Goal: Information Seeking & Learning: Check status

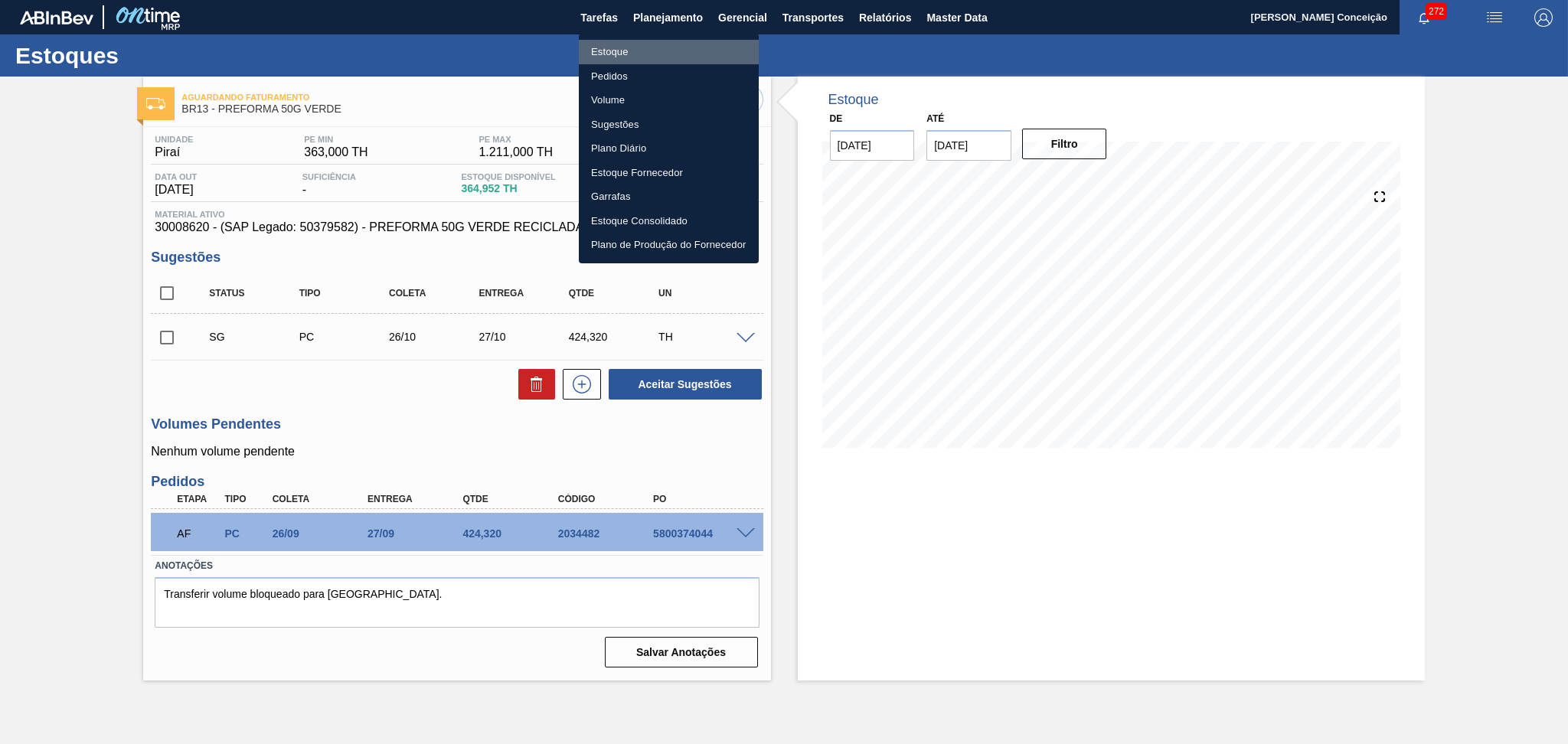
click at [620, 51] on li "Estoque" at bounding box center [669, 52] width 180 height 25
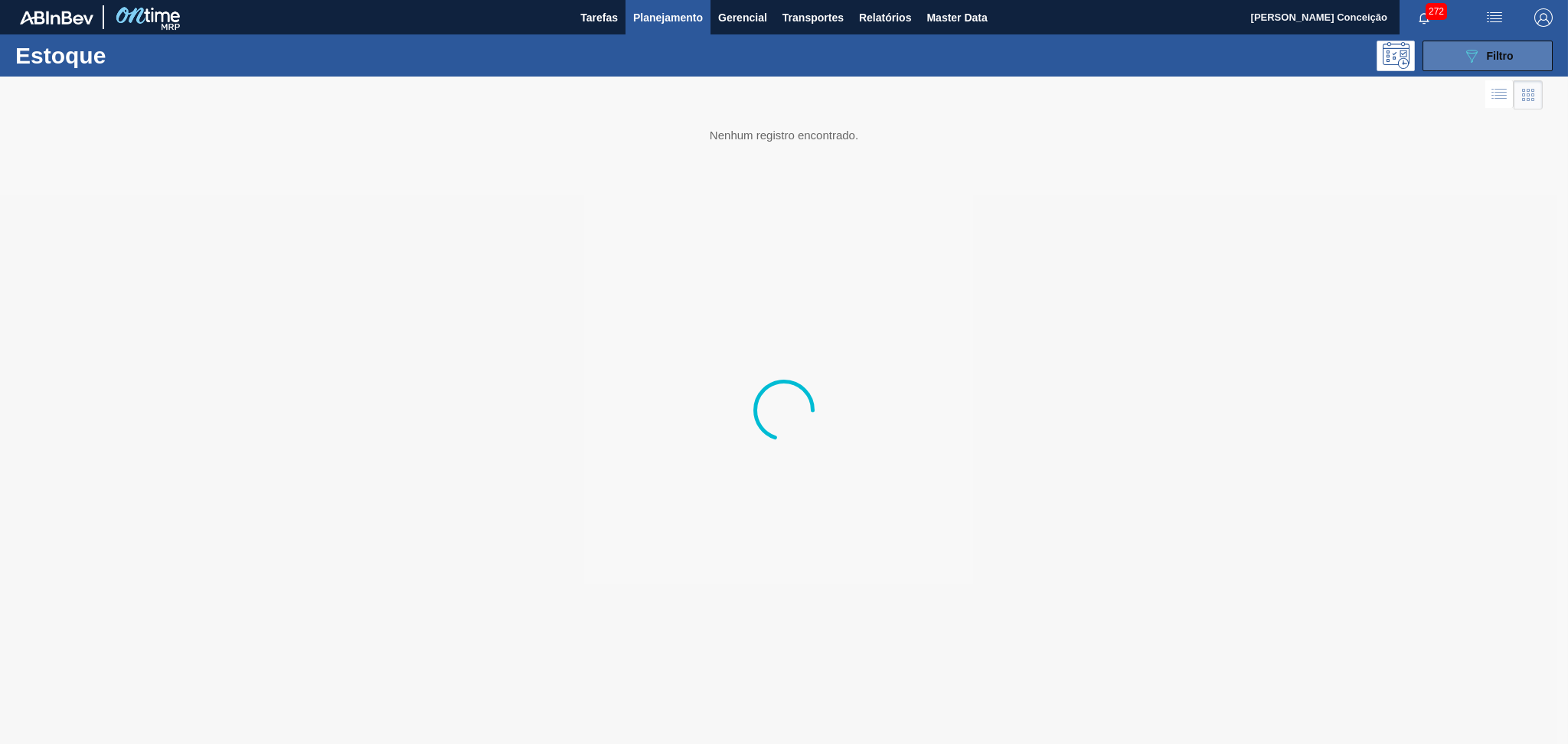
click at [1454, 63] on button "089F7B8B-B2A5-4AFE-B5C0-19BA573D28AC Filtro" at bounding box center [1487, 56] width 130 height 31
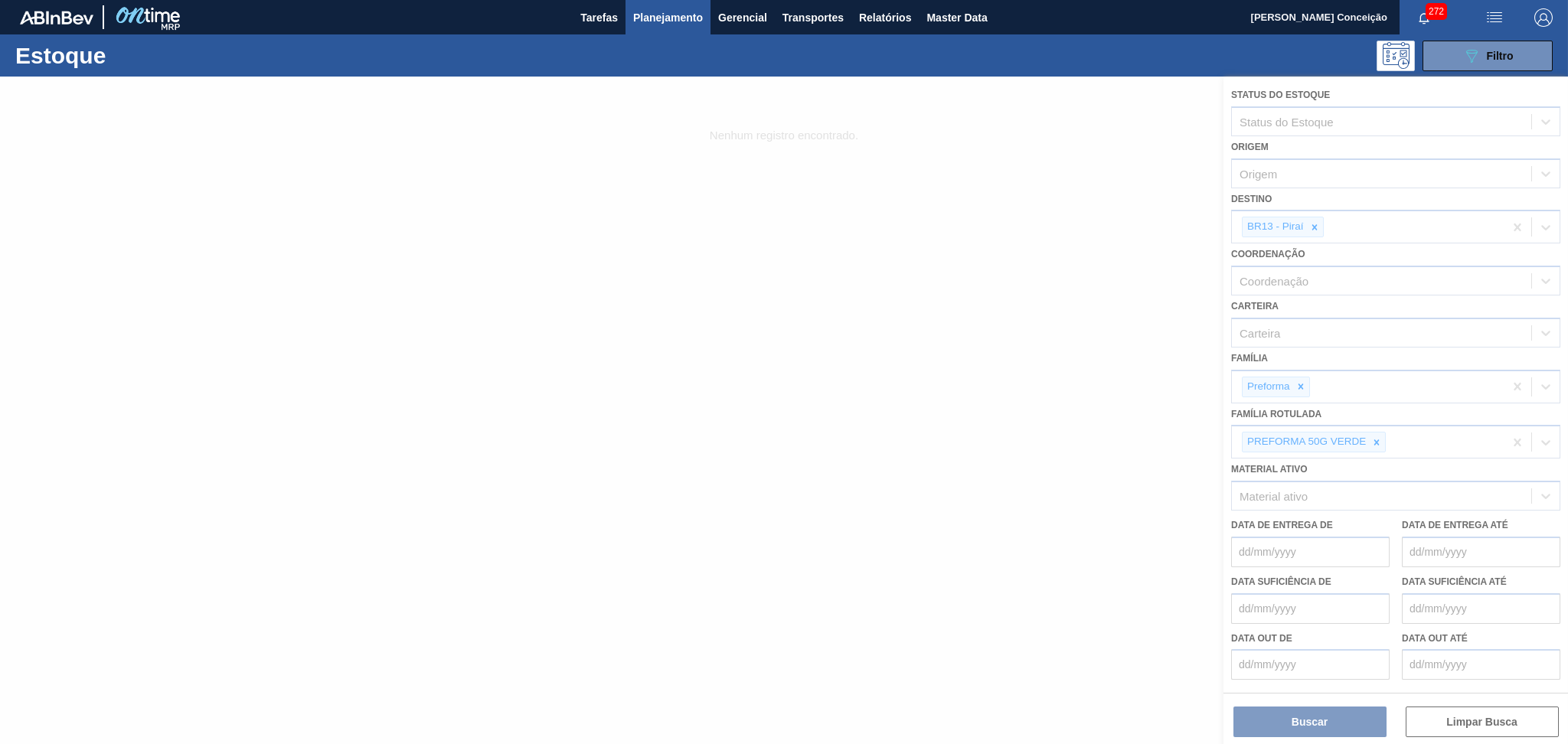
click at [1376, 432] on div at bounding box center [784, 410] width 1568 height 668
click at [1379, 439] on div at bounding box center [784, 410] width 1568 height 668
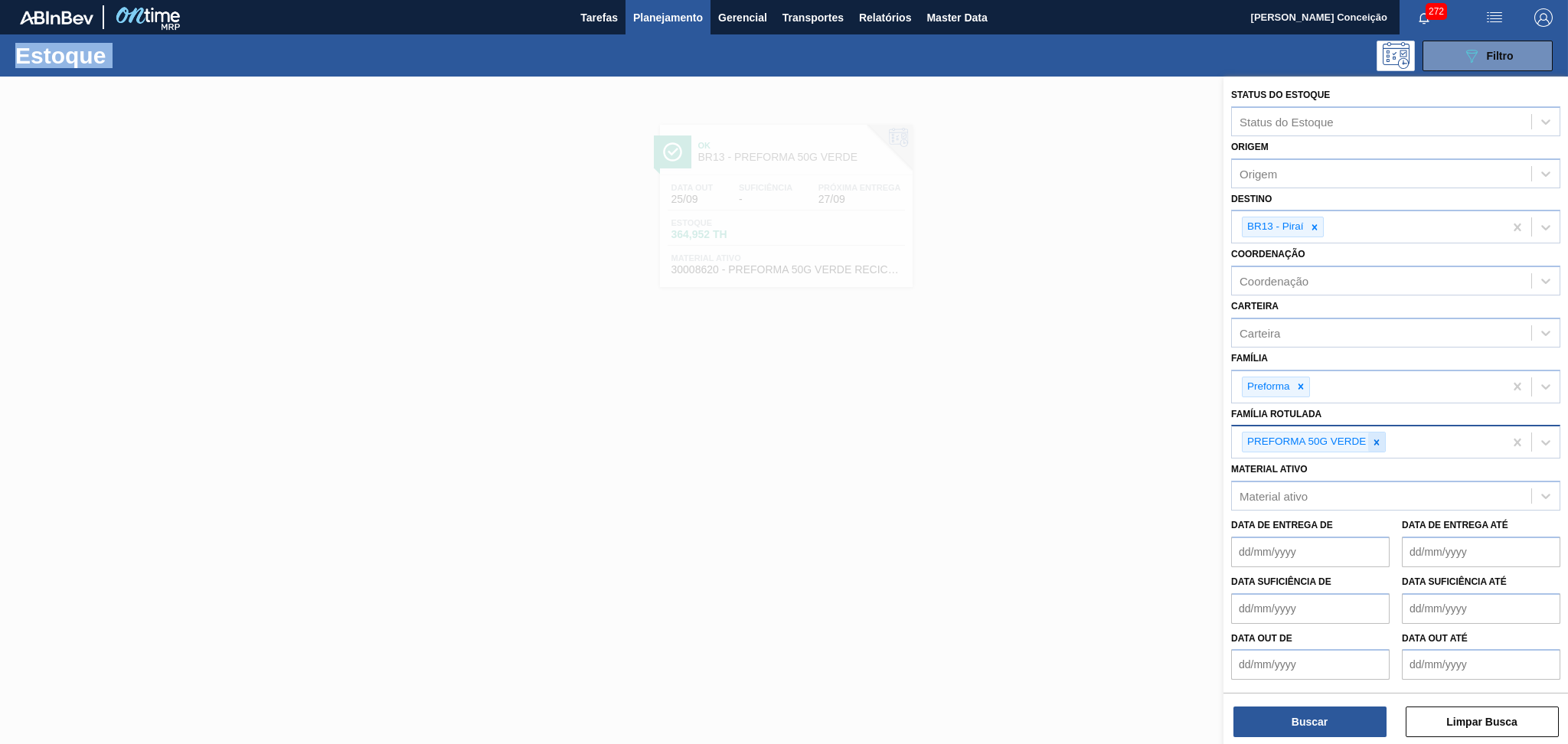
click at [1376, 439] on icon at bounding box center [1376, 442] width 11 height 11
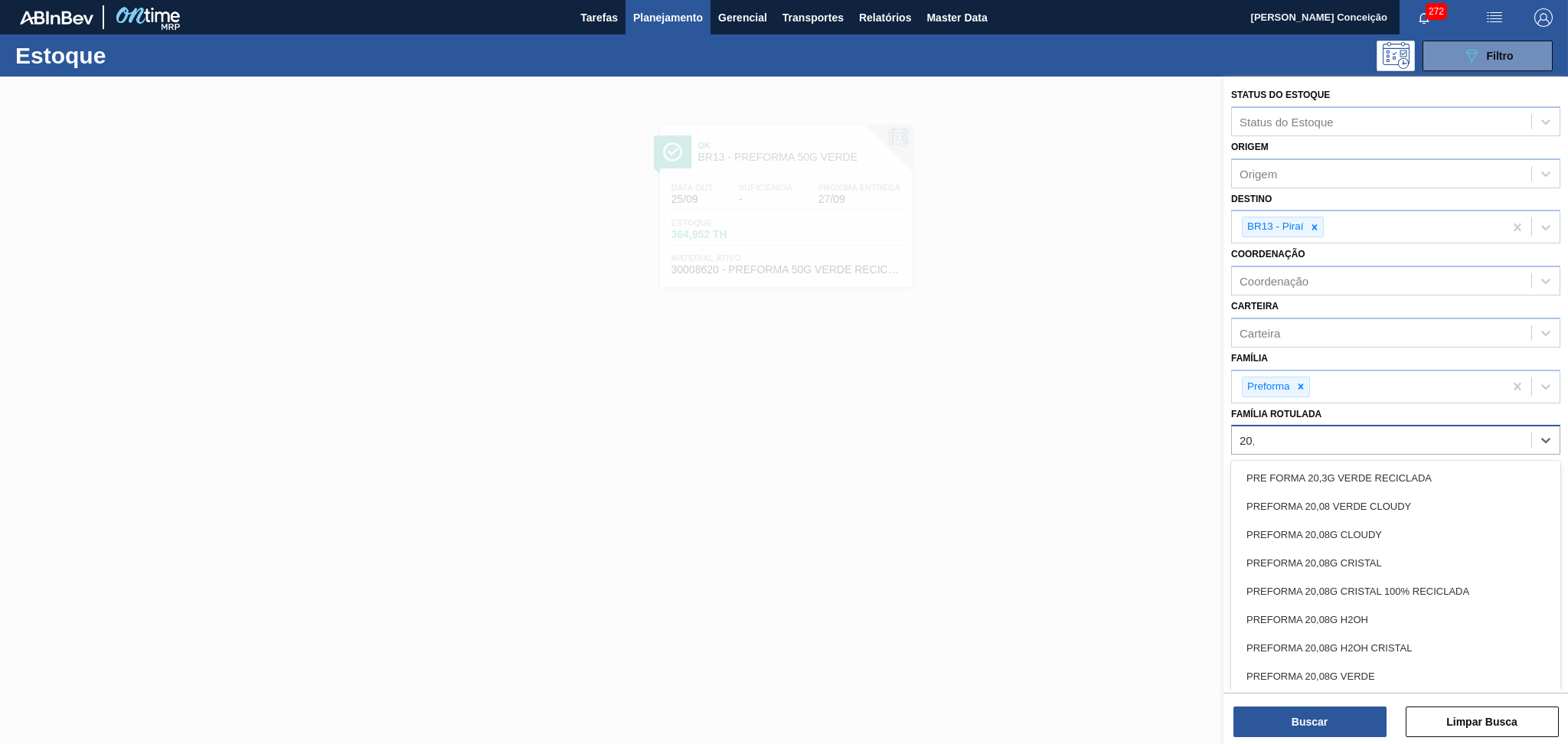
type Rotulada "20,6"
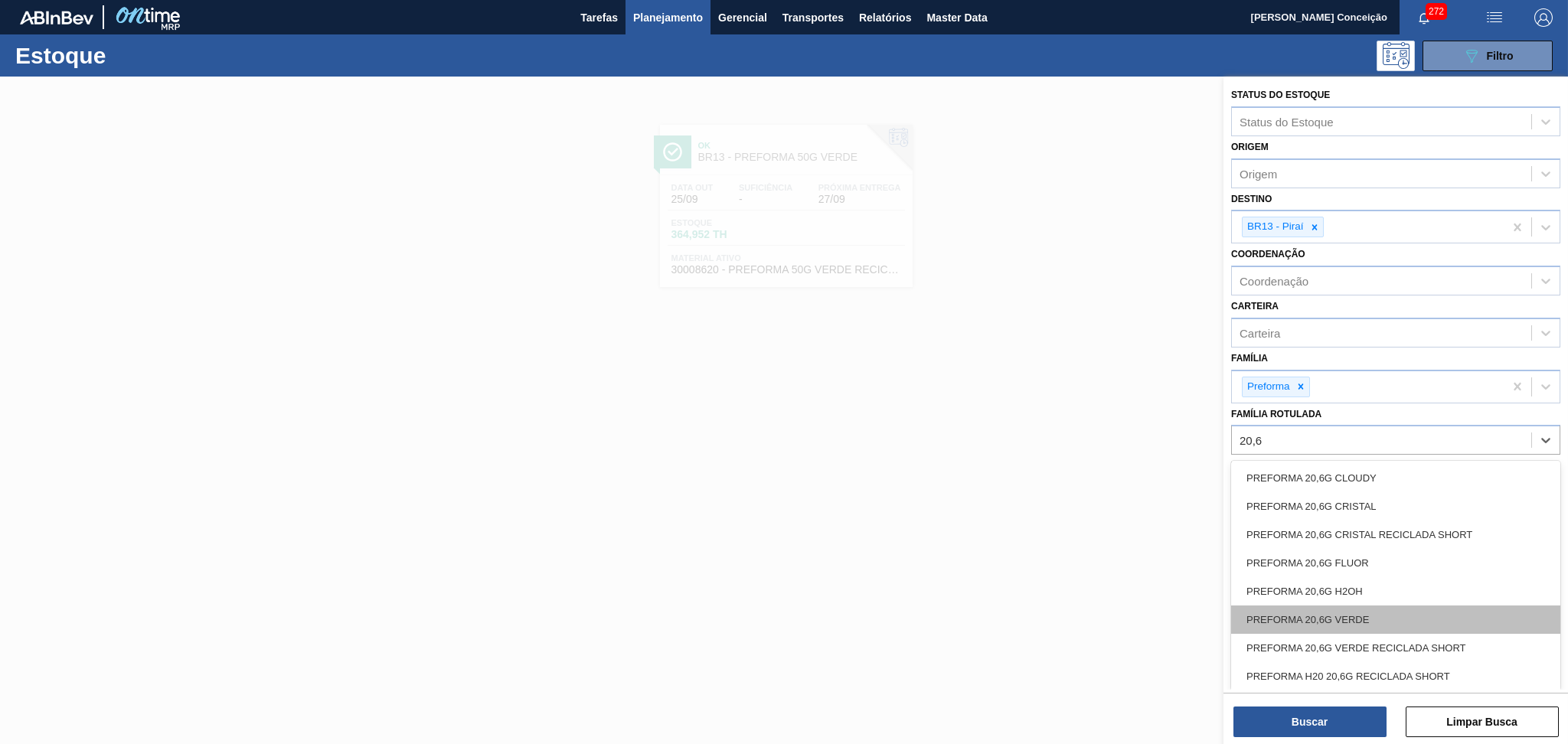
click at [1366, 612] on div "PREFORMA 20,6G VERDE" at bounding box center [1395, 620] width 329 height 28
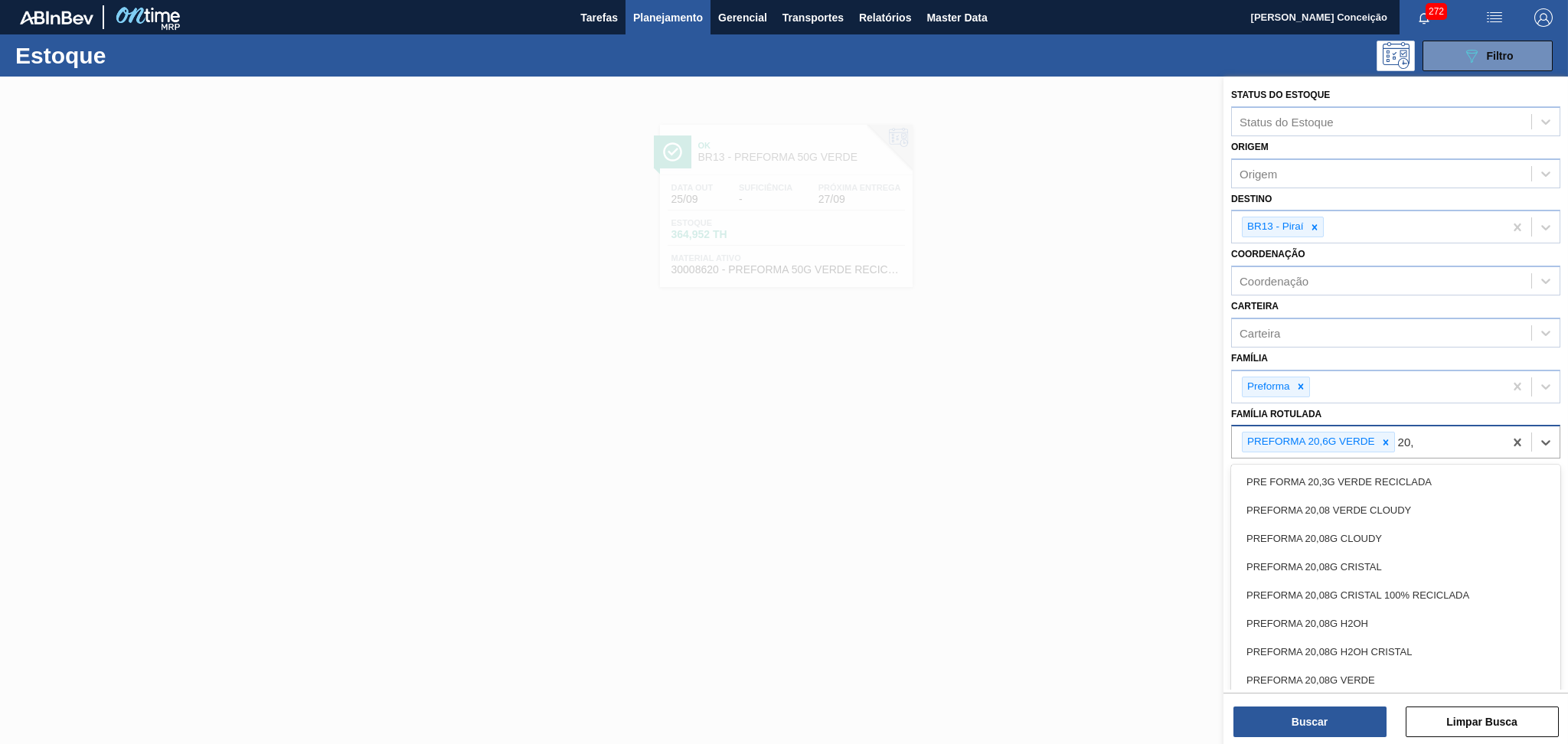
type Rotulada "20,6"
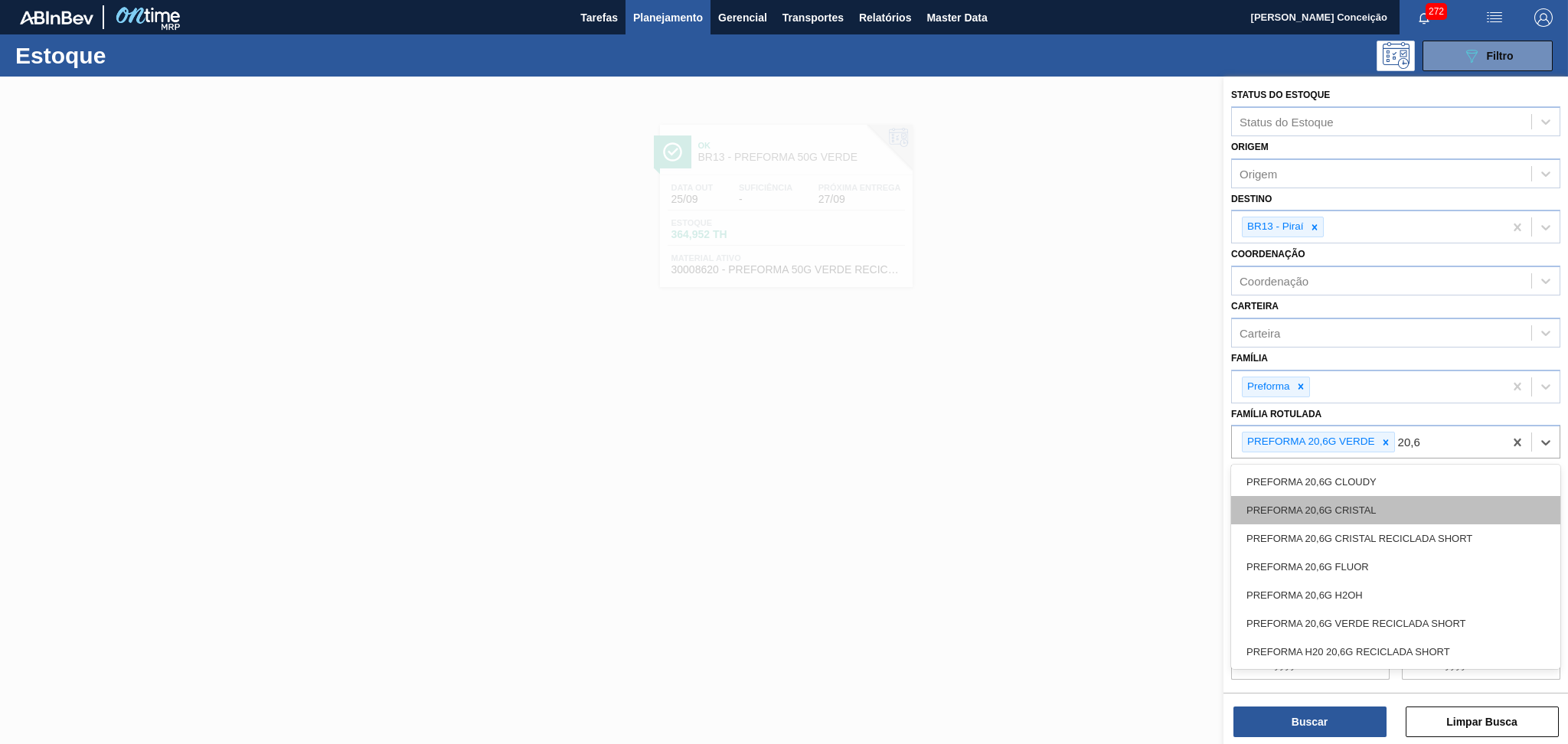
click at [1418, 501] on div "PREFORMA 20,6G CRISTAL" at bounding box center [1395, 510] width 329 height 28
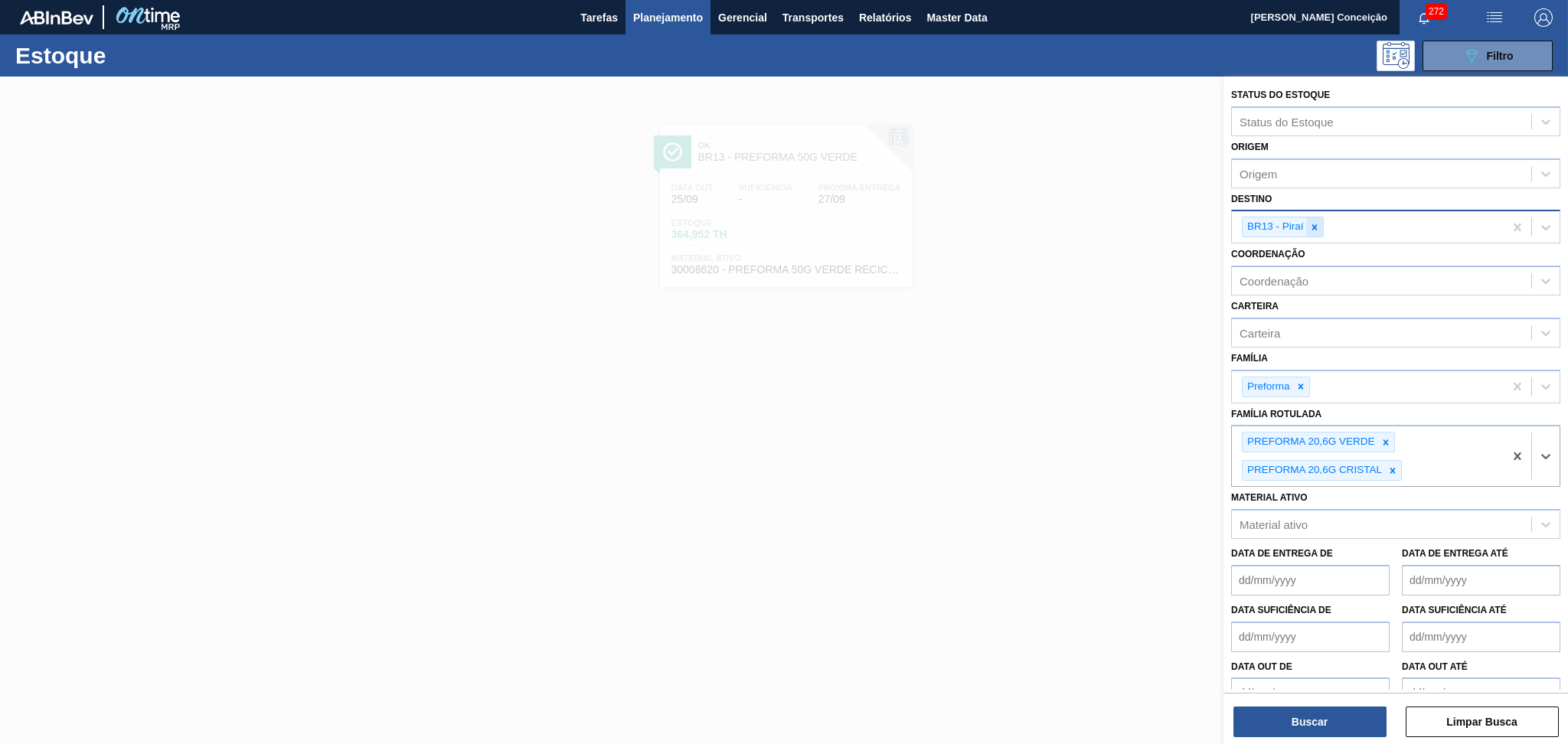
click at [1314, 227] on icon at bounding box center [1314, 227] width 11 height 11
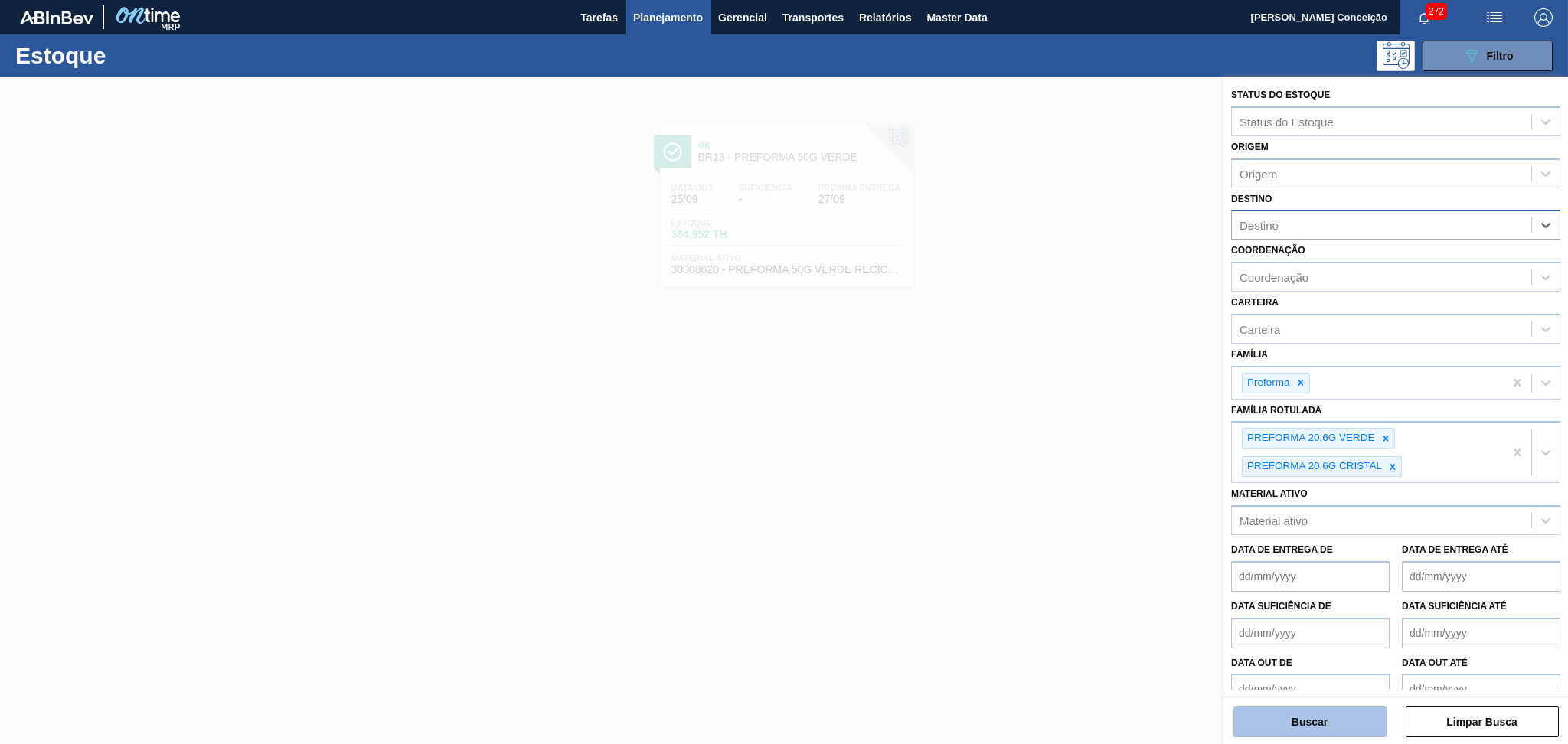
click at [1331, 724] on button "Buscar" at bounding box center [1310, 722] width 153 height 31
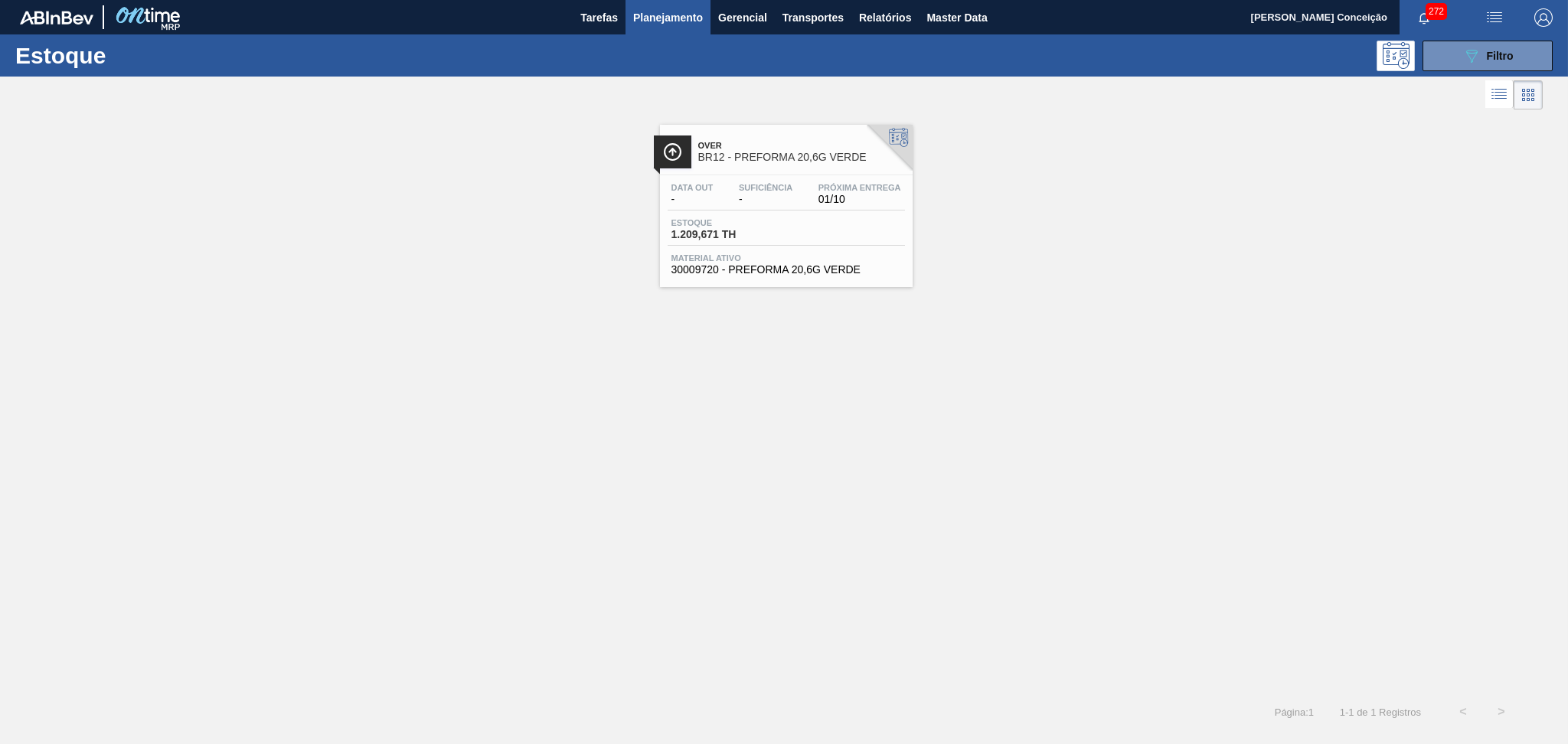
click at [592, 492] on div "Over BR12 - PREFORMA 20,6G VERDE Data out - Suficiência - Próxima Entrega 01/10…" at bounding box center [784, 403] width 1568 height 579
click at [806, 505] on div "Over BR12 - PREFORMA 20,6G VERDE Data out - Suficiência - Próxima Entrega 01/10…" at bounding box center [784, 403] width 1568 height 579
click at [960, 408] on div "Over BR12 - PREFORMA 20,6G VERDE Data out - Suficiência - Próxima Entrega 01/10…" at bounding box center [784, 403] width 1568 height 579
click at [1470, 49] on icon "089F7B8B-B2A5-4AFE-B5C0-19BA573D28AC" at bounding box center [1471, 56] width 19 height 19
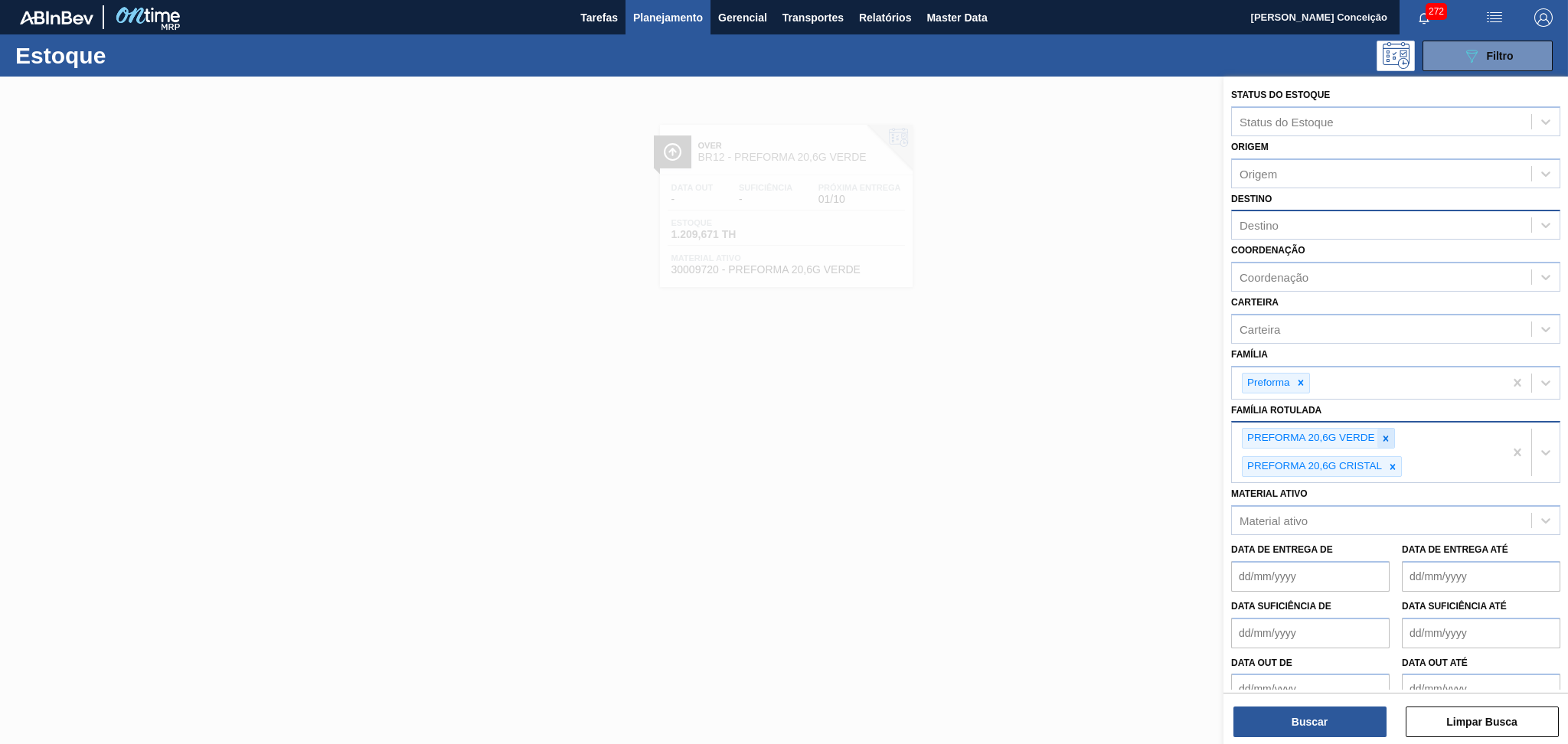
click at [1380, 434] on icon at bounding box center [1385, 439] width 11 height 11
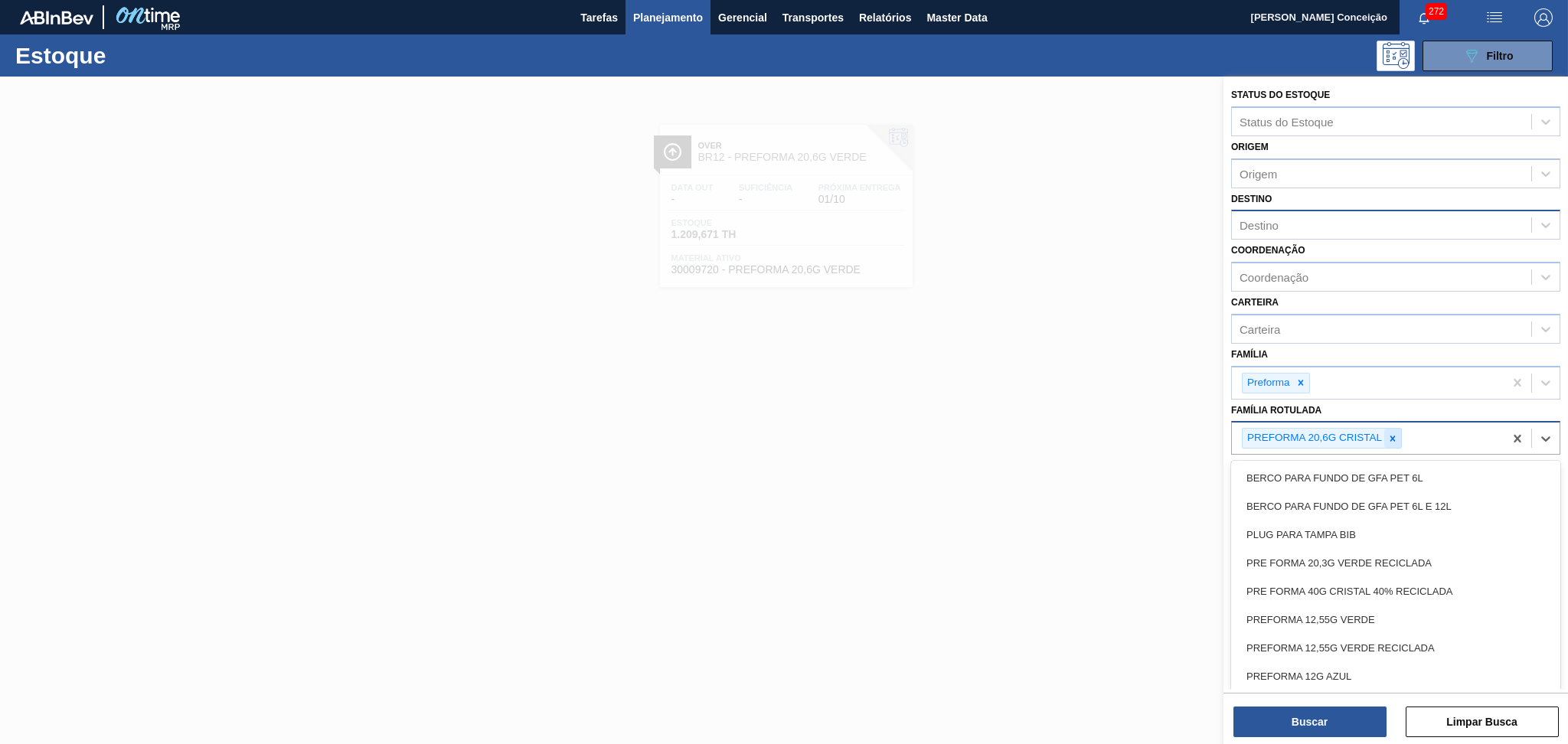
click at [1389, 439] on icon at bounding box center [1392, 439] width 11 height 11
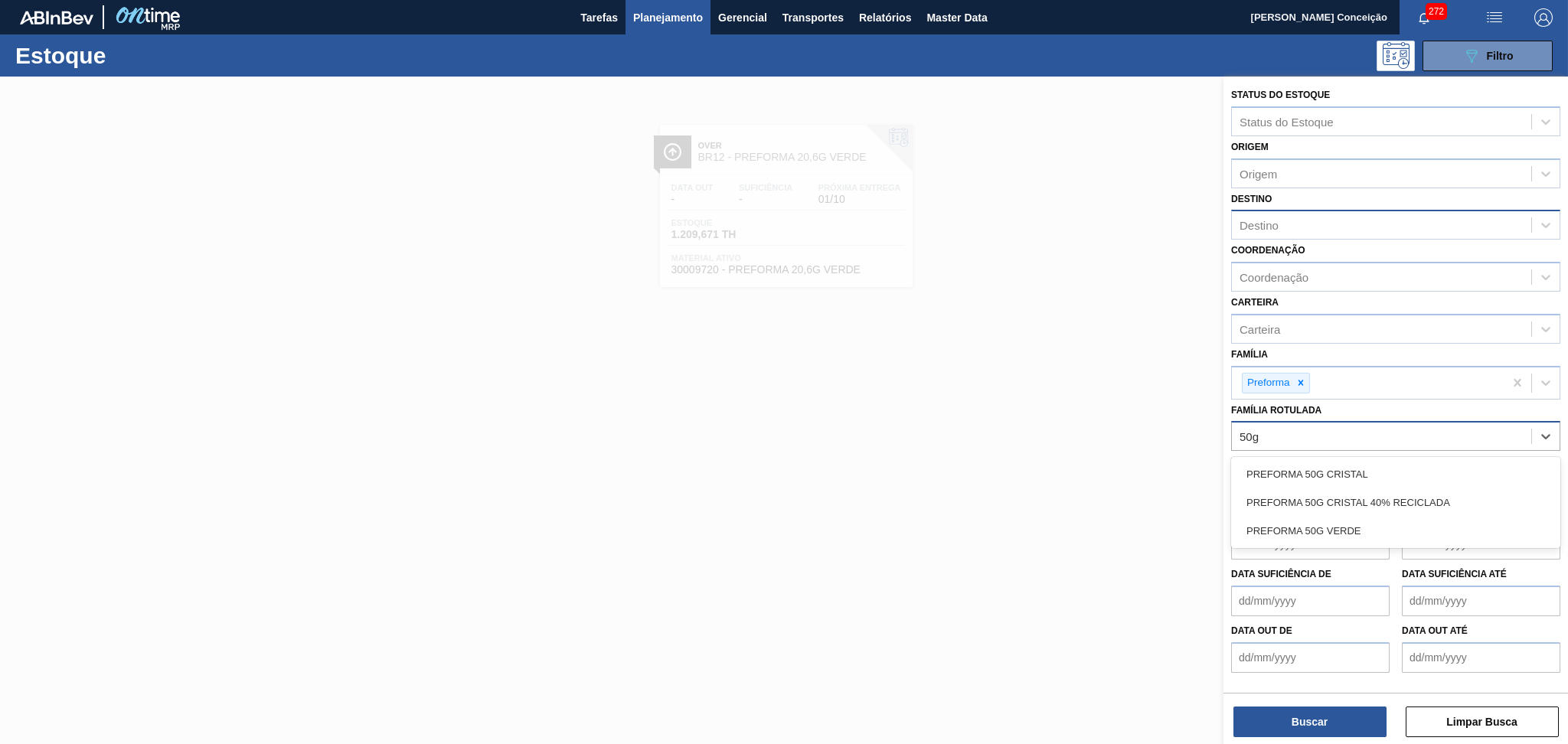
type Rotulada "50g v"
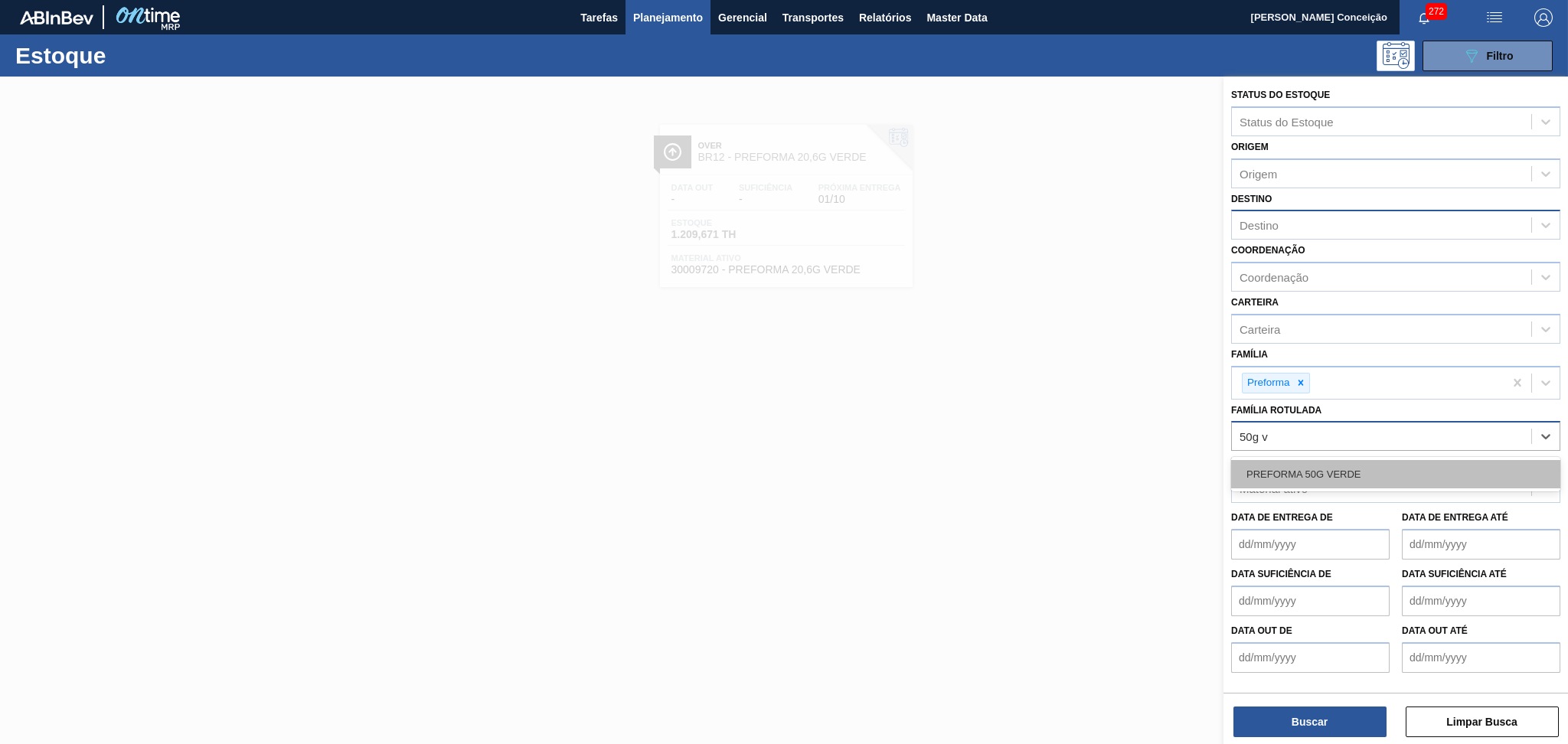
click at [1369, 466] on div "PREFORMA 50G VERDE" at bounding box center [1395, 474] width 329 height 28
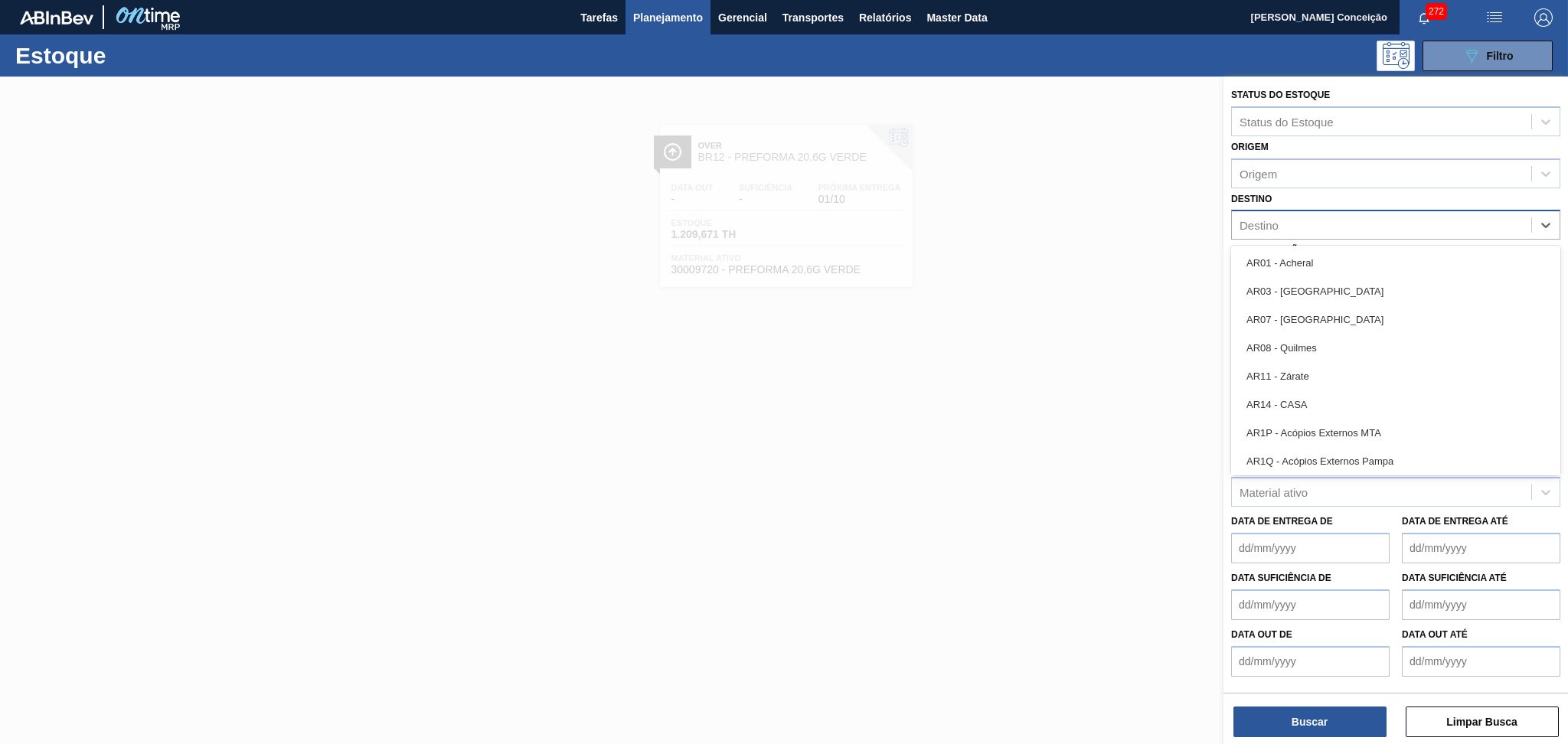
click at [1289, 220] on div "Destino" at bounding box center [1382, 225] width 300 height 22
type input "br13"
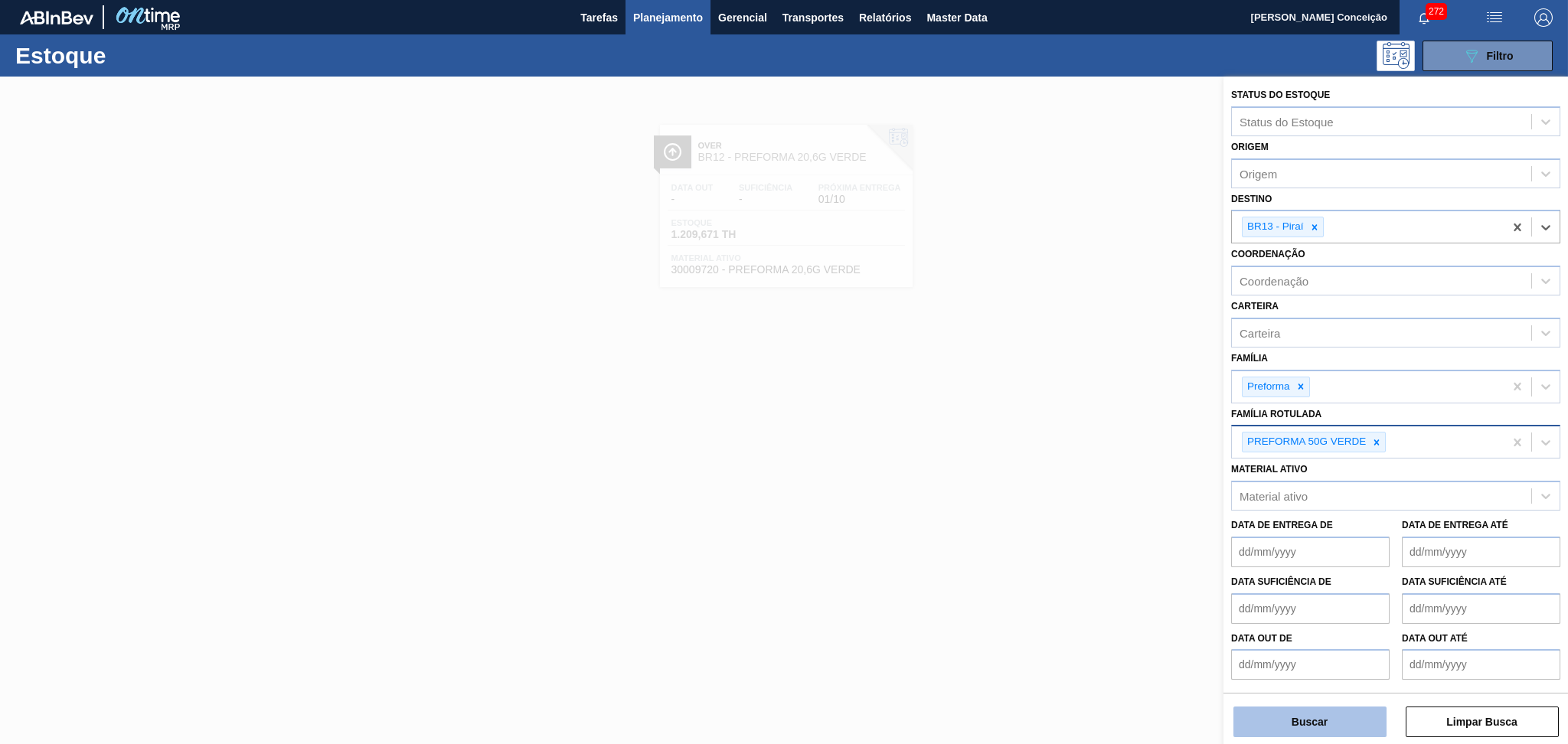
click at [1291, 732] on button "Buscar" at bounding box center [1310, 722] width 153 height 31
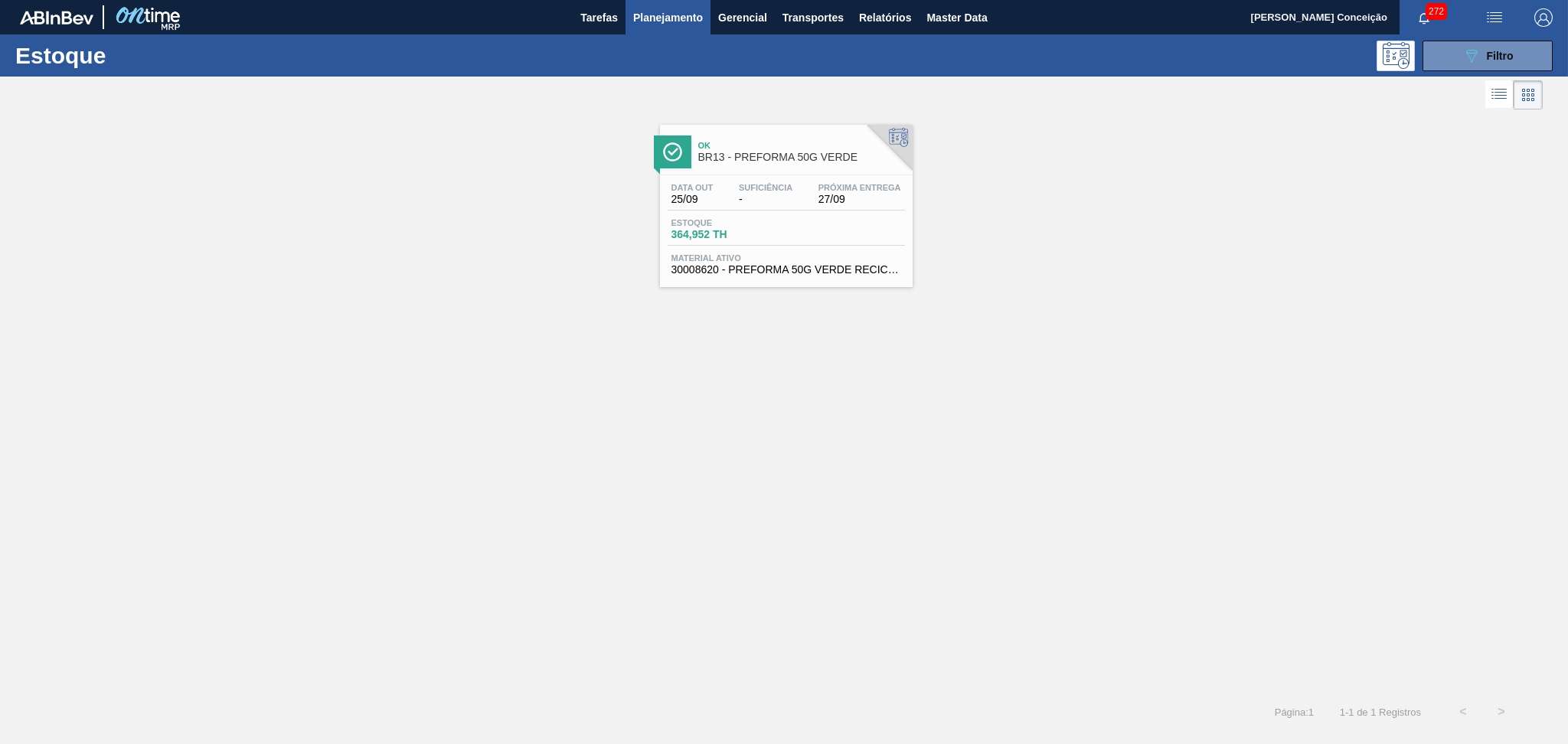
click at [813, 225] on div "Estoque 364,952 TH" at bounding box center [787, 231] width 238 height 27
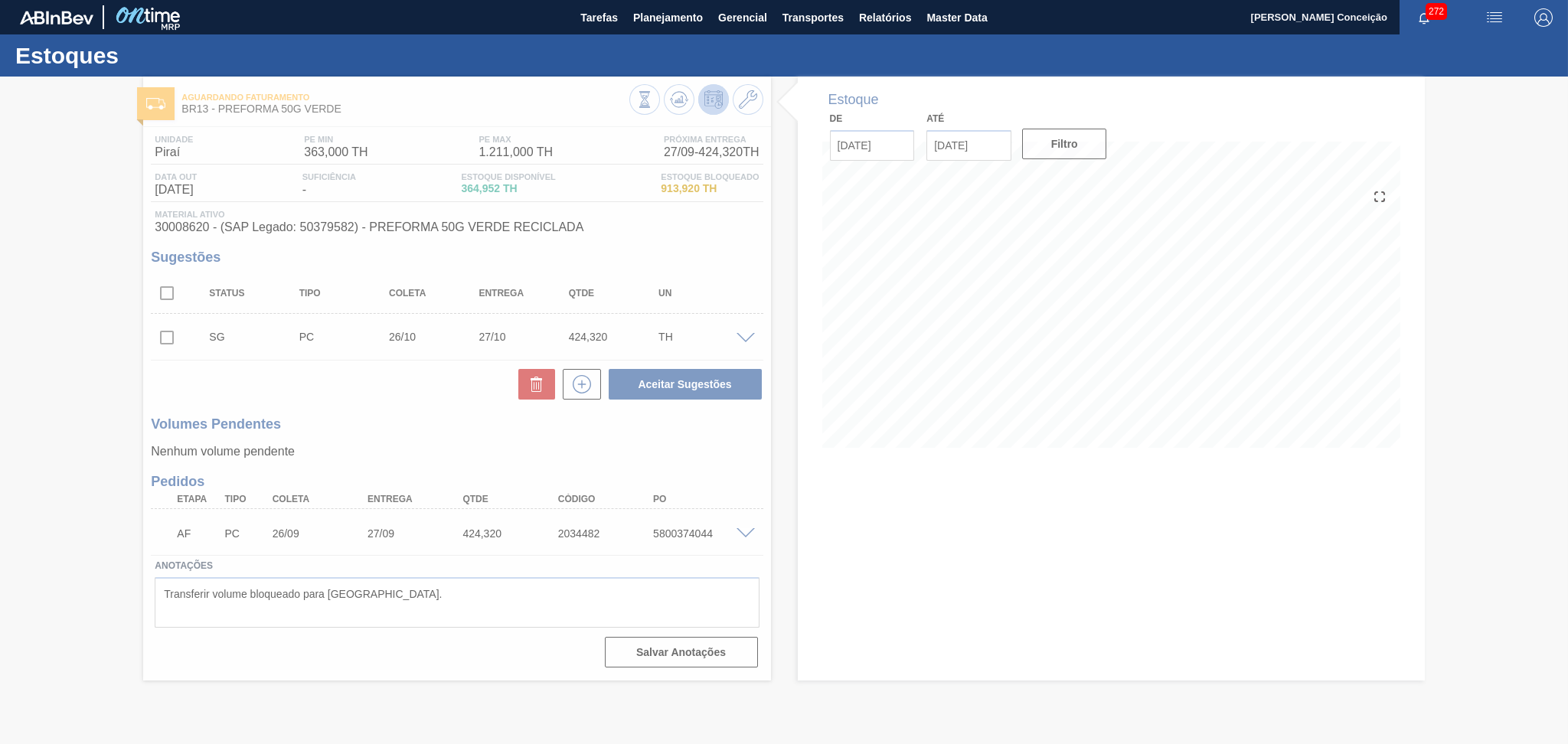
click at [398, 417] on div at bounding box center [784, 410] width 1568 height 668
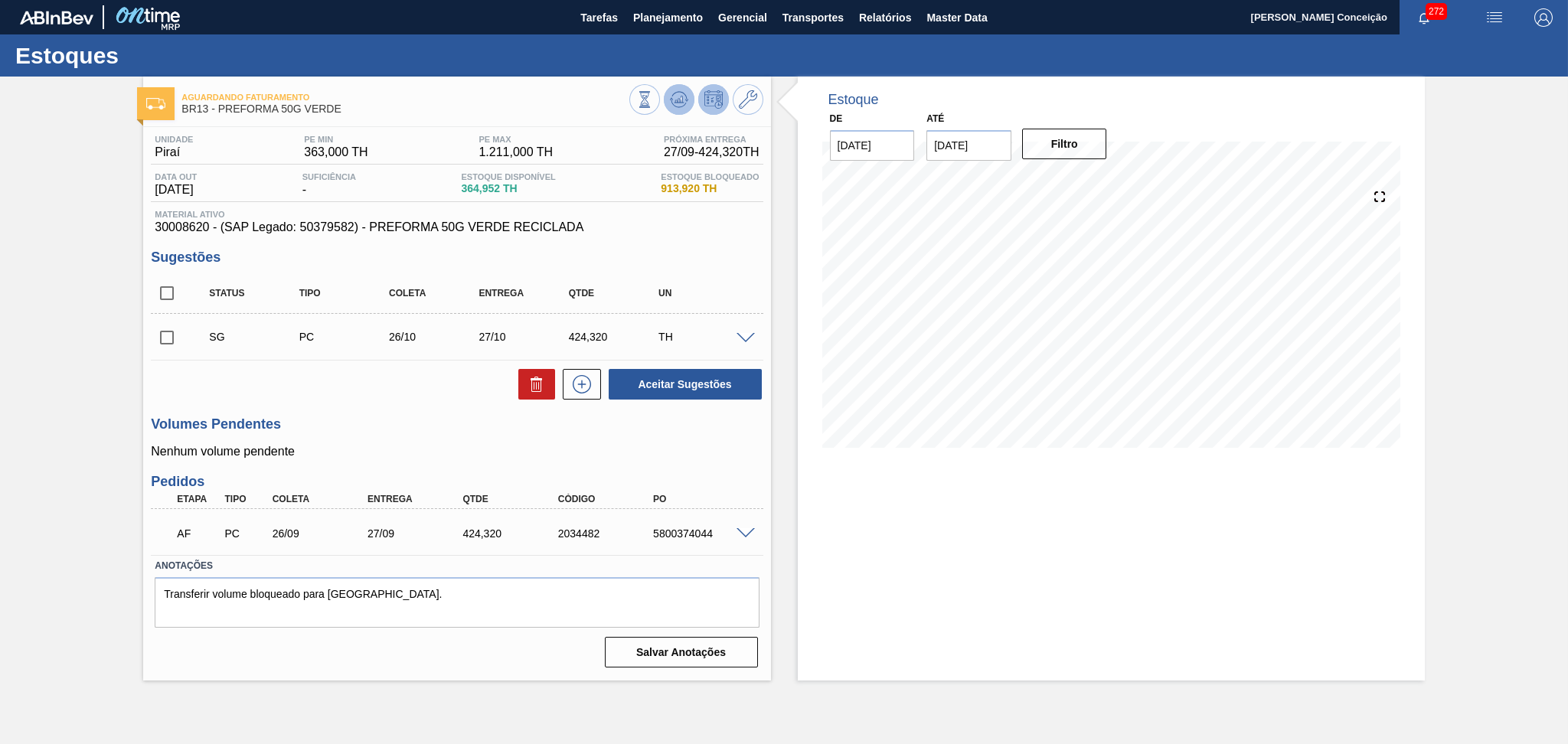
click at [674, 99] on icon at bounding box center [678, 99] width 19 height 19
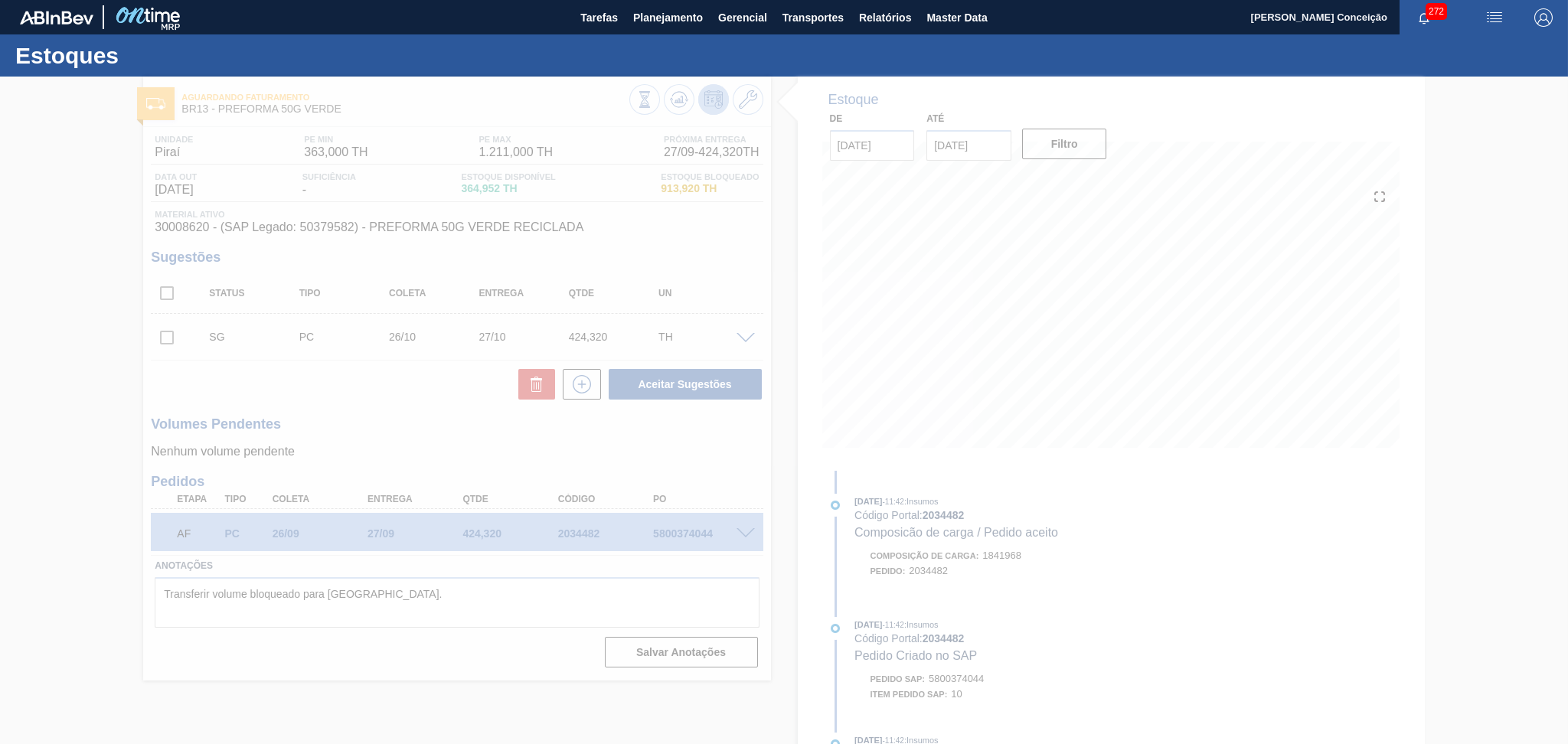
click at [362, 394] on div at bounding box center [784, 410] width 1568 height 668
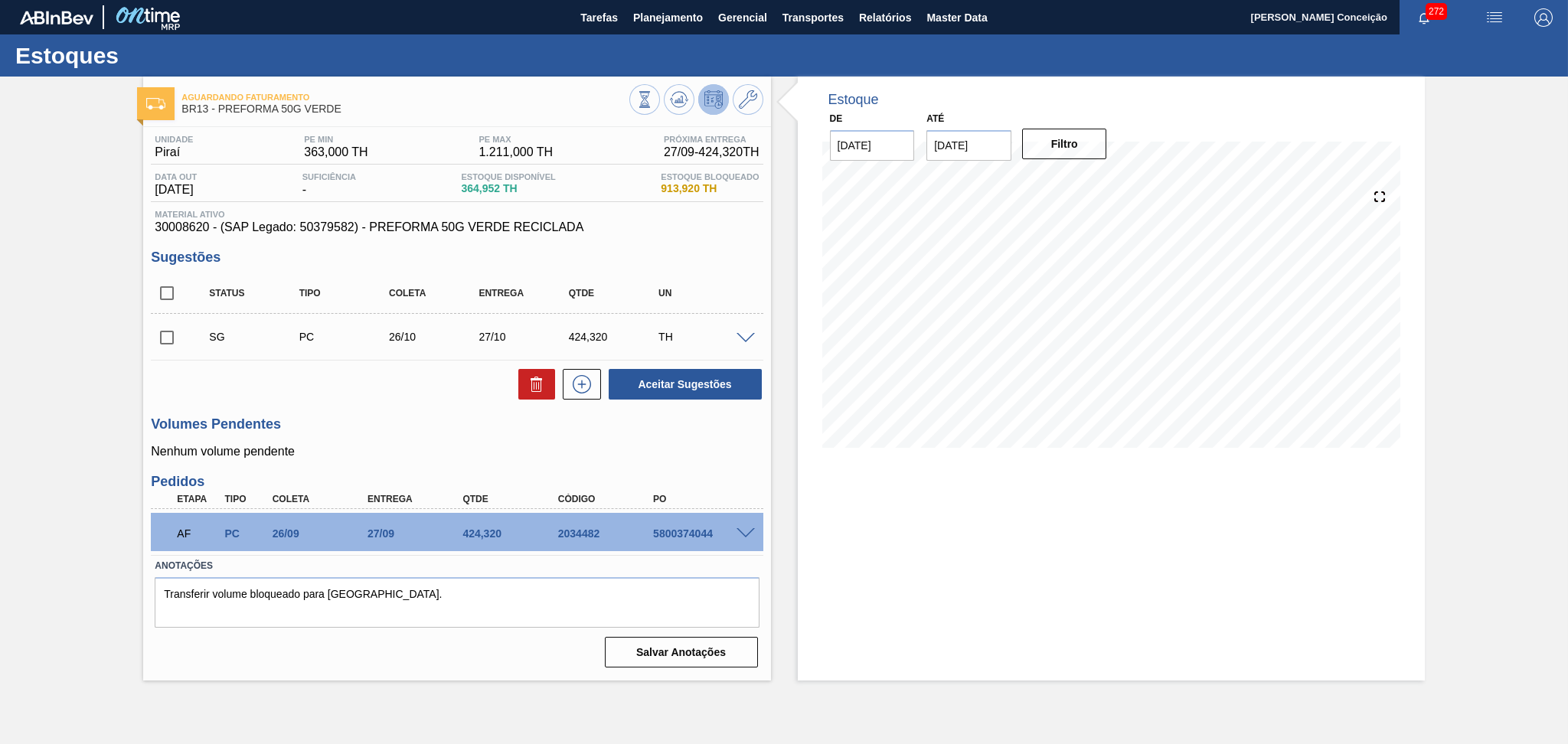
click at [188, 300] on span at bounding box center [193, 293] width 22 height 32
click at [179, 296] on input "checkbox" at bounding box center [167, 293] width 32 height 32
checkbox input "true"
click at [542, 391] on icon at bounding box center [537, 384] width 19 height 19
checkbox input "false"
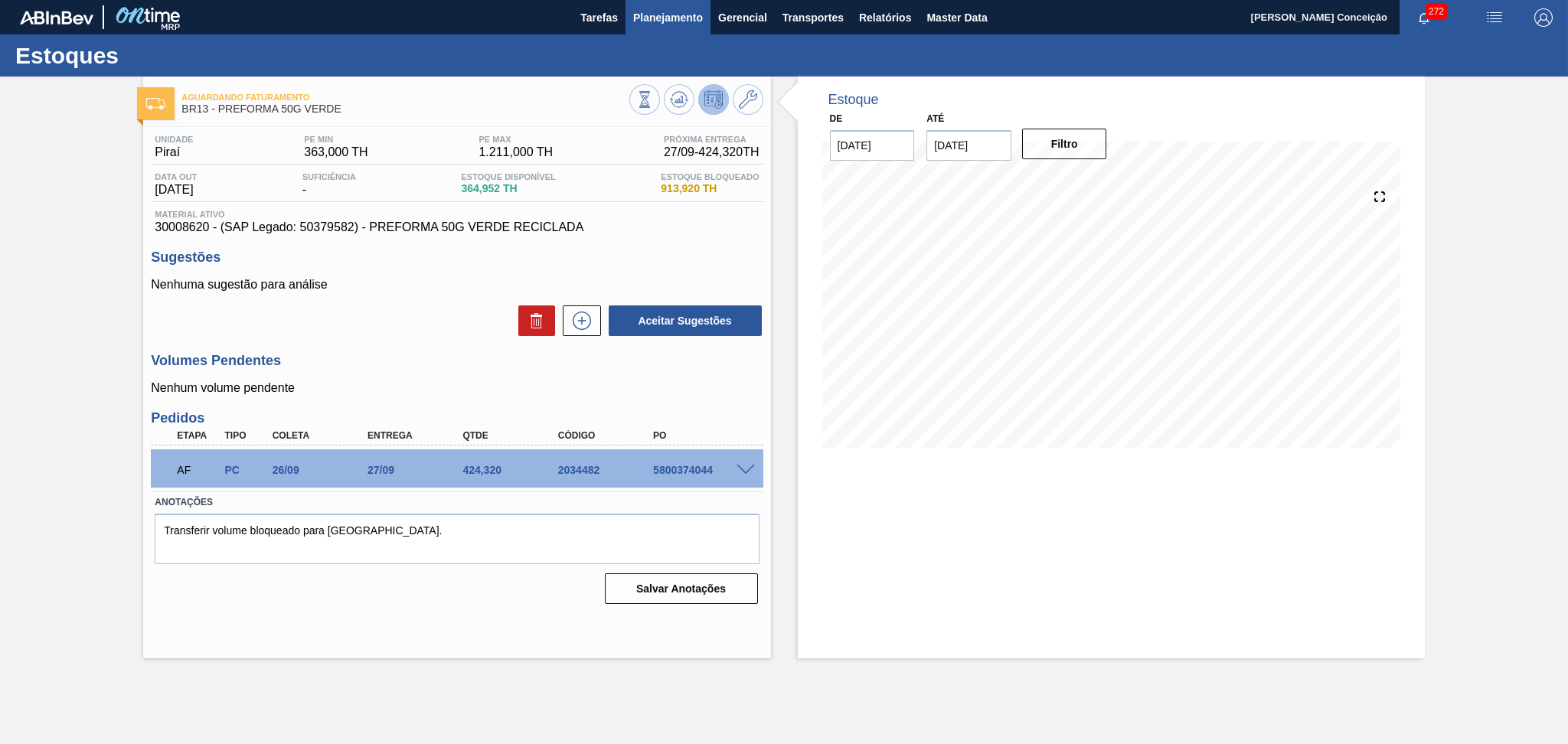
click at [674, 16] on span "Planejamento" at bounding box center [668, 17] width 70 height 19
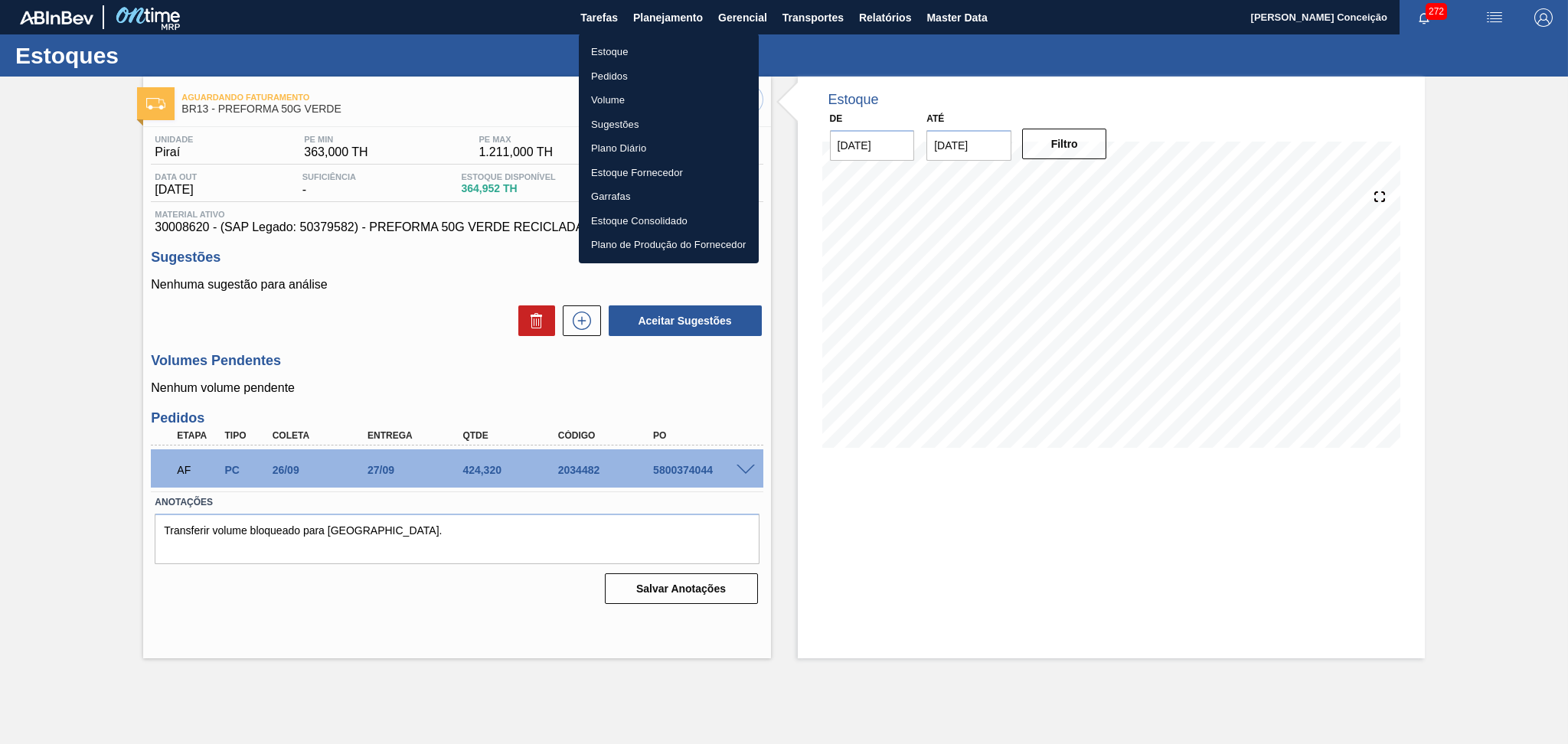
drag, startPoint x: 627, startPoint y: 42, endPoint x: 718, endPoint y: 53, distance: 91.7
click at [627, 42] on li "Estoque" at bounding box center [669, 52] width 180 height 25
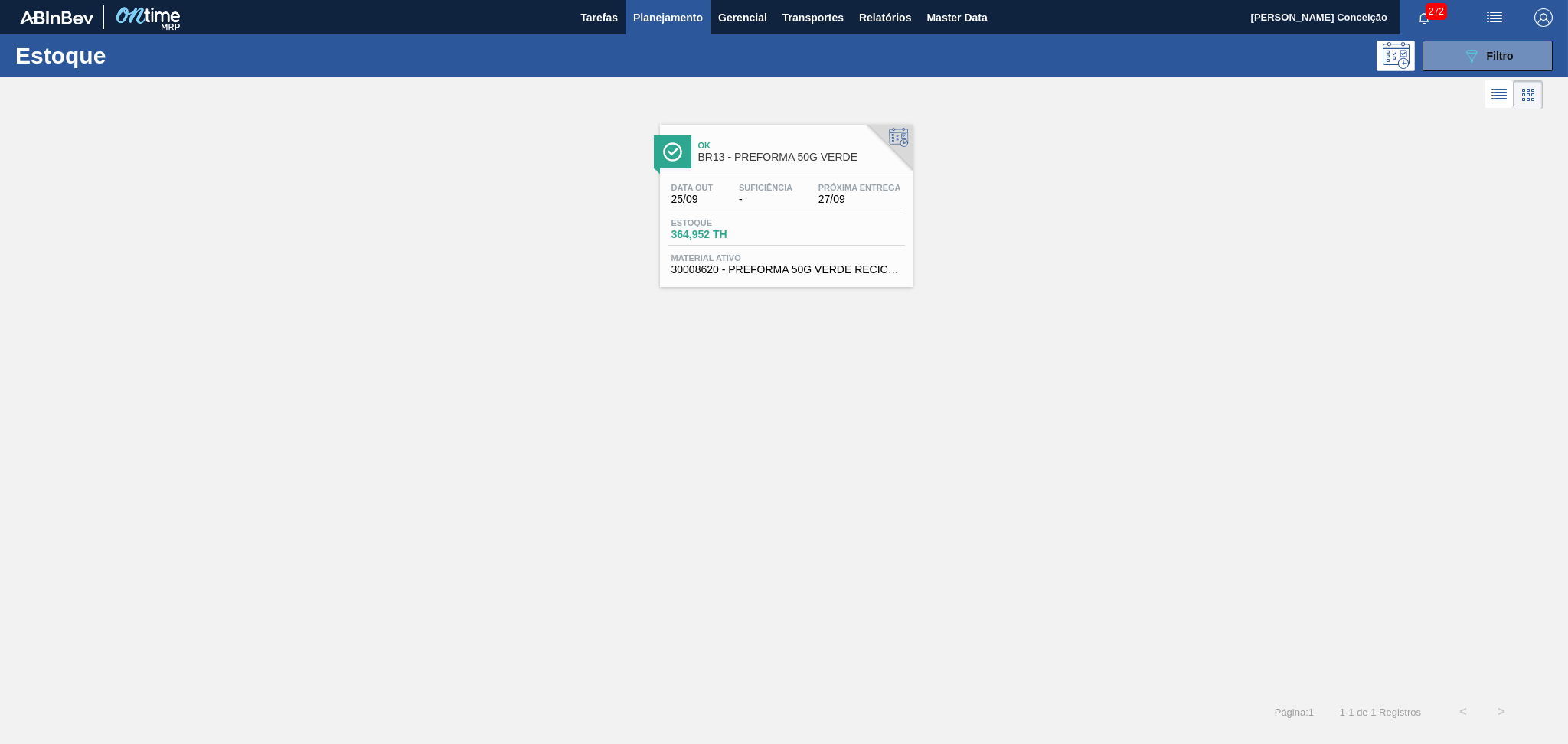
click at [655, 12] on span "Planejamento" at bounding box center [668, 17] width 70 height 19
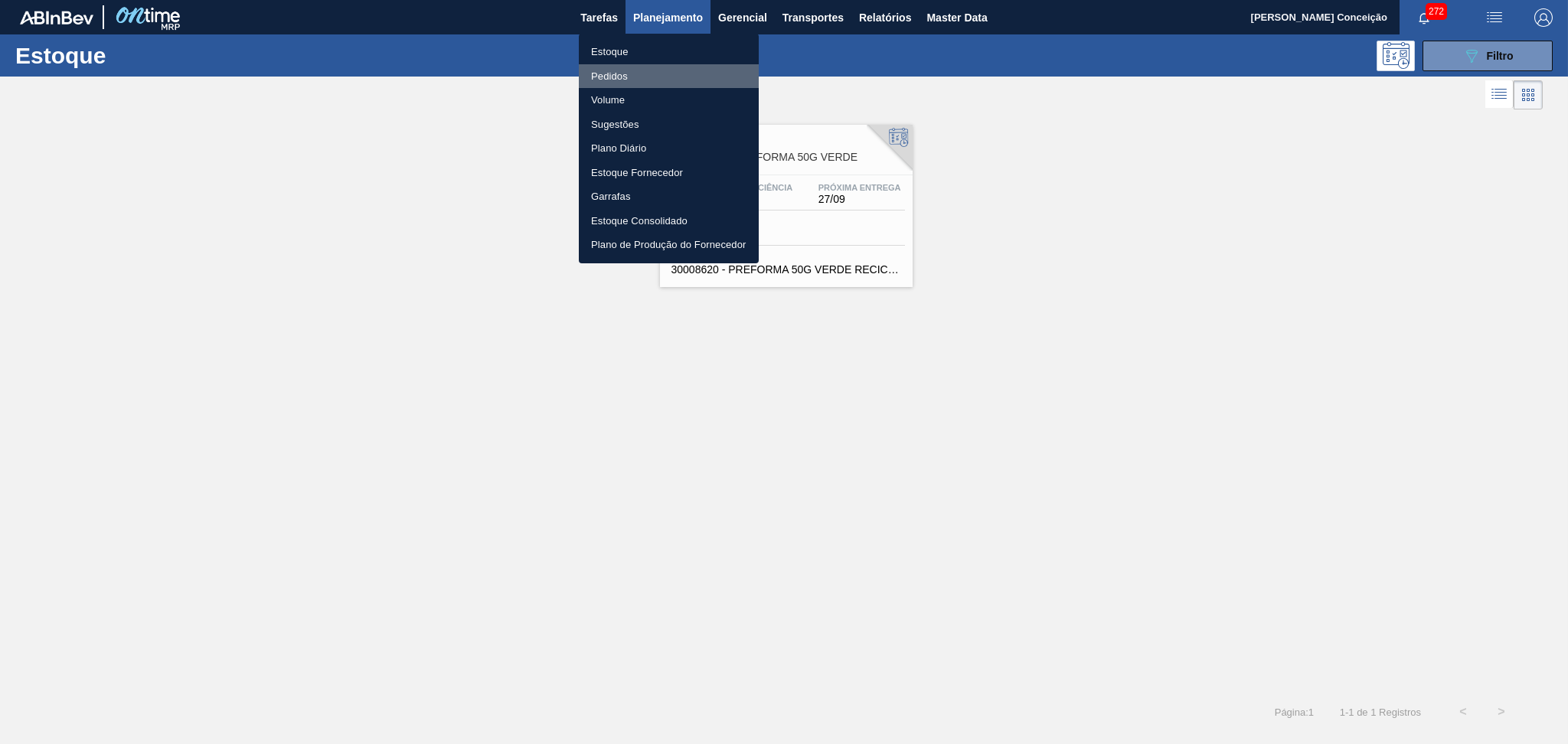
click at [606, 74] on li "Pedidos" at bounding box center [669, 77] width 180 height 25
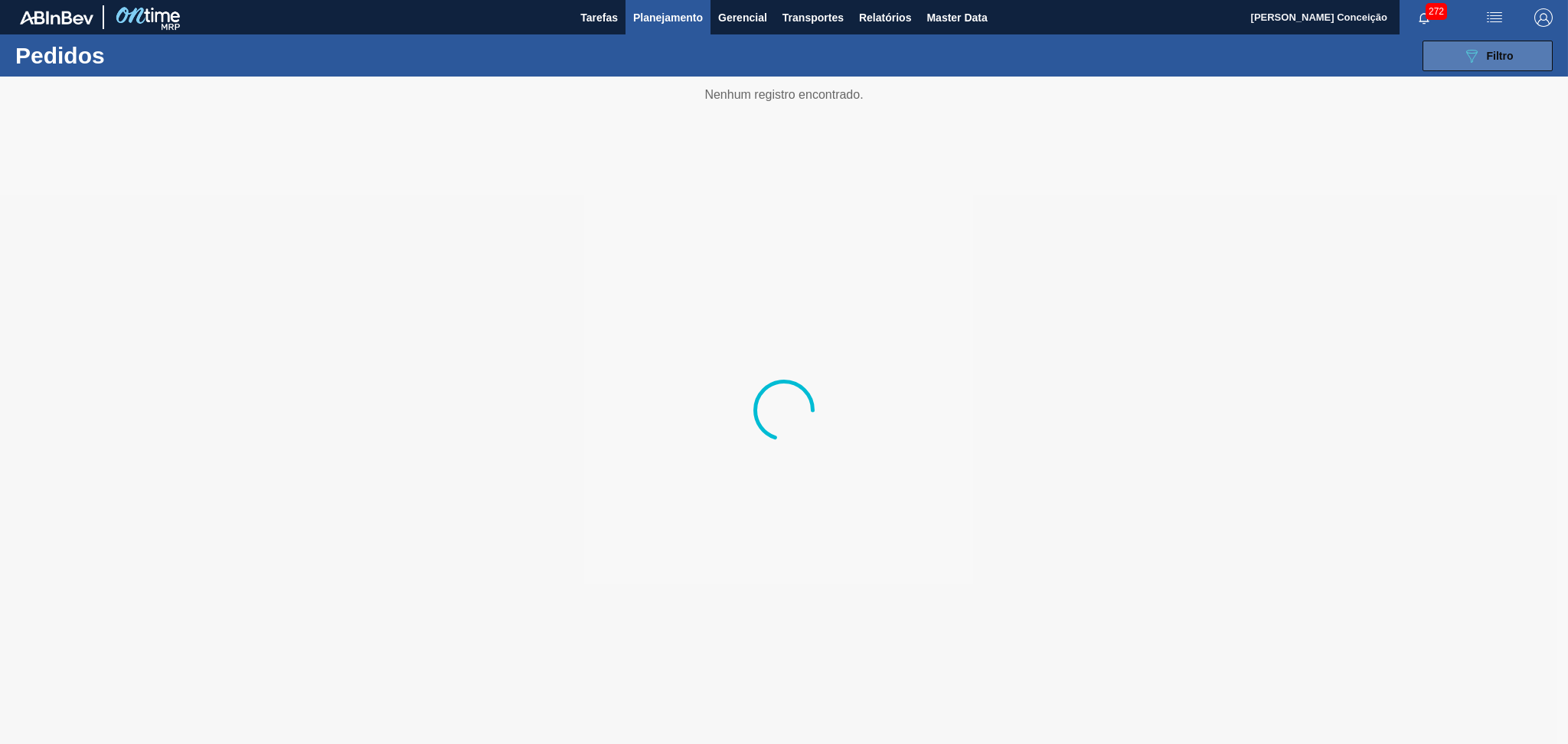
click at [1469, 51] on icon "089F7B8B-B2A5-4AFE-B5C0-19BA573D28AC" at bounding box center [1471, 56] width 19 height 19
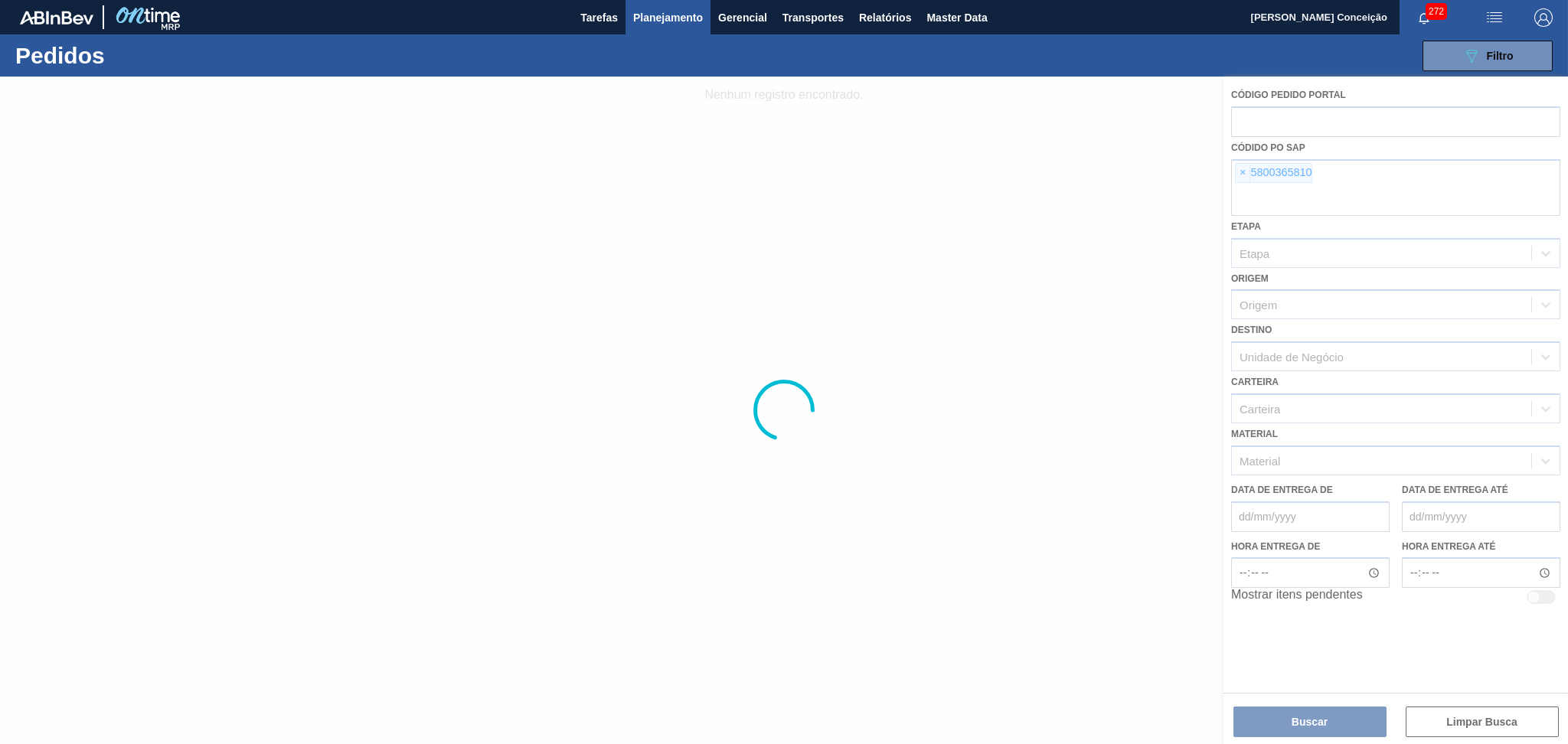
click at [1244, 173] on div at bounding box center [784, 410] width 1568 height 668
click at [1245, 173] on div at bounding box center [784, 410] width 1568 height 668
click at [1245, 171] on div at bounding box center [784, 410] width 1568 height 668
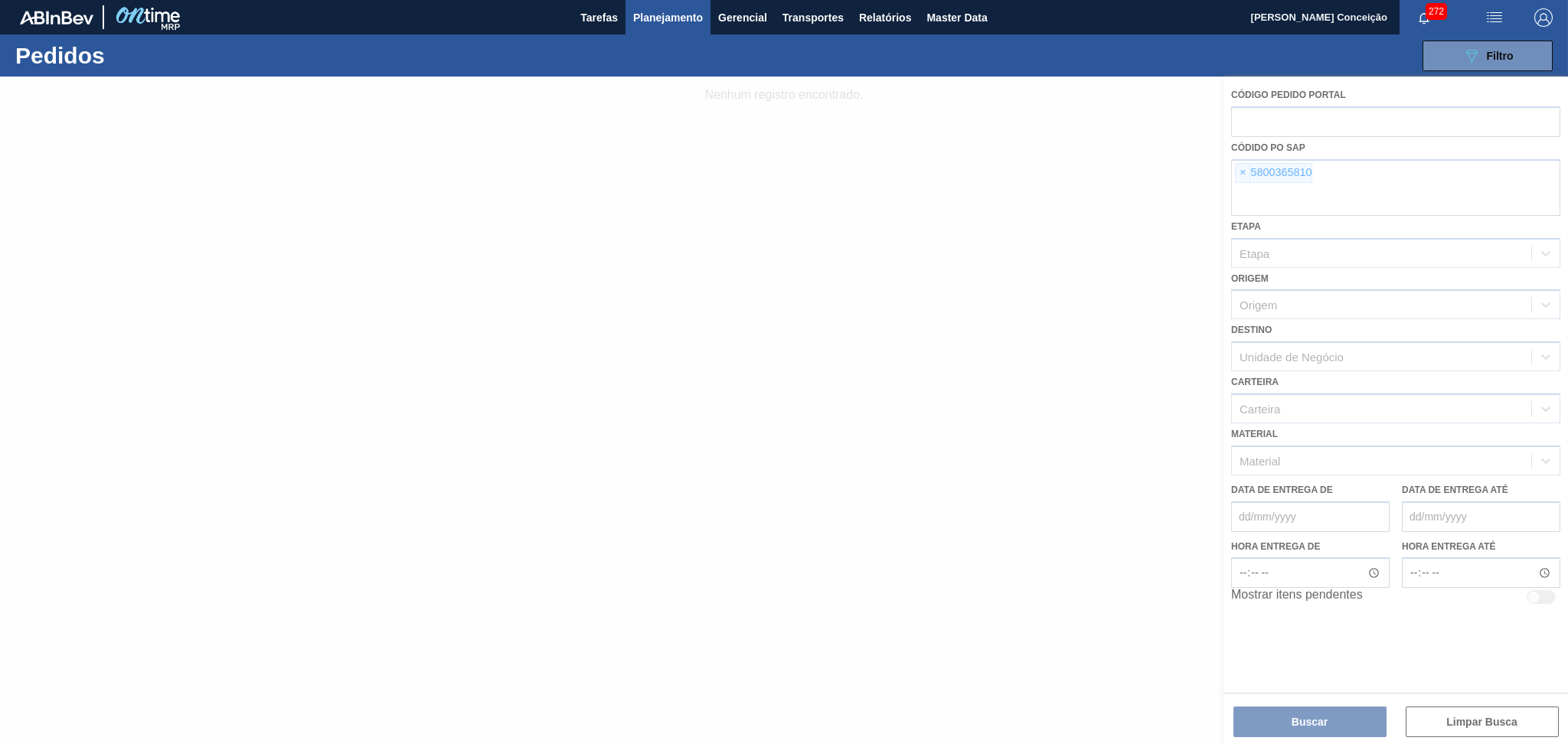
click at [1245, 171] on div at bounding box center [784, 410] width 1568 height 668
click at [1244, 170] on div at bounding box center [784, 410] width 1568 height 668
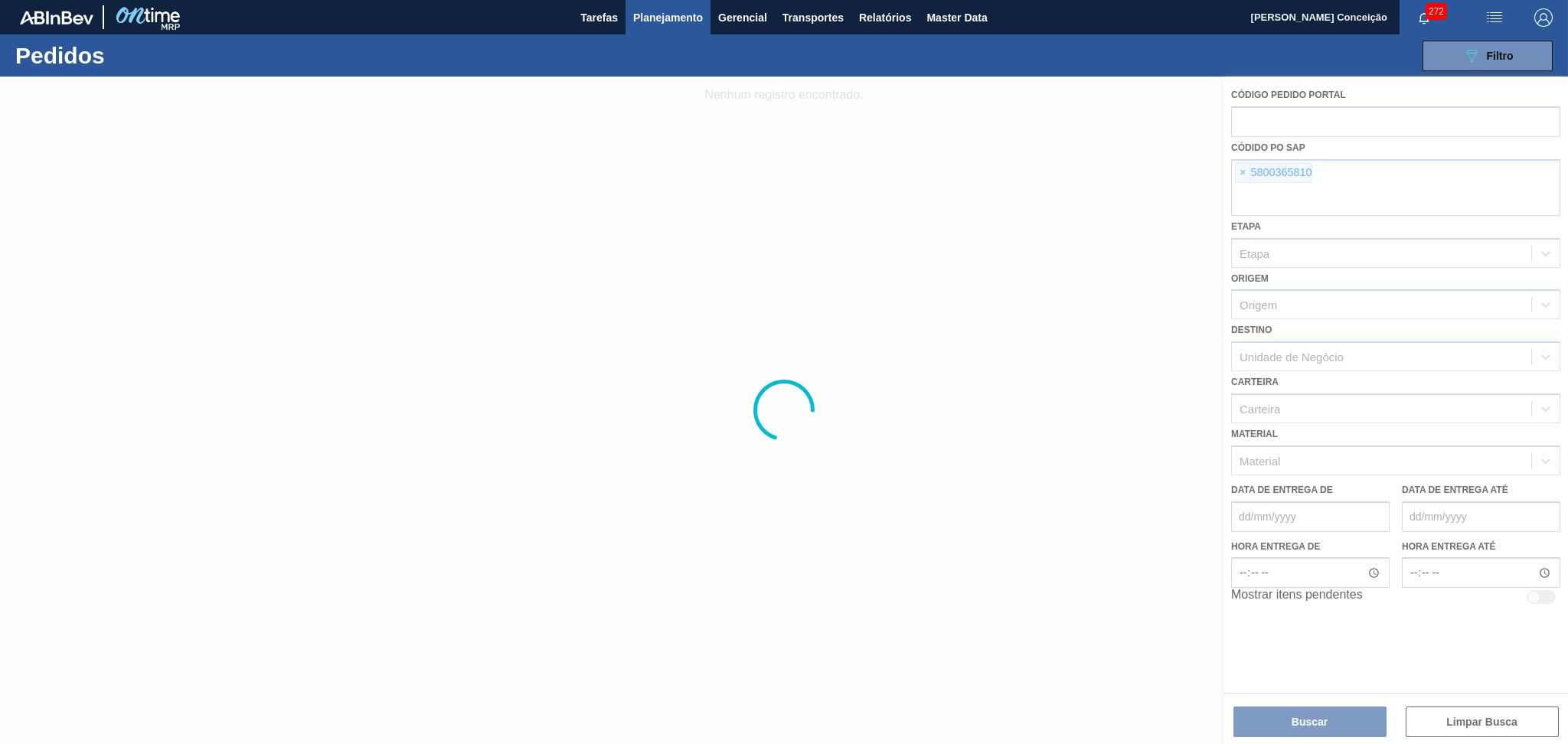
click at [1244, 169] on div at bounding box center [784, 410] width 1568 height 668
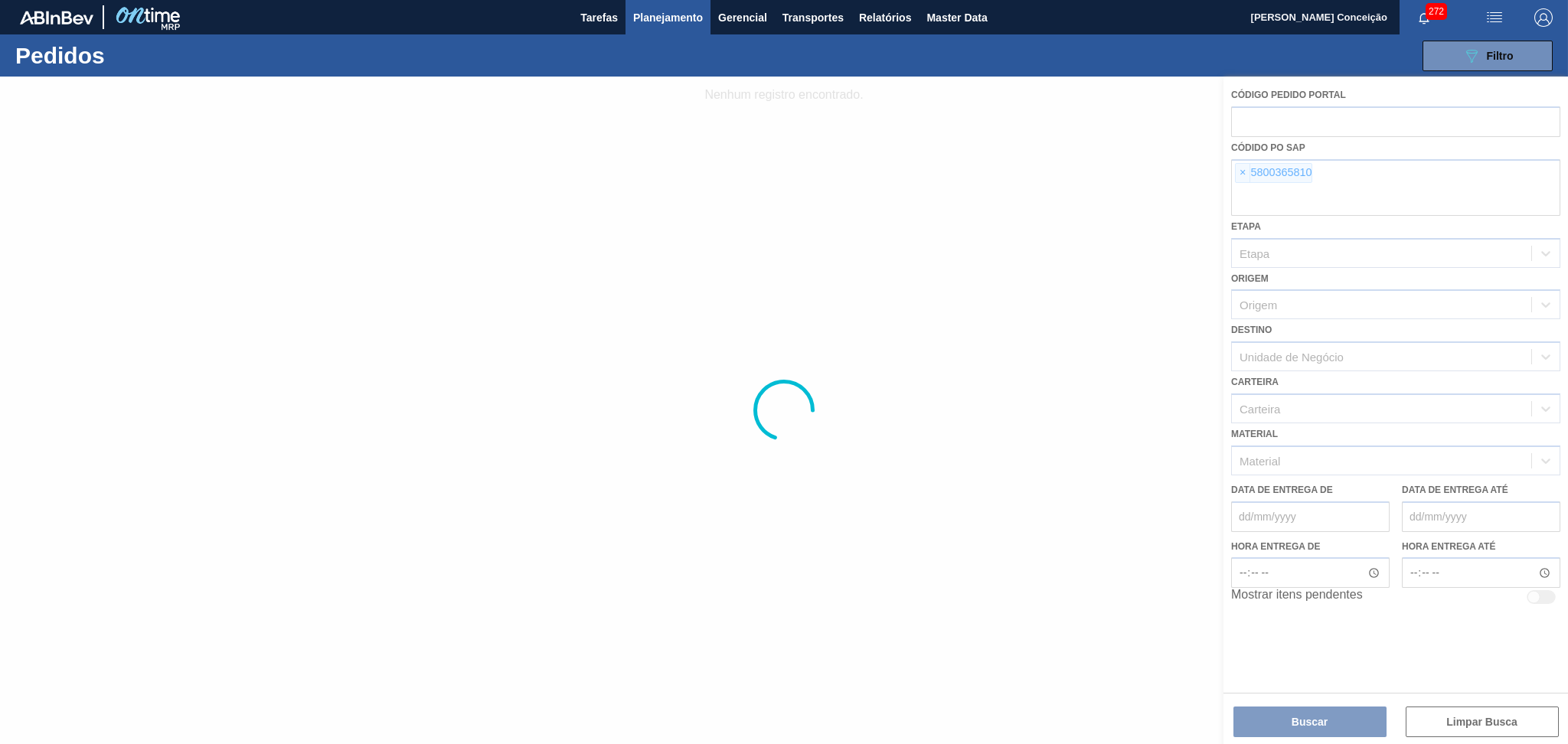
click at [1244, 169] on div at bounding box center [784, 410] width 1568 height 668
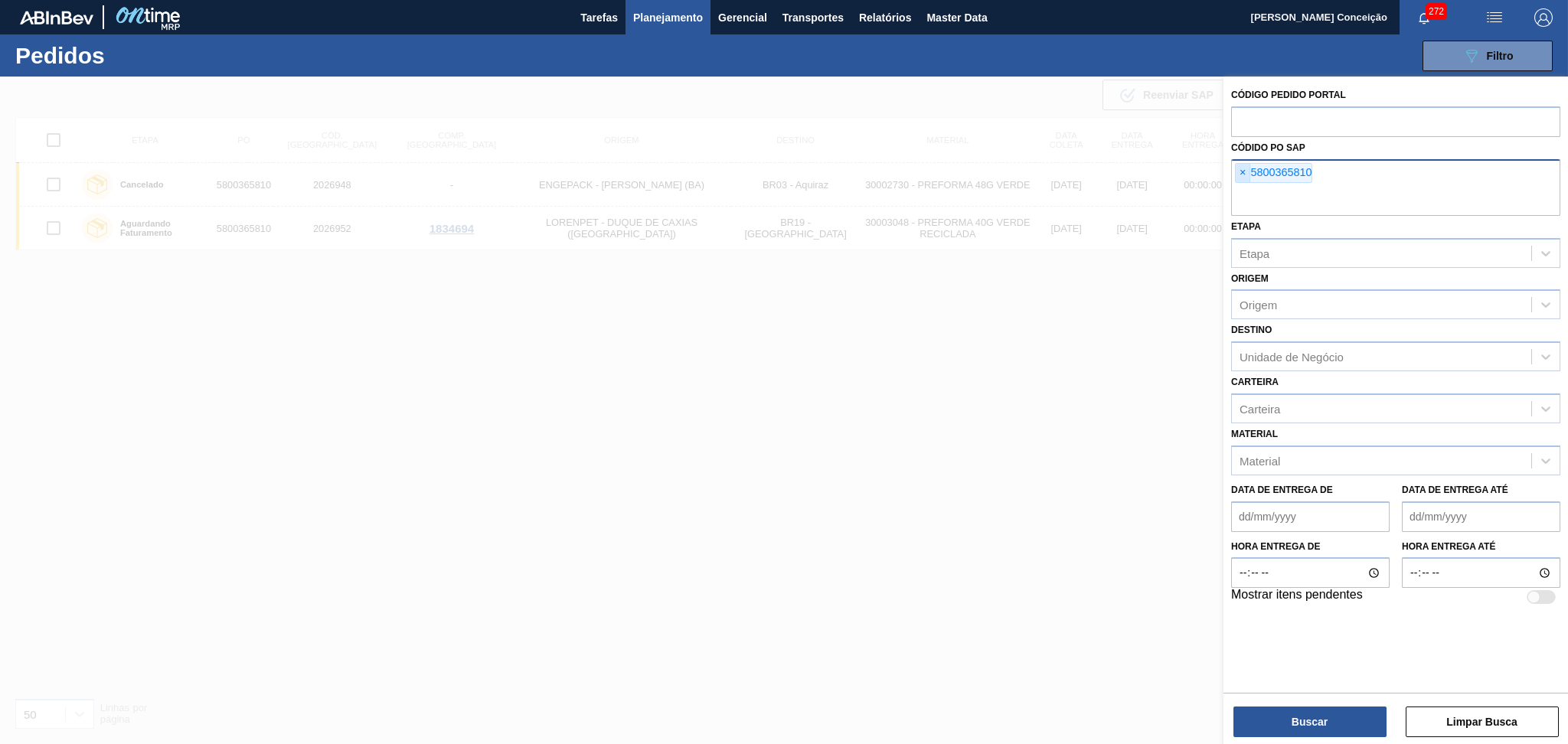
click at [1247, 173] on span "×" at bounding box center [1243, 173] width 14 height 19
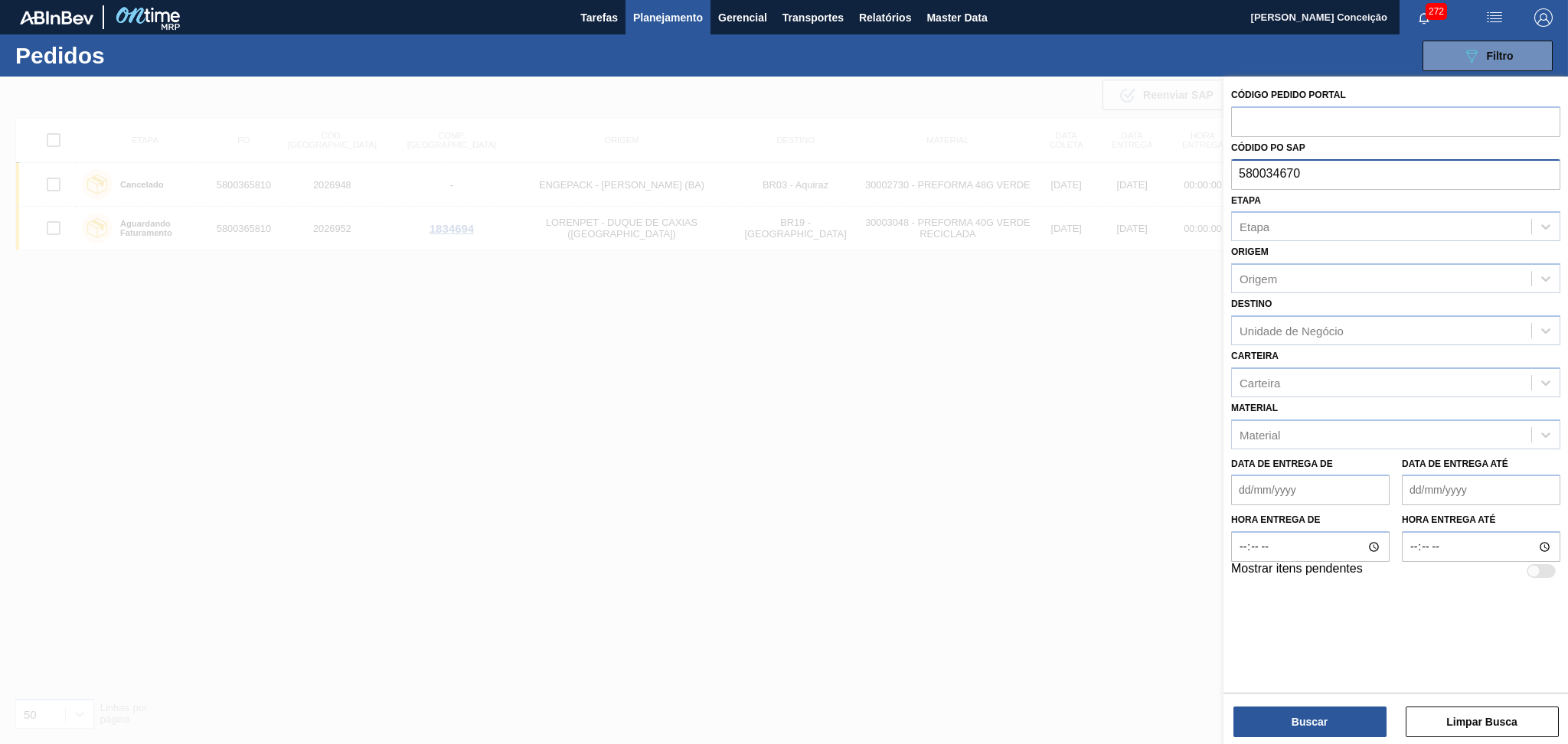
type input "5800346702"
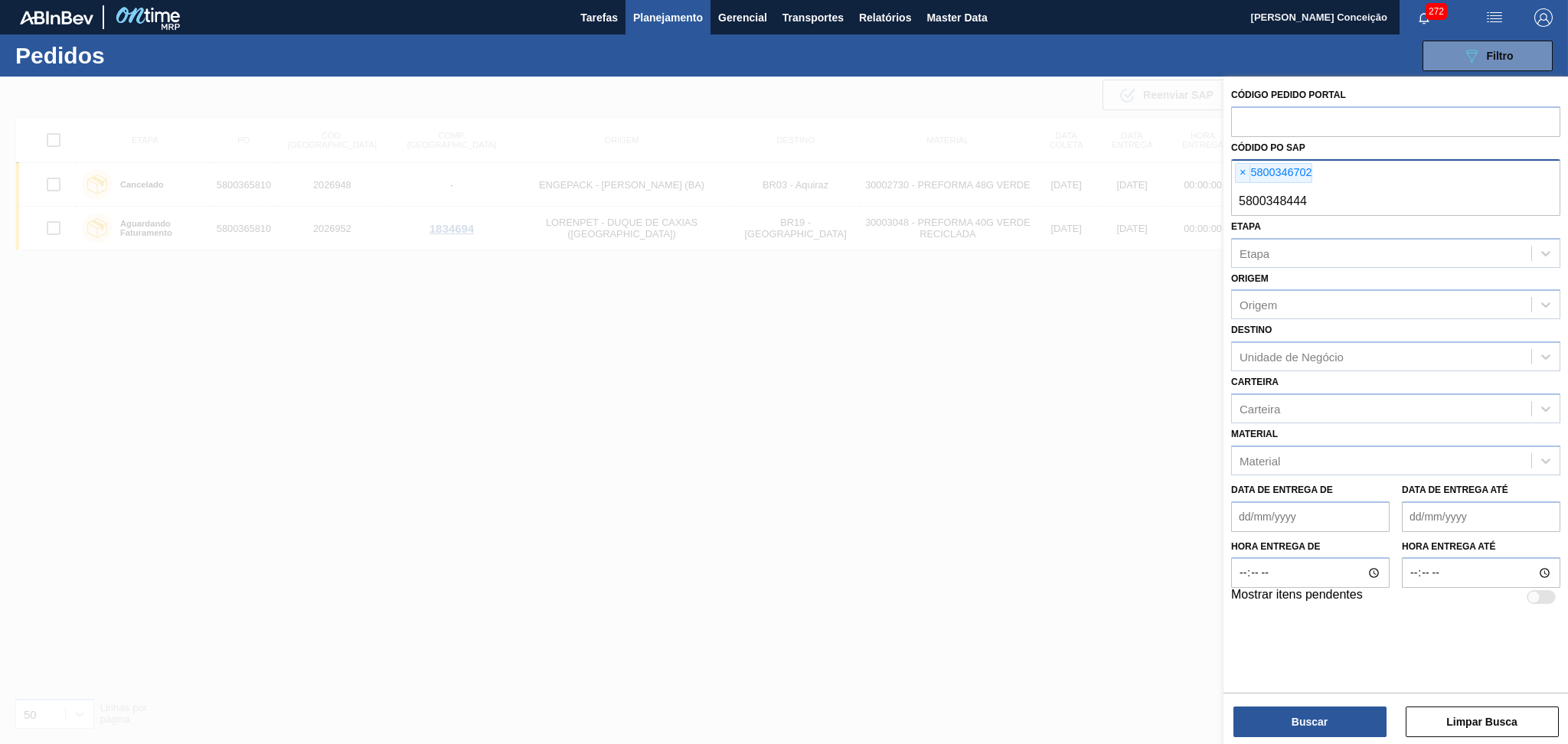
type input "58003484444"
click at [1320, 722] on button "Buscar" at bounding box center [1310, 722] width 153 height 31
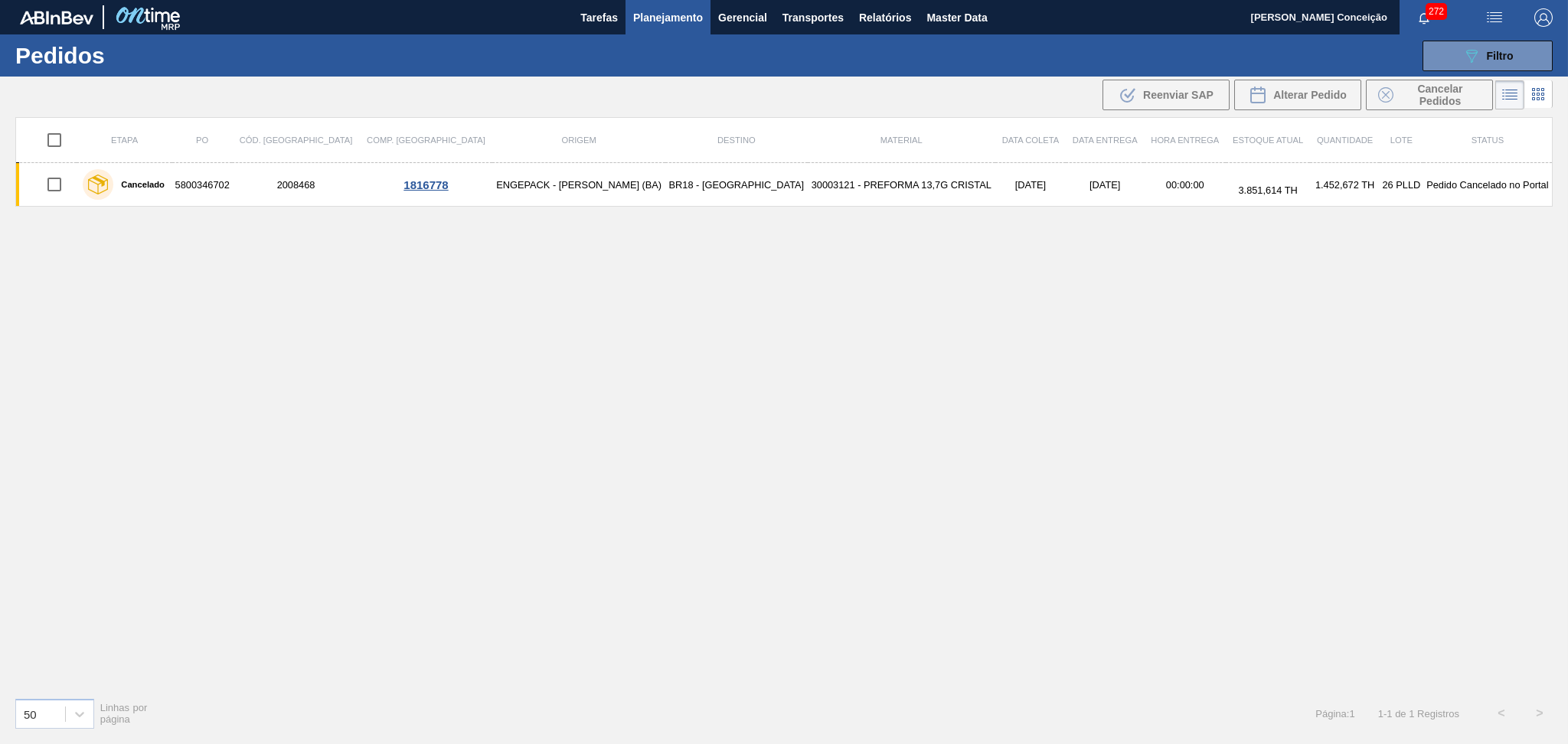
click at [1480, 77] on div ".b{fill:var(--color-action-default)} Reenviar SAP Alterar Pedido Cancelar Pedid…" at bounding box center [1297, 95] width 395 height 35
click at [1488, 60] on span "Filtro" at bounding box center [1500, 56] width 27 height 12
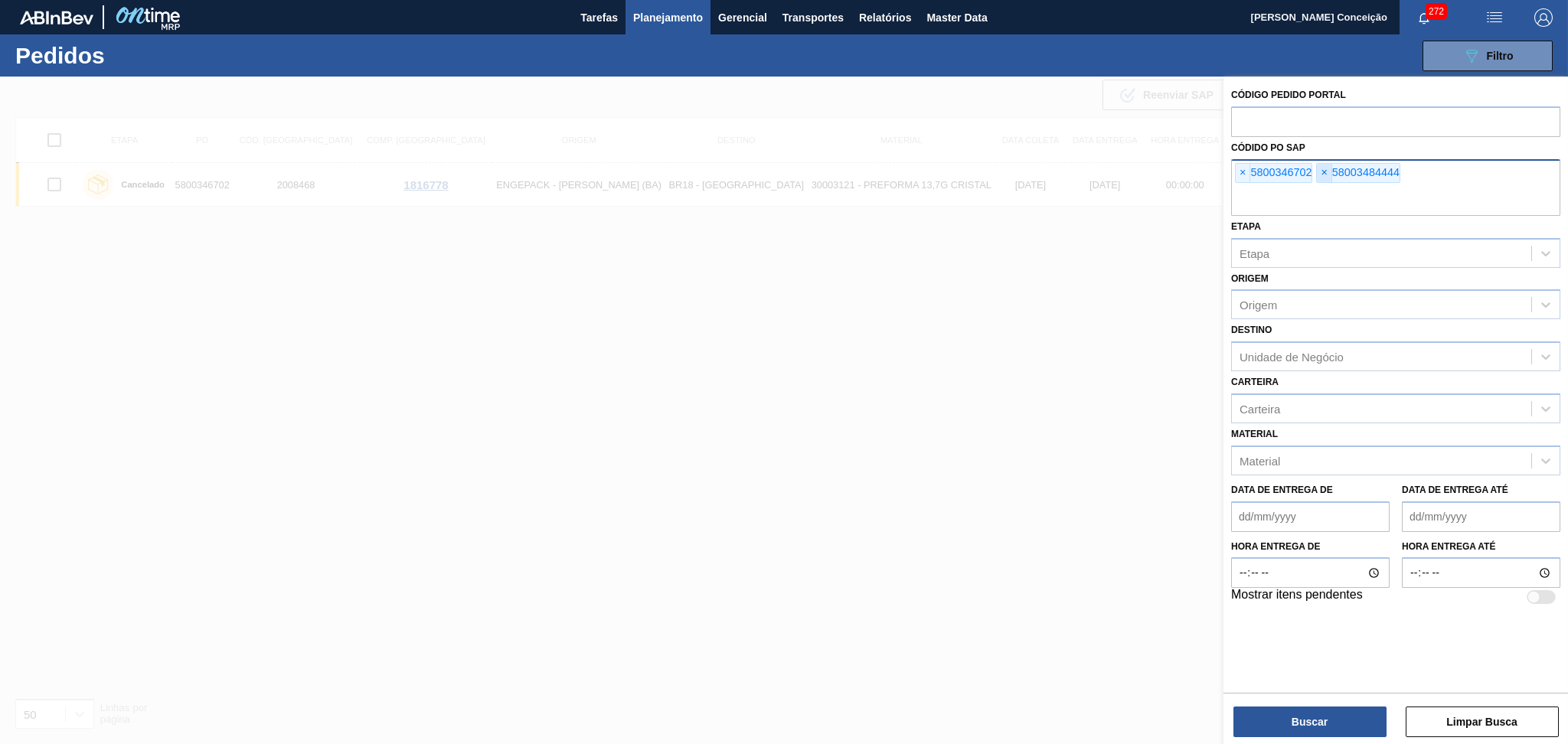
click at [1327, 169] on span "×" at bounding box center [1324, 173] width 14 height 19
type input "5800348444"
click at [1303, 713] on button "Buscar" at bounding box center [1310, 722] width 153 height 31
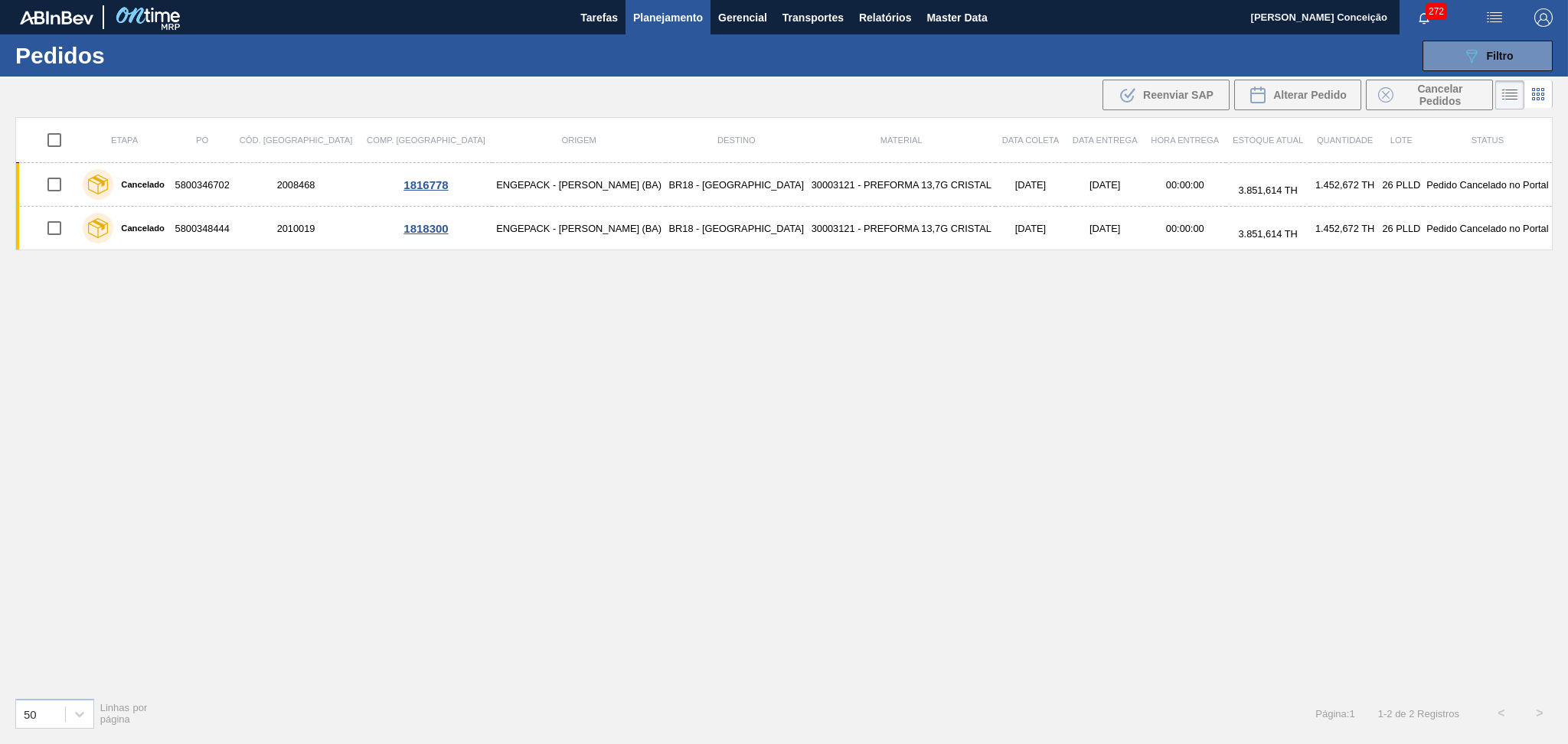
click at [441, 427] on div "Etapa PO Cód. Pedido Comp. Carga Origem Destino Material Data coleta Data entre…" at bounding box center [783, 401] width 1537 height 568
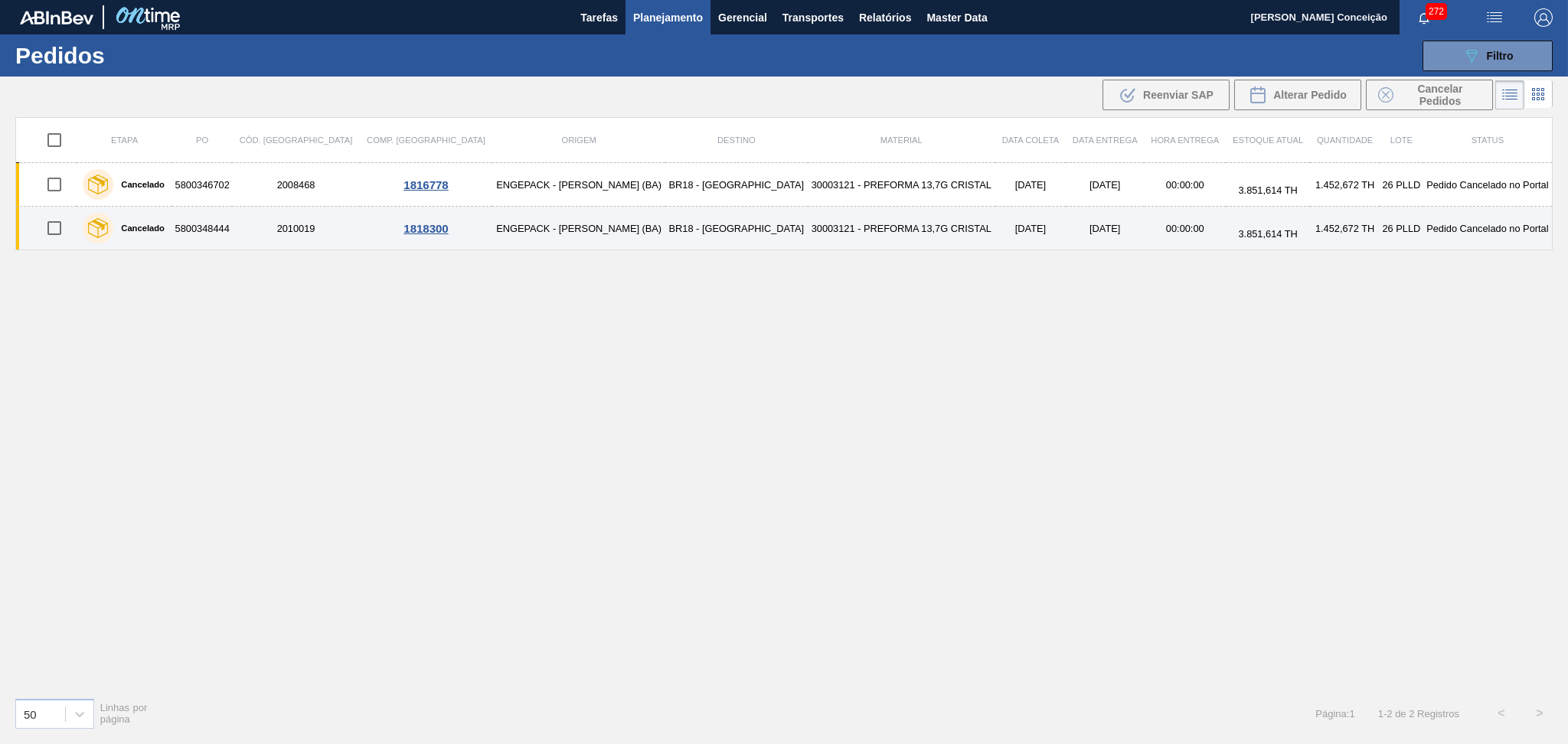
click at [808, 236] on td "30003121 - PREFORMA 13,7G CRISTAL" at bounding box center [901, 228] width 187 height 43
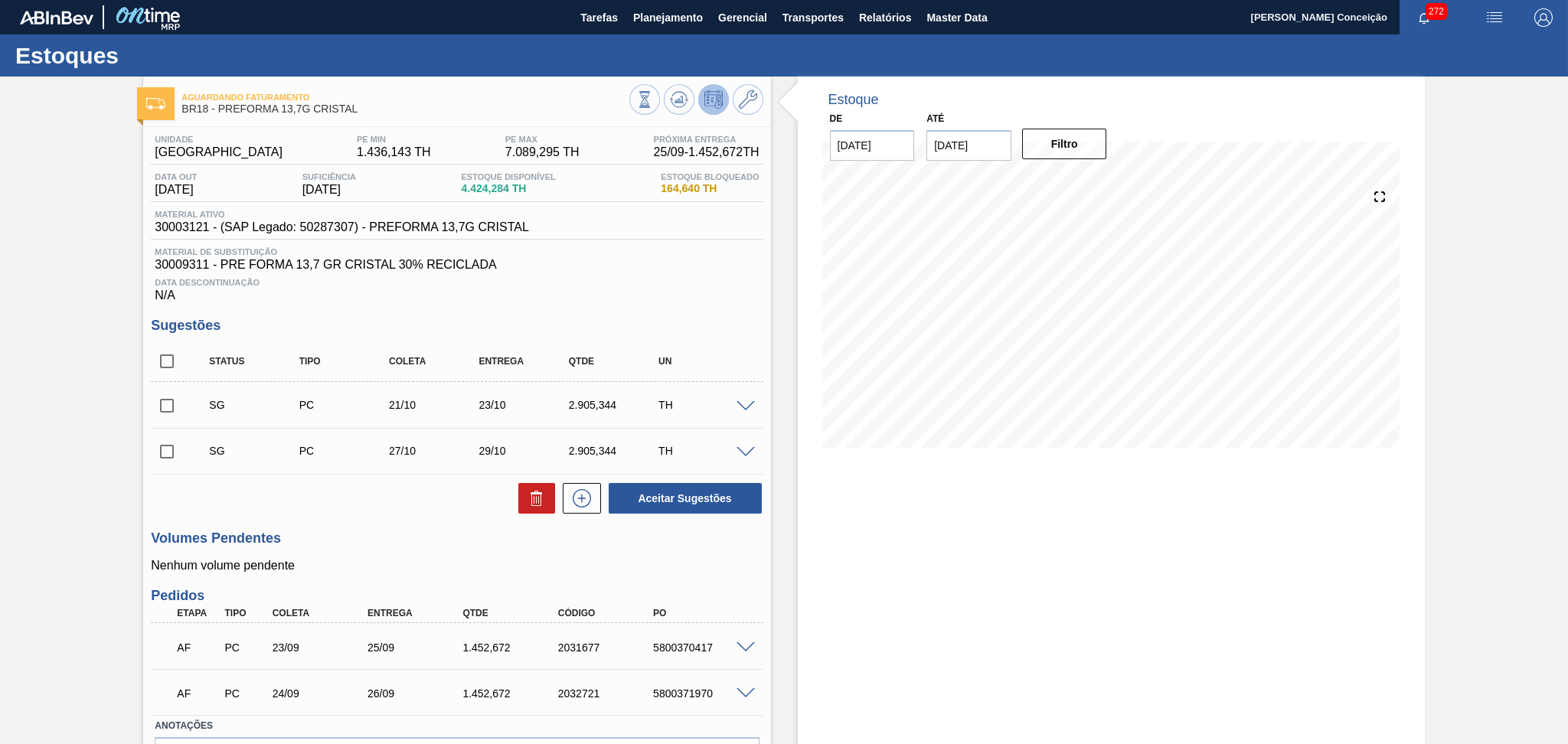
click at [672, 325] on h3 "Sugestões" at bounding box center [457, 325] width 612 height 16
click at [665, 92] on button at bounding box center [678, 99] width 31 height 31
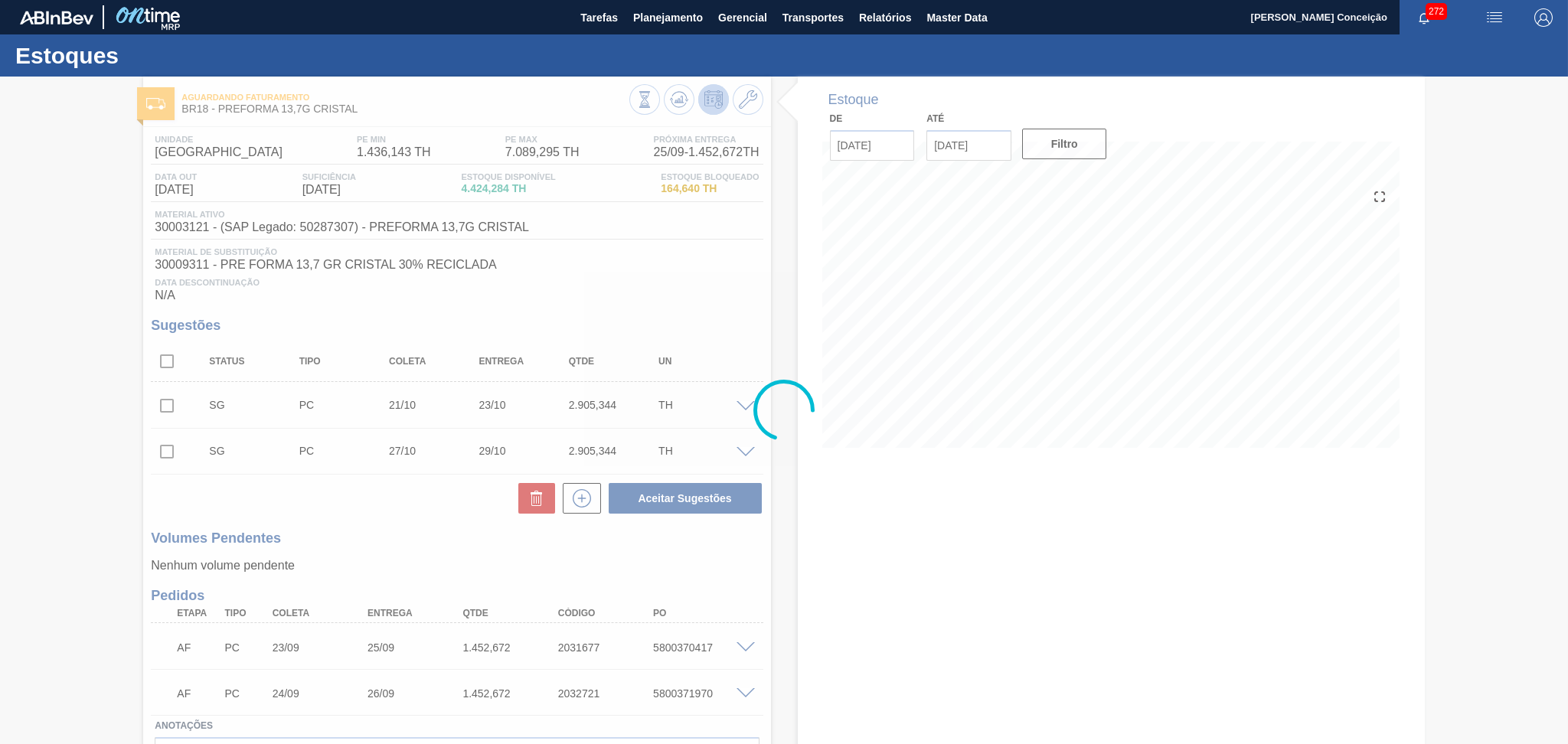
click at [421, 546] on div at bounding box center [784, 410] width 1568 height 668
click at [788, 590] on div at bounding box center [784, 410] width 1568 height 668
click at [723, 567] on div at bounding box center [784, 410] width 1568 height 668
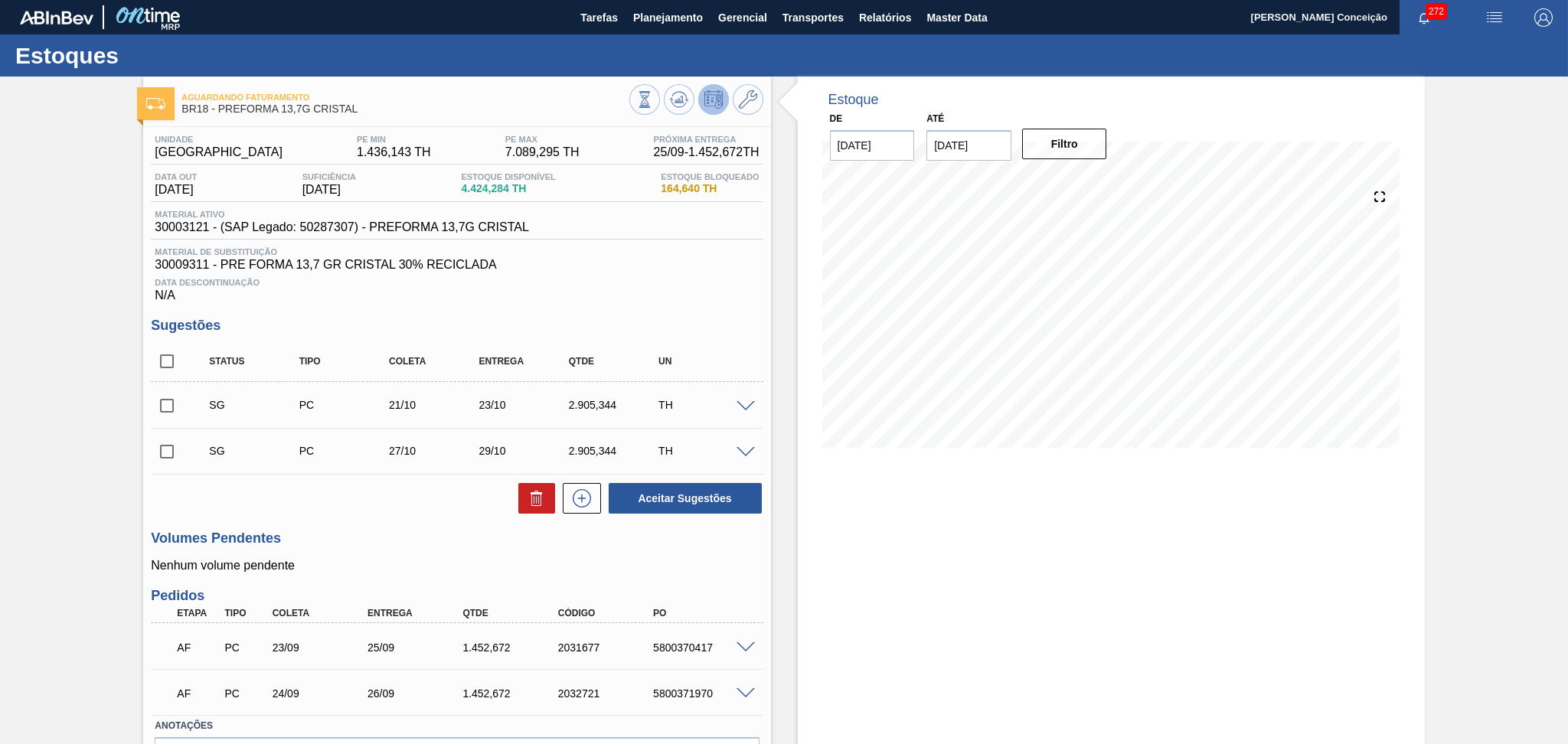
click at [741, 654] on div "AF PC 23/09 25/09 1.452,672 2031677 5800370417" at bounding box center [457, 646] width 612 height 38
click at [741, 646] on span at bounding box center [745, 647] width 19 height 12
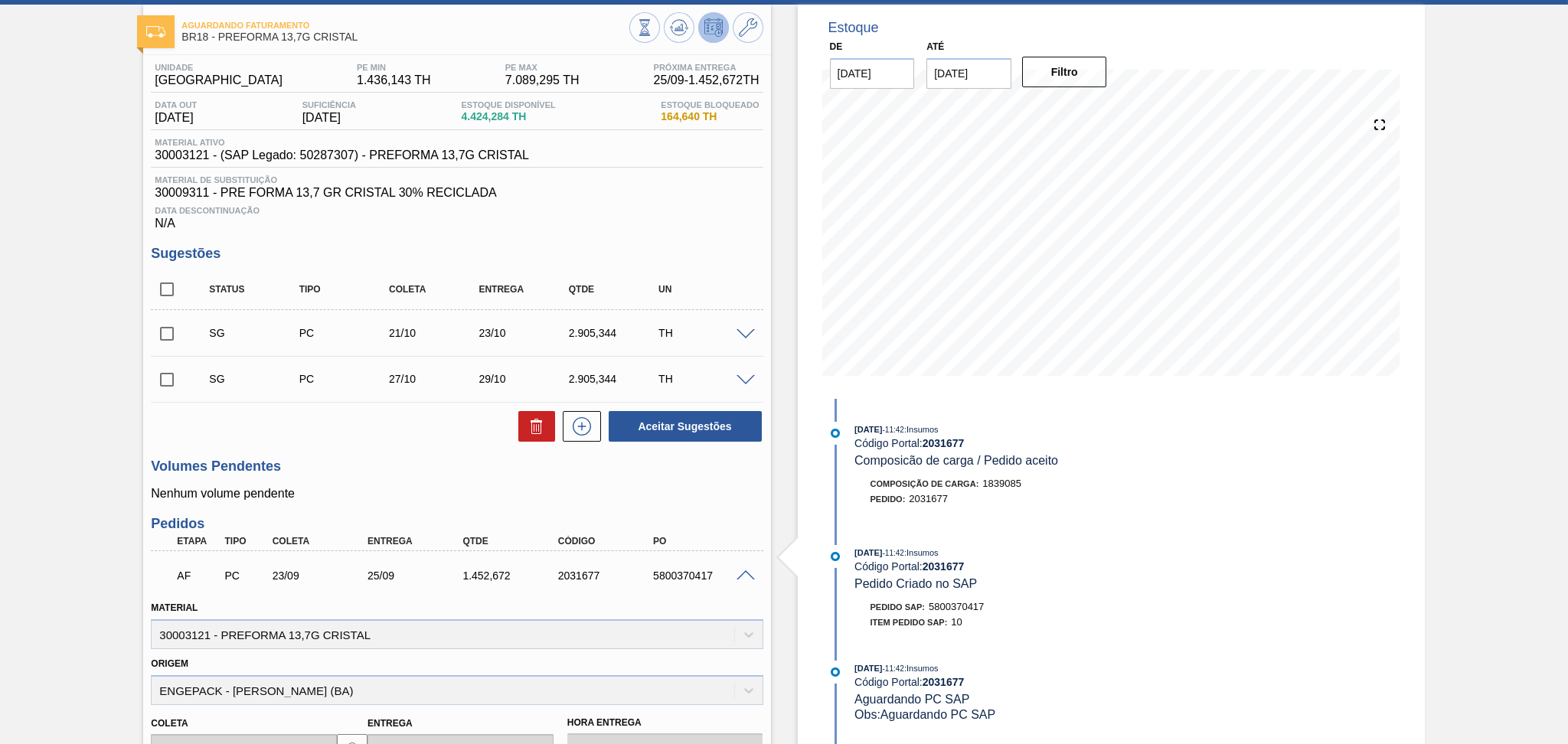
scroll to position [306, 0]
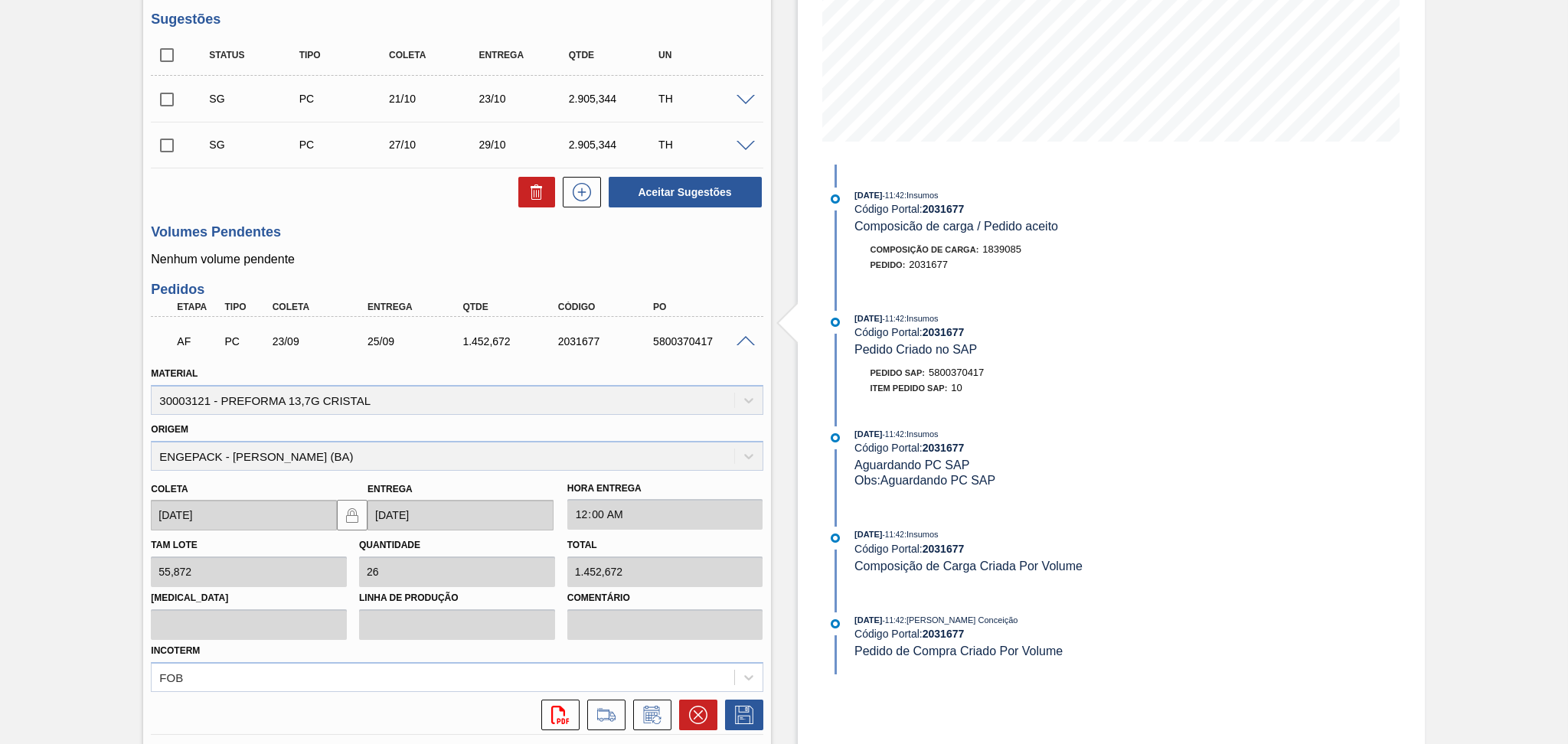
click at [746, 344] on span at bounding box center [745, 341] width 19 height 12
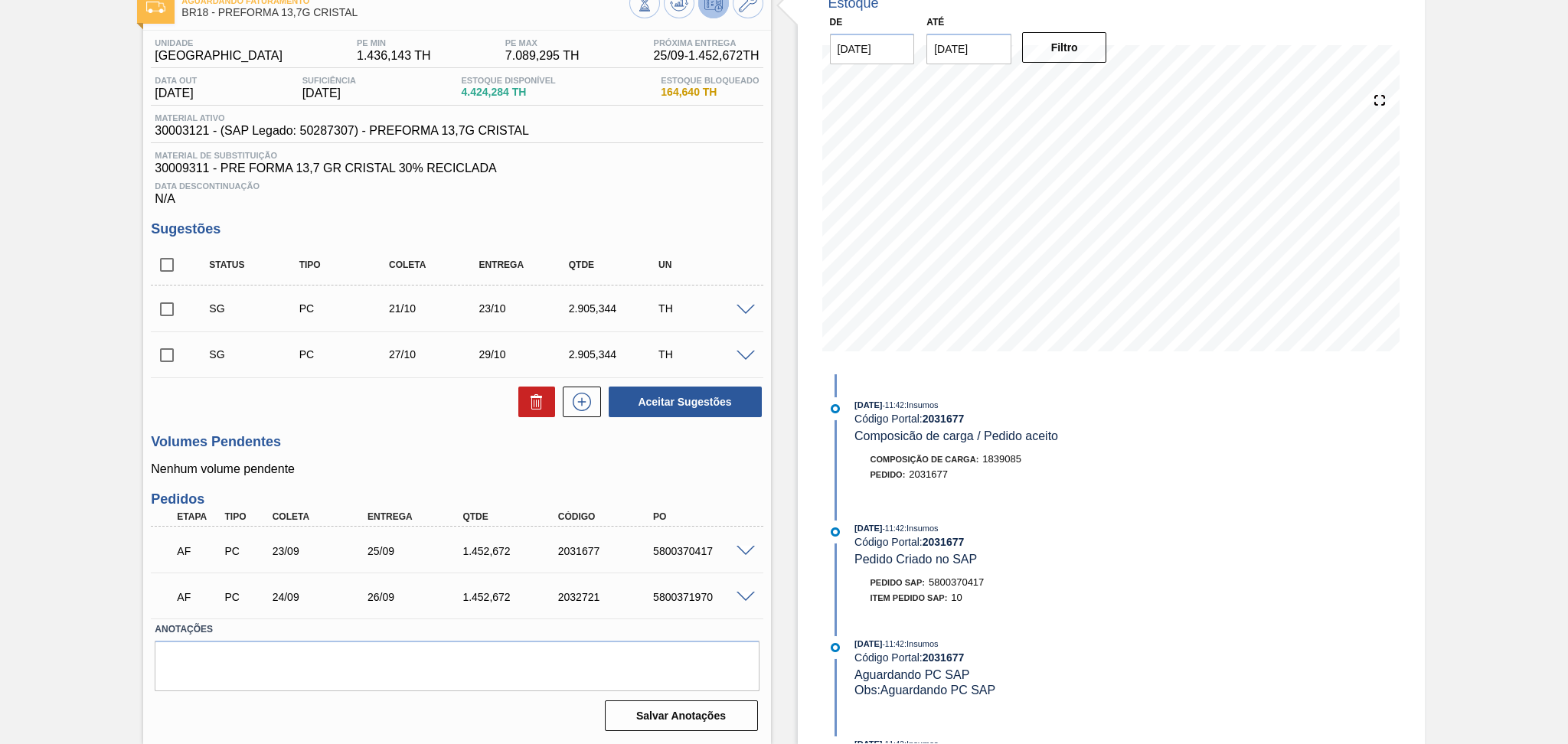
scroll to position [95, 0]
click at [676, 465] on p "Nenhum volume pendente" at bounding box center [457, 471] width 612 height 14
click at [658, 452] on div "Volumes Pendentes Nenhum volume pendente" at bounding box center [457, 456] width 612 height 42
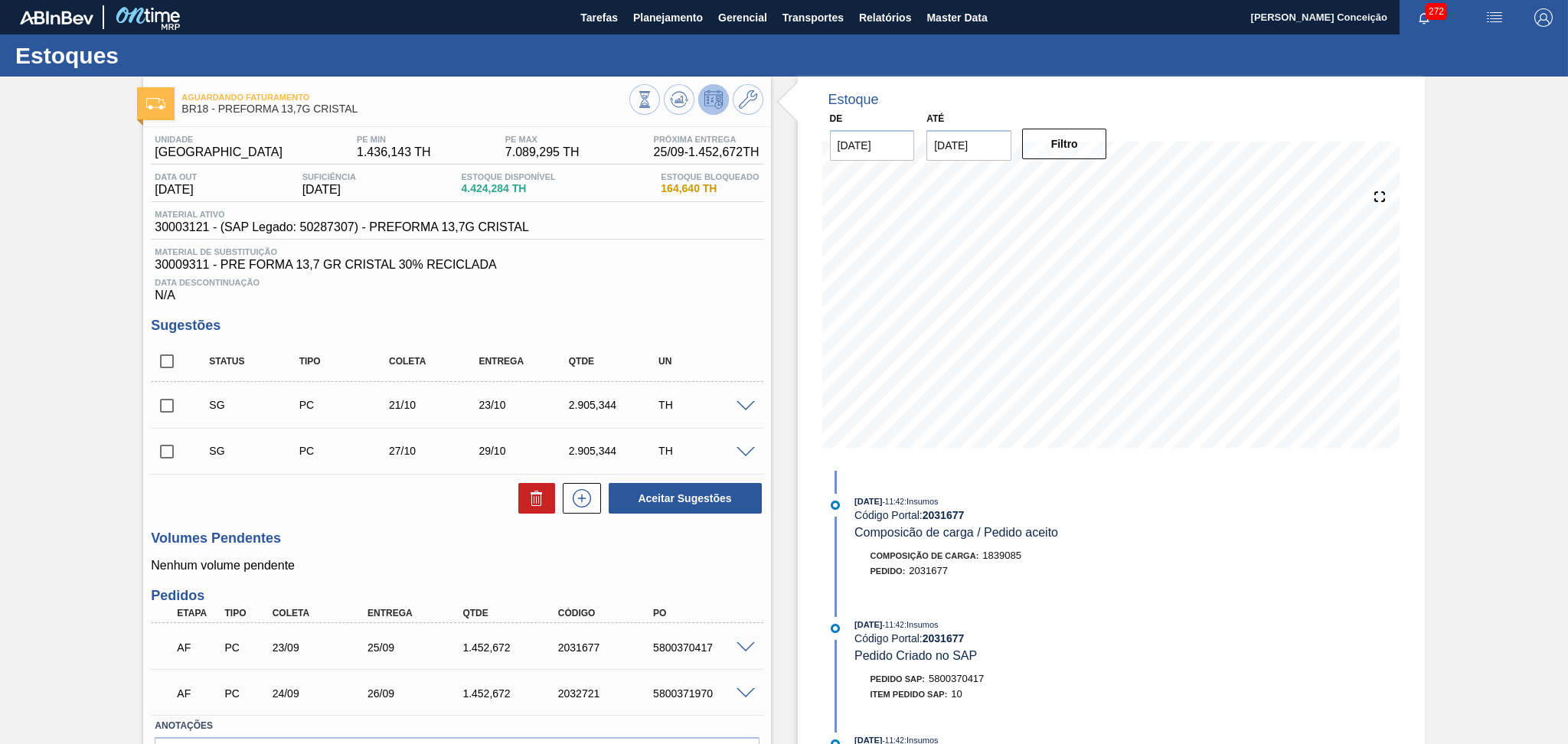
click at [740, 404] on span at bounding box center [745, 406] width 19 height 12
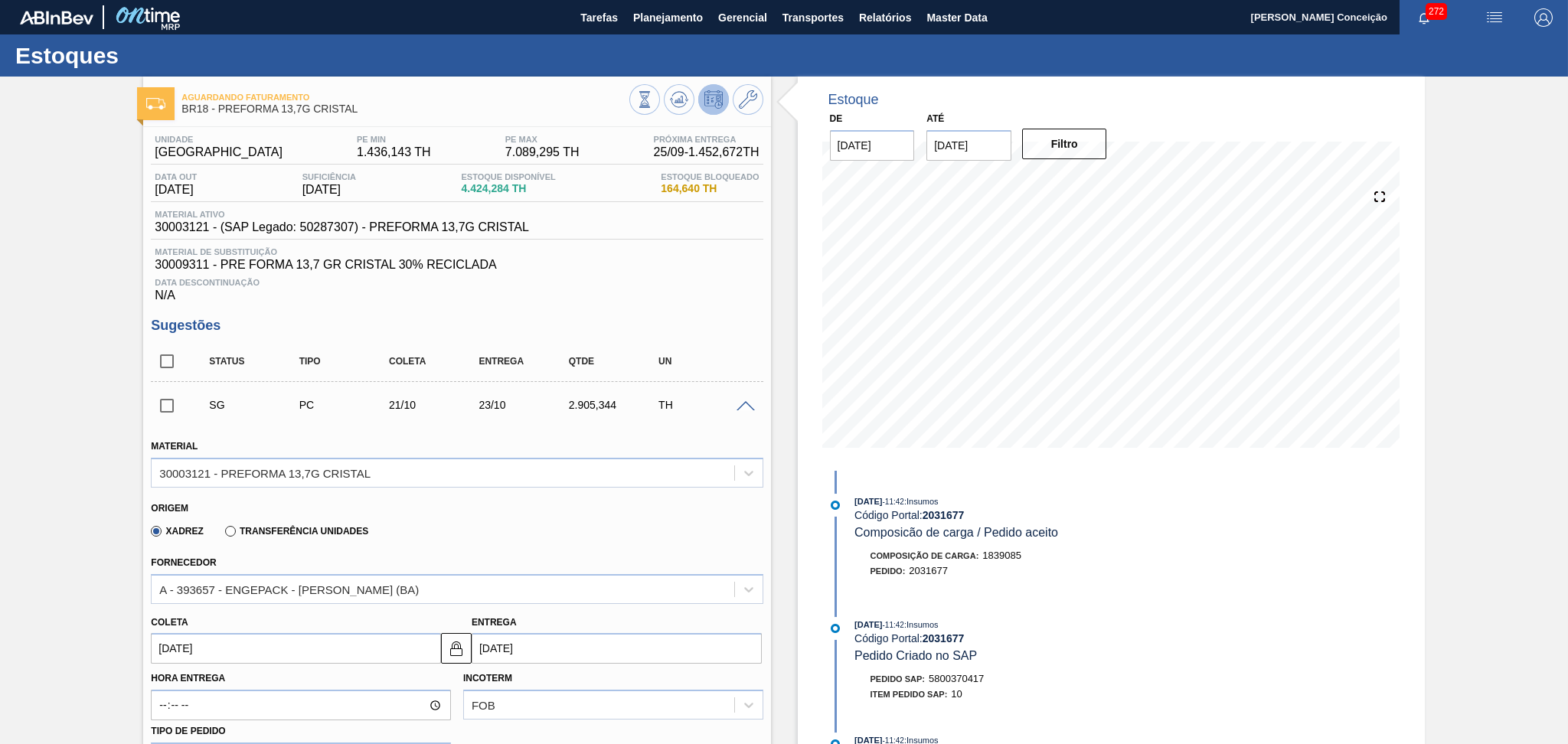
click at [232, 649] on input "21/10/2025" at bounding box center [295, 648] width 290 height 31
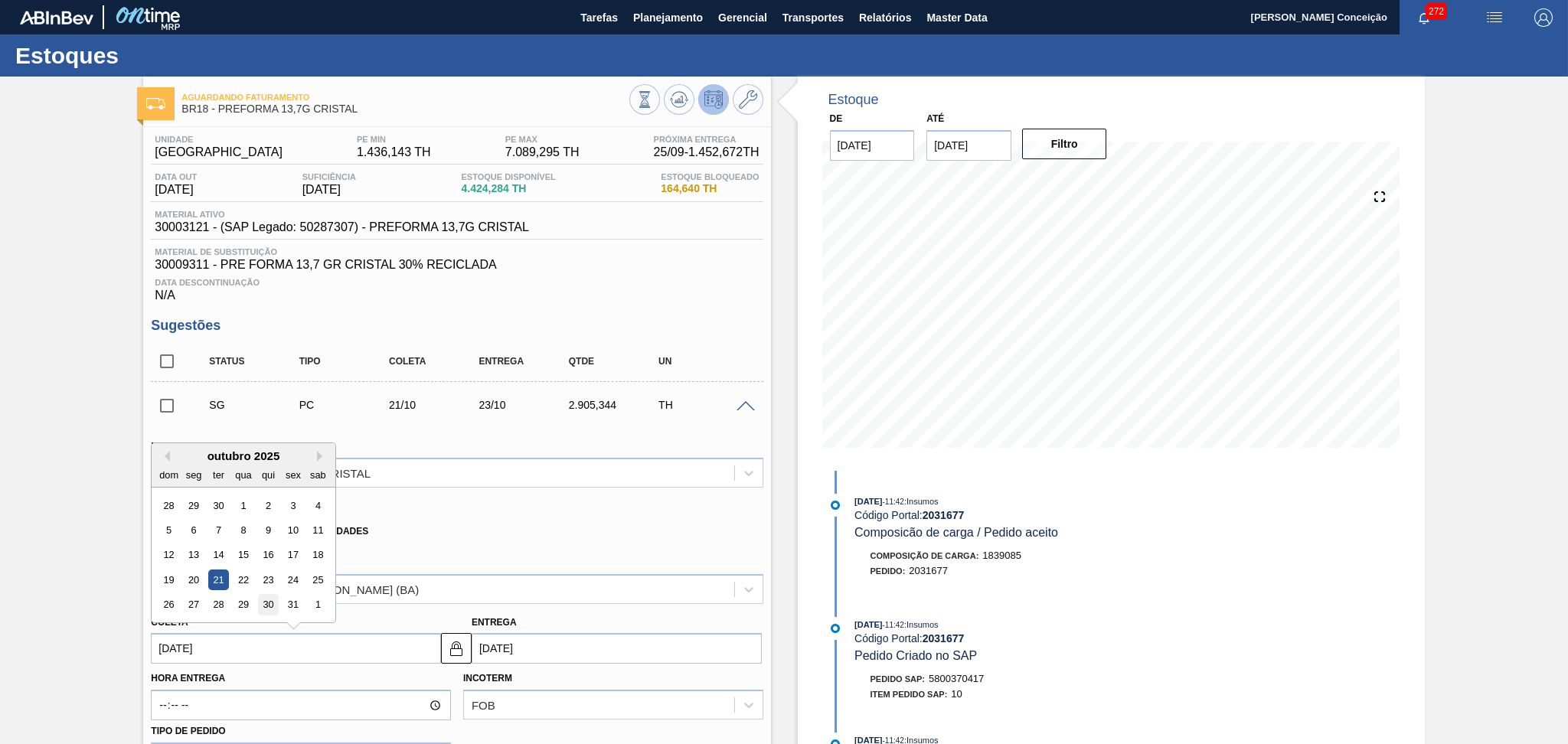
click at [263, 606] on div "30" at bounding box center [268, 605] width 20 height 20
type input "30/10/2025"
type input "01/11/2025"
click at [234, 641] on input "30/10/2025" at bounding box center [295, 648] width 290 height 31
click at [221, 504] on div "30" at bounding box center [218, 505] width 20 height 20
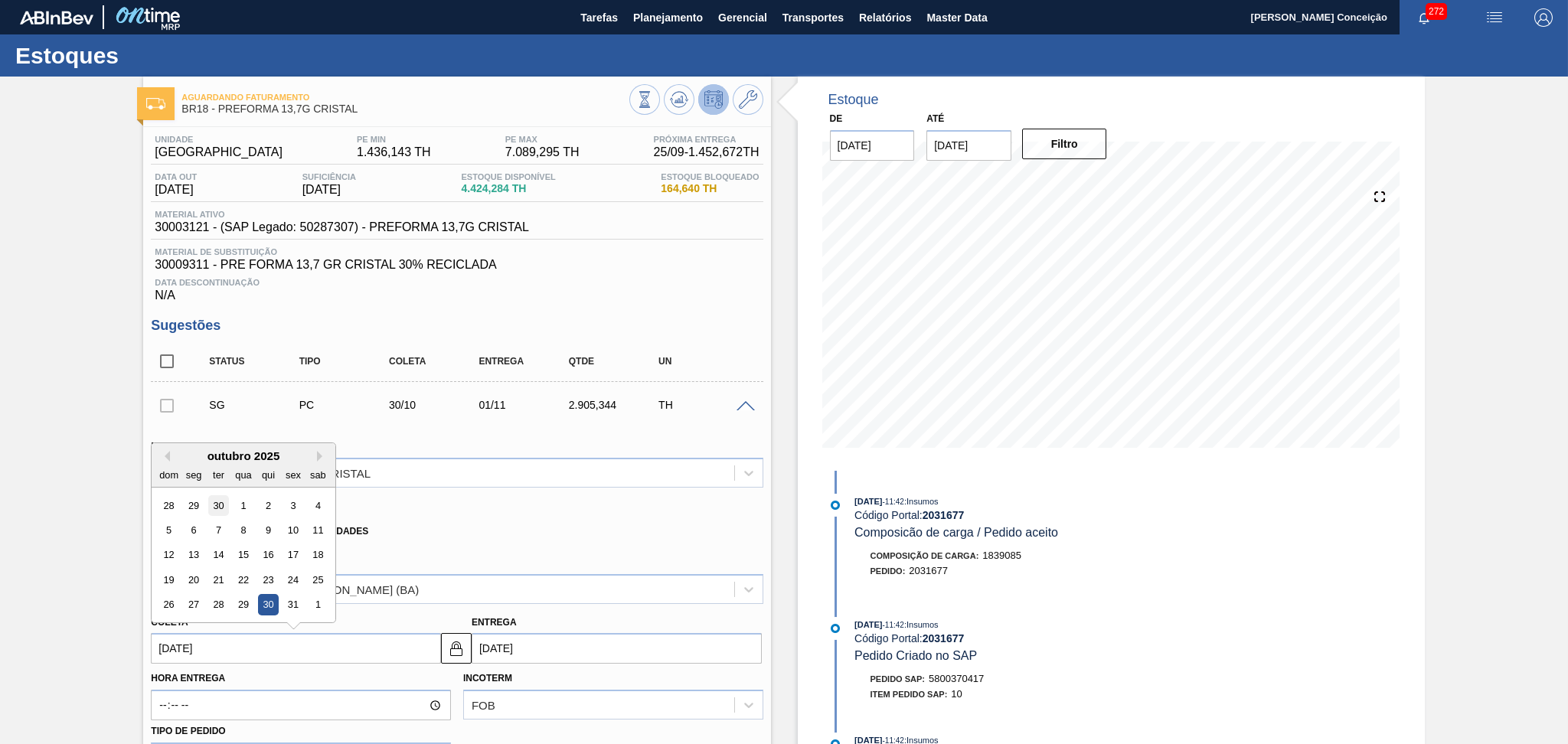
type input "30/09/2025"
type input "02/10/2025"
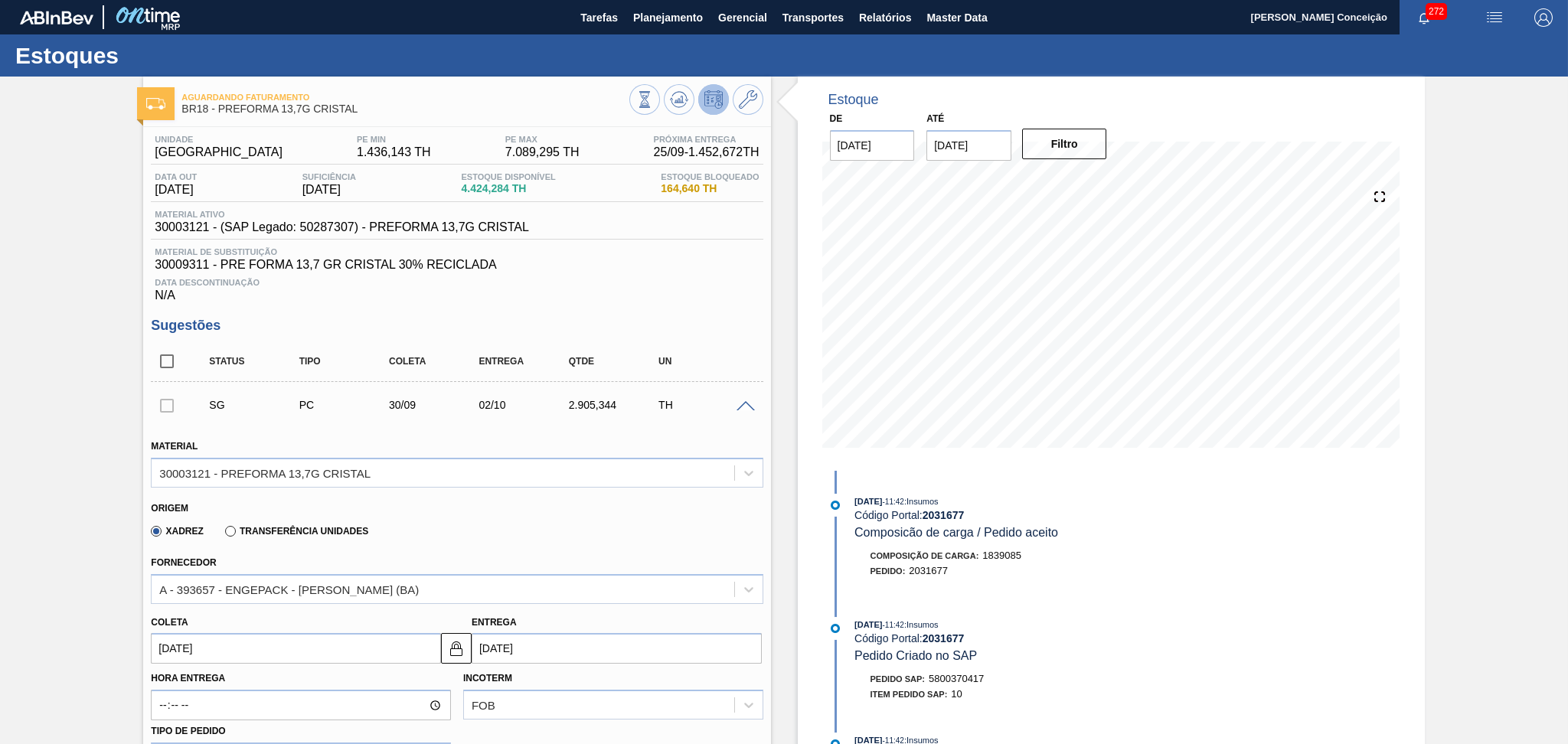
click at [639, 545] on div "Origem Xadrez Transferência Unidades" at bounding box center [457, 520] width 624 height 57
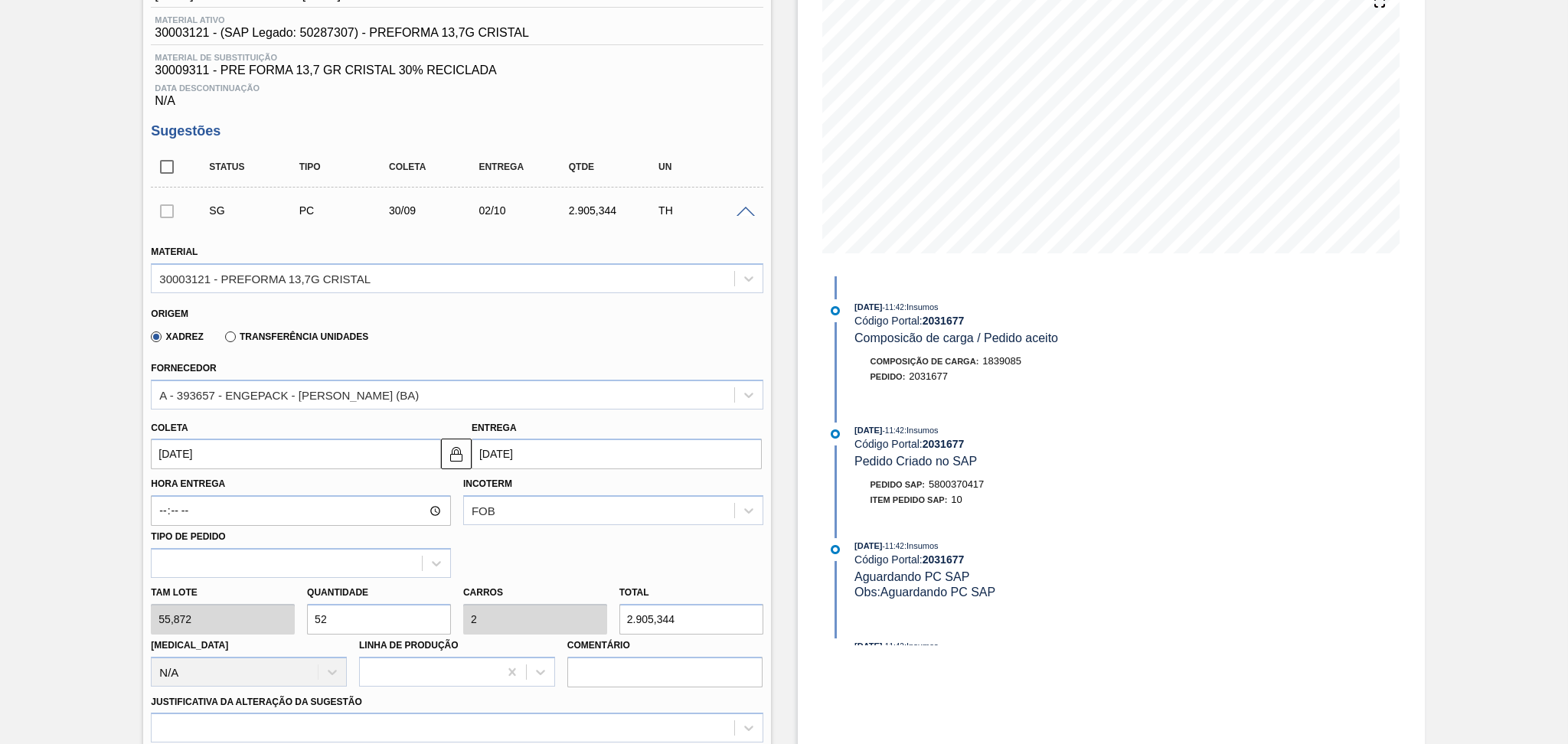
scroll to position [204, 0]
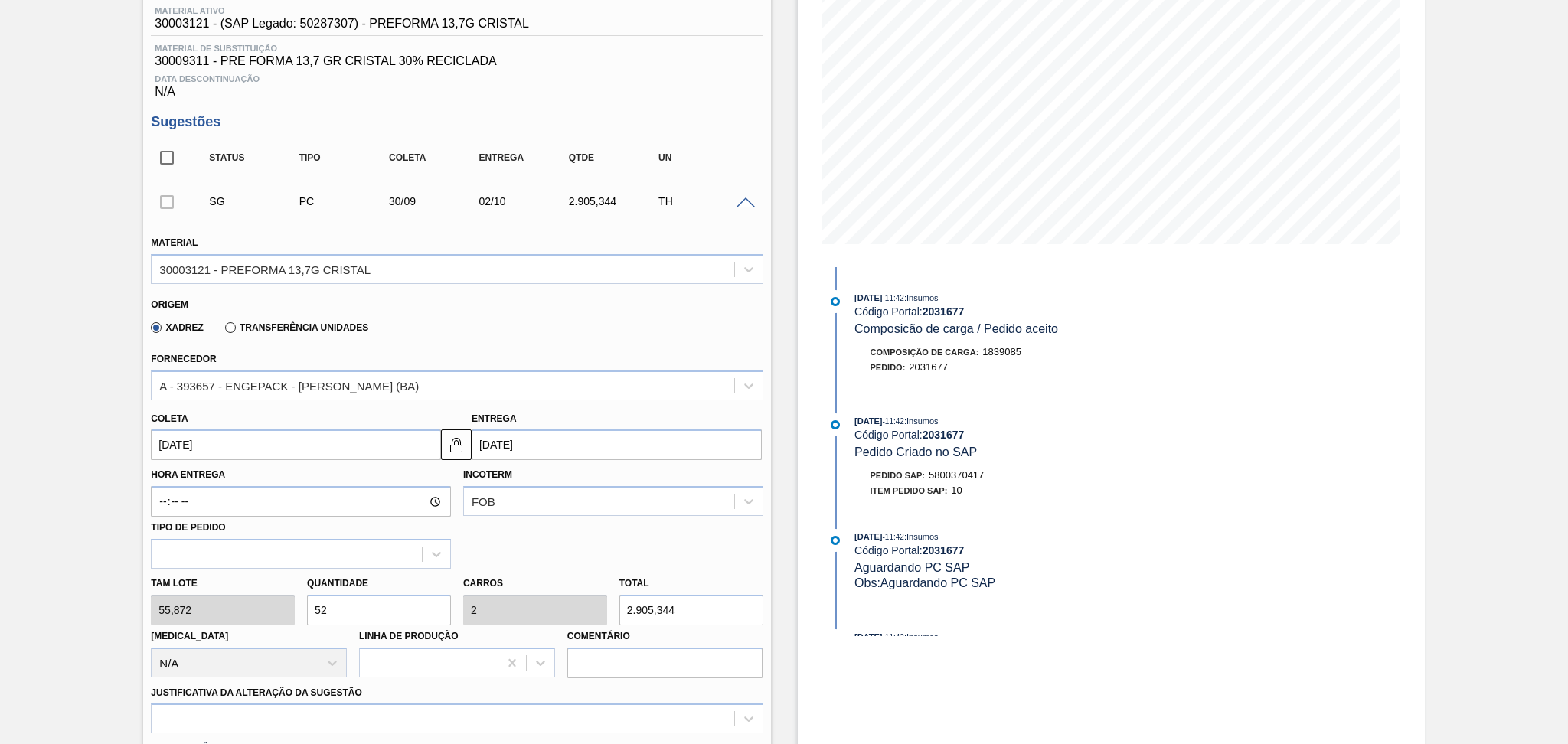
drag, startPoint x: 337, startPoint y: 603, endPoint x: 297, endPoint y: 595, distance: 40.8
click at [310, 600] on input "52" at bounding box center [379, 610] width 144 height 31
type input "2"
type input "0,077"
type input "111,744"
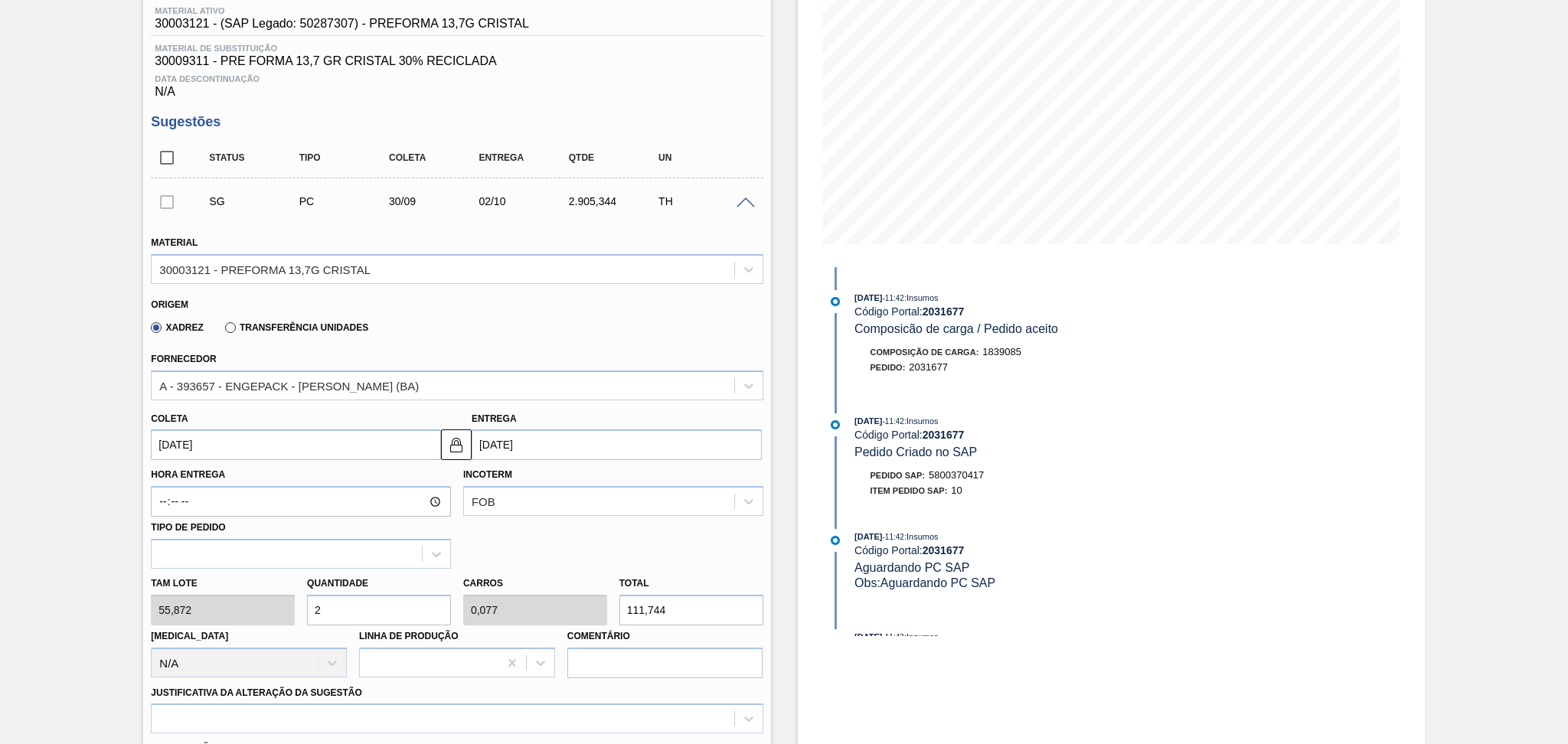
type input "26"
type input "1"
type input "1.452,672"
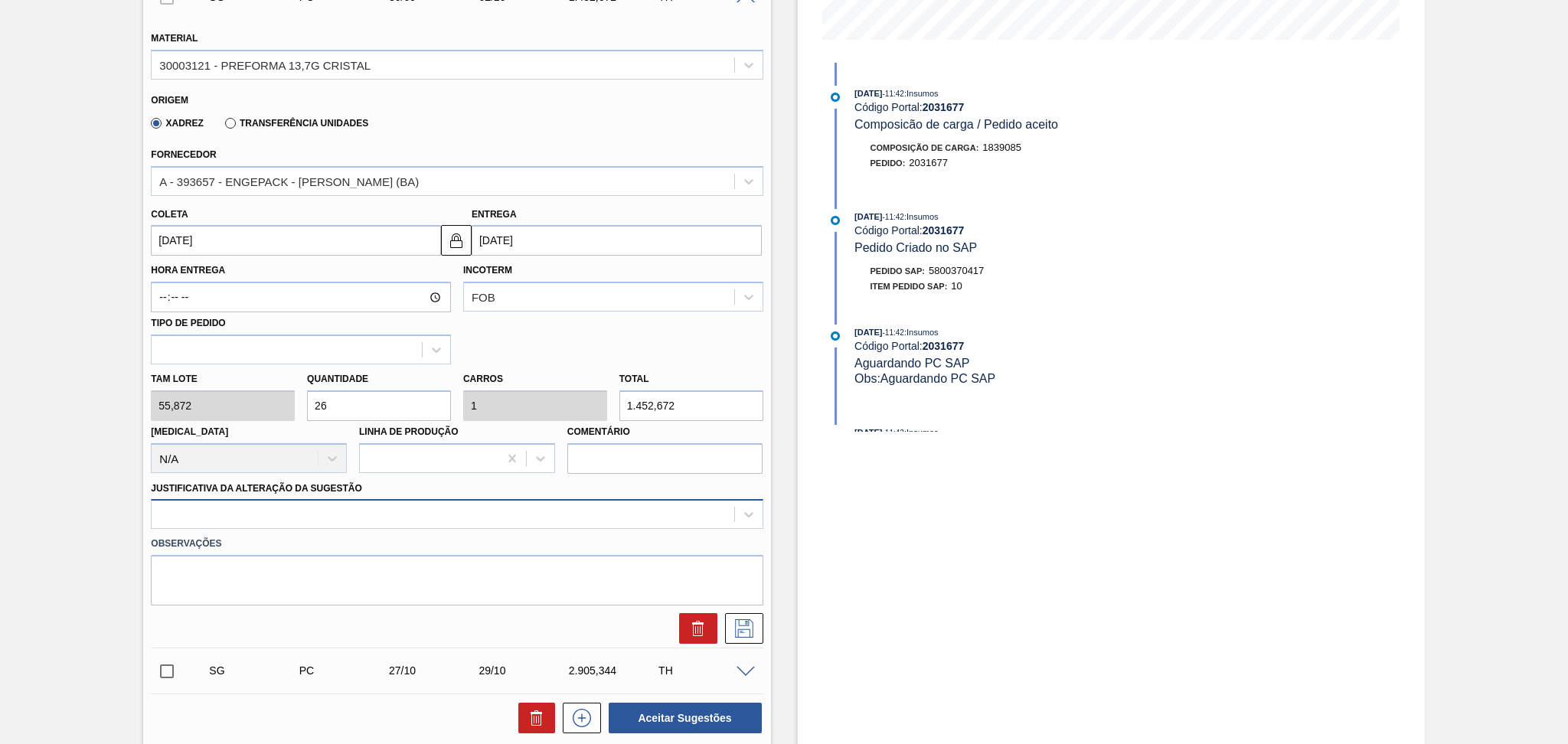
type input "26"
click at [323, 500] on div at bounding box center [457, 514] width 612 height 30
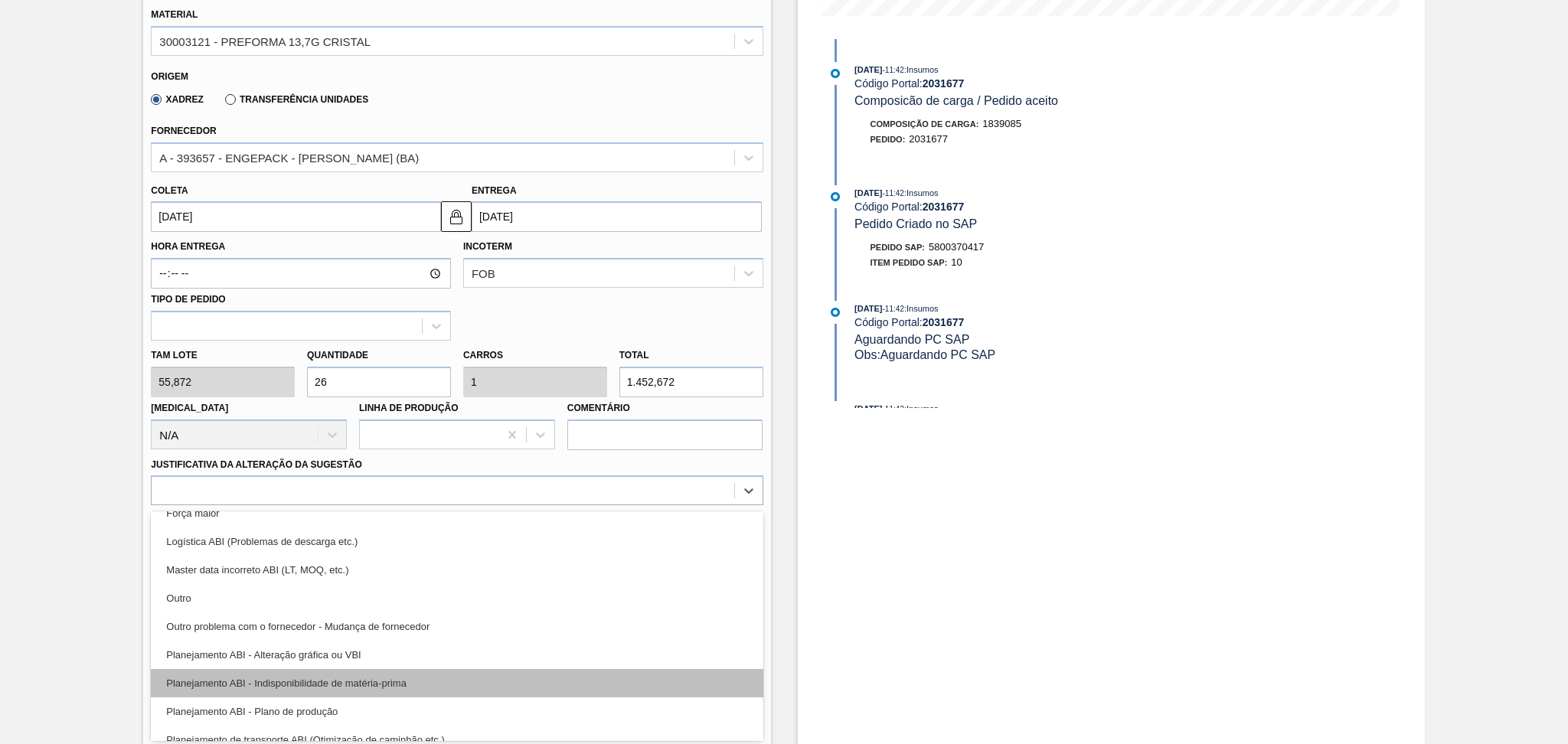
scroll to position [102, 0]
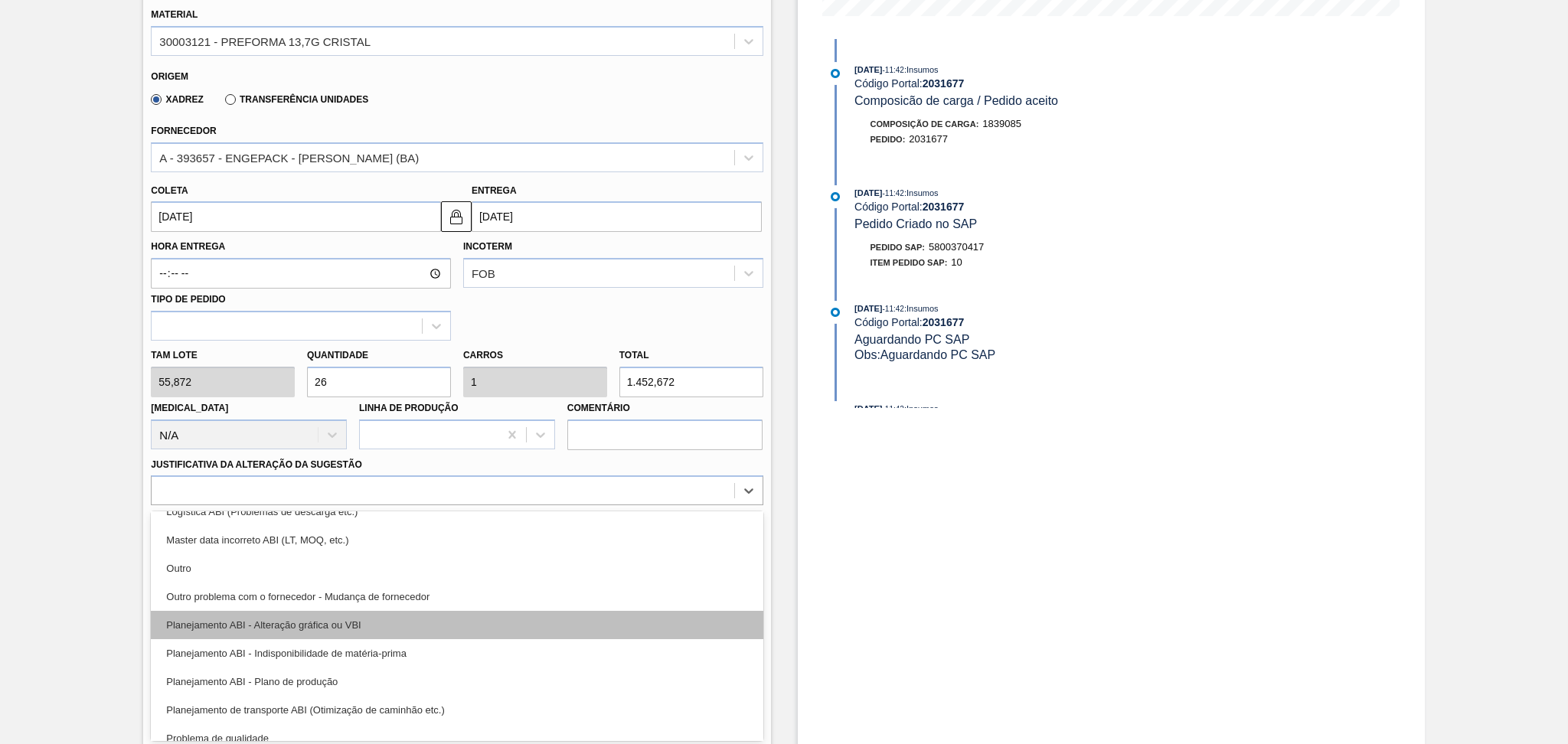
click at [361, 623] on div "Planejamento ABI - Alteração gráfica ou VBI" at bounding box center [457, 625] width 612 height 28
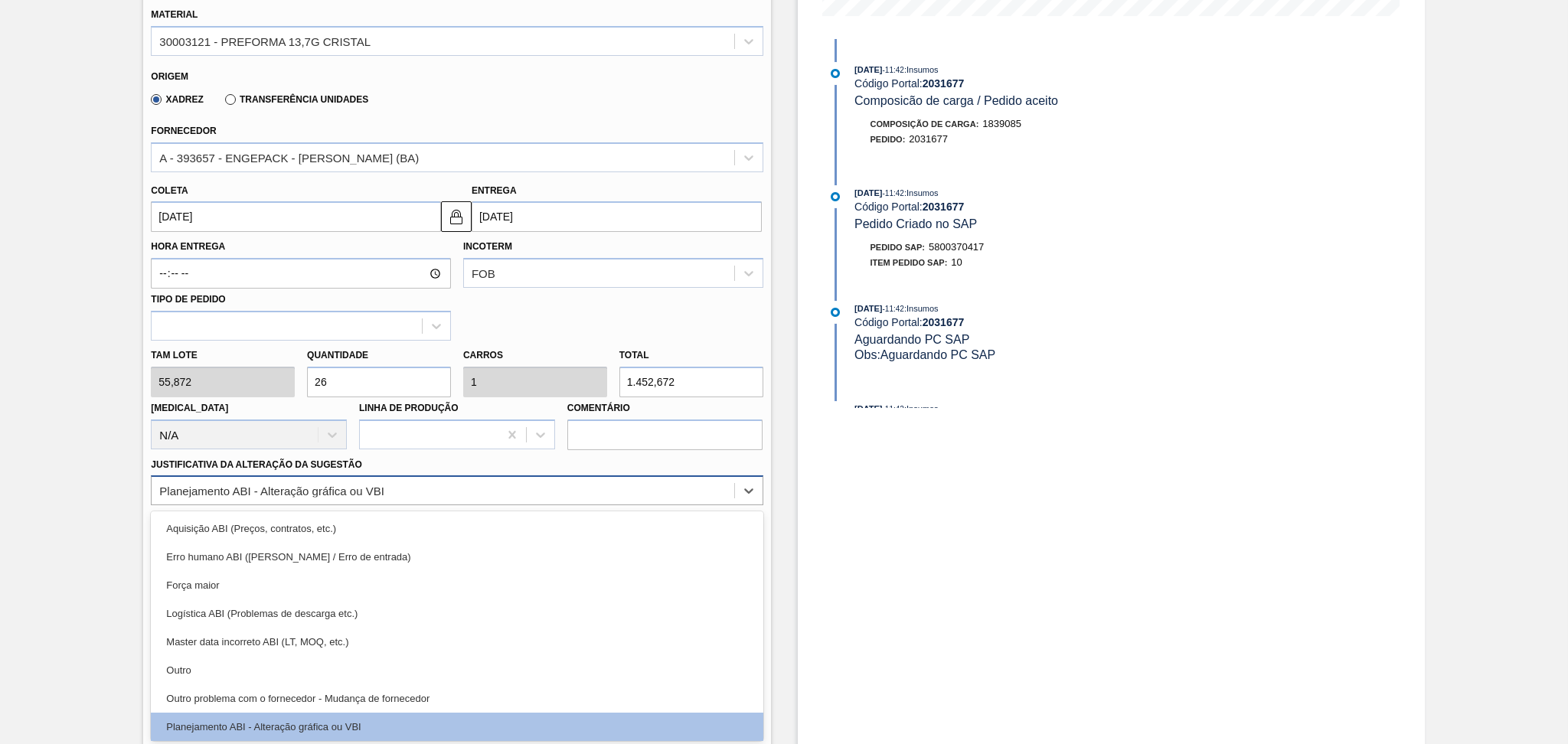
click at [362, 495] on div "Planejamento ABI - Alteração gráfica ou VBI" at bounding box center [443, 490] width 582 height 22
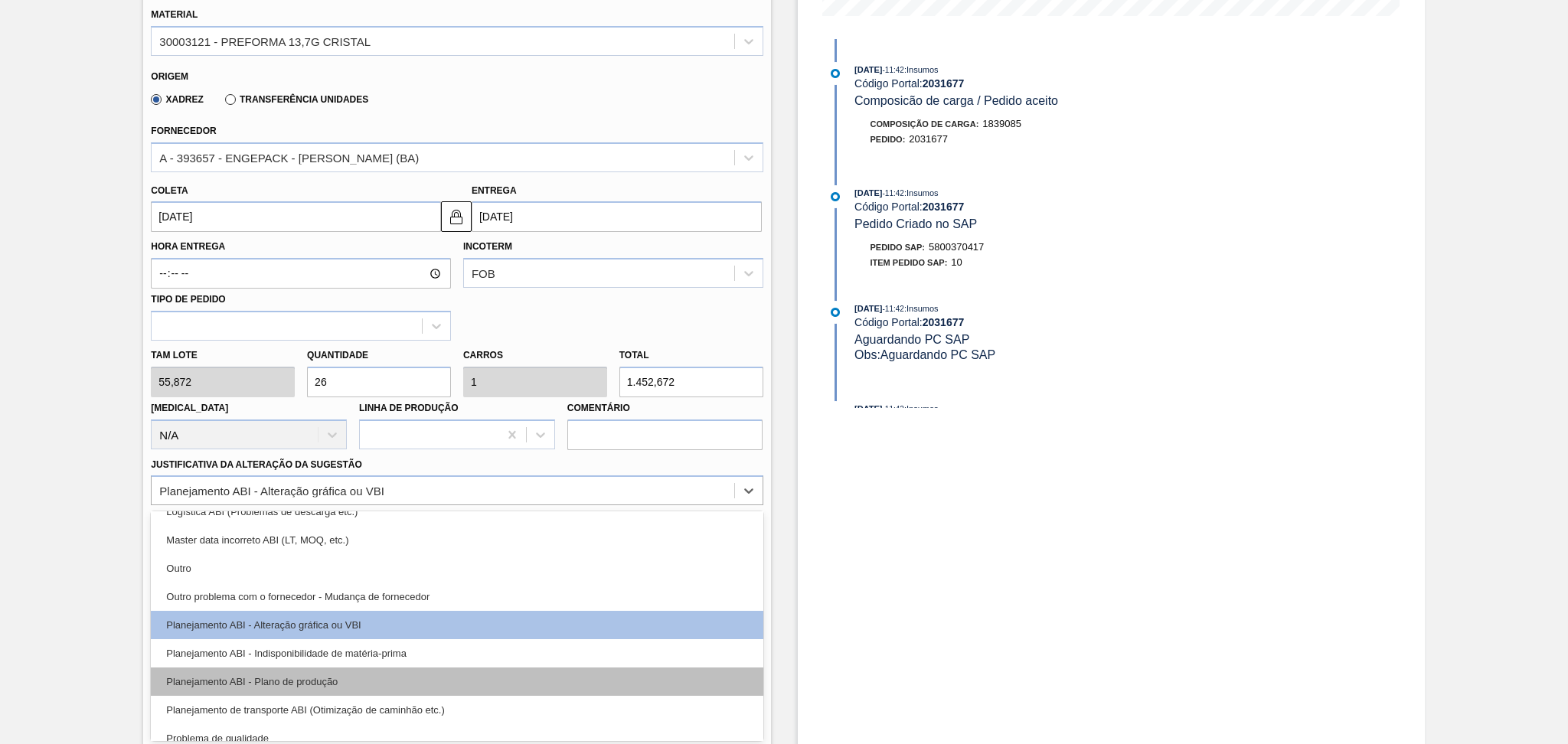
click at [325, 671] on div "Planejamento ABI - Plano de produção" at bounding box center [457, 682] width 612 height 28
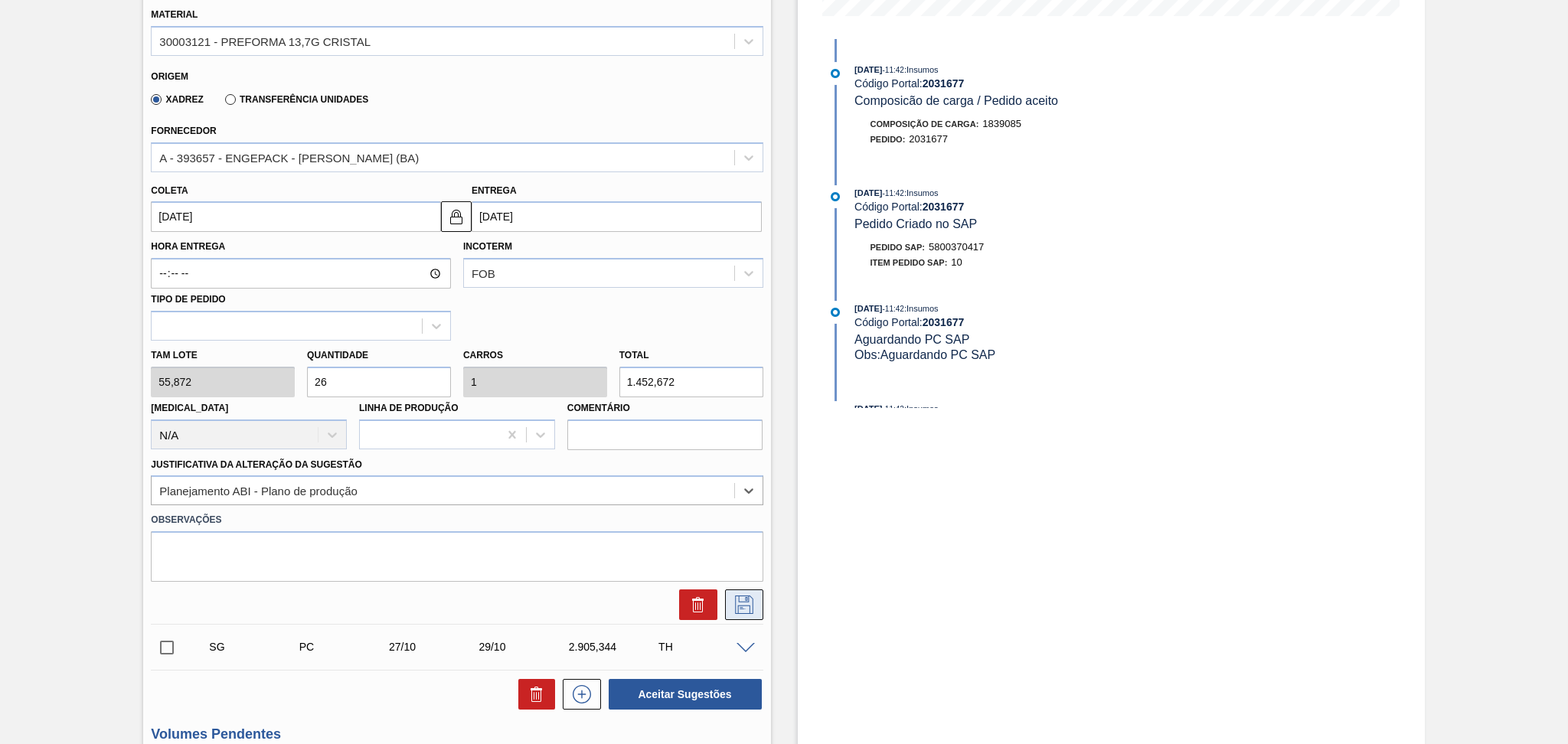
click at [725, 606] on button at bounding box center [743, 605] width 38 height 31
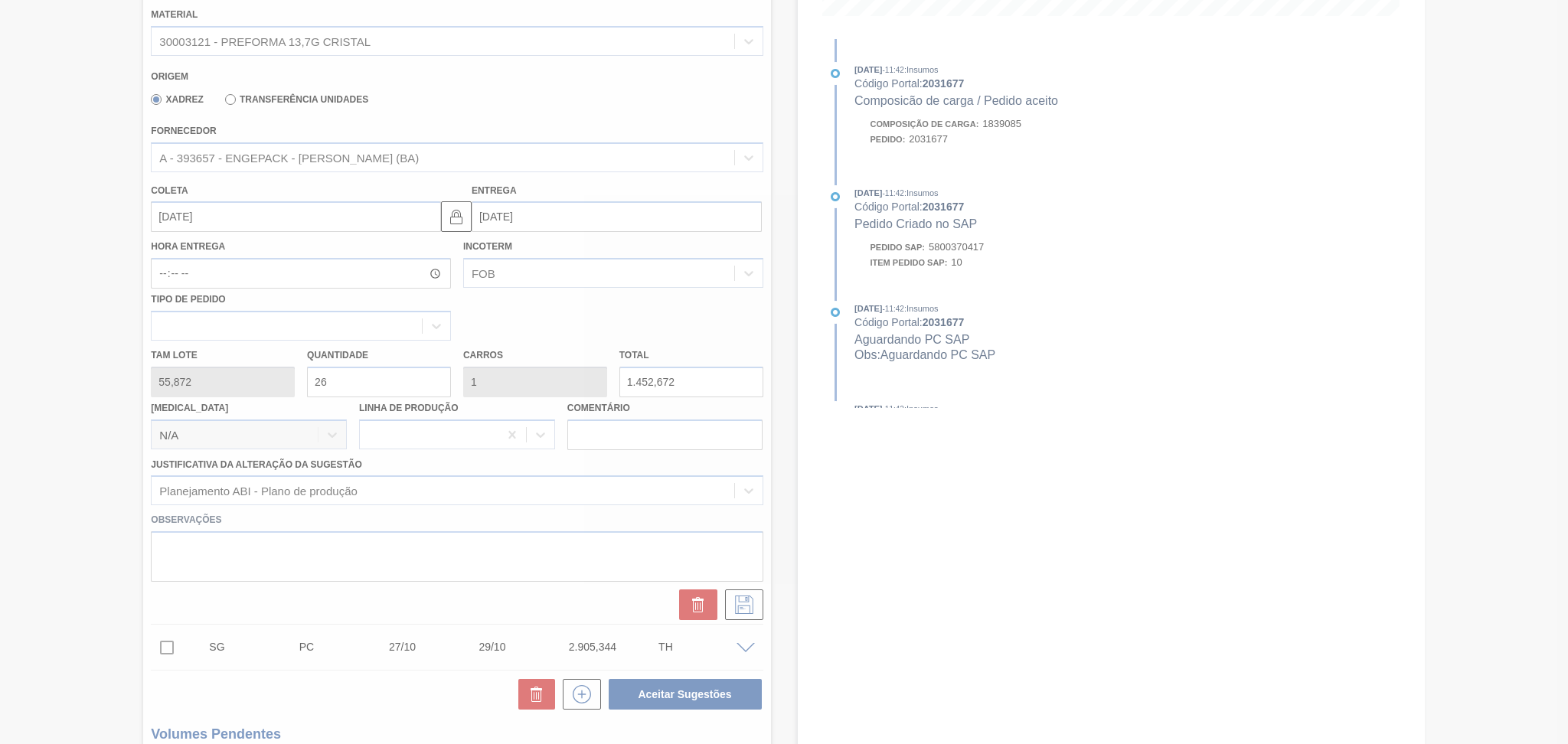
click at [579, 330] on div at bounding box center [784, 372] width 1568 height 744
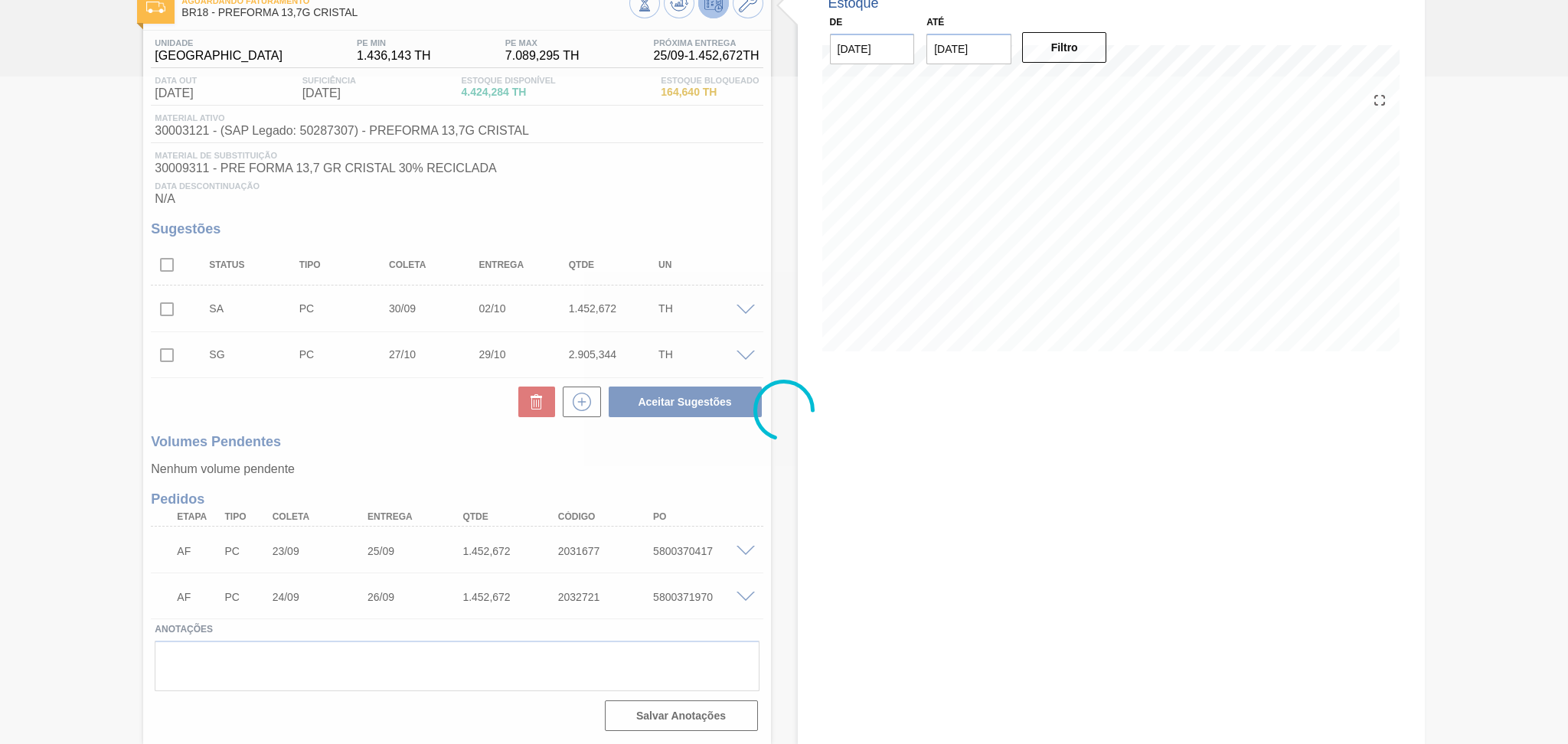
scroll to position [95, 0]
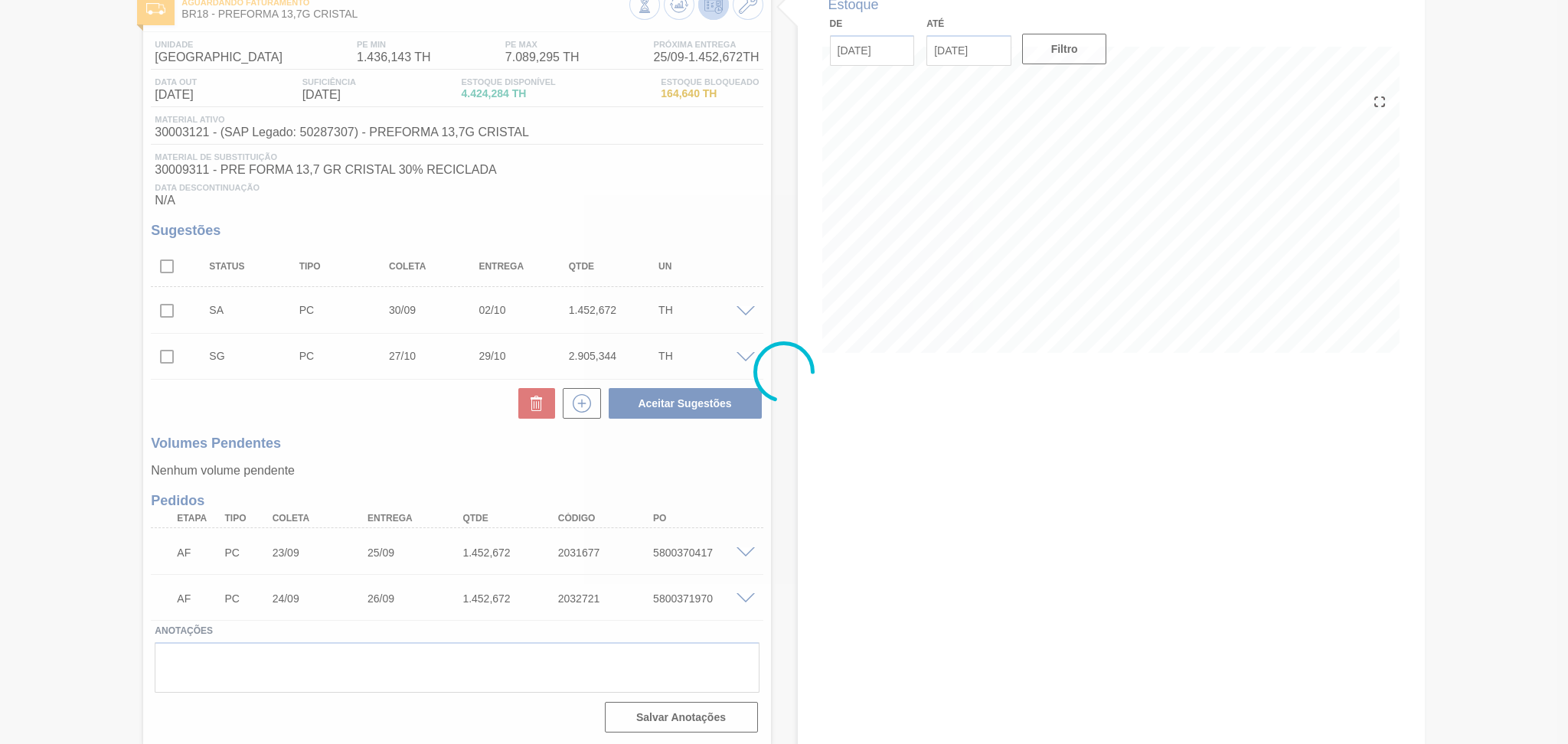
click at [427, 431] on div at bounding box center [784, 372] width 1568 height 744
click at [439, 450] on div at bounding box center [784, 372] width 1568 height 744
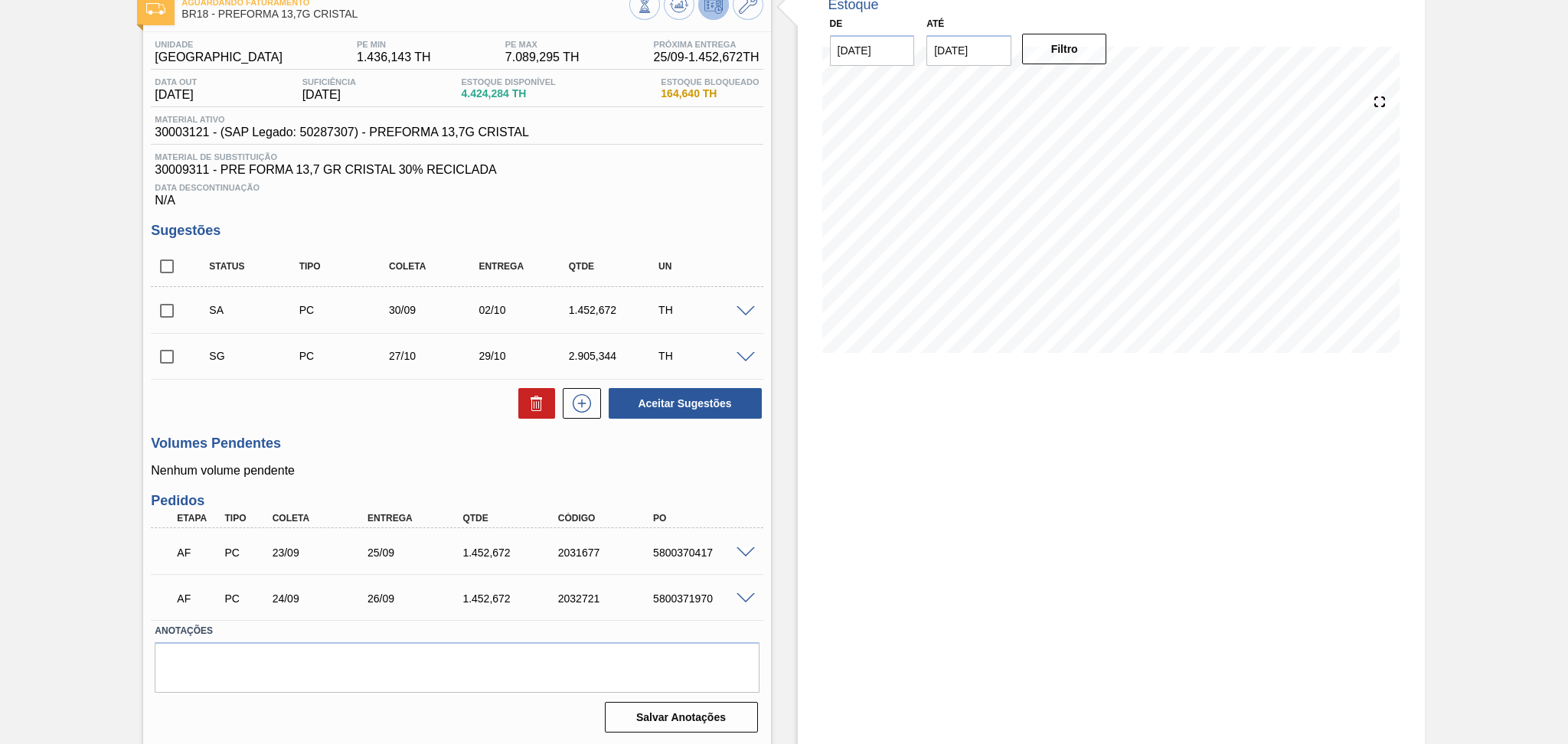
click at [1023, 423] on div "Estoque De 24/09/2025 Até 30/11/2025 Filtro 03/10 Projeção de Estoque 7,542.292…" at bounding box center [1110, 363] width 627 height 764
click at [401, 439] on h3 "Volumes Pendentes" at bounding box center [457, 443] width 612 height 16
click at [168, 262] on input "checkbox" at bounding box center [167, 266] width 32 height 32
checkbox input "true"
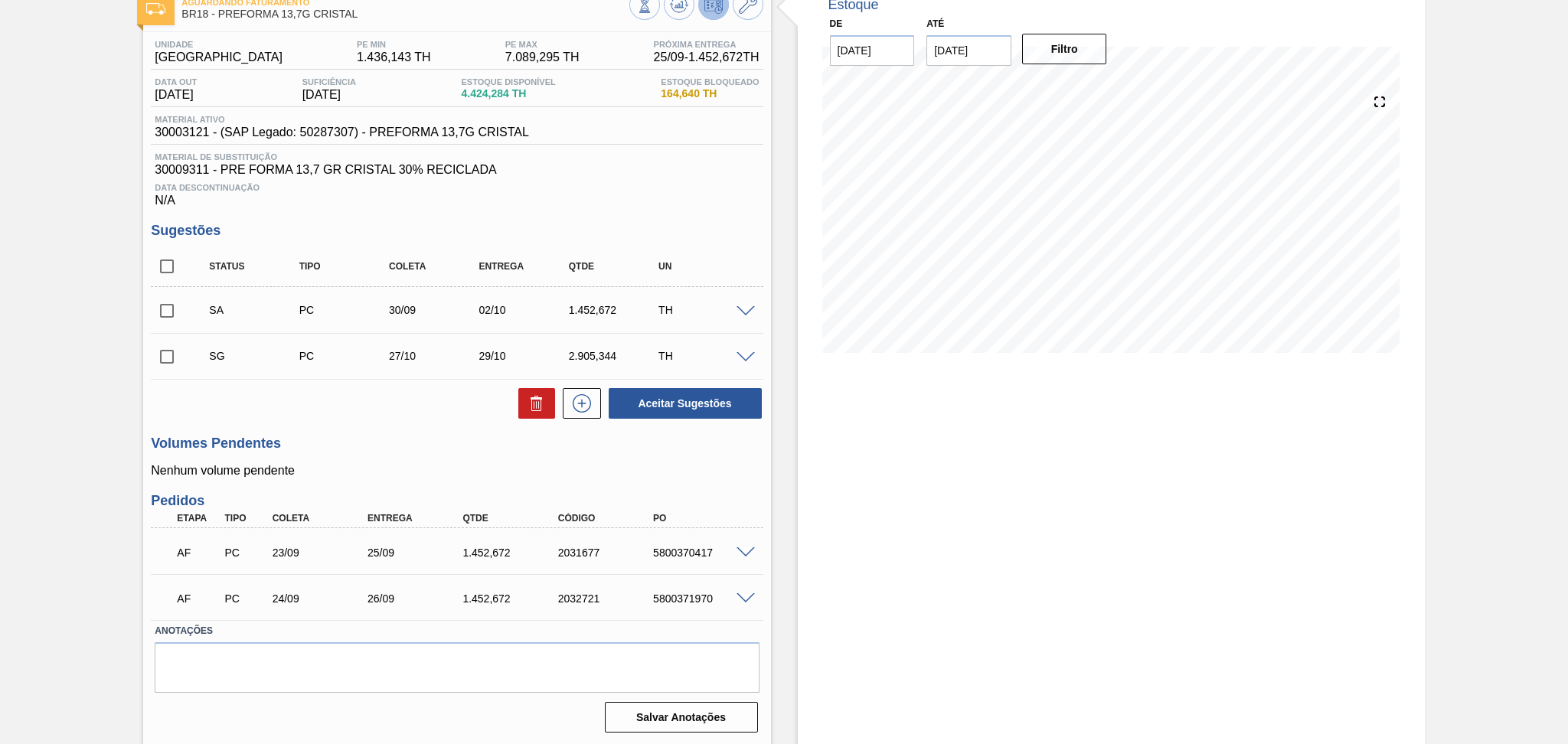
checkbox input "true"
click at [331, 478] on div "Unidade Pernambuco PE MIN 1.436,143 TH PE MAX 7.089,295 TH Próxima Entrega 25/0…" at bounding box center [456, 385] width 627 height 706
click at [679, 546] on div "5800370417" at bounding box center [702, 552] width 107 height 12
copy div "5800370417"
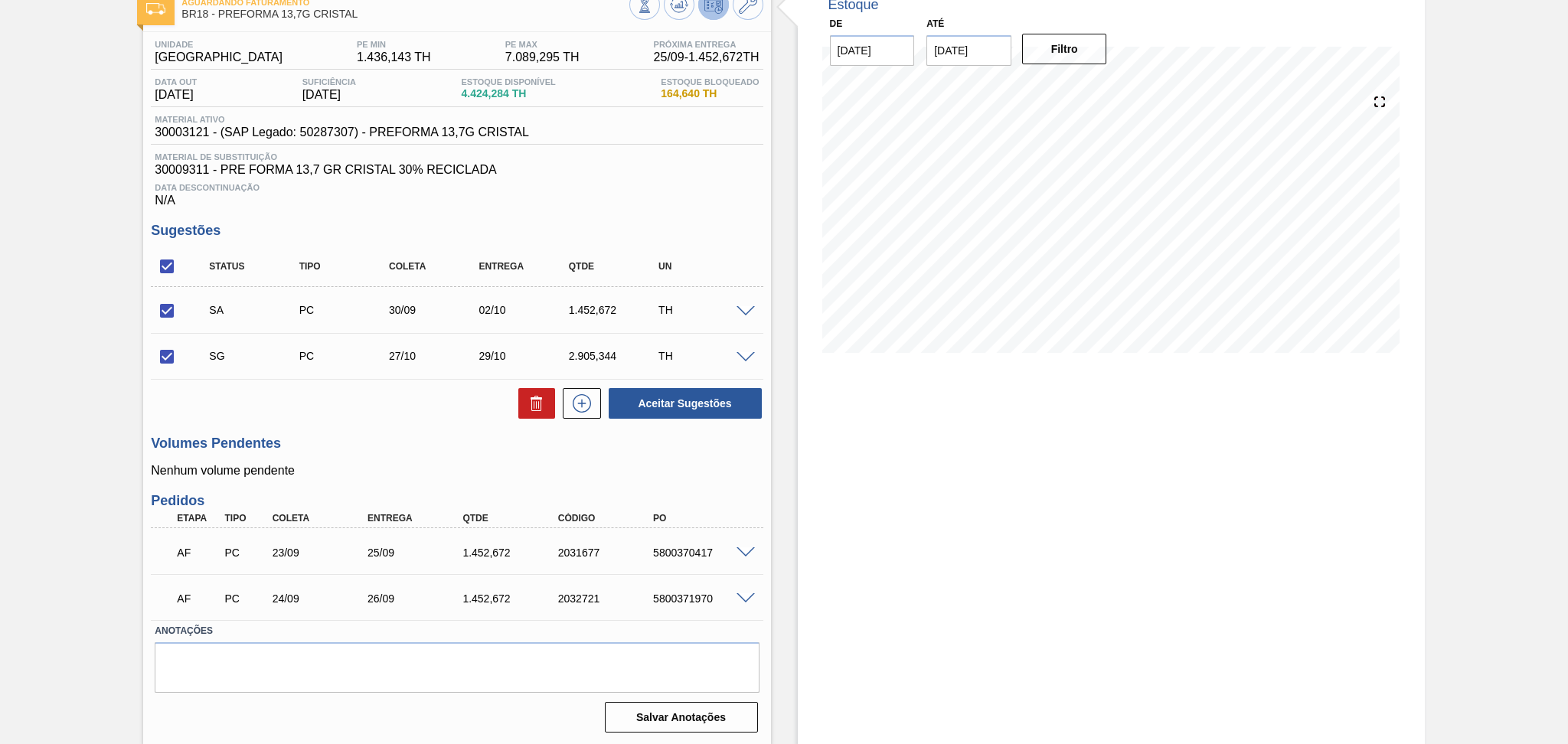
click at [687, 602] on div "5800371970" at bounding box center [702, 599] width 107 height 12
copy div "5800371970"
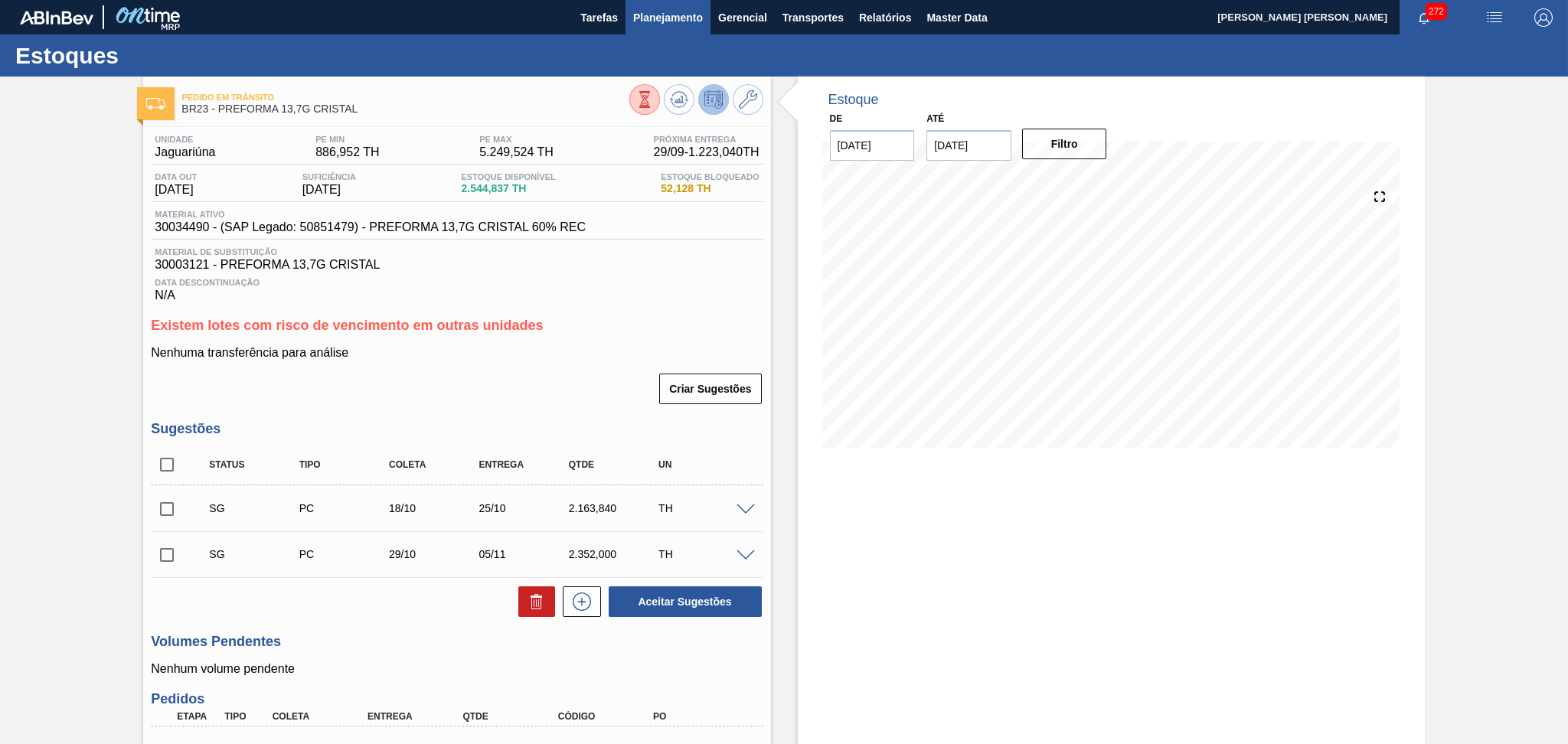
click at [653, 23] on span "Planejamento" at bounding box center [668, 17] width 70 height 19
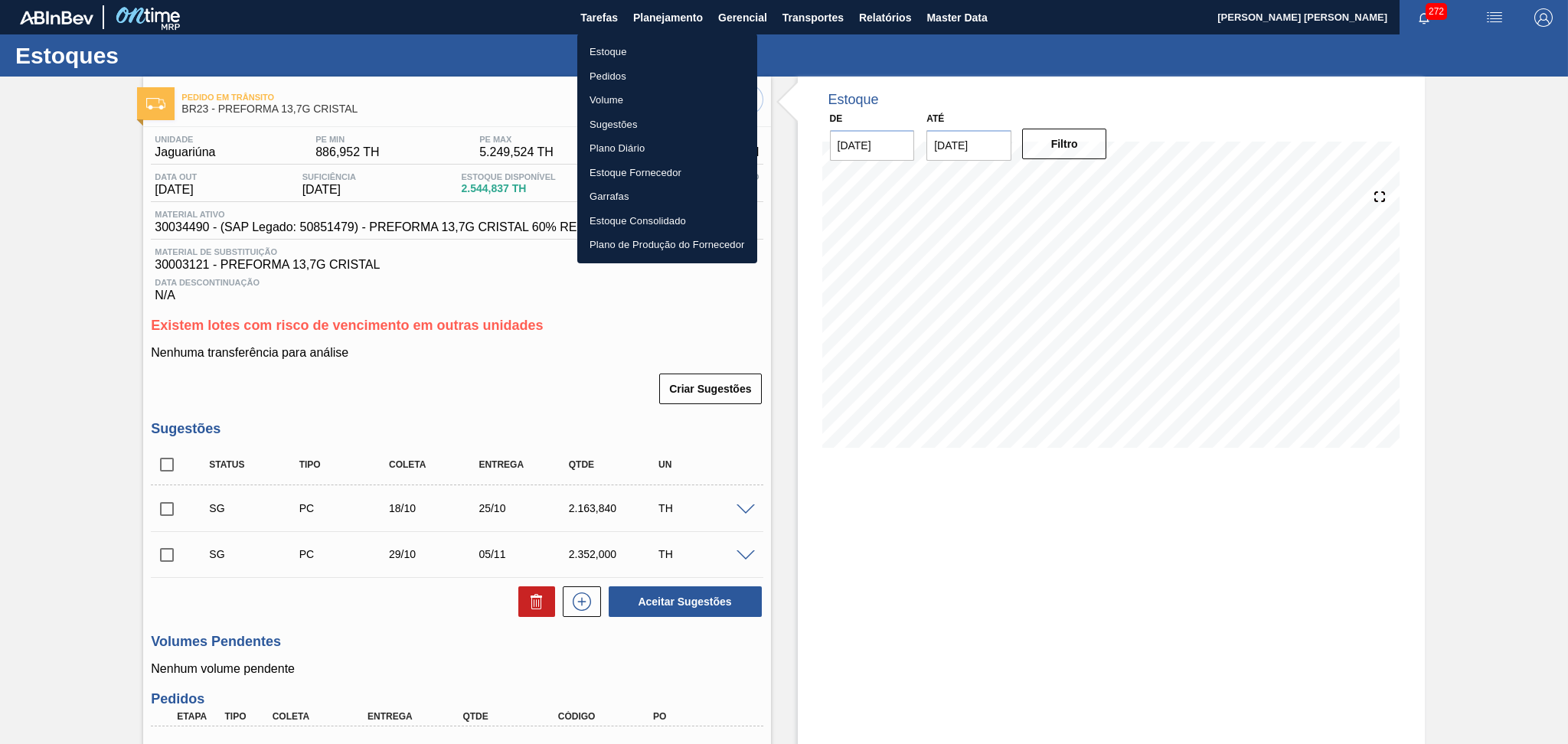
click at [603, 48] on li "Estoque" at bounding box center [667, 52] width 180 height 25
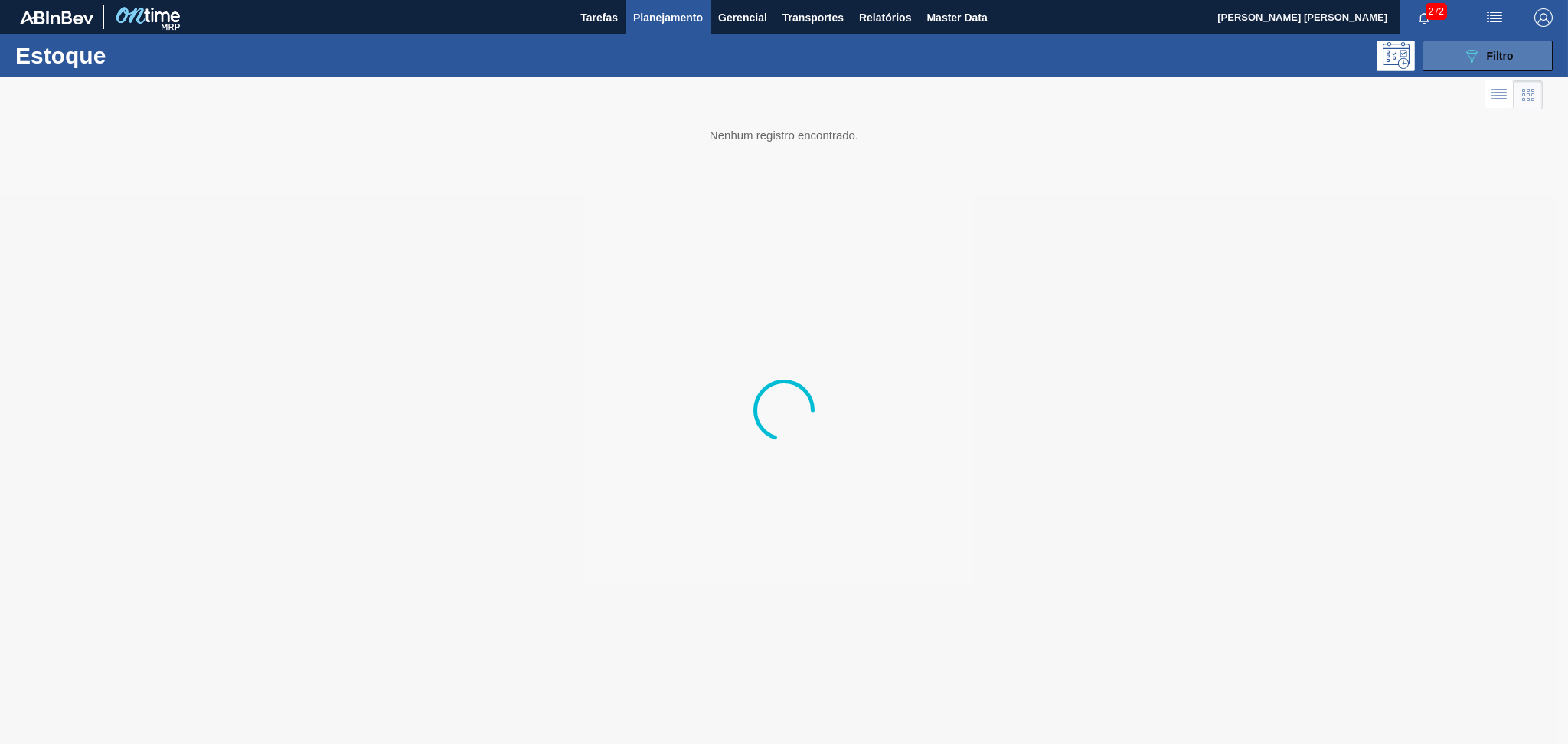
click at [1477, 61] on icon "089F7B8B-B2A5-4AFE-B5C0-19BA573D28AC" at bounding box center [1471, 56] width 19 height 19
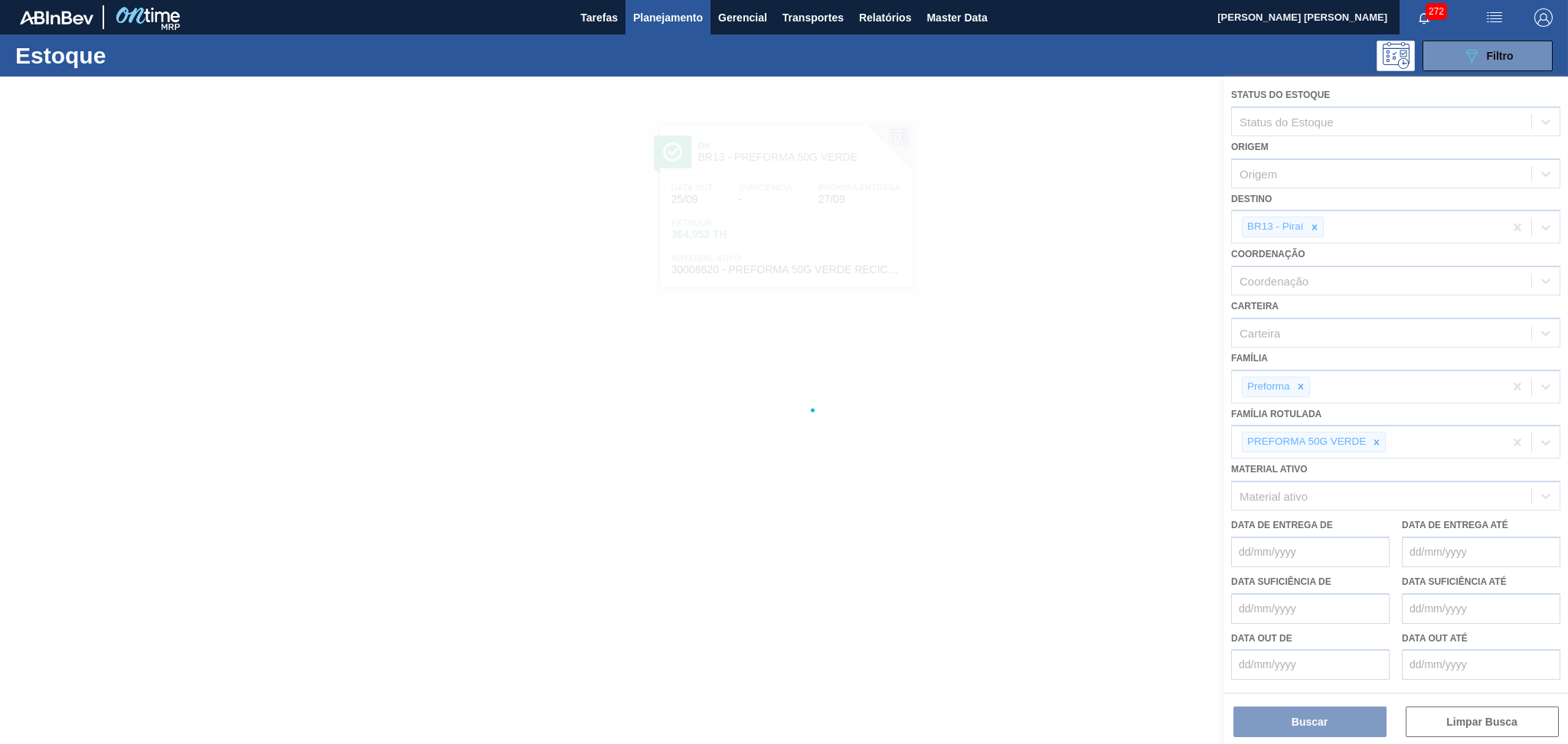
click at [1379, 439] on div at bounding box center [784, 410] width 1568 height 668
click at [1377, 439] on div at bounding box center [784, 410] width 1568 height 668
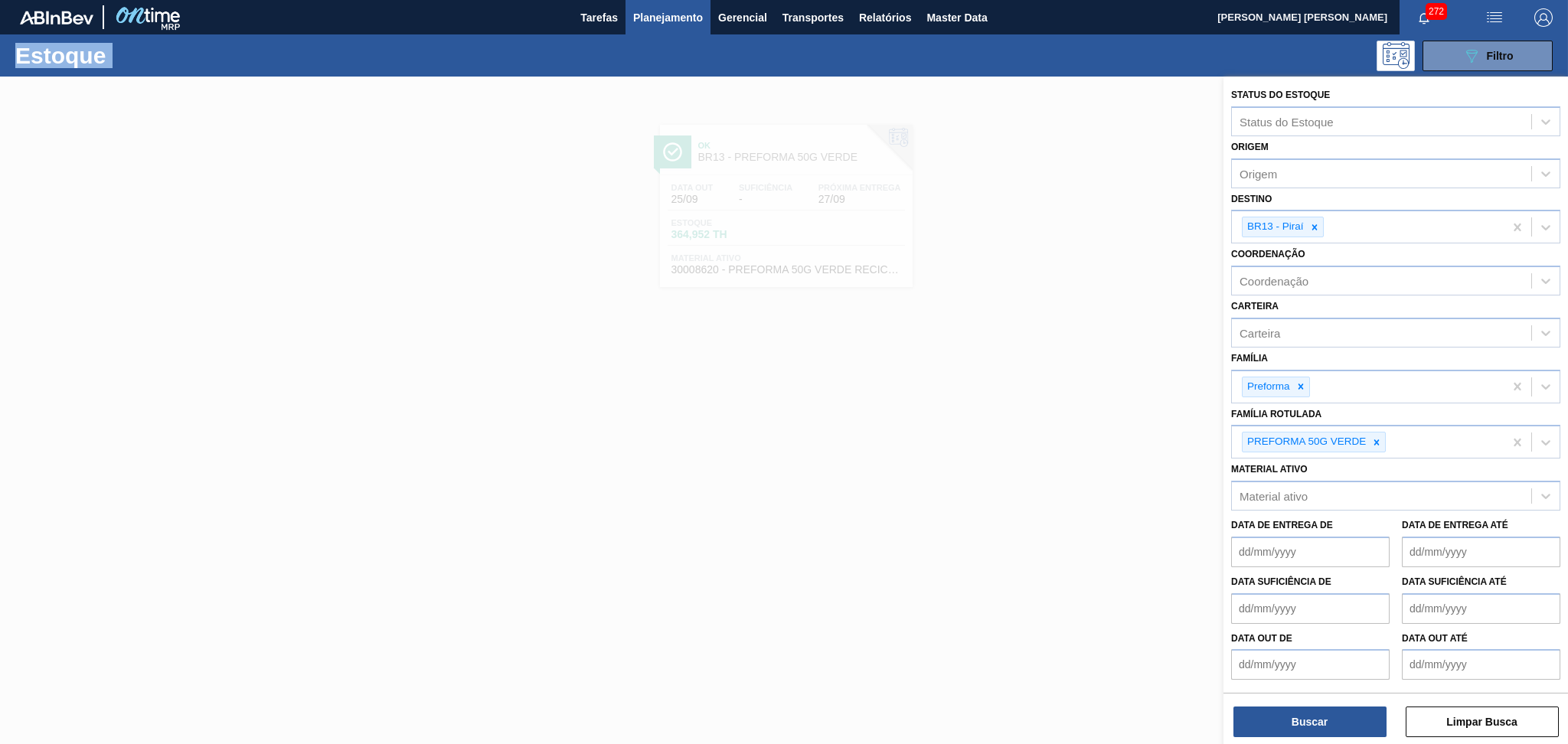
click at [1377, 439] on icon at bounding box center [1376, 442] width 5 height 5
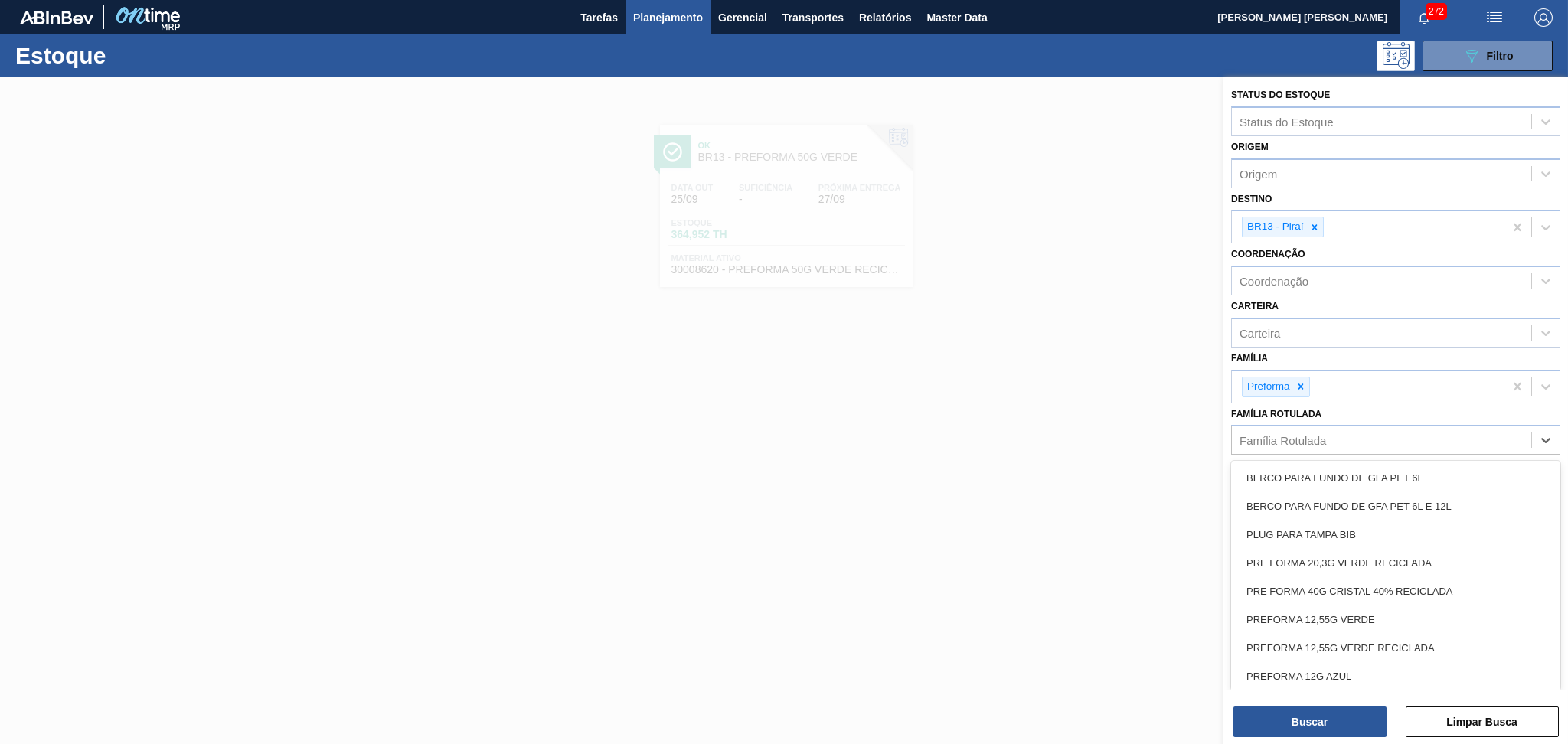
click at [1377, 439] on div "Família Rotulada" at bounding box center [1382, 440] width 300 height 22
paste Rotulada "30018680"
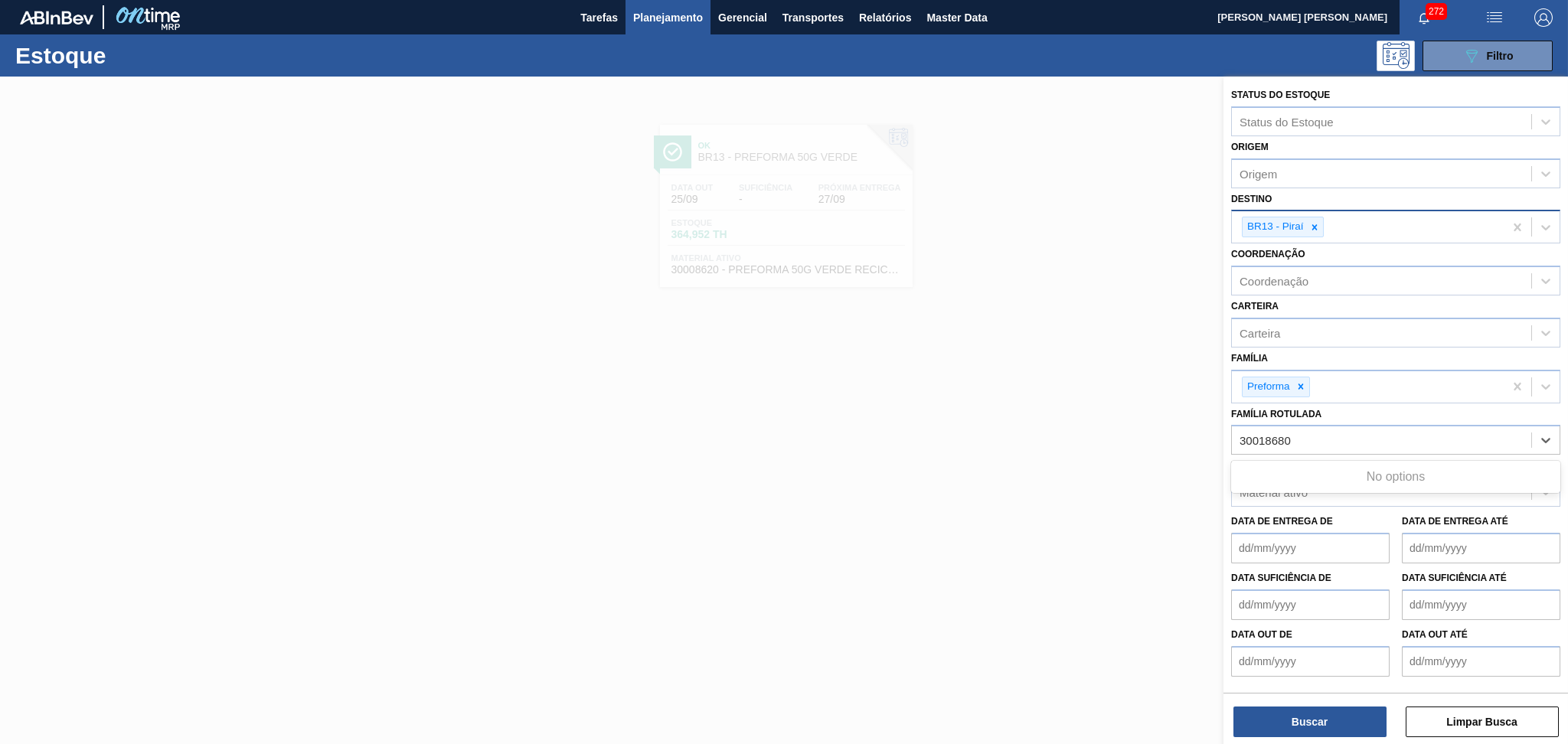
click at [1317, 225] on icon at bounding box center [1314, 227] width 11 height 11
type Rotulada "30018680"
click at [1296, 484] on div "Material ativo" at bounding box center [1274, 489] width 68 height 13
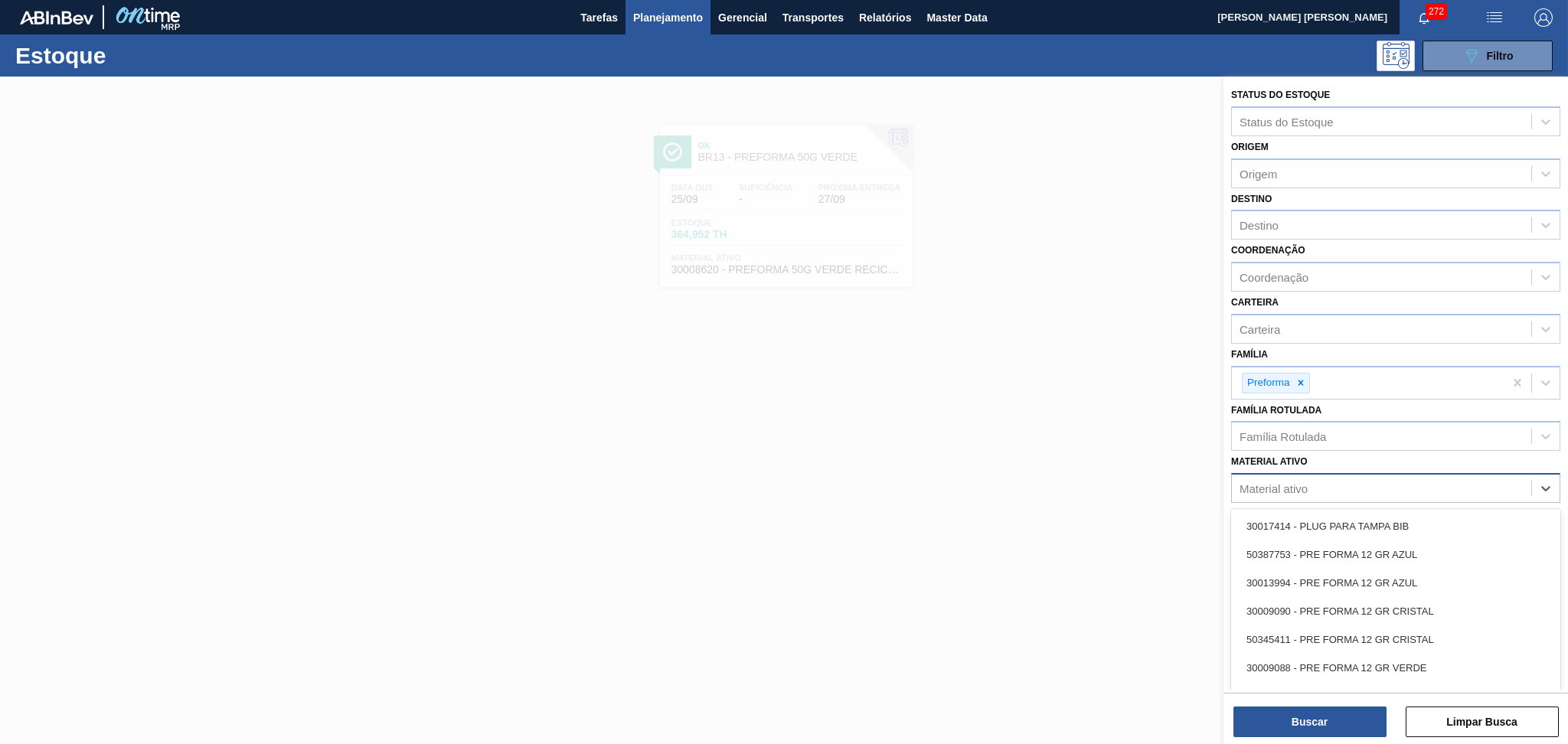
paste ativo "30018680"
type ativo "30018680"
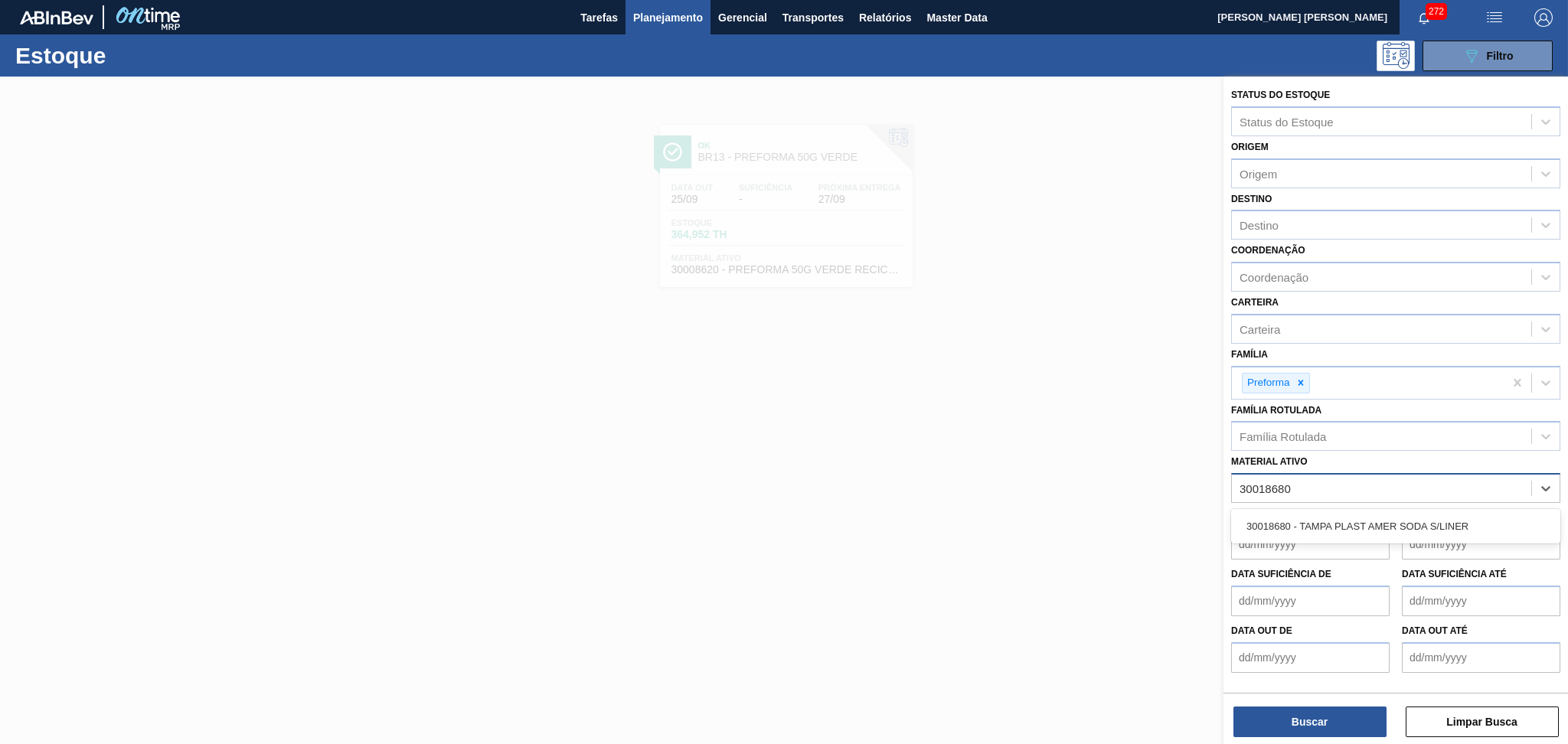
click at [1315, 512] on div "30018680 - TAMPA PLAST AMER SODA S/LINER" at bounding box center [1395, 526] width 329 height 28
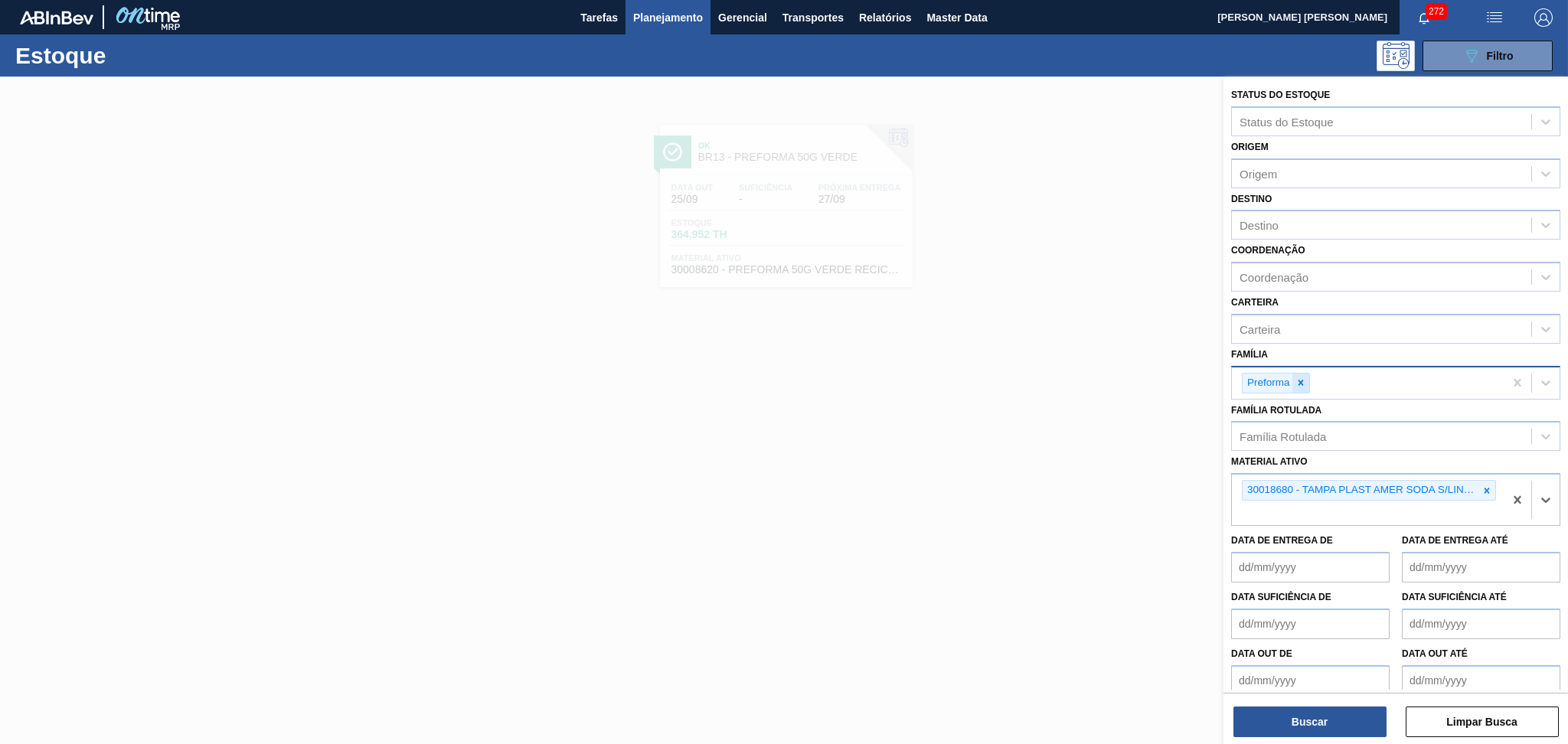
click at [1305, 380] on icon at bounding box center [1301, 383] width 11 height 11
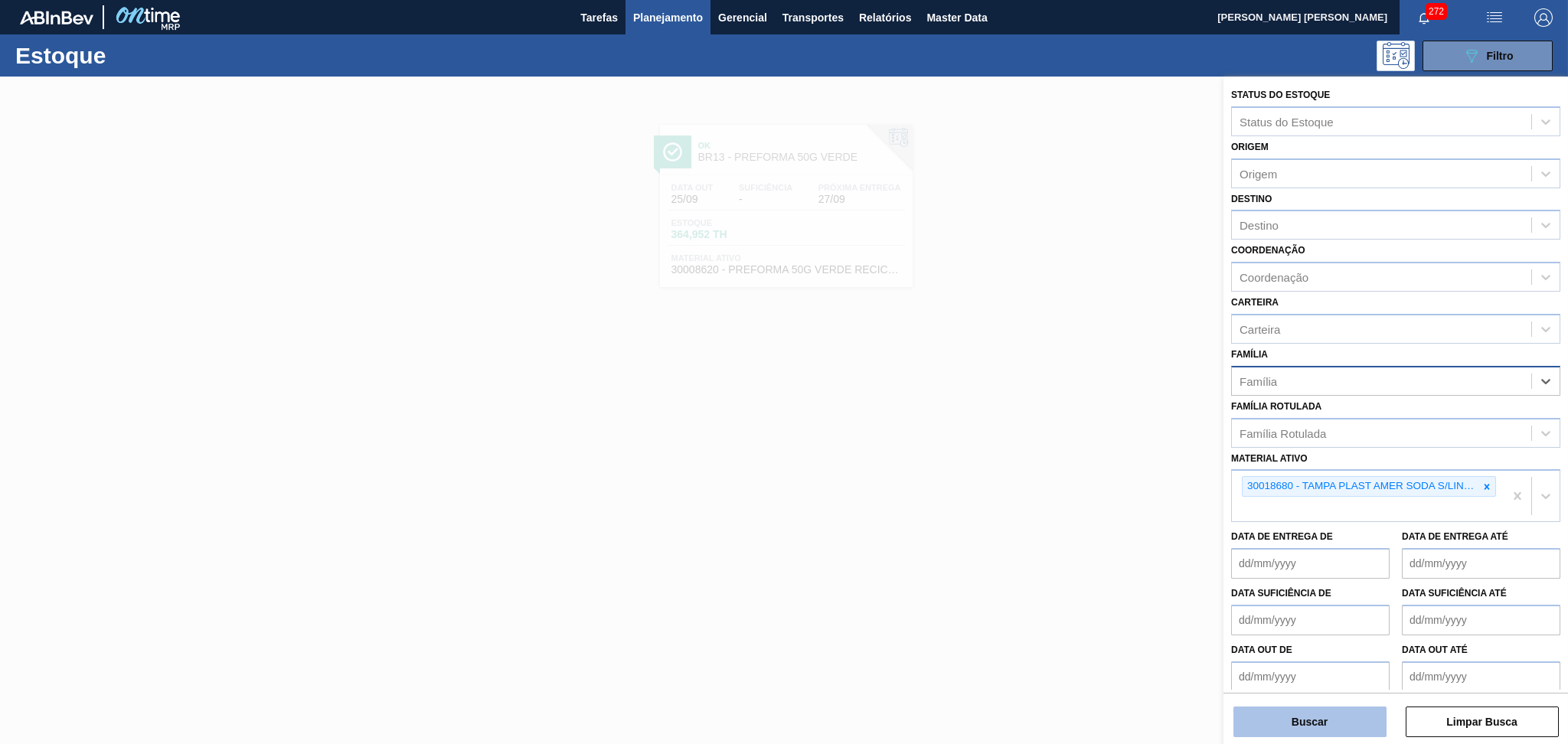
click at [1301, 730] on button "Buscar" at bounding box center [1310, 722] width 153 height 31
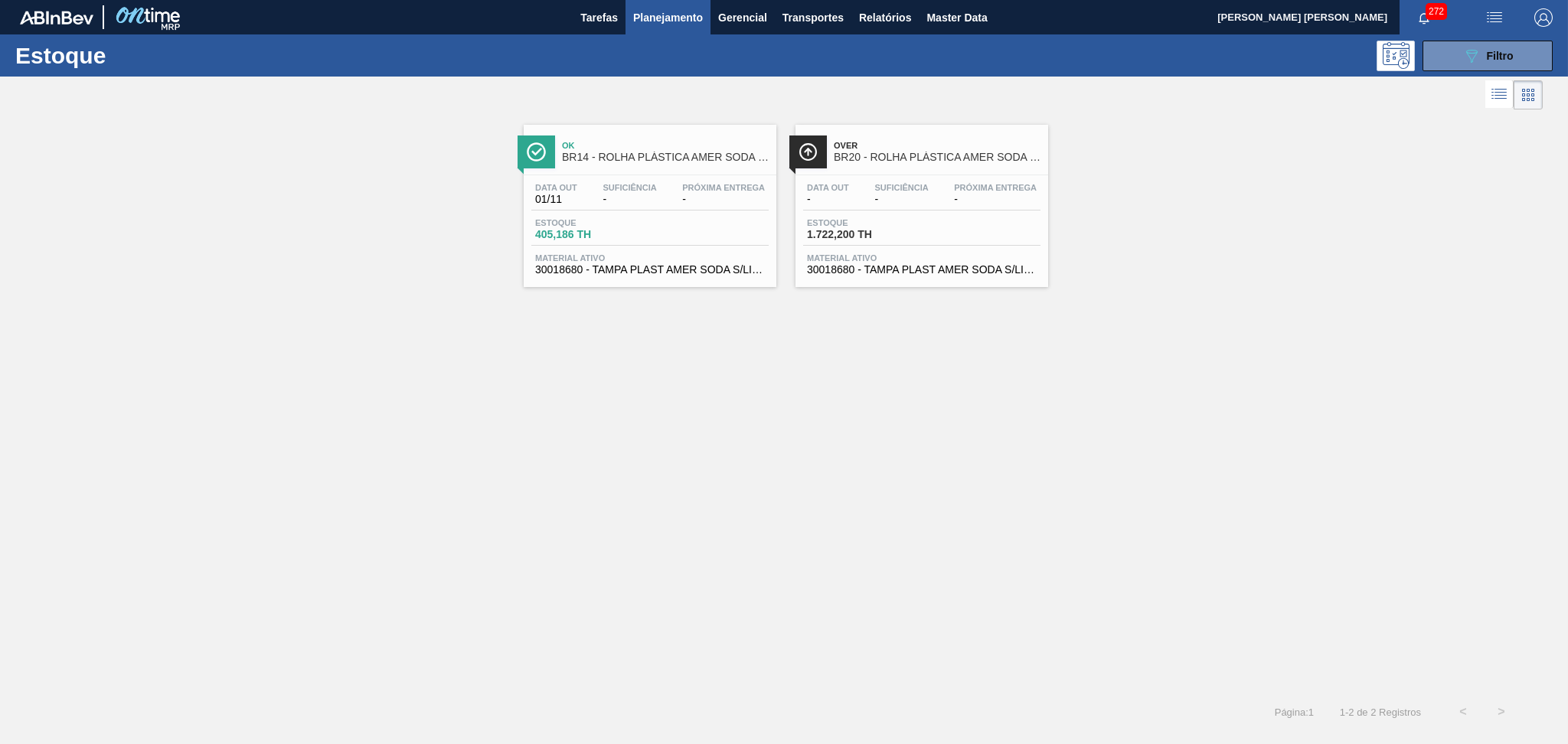
click at [593, 482] on div "Ok BR14 - ROLHA PLÁSTICA AMER SODA SHORT Data out 01/11 Suficiência - Próxima E…" at bounding box center [784, 403] width 1568 height 579
click at [883, 270] on span "30018680 - TAMPA PLAST AMER SODA S/LINER" at bounding box center [921, 270] width 230 height 12
click at [658, 192] on div "Suficiência -" at bounding box center [629, 193] width 61 height 22
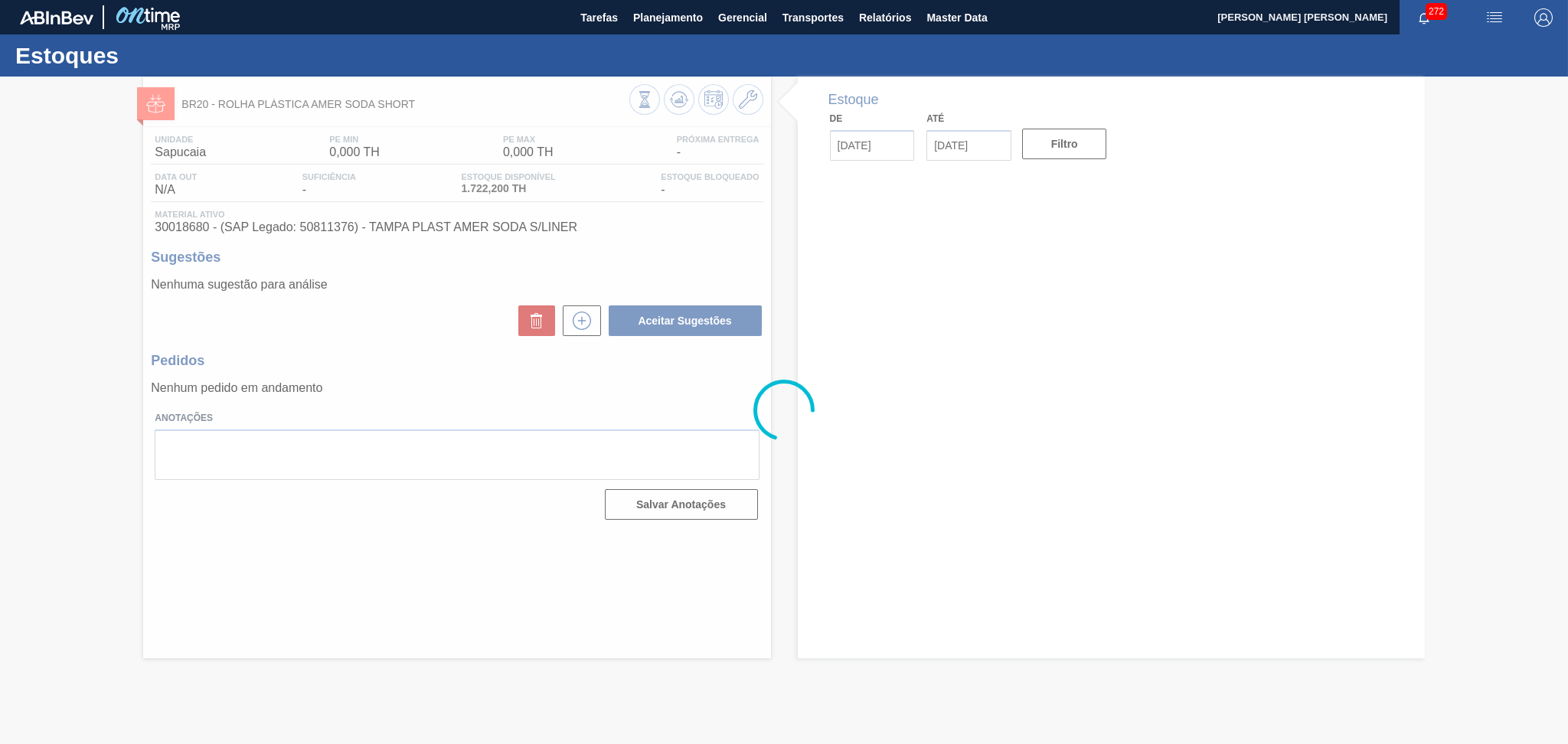
click at [349, 619] on div at bounding box center [784, 410] width 1568 height 668
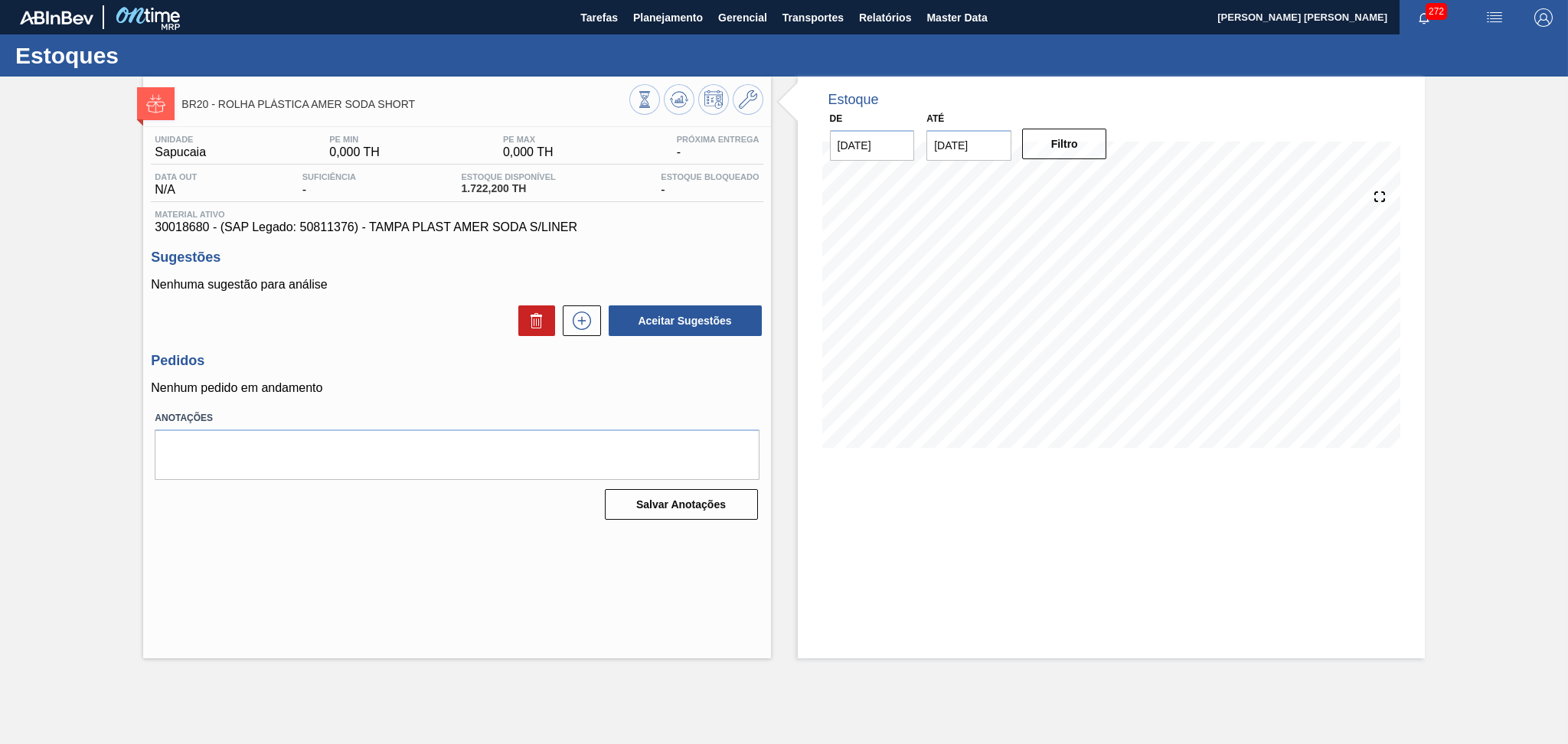
click at [417, 392] on p "Nenhum pedido em andamento" at bounding box center [457, 388] width 612 height 14
click at [666, 90] on button at bounding box center [678, 99] width 31 height 31
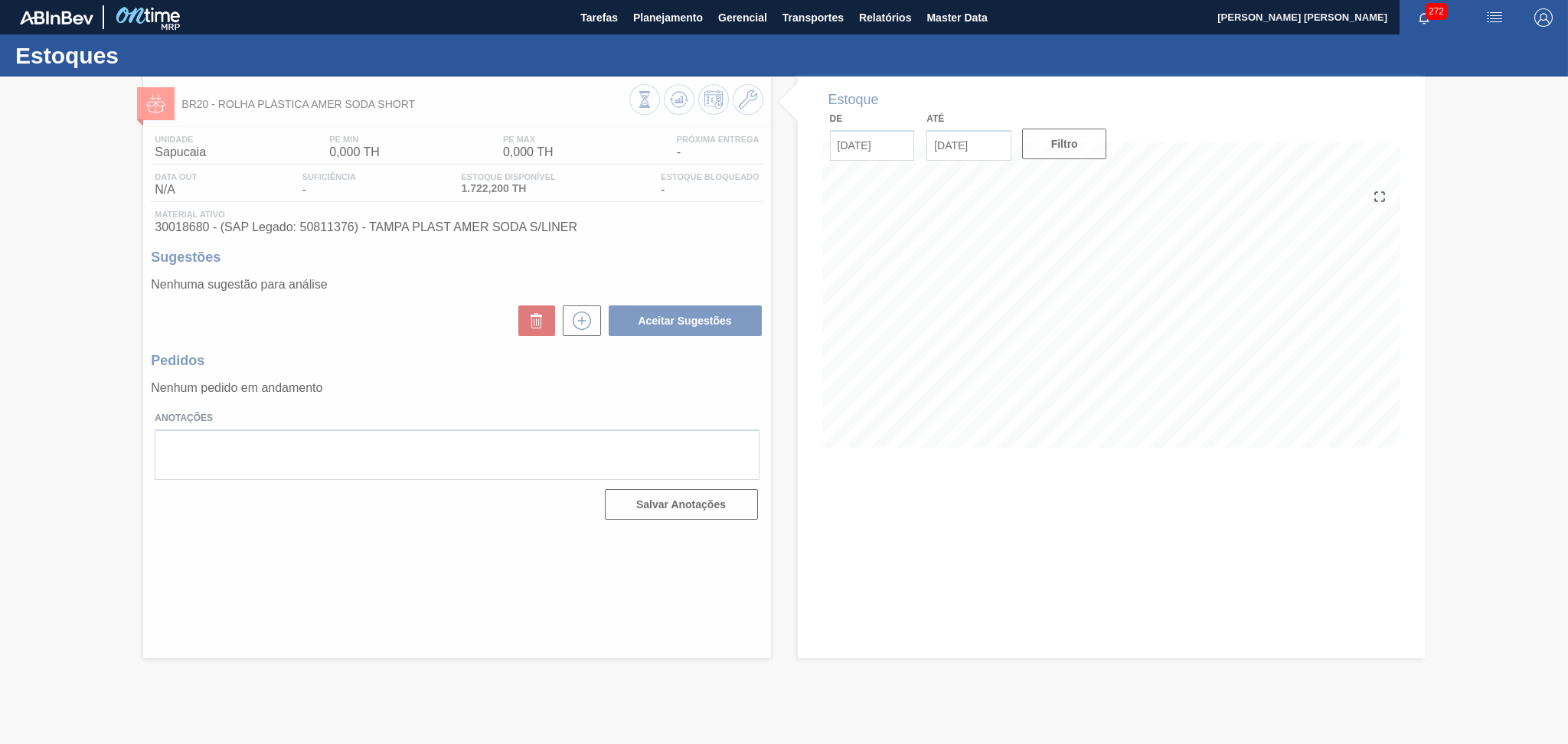
click at [637, 102] on div at bounding box center [784, 410] width 1568 height 668
click at [641, 109] on div at bounding box center [784, 410] width 1568 height 668
click at [639, 109] on div at bounding box center [784, 410] width 1568 height 668
click at [639, 104] on div at bounding box center [784, 410] width 1568 height 668
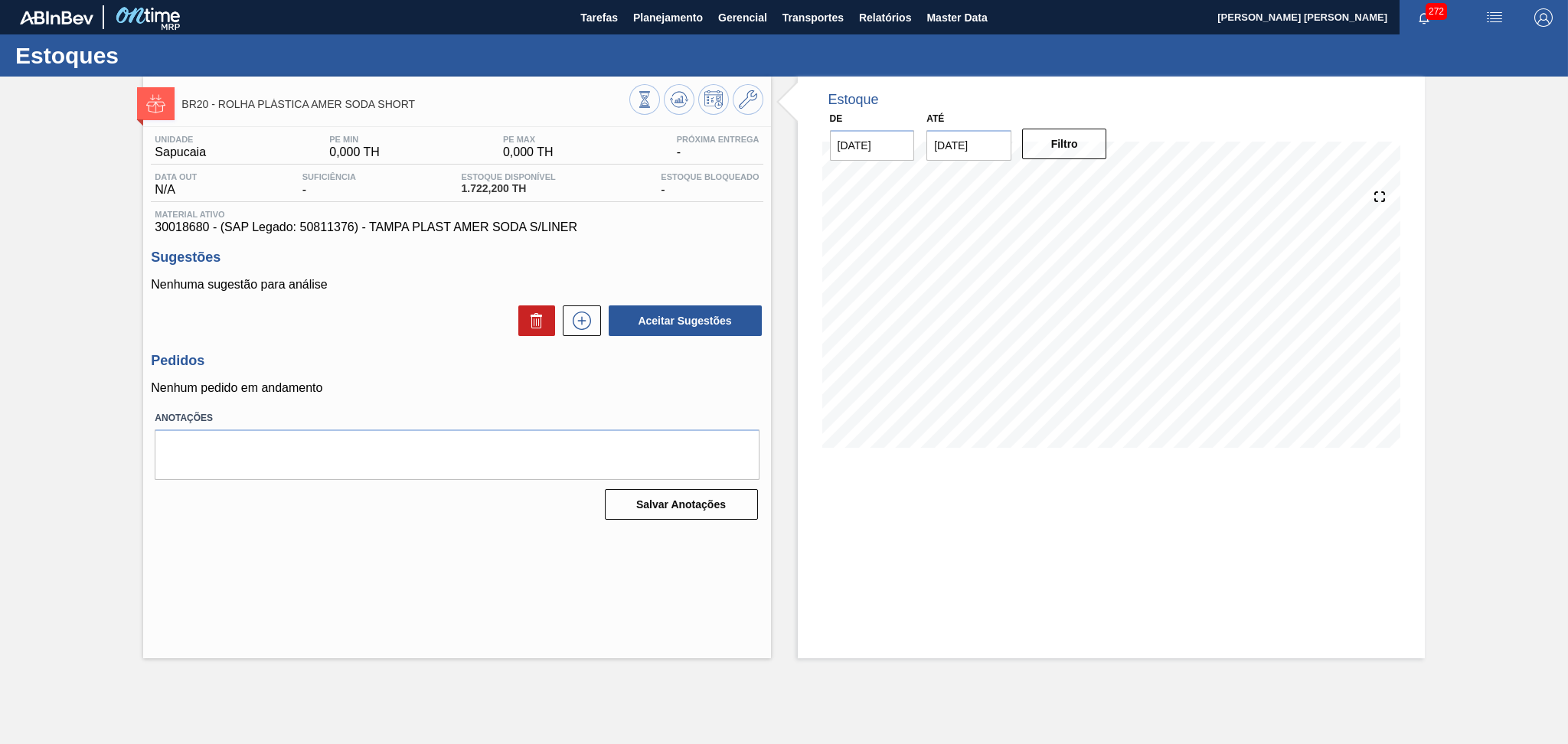
click at [662, 222] on span "30018680 - (SAP Legado: 50811376) - TAMPA PLAST AMER SODA S/LINER" at bounding box center [456, 228] width 604 height 14
click at [665, 112] on div at bounding box center [696, 101] width 134 height 35
click at [676, 100] on icon at bounding box center [676, 101] width 2 height 3
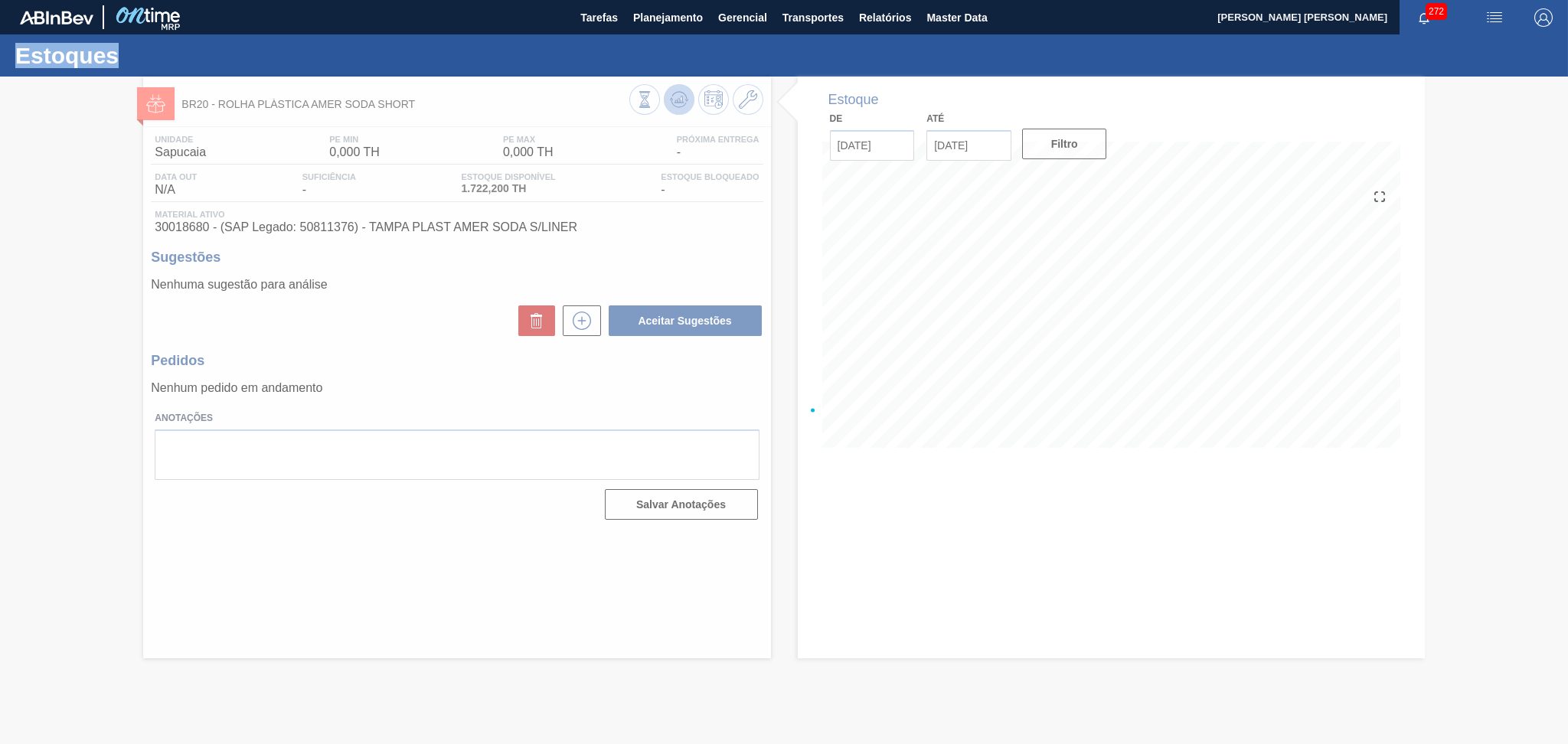
click at [676, 100] on div at bounding box center [784, 410] width 1568 height 668
click at [635, 109] on div at bounding box center [784, 410] width 1568 height 668
click at [639, 103] on div at bounding box center [784, 410] width 1568 height 668
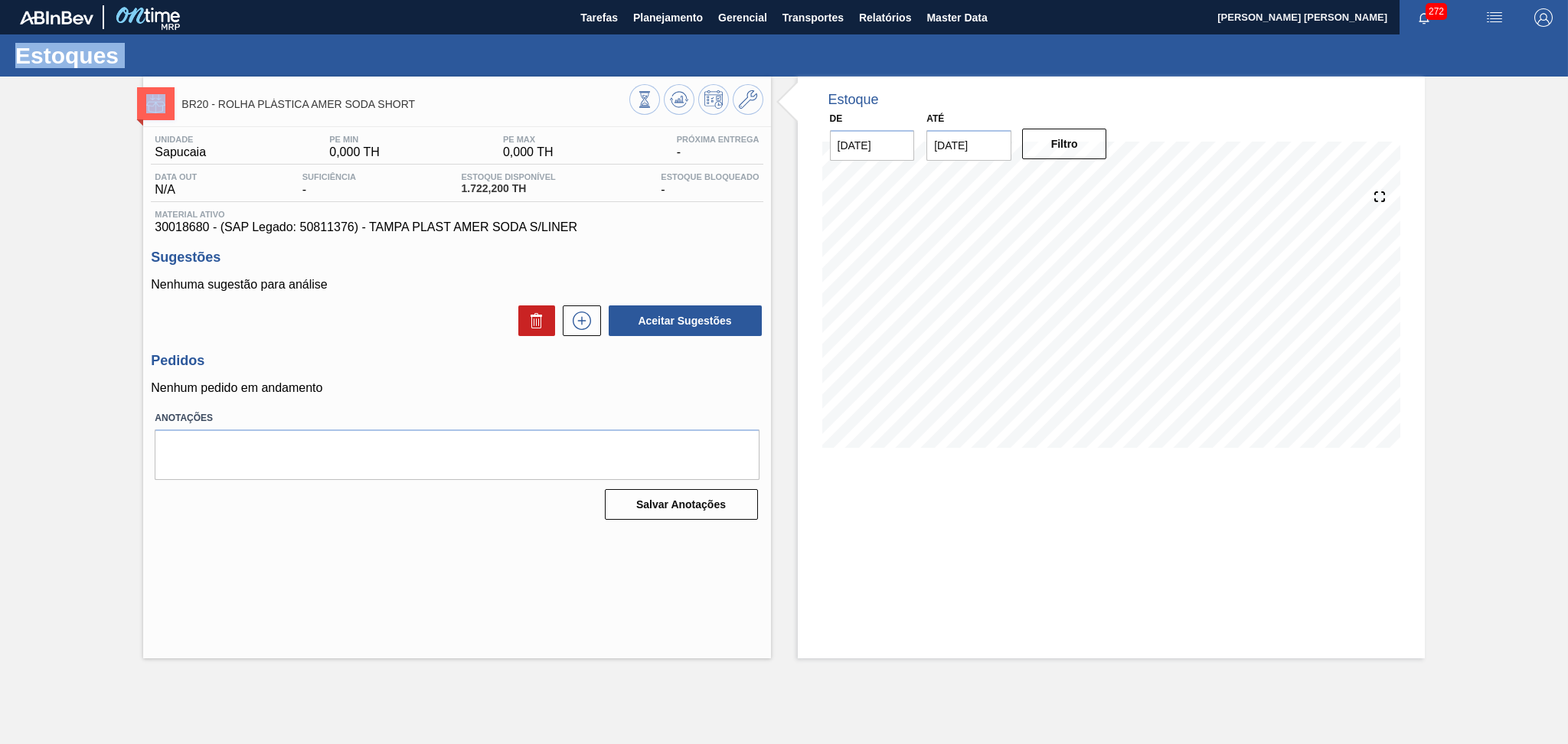
click at [640, 103] on icon at bounding box center [644, 99] width 17 height 17
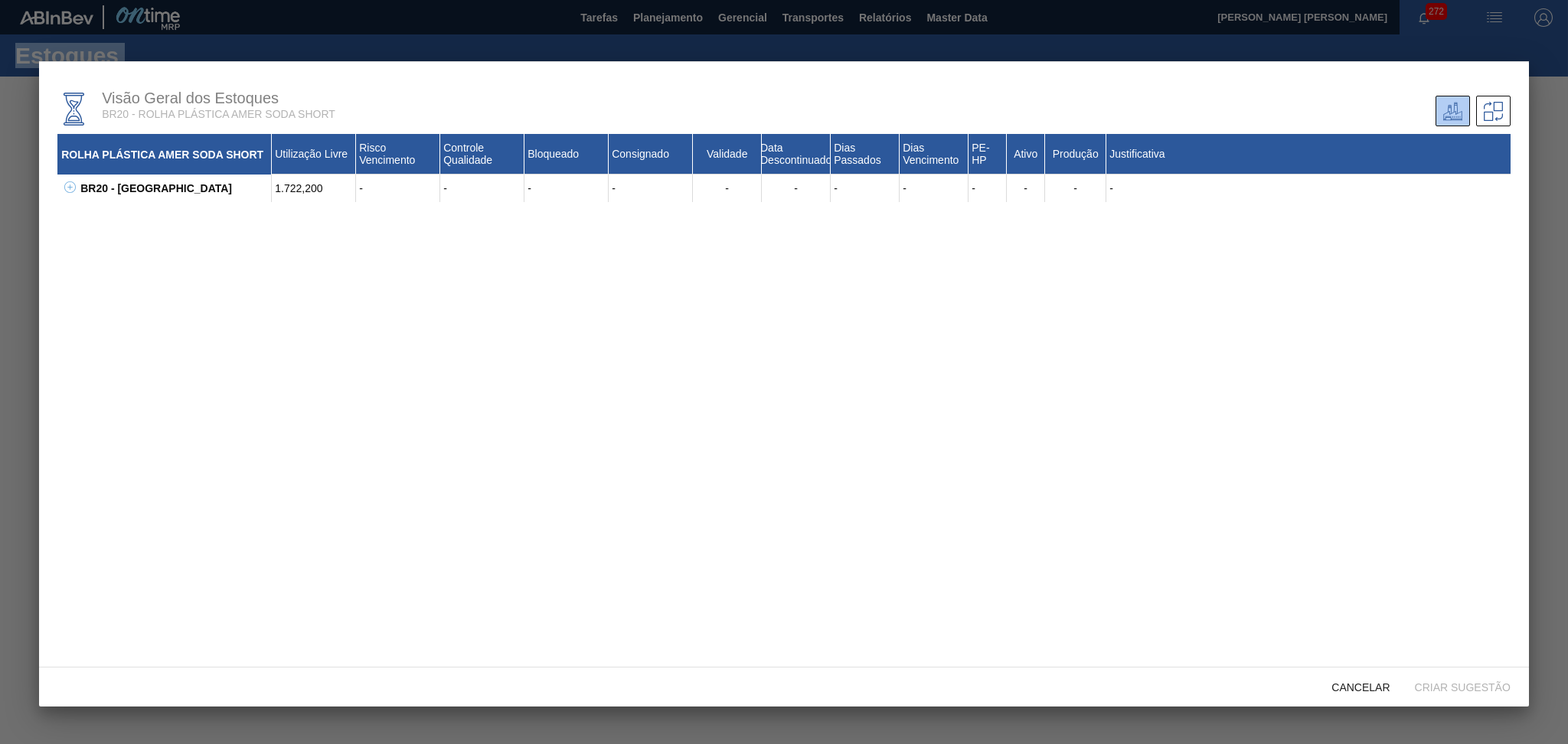
click at [70, 187] on icon at bounding box center [70, 187] width 12 height 12
click at [90, 215] on icon at bounding box center [89, 215] width 12 height 12
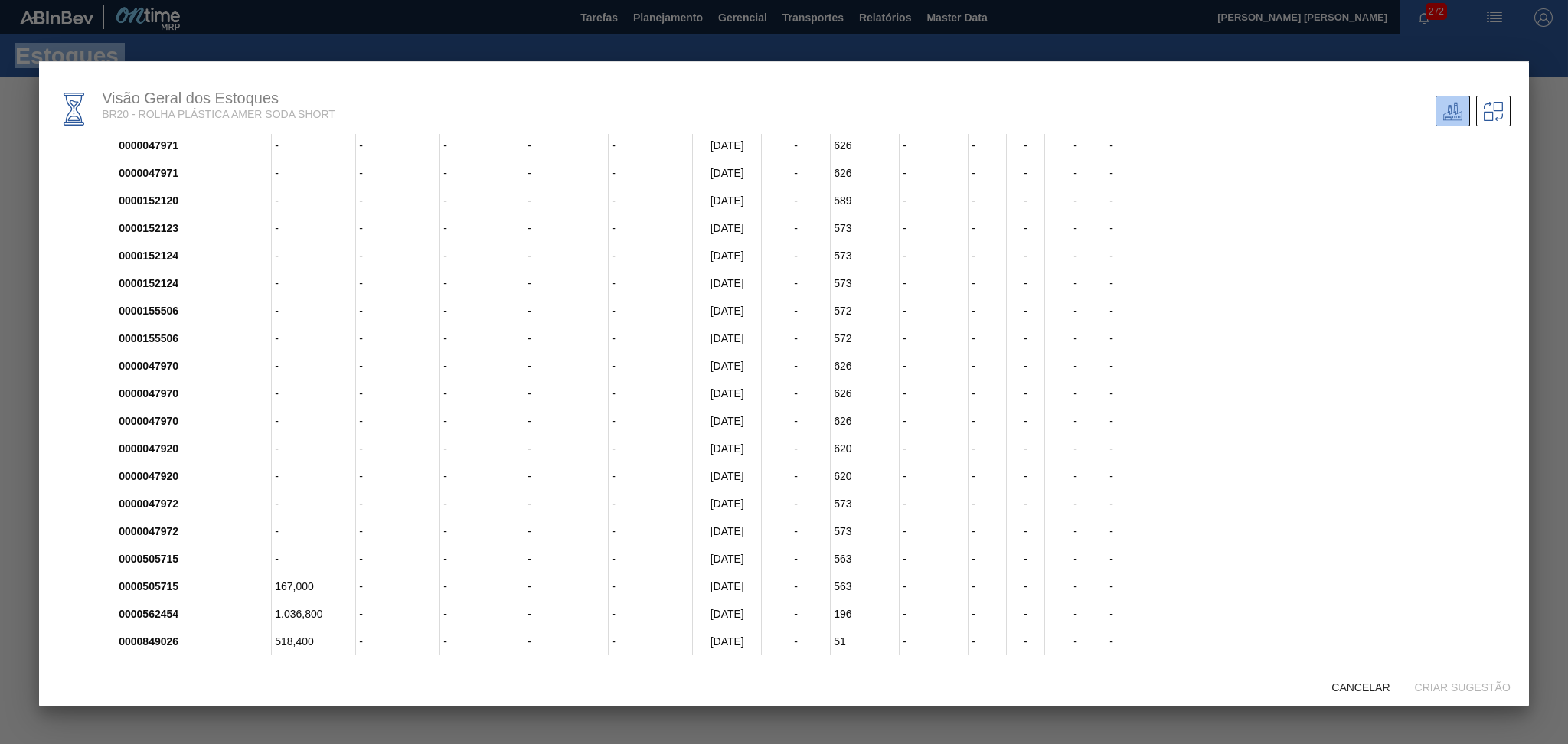
scroll to position [8, 0]
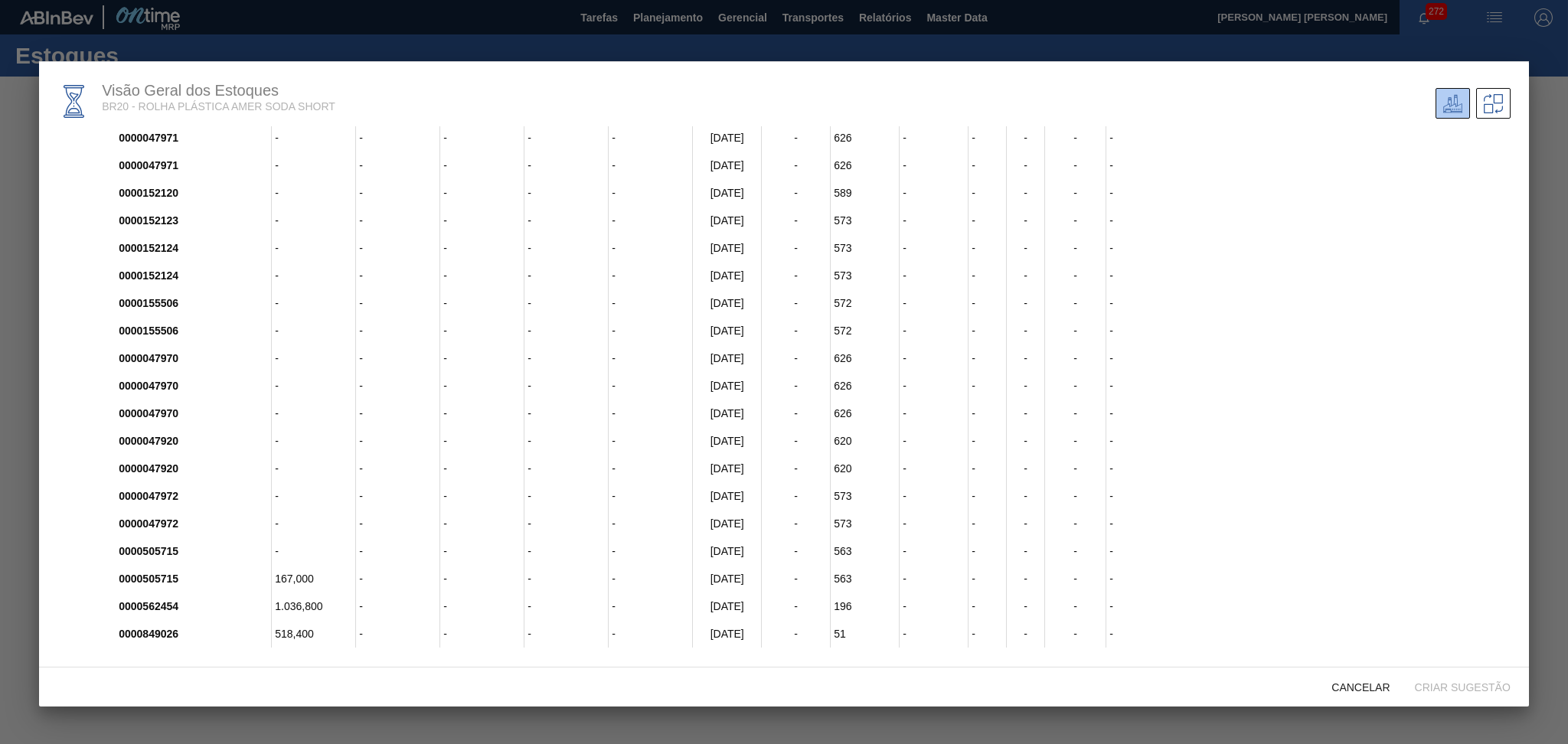
click at [284, 39] on div at bounding box center [784, 372] width 1568 height 744
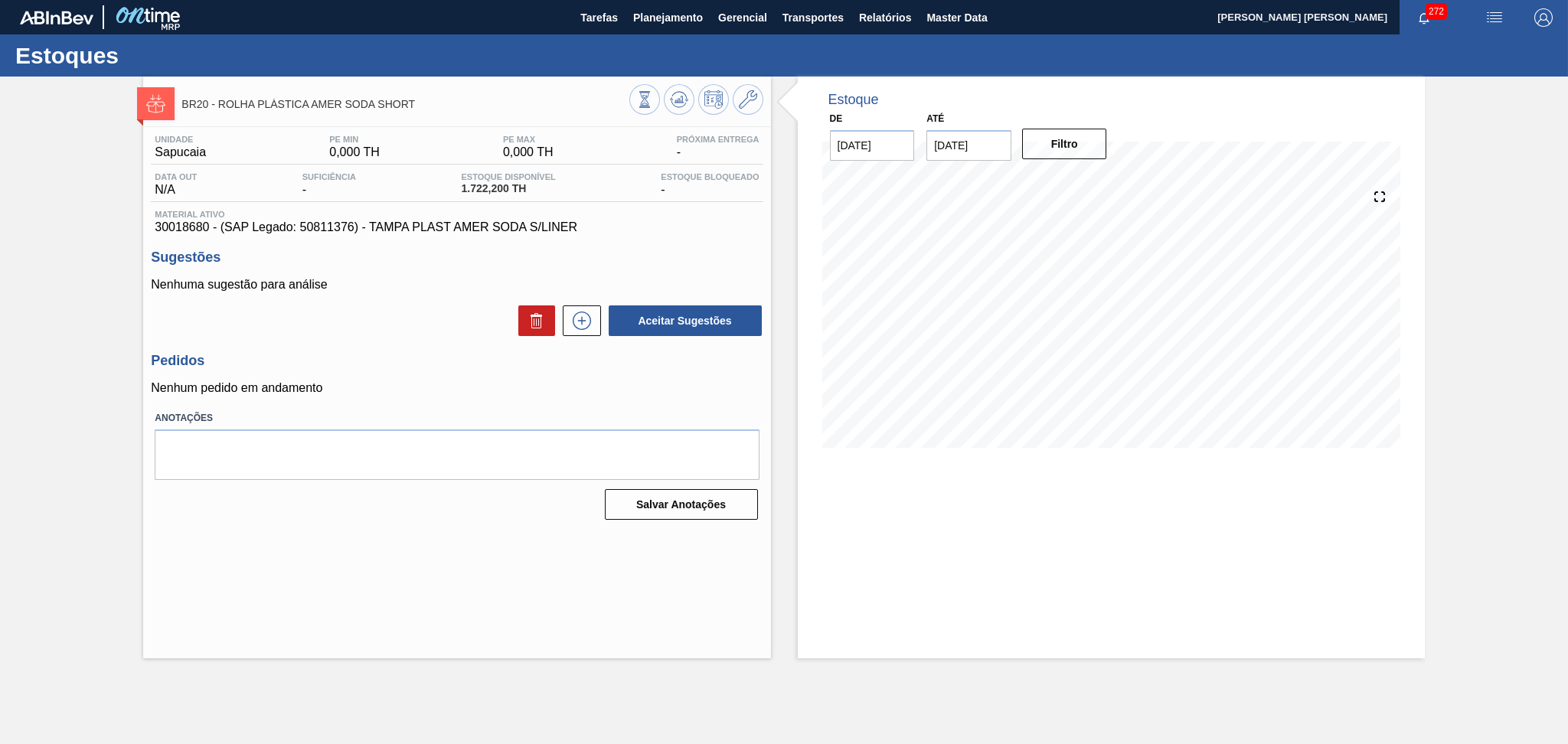
click at [420, 271] on div "Sugestões Nenhuma sugestão para análise Aceitar Sugestões" at bounding box center [457, 293] width 612 height 88
click at [595, 257] on h3 "Sugestões" at bounding box center [457, 257] width 612 height 16
click at [442, 281] on p "Nenhuma sugestão para análise" at bounding box center [457, 285] width 612 height 14
click at [635, 379] on div "Pedidos Nenhum pedido em andamento" at bounding box center [457, 373] width 612 height 42
click at [937, 510] on div "Estoque De 24/09/2025 Até 30/11/2025 Filtro 28/10 Projeção de Estoque 1,579.152…" at bounding box center [1110, 367] width 627 height 582
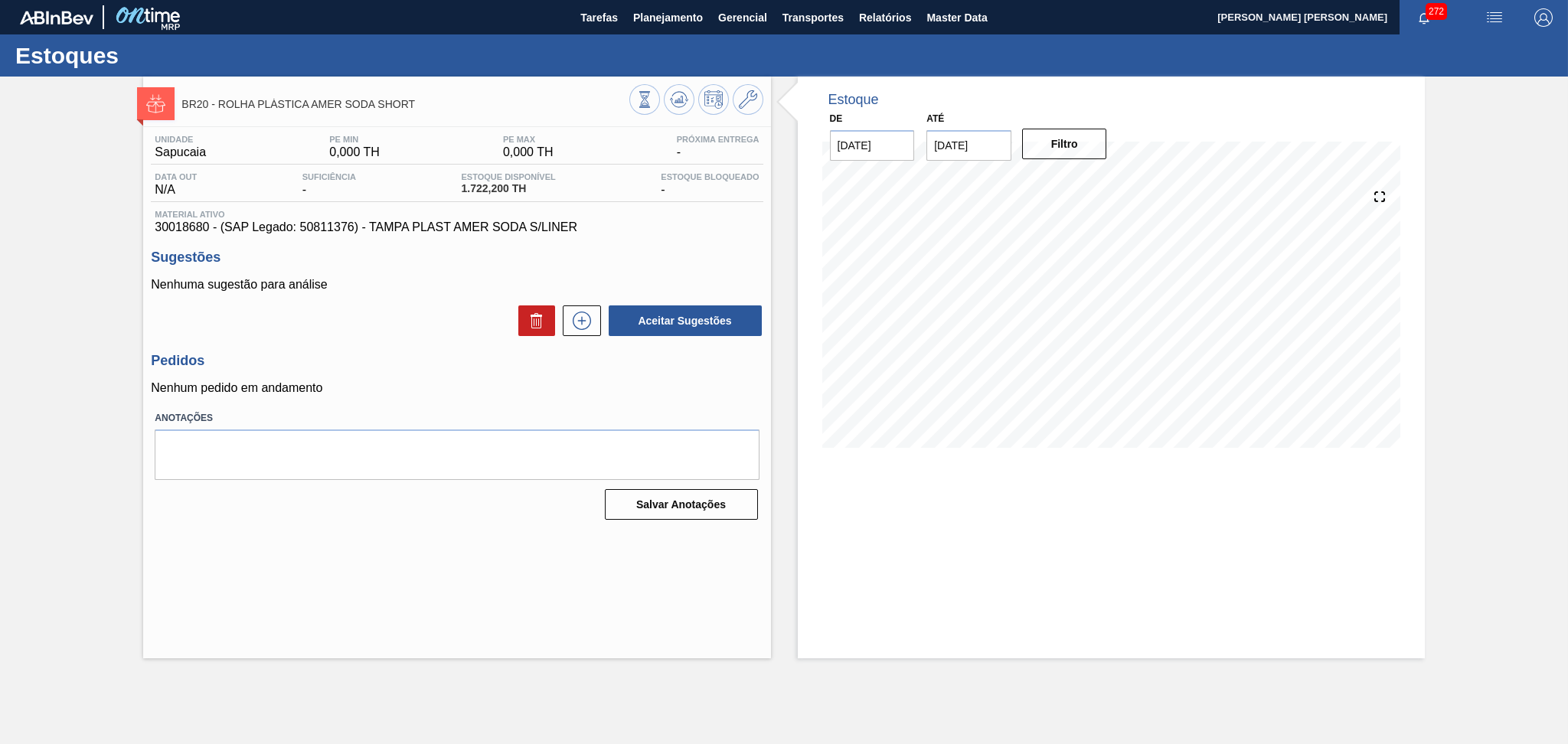
click at [413, 371] on div "Pedidos Nenhum pedido em andamento" at bounding box center [457, 373] width 612 height 42
click at [474, 336] on div "Aceitar Sugestões" at bounding box center [457, 321] width 612 height 34
click at [677, 96] on icon at bounding box center [678, 99] width 19 height 19
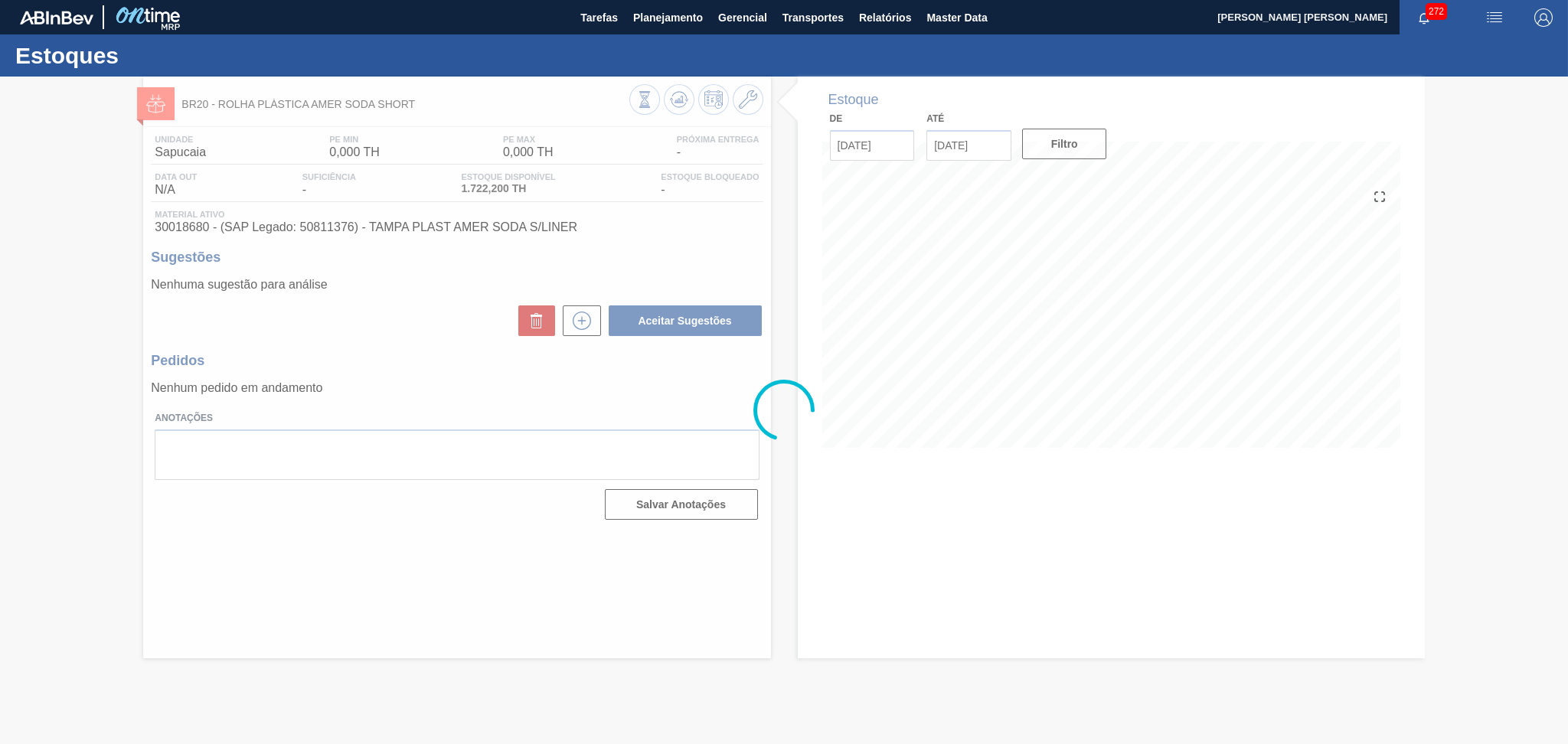
click at [454, 301] on div at bounding box center [784, 410] width 1568 height 668
click at [888, 580] on div at bounding box center [784, 410] width 1568 height 668
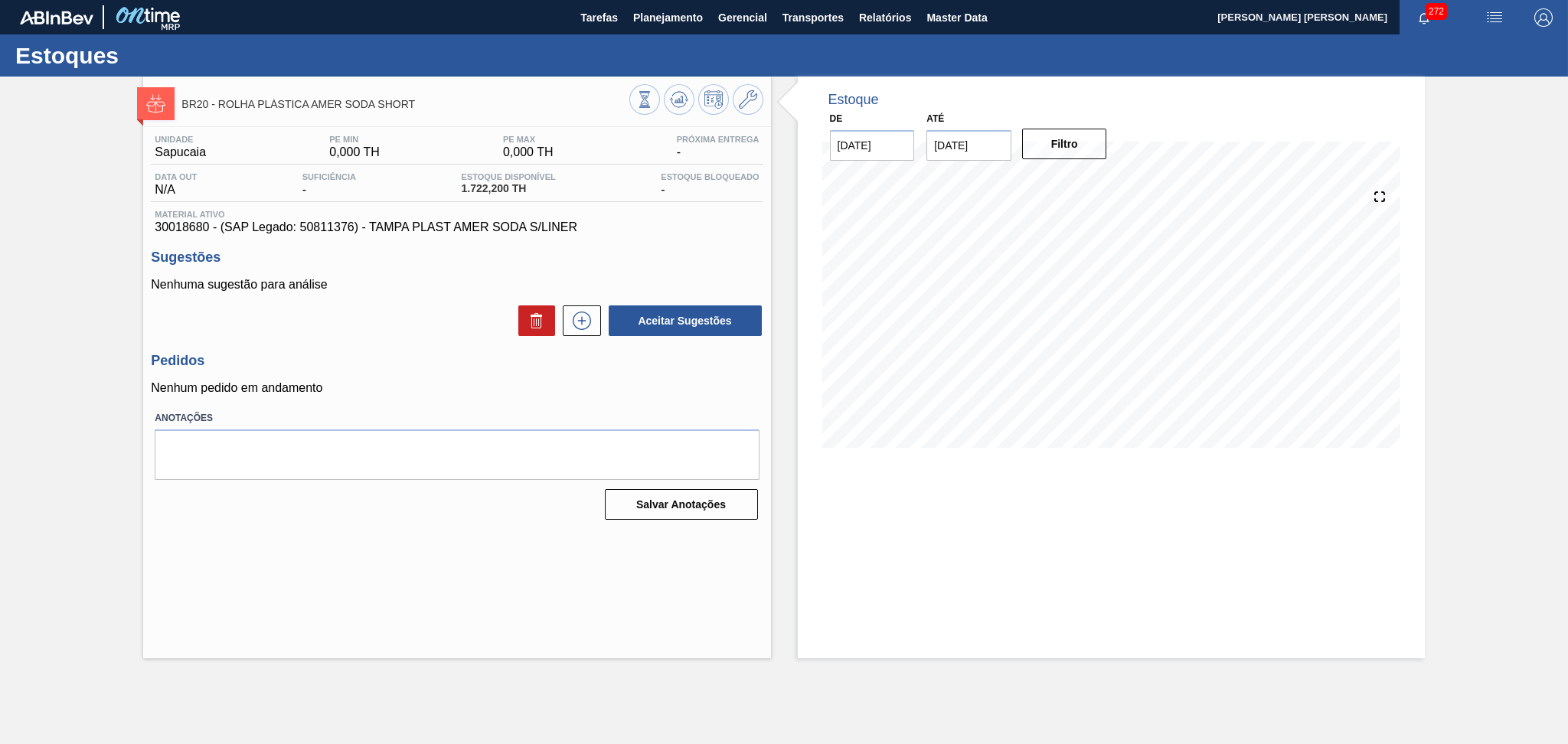
click at [389, 288] on p "Nenhuma sugestão para análise" at bounding box center [457, 285] width 612 height 14
click at [395, 297] on div "Nenhuma sugestão para análise Aceitar Sugestões" at bounding box center [457, 307] width 612 height 59
click at [682, 251] on h3 "Sugestões" at bounding box center [457, 257] width 612 height 16
click at [455, 333] on div "Aceitar Sugestões" at bounding box center [457, 321] width 612 height 34
click at [431, 303] on div "Nenhuma sugestão para análise Aceitar Sugestões" at bounding box center [457, 307] width 612 height 59
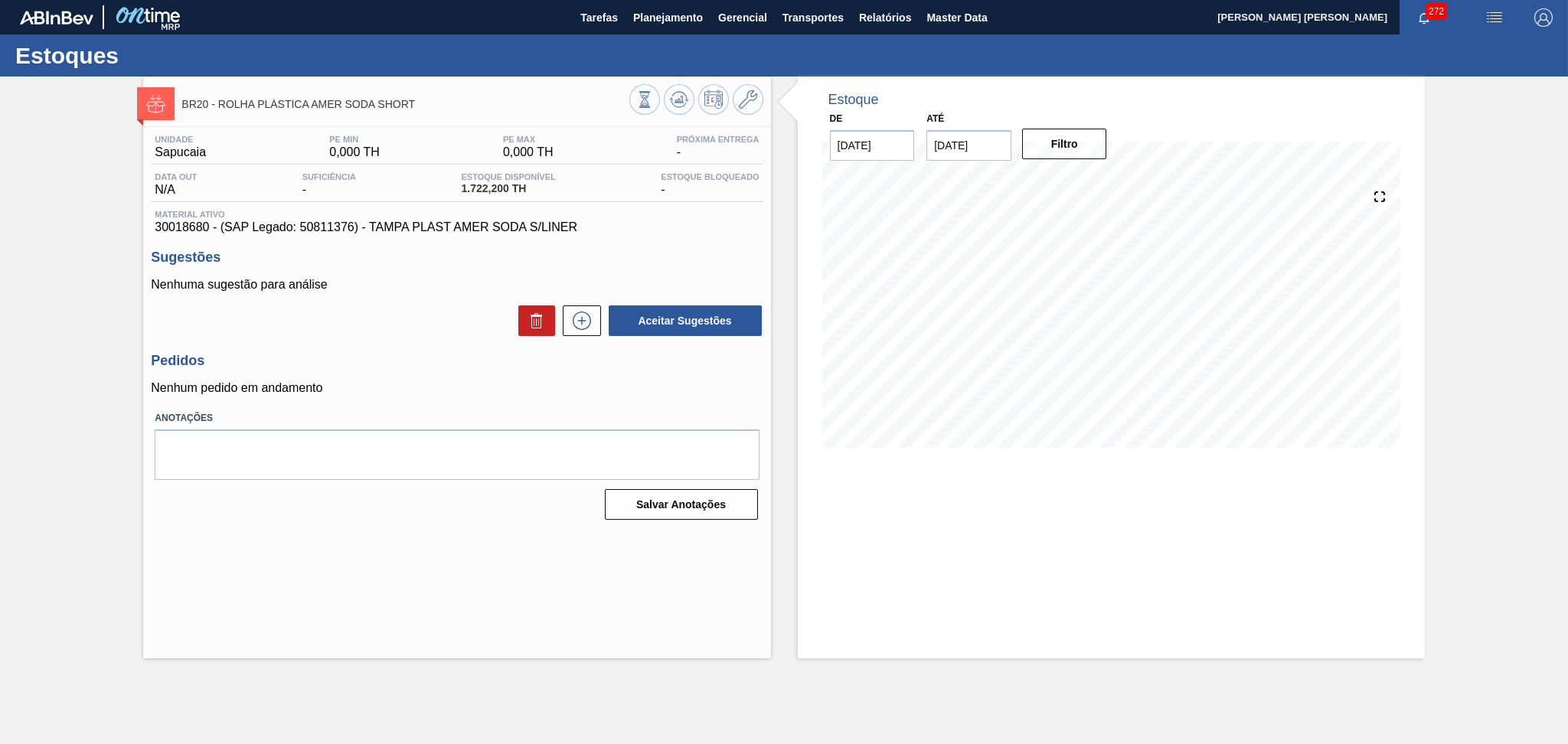
click at [639, 399] on div "Unidade Sapucaia PE MIN 0,000 TH PE MAX 0,000 TH Próxima Entrega - Data out N/A…" at bounding box center [456, 325] width 627 height 398
click at [415, 363] on h3 "Pedidos" at bounding box center [457, 361] width 612 height 16
click at [383, 292] on p "Nenhuma sugestão para análise" at bounding box center [457, 285] width 612 height 14
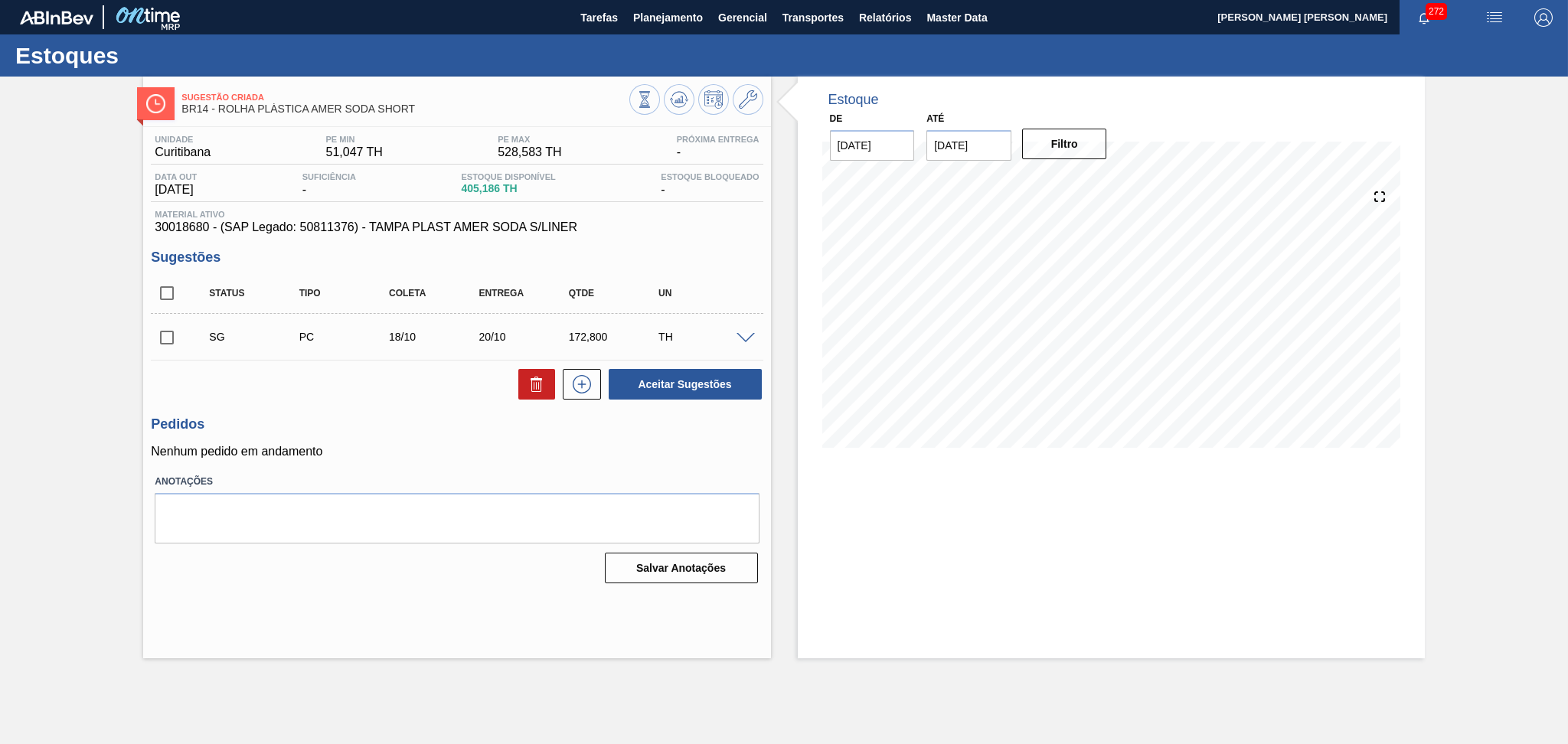
click at [406, 419] on h3 "Pedidos" at bounding box center [457, 425] width 612 height 16
click at [176, 296] on input "checkbox" at bounding box center [167, 293] width 32 height 32
checkbox input "true"
click at [538, 385] on icon at bounding box center [538, 386] width 1 height 8
checkbox input "false"
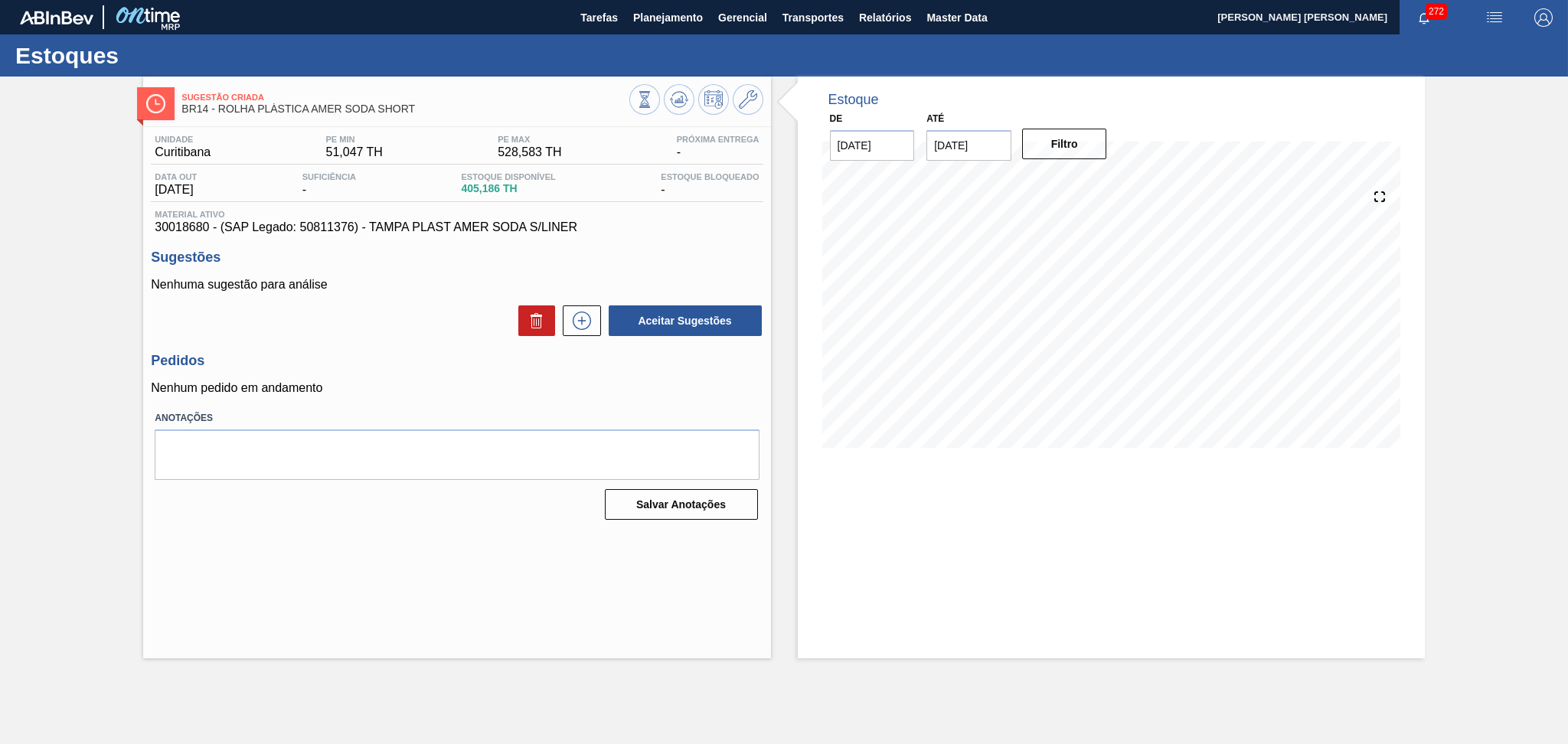
click at [392, 325] on div "Aceitar Sugestões" at bounding box center [457, 321] width 612 height 34
click at [906, 543] on div "Estoque De [DATE] Até [DATE] Filtro 03/10 Projeção de Estoque 405.186 [DOMAIN_N…" at bounding box center [1110, 367] width 627 height 582
click at [441, 342] on div "Unidade Curitibana PE MIN 51,047 TH PE MAX 528,583 TH Próxima Entrega - Data ou…" at bounding box center [456, 325] width 627 height 398
click at [475, 382] on p "Nenhum pedido em andamento" at bounding box center [457, 388] width 612 height 14
click at [467, 389] on p "Nenhum pedido em andamento" at bounding box center [457, 388] width 612 height 14
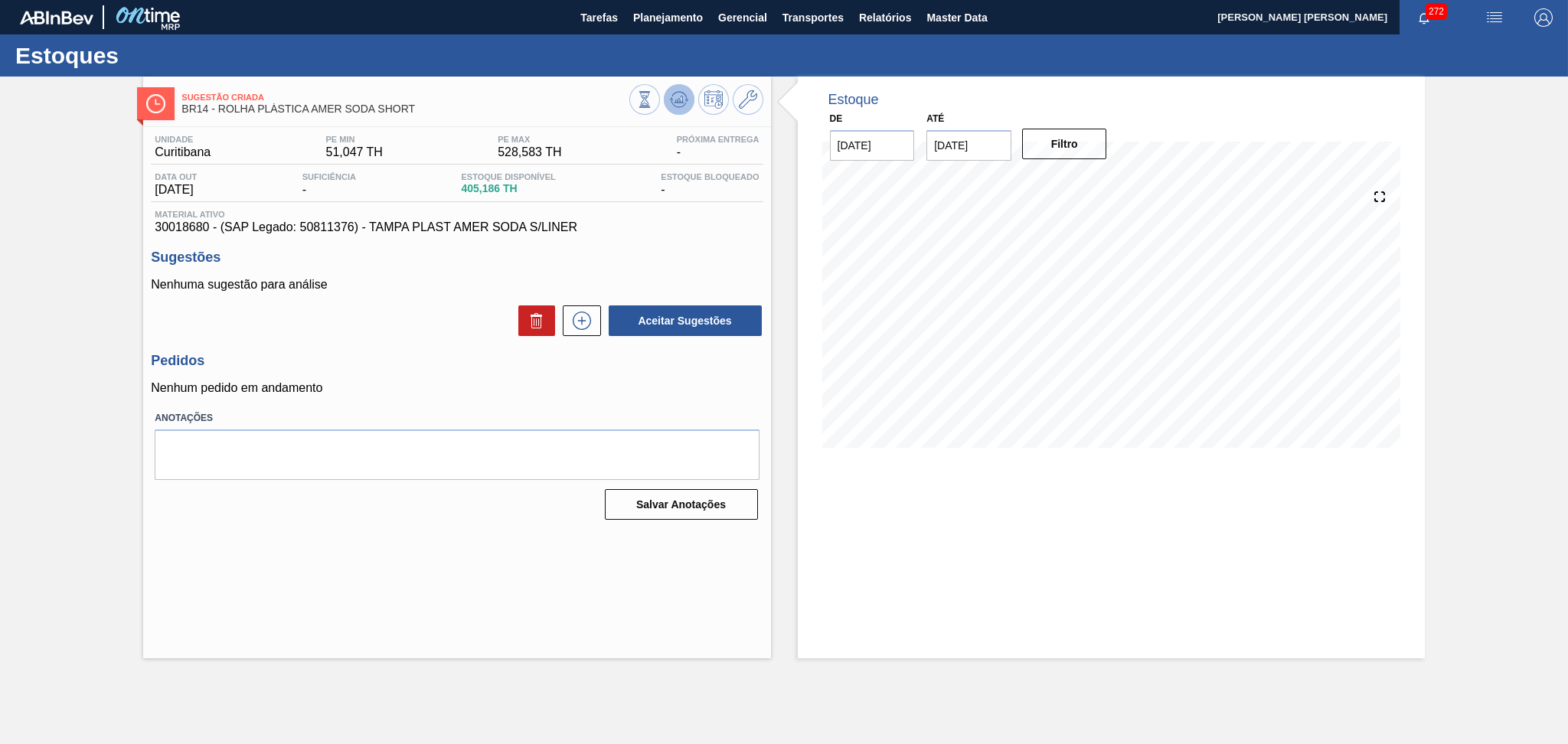
click at [683, 95] on icon at bounding box center [678, 99] width 19 height 19
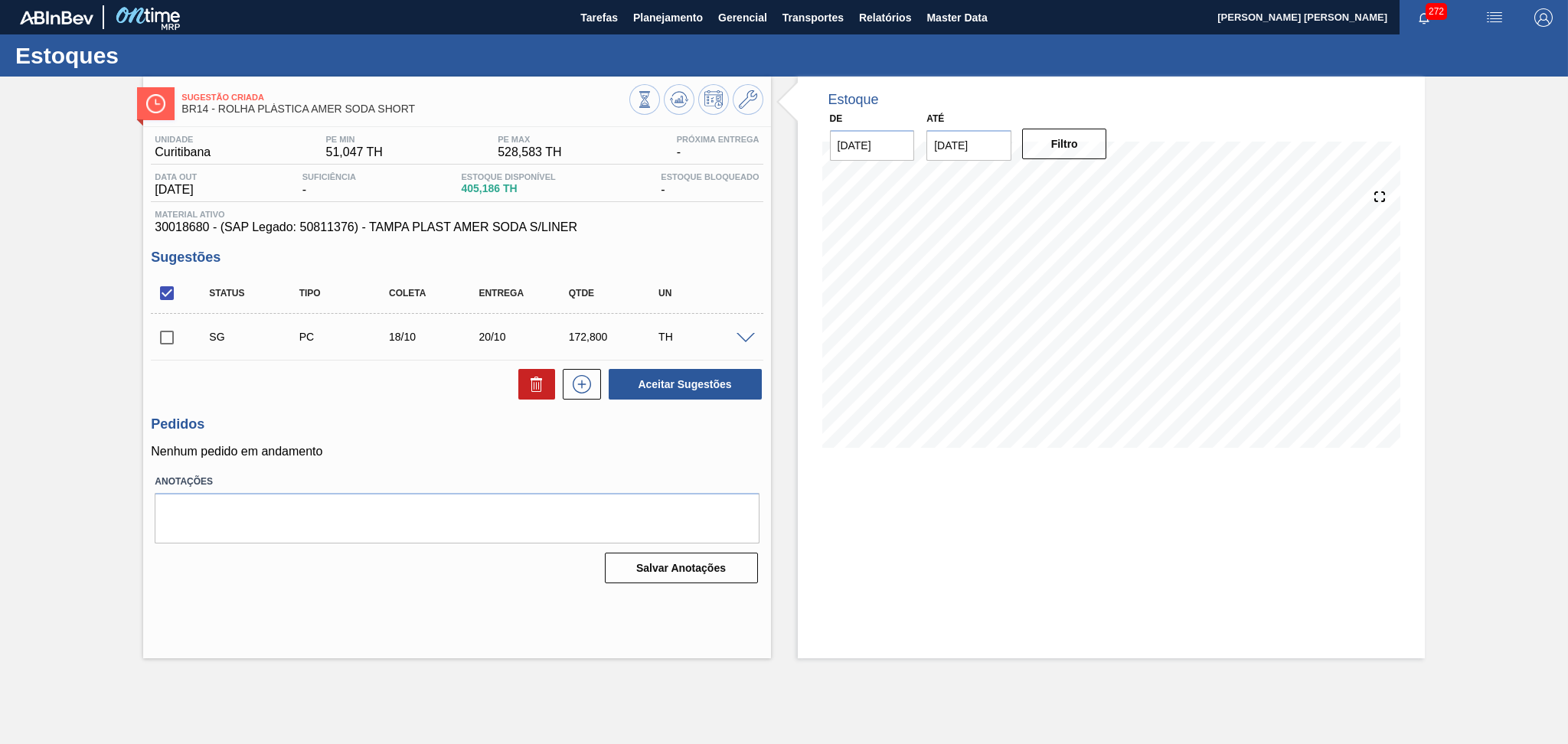
click at [459, 389] on div "Aceitar Sugestões" at bounding box center [457, 384] width 612 height 34
click at [167, 345] on input "checkbox" at bounding box center [167, 338] width 32 height 32
checkbox input "true"
click at [545, 393] on button at bounding box center [536, 384] width 36 height 31
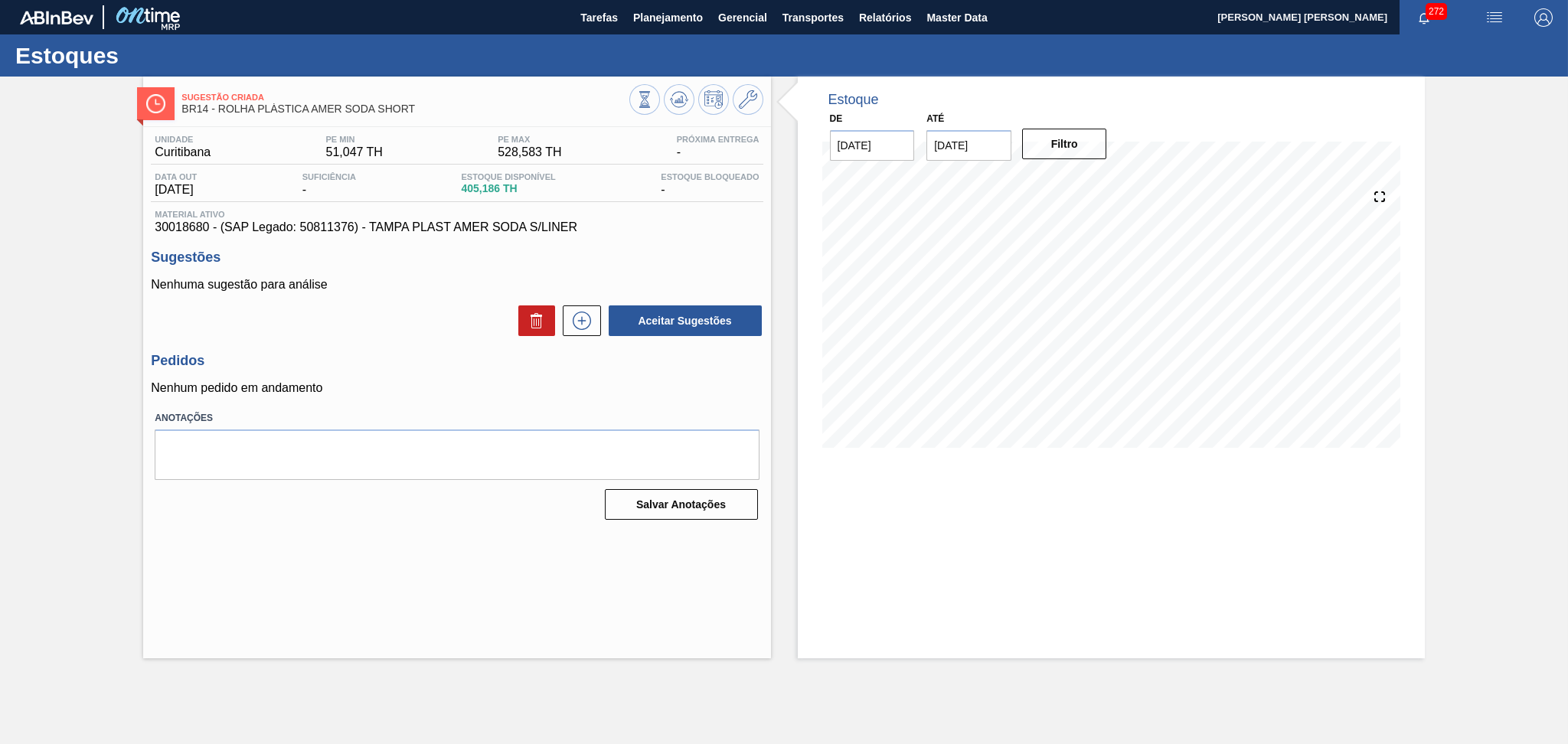
click at [583, 272] on div "Sugestões Nenhuma sugestão para análise Aceitar Sugestões" at bounding box center [457, 293] width 612 height 88
click at [323, 305] on div "Aceitar Sugestões" at bounding box center [457, 321] width 612 height 34
click at [444, 336] on div "Aceitar Sugestões" at bounding box center [457, 321] width 612 height 34
click at [990, 549] on div "Estoque De [DATE] Até [DATE] Filtro 31/10 Projeção de Estoque 225.336 [DOMAIN_N…" at bounding box center [1110, 367] width 627 height 582
click at [696, 20] on span "Planejamento" at bounding box center [668, 17] width 70 height 19
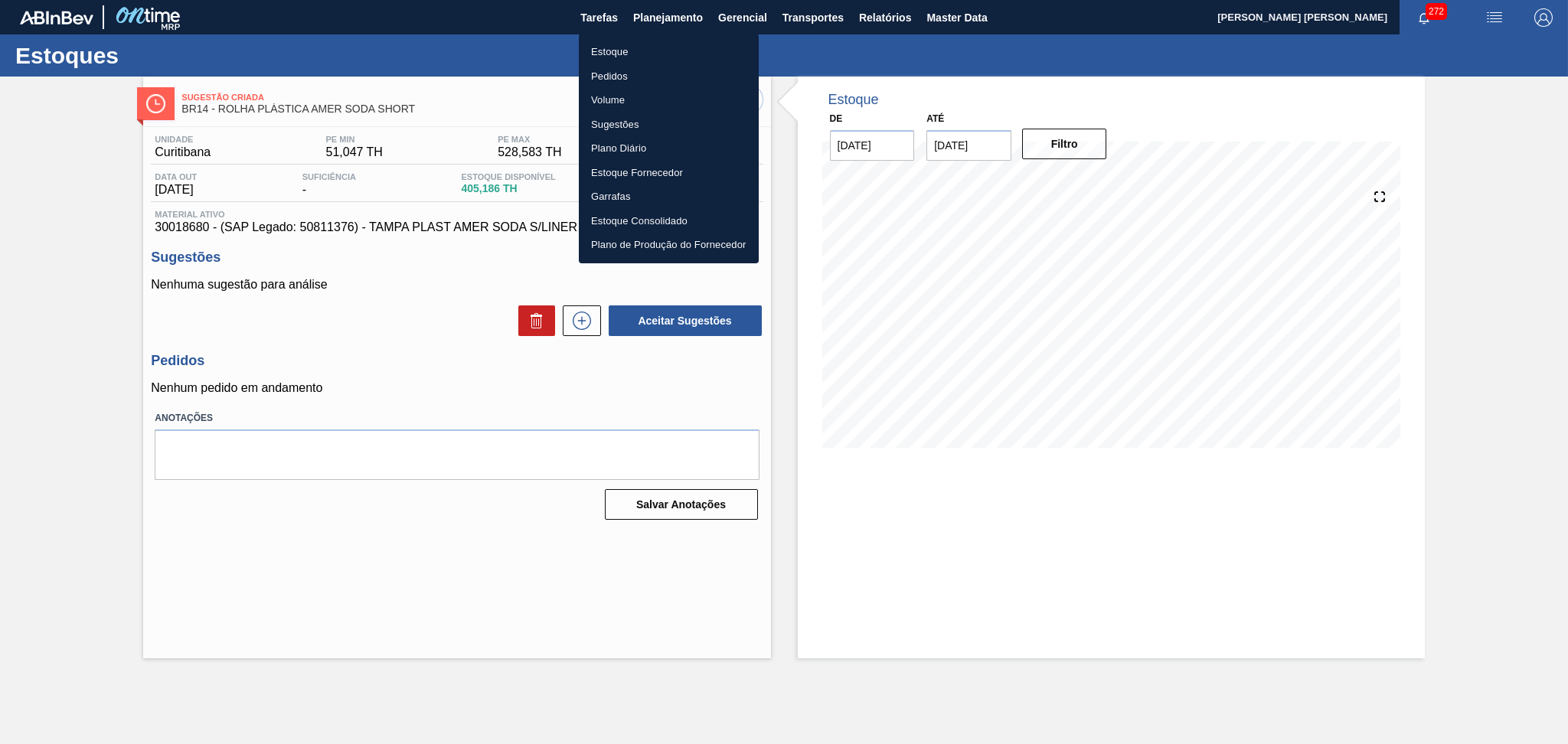
drag, startPoint x: 619, startPoint y: 50, endPoint x: 639, endPoint y: 51, distance: 20.0
click at [619, 51] on li "Estoque" at bounding box center [669, 52] width 180 height 25
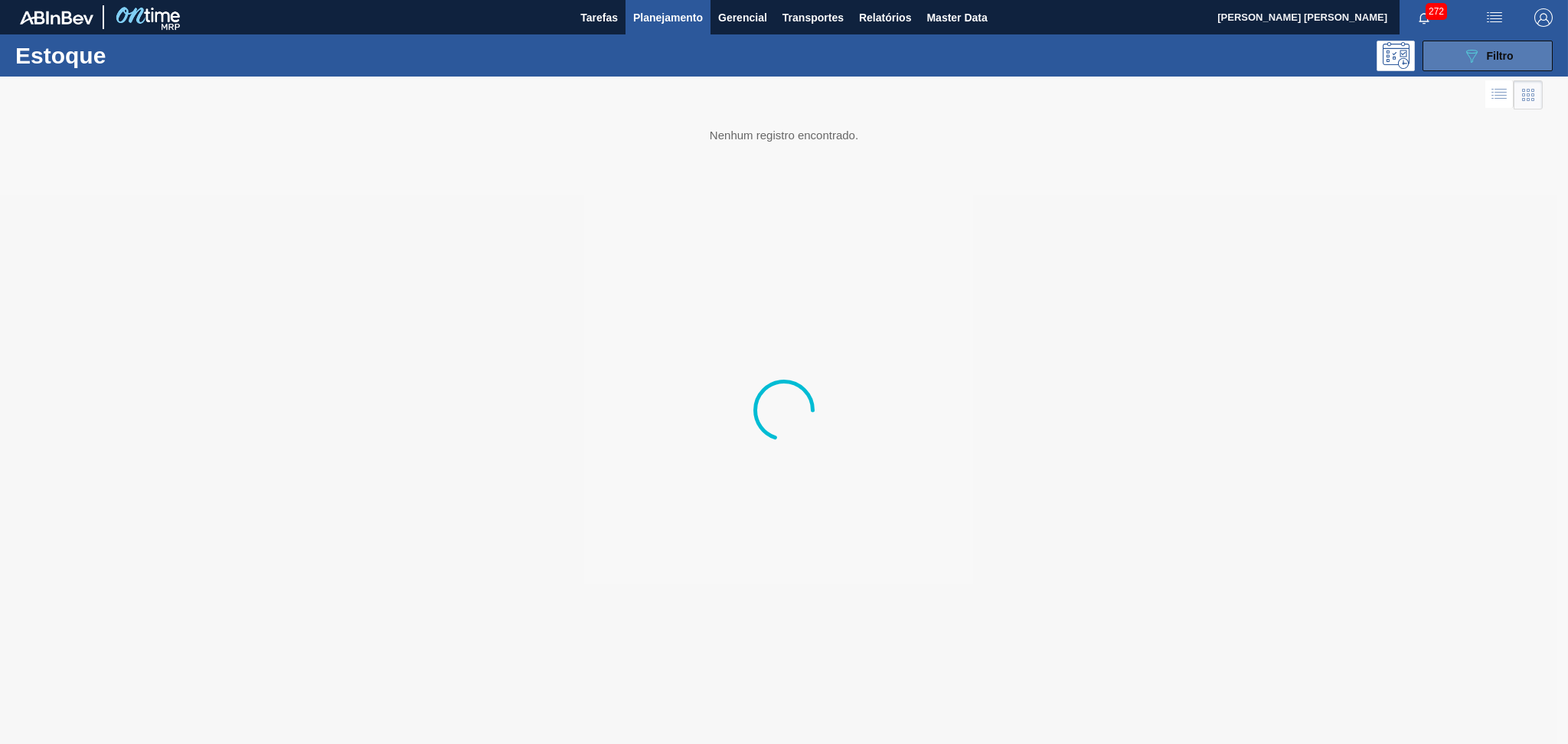
click at [1483, 49] on div "089F7B8B-B2A5-4AFE-B5C0-19BA573D28AC Filtro" at bounding box center [1488, 56] width 51 height 19
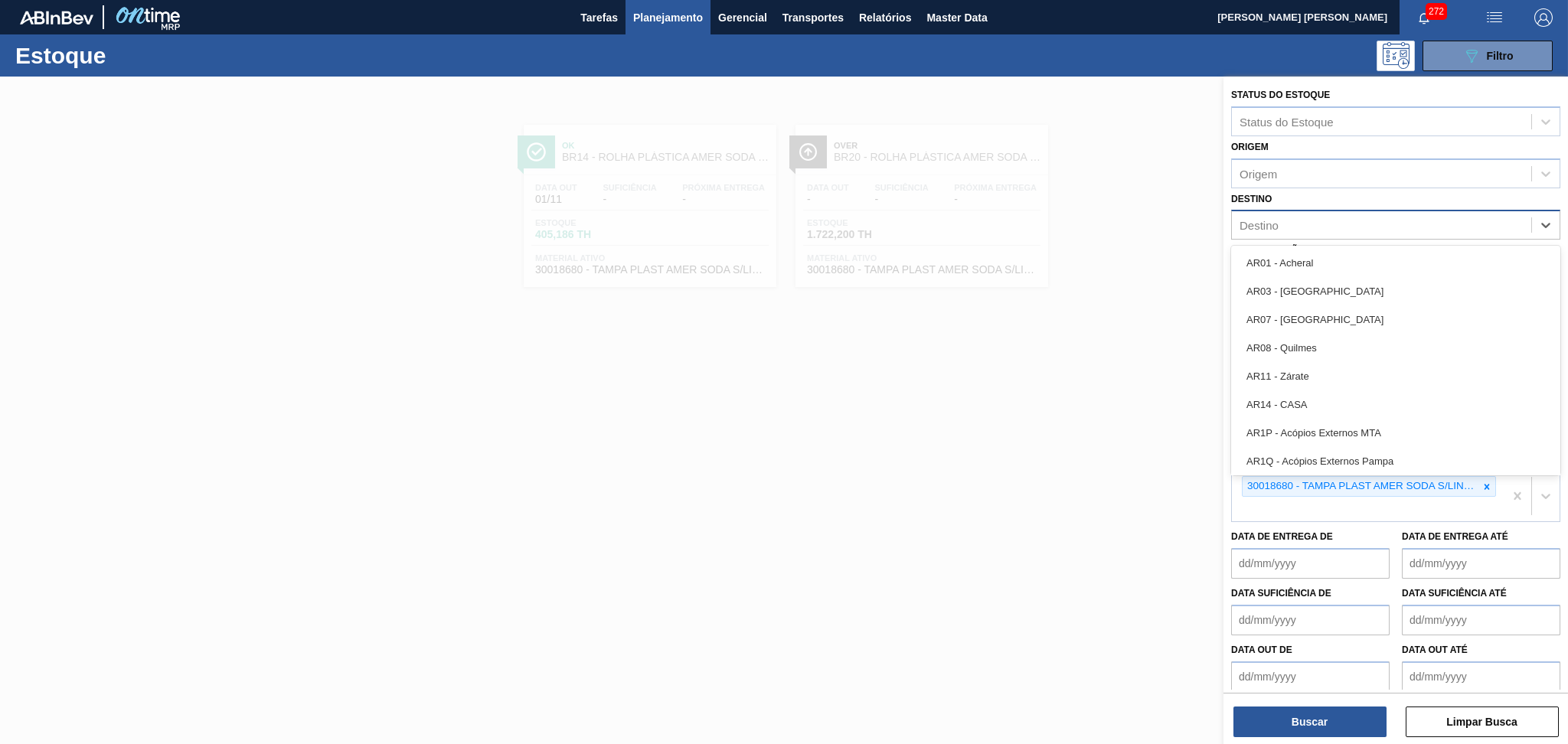
click at [1268, 219] on div "Destino" at bounding box center [1259, 225] width 39 height 13
type input "br18"
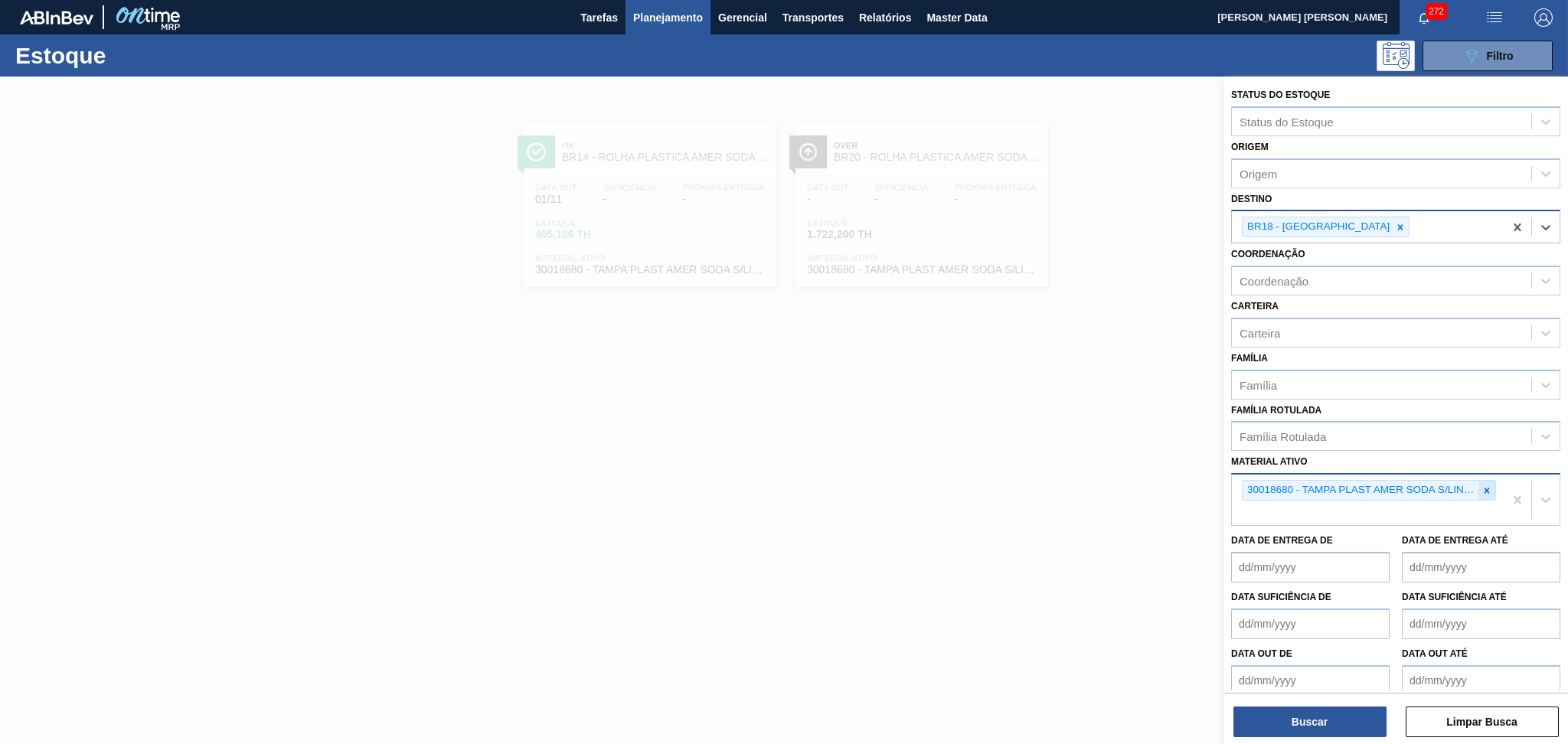
click at [1485, 488] on icon at bounding box center [1487, 490] width 5 height 5
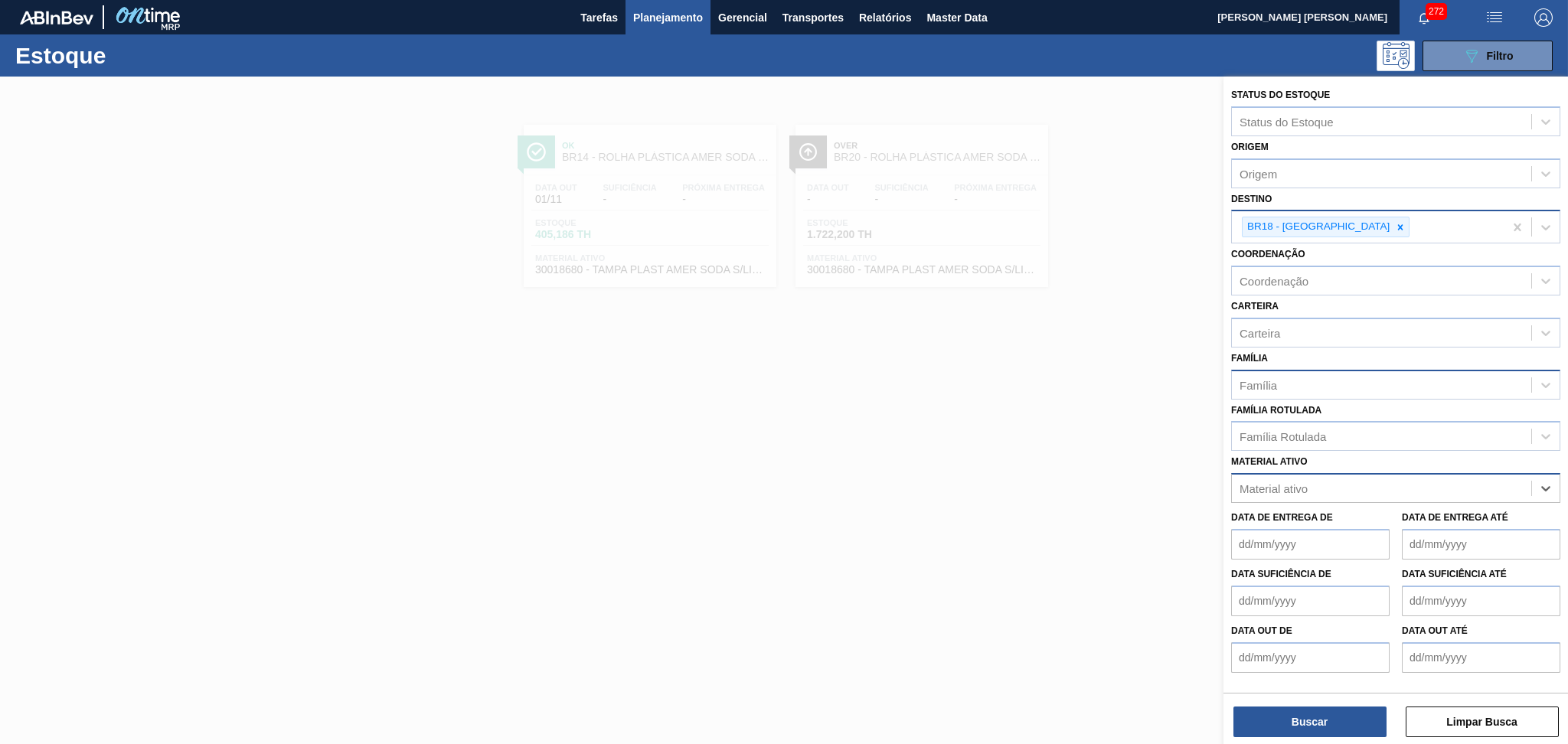
click at [1267, 378] on div "Família" at bounding box center [1258, 384] width 37 height 13
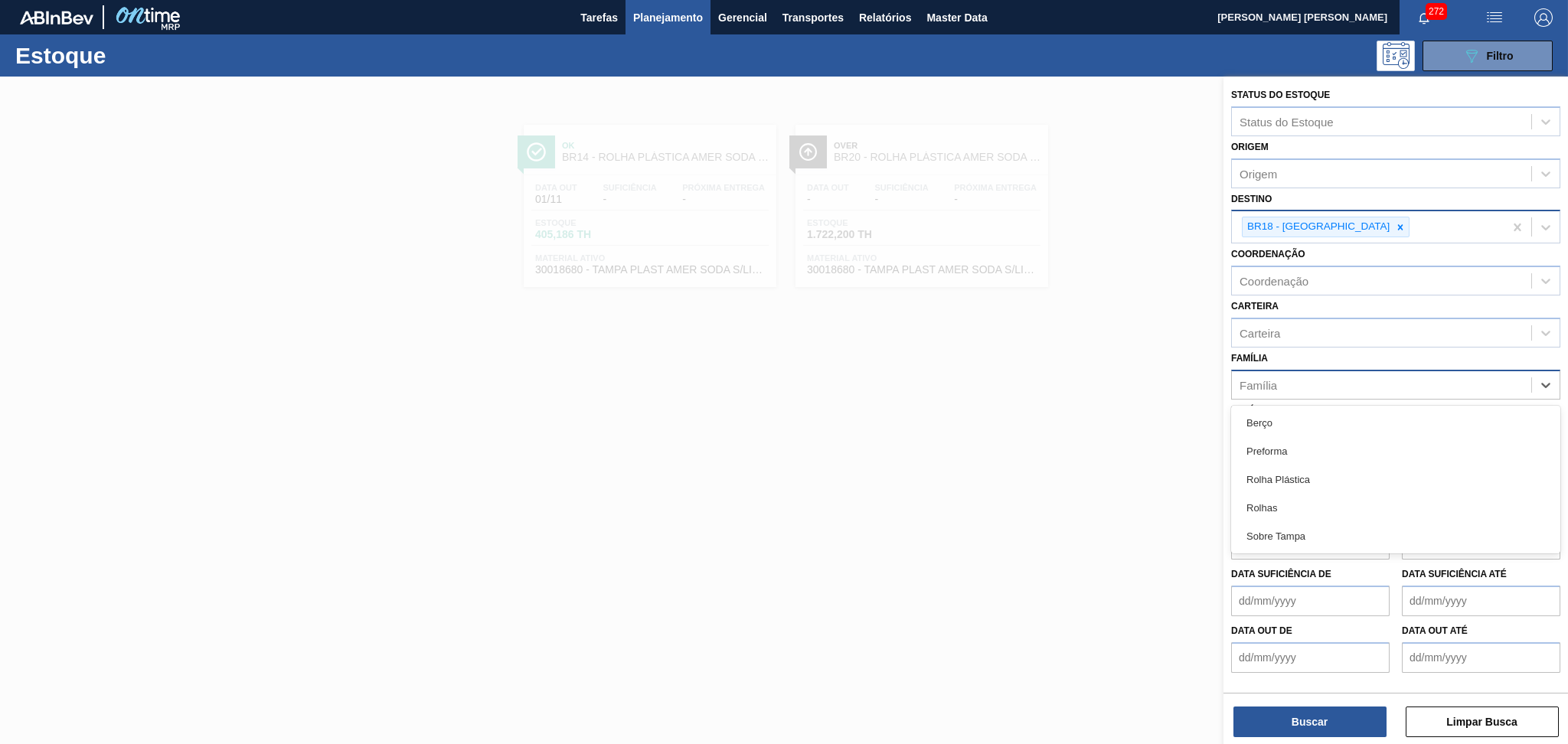
click at [1266, 378] on div "Família" at bounding box center [1258, 384] width 37 height 13
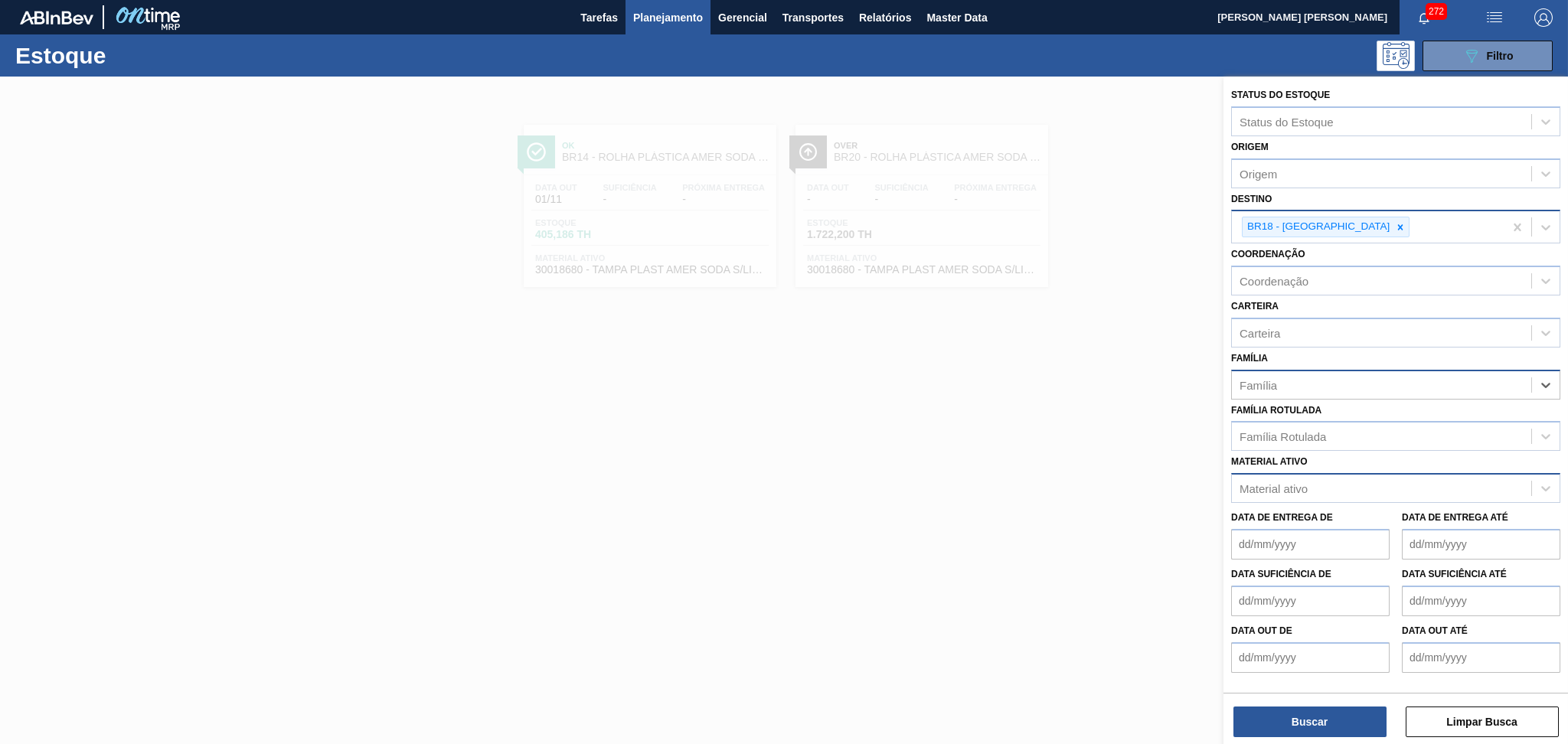
click at [1266, 378] on div "Família" at bounding box center [1258, 384] width 37 height 13
type input "rol"
click at [1313, 411] on div "Rolha Plástica" at bounding box center [1395, 423] width 329 height 28
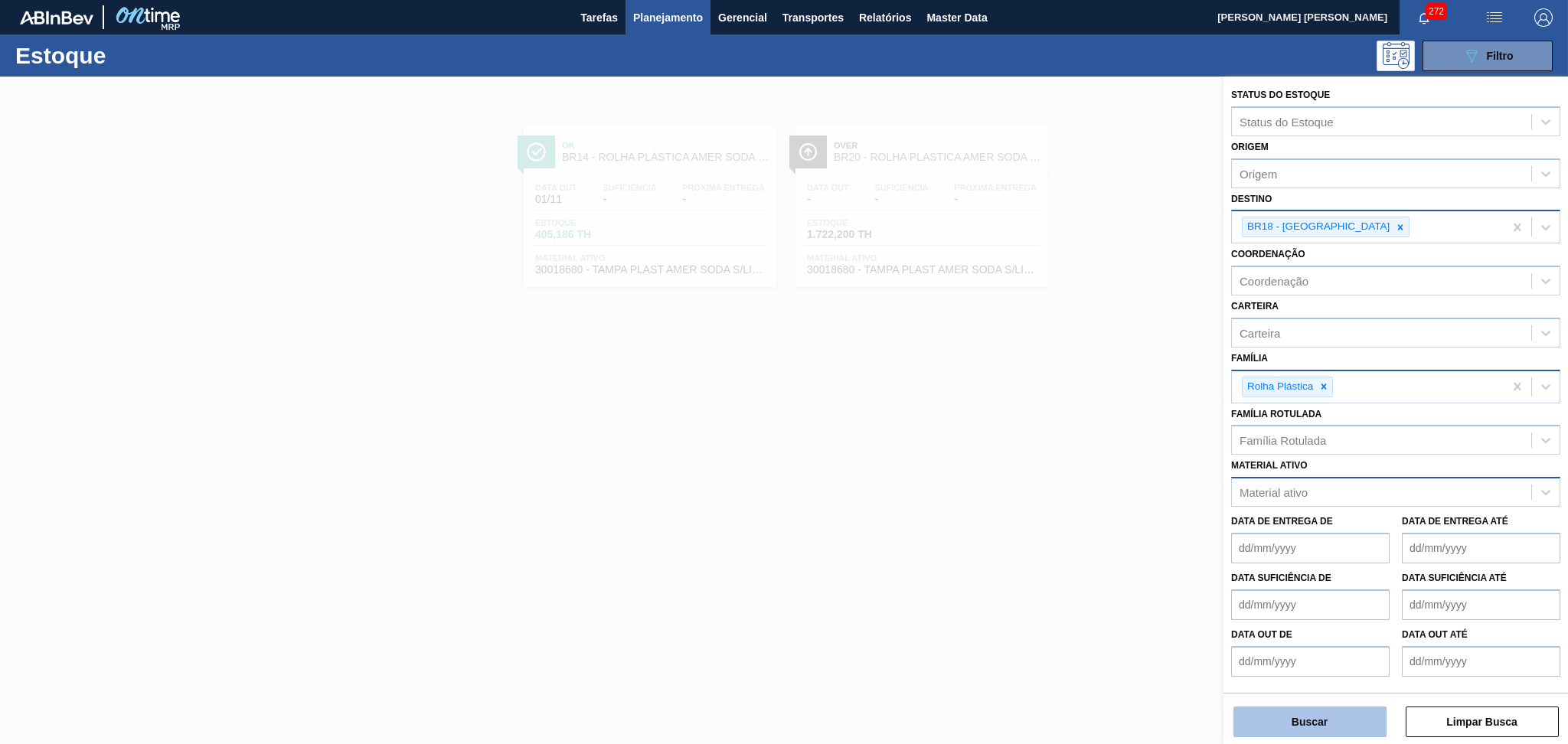
click at [1276, 712] on button "Buscar" at bounding box center [1310, 722] width 153 height 31
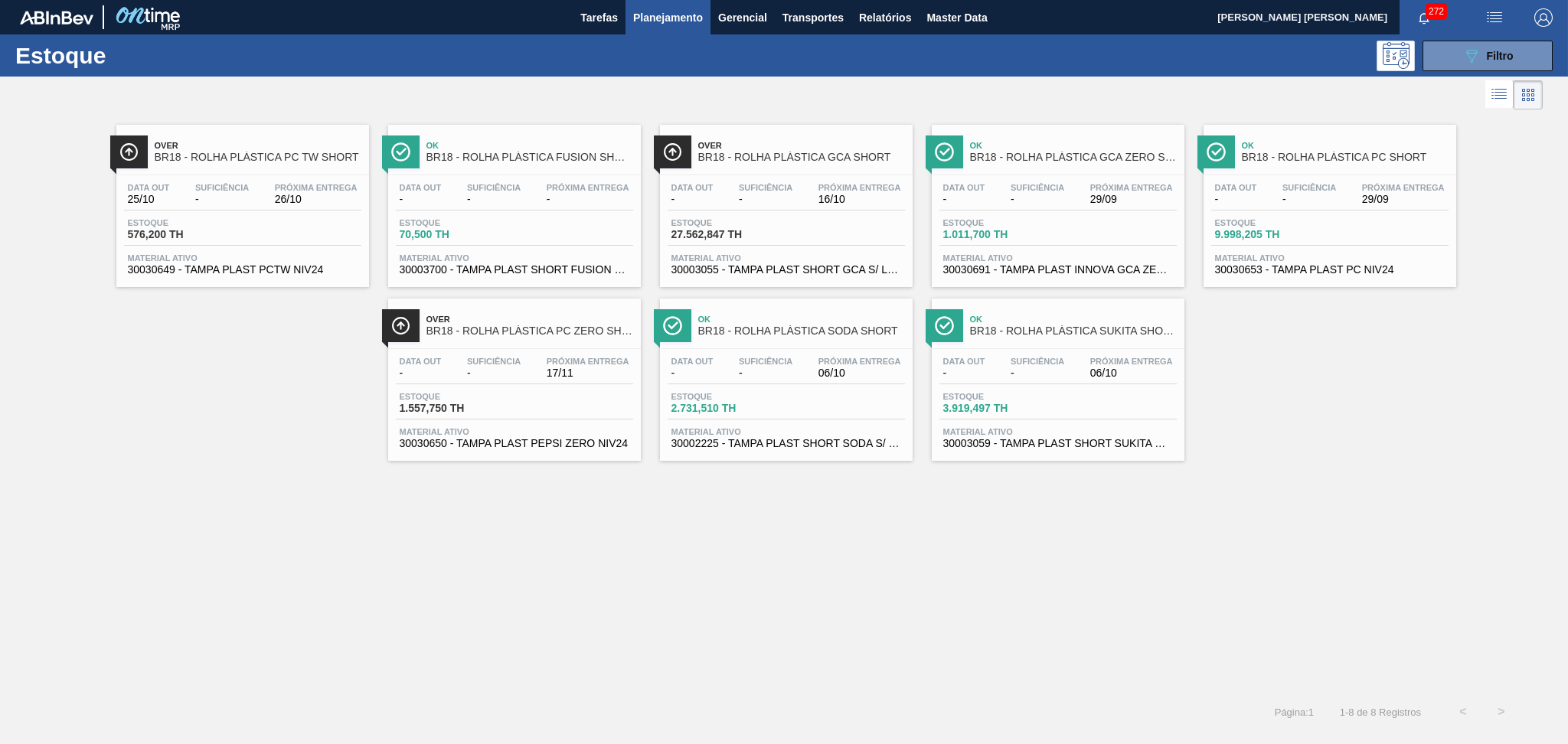
click at [177, 187] on div "Data out 25/10 Suficiência - Próxima Entrega 26/10" at bounding box center [243, 196] width 238 height 27
click at [780, 277] on div "Data out - Suficiência - Próxima Entrega 16/10 Estoque 27.562,847 TH Material a…" at bounding box center [786, 227] width 253 height 104
click at [1094, 254] on span "Material ativo" at bounding box center [1057, 258] width 230 height 9
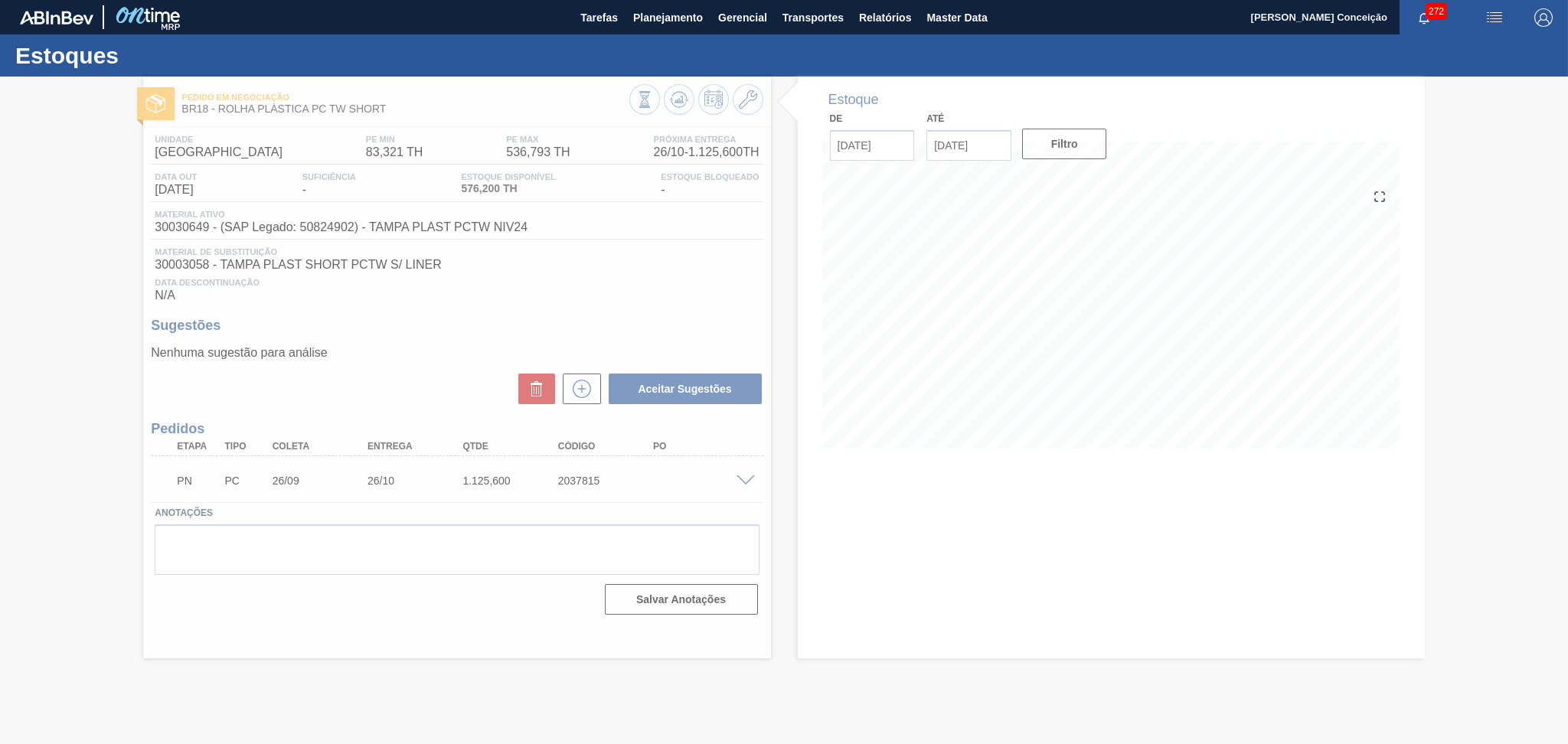
click at [390, 338] on div at bounding box center [784, 410] width 1568 height 668
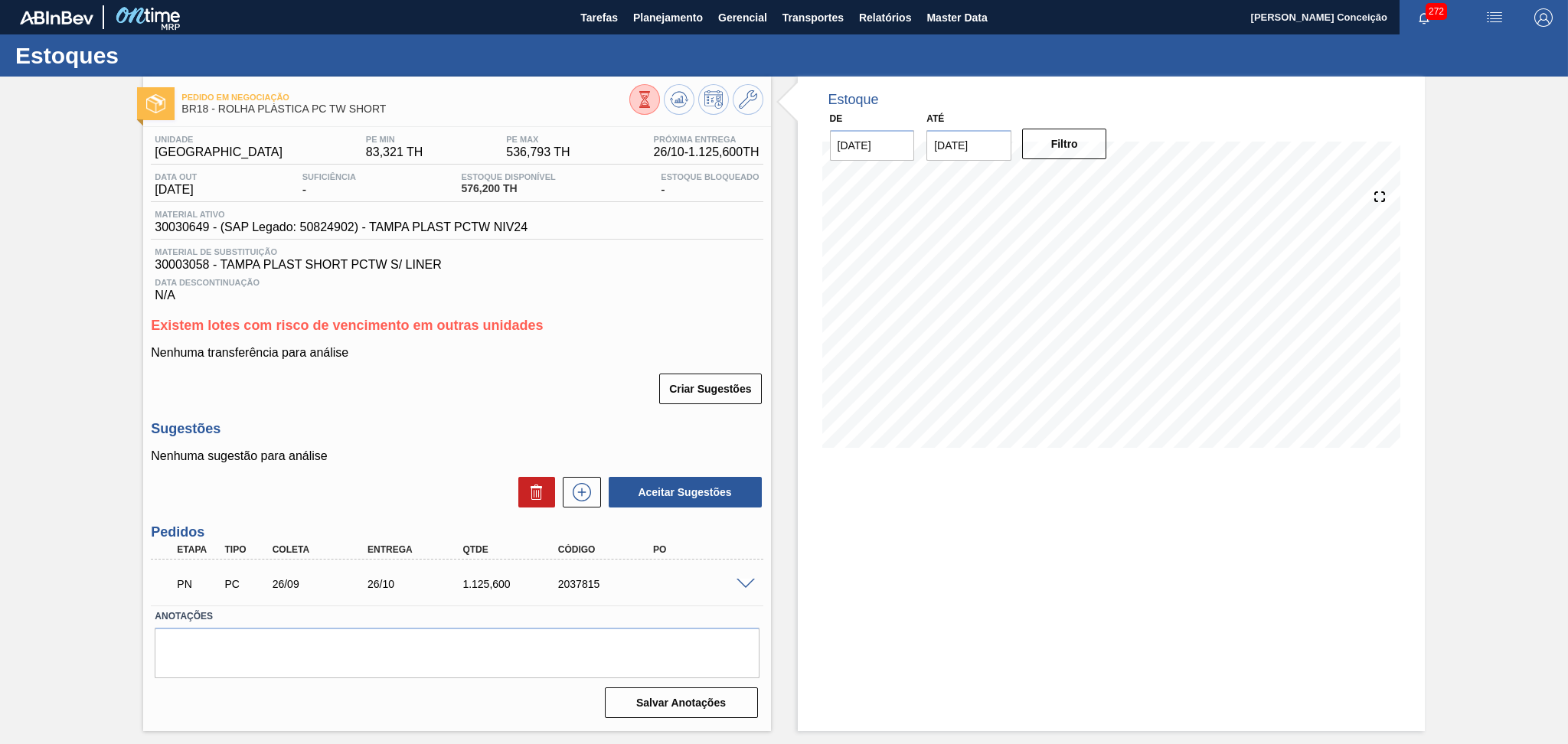
click at [567, 310] on div "Unidade Pernambuco PE MIN 83,321 TH PE MAX 536,793 TH Próxima Entrega 26/10 - 1…" at bounding box center [456, 425] width 627 height 596
click at [429, 443] on div "Sugestões Nenhuma sugestão para análise Aceitar Sugestões" at bounding box center [457, 465] width 612 height 88
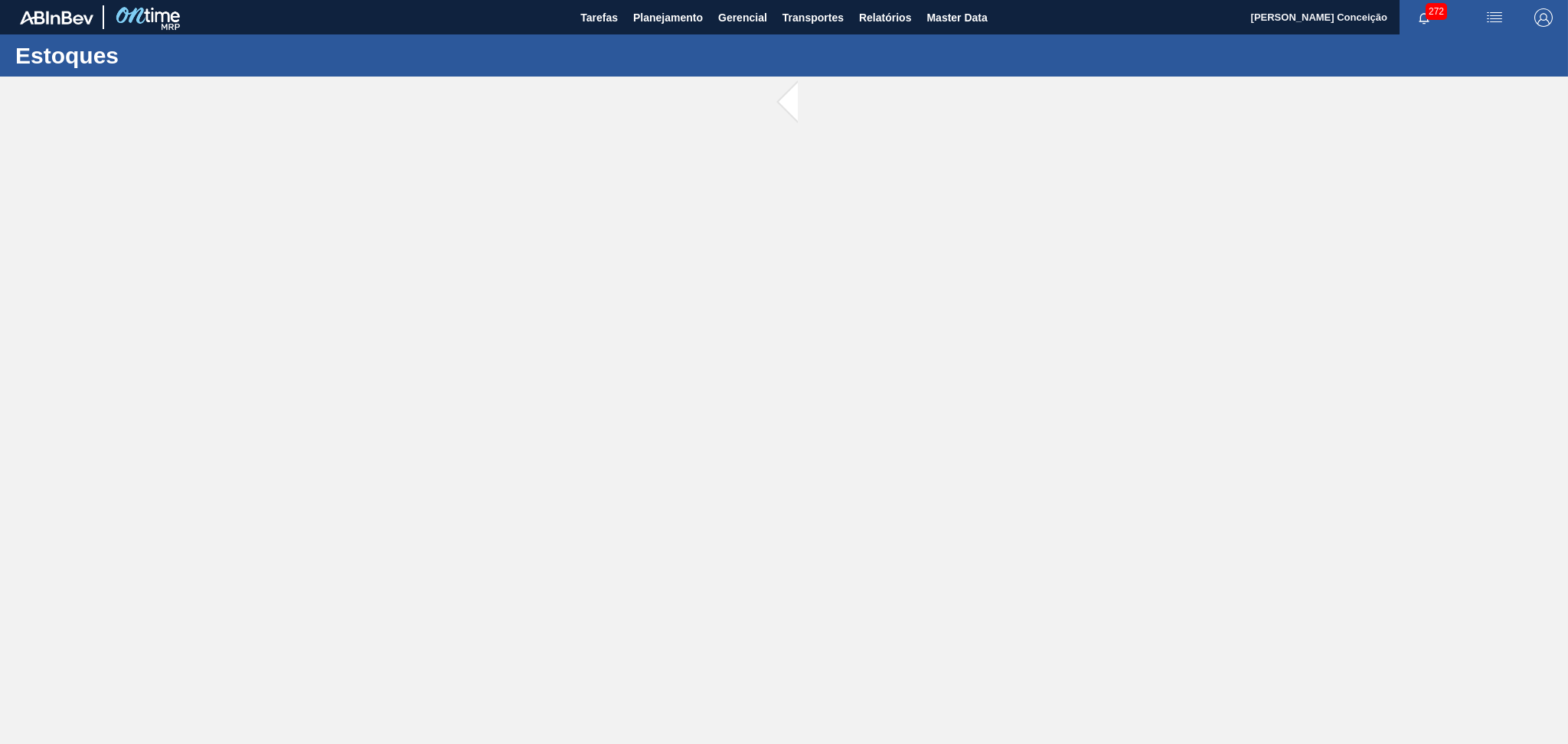
click at [835, 388] on main "Tarefas Planejamento Gerencial Transportes Relatórios Master Data Aline Apareci…" at bounding box center [784, 372] width 1568 height 744
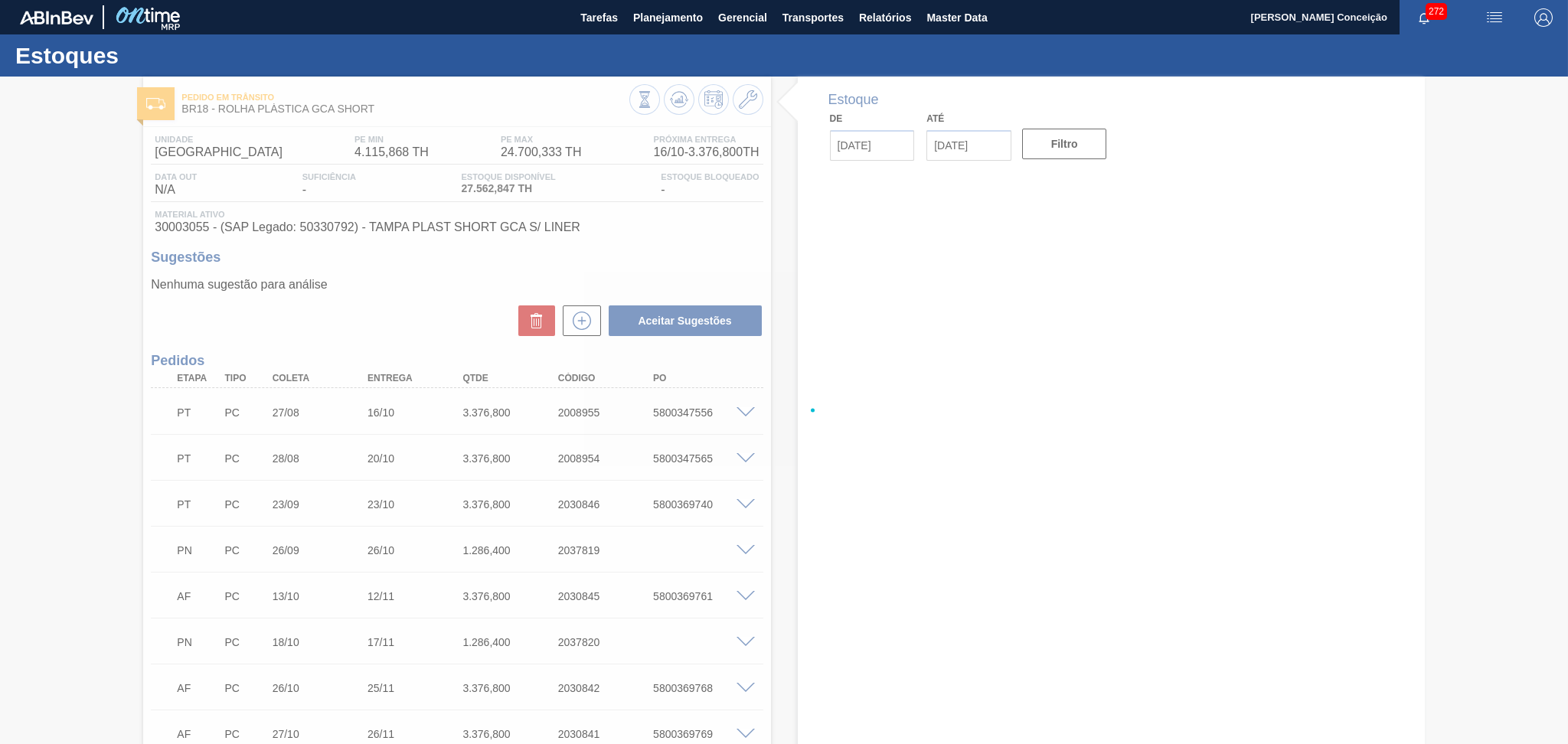
click at [323, 312] on div at bounding box center [784, 410] width 1568 height 668
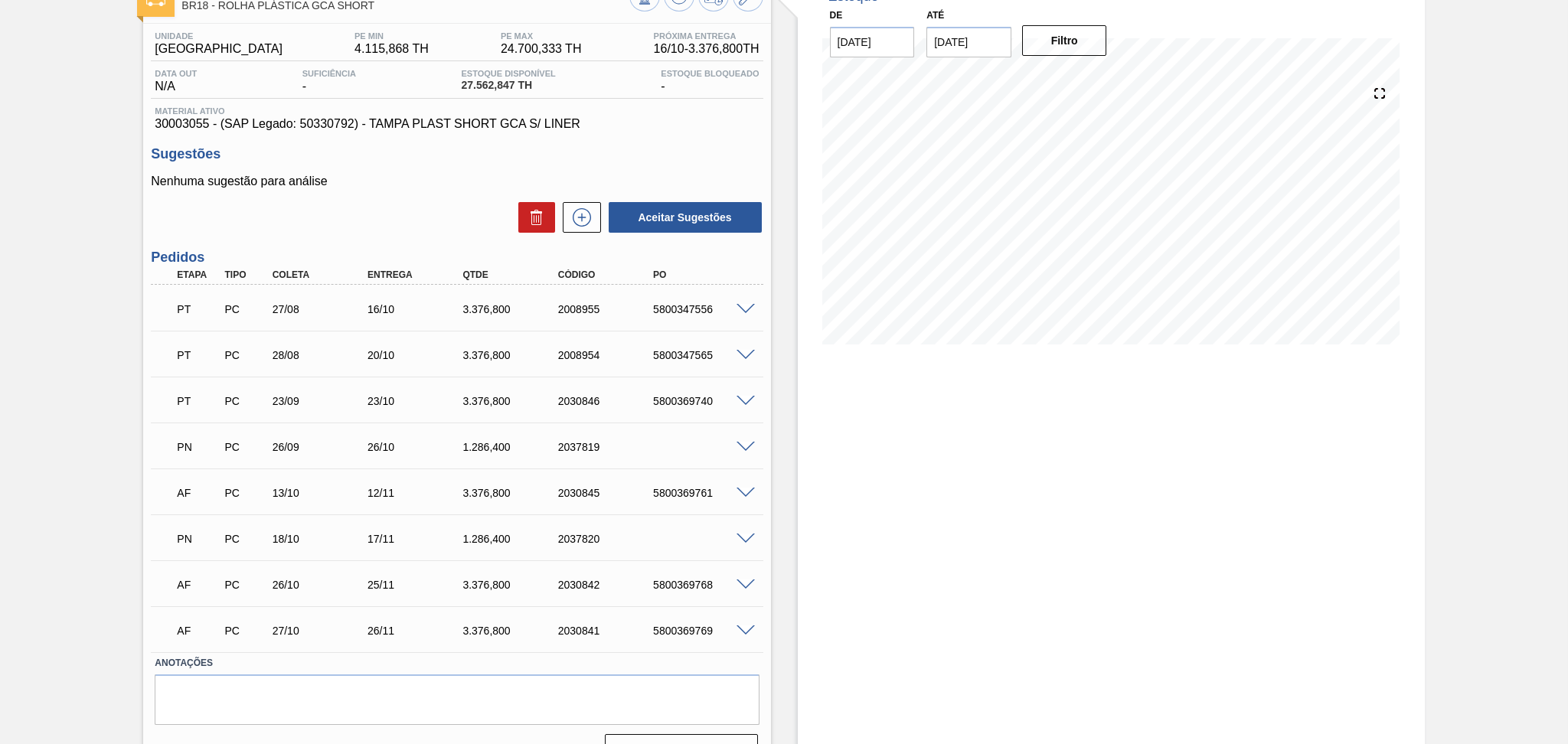
scroll to position [136, 0]
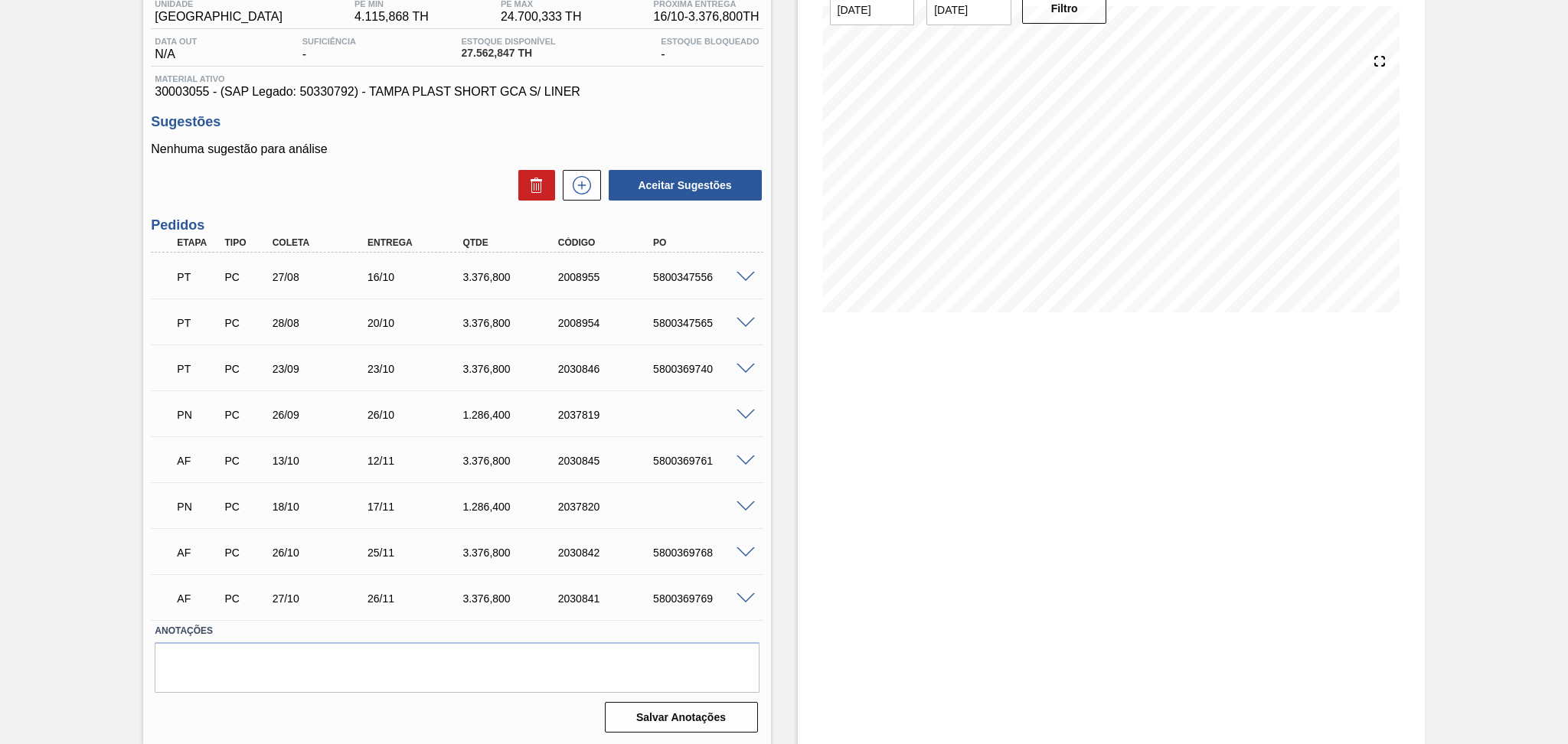
click at [749, 551] on span at bounding box center [745, 552] width 19 height 12
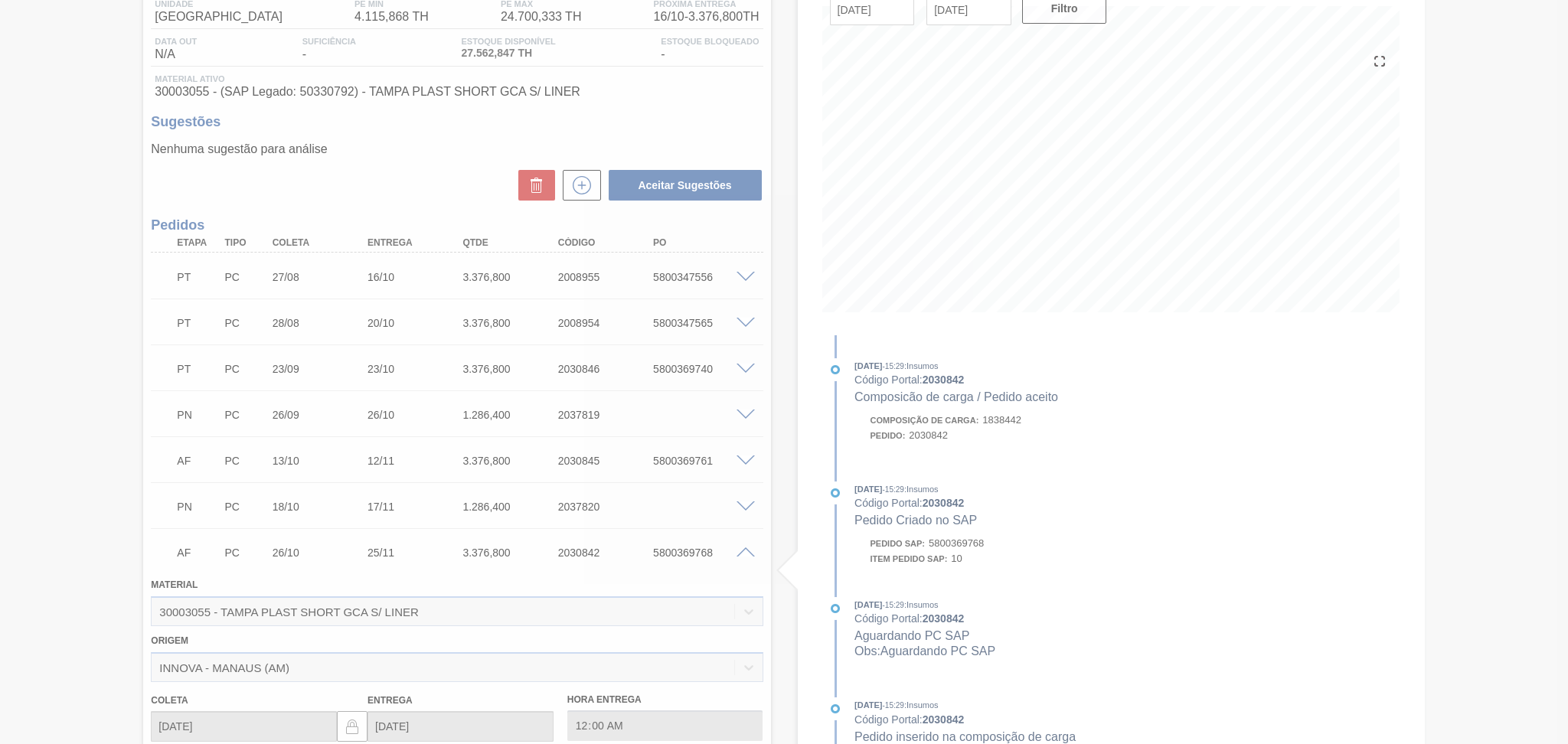
click at [776, 521] on div at bounding box center [784, 372] width 1568 height 744
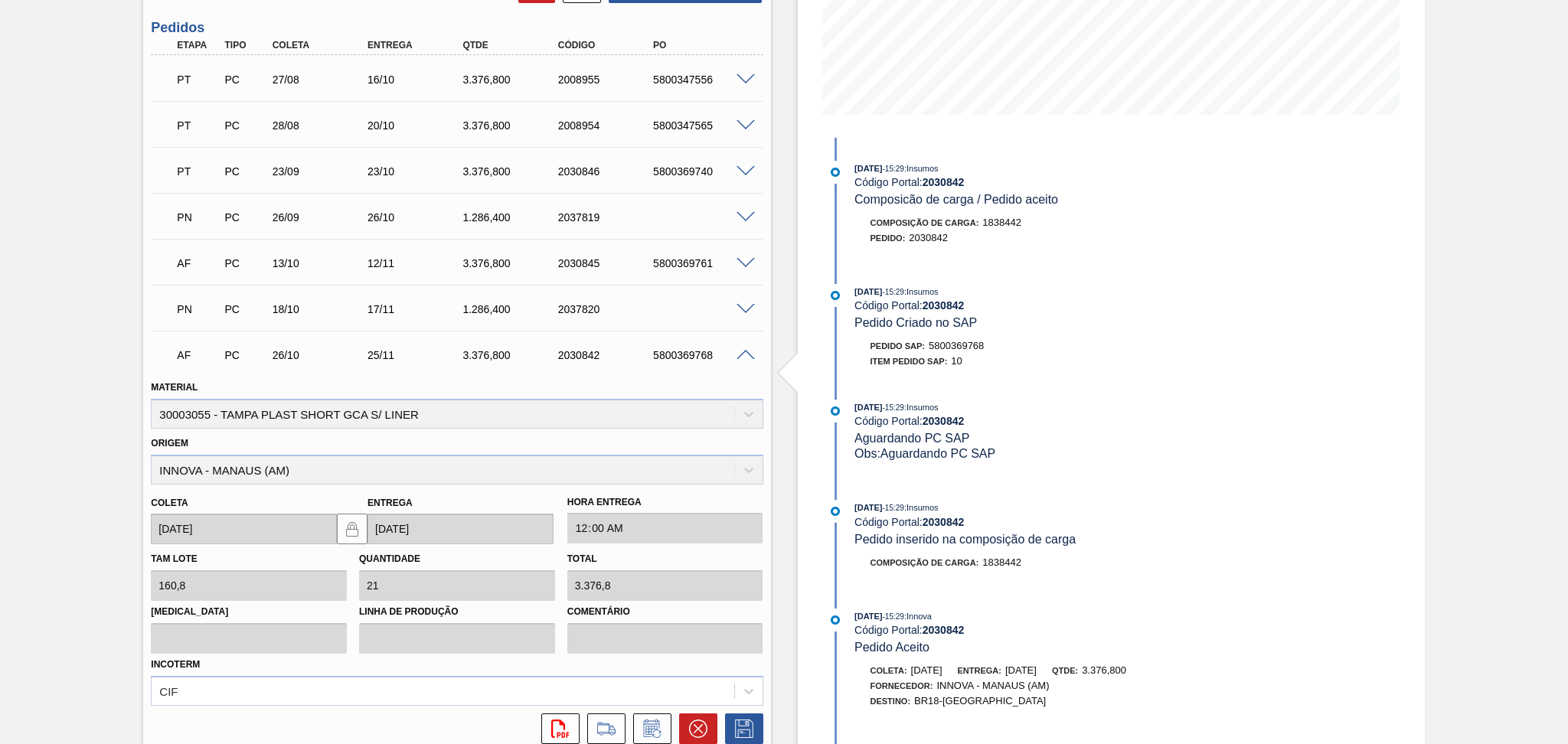
scroll to position [442, 0]
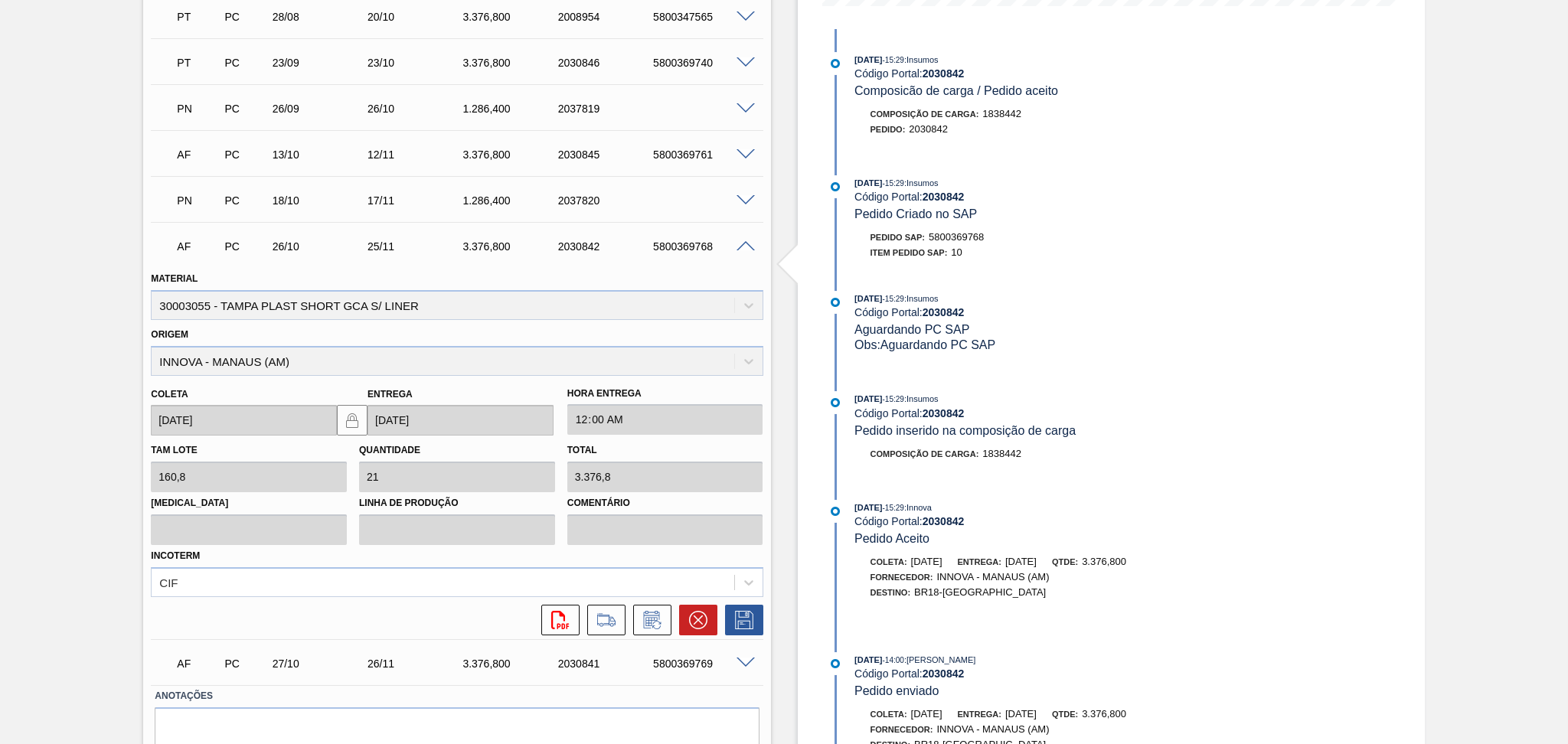
click at [742, 245] on span at bounding box center [745, 247] width 19 height 12
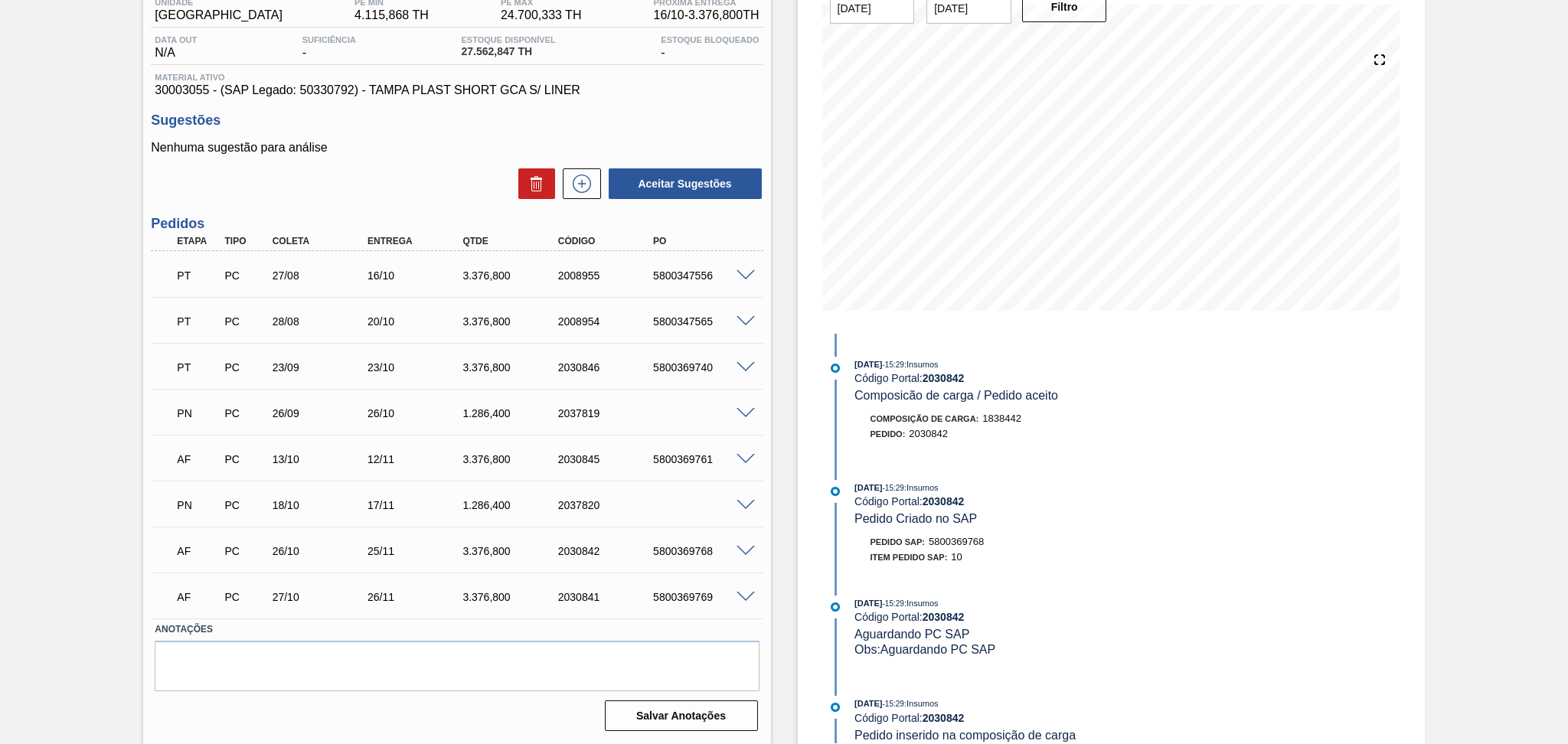
scroll to position [136, 0]
click at [743, 418] on span at bounding box center [745, 415] width 19 height 12
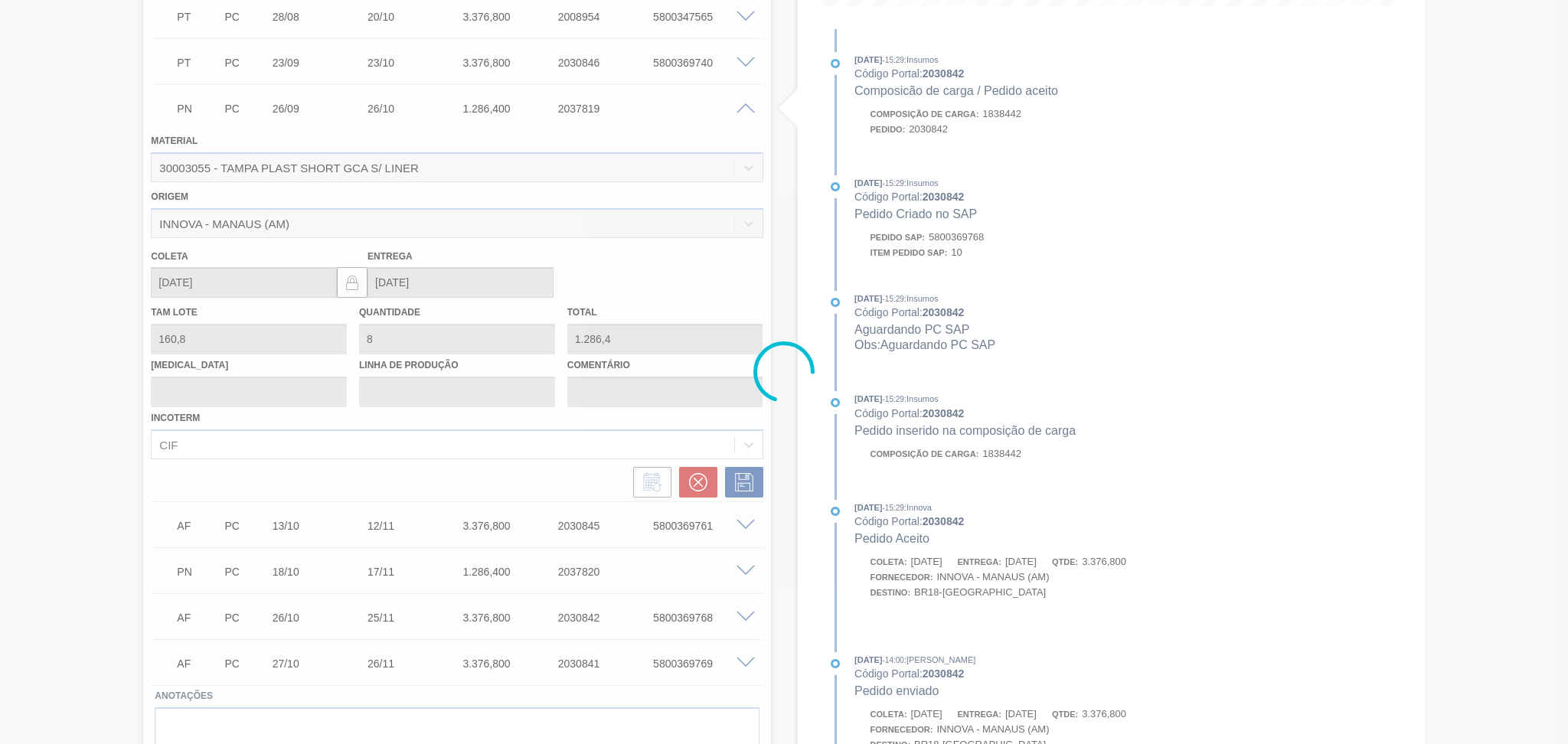
click at [795, 249] on div "Estoque De 24/09/2025 Até 30/11/2025 Filtro 15/09/2025 - 15:29 : Insumos Código…" at bounding box center [1097, 223] width 654 height 1176
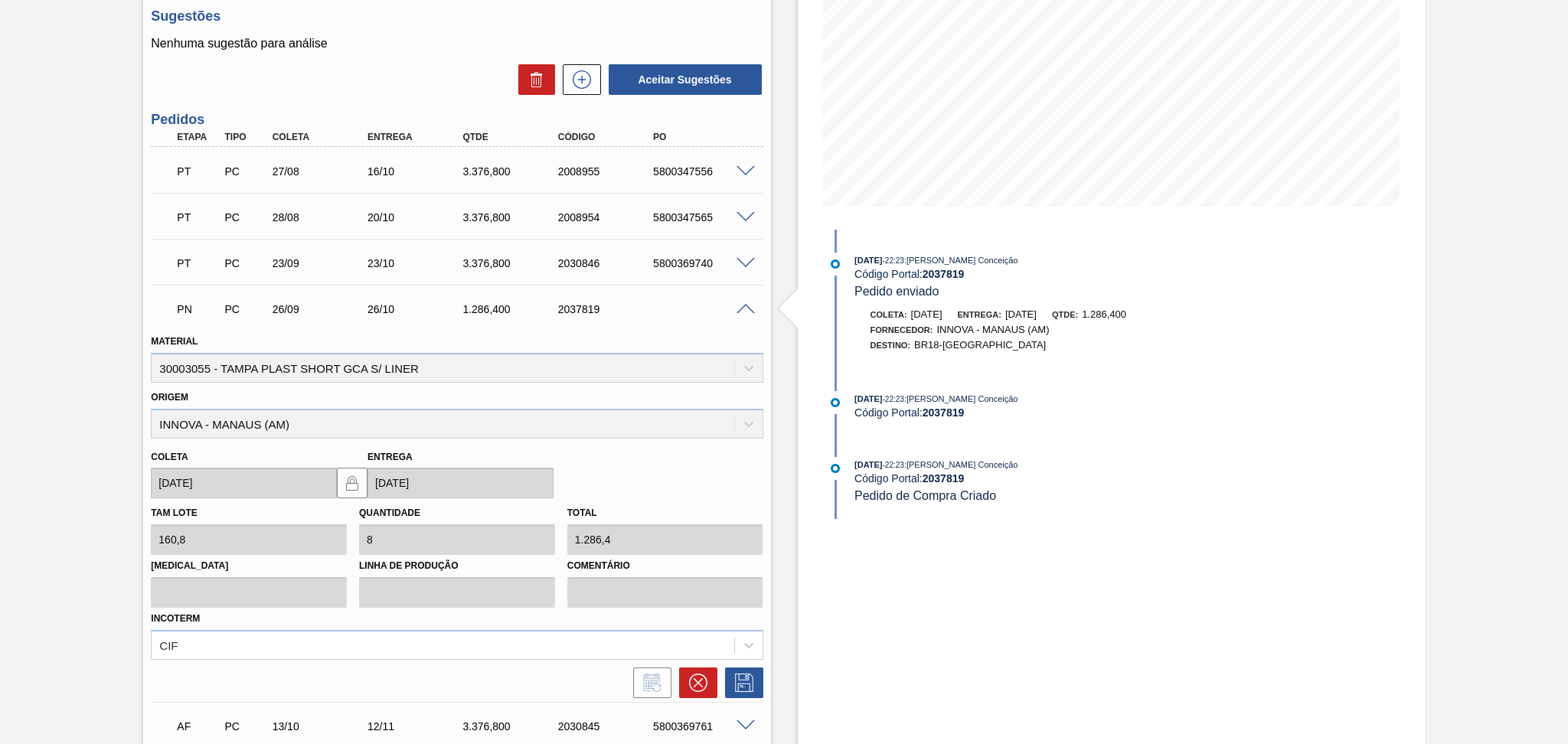
scroll to position [238, 0]
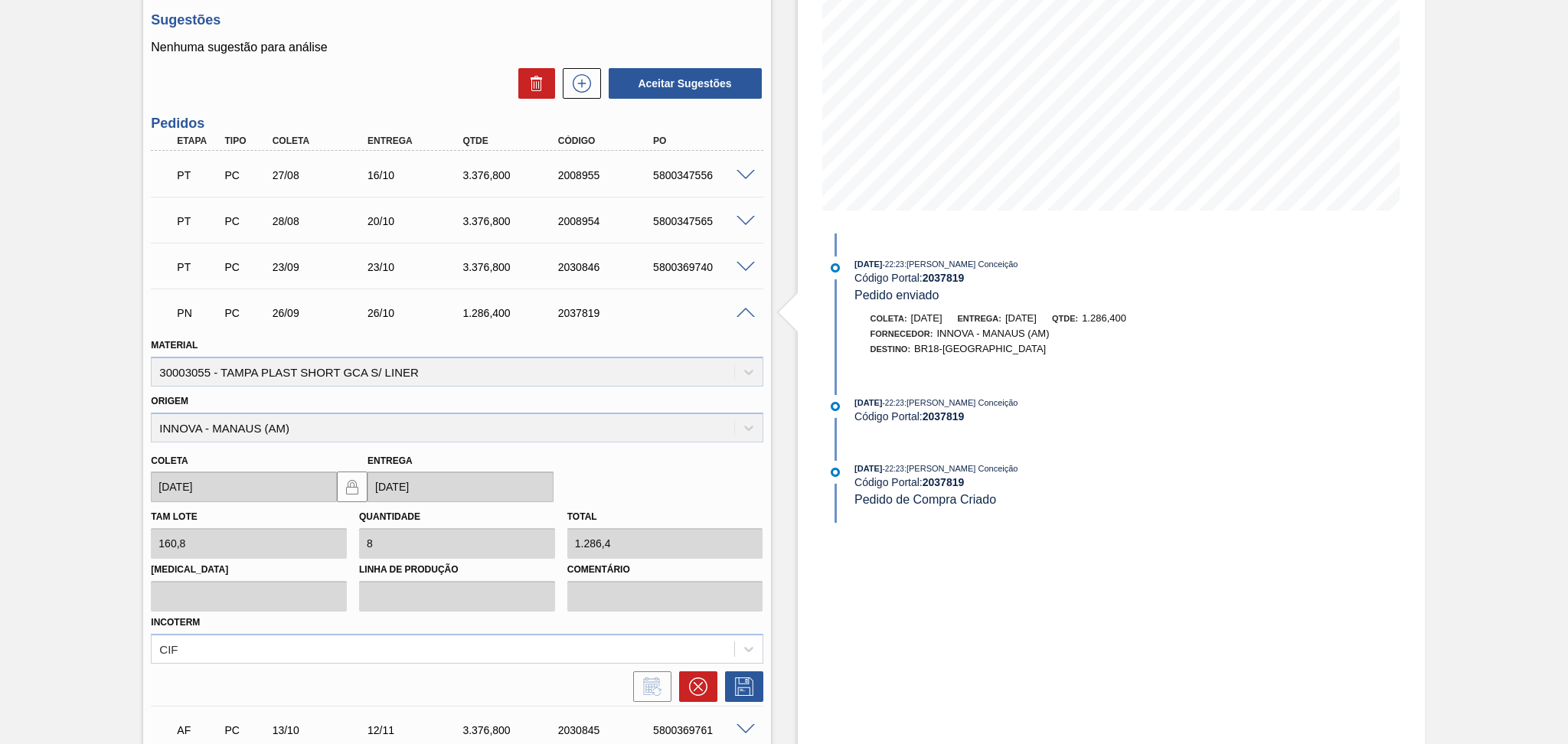
click at [743, 317] on div "PN PC 26/09 26/10 1.286,400 2037819" at bounding box center [457, 311] width 612 height 38
click at [748, 308] on span at bounding box center [745, 313] width 19 height 12
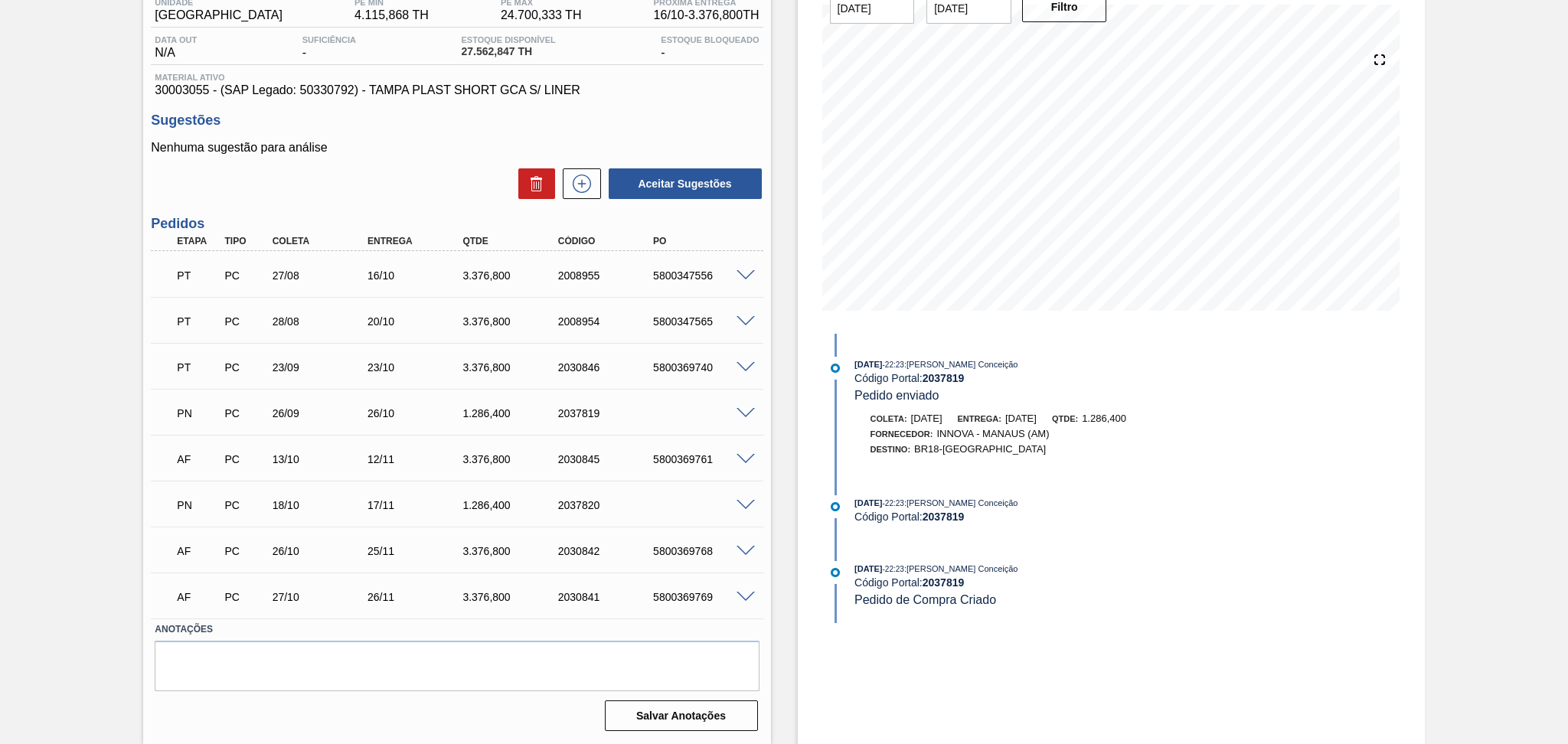
scroll to position [136, 0]
click at [780, 365] on div "Estoque De 24/09/2025 Até 30/11/2025 Filtro 23/09/2025 - 22:23 : Aline Aparecid…" at bounding box center [1097, 343] width 654 height 804
click at [745, 411] on span at bounding box center [745, 415] width 19 height 12
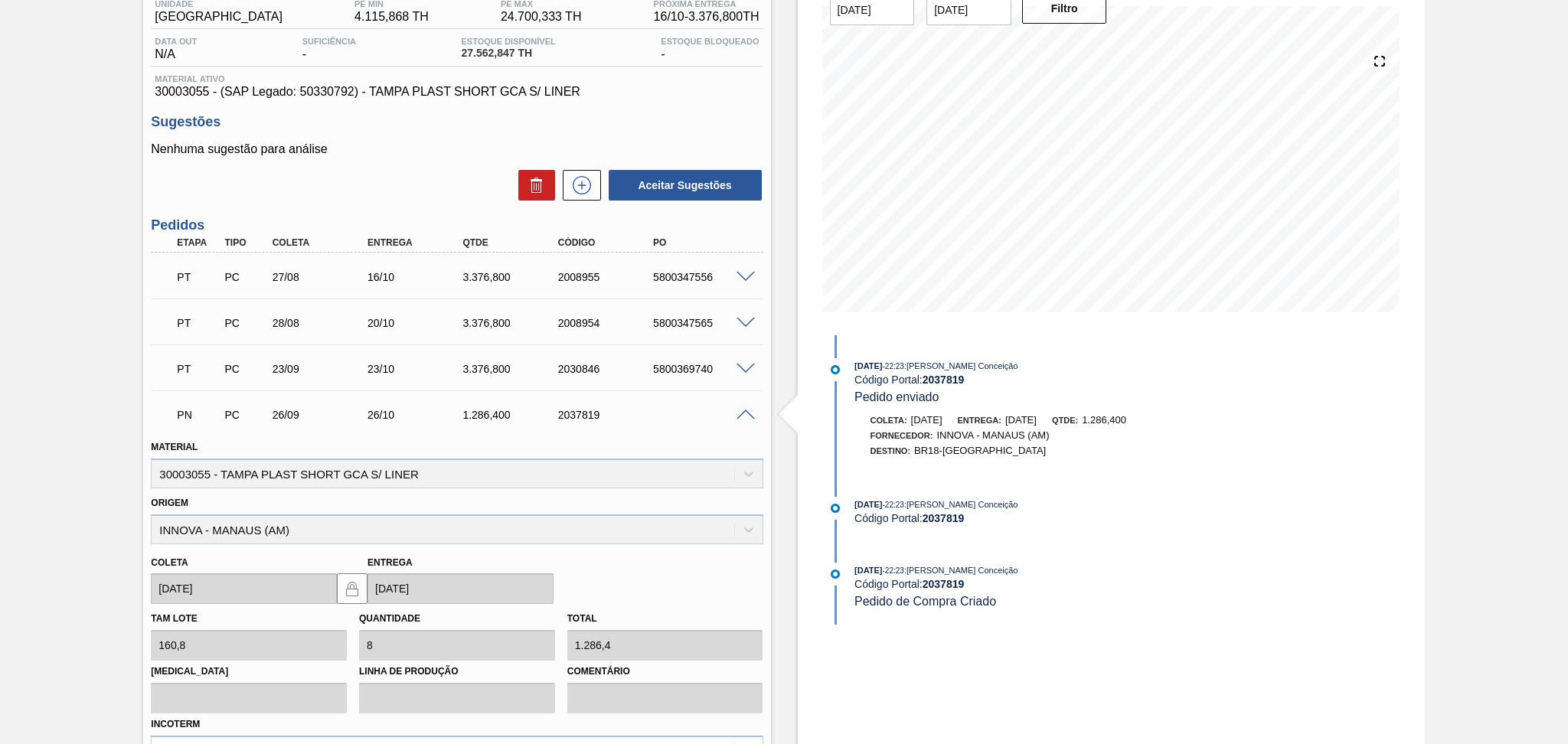
click at [745, 411] on span at bounding box center [745, 415] width 19 height 12
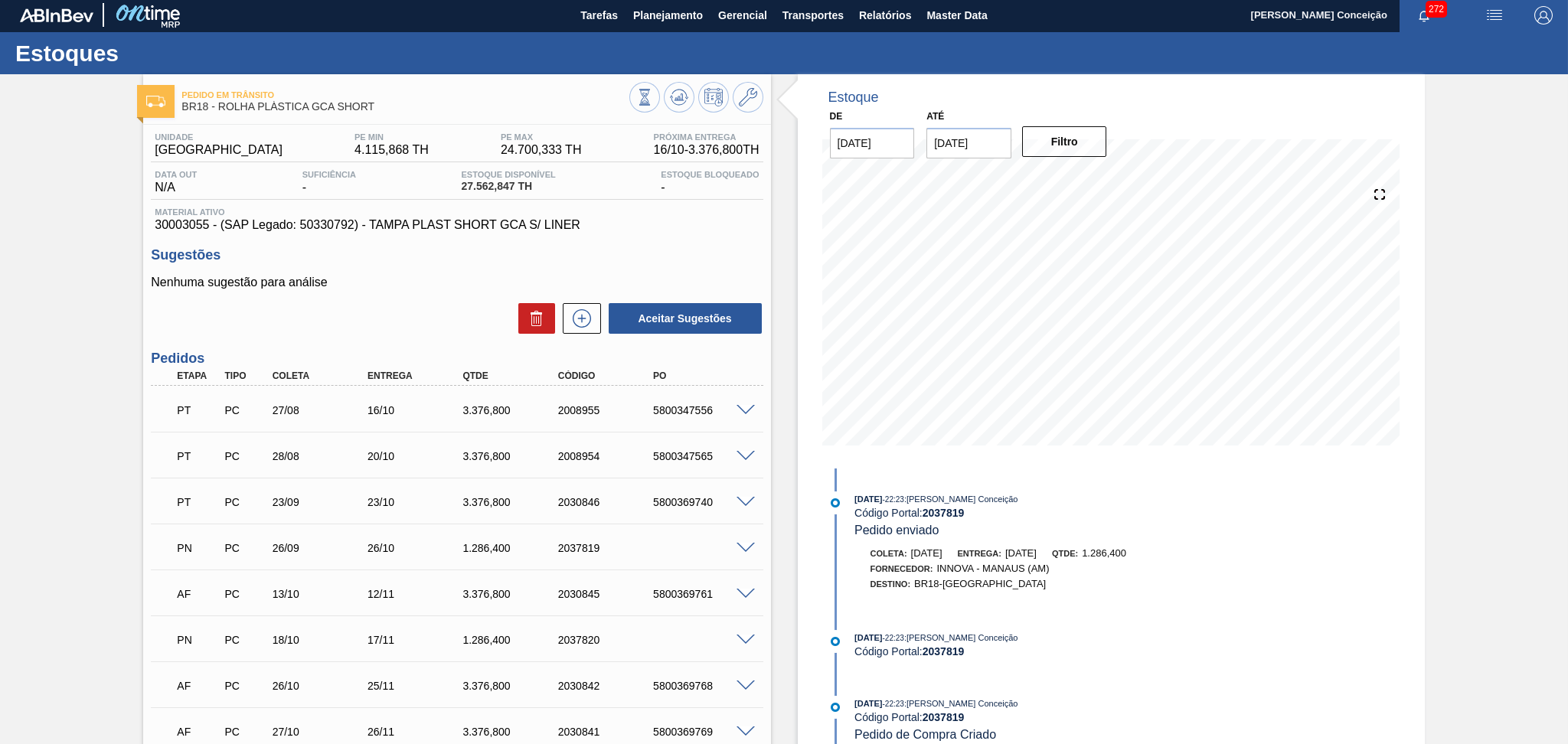
scroll to position [0, 0]
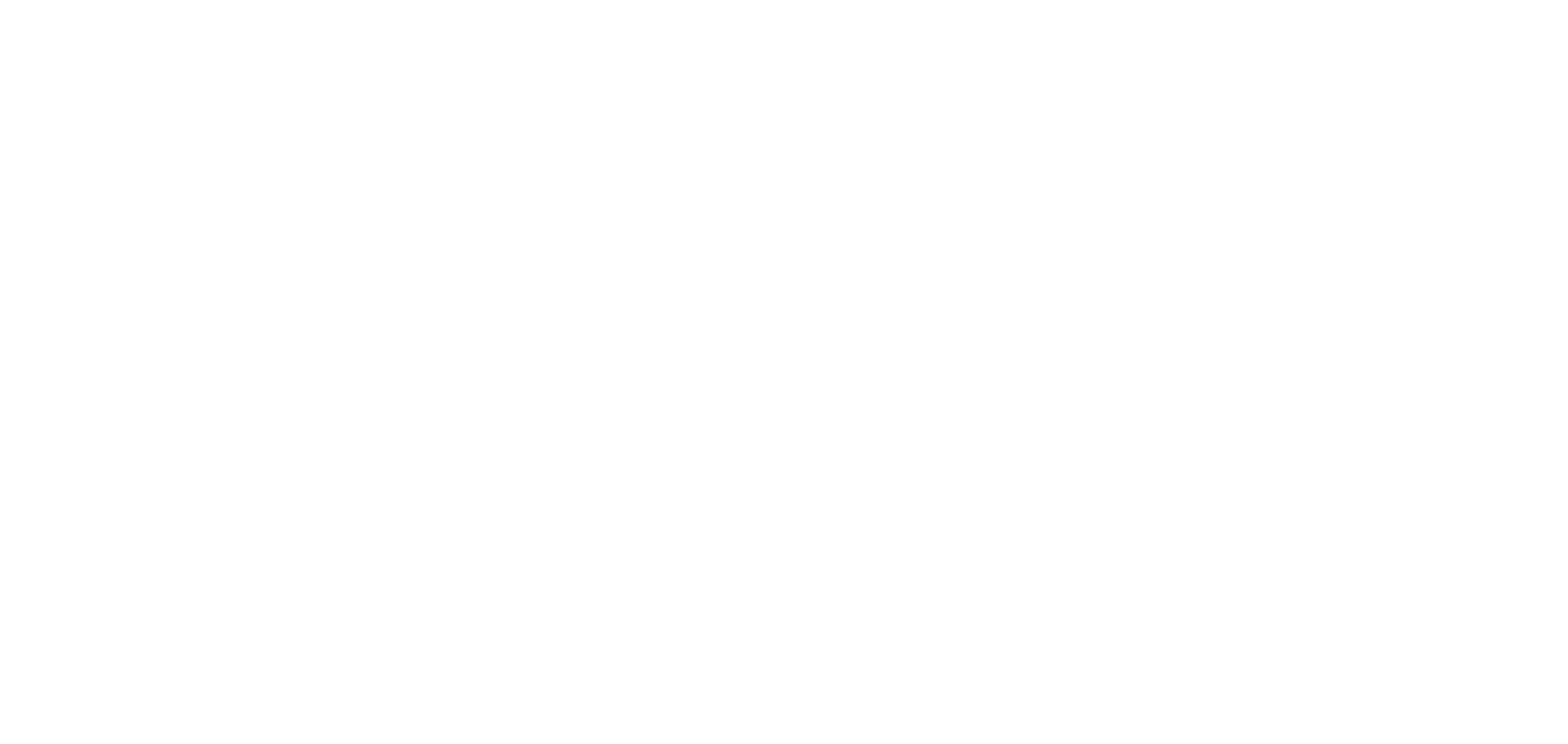
click at [495, 0] on html at bounding box center [784, 0] width 1568 height 0
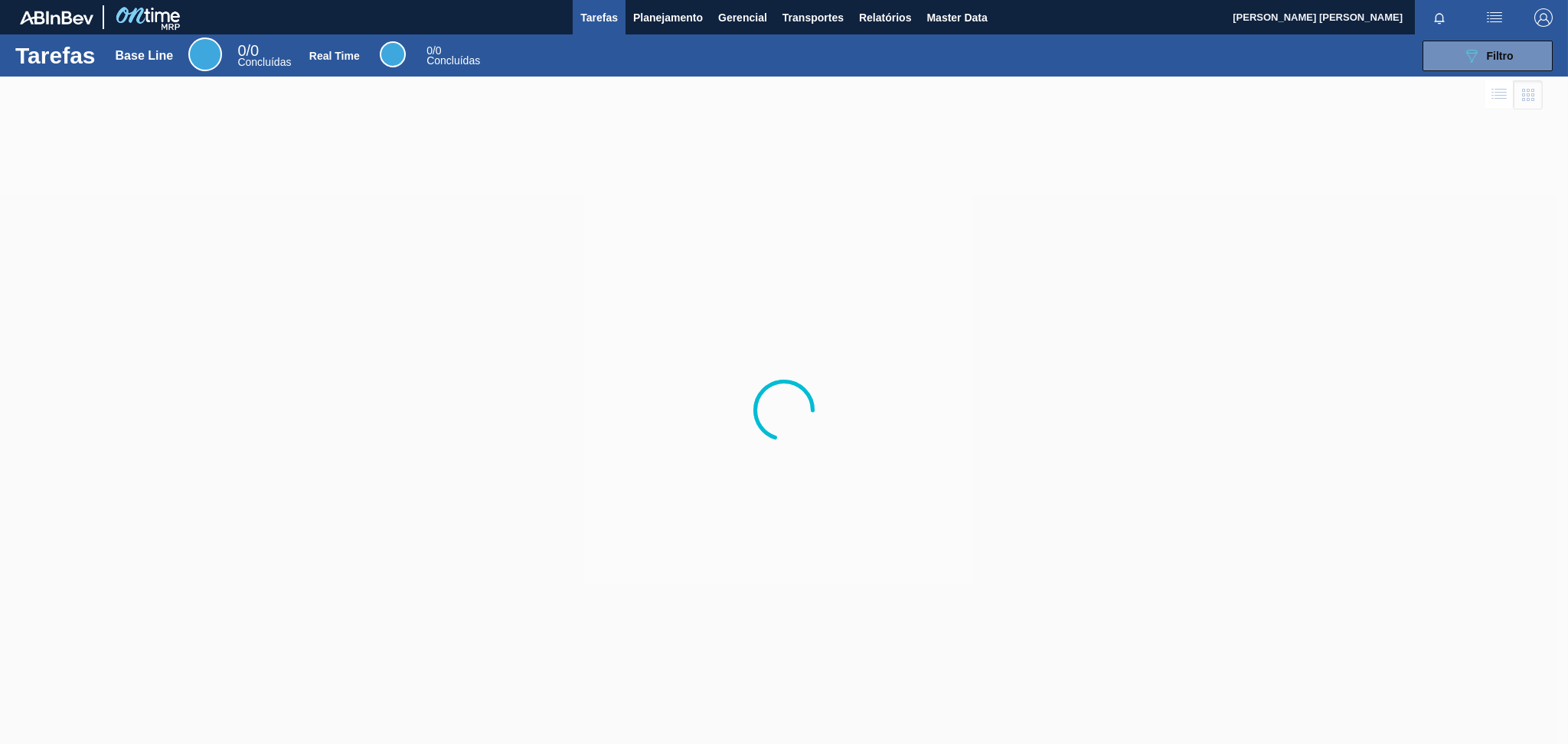
click at [1473, 35] on div "Tarefas Base Line 0 / 0 Concluídas Real Time 0 / 0 Concluídas 089F7B8B-B2A5-4AF…" at bounding box center [784, 55] width 1568 height 42
click at [1496, 52] on span "Filtro" at bounding box center [1500, 56] width 27 height 12
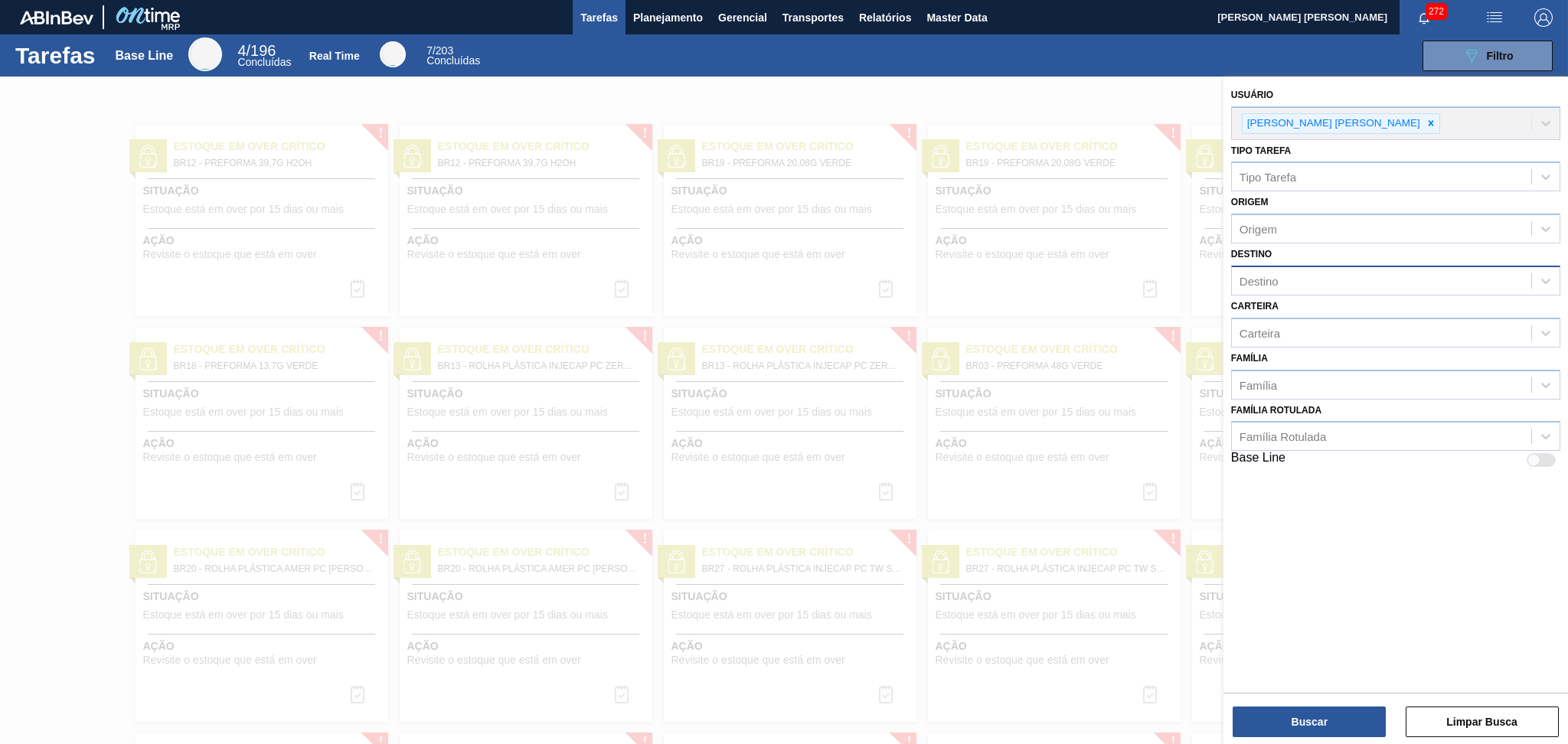
click at [1282, 283] on div "Destino" at bounding box center [1382, 281] width 300 height 22
click at [698, 14] on span "Planejamento" at bounding box center [668, 17] width 70 height 19
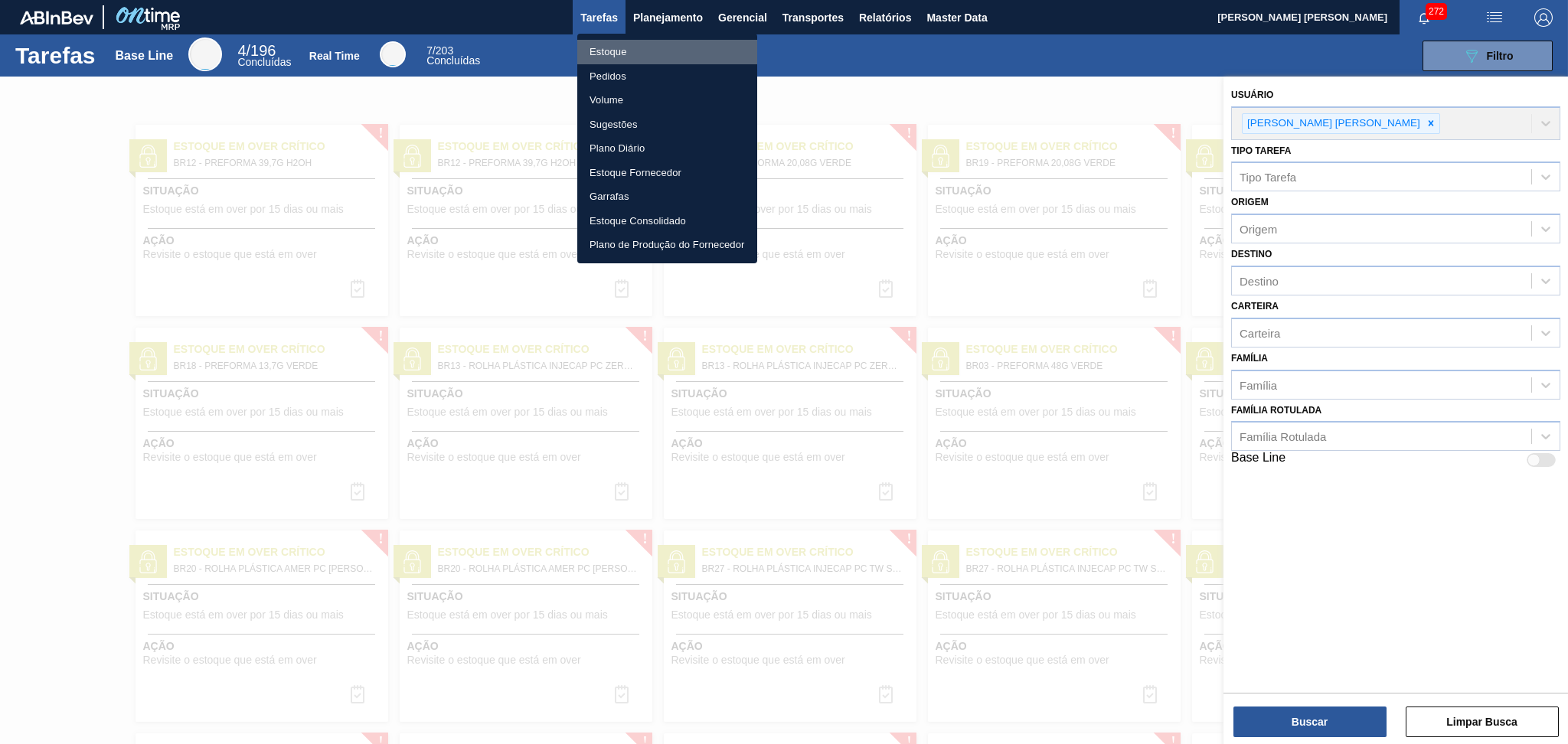
click at [621, 47] on li "Estoque" at bounding box center [667, 52] width 180 height 25
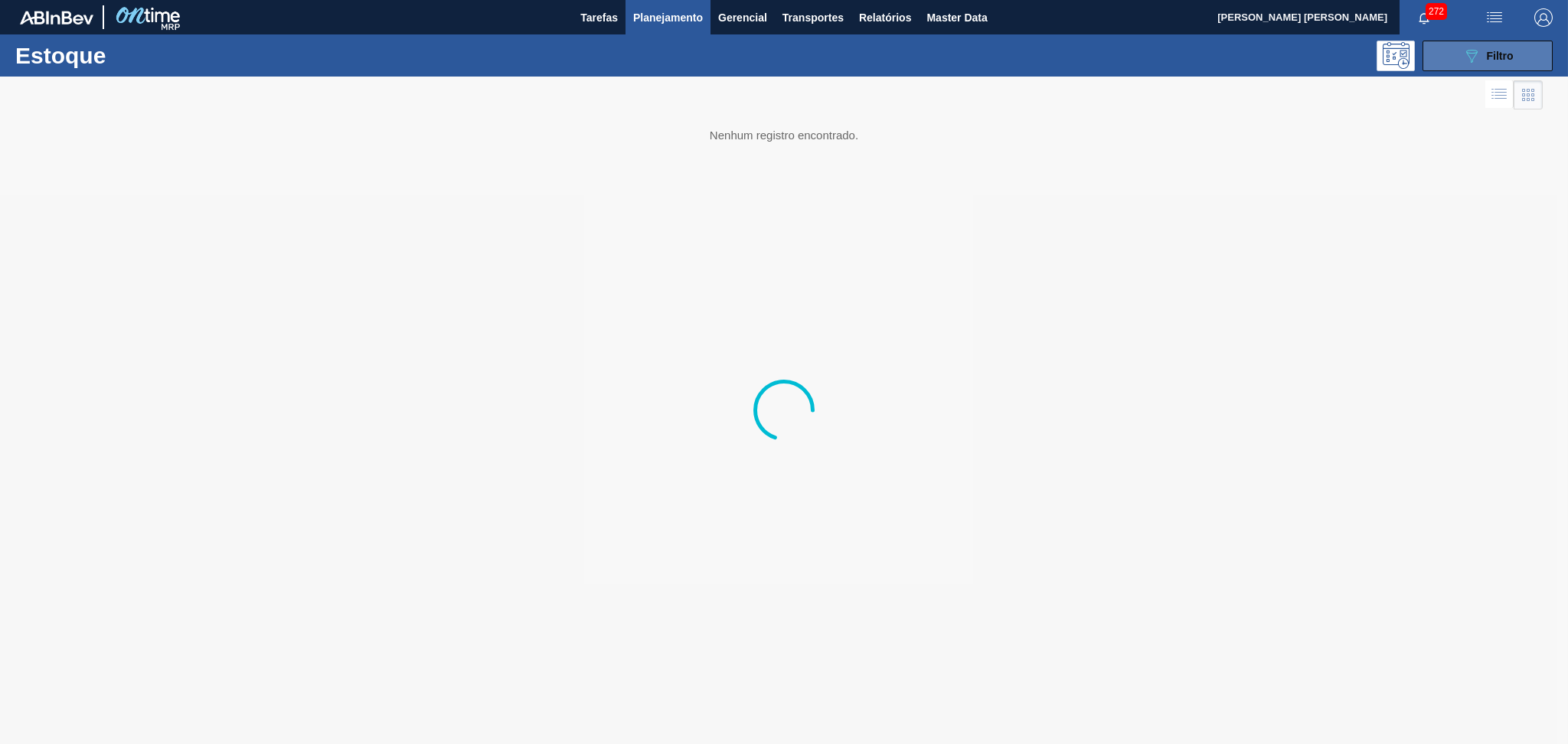
click at [1475, 51] on icon "089F7B8B-B2A5-4AFE-B5C0-19BA573D28AC" at bounding box center [1471, 56] width 19 height 19
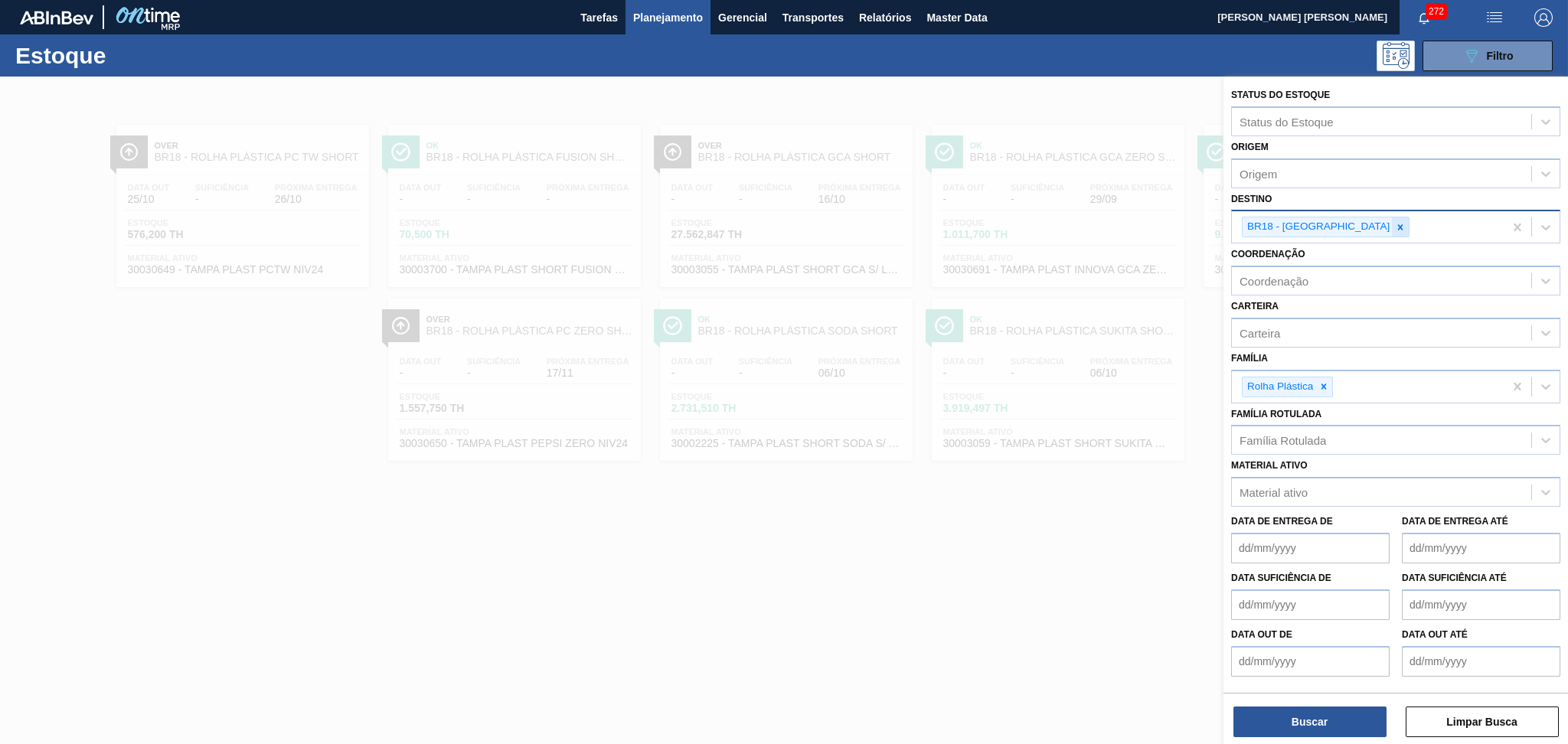
click at [1392, 232] on div at bounding box center [1399, 227] width 17 height 20
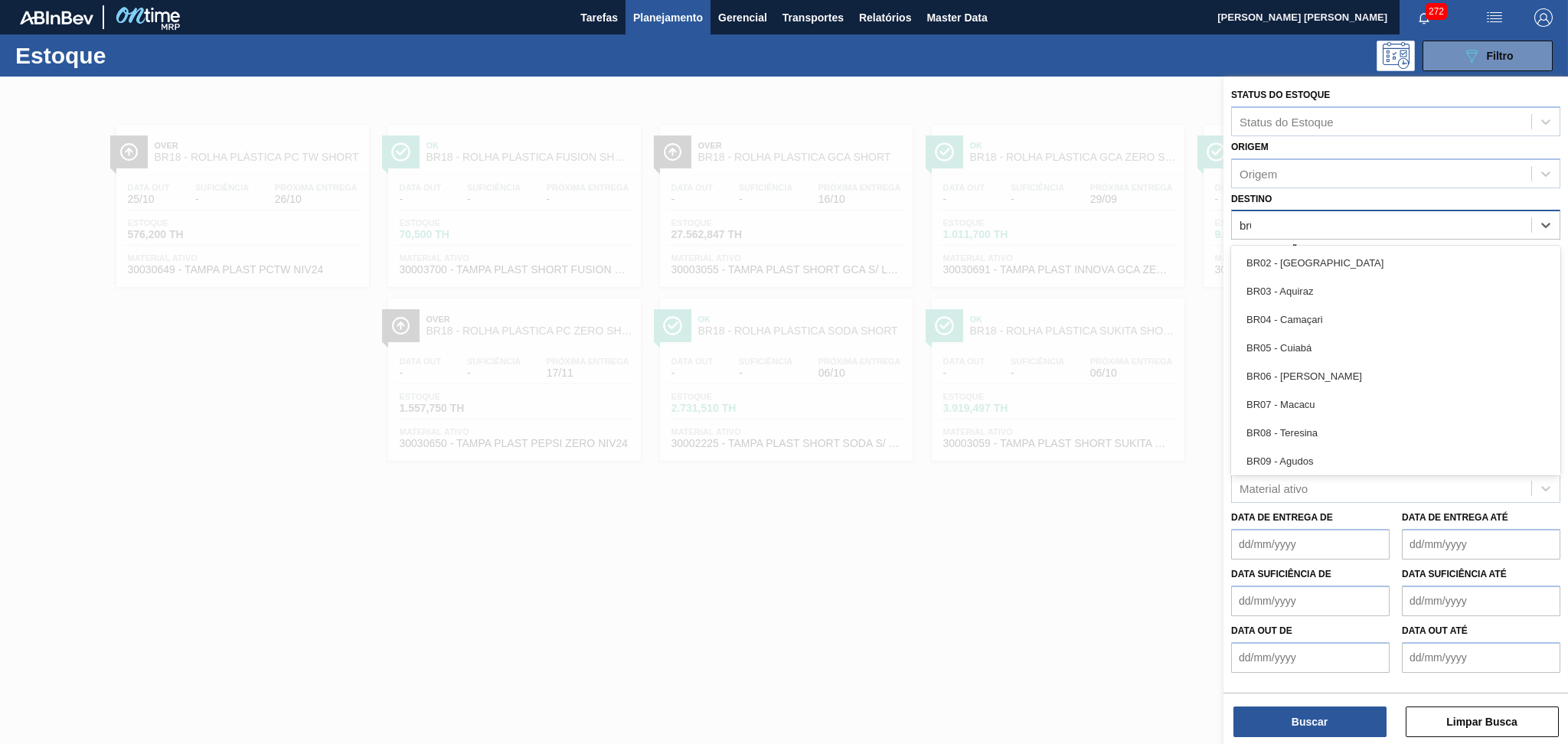
type input "br07"
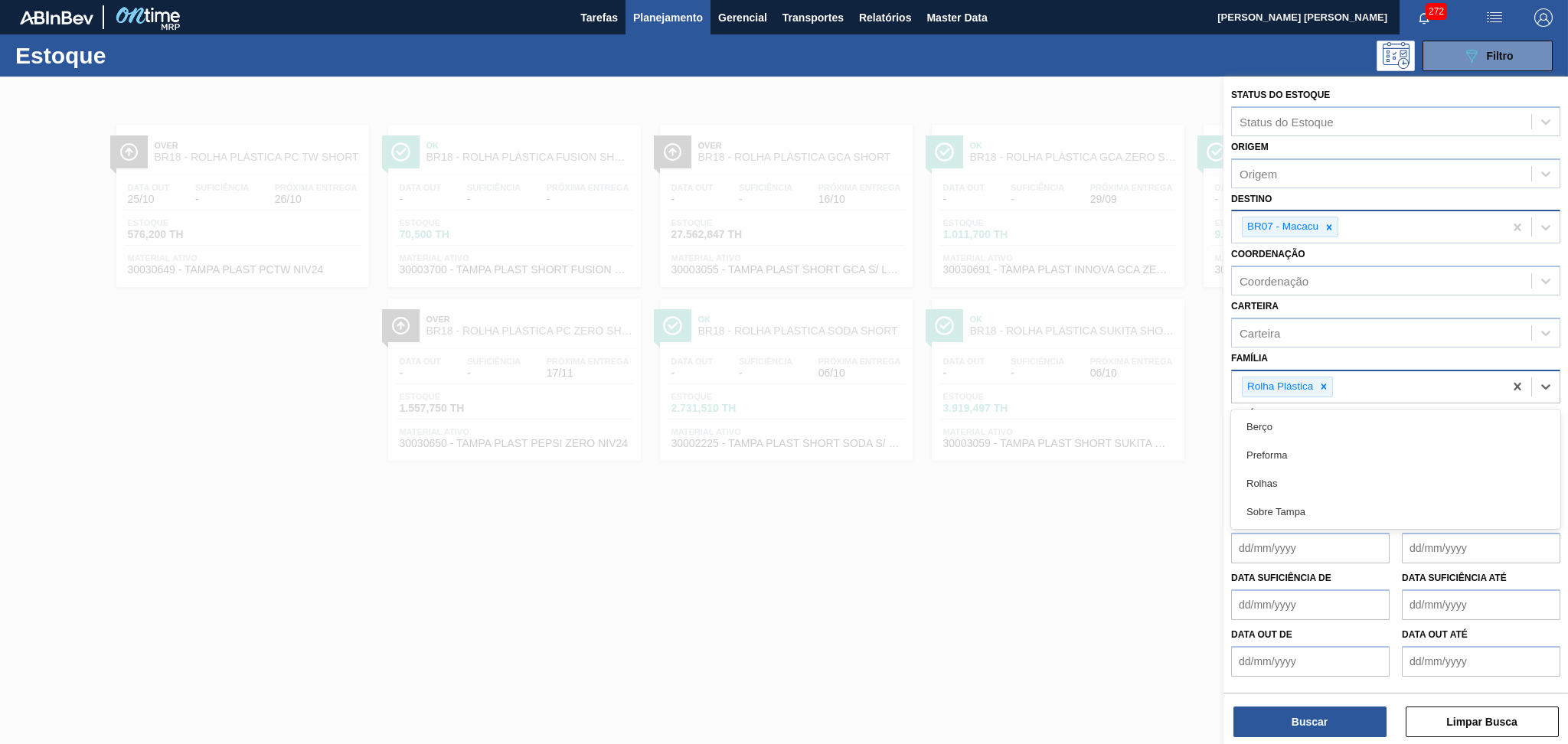
click at [1336, 385] on input "Família" at bounding box center [1337, 387] width 2 height 13
click at [1328, 387] on icon at bounding box center [1323, 387] width 11 height 11
click at [1280, 333] on div "Carteira" at bounding box center [1382, 333] width 300 height 22
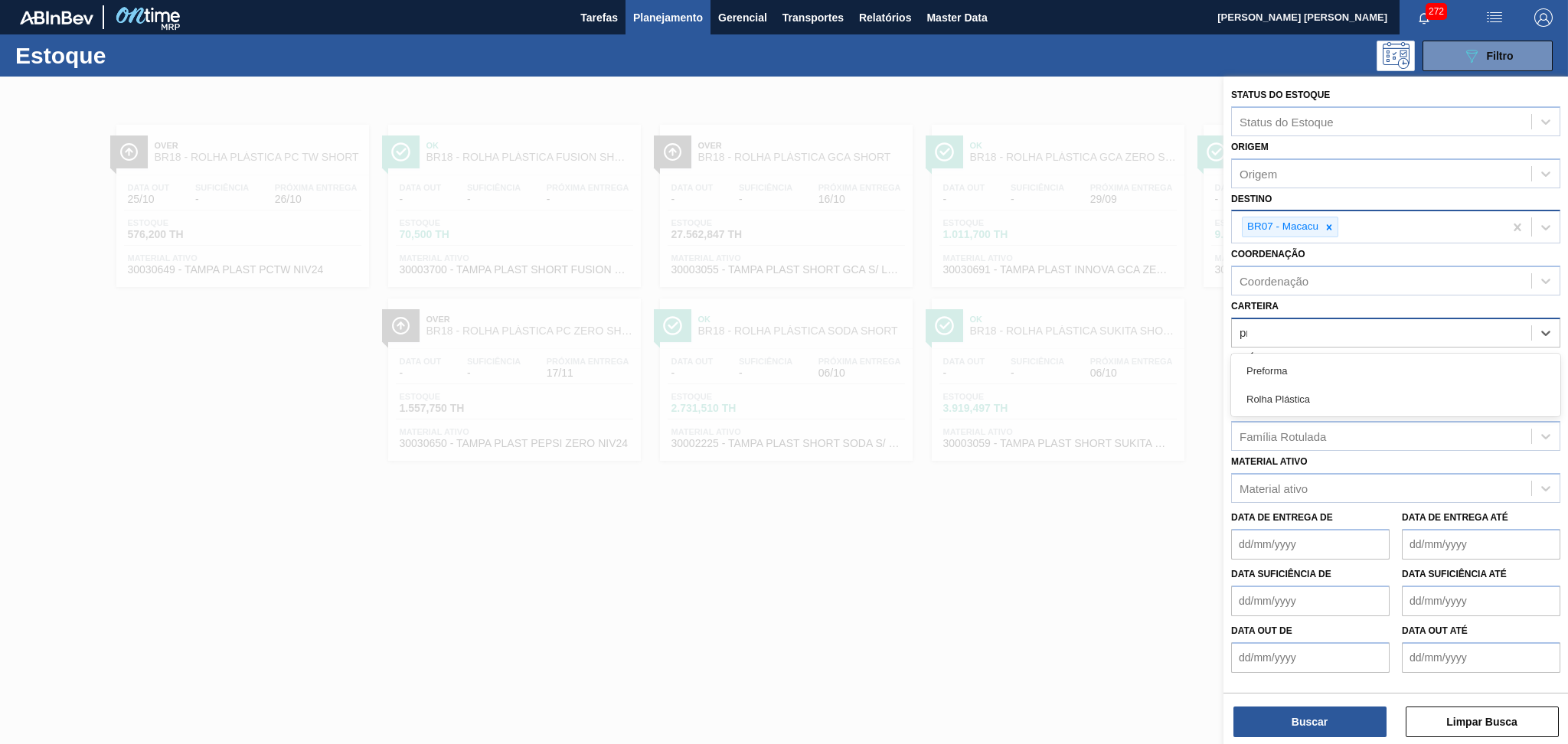
type input "pre"
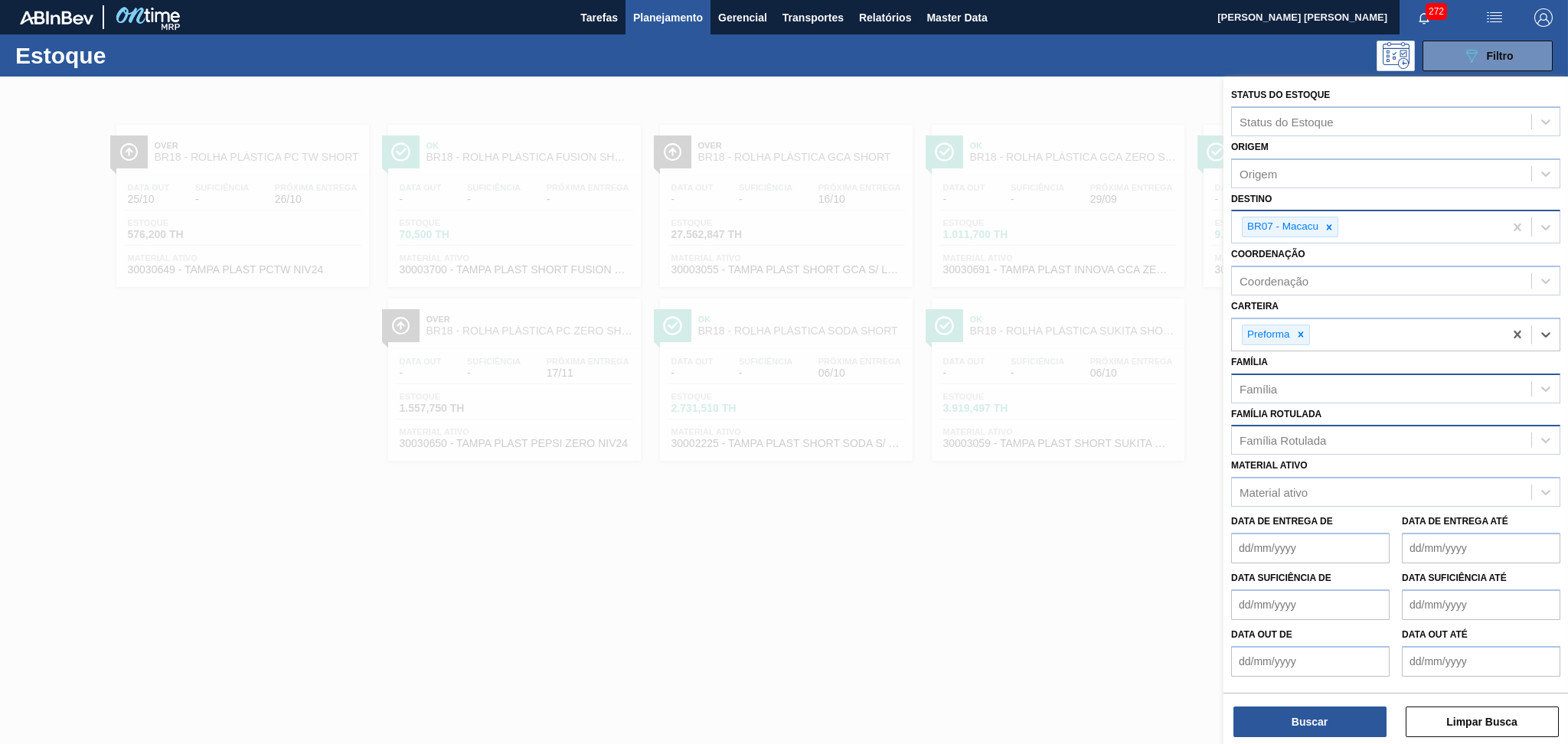
click at [1305, 442] on div "Família Rotulada" at bounding box center [1382, 440] width 300 height 22
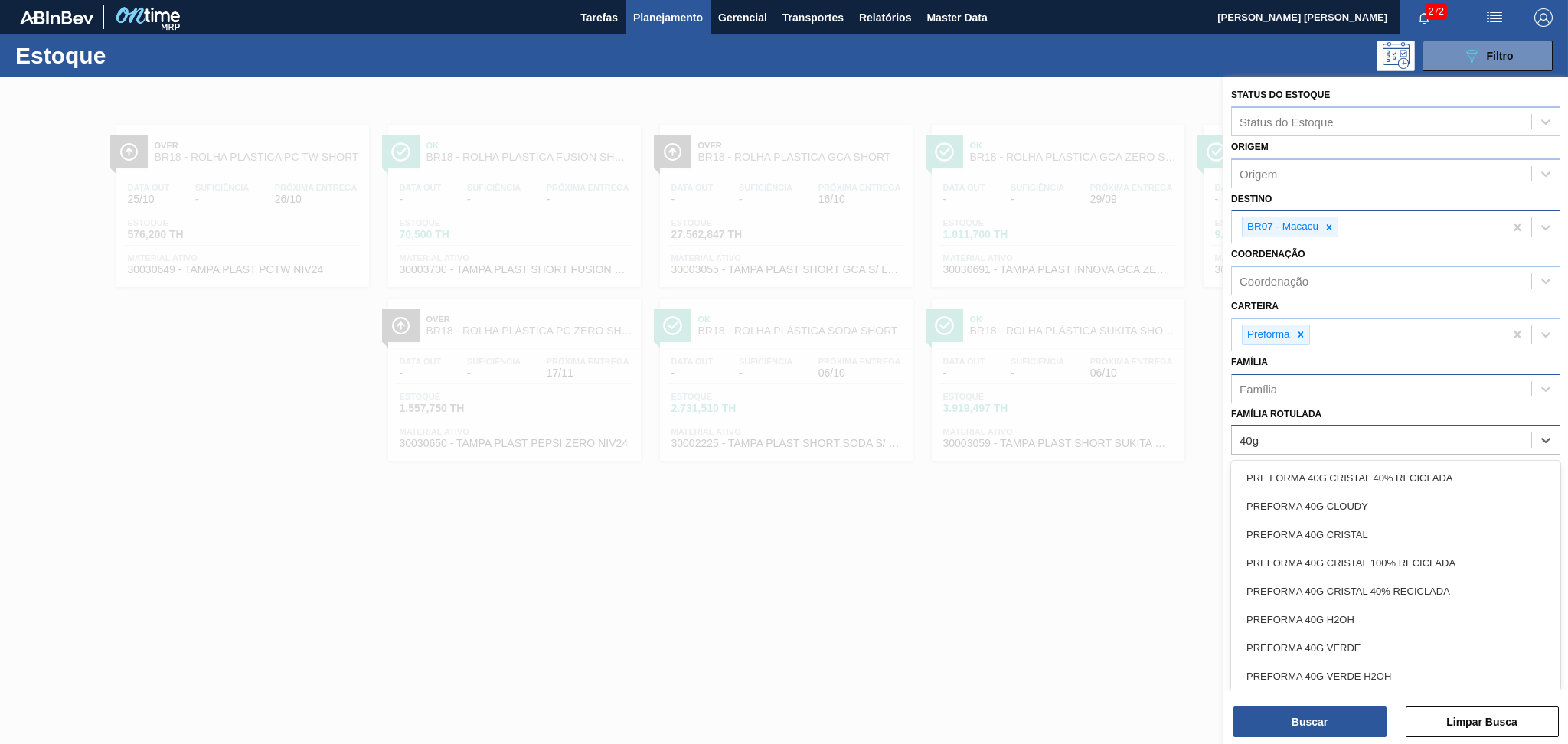
type Rotulada "40g c"
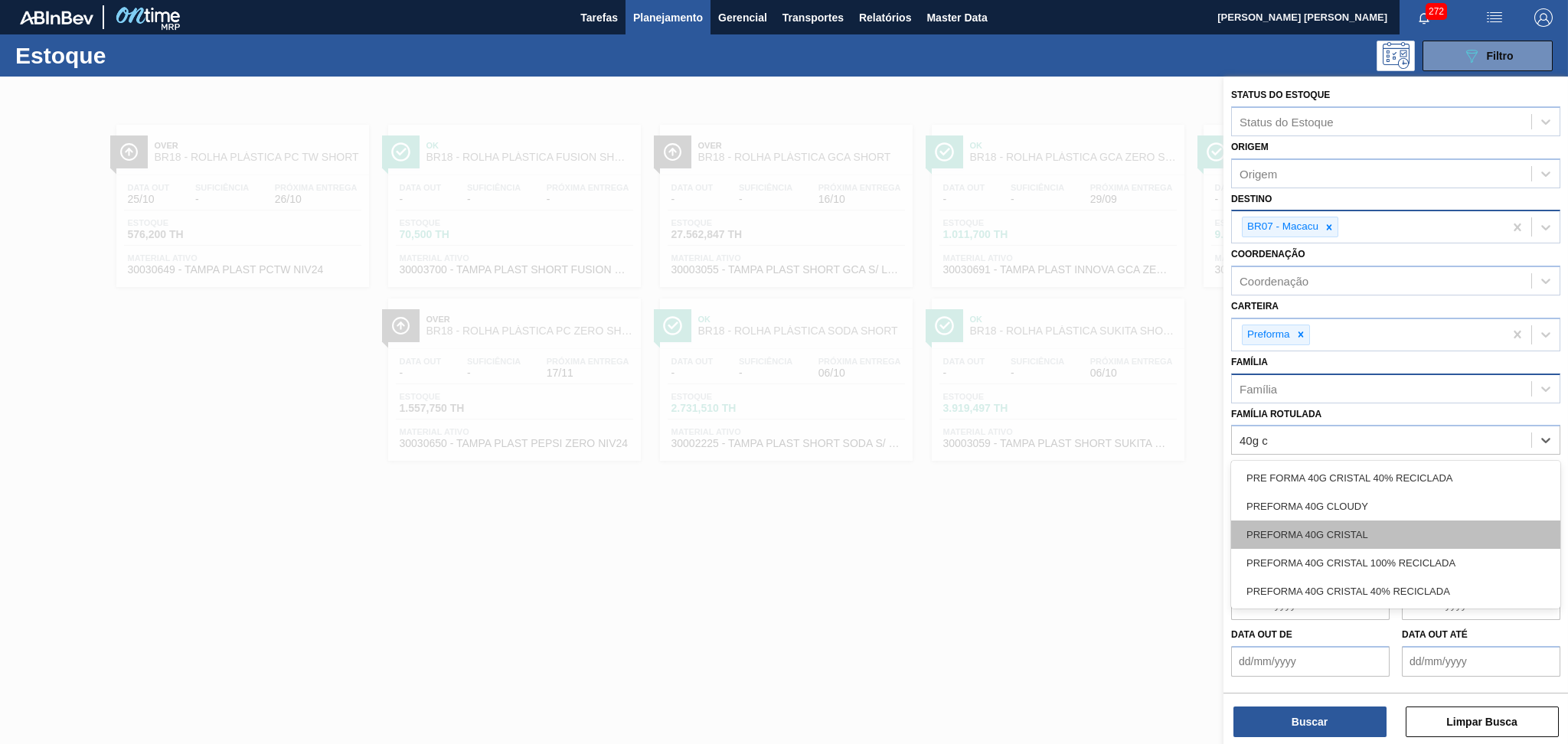
click at [1357, 533] on div "PREFORMA 40G CRISTAL" at bounding box center [1395, 535] width 329 height 28
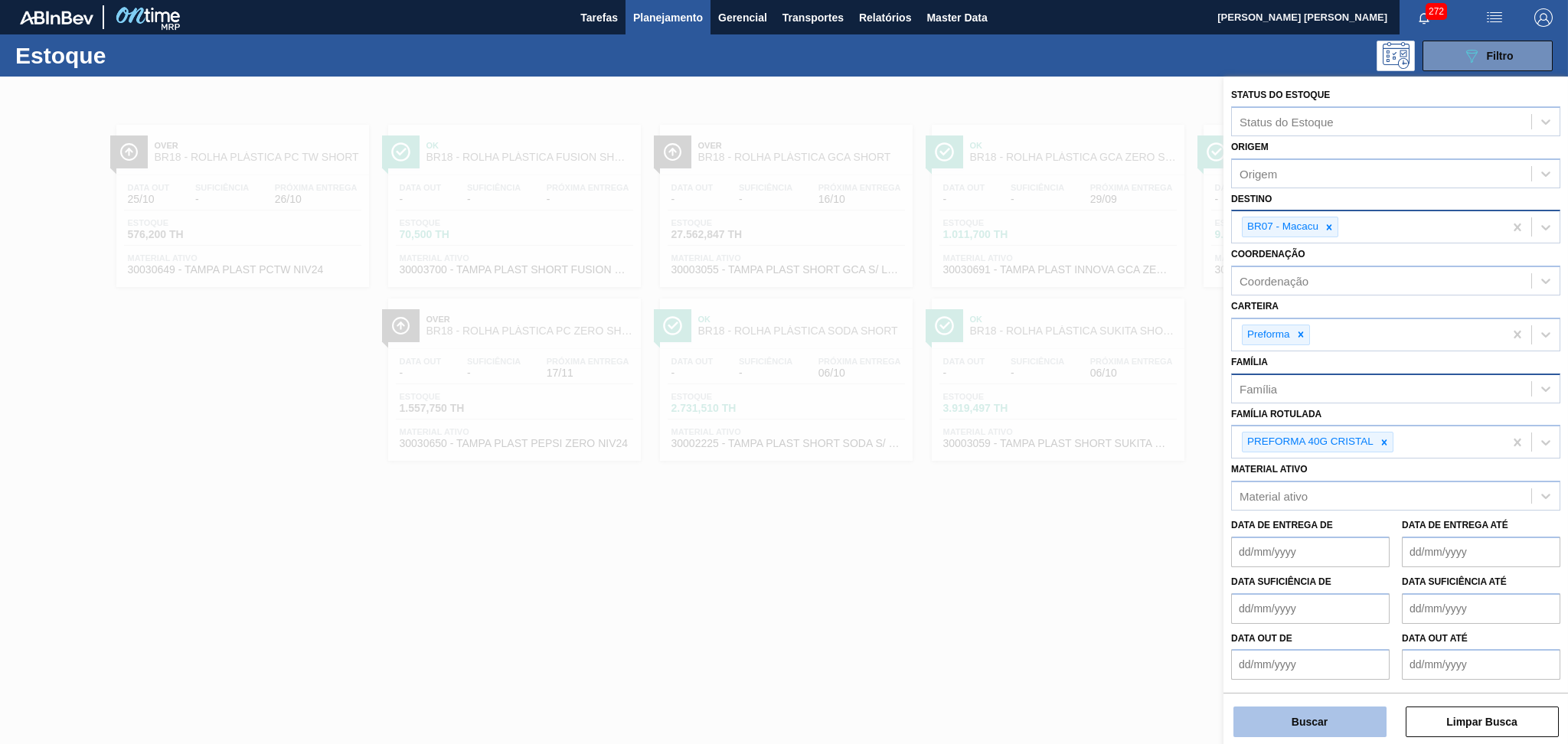
click at [1352, 714] on button "Buscar" at bounding box center [1310, 722] width 153 height 31
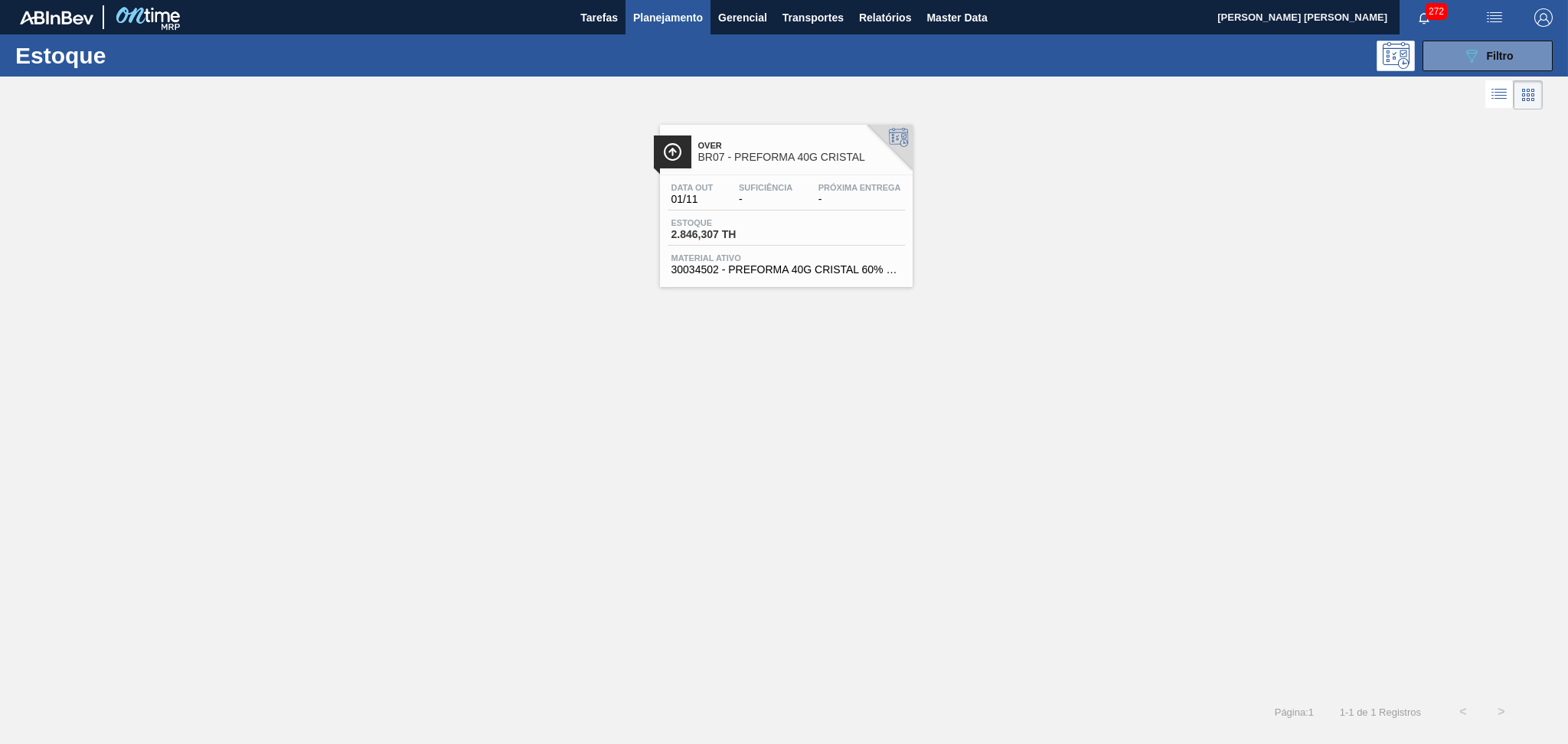
click at [786, 209] on div "Data out 01/11 Suficiência - Próxima Entrega - Estoque 2.846,307 TH Material at…" at bounding box center [786, 227] width 253 height 104
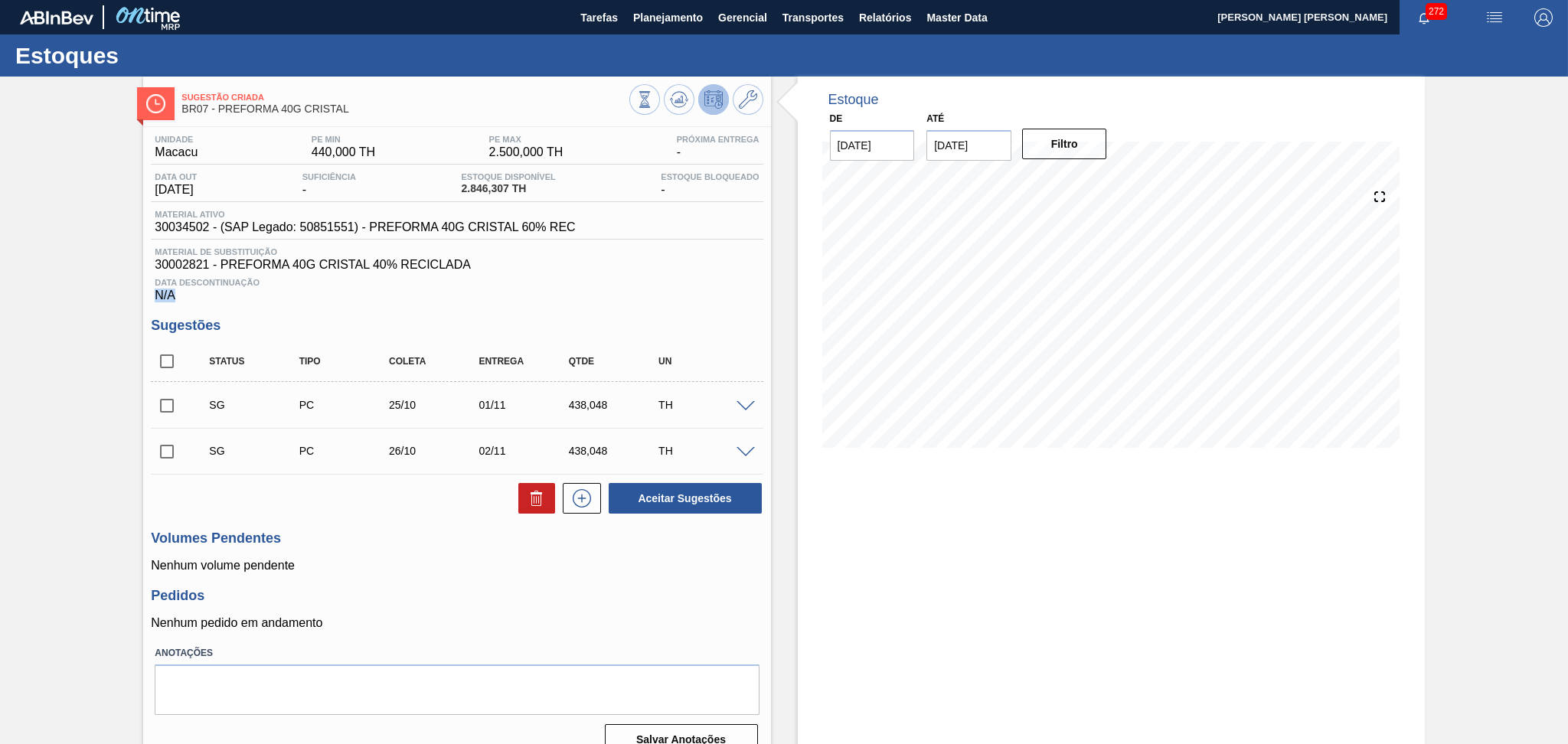
click at [632, 285] on div "Data Descontinuação N/A" at bounding box center [457, 286] width 612 height 31
click at [459, 505] on div "Aceitar Sugestões" at bounding box center [457, 498] width 612 height 34
click at [645, 17] on span "Planejamento" at bounding box center [668, 17] width 70 height 19
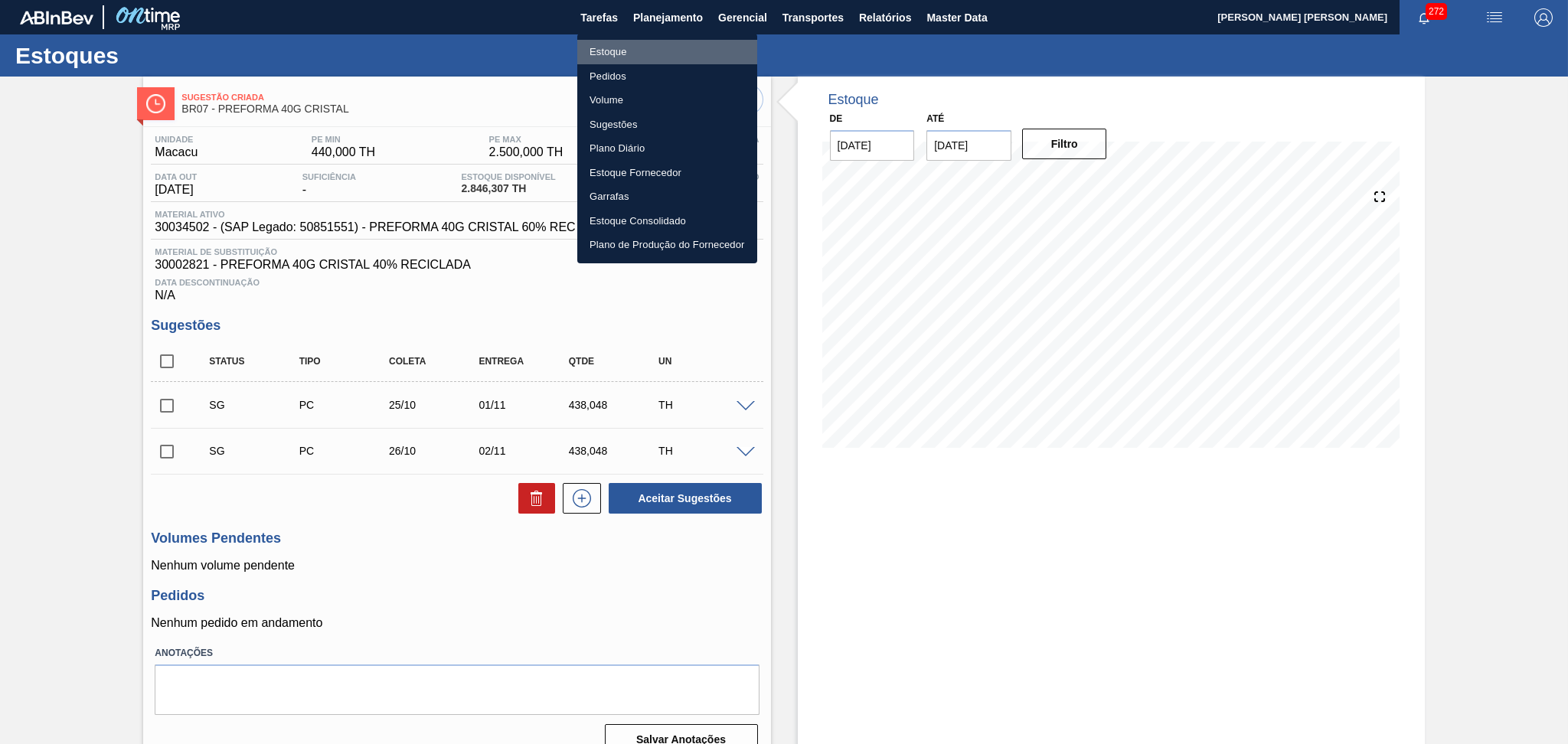
click at [630, 44] on li "Estoque" at bounding box center [667, 52] width 180 height 25
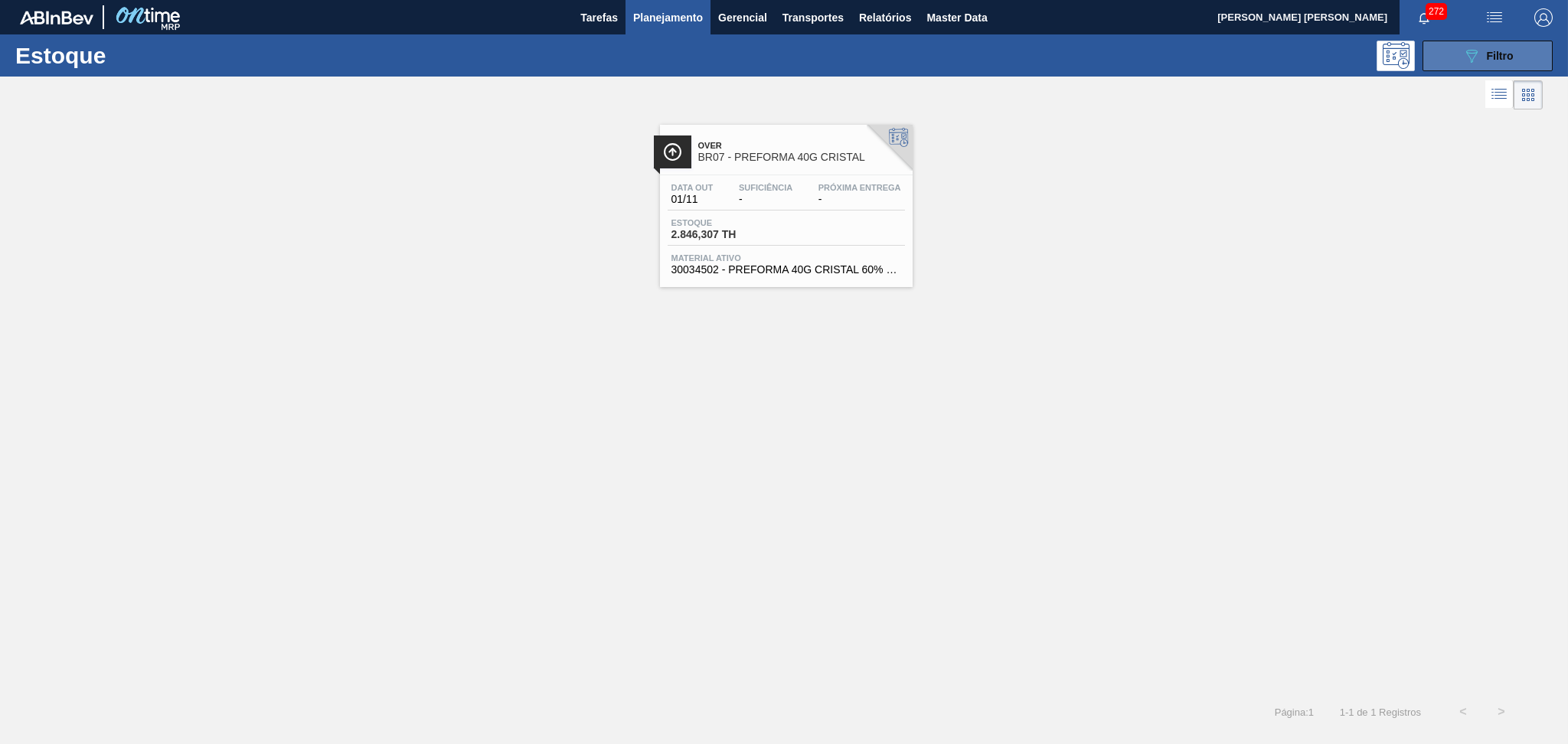
click at [1497, 65] on button "089F7B8B-B2A5-4AFE-B5C0-19BA573D28AC Filtro" at bounding box center [1487, 56] width 130 height 31
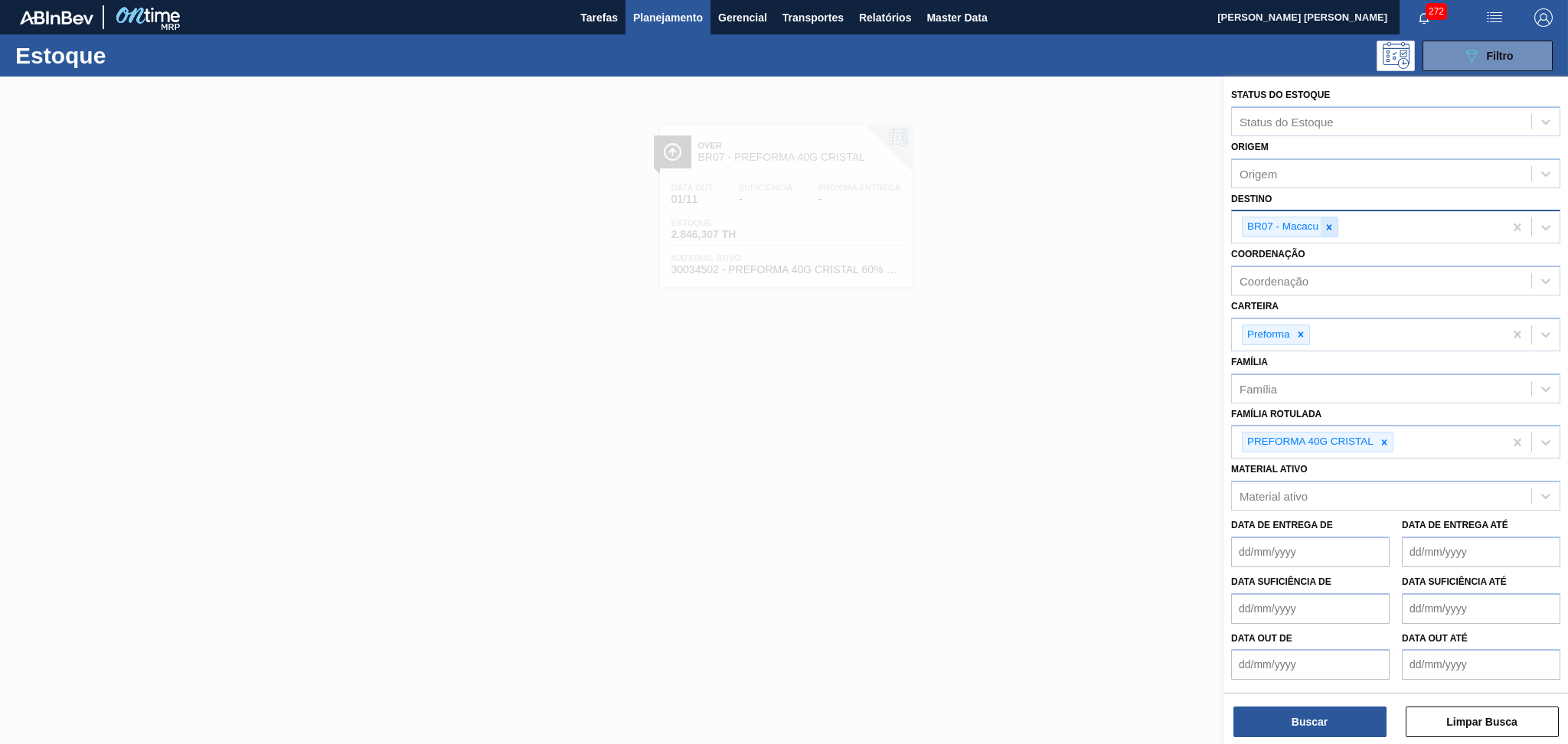
click at [1334, 222] on icon at bounding box center [1329, 227] width 11 height 11
click at [1381, 442] on div at bounding box center [1384, 438] width 17 height 20
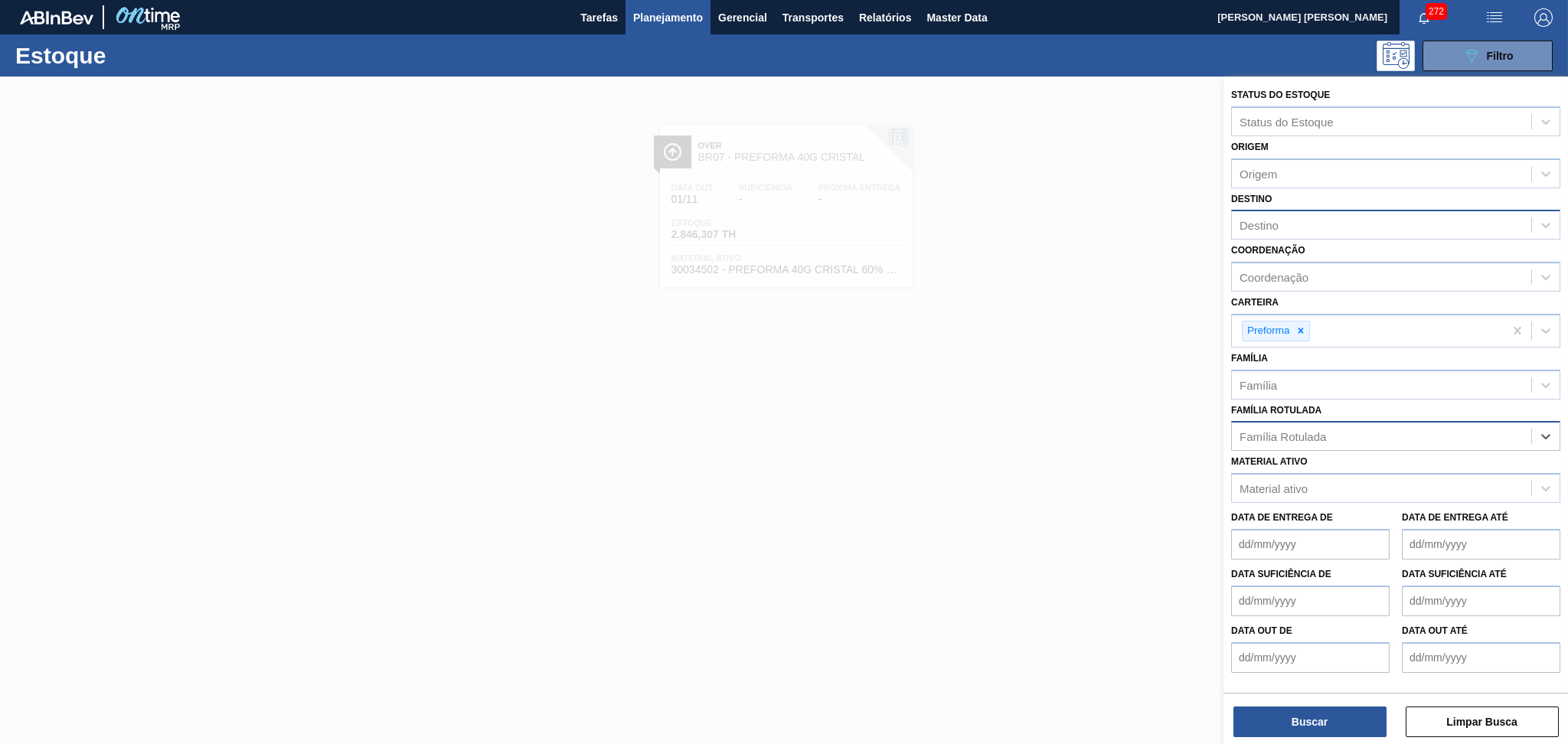
click at [1379, 430] on div "Família Rotulada" at bounding box center [1382, 436] width 300 height 22
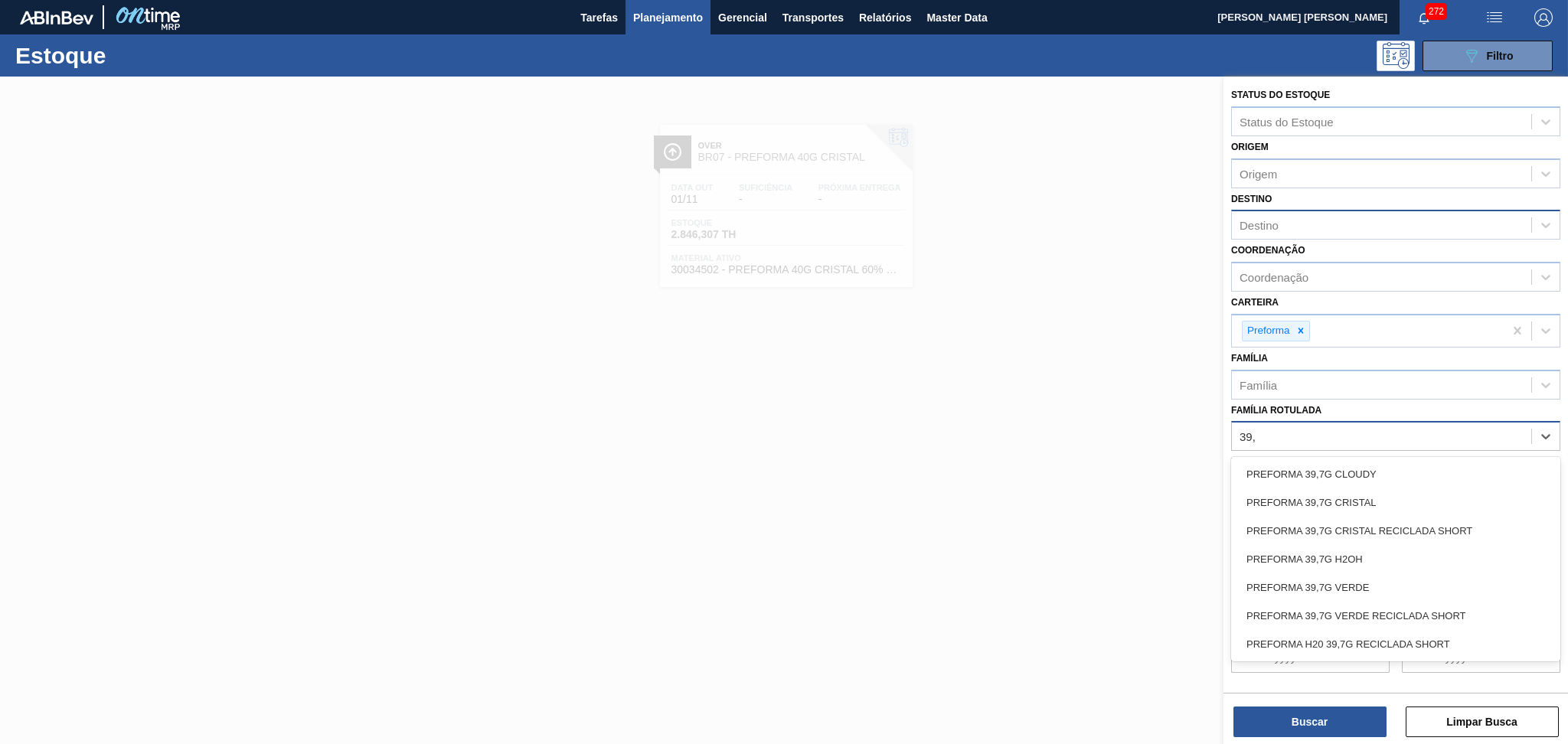
type Rotulada "39,7"
drag, startPoint x: 1223, startPoint y: 430, endPoint x: 1172, endPoint y: 428, distance: 51.0
click at [1223, 428] on div "Status do Estoque Status do Estoque Origem Origem Destino Destino Coordenação C…" at bounding box center [1395, 448] width 344 height 744
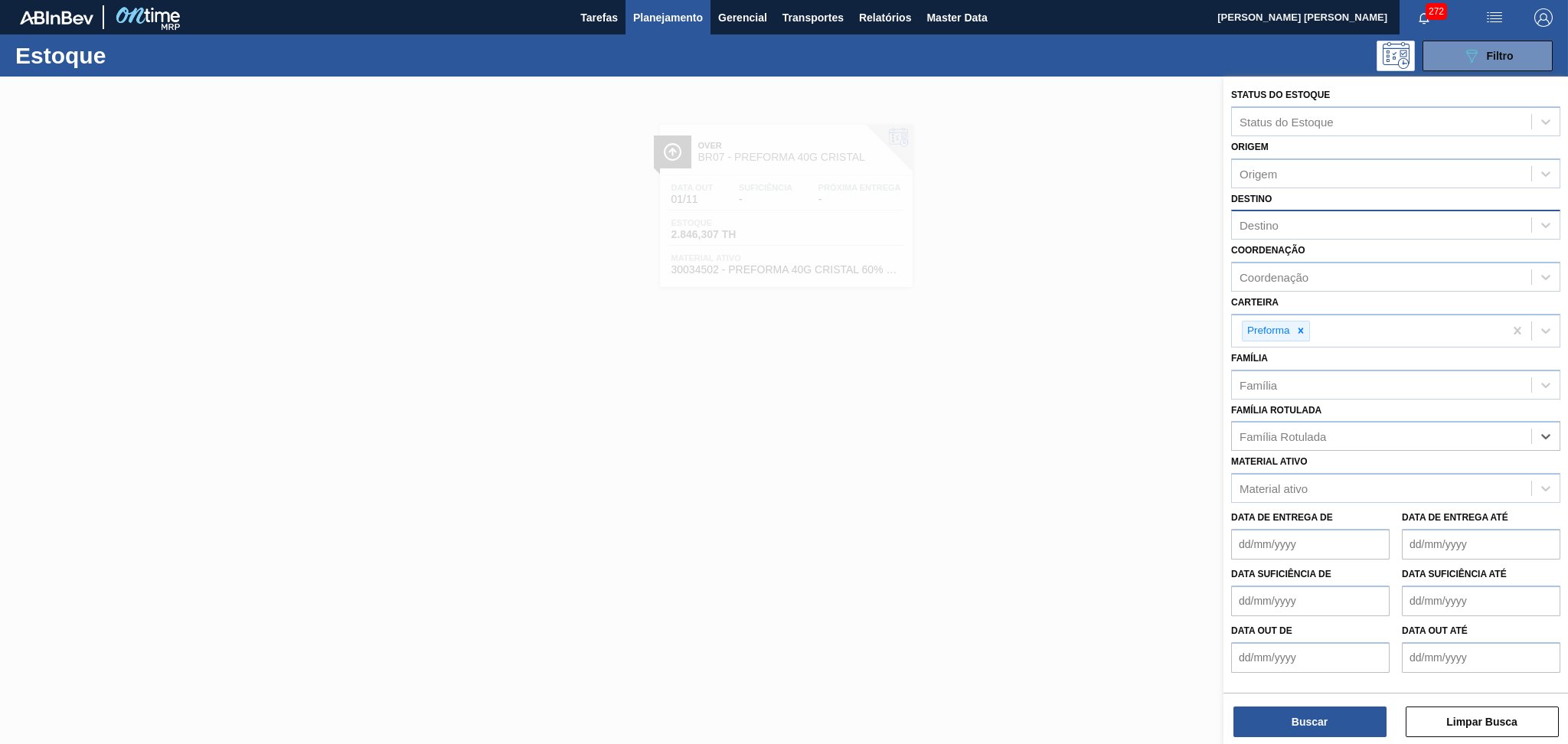
click at [1309, 232] on div "Destino" at bounding box center [1382, 225] width 300 height 22
type input "br12"
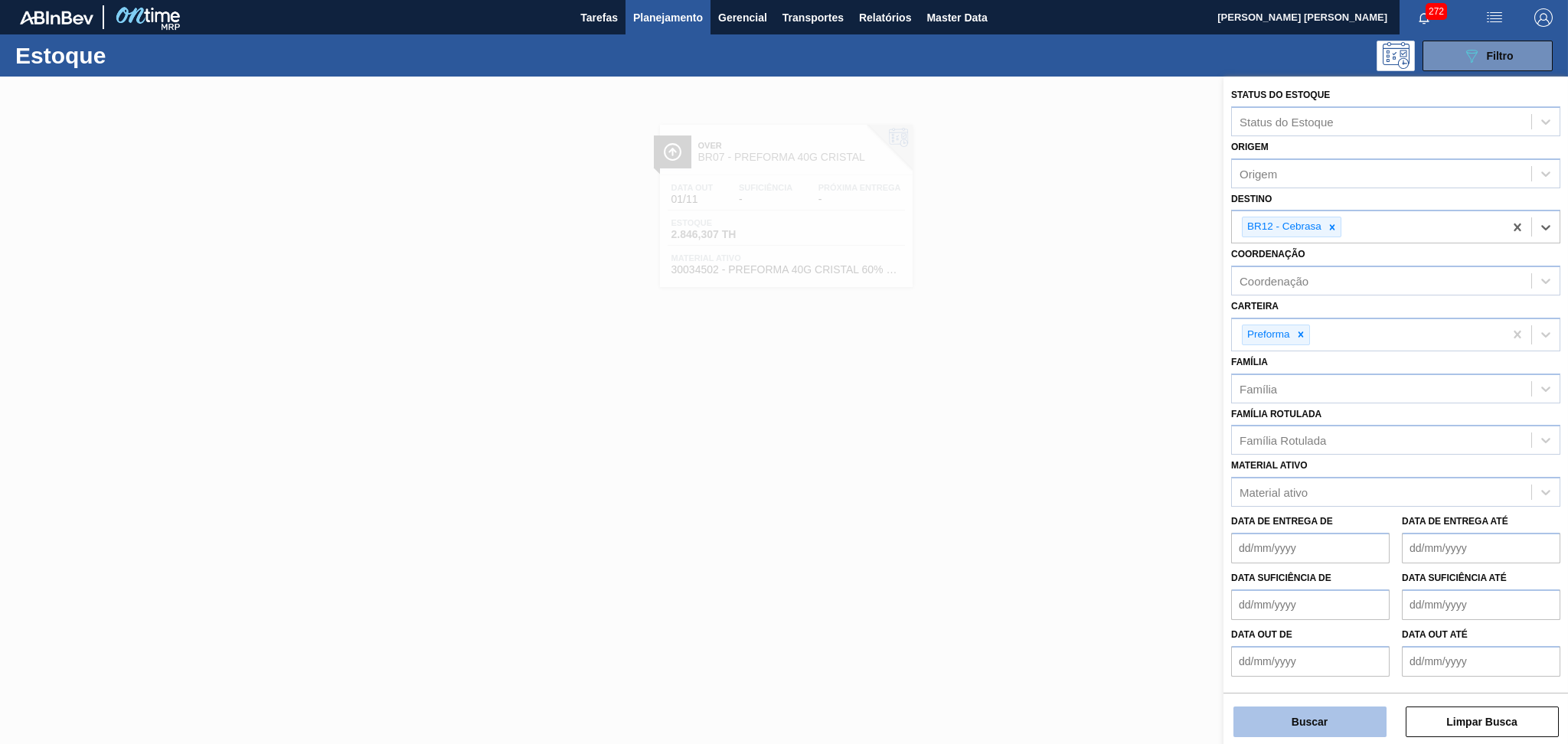
click at [1303, 717] on button "Buscar" at bounding box center [1310, 722] width 153 height 31
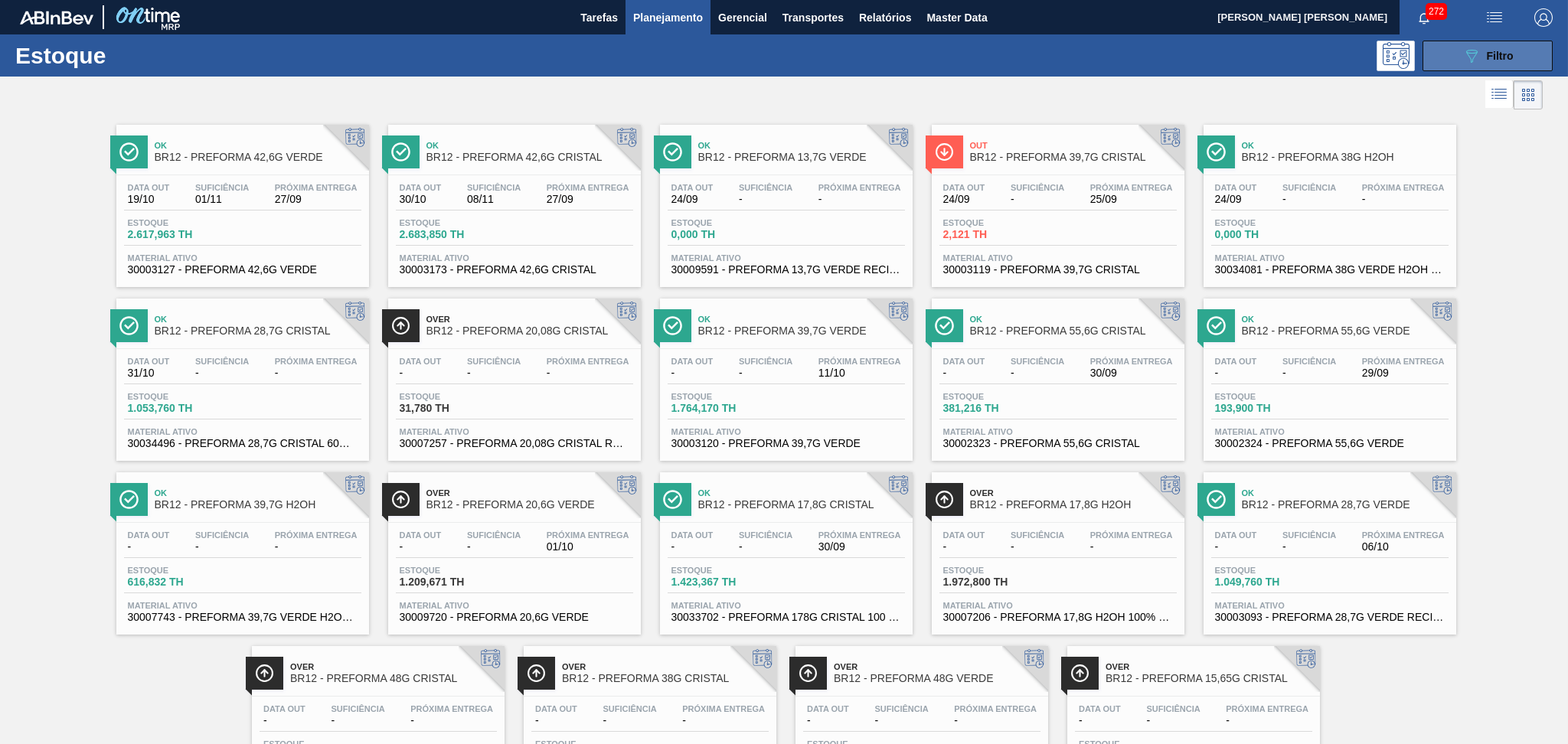
click at [1478, 52] on div "089F7B8B-B2A5-4AFE-B5C0-19BA573D28AC Filtro" at bounding box center [1488, 56] width 51 height 19
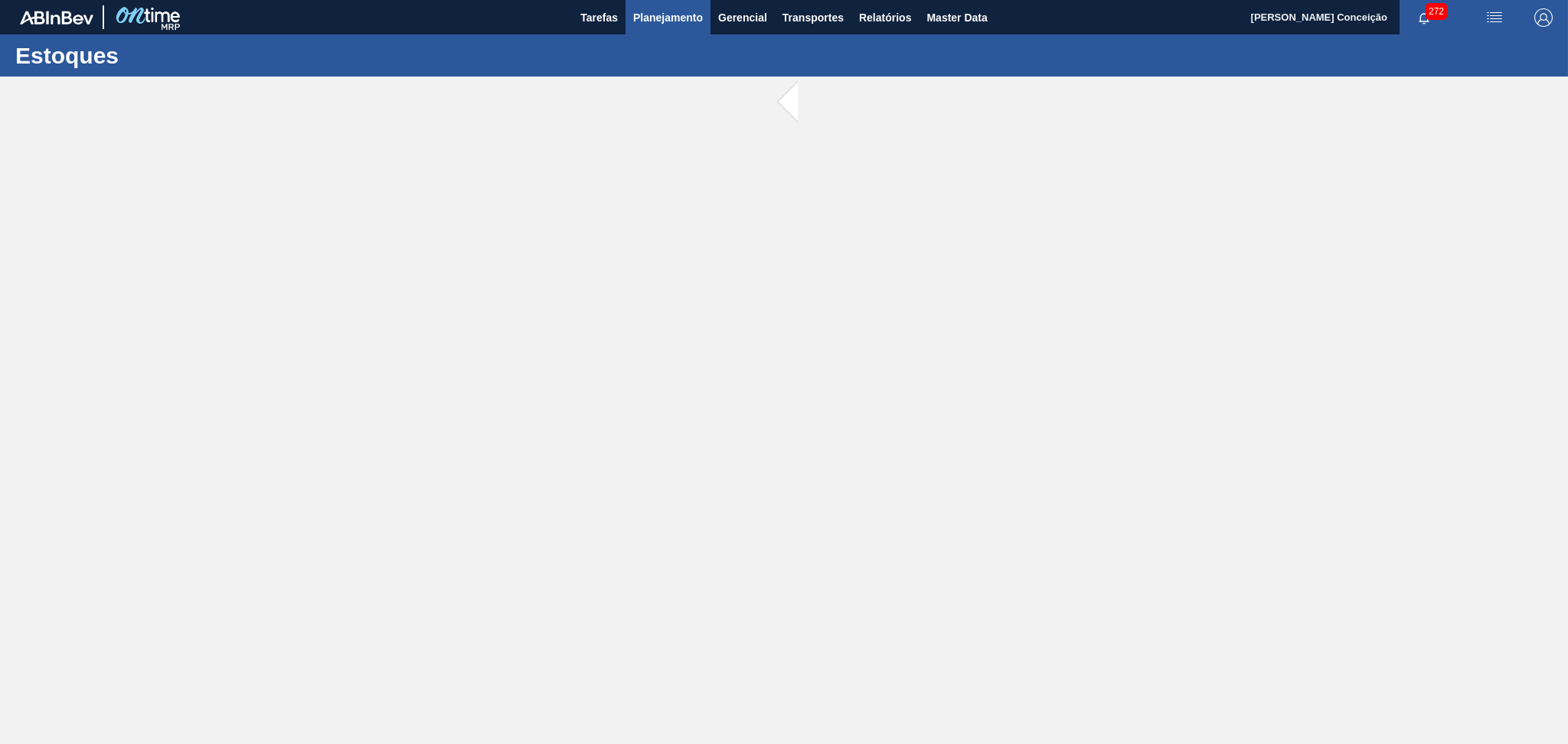
click at [690, 14] on span "Planejamento" at bounding box center [668, 17] width 70 height 19
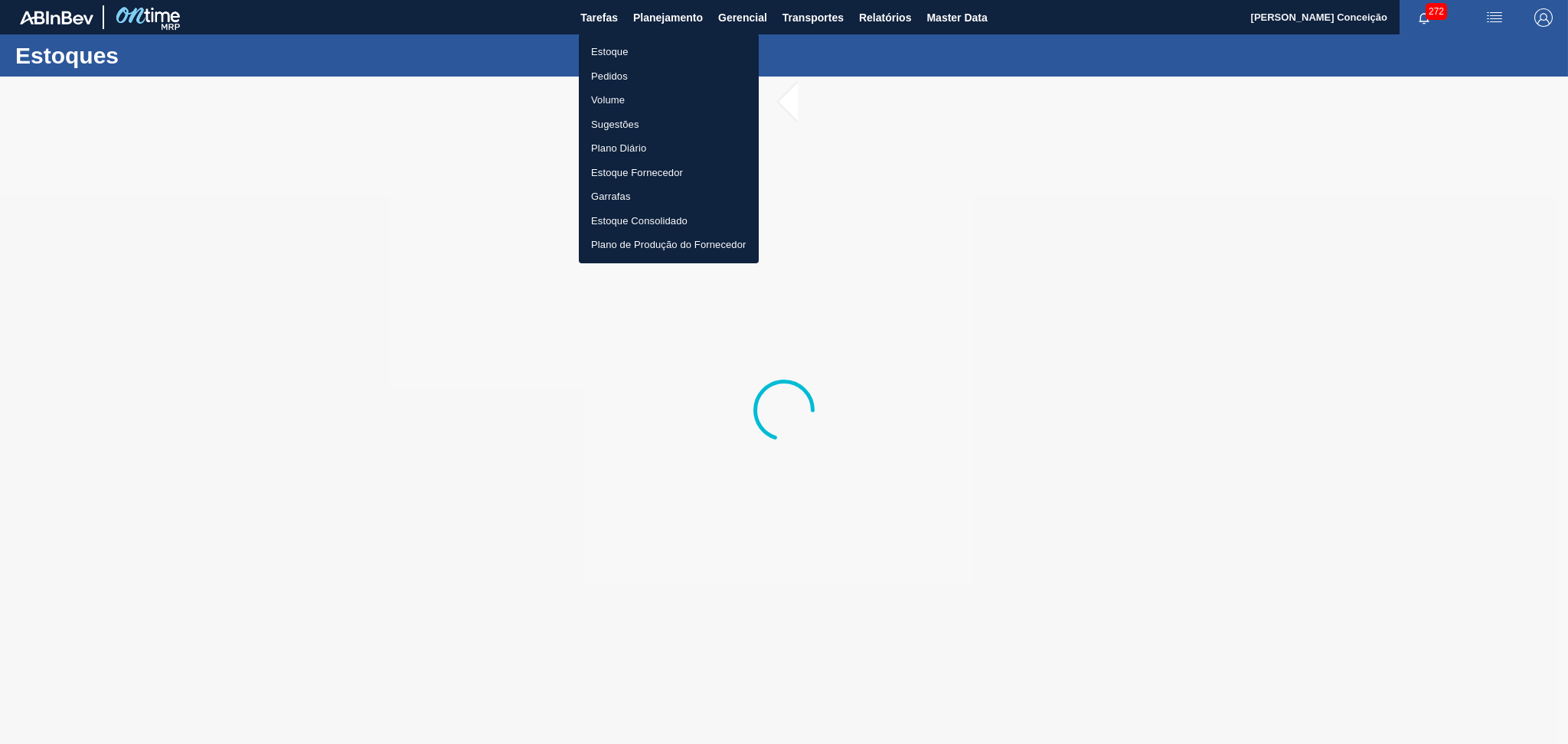
click at [602, 51] on li "Estoque" at bounding box center [669, 52] width 180 height 25
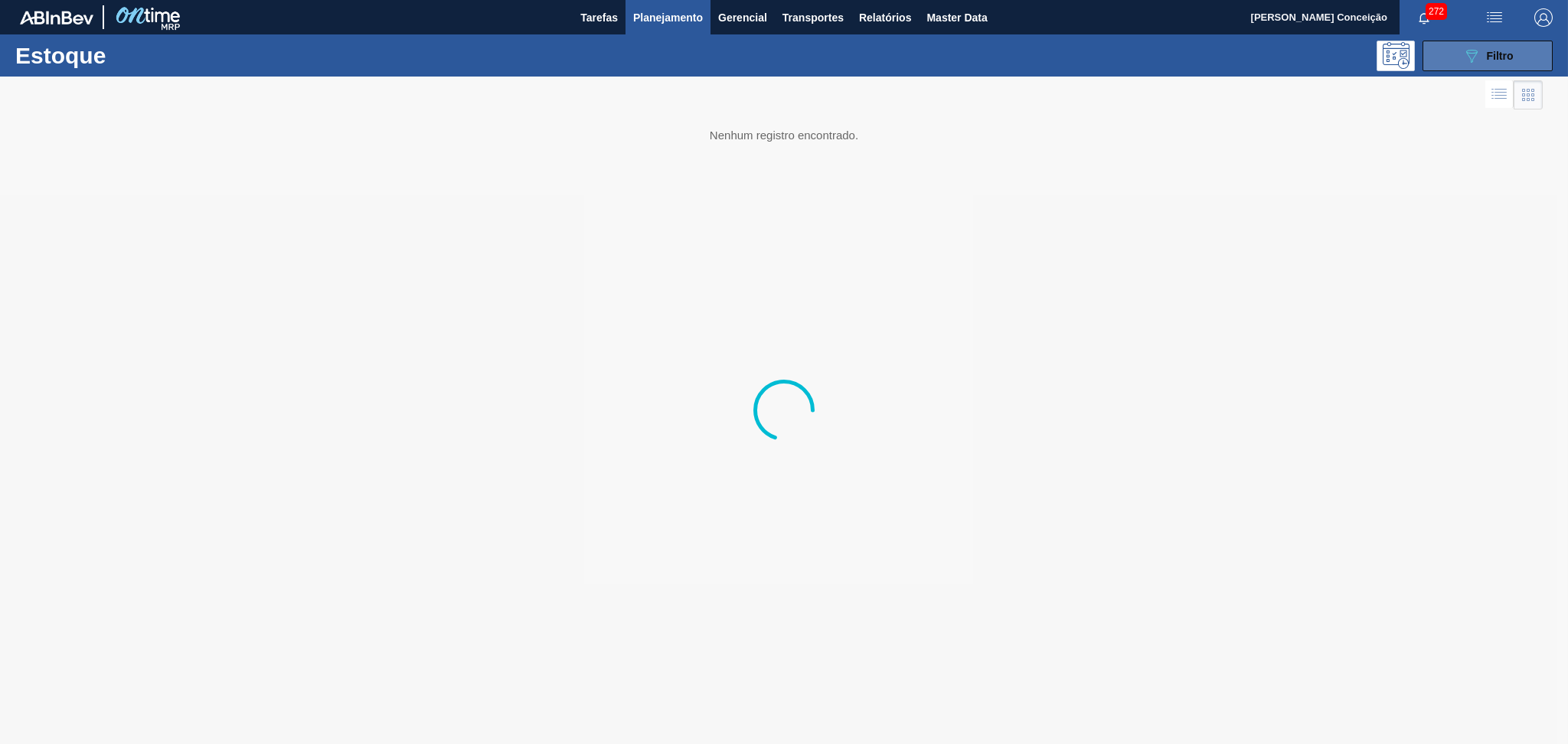
click at [1454, 53] on button "089F7B8B-B2A5-4AFE-B5C0-19BA573D28AC Filtro" at bounding box center [1487, 56] width 130 height 31
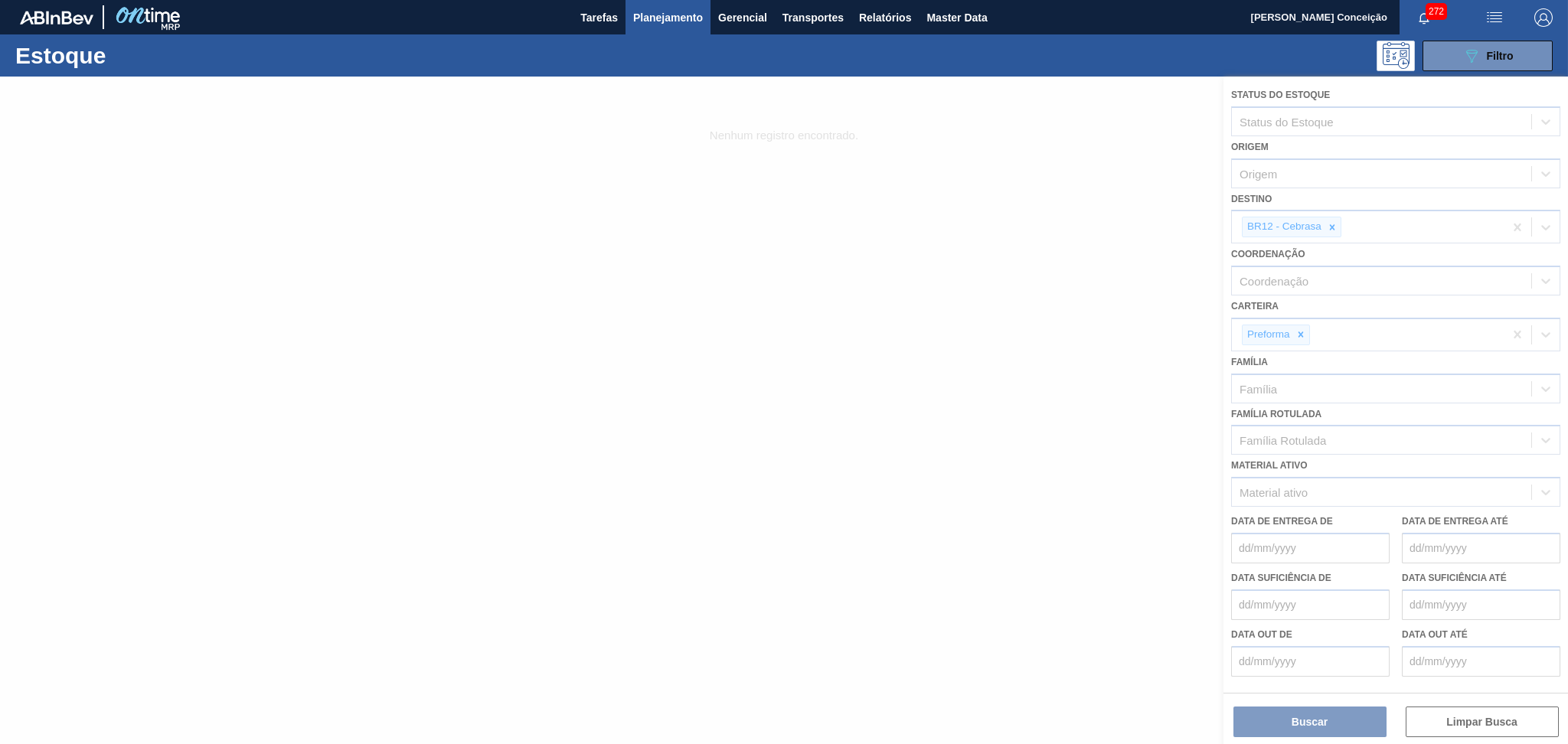
click at [1331, 225] on div at bounding box center [784, 410] width 1568 height 668
click at [1332, 225] on div at bounding box center [784, 410] width 1568 height 668
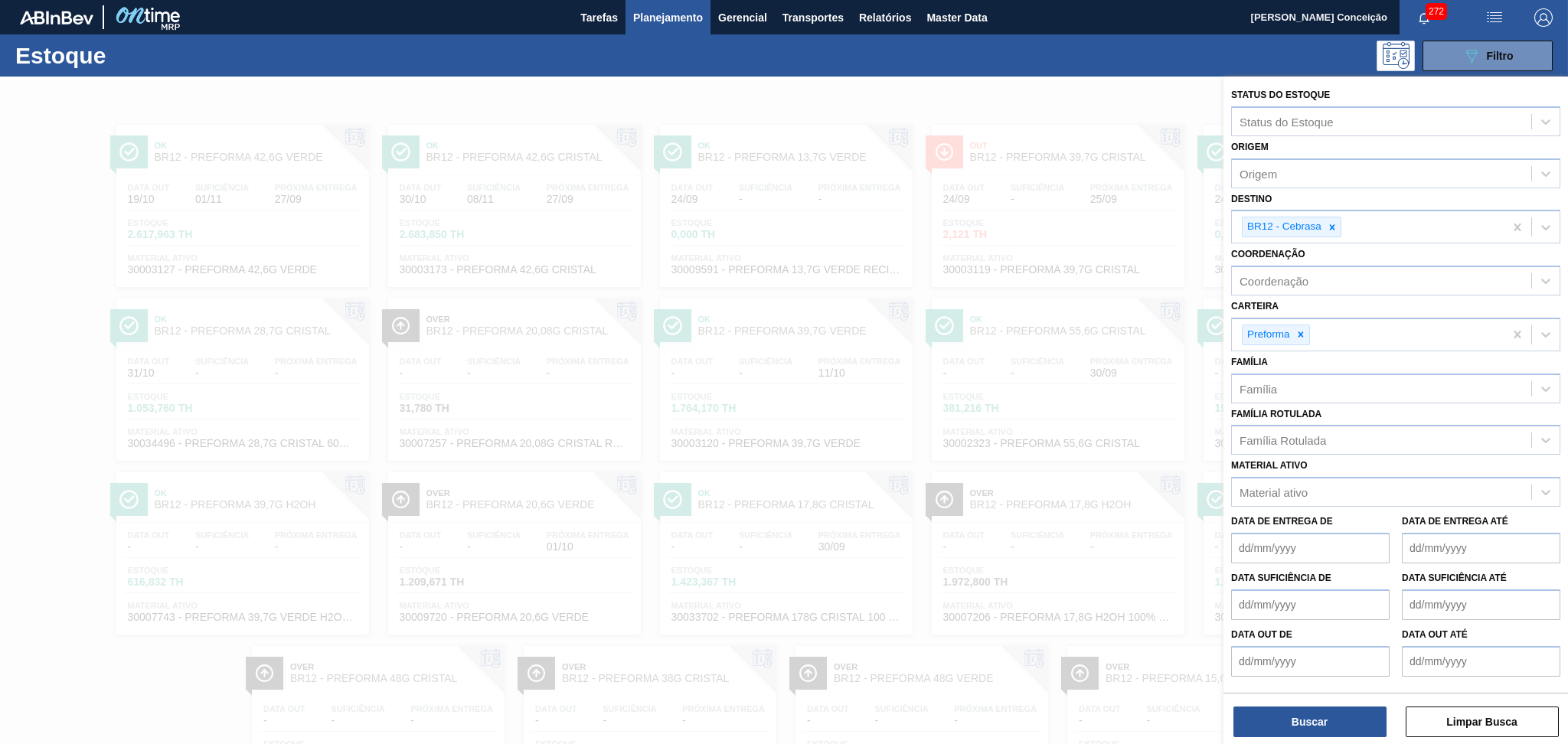
click at [1332, 225] on icon at bounding box center [1332, 227] width 5 height 5
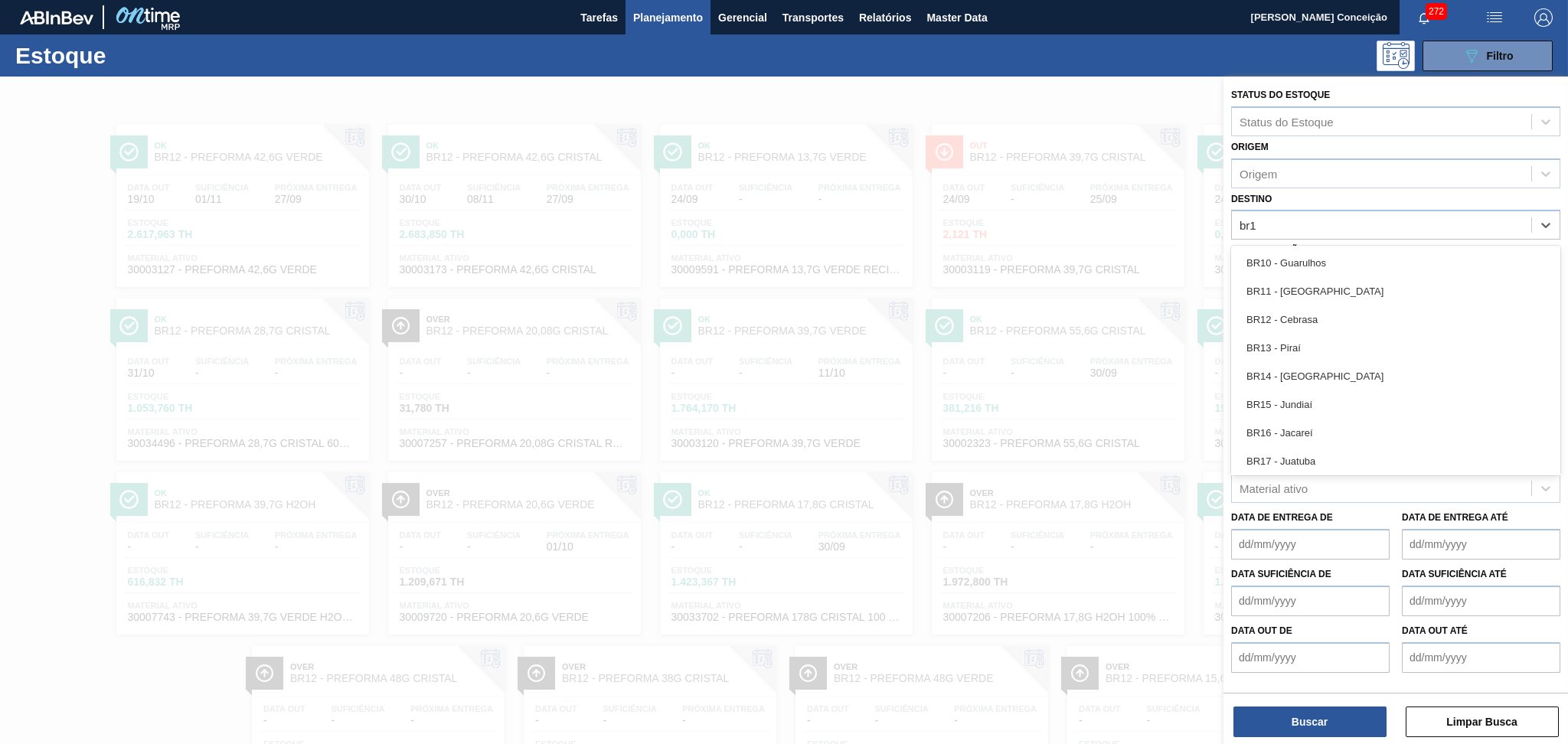
type input "br12"
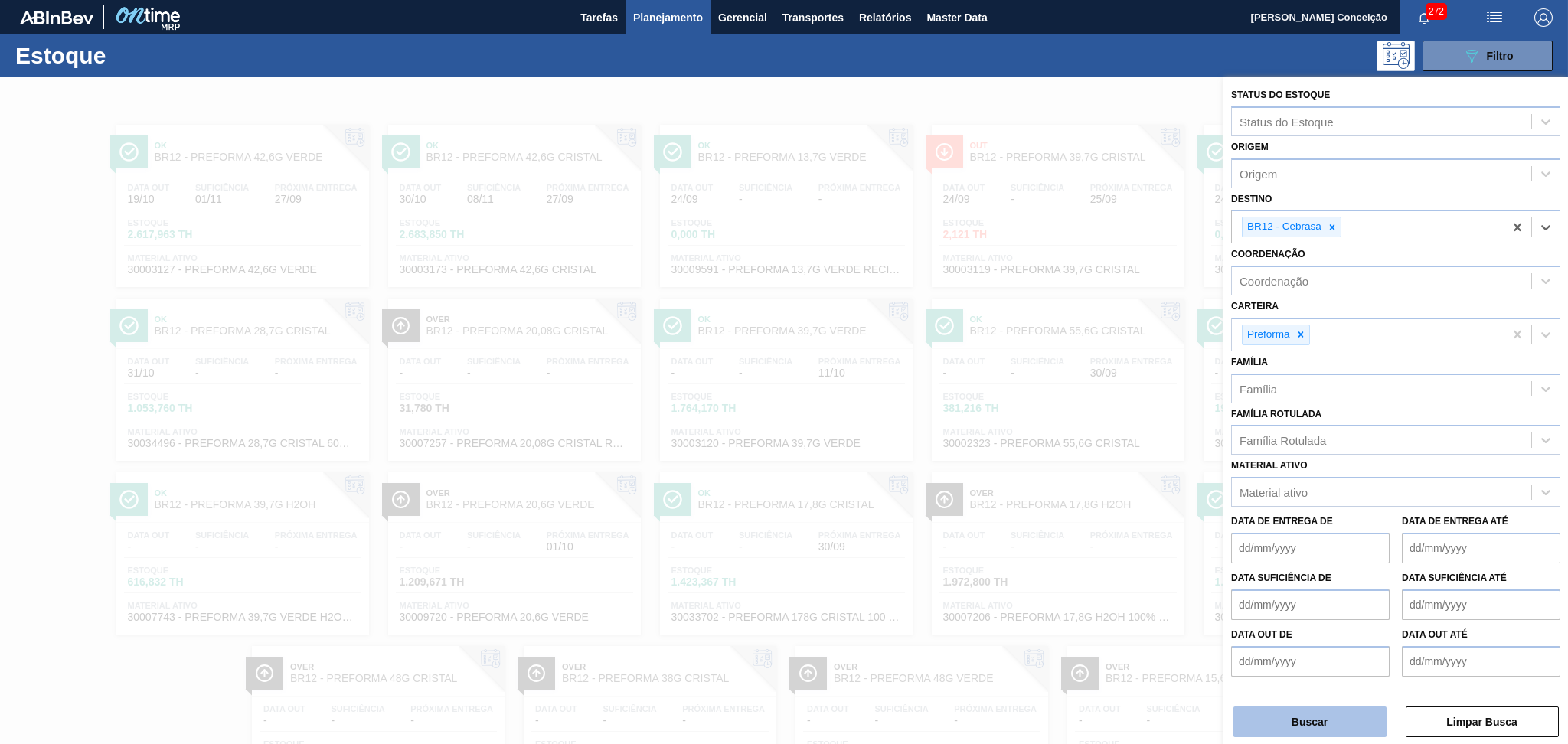
click at [1281, 719] on button "Buscar" at bounding box center [1310, 722] width 153 height 31
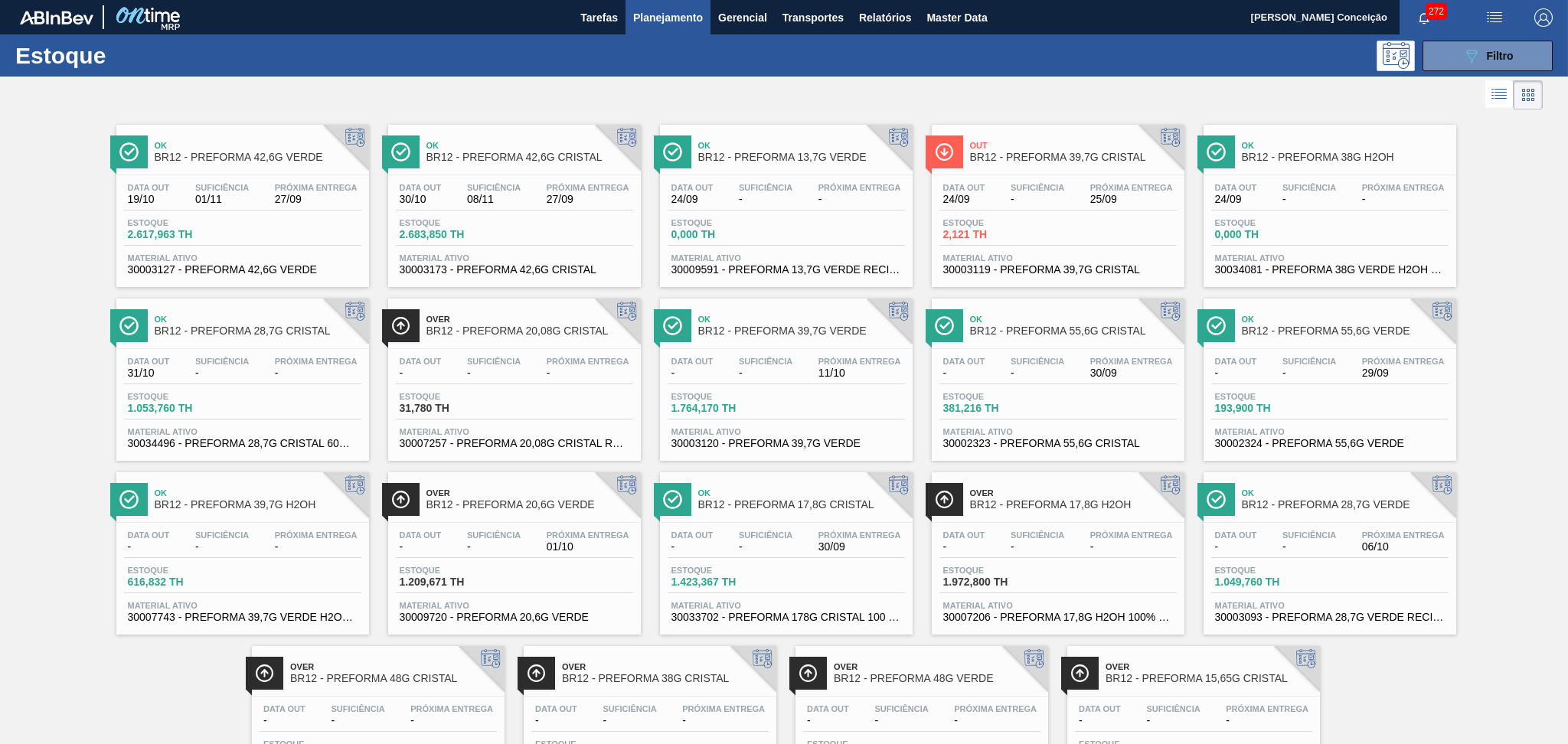
click at [1136, 172] on div "Out BR12 - PREFORMA 39,7G CRISTAL Data out 24/09 Suficiência - Próxima Entrega …" at bounding box center [1058, 206] width 253 height 162
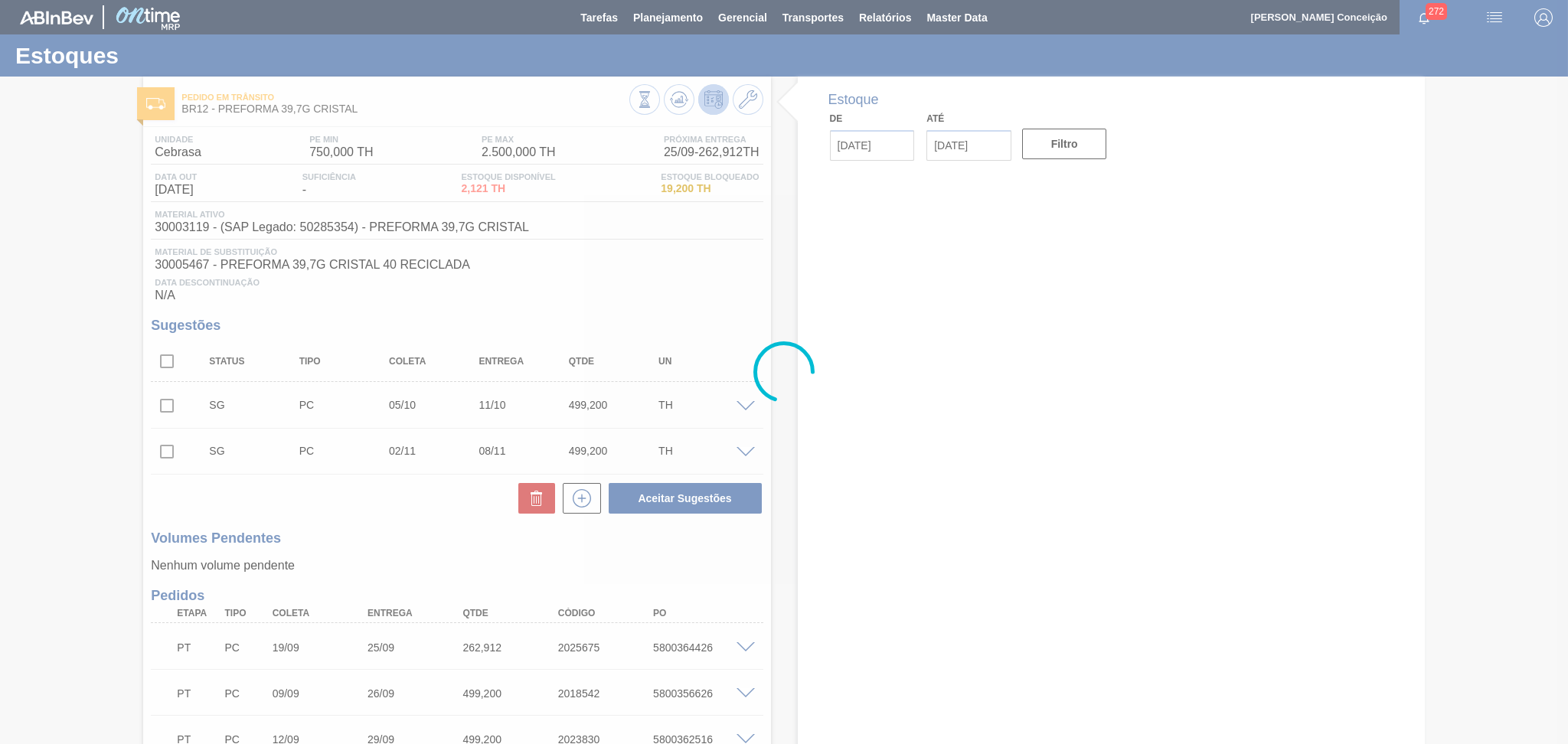
click at [675, 294] on div at bounding box center [784, 372] width 1568 height 744
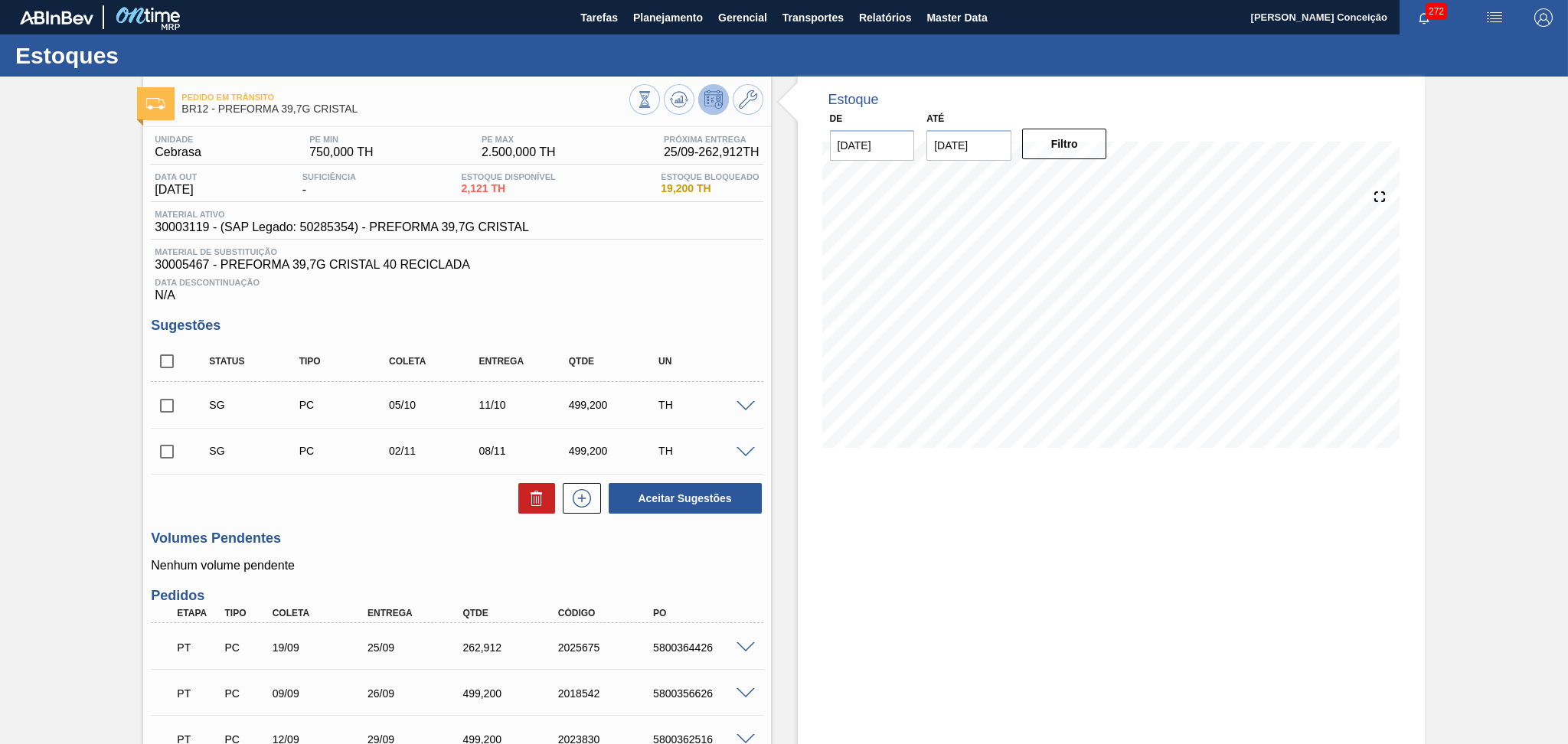
click at [461, 319] on h3 "Sugestões" at bounding box center [457, 325] width 612 height 16
click at [741, 405] on span at bounding box center [745, 406] width 19 height 12
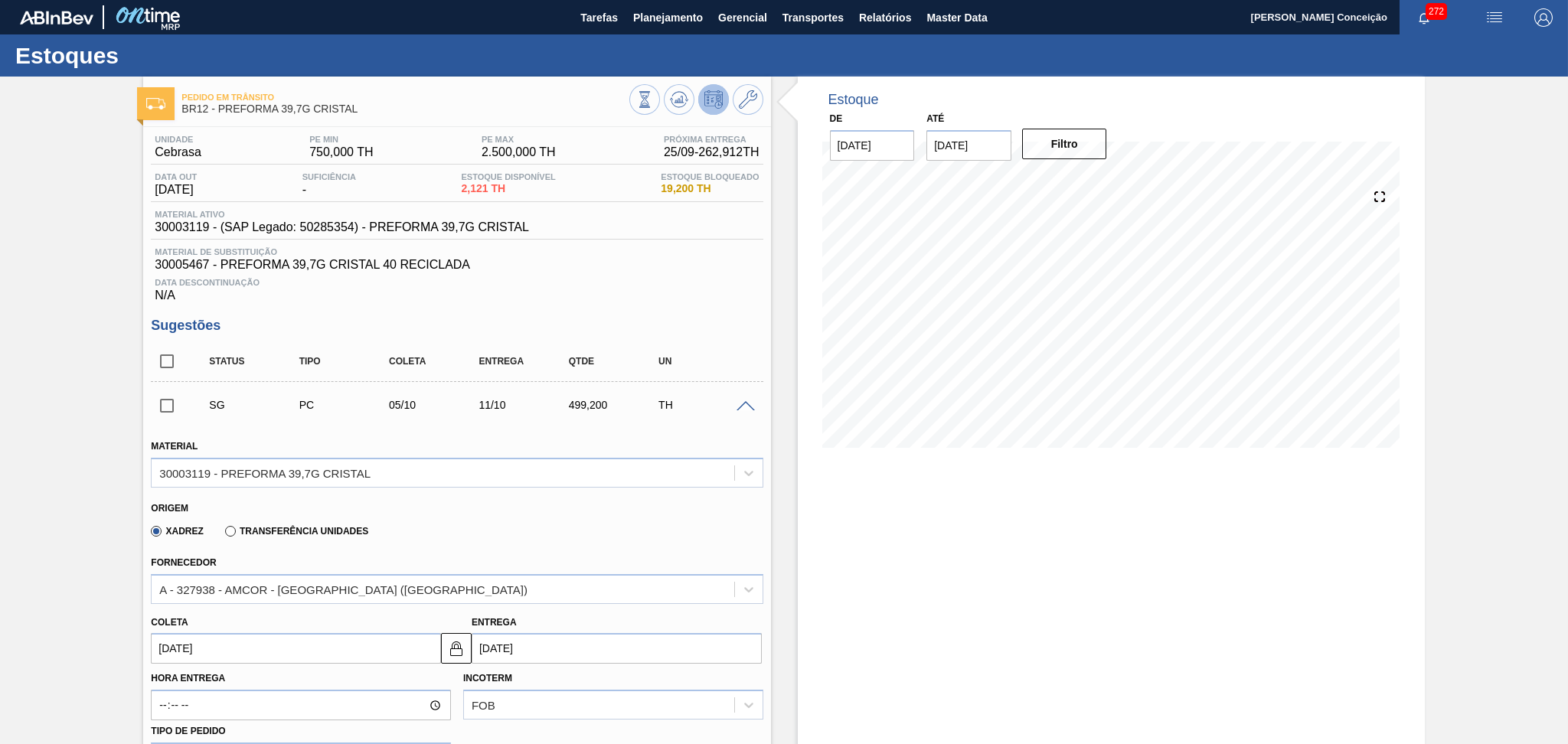
click at [741, 405] on span at bounding box center [745, 406] width 19 height 12
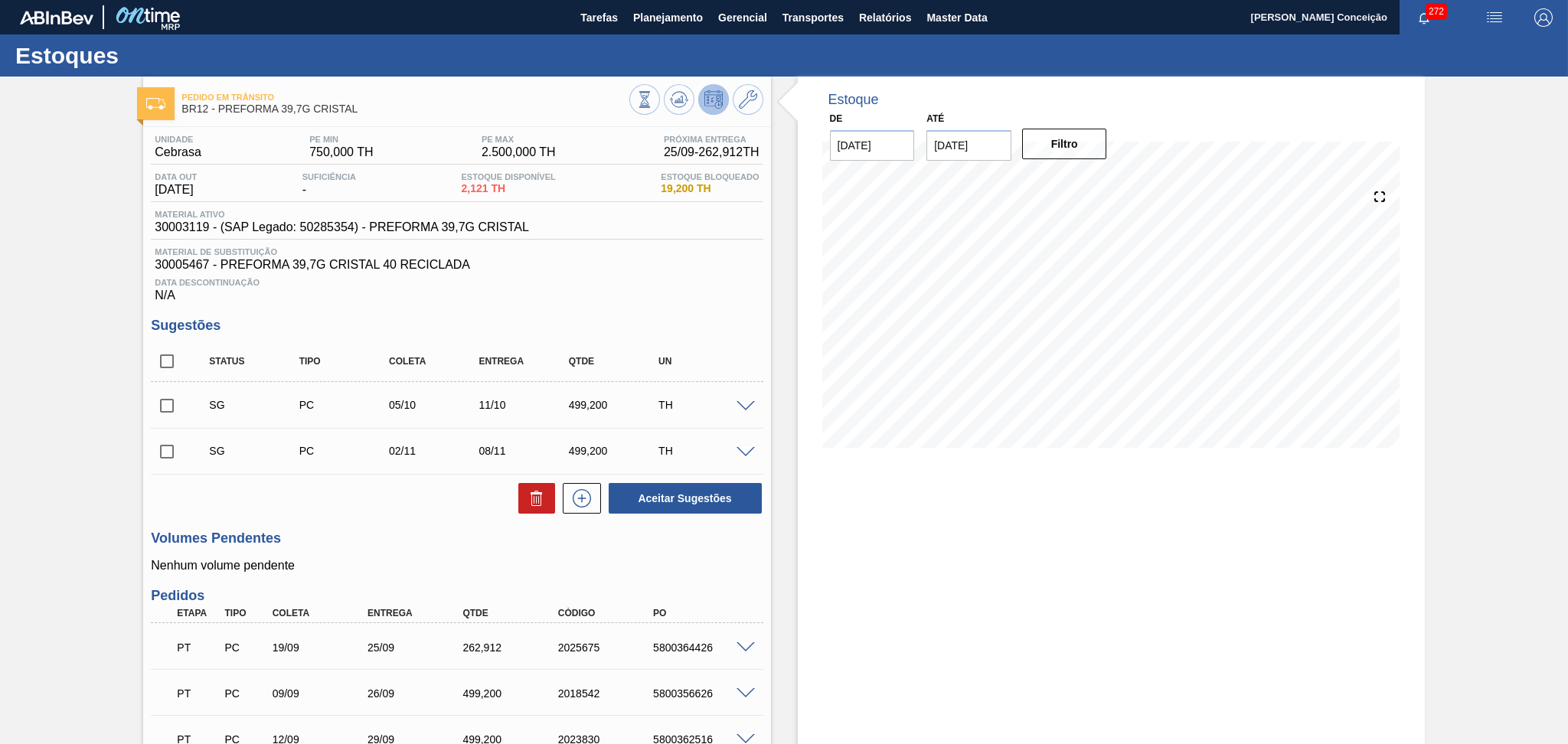
click at [339, 537] on h3 "Volumes Pendentes" at bounding box center [457, 538] width 612 height 16
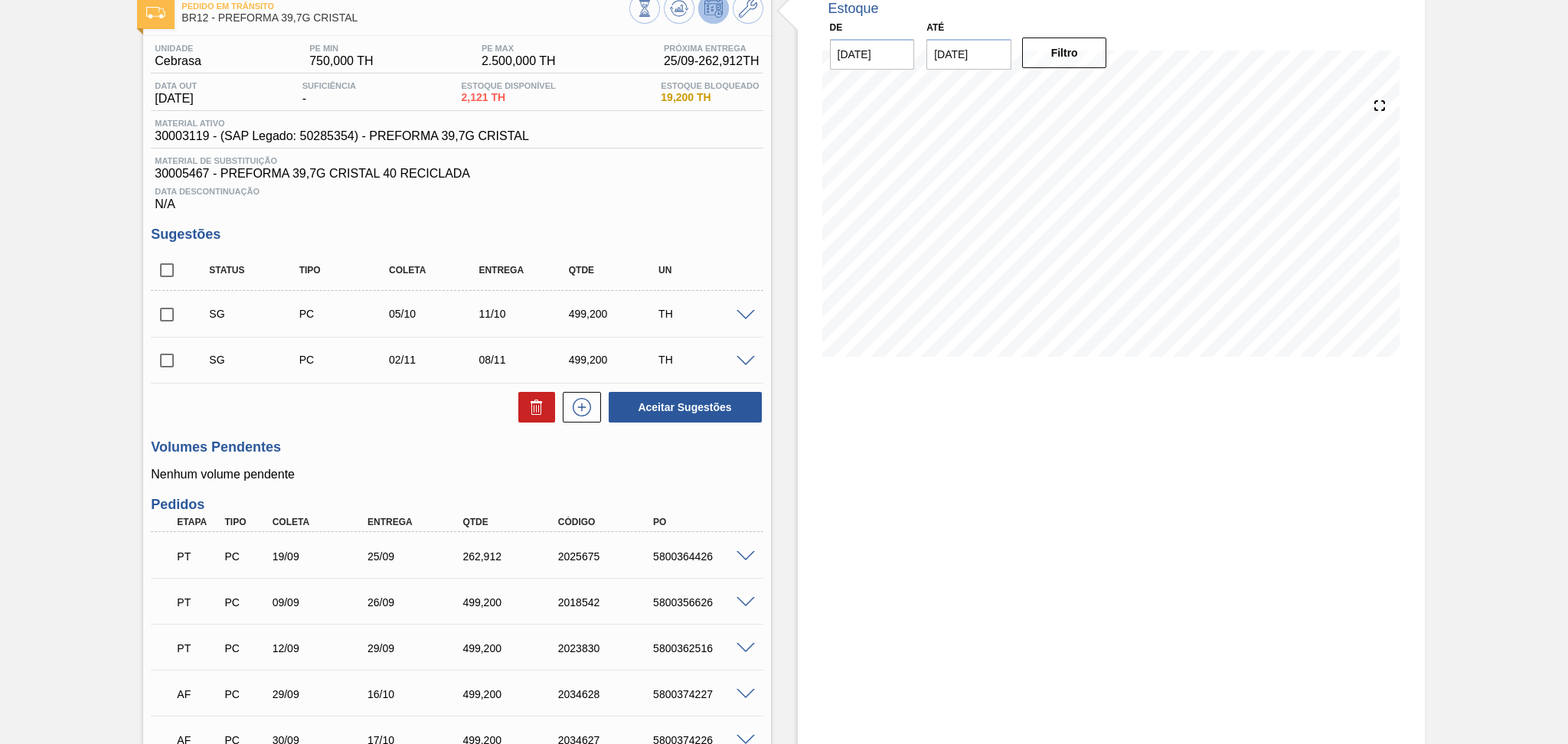
scroll to position [233, 0]
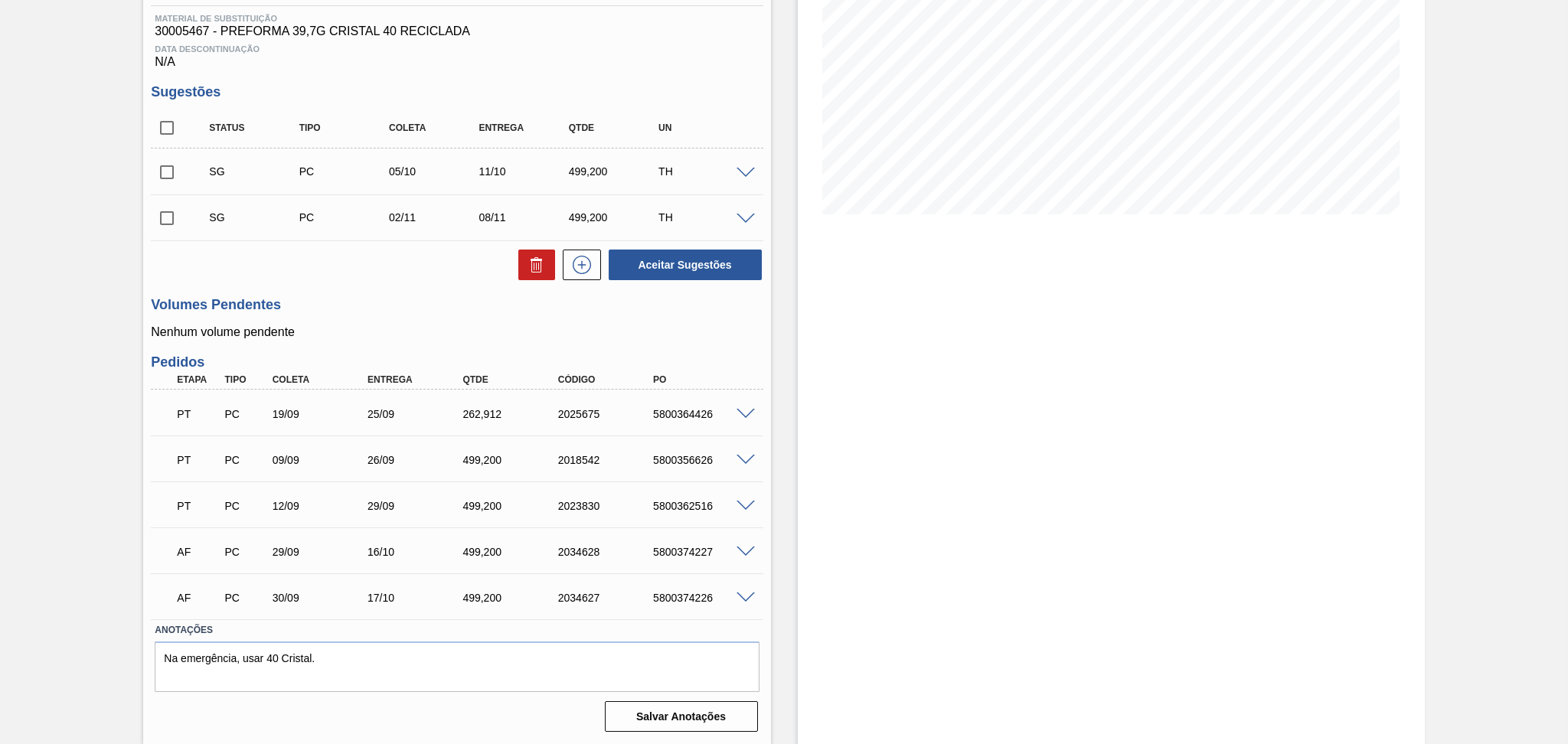
click at [739, 552] on span at bounding box center [745, 552] width 19 height 12
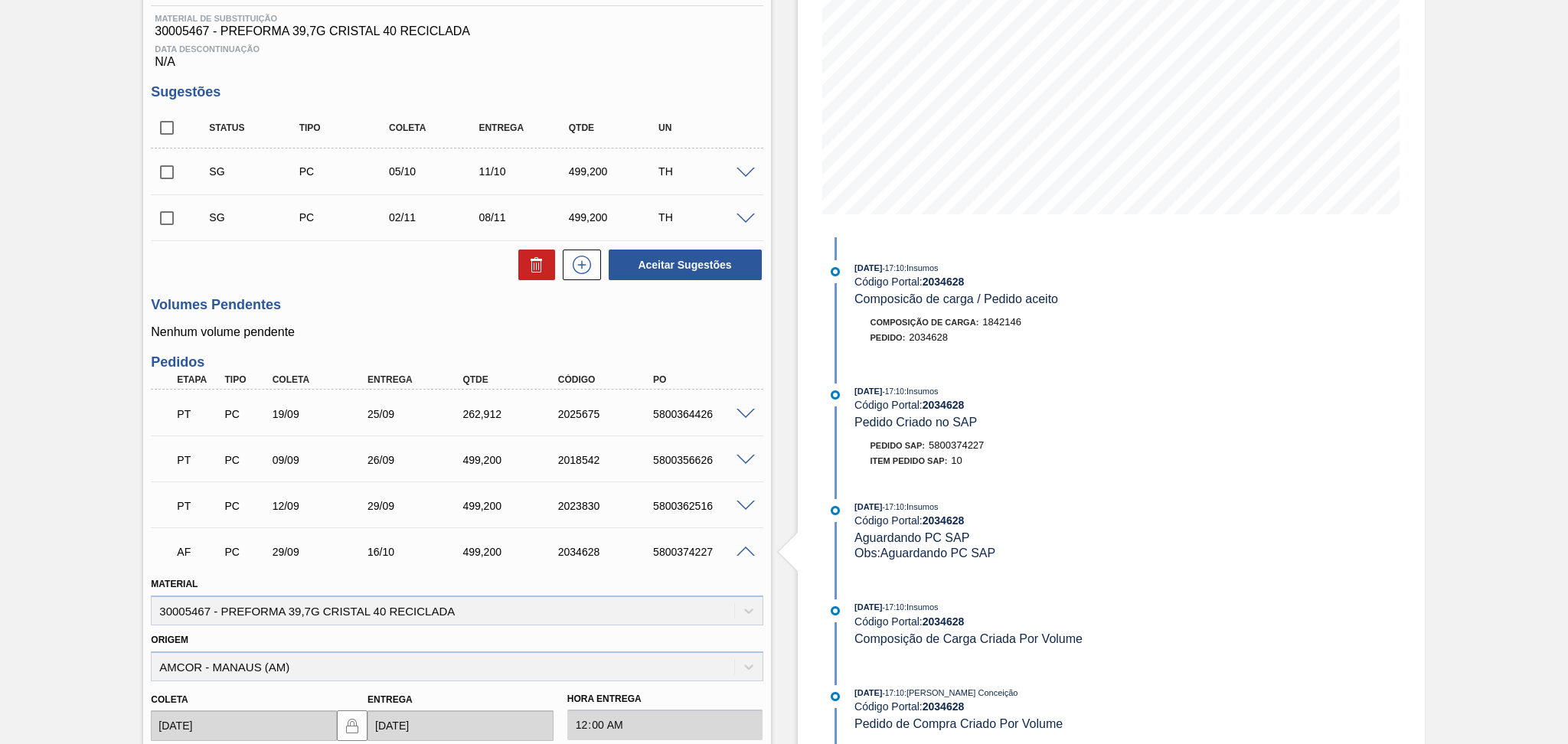
click at [744, 548] on span at bounding box center [745, 552] width 19 height 12
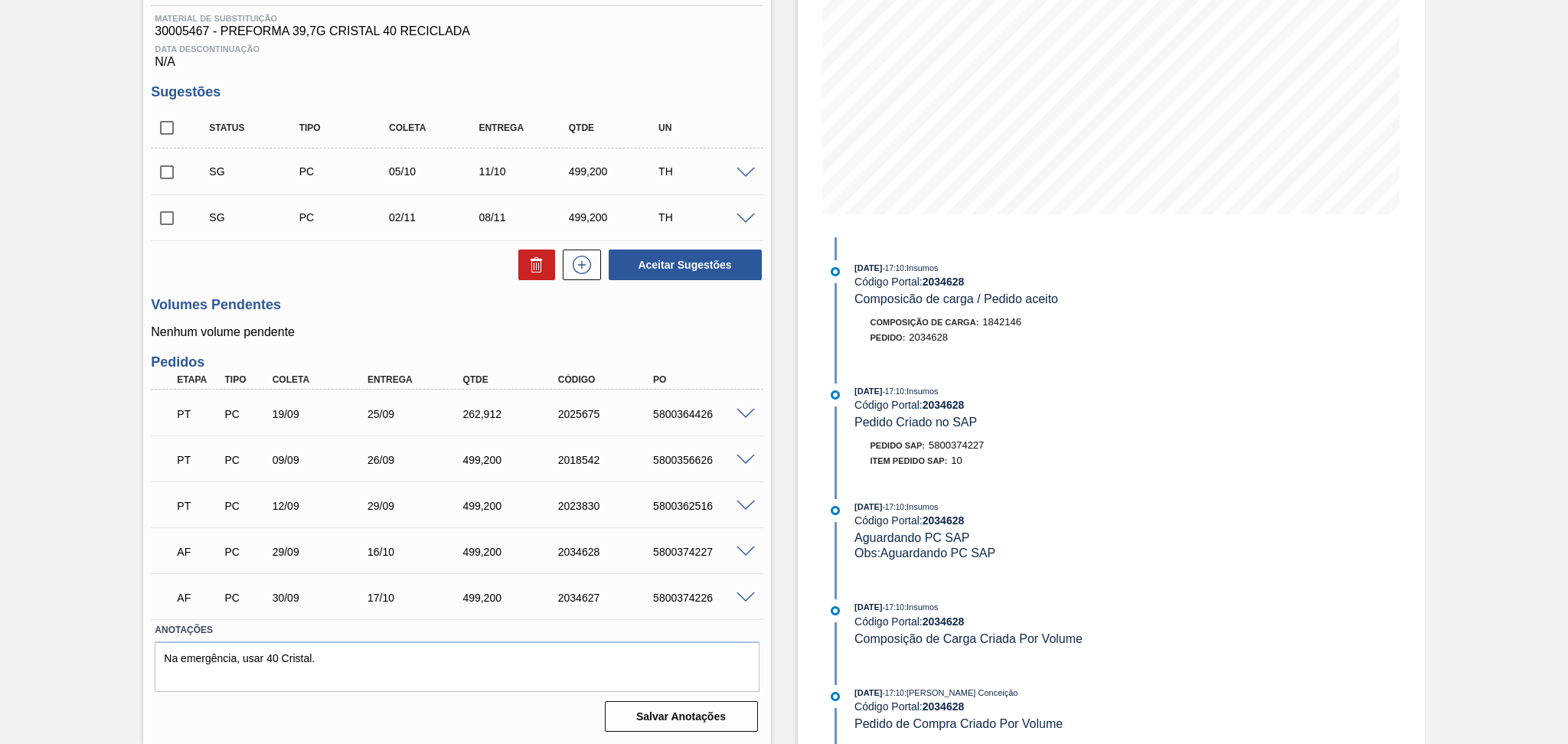
click at [742, 595] on span at bounding box center [745, 598] width 19 height 12
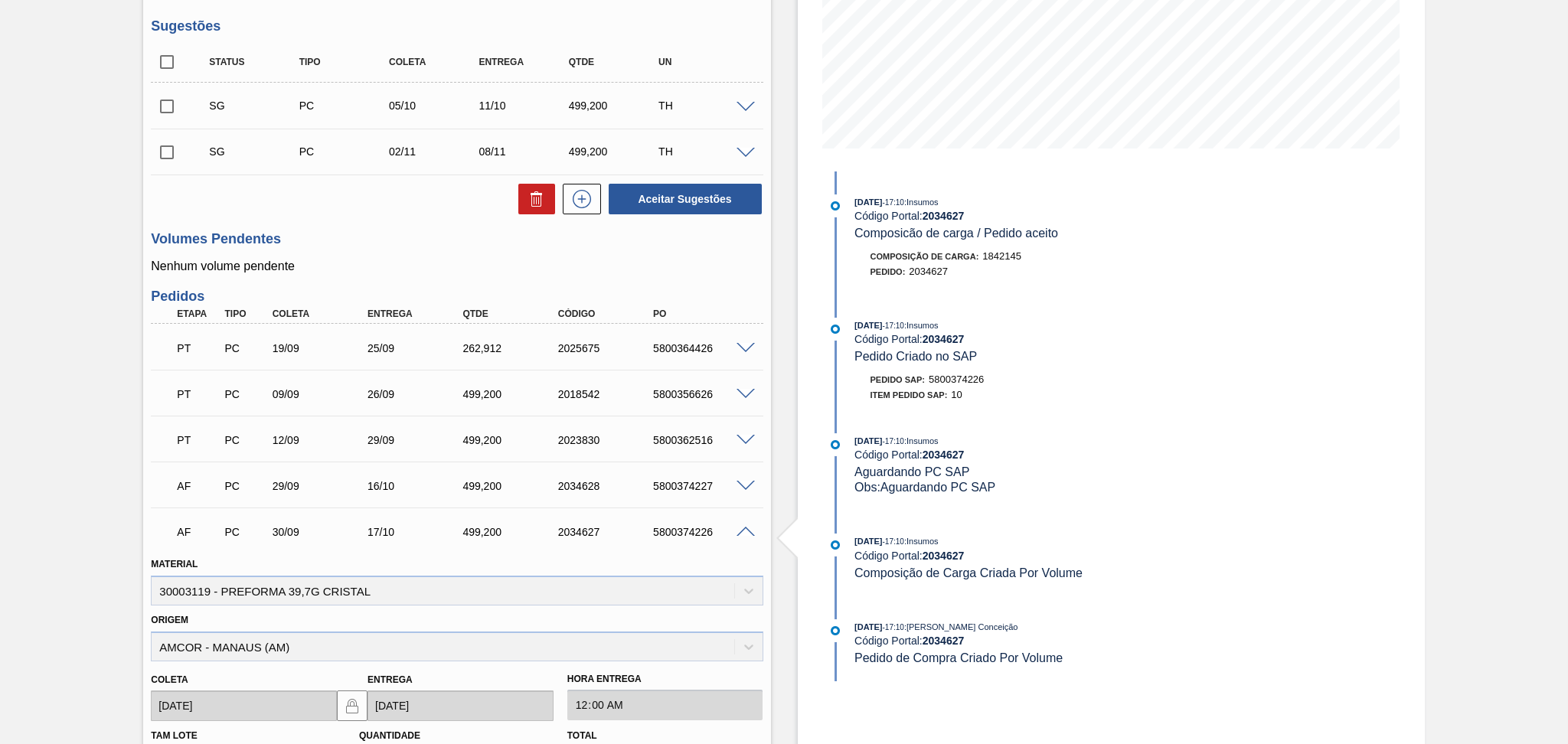
scroll to position [335, 0]
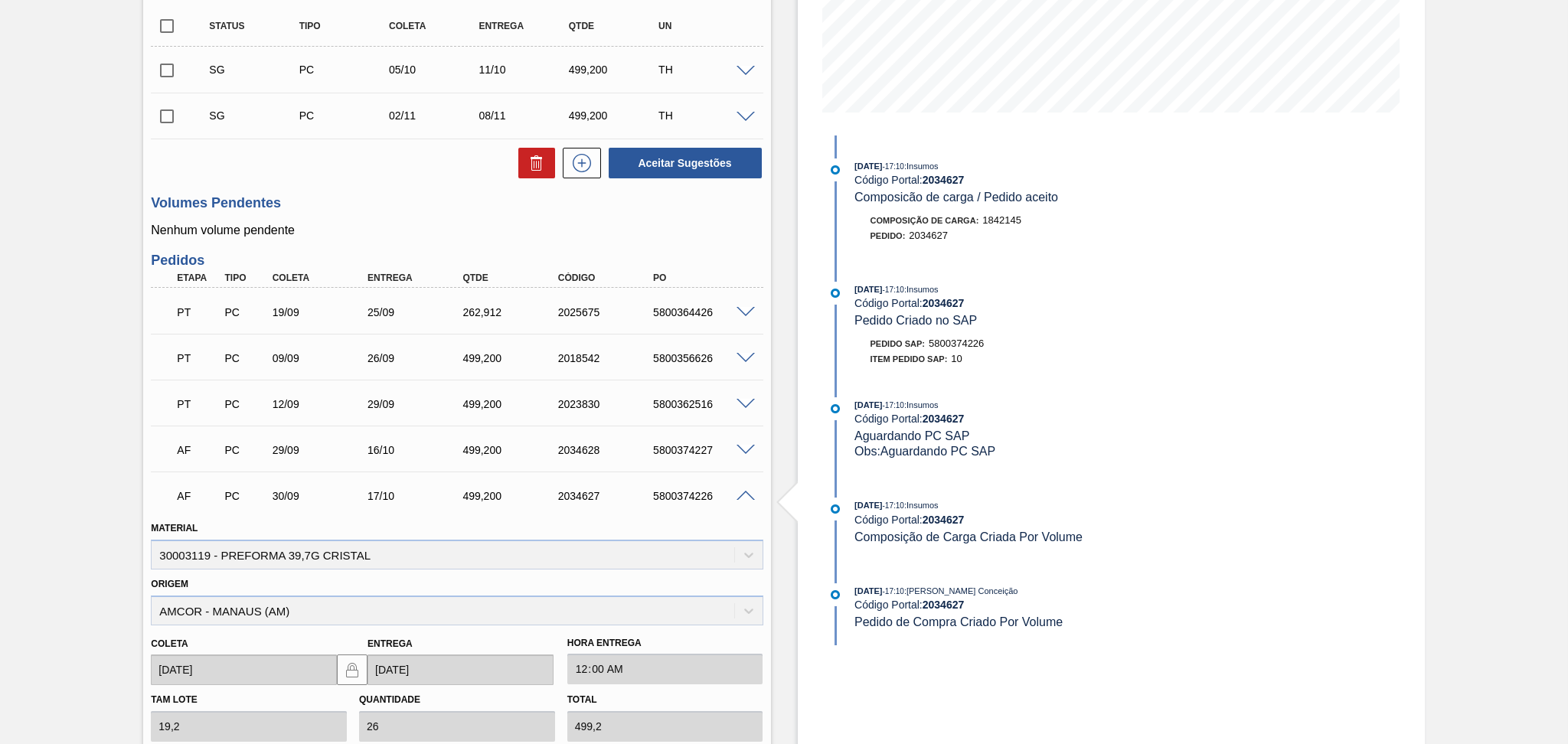
click at [739, 499] on span at bounding box center [745, 496] width 19 height 12
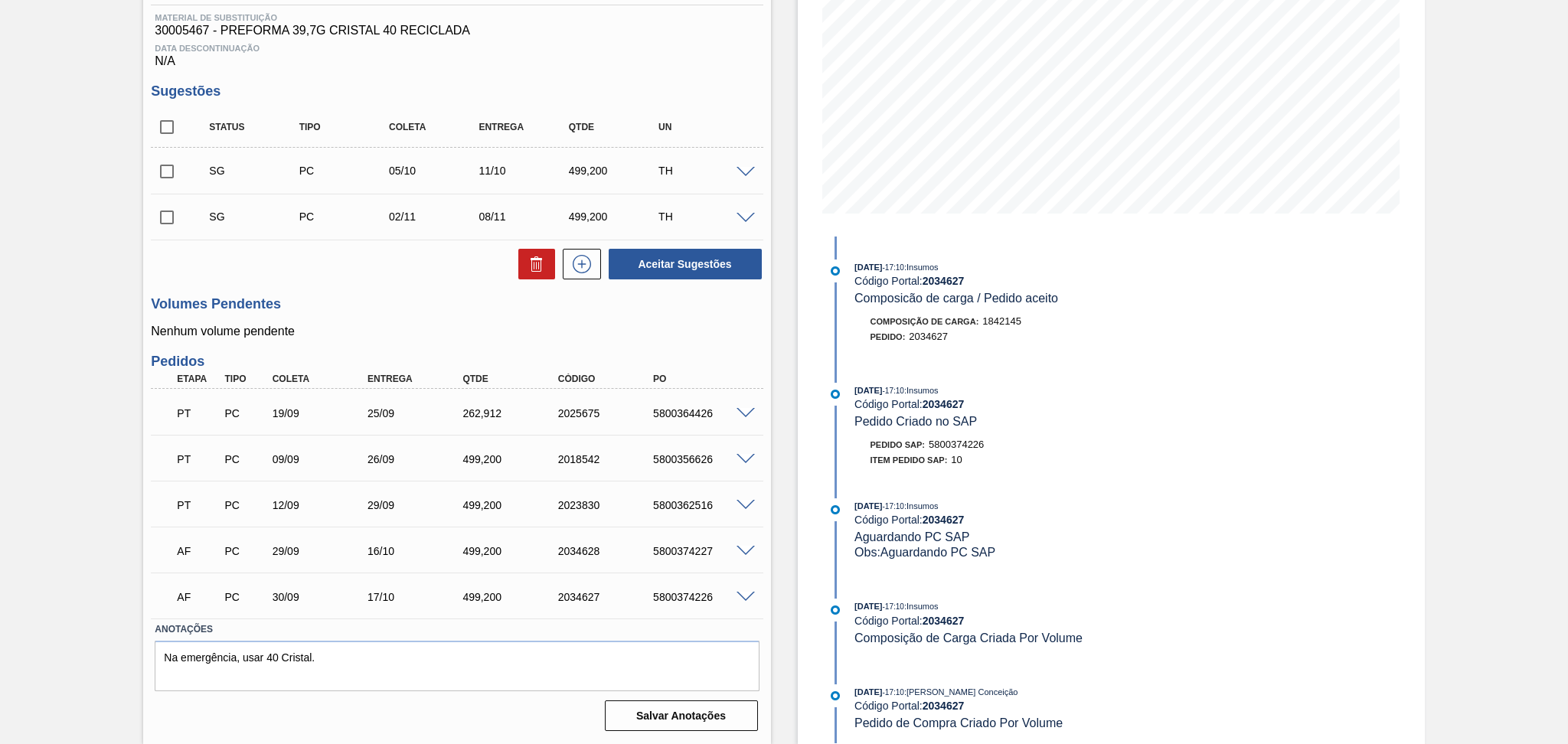
scroll to position [233, 0]
click at [427, 268] on div "Aceitar Sugestões" at bounding box center [457, 265] width 612 height 34
click at [387, 258] on div "Aceitar Sugestões" at bounding box center [457, 265] width 612 height 34
click at [366, 310] on h3 "Volumes Pendentes" at bounding box center [457, 305] width 612 height 16
click at [412, 297] on h3 "Volumes Pendentes" at bounding box center [457, 305] width 612 height 16
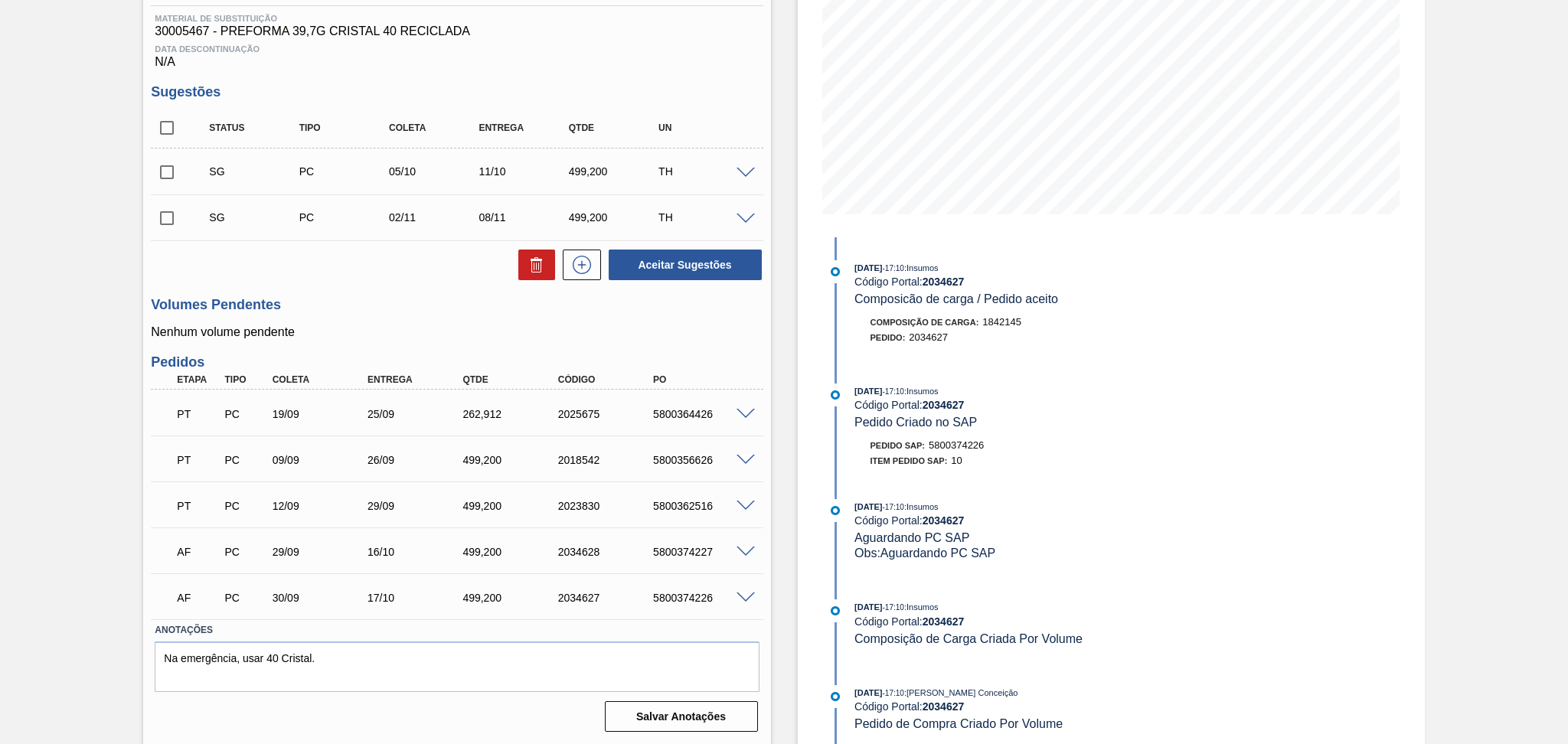
click at [444, 297] on h3 "Volumes Pendentes" at bounding box center [457, 305] width 612 height 16
click at [748, 413] on span at bounding box center [745, 414] width 19 height 12
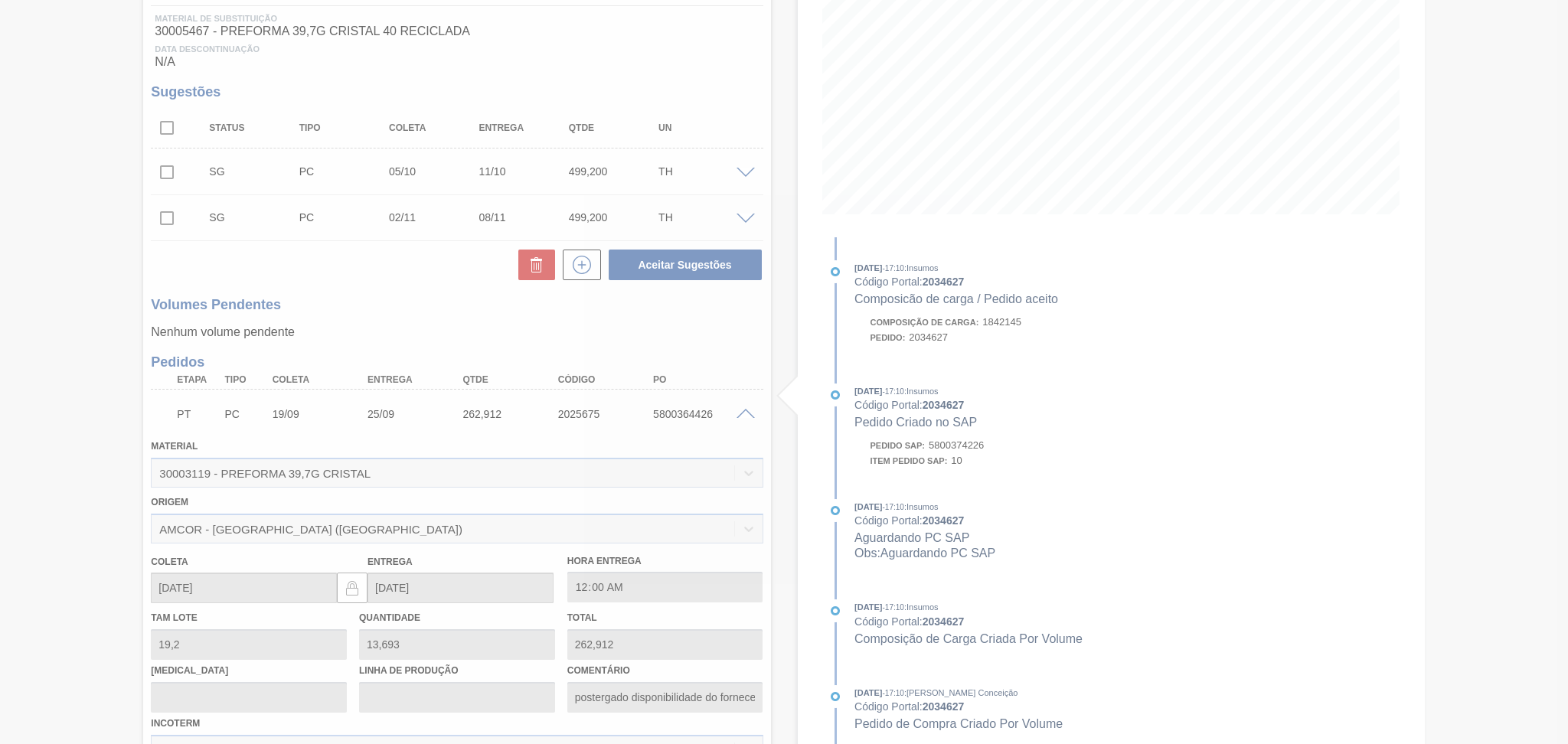
click at [748, 413] on div at bounding box center [784, 372] width 1568 height 744
click at [741, 413] on div at bounding box center [784, 372] width 1568 height 744
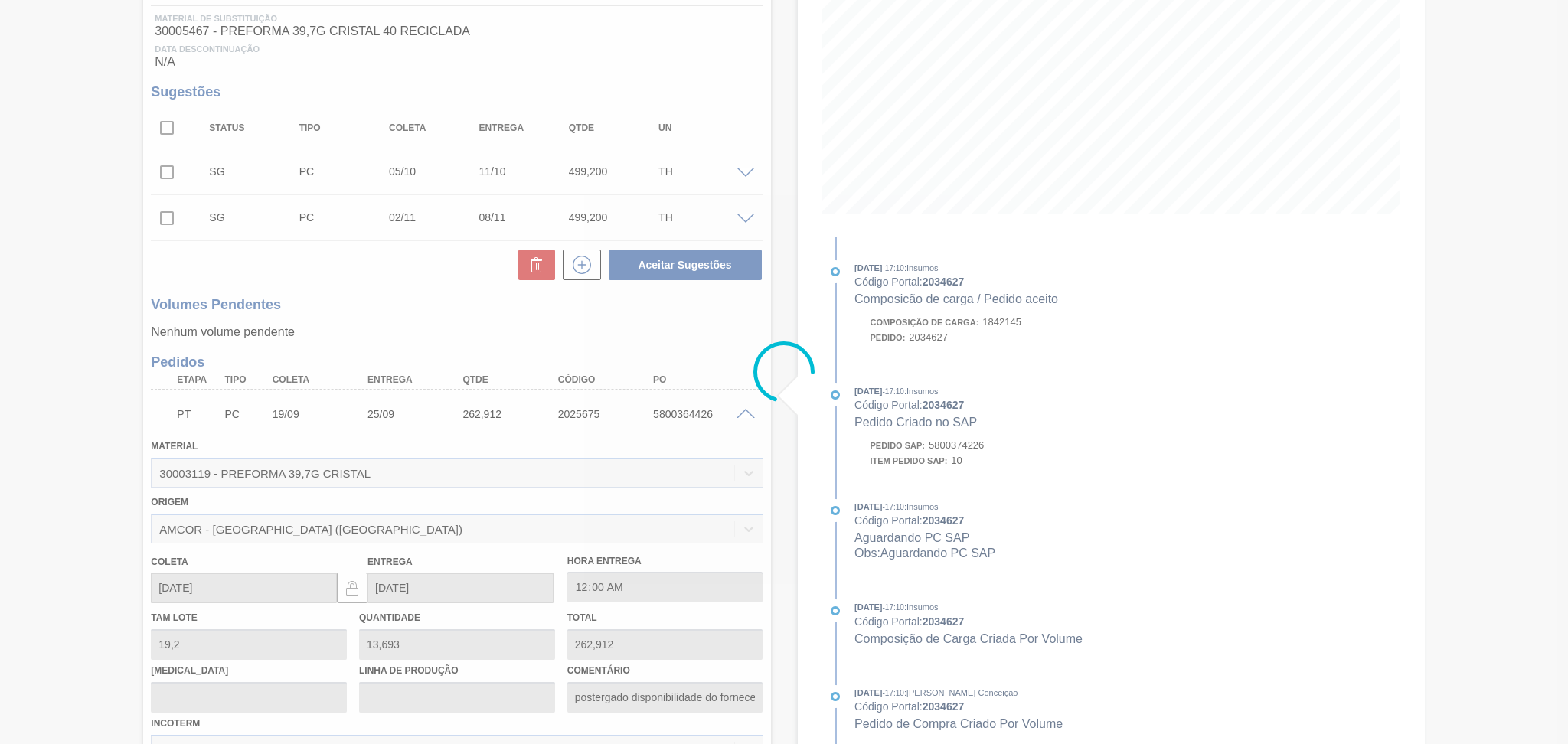
click at [741, 413] on div at bounding box center [784, 372] width 1568 height 744
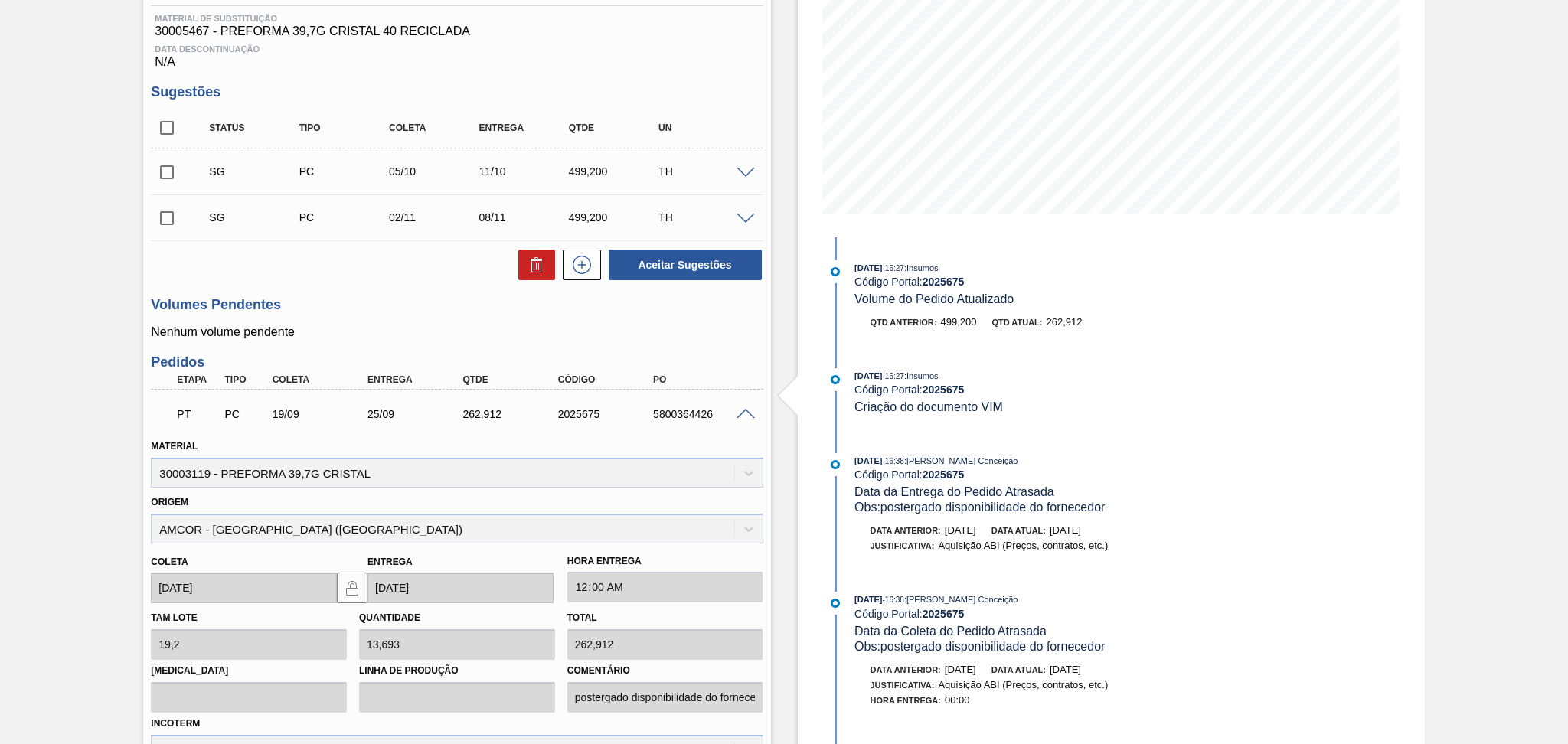
click at [741, 413] on span at bounding box center [745, 414] width 19 height 12
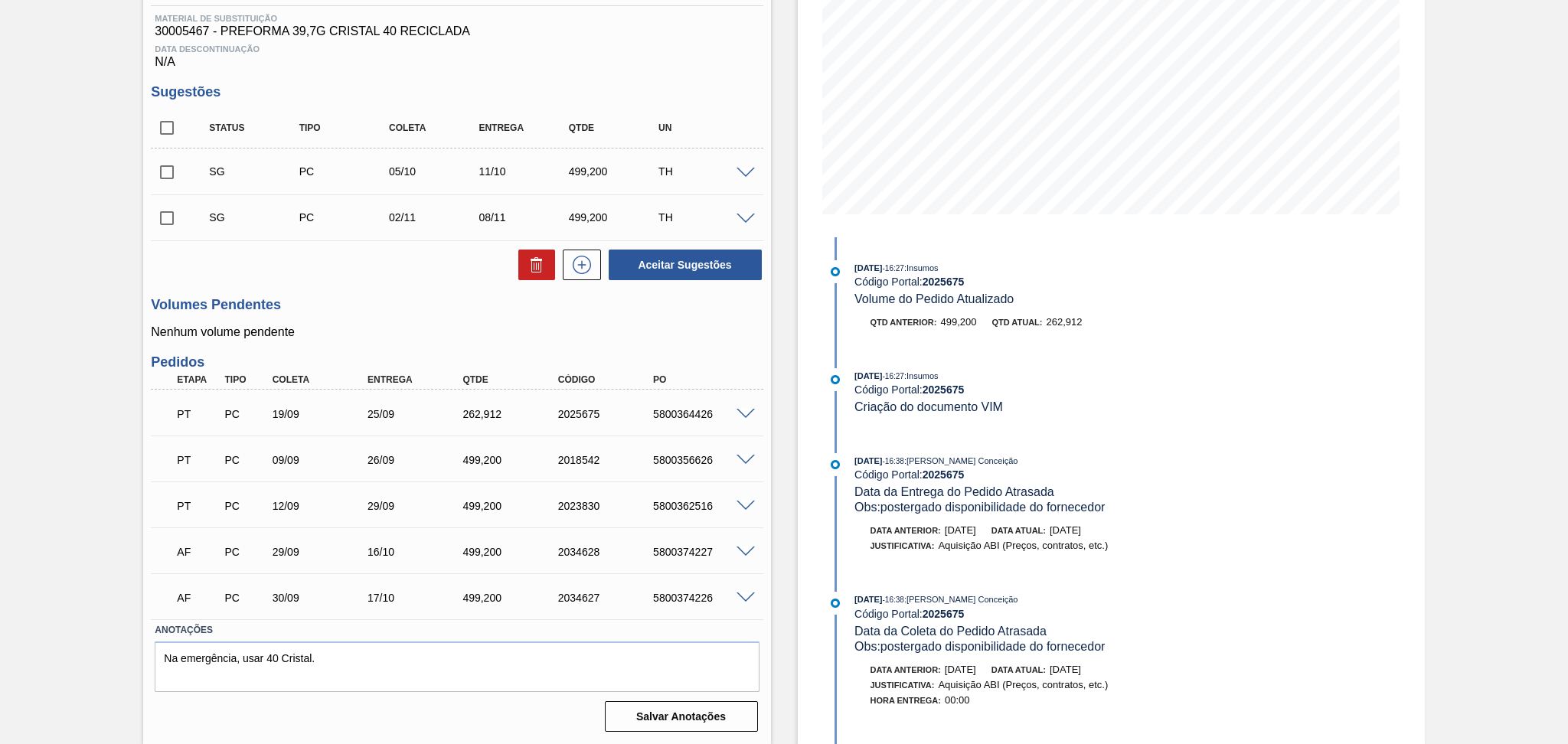
click at [748, 456] on span at bounding box center [745, 460] width 19 height 12
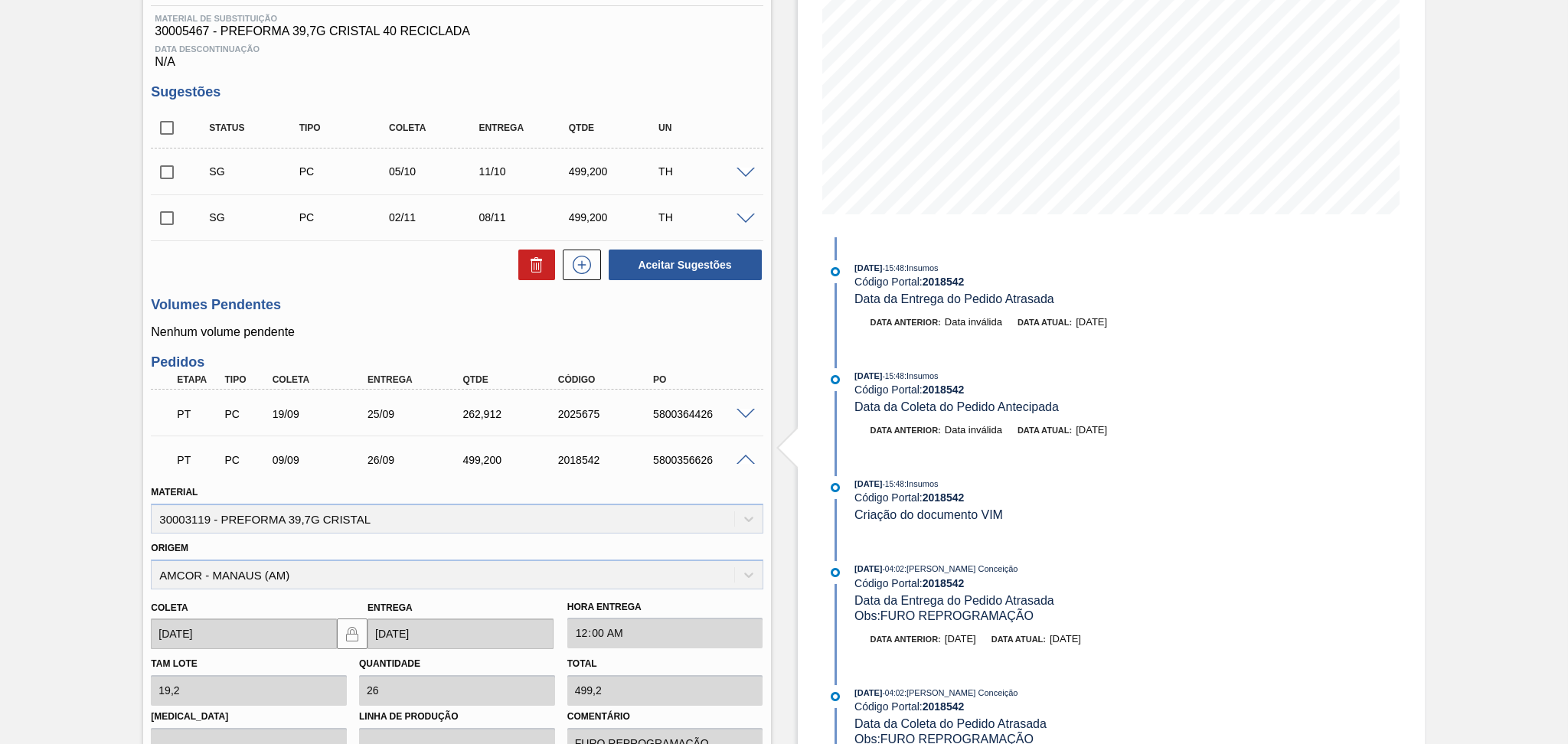
click at [748, 456] on span at bounding box center [745, 460] width 19 height 12
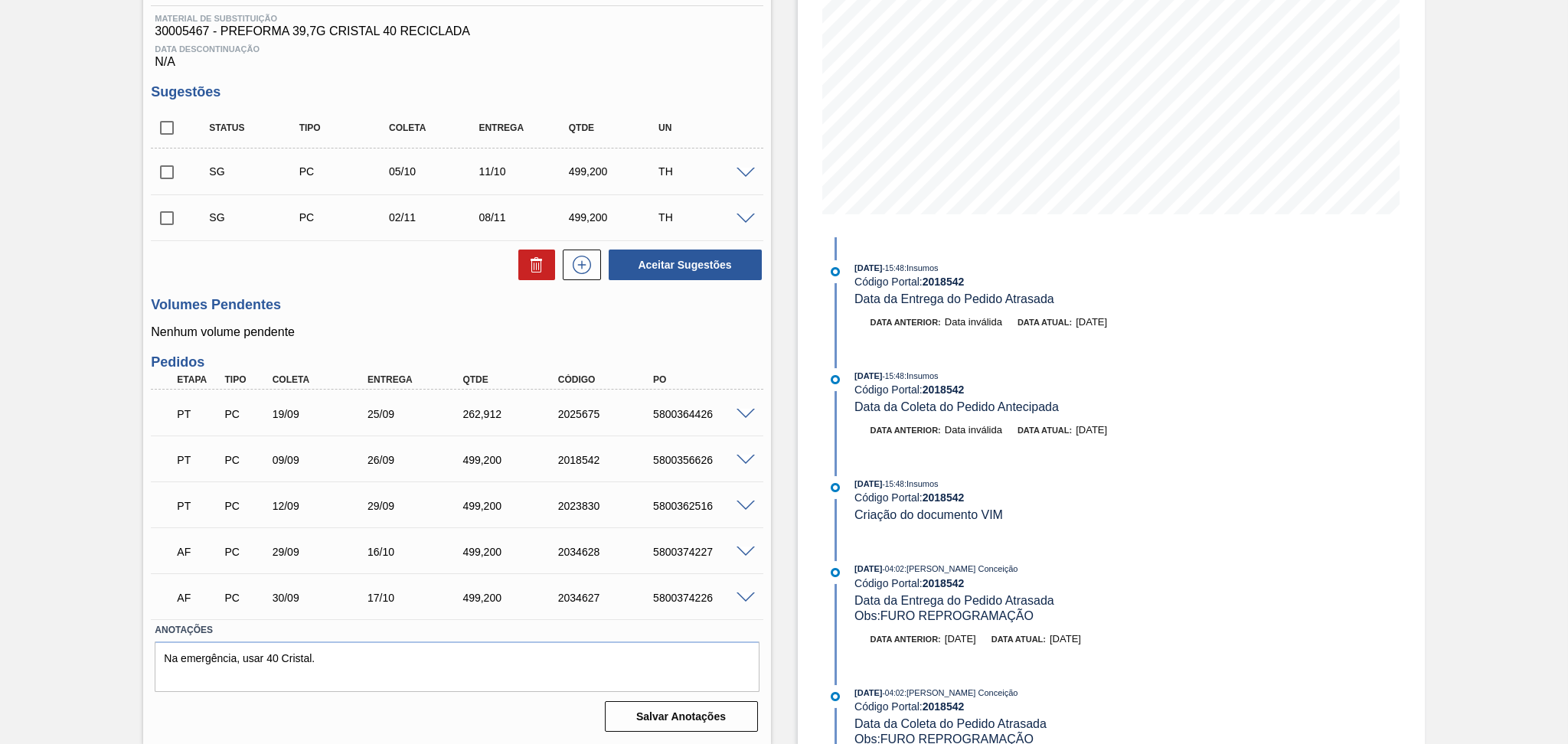
click at [748, 501] on span at bounding box center [745, 506] width 19 height 12
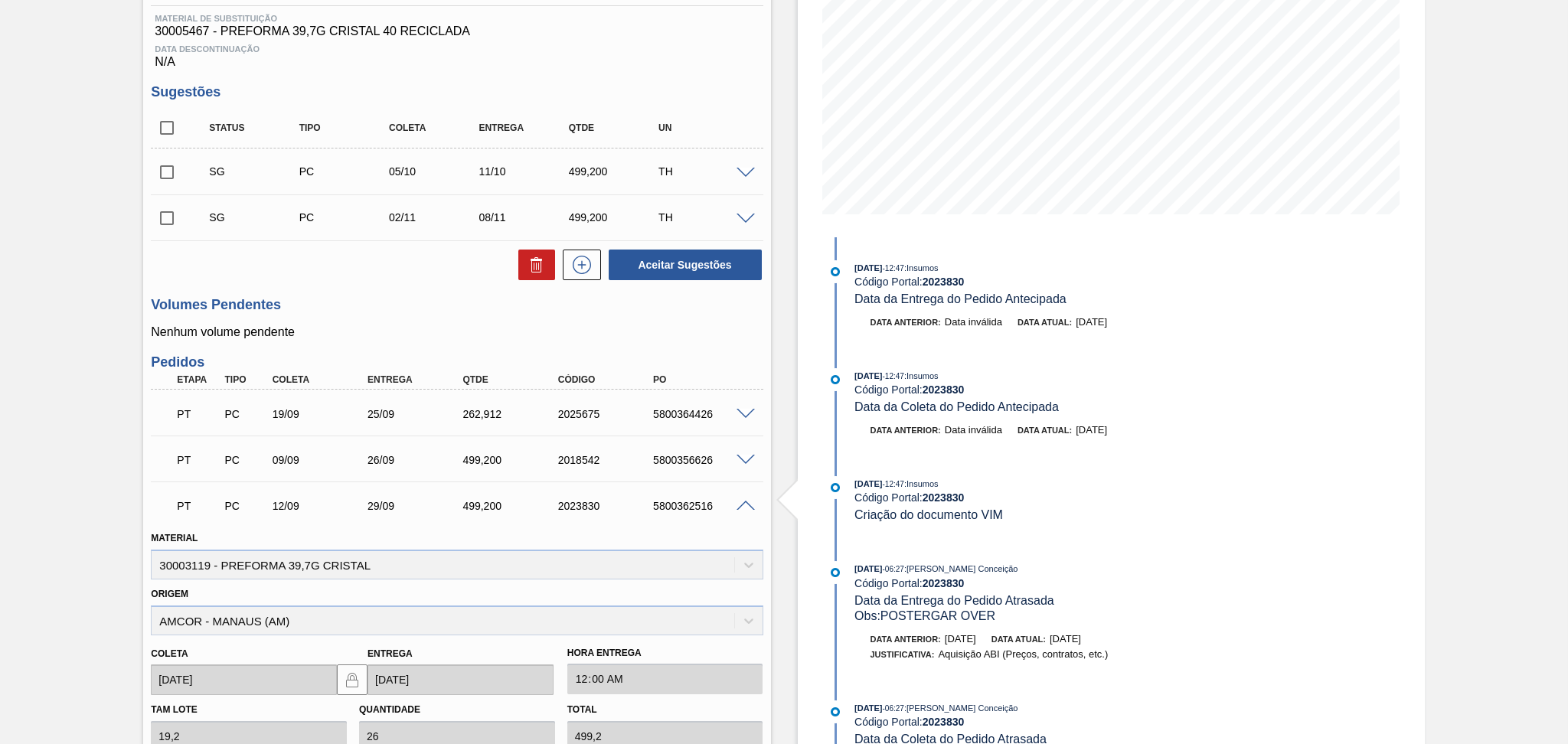
click at [733, 507] on div at bounding box center [748, 505] width 31 height 12
click at [749, 506] on span at bounding box center [745, 506] width 19 height 12
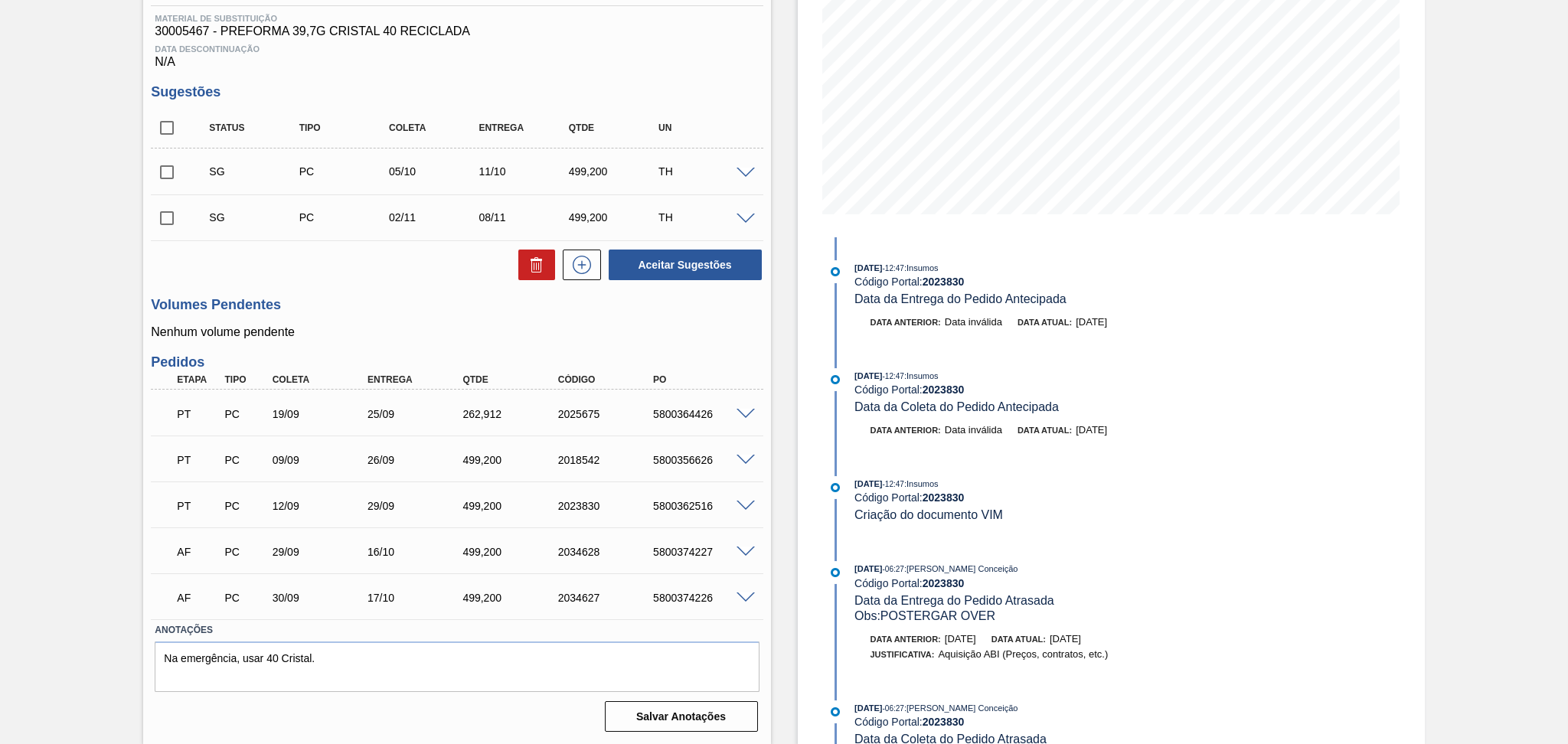
click at [741, 552] on span at bounding box center [745, 552] width 19 height 12
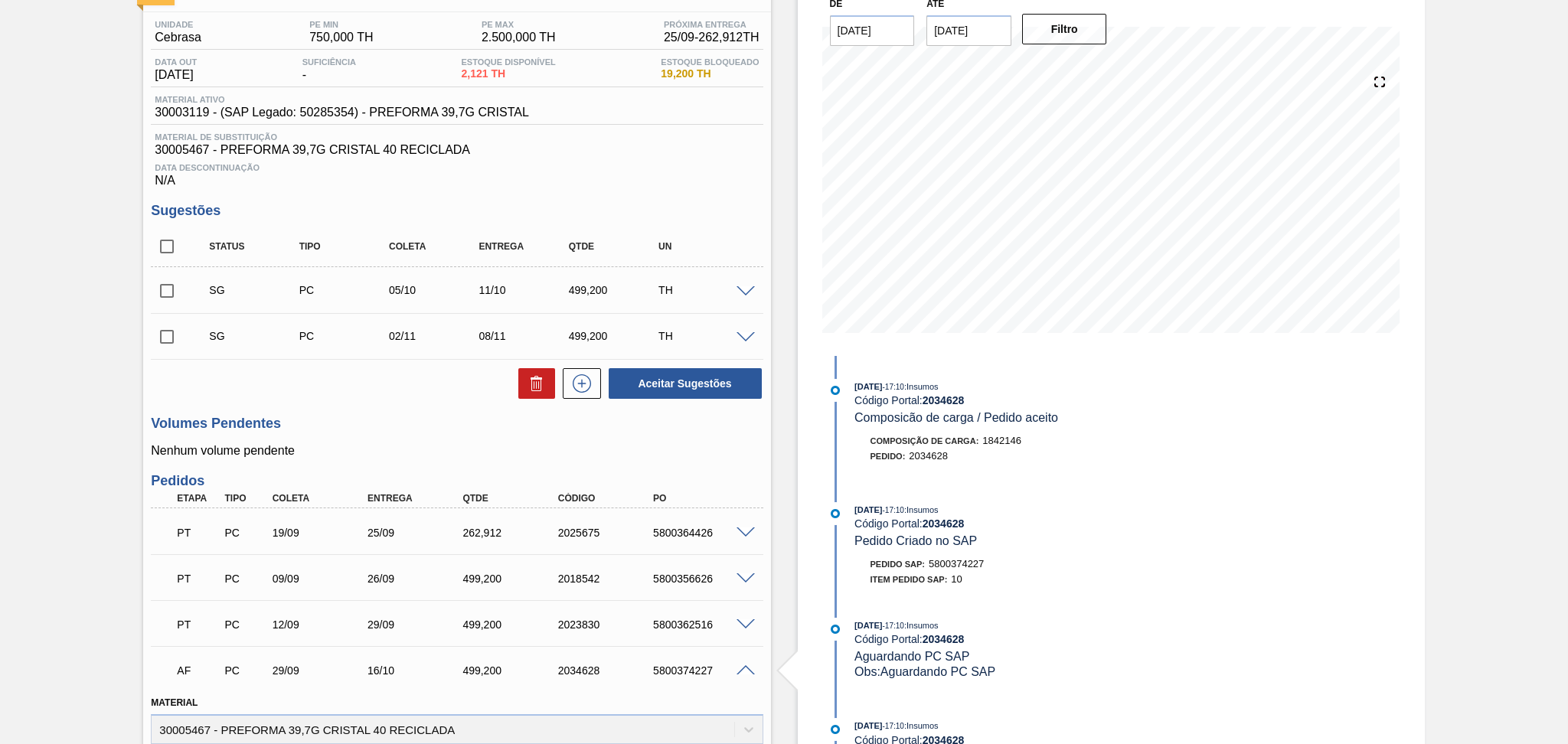
scroll to position [0, 0]
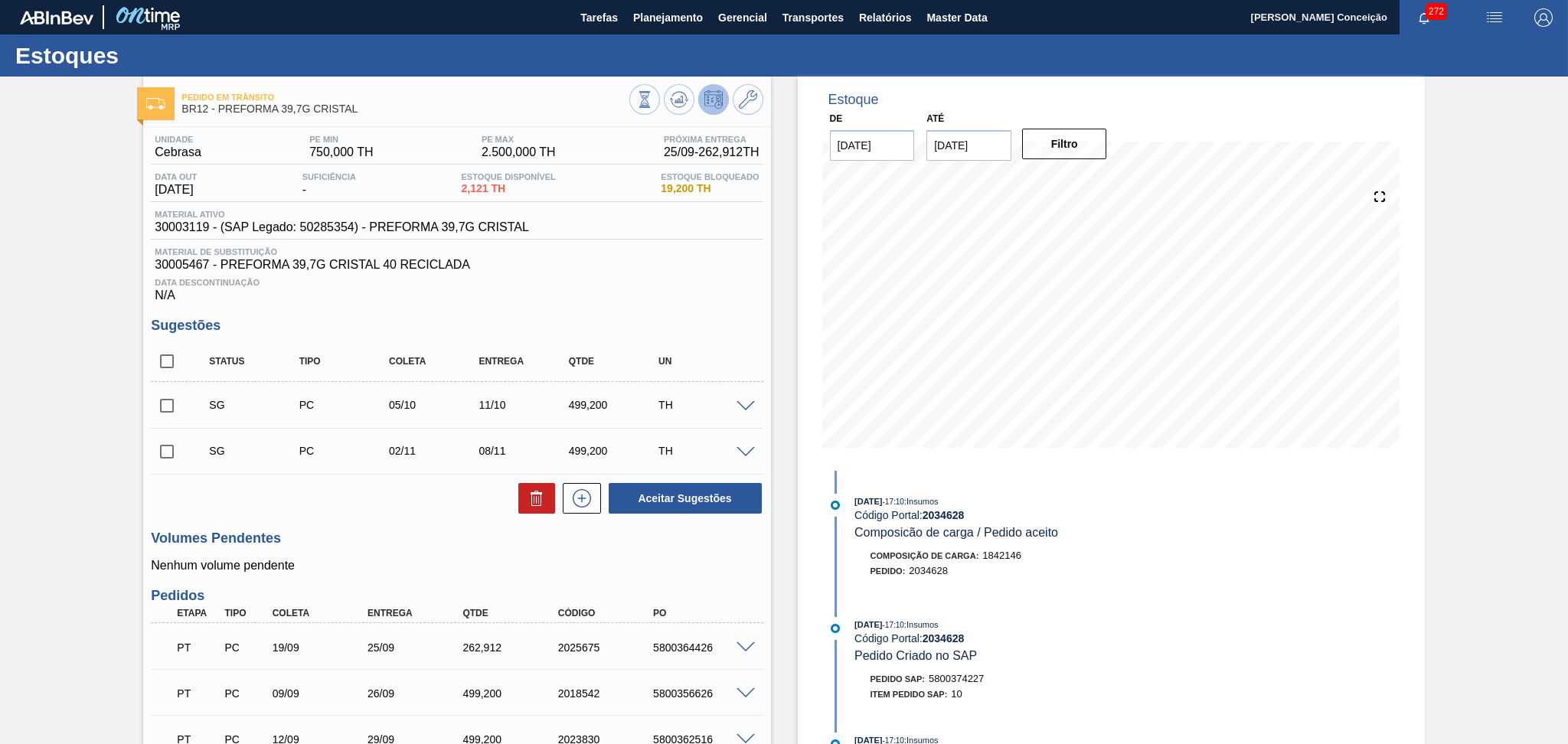
click at [748, 407] on span at bounding box center [745, 406] width 19 height 12
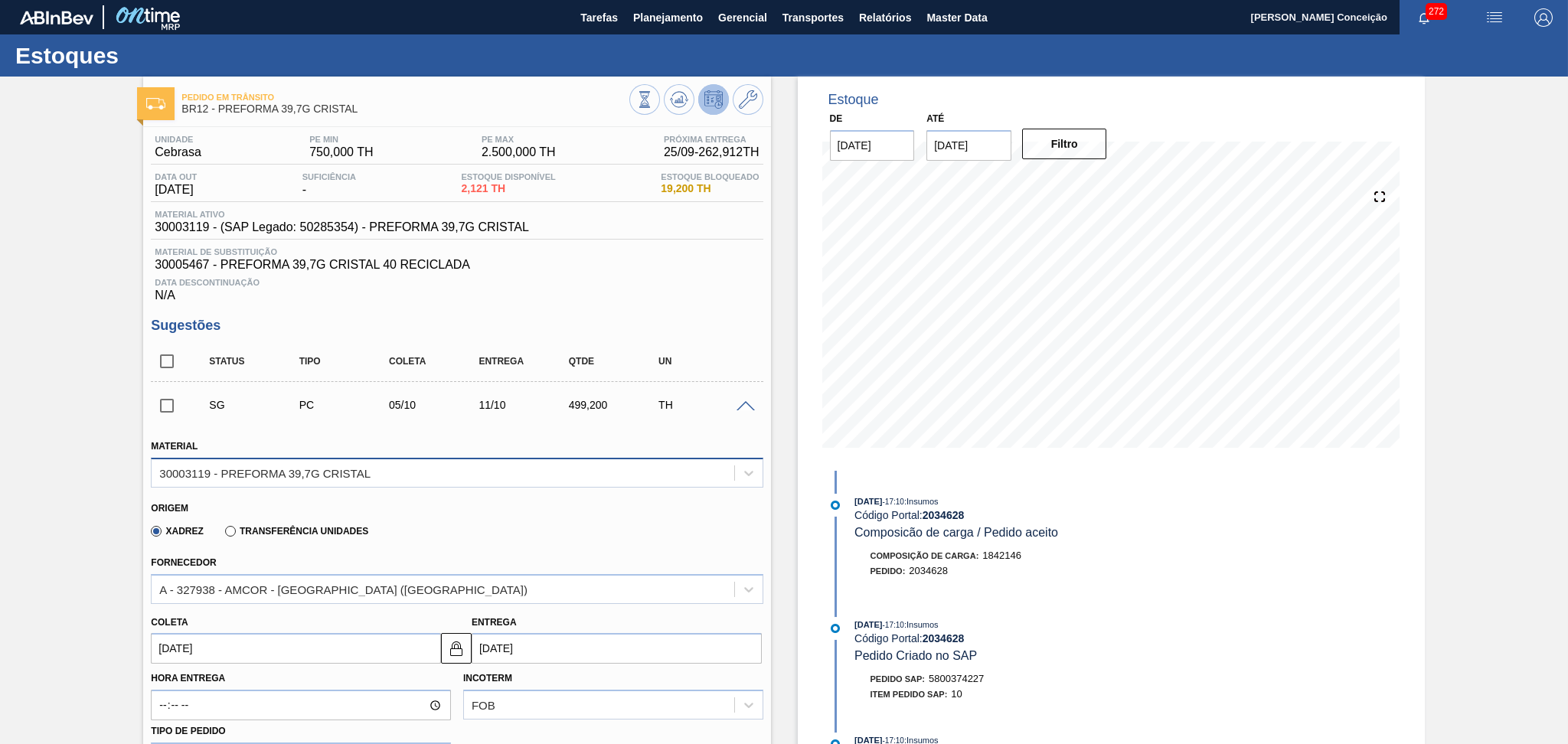
click at [322, 468] on div "30003119 - PREFORMA 39,7G CRISTAL" at bounding box center [265, 473] width 211 height 13
click at [397, 427] on div "Material 30003119 - PREFORMA 39,7G CRISTAL Origem Xadrez Transferência Unidades…" at bounding box center [457, 709] width 612 height 572
click at [742, 403] on span at bounding box center [745, 406] width 19 height 12
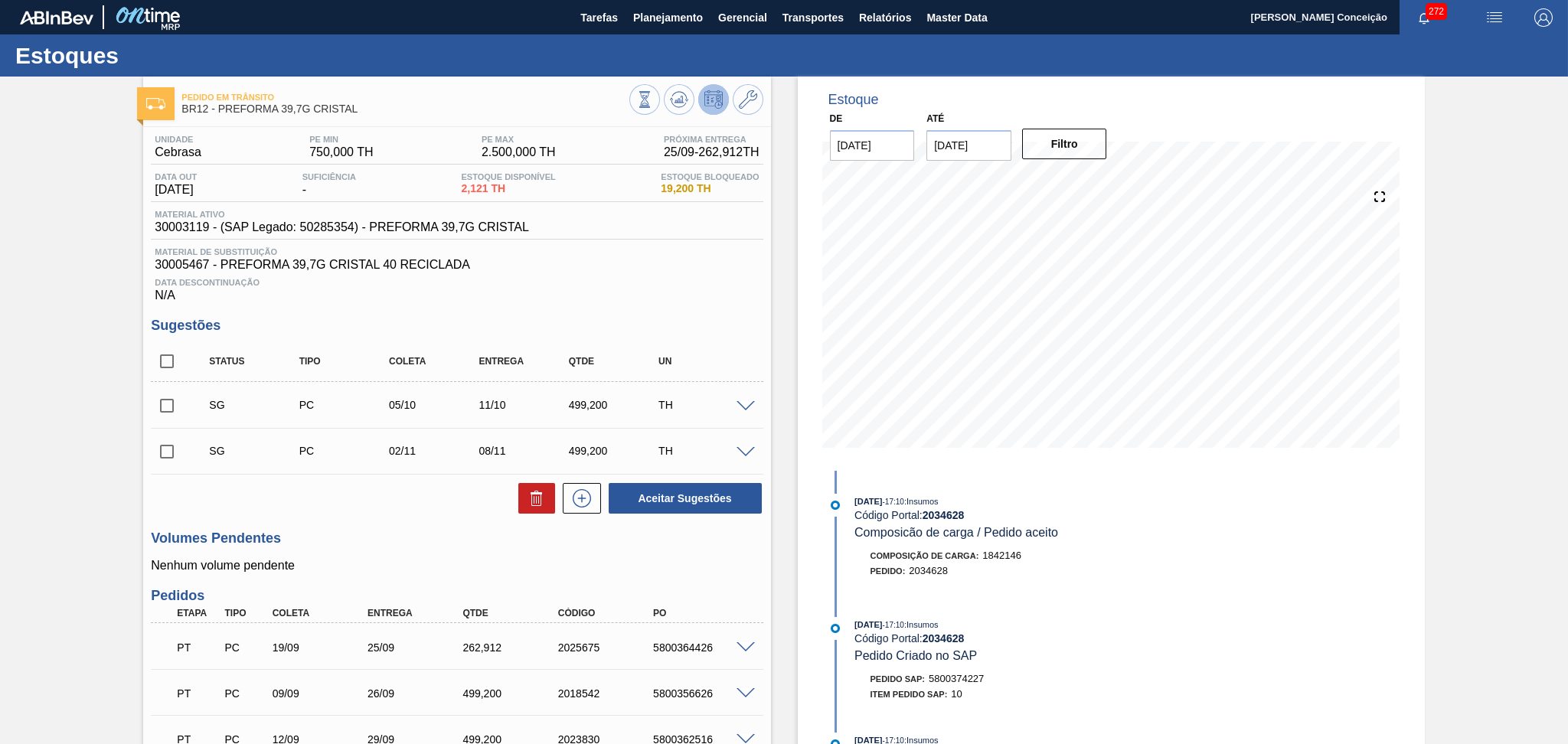
click at [736, 292] on div "Data Descontinuação N/A" at bounding box center [457, 286] width 612 height 31
click at [745, 90] on icon at bounding box center [748, 99] width 19 height 19
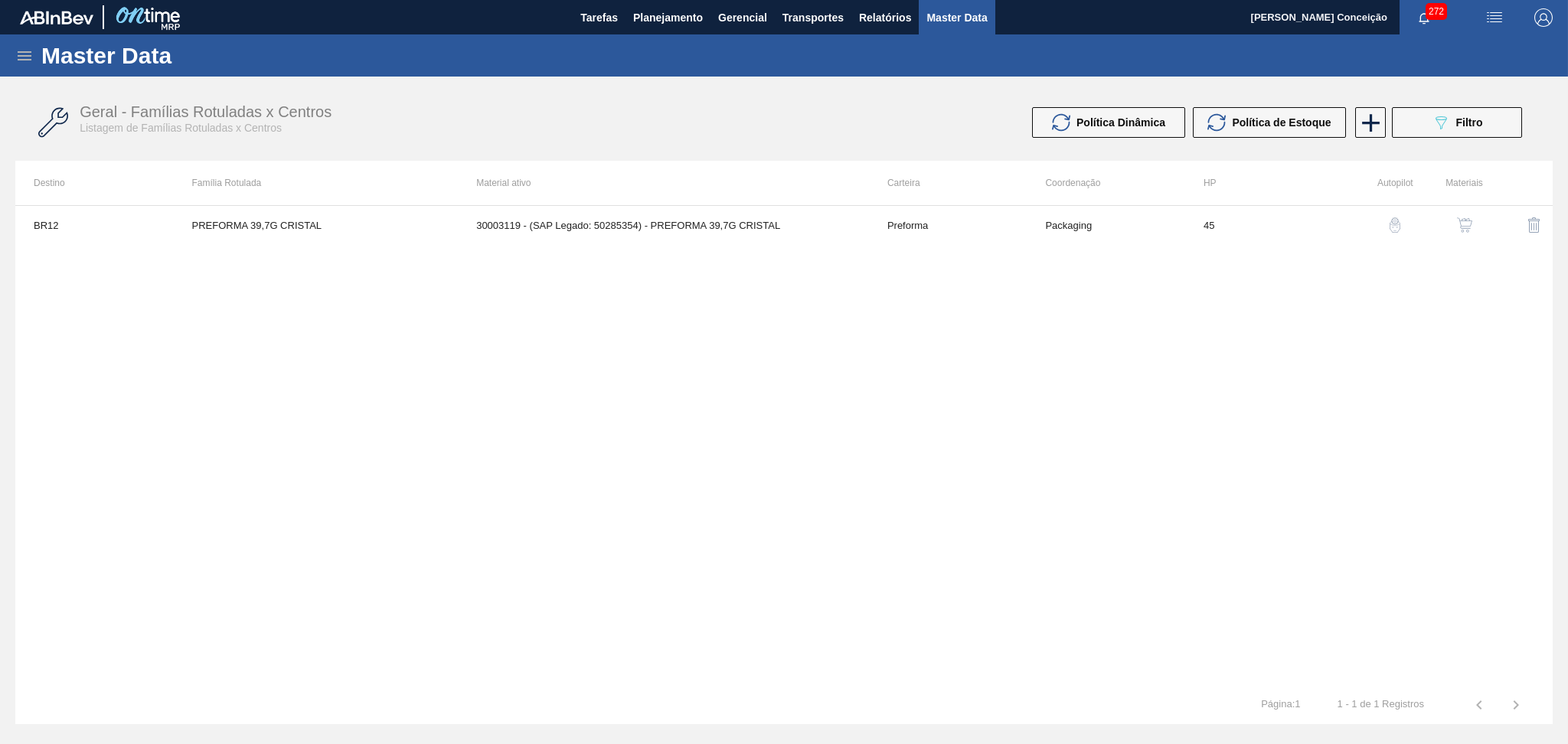
click at [890, 330] on div "BR12 PREFORMA 39,7G CRISTAL 30003119 - (SAP Legado: 50285354) - PREFORMA 39,7G …" at bounding box center [783, 445] width 1537 height 481
click at [1460, 223] on img "button" at bounding box center [1464, 224] width 15 height 15
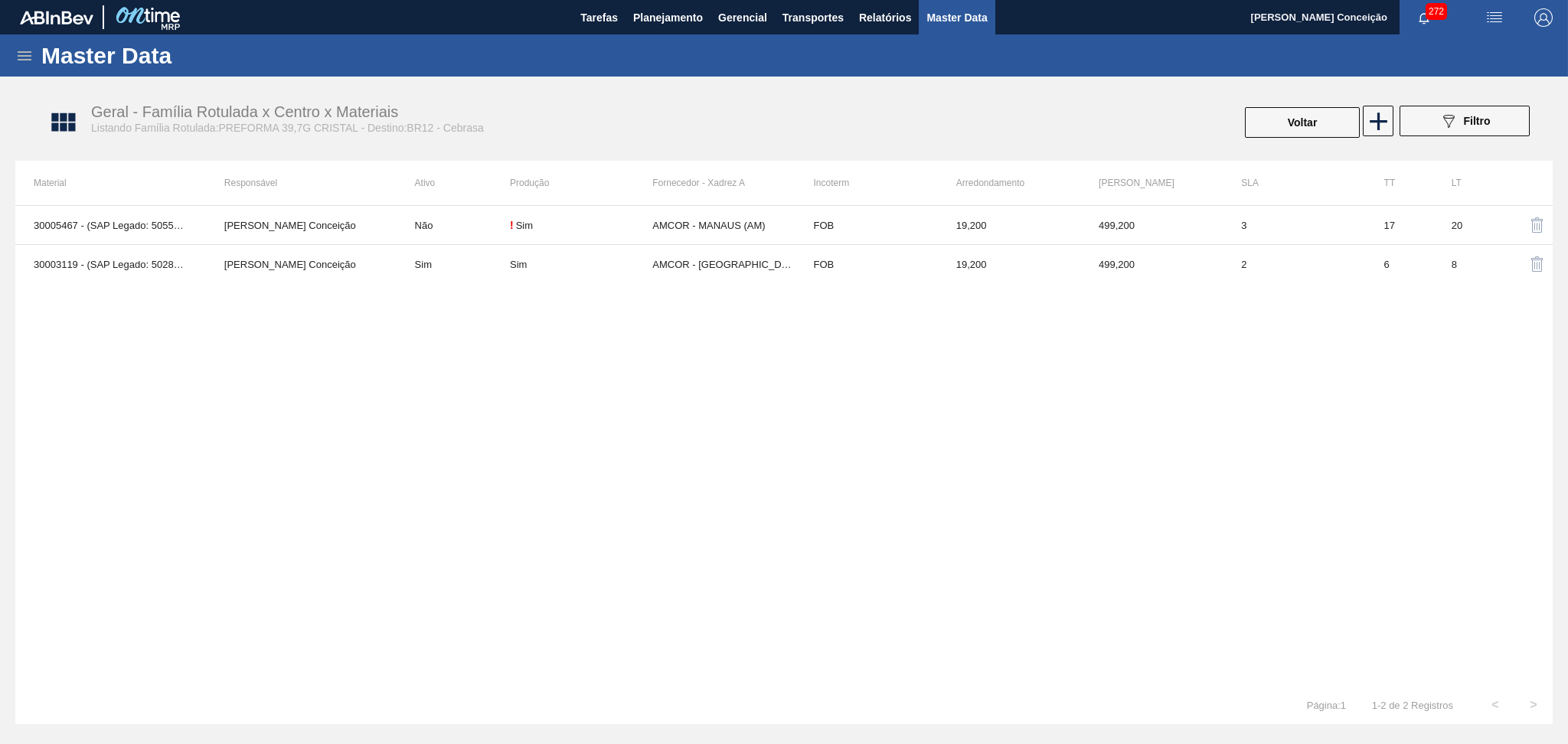
click at [438, 353] on div "30005467 - (SAP Legado: 50551268) - PREFORMA 39,7G CRISTAL 40 RECICLADA Aline A…" at bounding box center [783, 445] width 1537 height 481
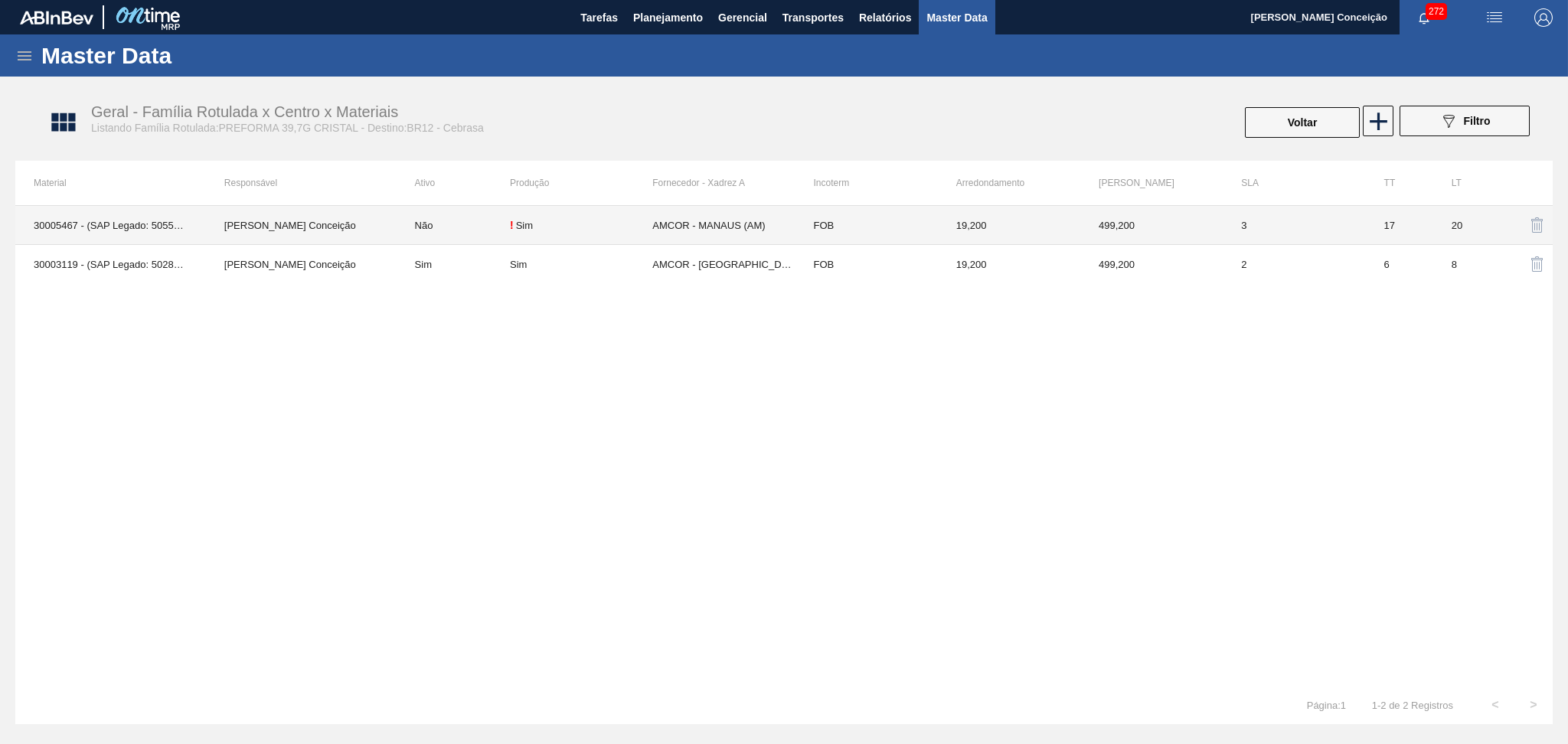
click at [725, 227] on td "AMCOR - MANAUS (AM)" at bounding box center [723, 225] width 143 height 39
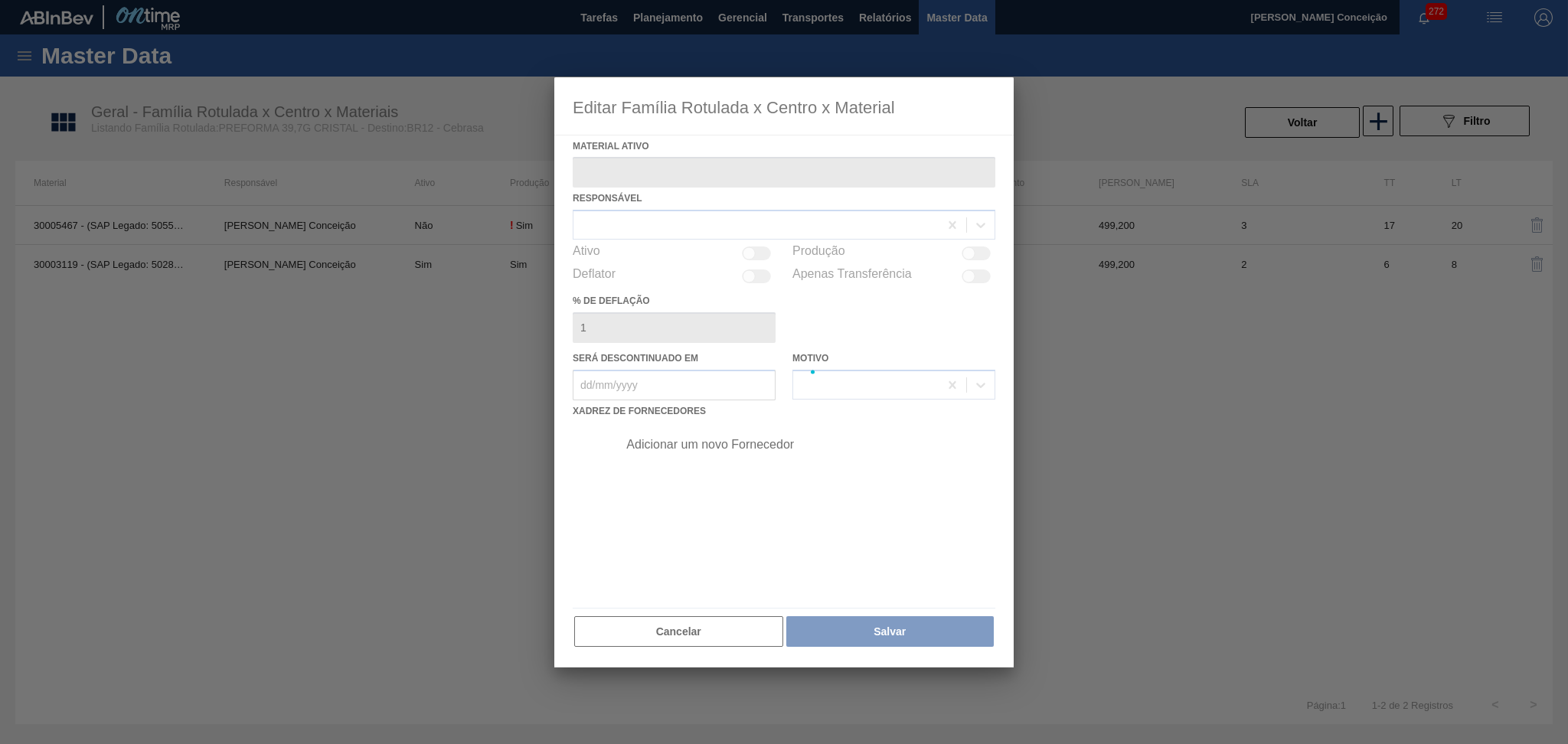
type ativo "30005467 - (SAP Legado: 50551268) - PREFORMA 39,7G CRISTAL 40 RECICLADA"
checkbox input "true"
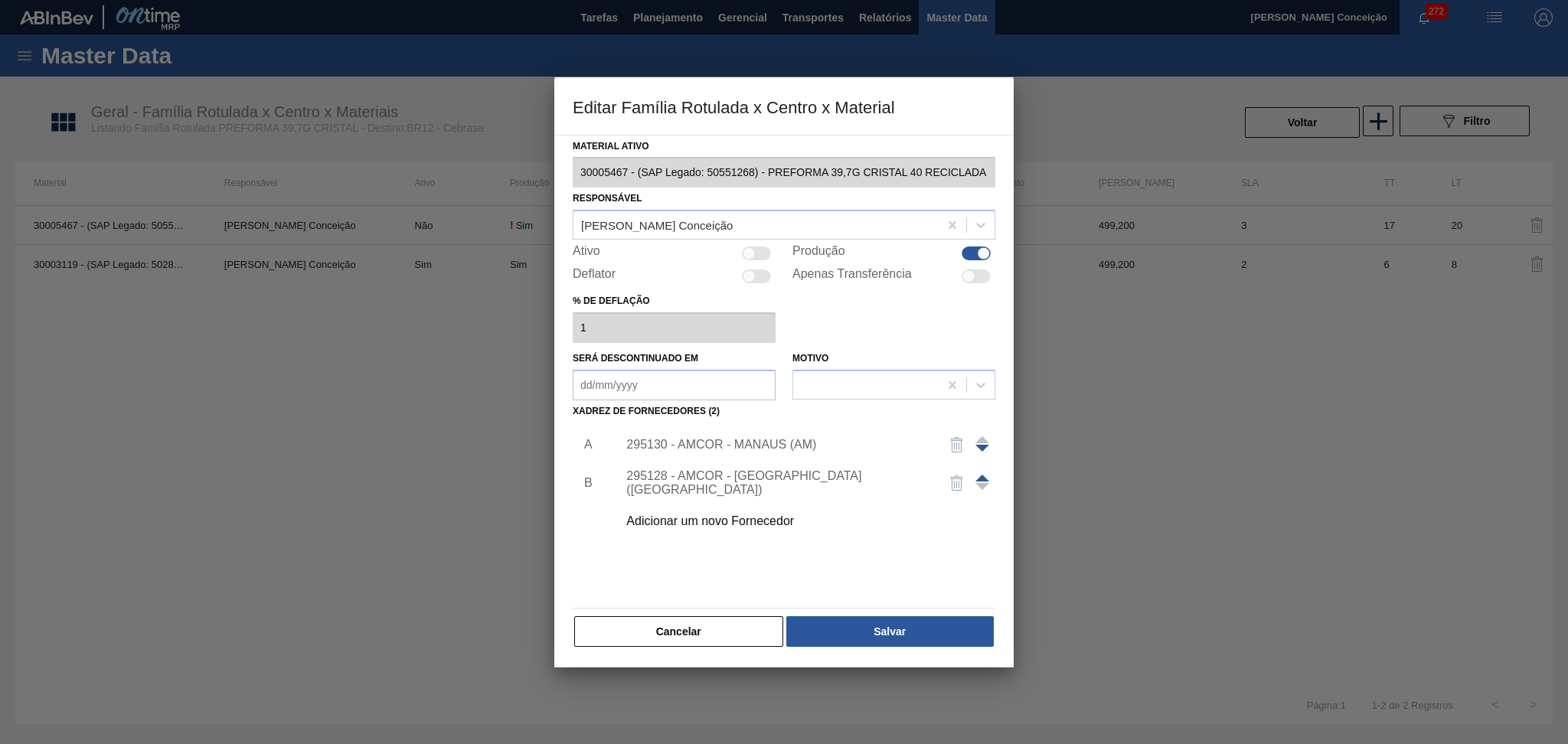
click at [750, 447] on div "295130 - AMCOR - MANAUS (AM)" at bounding box center [776, 445] width 300 height 14
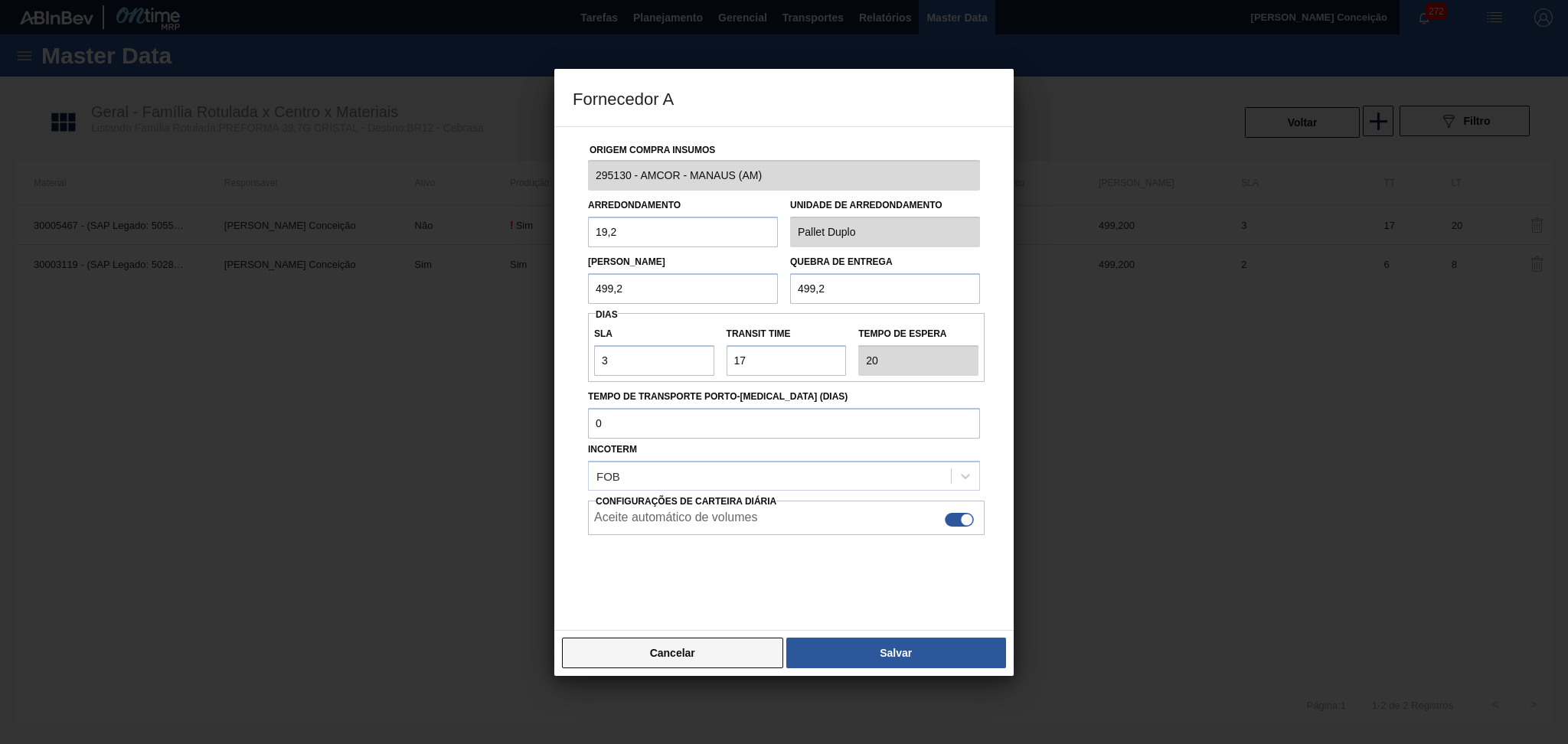
click at [684, 652] on button "Cancelar" at bounding box center [672, 653] width 221 height 31
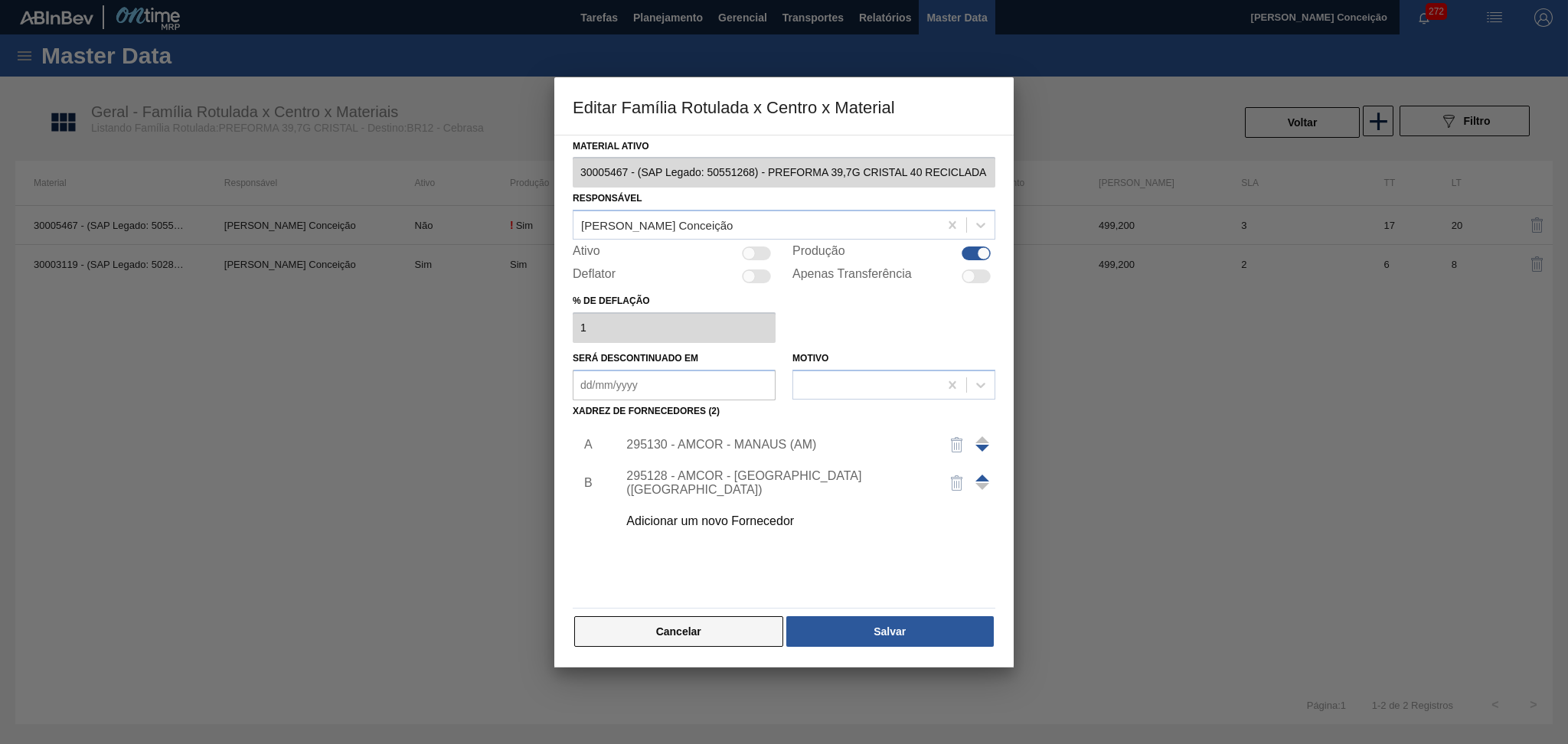
click at [677, 635] on button "Cancelar" at bounding box center [678, 631] width 209 height 31
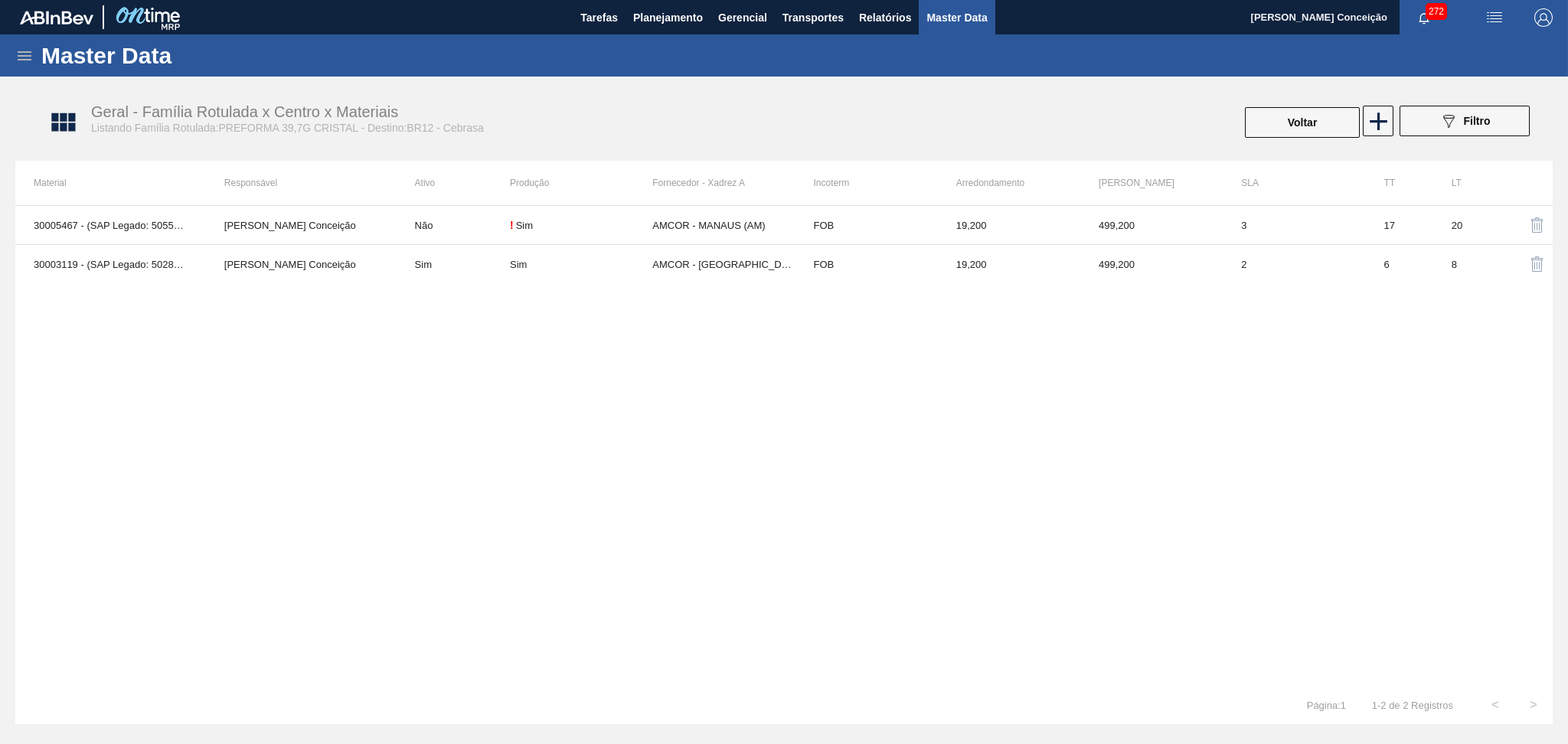
click at [1109, 564] on div "30005467 - (SAP Legado: 50551268) - PREFORMA 39,7G CRISTAL 40 RECICLADA Aline A…" at bounding box center [783, 445] width 1537 height 481
click at [1441, 116] on icon "089F7B8B-B2A5-4AFE-B5C0-19BA573D28AC" at bounding box center [1448, 121] width 19 height 19
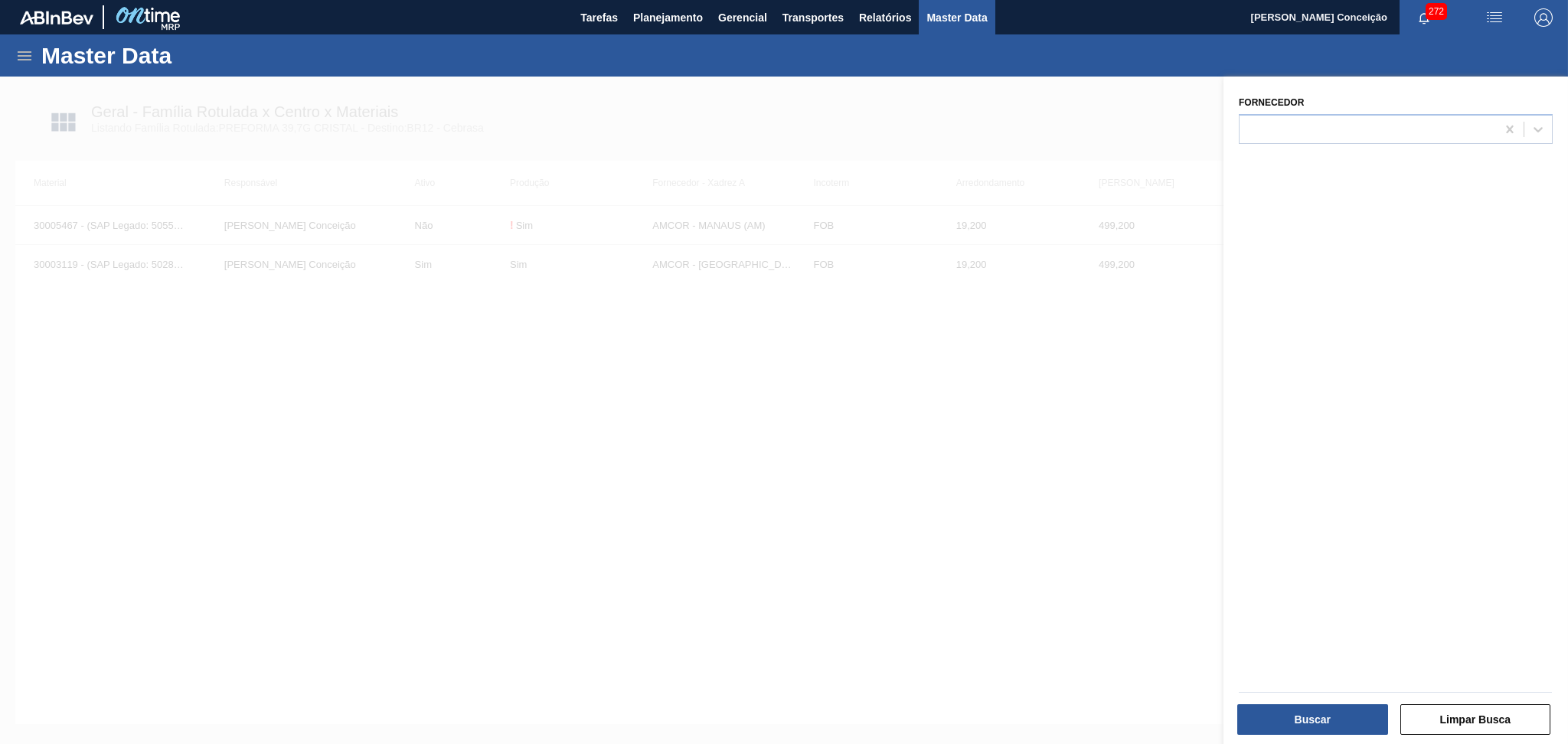
click at [1062, 145] on div at bounding box center [784, 448] width 1568 height 744
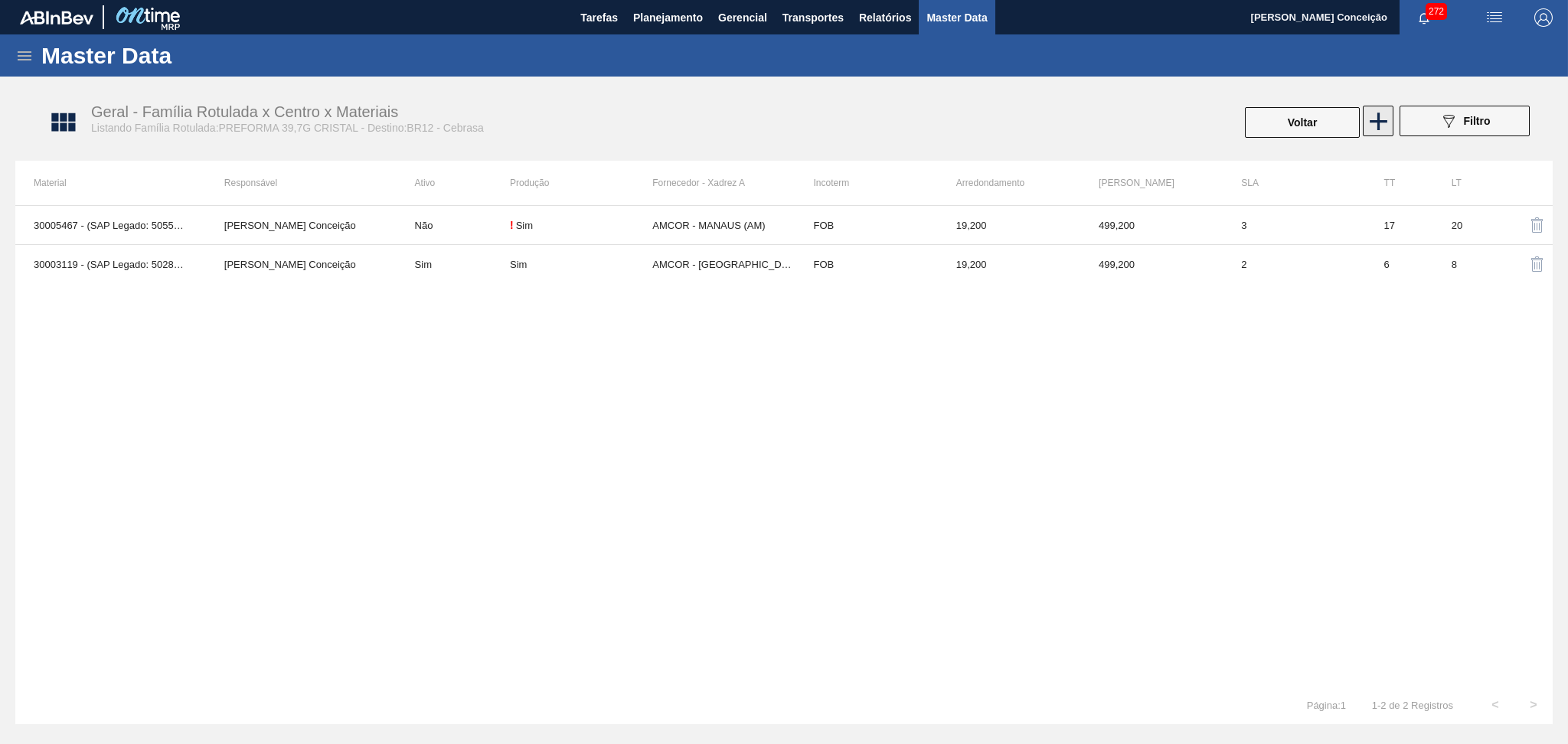
click at [1372, 124] on icon at bounding box center [1378, 121] width 30 height 30
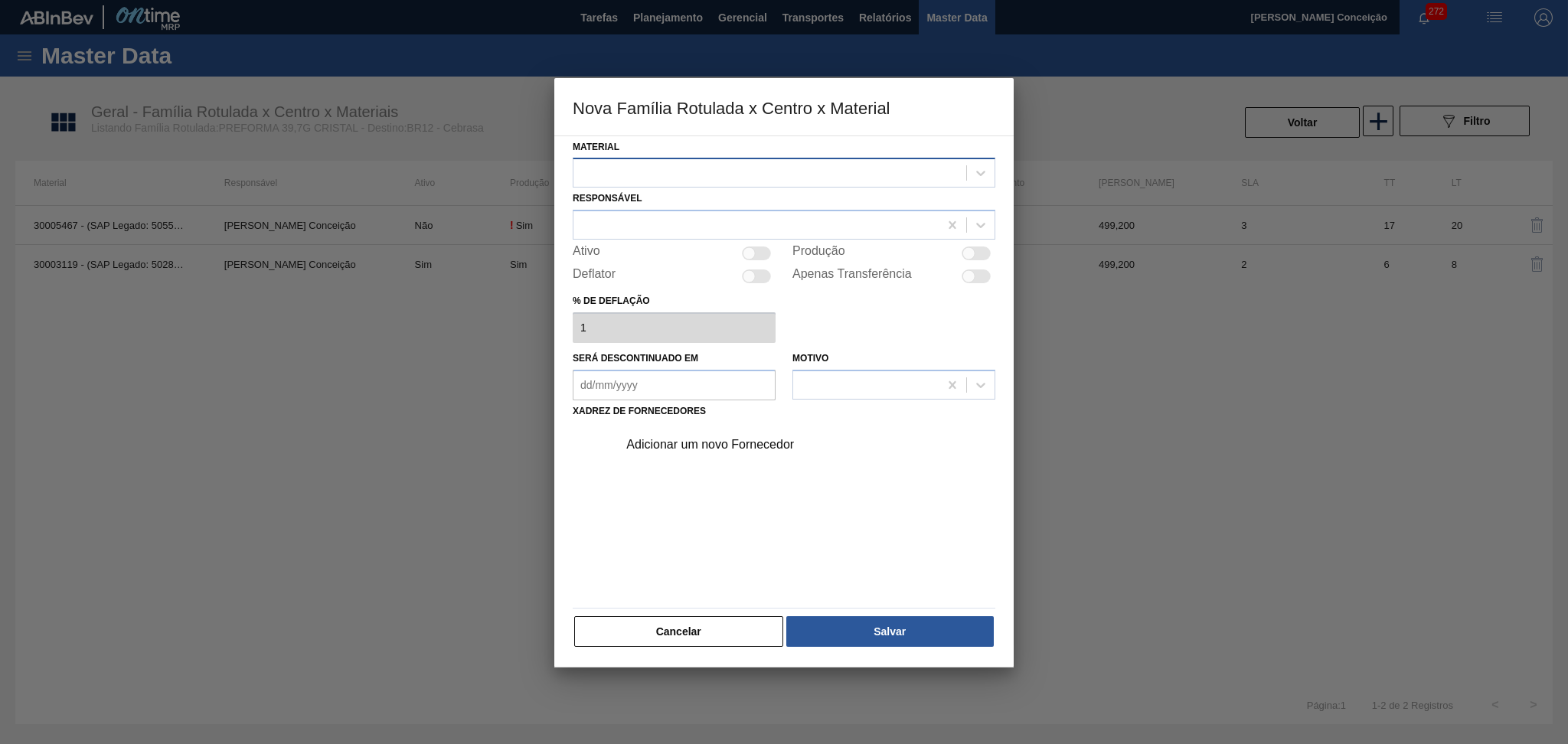
click at [638, 178] on div at bounding box center [770, 173] width 393 height 22
click at [637, 171] on div at bounding box center [770, 173] width 393 height 22
type input "30007742"
click at [655, 630] on button "Cancelar" at bounding box center [678, 631] width 209 height 31
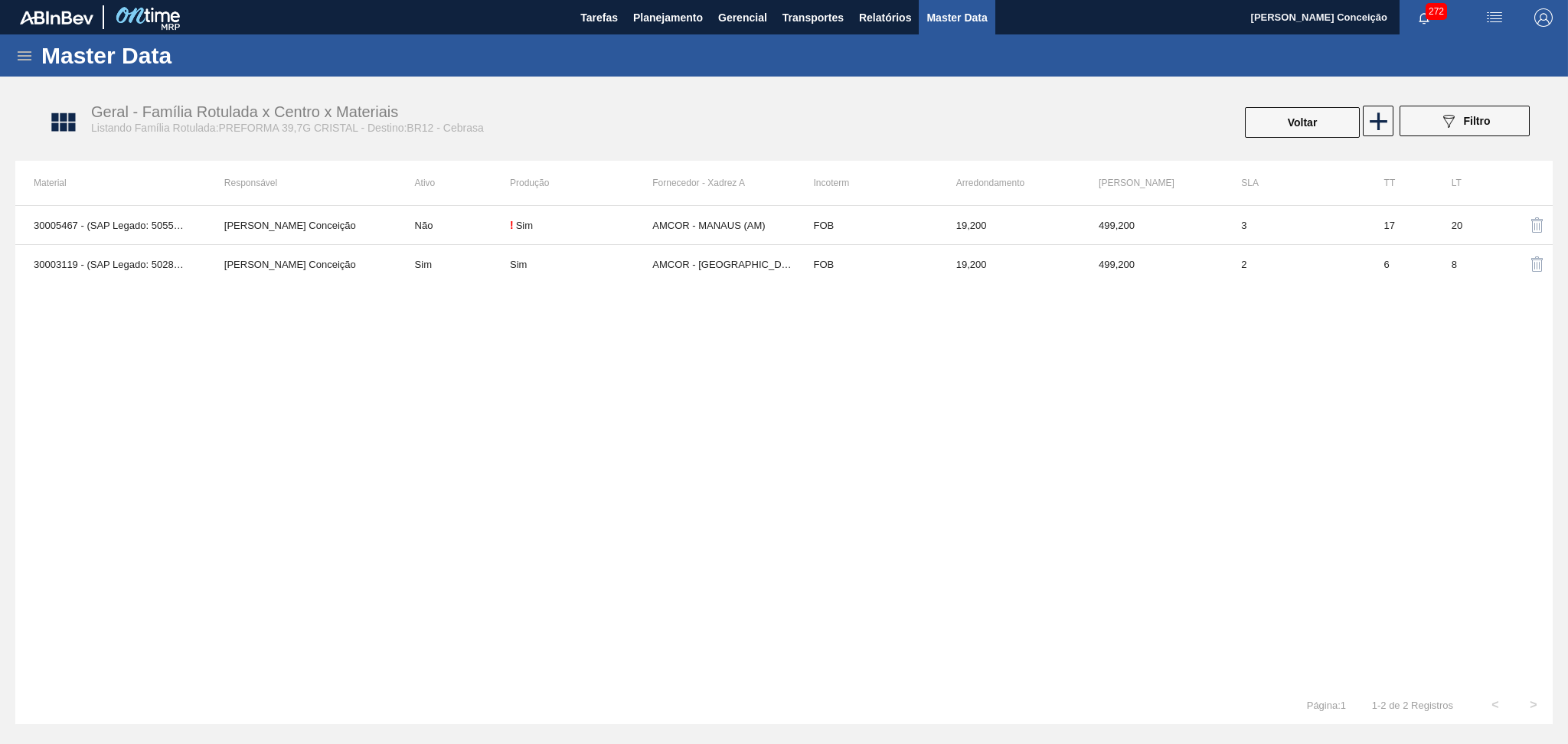
click at [923, 445] on div "30005467 - (SAP Legado: 50551268) - PREFORMA 39,7G CRISTAL 40 RECICLADA Aline A…" at bounding box center [783, 445] width 1537 height 481
click at [667, 19] on span "Planejamento" at bounding box center [668, 17] width 70 height 19
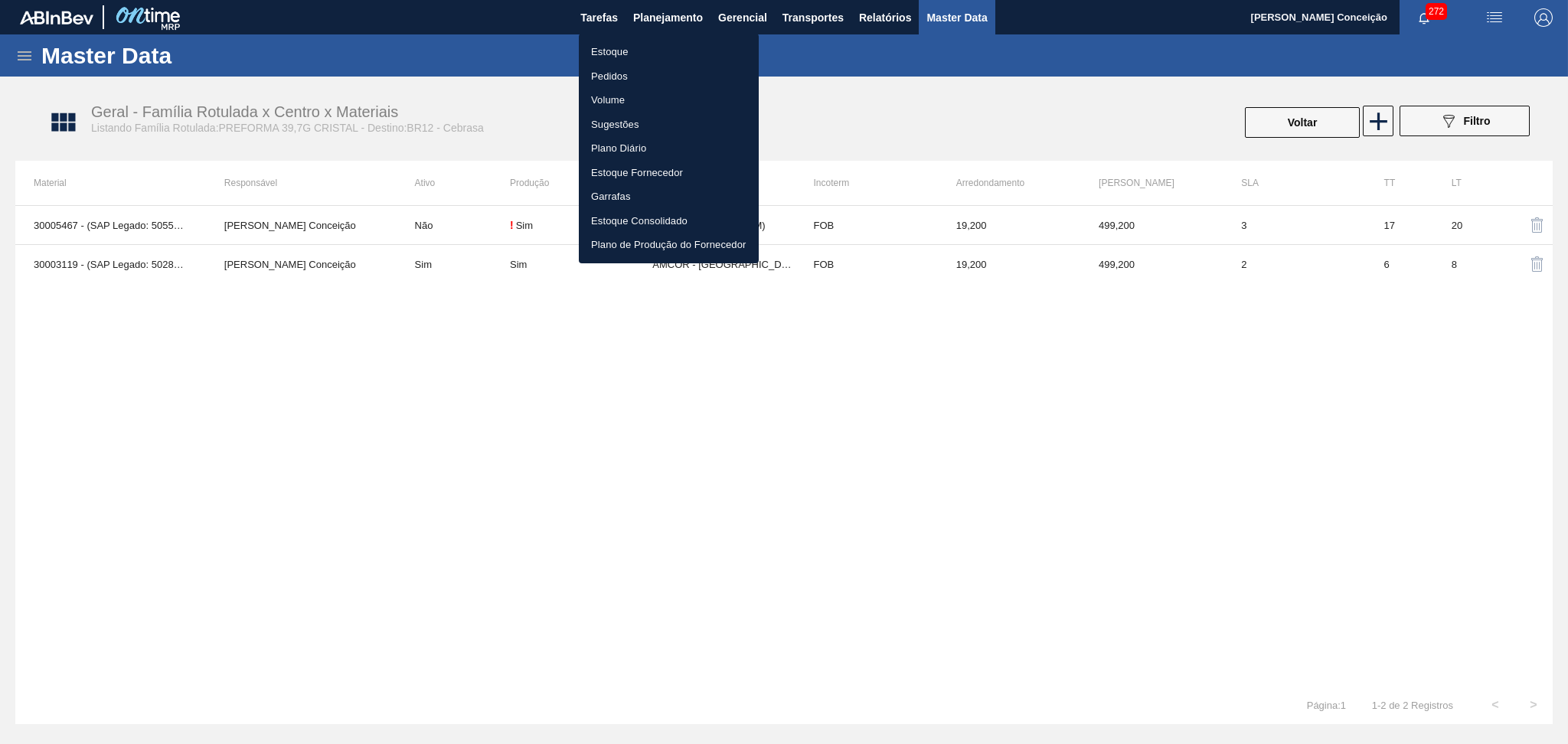
click at [601, 60] on li "Estoque" at bounding box center [669, 52] width 180 height 25
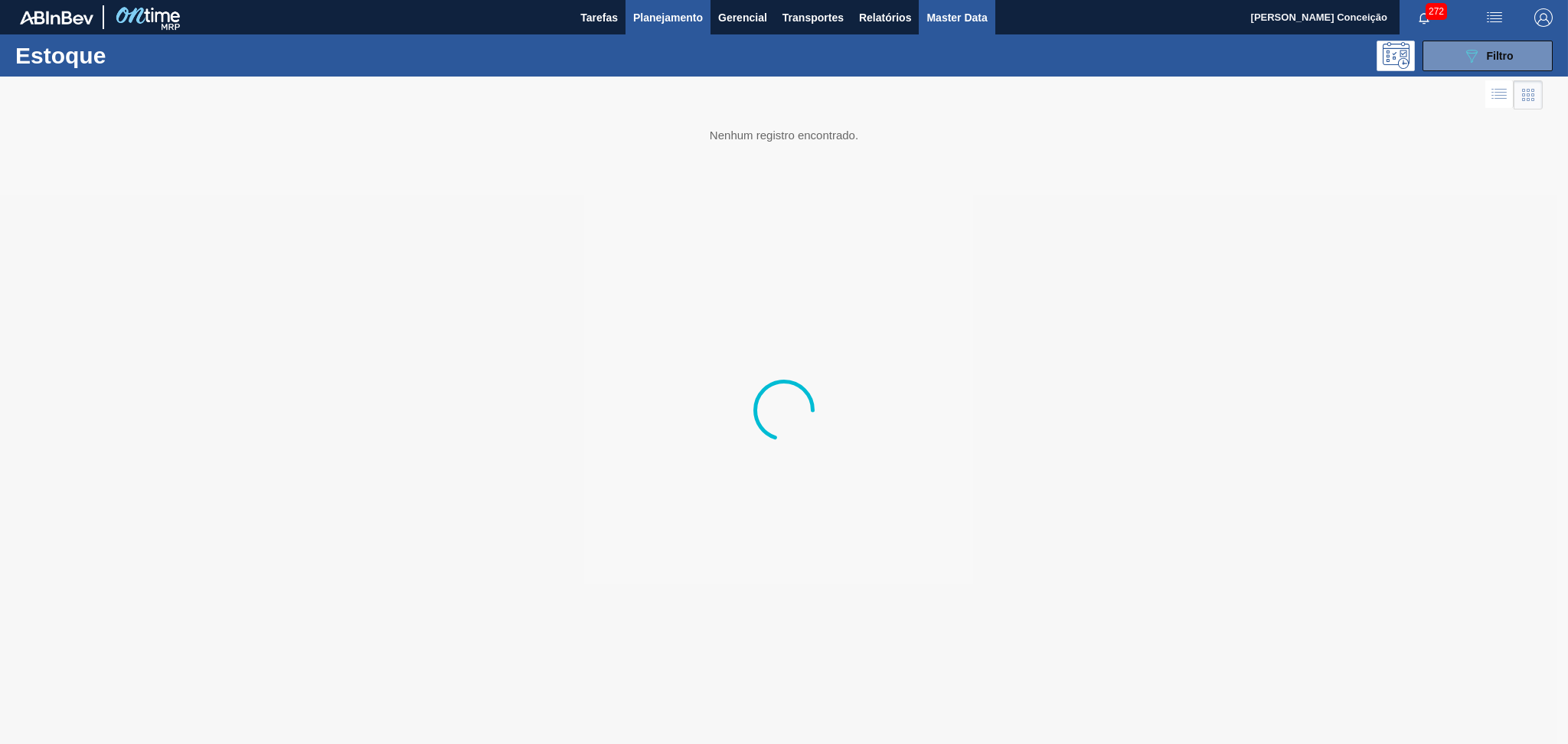
click at [951, 13] on span "Master Data" at bounding box center [957, 17] width 60 height 19
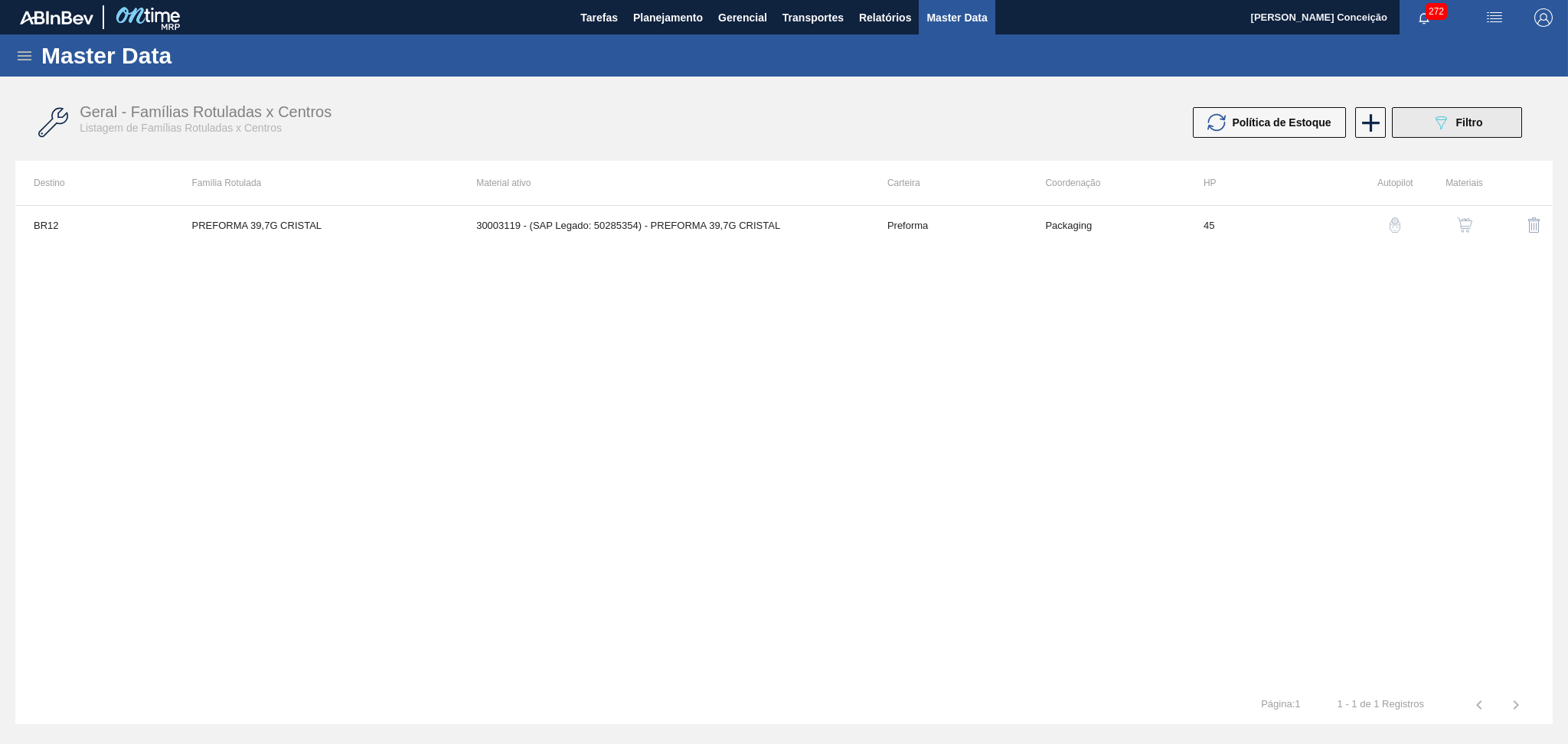
click at [1440, 126] on icon "089F7B8B-B2A5-4AFE-B5C0-19BA573D28AC" at bounding box center [1440, 122] width 19 height 19
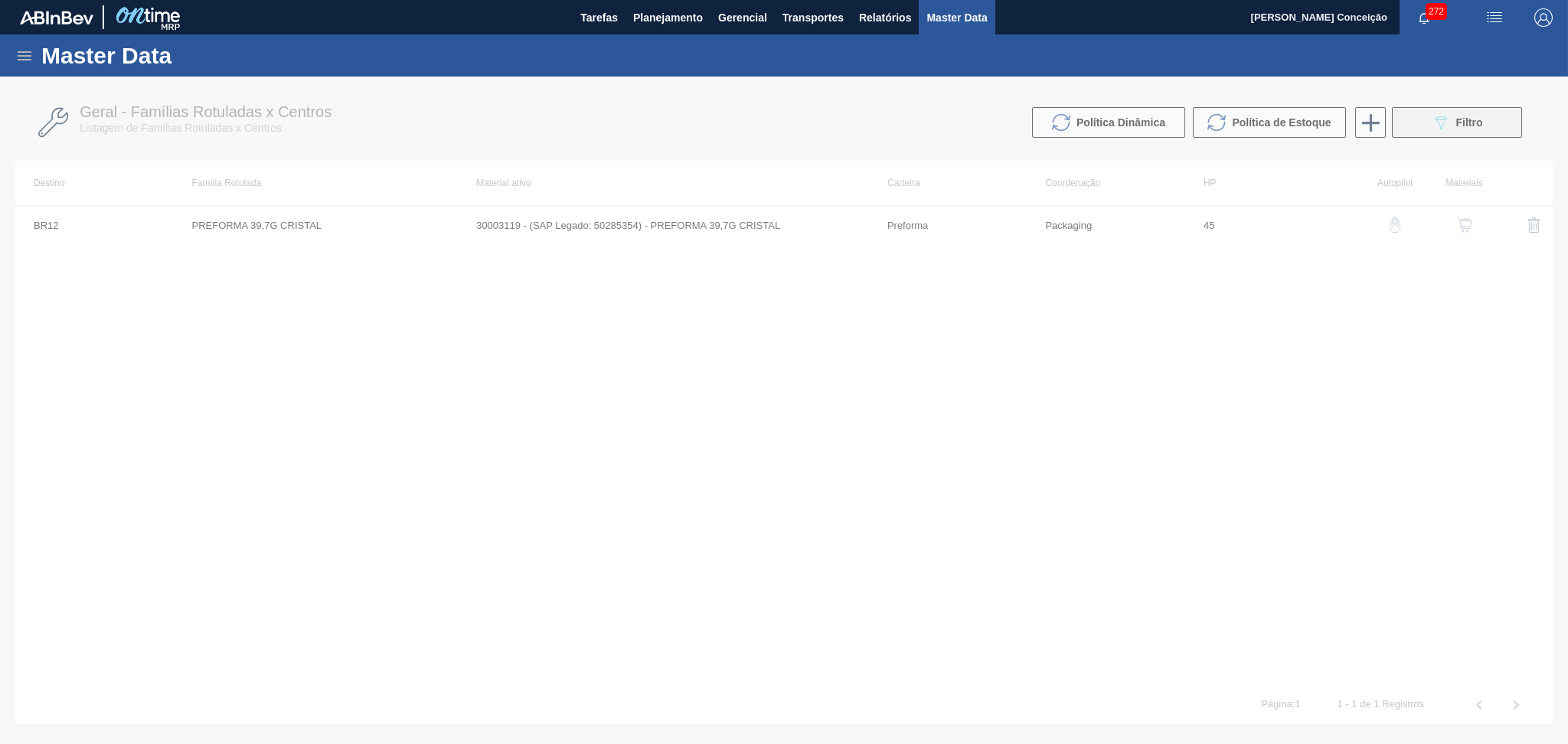
click at [1440, 126] on div at bounding box center [784, 410] width 1568 height 668
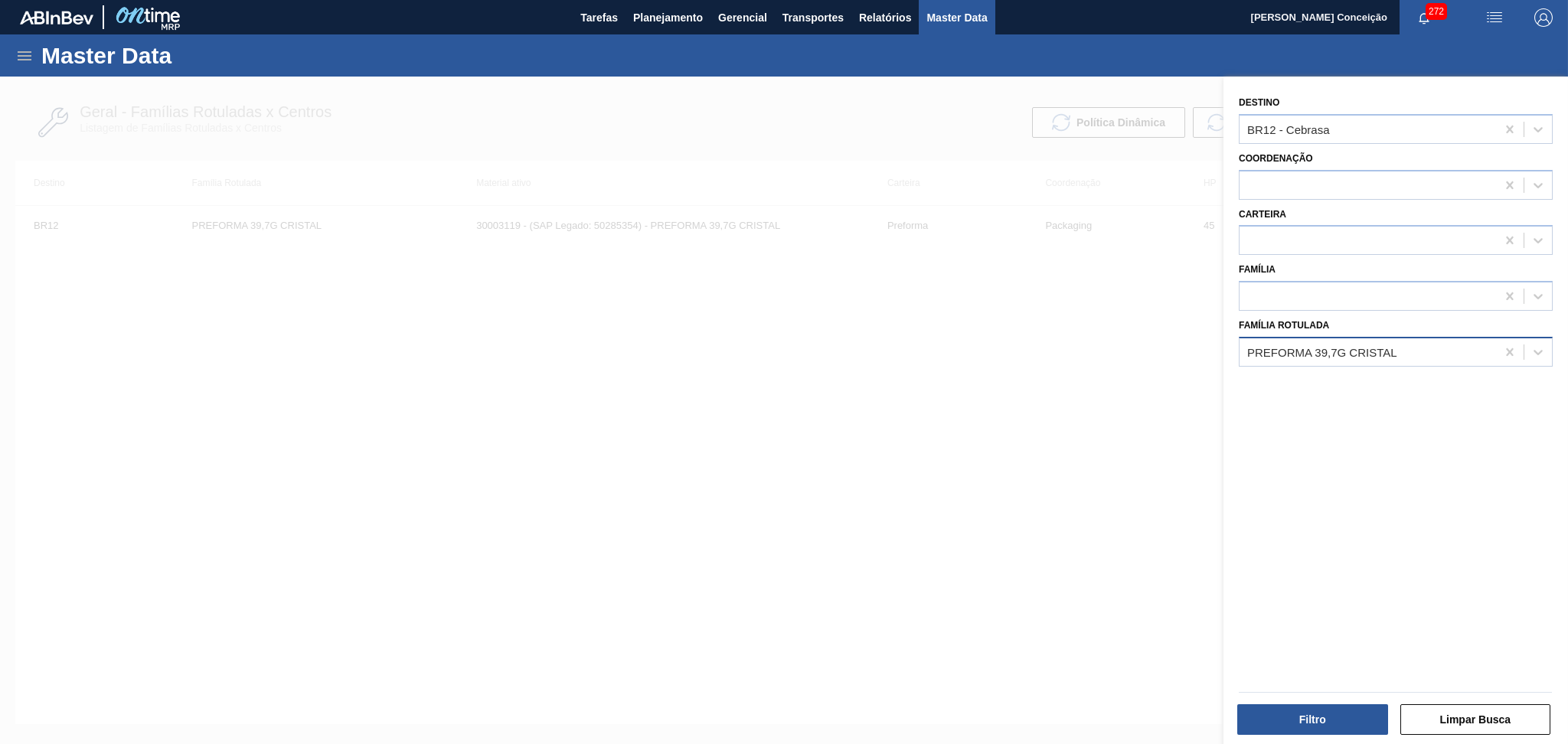
click at [1345, 354] on div "PREFORMA 39,7G CRISTAL" at bounding box center [1321, 351] width 150 height 13
click at [1296, 718] on button "Filtro" at bounding box center [1313, 719] width 151 height 31
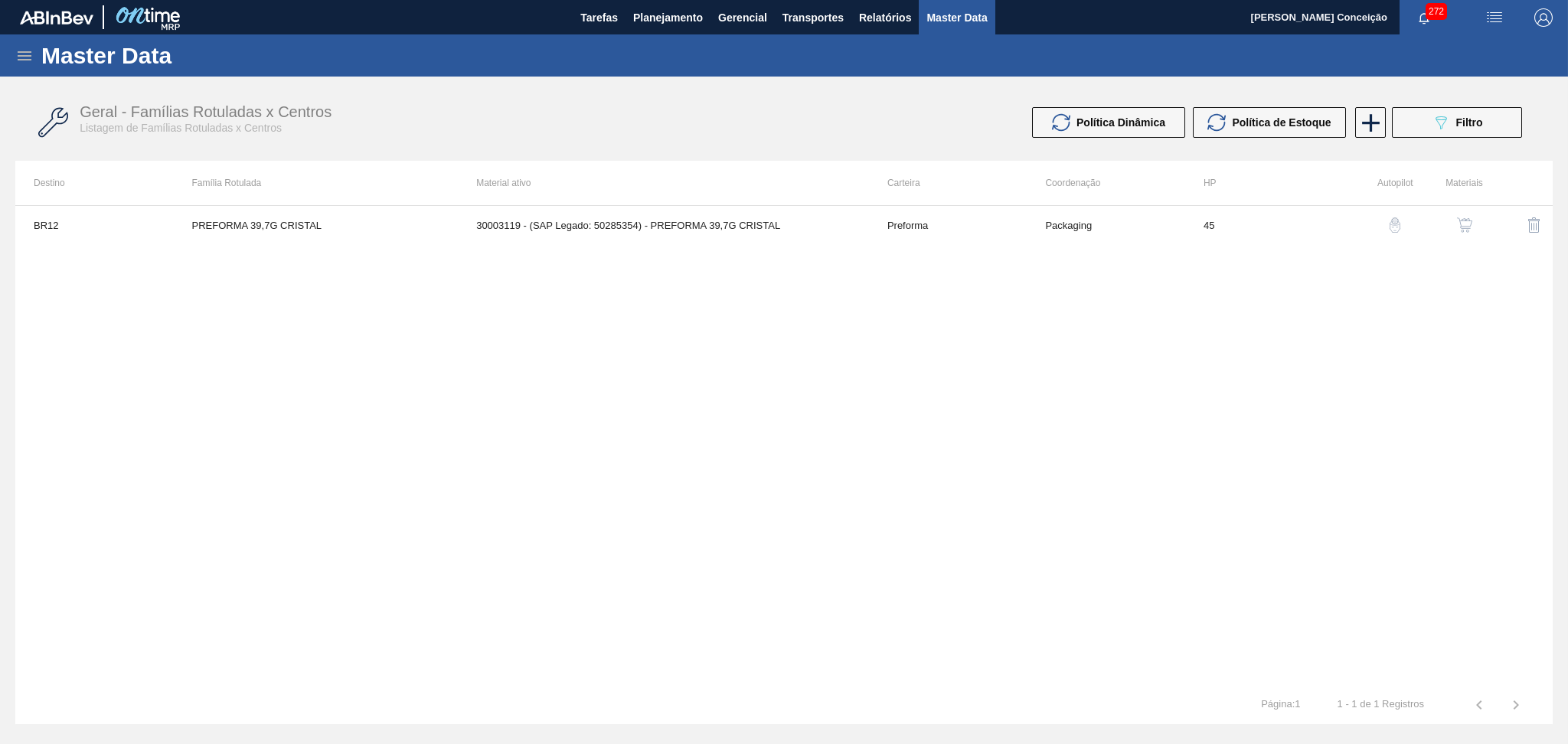
click at [1454, 230] on button "button" at bounding box center [1464, 224] width 36 height 36
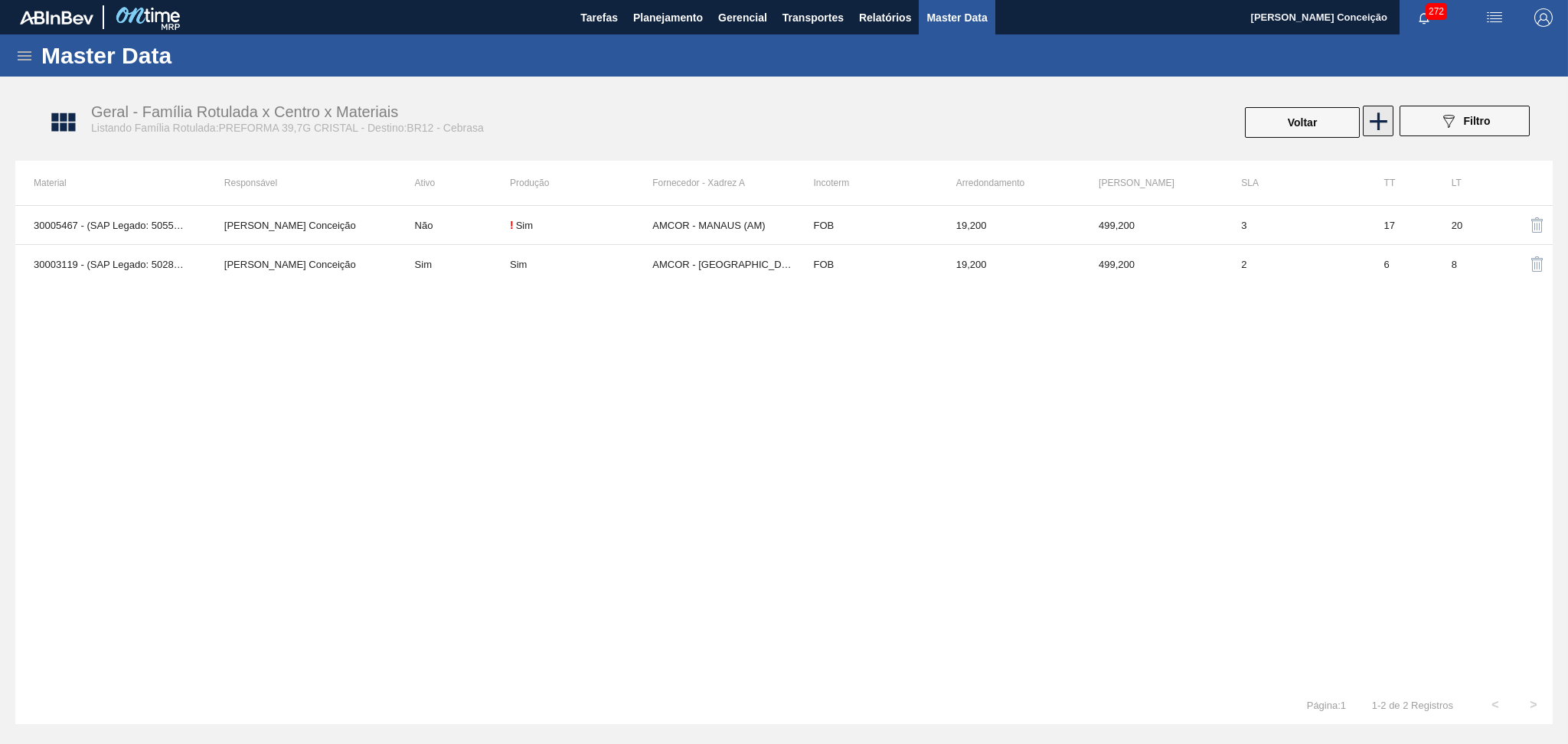
click at [1380, 116] on icon at bounding box center [1378, 121] width 30 height 30
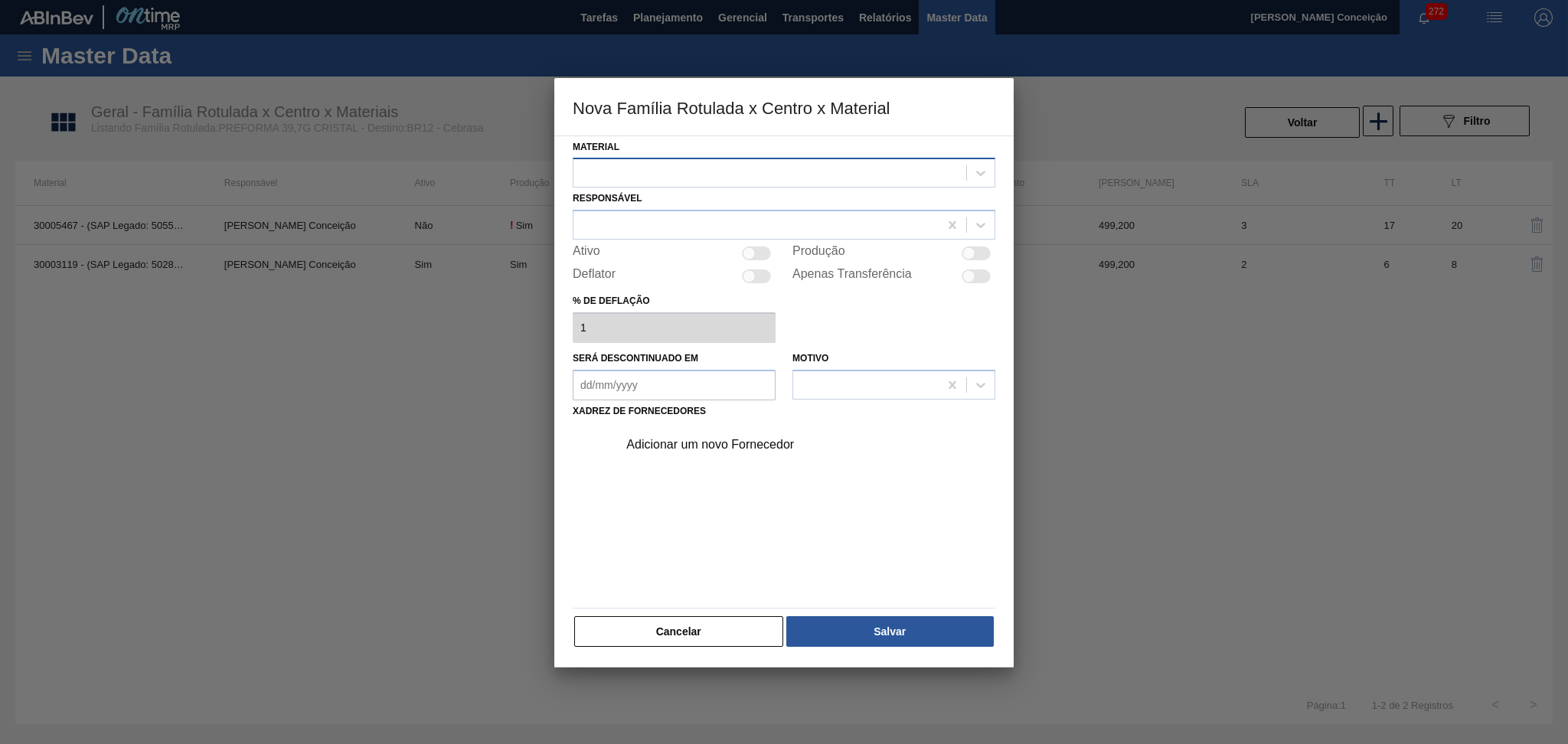
click at [735, 169] on div at bounding box center [770, 173] width 393 height 22
click at [709, 632] on button "Cancelar" at bounding box center [678, 631] width 209 height 31
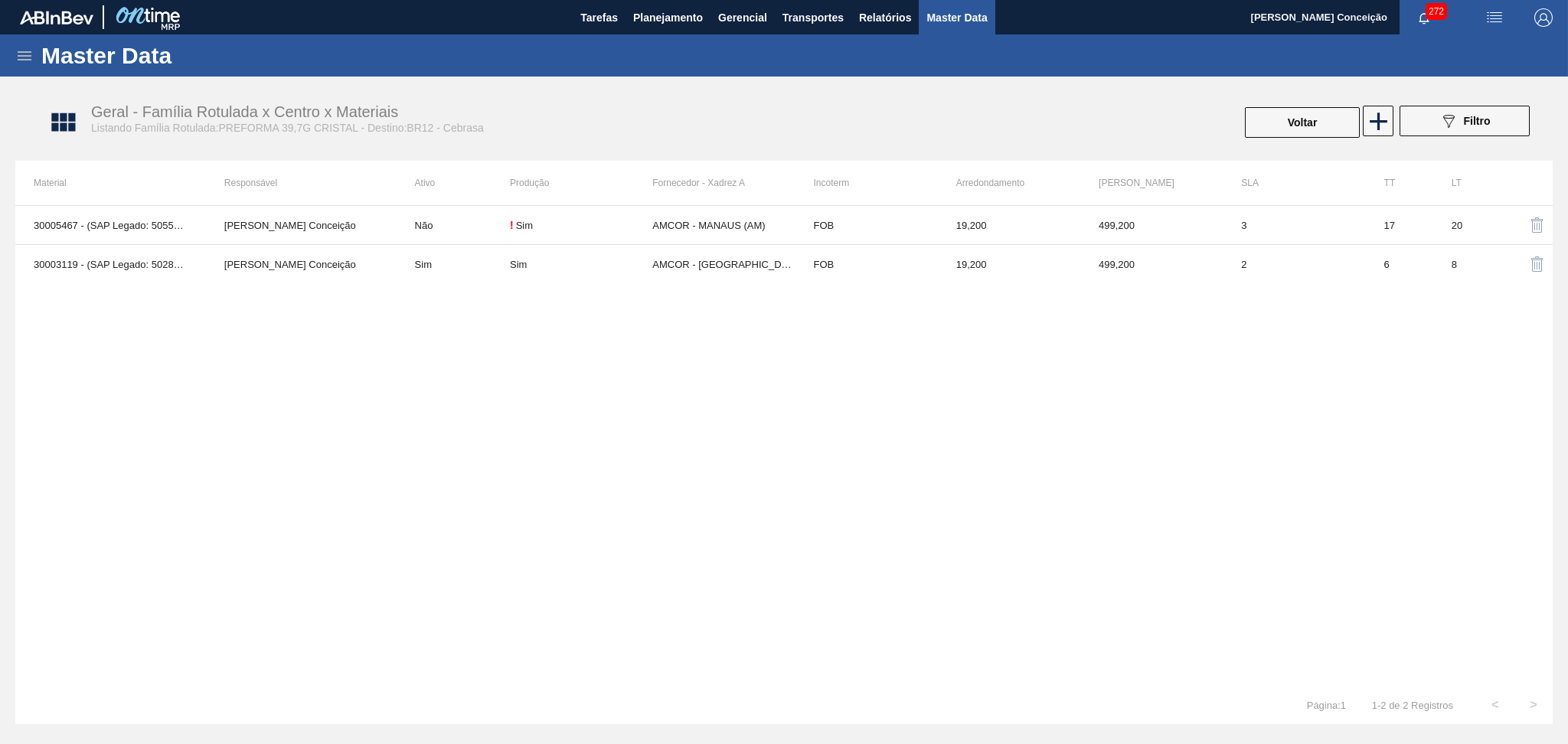
click at [730, 592] on div "30005467 - (SAP Legado: 50551268) - PREFORMA 39,7G CRISTAL 40 RECICLADA Aline A…" at bounding box center [783, 445] width 1537 height 481
click at [328, 411] on div "30005467 - (SAP Legado: 50551268) - PREFORMA 39,7G CRISTAL 40 RECICLADA Aline A…" at bounding box center [783, 445] width 1537 height 481
click at [430, 368] on div "30005467 - (SAP Legado: 50551268) - PREFORMA 39,7G CRISTAL 40 RECICLADA Aline A…" at bounding box center [783, 445] width 1537 height 481
click at [691, 364] on div "30005467 - (SAP Legado: 50551268) - PREFORMA 39,7G CRISTAL 40 RECICLADA Aline A…" at bounding box center [783, 445] width 1537 height 481
click at [1087, 309] on div "30005467 - (SAP Legado: 50551268) - PREFORMA 39,7G CRISTAL 40 RECICLADA Aline A…" at bounding box center [783, 445] width 1537 height 481
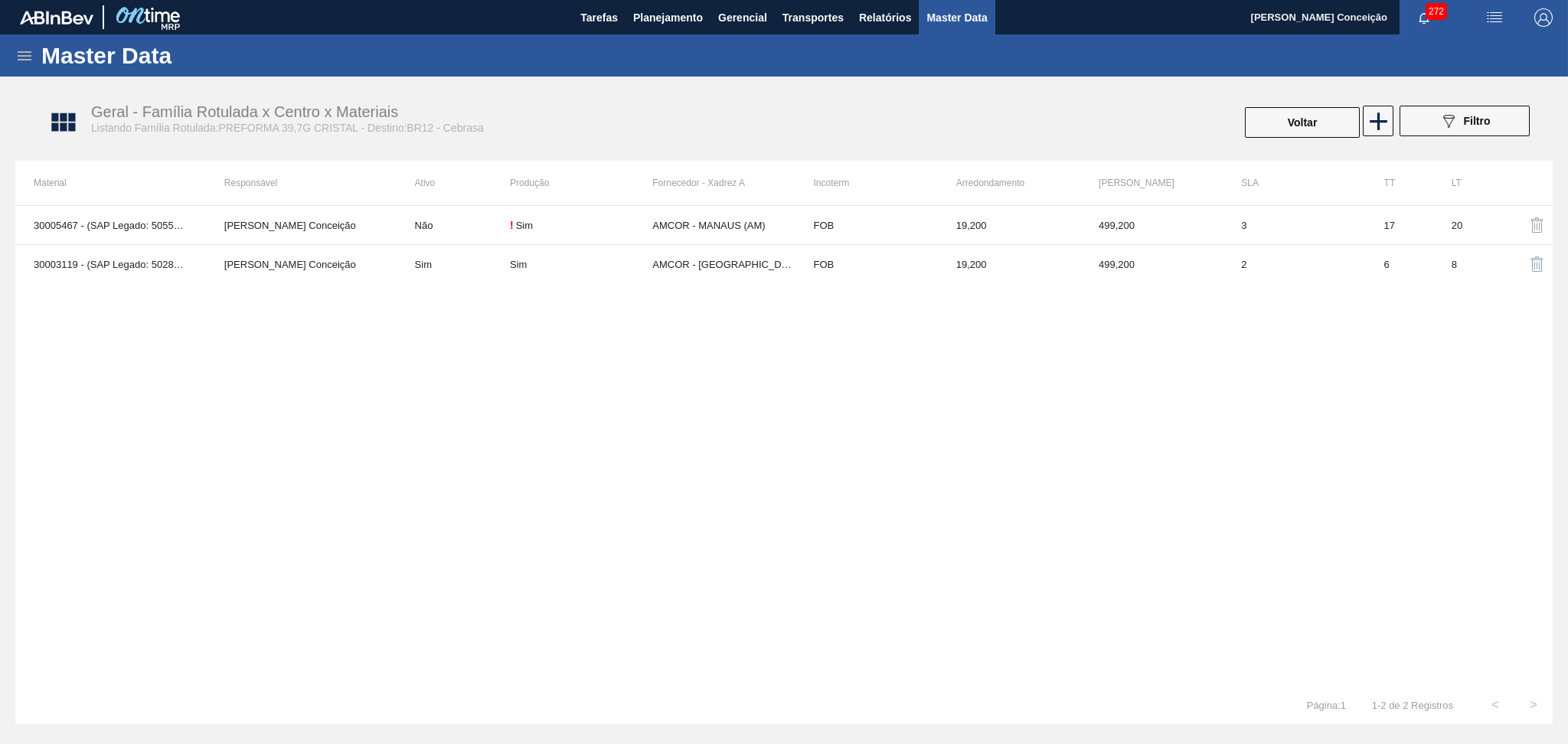
drag, startPoint x: 622, startPoint y: 422, endPoint x: 1000, endPoint y: 114, distance: 487.6
click at [624, 422] on div "30005467 - (SAP Legado: 50551268) - PREFORMA 39,7G CRISTAL 40 RECICLADA Aline A…" at bounding box center [783, 445] width 1537 height 481
click at [689, 4] on button "Planejamento" at bounding box center [668, 17] width 85 height 35
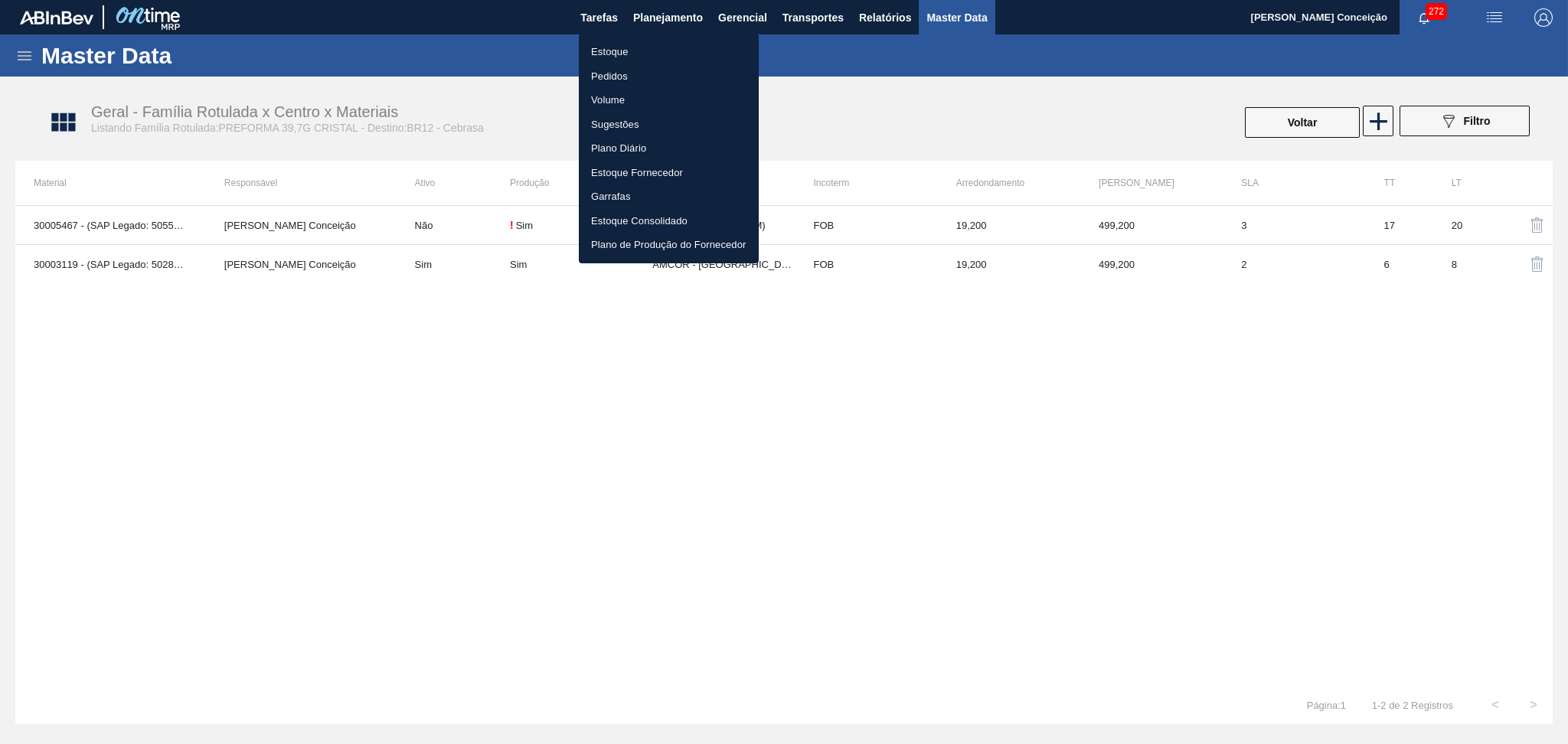
click at [629, 44] on li "Estoque" at bounding box center [669, 52] width 180 height 25
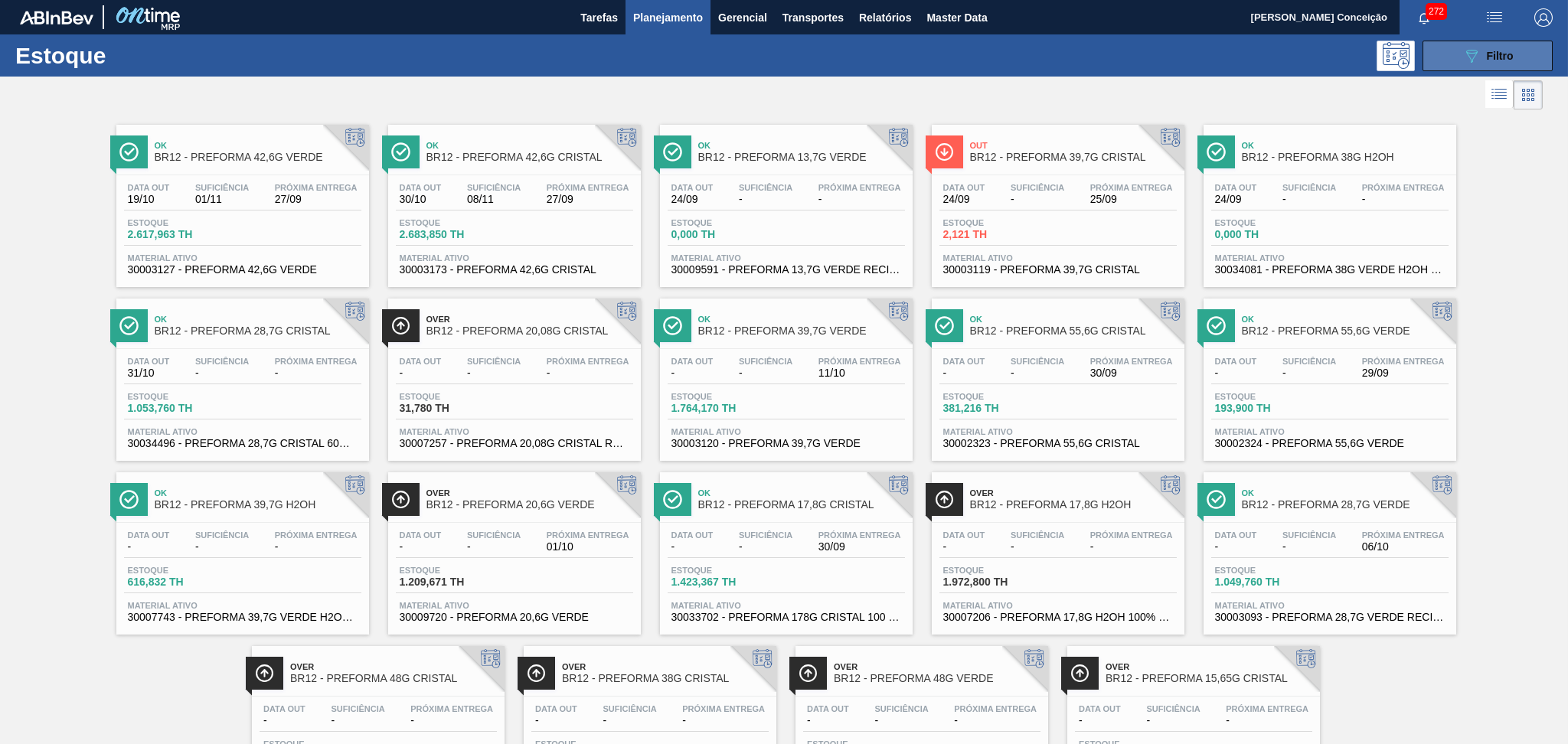
click at [1462, 61] on icon "089F7B8B-B2A5-4AFE-B5C0-19BA573D28AC" at bounding box center [1471, 56] width 19 height 19
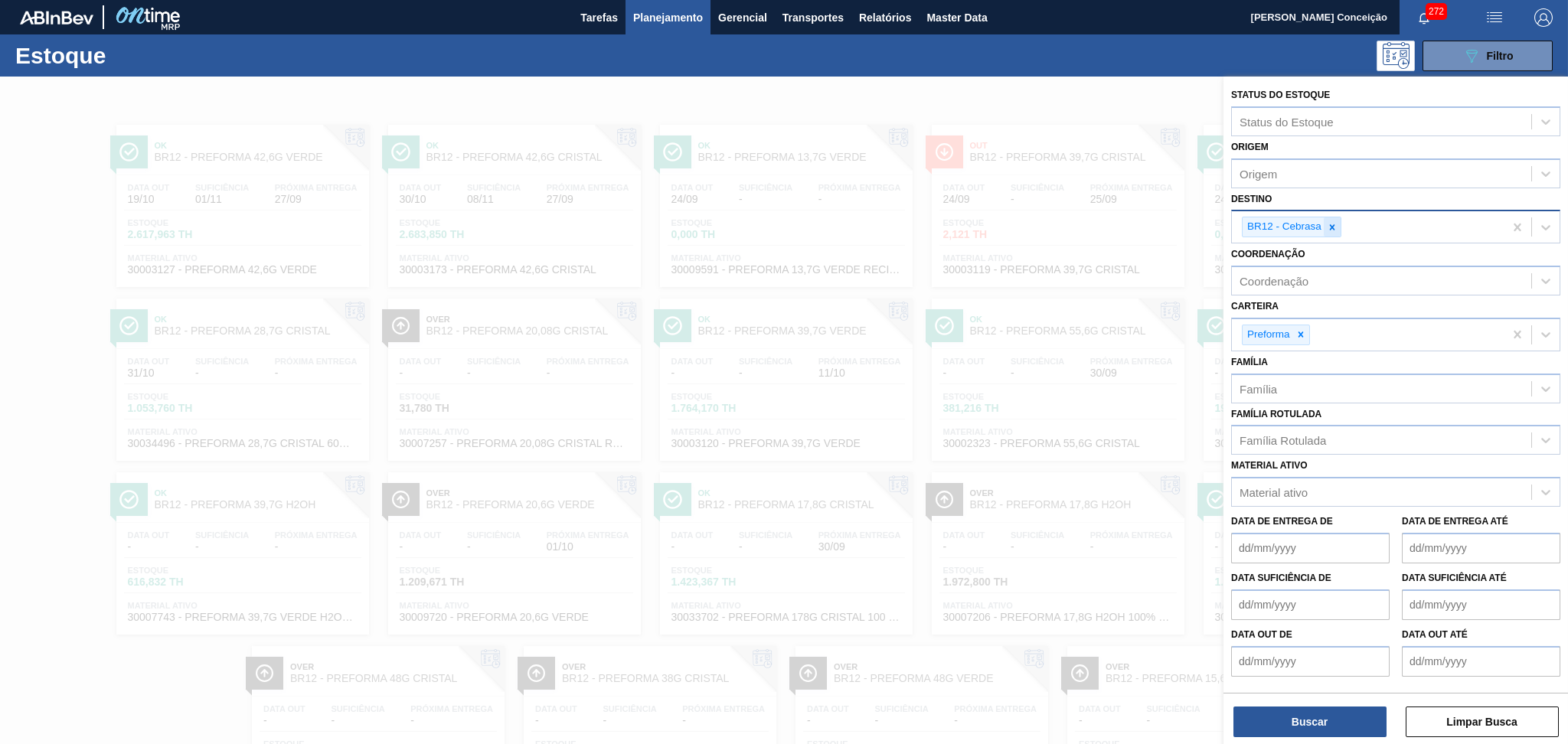
click at [1335, 224] on icon at bounding box center [1332, 227] width 11 height 11
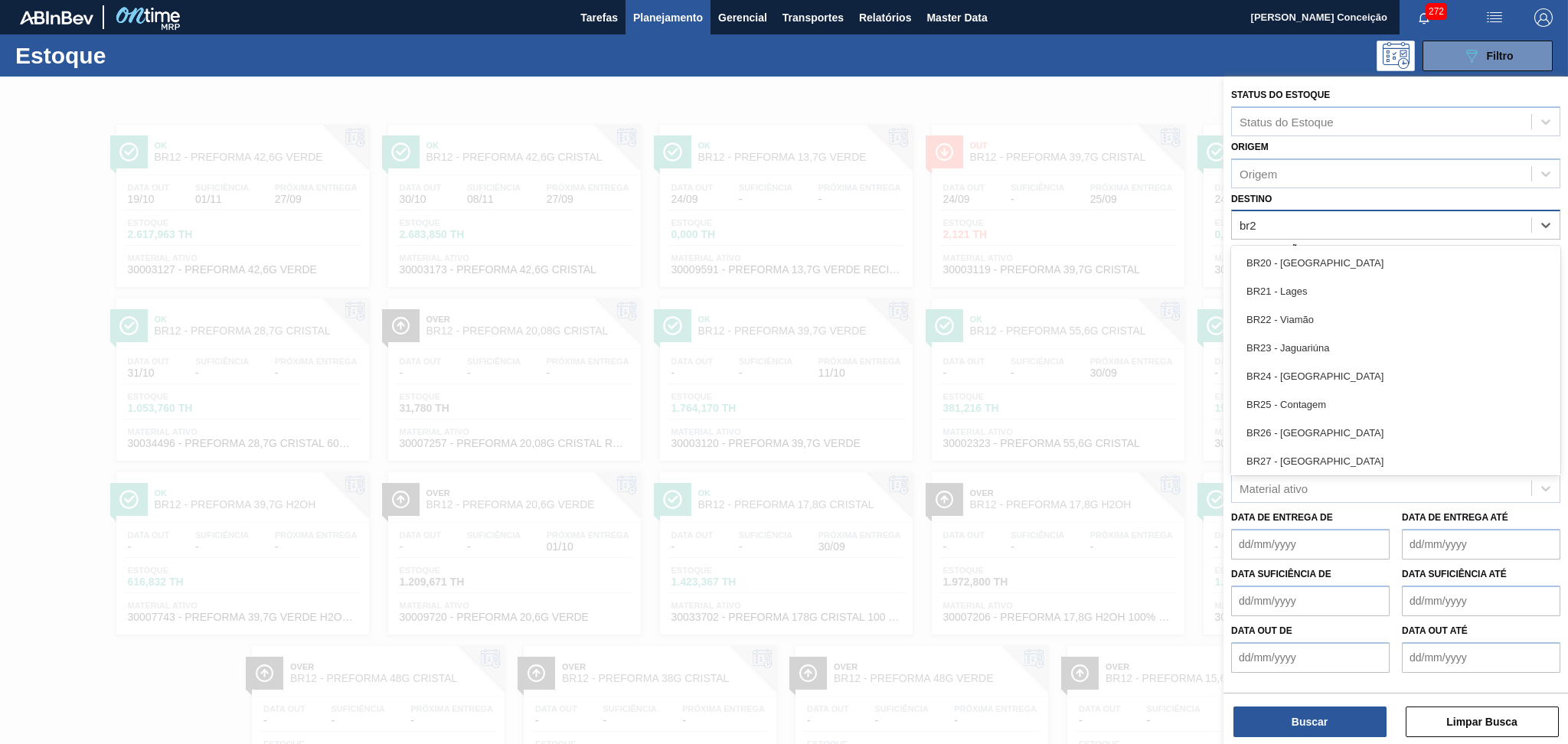
type input "br23"
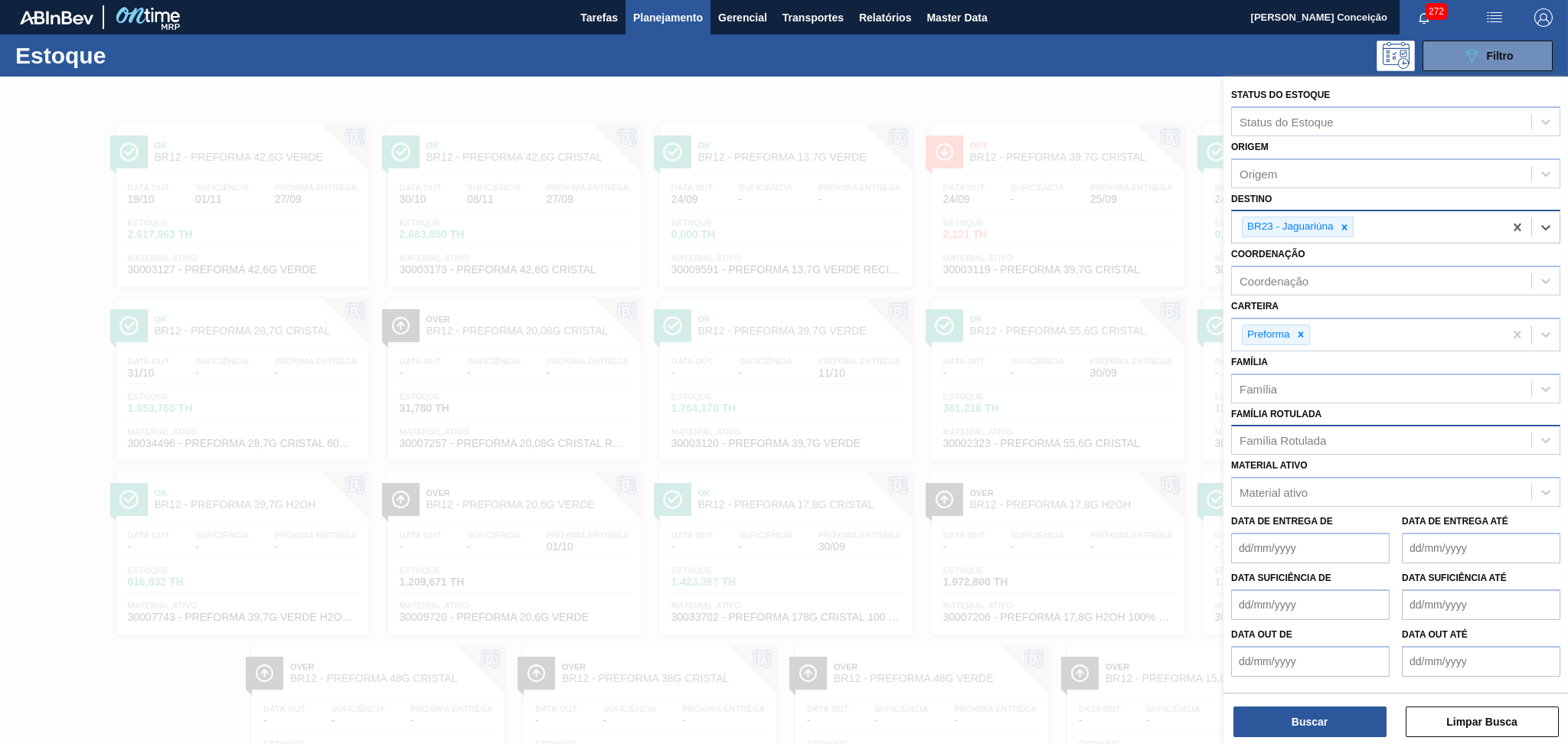
click at [1266, 435] on div "Família Rotulada" at bounding box center [1283, 440] width 87 height 13
type Rotulada "13,7g v"
click at [1293, 465] on div "PREFORMA 13,7G VERDE" at bounding box center [1395, 478] width 329 height 28
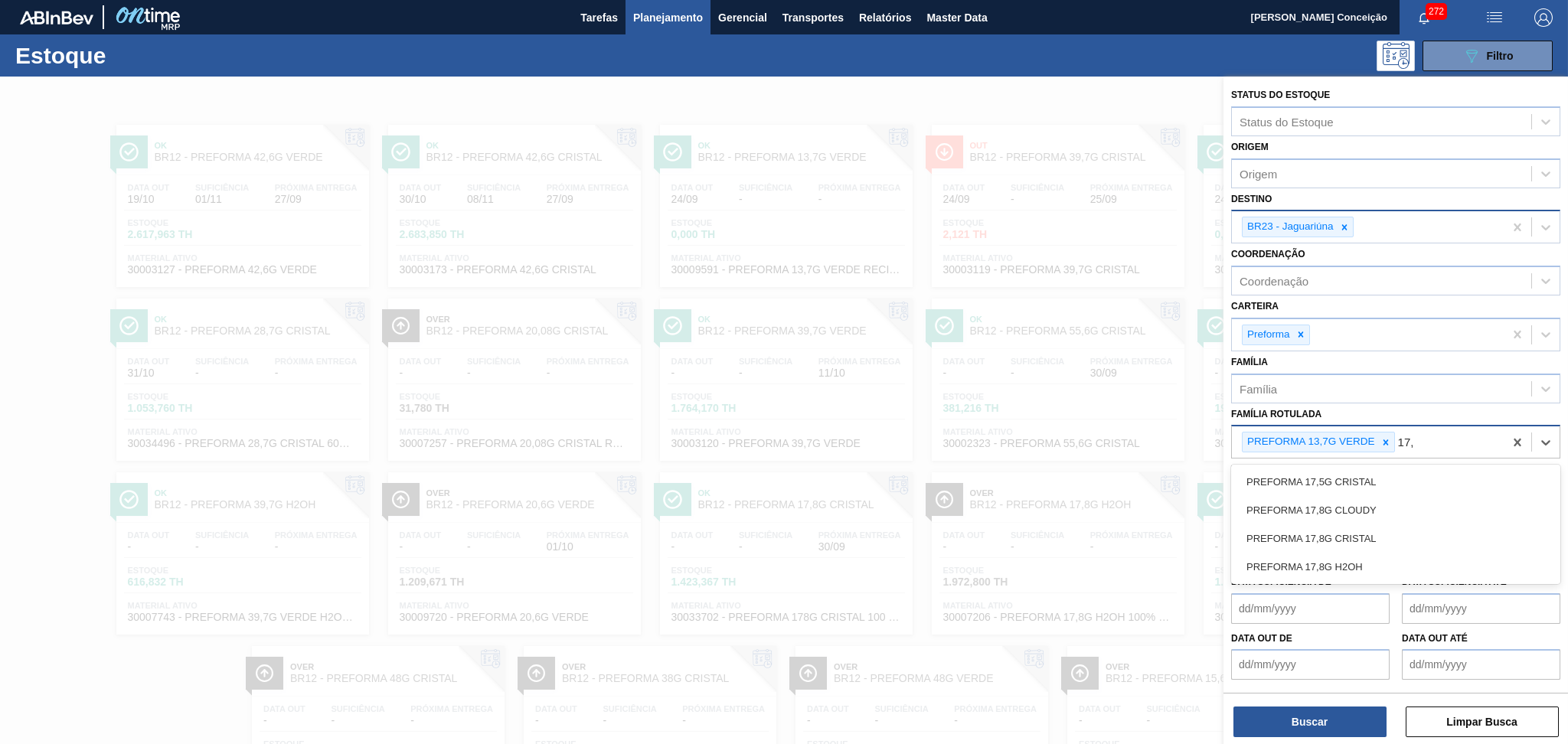
type Rotulada "17,8"
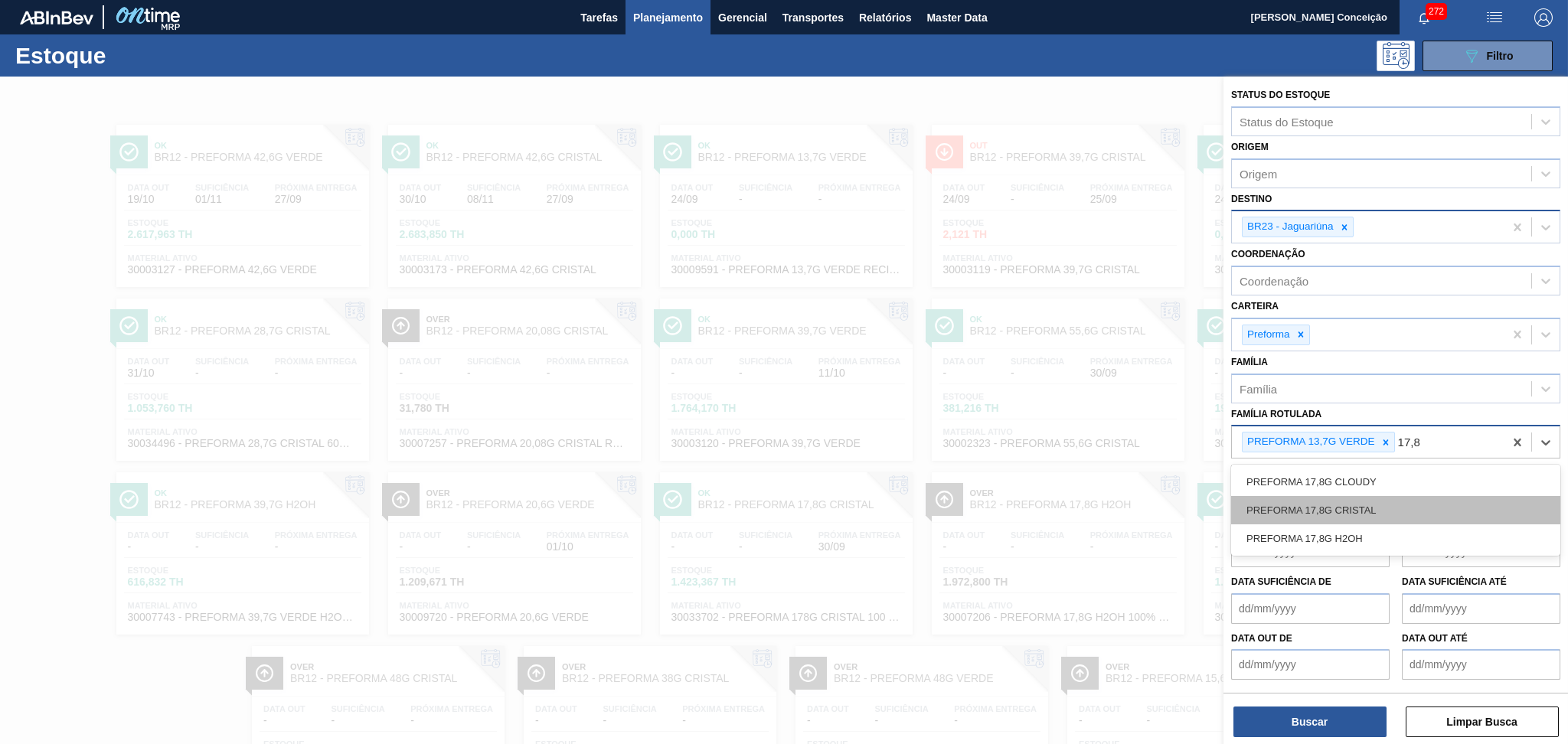
click at [1314, 507] on div "PREFORMA 17,8G CRISTAL" at bounding box center [1395, 510] width 329 height 28
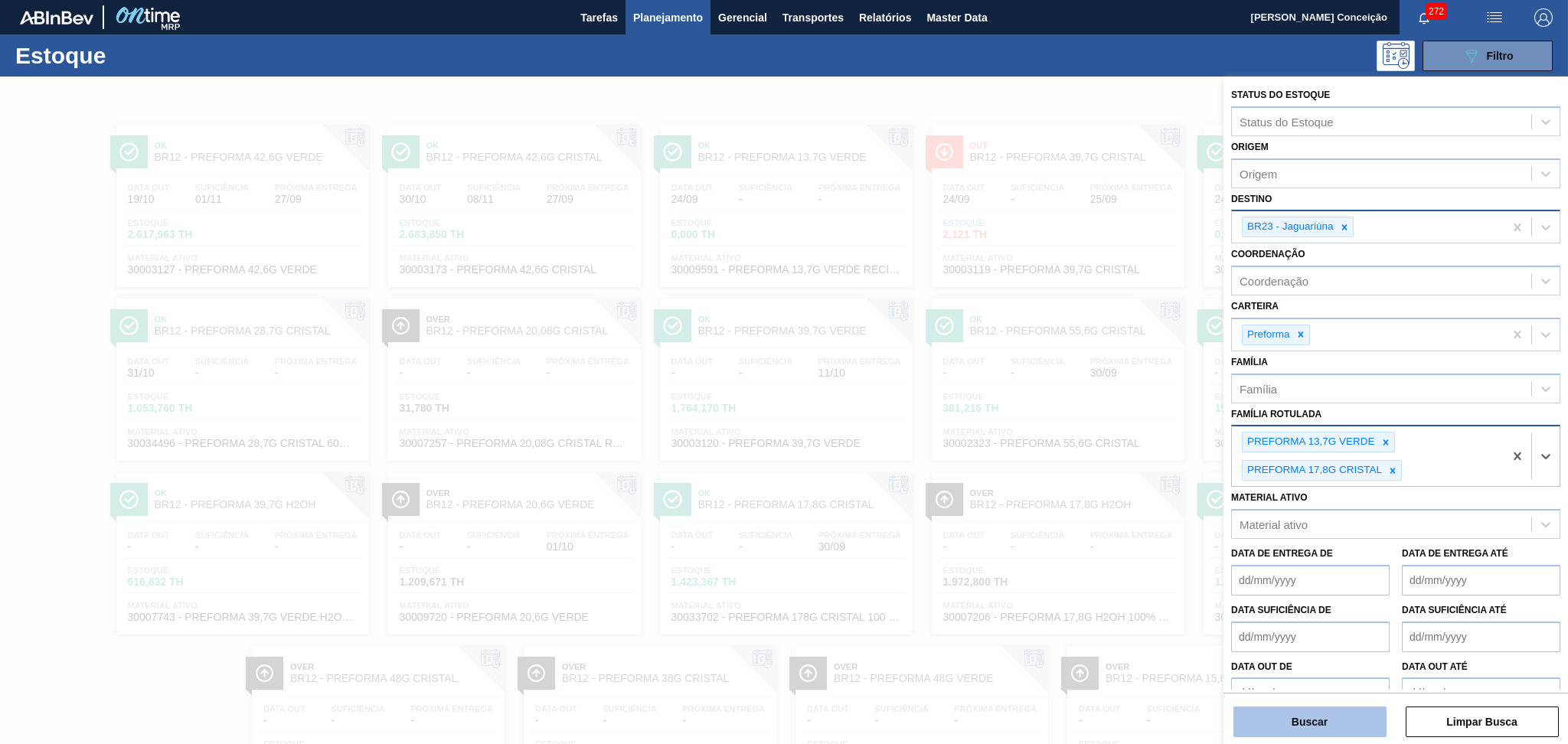
click at [1324, 717] on button "Buscar" at bounding box center [1310, 722] width 153 height 31
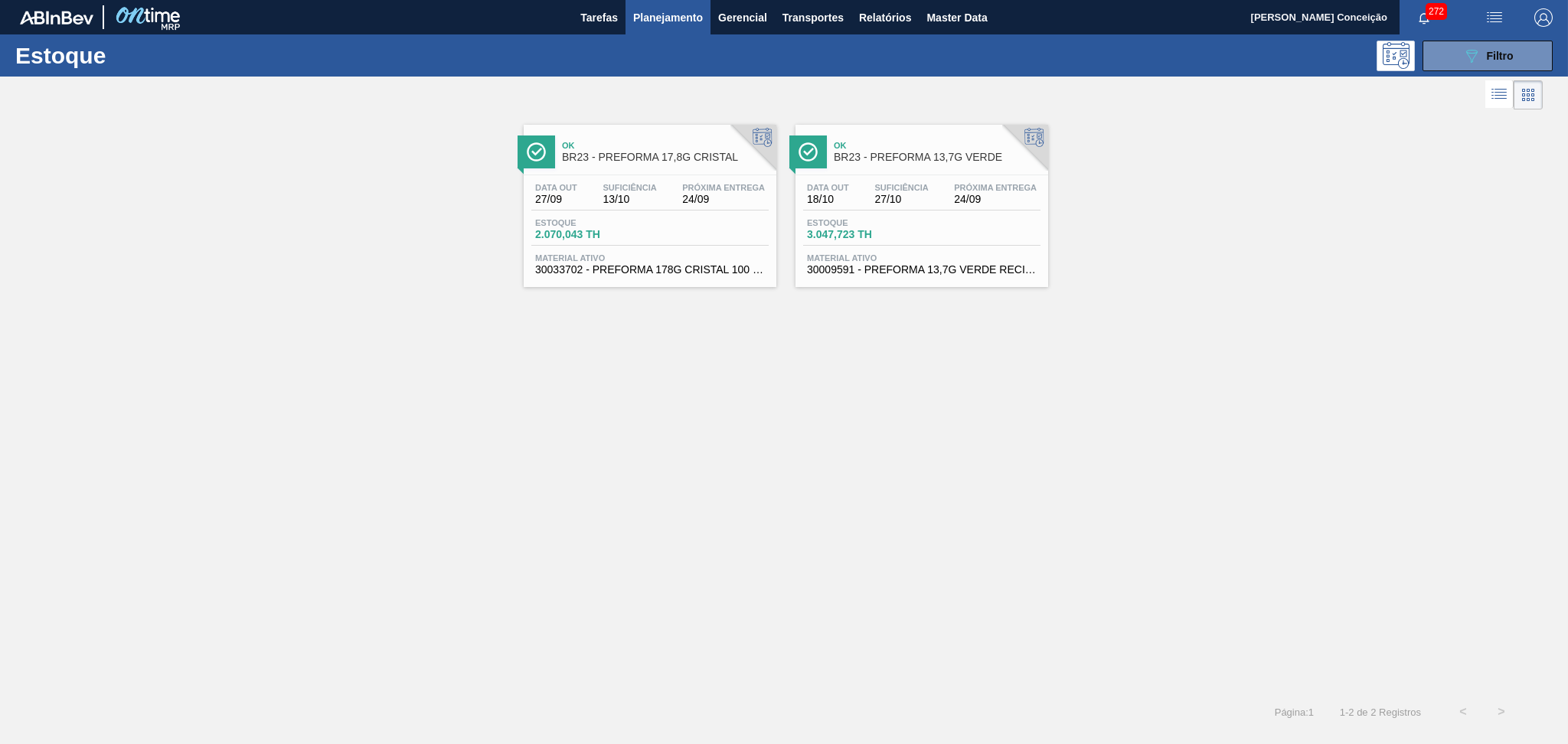
click at [649, 227] on div "Estoque 2.070,043 TH" at bounding box center [650, 231] width 238 height 27
click at [1034, 215] on div "Data out 18/10 Suficiência 27/10 Próxima Entrega 24/09 Estoque 3.047,723 TH Mat…" at bounding box center [921, 227] width 253 height 104
click at [1510, 61] on span "Filtro" at bounding box center [1500, 56] width 27 height 12
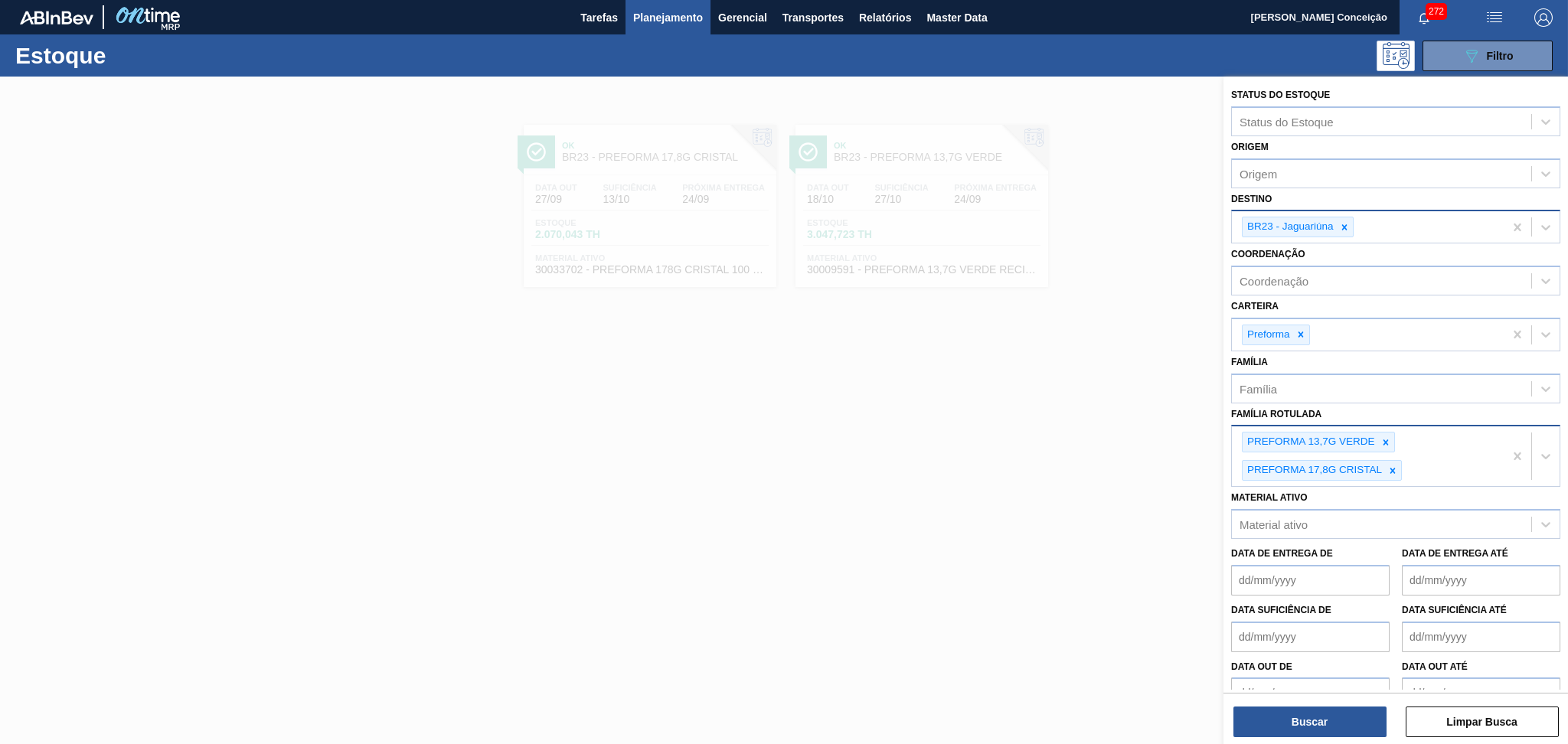
click at [1439, 462] on div "PREFORMA 13,7G VERDE PREFORMA 17,8G CRISTAL" at bounding box center [1368, 456] width 271 height 59
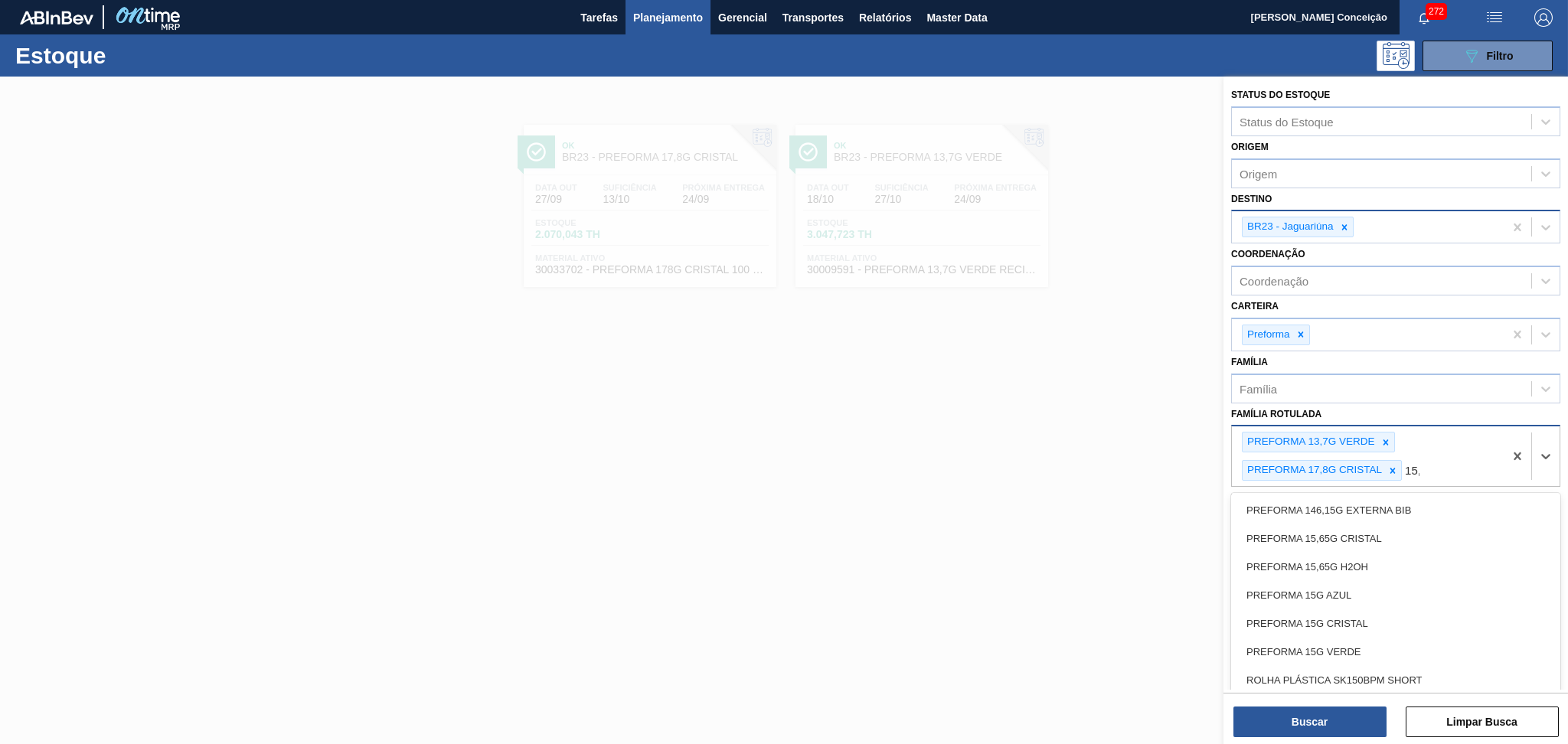
type Rotulada "15,6"
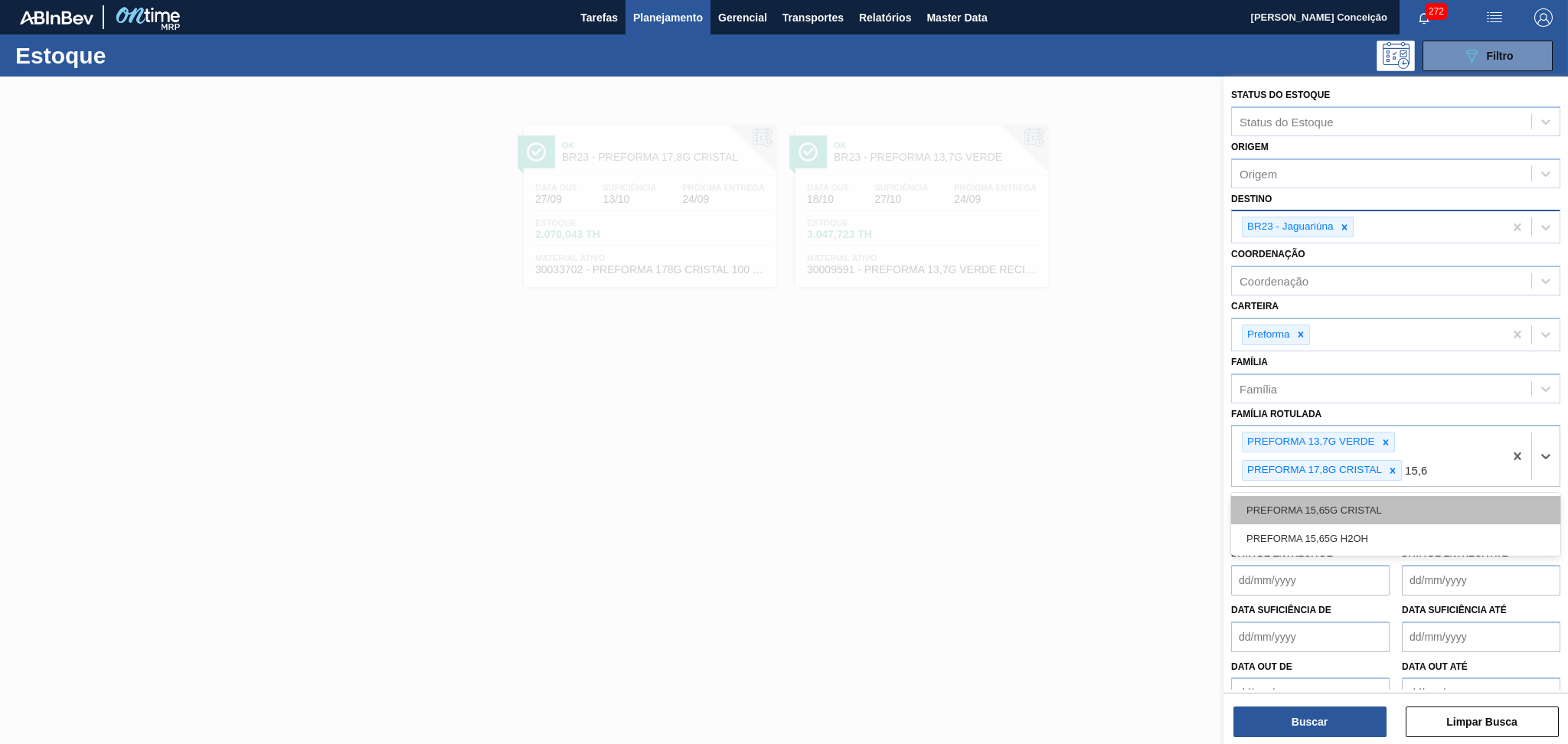
click at [1399, 505] on div "PREFORMA 15,65G CRISTAL" at bounding box center [1395, 510] width 329 height 28
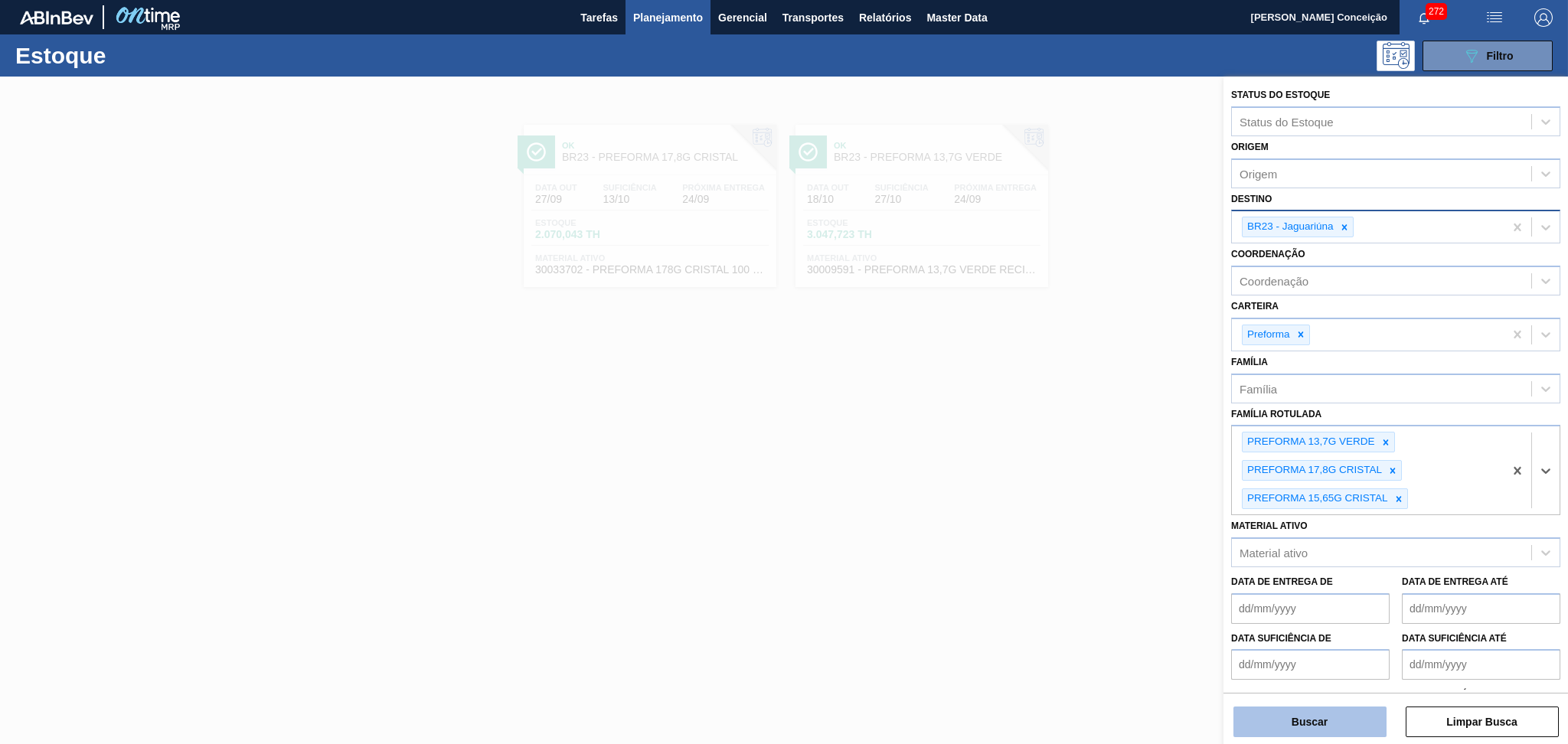
click at [1318, 726] on button "Buscar" at bounding box center [1310, 722] width 153 height 31
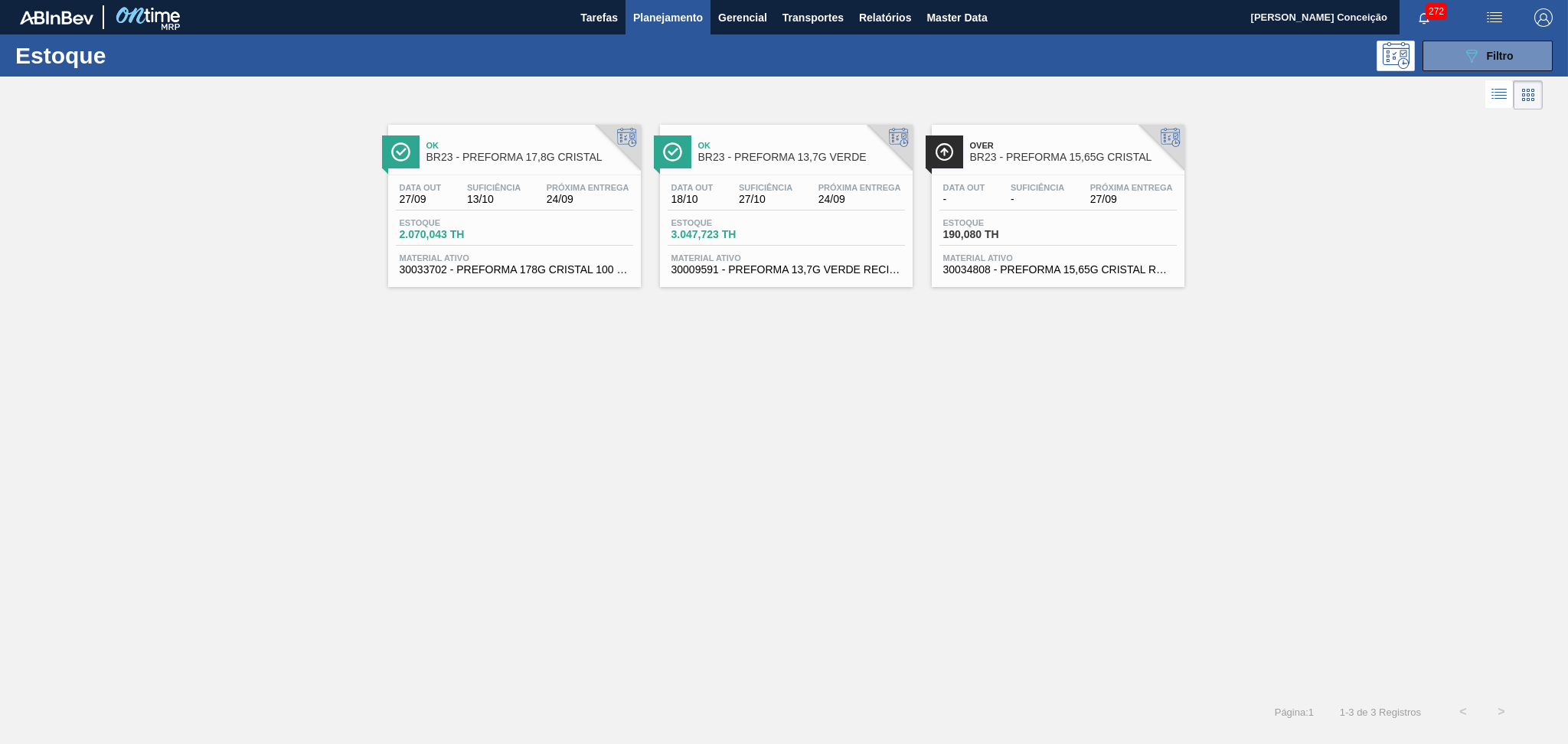
click at [1032, 193] on span "-" at bounding box center [1037, 199] width 53 height 12
click at [1470, 53] on icon "089F7B8B-B2A5-4AFE-B5C0-19BA573D28AC" at bounding box center [1471, 56] width 19 height 19
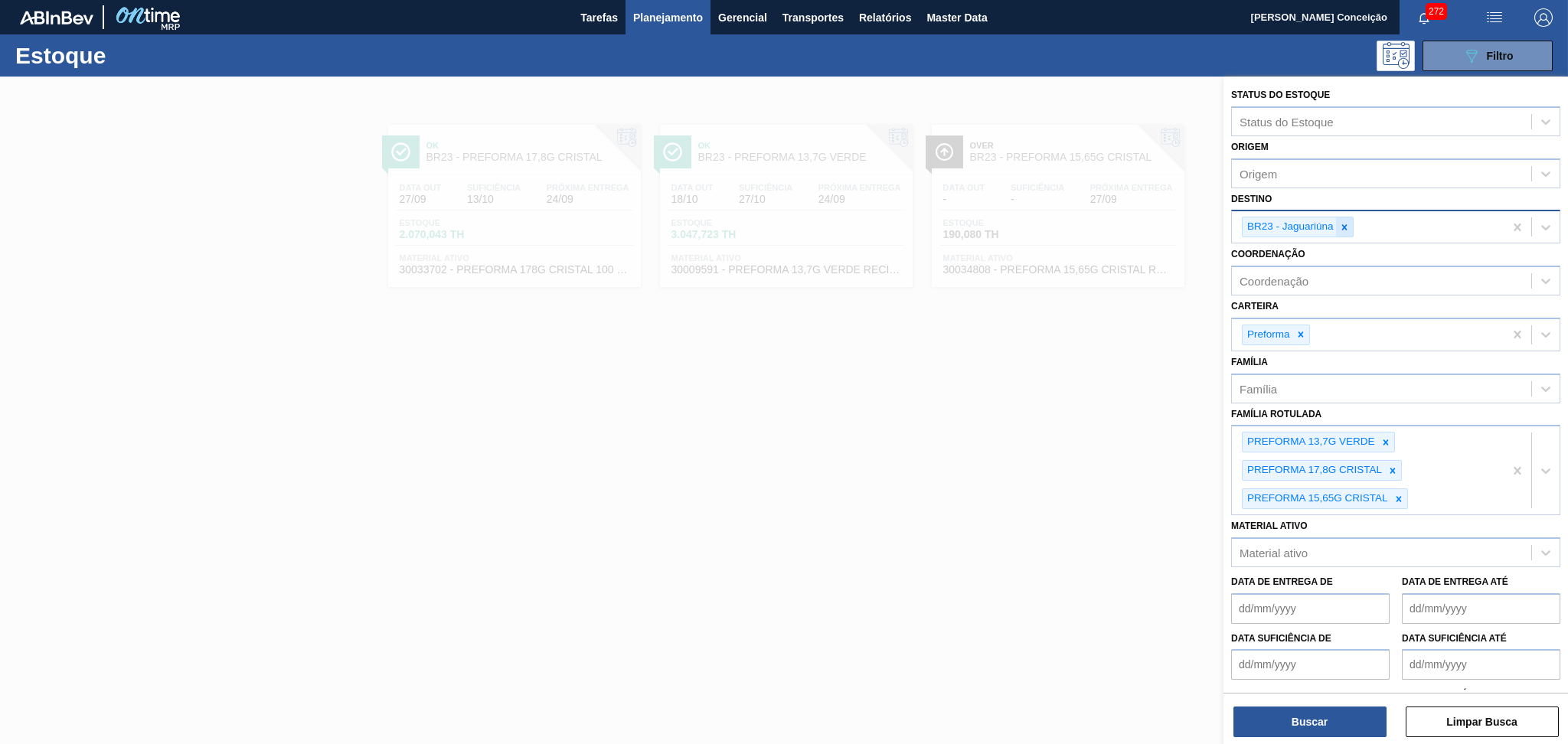
click at [1346, 217] on div at bounding box center [1344, 227] width 17 height 20
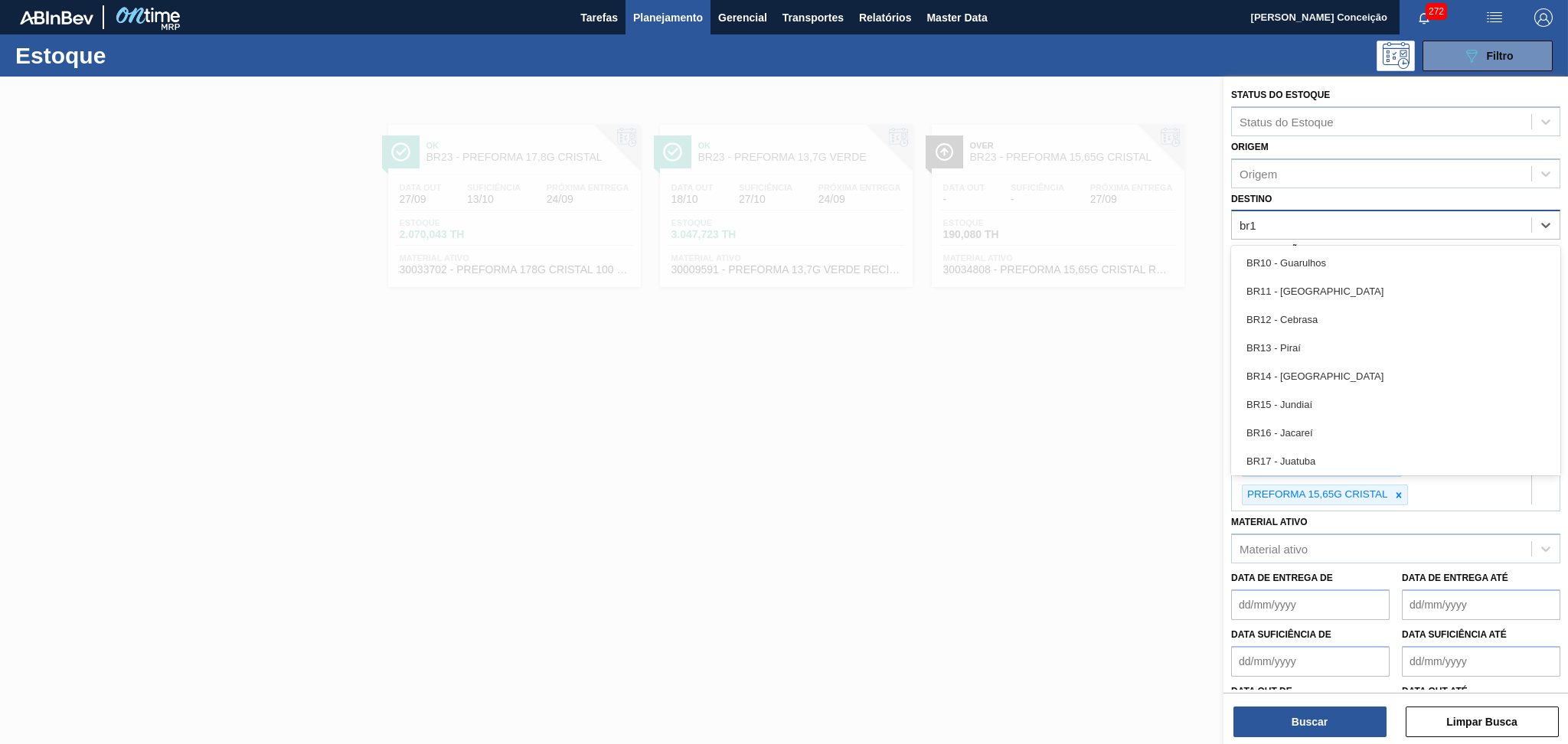
type input "br15"
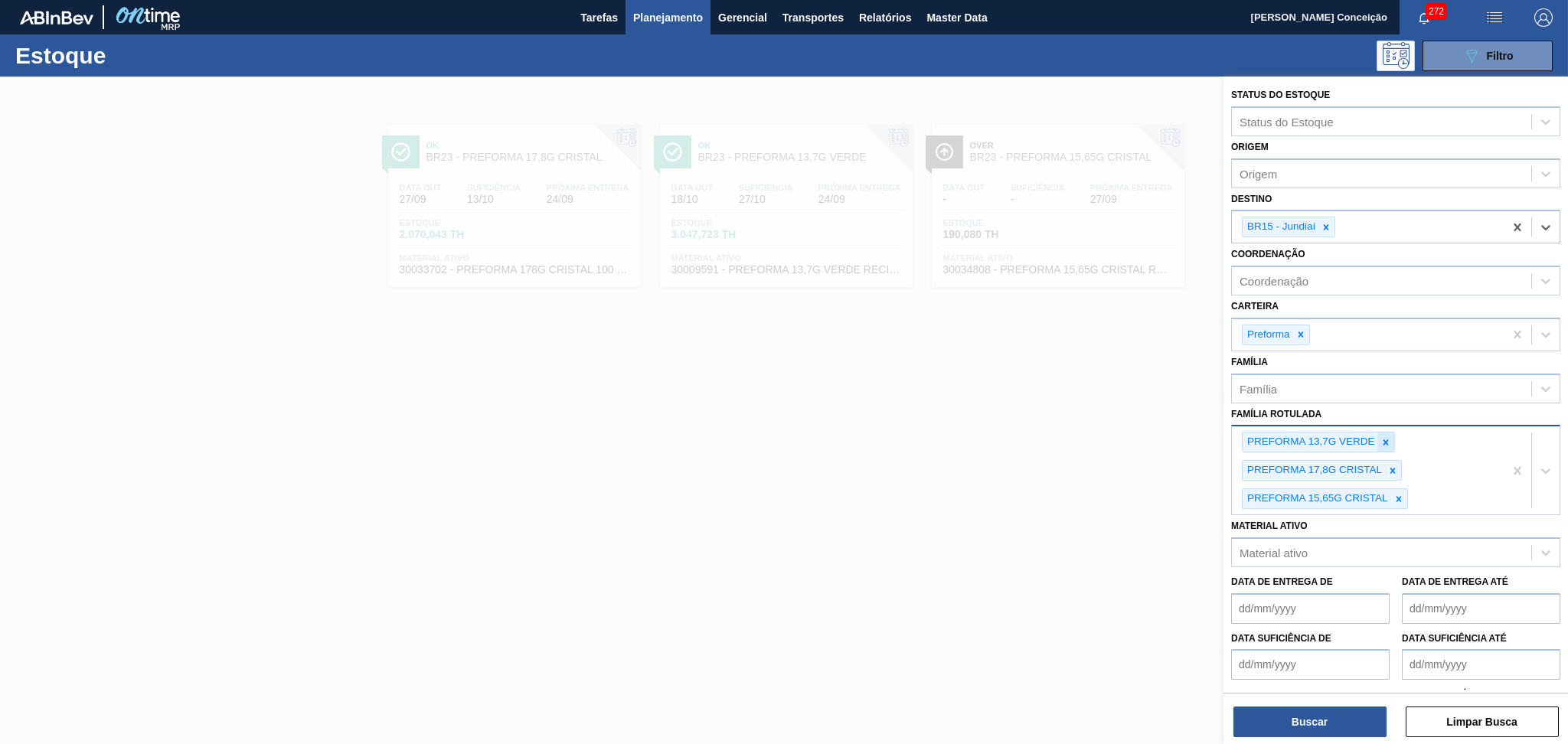
click at [1384, 440] on icon at bounding box center [1385, 442] width 11 height 11
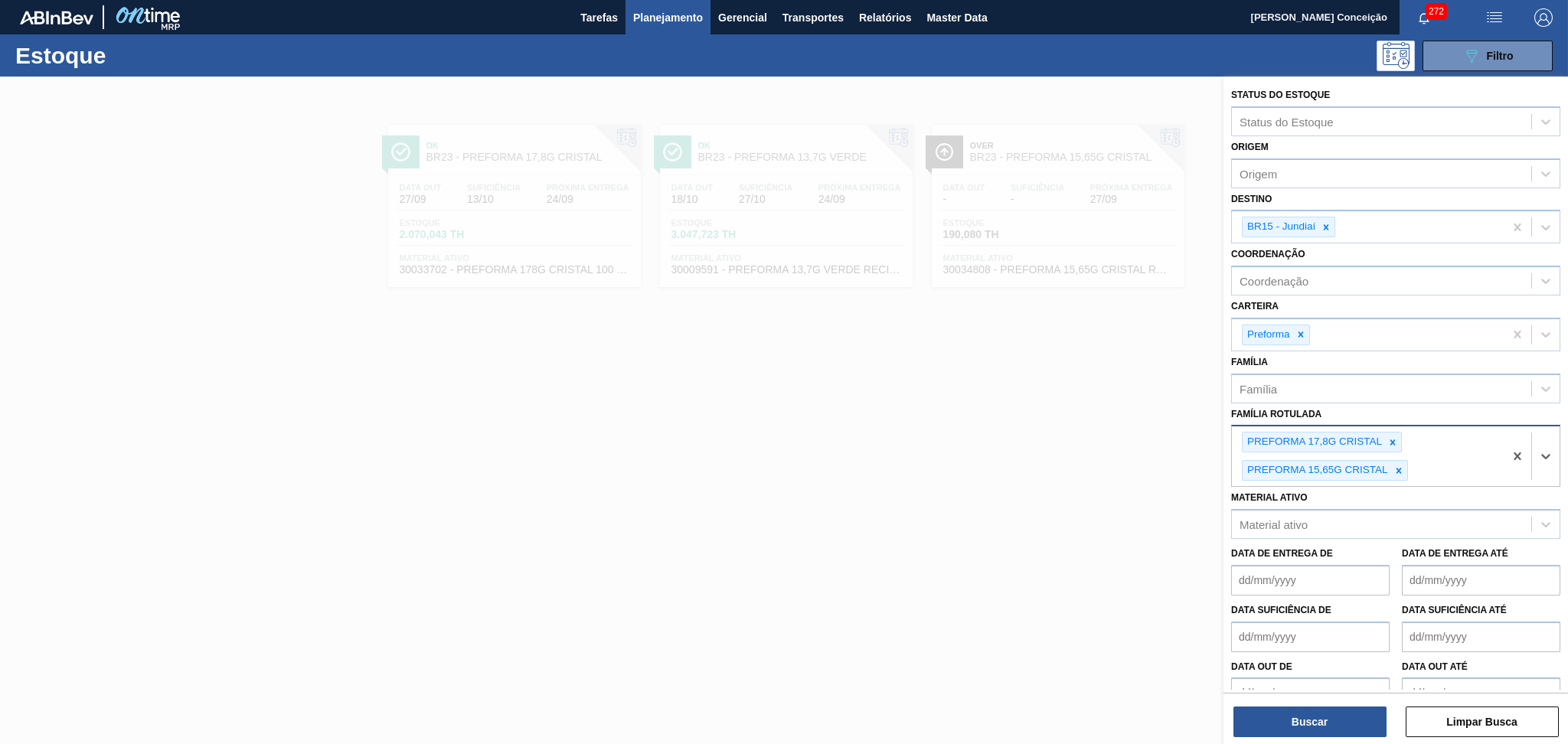
click at [1384, 440] on div at bounding box center [1392, 442] width 17 height 20
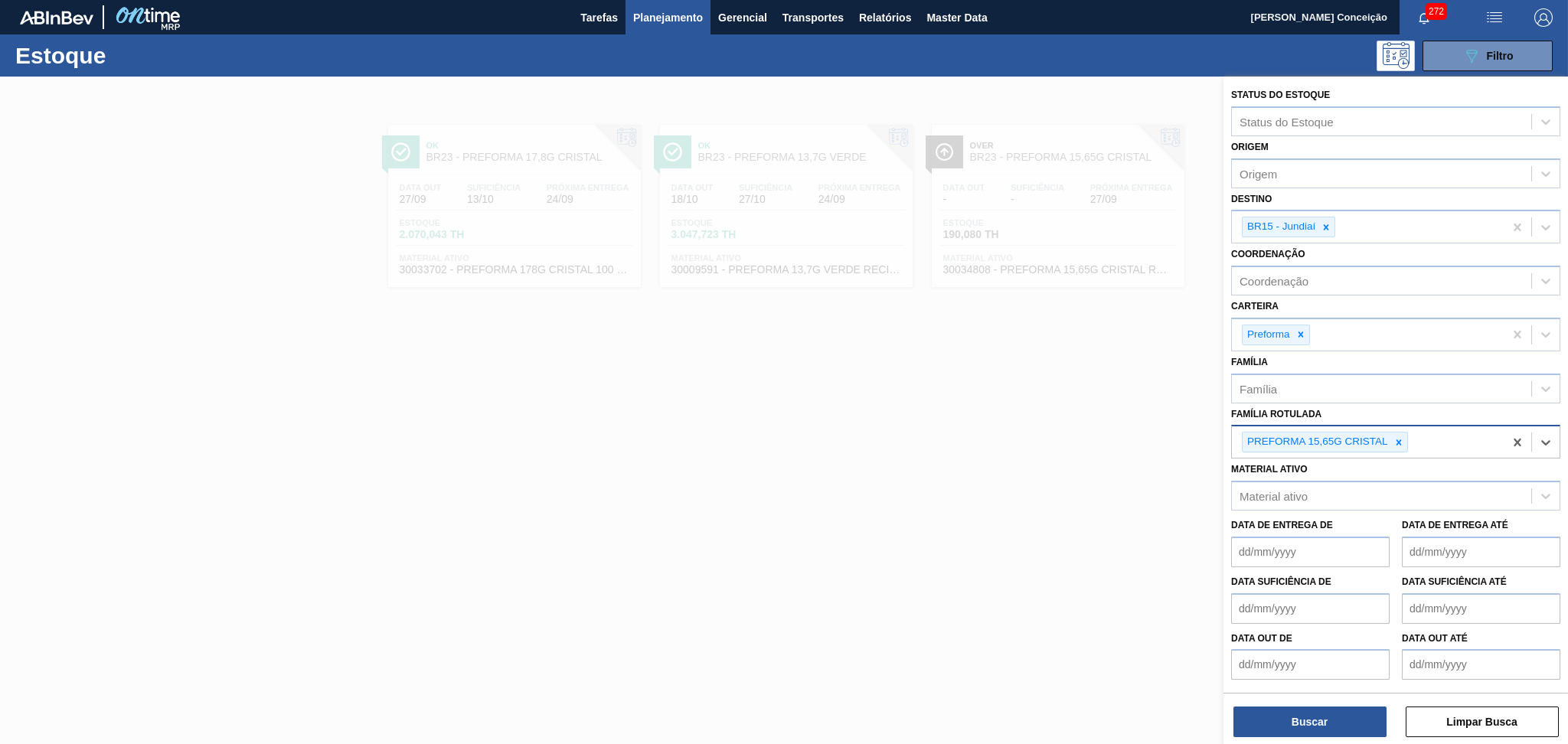
click at [1384, 440] on div "PREFORMA 15,65G CRISTAL" at bounding box center [1316, 442] width 148 height 20
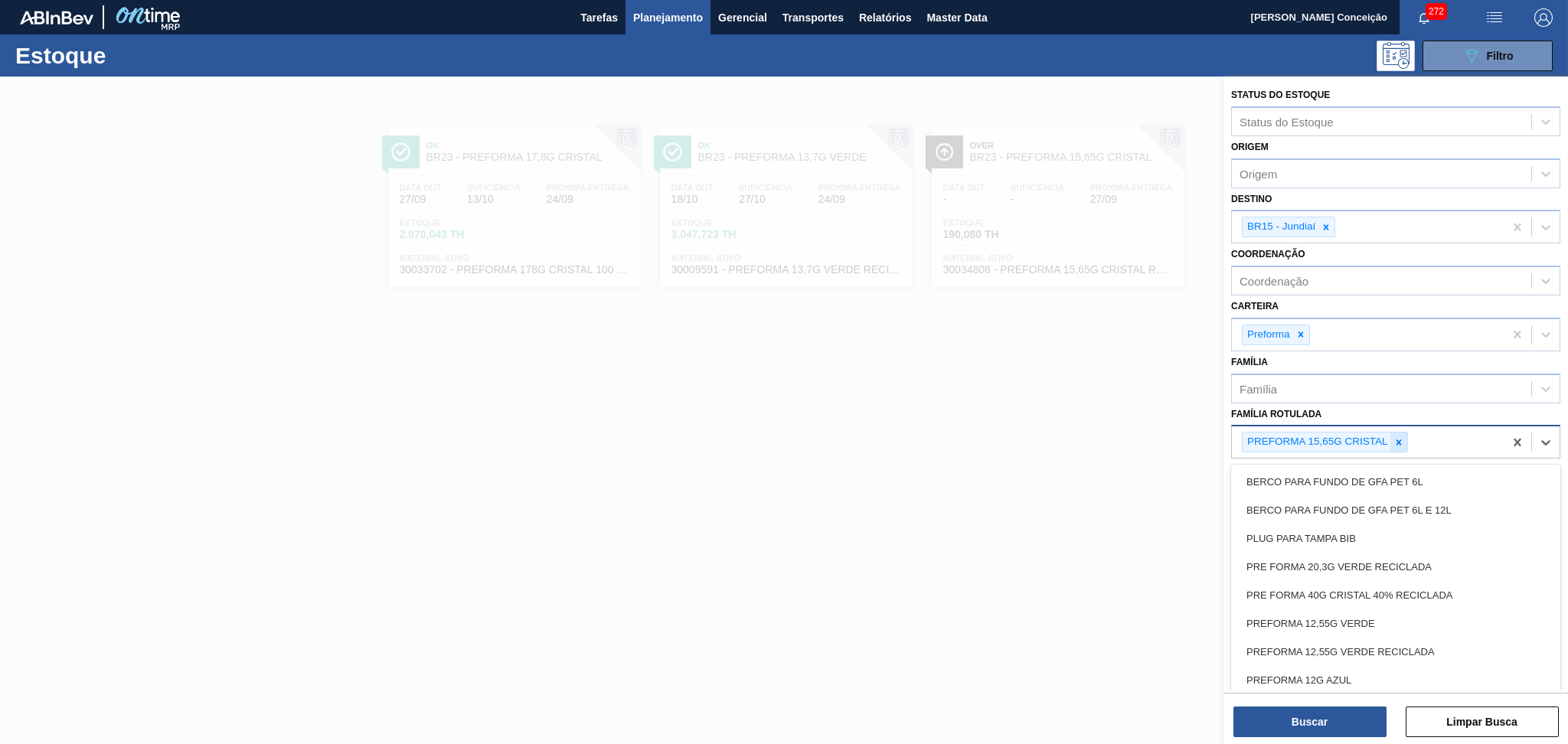
click at [1393, 437] on icon at bounding box center [1399, 442] width 11 height 11
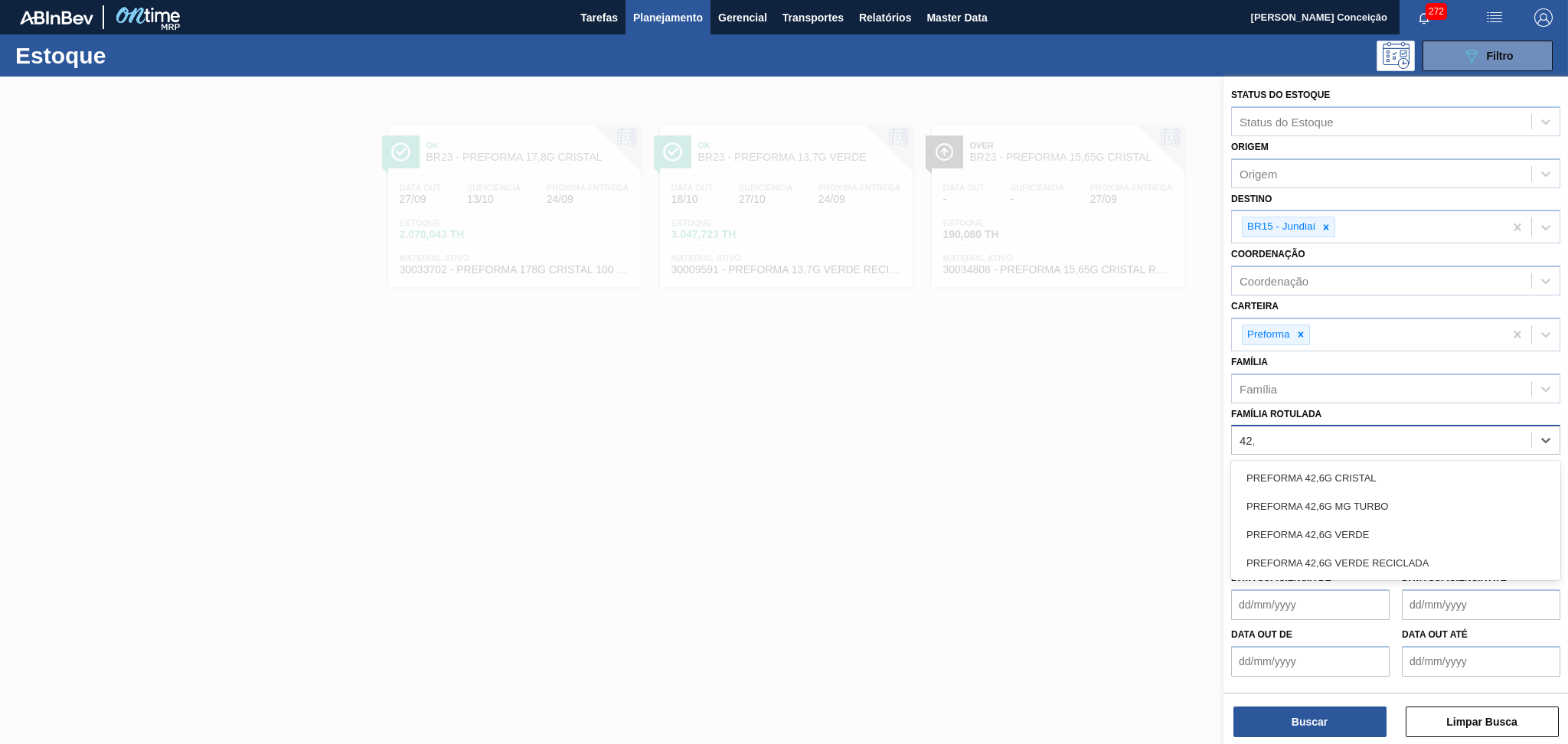
type Rotulada "42,6"
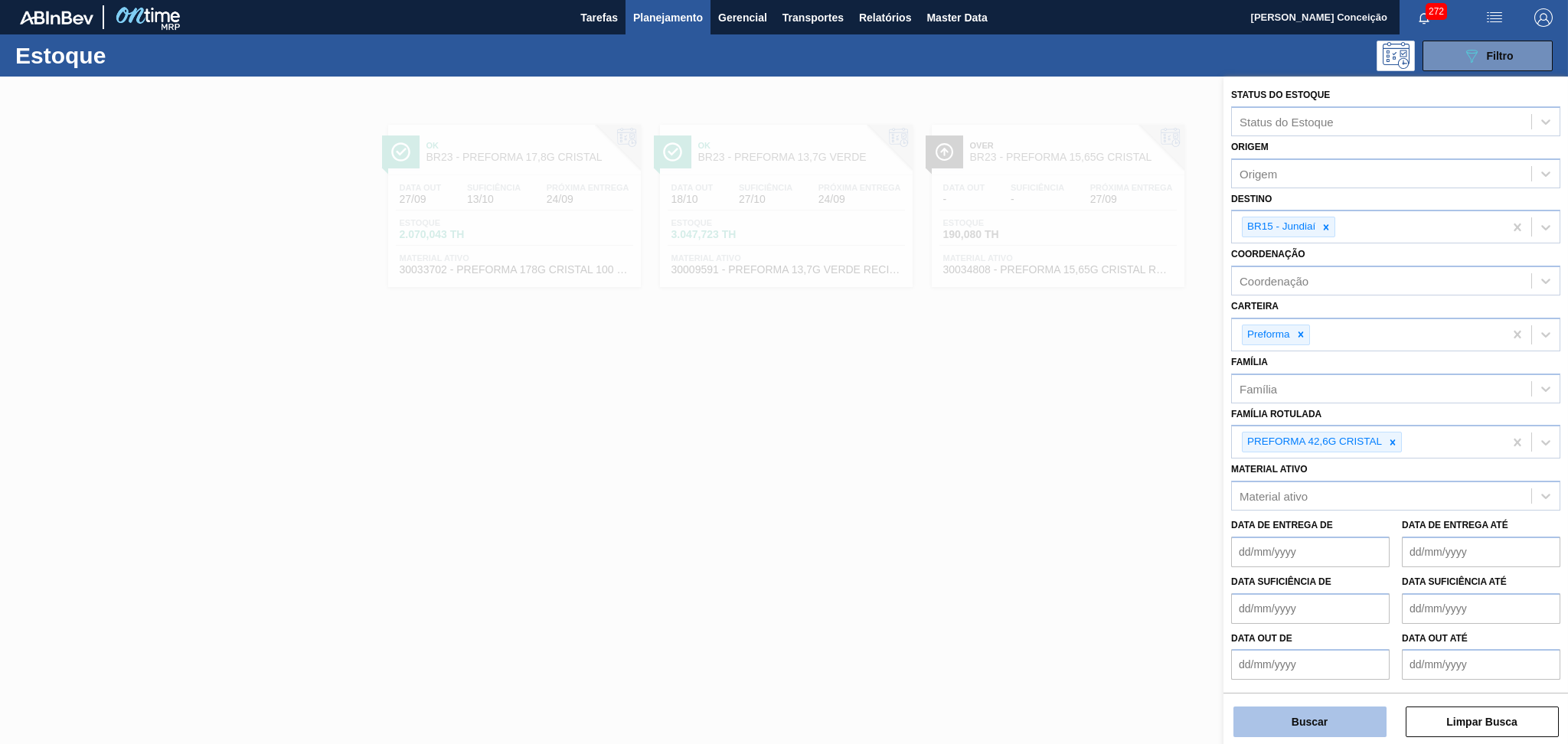
click at [1295, 722] on button "Buscar" at bounding box center [1310, 722] width 153 height 31
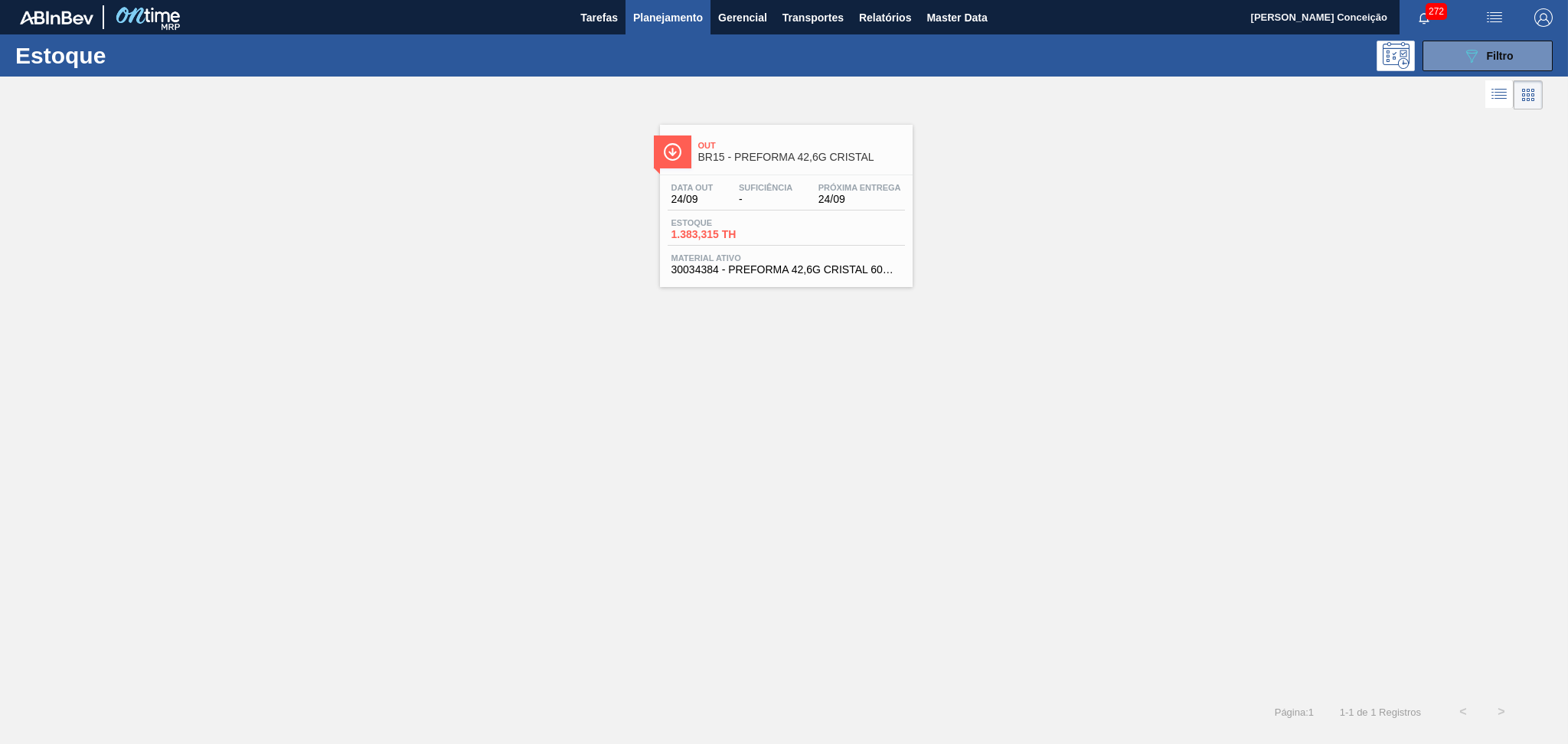
click at [805, 188] on div "Data out 24/09 Suficiência - Próxima Entrega 24/09" at bounding box center [787, 196] width 238 height 27
click at [545, 504] on div "Out BR15 - PREFORMA 42,6G CRISTAL Data out 24/09 Suficiência - Próxima Entrega …" at bounding box center [784, 403] width 1568 height 579
click at [1470, 47] on icon "089F7B8B-B2A5-4AFE-B5C0-19BA573D28AC" at bounding box center [1471, 56] width 19 height 19
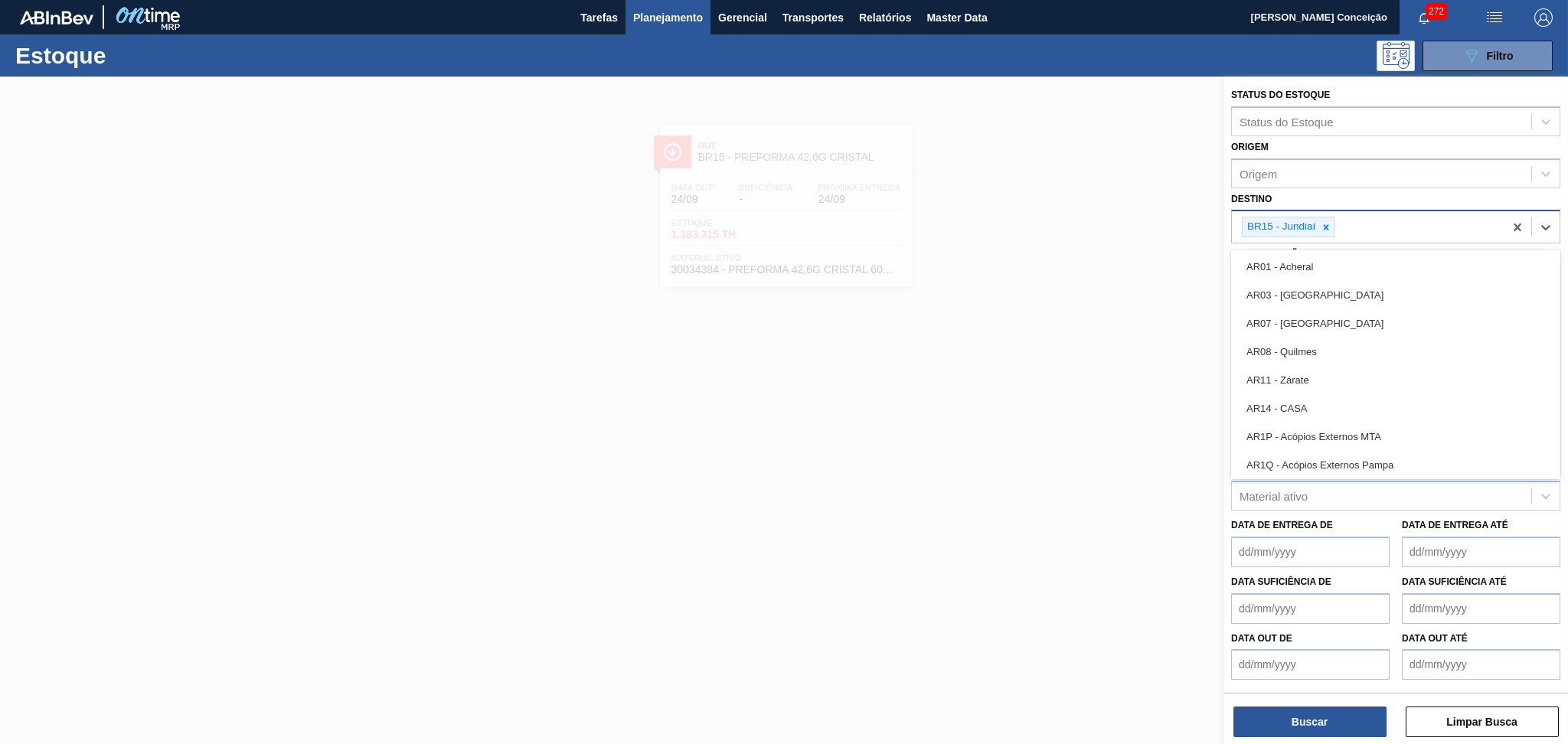
click at [1386, 227] on div "BR15 - Jundiaí" at bounding box center [1368, 226] width 271 height 31
type input "br13"
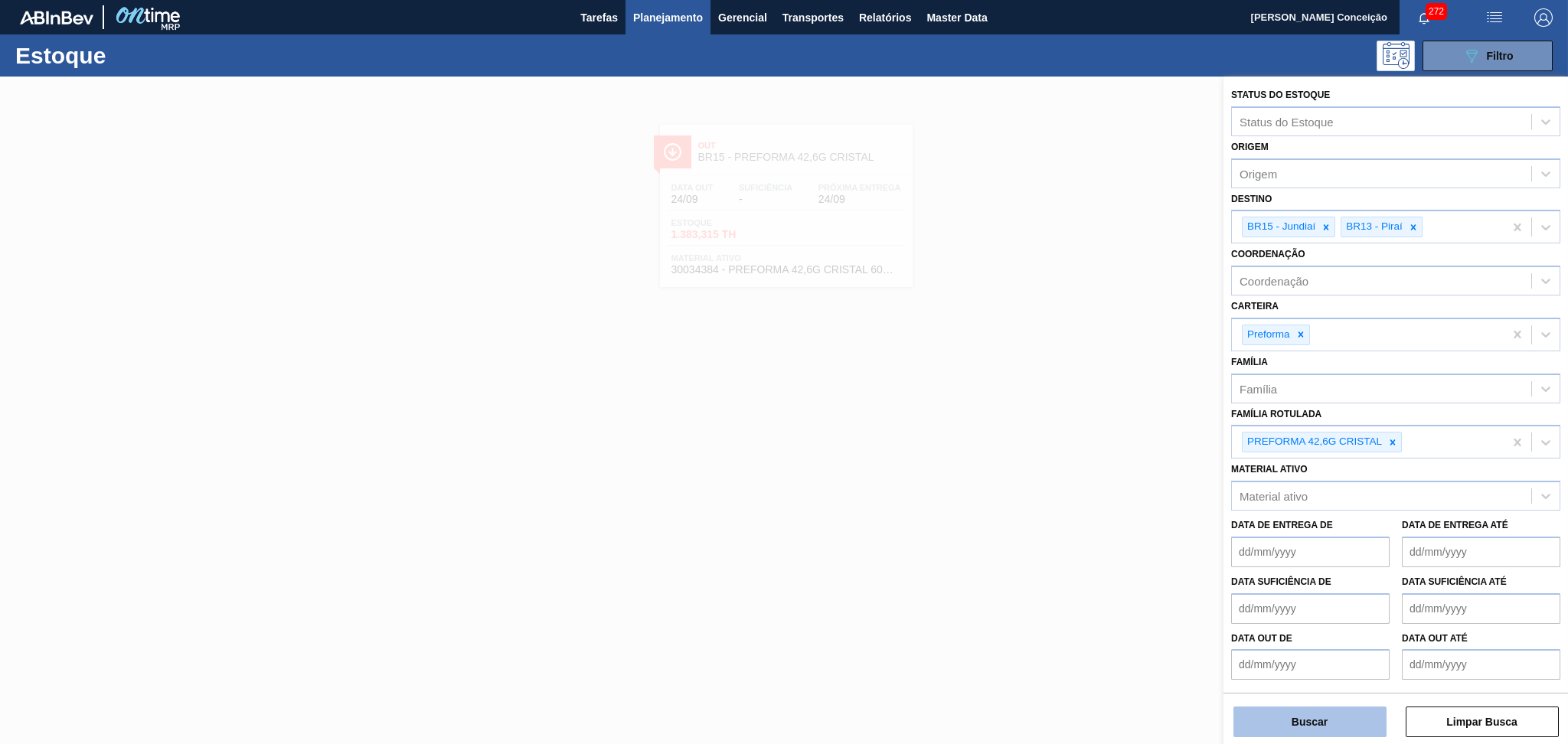
click at [1314, 721] on button "Buscar" at bounding box center [1310, 722] width 153 height 31
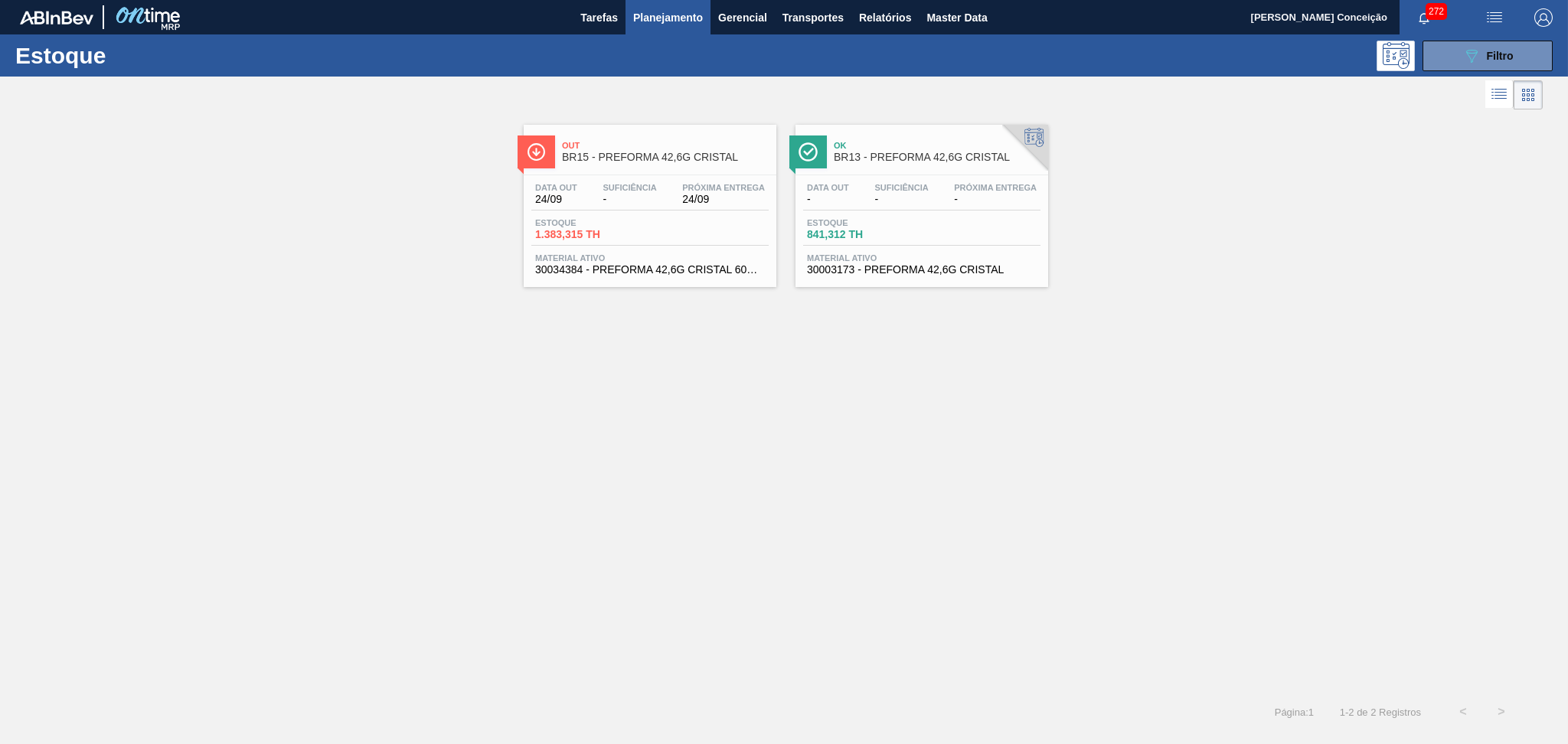
click at [408, 402] on div "Out BR15 - PREFORMA 42,6G CRISTAL Data out 24/09 Suficiência - Próxima Entrega …" at bounding box center [784, 403] width 1568 height 579
click at [898, 206] on div "Data out - Suficiência - Próxima Entrega -" at bounding box center [922, 196] width 238 height 27
click at [1462, 60] on icon "089F7B8B-B2A5-4AFE-B5C0-19BA573D28AC" at bounding box center [1471, 56] width 19 height 19
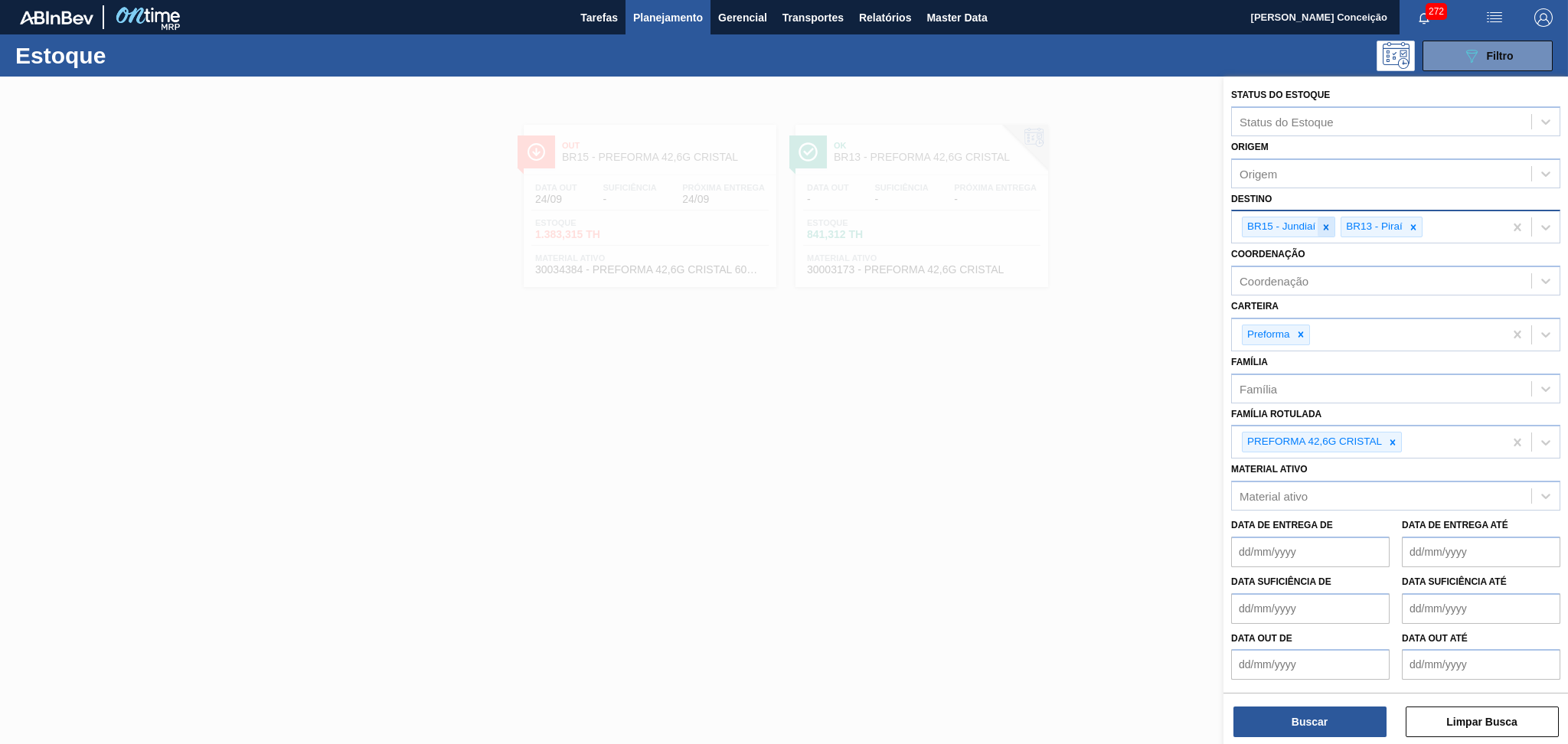
click at [1321, 226] on icon at bounding box center [1326, 227] width 11 height 11
click at [1321, 226] on div at bounding box center [1314, 227] width 17 height 20
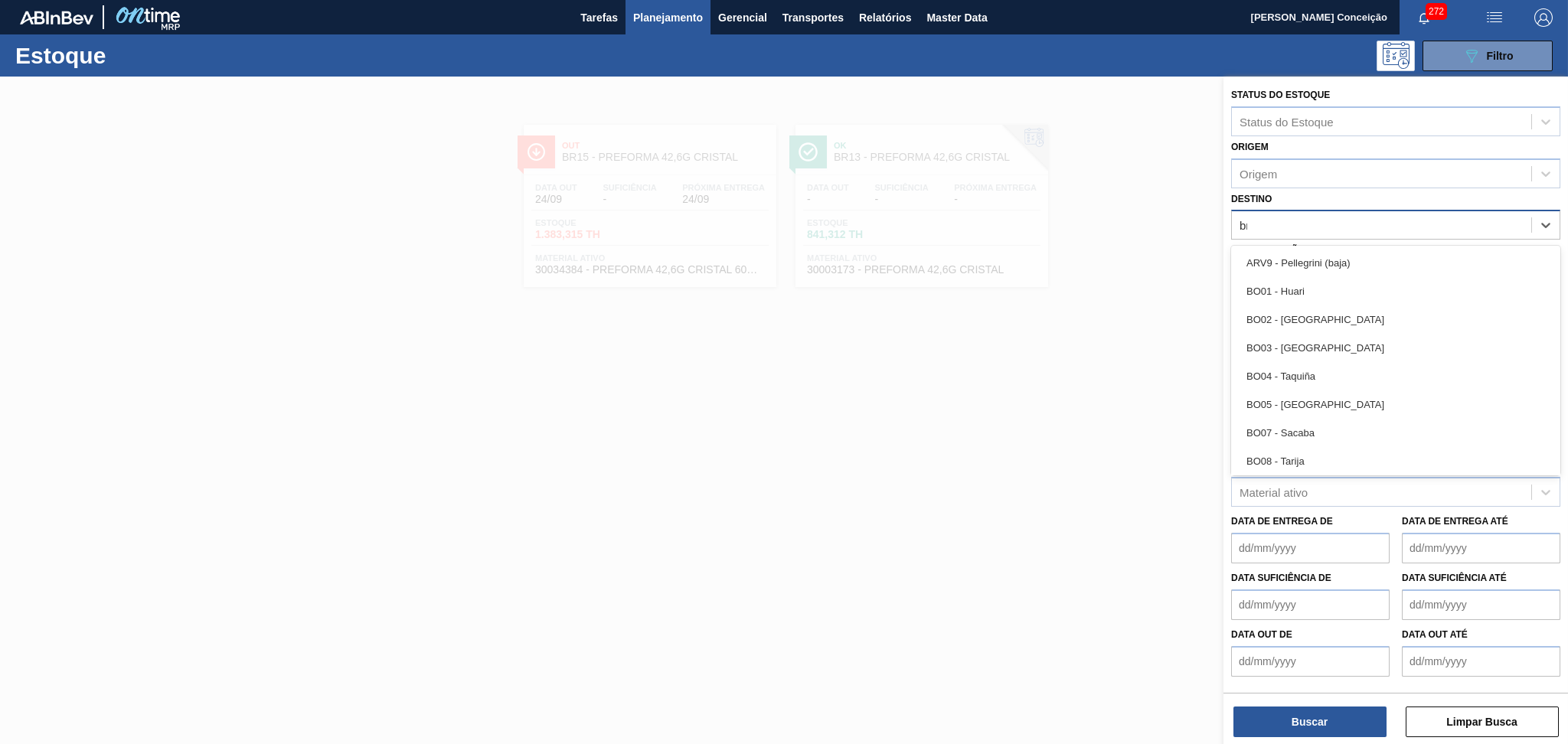
type input "br07"
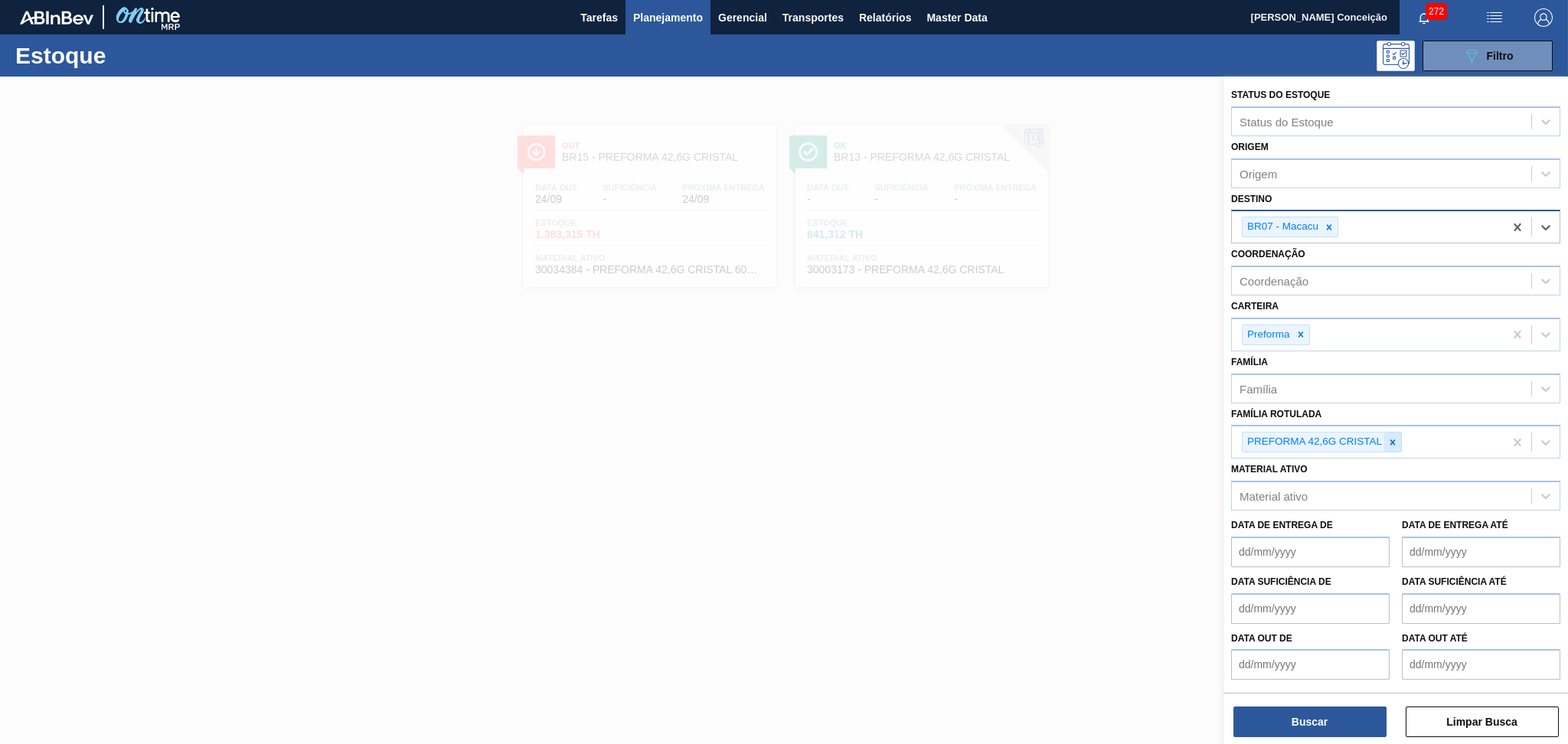
click at [1393, 440] on icon at bounding box center [1393, 442] width 5 height 5
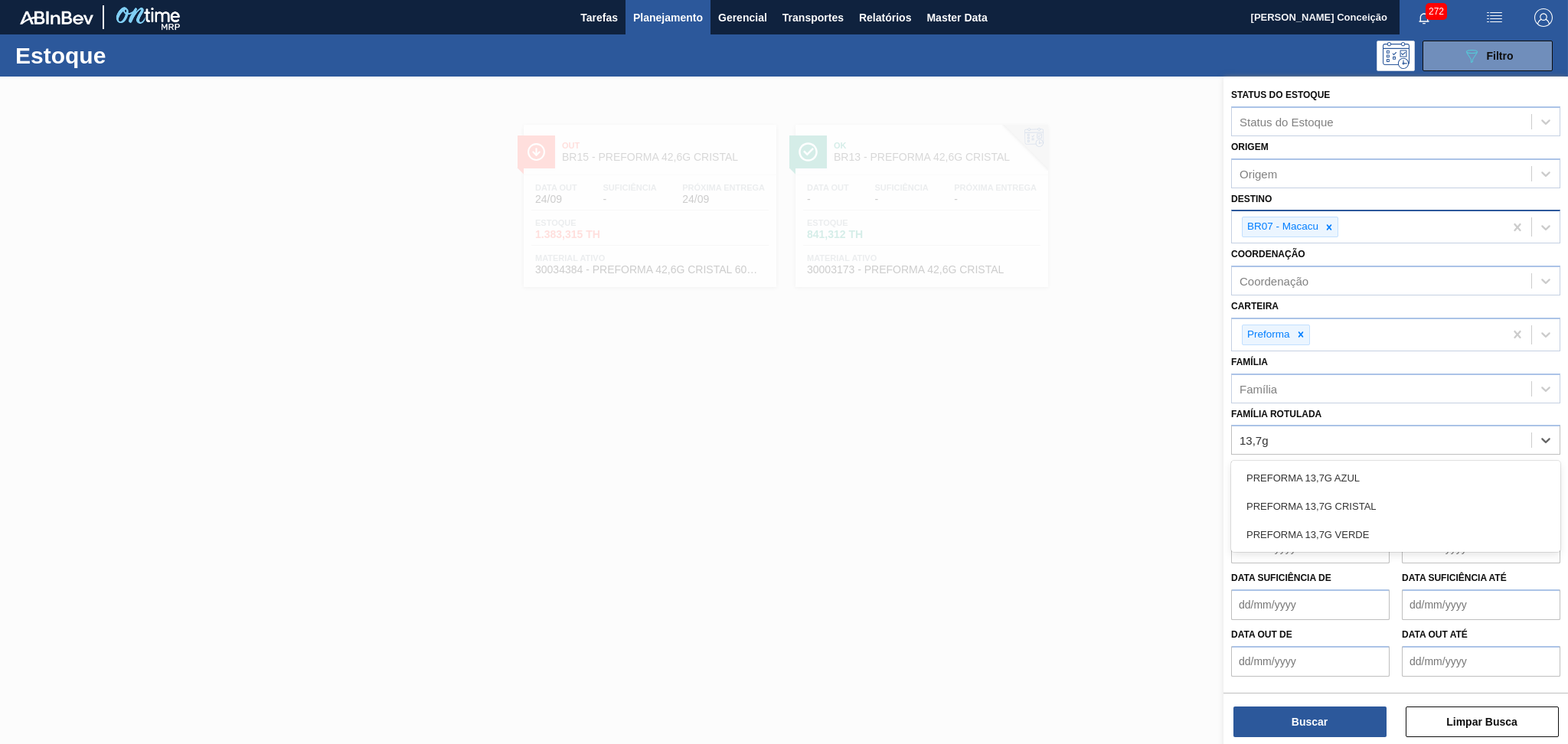
type Rotulada "13,7g c"
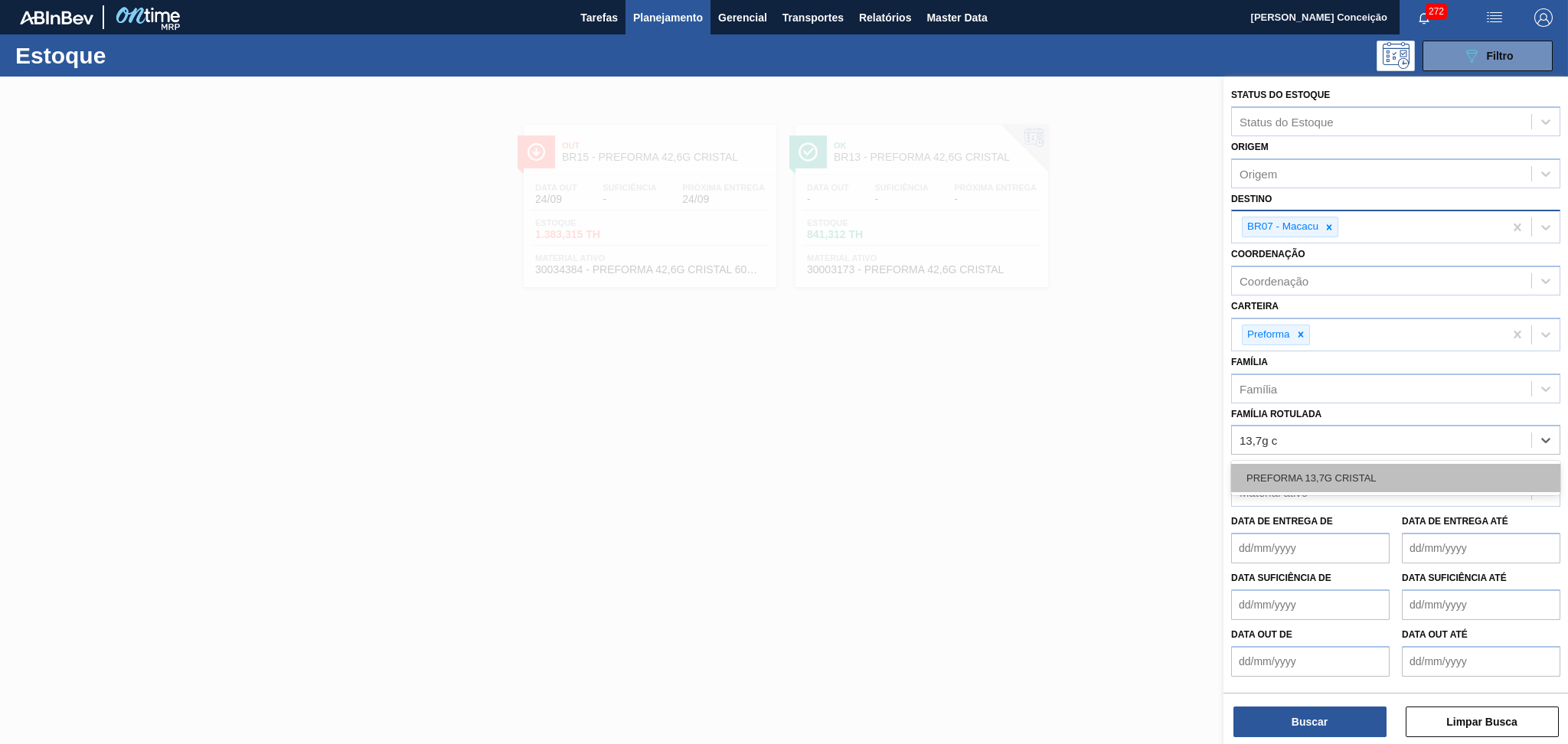
click at [1401, 468] on div "PREFORMA 13,7G CRISTAL" at bounding box center [1395, 478] width 329 height 28
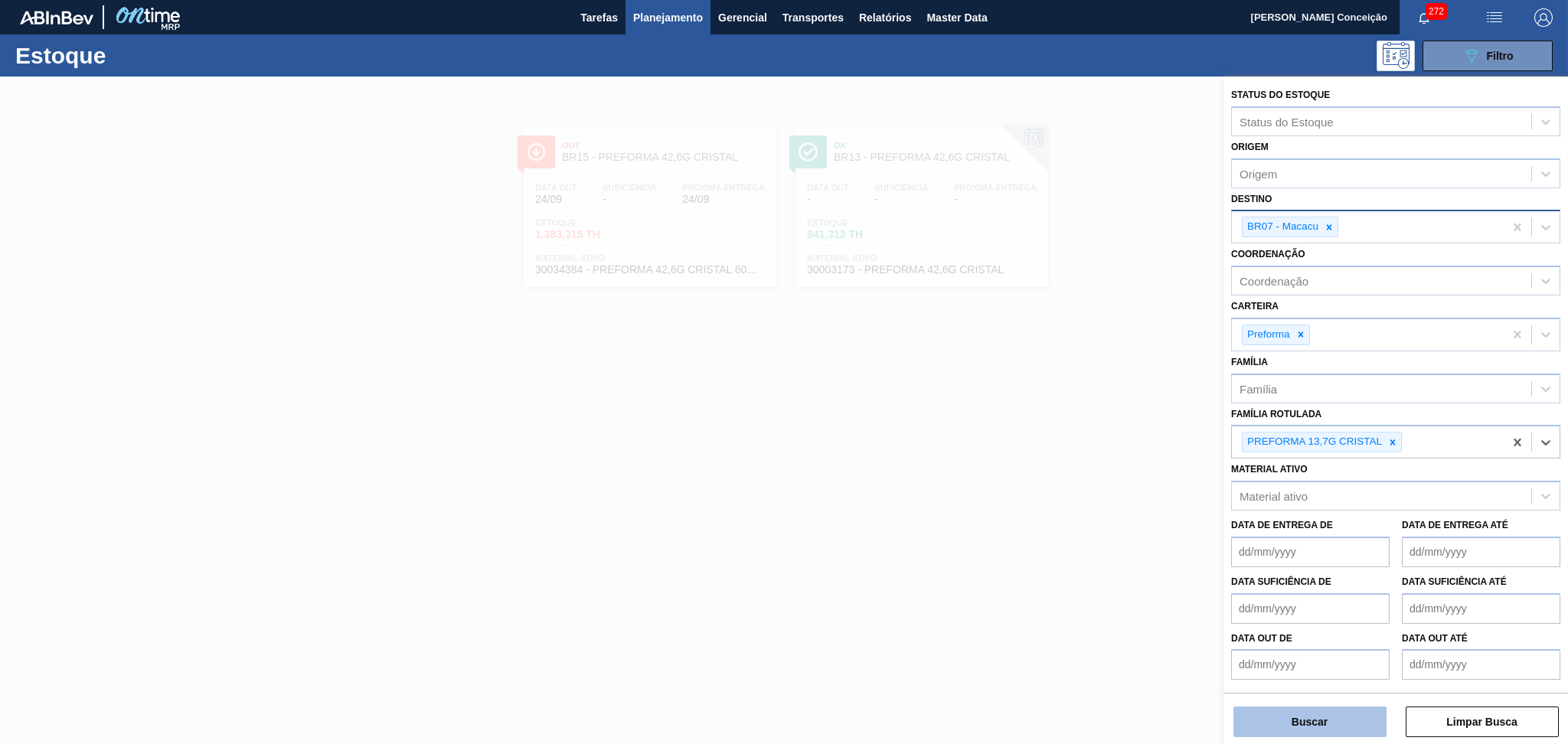
click at [1314, 716] on button "Buscar" at bounding box center [1310, 722] width 153 height 31
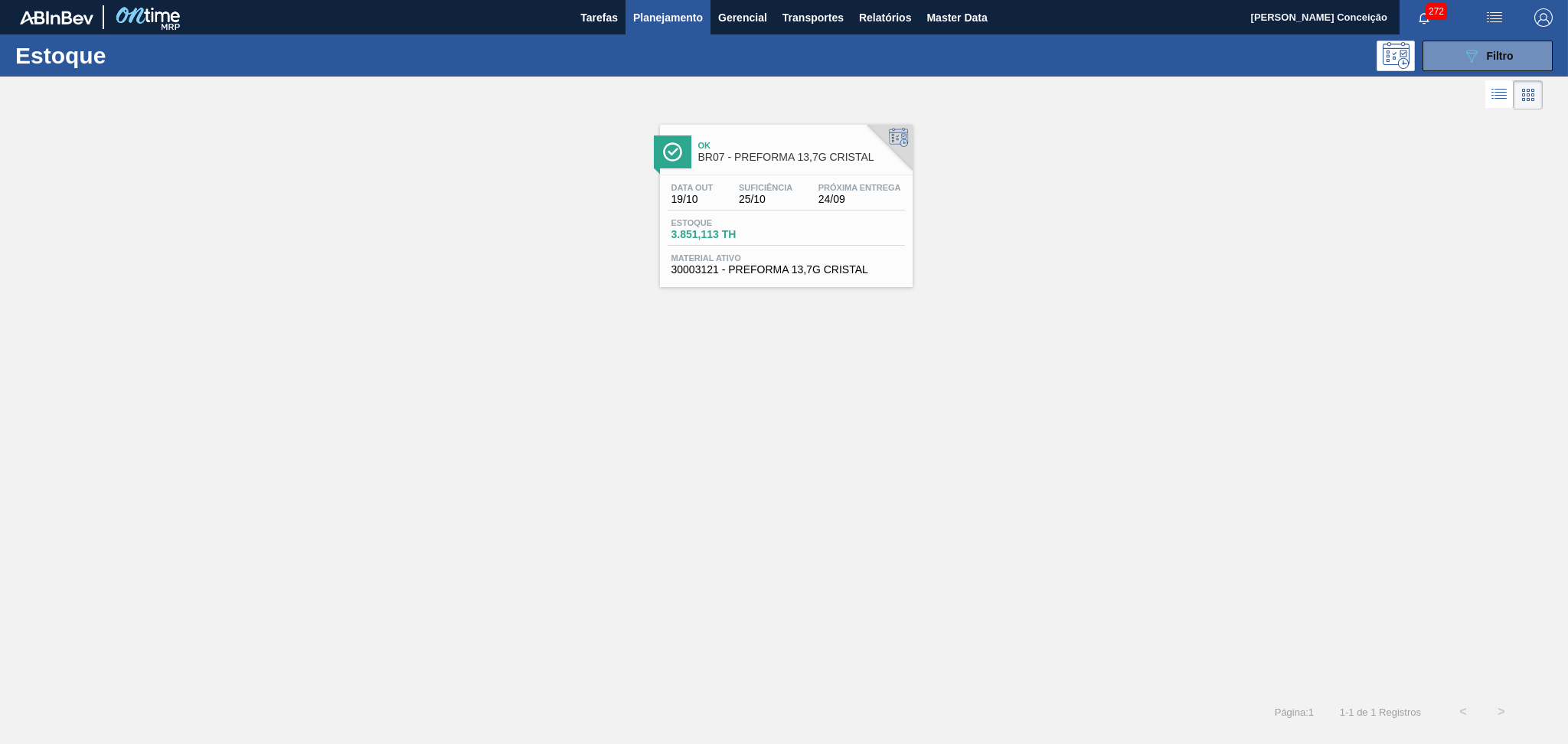
click at [792, 176] on div "Data out 19/10 Suficiência 25/10 Próxima Entrega 24/09 Estoque 3.851,113 TH Mat…" at bounding box center [786, 227] width 253 height 104
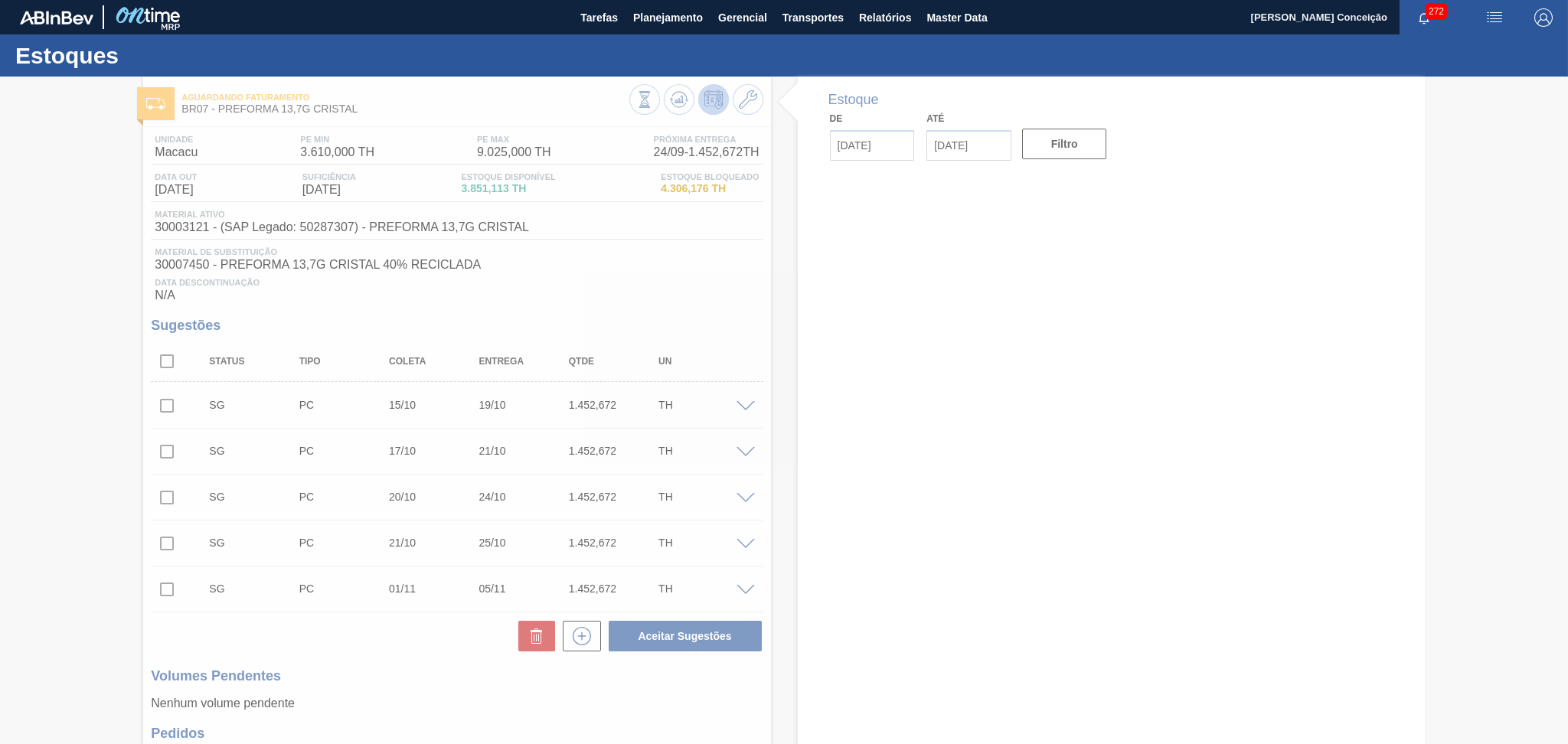
click at [518, 300] on div at bounding box center [784, 410] width 1568 height 668
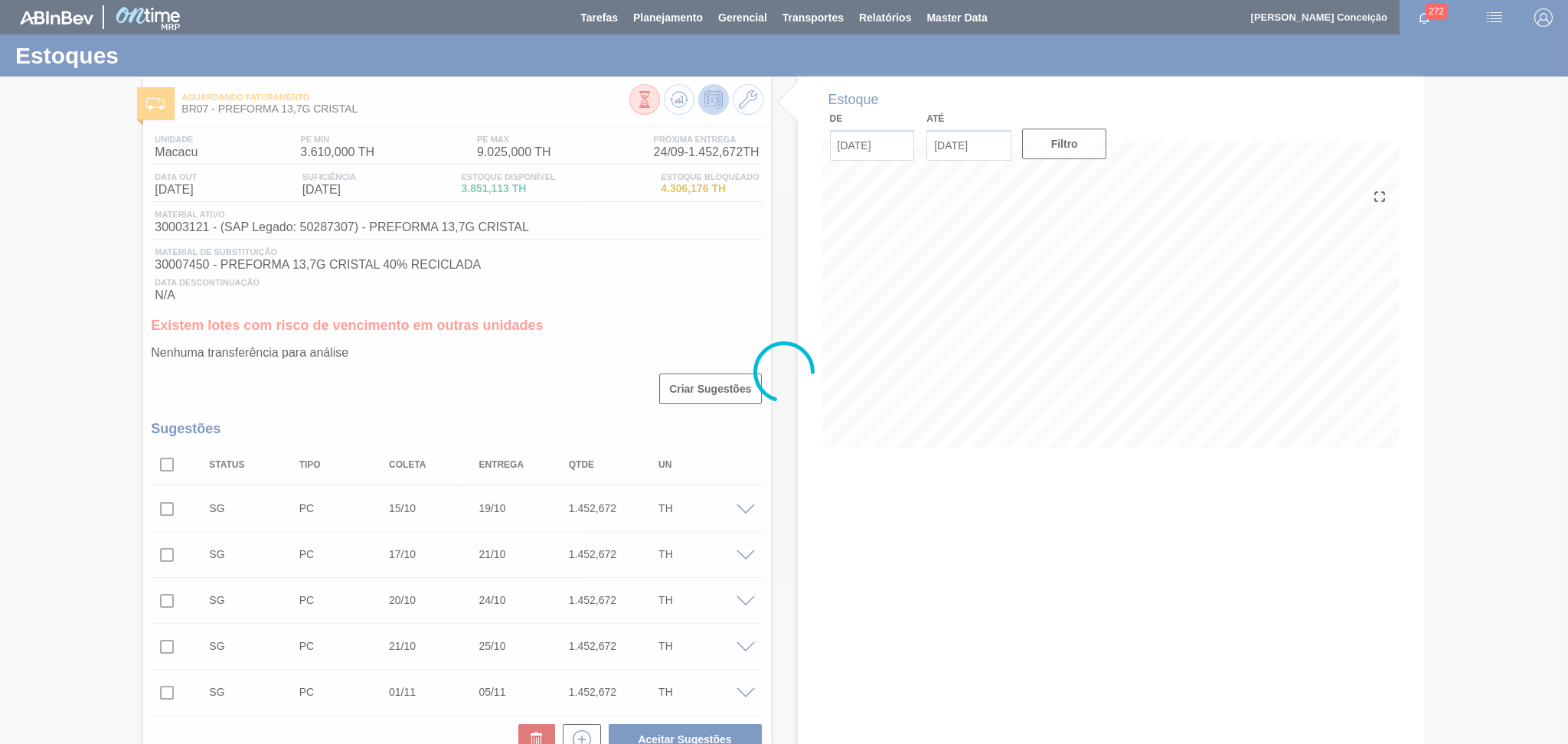
click at [549, 336] on div at bounding box center [784, 372] width 1568 height 744
click at [594, 386] on div at bounding box center [784, 372] width 1568 height 744
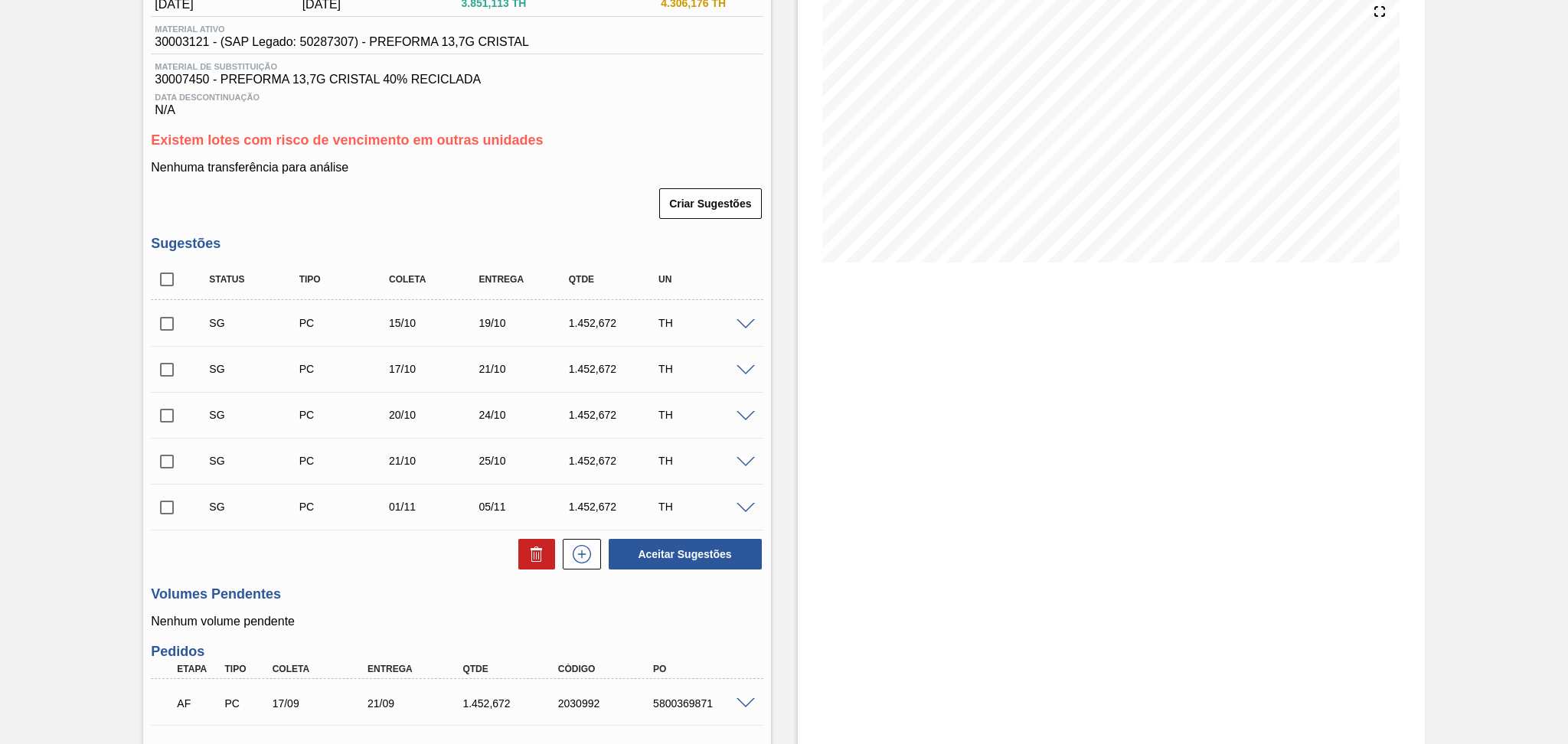
scroll to position [474, 0]
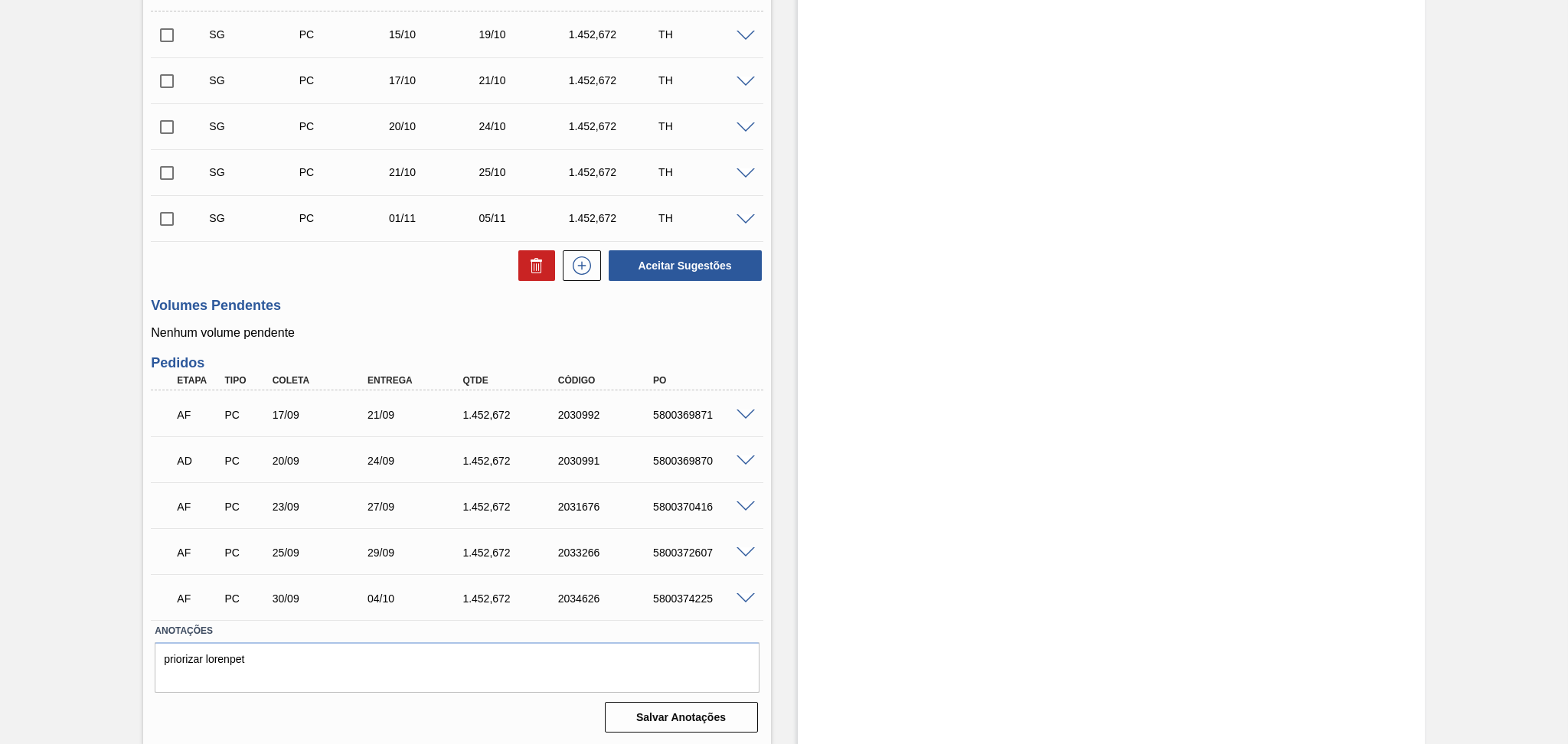
click at [301, 419] on div "17/09" at bounding box center [322, 415] width 107 height 12
click at [286, 459] on div "20/09" at bounding box center [322, 461] width 107 height 12
click at [743, 419] on div "5800369871" at bounding box center [702, 415] width 107 height 12
click at [743, 411] on span at bounding box center [745, 415] width 19 height 12
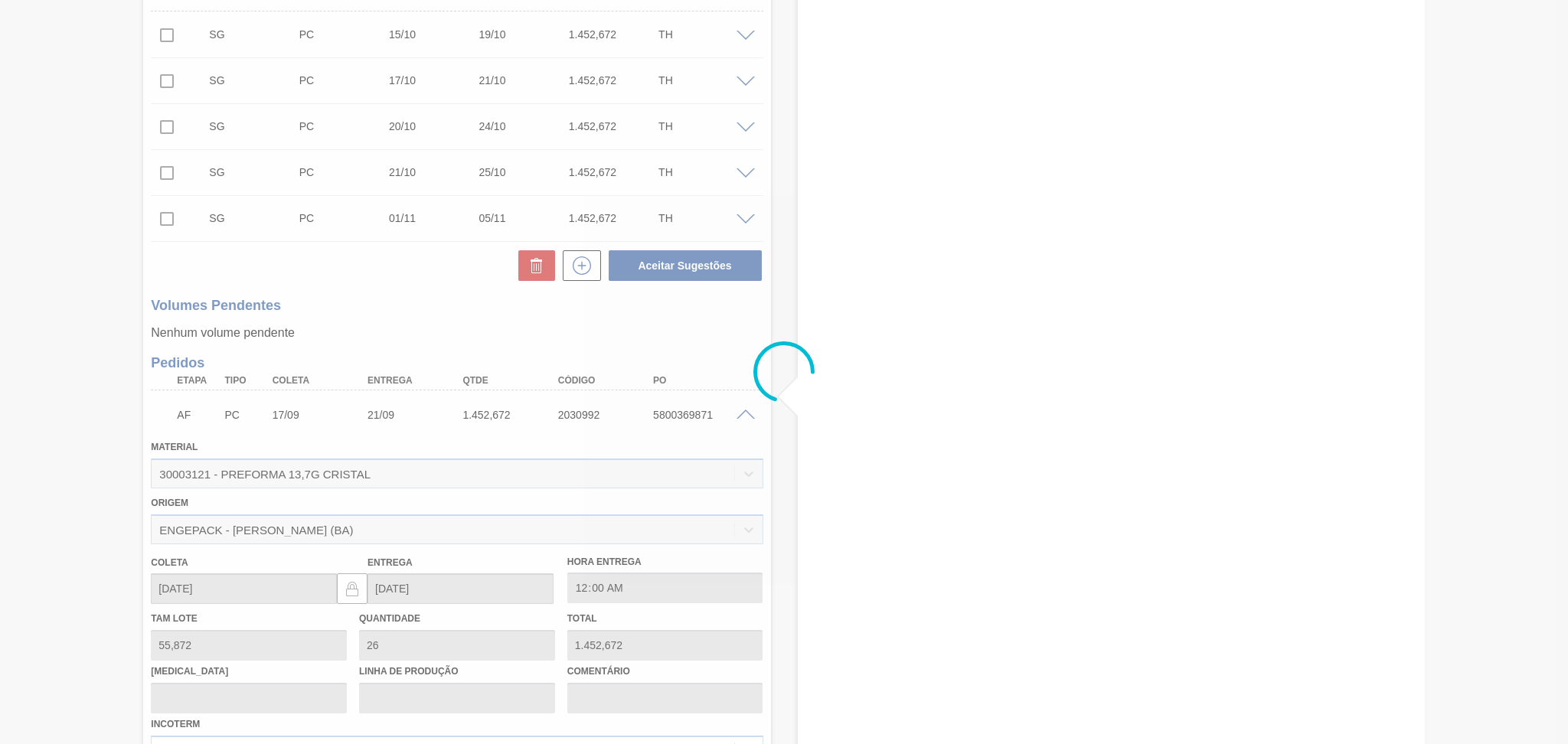
click at [746, 416] on div at bounding box center [784, 372] width 1568 height 744
click at [746, 417] on div at bounding box center [784, 372] width 1568 height 744
click at [744, 417] on div at bounding box center [784, 372] width 1568 height 744
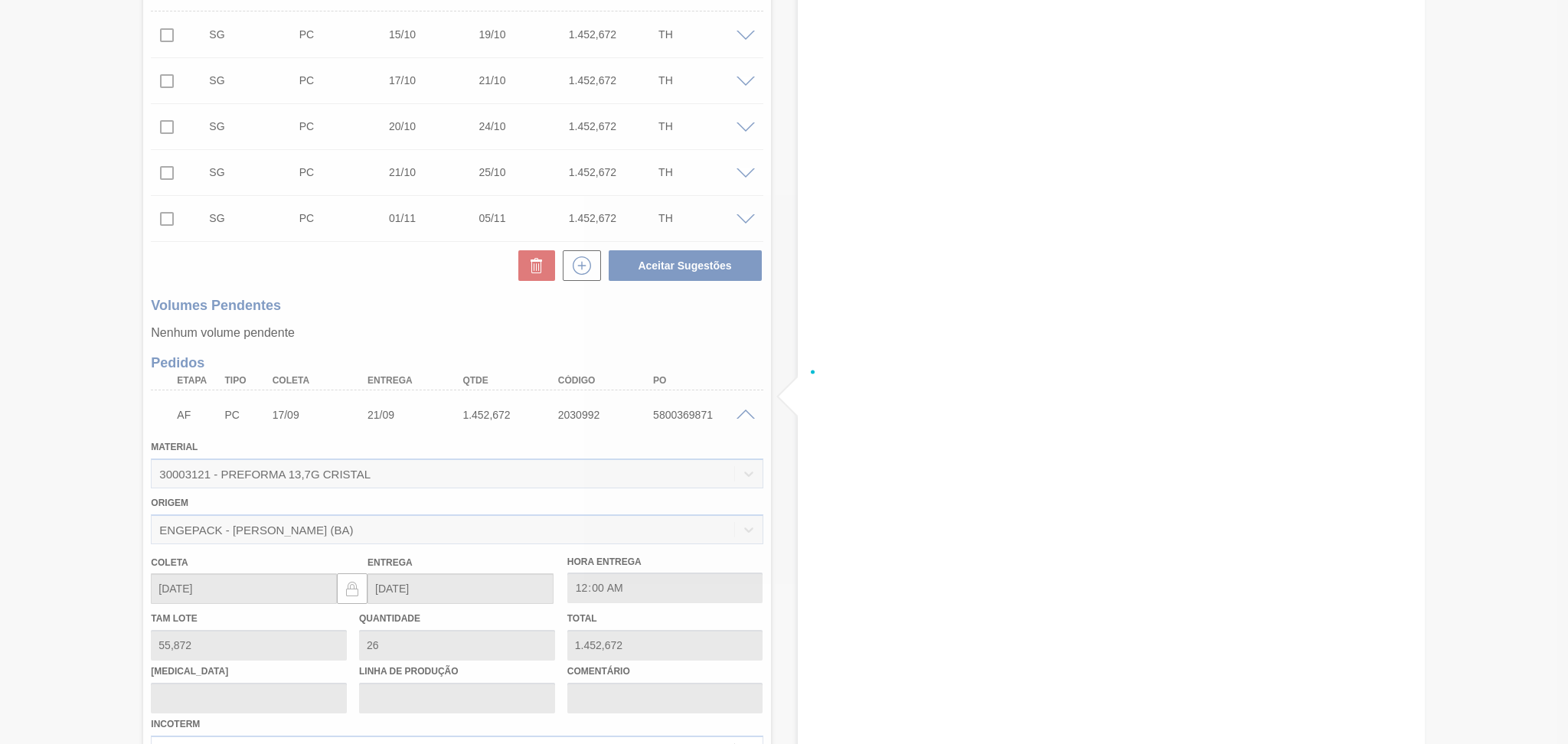
click at [744, 417] on div at bounding box center [784, 372] width 1568 height 744
click at [742, 414] on div at bounding box center [784, 372] width 1568 height 744
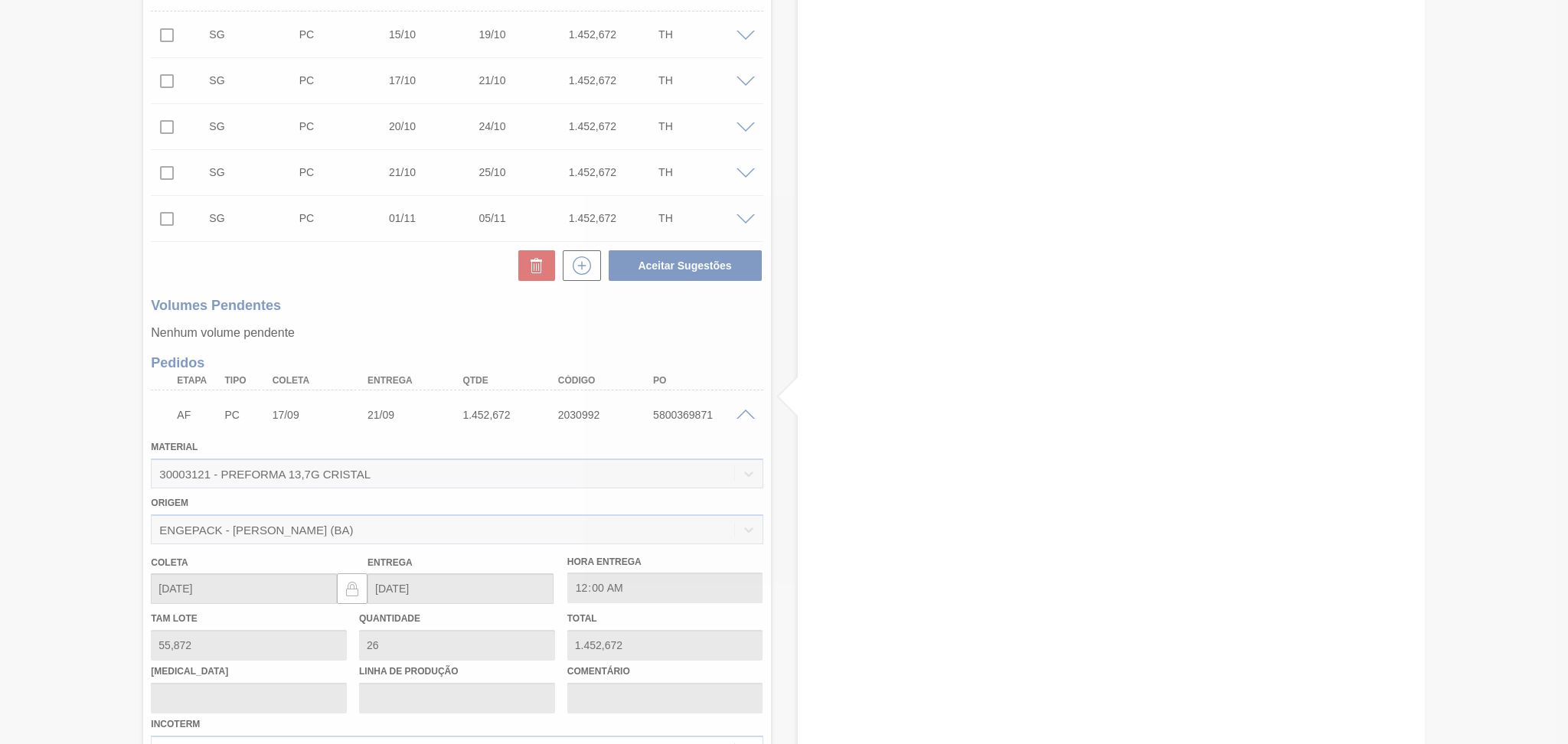
click at [742, 414] on div at bounding box center [784, 372] width 1568 height 744
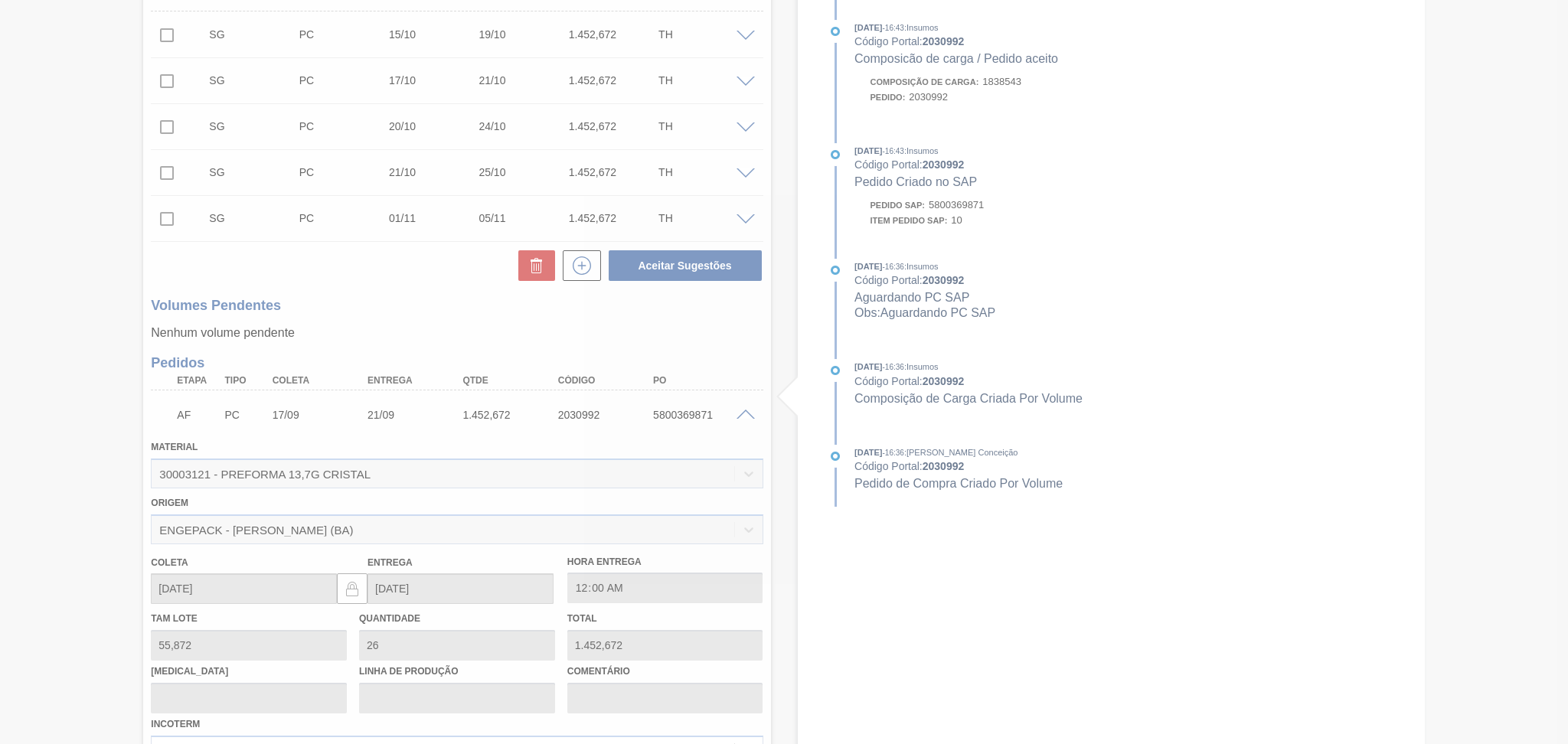
click at [748, 417] on div at bounding box center [784, 372] width 1568 height 744
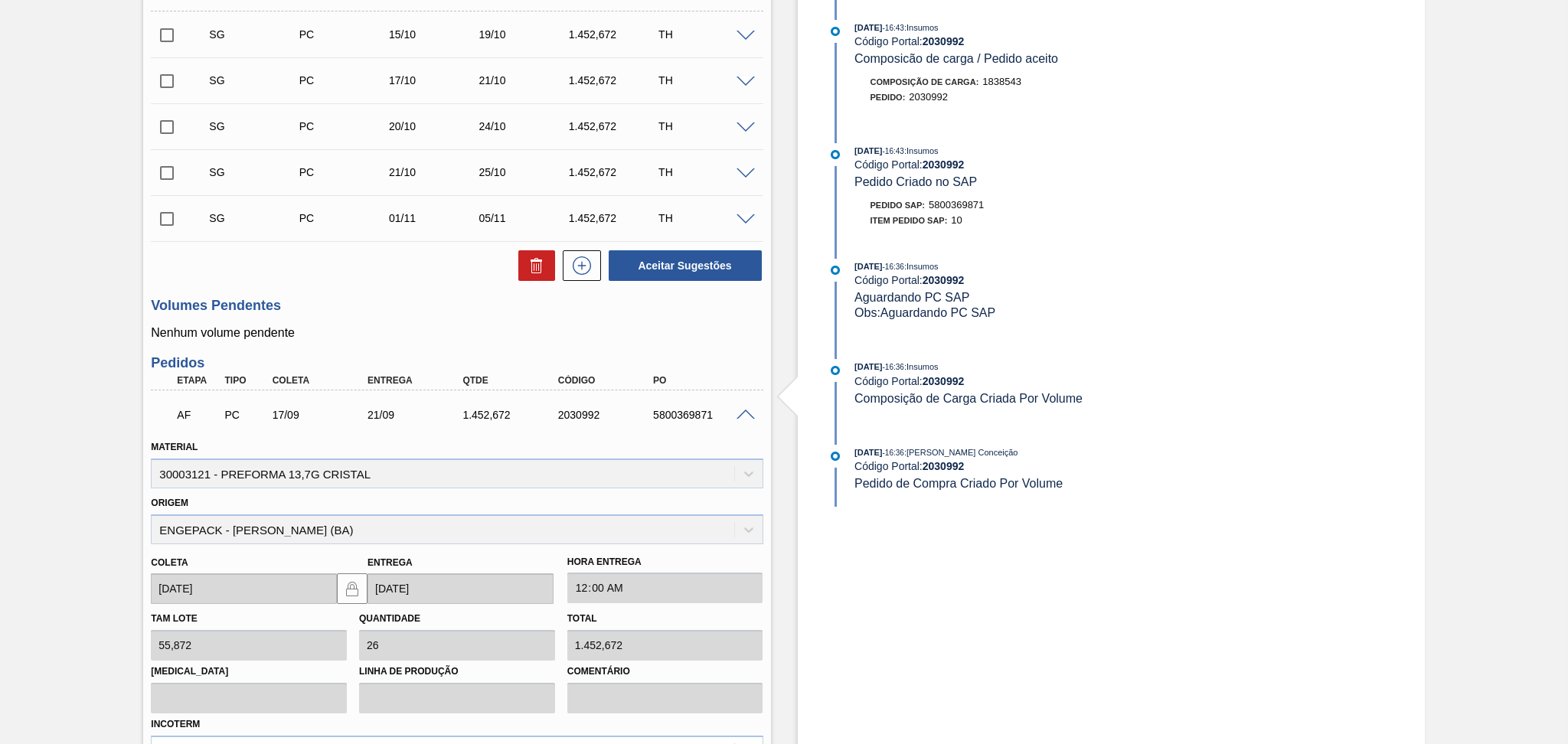
click at [741, 416] on span at bounding box center [745, 415] width 19 height 12
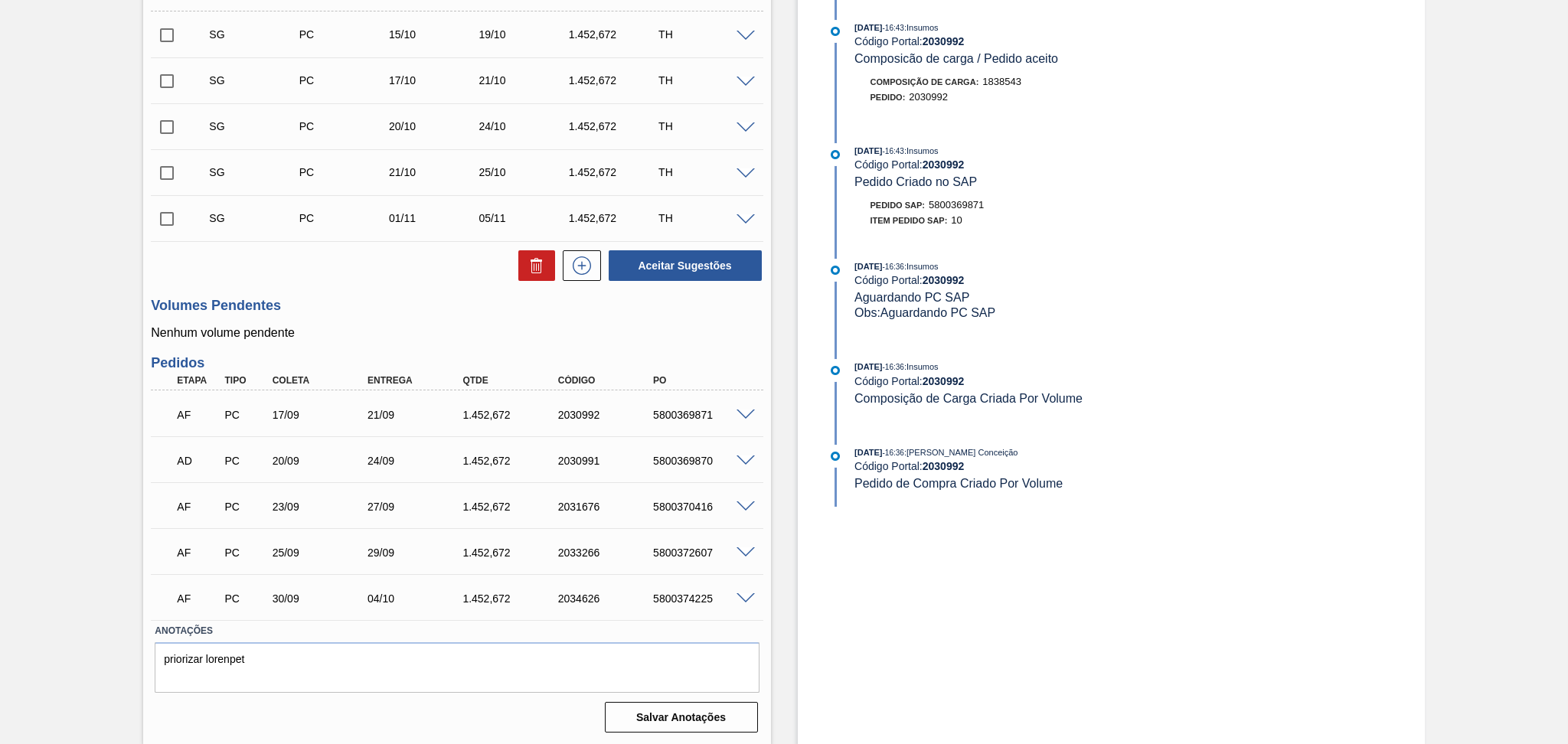
click at [389, 571] on div "AF PC 25/09 29/09 1.452,672 2033266 5800372607 Material 30003121 - PREFORMA 13,…" at bounding box center [457, 552] width 612 height 46
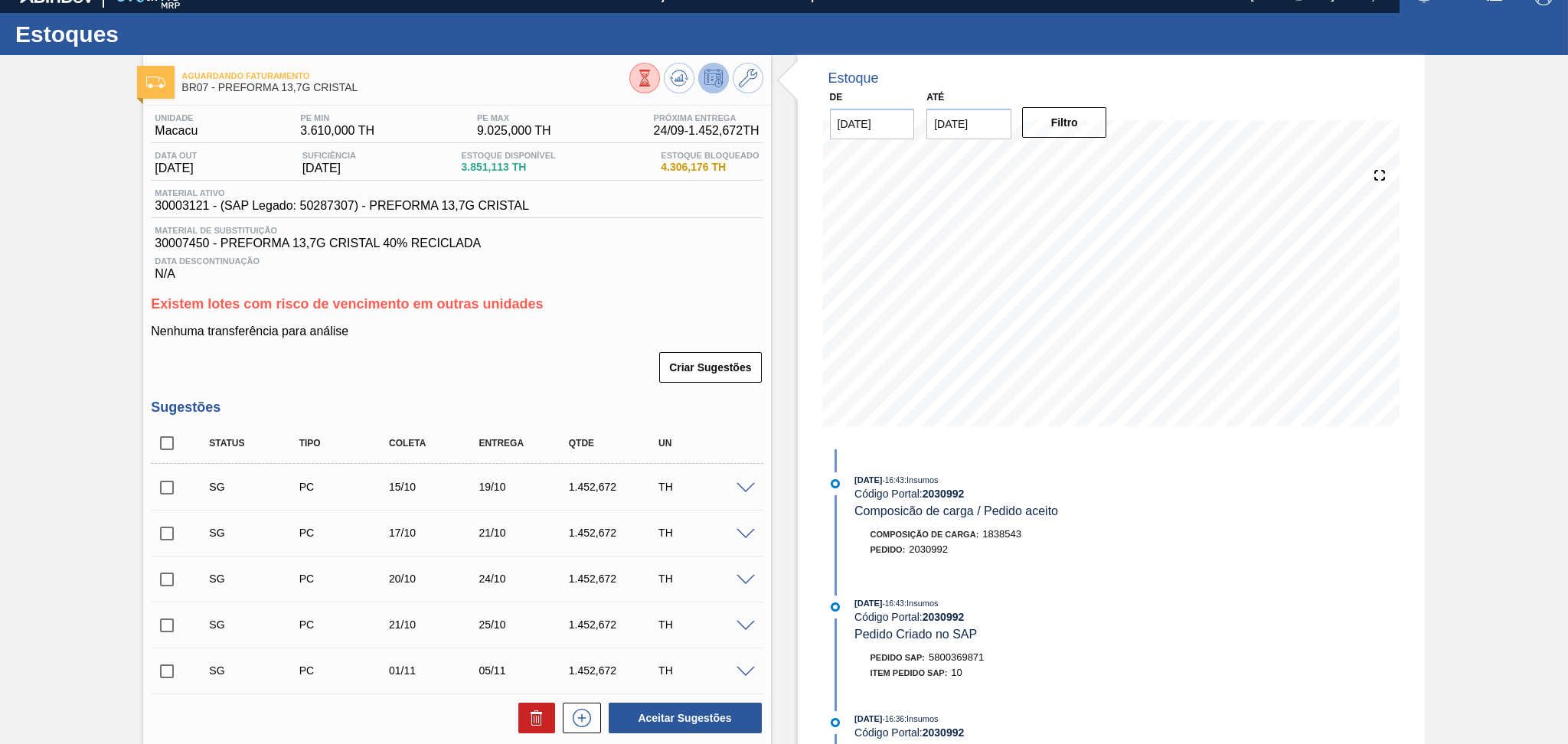
scroll to position [0, 0]
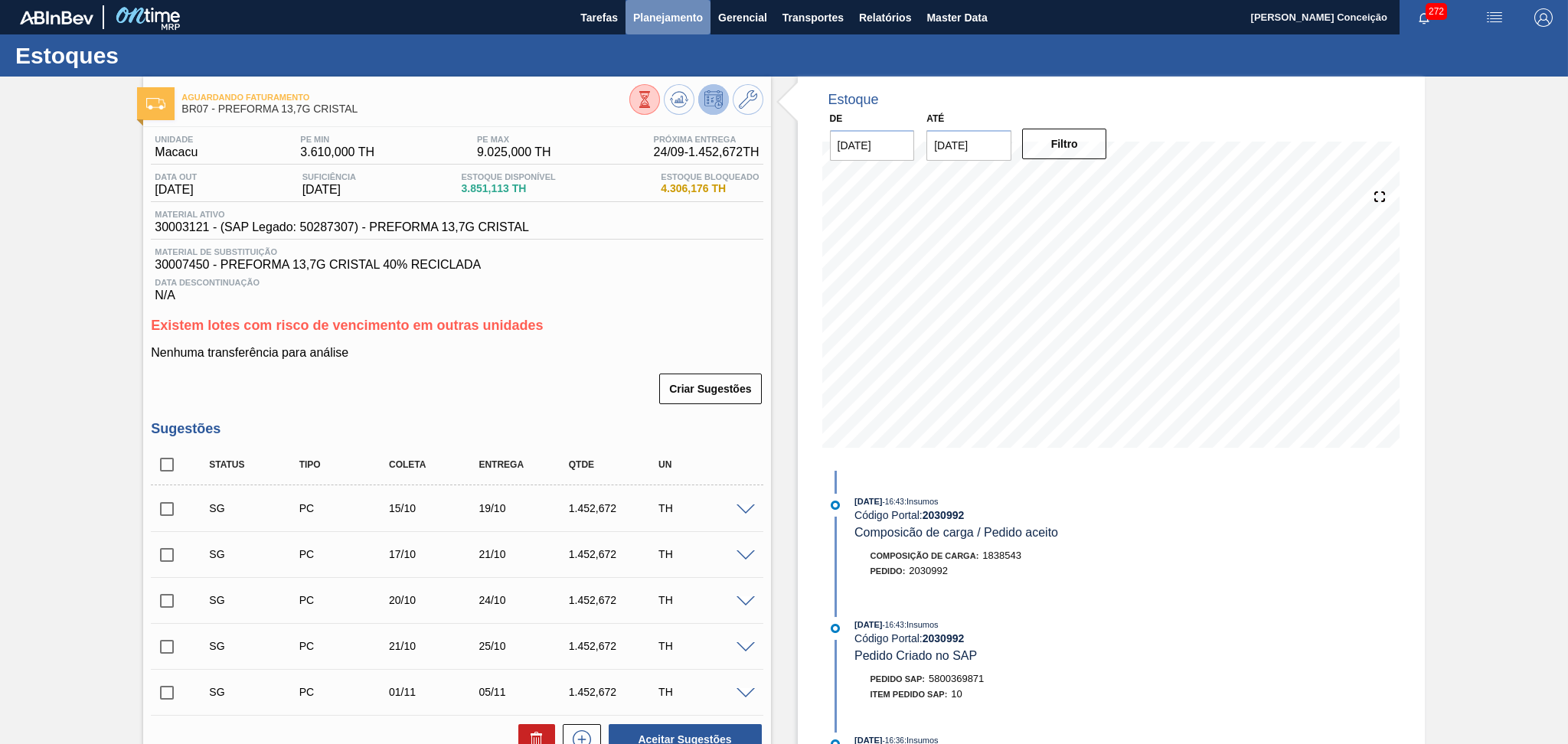
click at [656, 31] on button "Planejamento" at bounding box center [668, 17] width 85 height 35
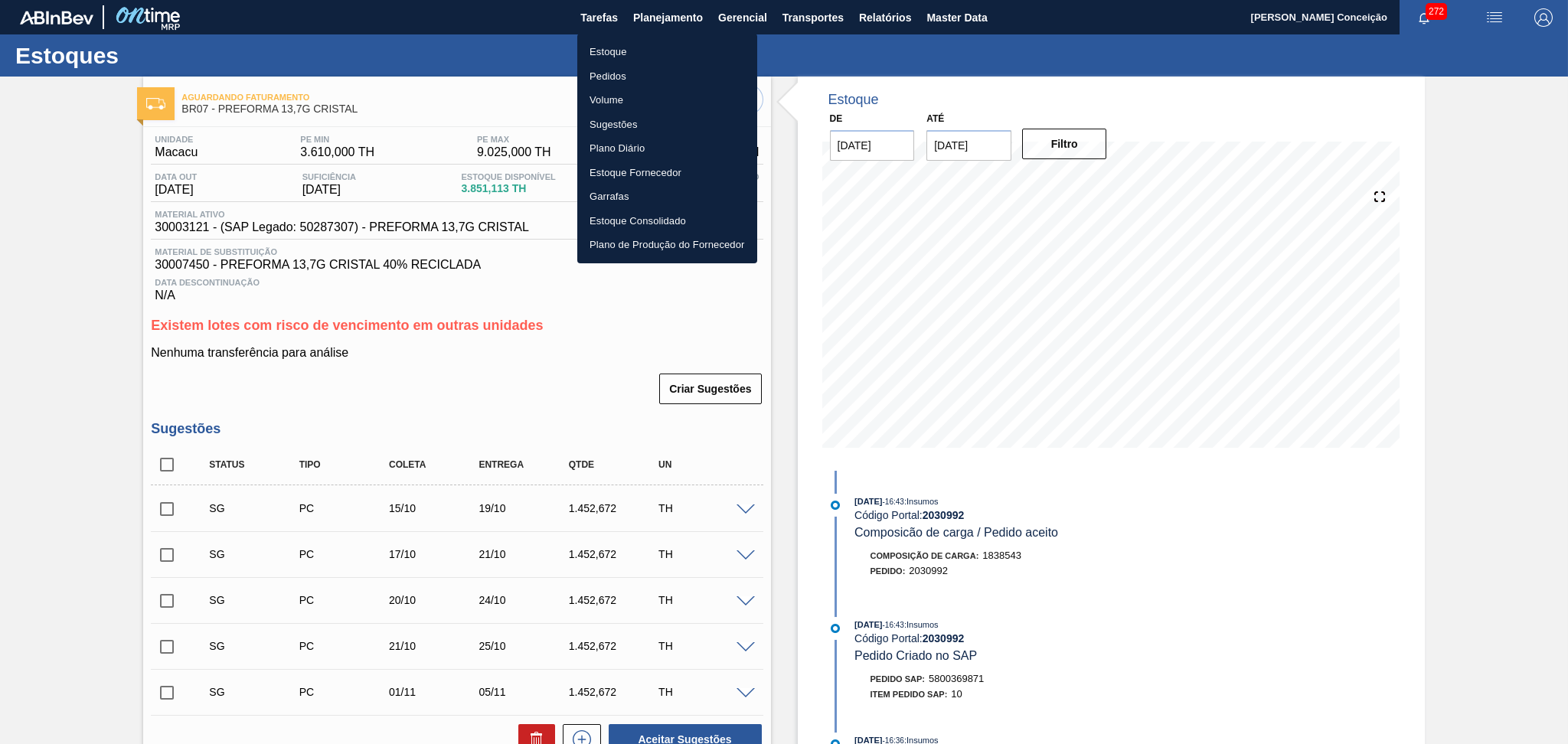
click at [631, 47] on li "Estoque" at bounding box center [667, 52] width 180 height 25
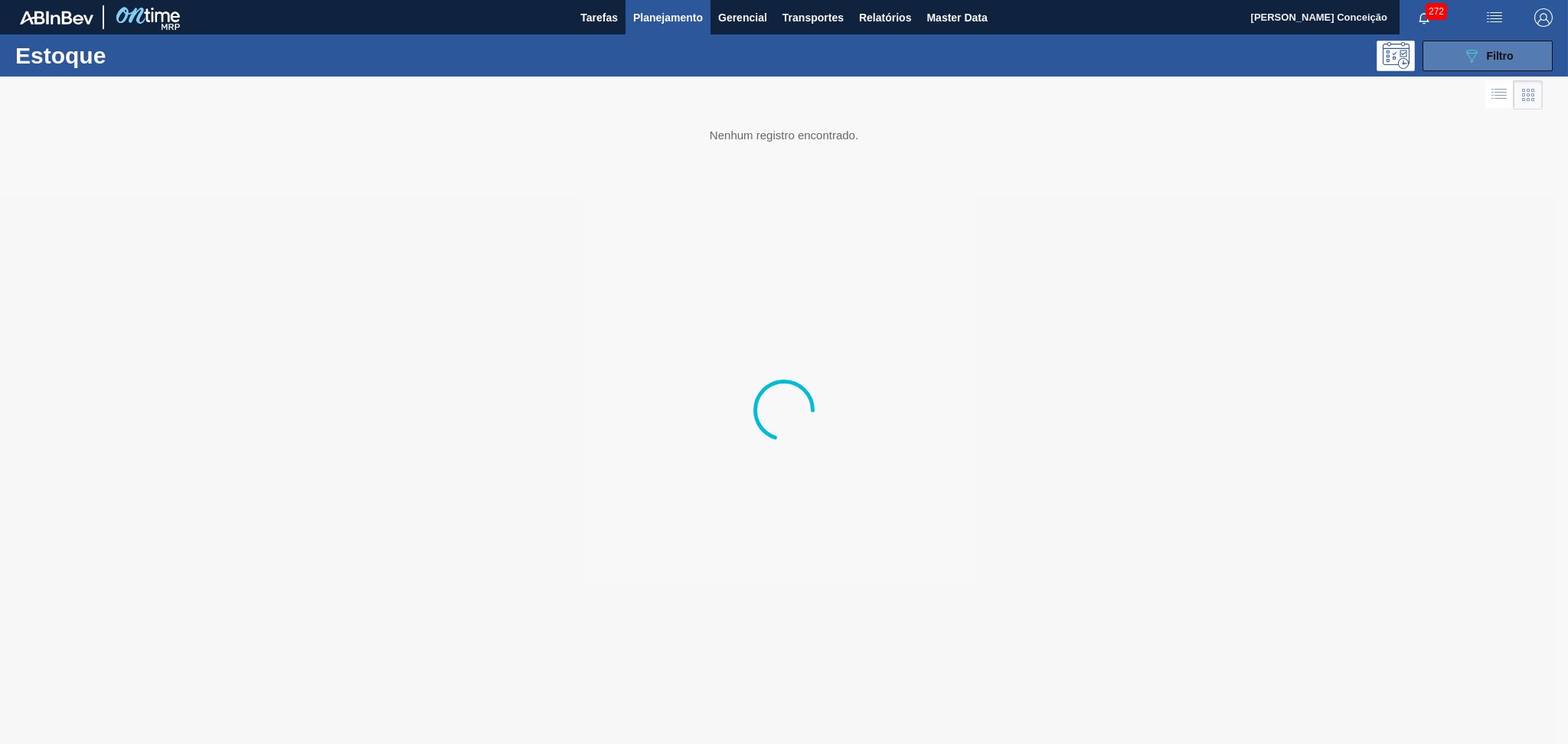
click at [1492, 52] on span "Filtro" at bounding box center [1500, 56] width 27 height 12
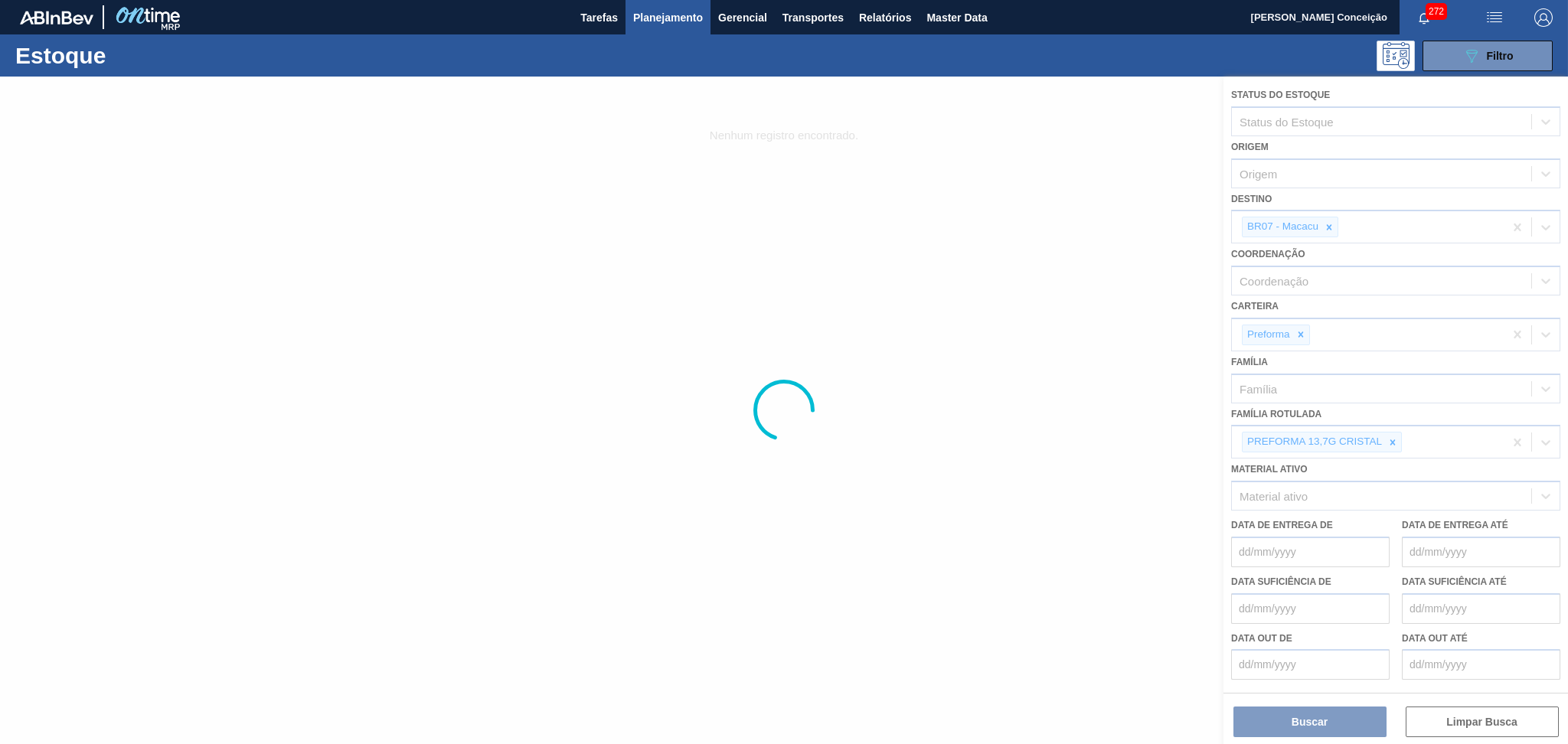
click at [1392, 439] on div at bounding box center [784, 410] width 1568 height 668
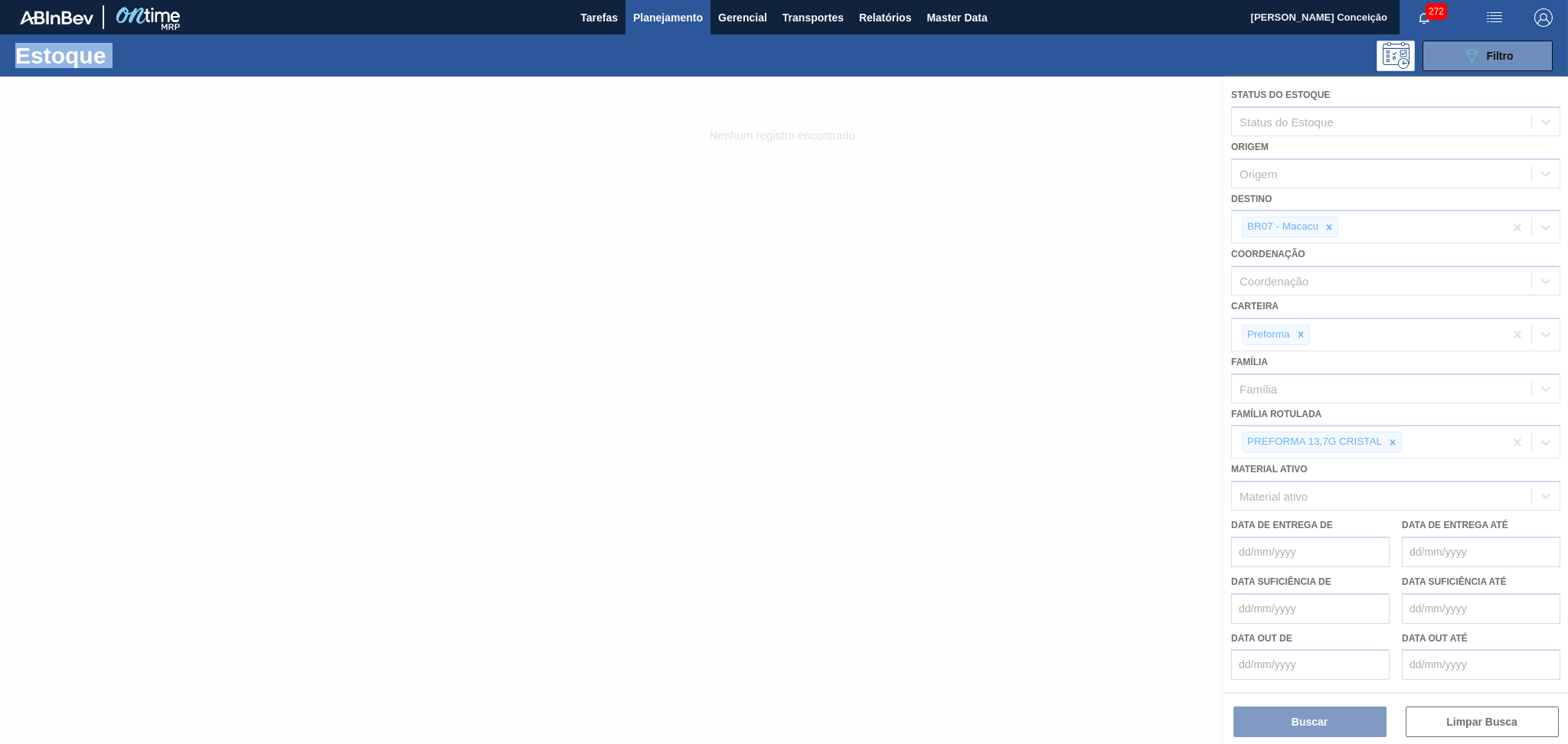
click at [1392, 439] on div at bounding box center [784, 410] width 1568 height 668
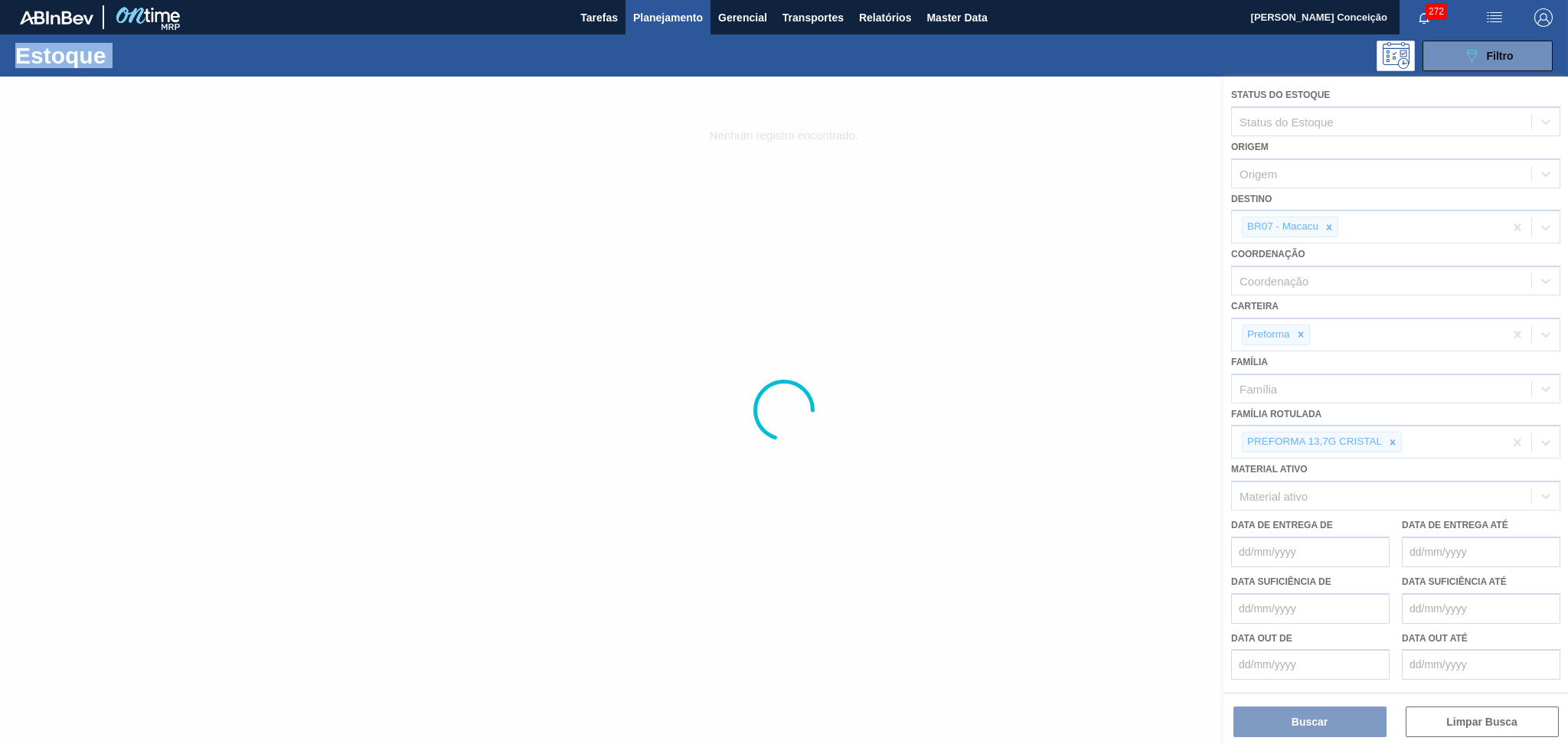
click at [1392, 439] on div at bounding box center [784, 410] width 1568 height 668
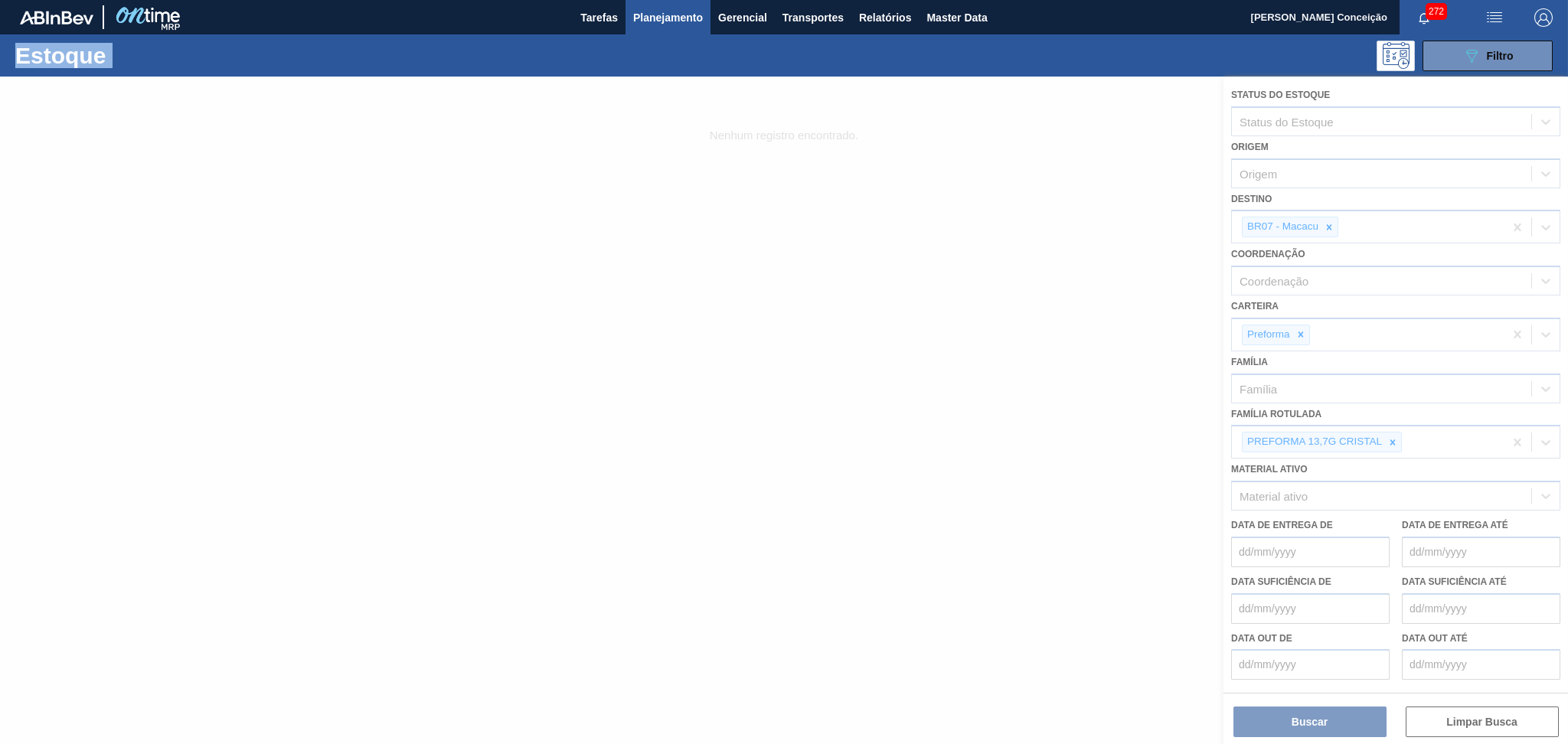
click at [1392, 439] on div at bounding box center [784, 410] width 1568 height 668
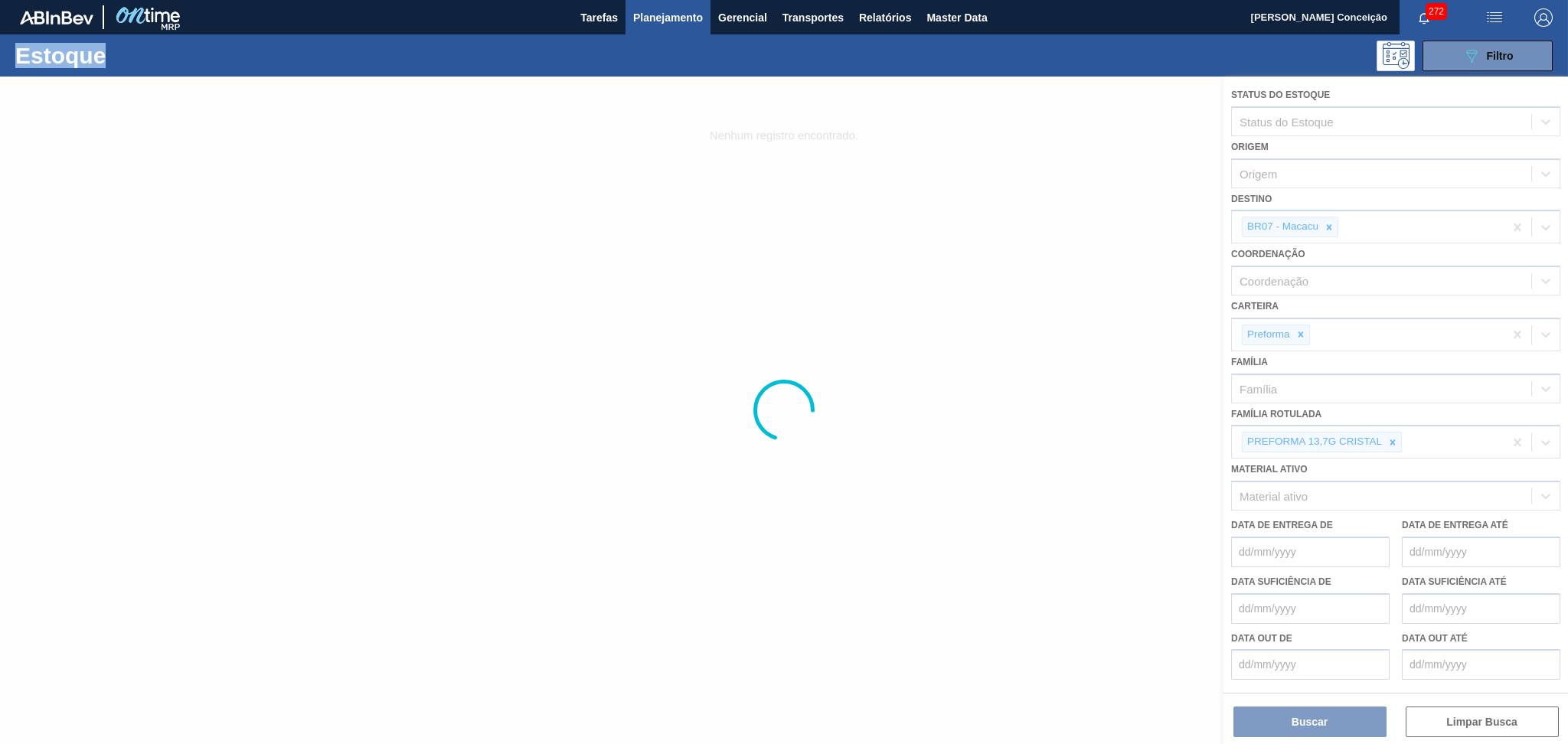
click at [1392, 439] on div at bounding box center [784, 410] width 1568 height 668
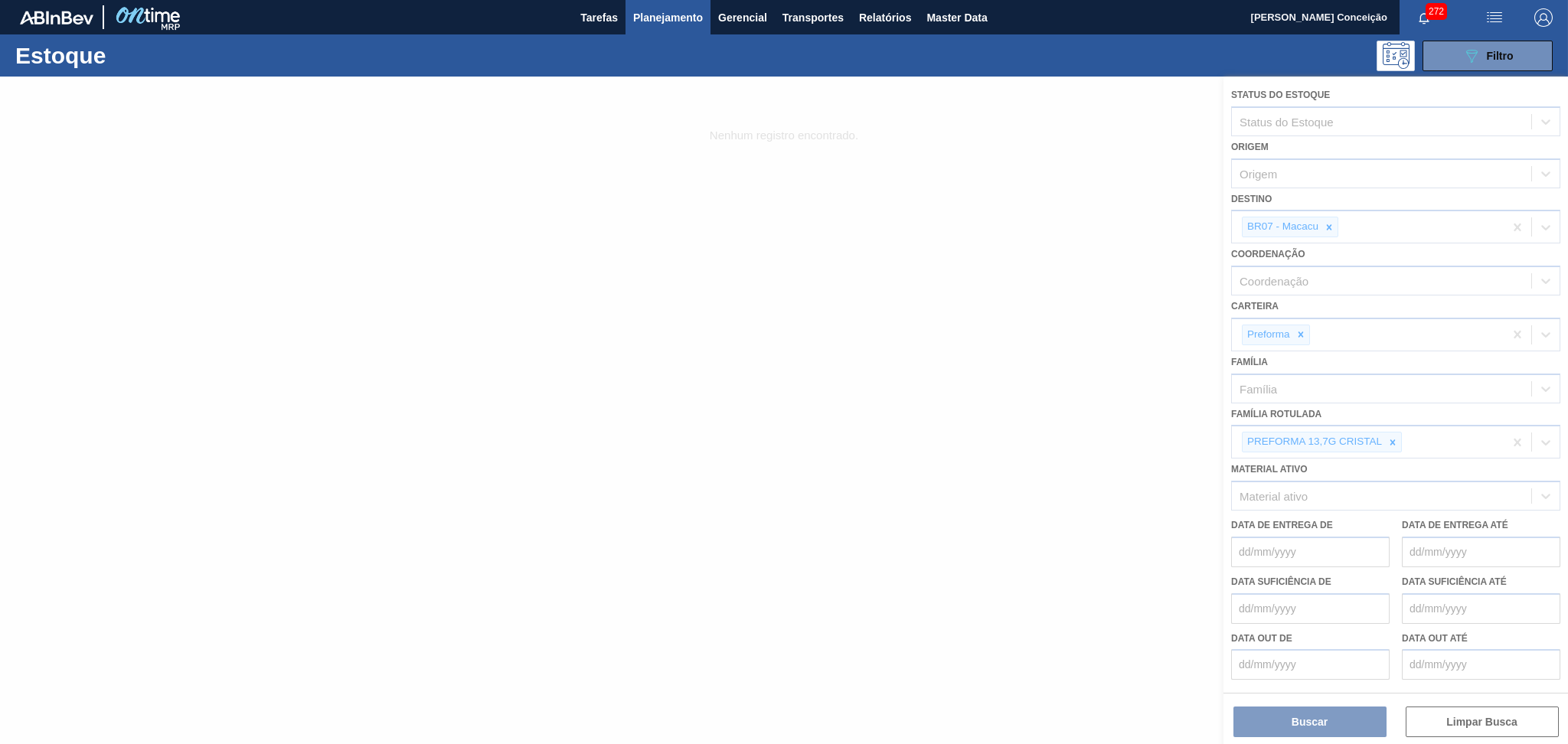
click at [1397, 435] on div at bounding box center [784, 410] width 1568 height 668
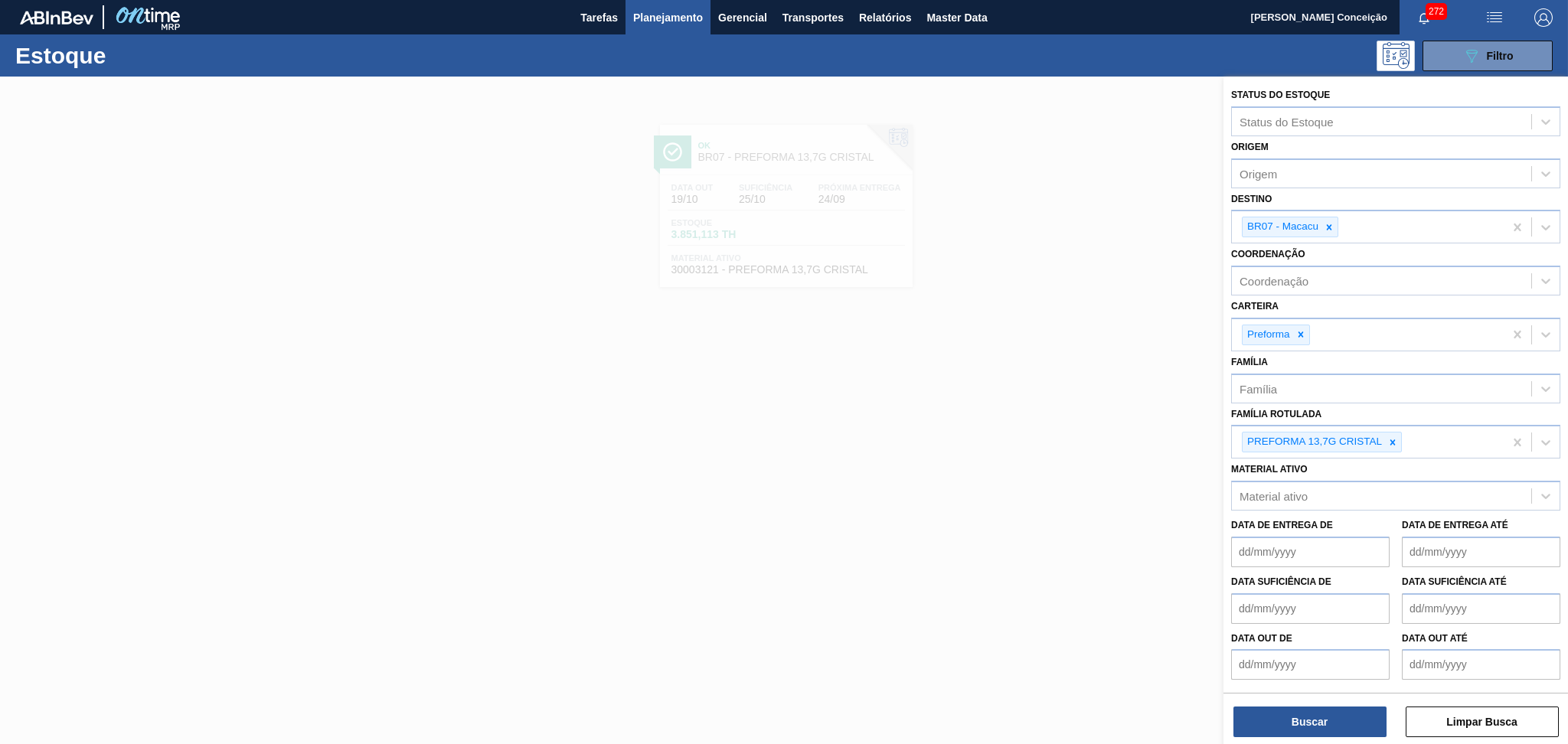
click at [1397, 437] on icon at bounding box center [1392, 442] width 11 height 11
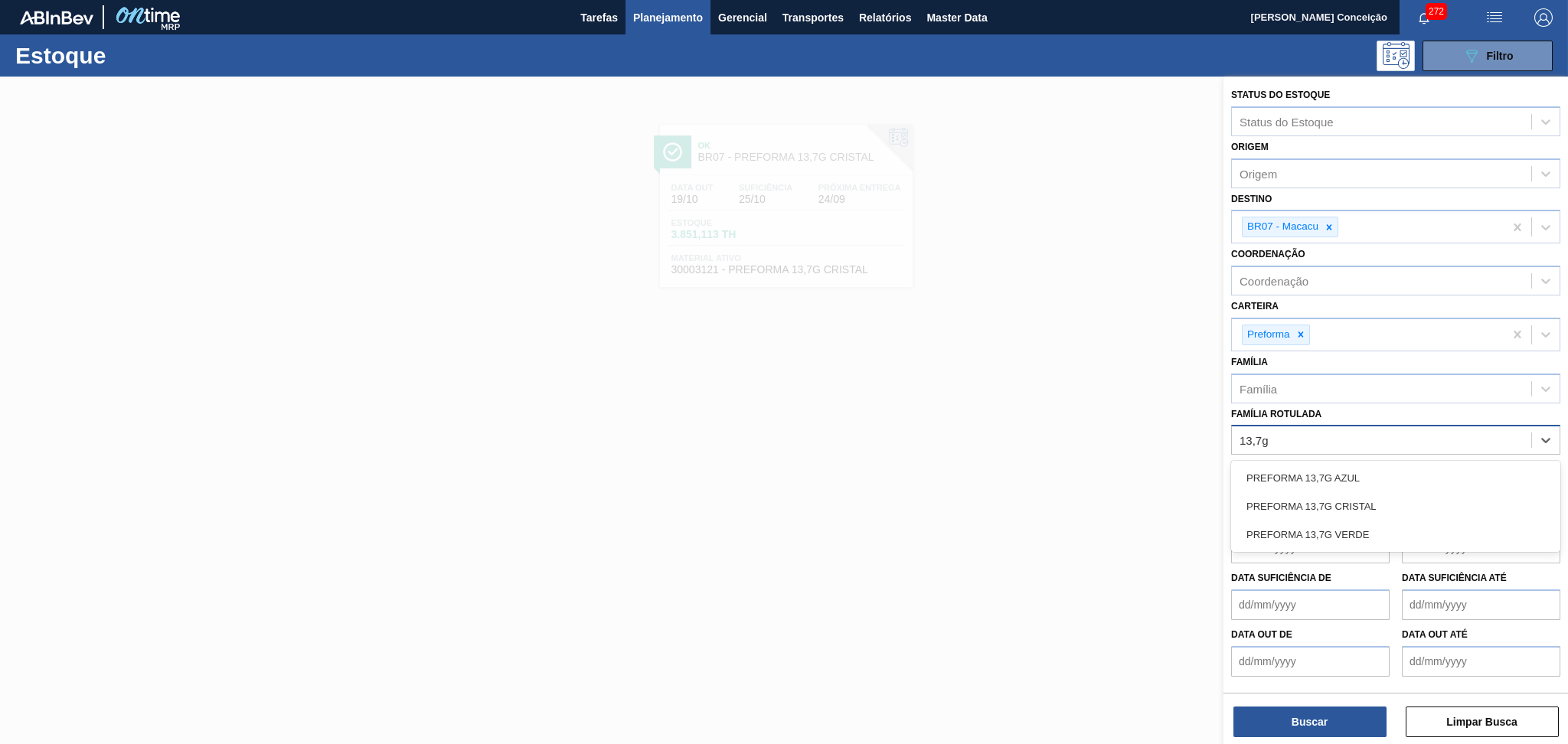
type Rotulada "13,7g v"
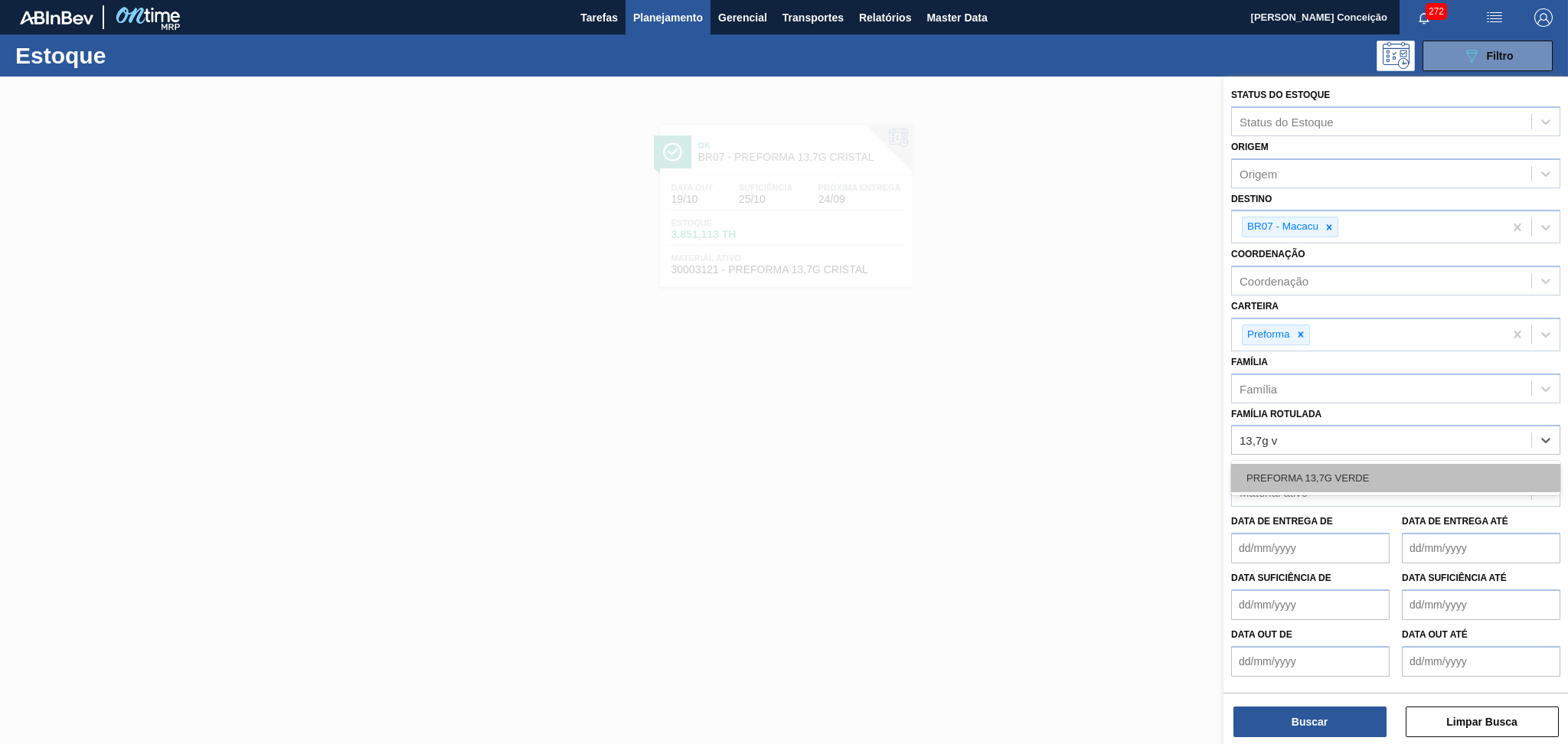
click at [1376, 481] on div "PREFORMA 13,7G VERDE" at bounding box center [1395, 478] width 329 height 28
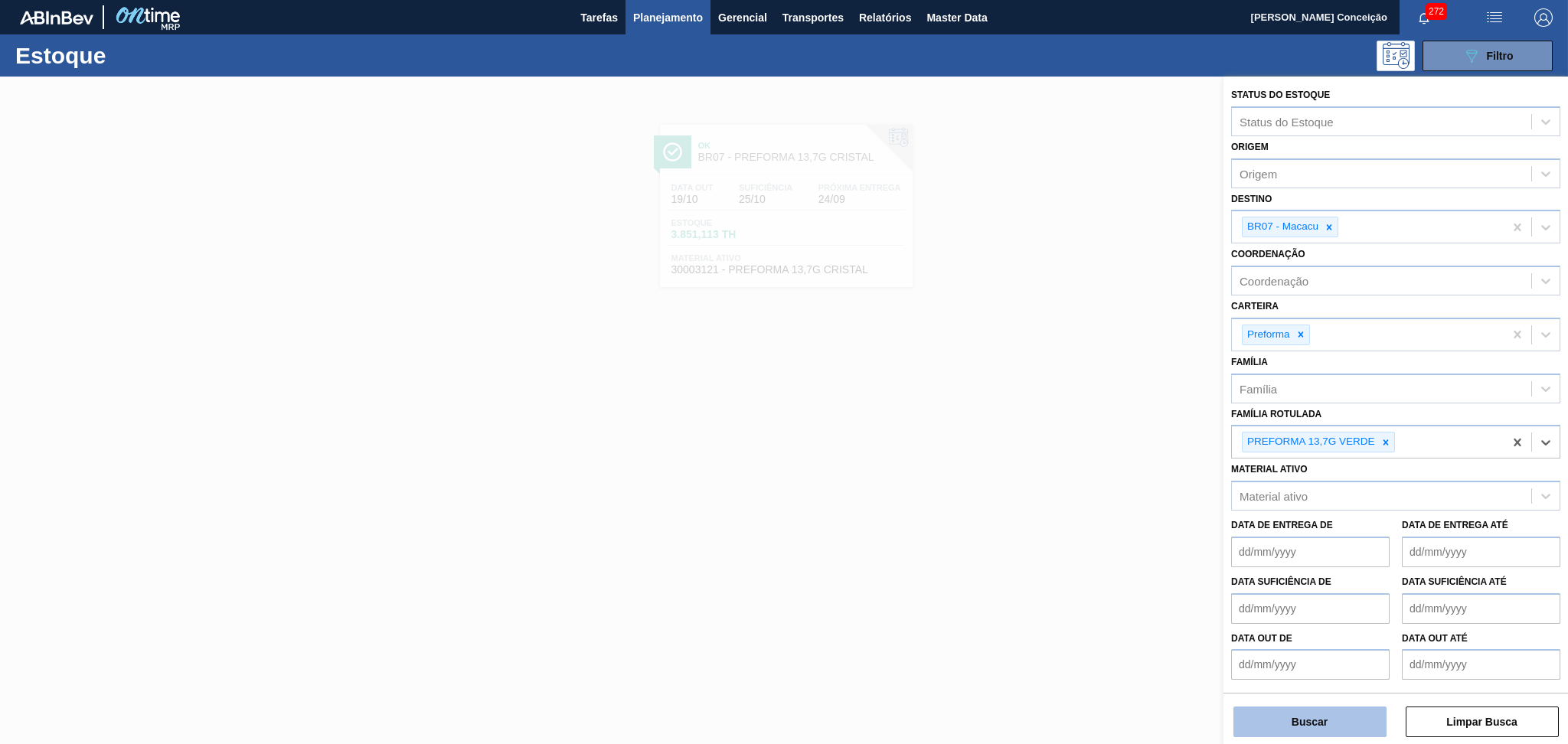
click at [1328, 717] on button "Buscar" at bounding box center [1310, 722] width 153 height 31
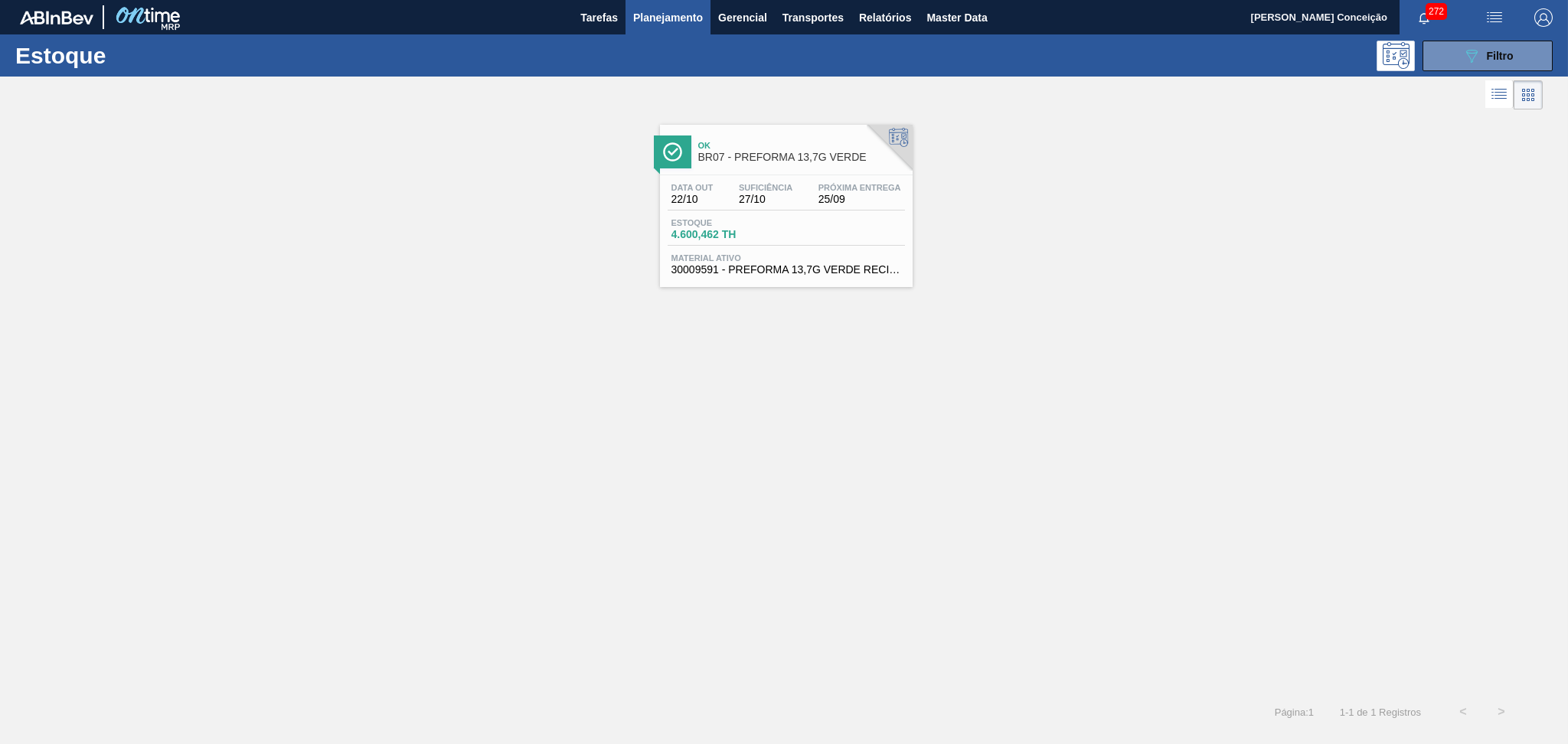
click at [788, 182] on div "Data out 22/10 Suficiência 27/10 Próxima Entrega 25/09 Estoque 4.600,462 TH Mat…" at bounding box center [786, 227] width 253 height 104
click at [834, 377] on div "Ok BR07 - PREFORMA 13,7G VERDE Data out 22/10 Suficiência 27/10 Próxima Entrega…" at bounding box center [784, 403] width 1568 height 579
click at [748, 193] on span "27/10" at bounding box center [765, 199] width 53 height 12
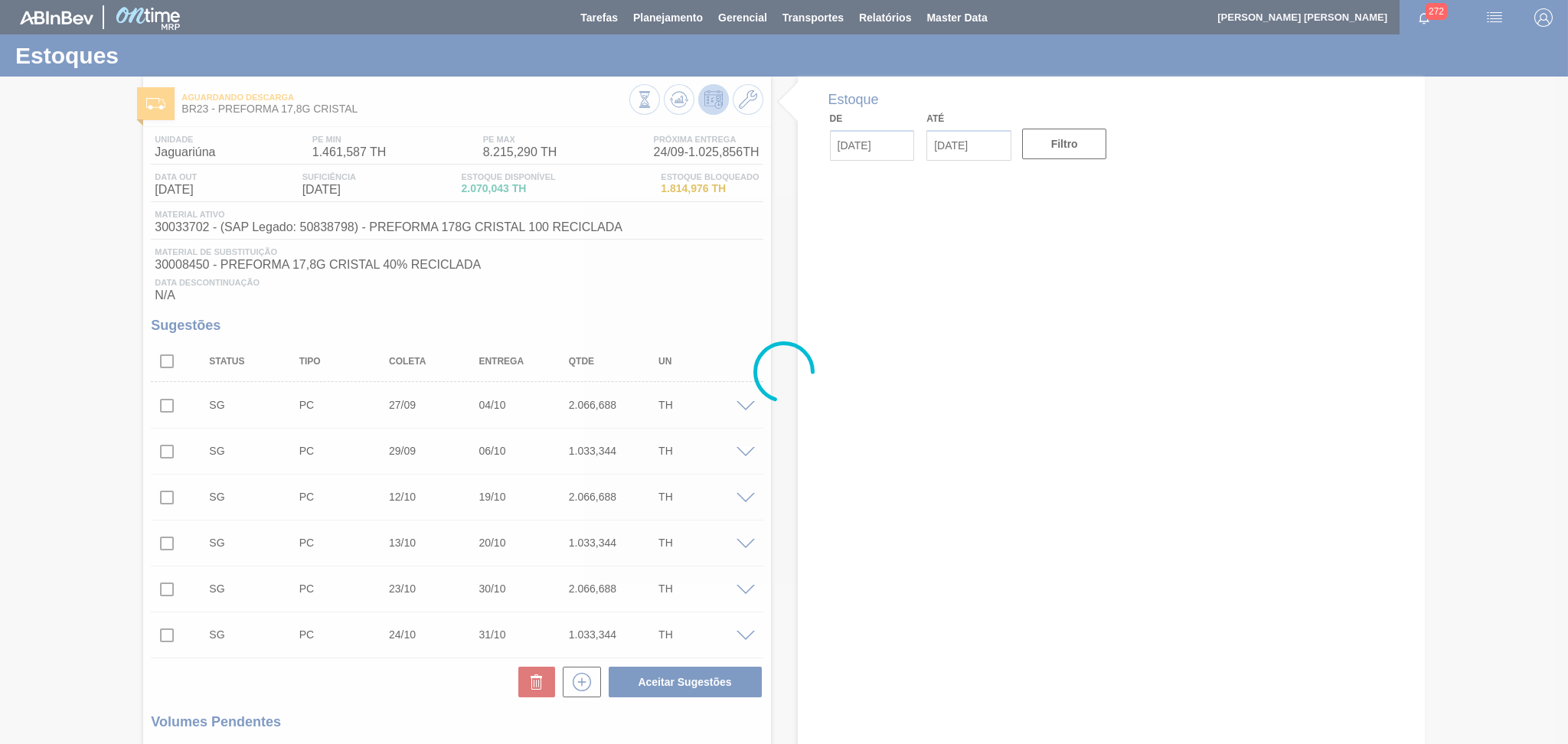
click at [634, 293] on div "Data Descontinuação N/A" at bounding box center [457, 286] width 612 height 31
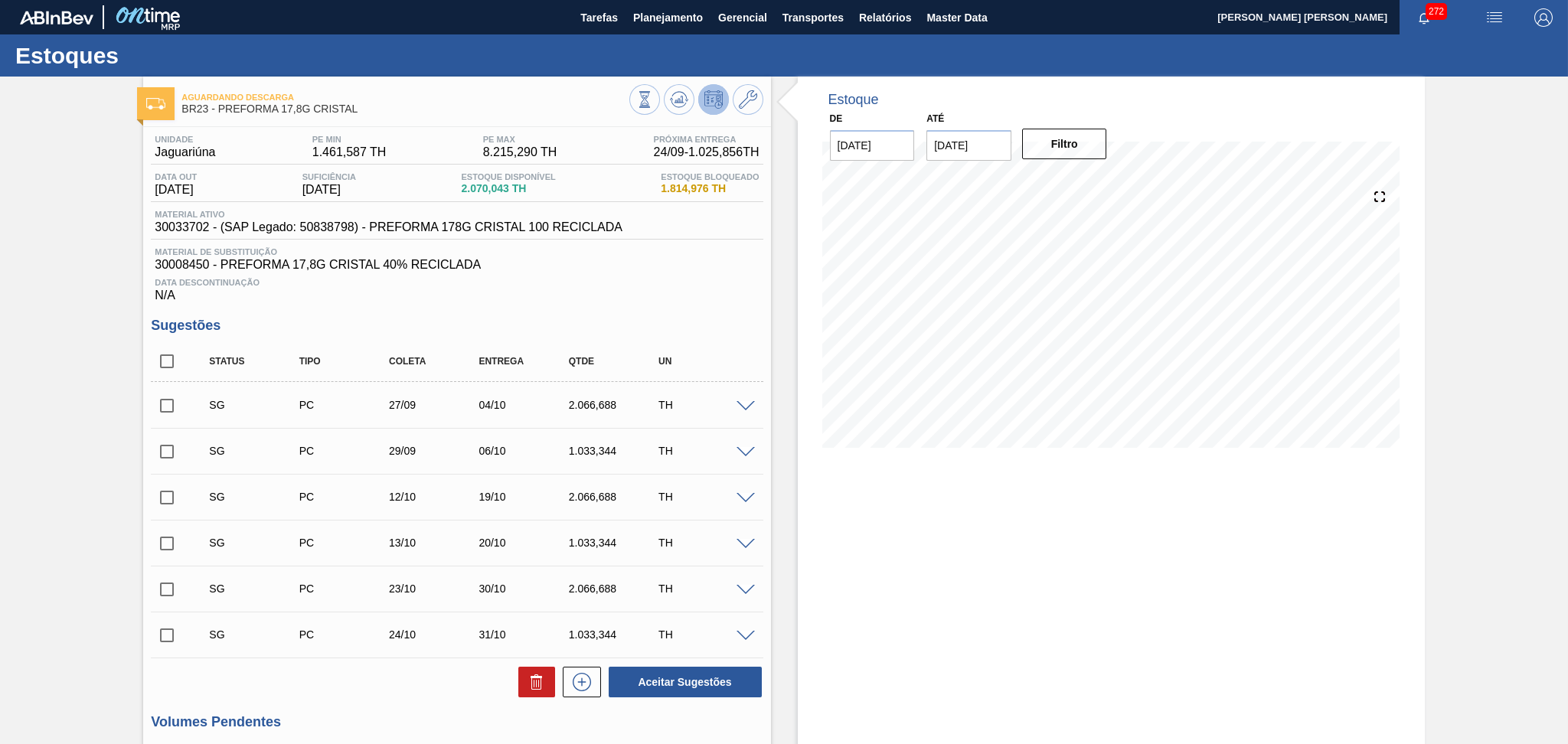
click at [161, 356] on input "checkbox" at bounding box center [167, 361] width 32 height 32
checkbox input "true"
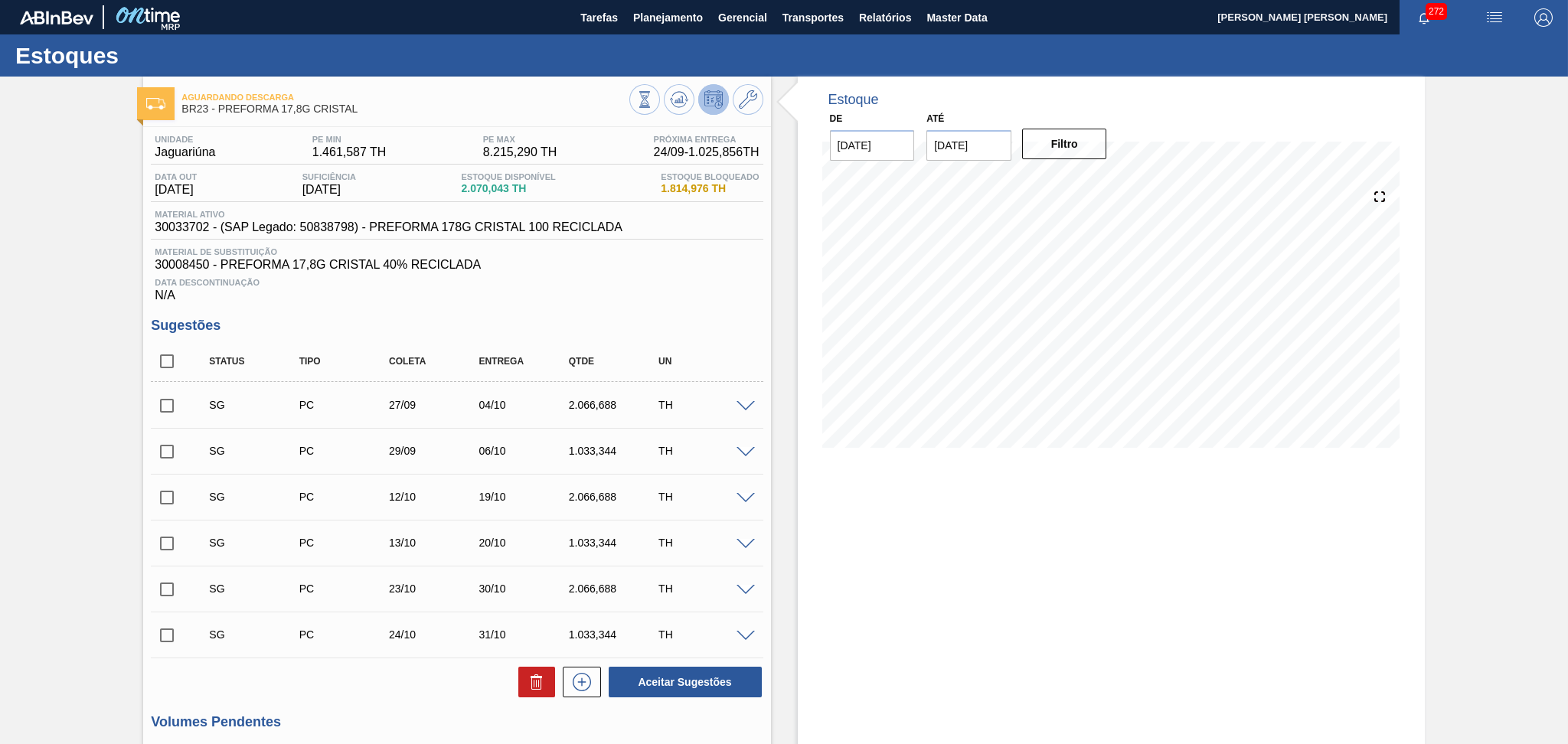
checkbox input "true"
click at [518, 679] on button at bounding box center [536, 682] width 36 height 31
checkbox input "false"
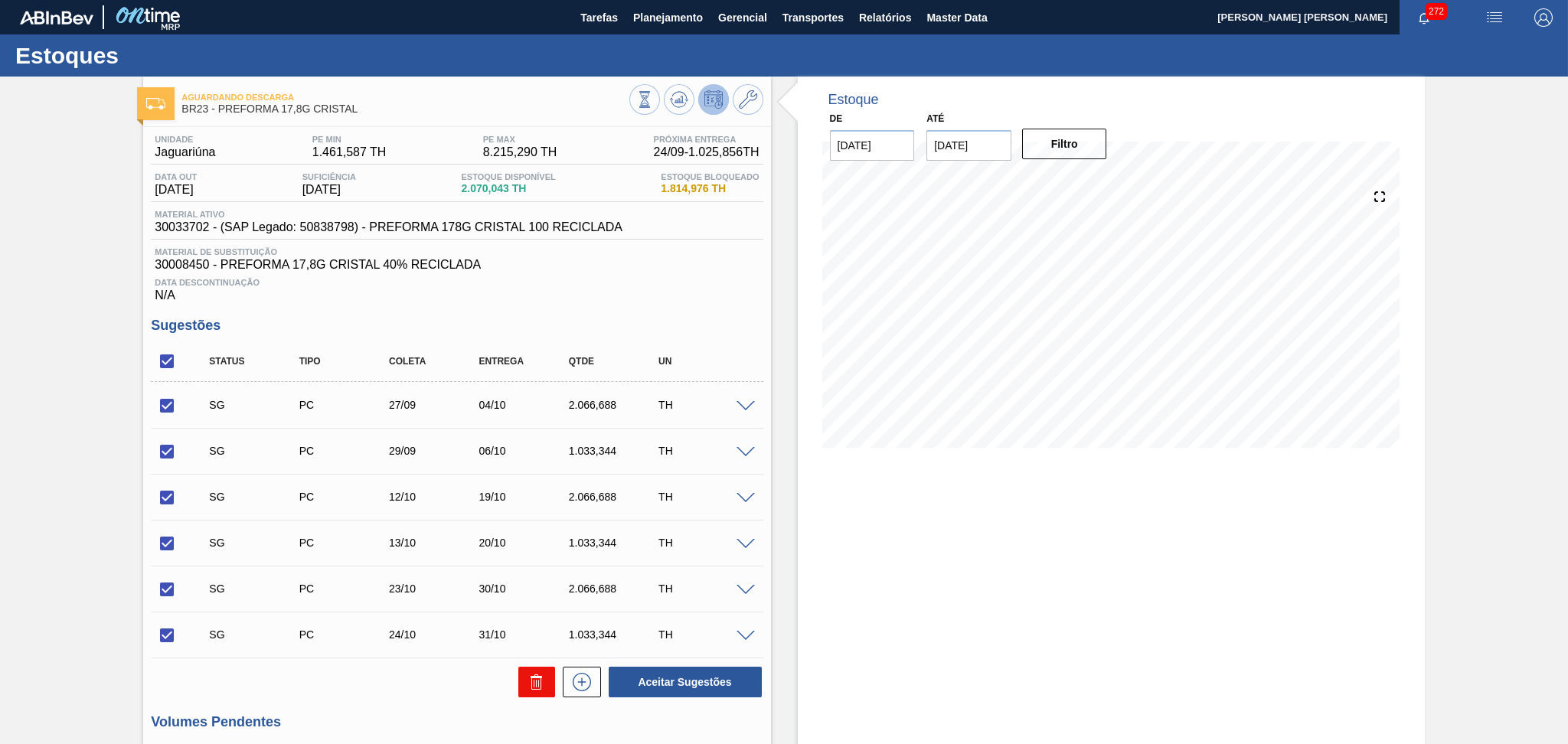
checkbox input "false"
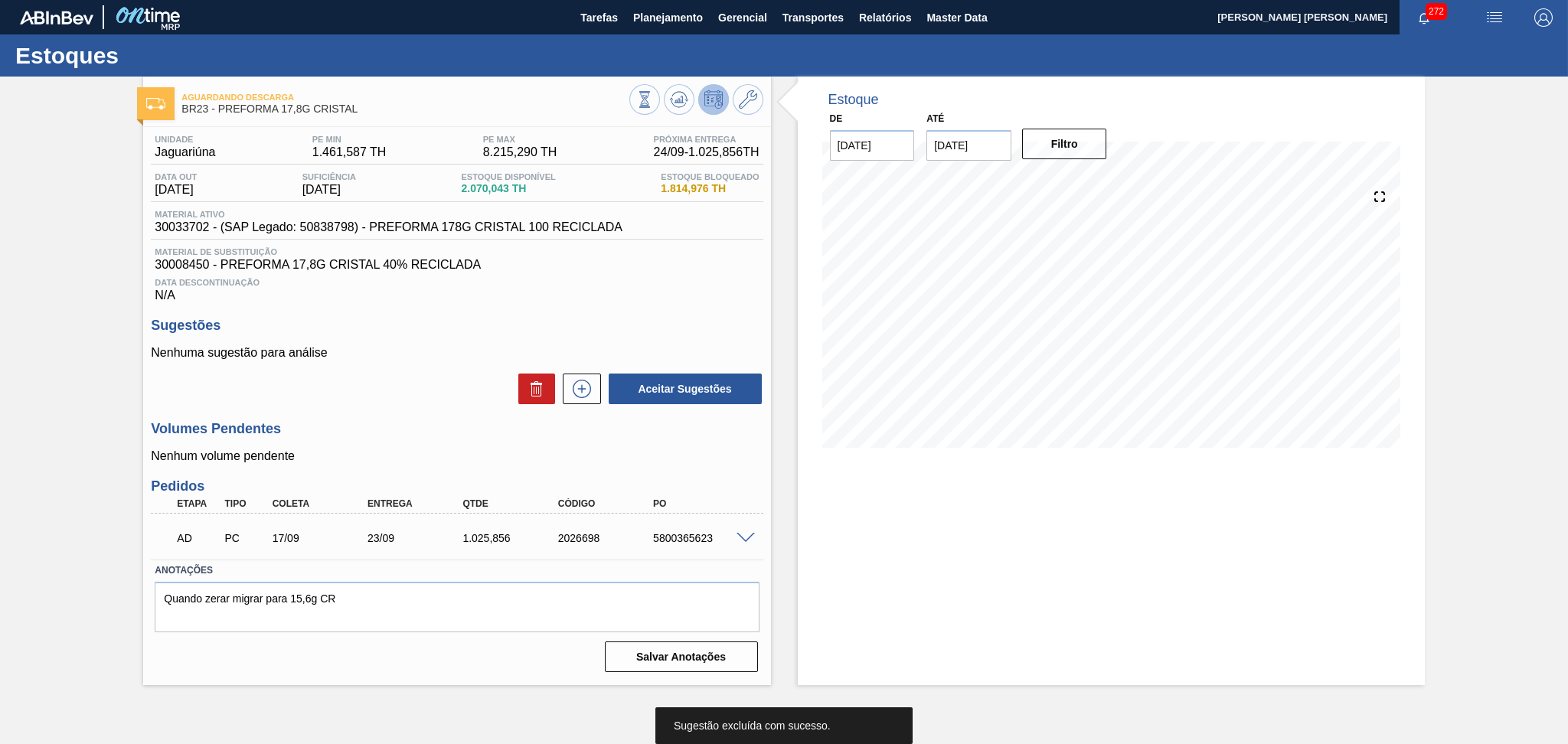
click at [425, 403] on div "Aceitar Sugestões" at bounding box center [457, 389] width 612 height 34
click at [376, 436] on h3 "Volumes Pendentes" at bounding box center [457, 429] width 612 height 16
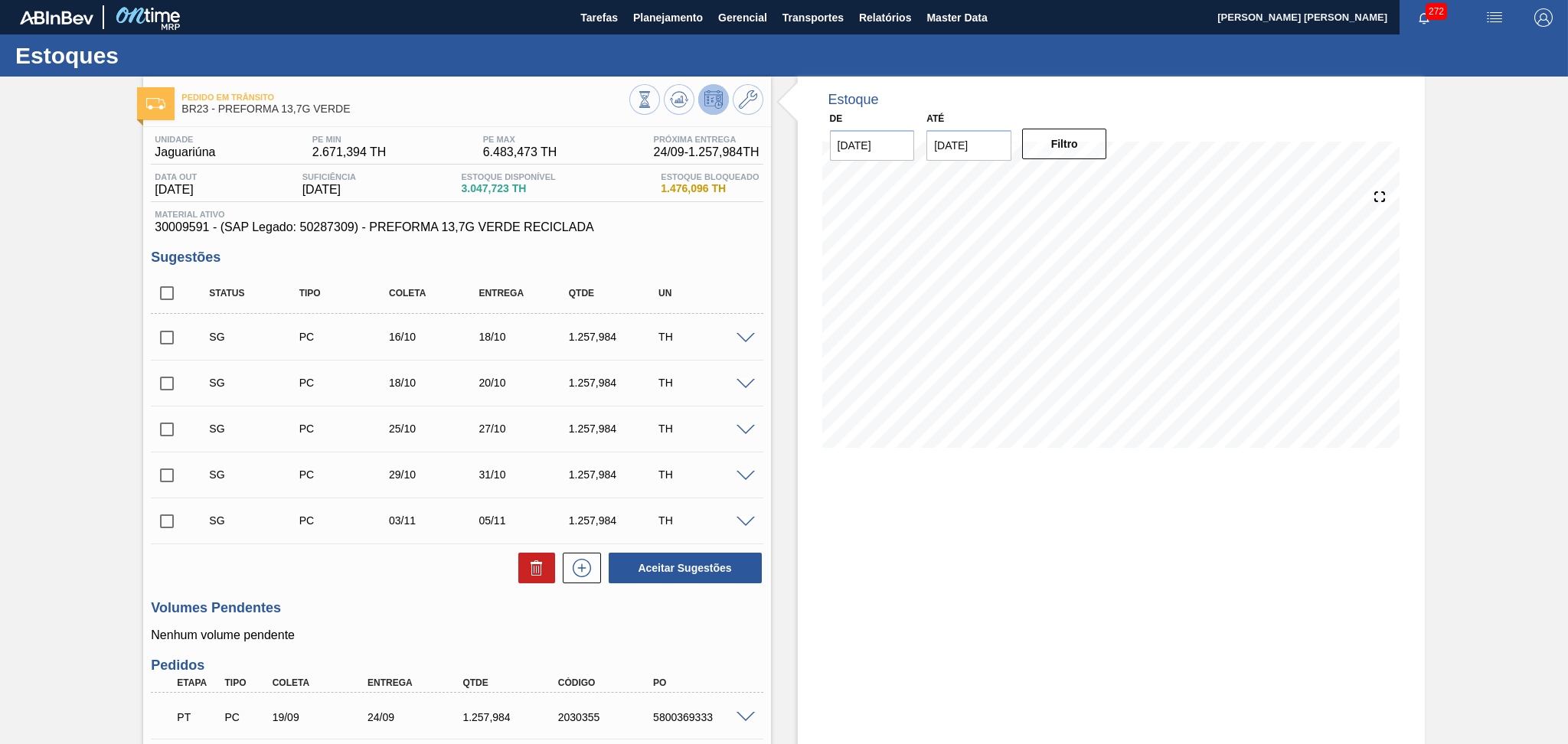
click at [718, 269] on div "Sugestões Status Tipo [PERSON_NAME] Entrega Qtde UN SG PC 16/10 18/10 1.257,984…" at bounding box center [457, 417] width 612 height 335
click at [161, 304] on input "checkbox" at bounding box center [167, 293] width 32 height 32
checkbox input "true"
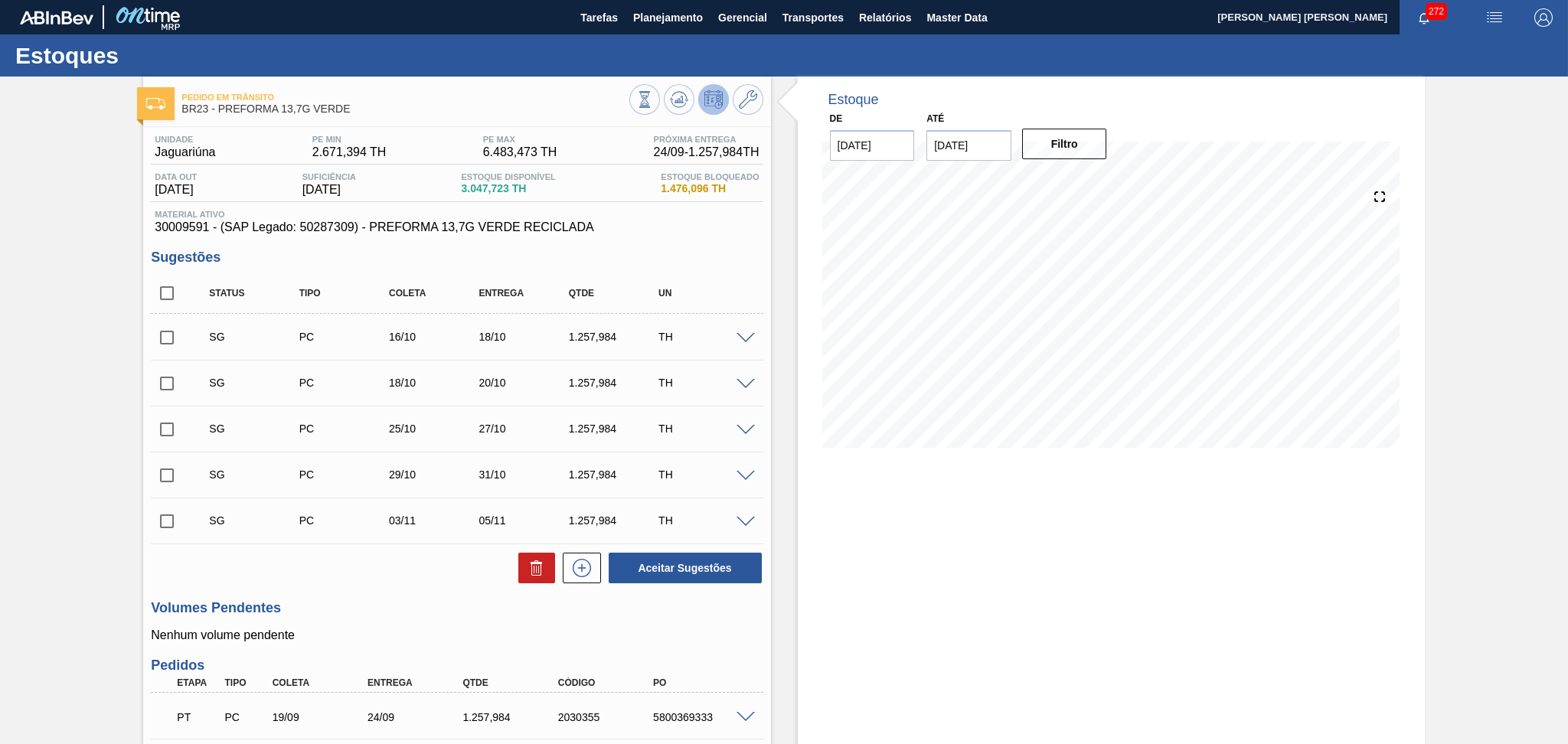
checkbox input "true"
click at [524, 571] on button at bounding box center [536, 568] width 36 height 31
checkbox input "false"
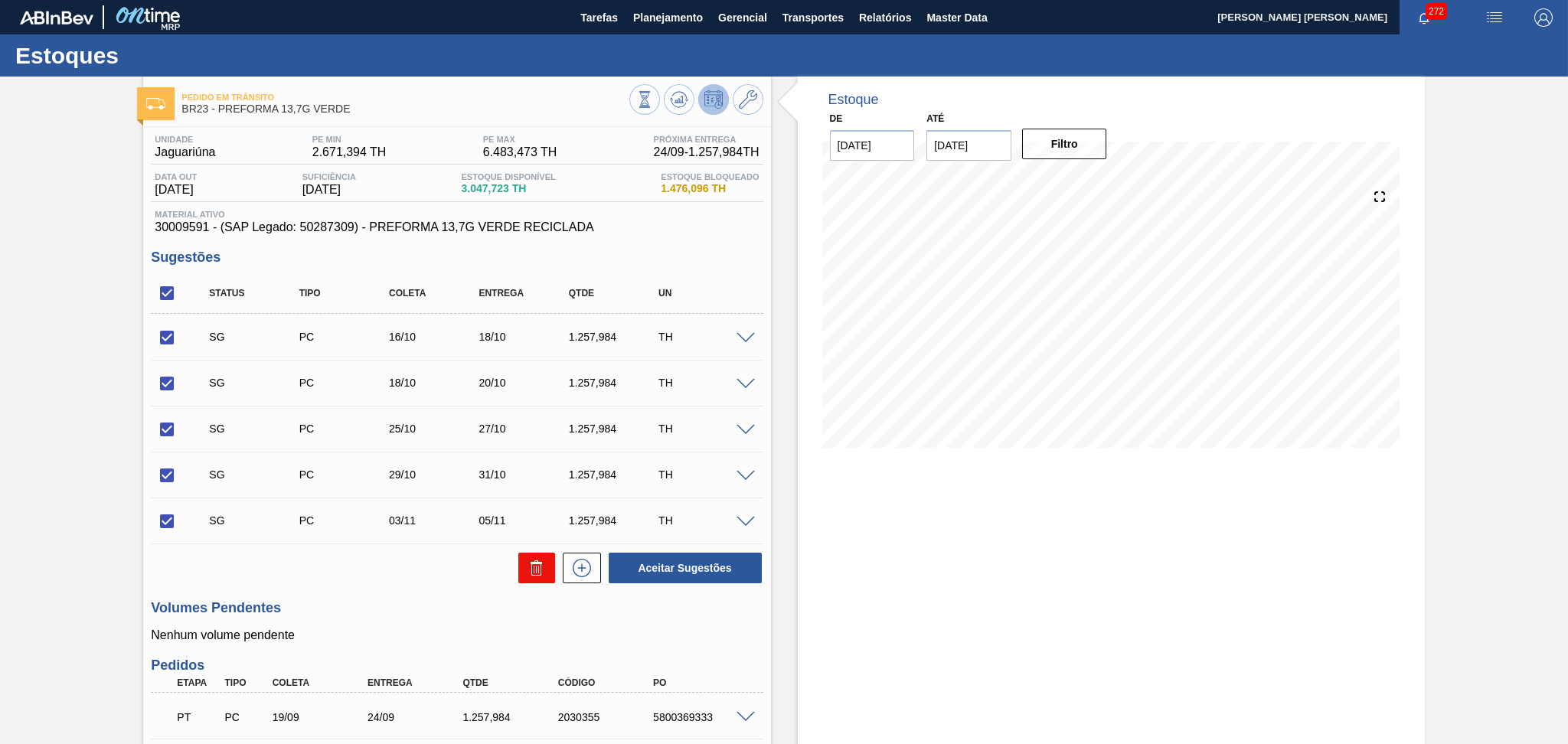
checkbox input "false"
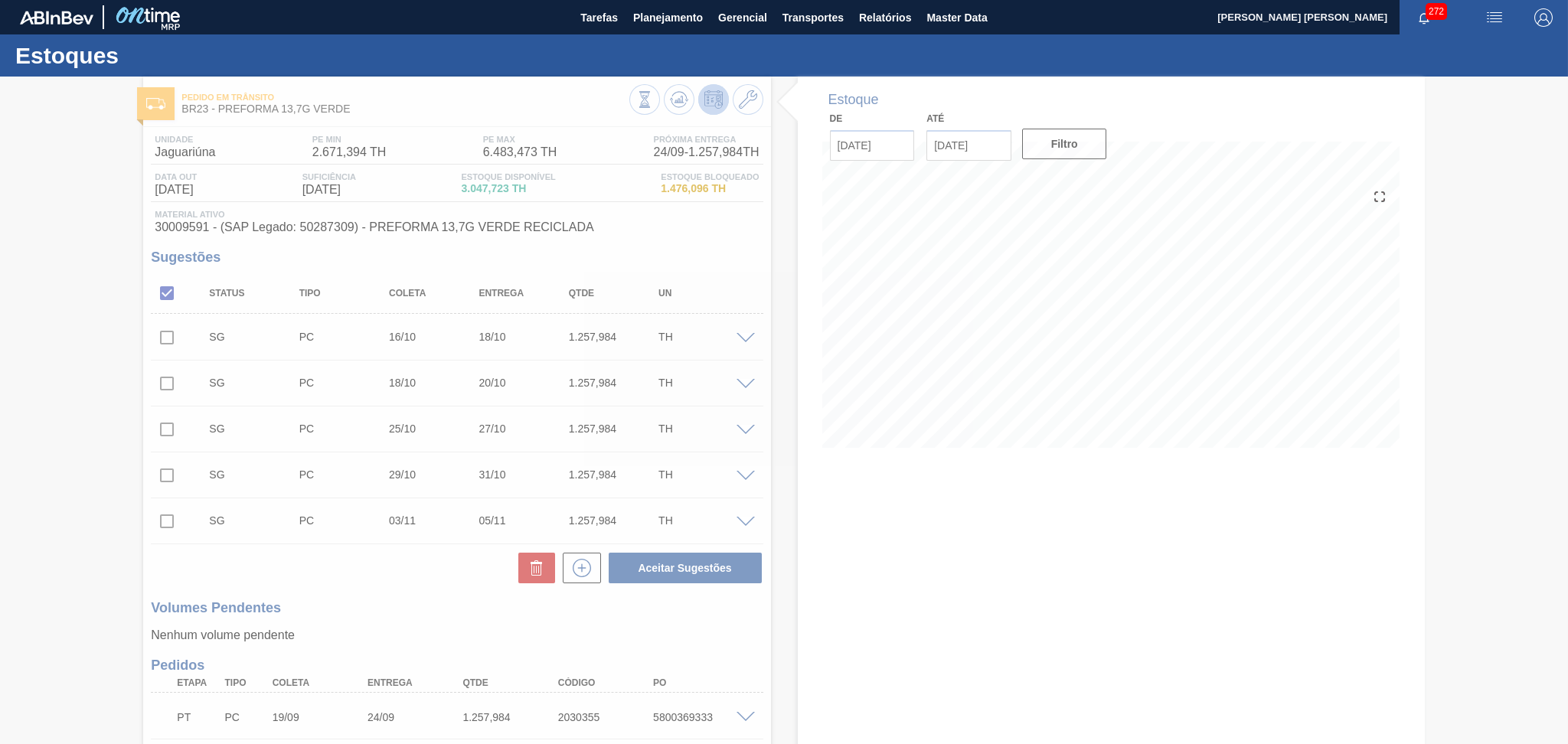
click at [686, 222] on div at bounding box center [784, 410] width 1568 height 668
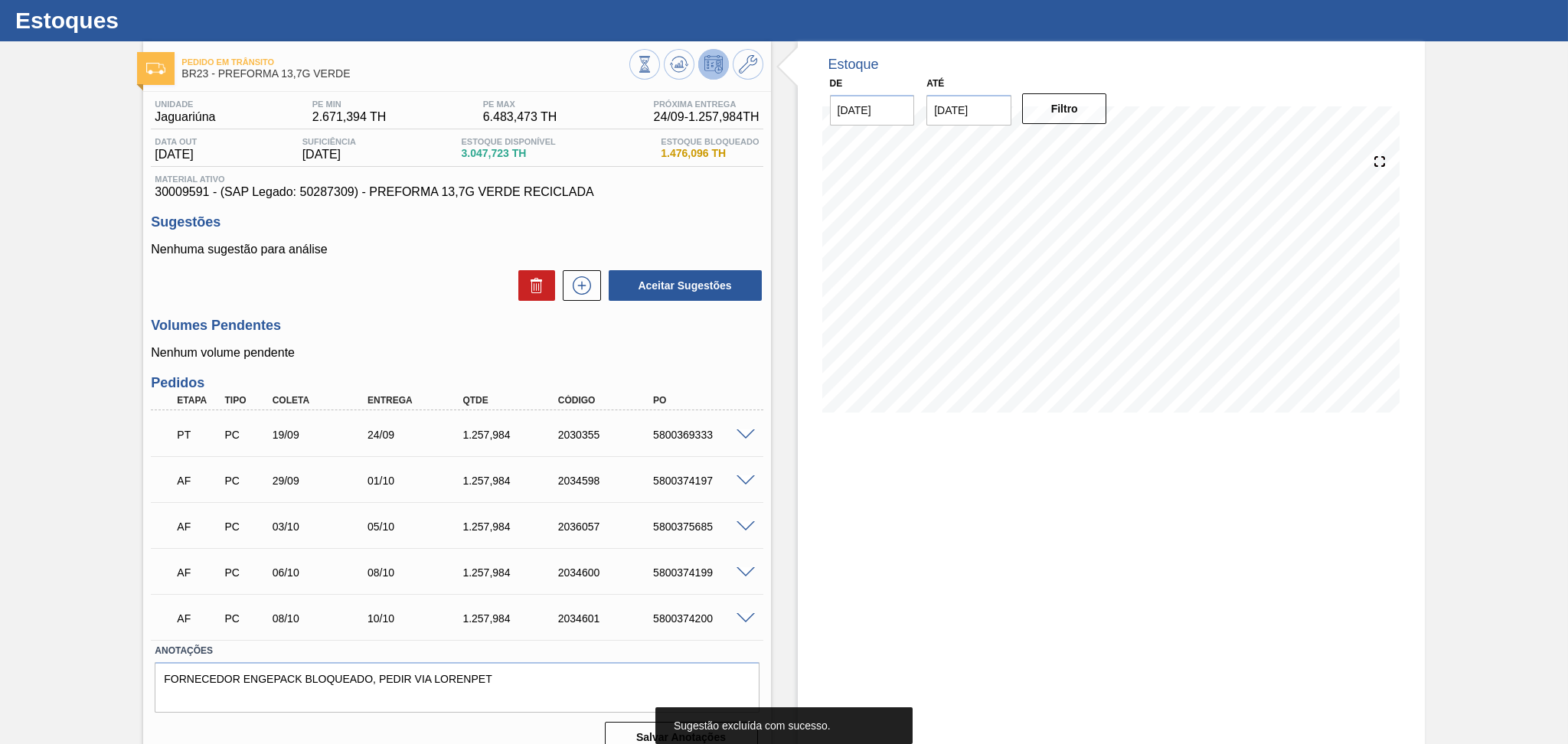
scroll to position [55, 0]
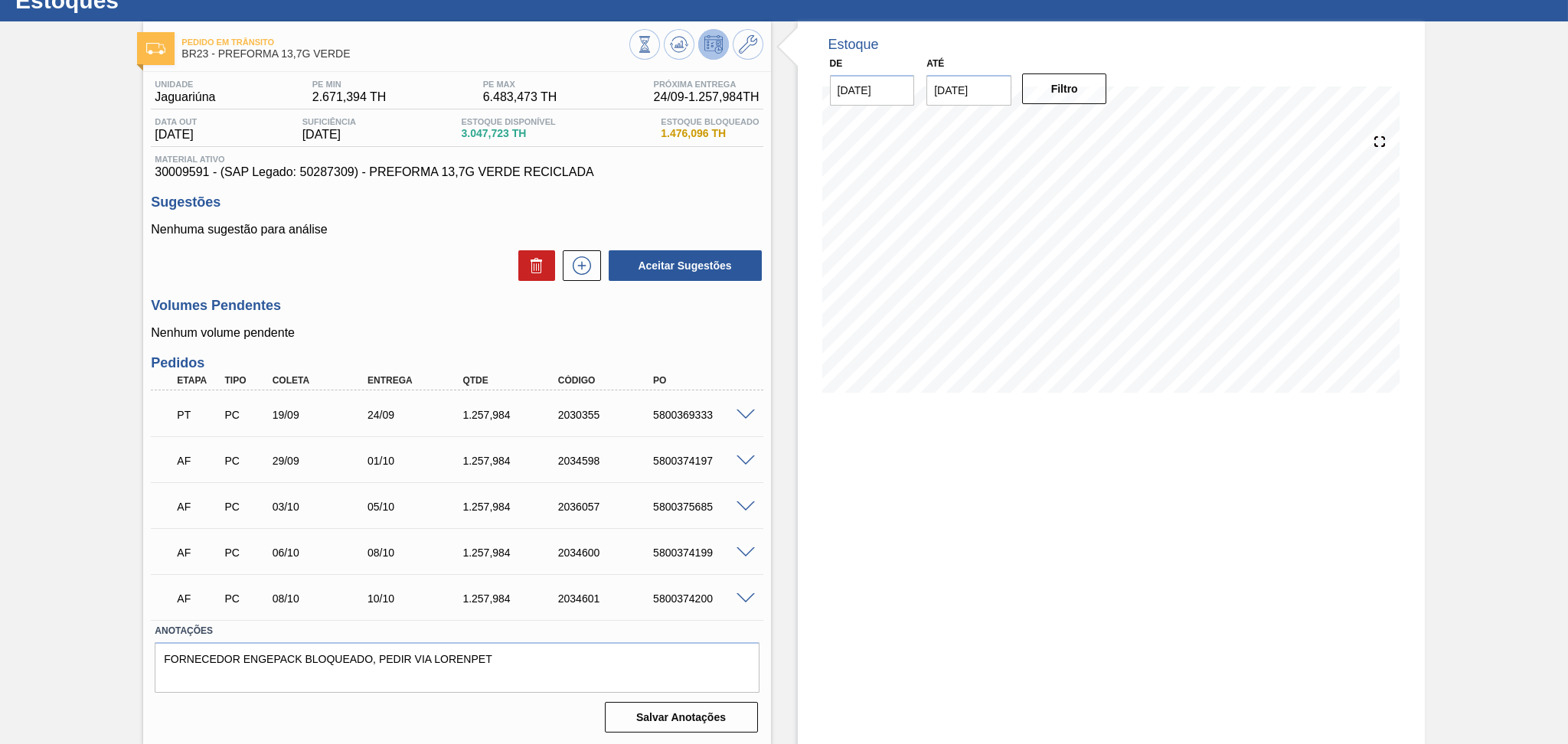
click at [810, 336] on div "Estoque De [DATE] Até [DATE] Filtro 26/09 Projeção de Estoque 4,095.707 [DOMAIN…" at bounding box center [1110, 218] width 627 height 395
click at [678, 44] on icon at bounding box center [678, 44] width 10 height 7
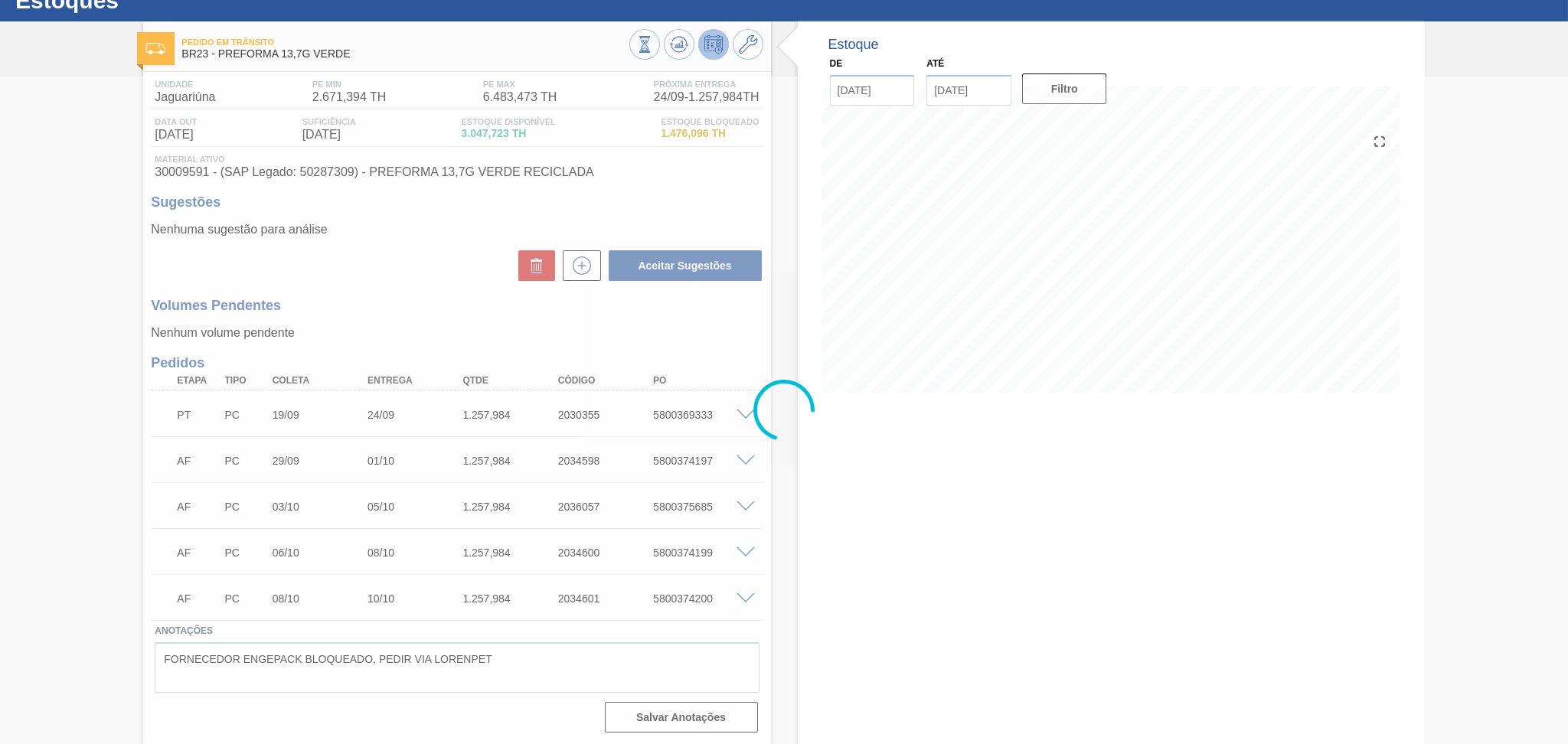
click at [891, 501] on div at bounding box center [784, 410] width 1568 height 668
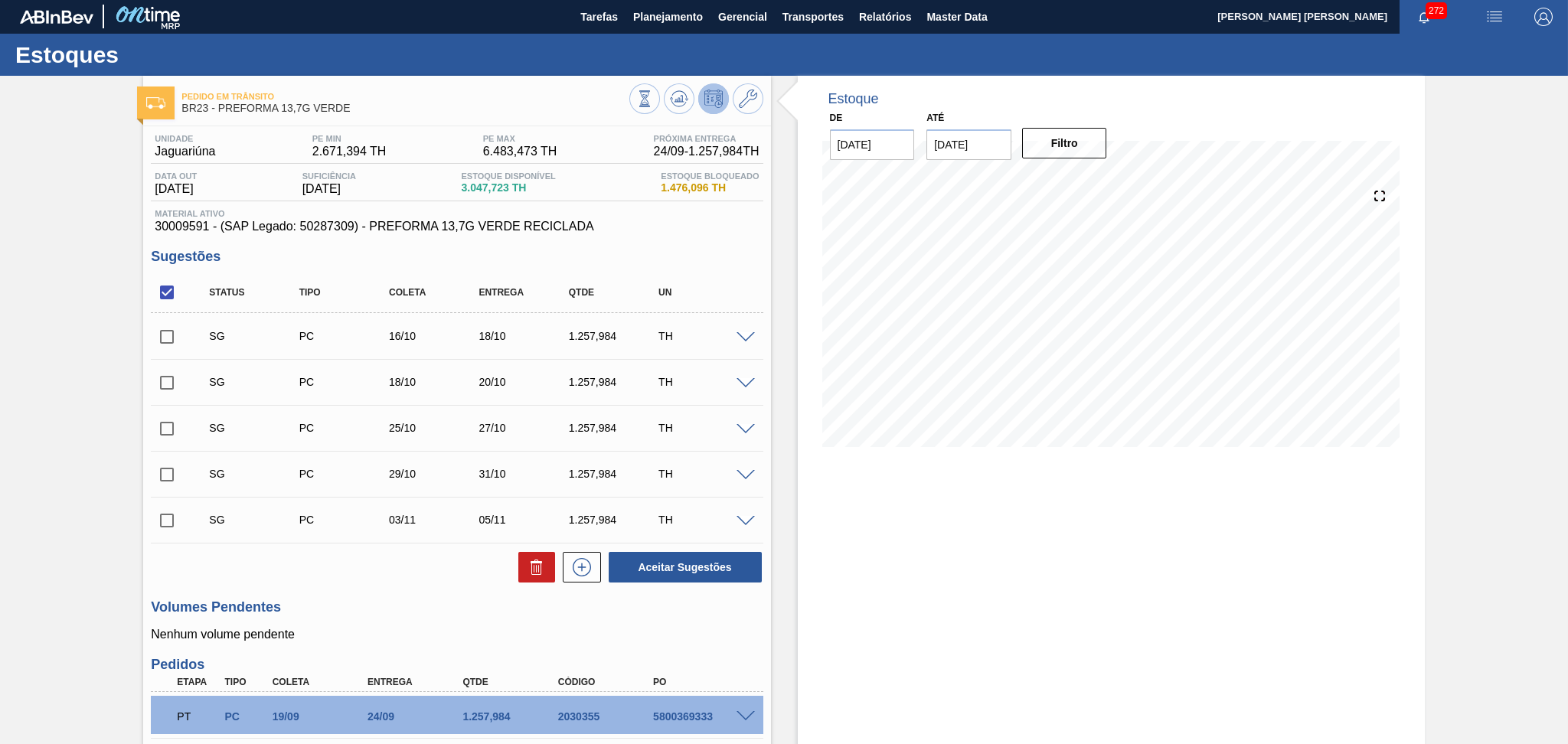
scroll to position [0, 0]
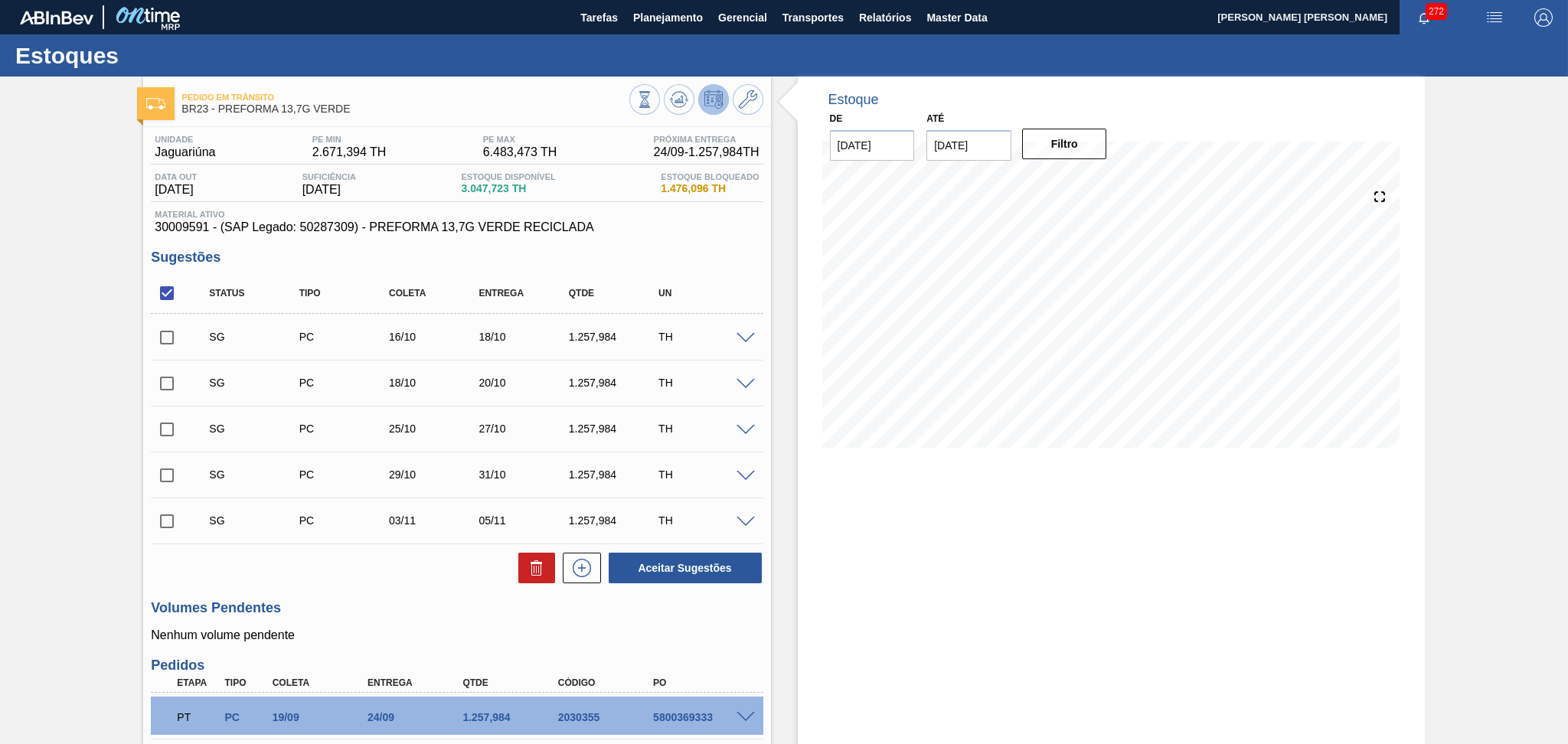
click at [680, 247] on div "Unidade Jaguariúna PE MIN 2.671,394 TH PE MAX 6.483,473 TH Próxima Entrega 24/0…" at bounding box center [456, 583] width 627 height 913
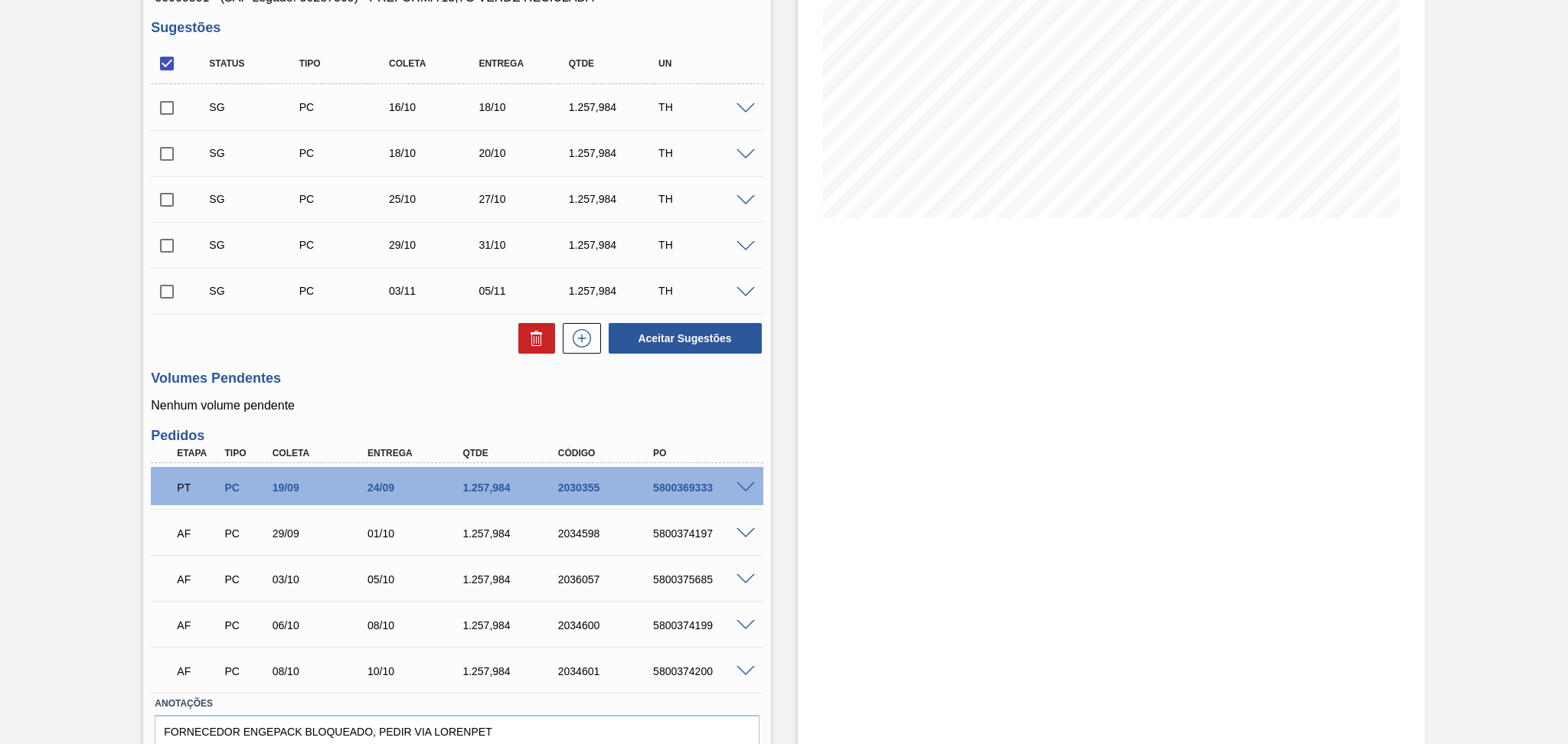
scroll to position [302, 0]
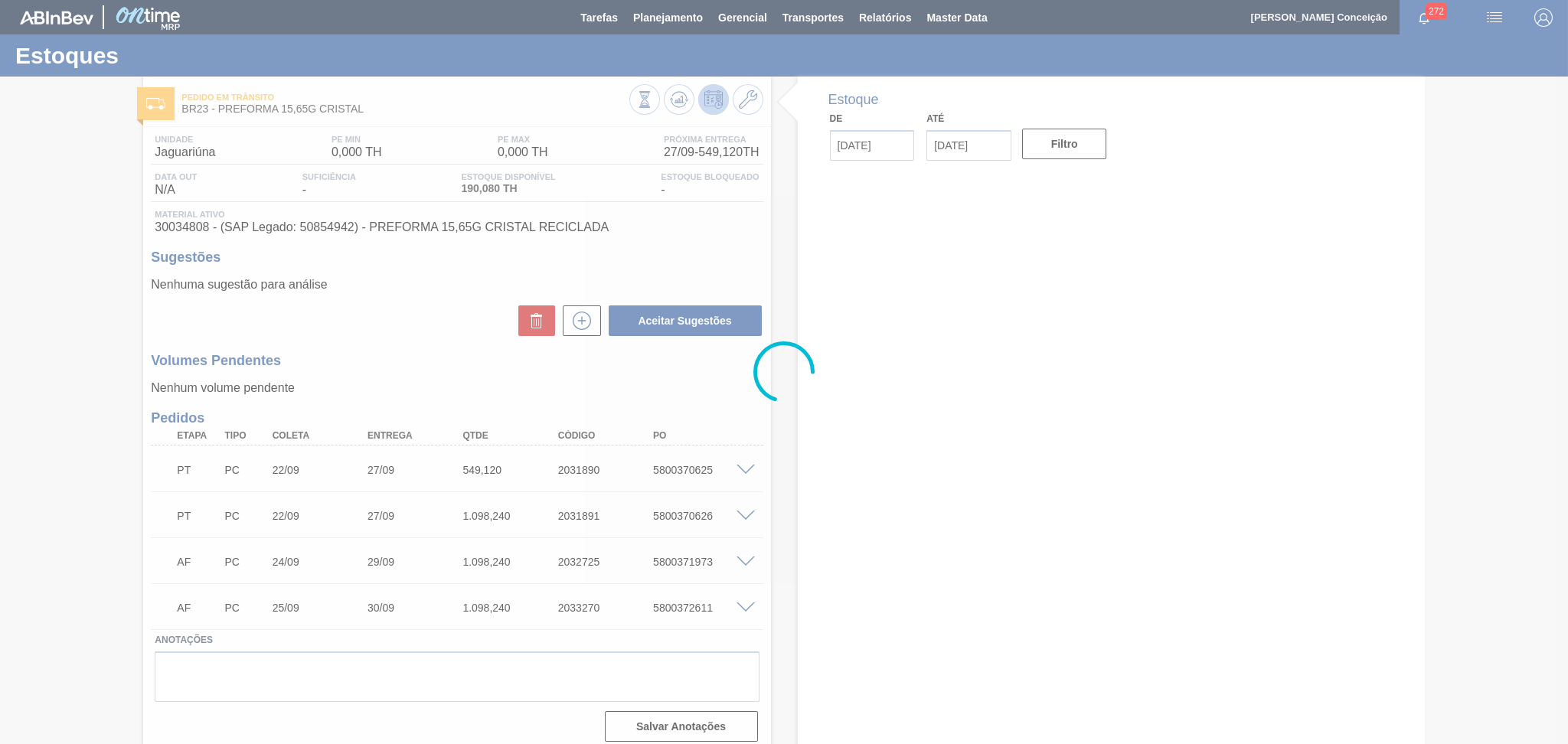
click at [427, 333] on div at bounding box center [784, 372] width 1568 height 744
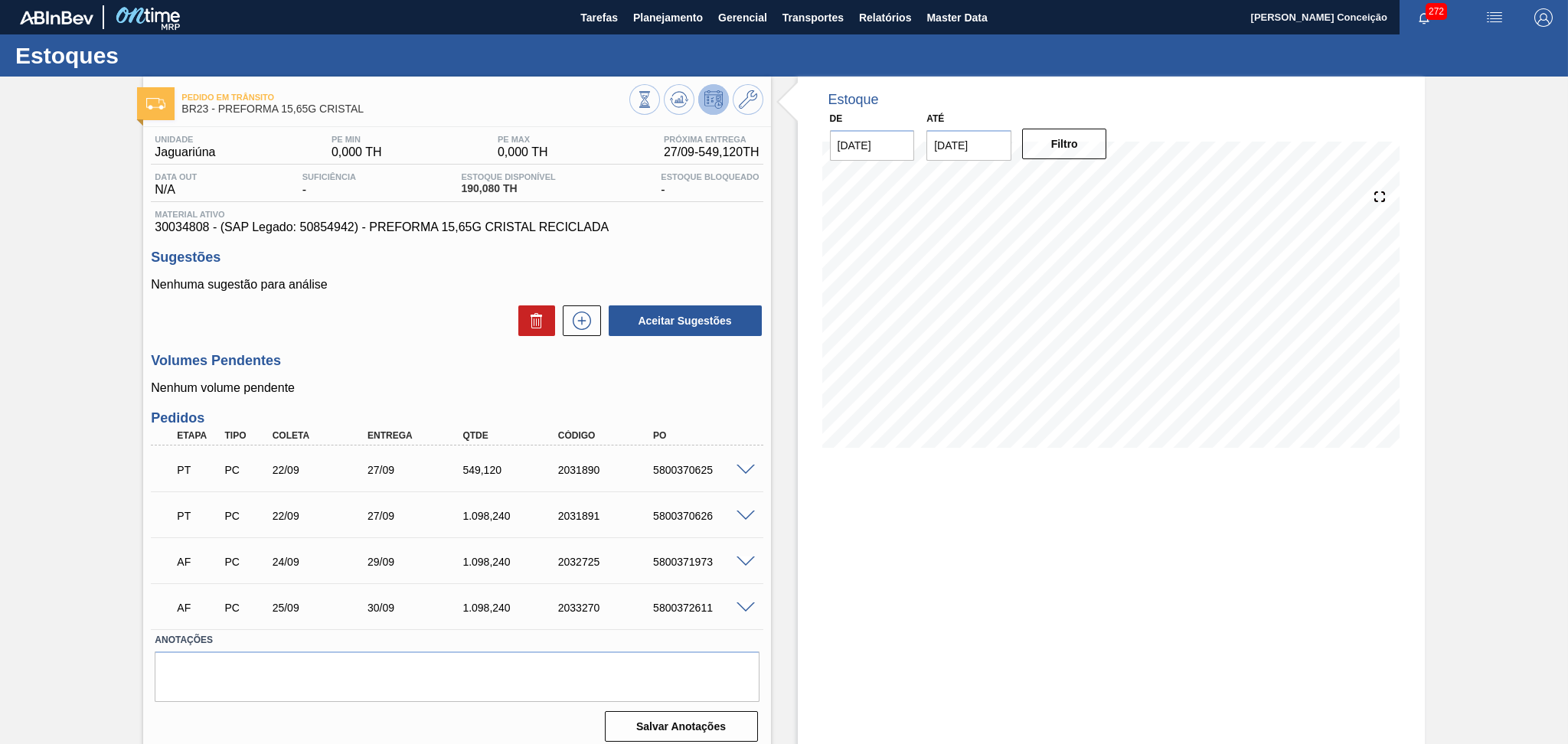
click at [486, 473] on div "549,120" at bounding box center [512, 470] width 107 height 12
click at [764, 427] on div "Unidade Jaguariúna PE MIN 0,000 TH PE MAX 0,000 TH Próxima Entrega 27/09 - 549,…" at bounding box center [456, 436] width 627 height 620
click at [414, 325] on div "Aceitar Sugestões" at bounding box center [457, 321] width 612 height 34
click at [376, 357] on h3 "Volumes Pendentes" at bounding box center [457, 361] width 612 height 16
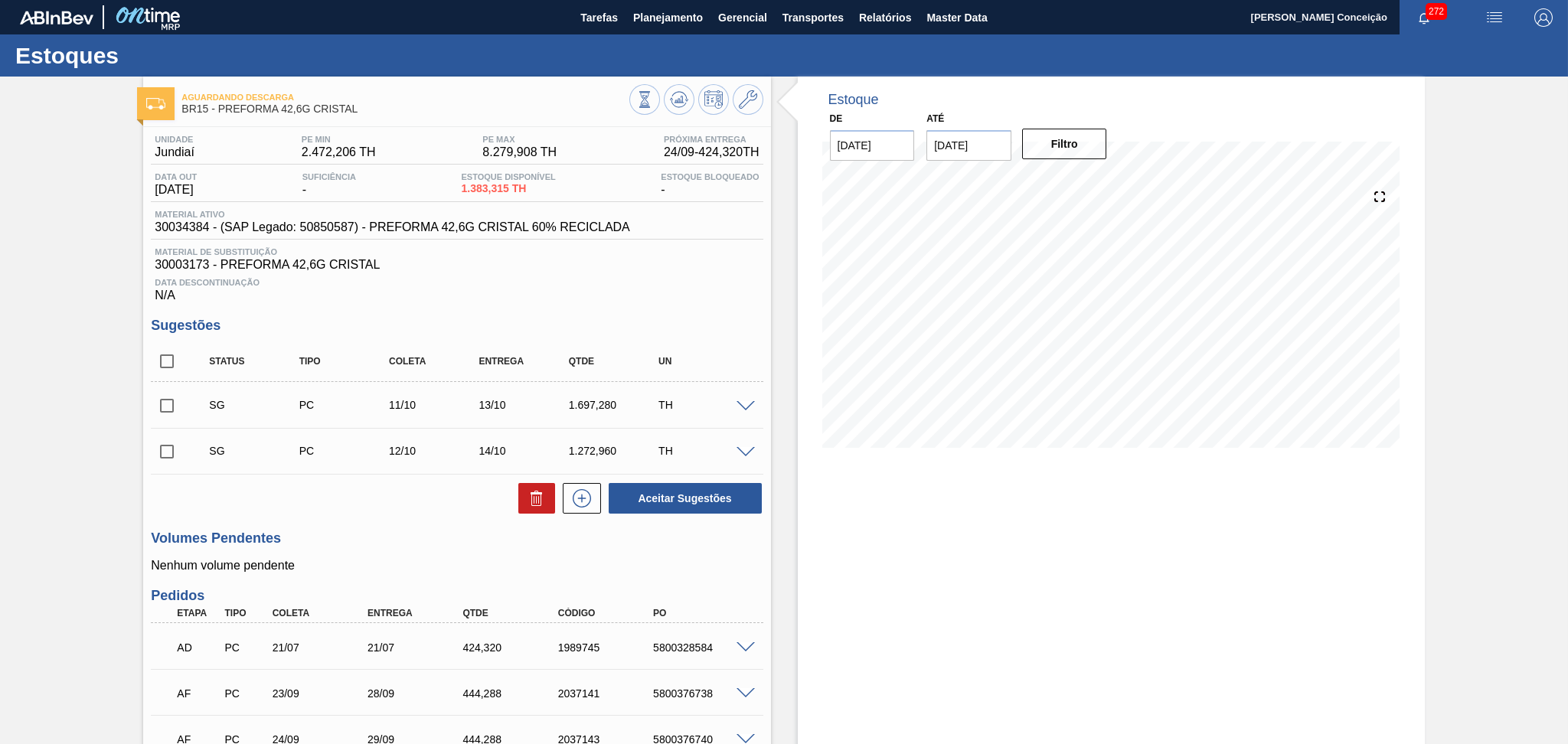
click at [608, 304] on div "Unidade Jundiaí PE MIN 2.472,206 TH PE MAX 8.279,908 TH Próxima Entrega 24/09 -…" at bounding box center [456, 755] width 627 height 1257
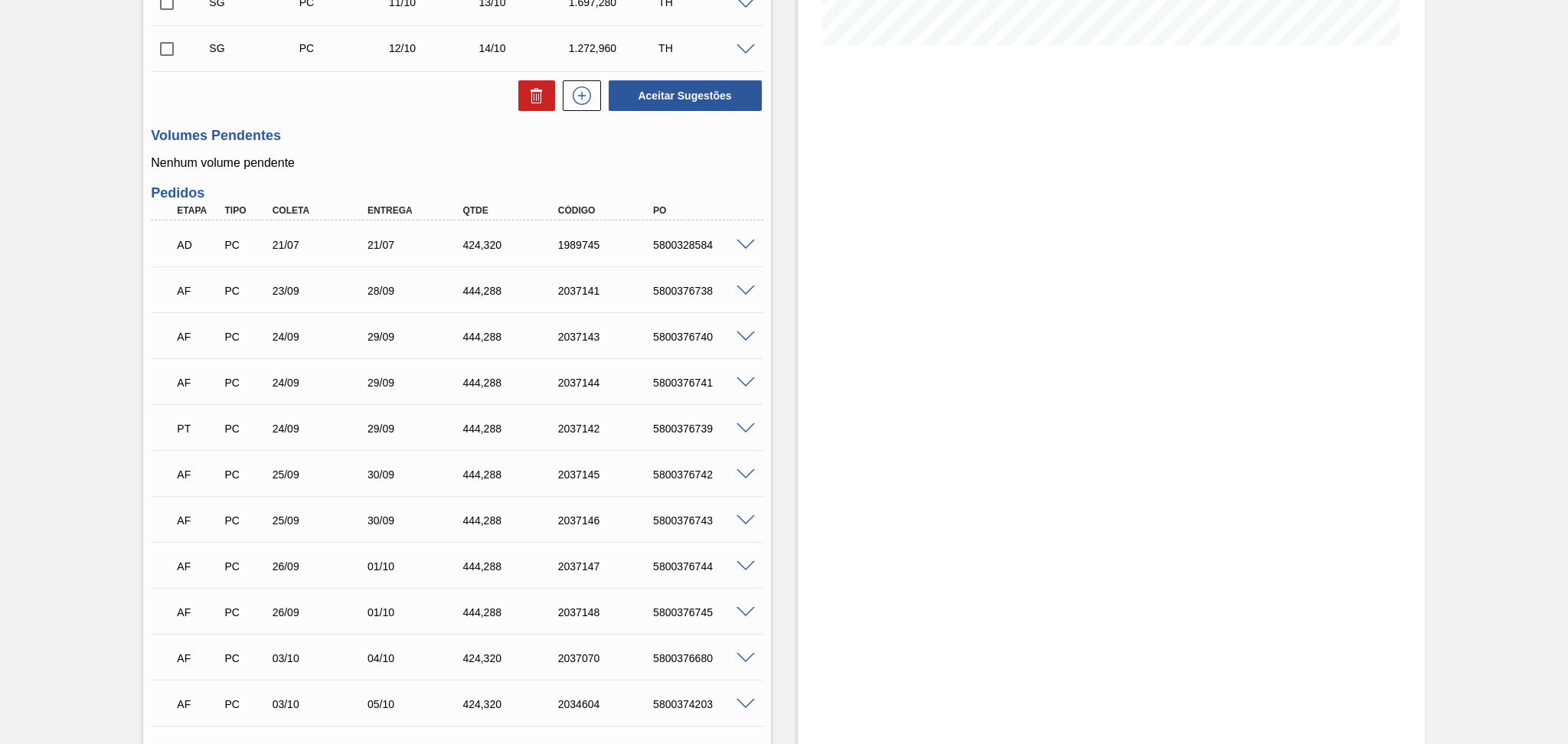
scroll to position [408, 0]
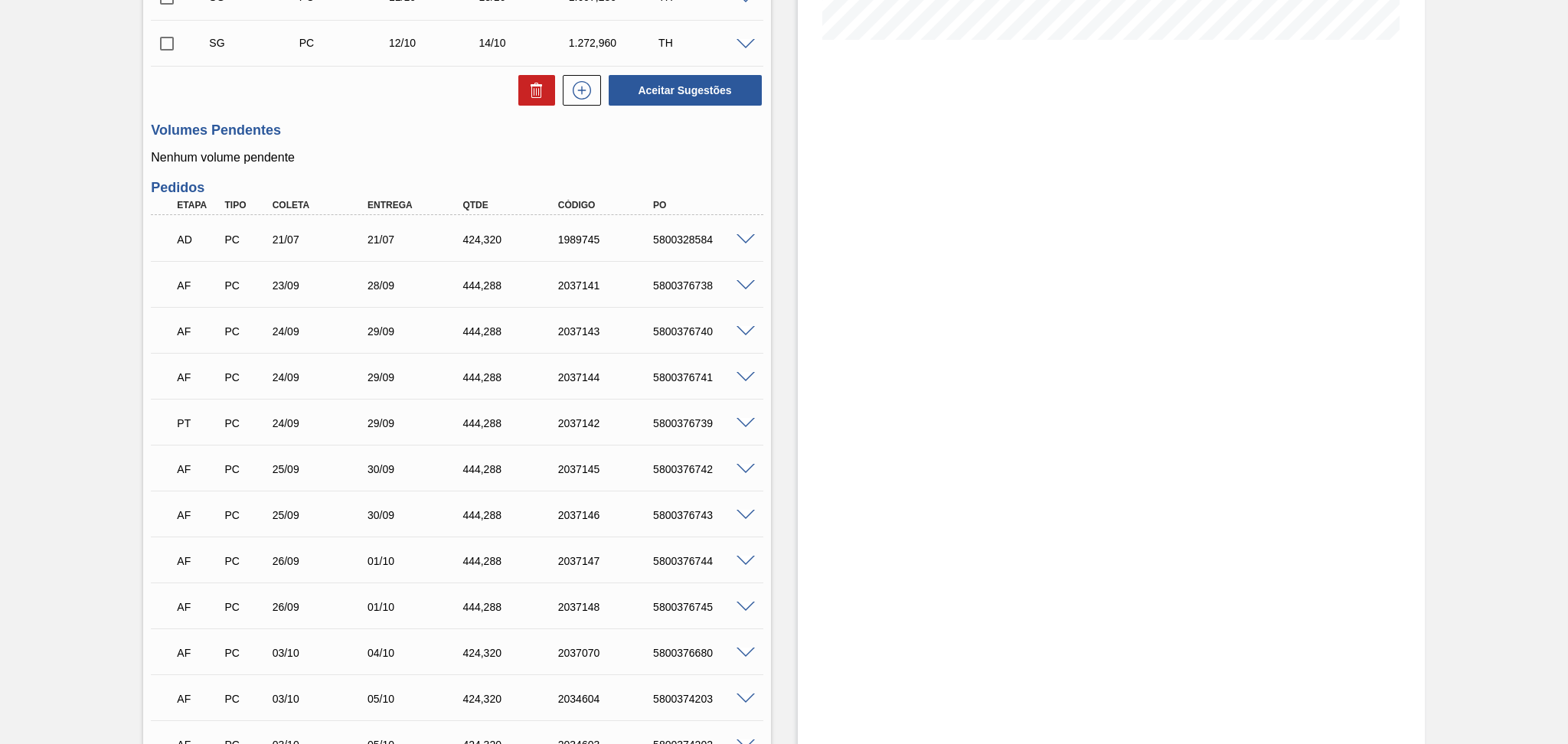
click at [363, 91] on div "Aceitar Sugestões" at bounding box center [457, 90] width 612 height 34
click at [366, 137] on h3 "Volumes Pendentes" at bounding box center [457, 130] width 612 height 16
click at [386, 171] on div "Unidade Jundiaí PE MIN 2.472,206 TH PE MAX 8.279,908 TH Próxima Entrega 24/09 -…" at bounding box center [456, 347] width 627 height 1257
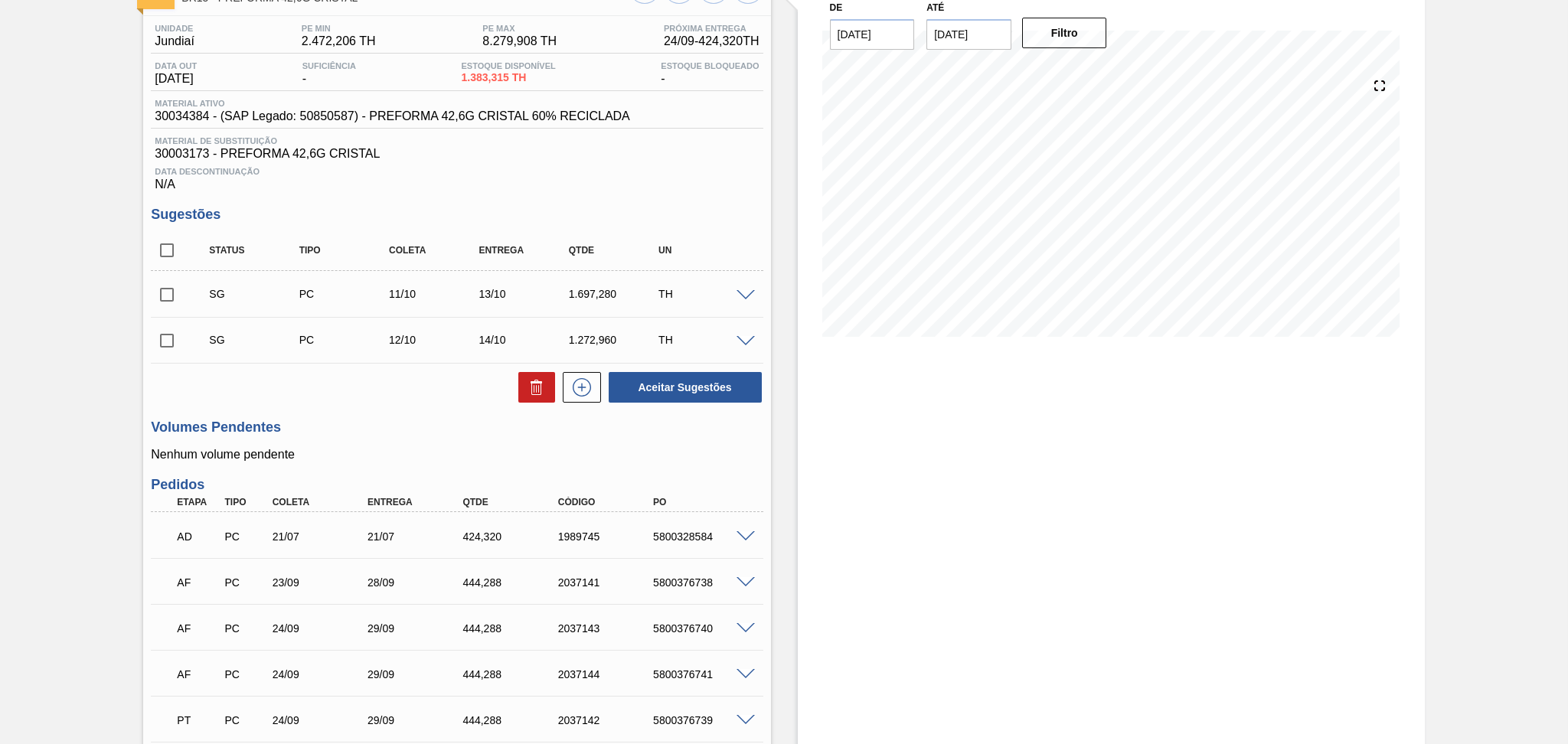
scroll to position [102, 0]
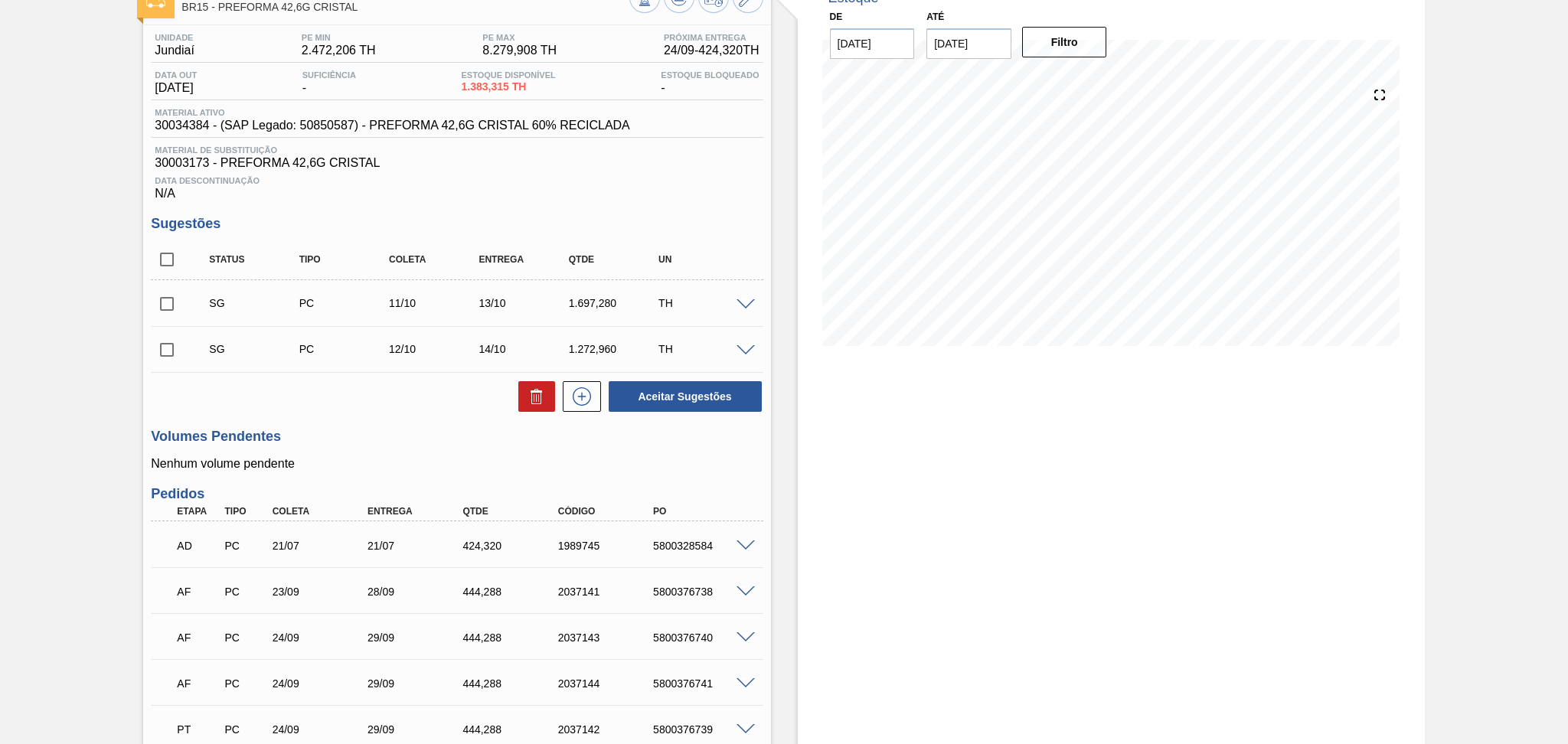
click at [631, 182] on span "Data Descontinuação" at bounding box center [456, 181] width 604 height 9
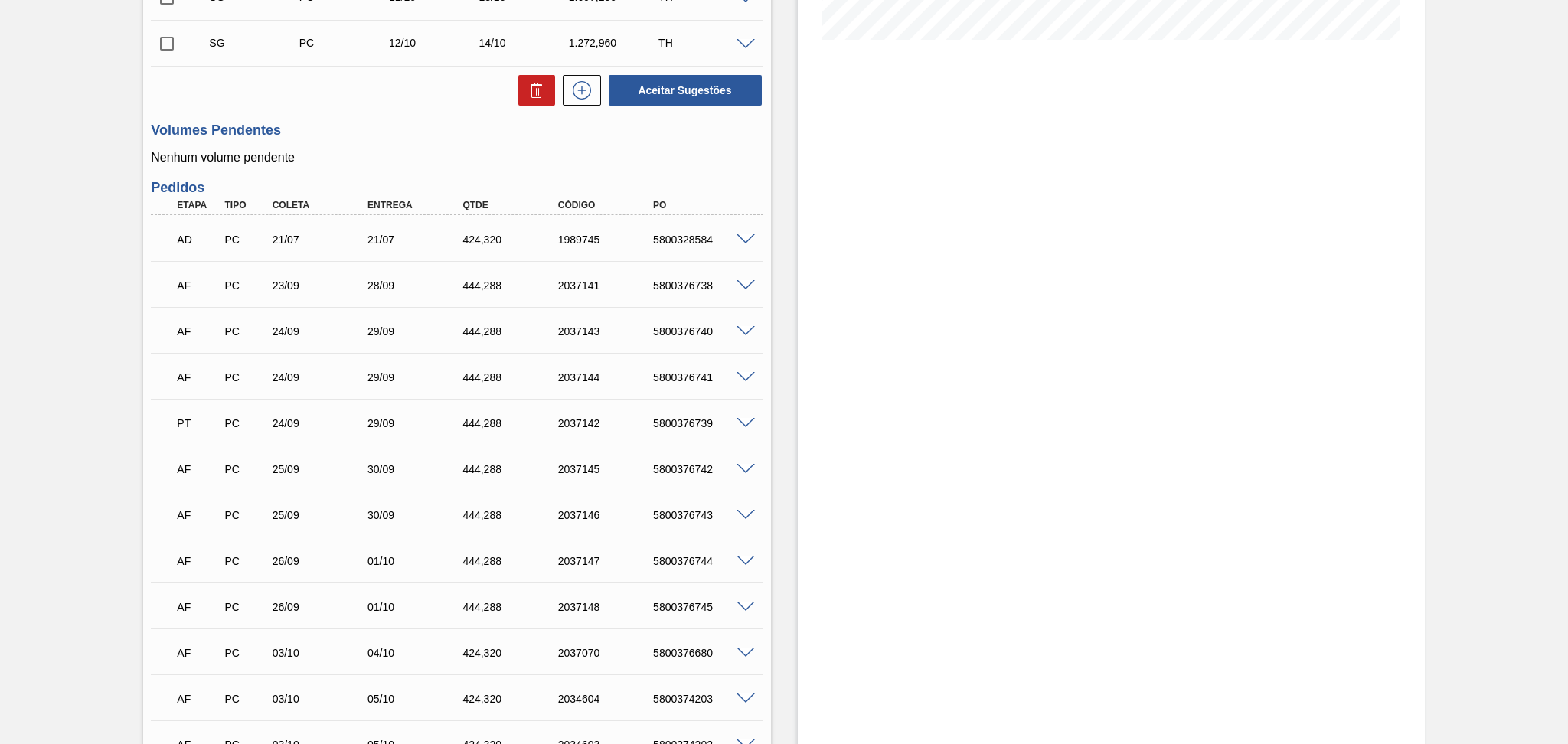
click at [310, 423] on div "24/09" at bounding box center [322, 423] width 107 height 12
click at [311, 378] on div "24/09" at bounding box center [322, 378] width 107 height 12
click at [739, 329] on span at bounding box center [745, 332] width 19 height 12
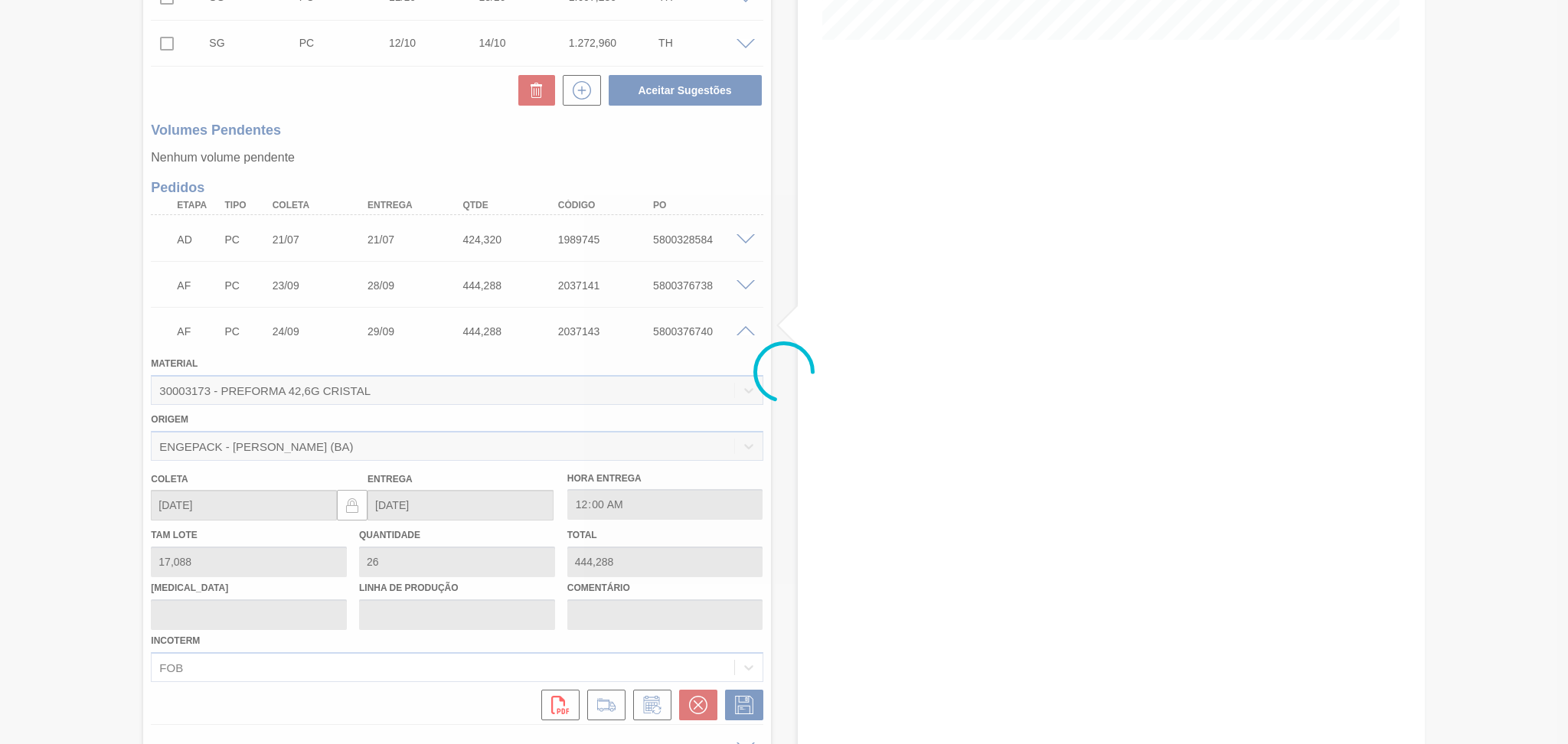
click at [741, 330] on div at bounding box center [784, 372] width 1568 height 744
click at [742, 330] on div at bounding box center [784, 372] width 1568 height 744
click at [743, 330] on div at bounding box center [784, 372] width 1568 height 744
click at [746, 331] on div at bounding box center [784, 372] width 1568 height 744
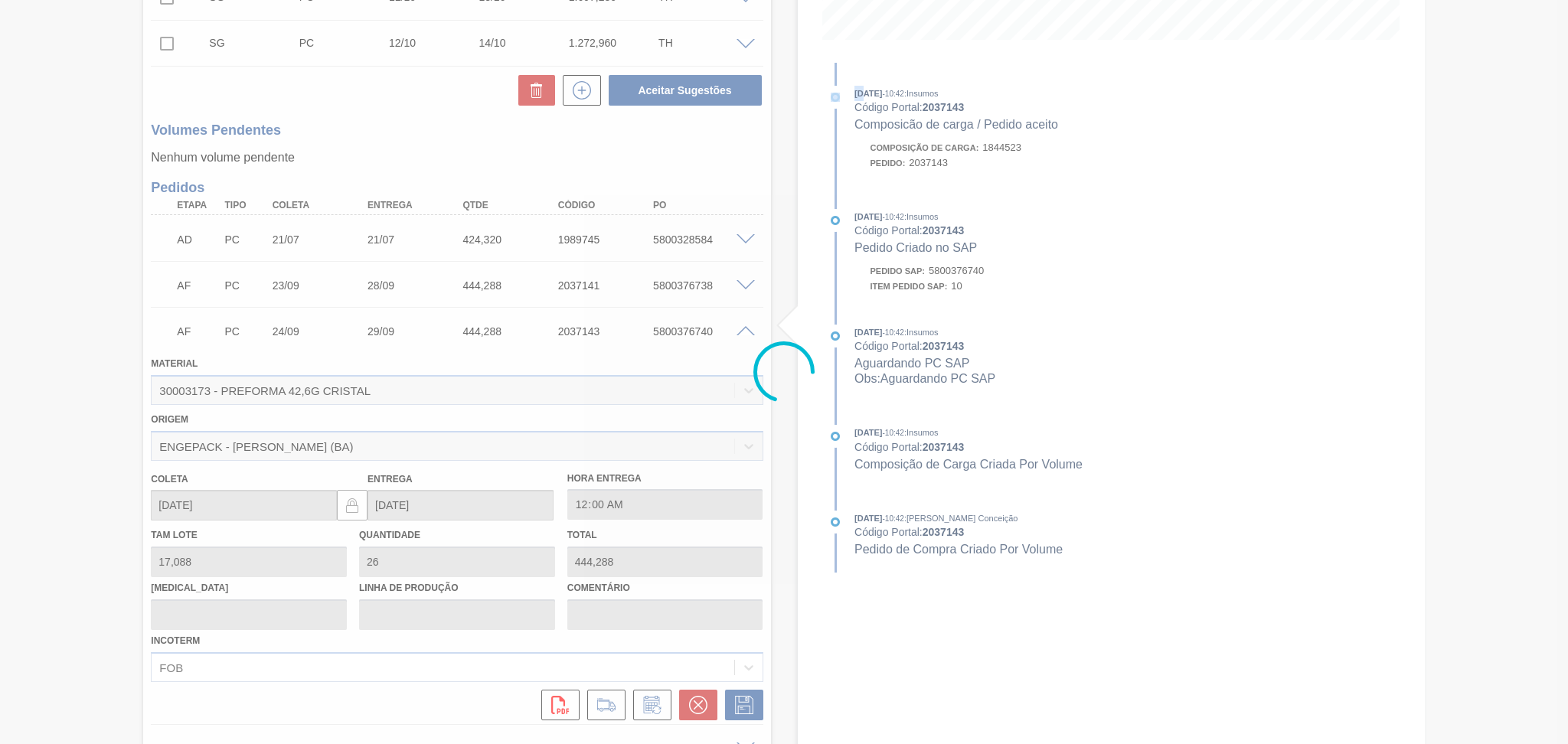
click at [746, 331] on div at bounding box center [784, 372] width 1568 height 744
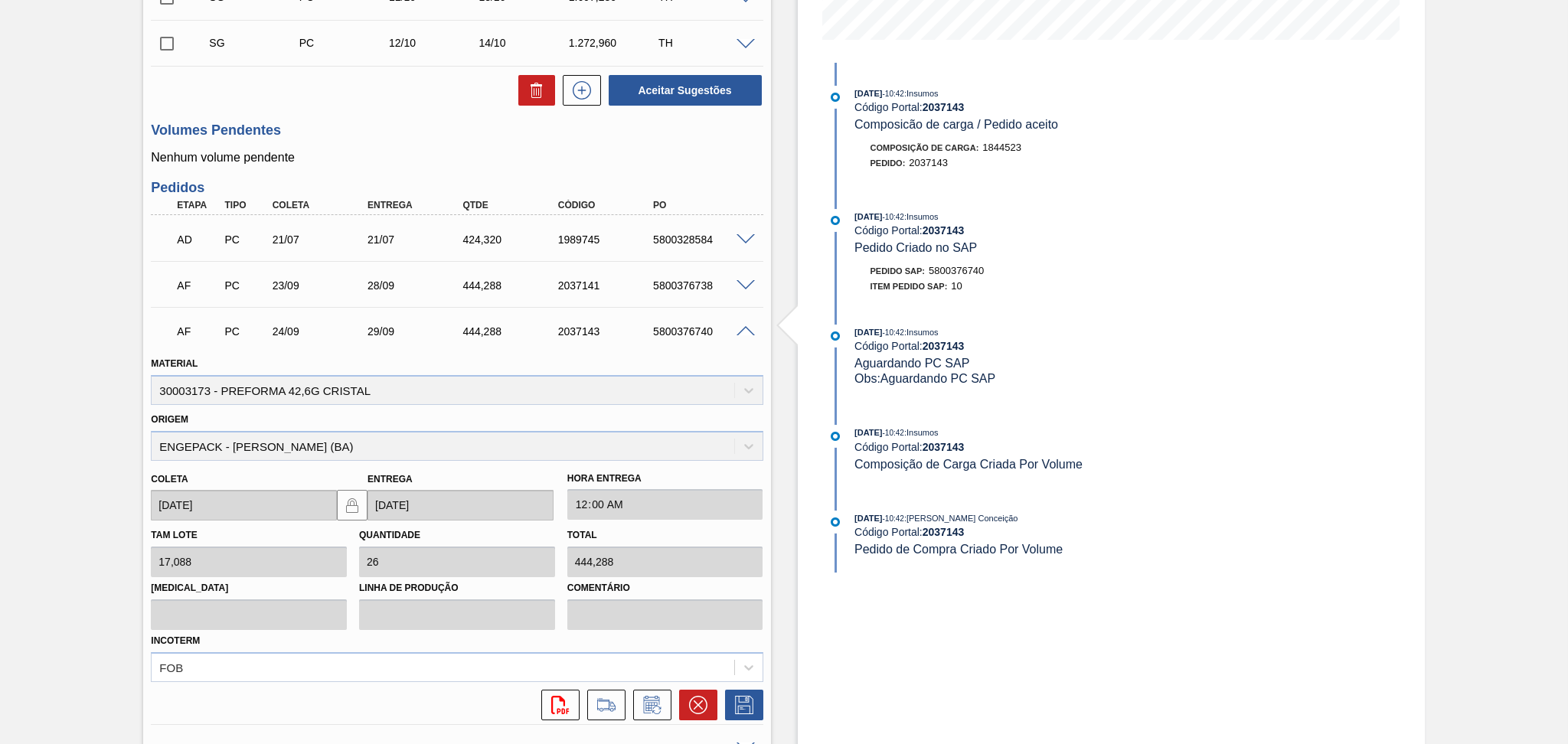
click at [746, 331] on span at bounding box center [745, 332] width 19 height 12
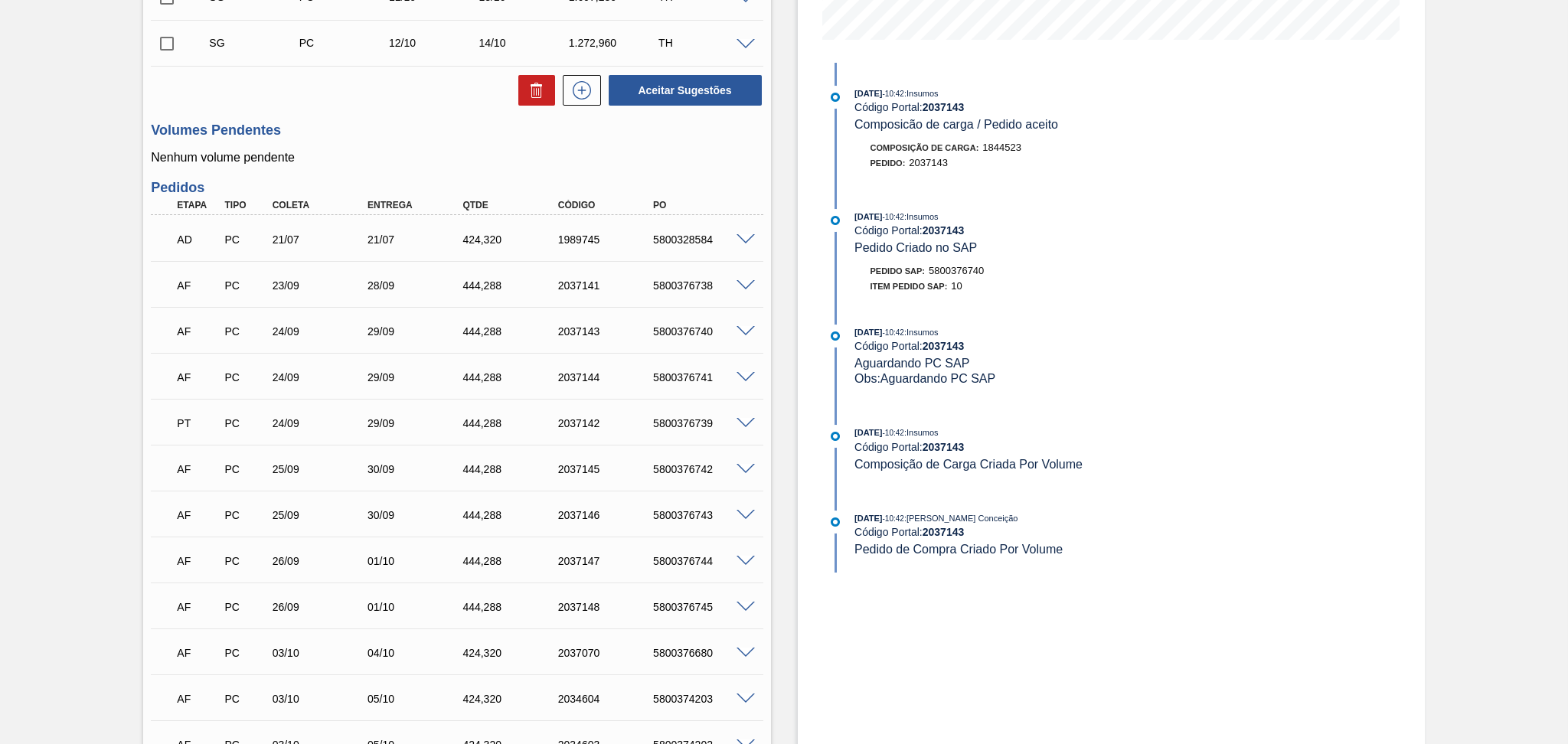
click at [288, 375] on div "24/09" at bounding box center [322, 378] width 107 height 12
click at [510, 369] on div "AF PC 24/09 29/09 444,288 2037144 5800376741" at bounding box center [452, 376] width 571 height 31
click at [317, 380] on div "24/09" at bounding box center [322, 378] width 107 height 12
click at [287, 380] on div "24/09" at bounding box center [322, 378] width 107 height 12
click at [287, 380] on div "24/09" at bounding box center [322, 378] width 107 height 12
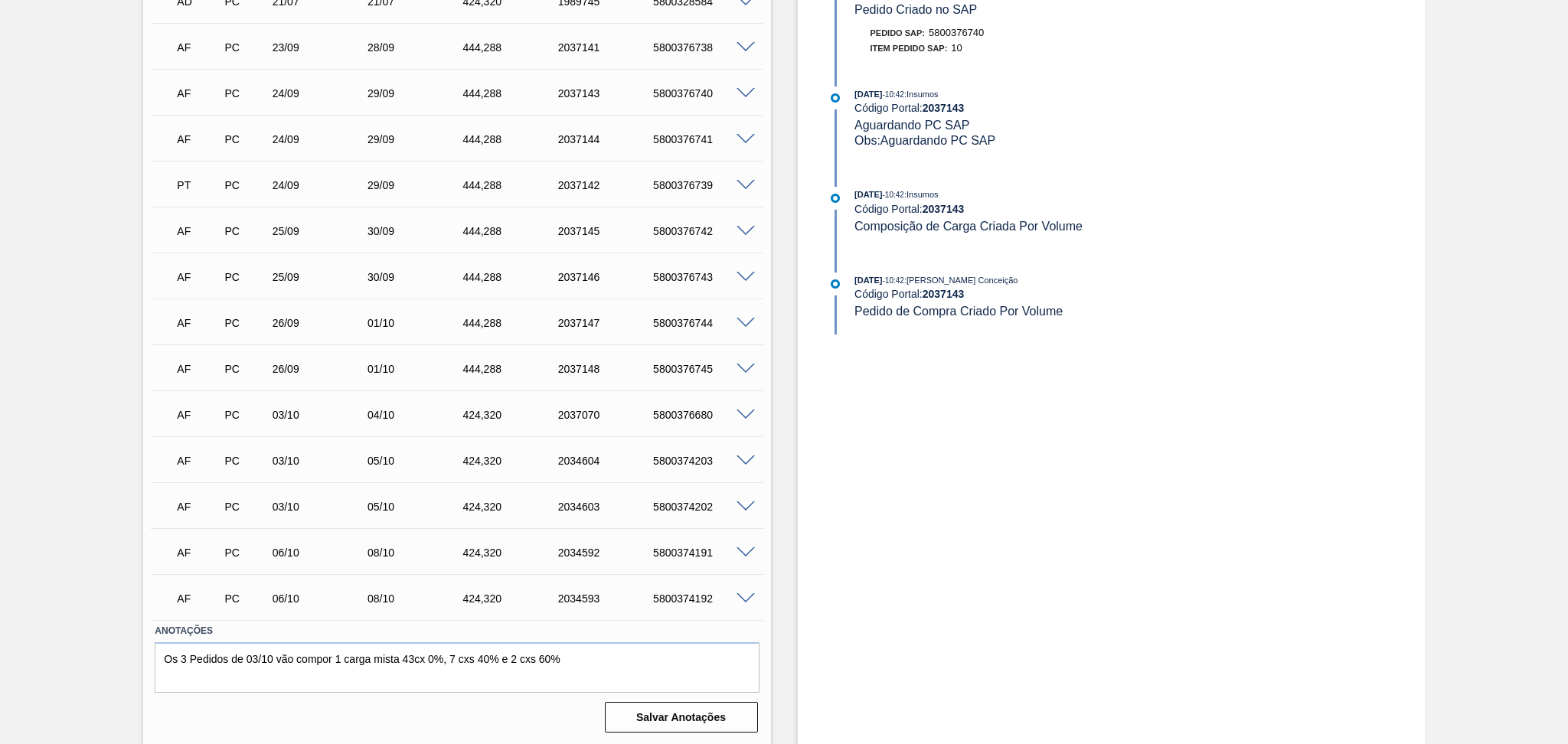
scroll to position [544, 0]
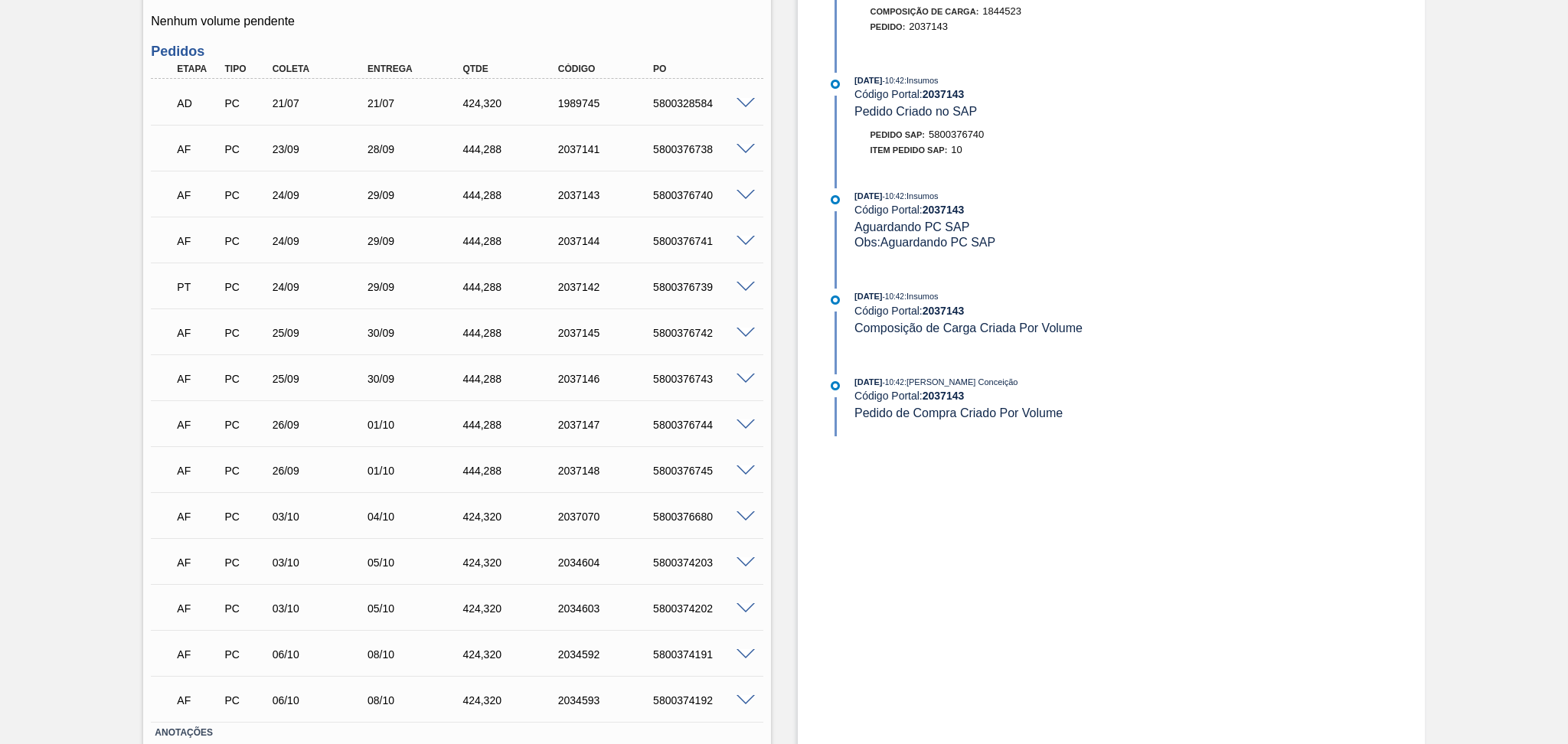
click at [283, 243] on div "24/09" at bounding box center [322, 241] width 107 height 12
click at [749, 193] on span at bounding box center [745, 195] width 19 height 12
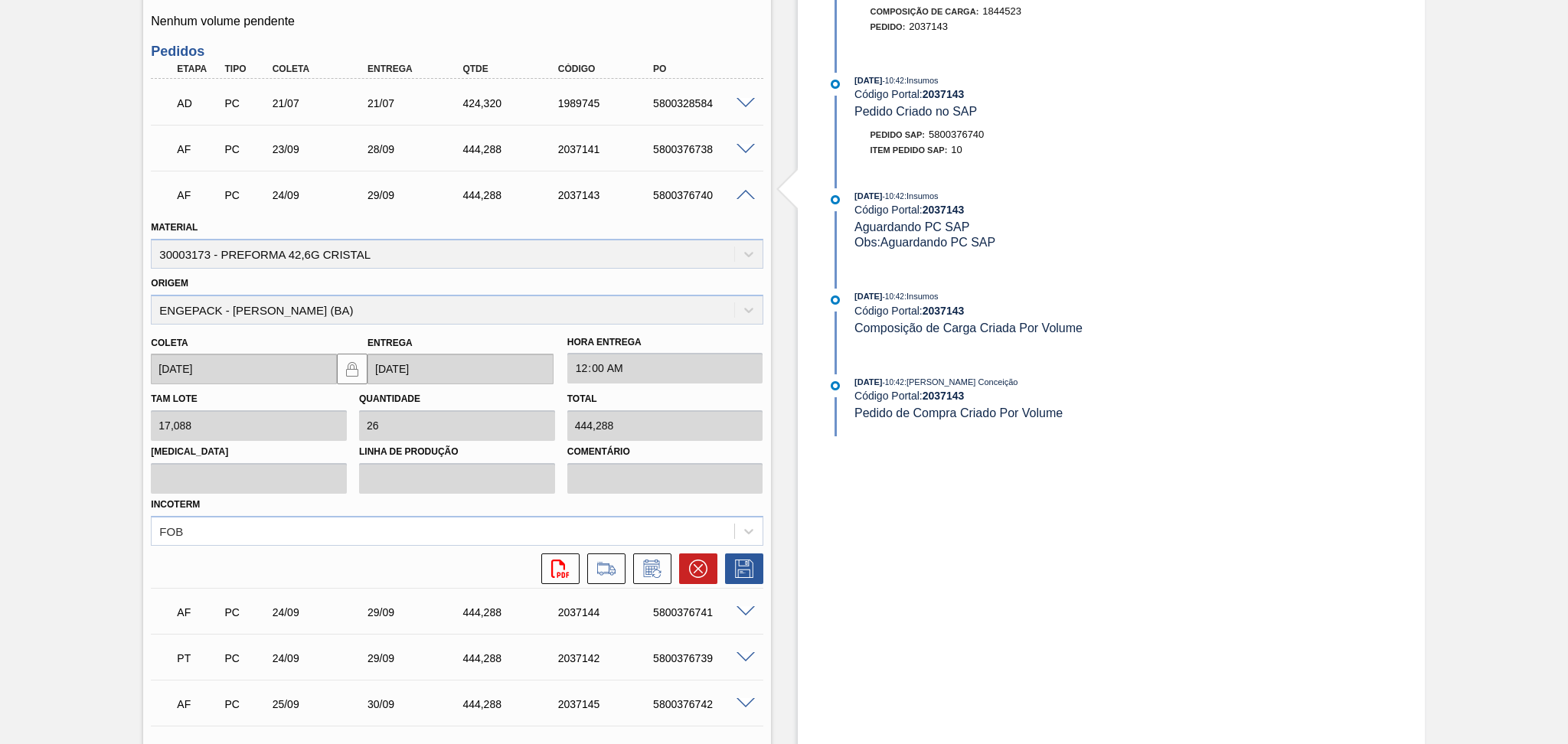
click at [748, 193] on span at bounding box center [745, 195] width 19 height 12
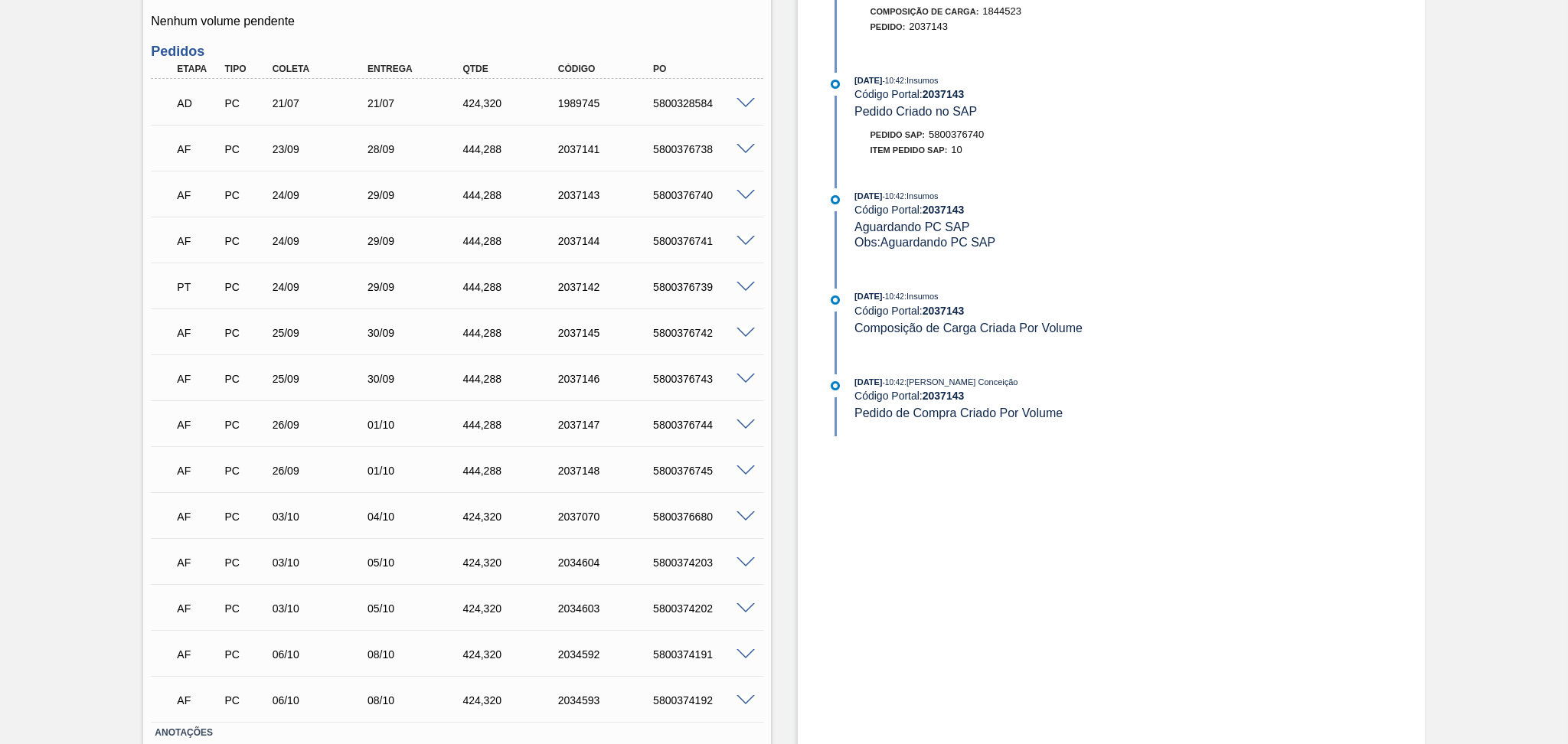
click at [745, 236] on span at bounding box center [745, 241] width 19 height 12
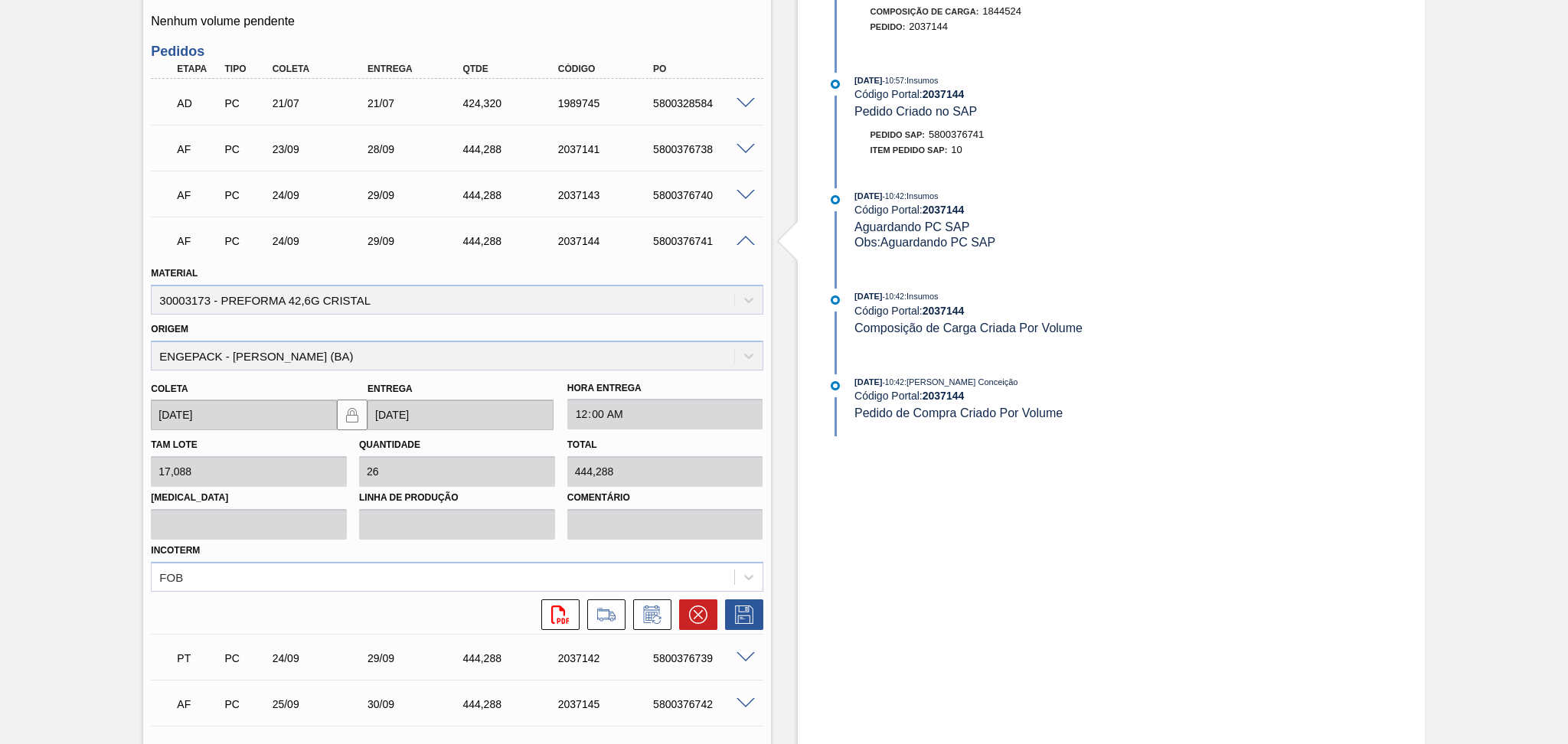
click at [744, 236] on span at bounding box center [745, 241] width 19 height 12
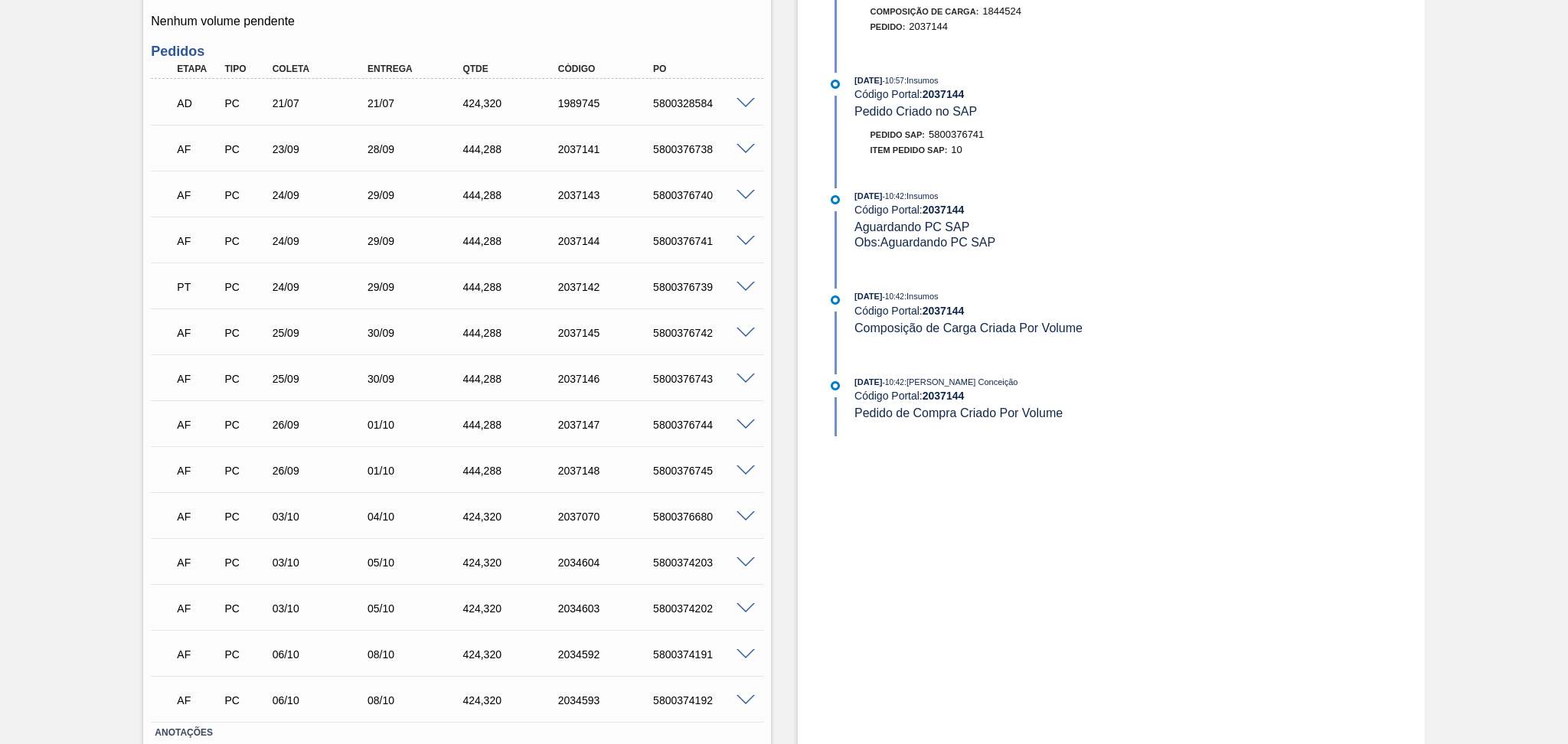
click at [741, 286] on span at bounding box center [745, 287] width 19 height 12
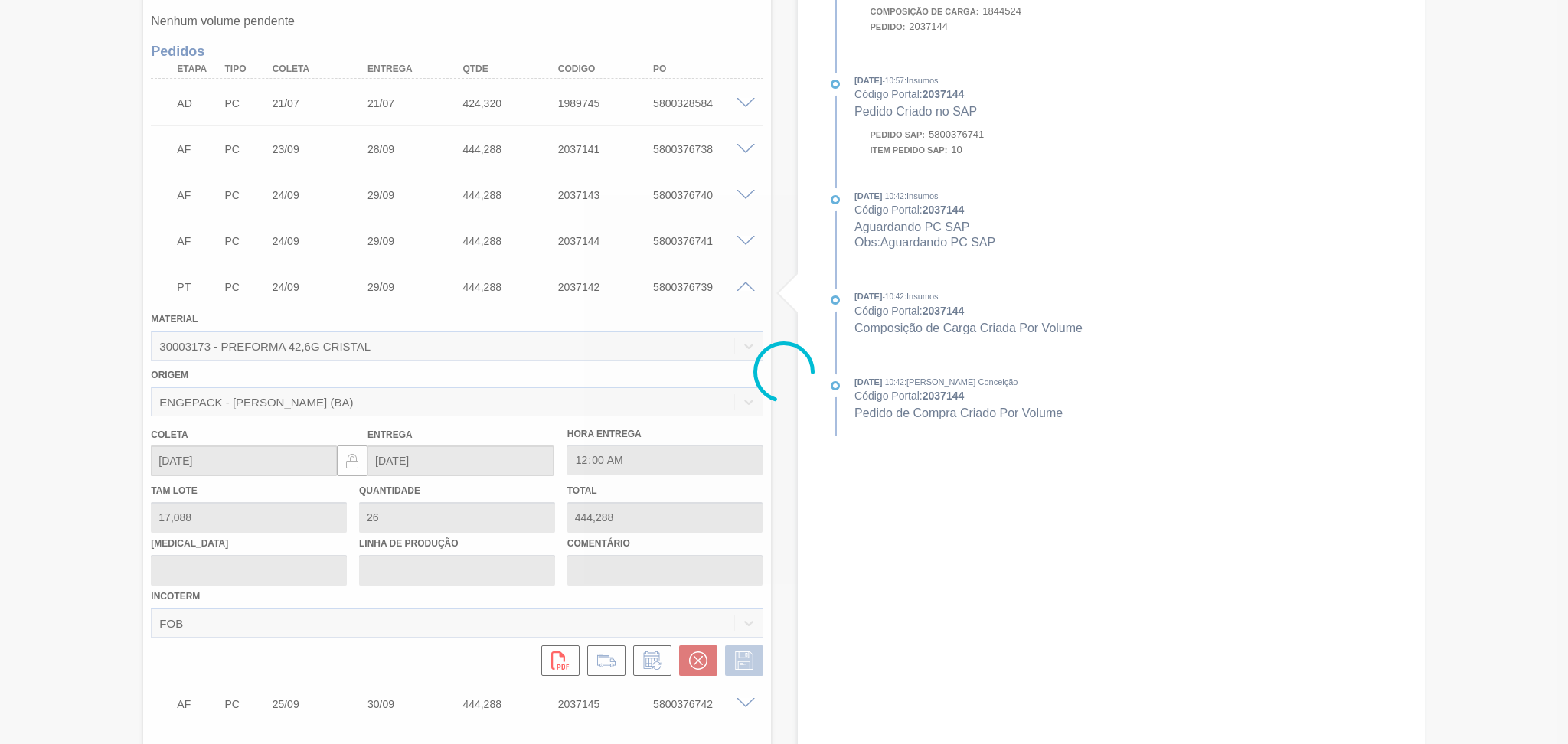
click at [741, 286] on div at bounding box center [784, 372] width 1568 height 744
click at [743, 286] on div at bounding box center [784, 372] width 1568 height 744
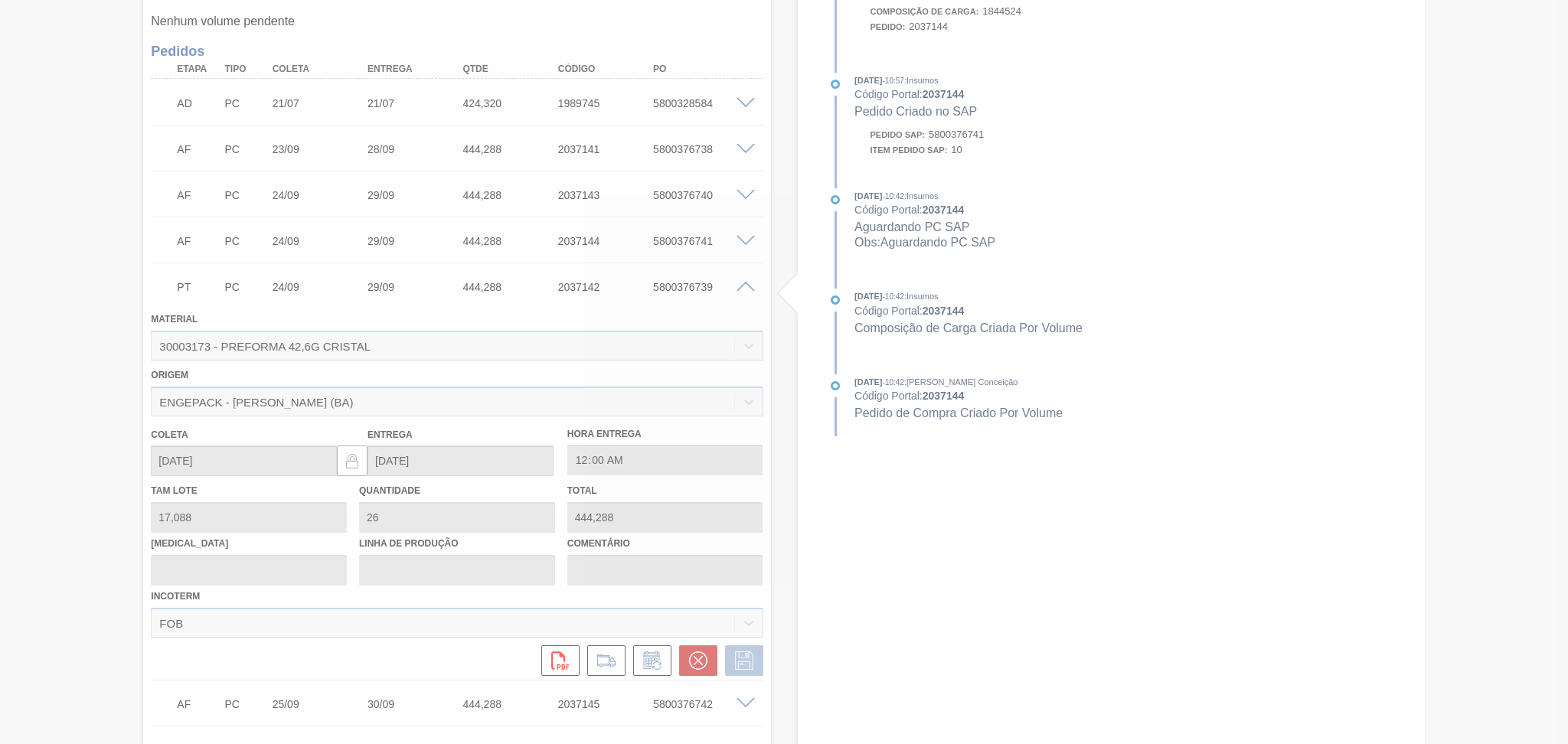
click at [741, 291] on div at bounding box center [784, 372] width 1568 height 744
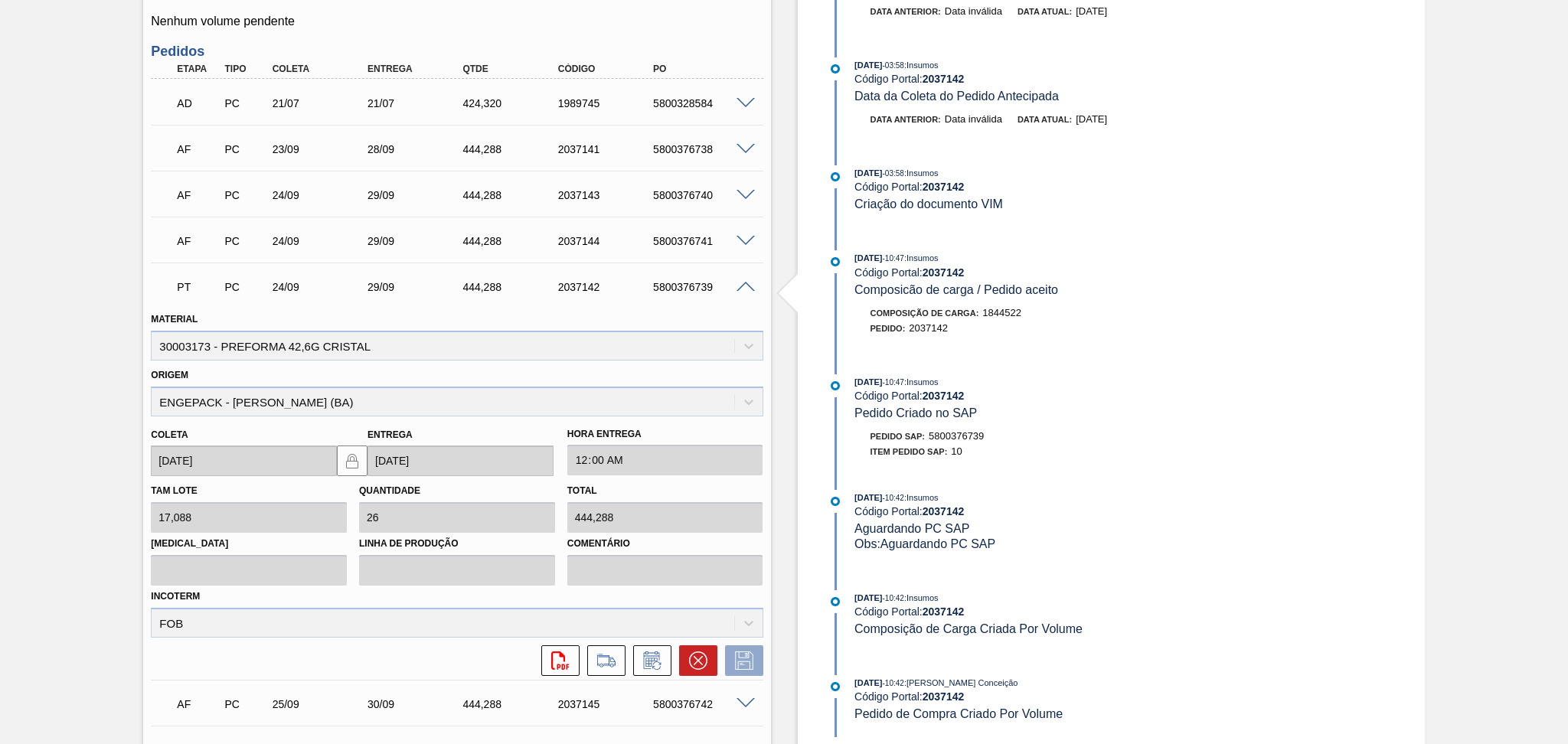
click at [741, 291] on div "5800376739" at bounding box center [702, 287] width 107 height 12
click at [744, 291] on div "5800376739" at bounding box center [702, 287] width 107 height 12
click at [745, 289] on span at bounding box center [745, 287] width 19 height 12
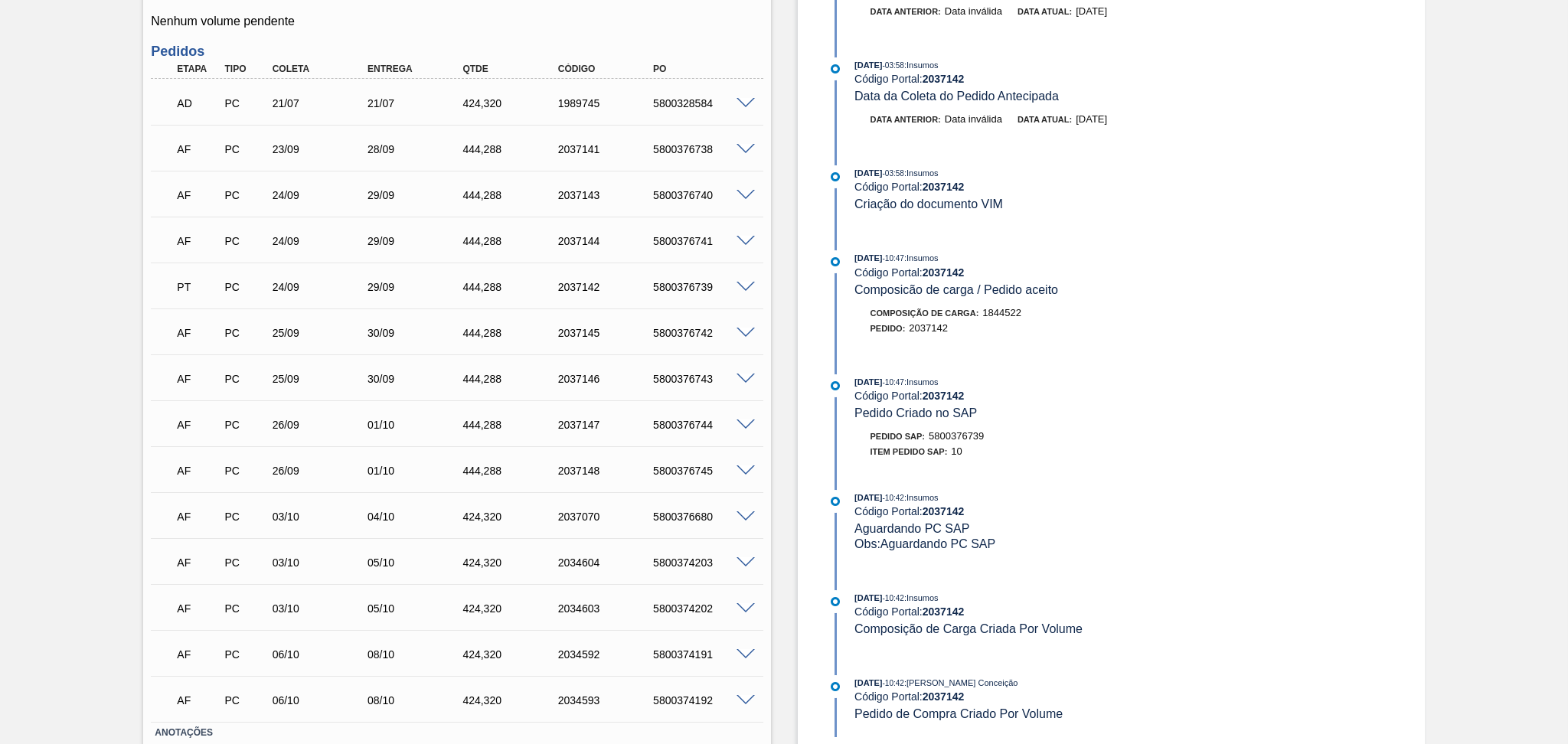
scroll to position [340, 0]
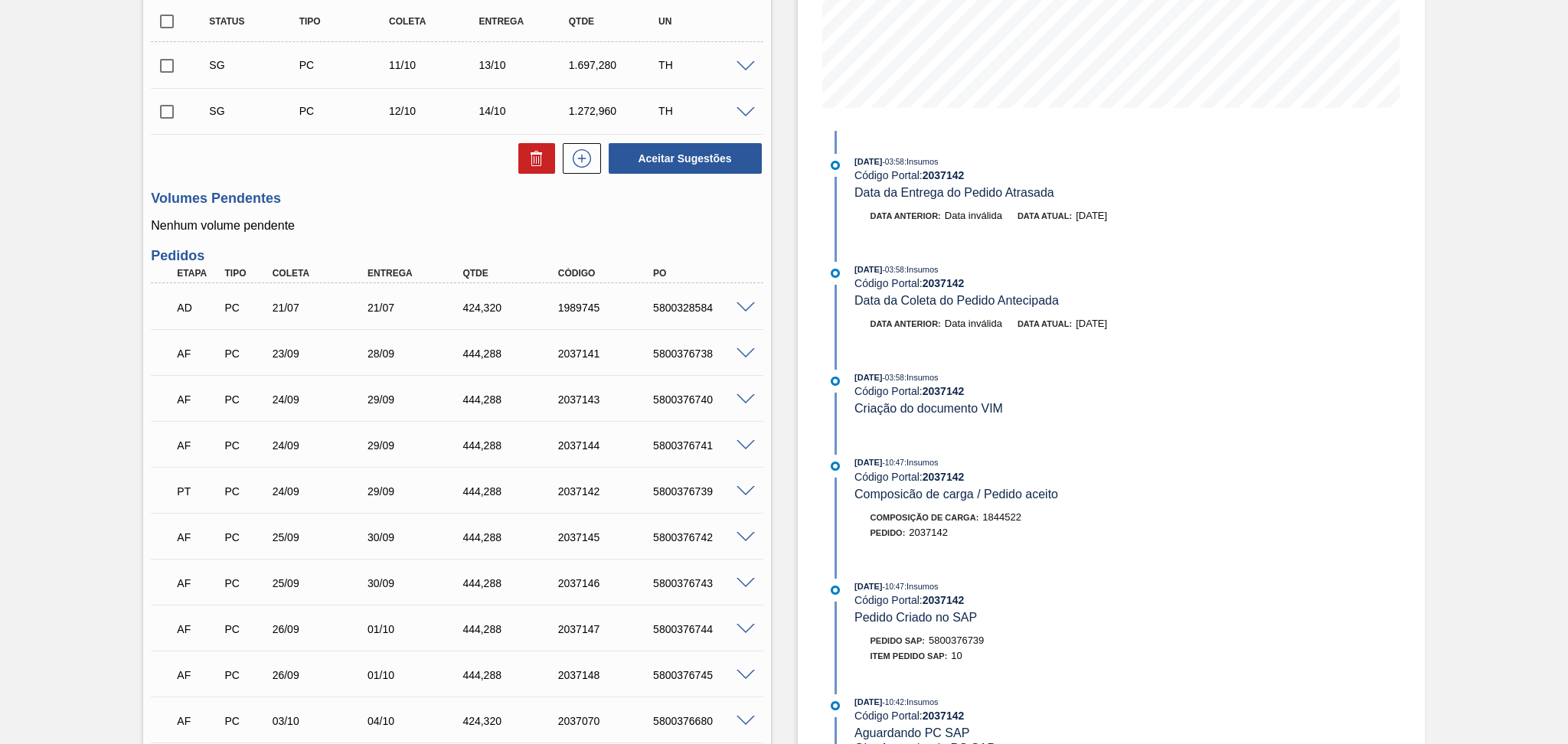
click at [399, 493] on div "29/09" at bounding box center [417, 491] width 107 height 12
click at [316, 359] on div "AF PC 23/09 28/09 444,288 2037141 5800376738" at bounding box center [452, 352] width 571 height 31
click at [745, 352] on span at bounding box center [745, 354] width 19 height 12
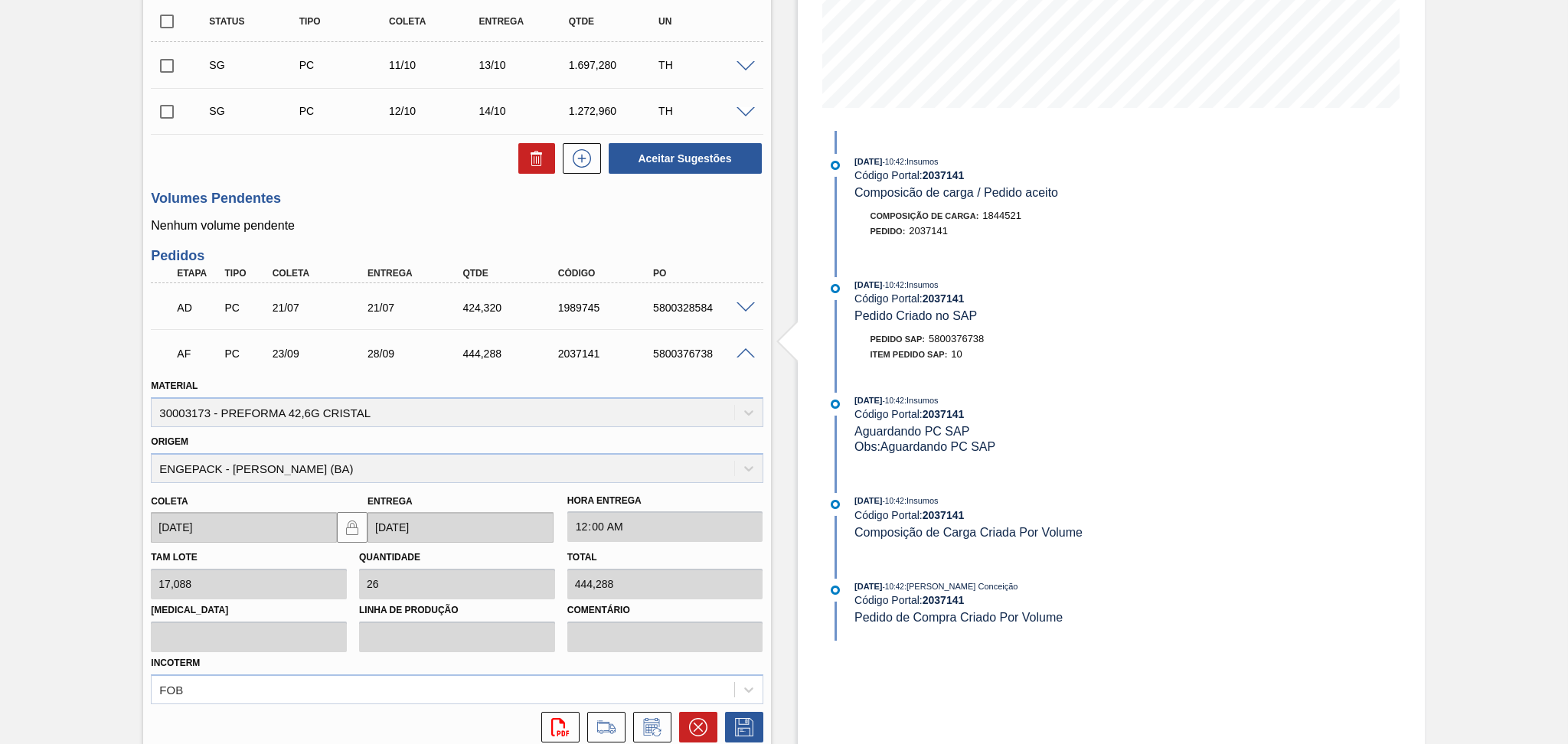
click at [745, 352] on span at bounding box center [745, 354] width 19 height 12
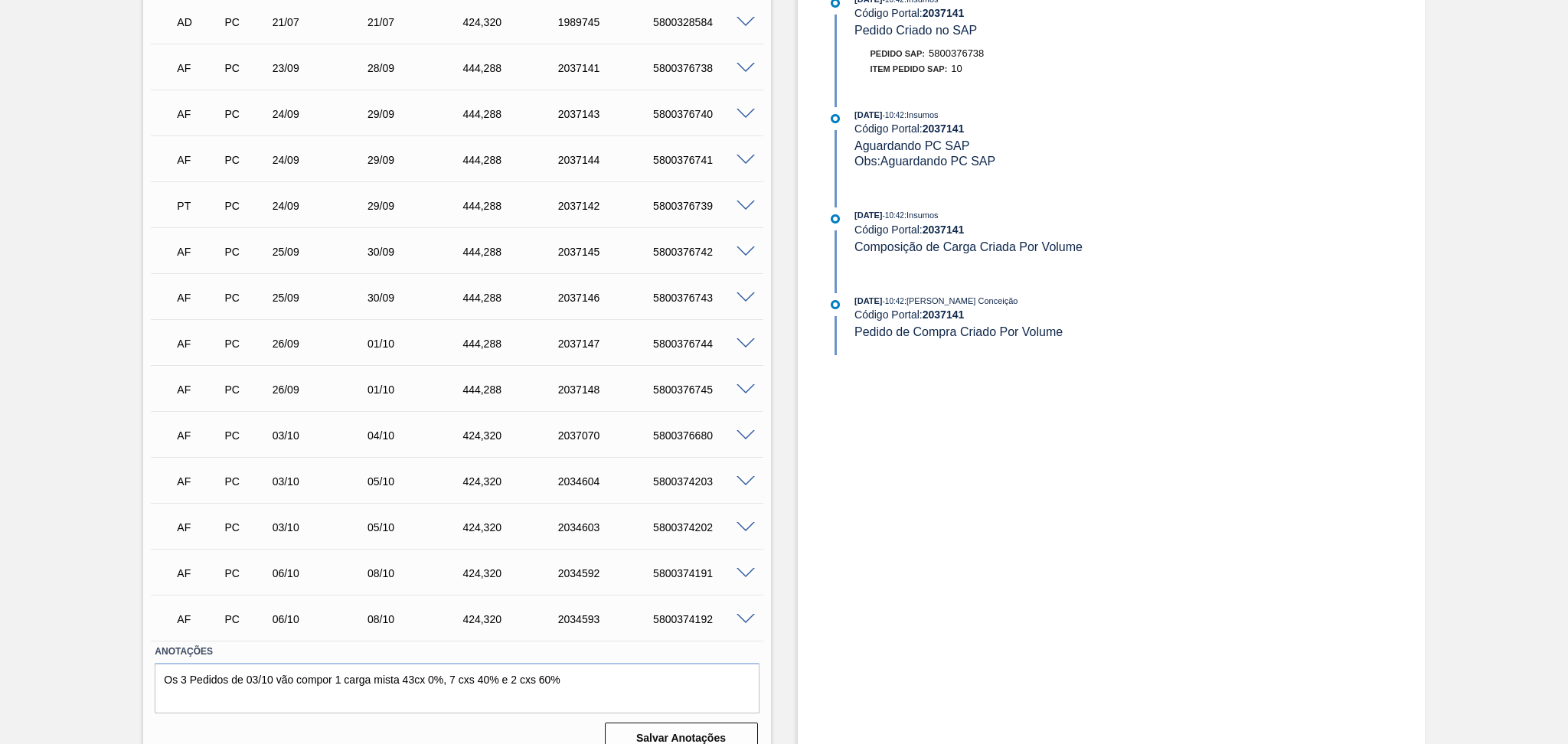
scroll to position [646, 0]
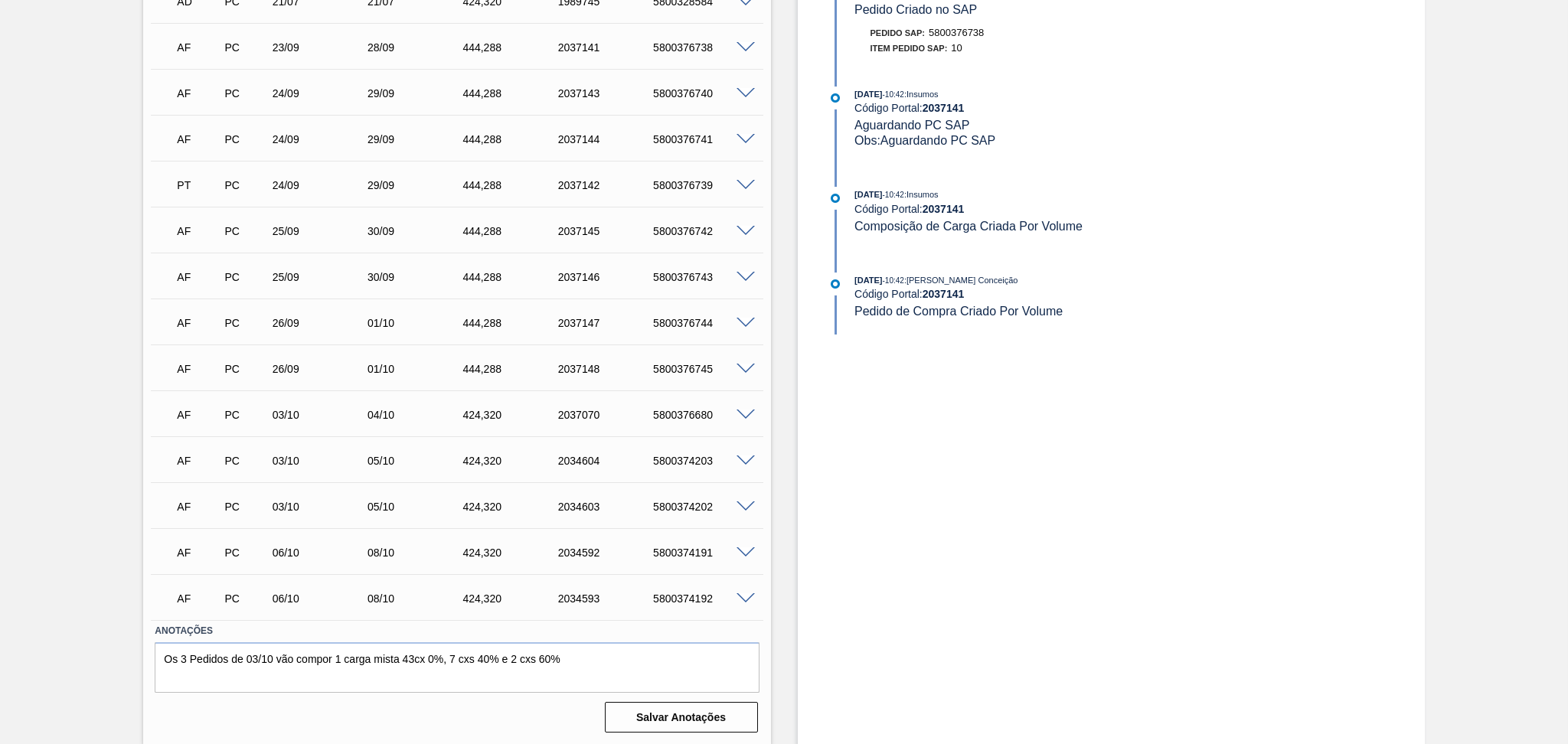
click at [748, 413] on span at bounding box center [745, 415] width 19 height 12
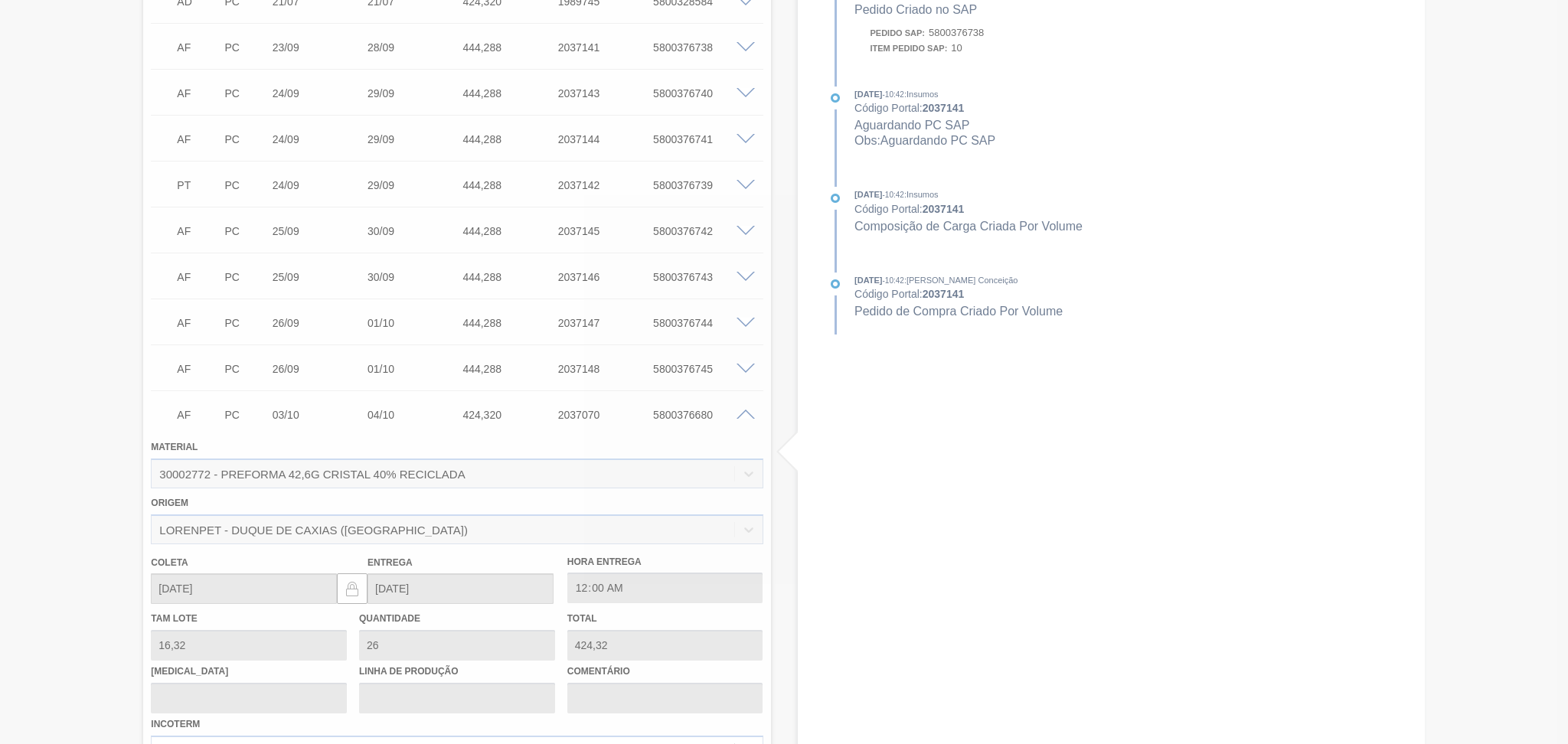
click at [744, 413] on div at bounding box center [784, 372] width 1568 height 744
click at [744, 416] on div at bounding box center [784, 372] width 1568 height 744
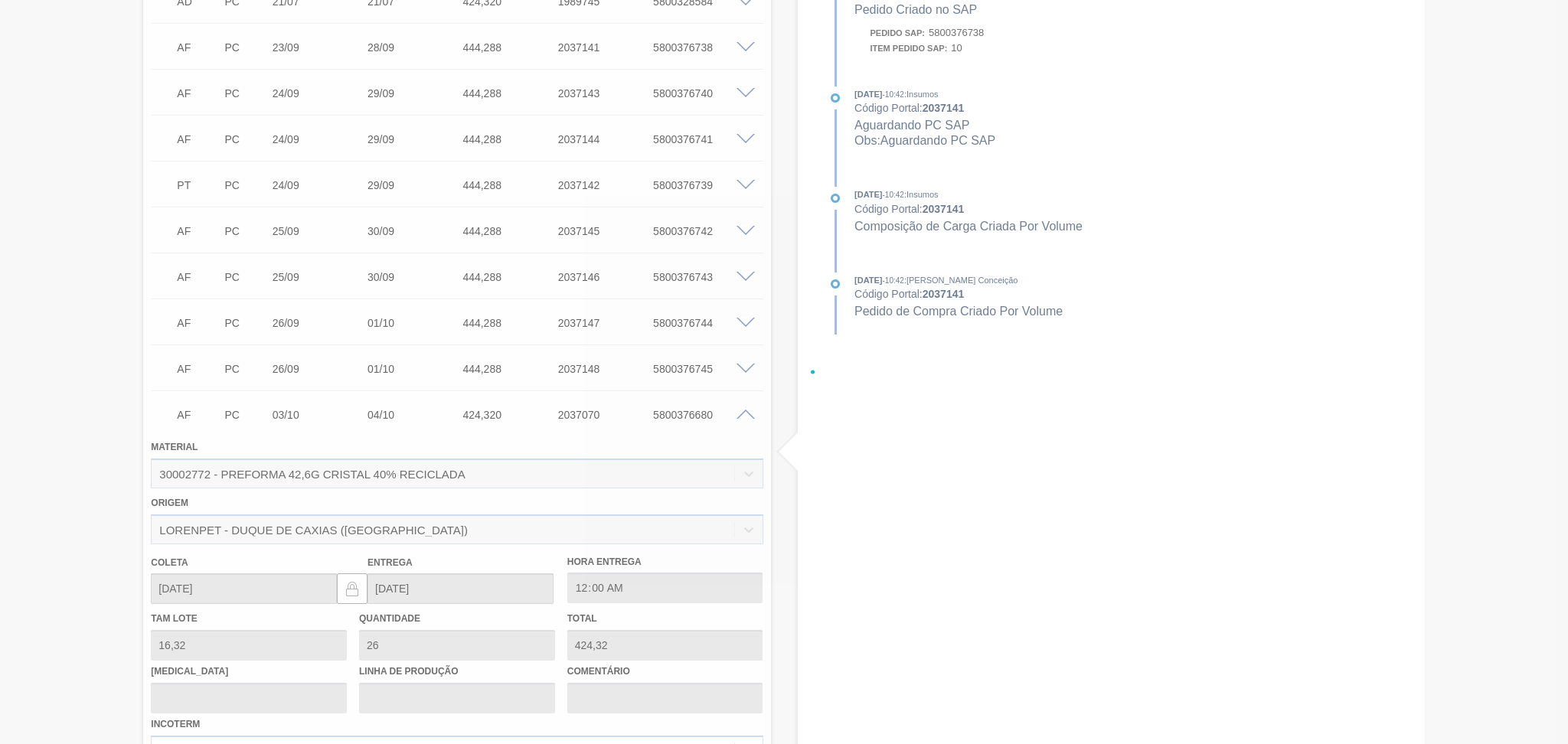
click at [741, 417] on div at bounding box center [784, 372] width 1568 height 744
click at [744, 411] on div at bounding box center [784, 372] width 1568 height 744
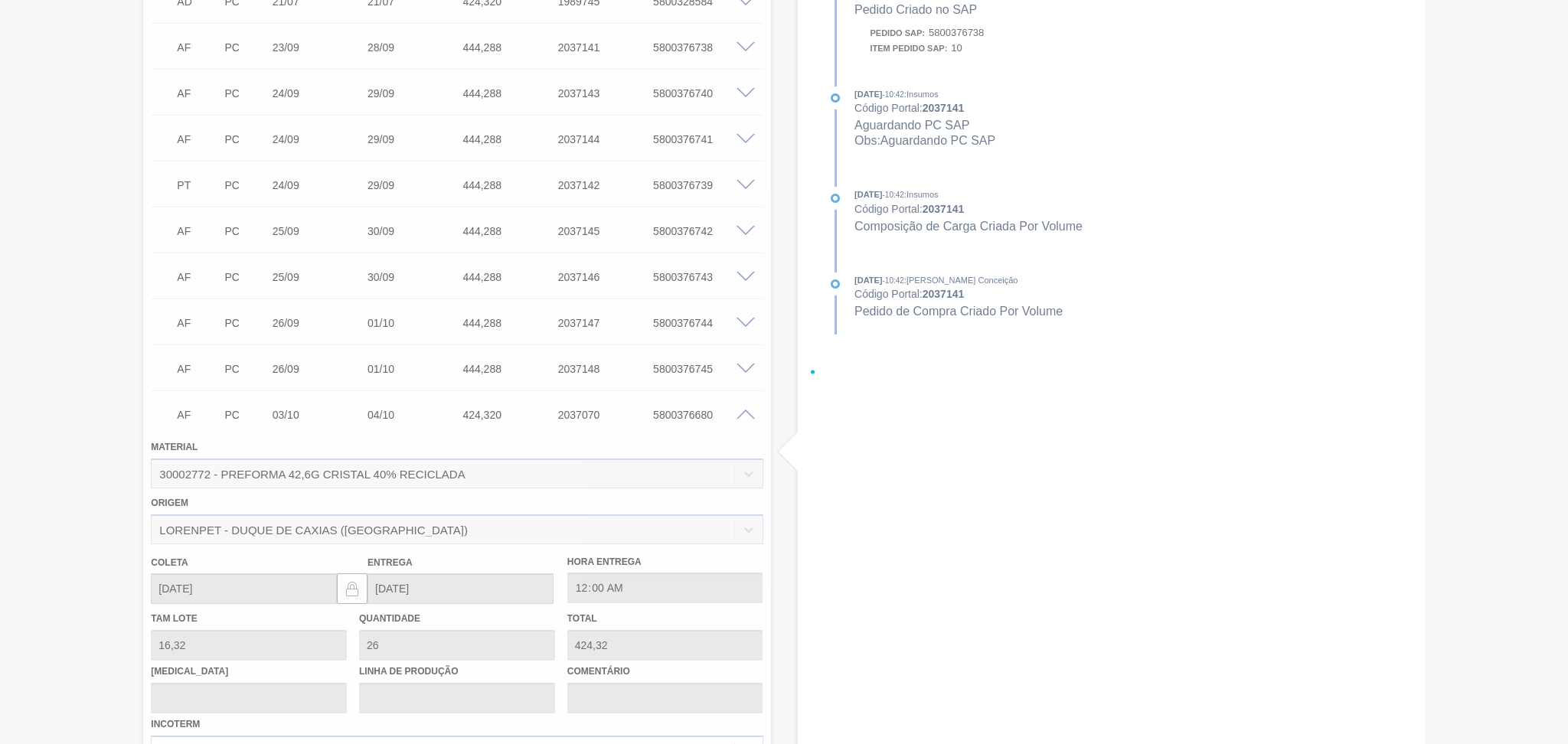
click at [749, 413] on div at bounding box center [784, 372] width 1568 height 744
click at [749, 414] on div at bounding box center [784, 372] width 1568 height 744
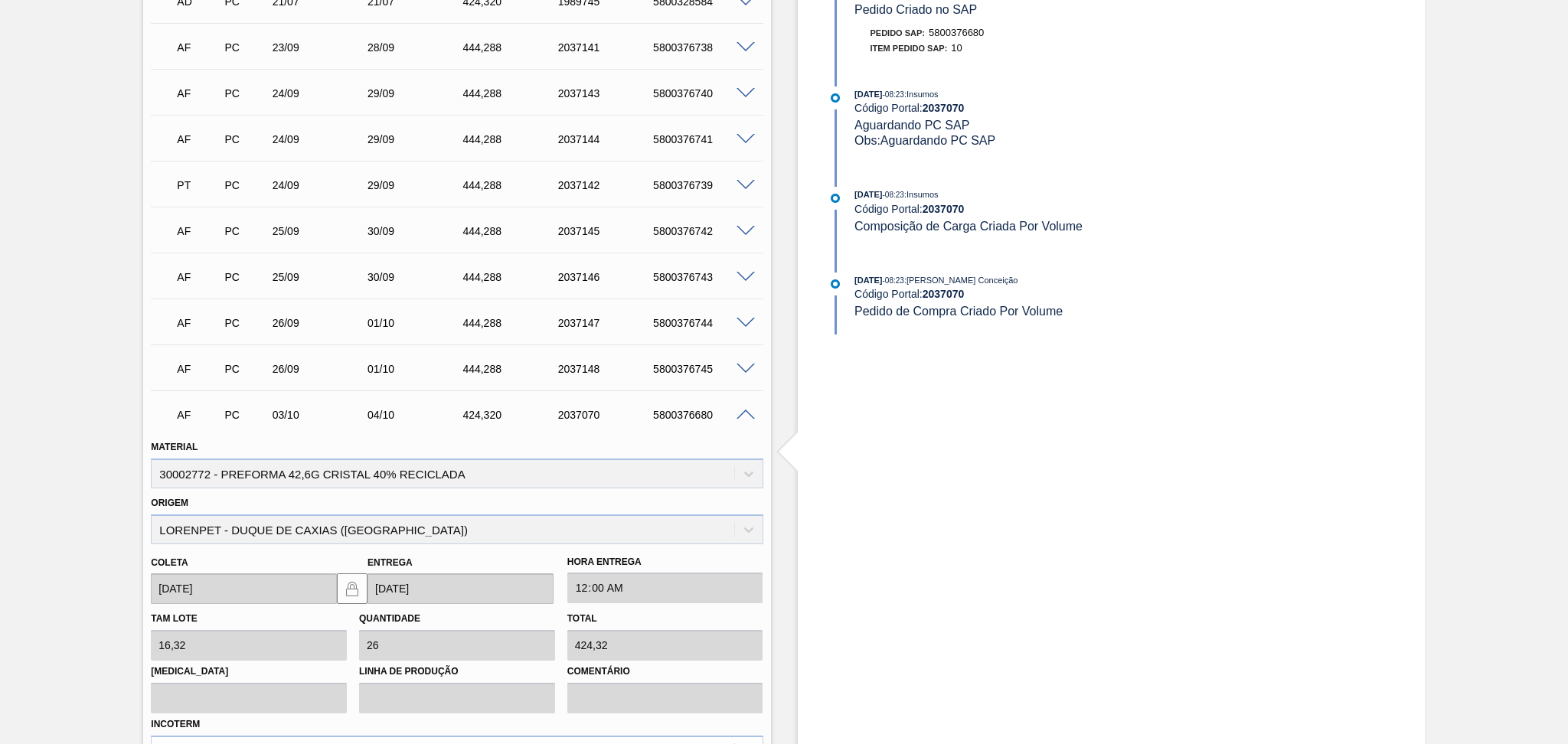
click at [744, 413] on span at bounding box center [745, 415] width 19 height 12
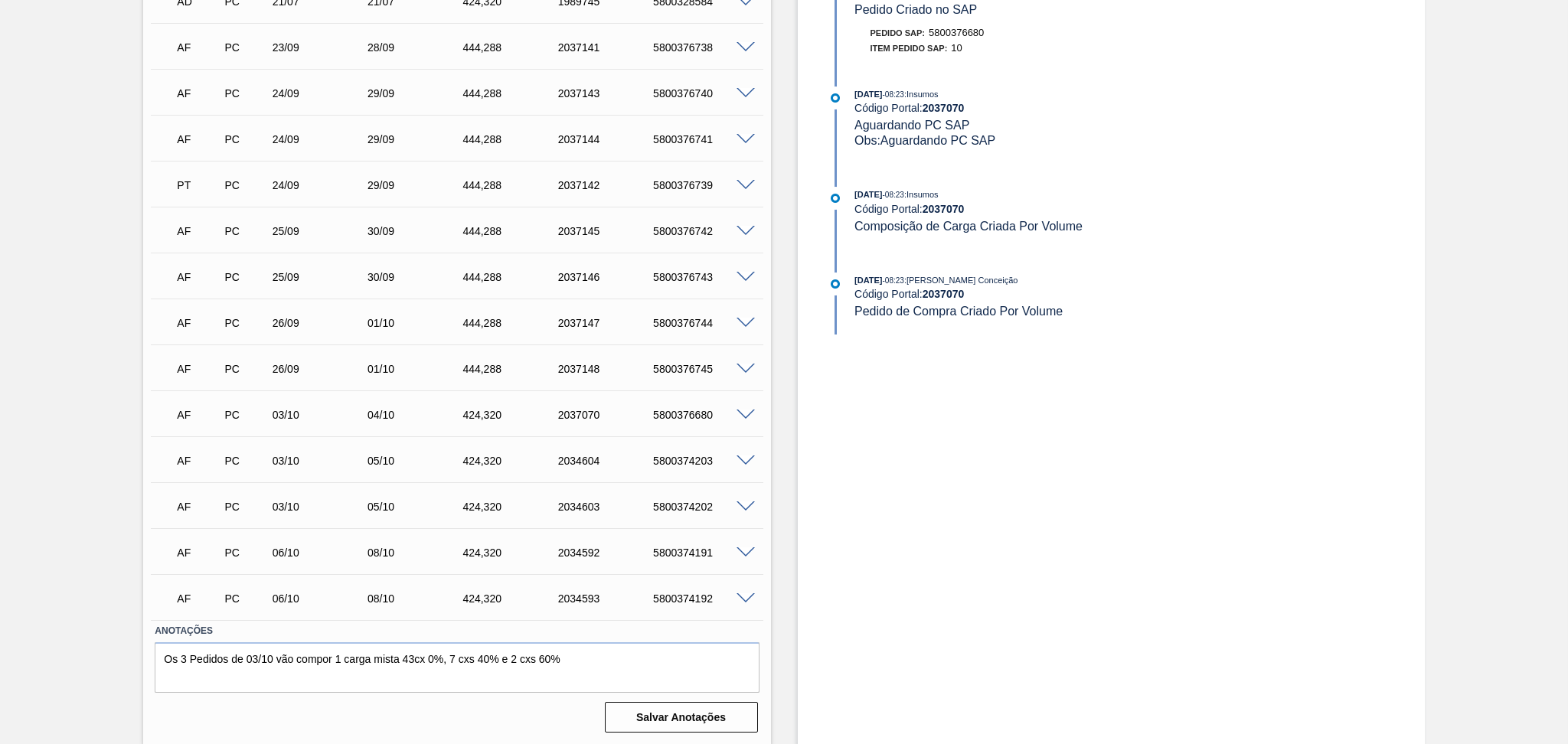
scroll to position [544, 0]
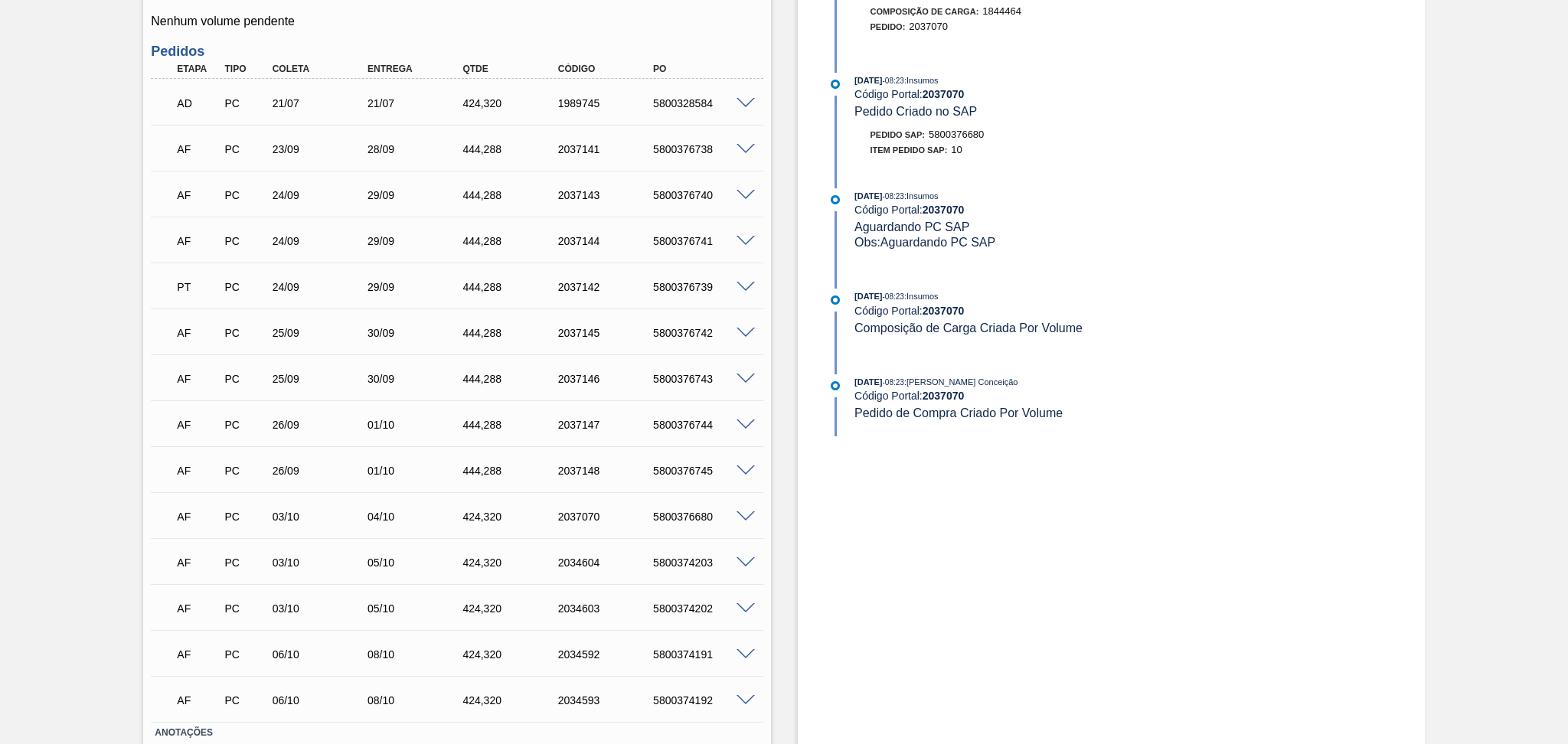
click at [288, 477] on div "AF PC 26/09 01/10 444,288 2037148 5800376745" at bounding box center [452, 469] width 571 height 31
click at [286, 427] on div "AF PC 26/09 01/10 444,288 2037147 5800376744" at bounding box center [452, 423] width 571 height 31
click at [287, 373] on div "25/09" at bounding box center [322, 379] width 107 height 12
click at [284, 349] on div "AF PC 25/09 30/09 444,288 2037145 5800376742 Material 30003173 - PREFORMA 42,6G…" at bounding box center [457, 332] width 612 height 46
click at [289, 277] on div "PT PC 24/09 29/09 444,288 2037142 5800376739" at bounding box center [452, 286] width 571 height 31
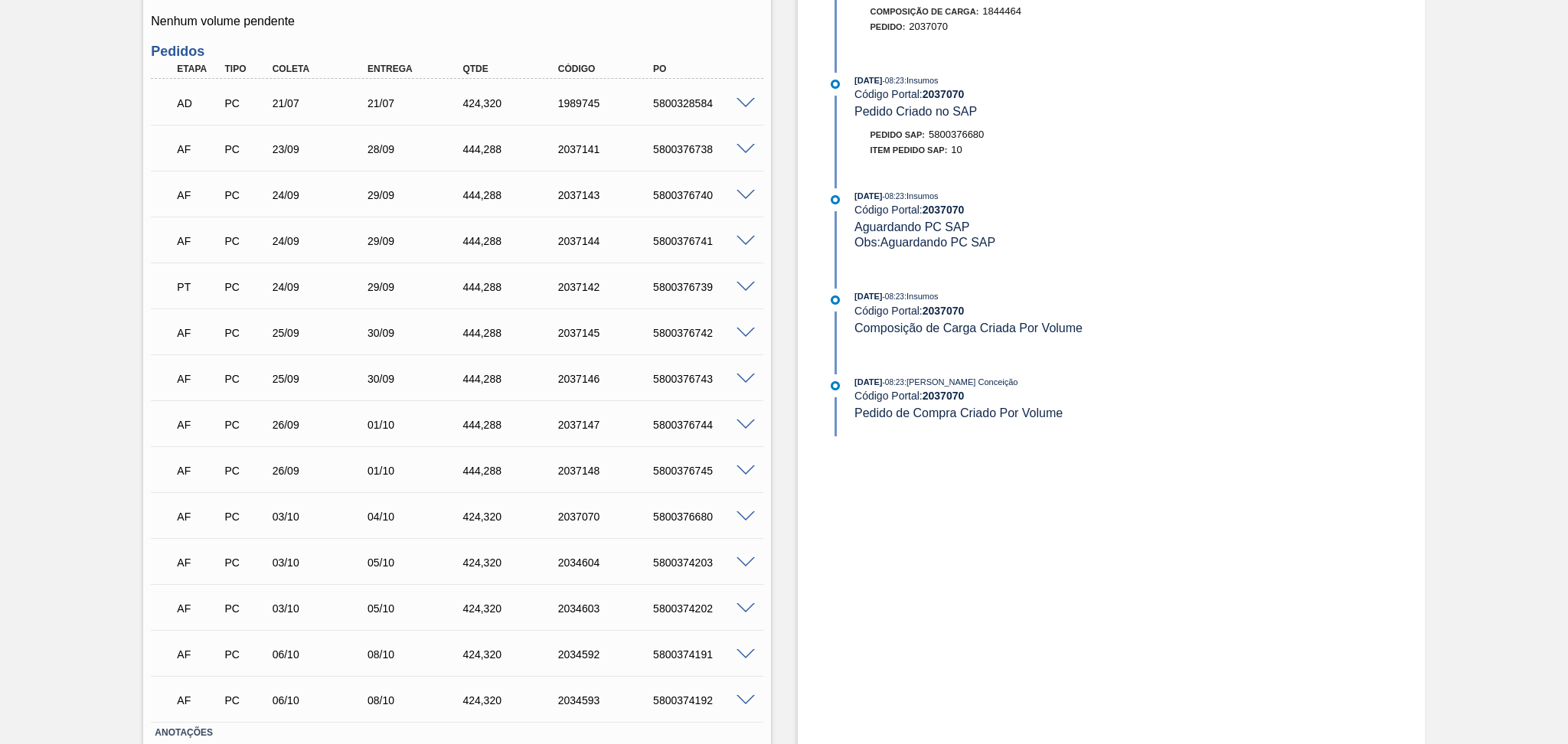
click at [295, 239] on div "24/09" at bounding box center [322, 241] width 107 height 12
drag, startPoint x: 294, startPoint y: 214, endPoint x: 302, endPoint y: 191, distance: 24.4
click at [294, 211] on div "AF PC 24/09 29/09 444,288 2037143 5800376740 Material 30003173 - PREFORMA 42,6G…" at bounding box center [457, 193] width 612 height 46
click at [313, 159] on div "AF PC 23/09 28/09 444,288 2037141 5800376738" at bounding box center [452, 147] width 571 height 31
click at [372, 469] on div "01/10" at bounding box center [417, 471] width 107 height 12
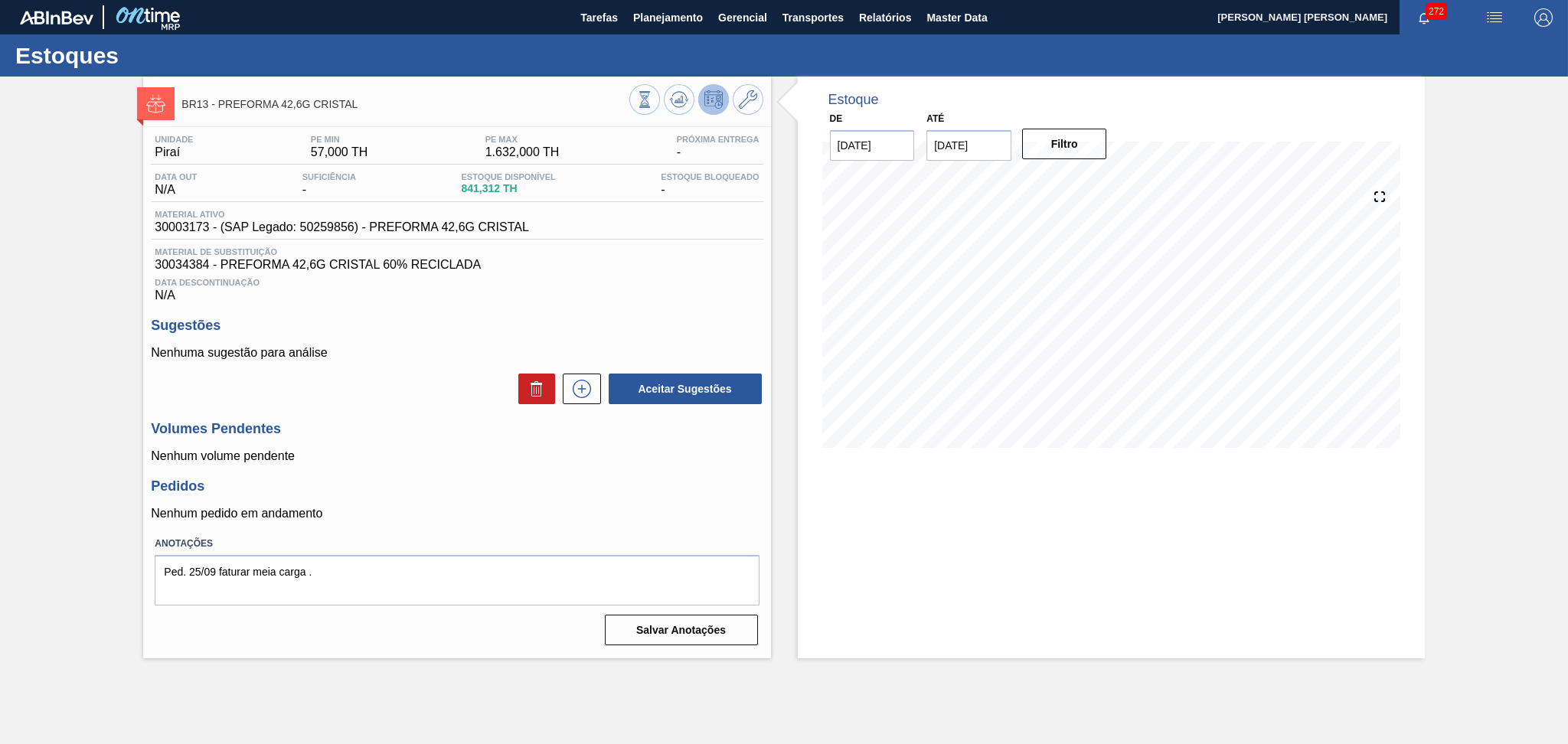
click at [353, 443] on div "Volumes Pendentes Nenhum volume pendente" at bounding box center [457, 442] width 612 height 42
click at [675, 104] on icon at bounding box center [678, 99] width 19 height 19
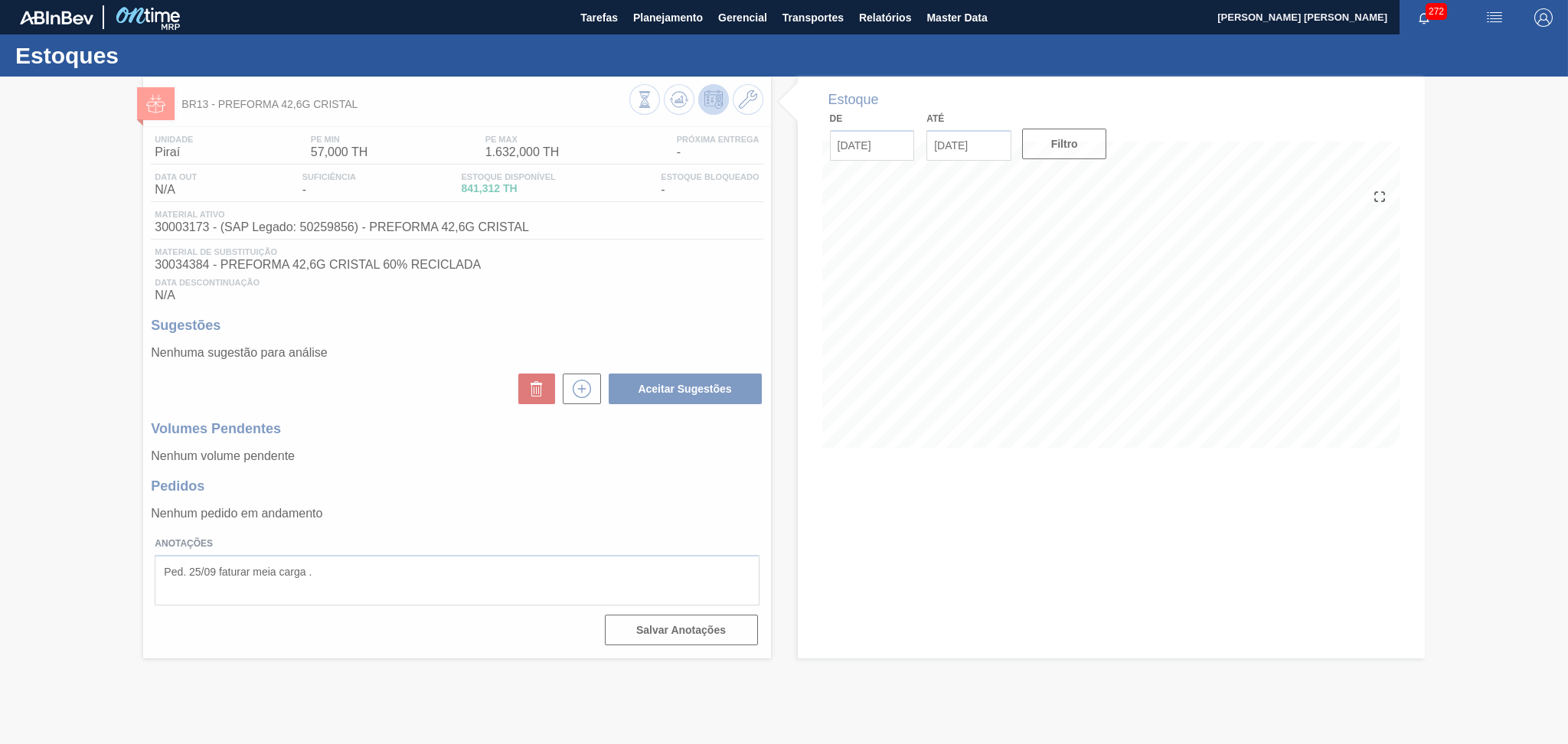
click at [594, 303] on div at bounding box center [784, 410] width 1568 height 668
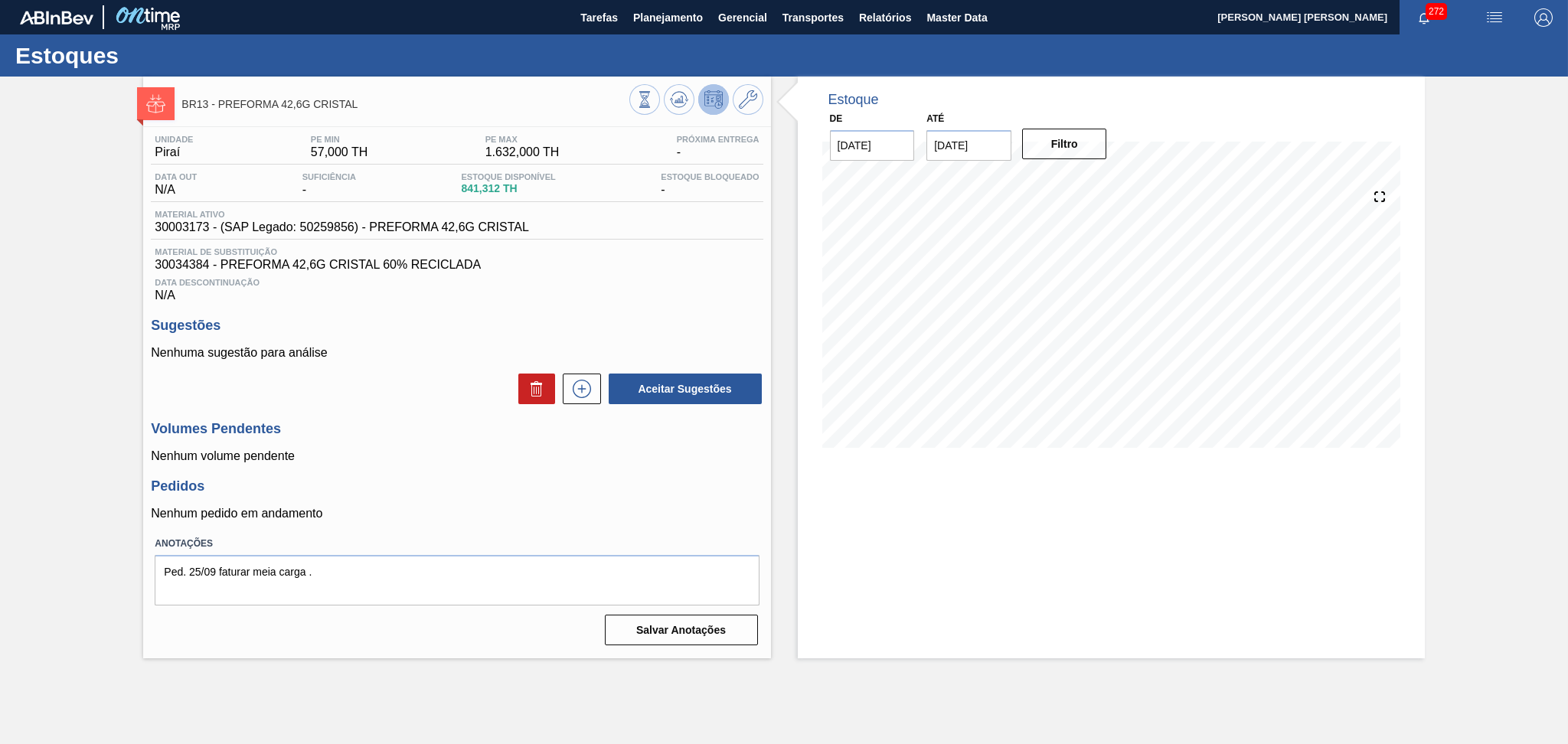
click at [639, 304] on div "Unidade Piraí PE MIN 57,000 TH PE MAX 1.632,000 TH Próxima Entrega - Data out N…" at bounding box center [456, 388] width 627 height 523
click at [456, 300] on div "Data Descontinuação N/A" at bounding box center [457, 286] width 612 height 31
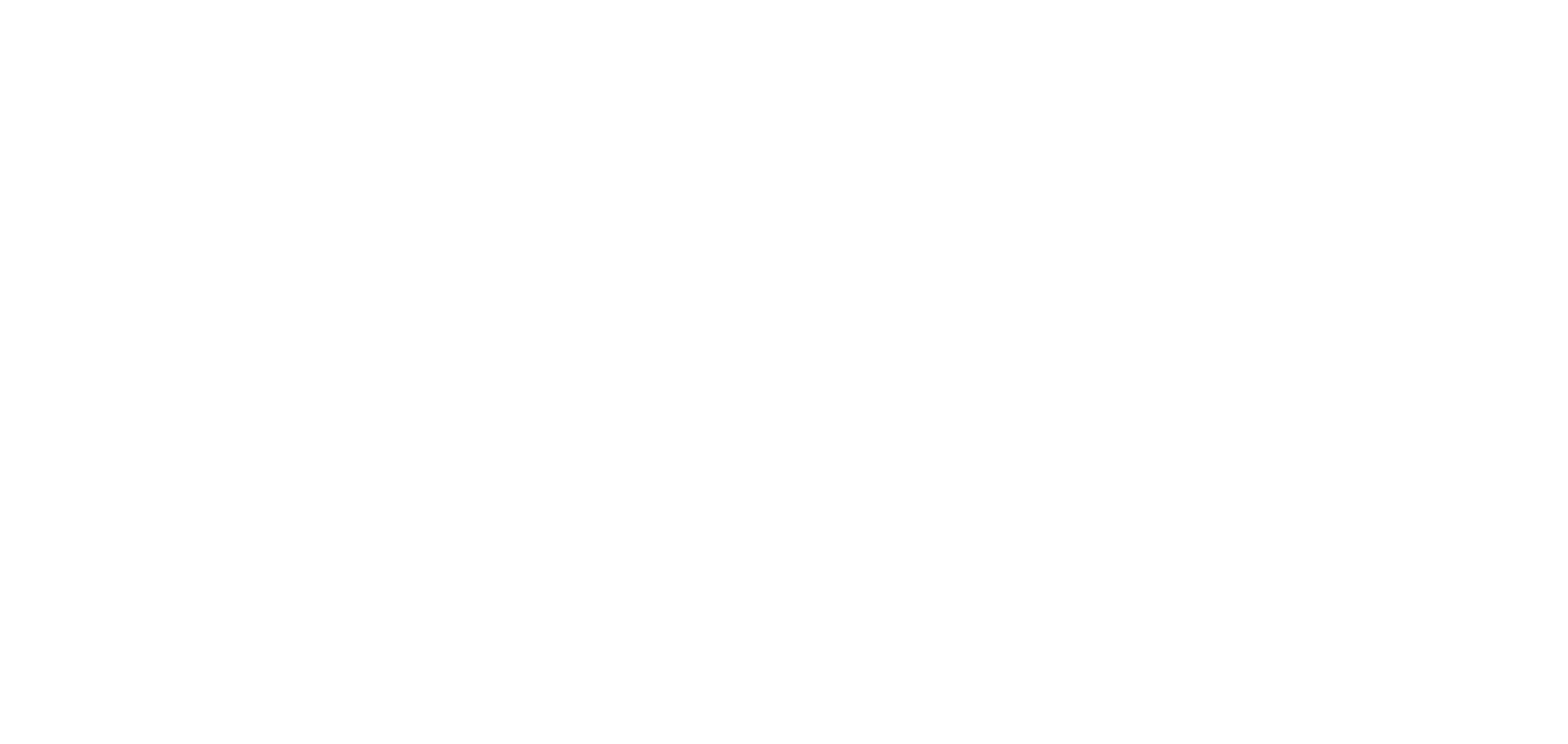
click at [969, 0] on html at bounding box center [784, 0] width 1568 height 0
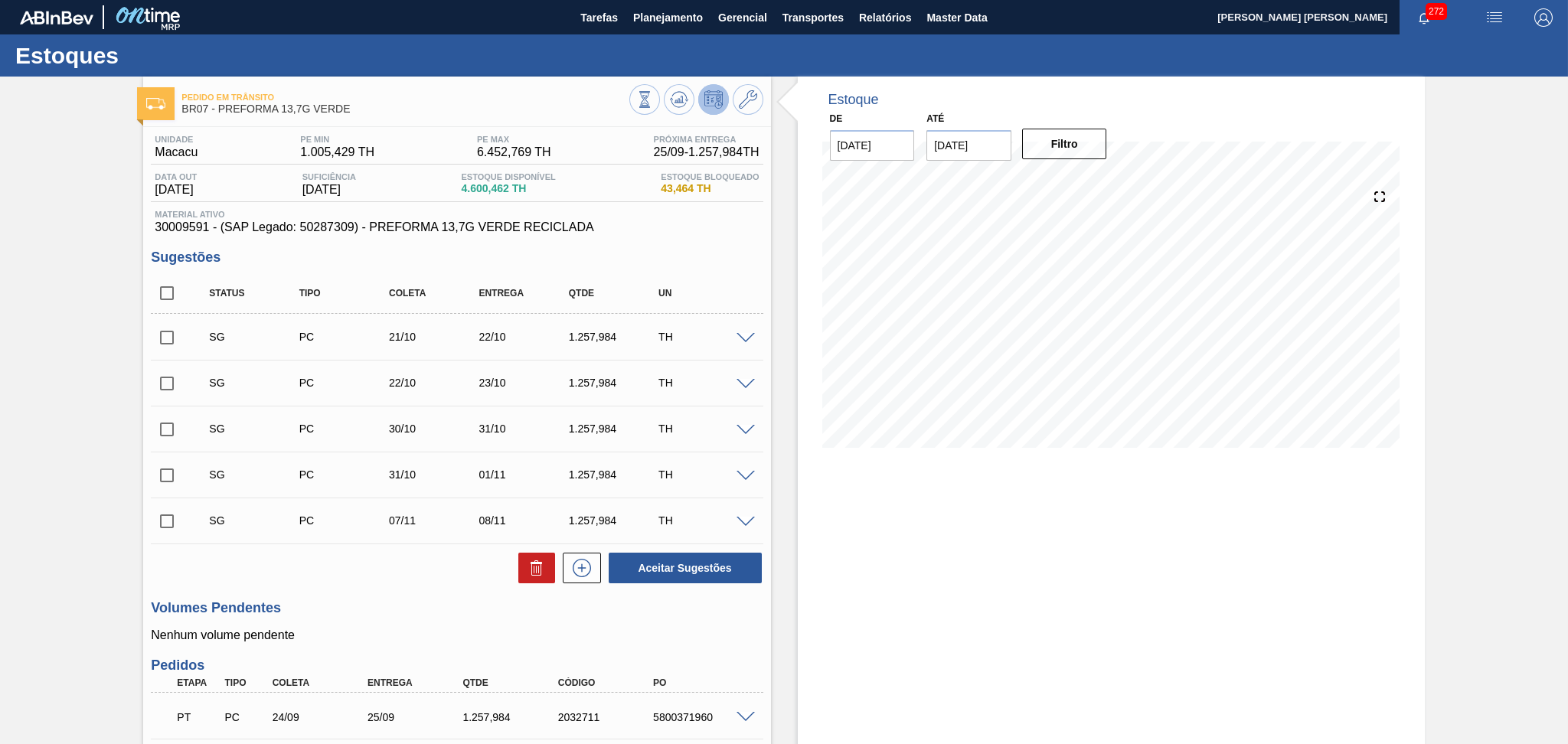
click at [652, 237] on div "Unidade Macacu PE MIN 1.005,429 TH PE MAX 6.452,769 TH Próxima Entrega 25/09 - …" at bounding box center [456, 652] width 627 height 1051
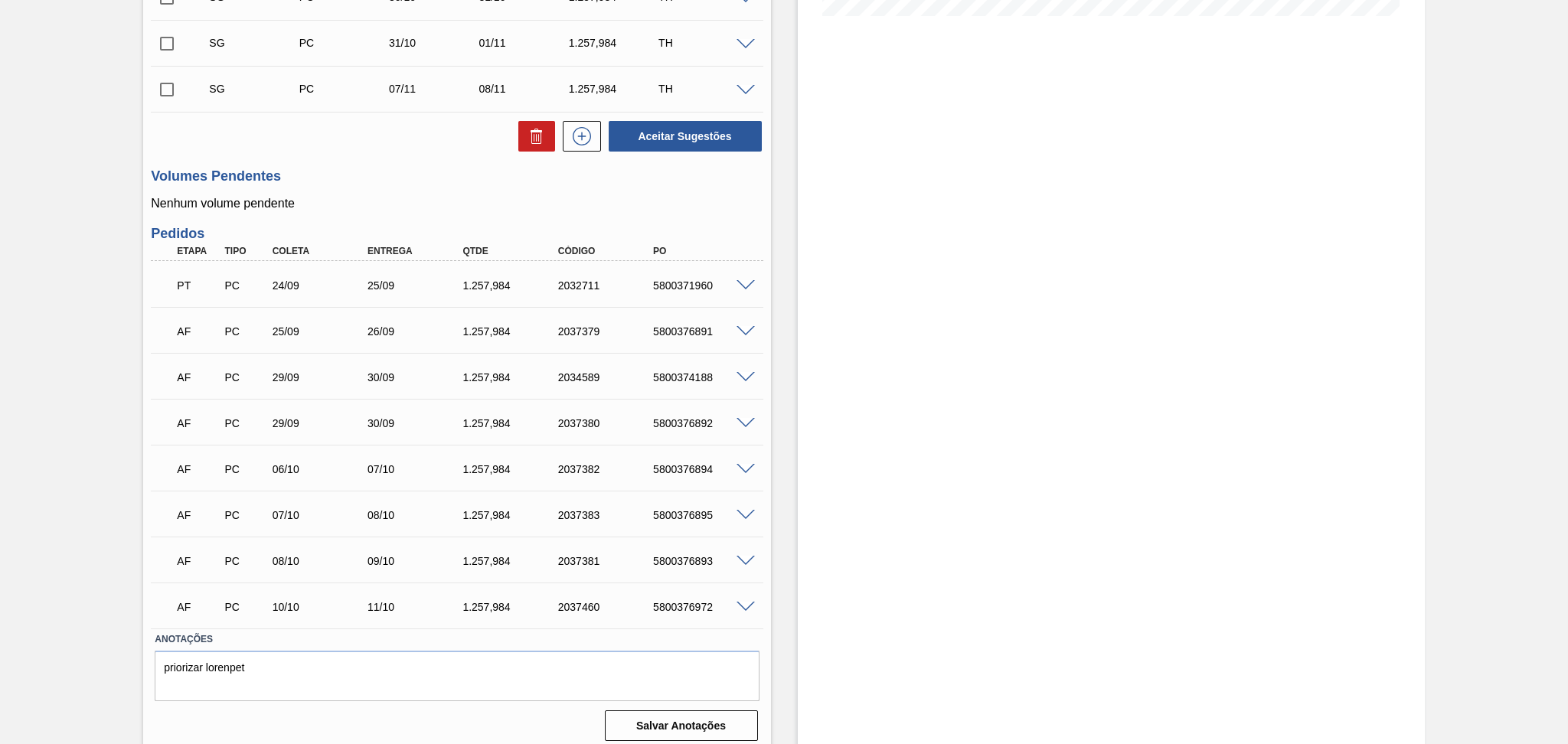
scroll to position [441, 0]
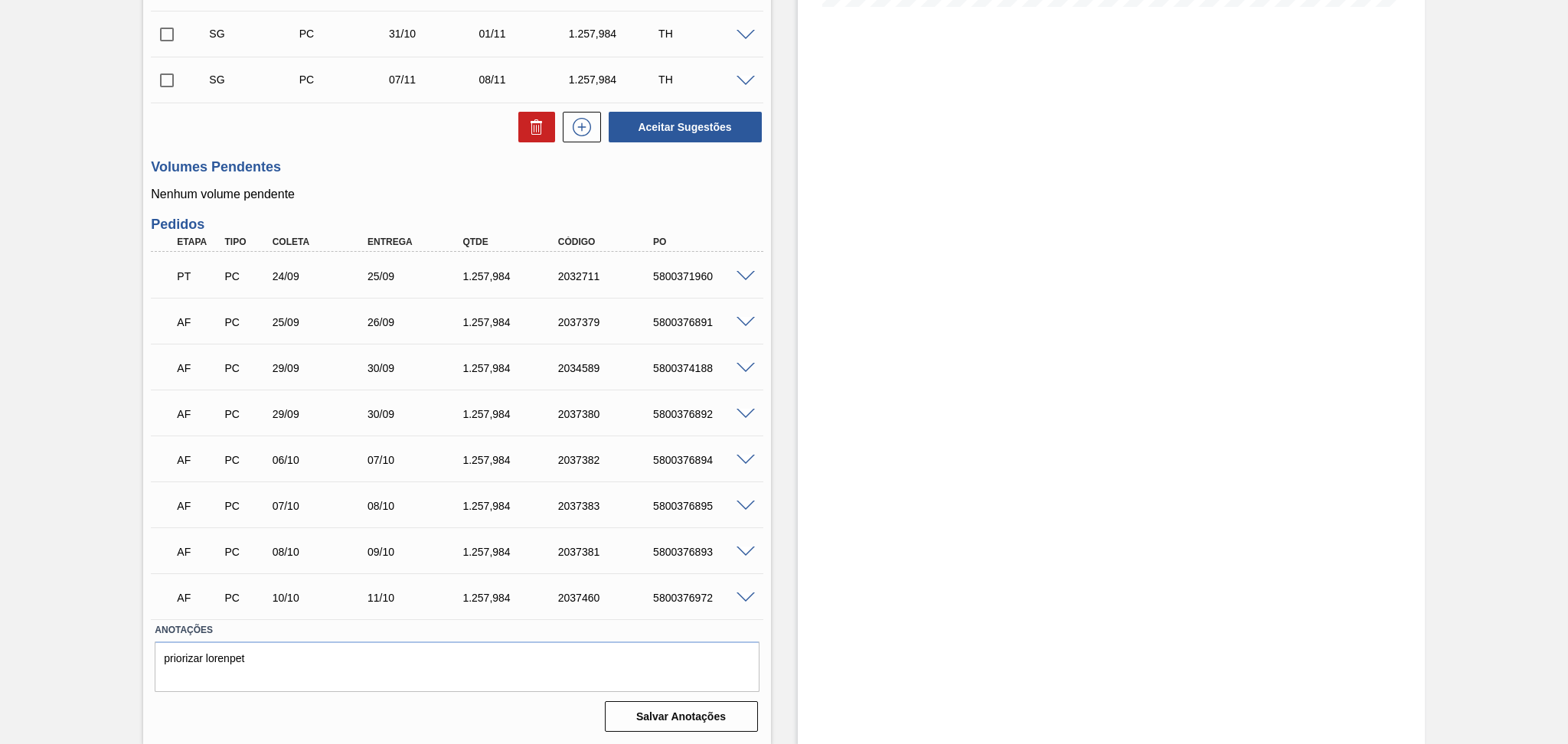
click at [332, 200] on div "Unidade Macacu PE MIN 1.005,429 TH PE MAX 6.452,769 TH Próxima Entrega 25/09 - …" at bounding box center [456, 211] width 627 height 1051
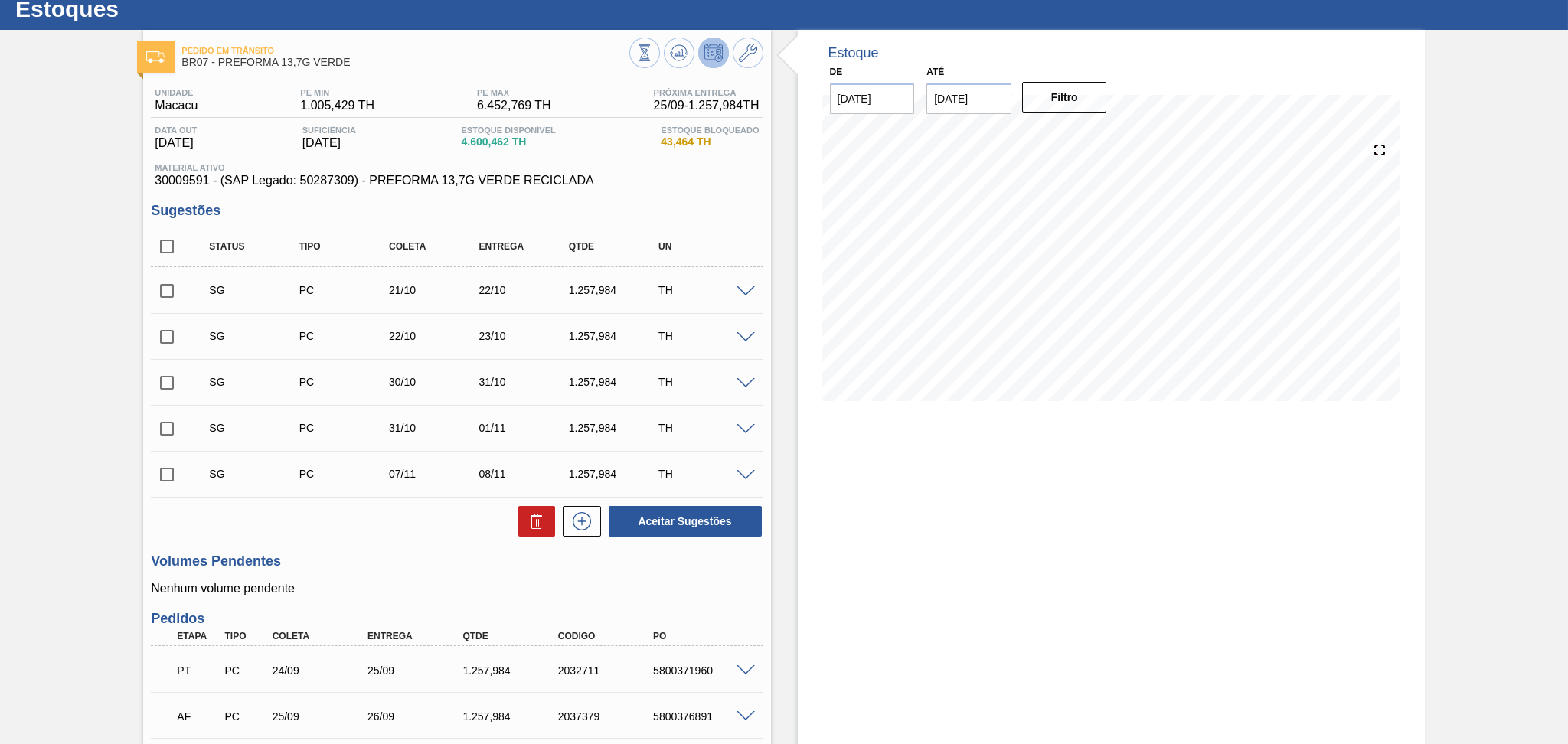
scroll to position [0, 0]
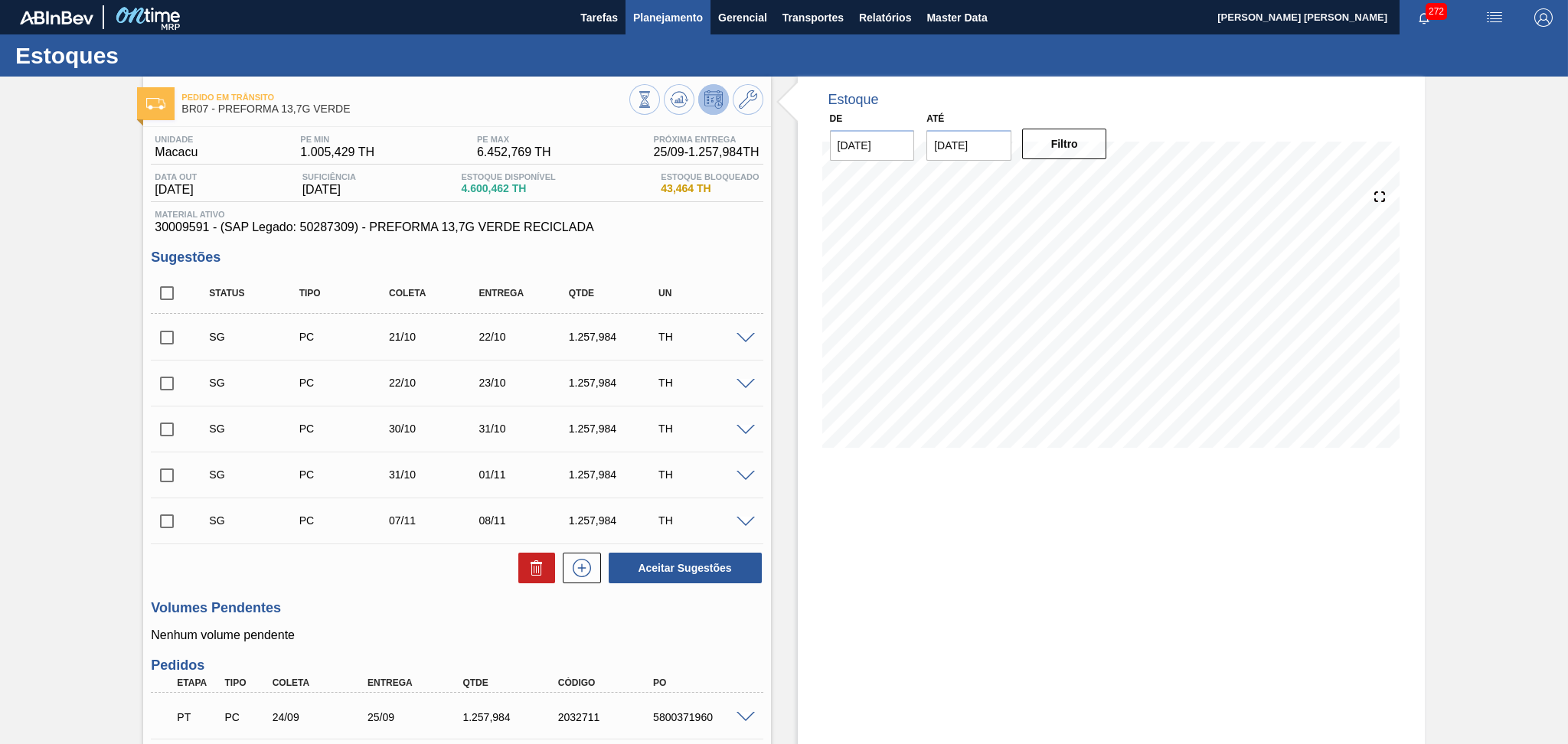
click at [668, 21] on span "Planejamento" at bounding box center [668, 17] width 70 height 19
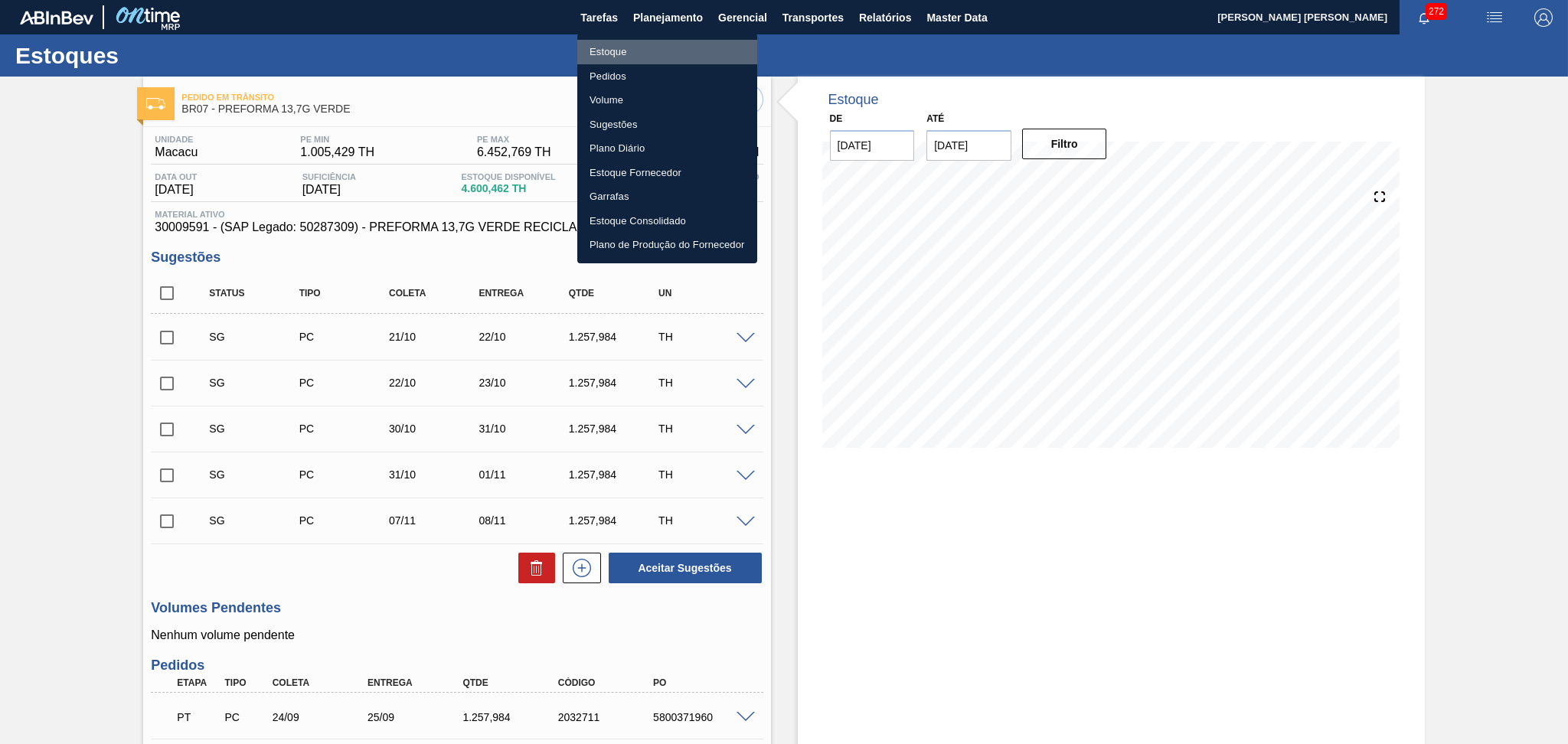
click at [635, 53] on li "Estoque" at bounding box center [667, 52] width 180 height 25
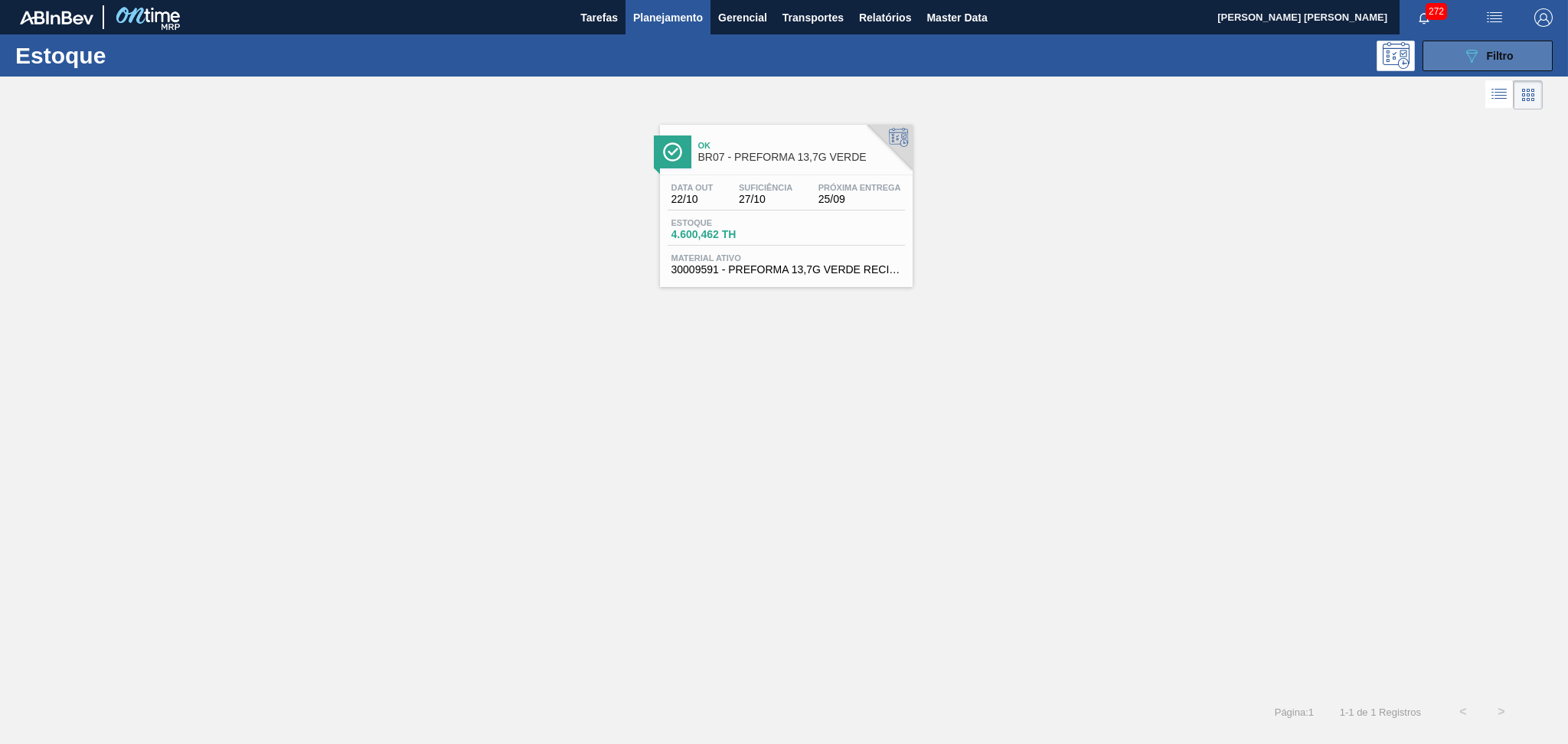
click at [1497, 51] on span "Filtro" at bounding box center [1500, 56] width 27 height 12
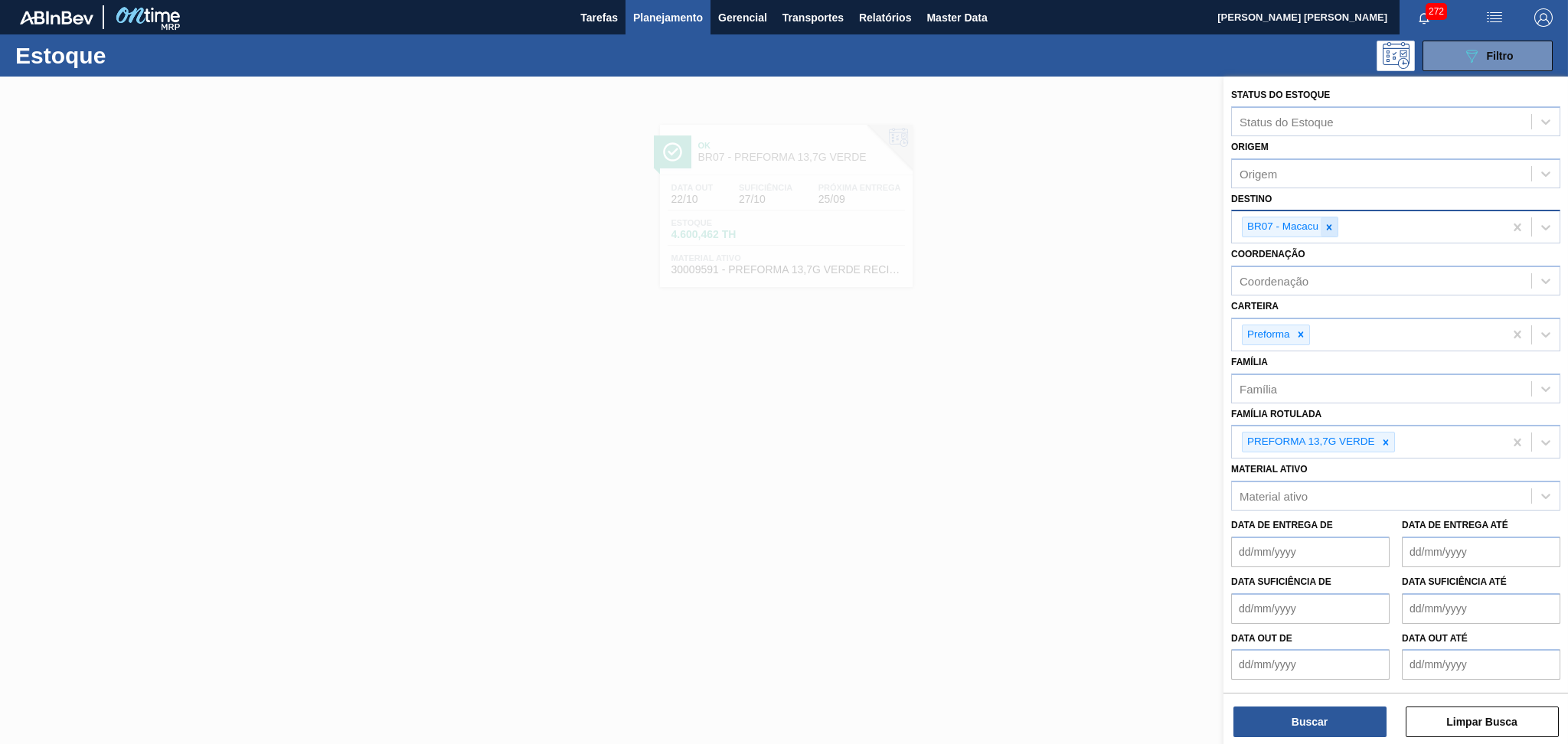
click at [1332, 227] on icon at bounding box center [1329, 227] width 11 height 11
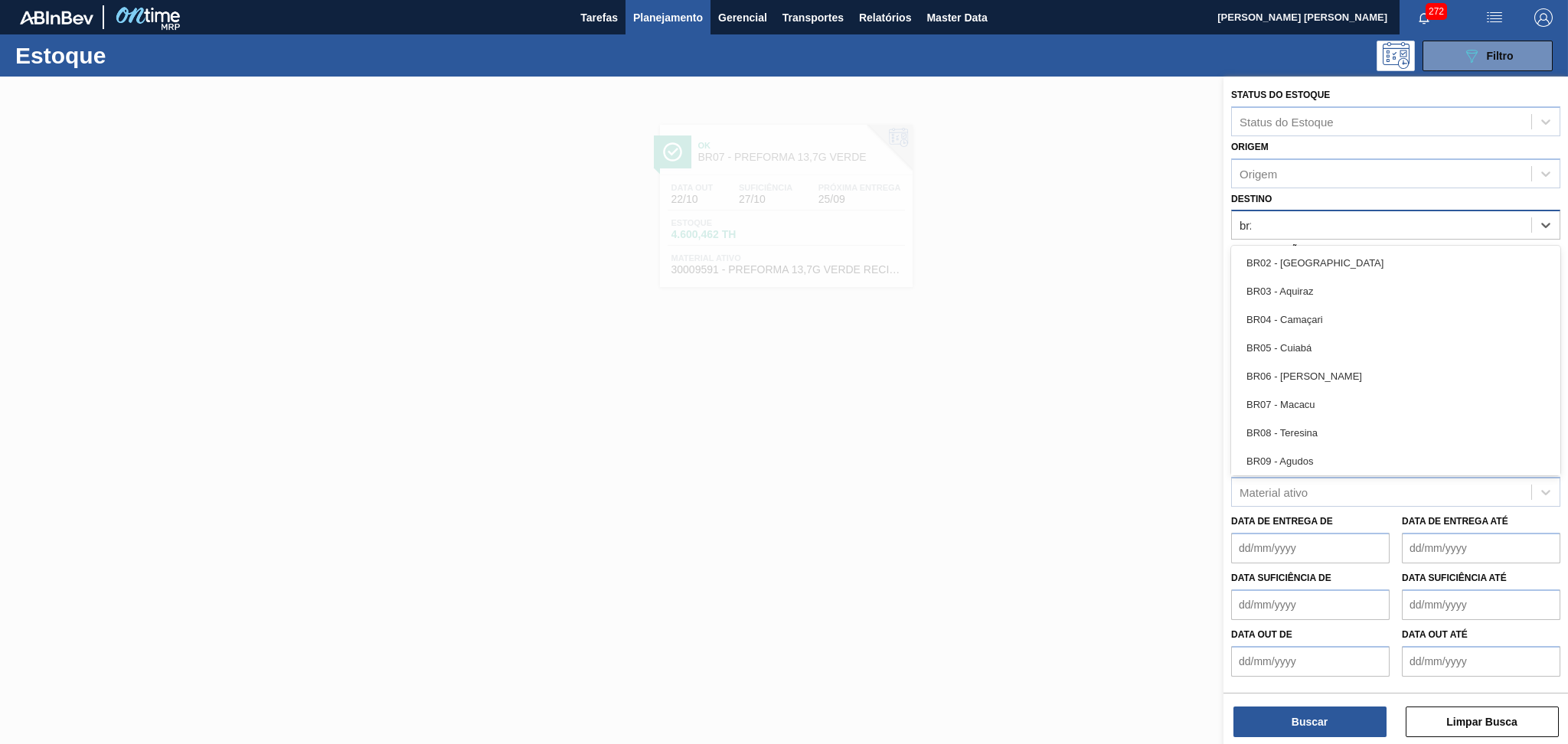
type input "br27"
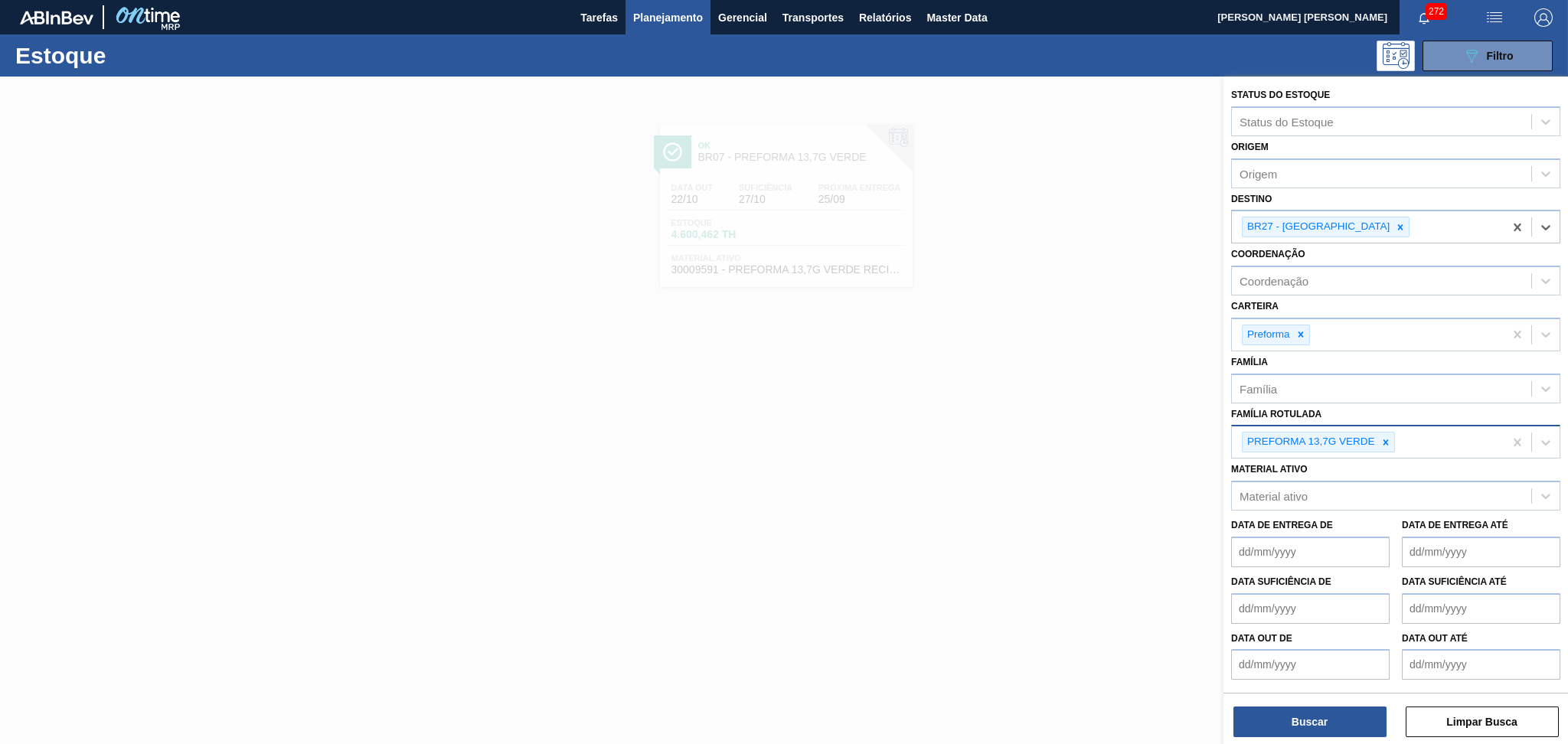
click at [1380, 443] on div at bounding box center [1385, 442] width 17 height 20
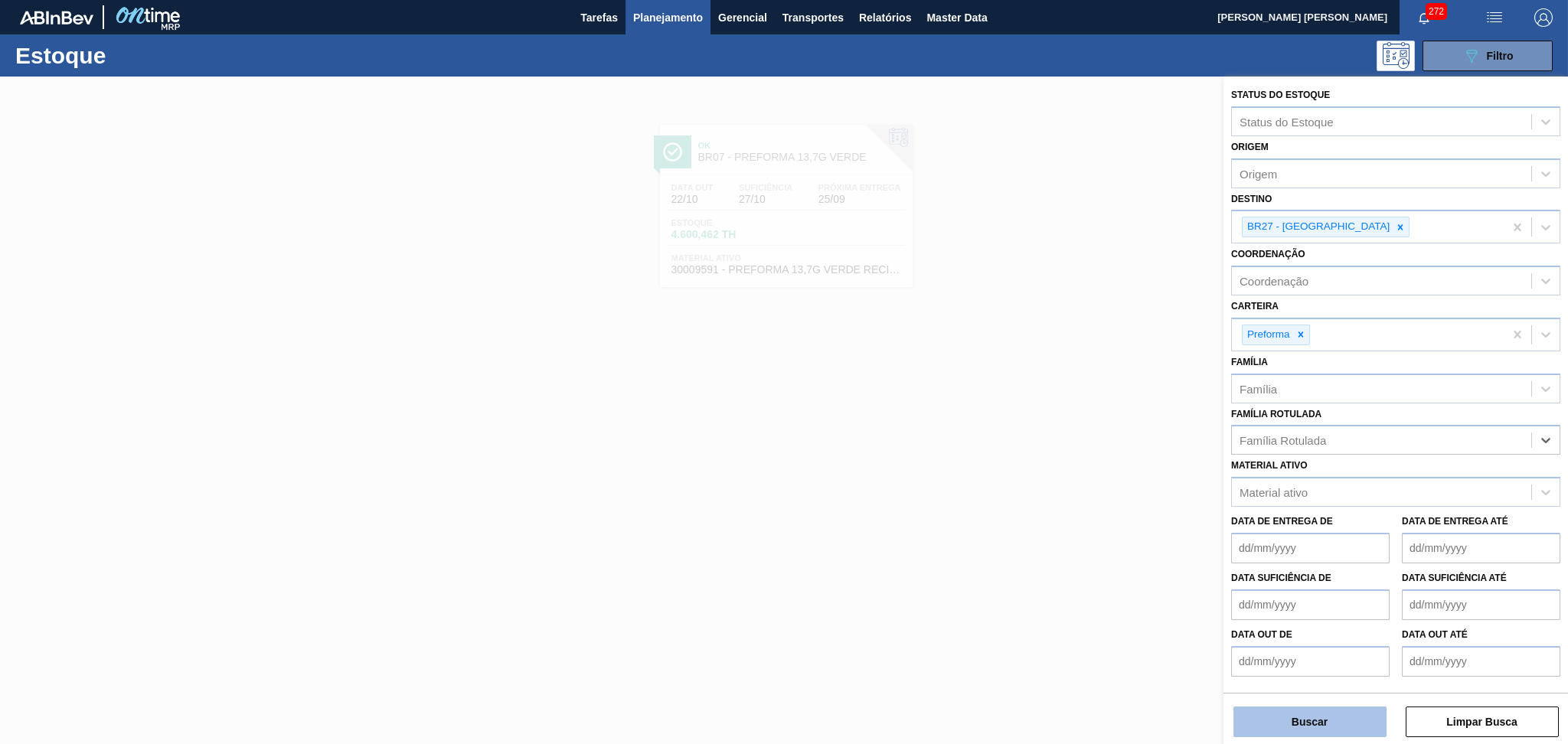
click at [1291, 724] on button "Buscar" at bounding box center [1310, 722] width 153 height 31
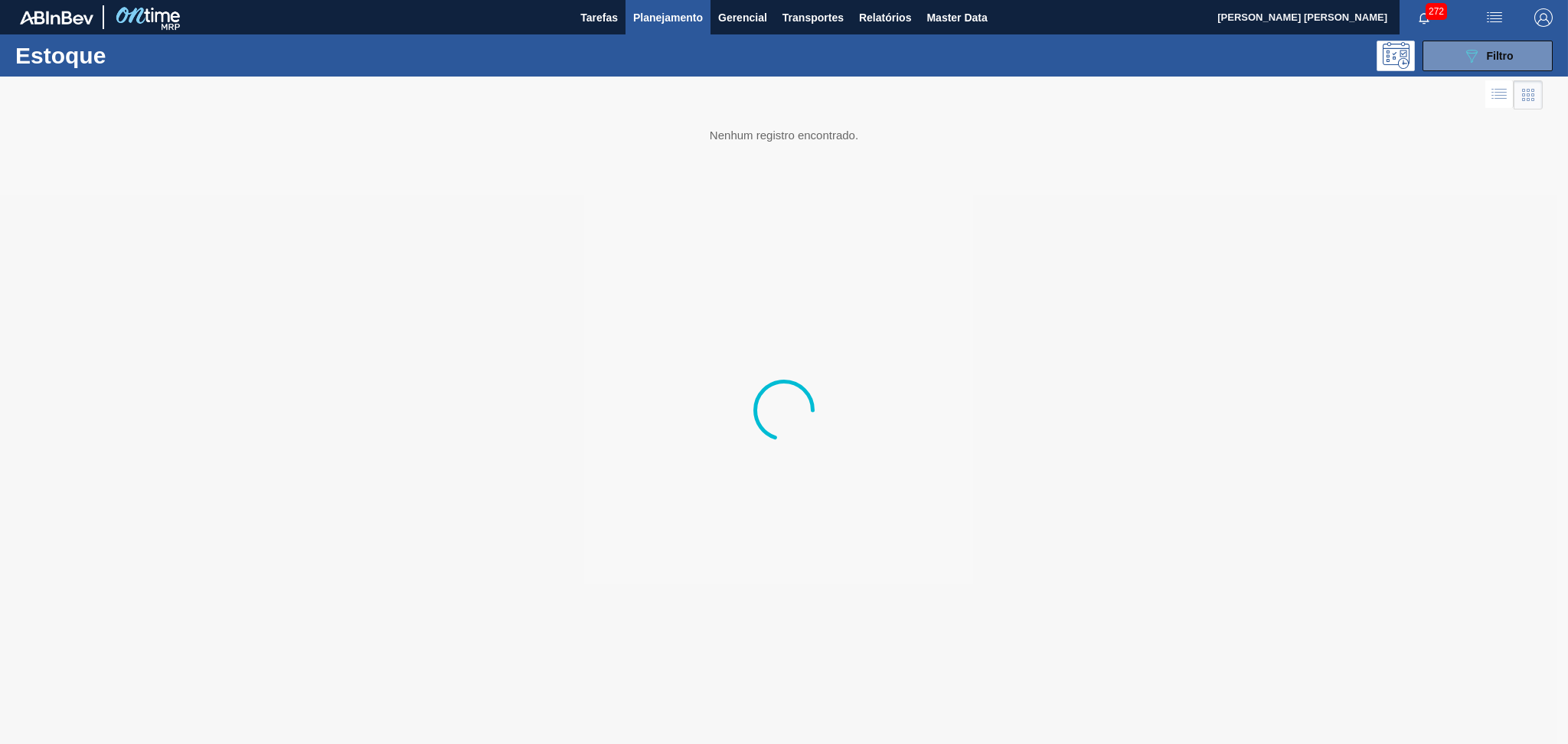
click at [1142, 441] on div at bounding box center [784, 410] width 1568 height 668
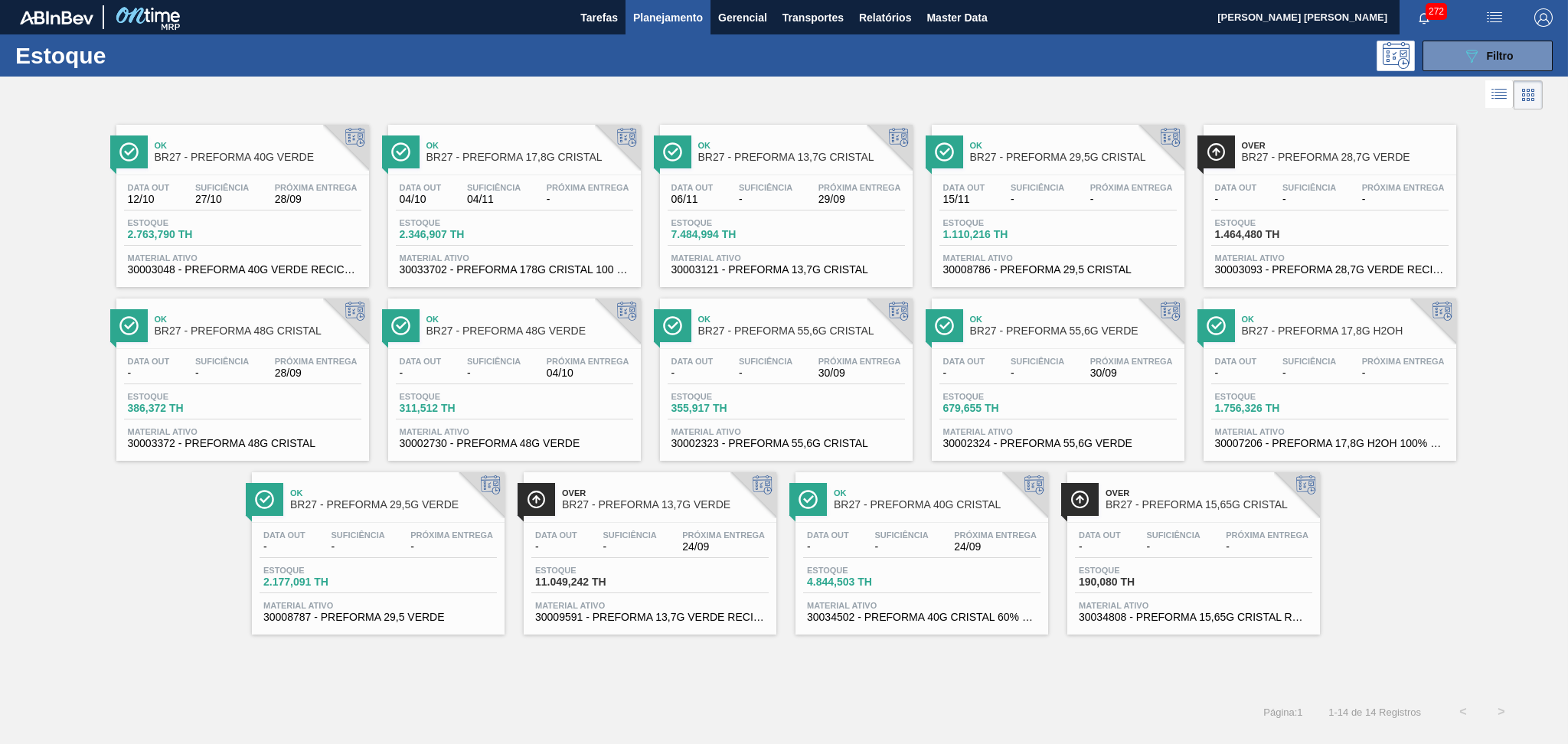
click at [262, 200] on div "Data out 12/10 Suficiência 27/10 Próxima Entrega 28/09" at bounding box center [243, 196] width 238 height 27
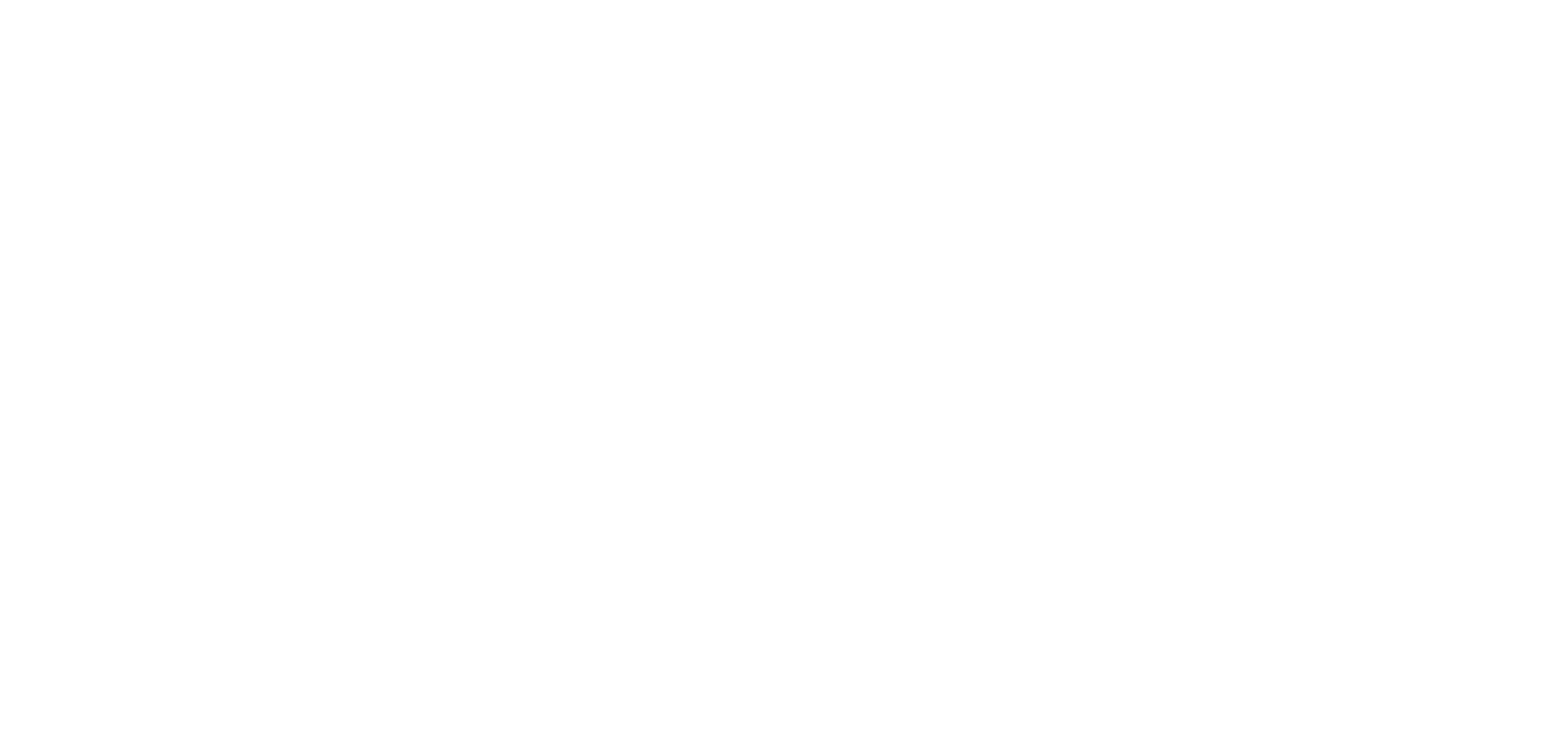
click at [548, 0] on html at bounding box center [784, 0] width 1568 height 0
click at [830, 0] on html at bounding box center [784, 0] width 1568 height 0
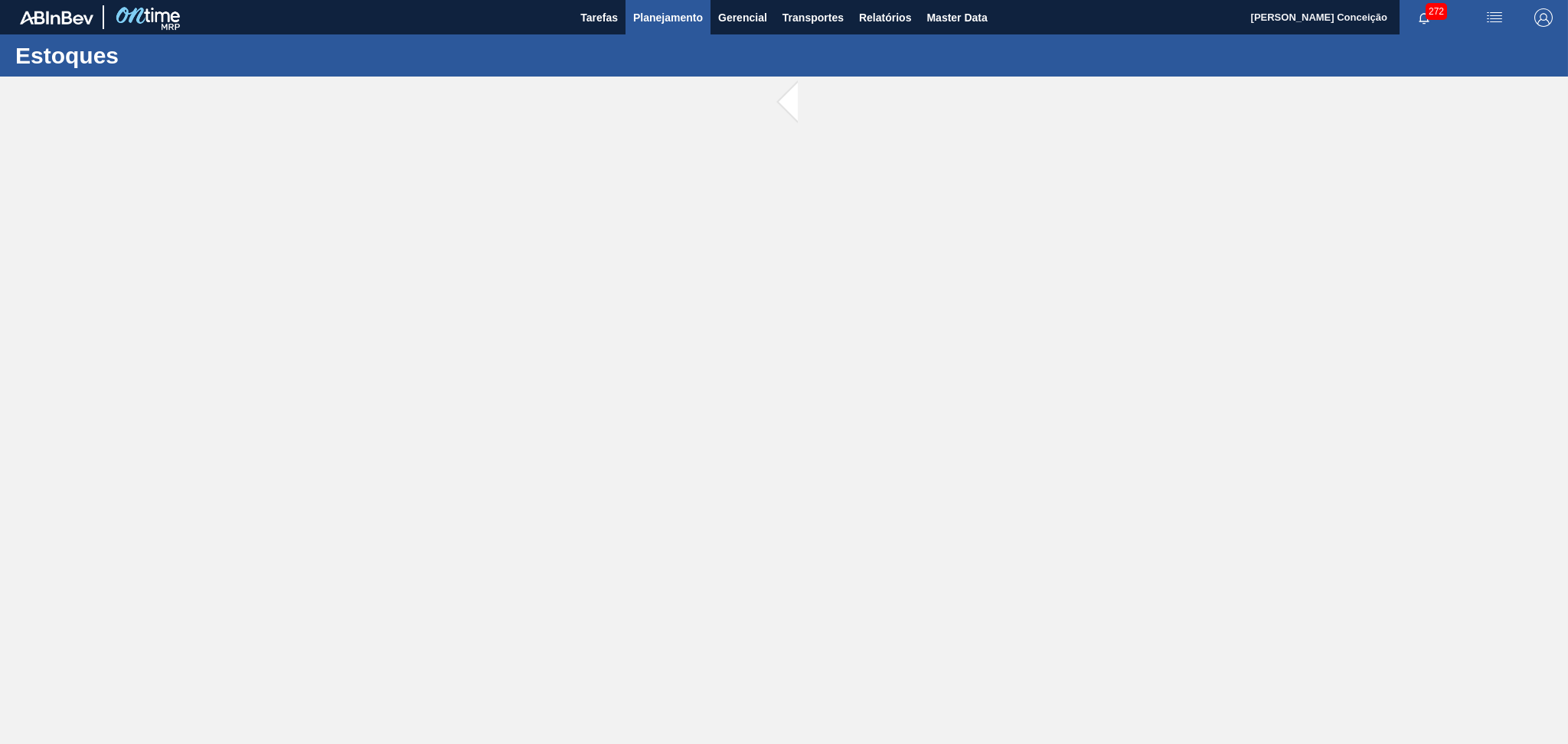
click at [660, 20] on span "Planejamento" at bounding box center [668, 17] width 70 height 19
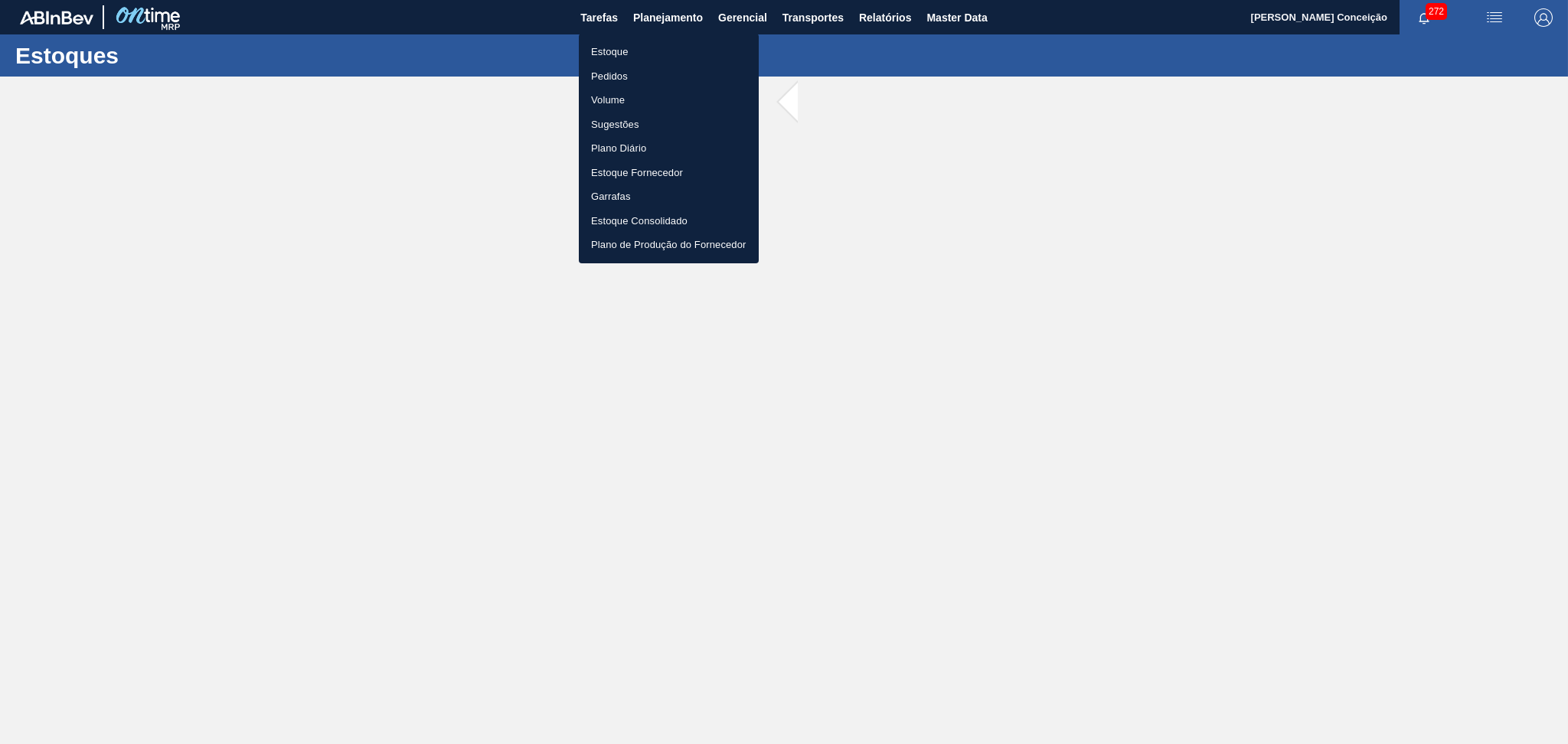
drag, startPoint x: 631, startPoint y: 46, endPoint x: 716, endPoint y: 54, distance: 85.4
click at [631, 46] on li "Estoque" at bounding box center [669, 52] width 180 height 25
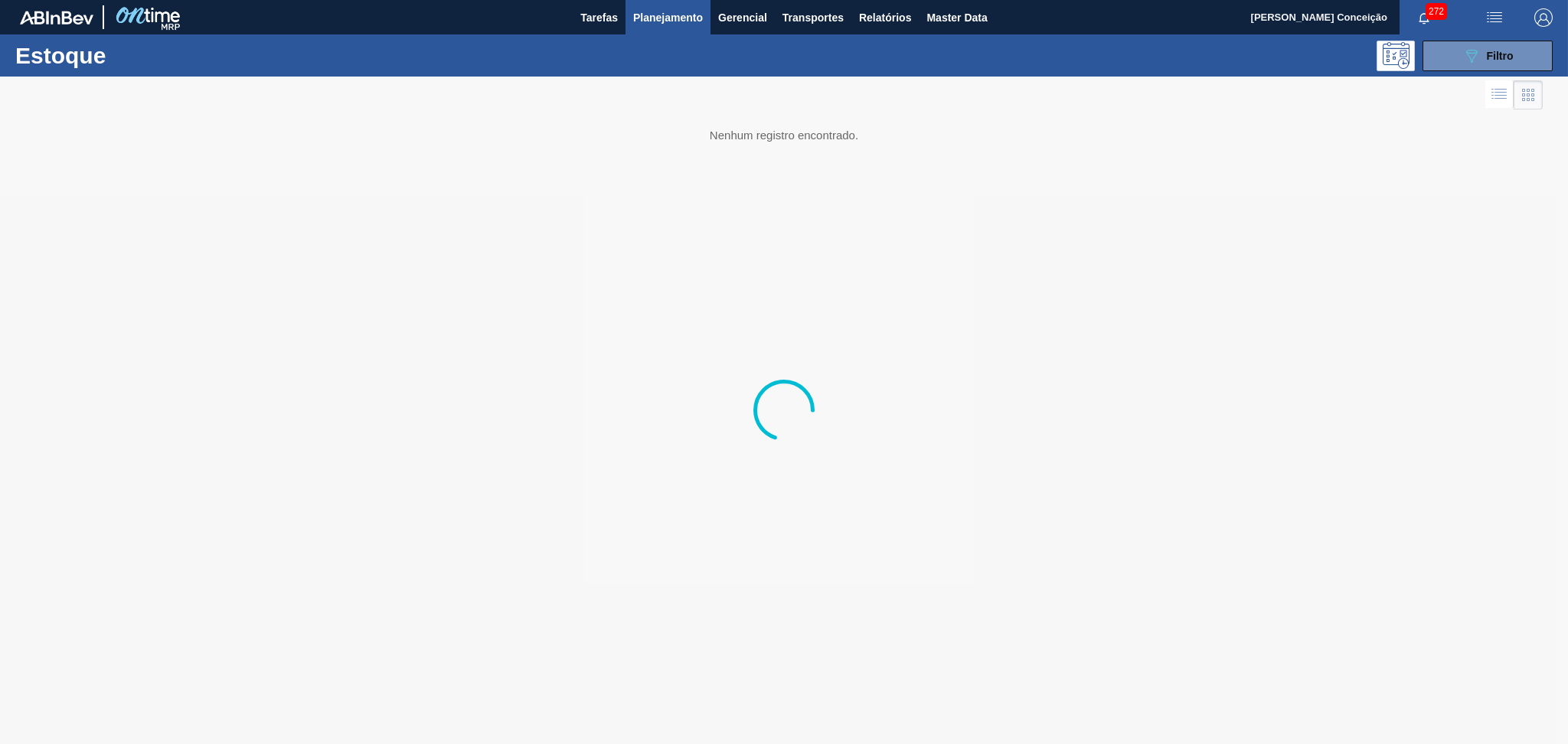
click at [1559, 59] on div "089F7B8B-B2A5-4AFE-B5C0-19BA573D28AC Filtro" at bounding box center [1487, 56] width 145 height 31
click at [1505, 56] on span "Filtro" at bounding box center [1500, 56] width 27 height 12
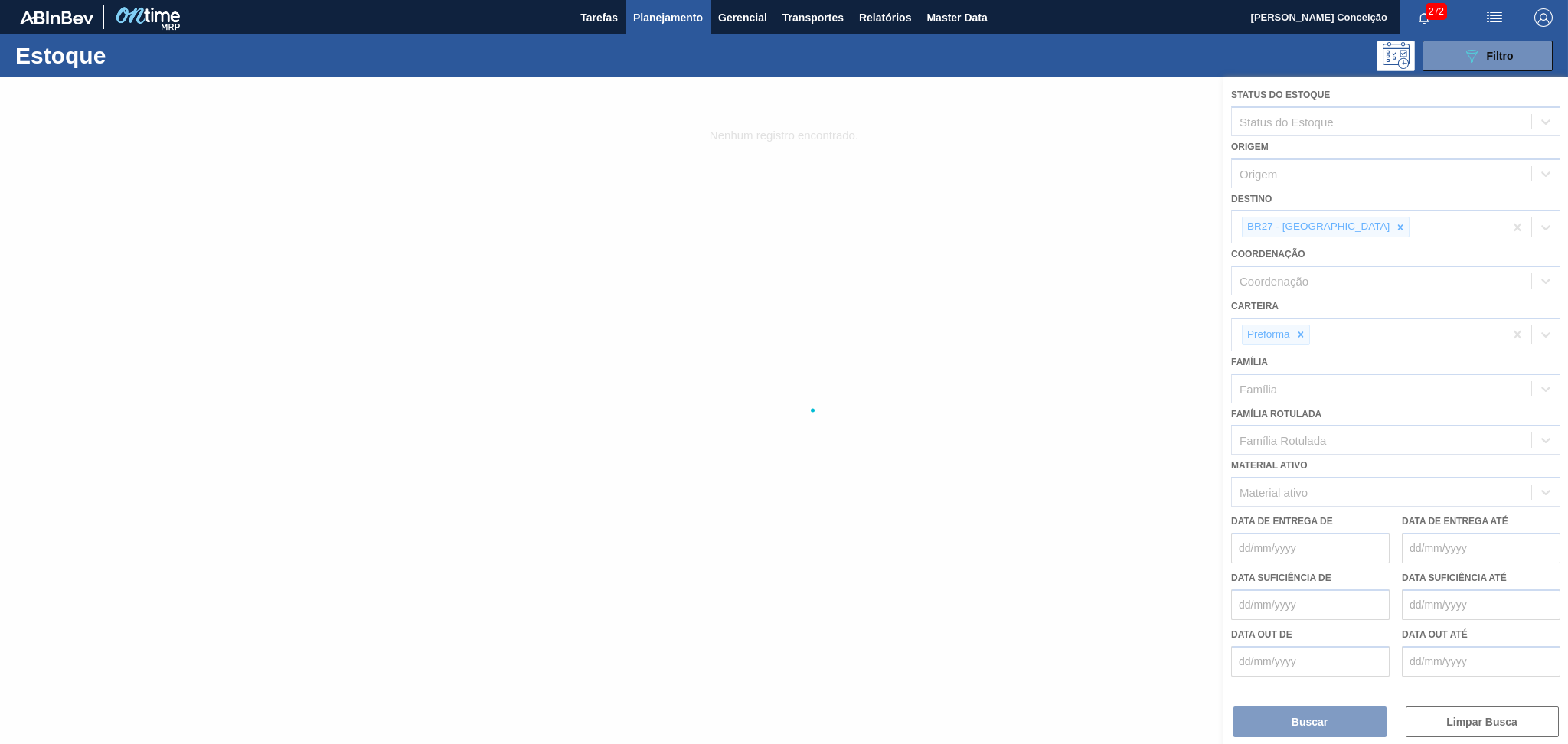
click at [1340, 227] on div at bounding box center [784, 410] width 1568 height 668
click at [1341, 227] on div at bounding box center [784, 410] width 1568 height 668
click at [1343, 227] on div at bounding box center [784, 410] width 1568 height 668
click at [1345, 227] on div at bounding box center [784, 410] width 1568 height 668
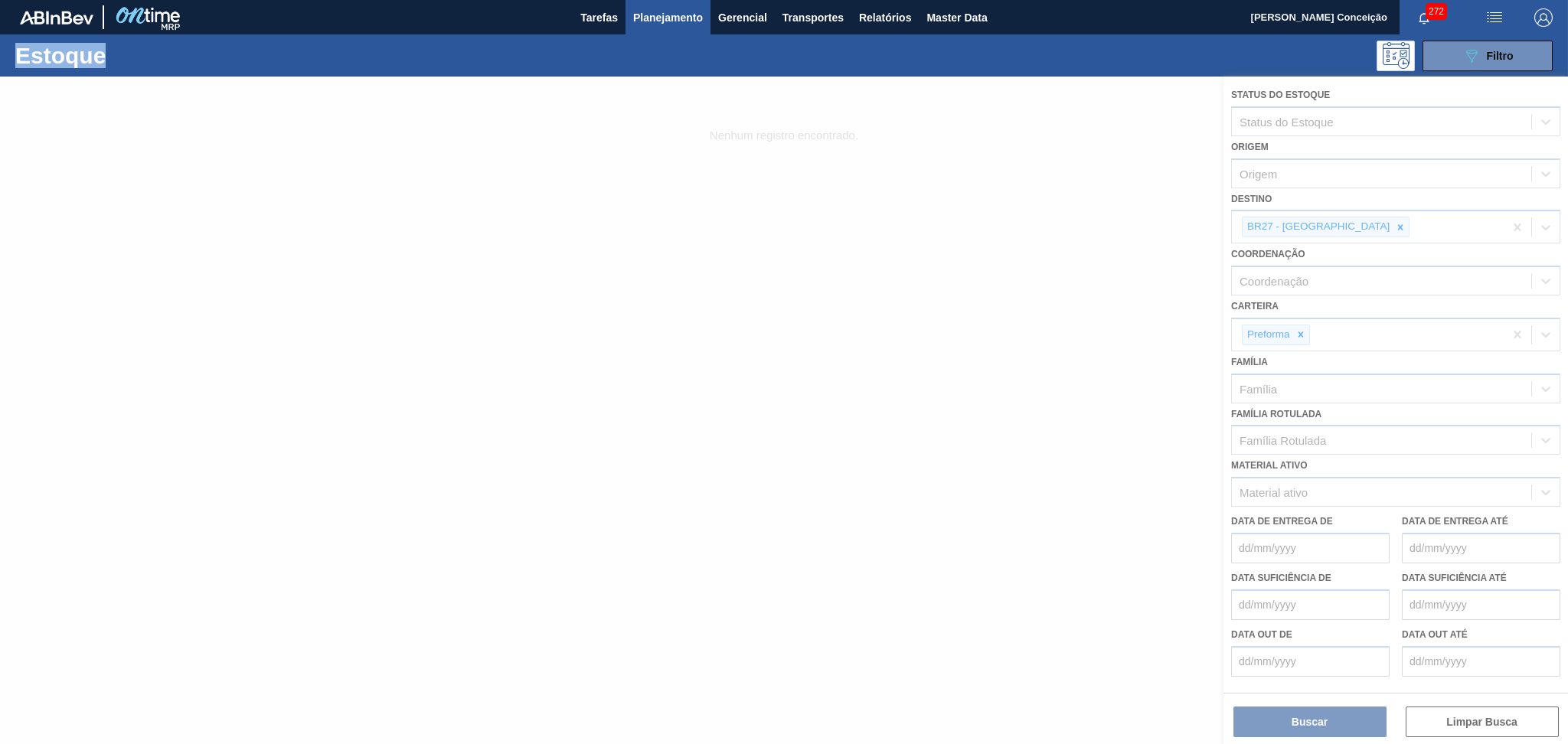
click at [1345, 227] on div at bounding box center [784, 410] width 1568 height 668
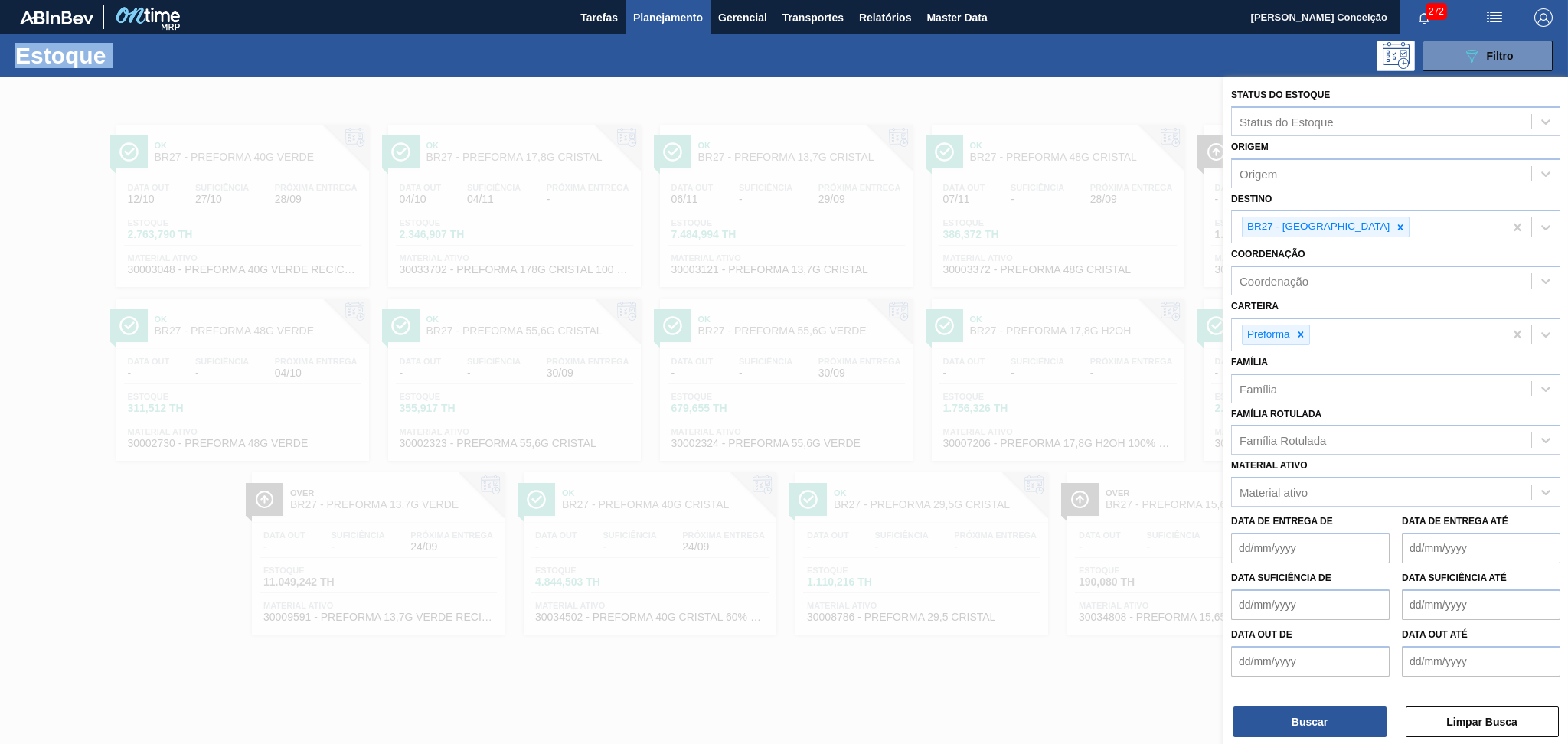
click at [1398, 227] on icon at bounding box center [1400, 227] width 5 height 5
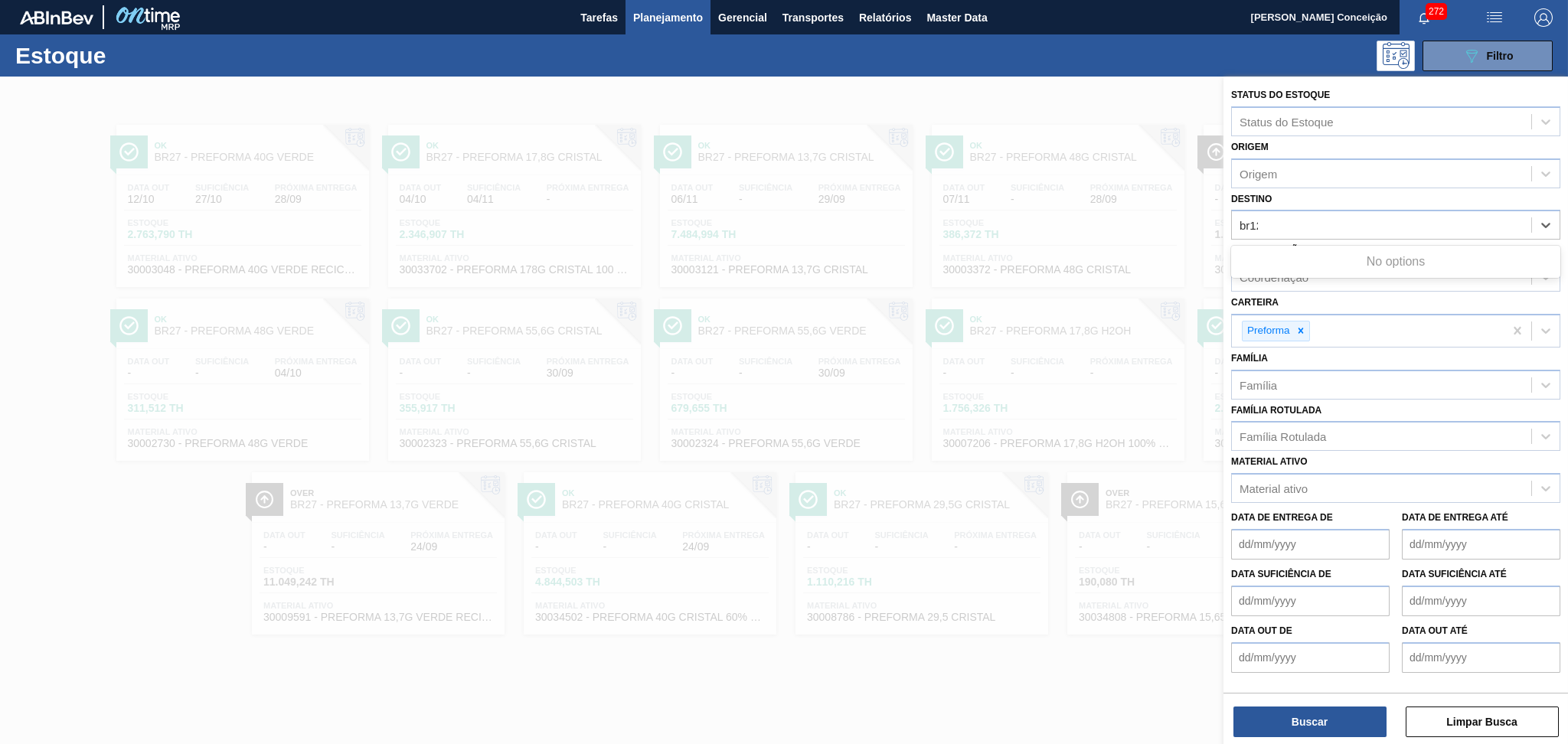
type input "br12"
click at [1398, 227] on icon at bounding box center [1400, 227] width 5 height 5
click at [1326, 260] on div "BR12 - Cebrasa" at bounding box center [1395, 263] width 329 height 28
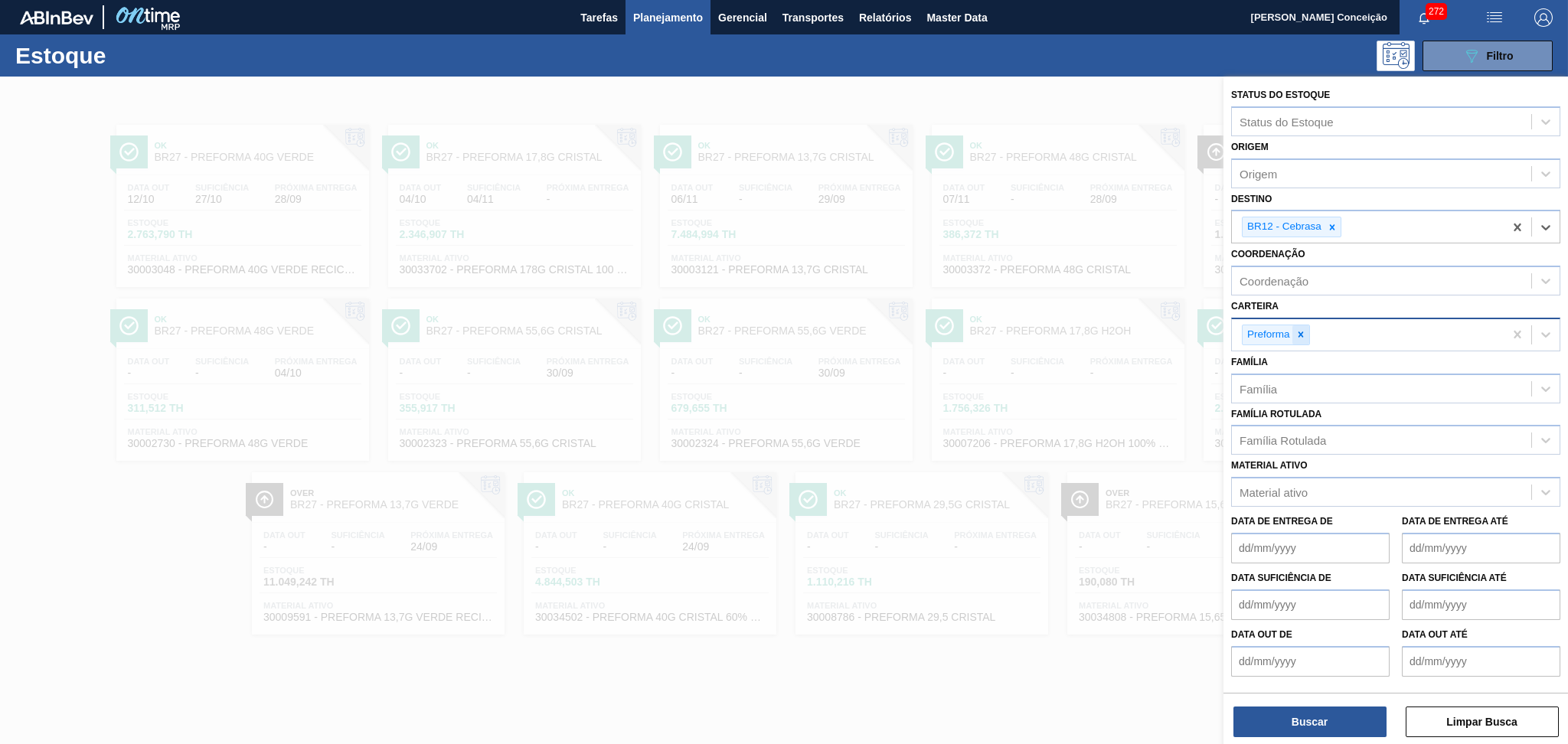
click at [1300, 333] on icon at bounding box center [1301, 334] width 11 height 11
click at [1279, 377] on div "Família" at bounding box center [1382, 384] width 300 height 22
type input "rolha"
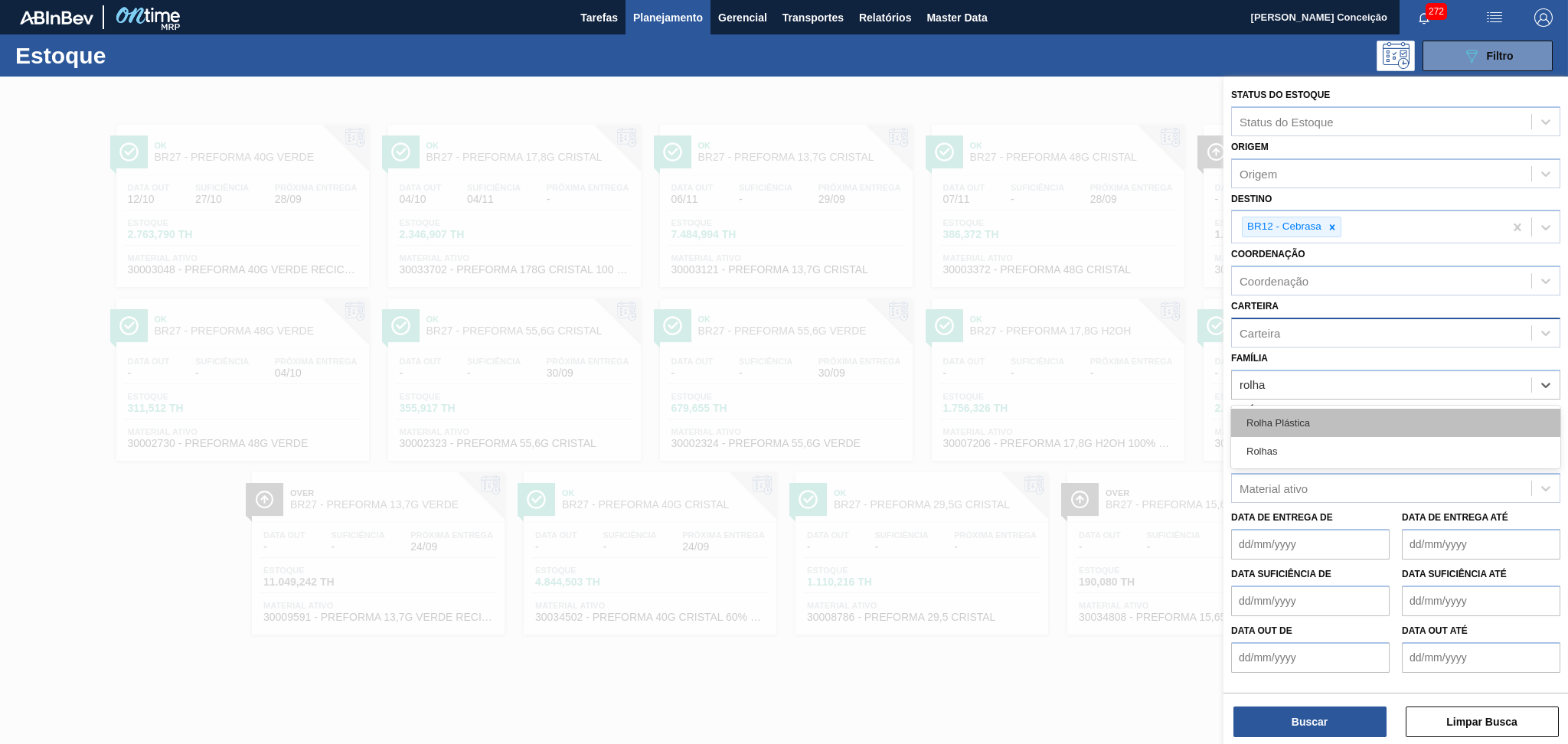
click at [1305, 413] on div "Rolha Plástica" at bounding box center [1395, 423] width 329 height 28
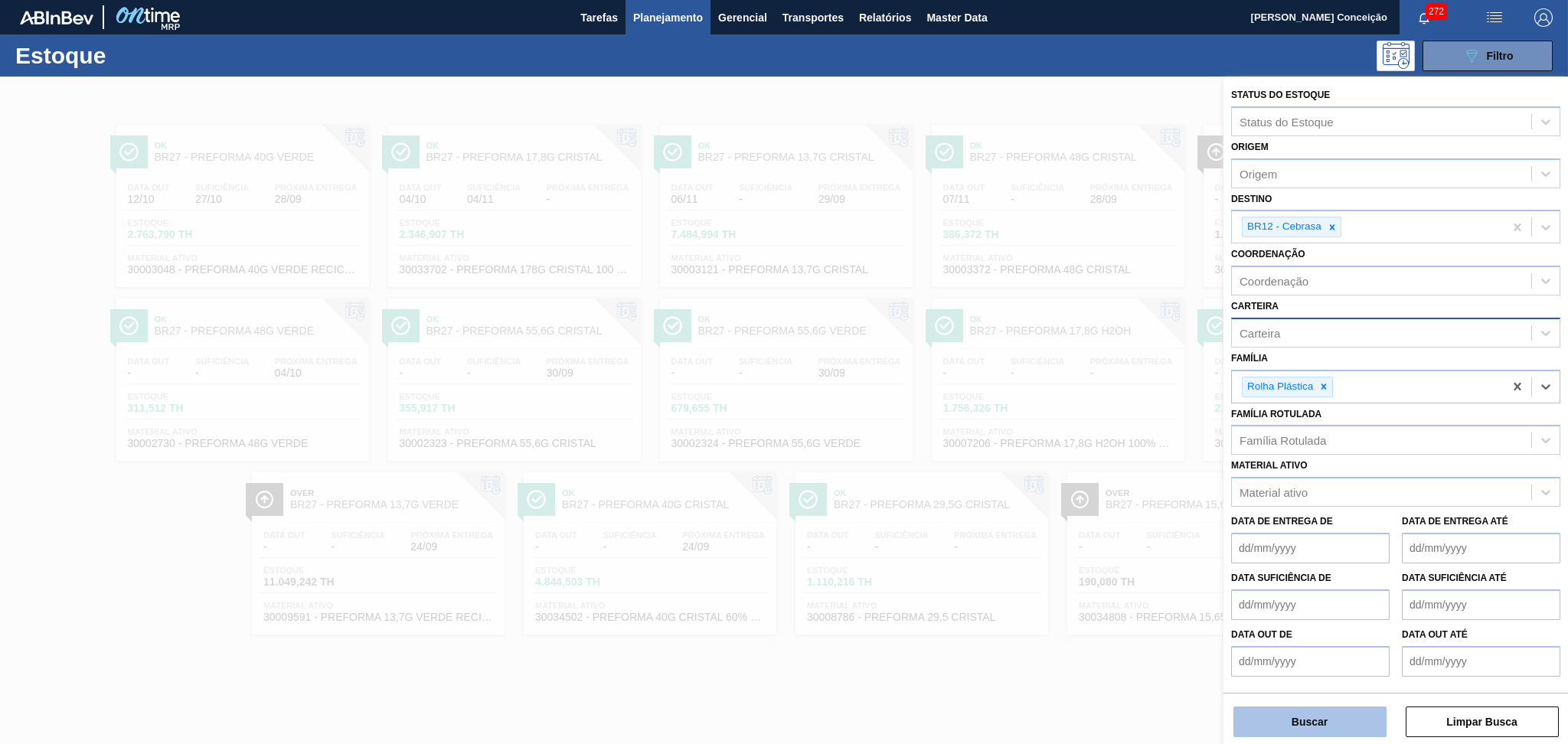
click at [1301, 721] on button "Buscar" at bounding box center [1310, 722] width 153 height 31
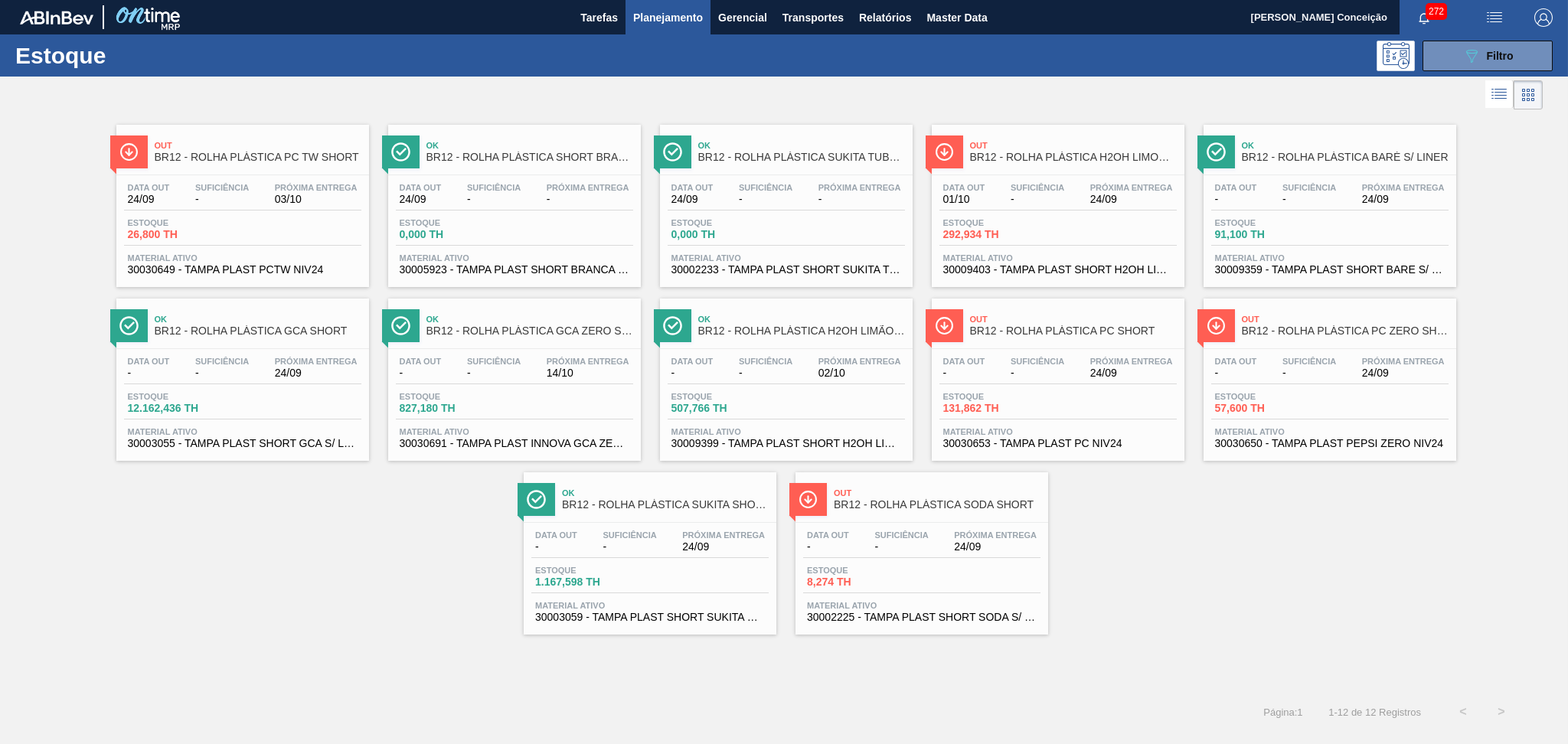
click at [255, 587] on div "Out BR12 - ROLHA PLÁSTICA PC TW SHORT Data out 24/09 Suficiência - Próxima Entr…" at bounding box center [784, 374] width 1568 height 521
click at [1312, 445] on span "30030650 - TAMPA PLAST PEPSI ZERO NIV24" at bounding box center [1329, 443] width 230 height 12
click at [1072, 439] on span "30030653 - TAMPA PLAST PC NIV24" at bounding box center [1057, 443] width 230 height 12
click at [1516, 49] on button "089F7B8B-B2A5-4AFE-B5C0-19BA573D28AC Filtro" at bounding box center [1487, 56] width 130 height 31
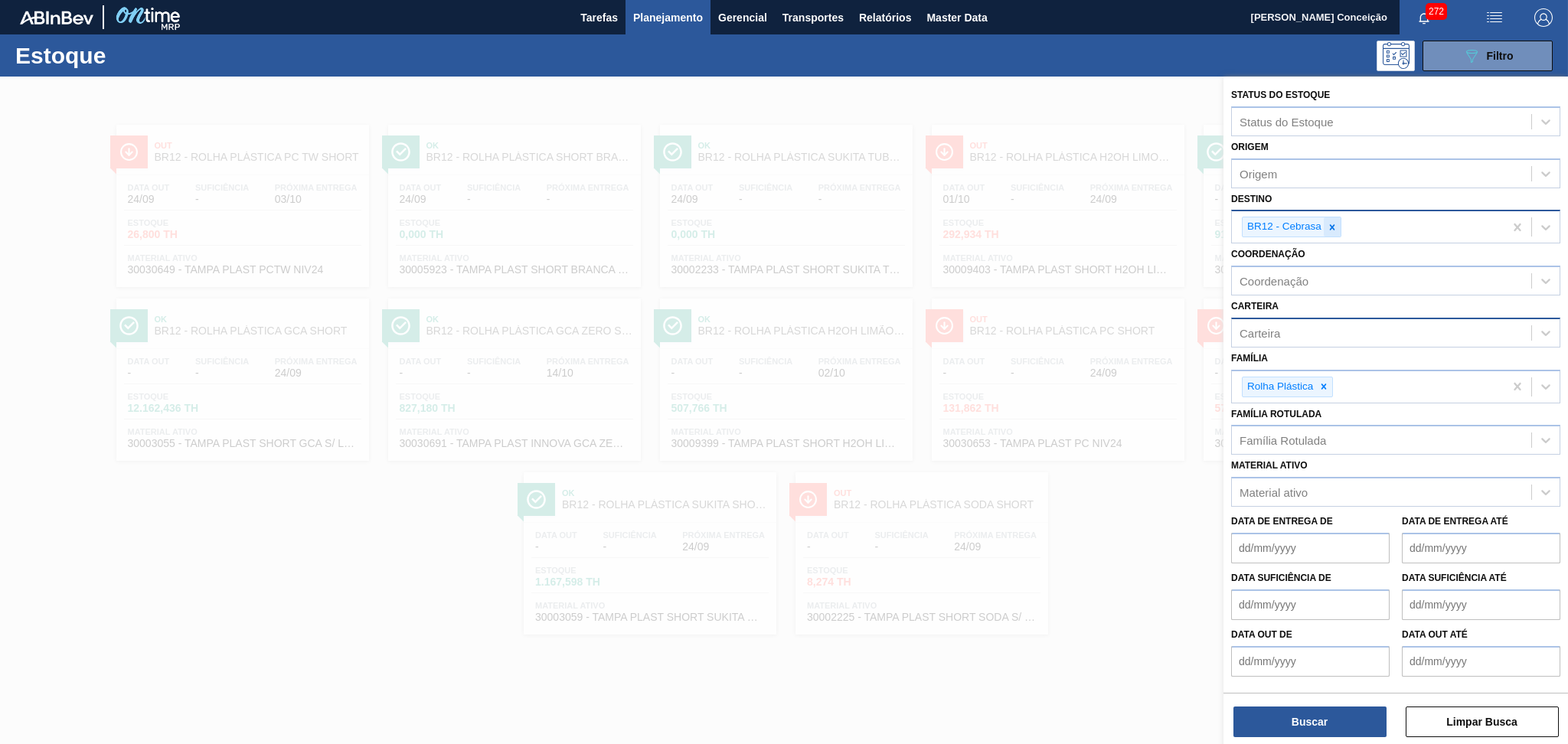
click at [1333, 226] on icon at bounding box center [1332, 227] width 5 height 5
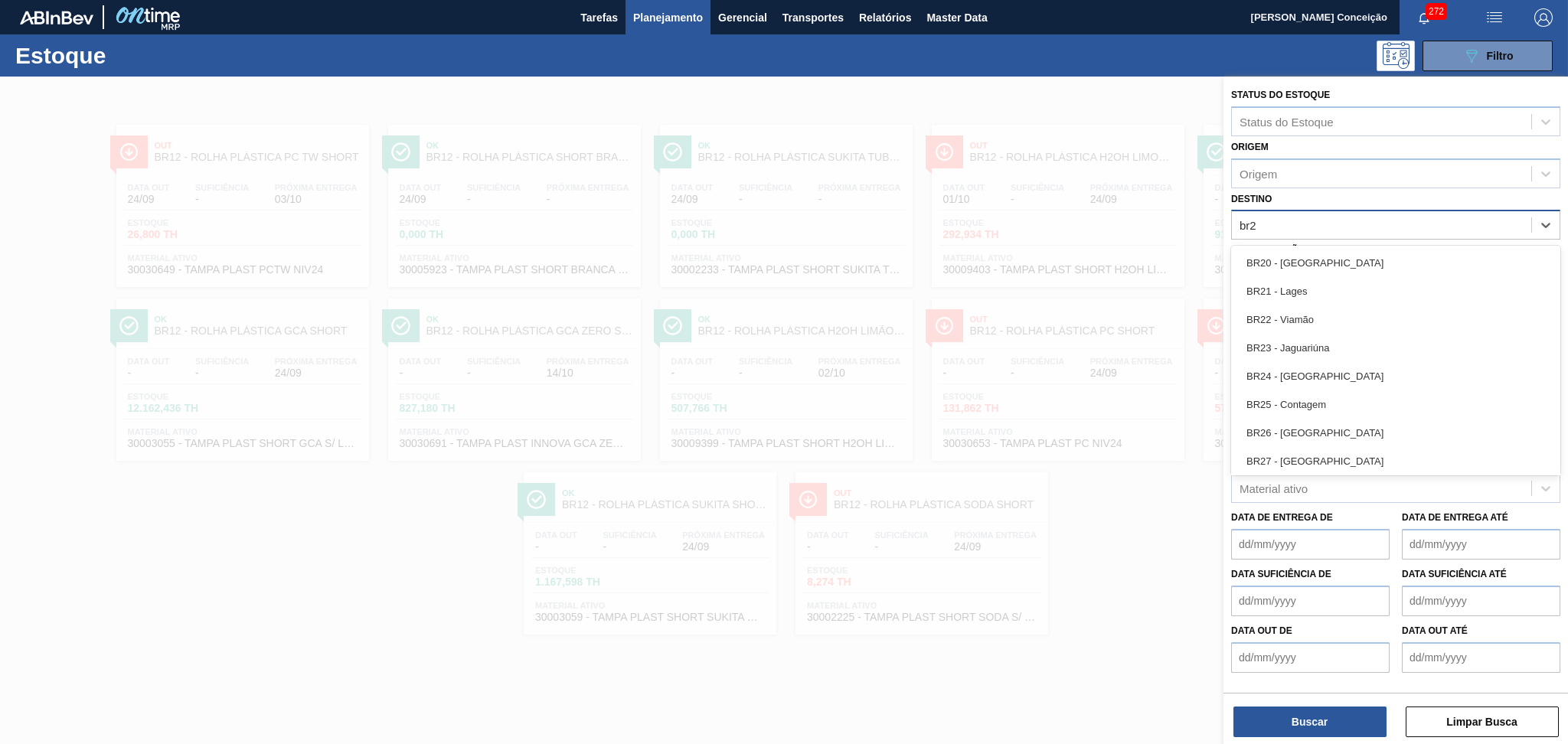
type input "br23"
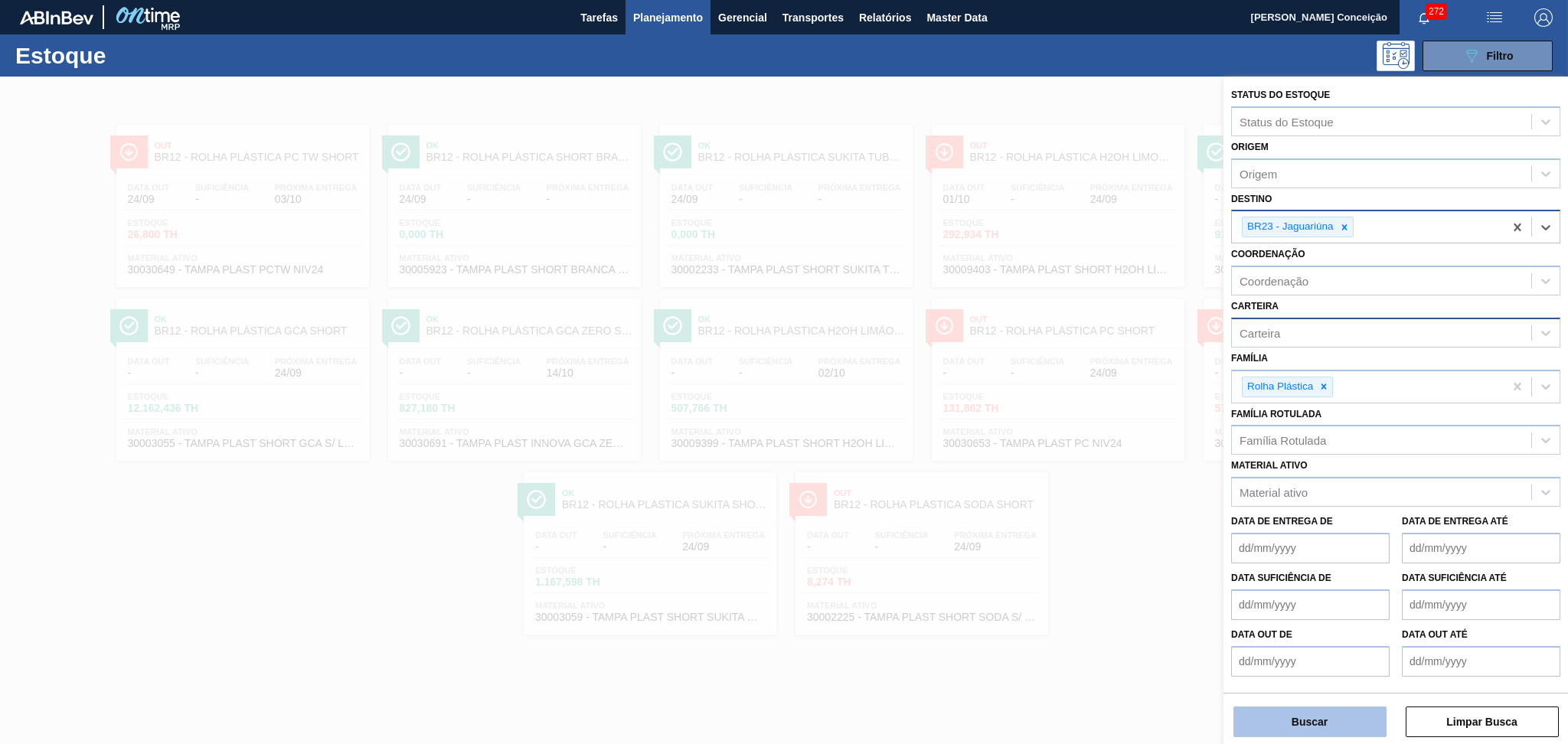
click at [1301, 723] on button "Buscar" at bounding box center [1310, 722] width 153 height 31
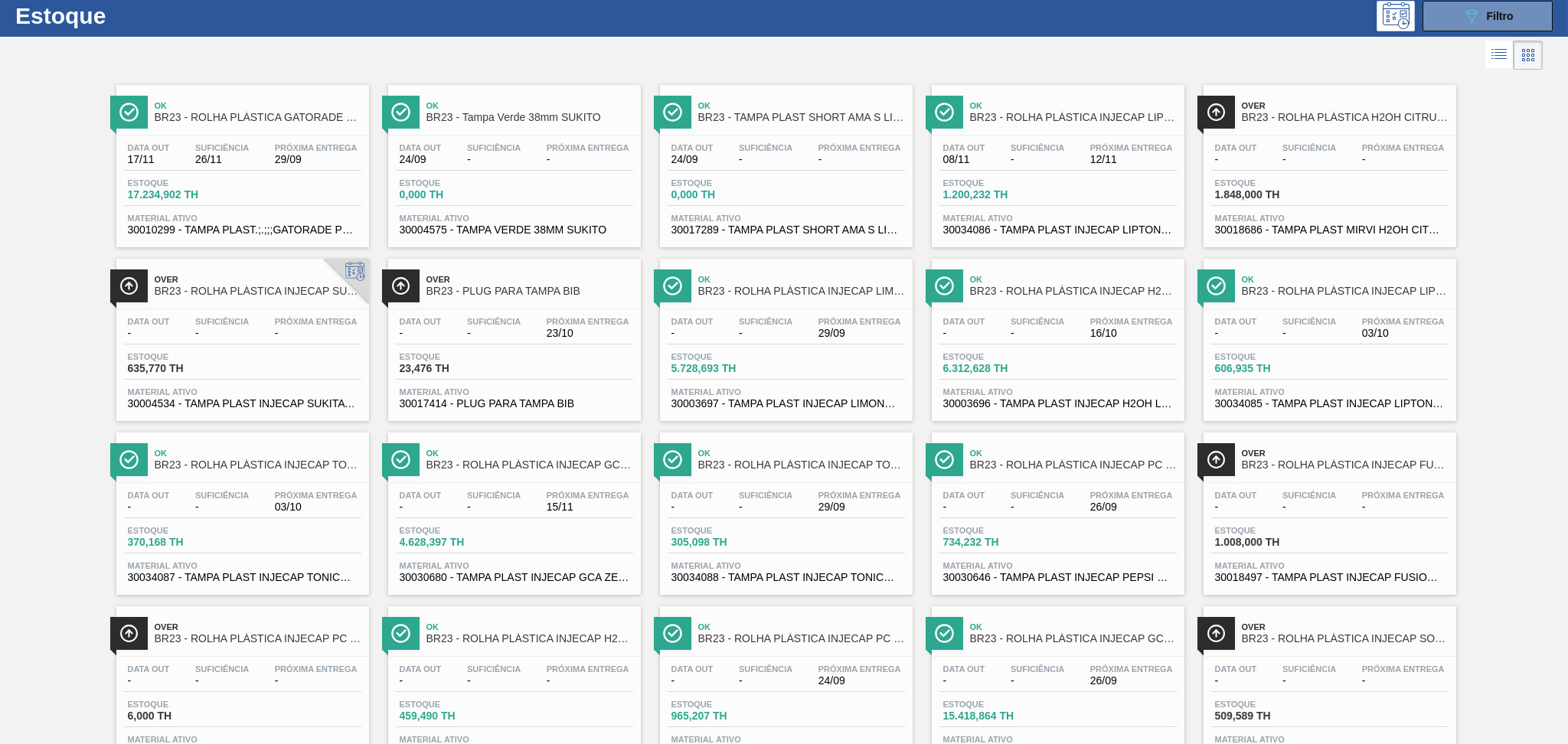
scroll to position [99, 0]
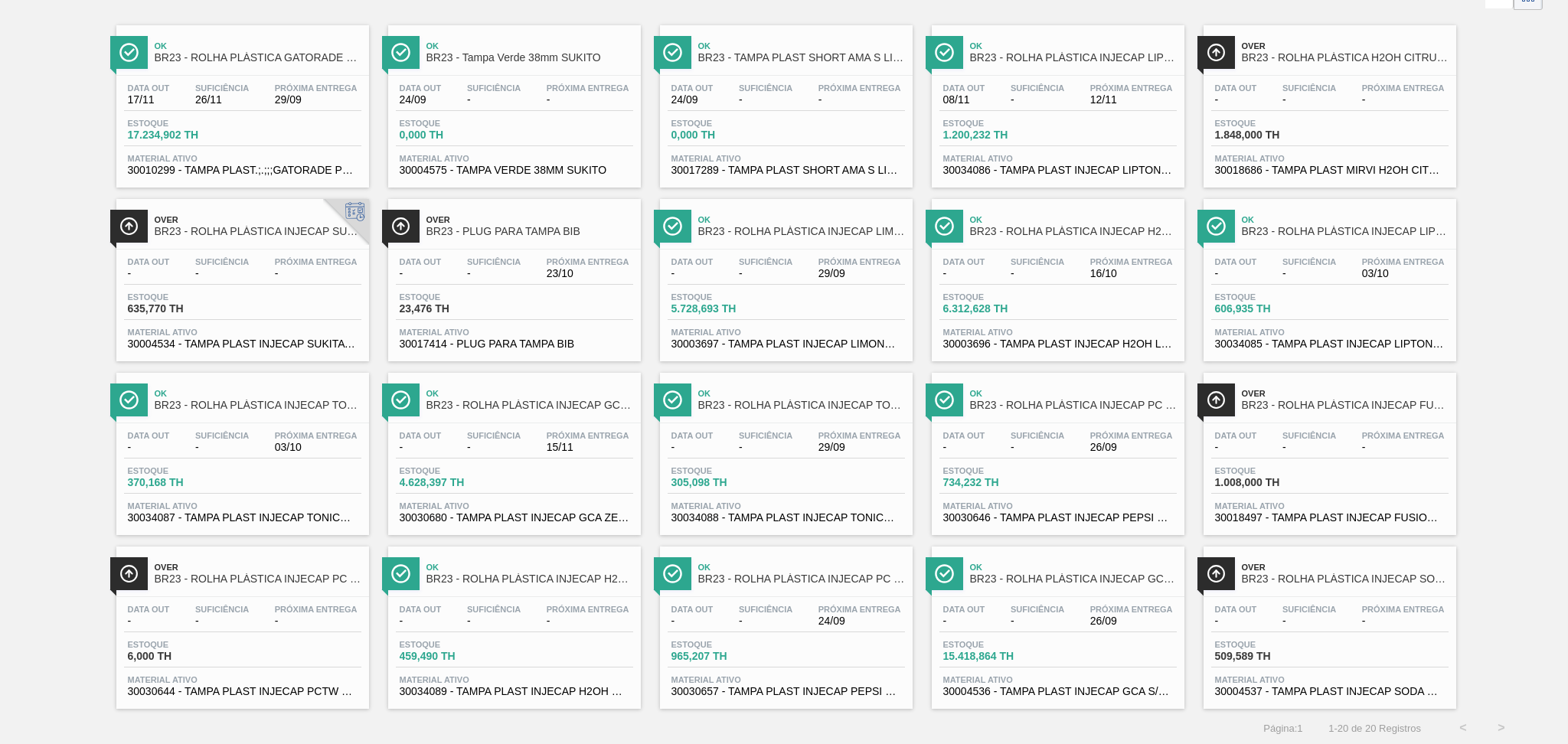
click at [1088, 515] on span "30030646 - TAMPA PLAST INJECAP PEPSI ZERO NIV24" at bounding box center [1057, 517] width 230 height 12
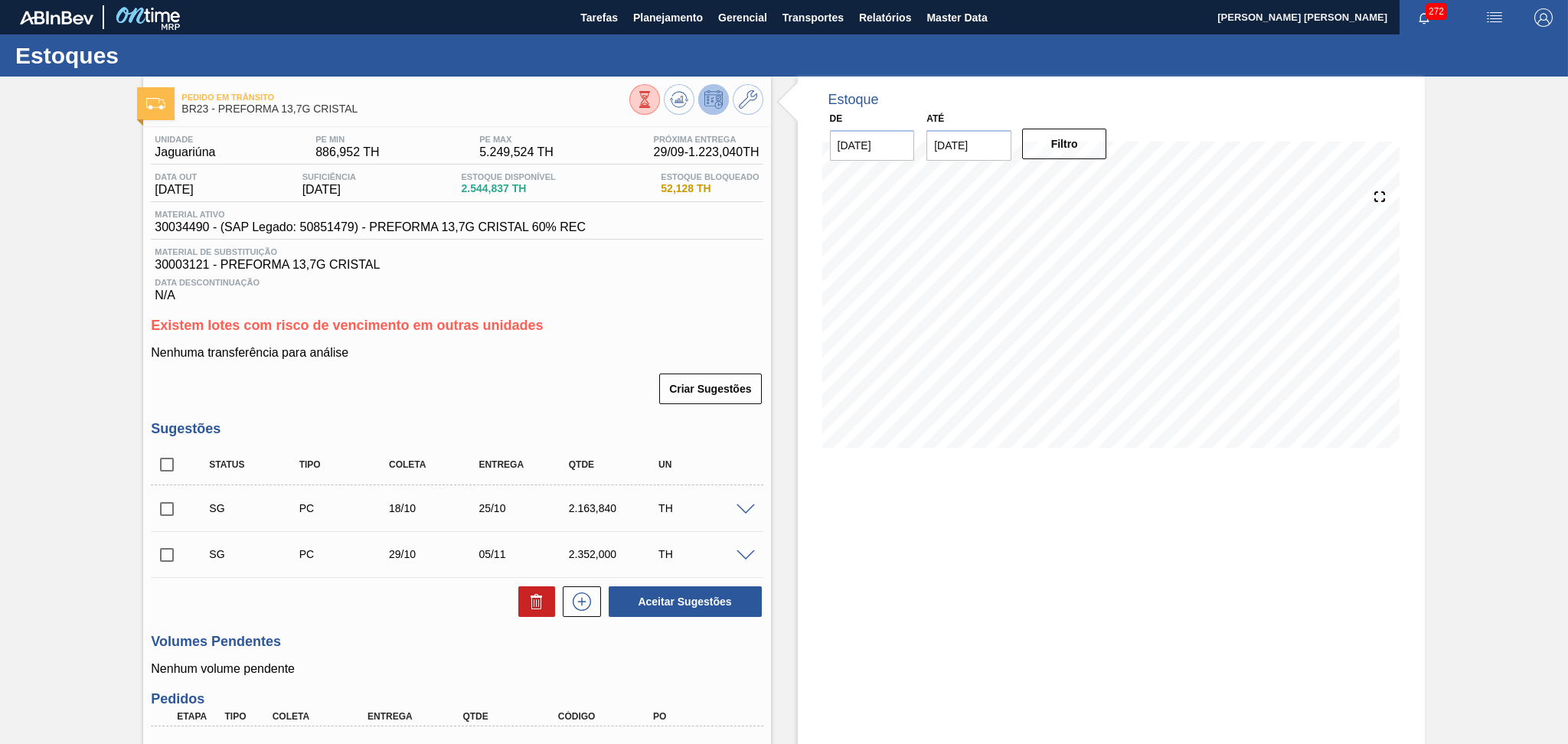
click at [604, 321] on h3 "Existem lotes com risco de vencimento em outras unidades" at bounding box center [457, 325] width 612 height 16
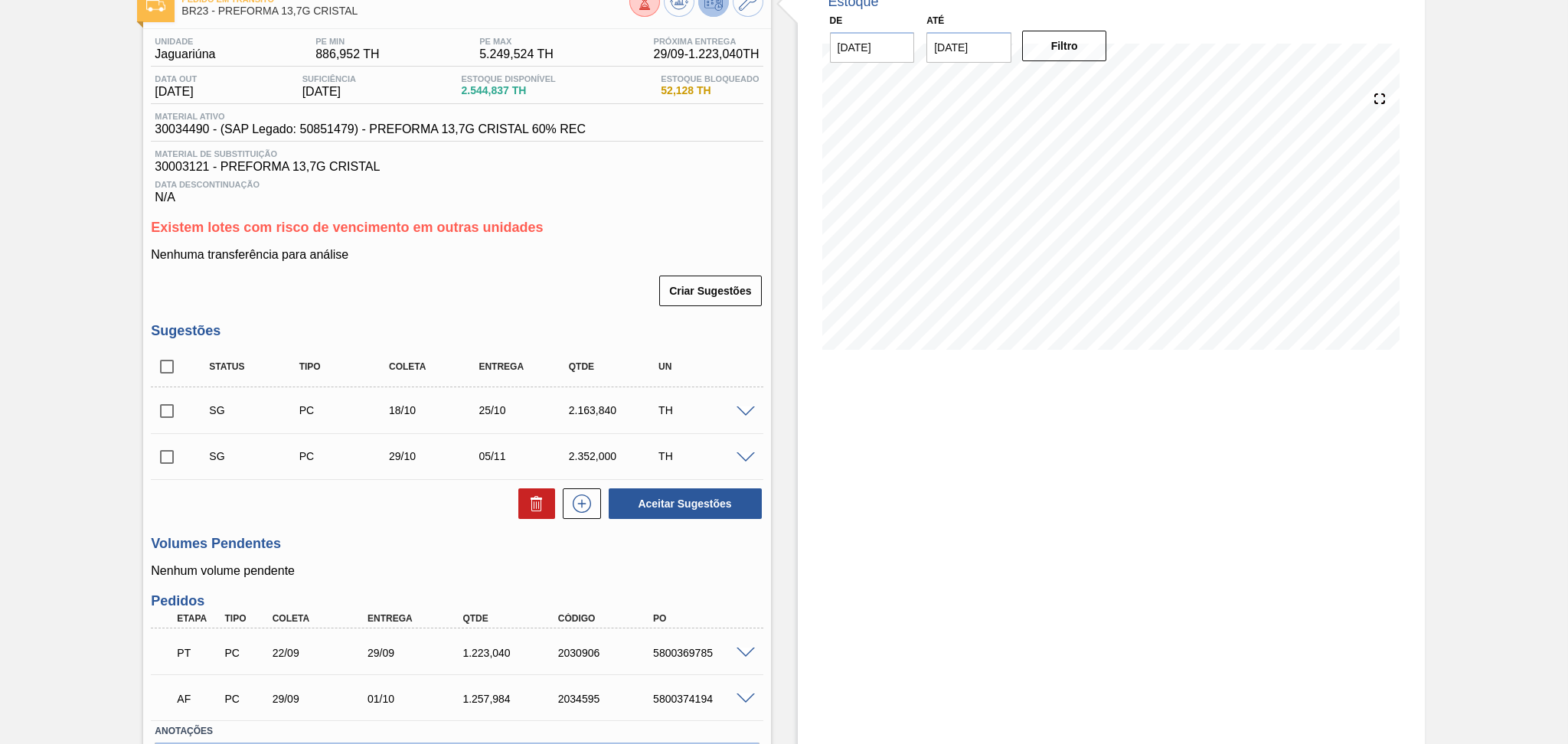
scroll to position [199, 0]
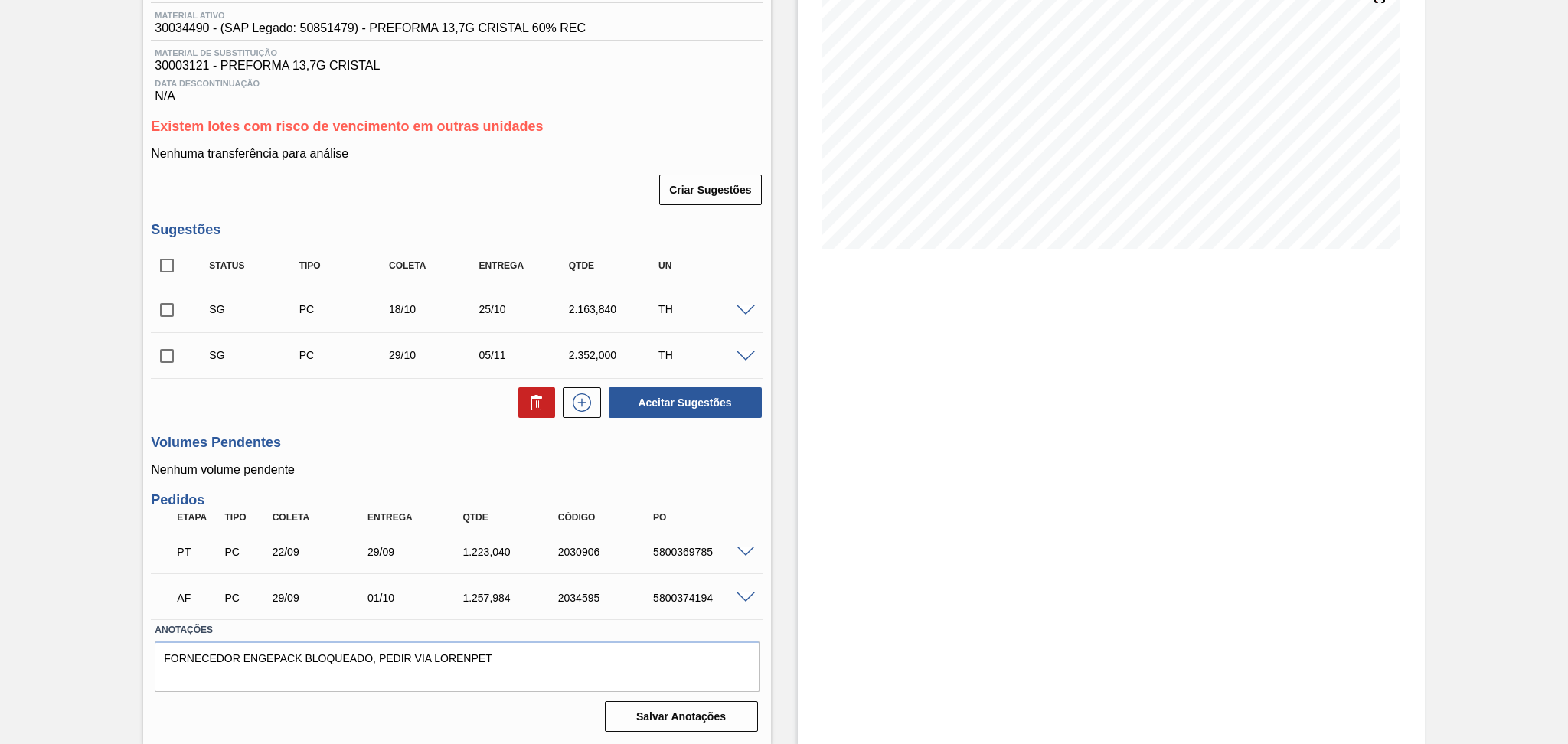
click at [318, 467] on p "Nenhum volume pendente" at bounding box center [457, 470] width 612 height 14
click at [877, 473] on div "Estoque De [DATE] Até [DATE] Filtro" at bounding box center [1110, 311] width 627 height 867
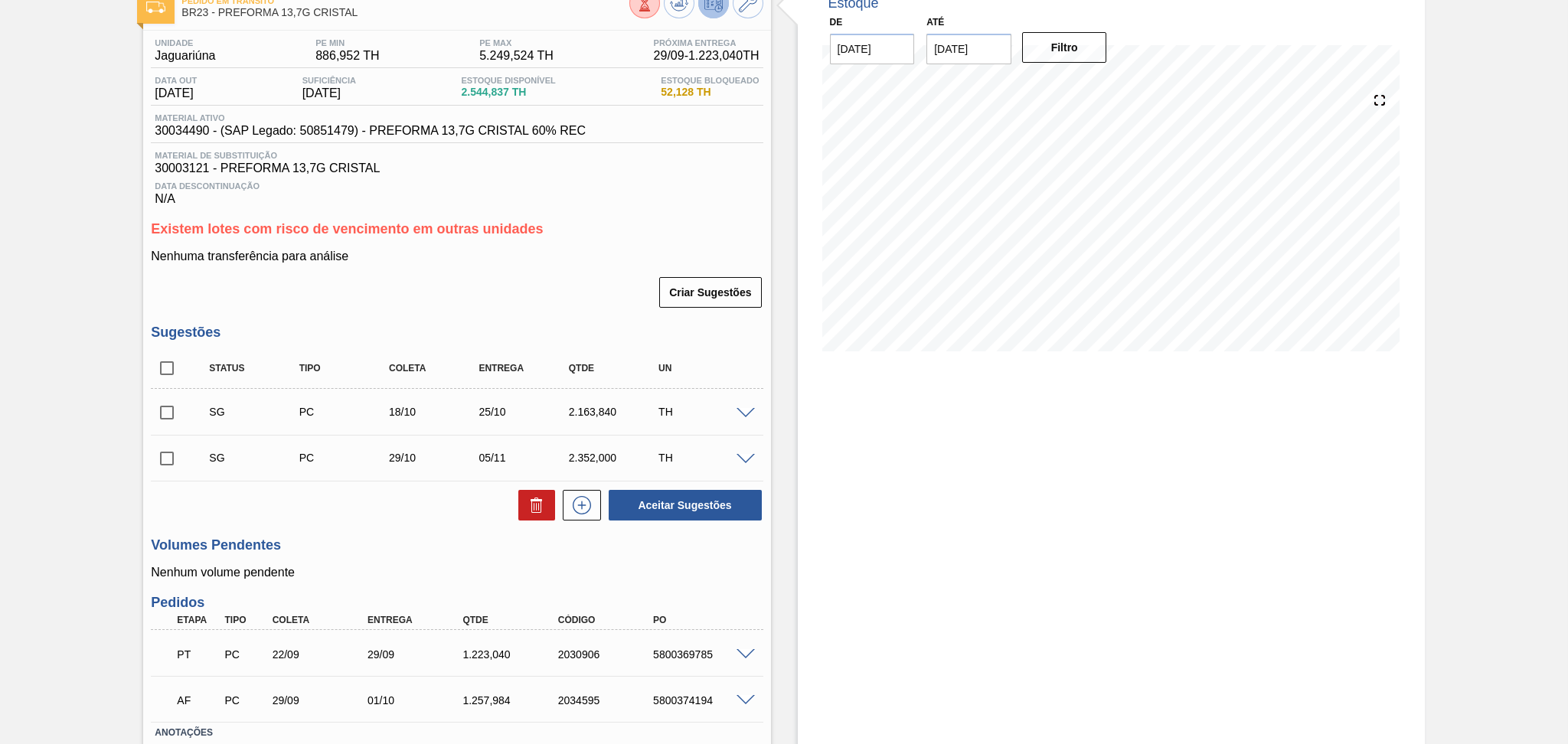
click at [603, 262] on p "Nenhuma transferência para análise" at bounding box center [457, 256] width 612 height 14
click at [660, 227] on h3 "Existem lotes com risco de vencimento em outras unidades" at bounding box center [457, 229] width 612 height 16
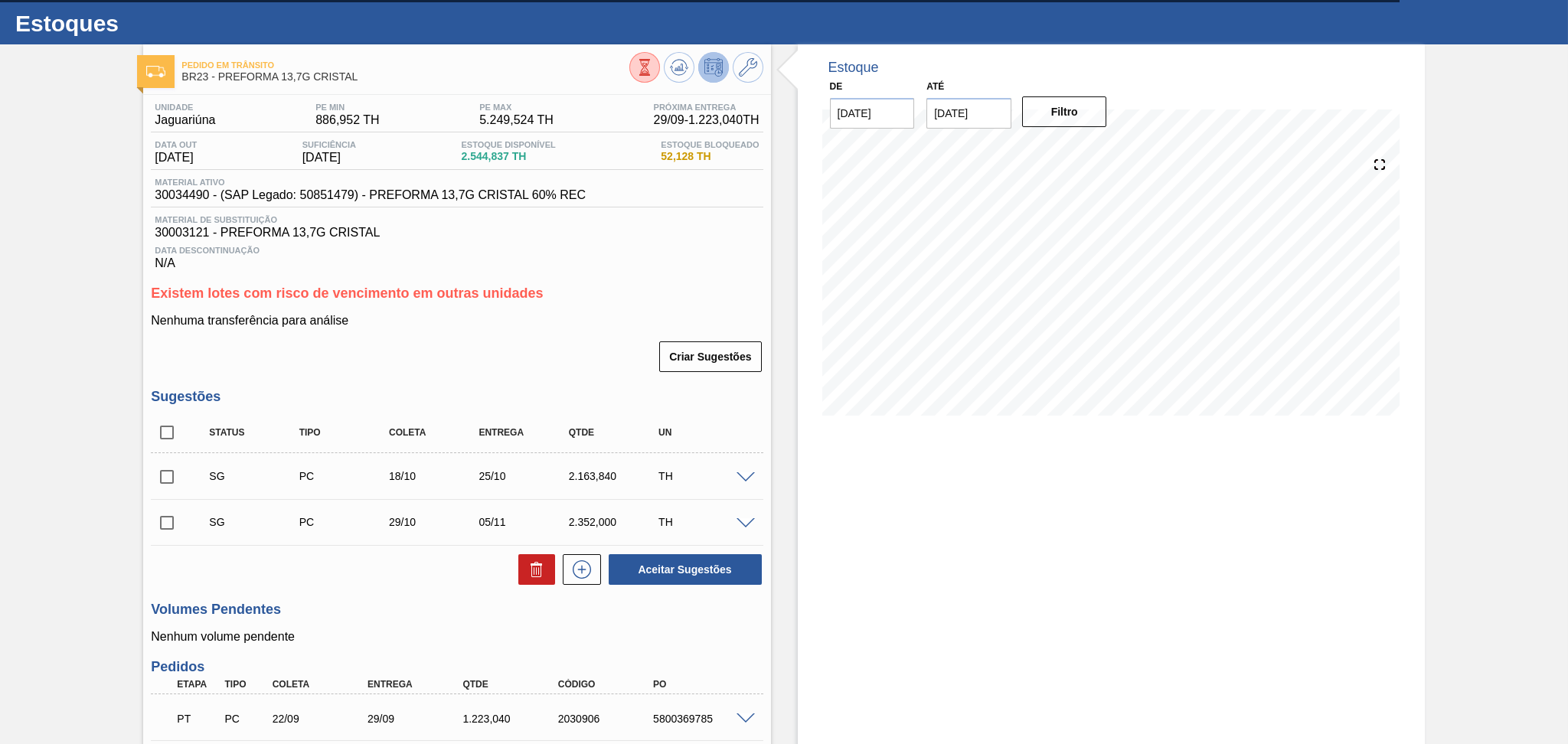
scroll to position [0, 0]
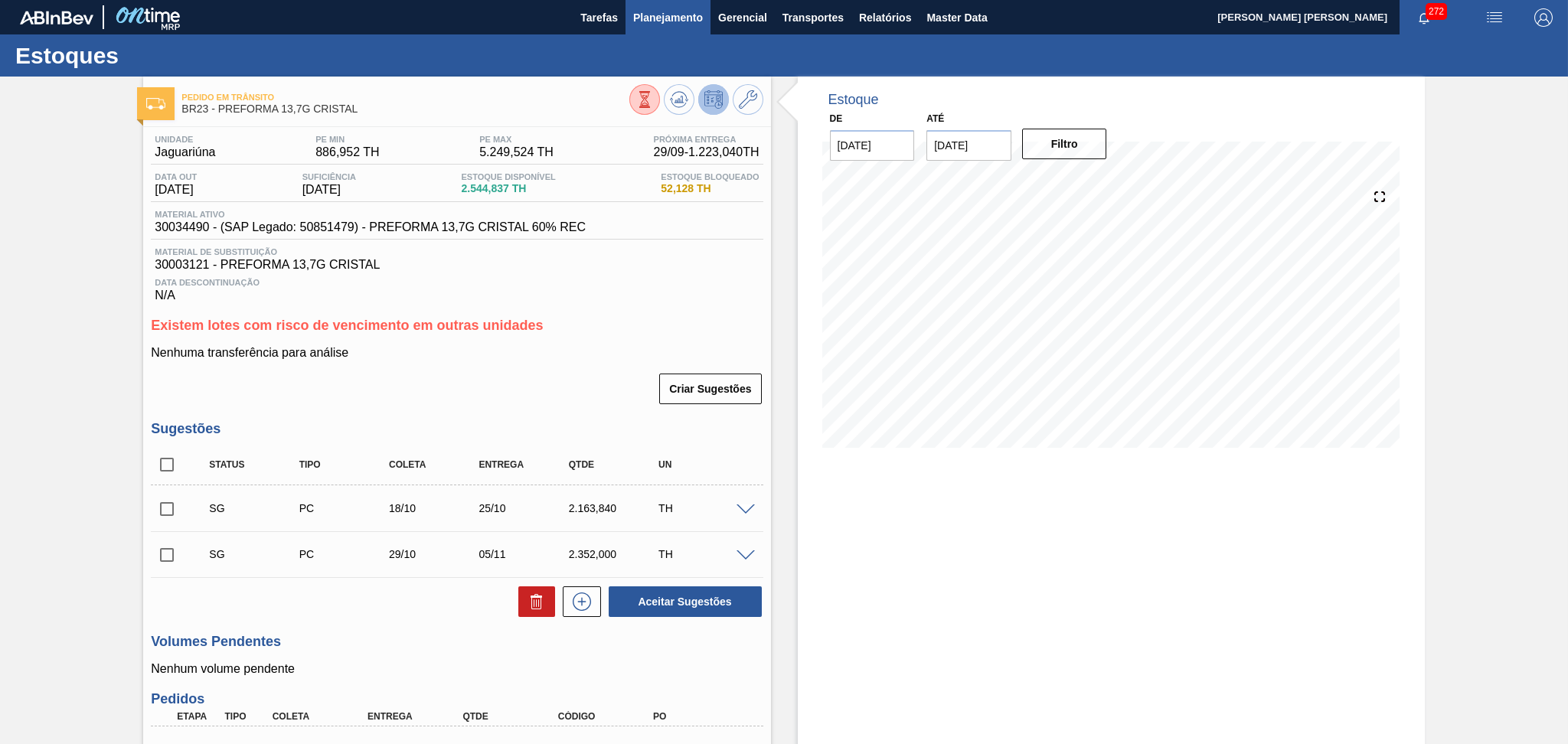
click at [677, 27] on button "Planejamento" at bounding box center [668, 17] width 85 height 35
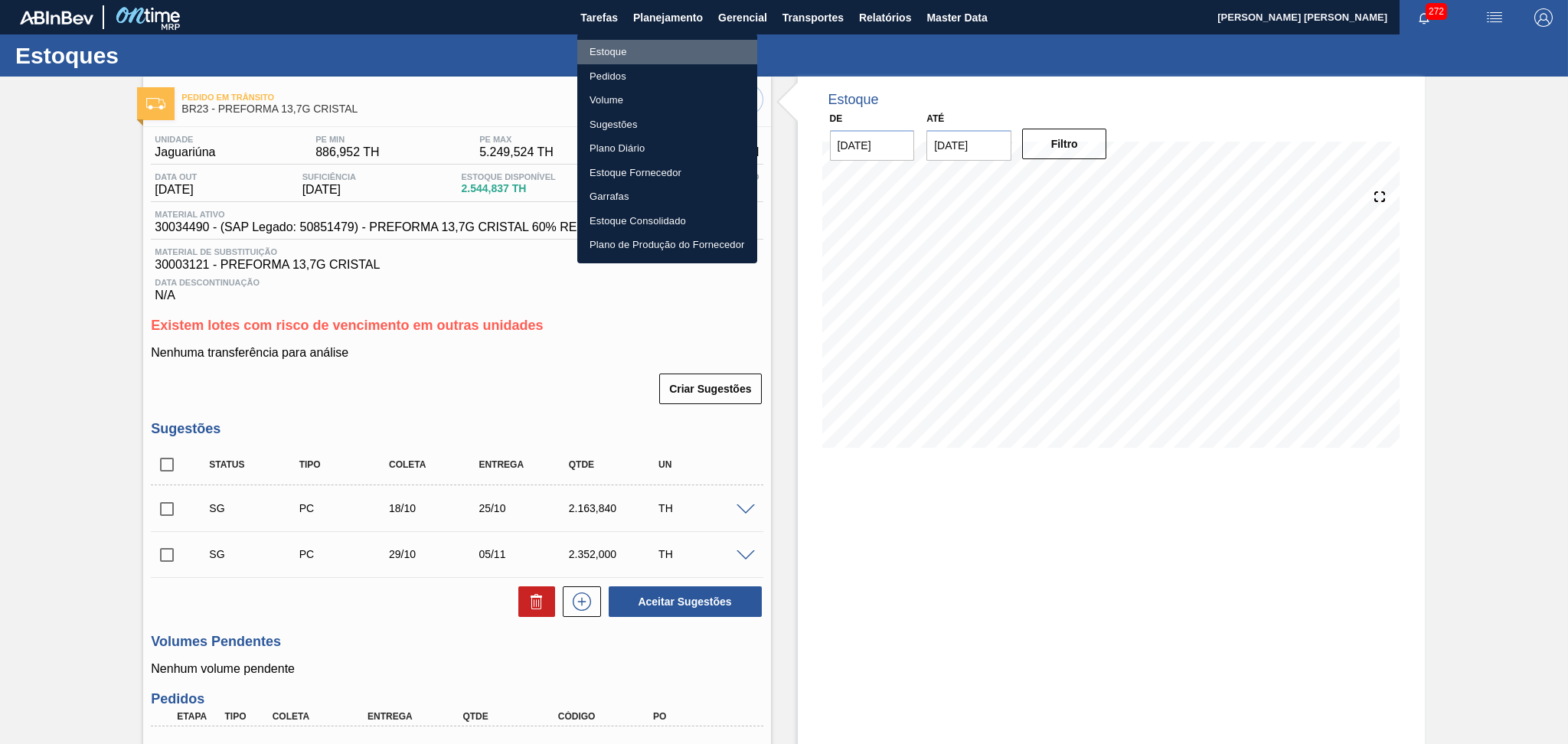
drag, startPoint x: 634, startPoint y: 48, endPoint x: 714, endPoint y: 46, distance: 80.0
click at [634, 48] on li "Estoque" at bounding box center [667, 52] width 180 height 25
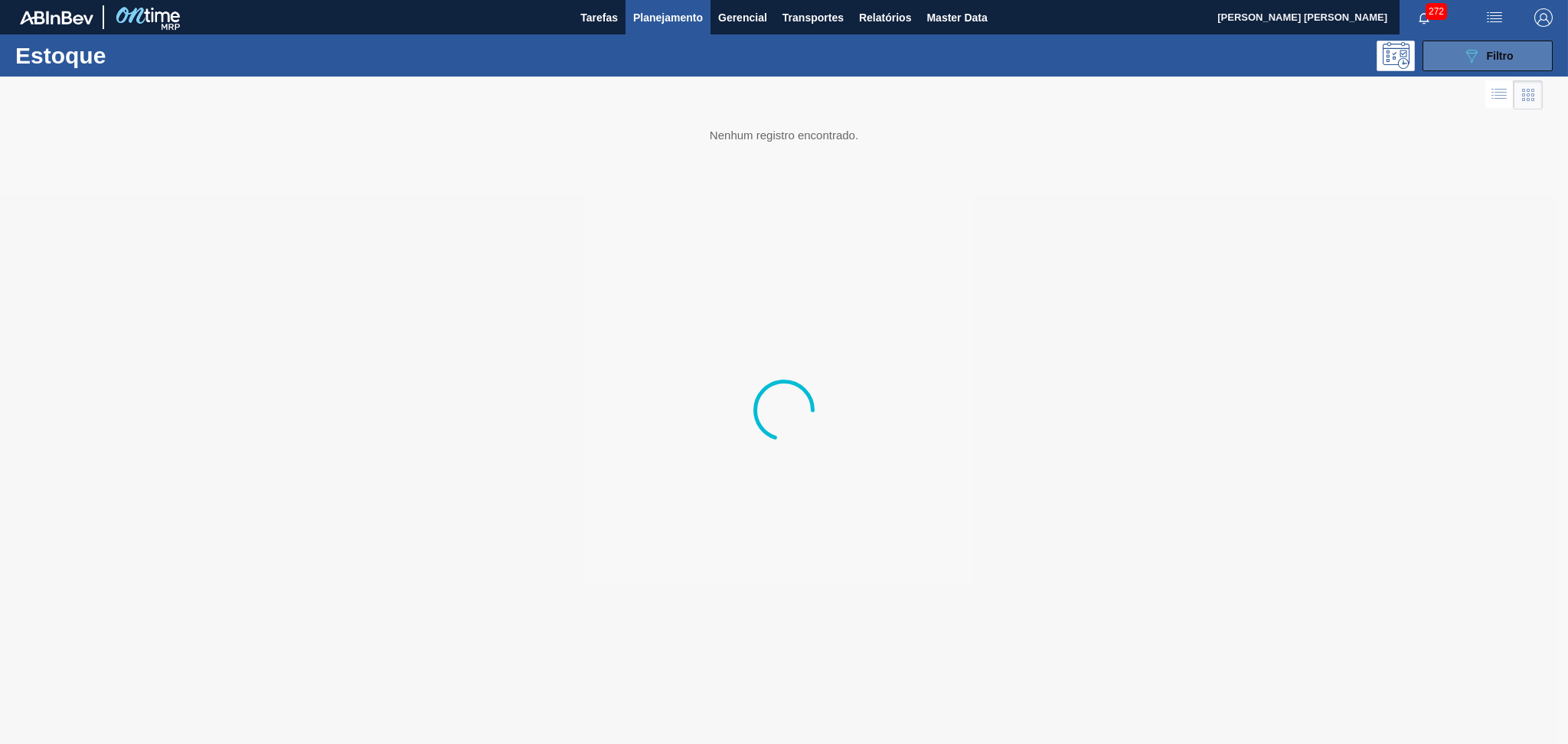
click at [1470, 43] on button "089F7B8B-B2A5-4AFE-B5C0-19BA573D28AC Filtro" at bounding box center [1487, 56] width 130 height 31
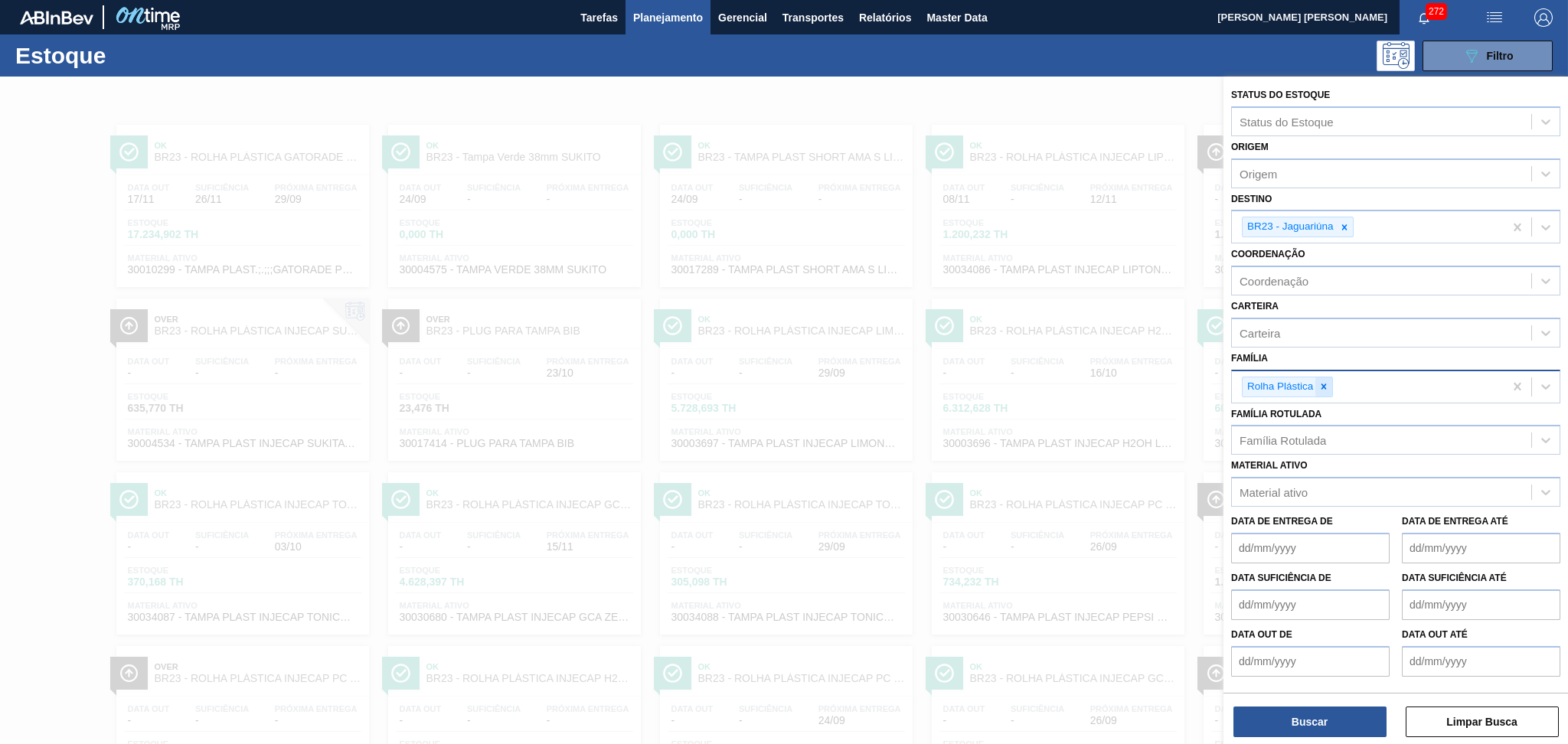
click at [1323, 383] on icon at bounding box center [1324, 386] width 5 height 5
type input "pref"
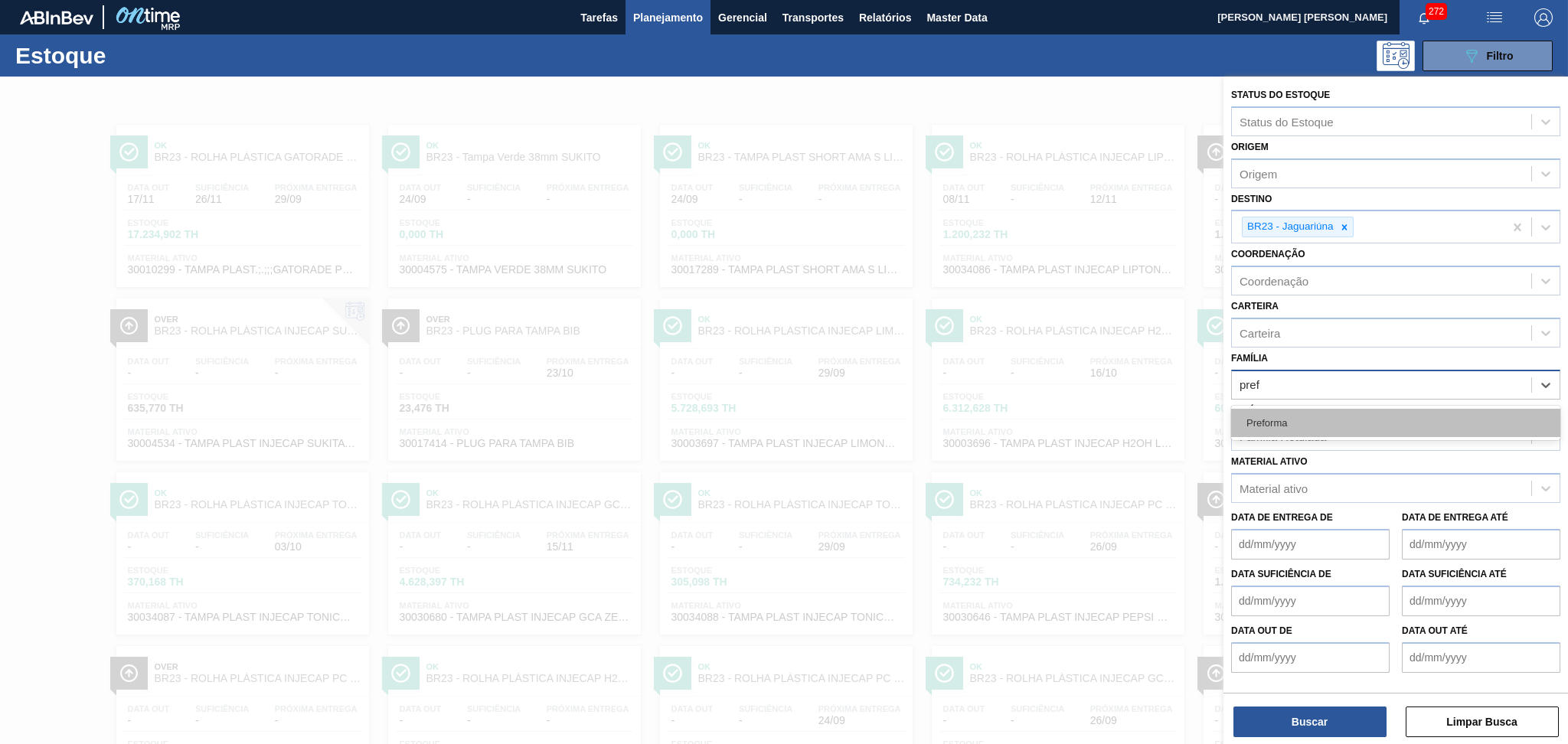
click at [1305, 417] on div "Preforma" at bounding box center [1395, 423] width 329 height 28
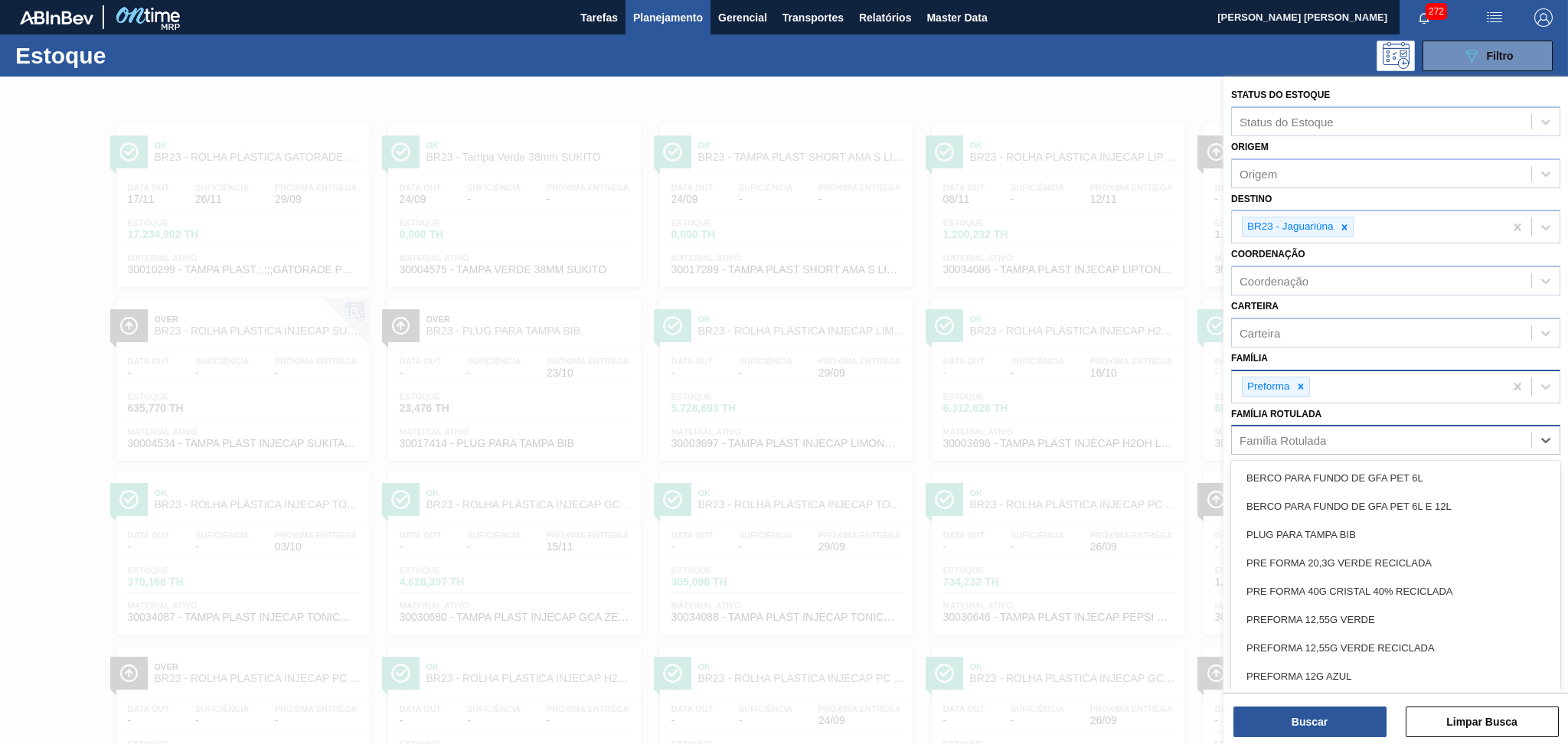
click at [1287, 441] on div "Família Rotulada" at bounding box center [1283, 440] width 87 height 13
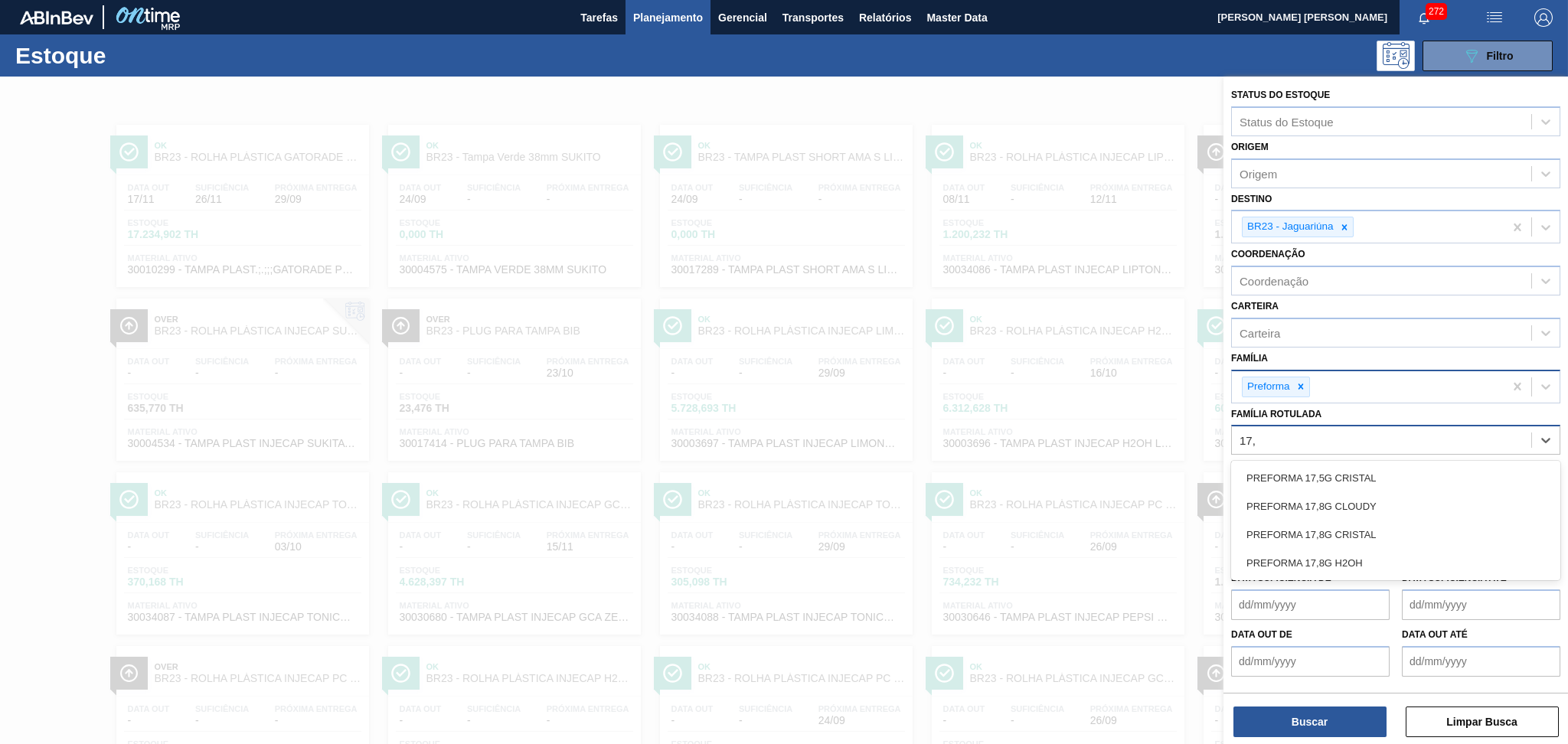
type Rotulada "17,8"
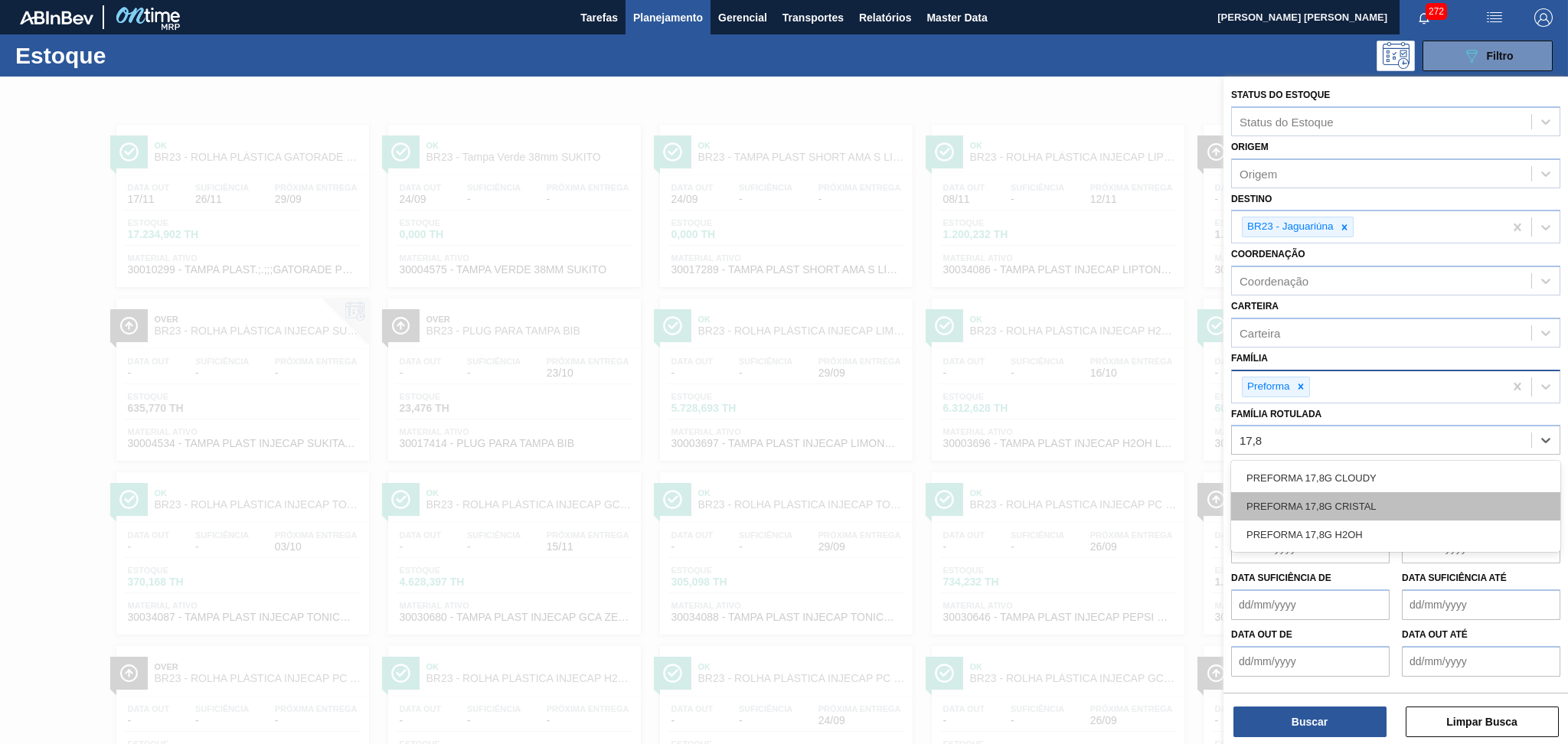
click at [1342, 500] on div "PREFORMA 17,8G CRISTAL" at bounding box center [1395, 506] width 329 height 28
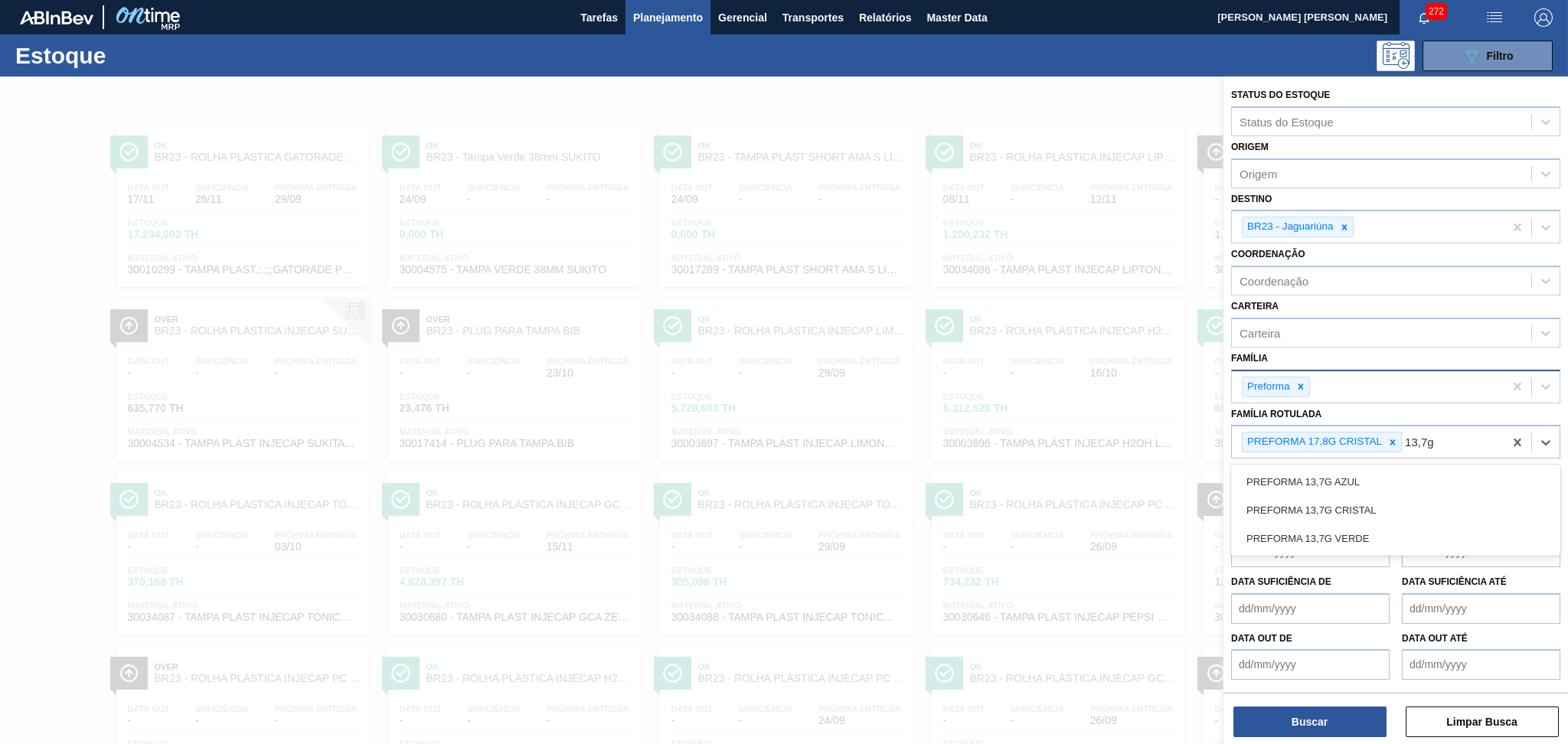
type Rotulada "13,7g v"
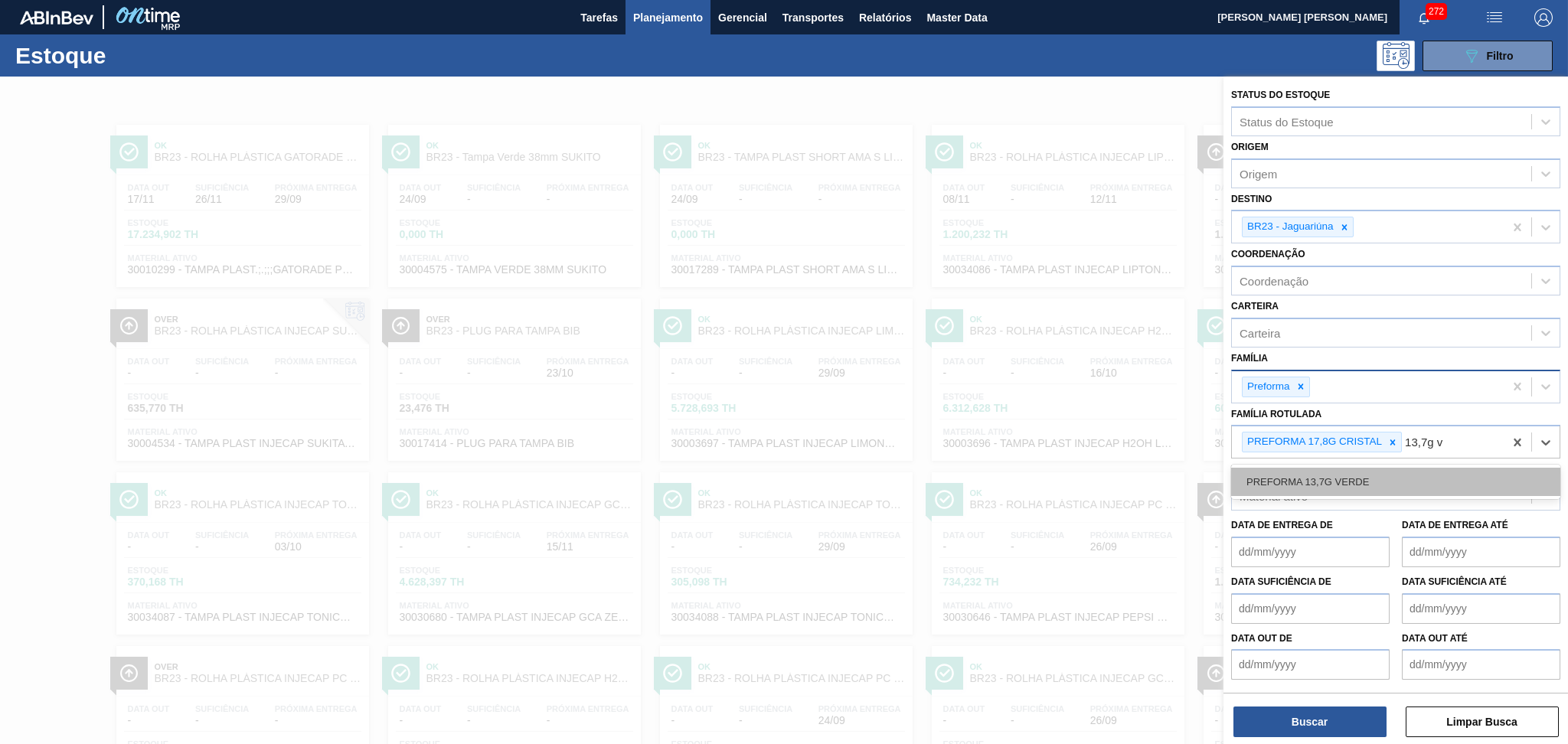
click at [1353, 467] on div "PREFORMA 13,7G VERDE" at bounding box center [1395, 482] width 329 height 28
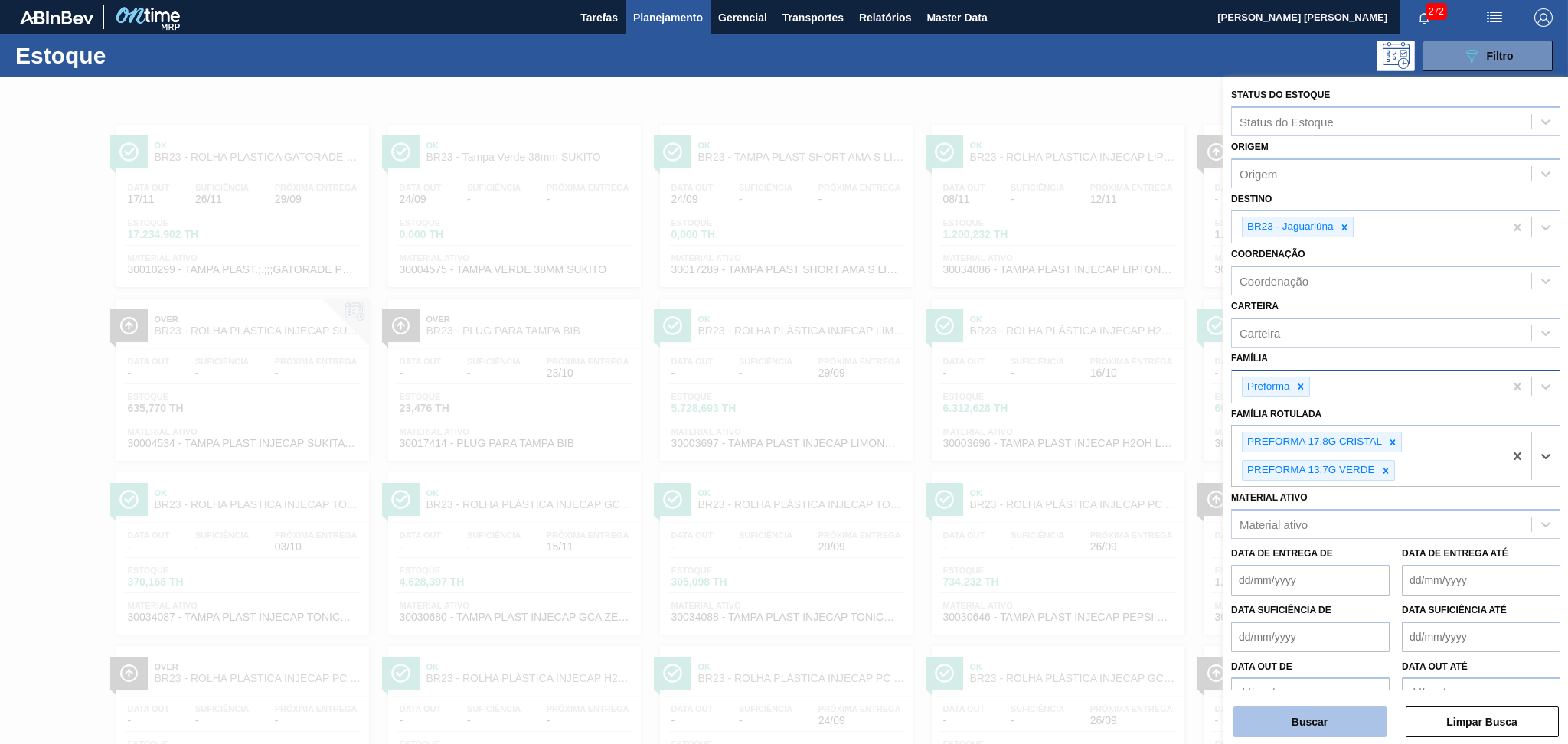
click at [1279, 730] on button "Buscar" at bounding box center [1310, 722] width 153 height 31
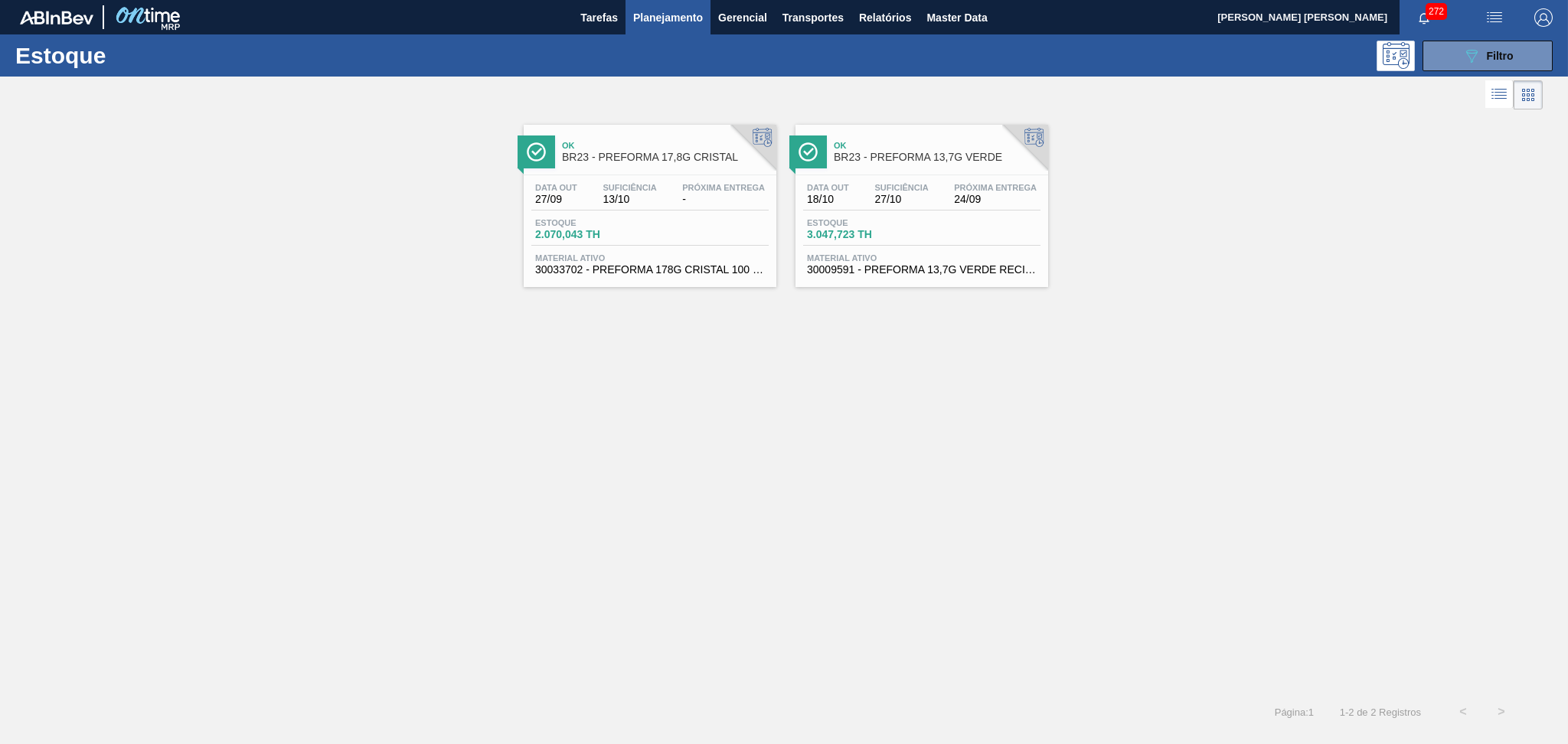
click at [637, 222] on span "Estoque" at bounding box center [588, 223] width 107 height 9
click at [849, 224] on span "Estoque" at bounding box center [860, 223] width 107 height 9
click at [1442, 59] on button "089F7B8B-B2A5-4AFE-B5C0-19BA573D28AC Filtro" at bounding box center [1487, 56] width 130 height 31
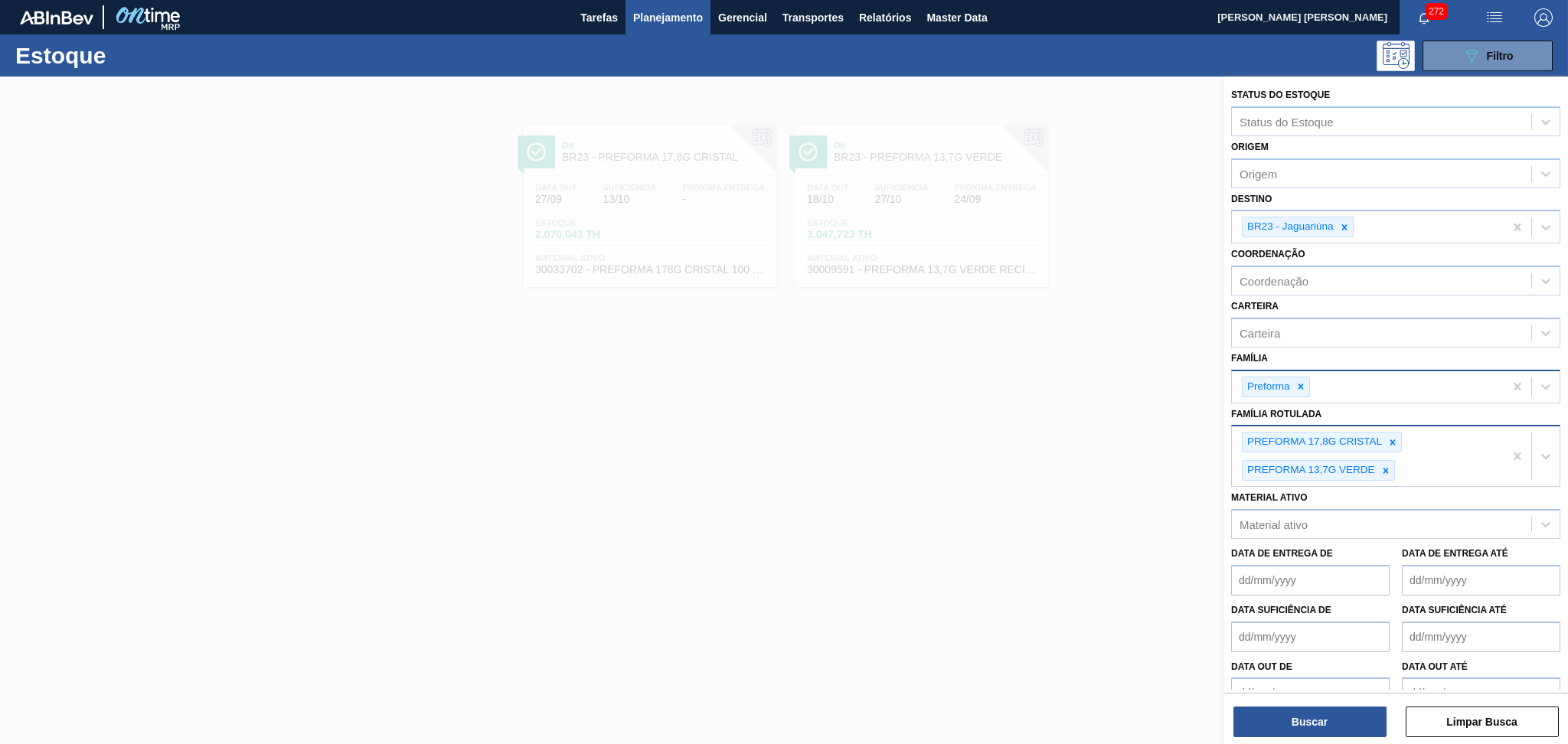
click at [1439, 463] on div "PREFORMA 17,8G CRISTAL PREFORMA 13,7G VERDE" at bounding box center [1368, 456] width 271 height 59
type Rotulada "15,6"
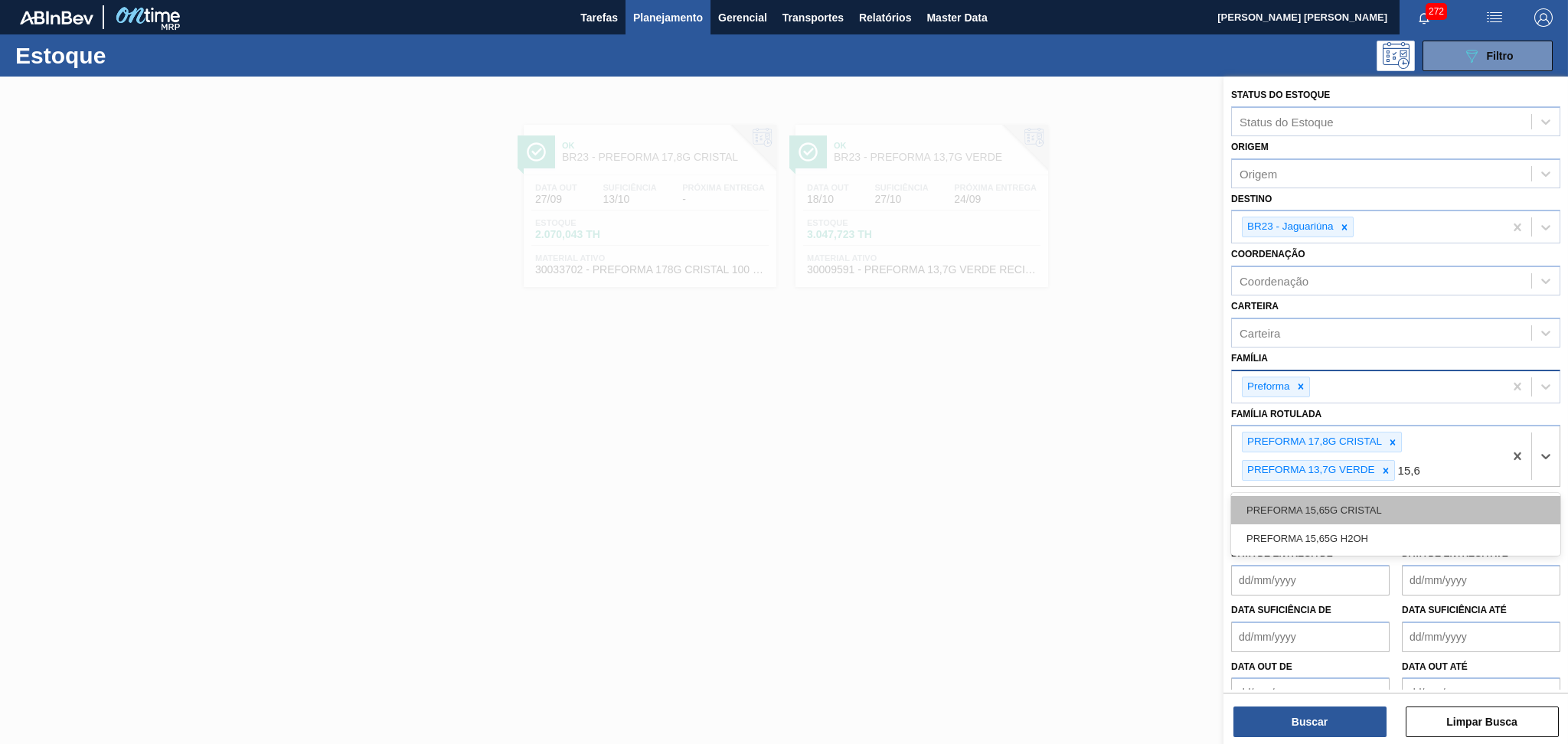
click at [1345, 500] on div "PREFORMA 15,65G CRISTAL" at bounding box center [1395, 510] width 329 height 28
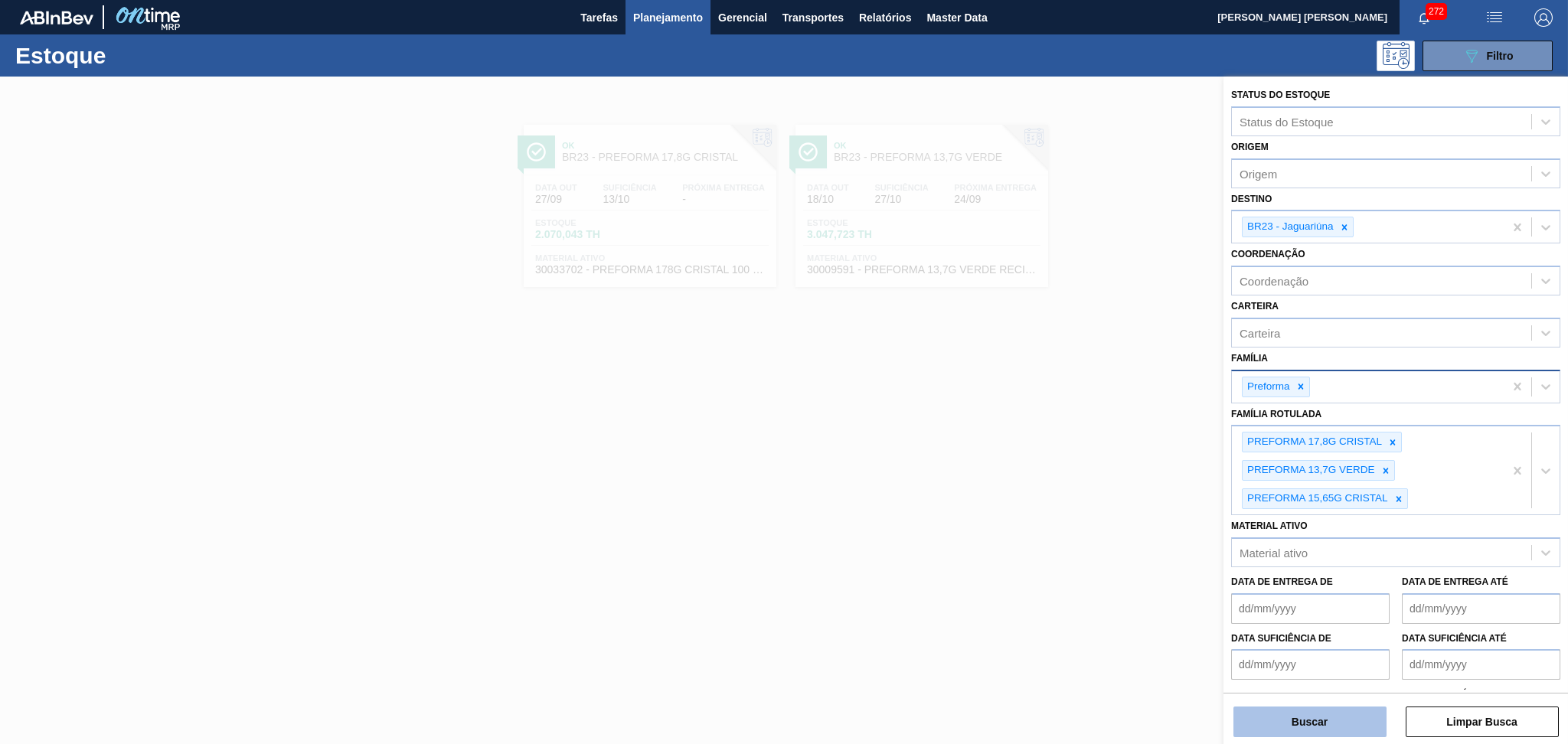
click at [1319, 719] on button "Buscar" at bounding box center [1310, 722] width 153 height 31
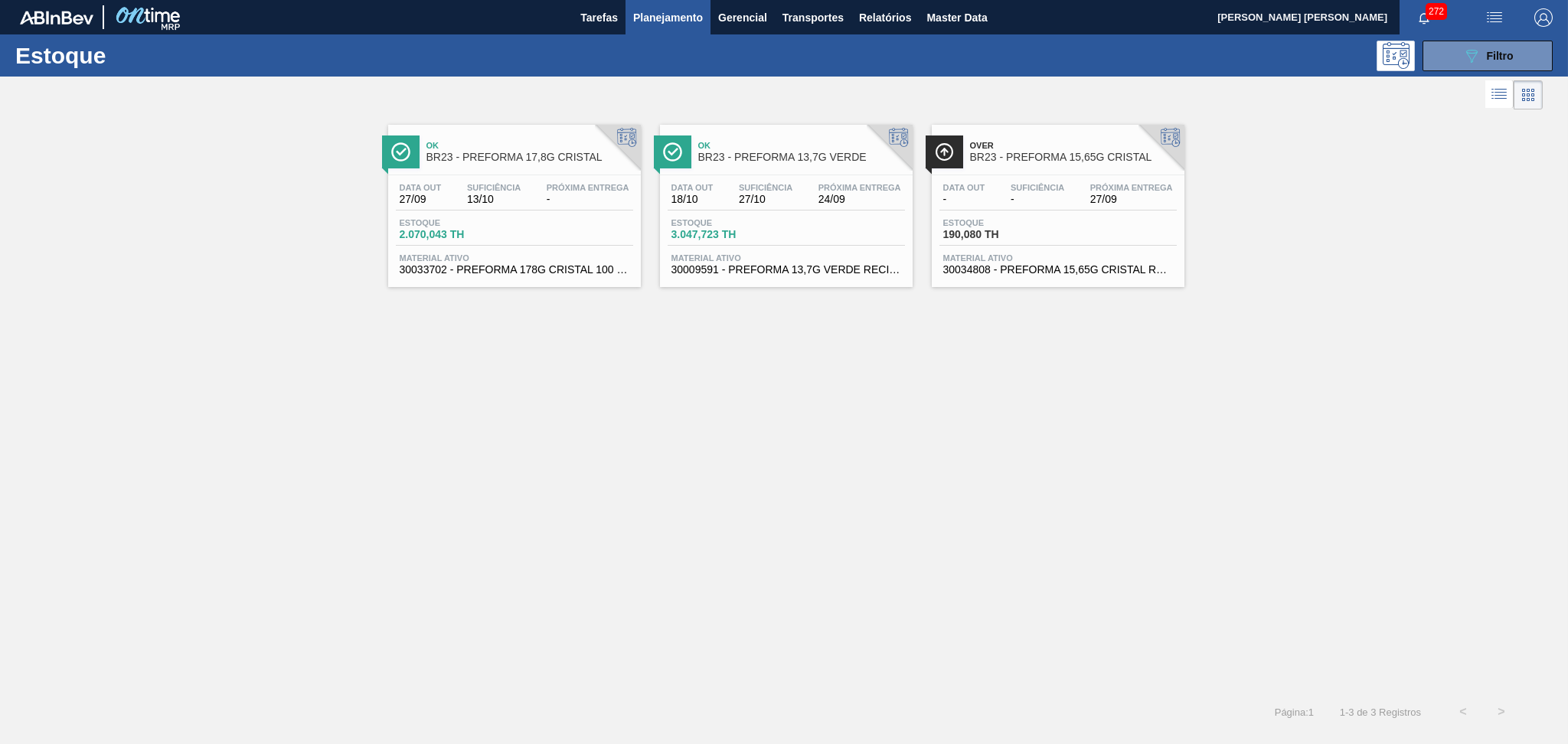
click at [1009, 175] on div at bounding box center [1057, 175] width 227 height 1
click at [1498, 53] on span "Filtro" at bounding box center [1500, 56] width 27 height 12
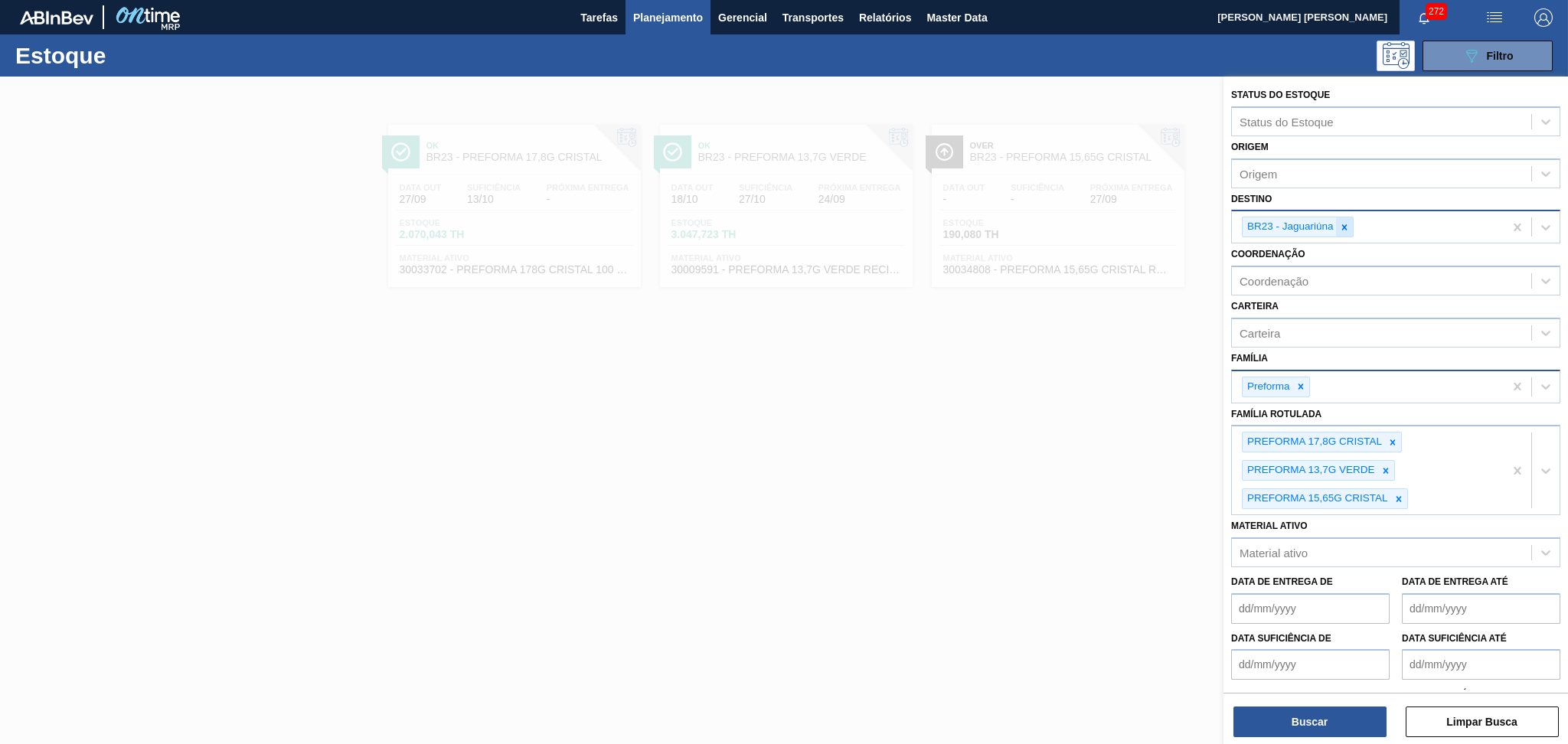
click at [1345, 223] on icon at bounding box center [1345, 227] width 11 height 11
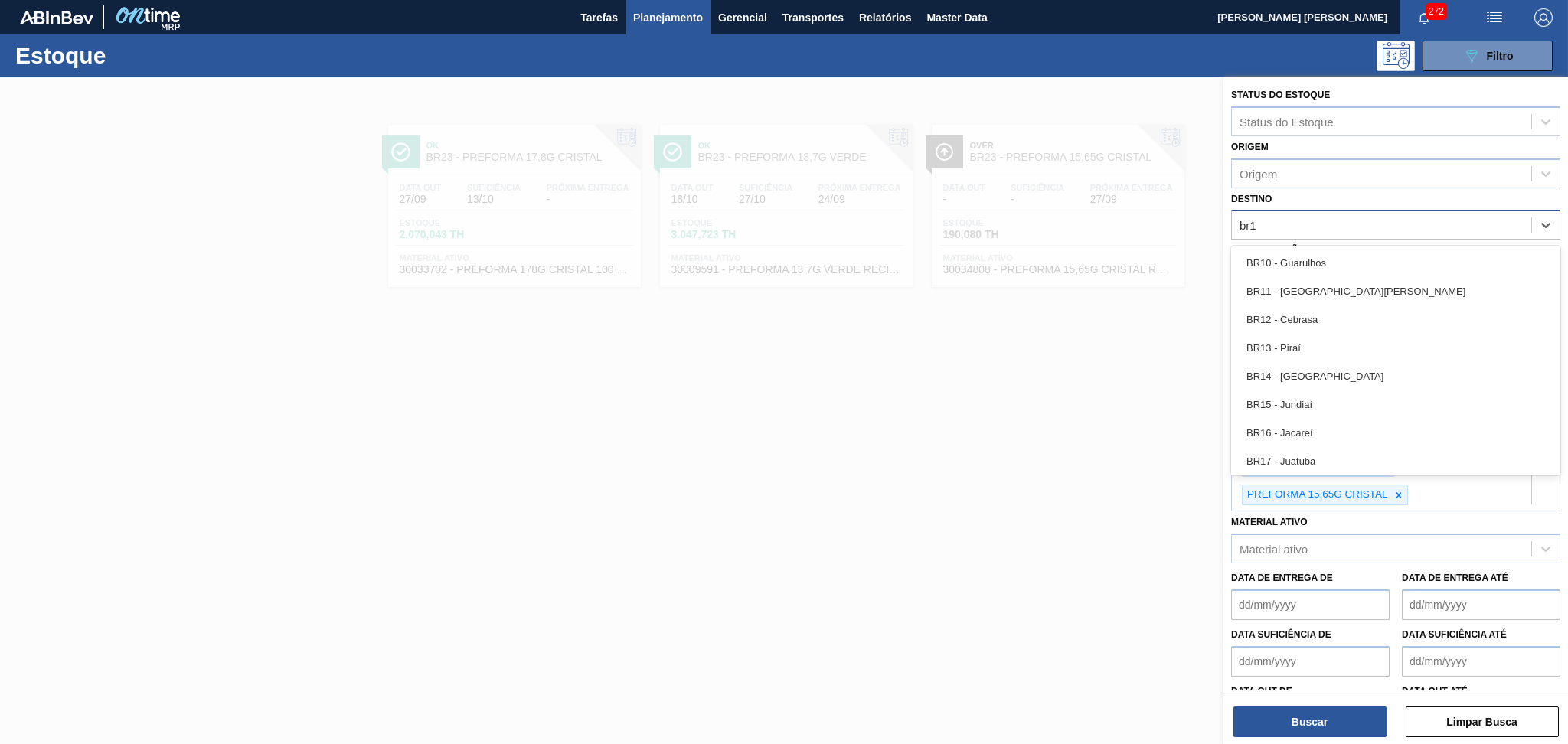
type input "br15"
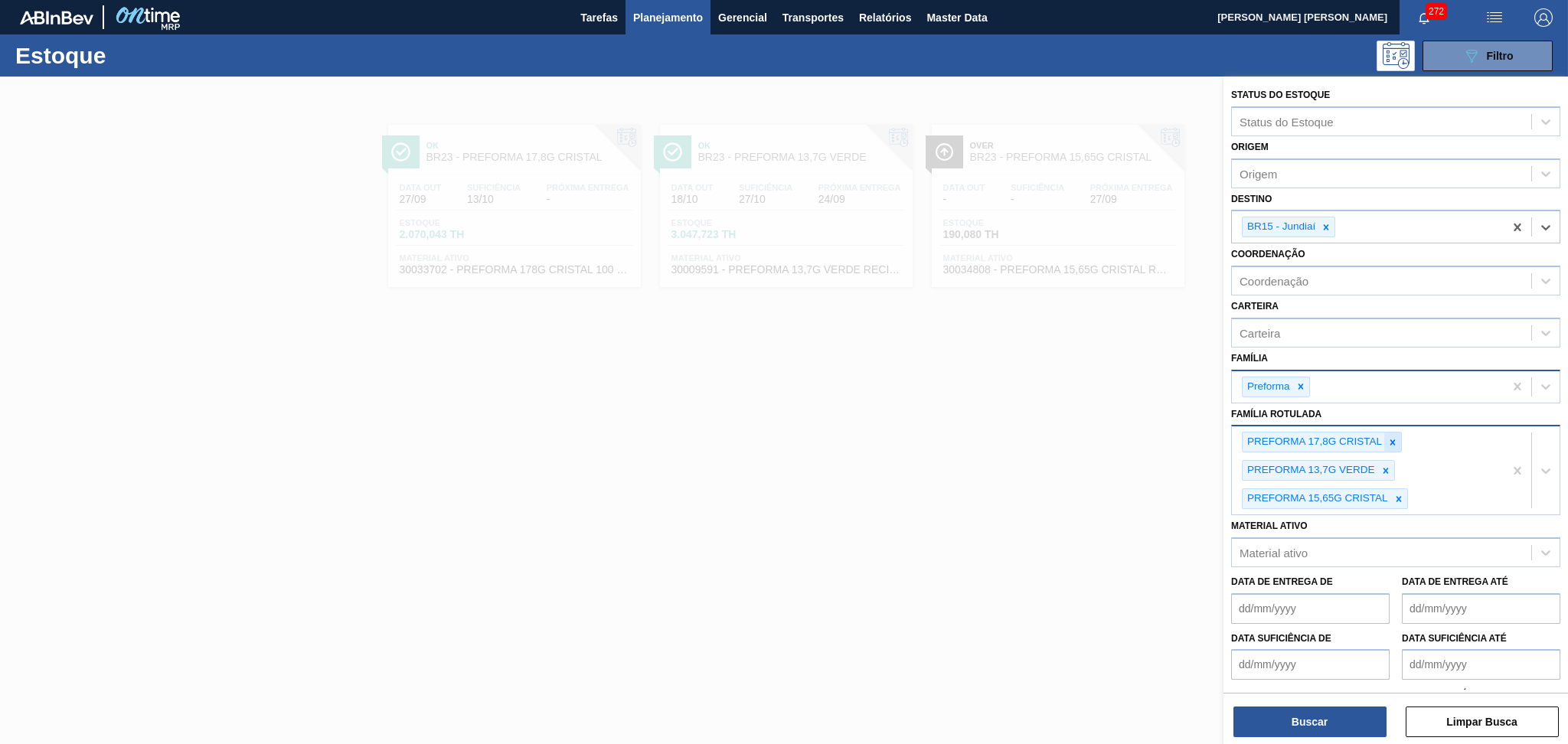
click at [1392, 437] on icon at bounding box center [1392, 442] width 11 height 11
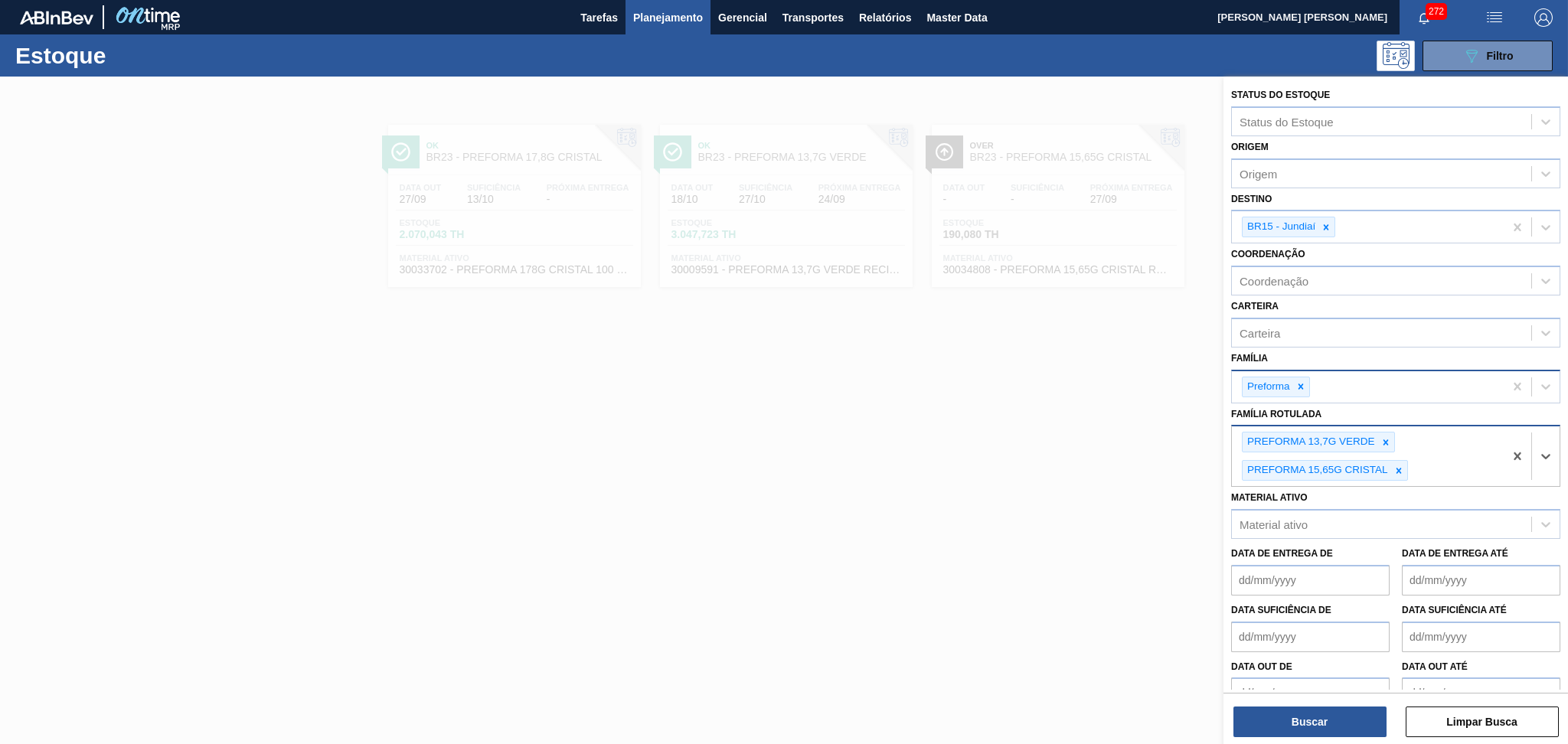
click at [1392, 435] on div at bounding box center [1385, 442] width 17 height 20
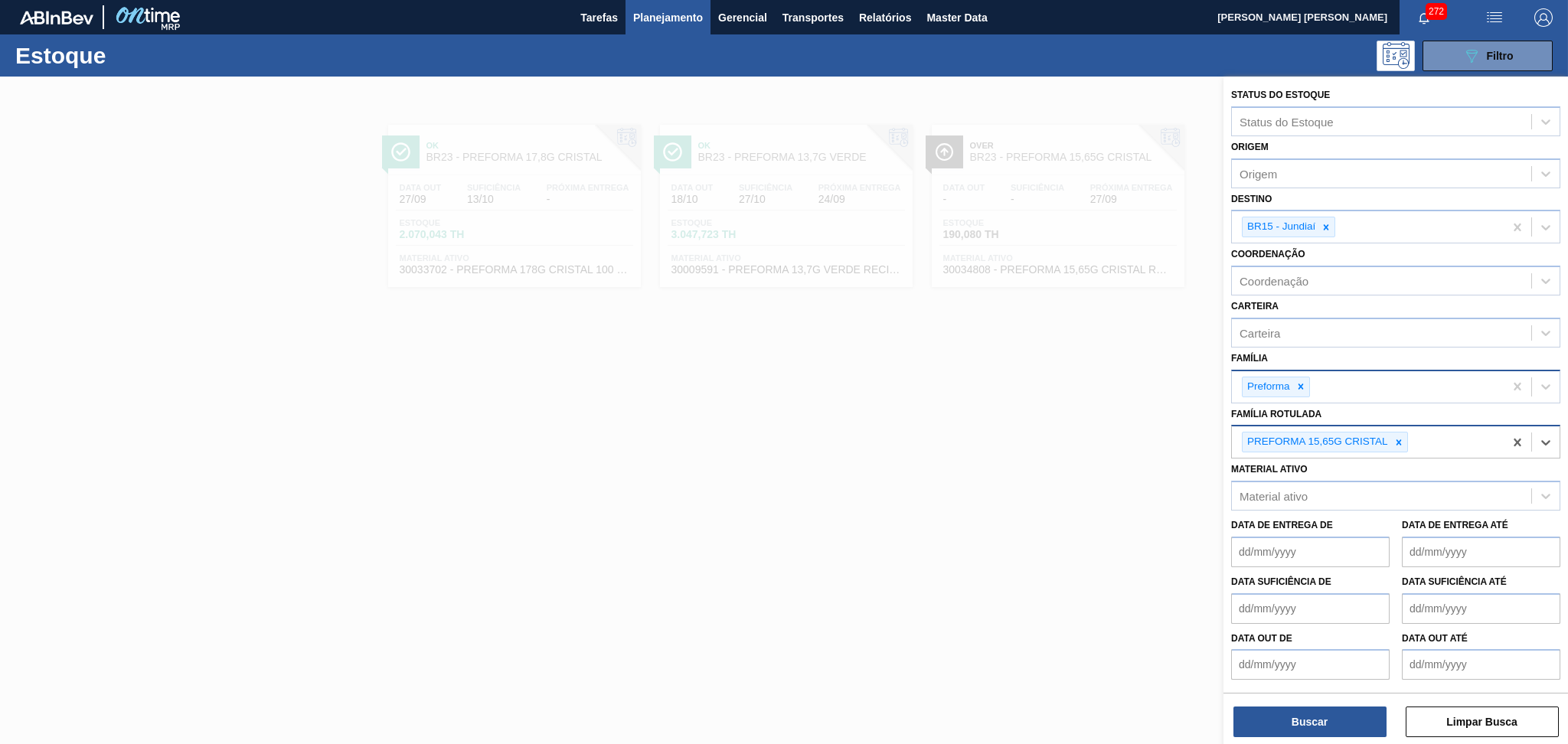
click at [1393, 437] on icon at bounding box center [1399, 442] width 11 height 11
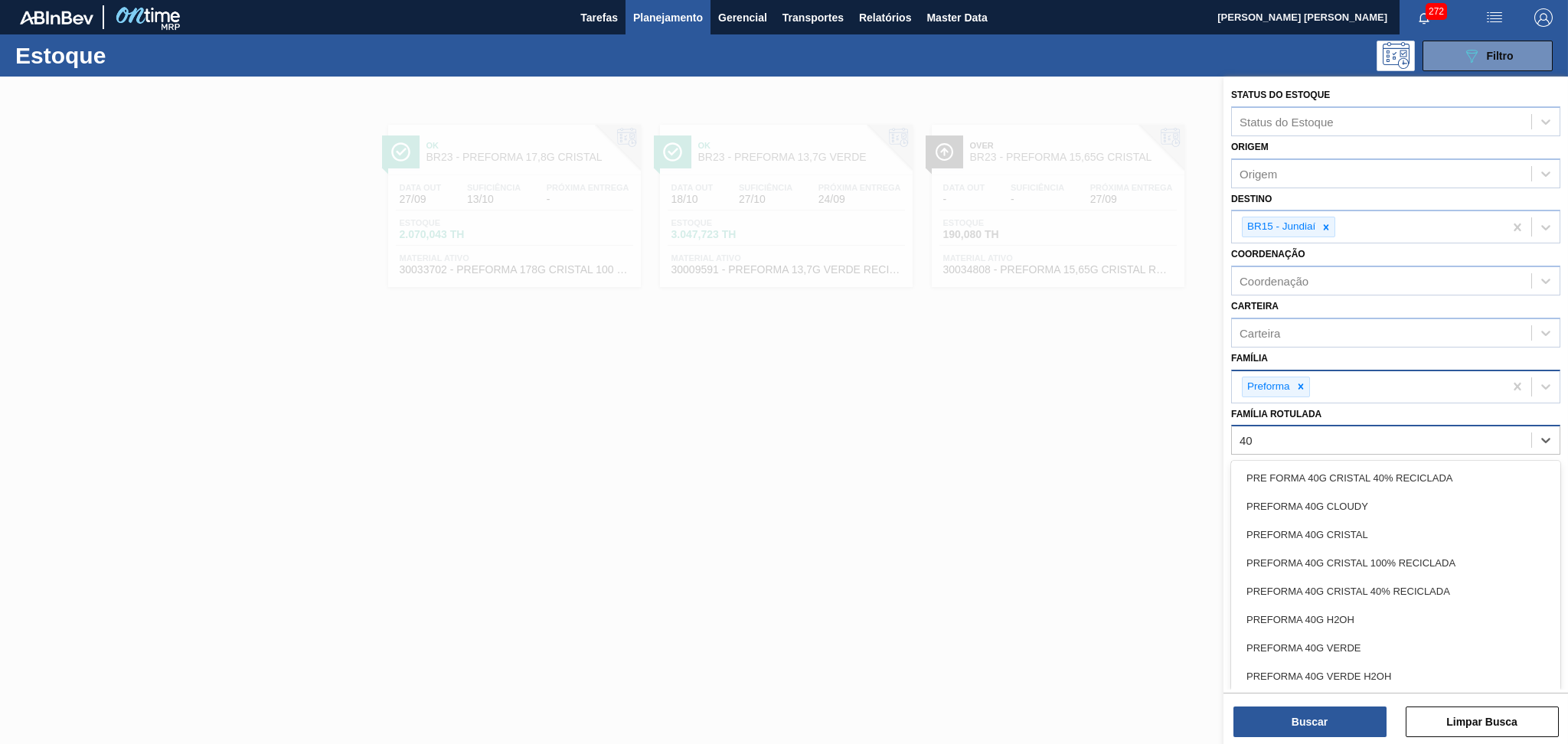
type Rotulada "40g"
click at [1368, 527] on div "PREFORMA 40G CRISTAL" at bounding box center [1395, 535] width 329 height 28
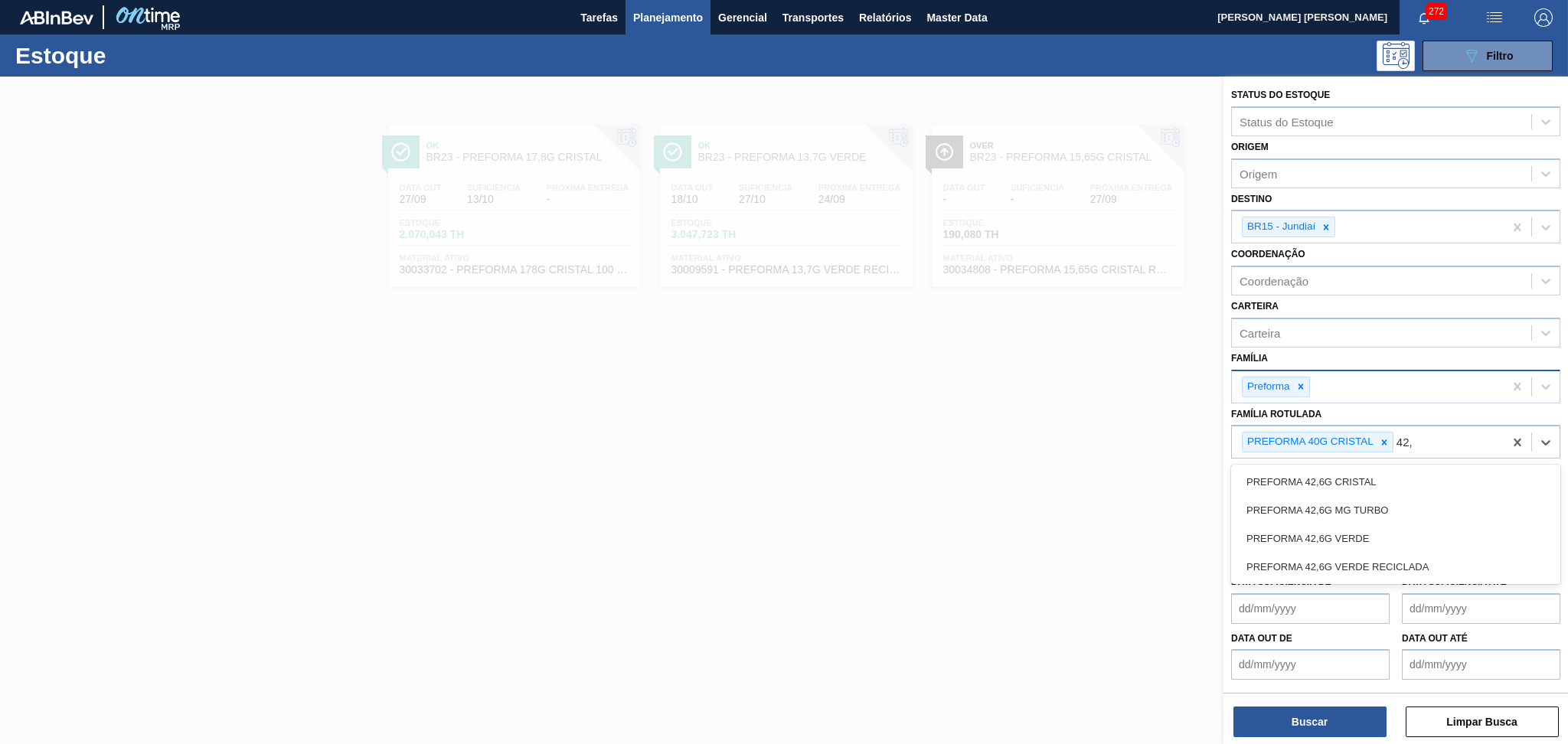
type Rotulada "42,6"
click at [1374, 482] on div "PREFORMA 42,6G CRISTAL" at bounding box center [1395, 482] width 329 height 28
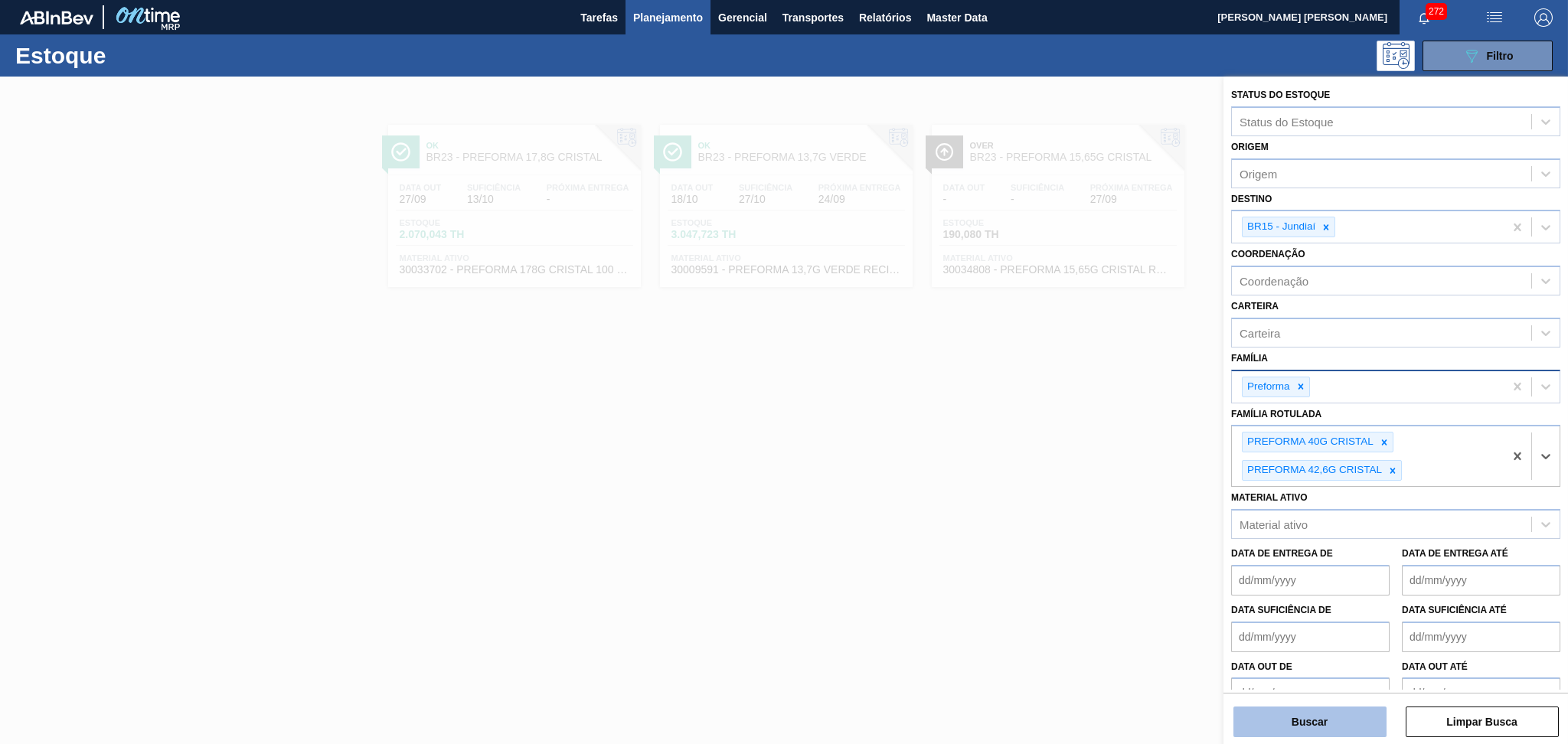
click at [1327, 721] on button "Buscar" at bounding box center [1310, 722] width 153 height 31
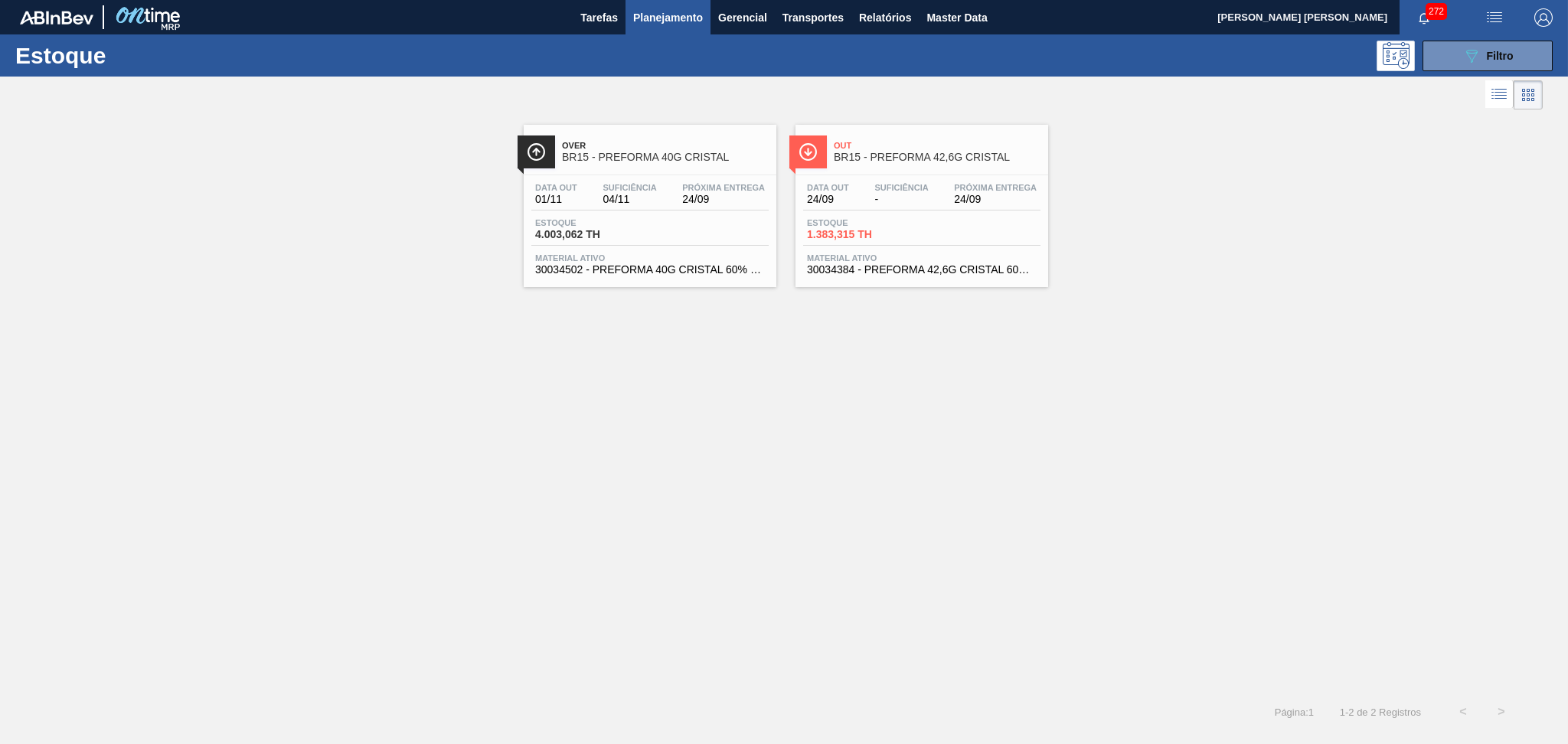
click at [618, 230] on span "4.003,062 TH" at bounding box center [588, 234] width 107 height 12
click at [1492, 53] on span "Filtro" at bounding box center [1500, 56] width 27 height 12
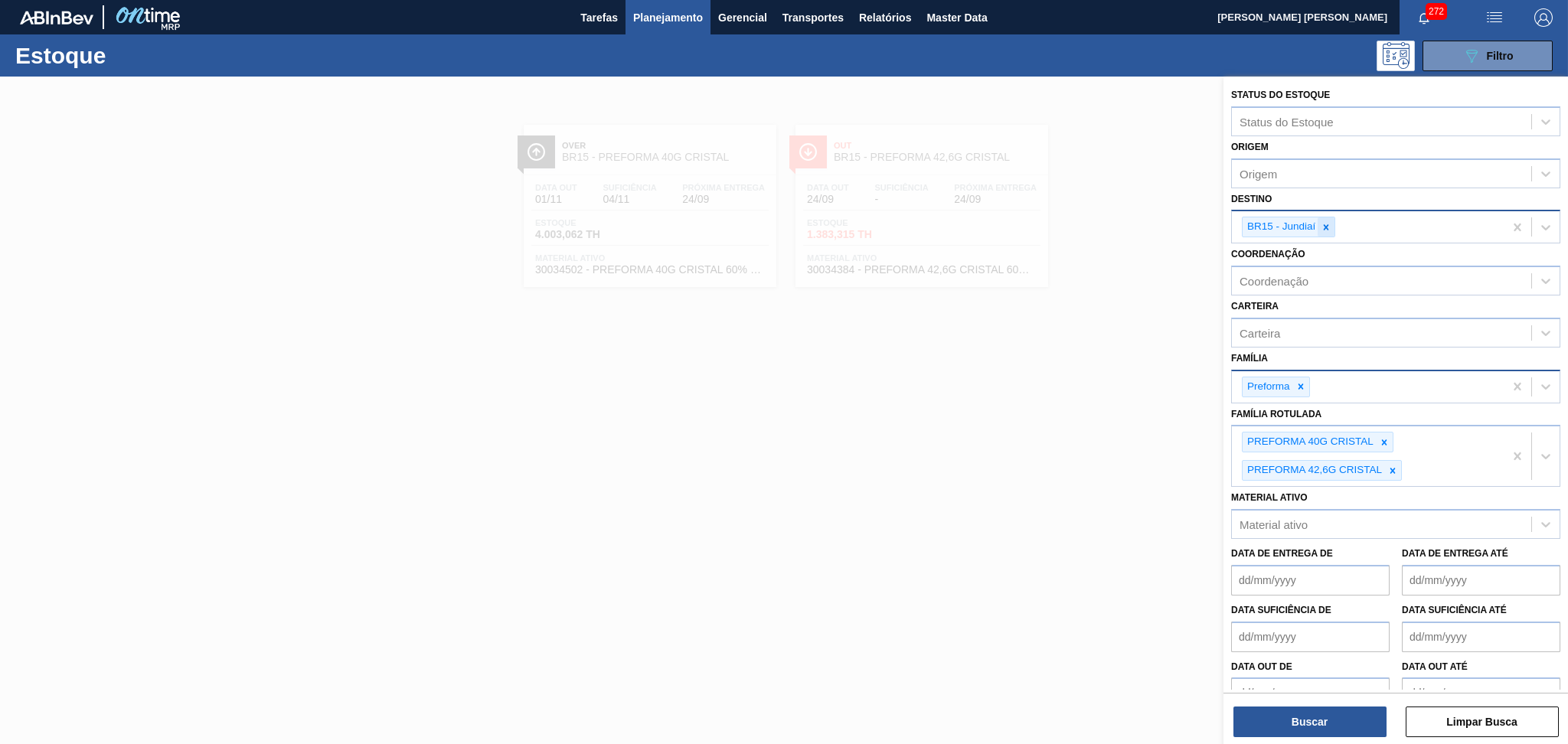
click at [1323, 228] on icon at bounding box center [1326, 227] width 11 height 11
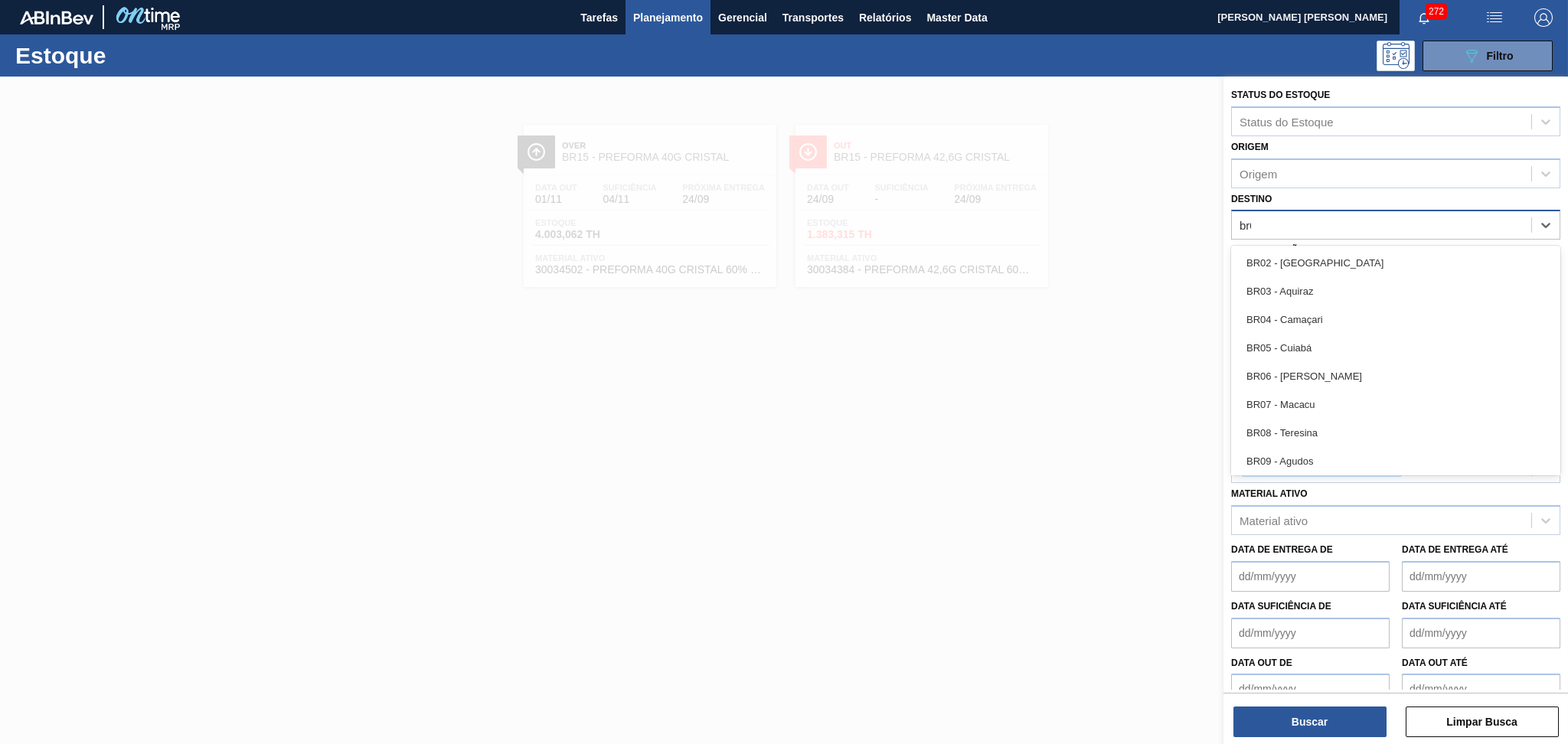
type input "br07"
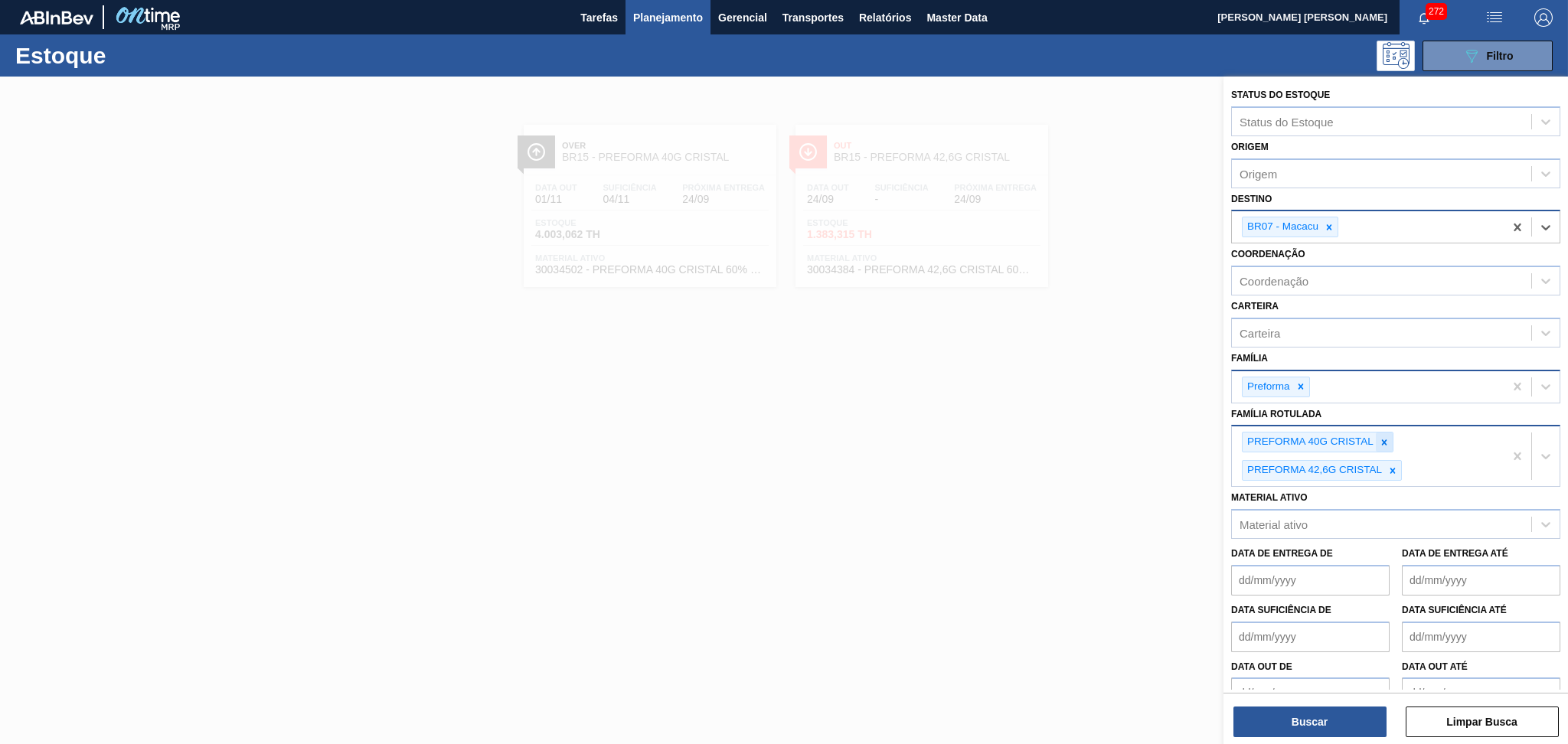
click at [1383, 439] on icon at bounding box center [1384, 442] width 5 height 5
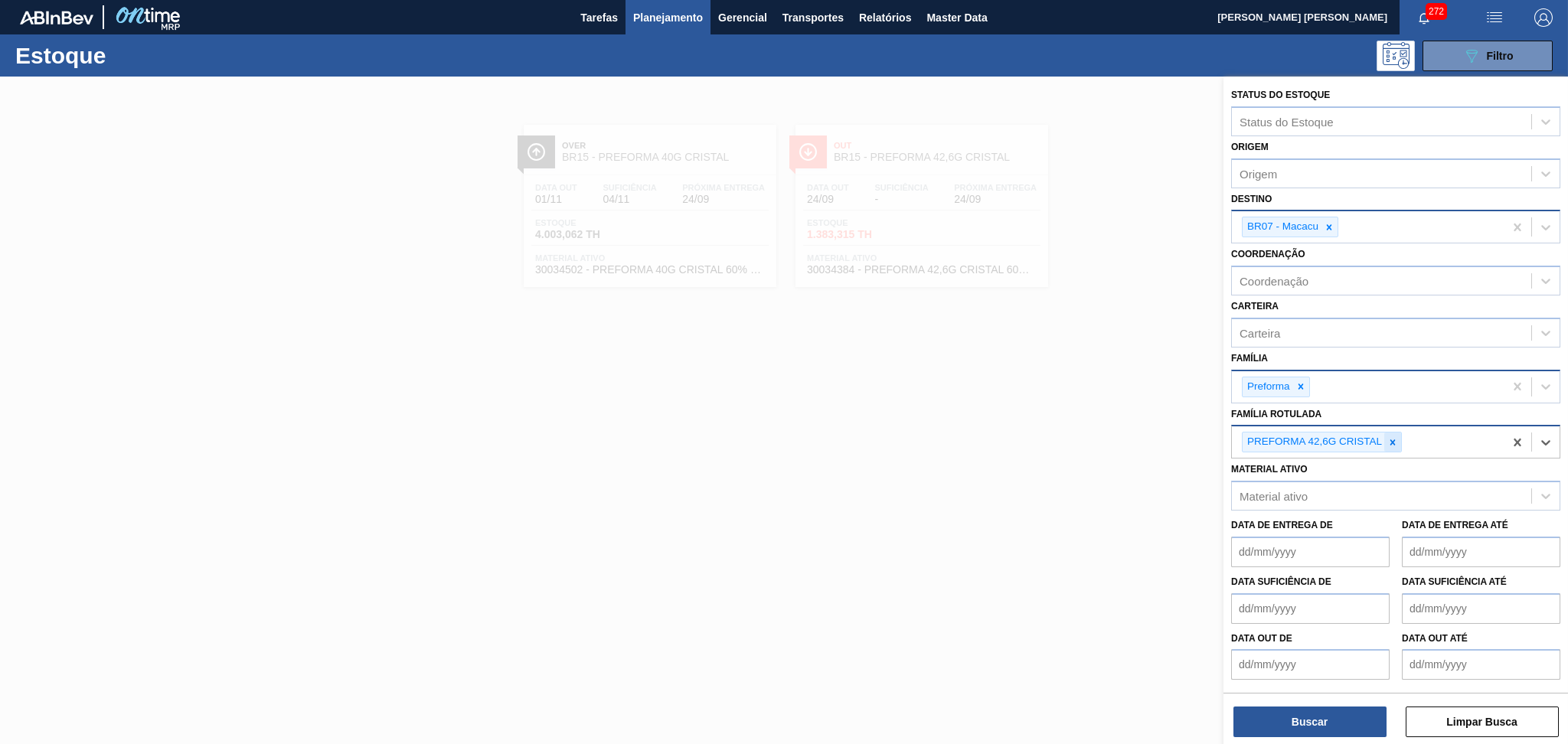
click at [1384, 436] on div at bounding box center [1392, 442] width 17 height 20
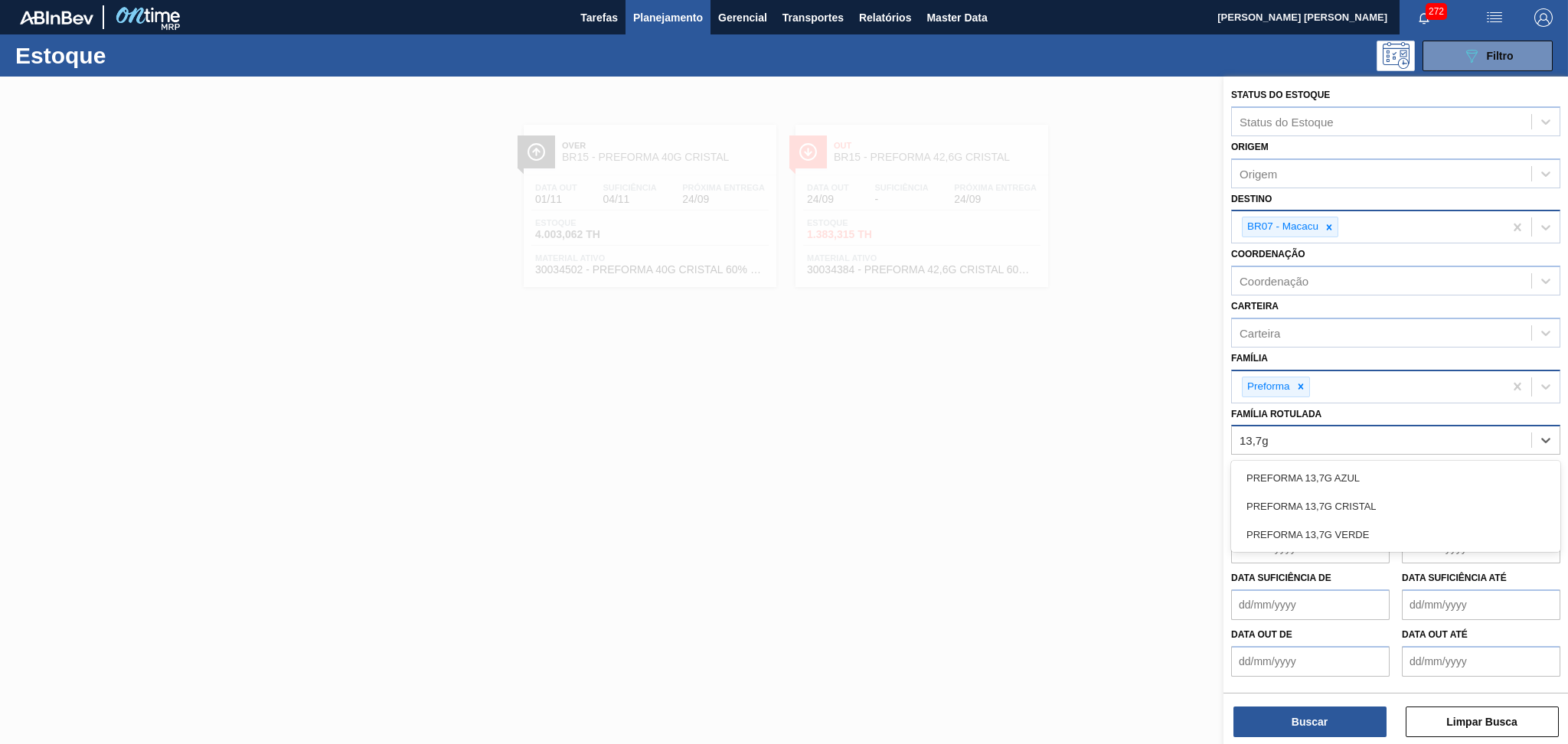
type Rotulada "13,7g c"
type Rotulada "13,7g v"
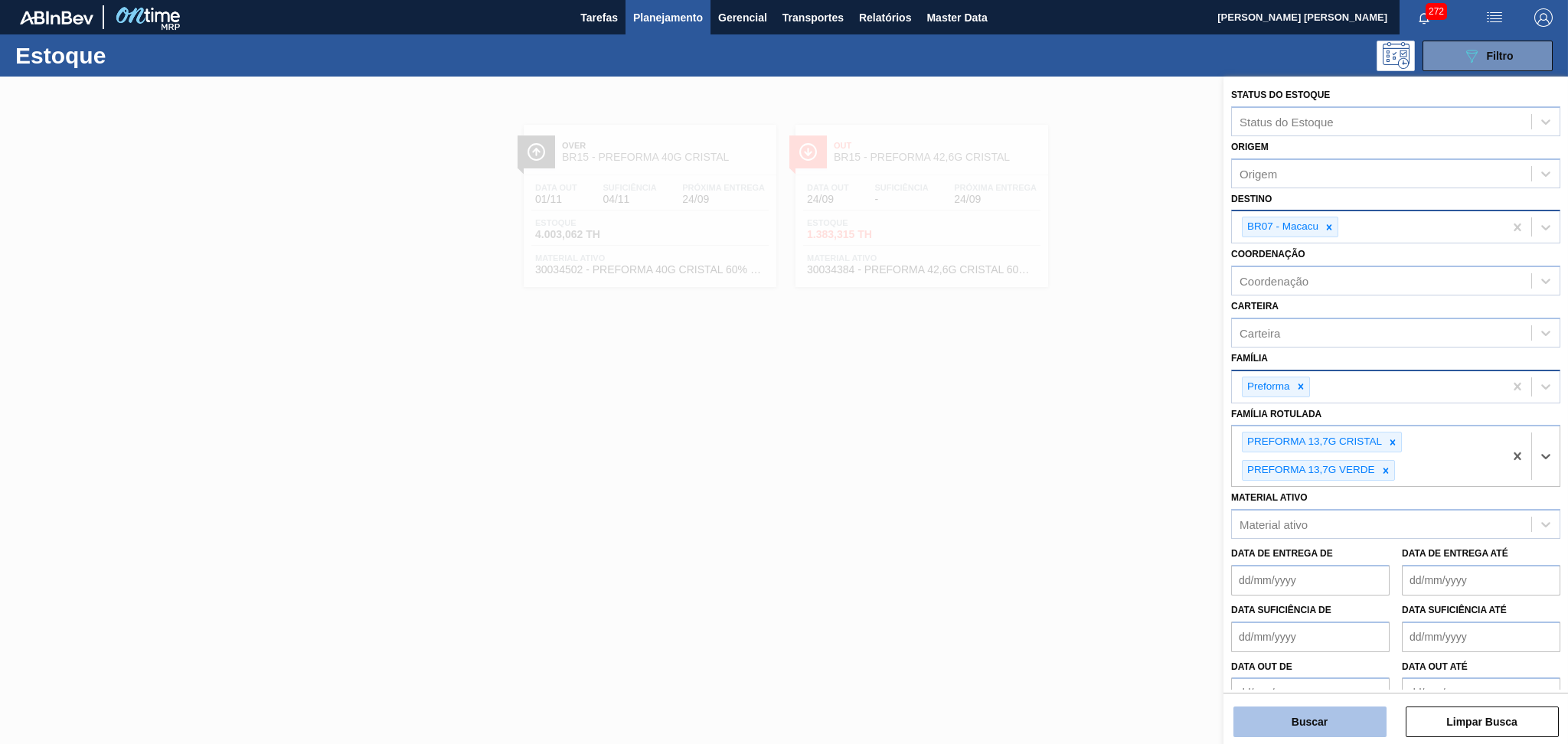
click at [1300, 719] on button "Buscar" at bounding box center [1310, 722] width 153 height 31
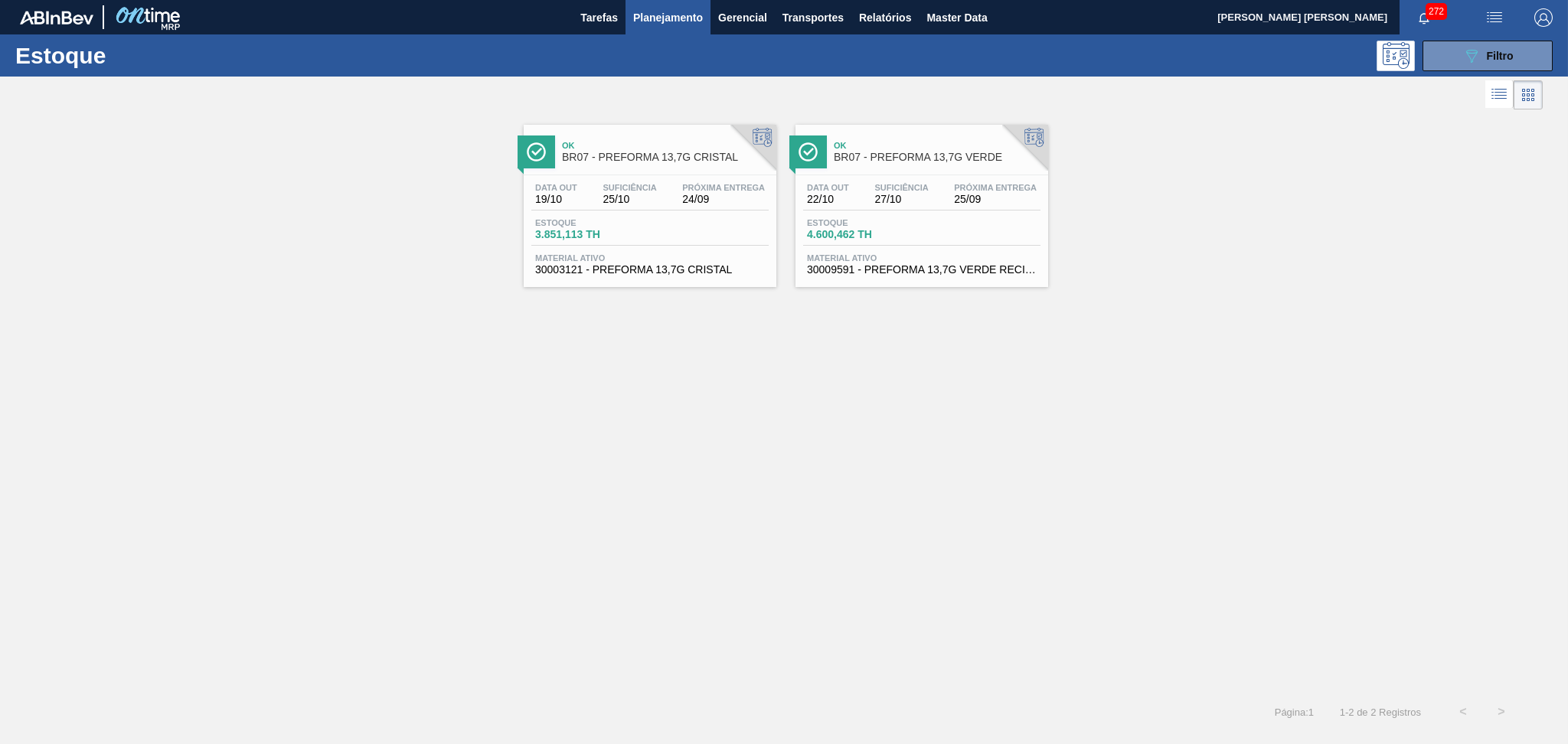
click at [708, 205] on div "Data out 19/10 Suficiência 25/10 Próxima Entrega 24/09" at bounding box center [650, 196] width 238 height 27
click at [855, 166] on div "Ok BR07 - PREFORMA 13,7G VERDE" at bounding box center [937, 152] width 207 height 35
click at [1483, 54] on div "089F7B8B-B2A5-4AFE-B5C0-19BA573D28AC Filtro" at bounding box center [1488, 56] width 51 height 19
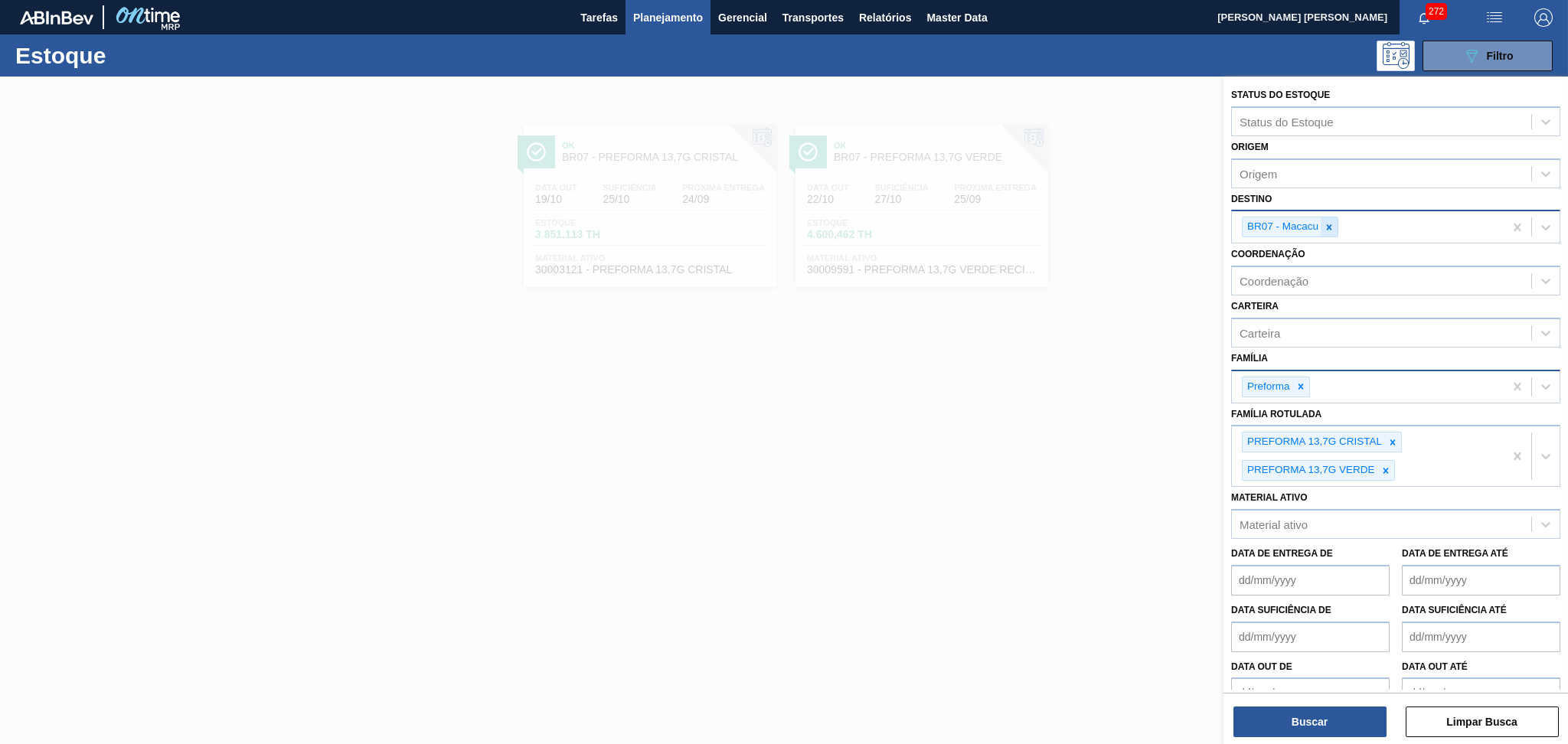
click at [1329, 224] on icon at bounding box center [1329, 227] width 5 height 5
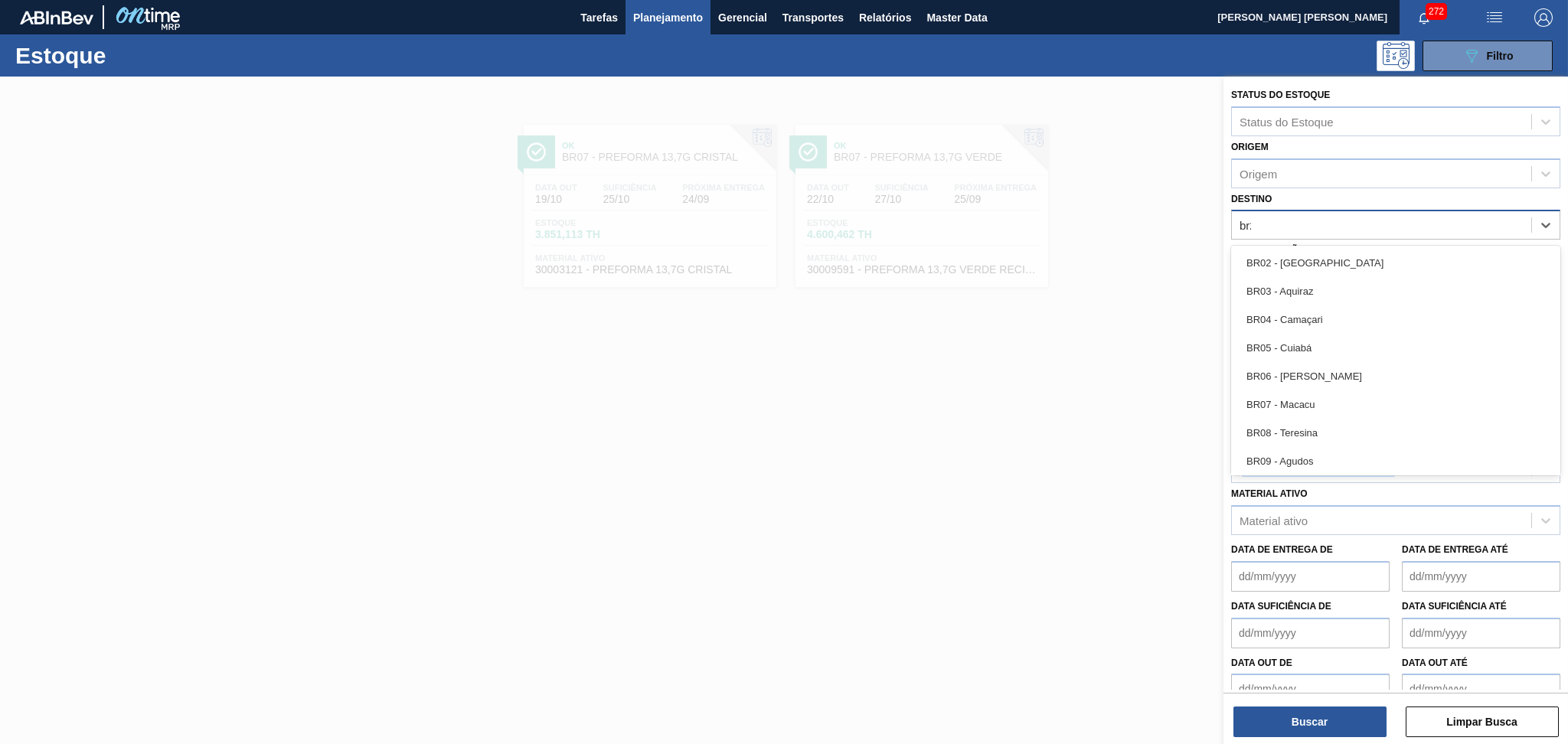
type input "br28"
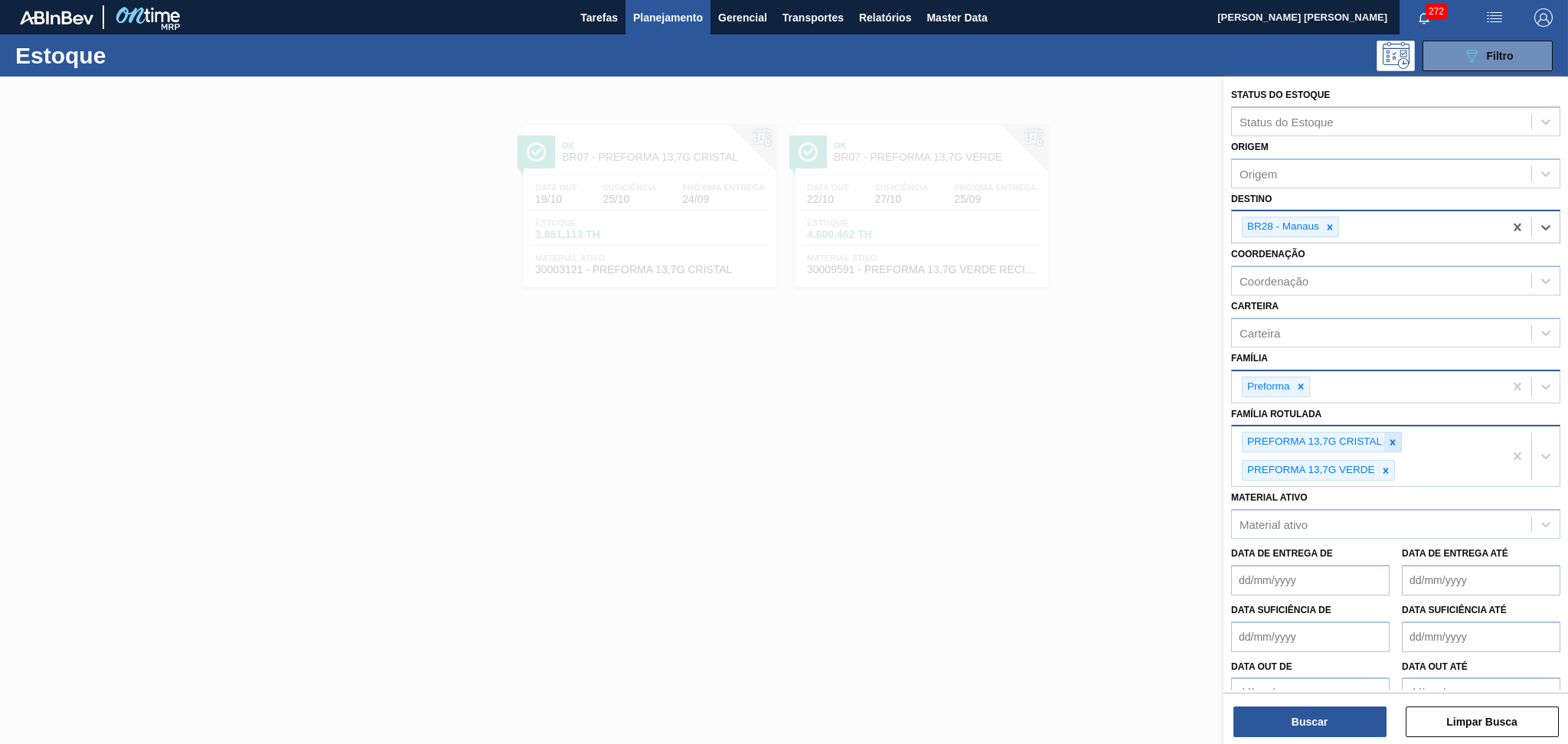
click at [1394, 437] on icon at bounding box center [1392, 442] width 11 height 11
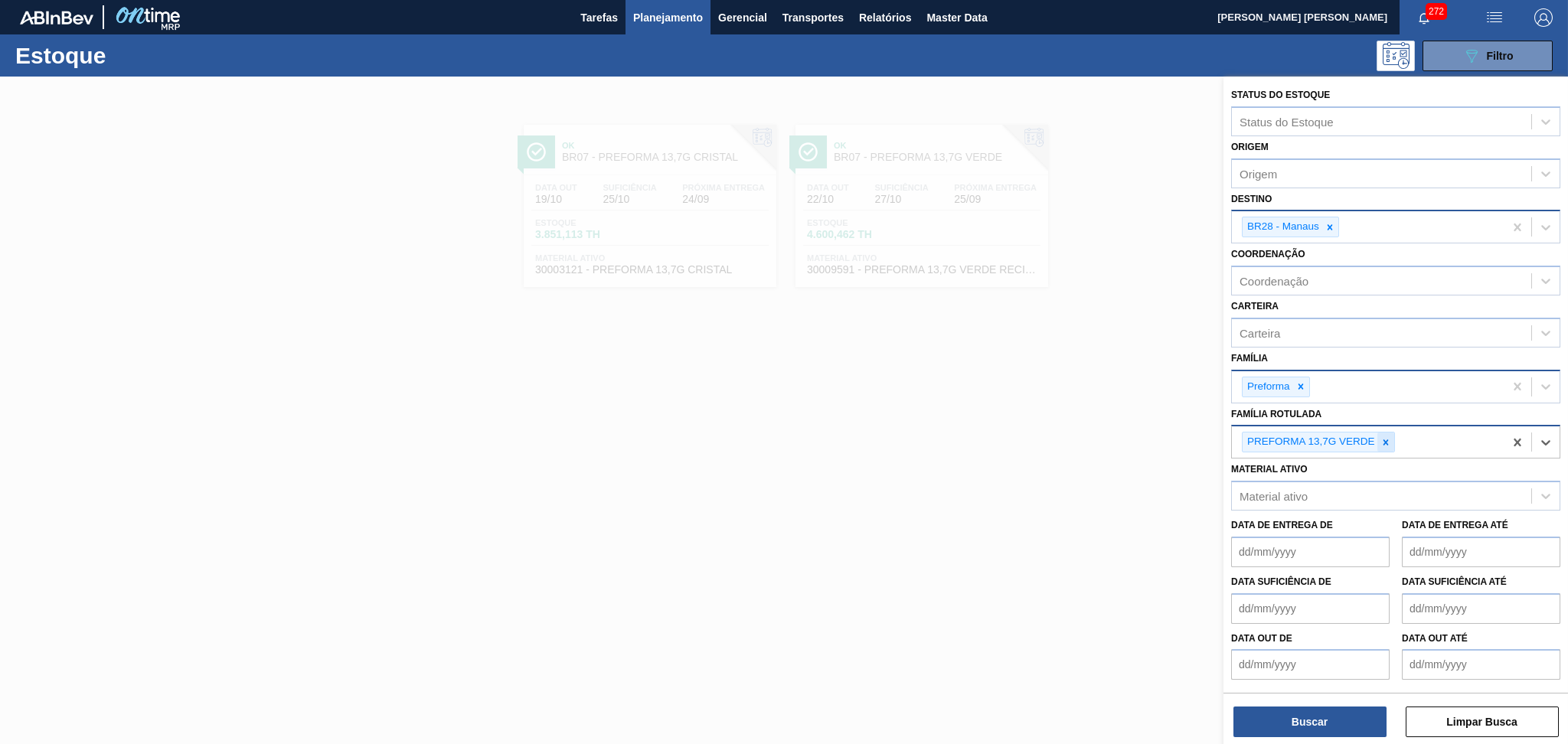
click at [1387, 439] on icon at bounding box center [1385, 442] width 5 height 5
click at [1280, 434] on div "Família Rotulada" at bounding box center [1283, 440] width 87 height 13
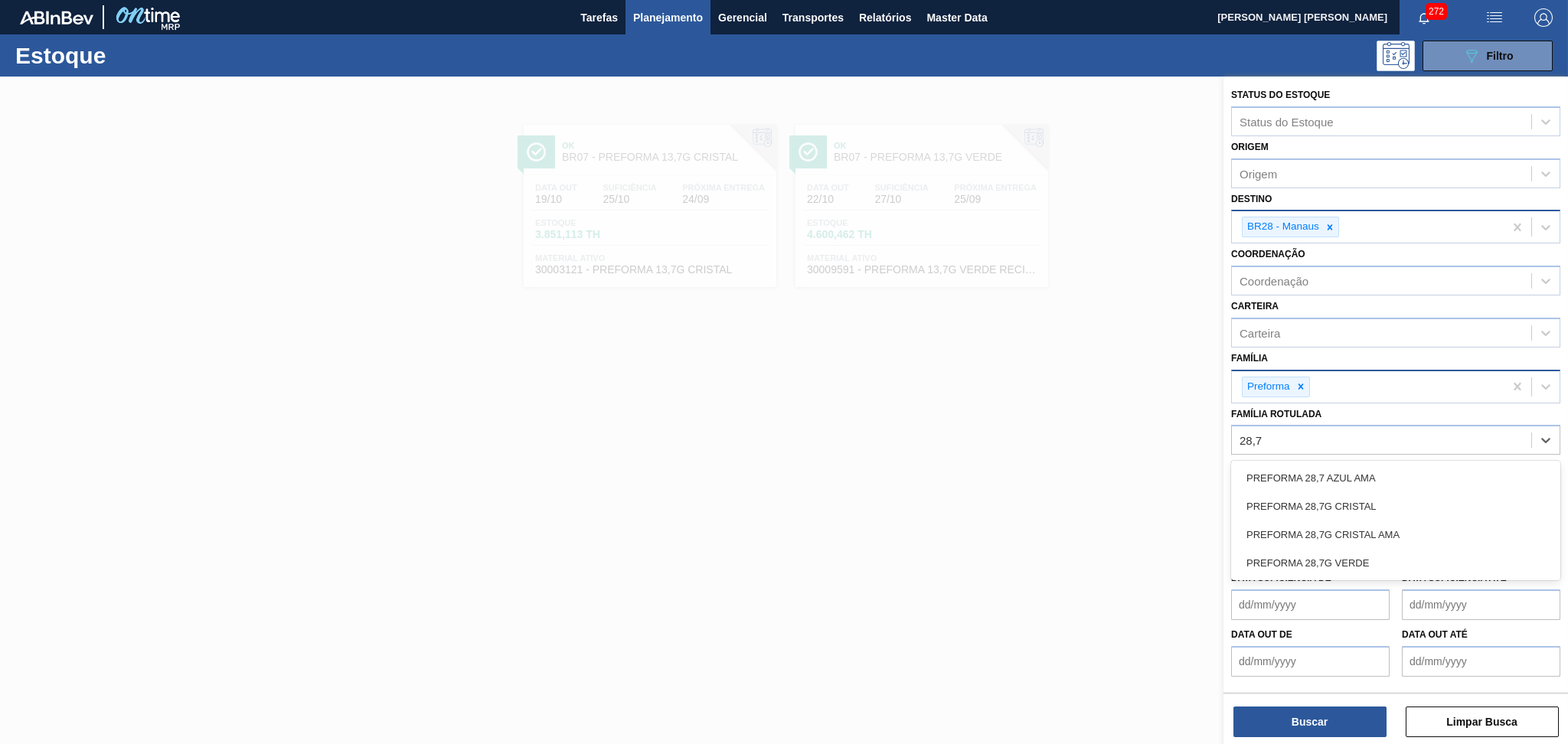
type Rotulada "28,7g"
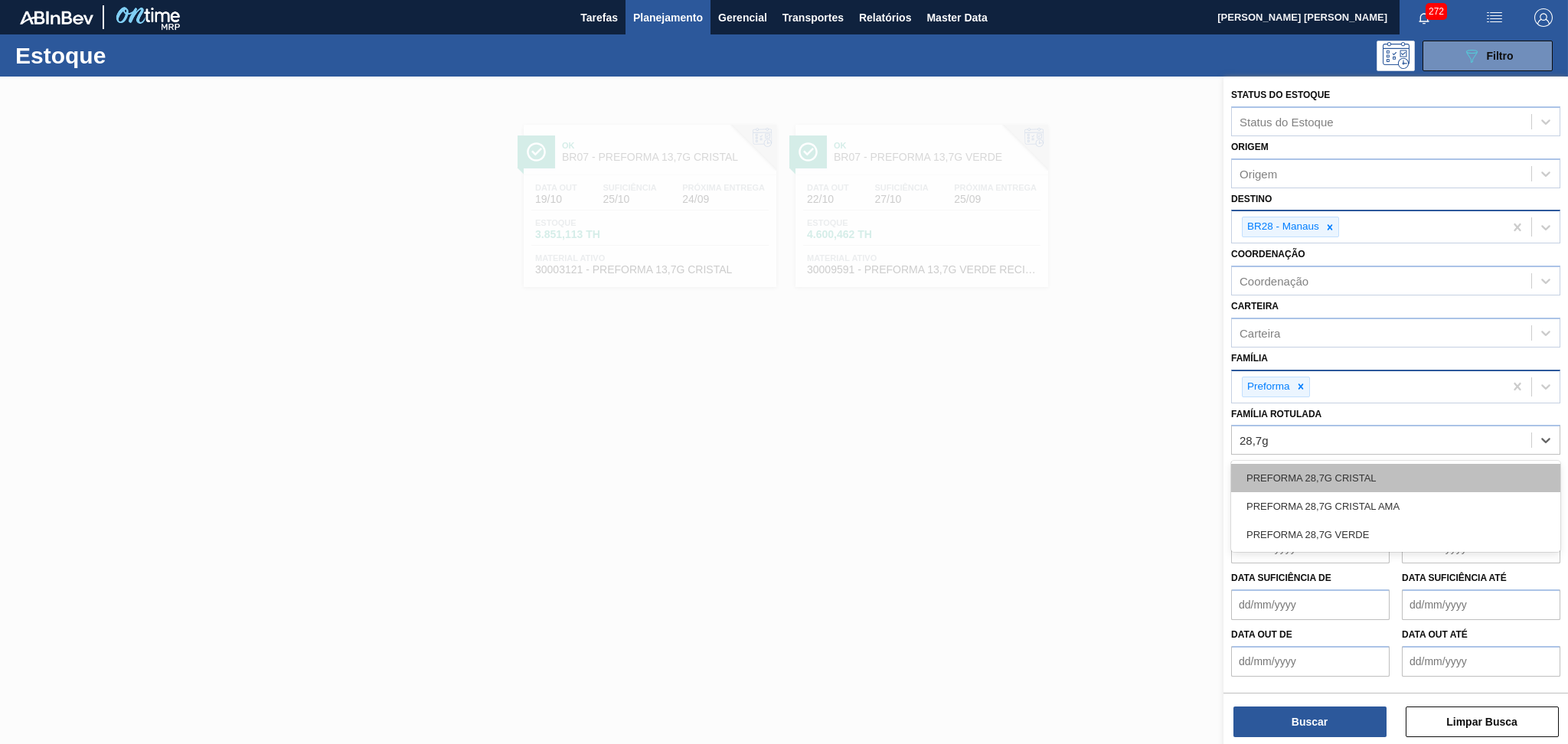
click at [1329, 479] on div "PREFORMA 28,7G CRISTAL" at bounding box center [1395, 478] width 329 height 28
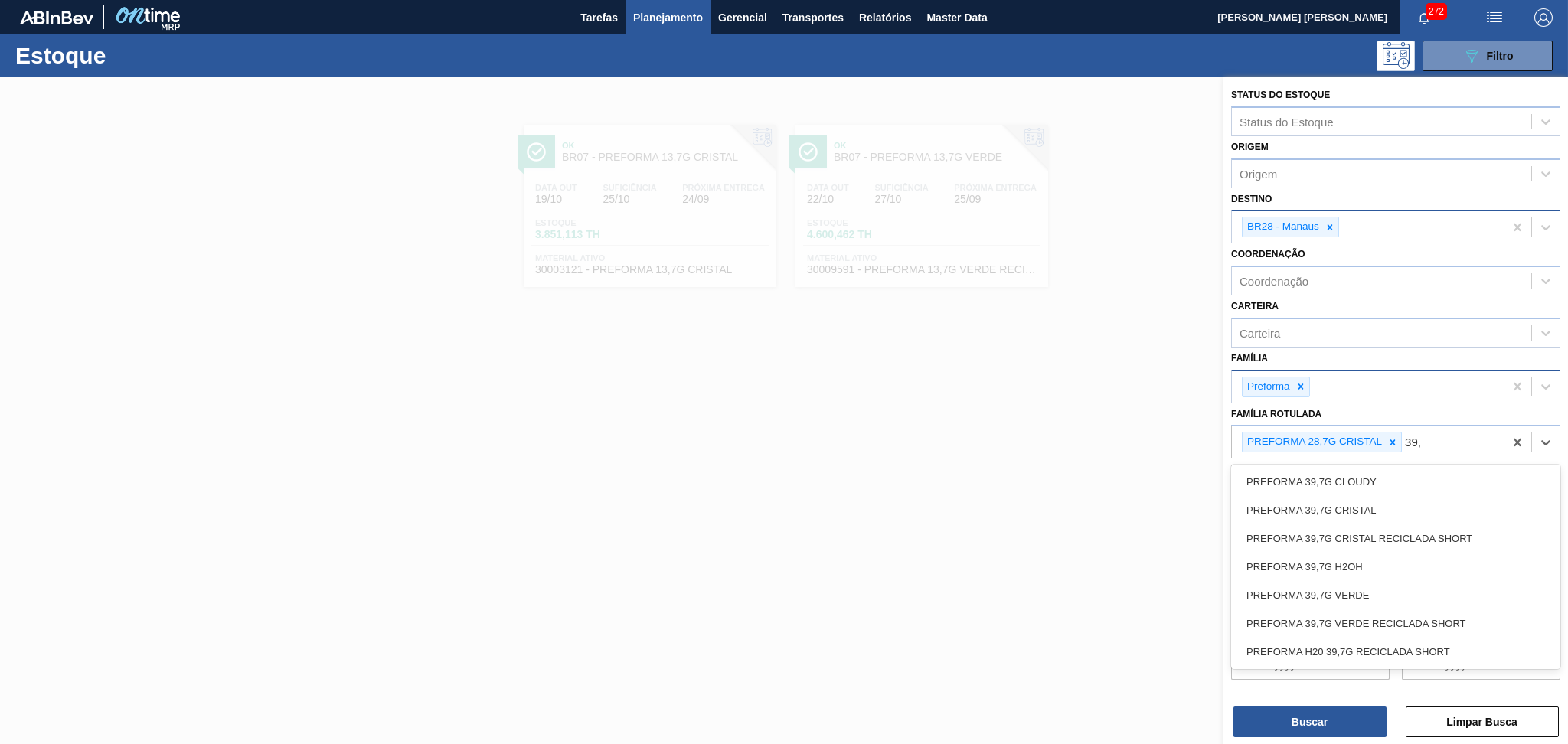
type Rotulada "39,7"
click at [1351, 518] on div "PREFORMA 39,7G CRISTAL" at bounding box center [1395, 510] width 329 height 28
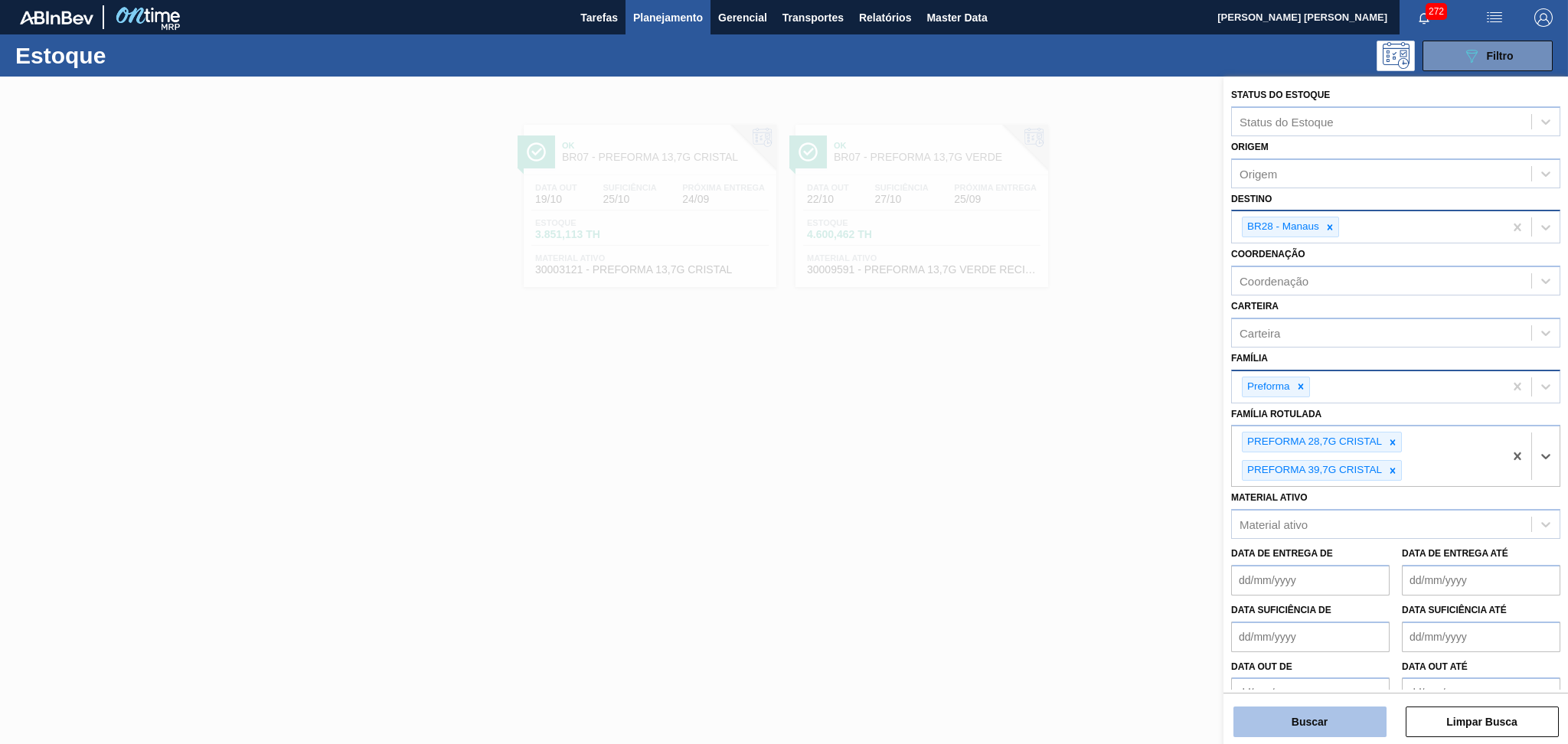
click at [1265, 720] on button "Buscar" at bounding box center [1310, 722] width 153 height 31
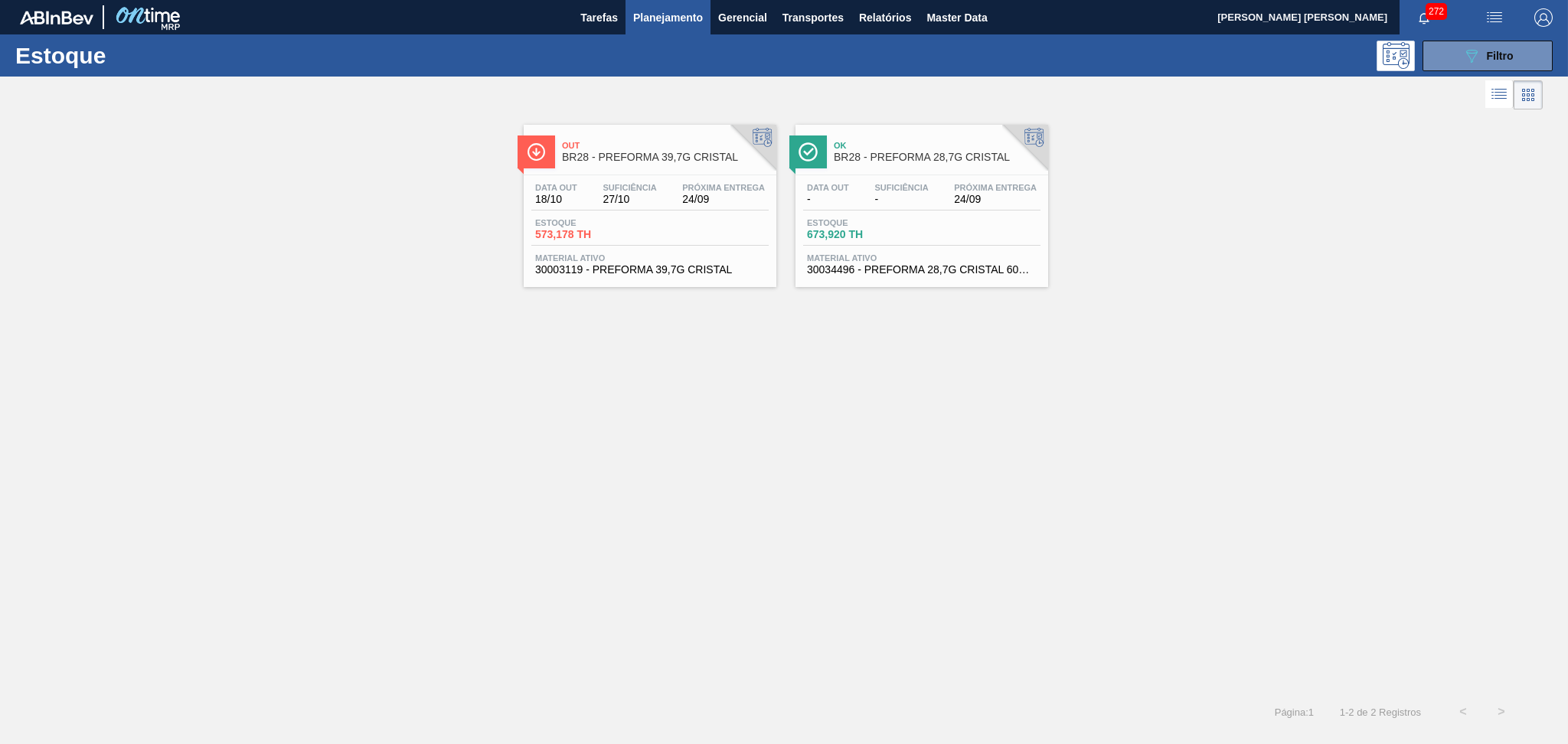
click at [596, 235] on span "573,178 TH" at bounding box center [588, 234] width 107 height 12
click at [914, 233] on div "Estoque 673,920 TH" at bounding box center [860, 229] width 114 height 22
drag, startPoint x: 1452, startPoint y: 59, endPoint x: 1453, endPoint y: 73, distance: 14.0
click at [1452, 59] on button "089F7B8B-B2A5-4AFE-B5C0-19BA573D28AC Filtro" at bounding box center [1487, 56] width 130 height 31
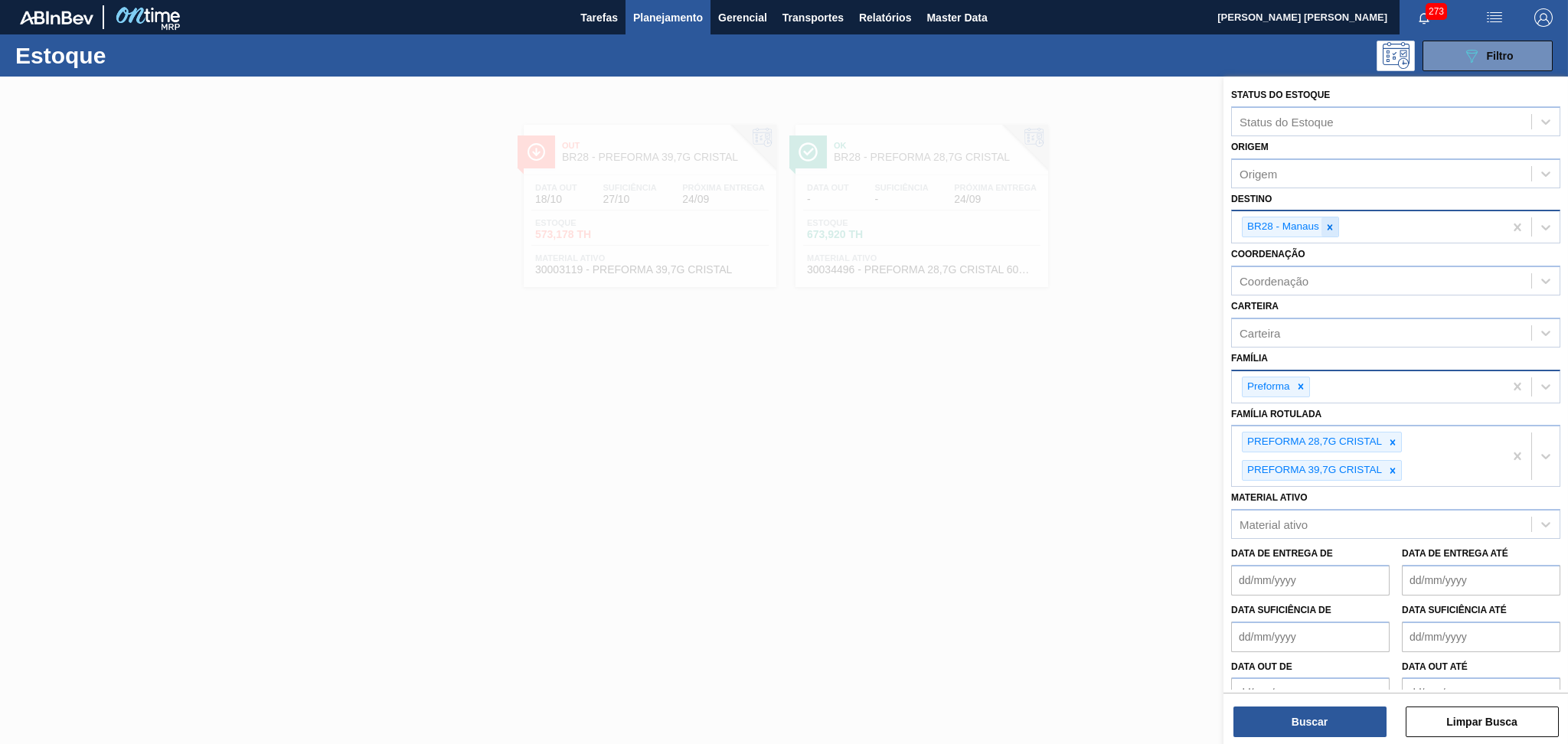
click at [1335, 227] on div at bounding box center [1329, 227] width 17 height 20
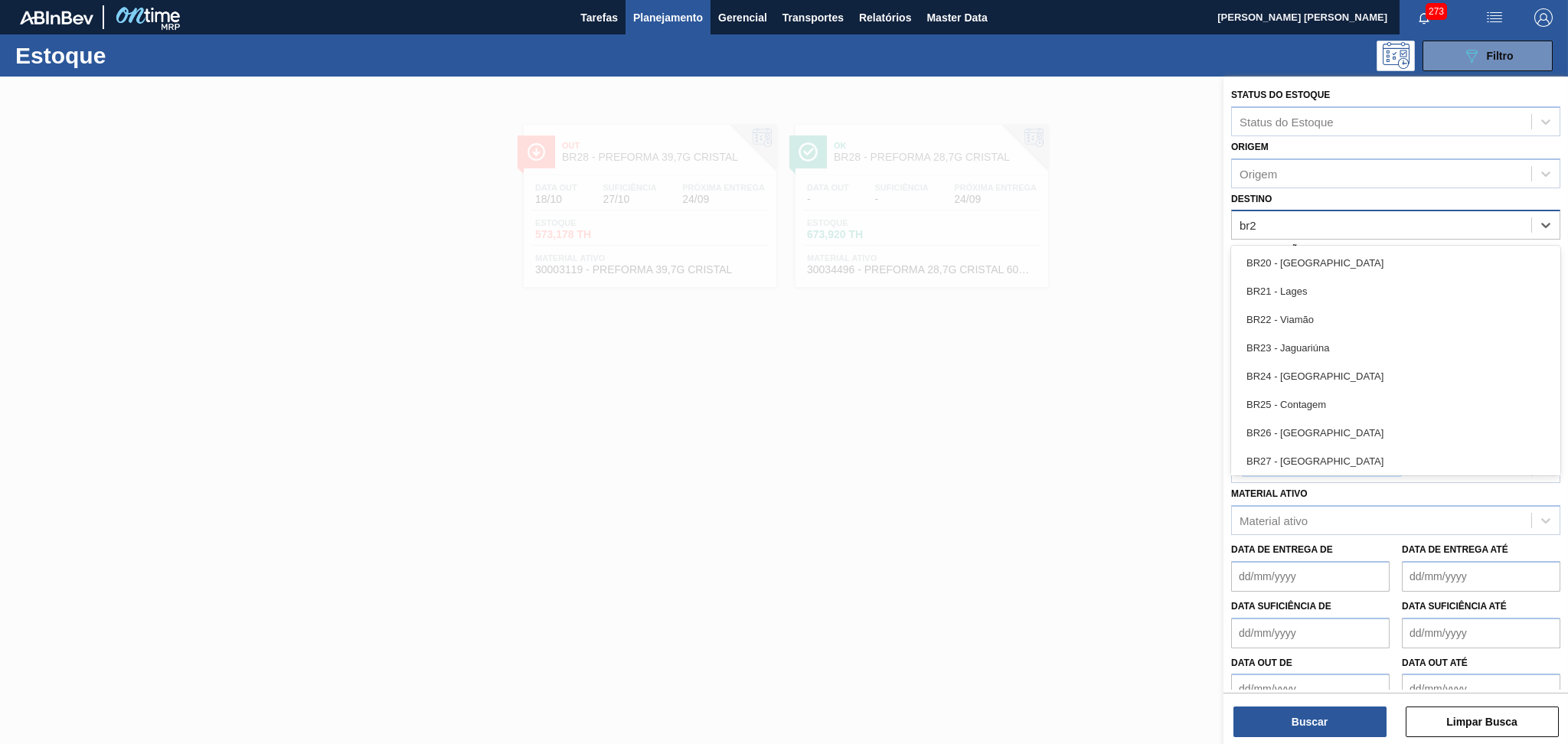
type input "br27"
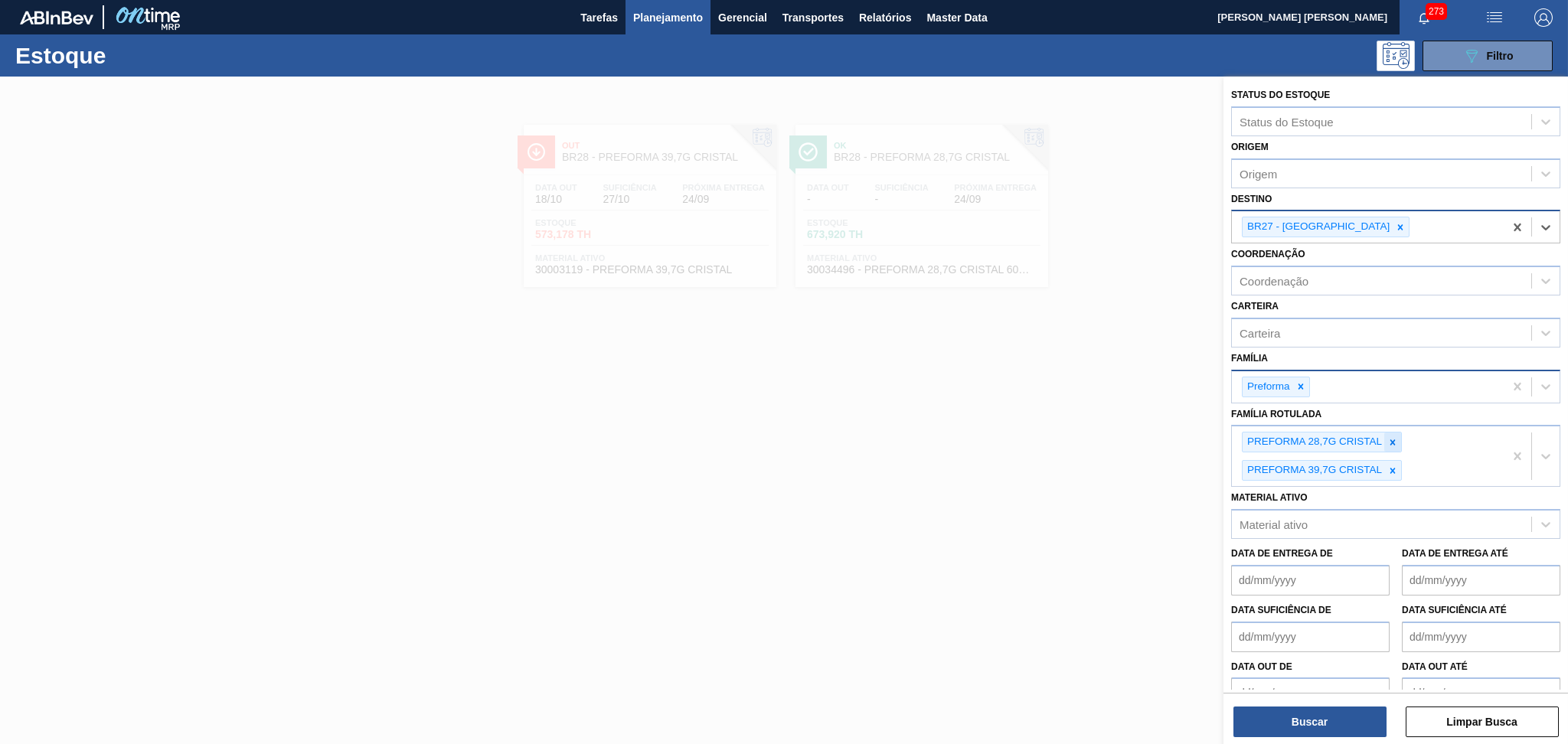
click at [1391, 433] on div at bounding box center [1392, 442] width 17 height 20
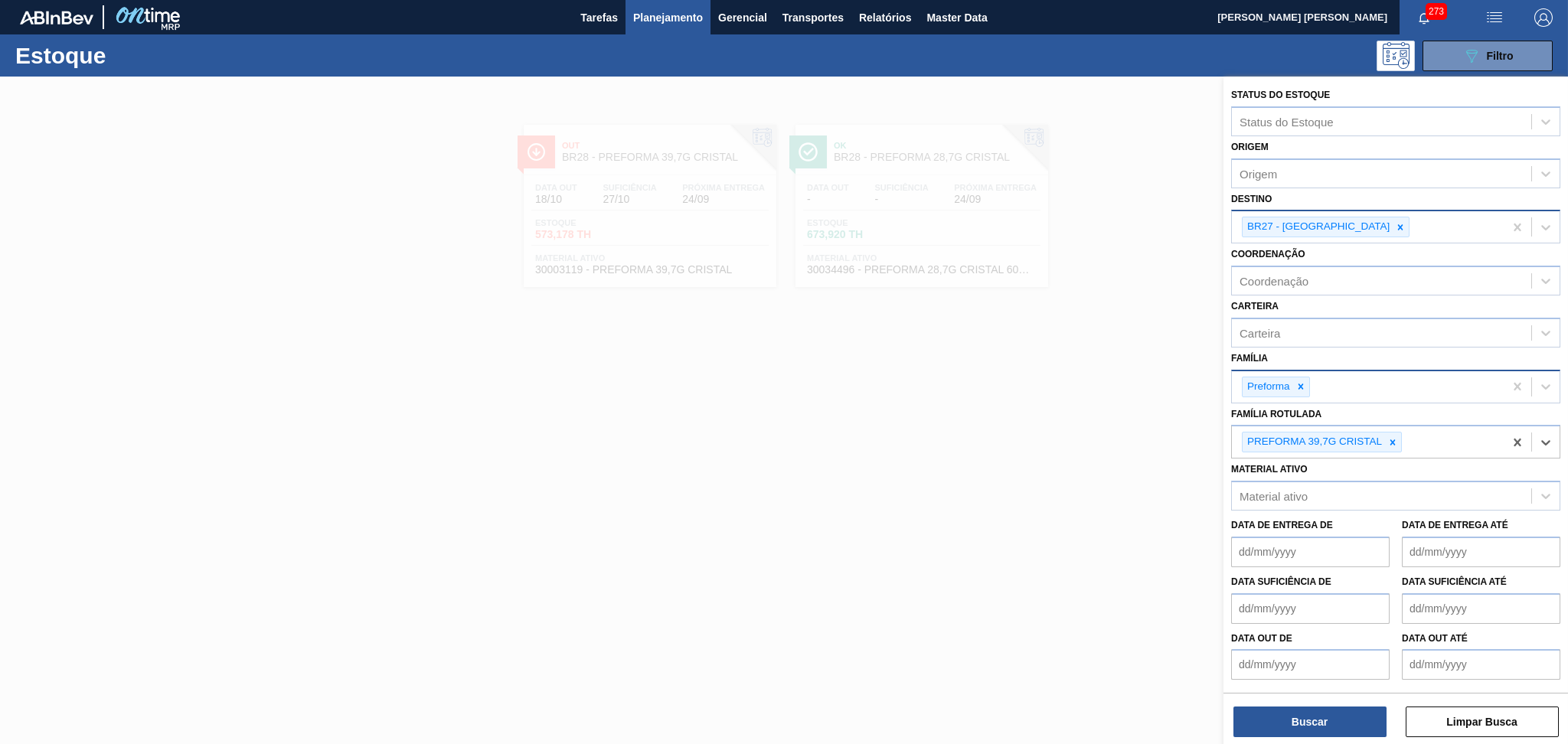
click at [1391, 433] on div at bounding box center [1392, 442] width 17 height 20
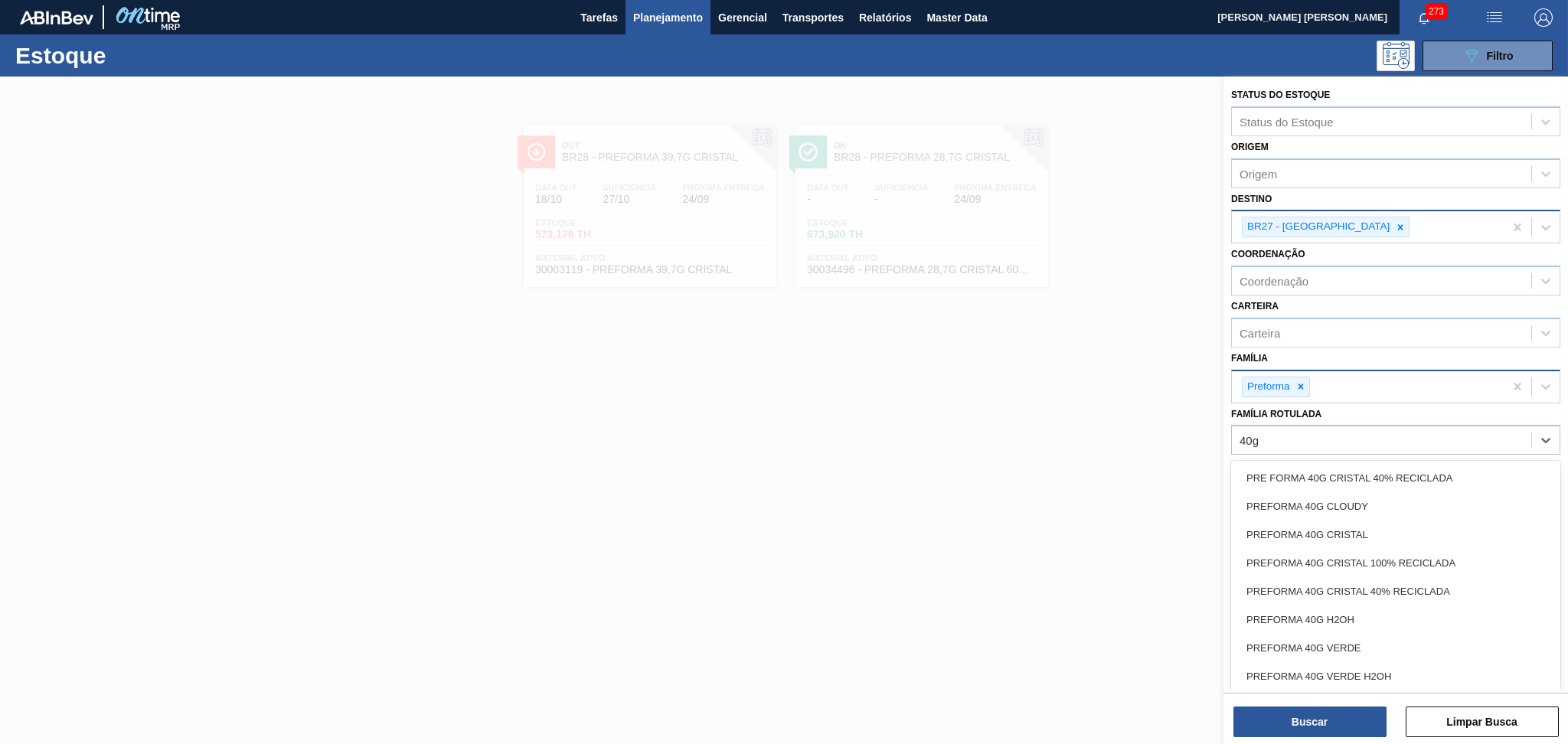
type Rotulada "40g v"
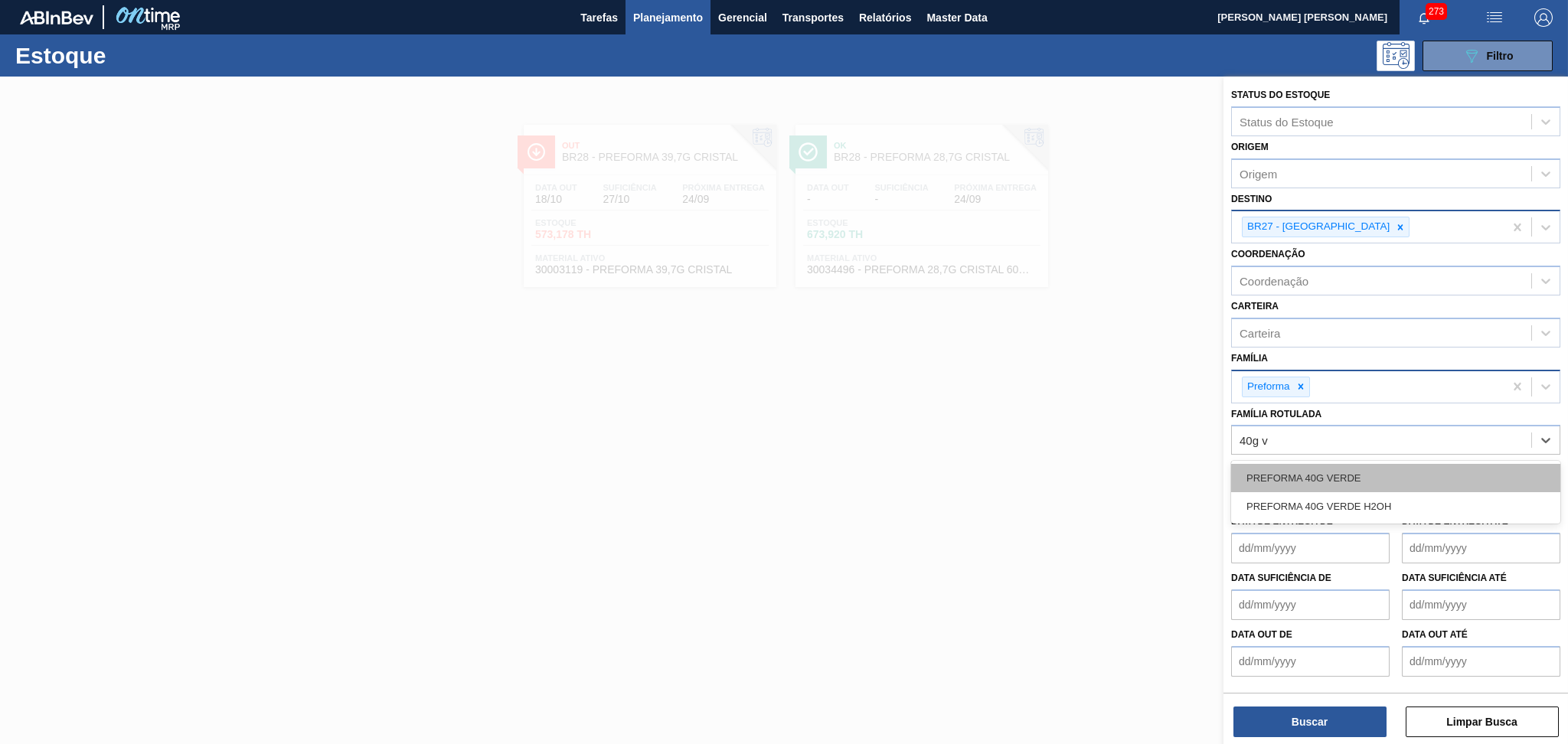
click at [1352, 466] on div "PREFORMA 40G VERDE" at bounding box center [1395, 478] width 329 height 28
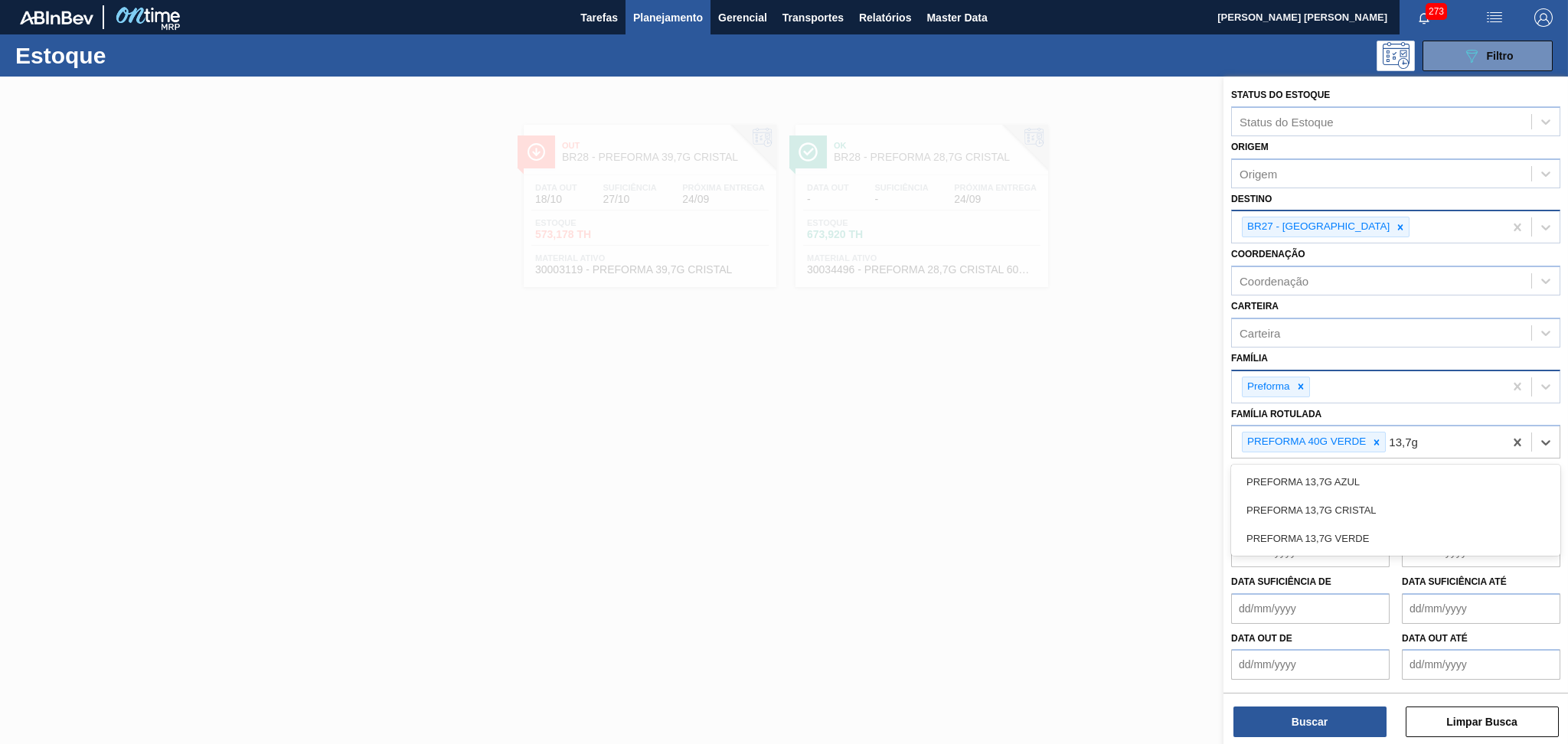
type Rotulada "13,7g v"
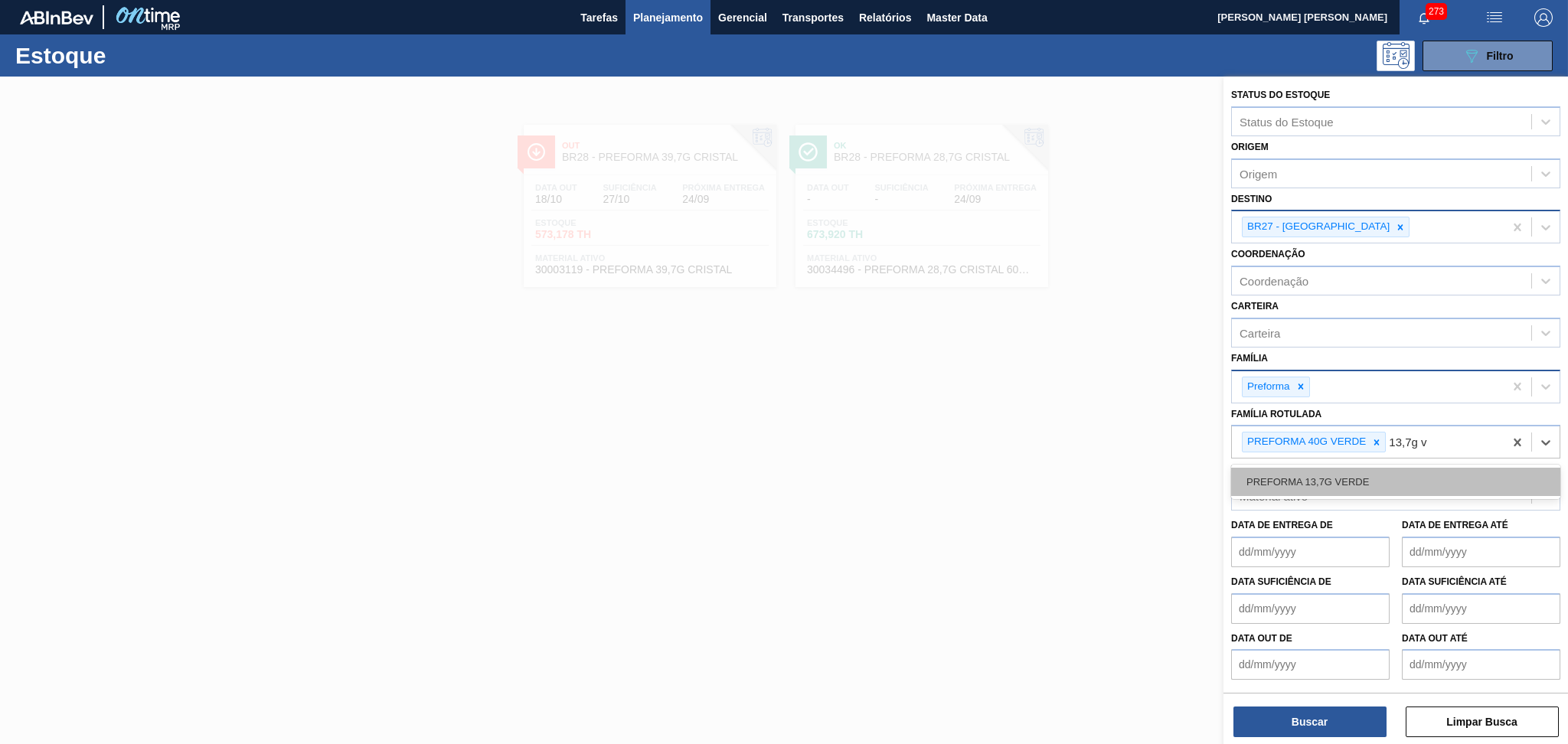
click at [1362, 476] on div "PREFORMA 13,7G VERDE" at bounding box center [1395, 482] width 329 height 28
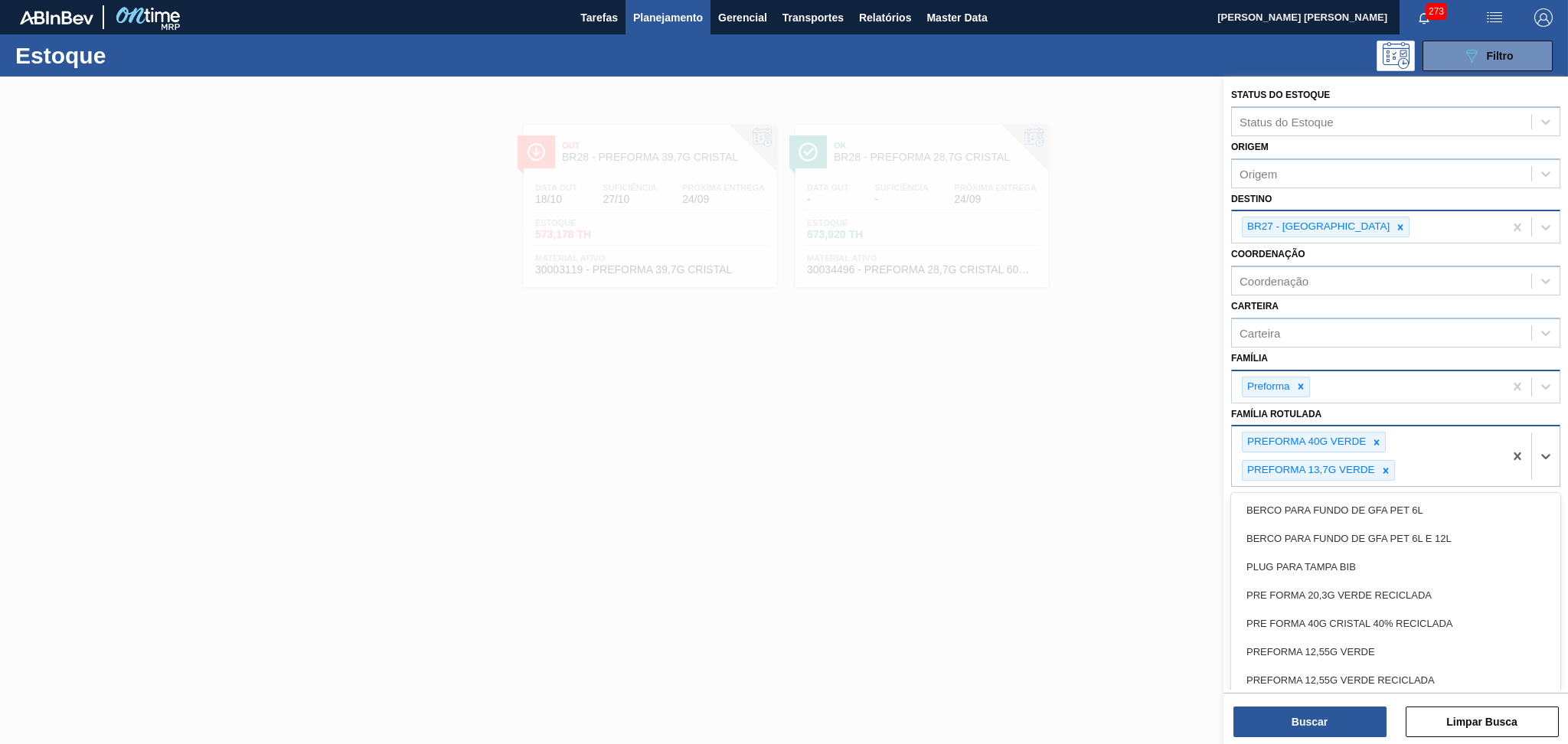
click at [1419, 466] on div "PREFORMA 40G VERDE PREFORMA 13,7G VERDE" at bounding box center [1368, 456] width 271 height 59
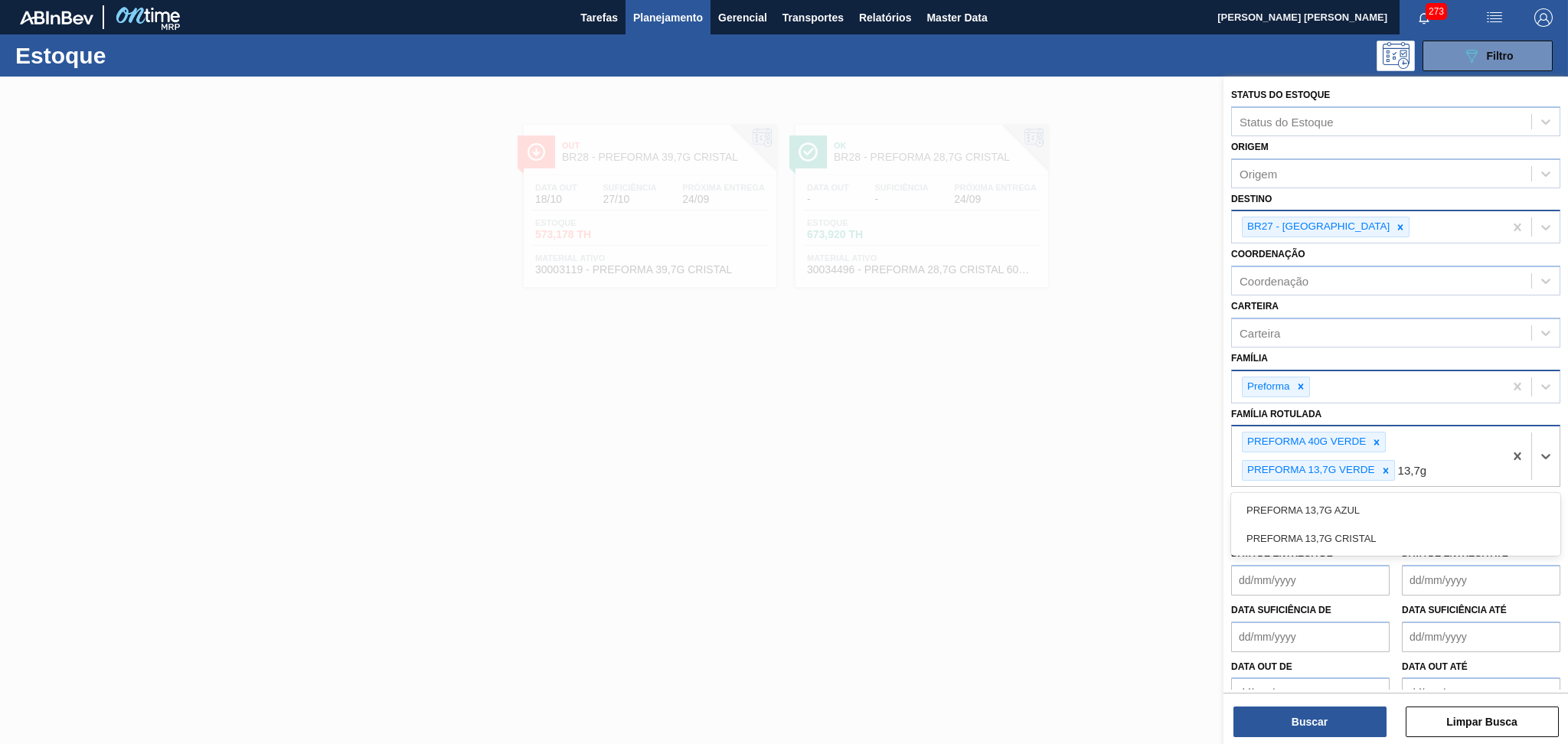
type Rotulada "13,7g c"
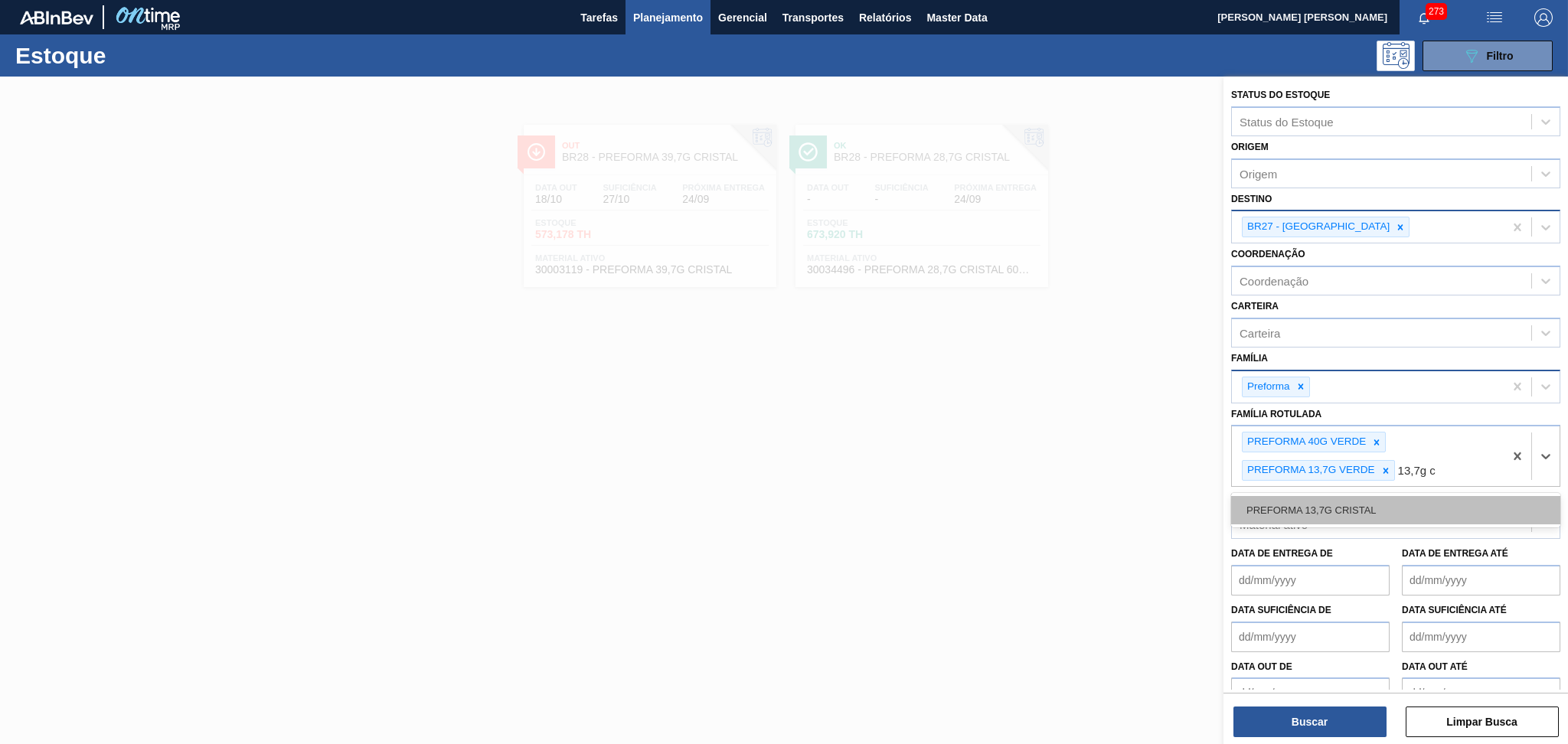
click at [1367, 496] on div "PREFORMA 13,7G CRISTAL" at bounding box center [1395, 510] width 329 height 28
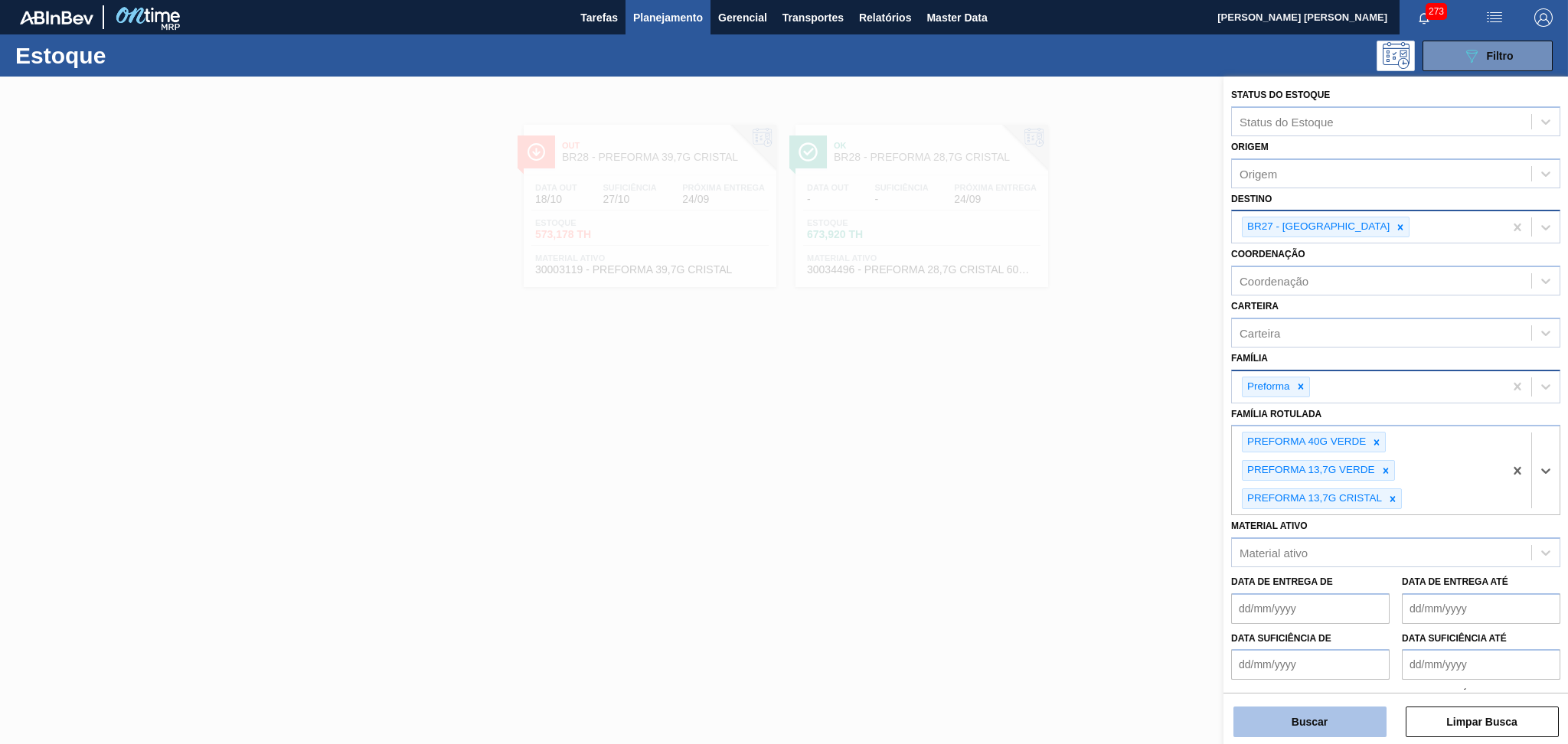
click at [1272, 727] on button "Buscar" at bounding box center [1310, 722] width 153 height 31
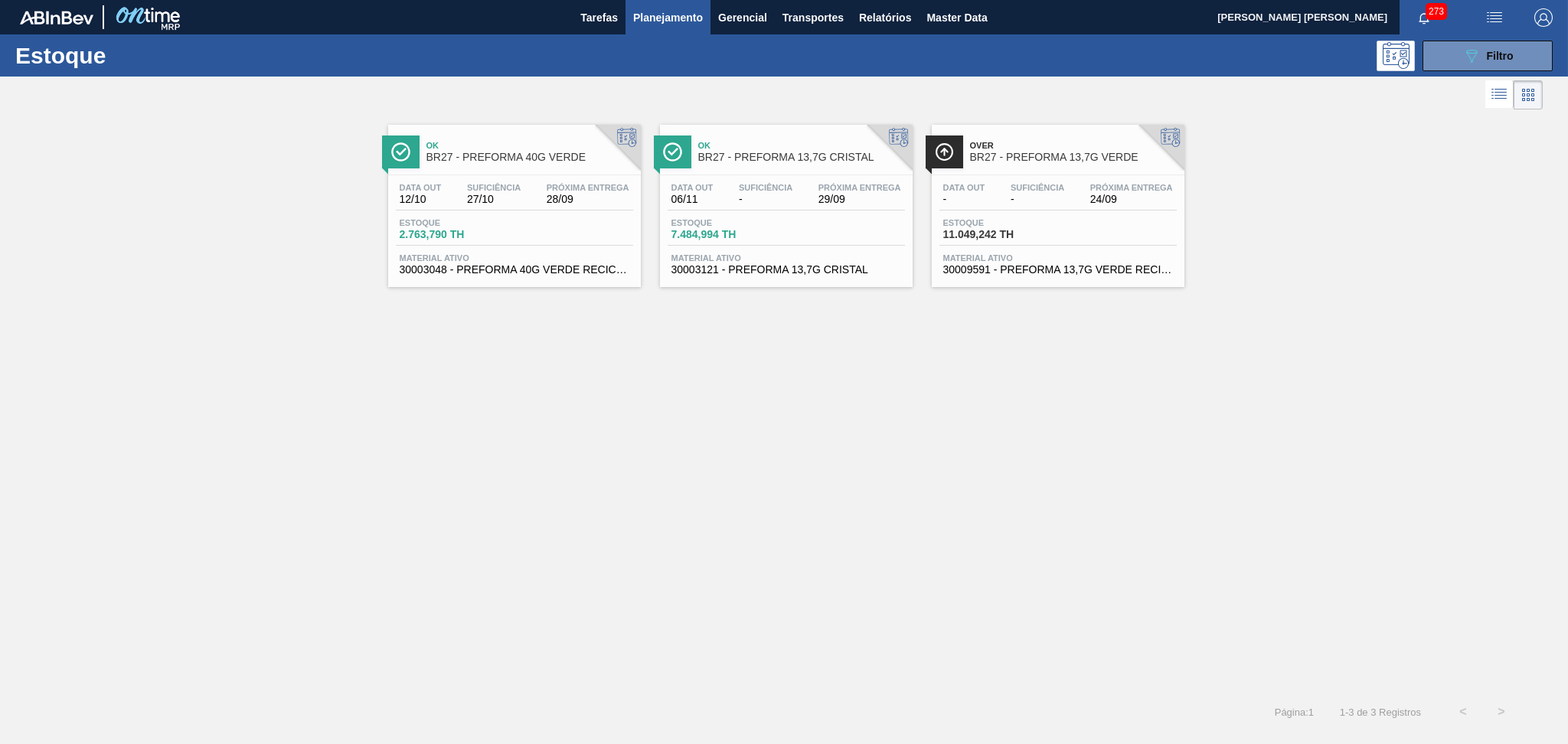
click at [549, 562] on div "Ok BR27 - PREFORMA 40G VERDE Data out 12/10 Suficiência 27/10 Próxima Entrega 2…" at bounding box center [784, 403] width 1568 height 579
click at [484, 193] on span "27/10" at bounding box center [494, 199] width 53 height 12
click at [439, 456] on div "Ok BR27 - PREFORMA 40G VERDE Data out 12/10 Suficiência 27/10 Próxima Entrega 2…" at bounding box center [784, 403] width 1568 height 579
click at [1074, 243] on div "Estoque 11.049,242 TH" at bounding box center [1058, 231] width 238 height 27
click at [762, 232] on span "7.484,994 TH" at bounding box center [725, 234] width 107 height 12
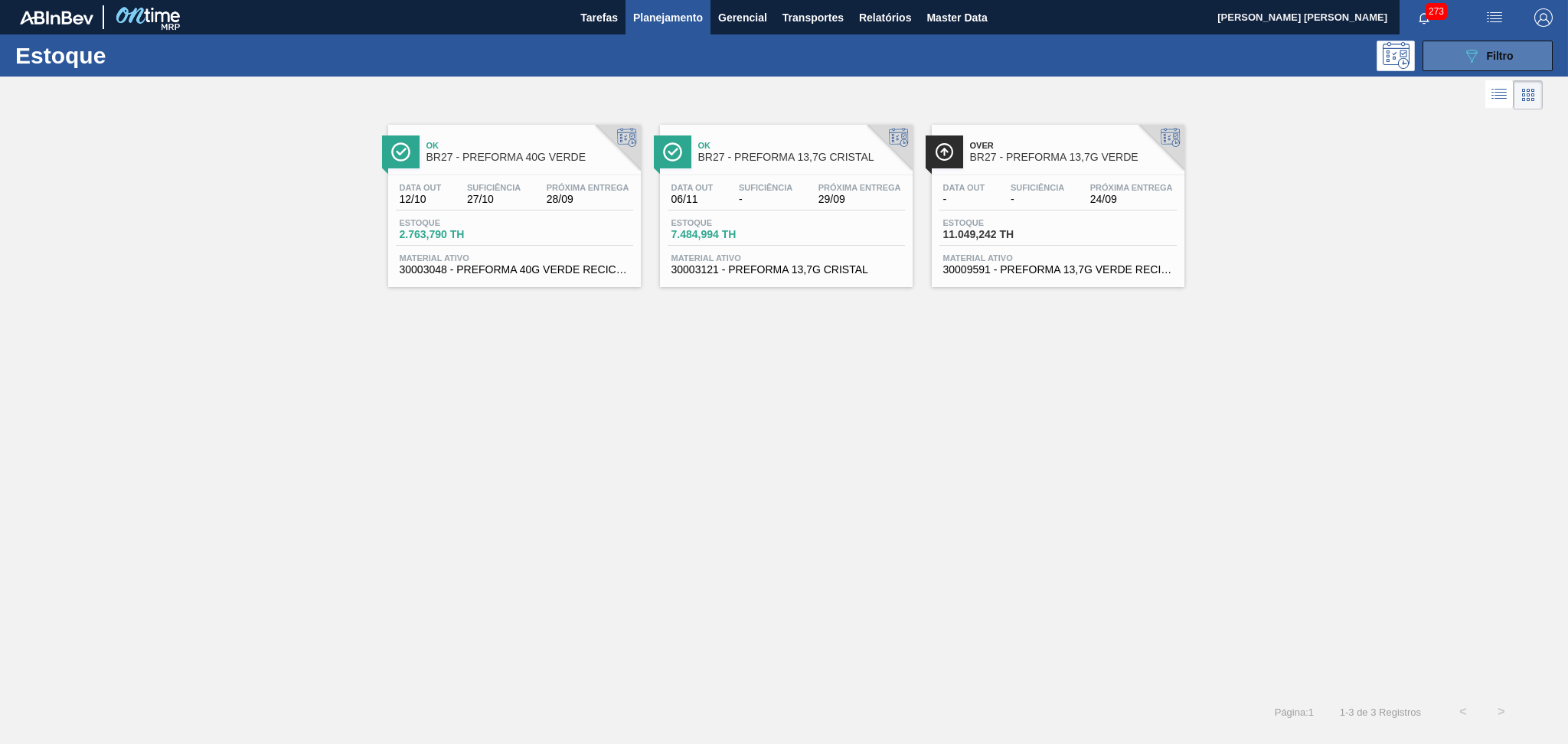
click at [1534, 48] on button "089F7B8B-B2A5-4AFE-B5C0-19BA573D28AC Filtro" at bounding box center [1487, 56] width 130 height 31
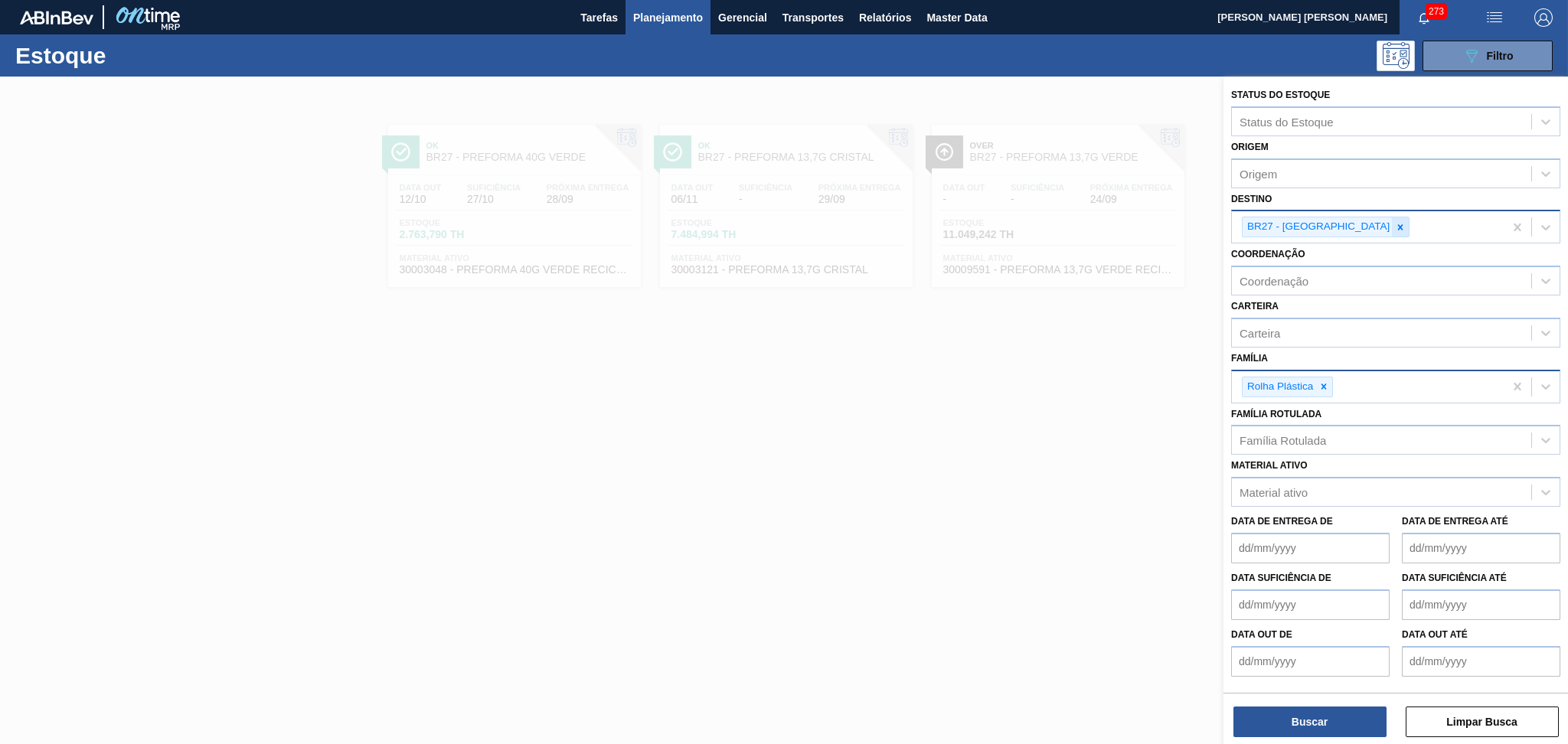
click at [1395, 228] on icon at bounding box center [1400, 227] width 11 height 11
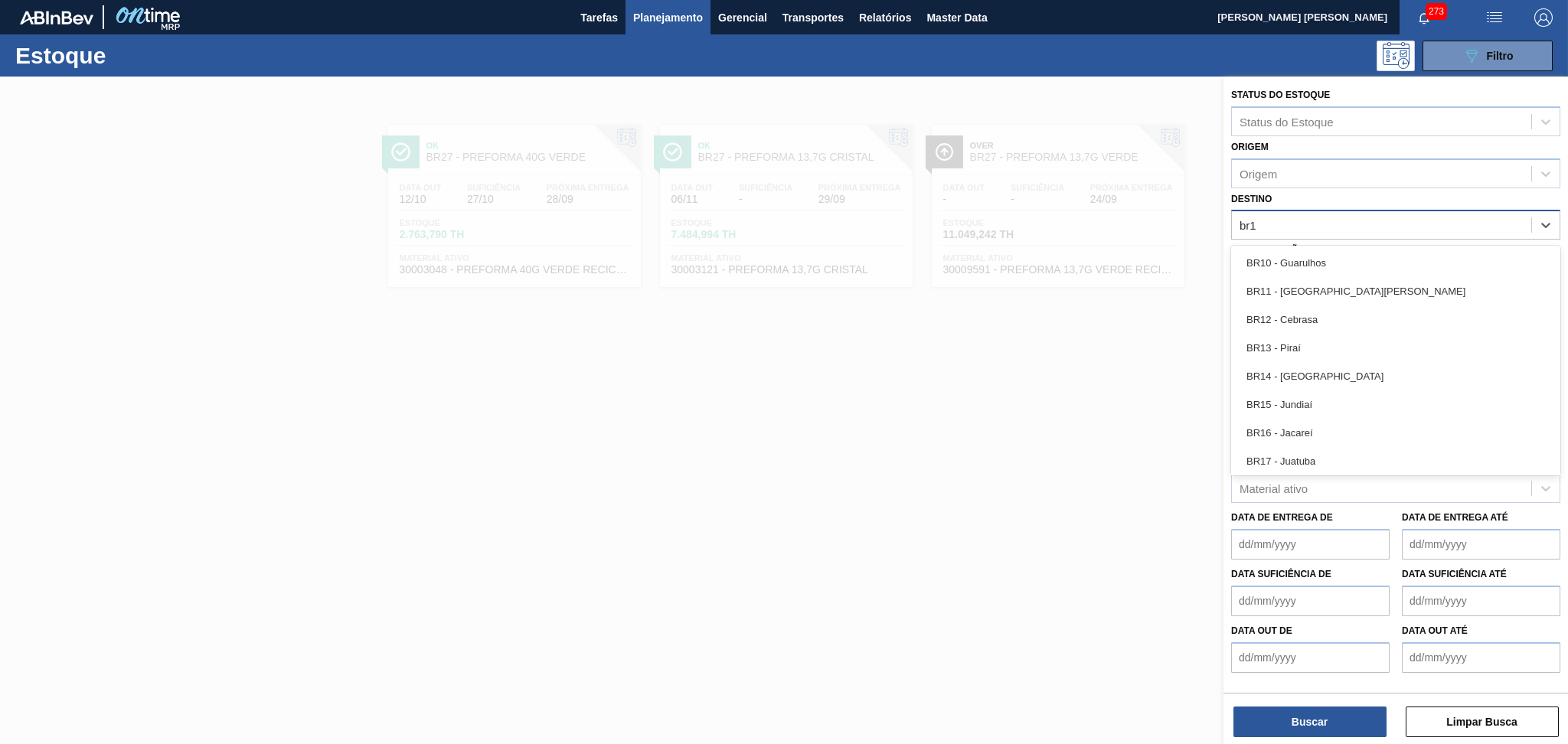
type input "br18"
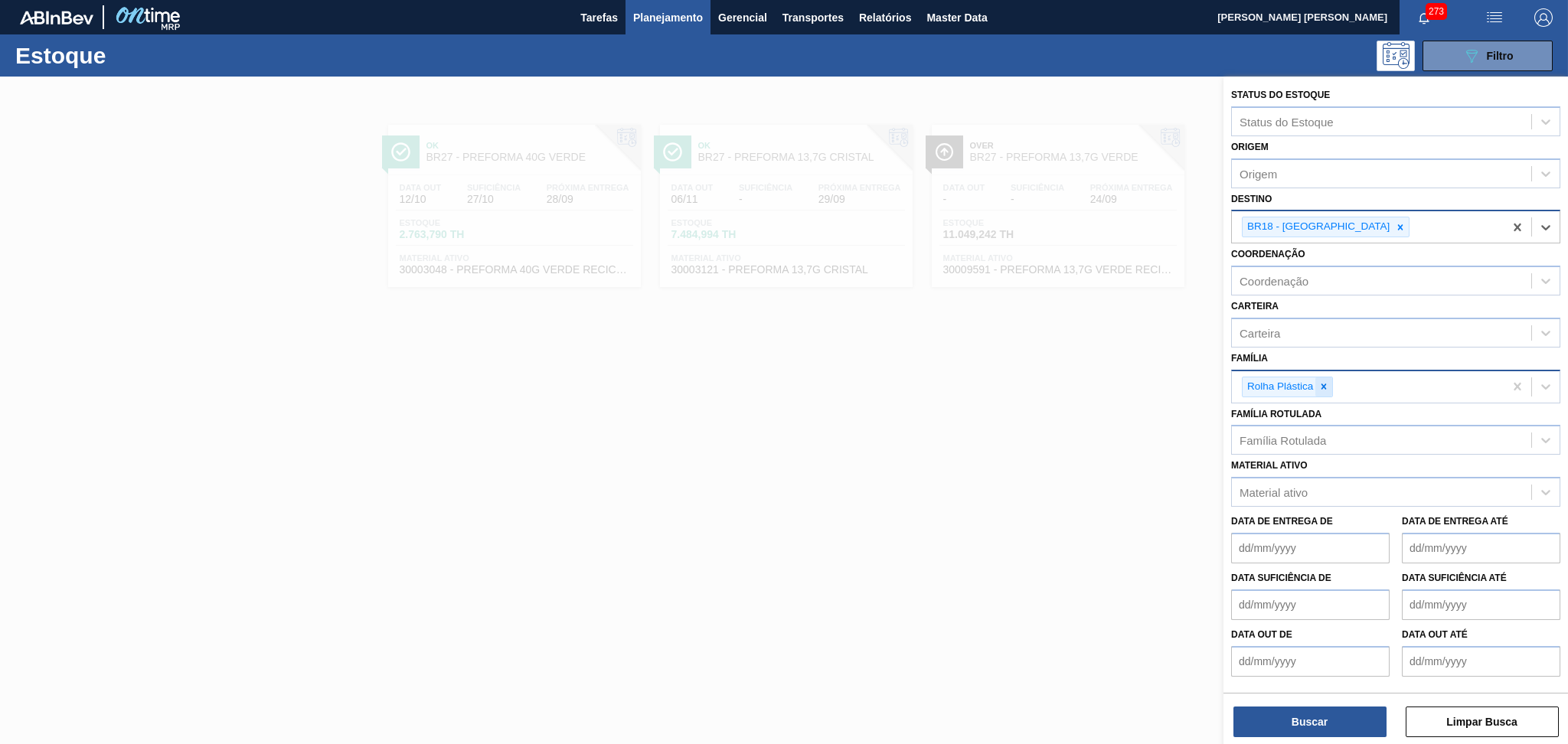
click at [1324, 383] on icon at bounding box center [1324, 386] width 5 height 5
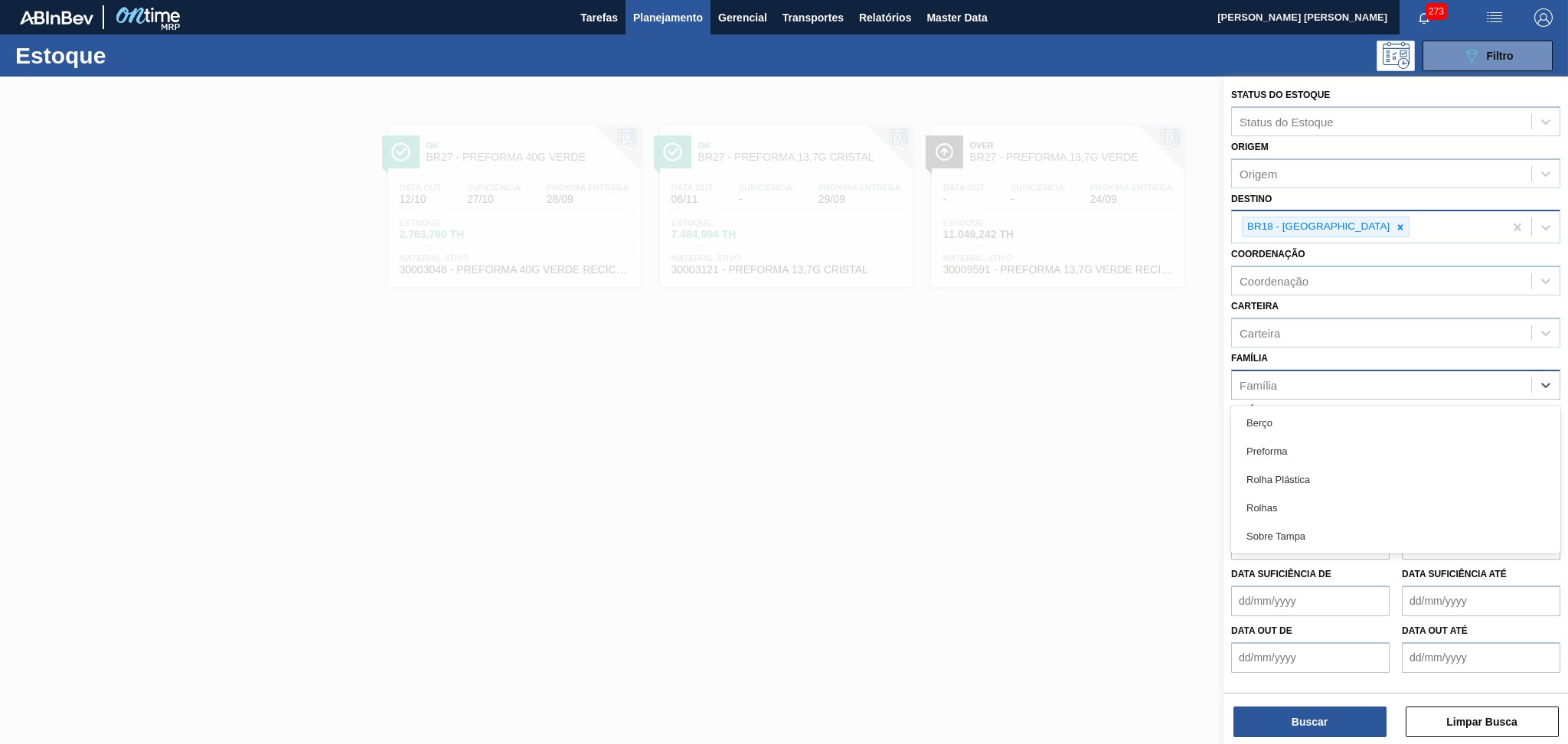
click at [1268, 378] on div "Família" at bounding box center [1258, 384] width 37 height 13
type input "prefo"
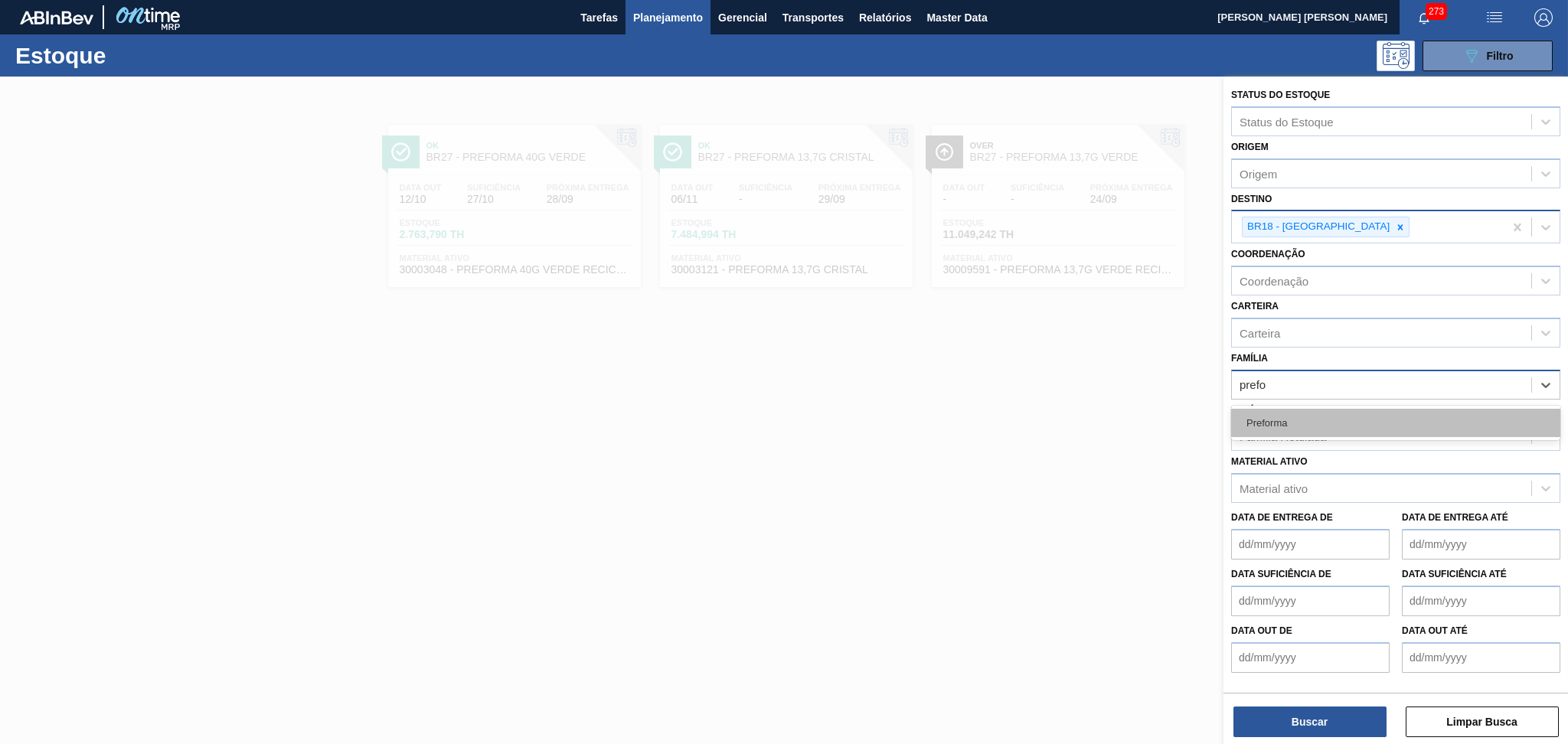
click at [1305, 420] on div "Preforma" at bounding box center [1395, 423] width 329 height 28
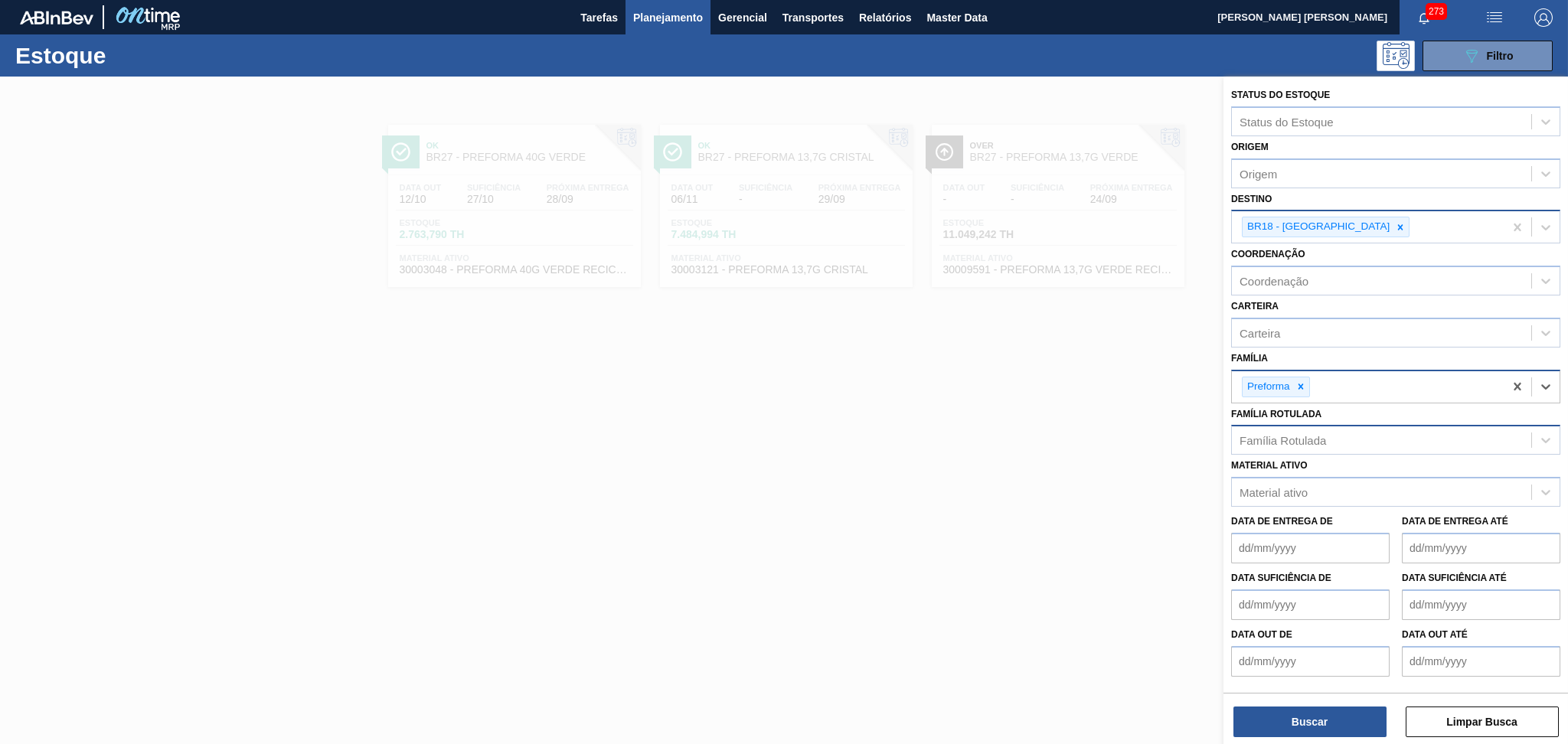
click at [1293, 436] on div "Família Rotulada" at bounding box center [1283, 440] width 87 height 13
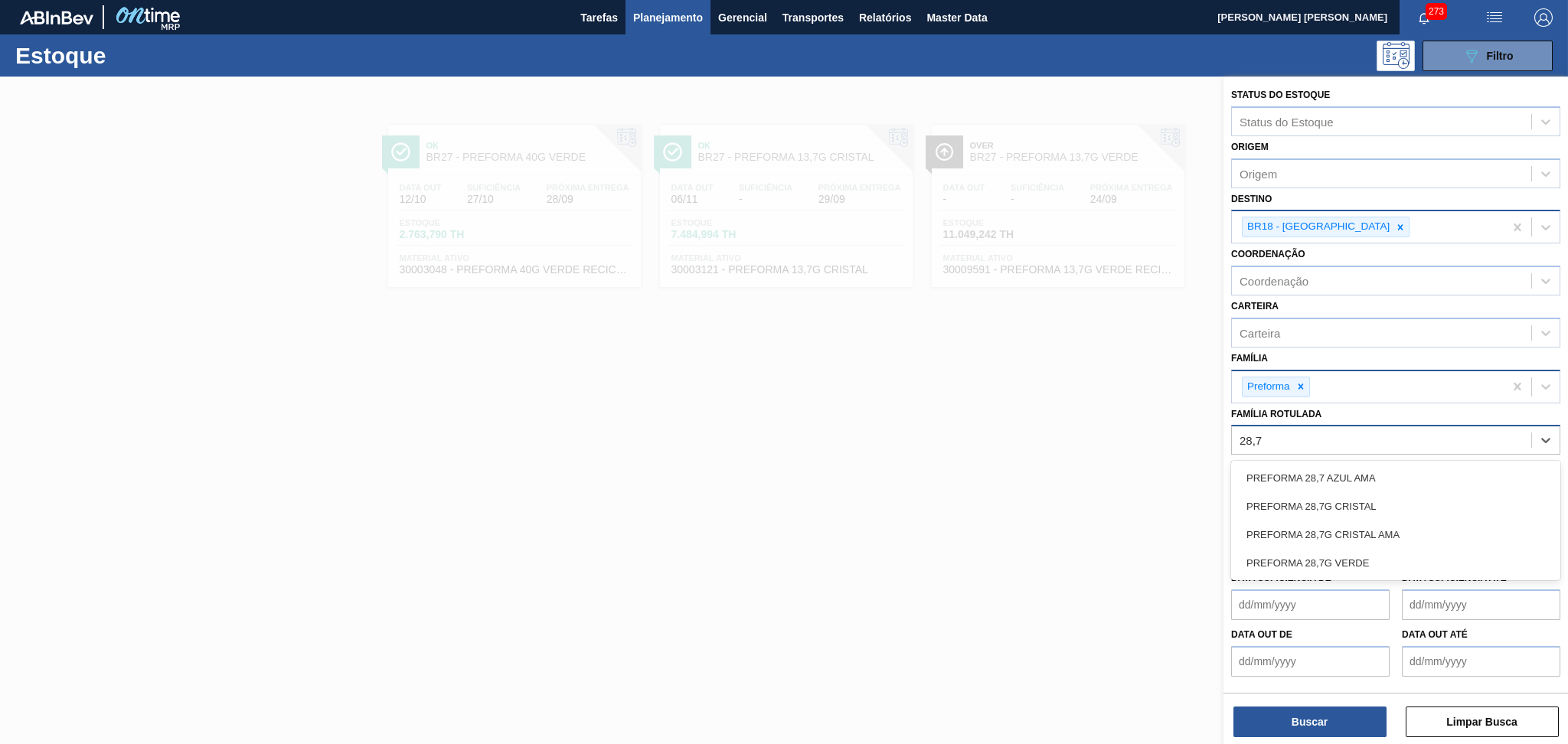
type Rotulada "28,7g"
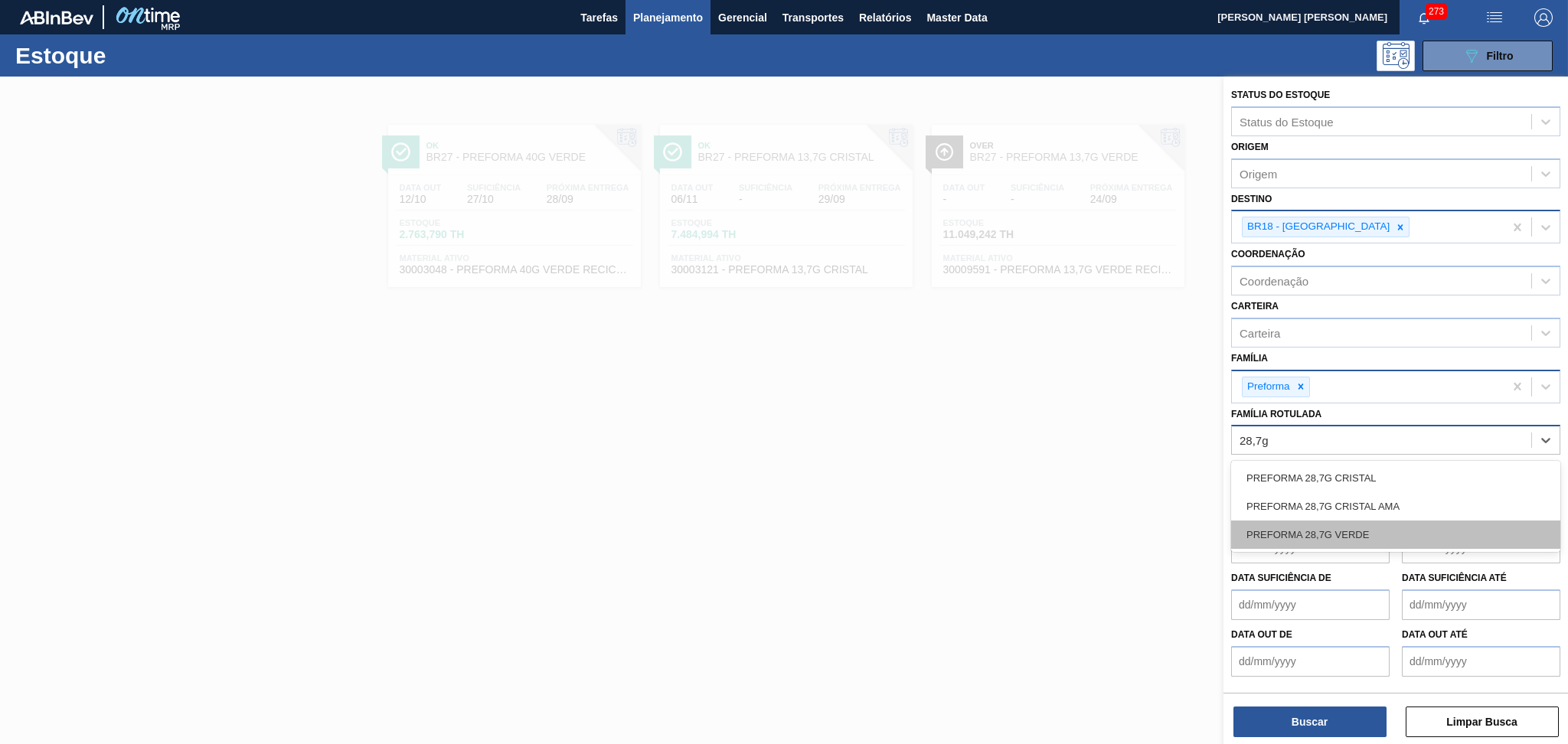
click at [1334, 526] on div "PREFORMA 28,7G VERDE" at bounding box center [1395, 535] width 329 height 28
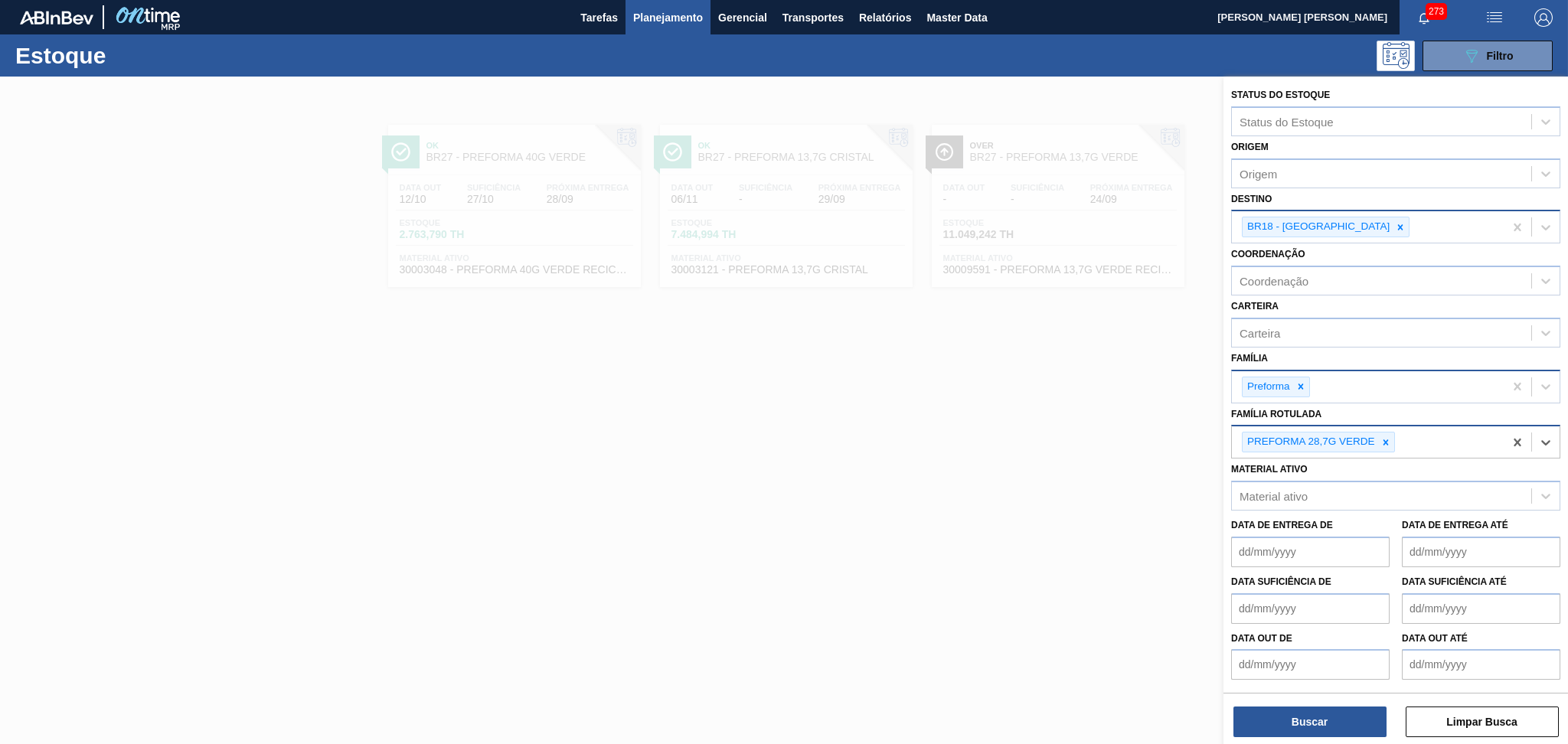
click at [1424, 442] on div "PREFORMA 28,7G VERDE" at bounding box center [1368, 442] width 271 height 31
type Rotulada "29,5g"
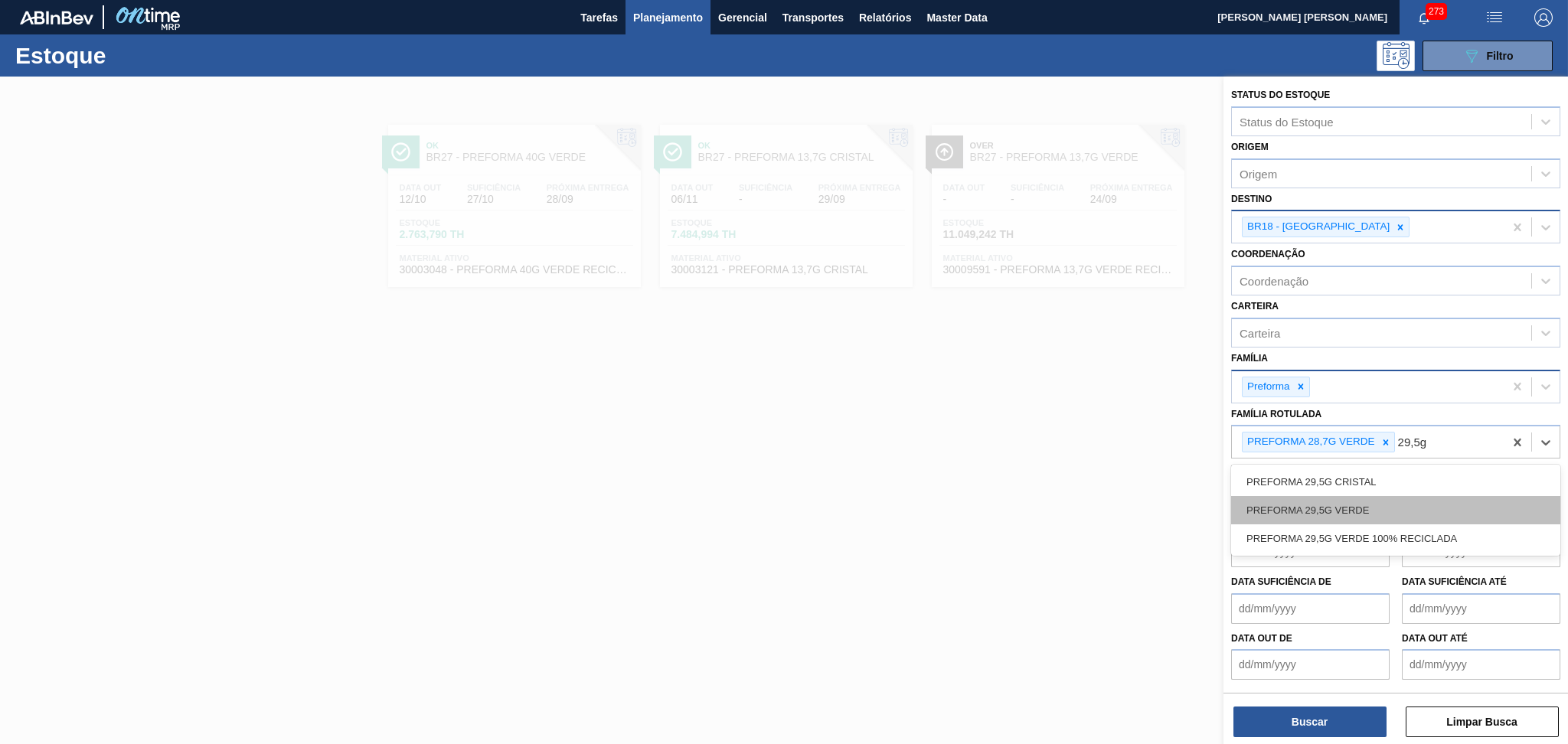
click at [1390, 497] on div "PREFORMA 29,5G VERDE" at bounding box center [1395, 510] width 329 height 28
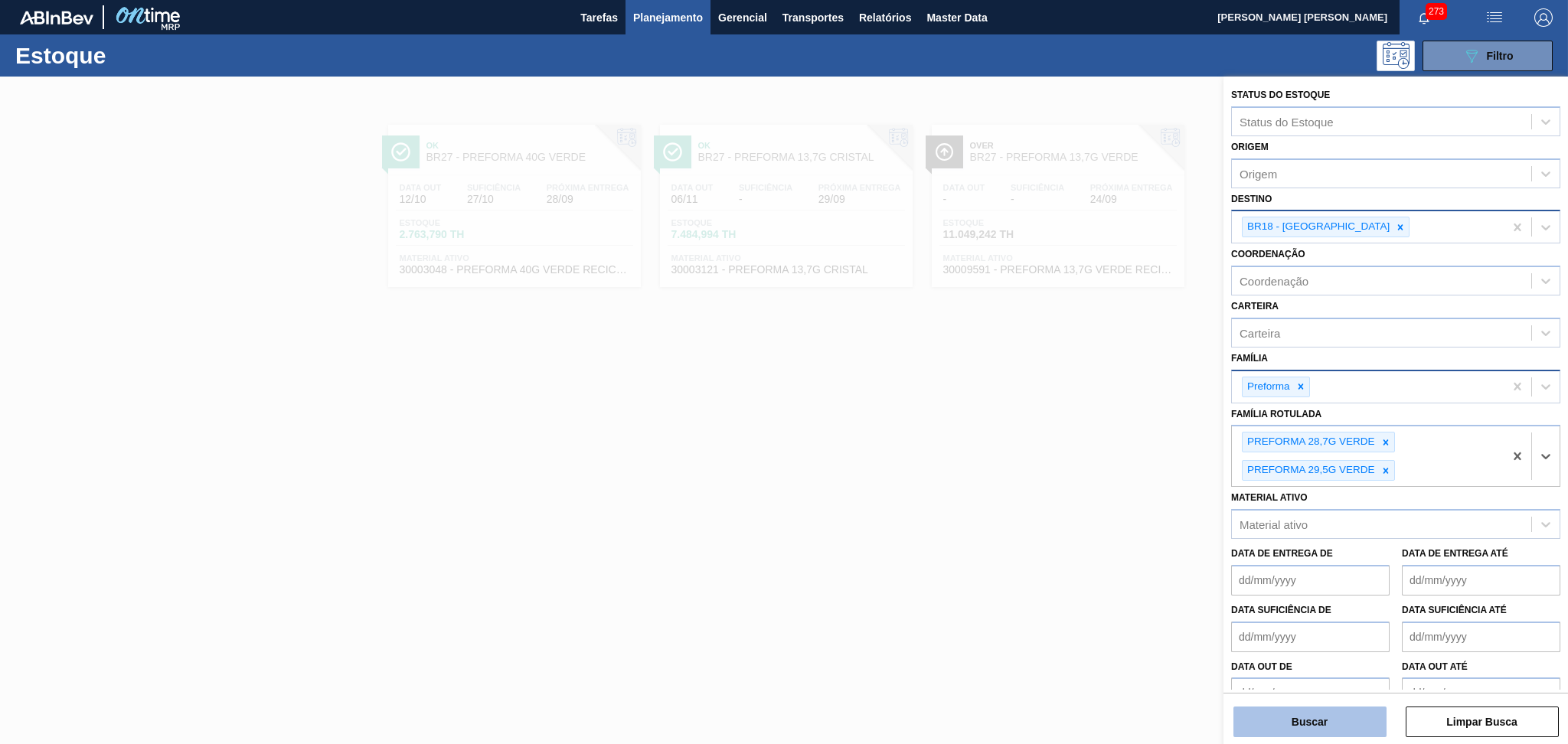
click at [1318, 712] on button "Buscar" at bounding box center [1310, 722] width 153 height 31
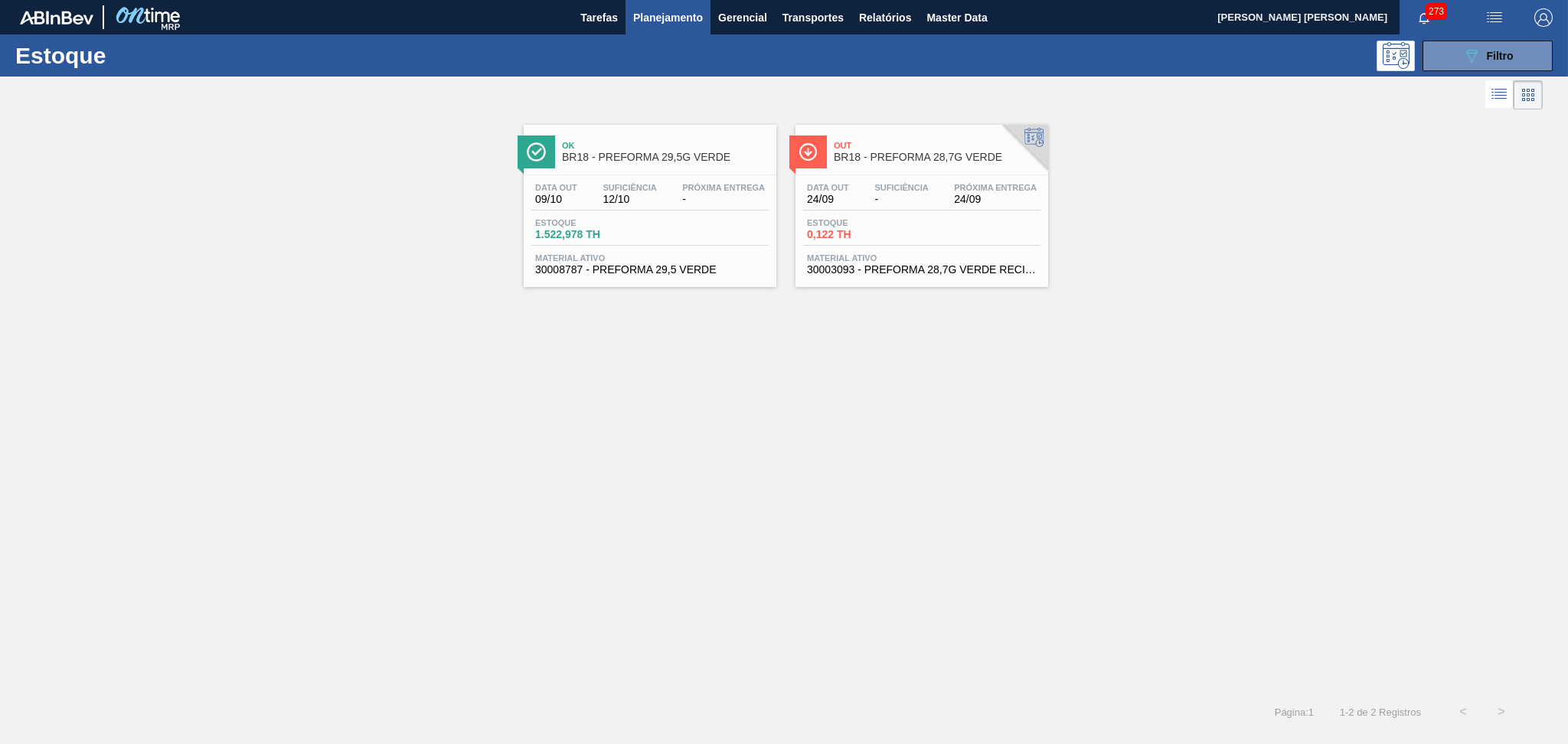
click at [876, 276] on div "Data out 24/09 Suficiência - Próxima Entrega 24/09 Estoque 0,122 TH Material at…" at bounding box center [921, 227] width 253 height 104
click at [623, 276] on div "Data out 09/10 Suficiência 12/10 Próxima Entrega - Estoque 1.522,978 TH Materia…" at bounding box center [649, 227] width 253 height 104
click at [915, 499] on div "Ok BR18 - PREFORMA 29,5G VERDE Data out 09/10 Suficiência 12/10 Próxima Entrega…" at bounding box center [784, 403] width 1568 height 579
click at [1029, 403] on div "Ok BR18 - PREFORMA 29,5G VERDE Data out 09/10 Suficiência 12/10 Próxima Entrega…" at bounding box center [784, 403] width 1568 height 579
click at [566, 100] on div at bounding box center [771, 94] width 1542 height 36
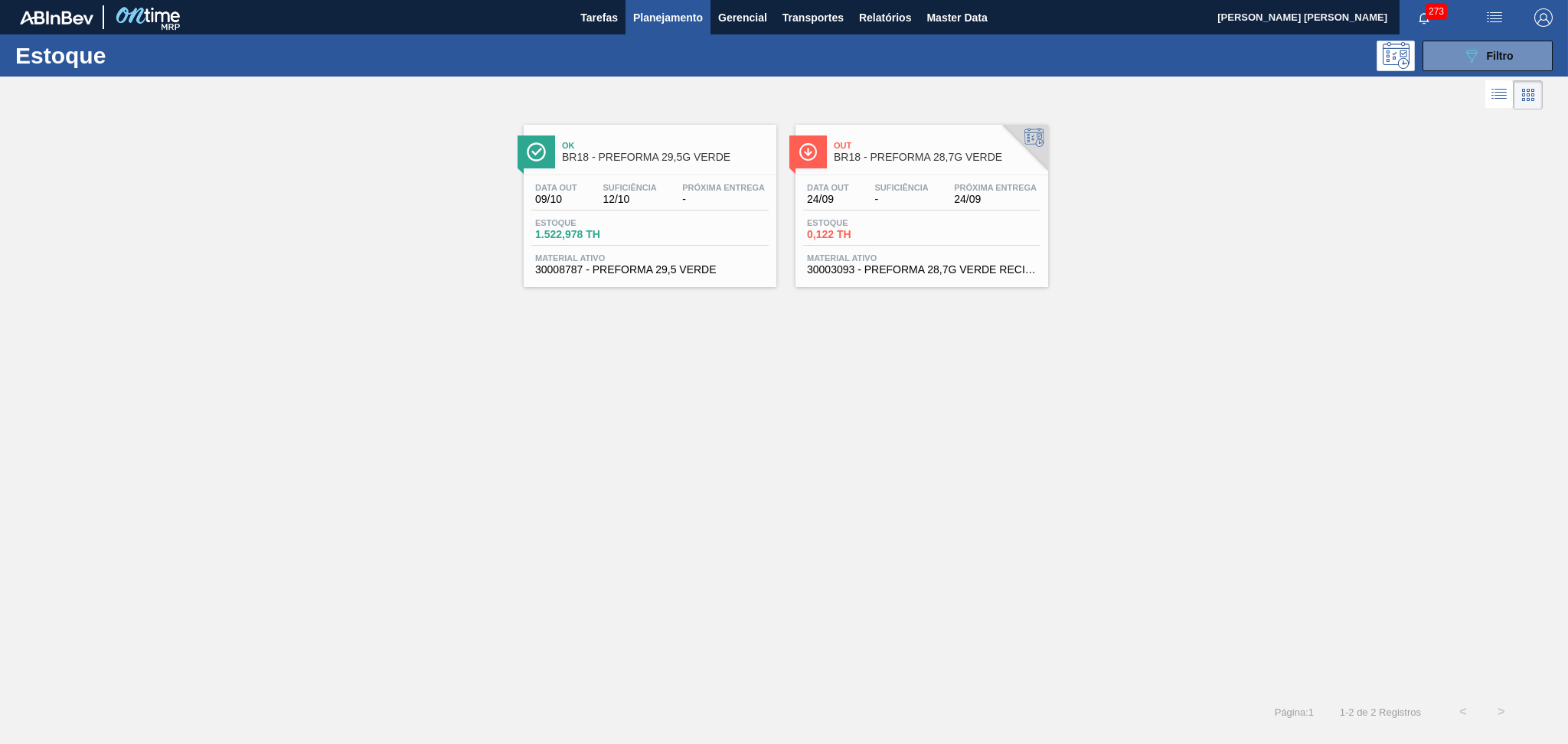
click at [1566, 279] on div "Ok BR18 - PREFORMA 29,5G VERDE Data out 09/10 Suficiência 12/10 Próxima Entrega…" at bounding box center [784, 200] width 1568 height 174
click at [602, 387] on div "Ok BR18 - PREFORMA 29,5G VERDE Data out 09/10 Suficiência 12/10 Próxima Entrega…" at bounding box center [784, 403] width 1568 height 579
click at [1509, 51] on span "Filtro" at bounding box center [1500, 56] width 27 height 12
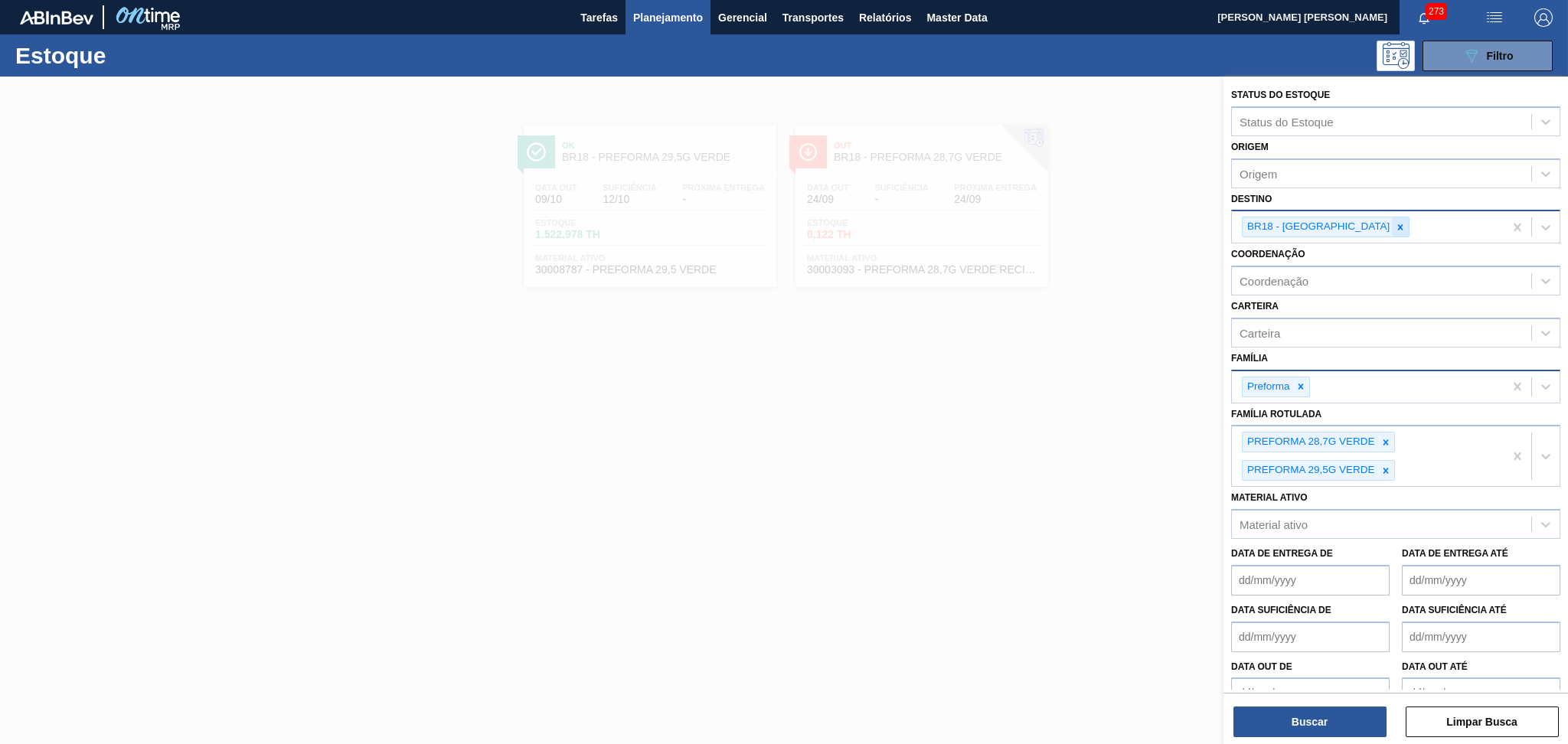
click at [1392, 219] on div at bounding box center [1399, 227] width 17 height 20
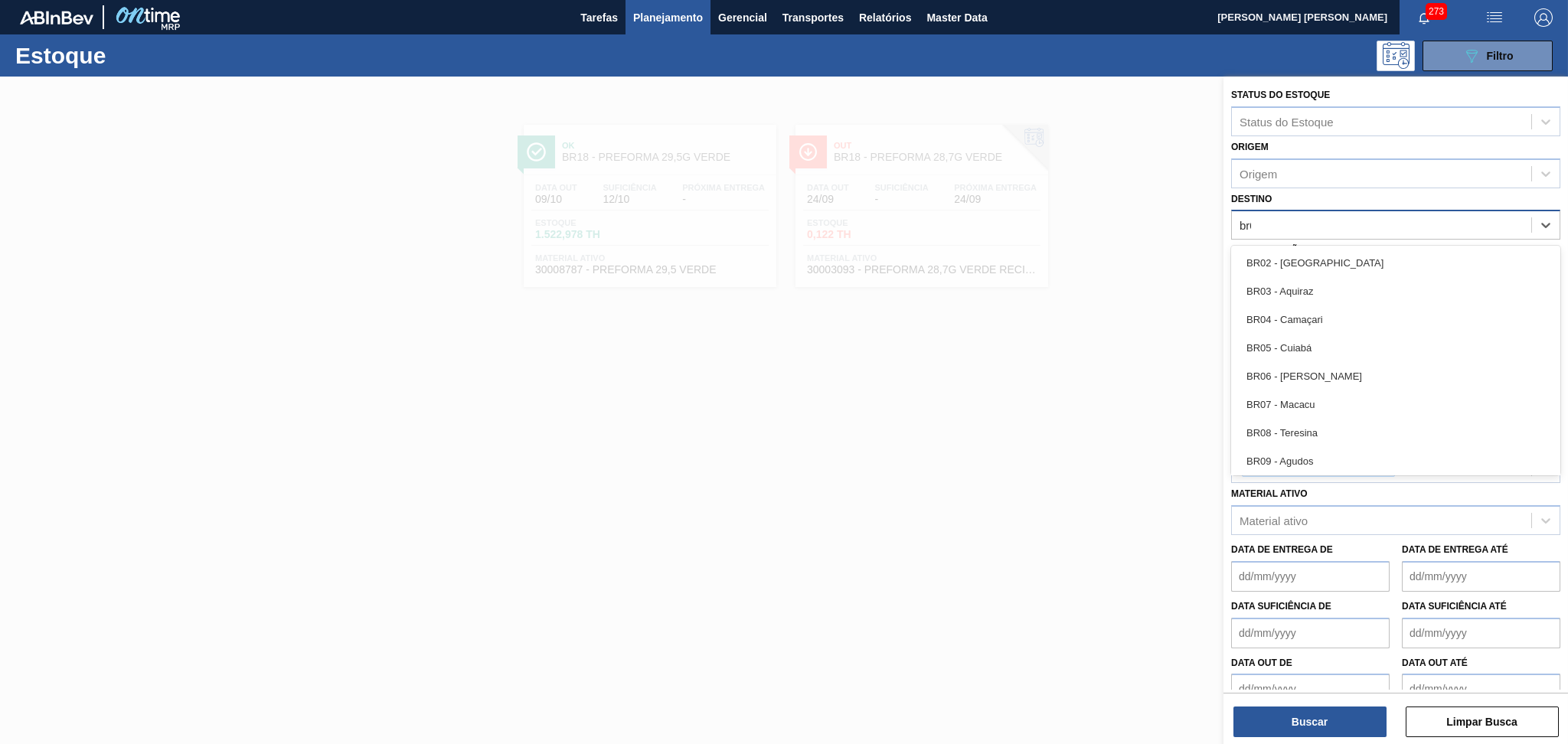
type input "br07"
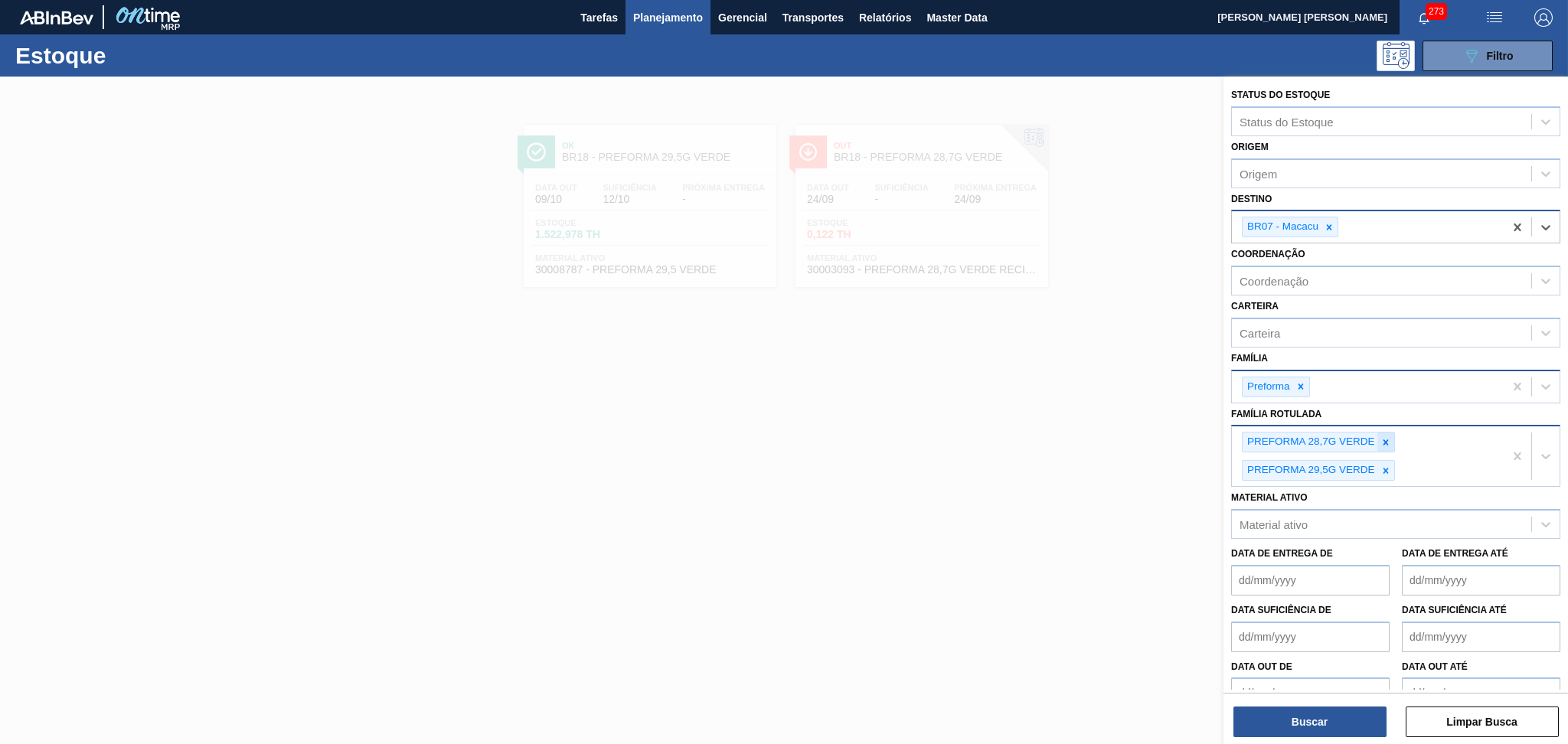
click at [1391, 442] on div at bounding box center [1385, 442] width 17 height 20
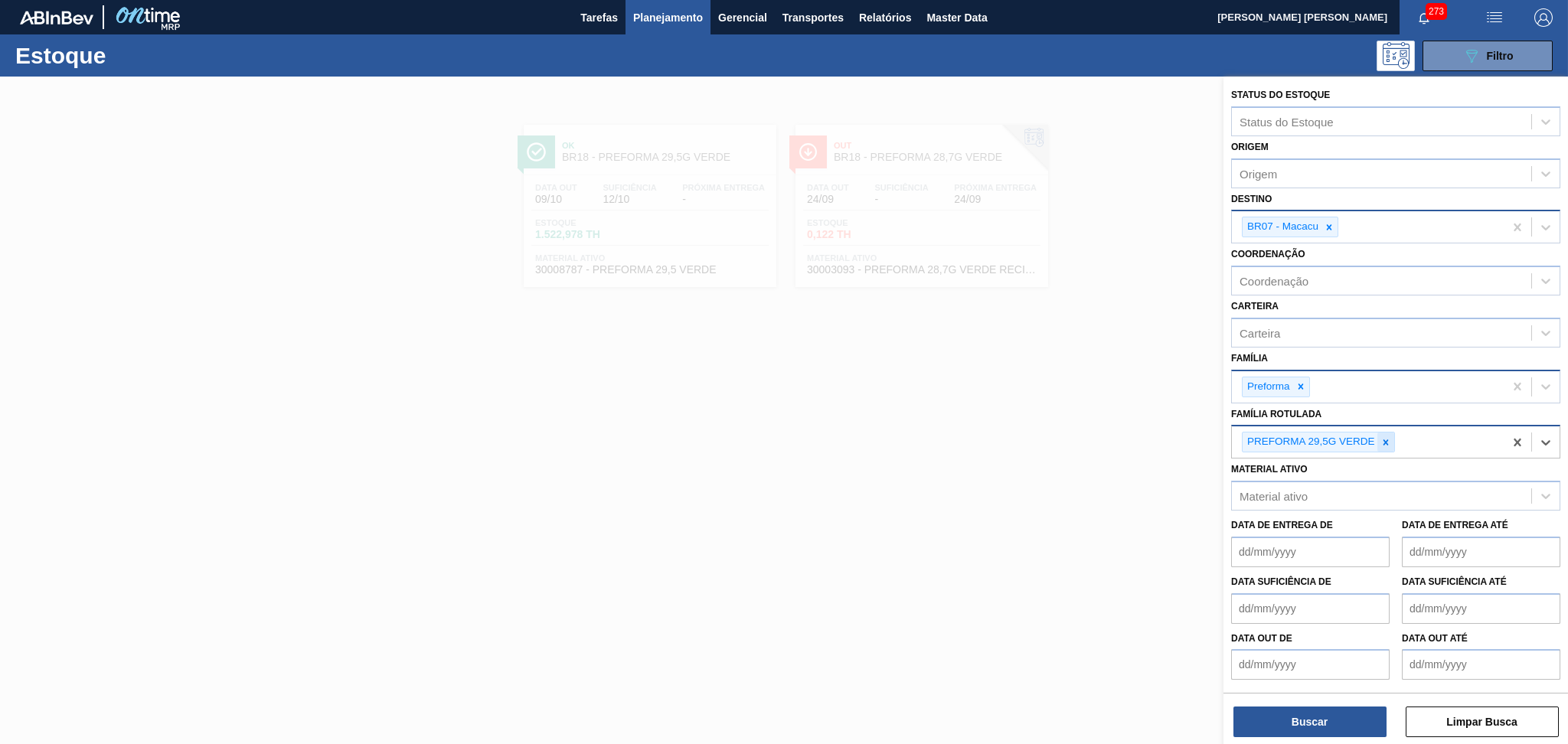
click at [1391, 439] on icon at bounding box center [1385, 442] width 11 height 11
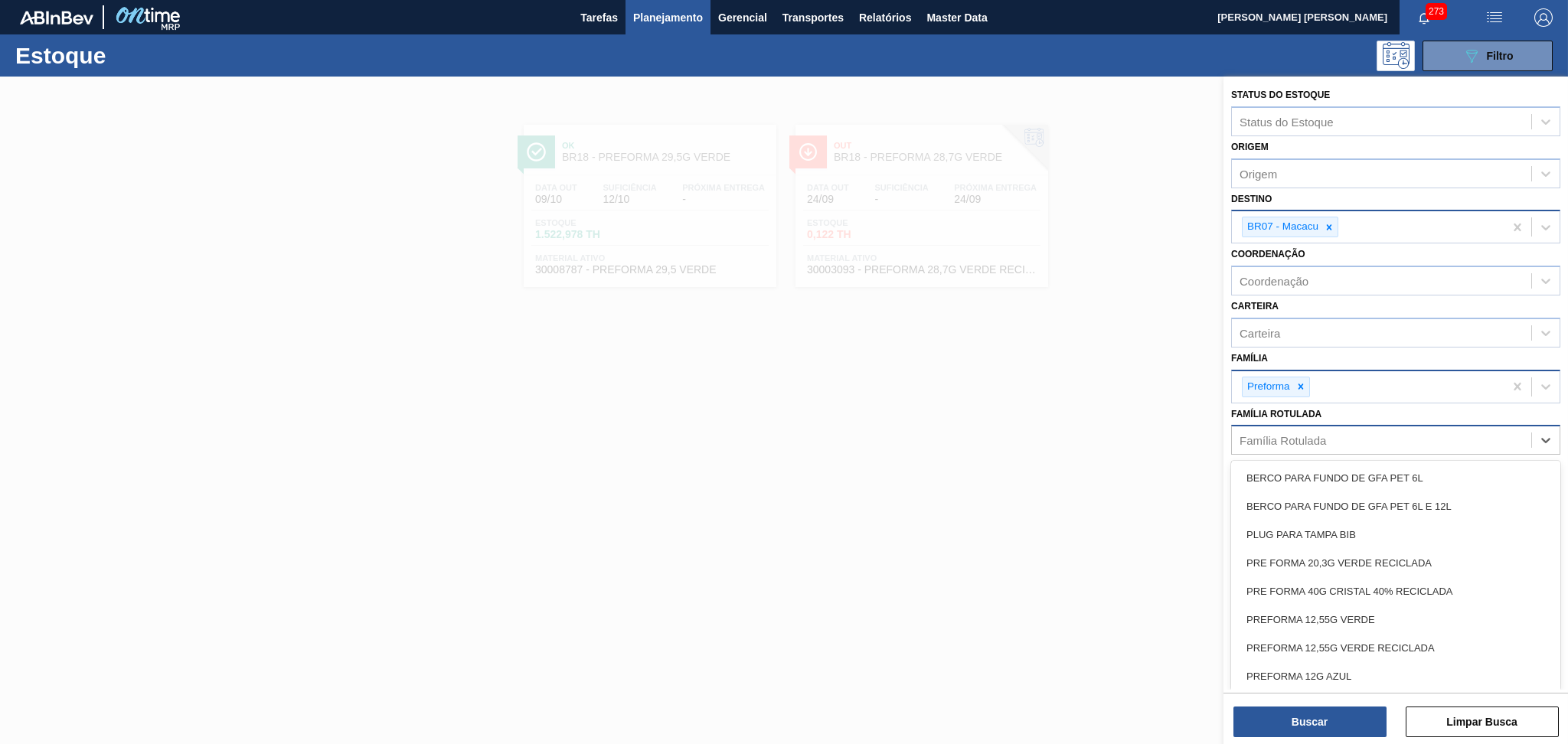
click at [1280, 434] on div "Família Rotulada" at bounding box center [1283, 440] width 87 height 13
click at [1365, 221] on div "BR07 - Macacu" at bounding box center [1368, 226] width 271 height 31
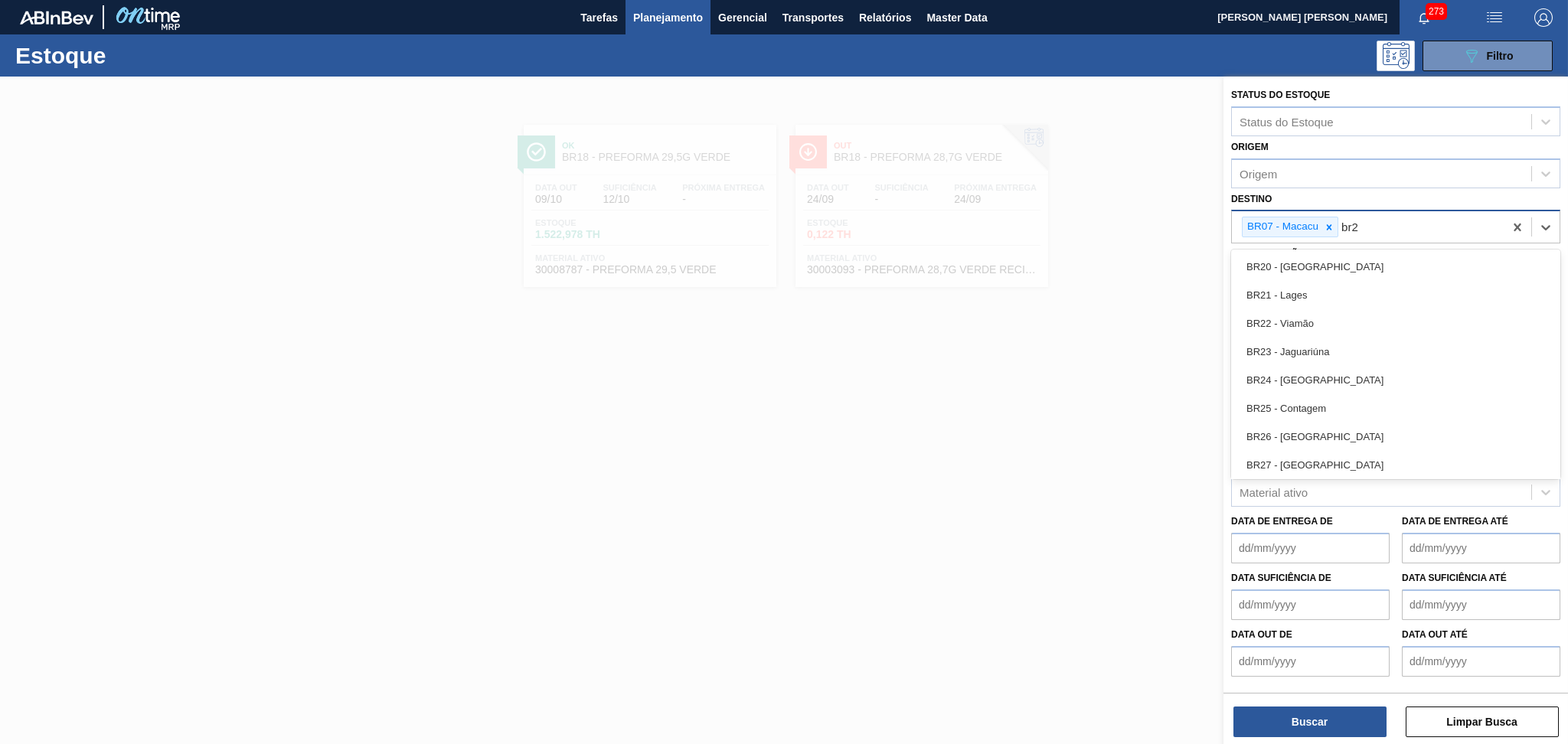
type input "br23"
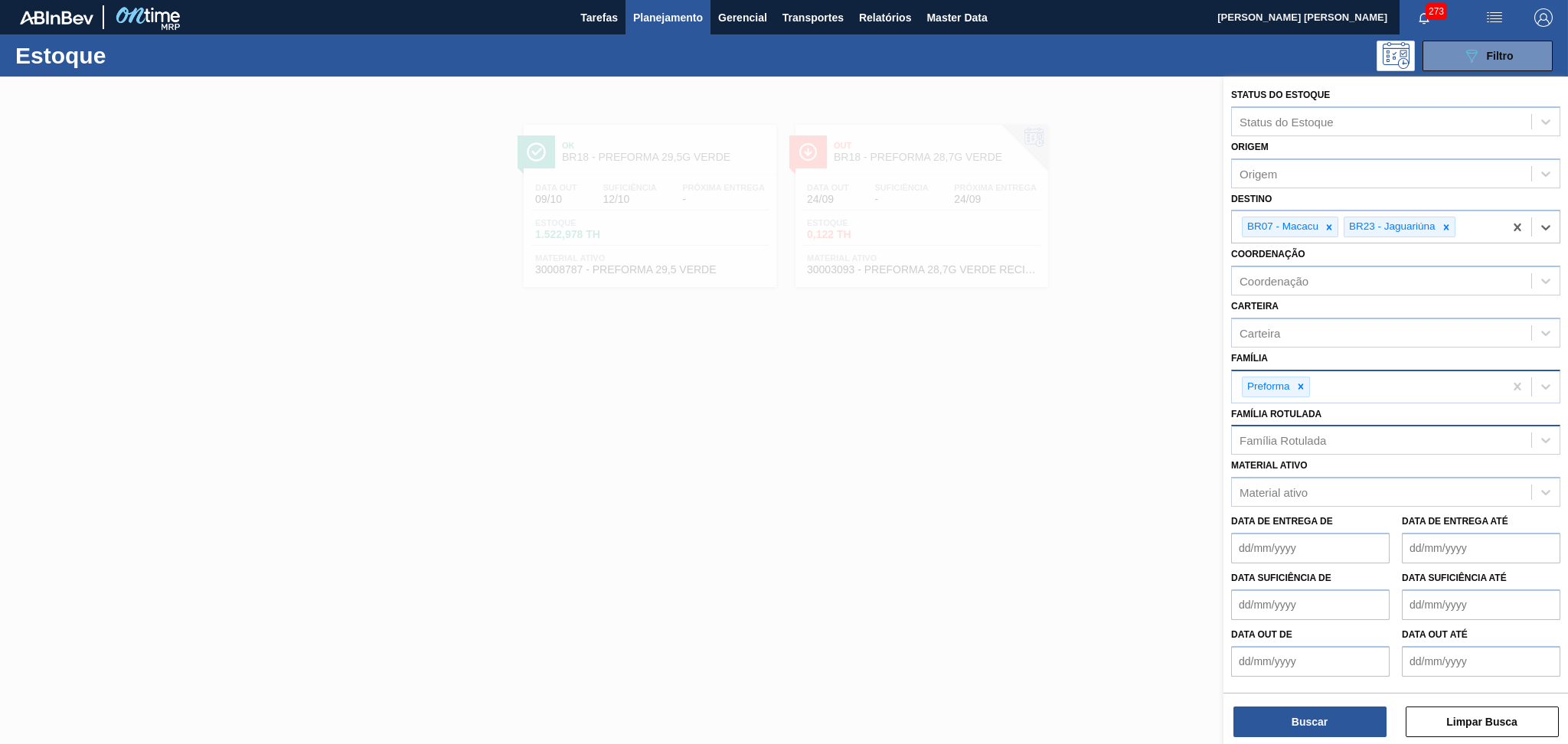
click at [1287, 439] on div "Família Rotulada" at bounding box center [1283, 440] width 87 height 13
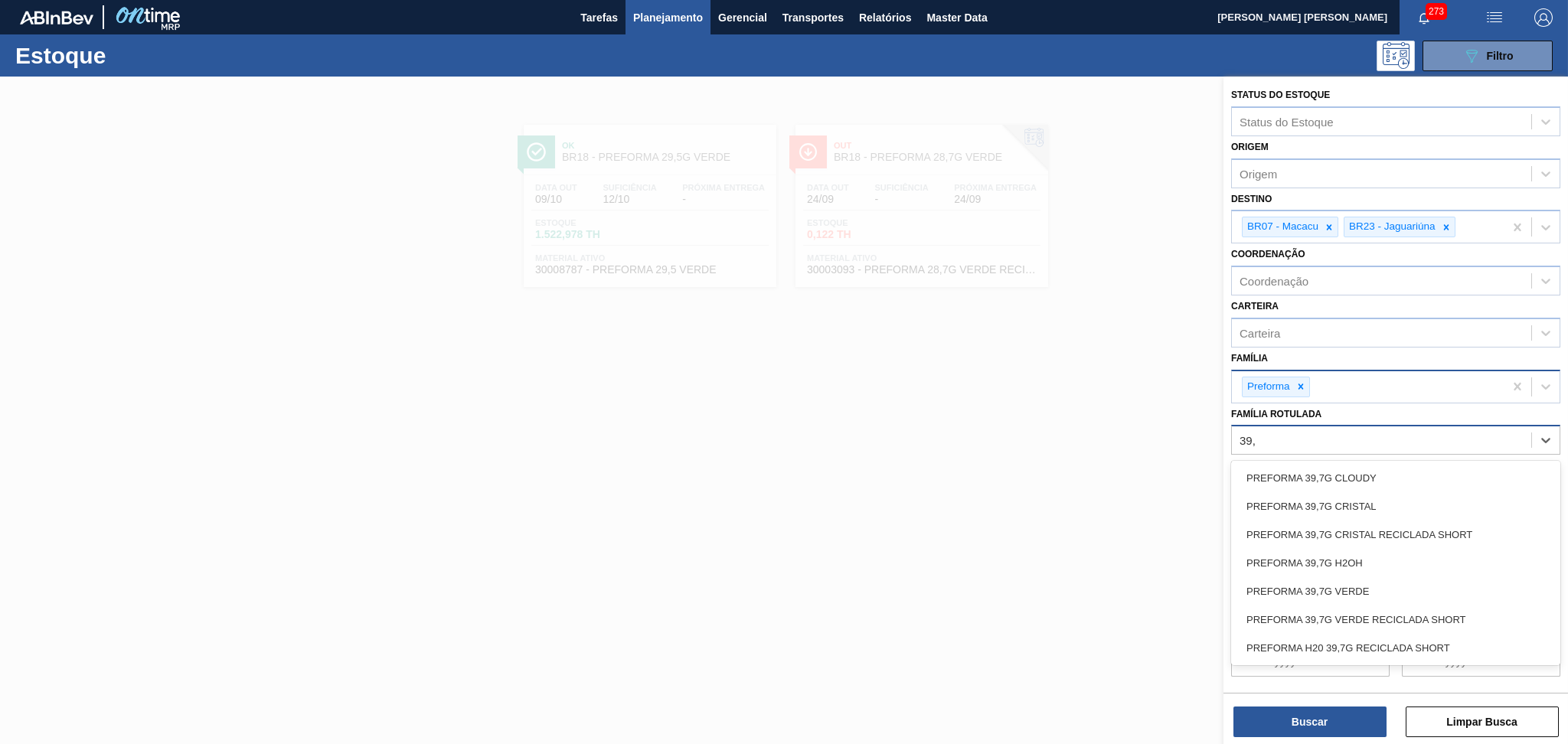
type Rotulada "39,7"
click at [1364, 562] on div "PREFORMA 39,7G H2OH" at bounding box center [1395, 563] width 329 height 28
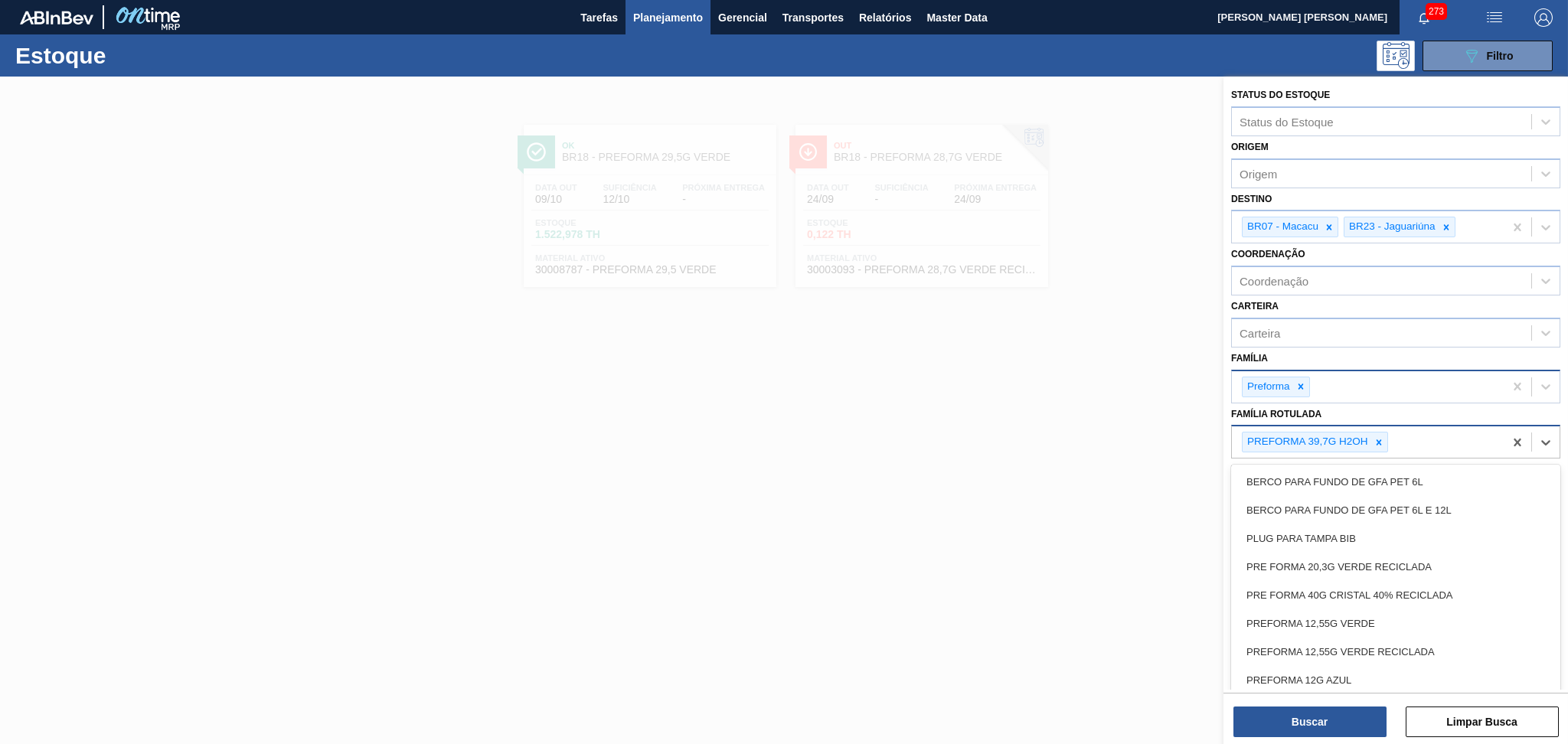
click at [1418, 436] on div "PREFORMA 39,7G H2OH" at bounding box center [1368, 442] width 271 height 31
type Rotulada "39,7"
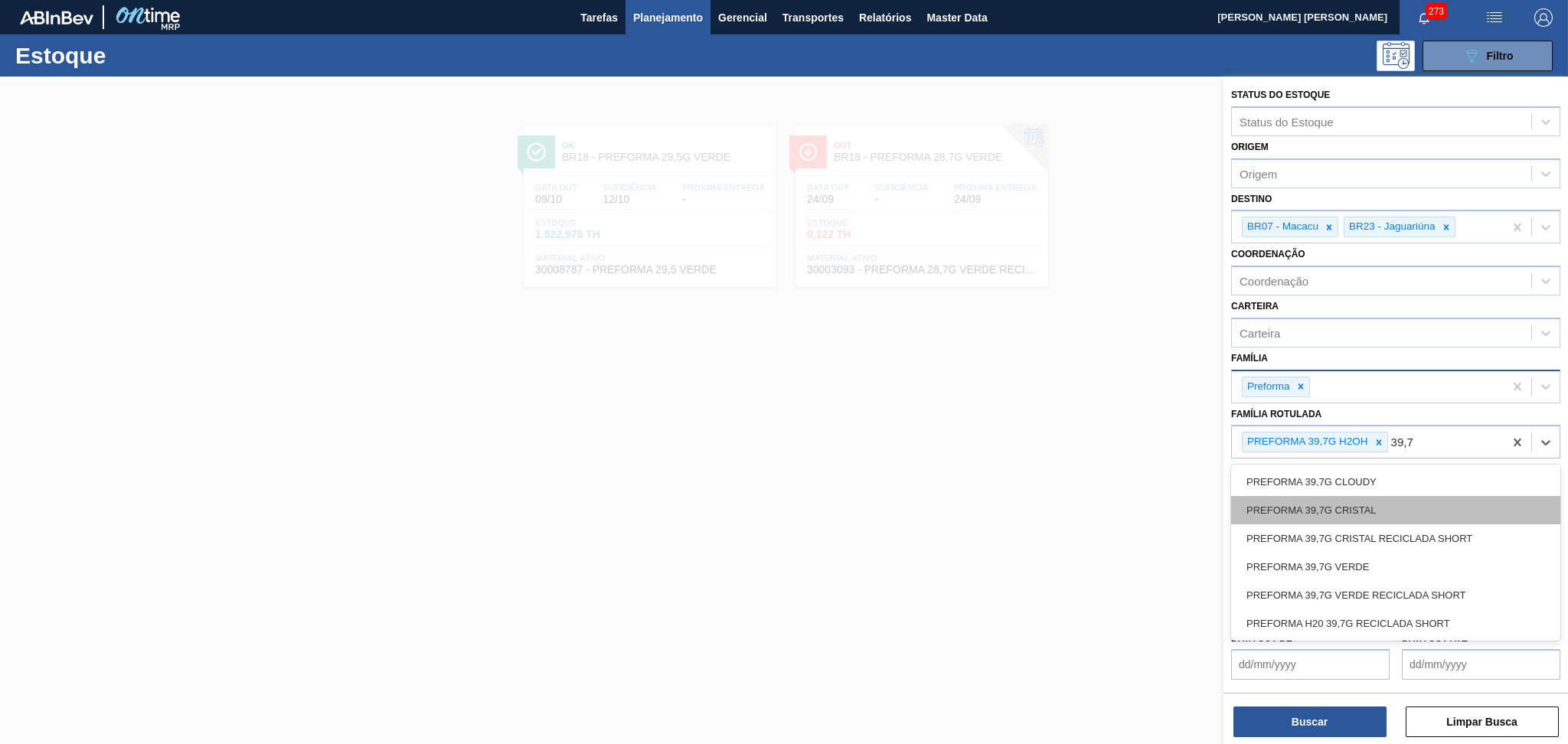
click at [1422, 499] on div "PREFORMA 39,7G CRISTAL" at bounding box center [1395, 510] width 329 height 28
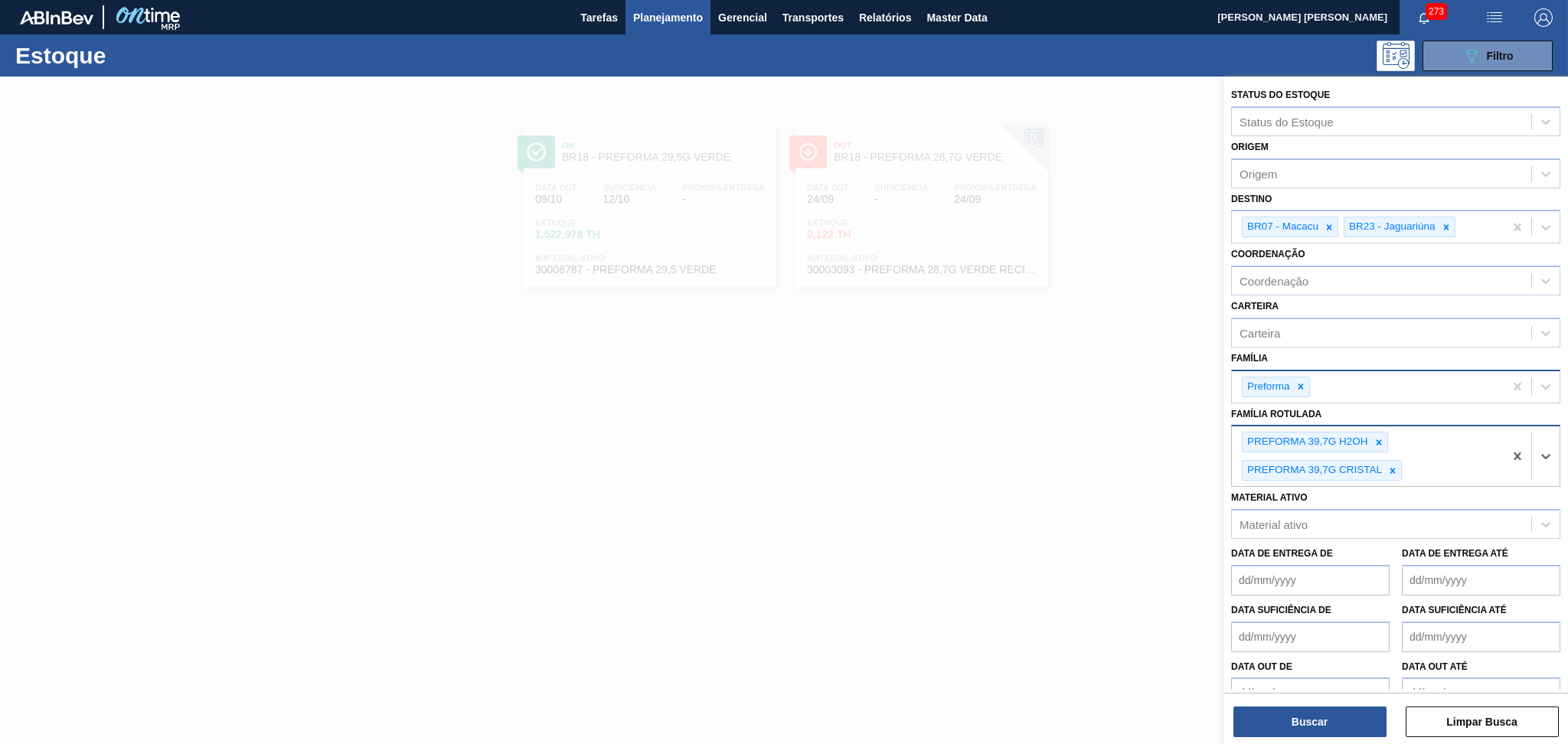
click at [1424, 470] on div "PREFORMA 39,7G H2OH PREFORMA 39,7G CRISTAL" at bounding box center [1368, 456] width 271 height 59
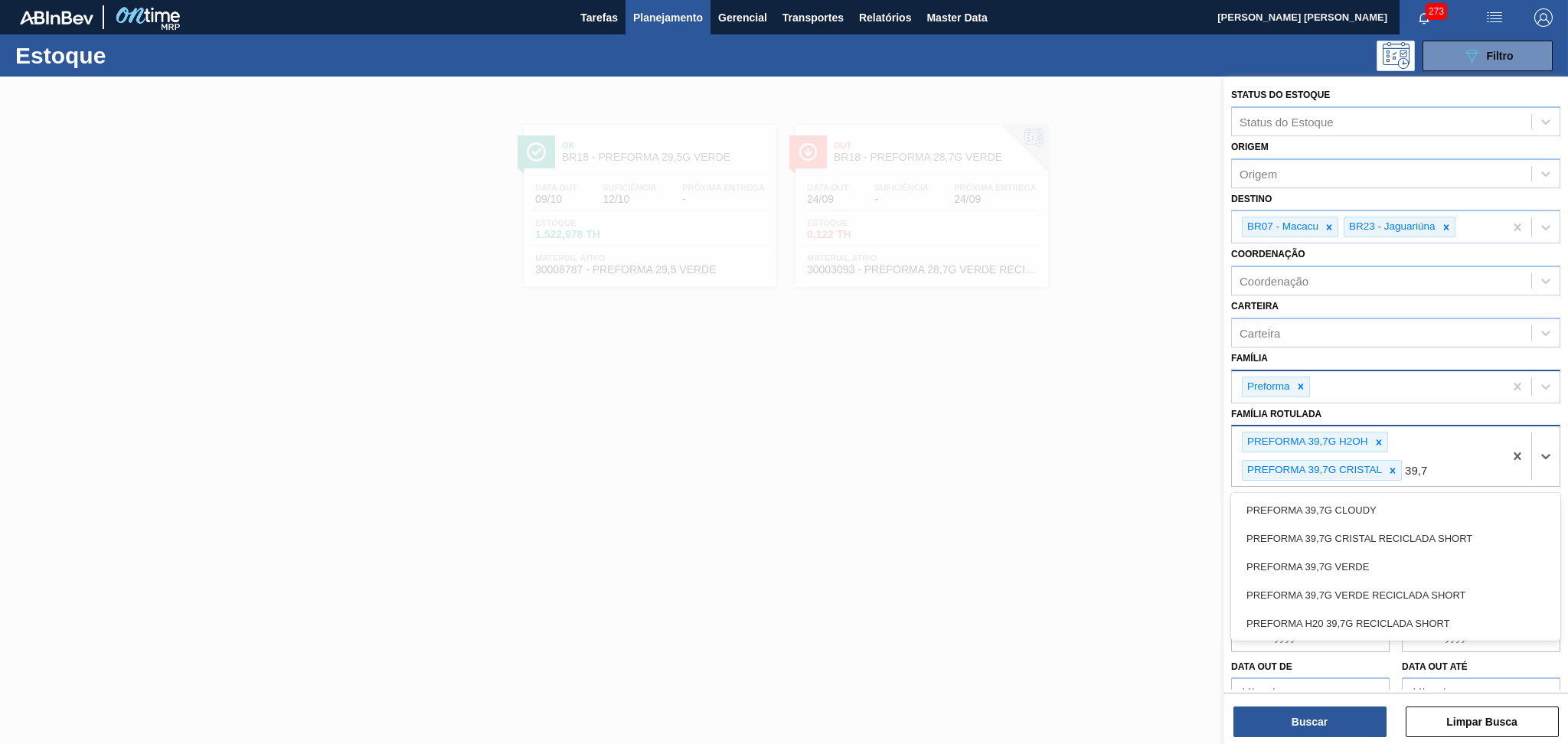
drag, startPoint x: 1426, startPoint y: 470, endPoint x: 1407, endPoint y: 465, distance: 19.6
click at [1407, 465] on Rotulada "39,7" at bounding box center [1416, 470] width 24 height 13
type Rotulada "38"
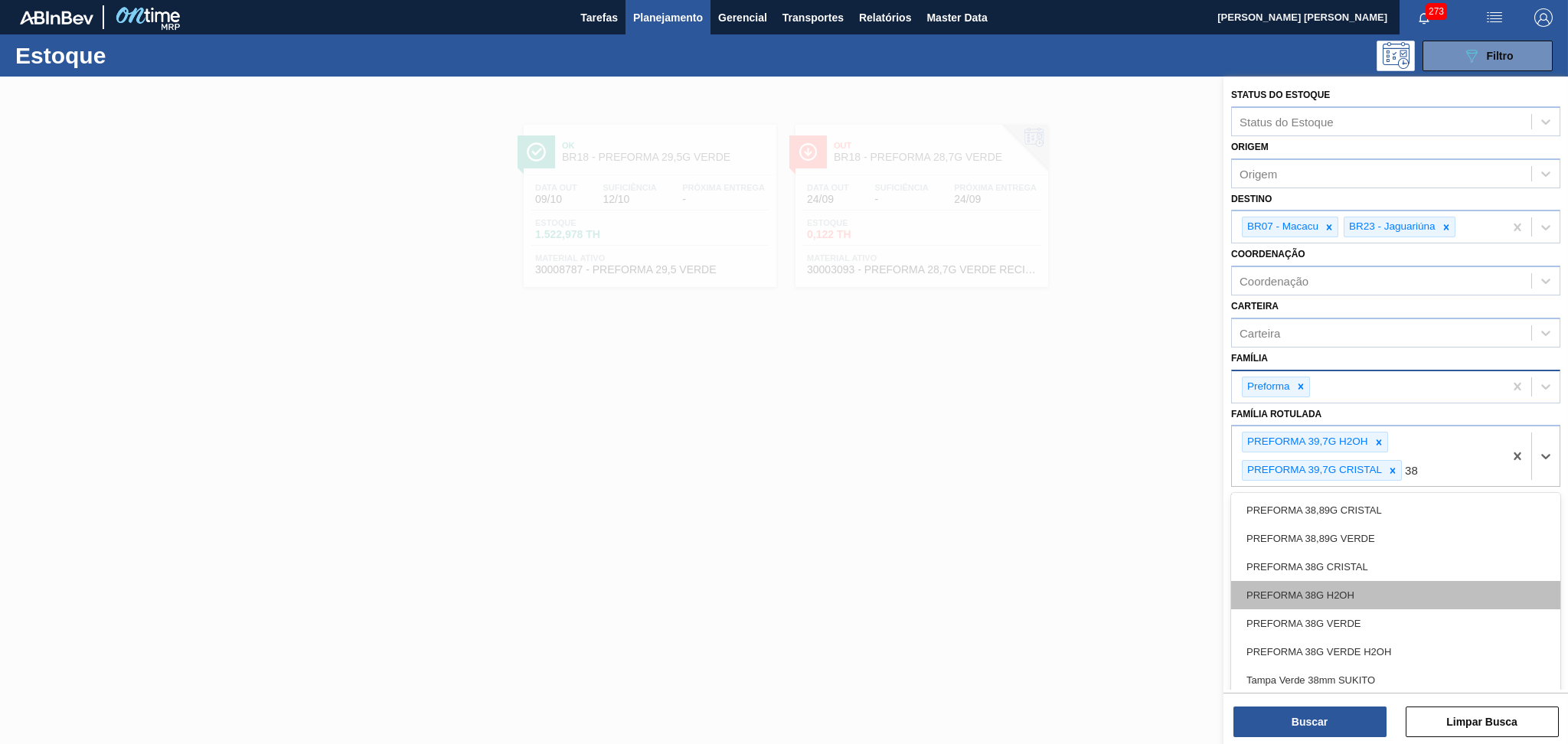
click at [1338, 589] on div "PREFORMA 38G H2OH" at bounding box center [1395, 595] width 329 height 28
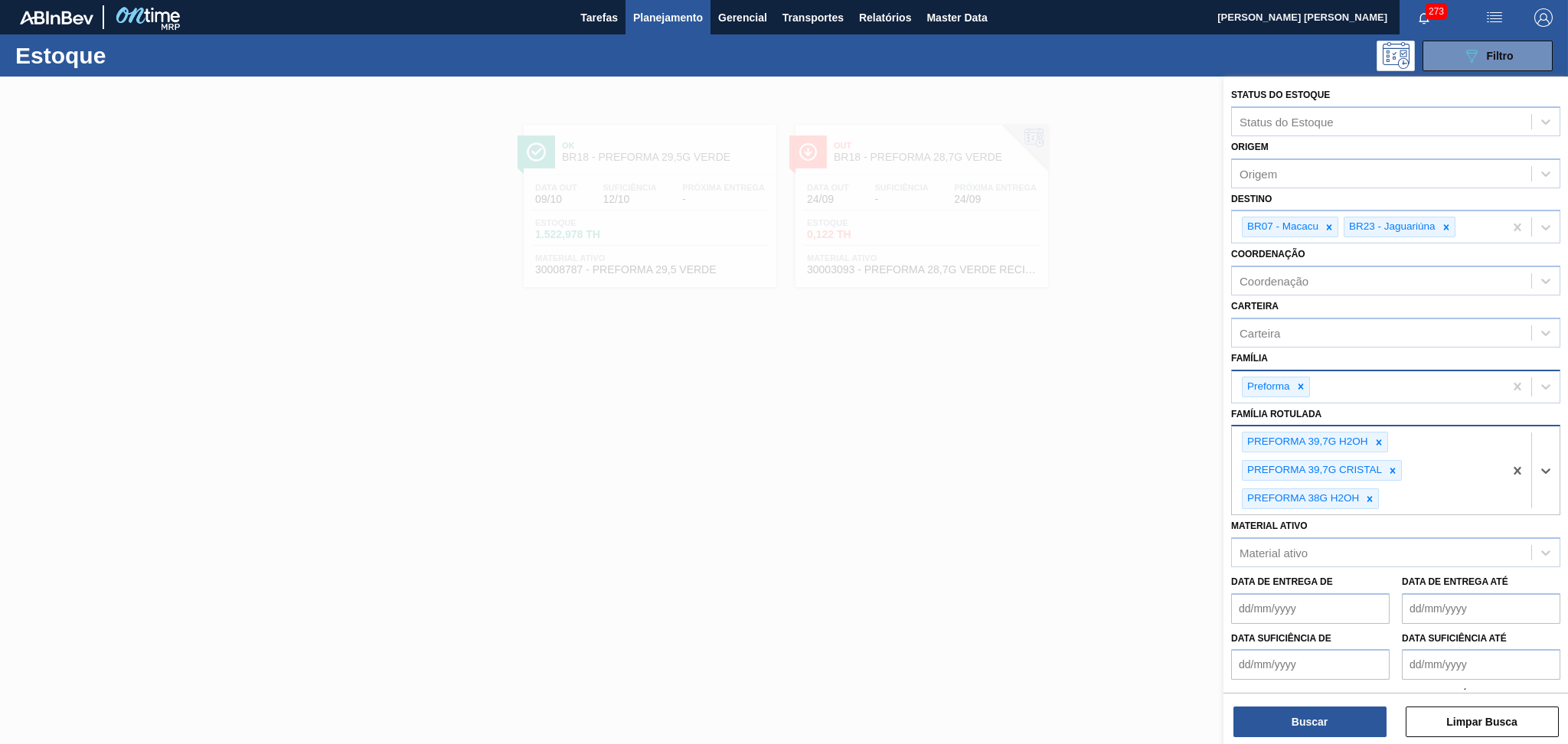
click at [1395, 485] on div "PREFORMA 39,7G H2OH PREFORMA 39,7G CRISTAL PREFORMA 38G H2OH" at bounding box center [1368, 470] width 271 height 88
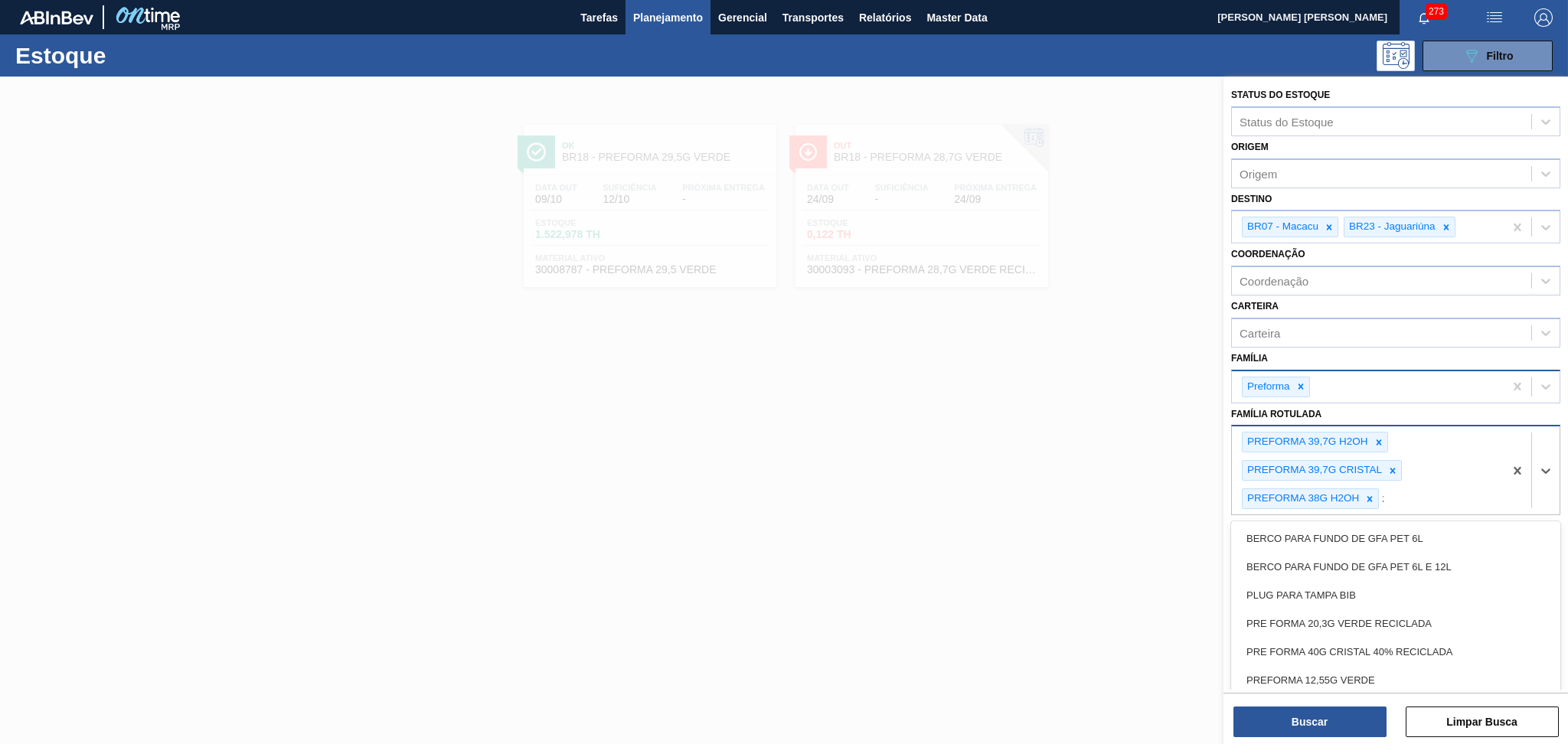
type Rotulada "38"
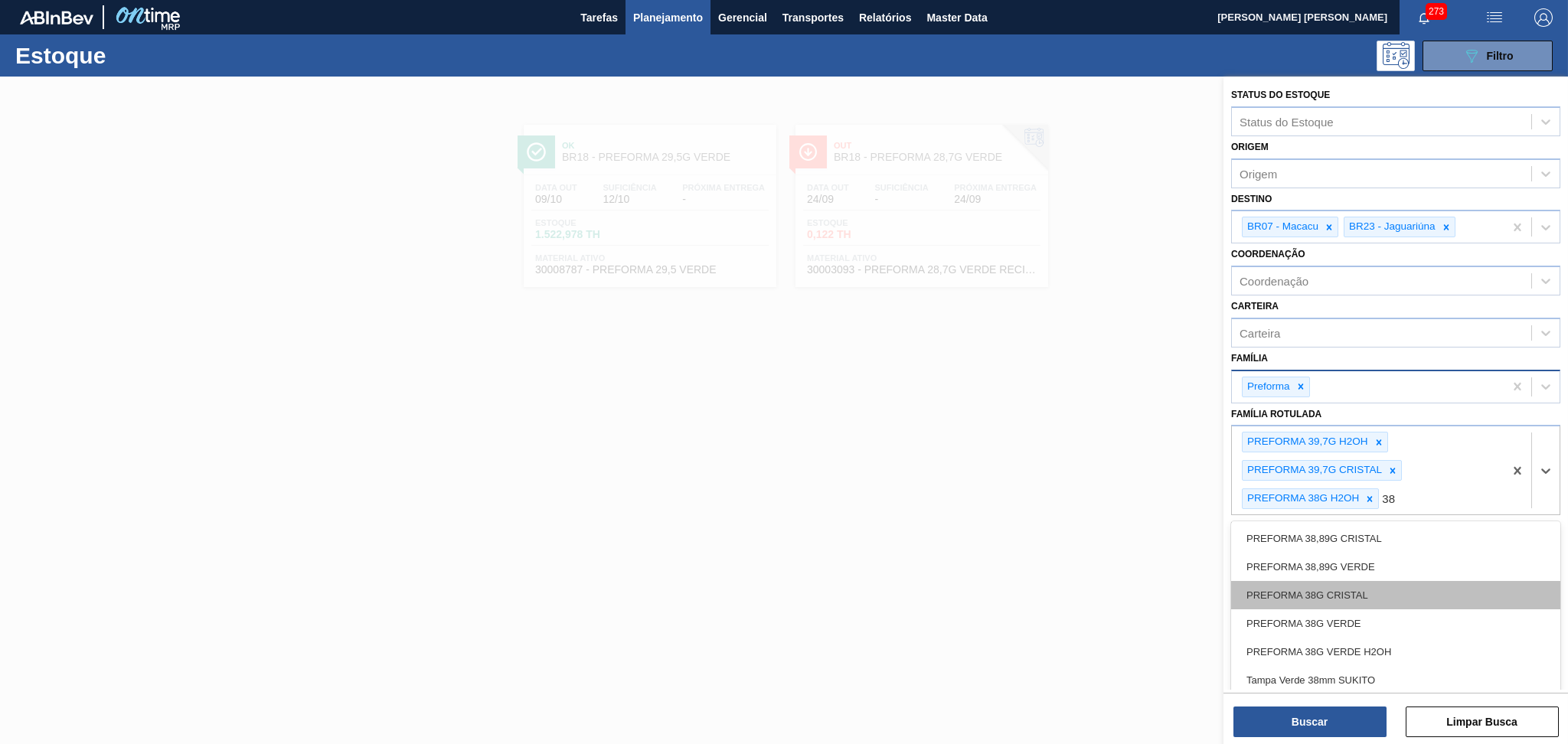
click at [1362, 595] on div "PREFORMA 38G CRISTAL" at bounding box center [1395, 595] width 329 height 28
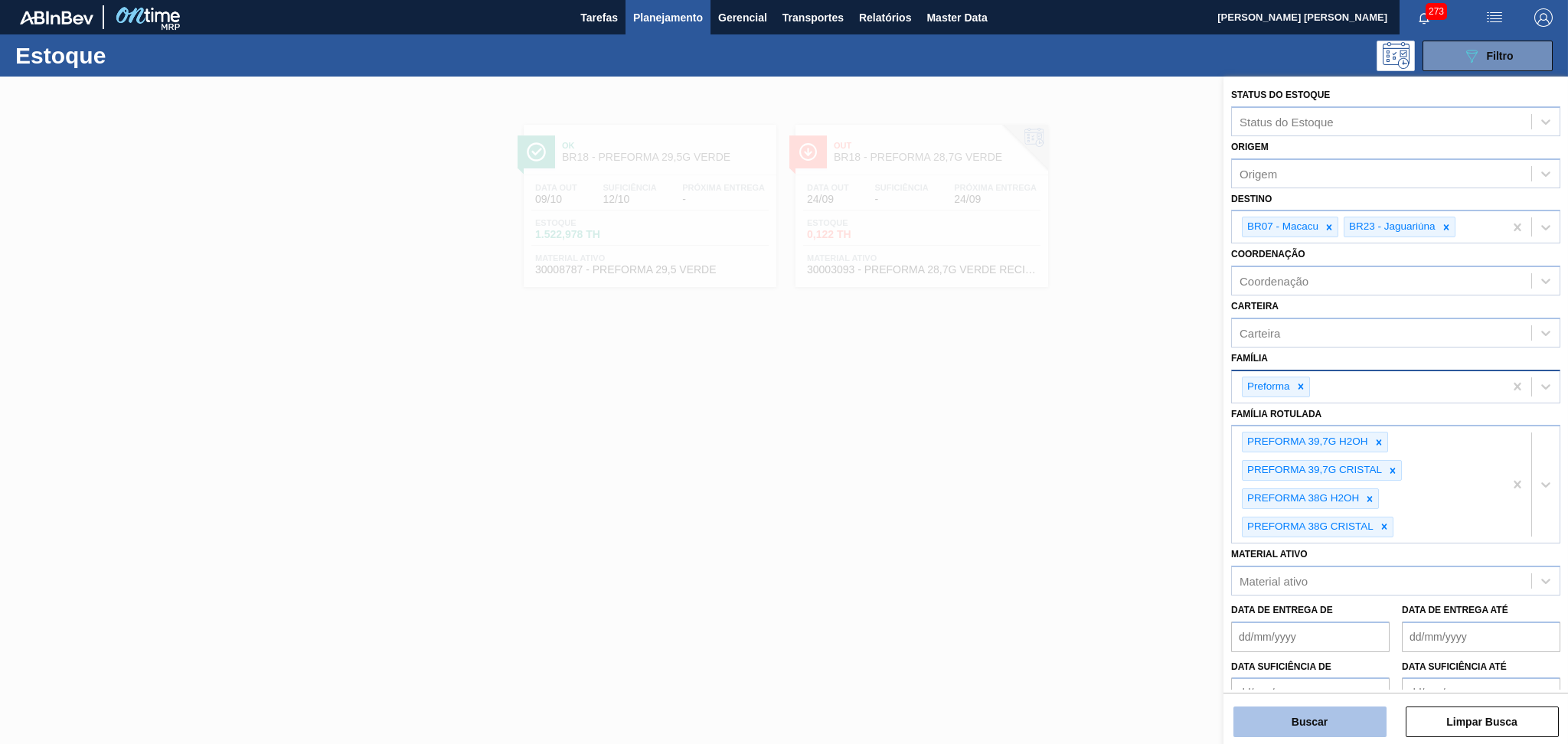
click at [1295, 715] on button "Buscar" at bounding box center [1310, 722] width 153 height 31
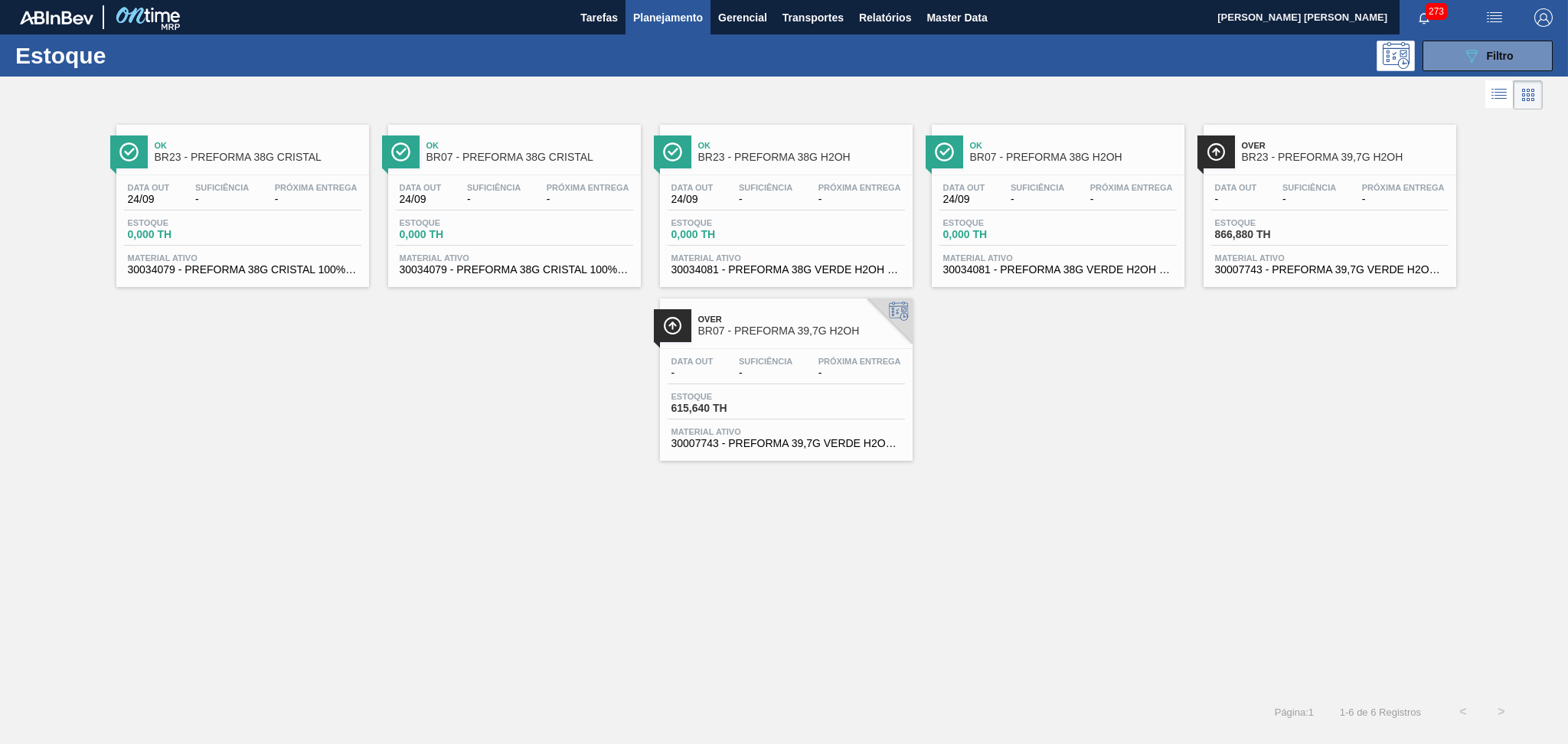
click at [247, 310] on div "Ok BR23 - PREFORMA 38G CRISTAL Data out 24/09 Suficiência - Próxima Entrega - E…" at bounding box center [784, 287] width 1568 height 348
click at [204, 244] on div "Estoque 0,000 TH" at bounding box center [243, 231] width 238 height 27
click at [1000, 413] on div "Ok BR23 - PREFORMA 38G CRISTAL Data out 24/09 Suficiência - Próxima Entrega - E…" at bounding box center [784, 287] width 1568 height 348
click at [365, 328] on div "Ok BR23 - PREFORMA 38G CRISTAL Data out 24/09 Suficiência - Próxima Entrega - E…" at bounding box center [784, 287] width 1568 height 348
click at [445, 391] on div "Ok BR23 - PREFORMA 38G CRISTAL Data out 24/09 Suficiência - Próxima Entrega - E…" at bounding box center [784, 287] width 1568 height 348
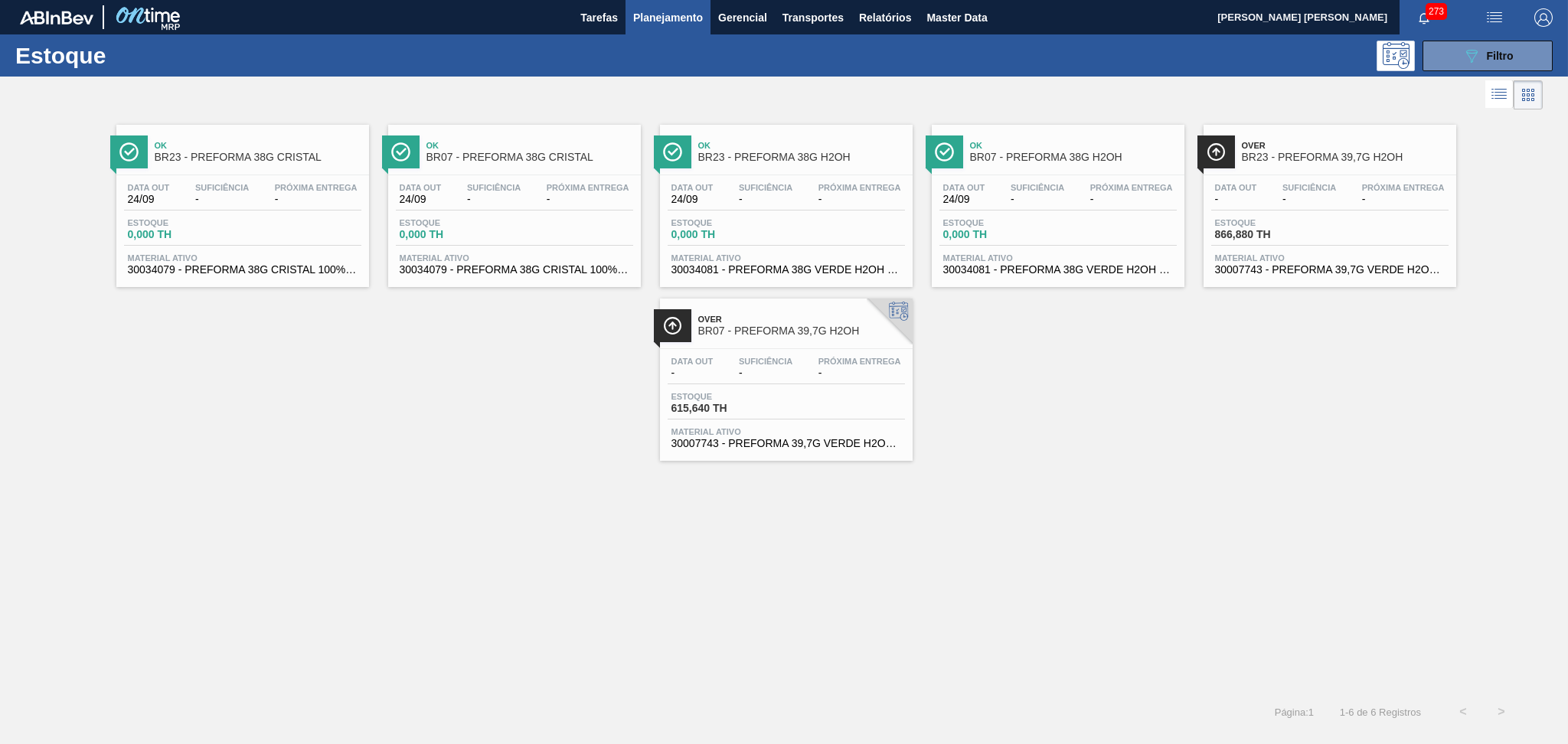
drag, startPoint x: 1391, startPoint y: 347, endPoint x: 1414, endPoint y: 311, distance: 42.7
click at [1391, 346] on div "Ok BR23 - PREFORMA 38G CRISTAL Data out 24/09 Suficiência - Próxima Entrega - E…" at bounding box center [784, 287] width 1568 height 348
click at [1514, 59] on button "089F7B8B-B2A5-4AFE-B5C0-19BA573D28AC Filtro" at bounding box center [1487, 56] width 130 height 31
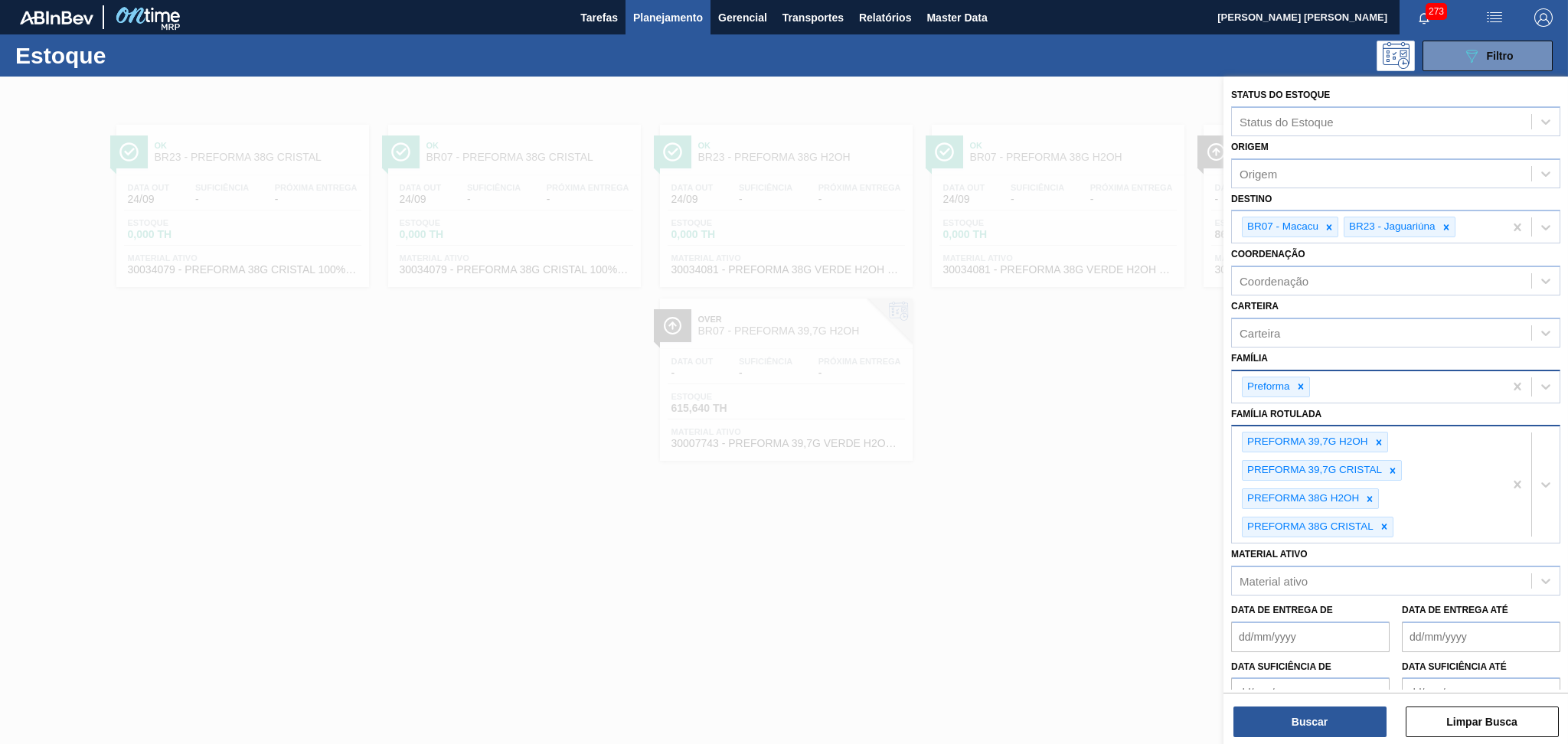
click at [1421, 518] on div "PREFORMA 39,7G H2OH PREFORMA 39,7G CRISTAL PREFORMA 38G H2OH PREFORMA 38G CRIST…" at bounding box center [1368, 484] width 271 height 116
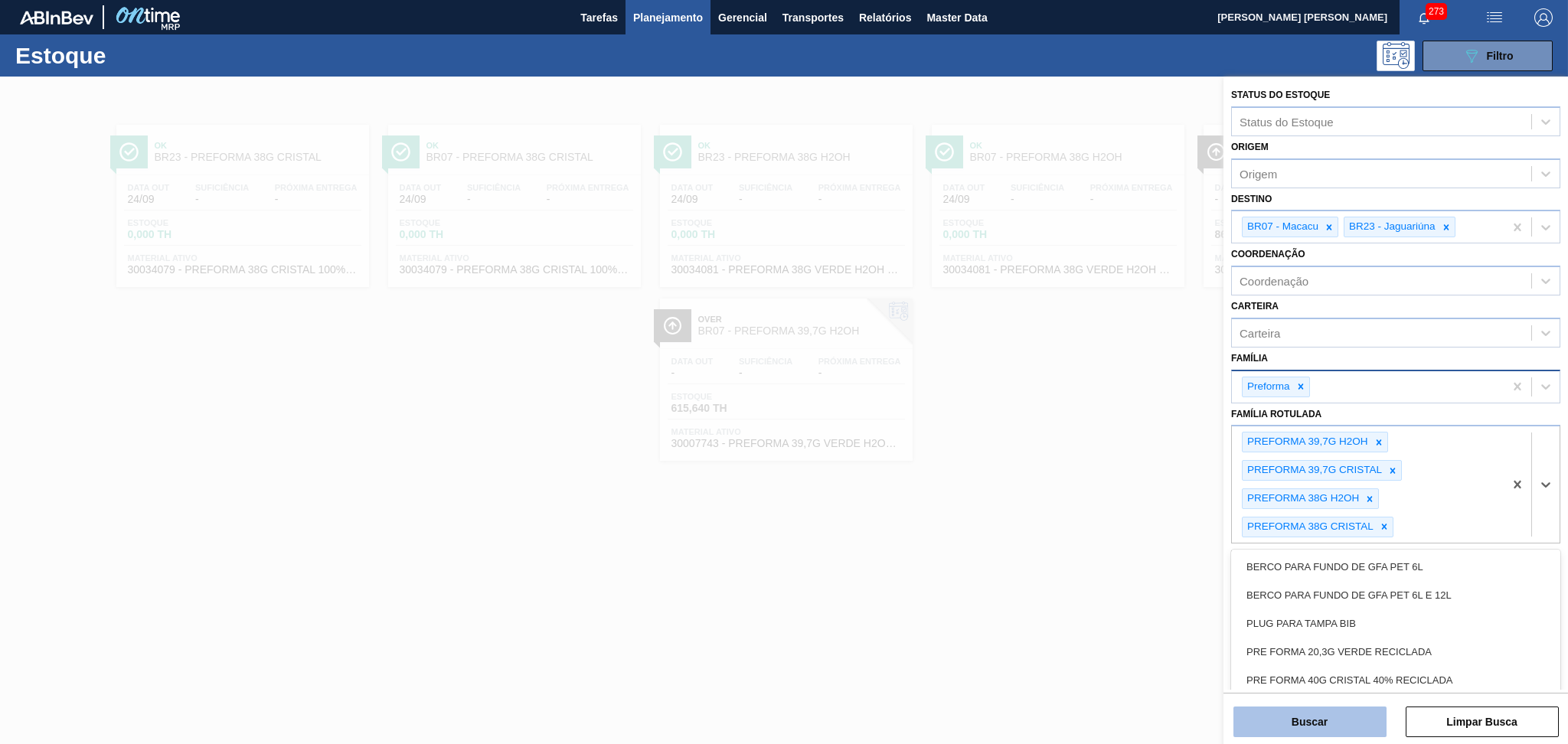
click at [1304, 711] on button "Buscar" at bounding box center [1310, 722] width 153 height 31
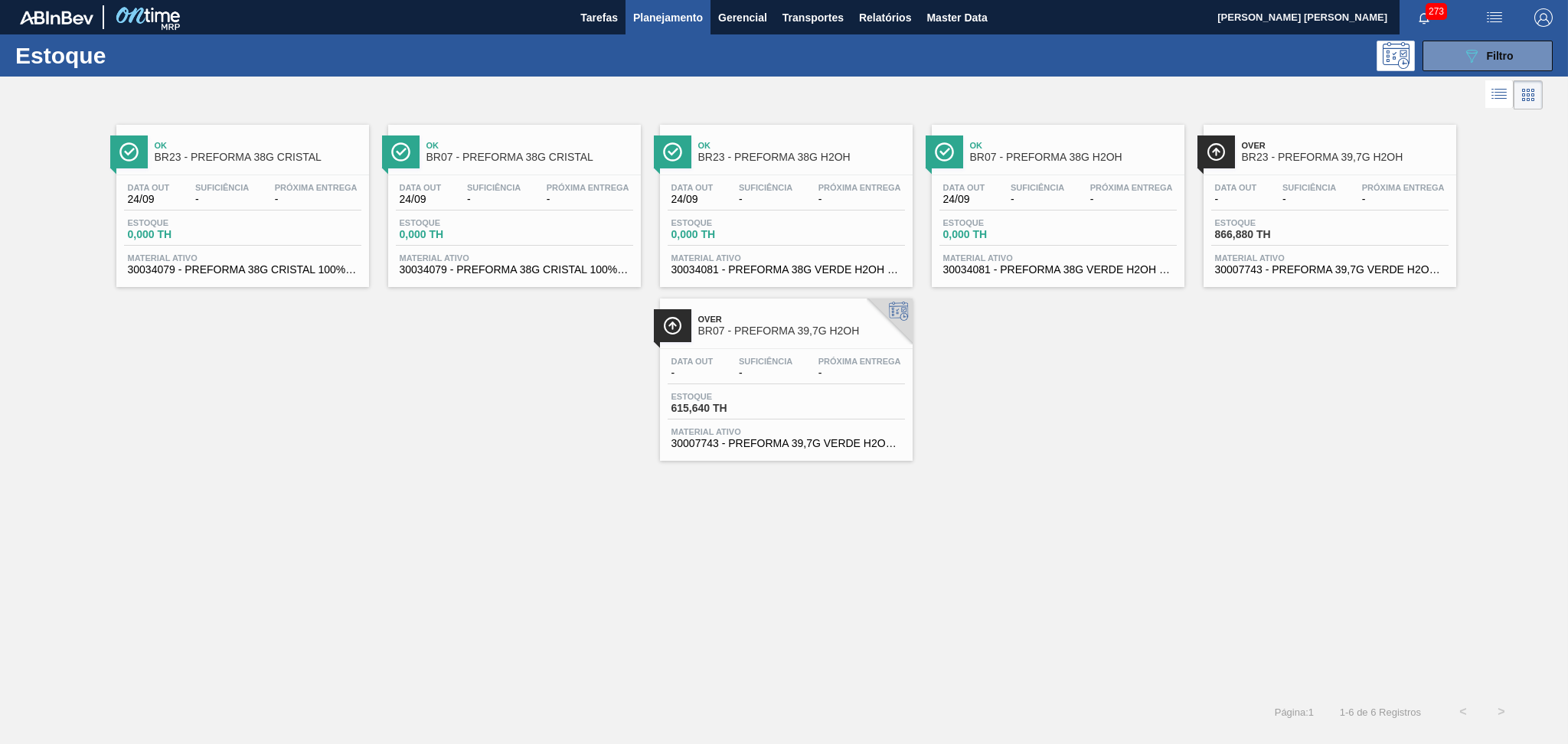
click at [830, 551] on div "Ok BR23 - PREFORMA 38G CRISTAL Data out 24/09 Suficiência - Próxima Entrega - E…" at bounding box center [784, 403] width 1568 height 579
click at [996, 361] on div "Ok BR23 - PREFORMA 38G CRISTAL Data out 24/09 Suficiência - Próxima Entrega - E…" at bounding box center [784, 287] width 1568 height 348
click at [1001, 439] on div "Ok BR23 - PREFORMA 38G CRISTAL Data out 24/09 Suficiência - Próxima Entrega - E…" at bounding box center [784, 287] width 1568 height 348
click at [106, 415] on div "Ok BR23 - PREFORMA 38G CRISTAL Data out 24/09 Suficiência - Próxima Entrega - E…" at bounding box center [784, 287] width 1568 height 348
click at [318, 336] on div "Ok BR23 - PREFORMA 38G CRISTAL Data out 24/09 Suficiência - Próxima Entrega - E…" at bounding box center [784, 287] width 1568 height 348
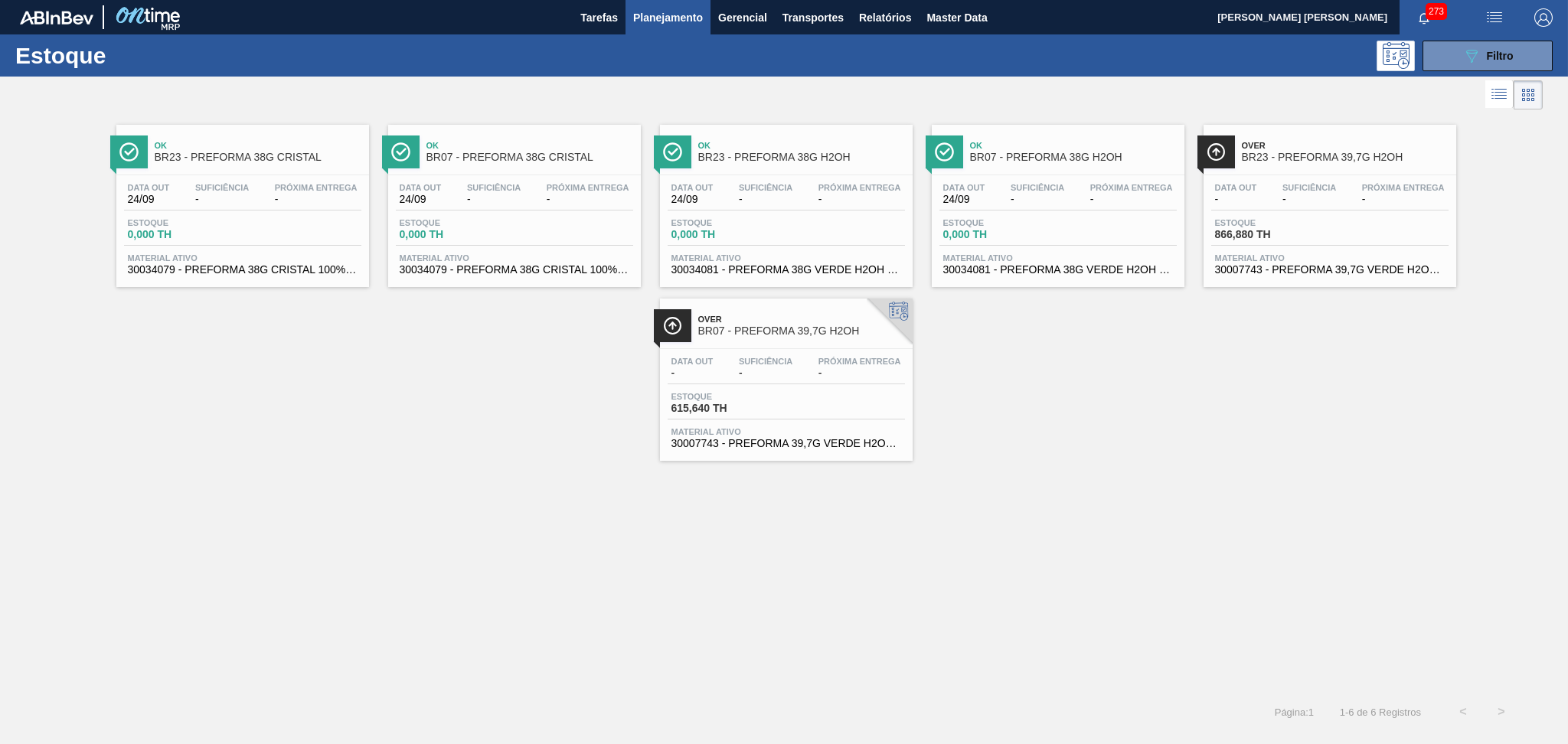
click at [1172, 377] on div "Ok BR23 - PREFORMA 38G CRISTAL Data out 24/09 Suficiência - Próxima Entrega - E…" at bounding box center [784, 287] width 1568 height 348
click at [1470, 52] on icon at bounding box center [1471, 56] width 12 height 13
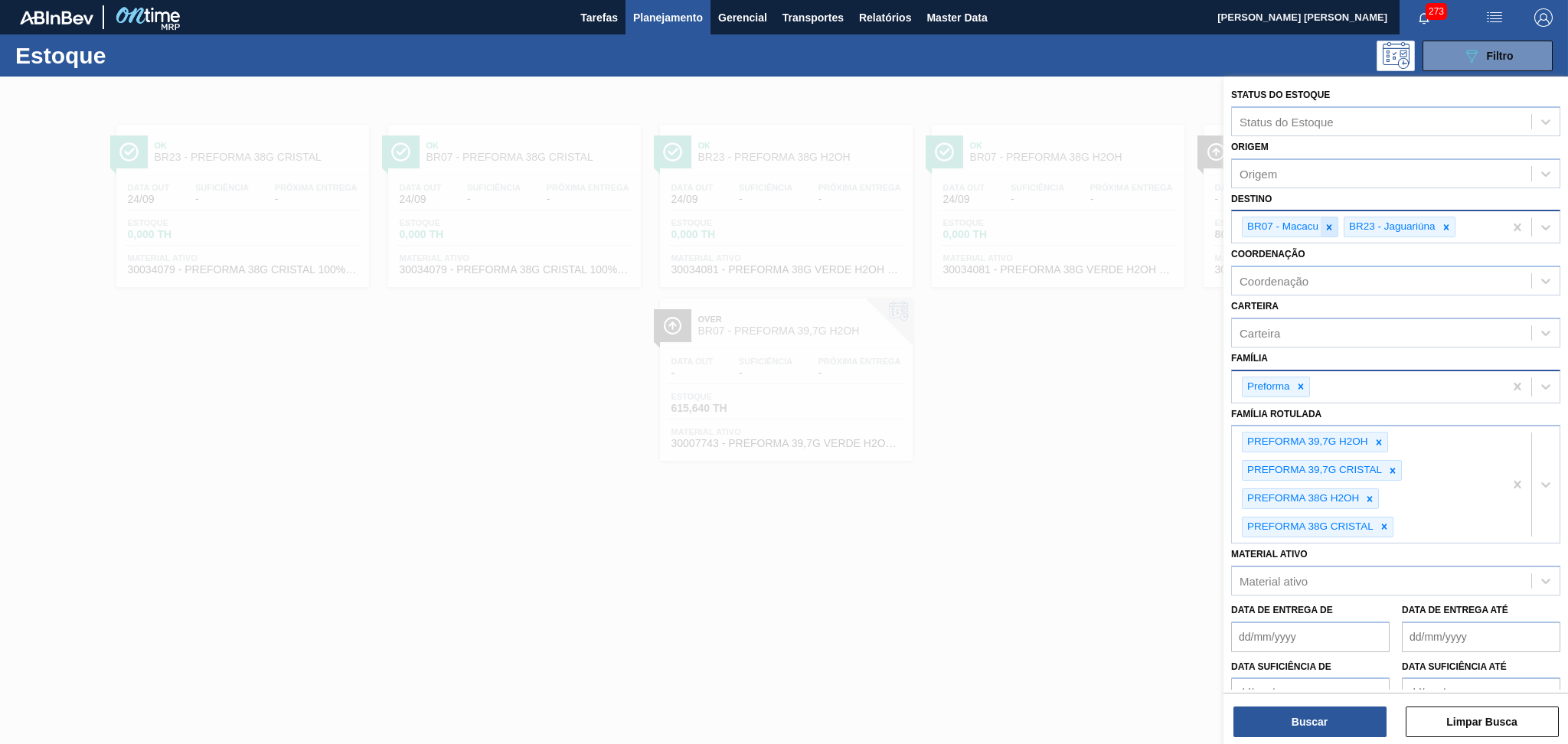
click at [1327, 224] on icon at bounding box center [1329, 227] width 11 height 11
click at [1378, 439] on icon at bounding box center [1378, 442] width 5 height 5
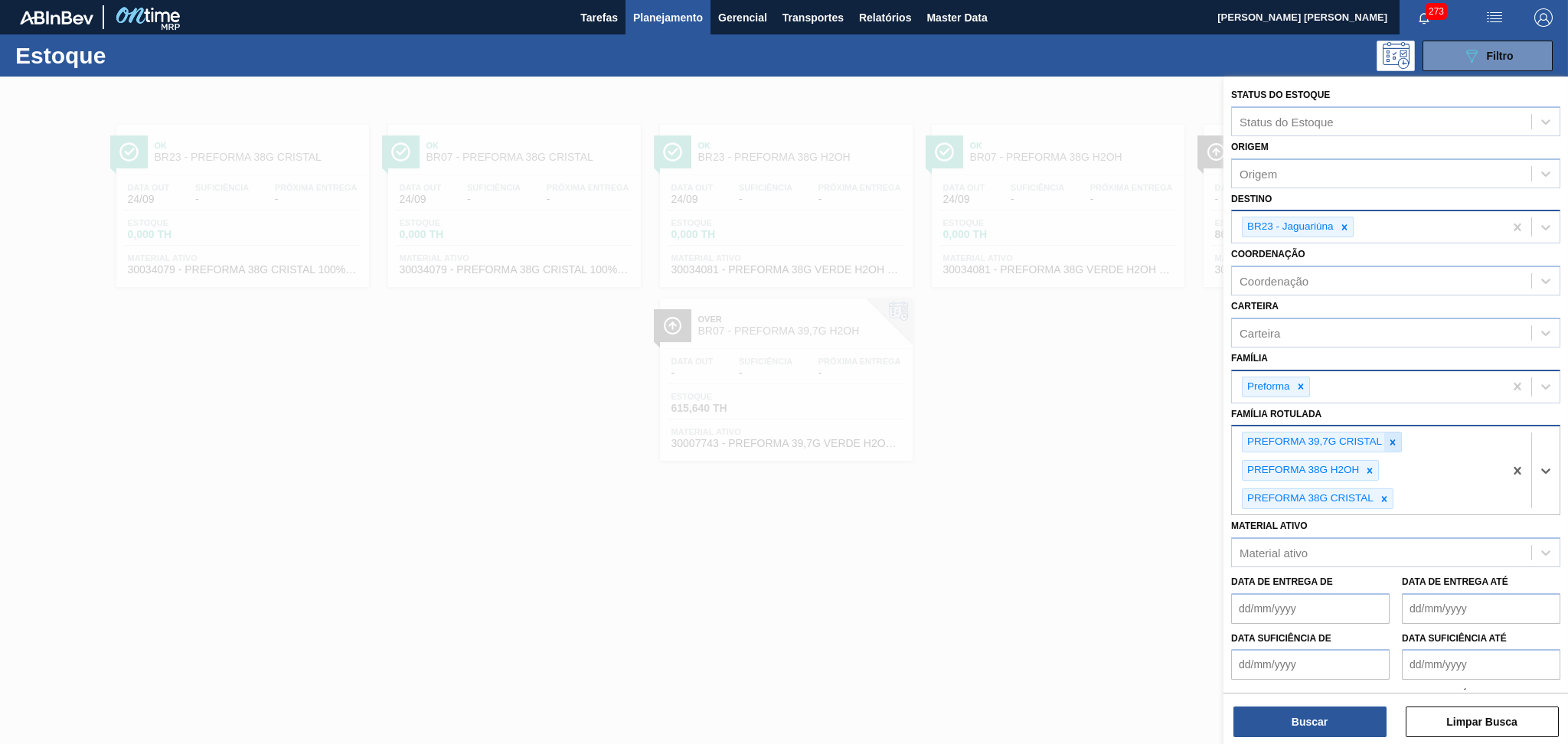
click at [1397, 437] on icon at bounding box center [1392, 442] width 11 height 11
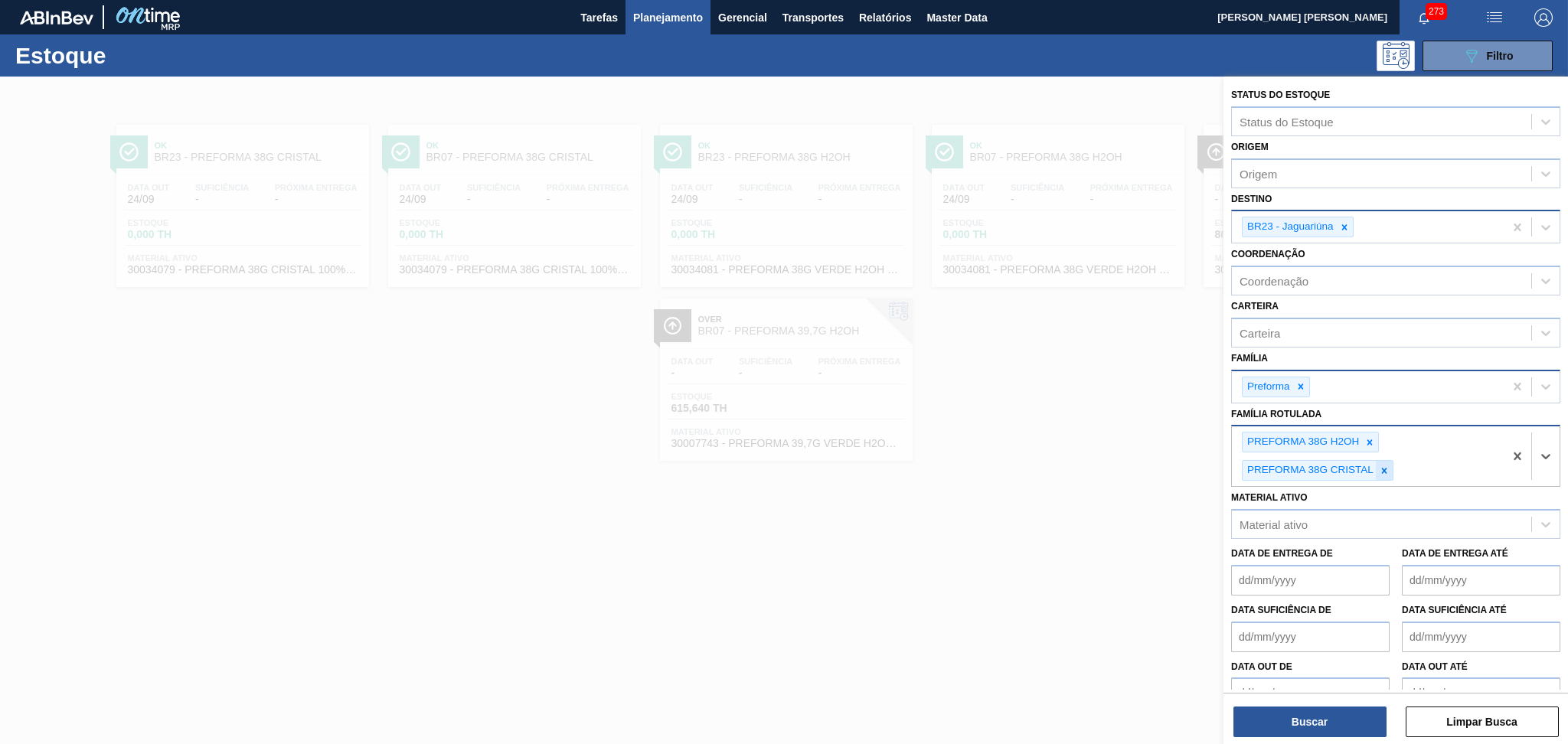
click at [1376, 461] on div at bounding box center [1384, 471] width 17 height 20
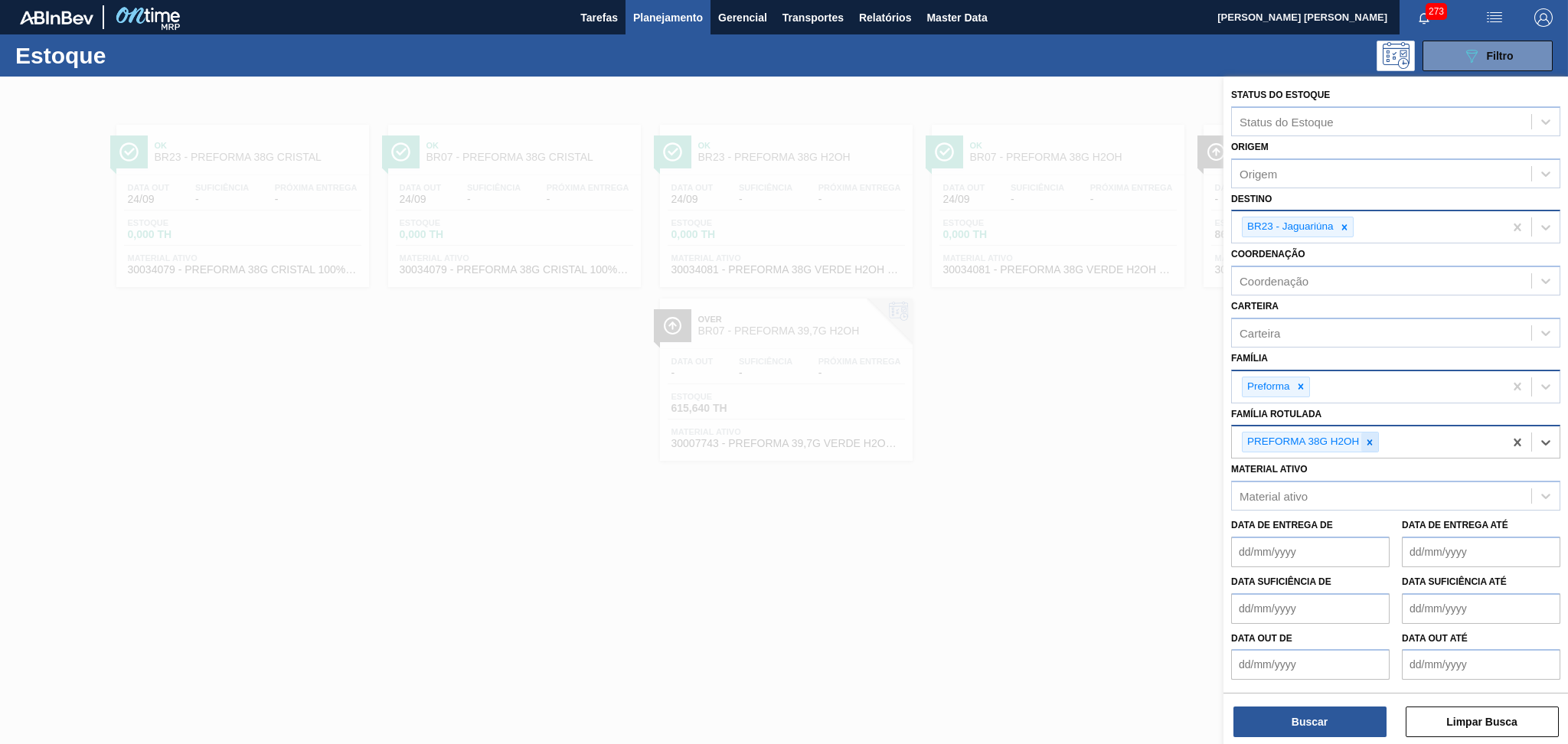
click at [1374, 439] on icon at bounding box center [1369, 442] width 11 height 11
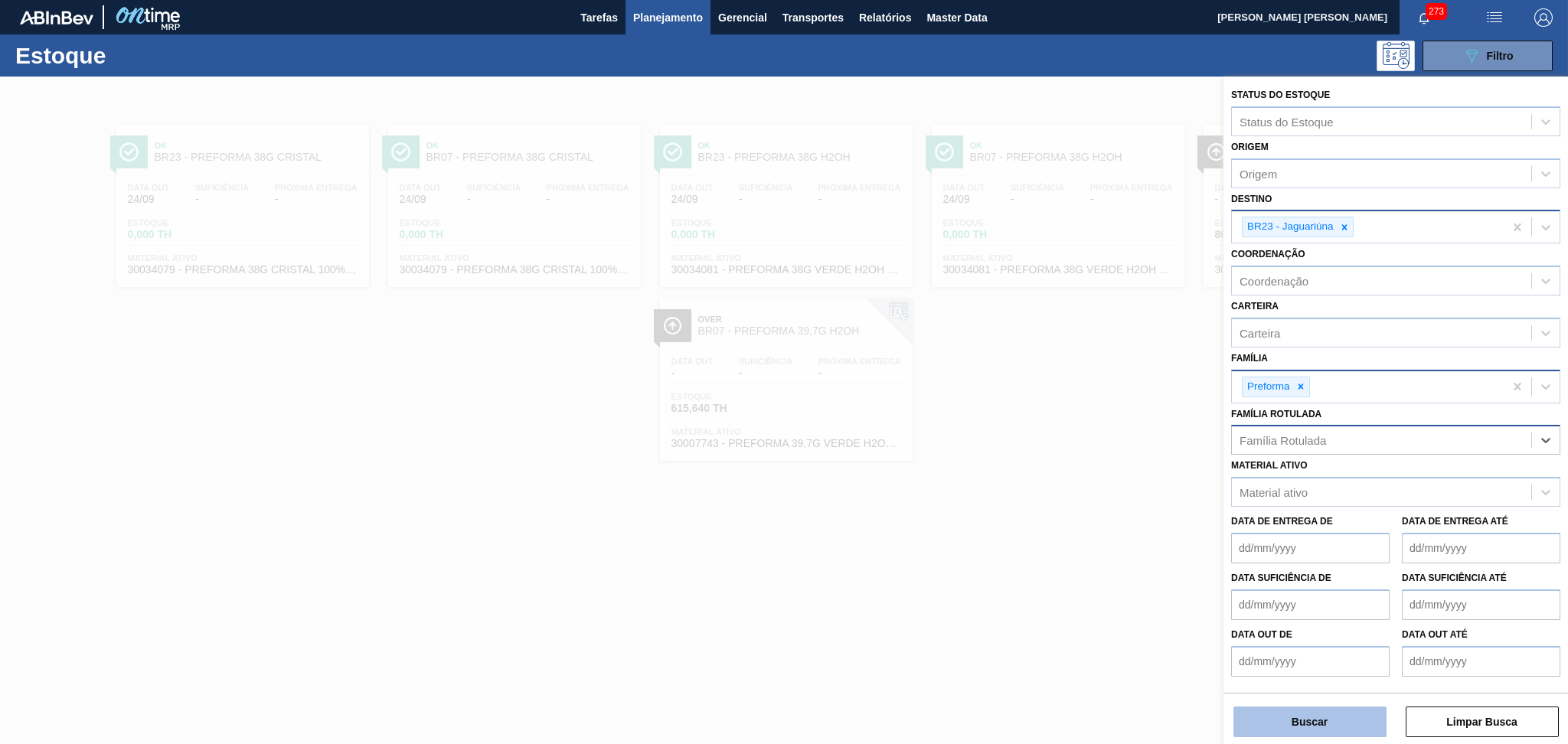
click at [1308, 718] on button "Buscar" at bounding box center [1310, 722] width 153 height 31
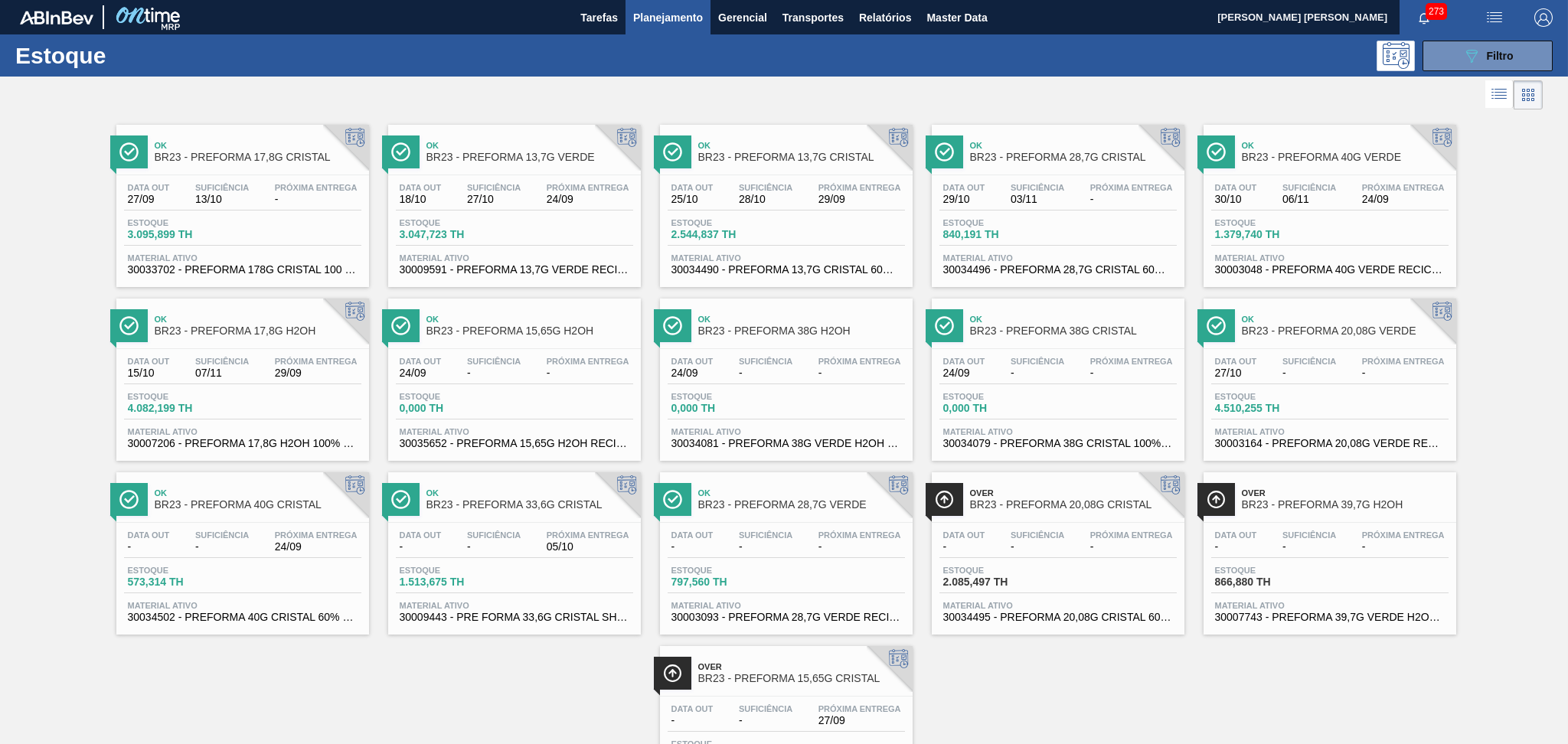
click at [1343, 507] on span "BR23 - PREFORMA 39,7G H2OH" at bounding box center [1345, 505] width 207 height 12
click at [788, 341] on div "Ok BR23 - PREFORMA 38G H2OH" at bounding box center [801, 325] width 207 height 35
click at [1079, 333] on span "BR23 - PREFORMA 38G CRISTAL" at bounding box center [1073, 331] width 207 height 12
click at [1486, 57] on span "Filtro" at bounding box center [1500, 56] width 27 height 12
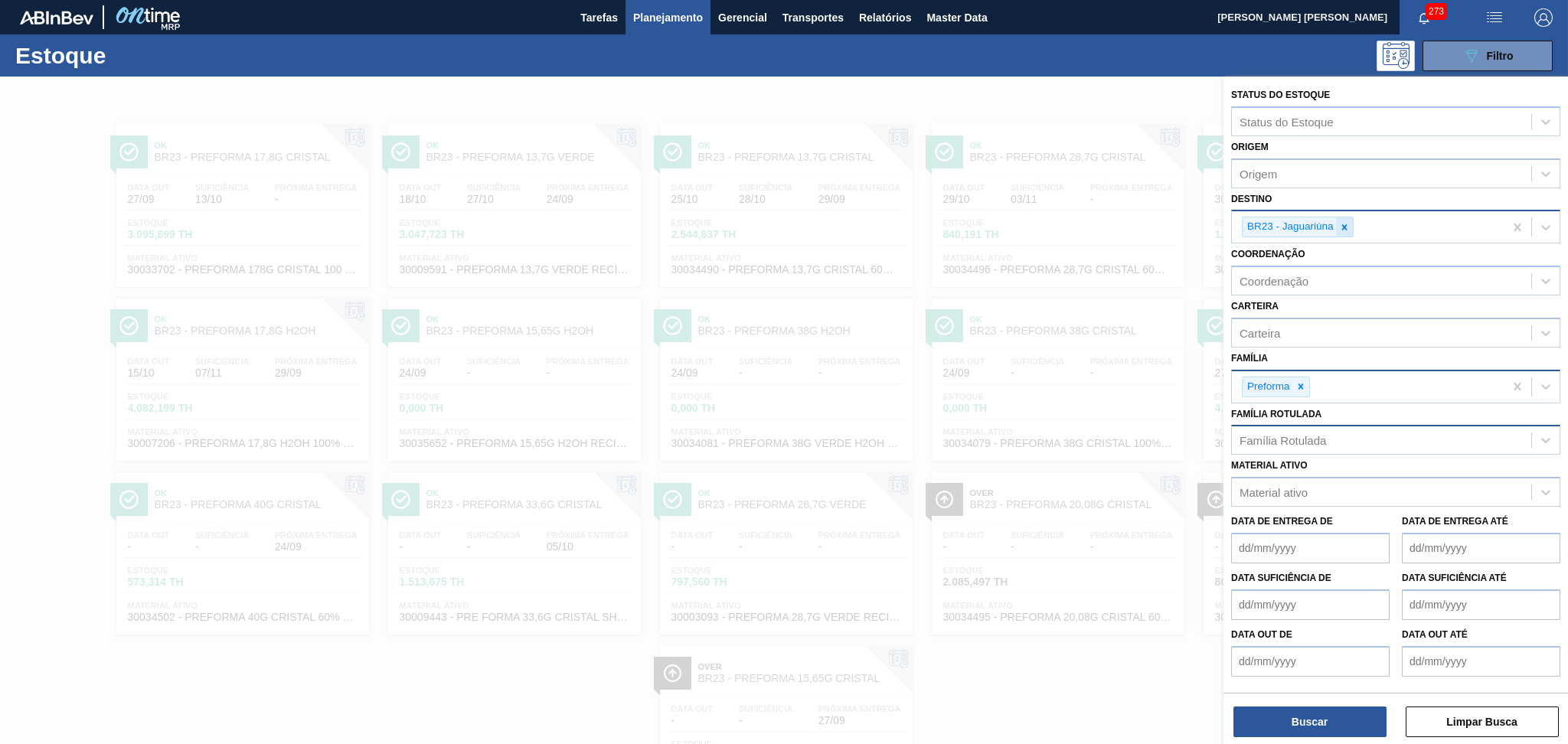
click at [1343, 223] on icon at bounding box center [1345, 227] width 11 height 11
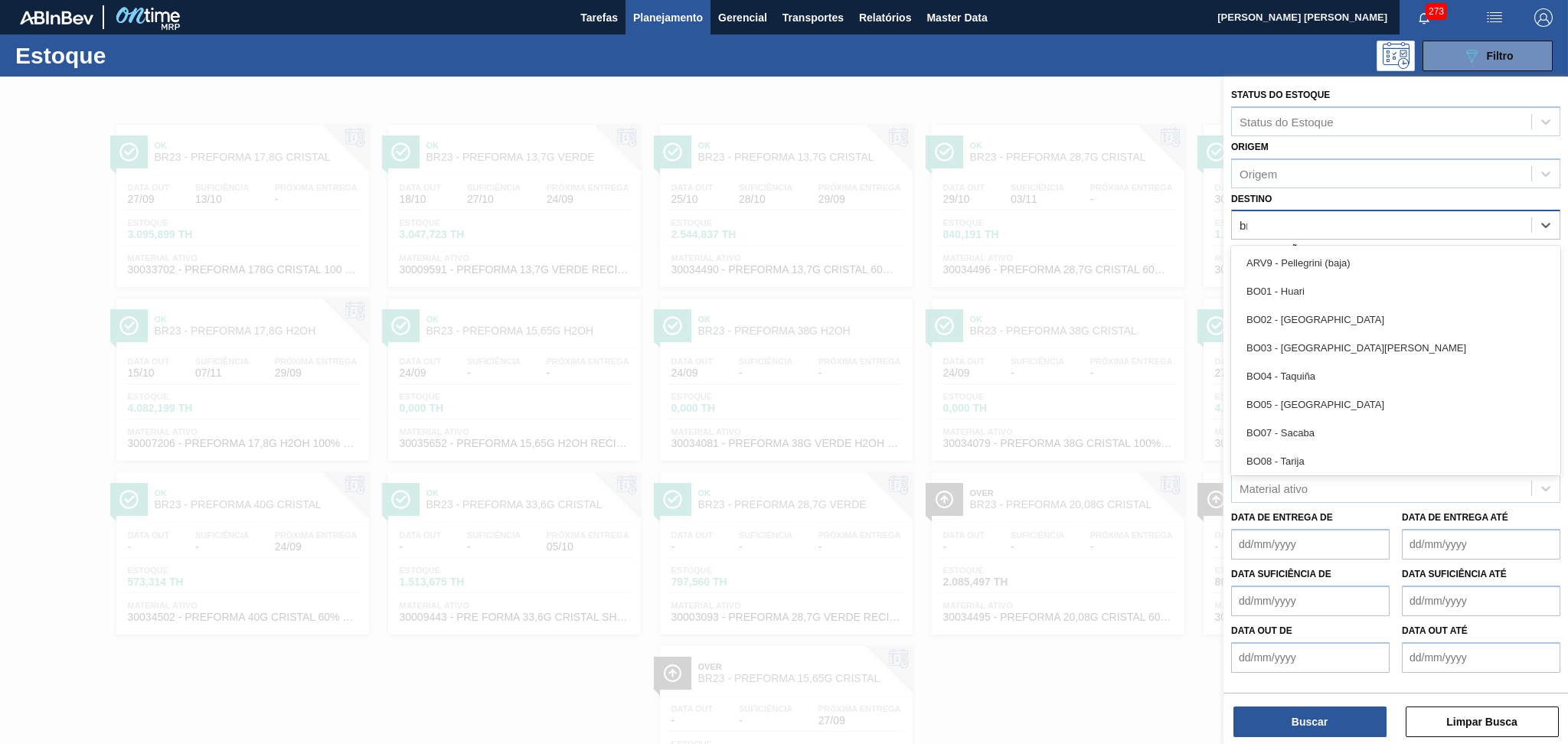
type input "br07"
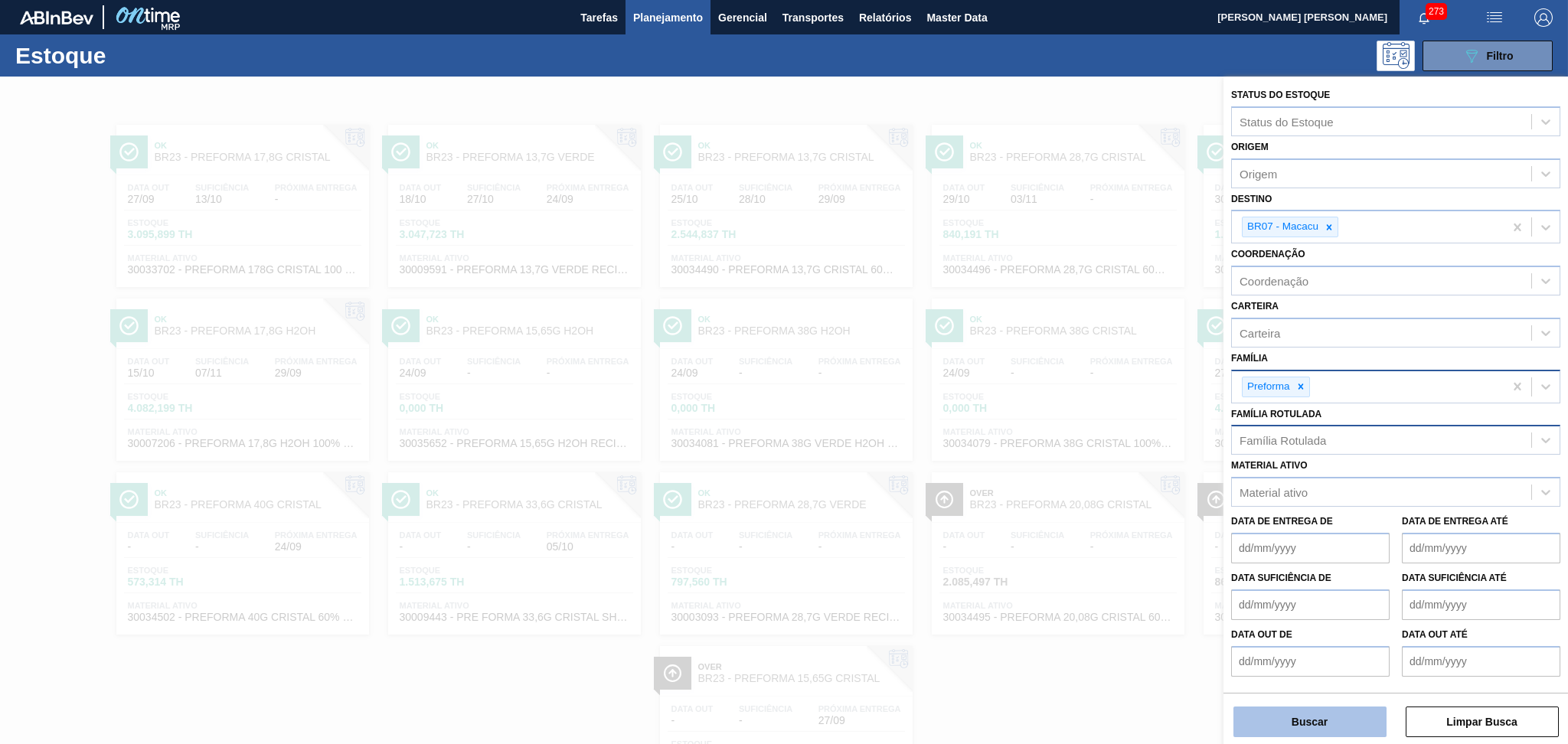
click at [1287, 710] on button "Buscar" at bounding box center [1310, 722] width 153 height 31
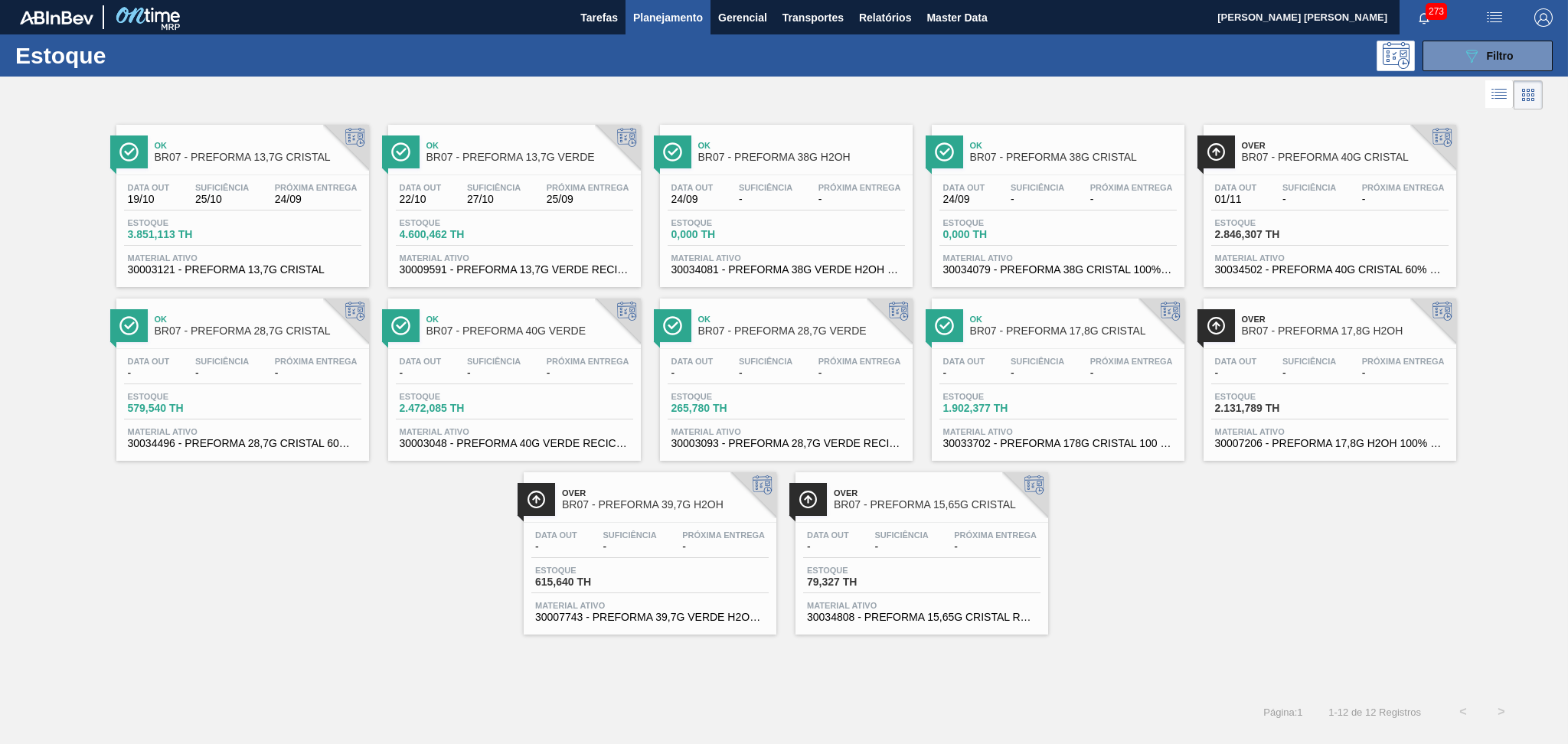
click at [606, 519] on div "Over BR07 - PREFORMA 39,7G H2OH Data out - Suficiência - Próxima Entrega - Esto…" at bounding box center [649, 553] width 253 height 162
click at [1109, 153] on span "BR07 - PREFORMA 38G CRISTAL" at bounding box center [1073, 157] width 207 height 12
click at [793, 160] on span "BR07 - PREFORMA 38G H2OH" at bounding box center [801, 157] width 207 height 12
click at [1307, 585] on div "Ok BR07 - PREFORMA 13,7G CRISTAL Data out 19/10 Suficiência 25/10 Próxima Entre…" at bounding box center [784, 374] width 1568 height 521
click at [1507, 51] on span "Filtro" at bounding box center [1500, 56] width 27 height 12
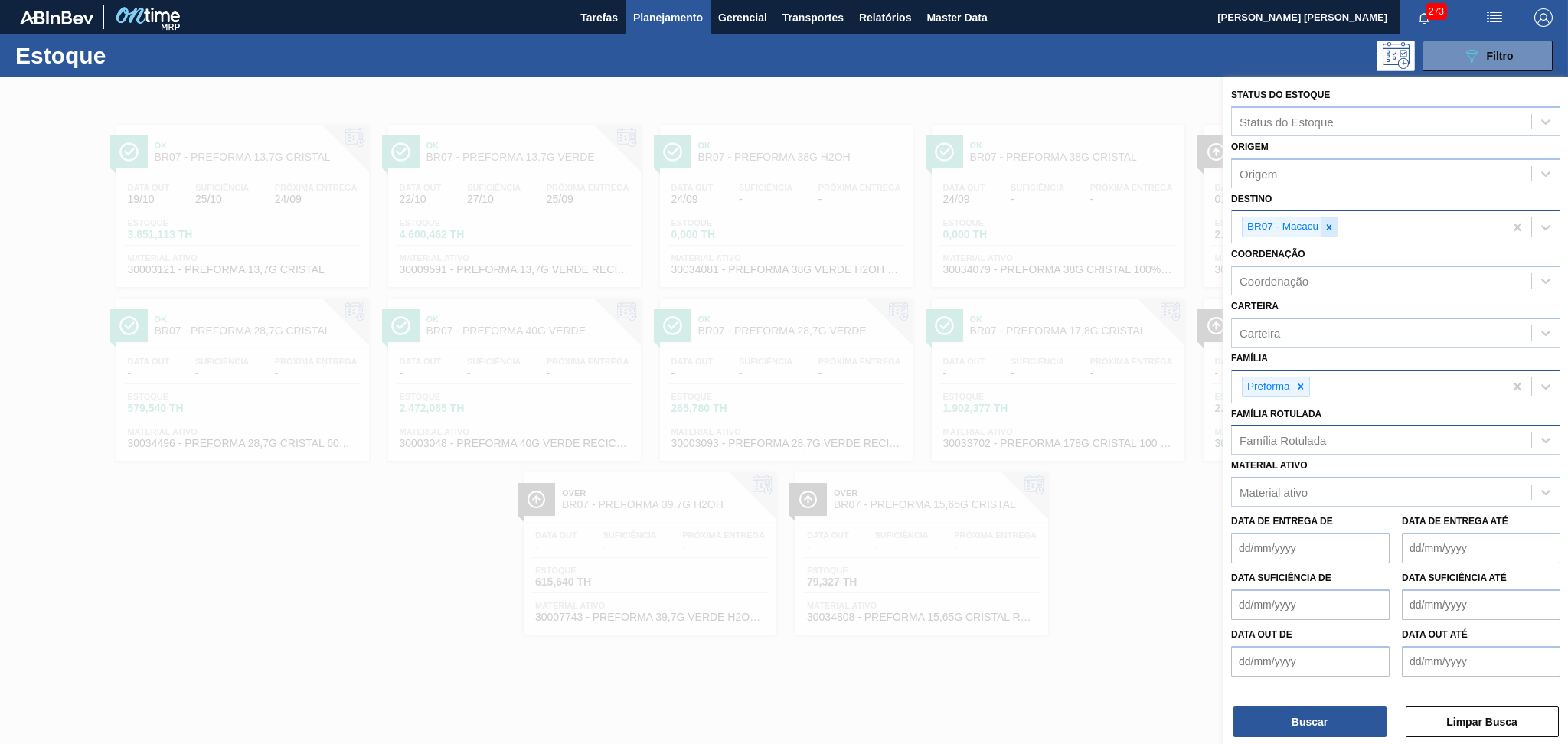
click at [1325, 231] on icon at bounding box center [1329, 227] width 11 height 11
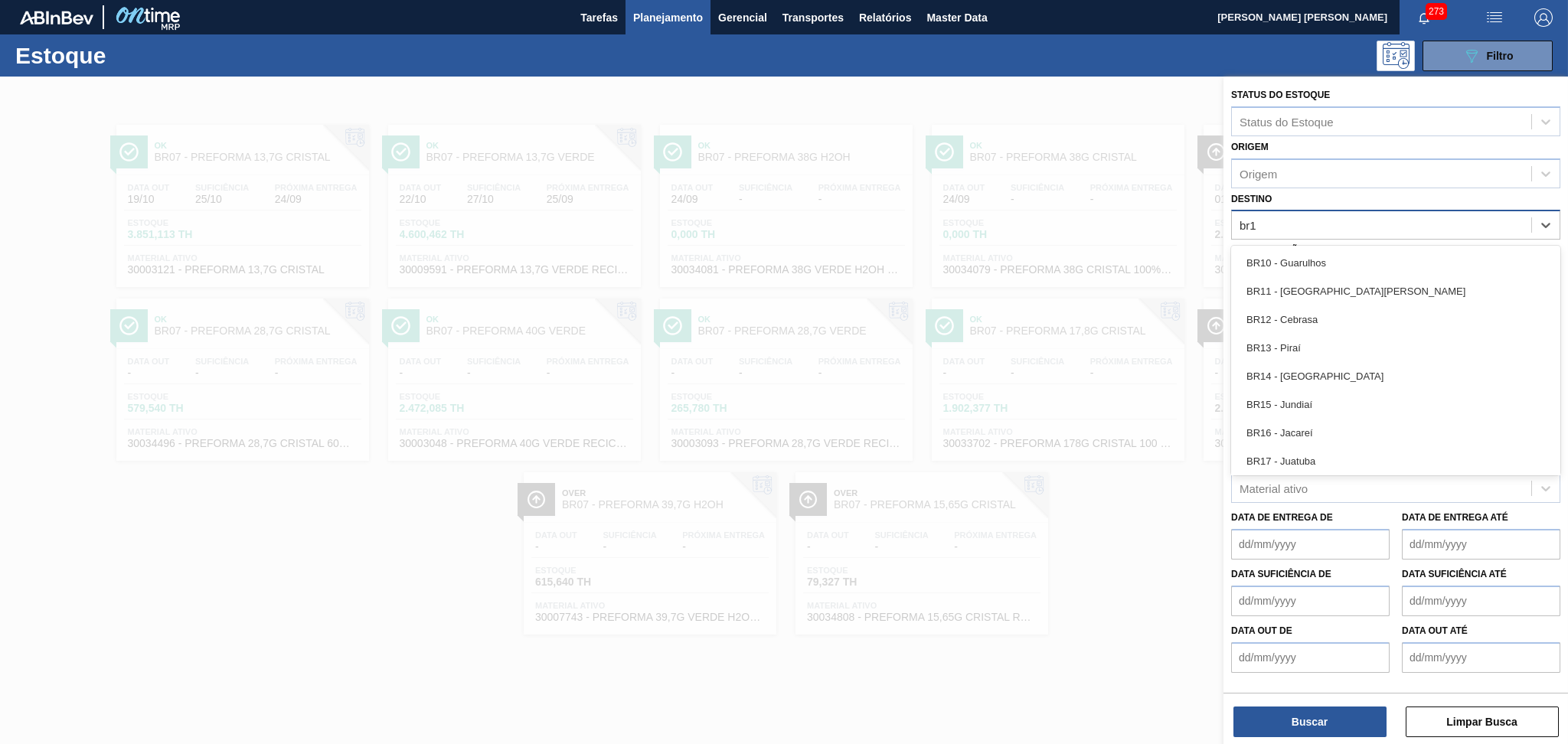
type input "br18"
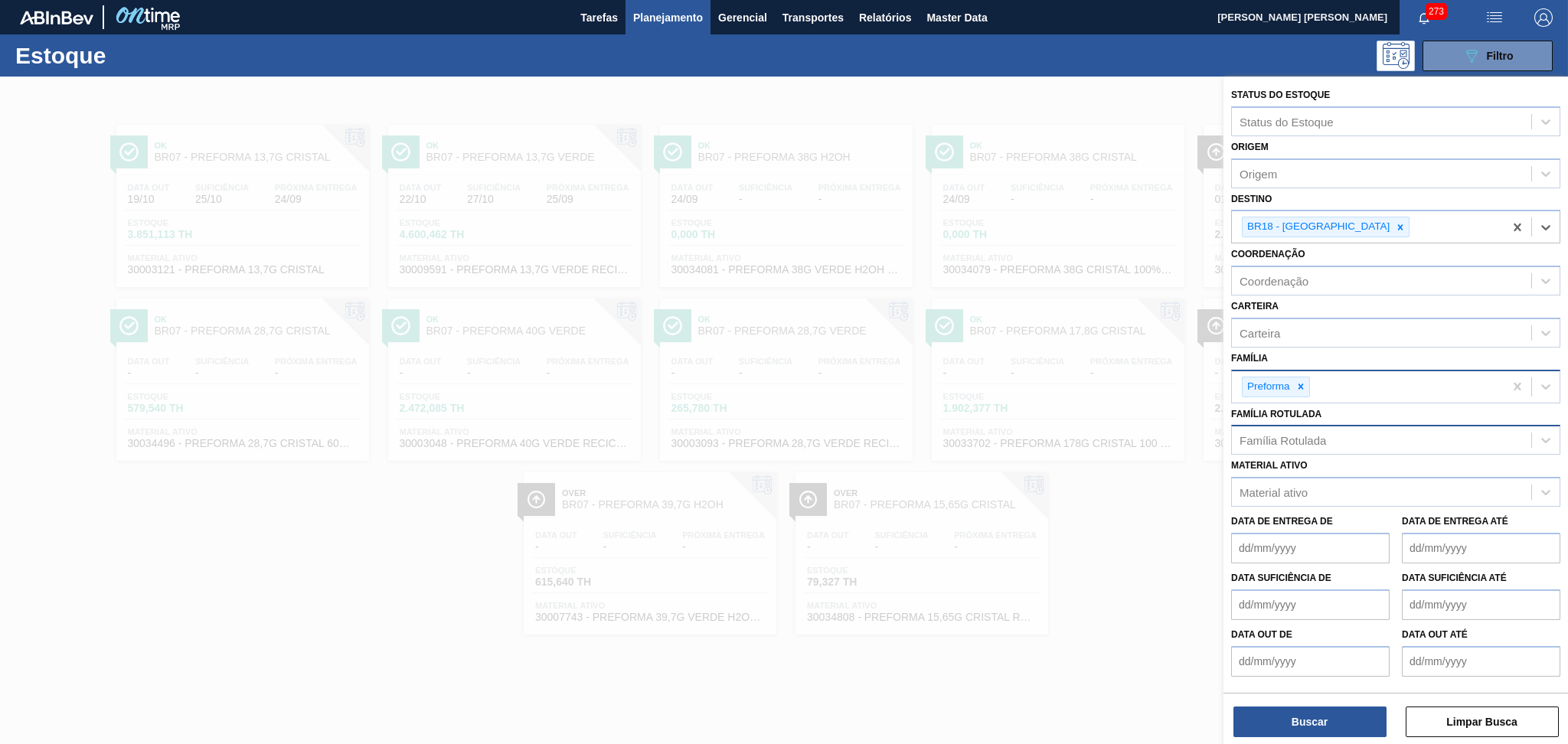
click at [1301, 439] on div "Família Rotulada" at bounding box center [1283, 440] width 87 height 13
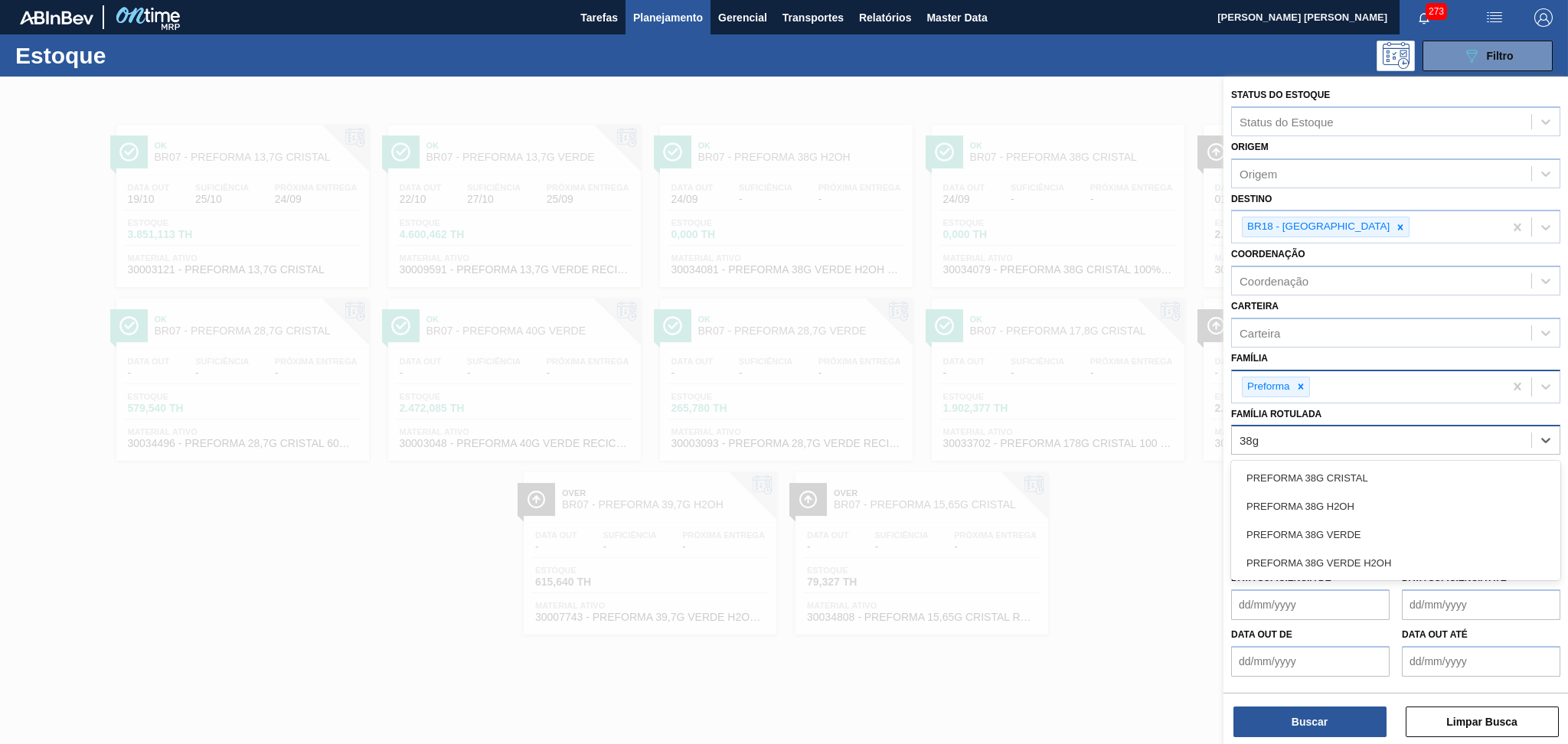
type Rotulada "38g v"
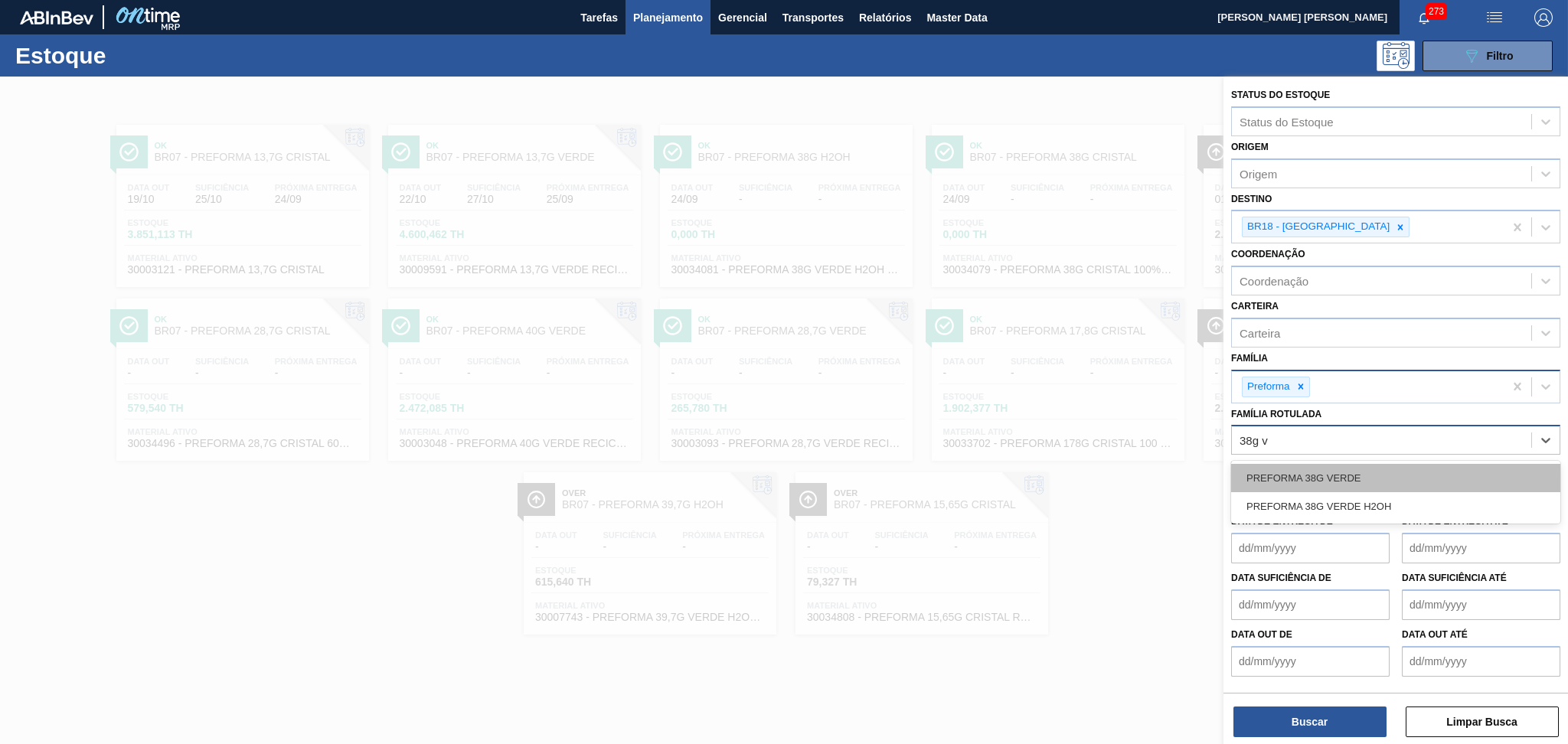
click at [1329, 473] on div "PREFORMA 38G VERDE" at bounding box center [1395, 478] width 329 height 28
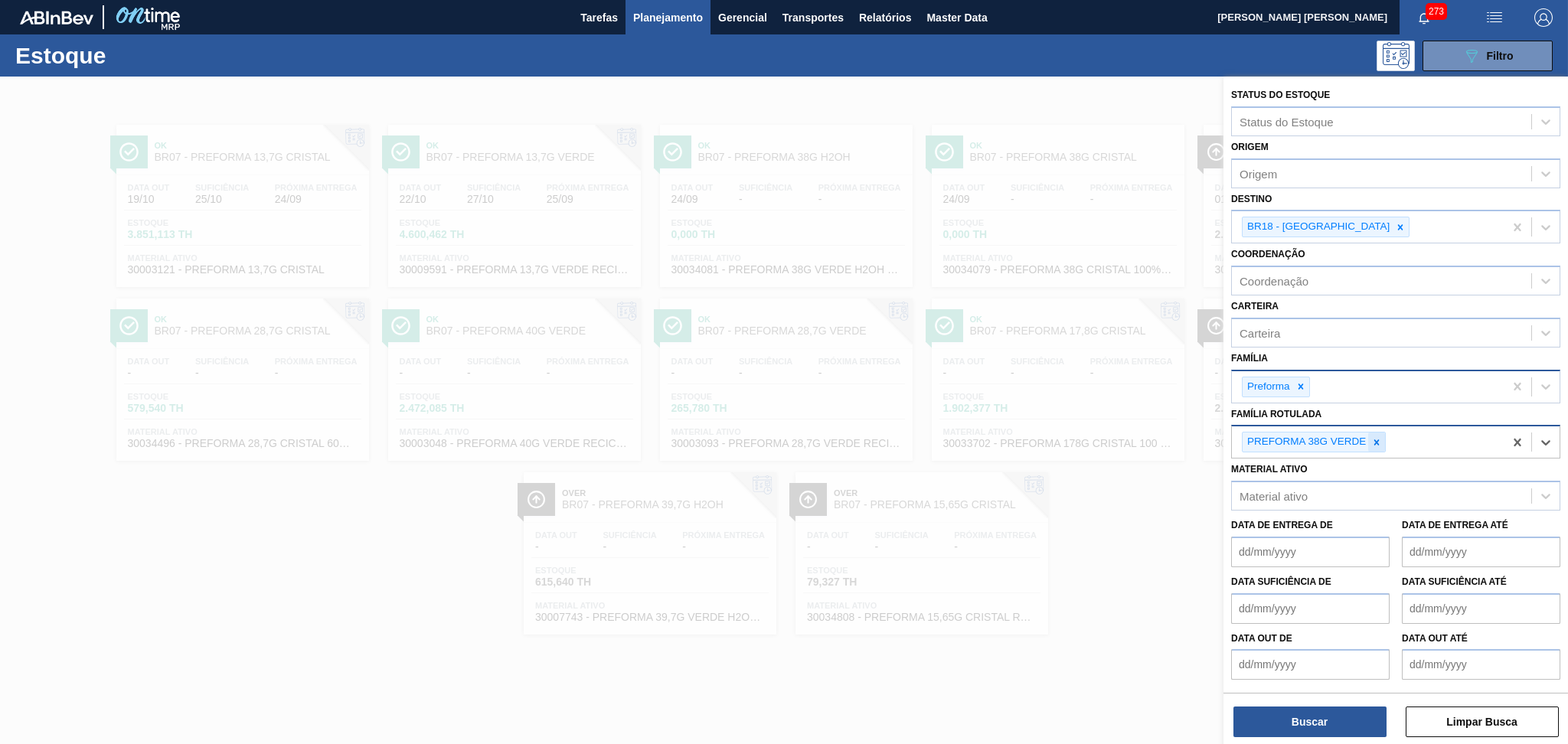
click at [1376, 440] on icon at bounding box center [1376, 442] width 11 height 11
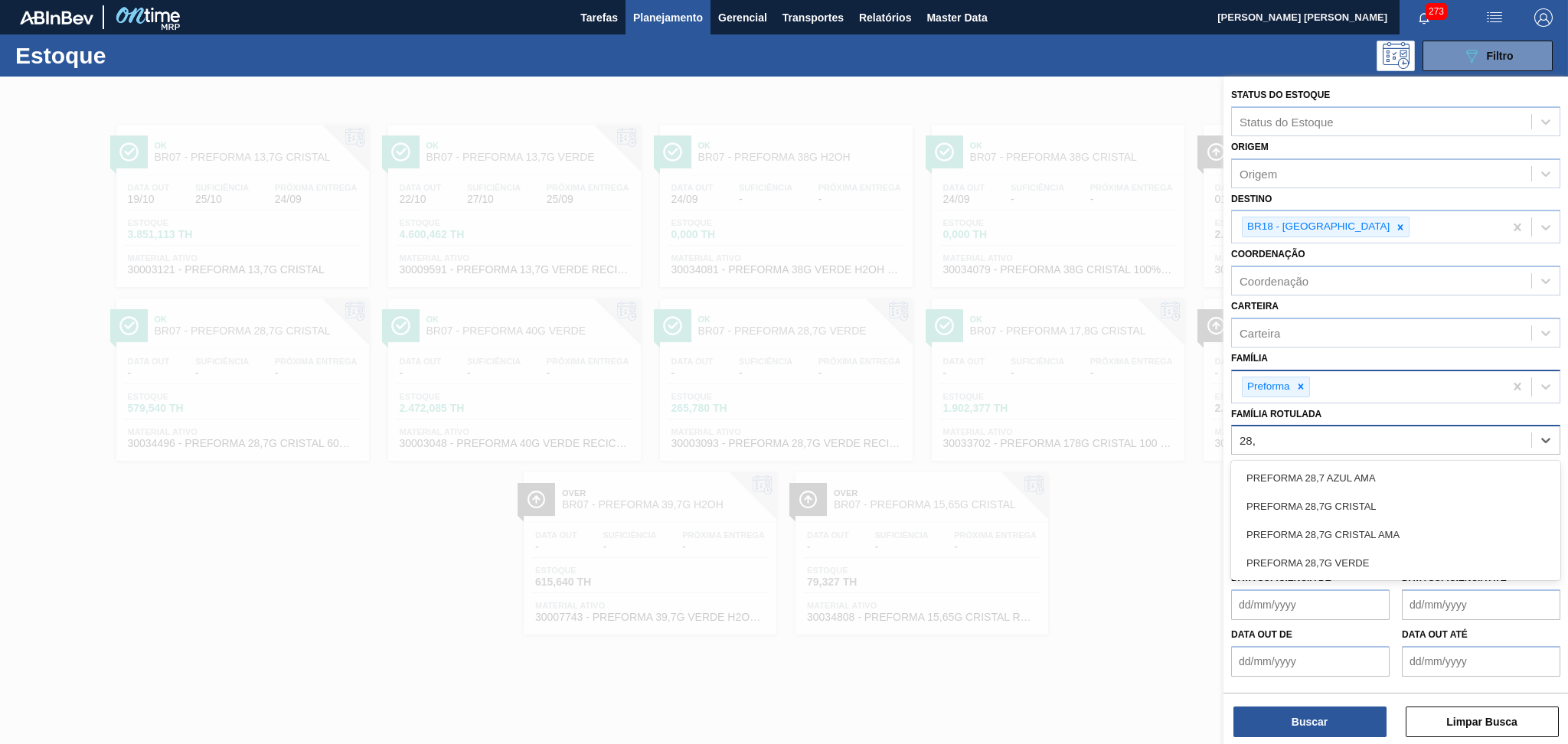
type Rotulada "28,7"
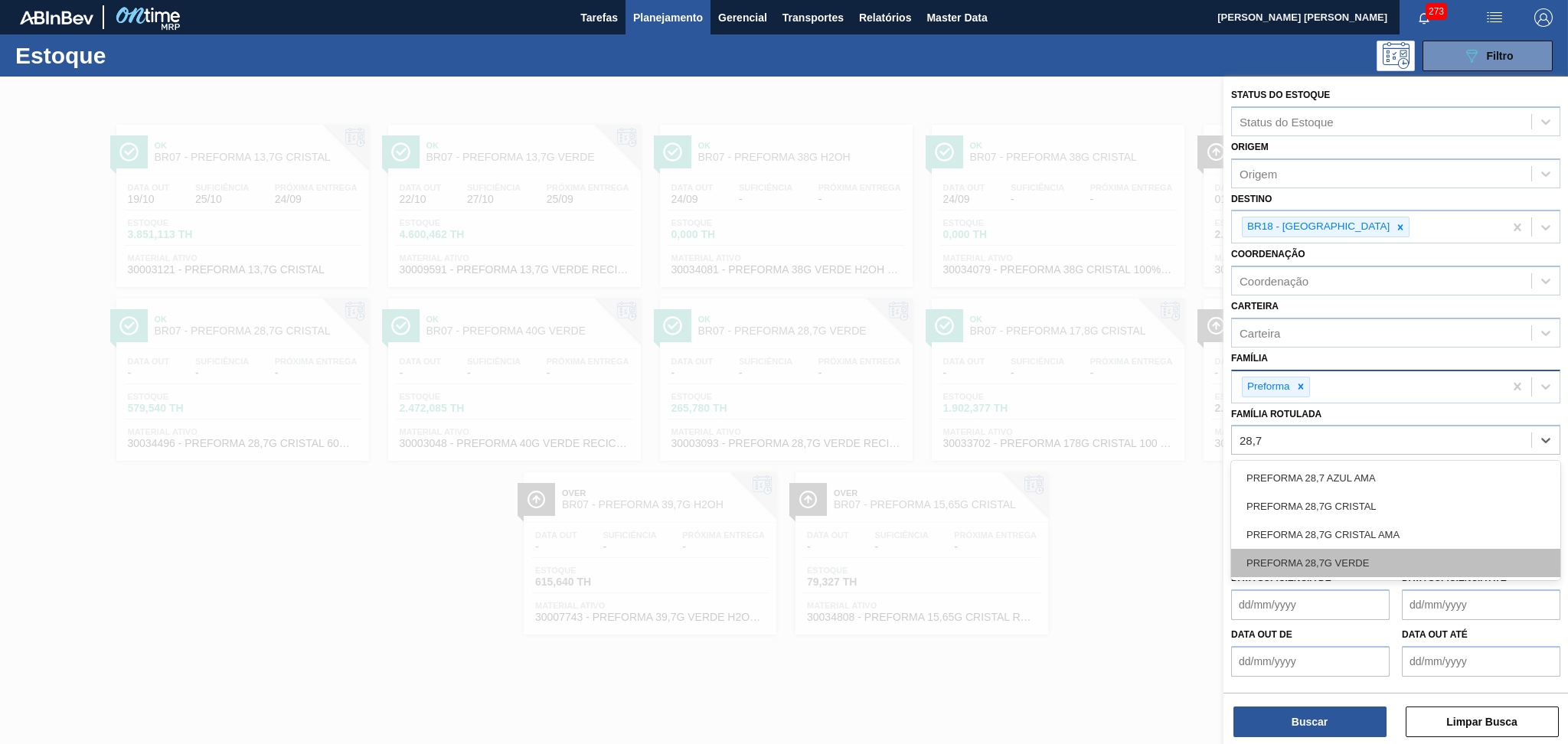
click at [1362, 549] on div "PREFORMA 28,7G VERDE" at bounding box center [1395, 563] width 329 height 28
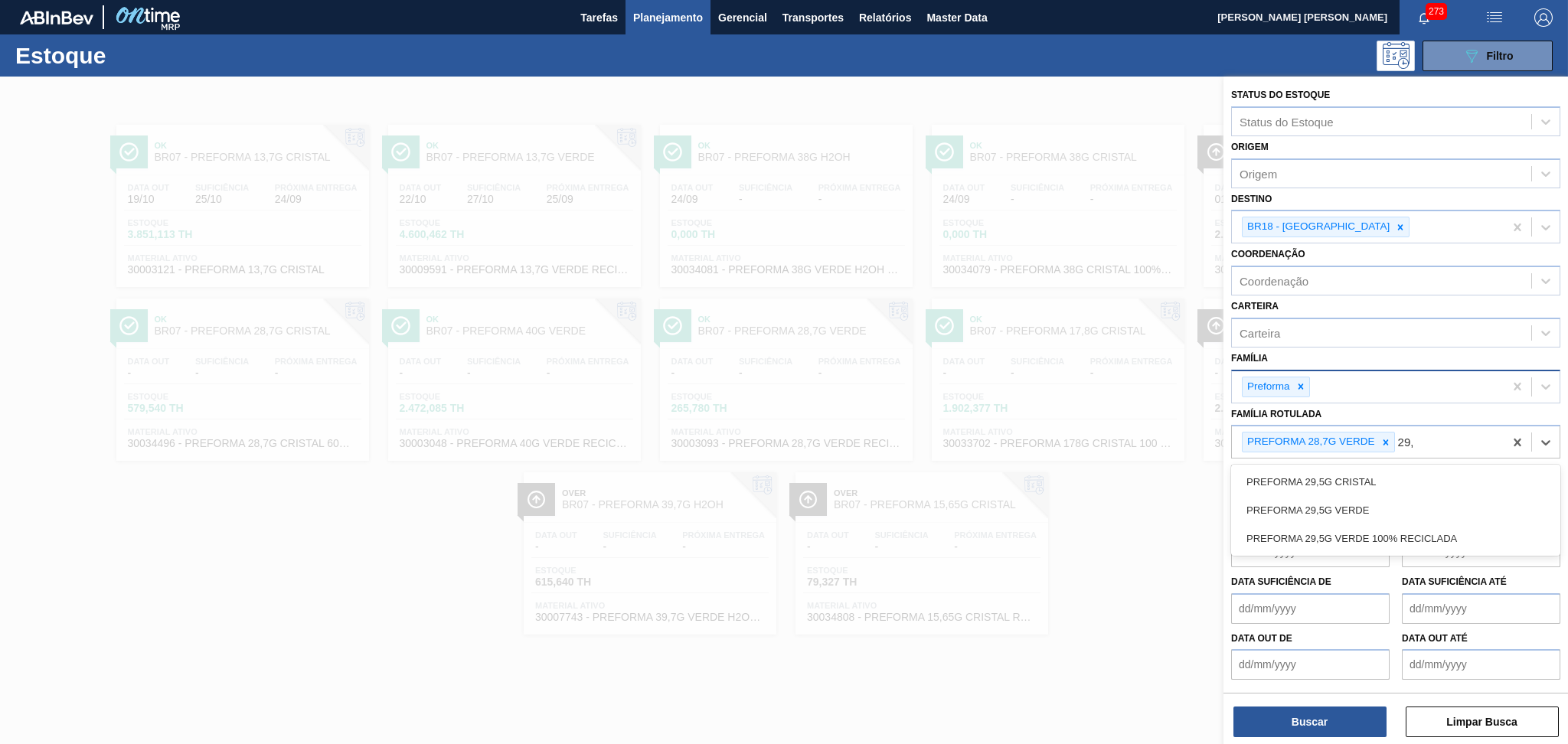
type Rotulada "29,5"
drag, startPoint x: 1355, startPoint y: 512, endPoint x: 1343, endPoint y: 546, distance: 36.1
click at [1356, 512] on div "PREFORMA 29,5G VERDE" at bounding box center [1395, 510] width 329 height 28
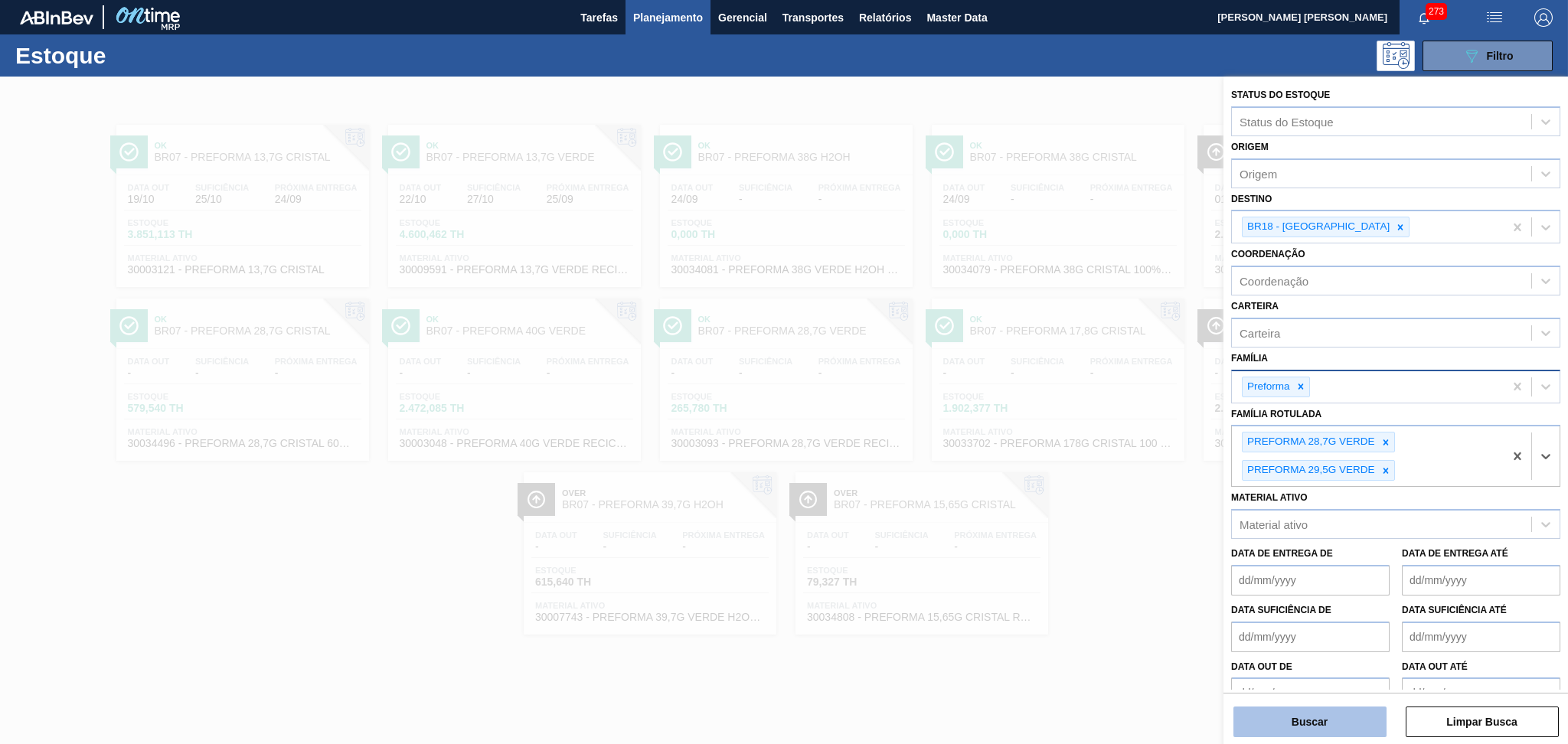
click at [1313, 709] on button "Buscar" at bounding box center [1310, 722] width 153 height 31
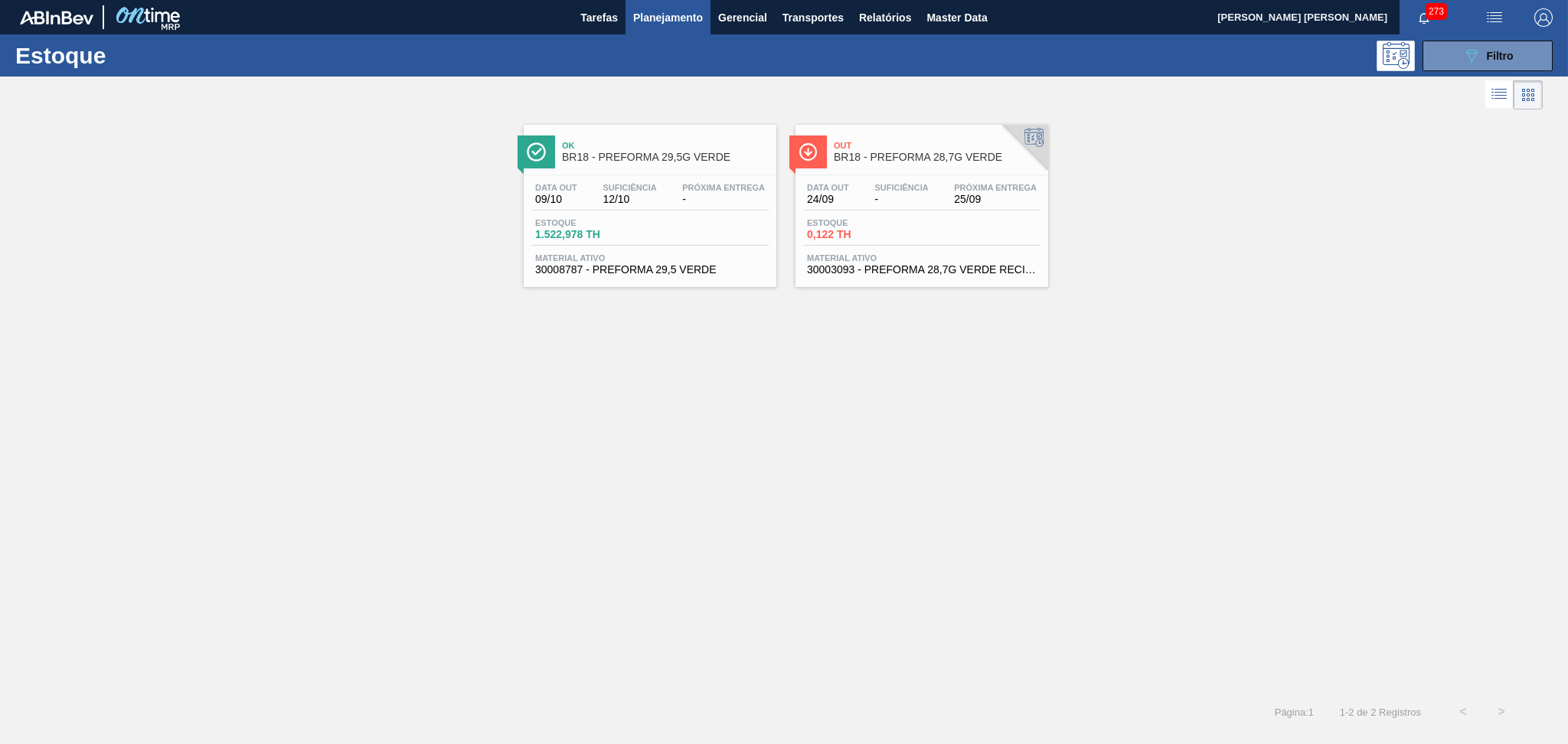
click at [935, 207] on div "Data out 24/09 Suficiência - Próxima Entrega 25/09" at bounding box center [922, 196] width 238 height 27
click at [695, 200] on span "-" at bounding box center [723, 199] width 82 height 12
click at [1463, 55] on icon "089F7B8B-B2A5-4AFE-B5C0-19BA573D28AC" at bounding box center [1471, 56] width 19 height 19
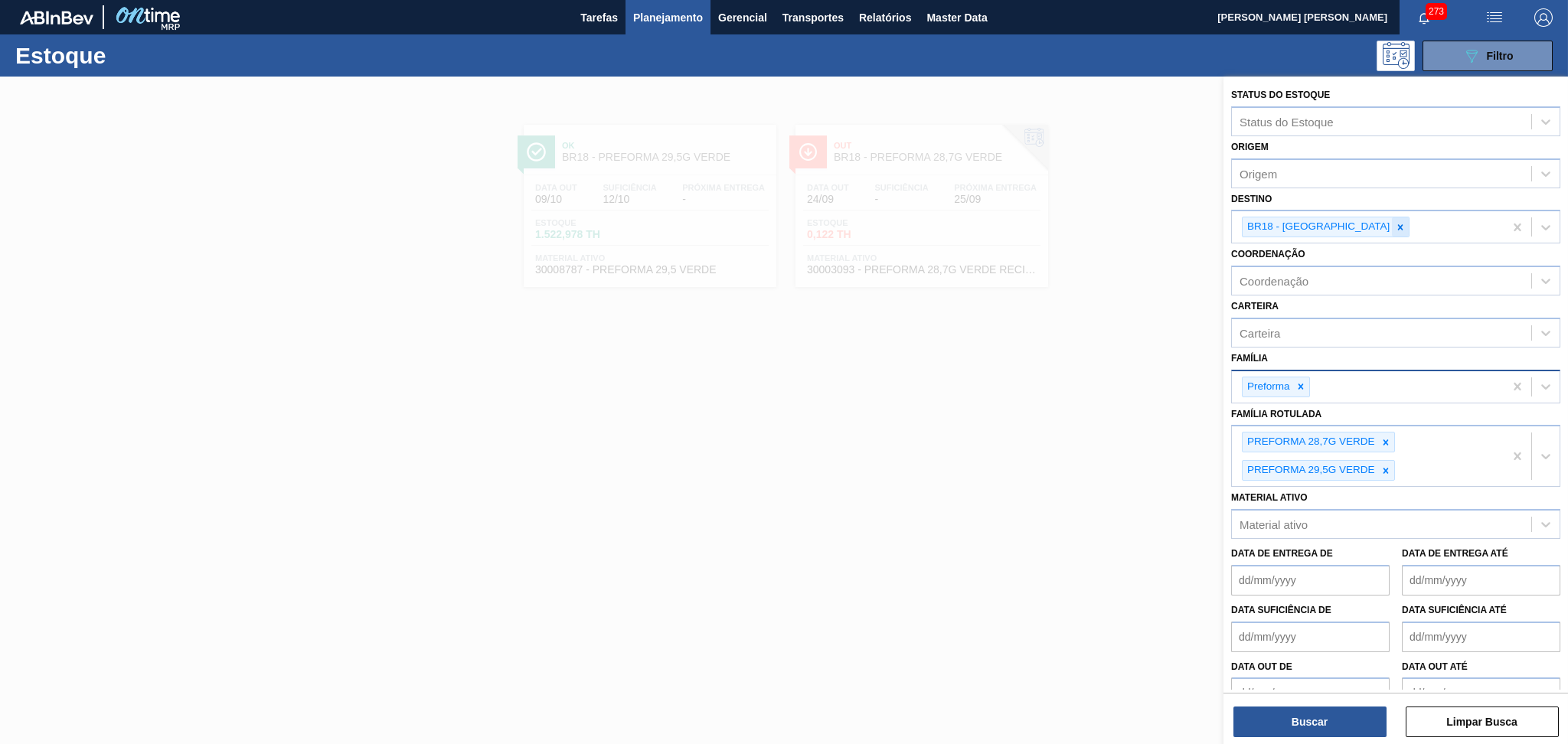
click at [1395, 222] on icon at bounding box center [1400, 227] width 11 height 11
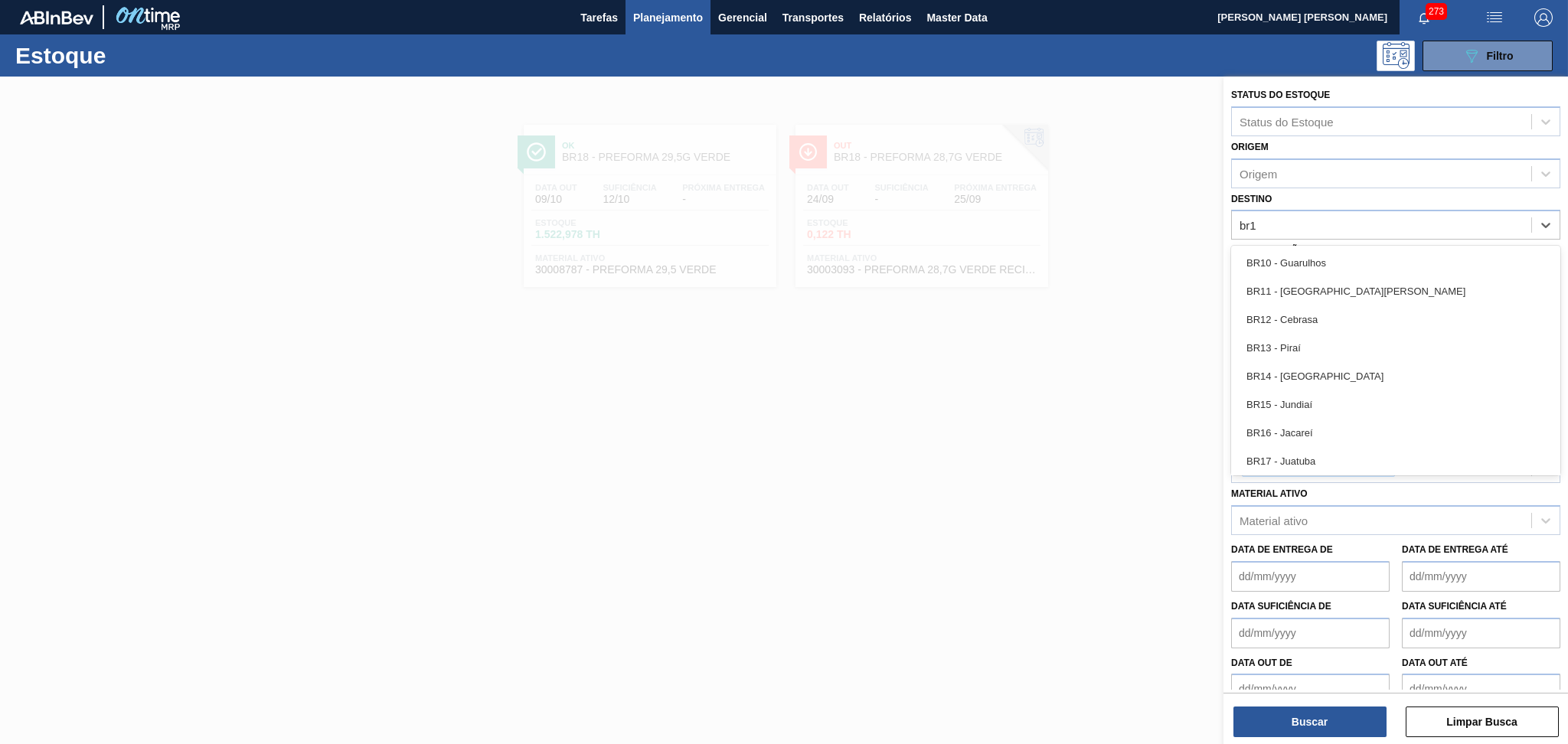
type input "br13"
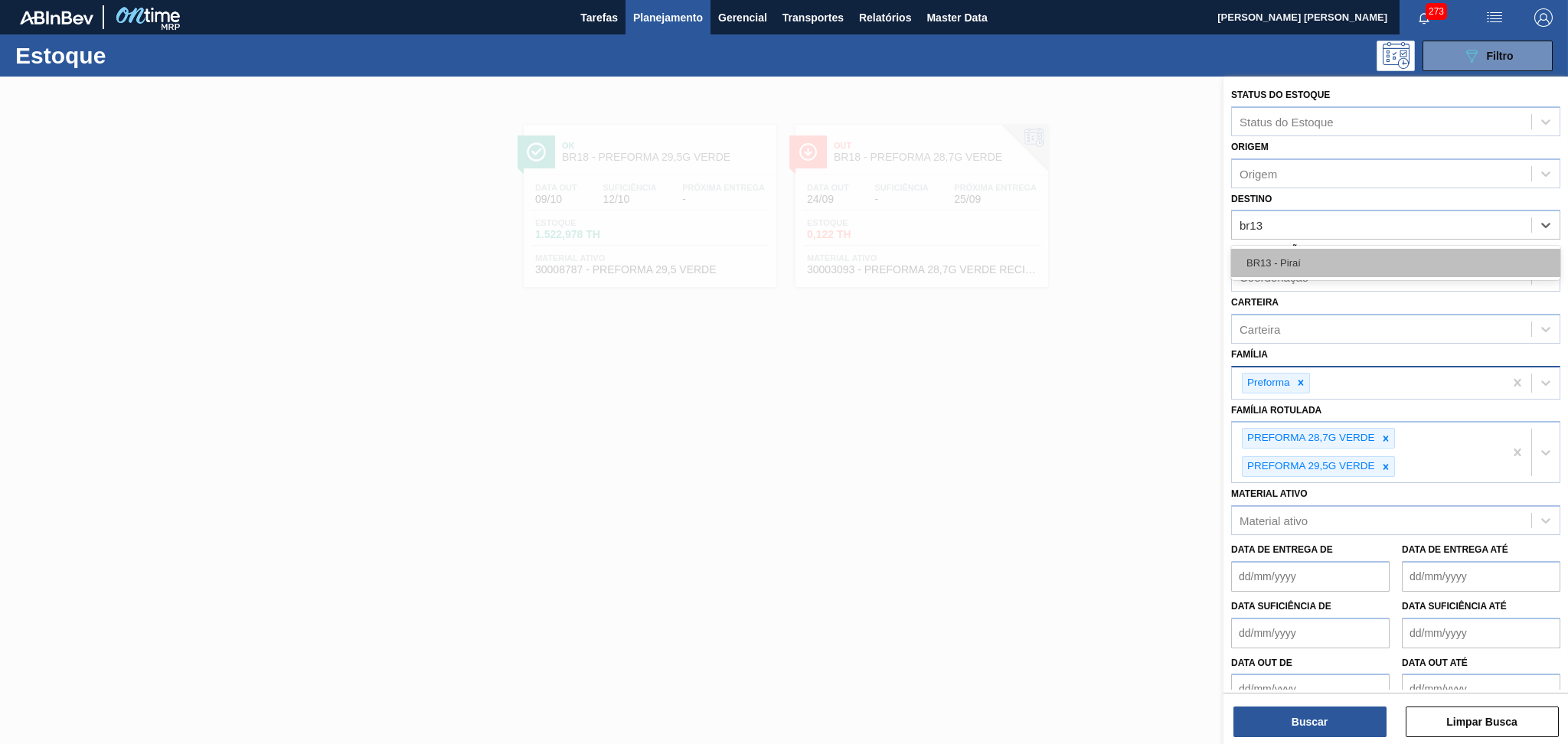
click at [1319, 251] on div "BR13 - Piraí" at bounding box center [1395, 263] width 329 height 28
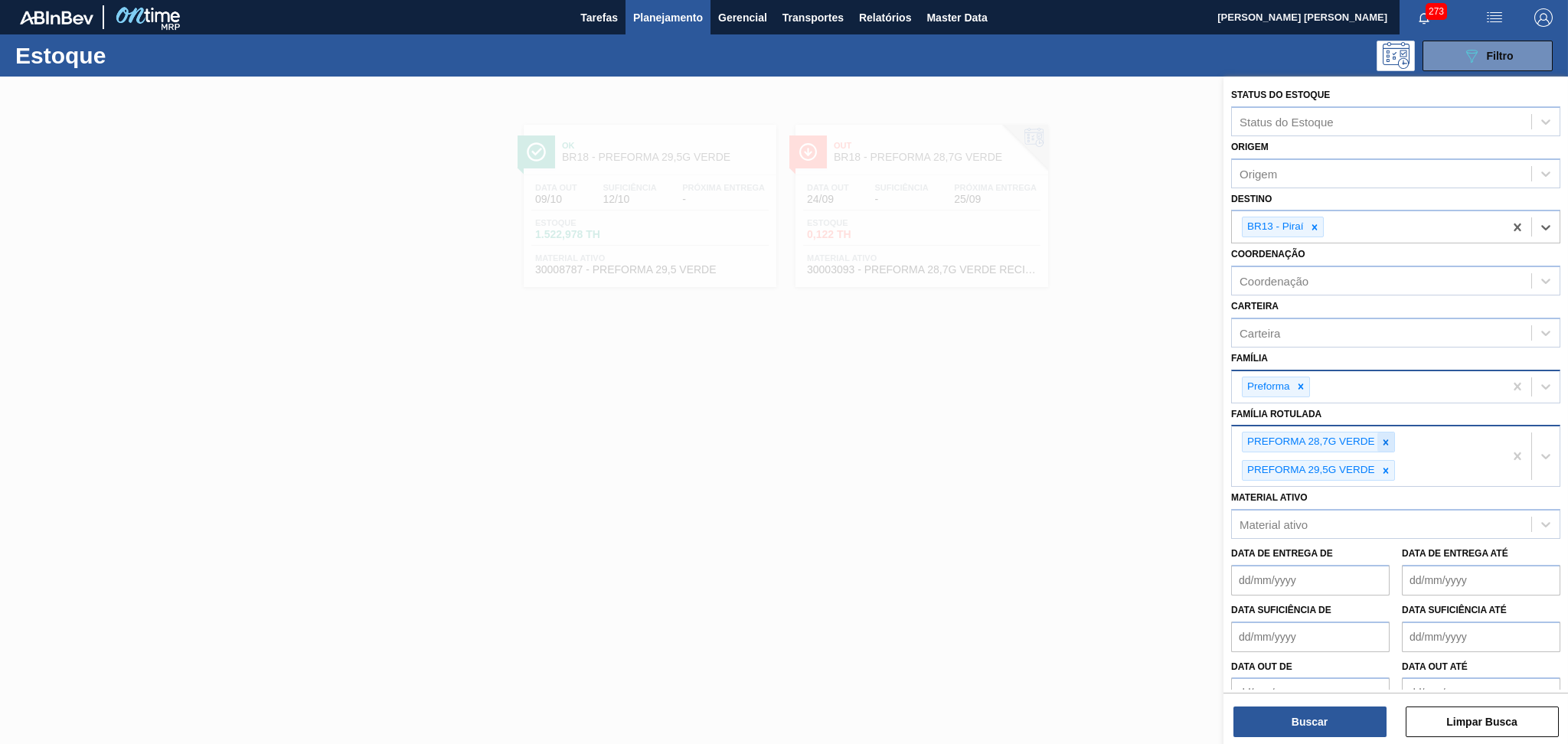
click at [1383, 437] on icon at bounding box center [1385, 442] width 11 height 11
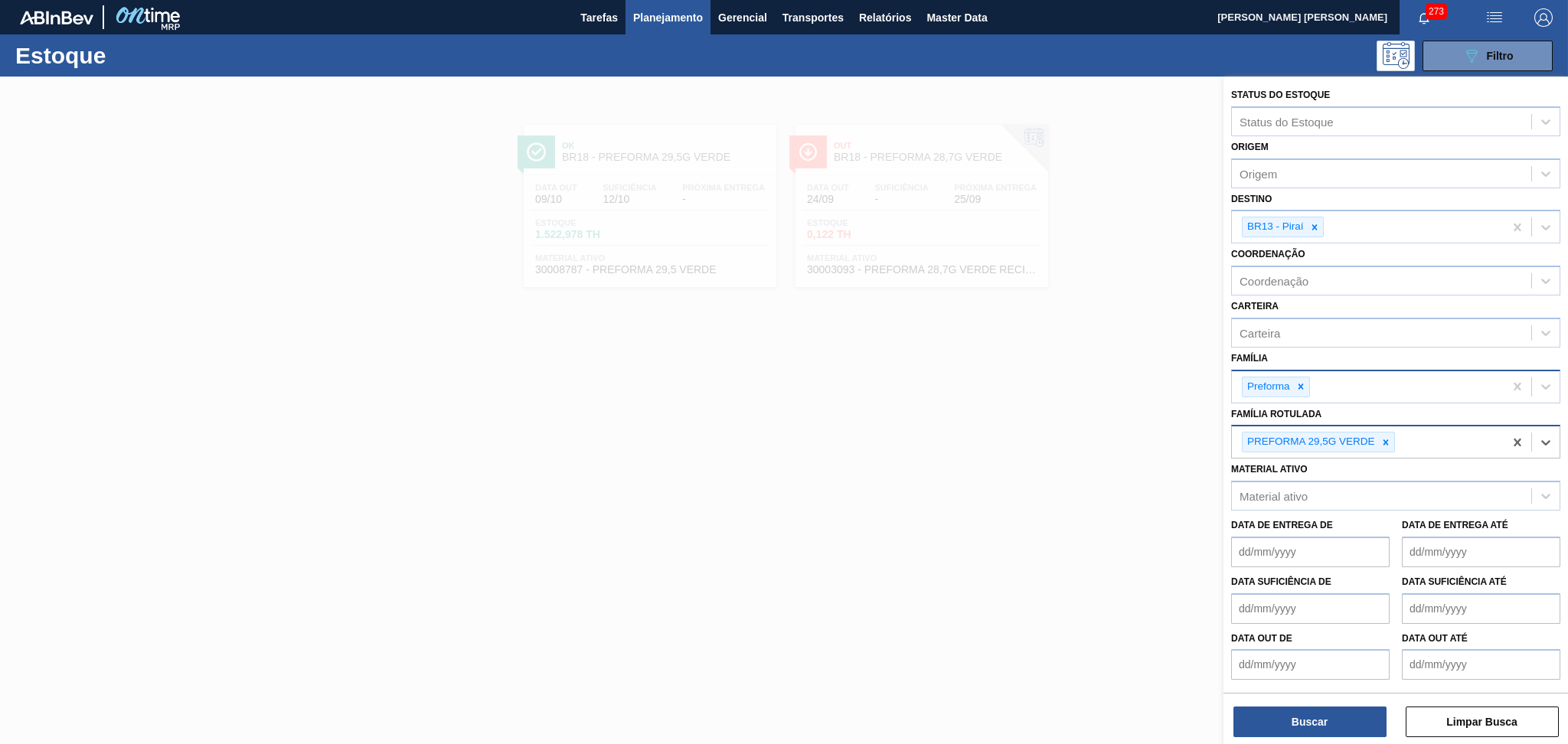
click at [1384, 437] on icon at bounding box center [1385, 442] width 11 height 11
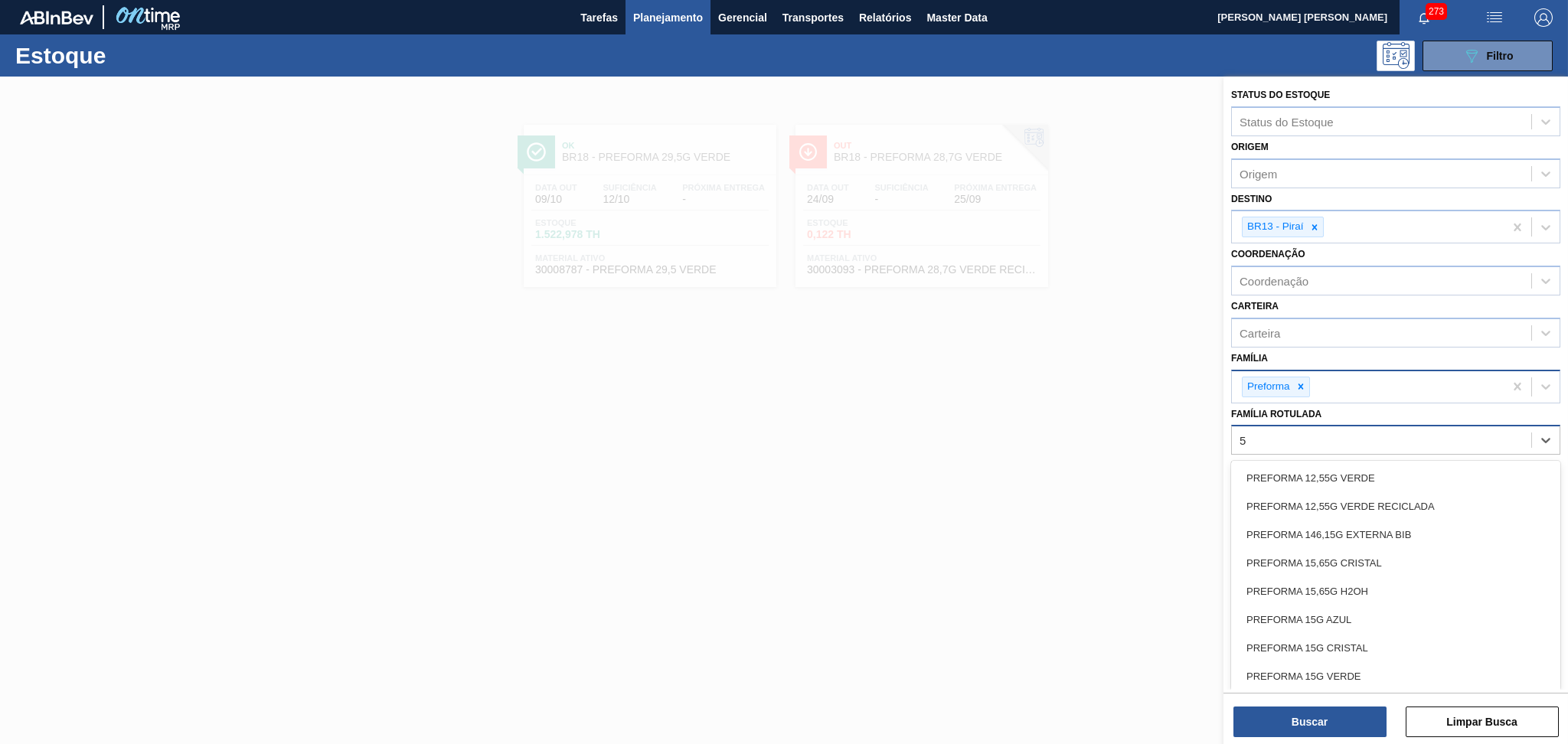
type Rotulada "50"
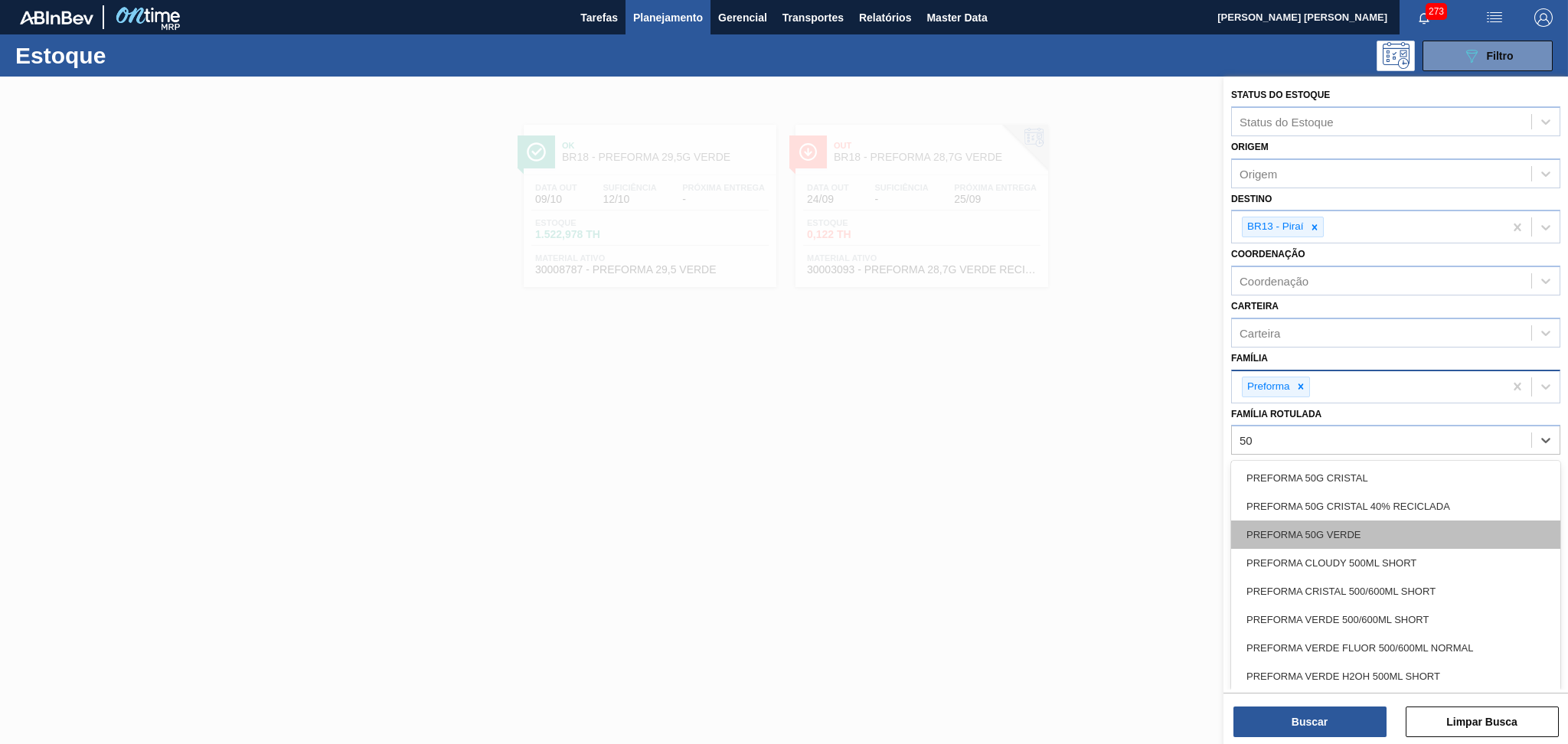
click at [1361, 521] on div "PREFORMA 50G VERDE" at bounding box center [1395, 535] width 329 height 28
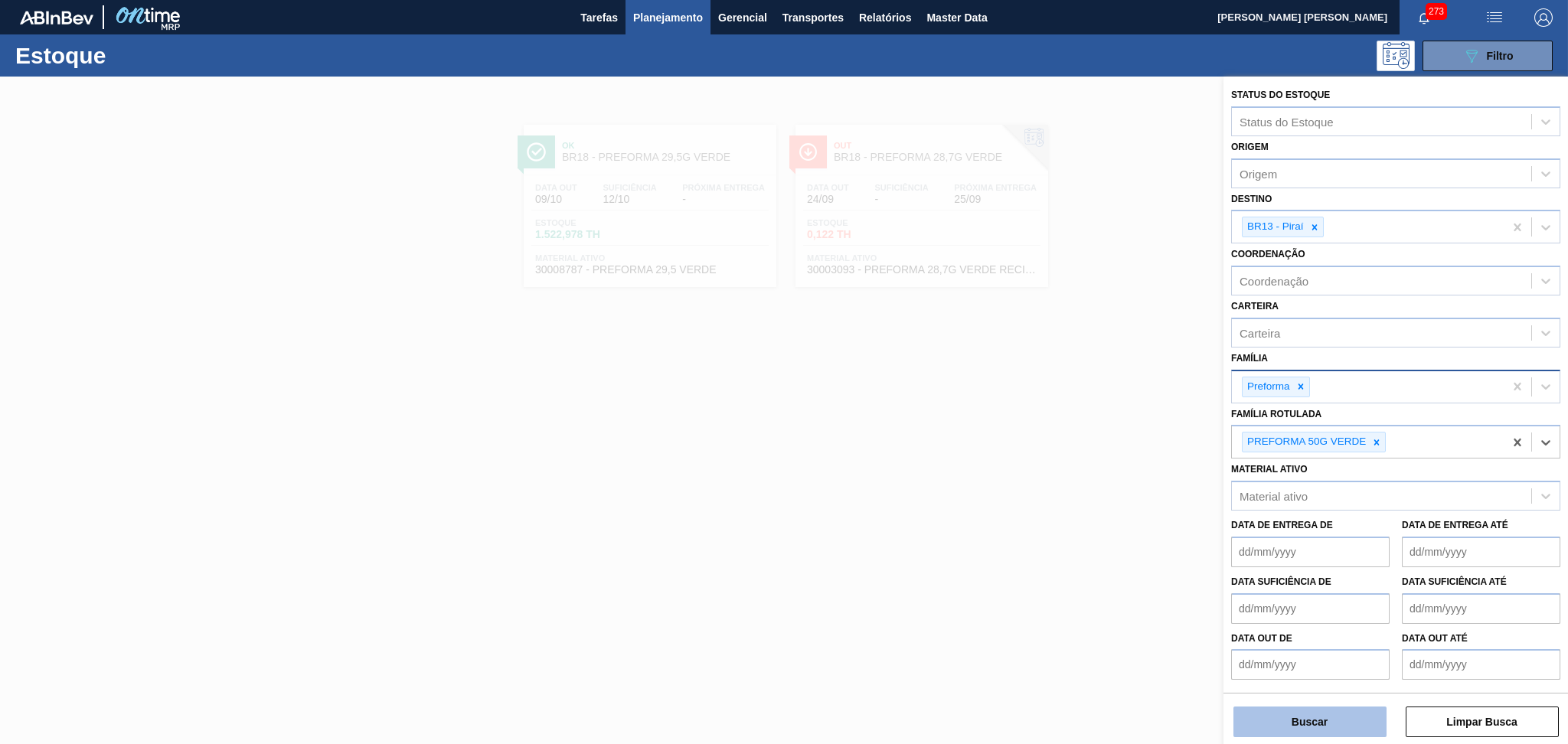
click at [1300, 724] on button "Buscar" at bounding box center [1310, 722] width 153 height 31
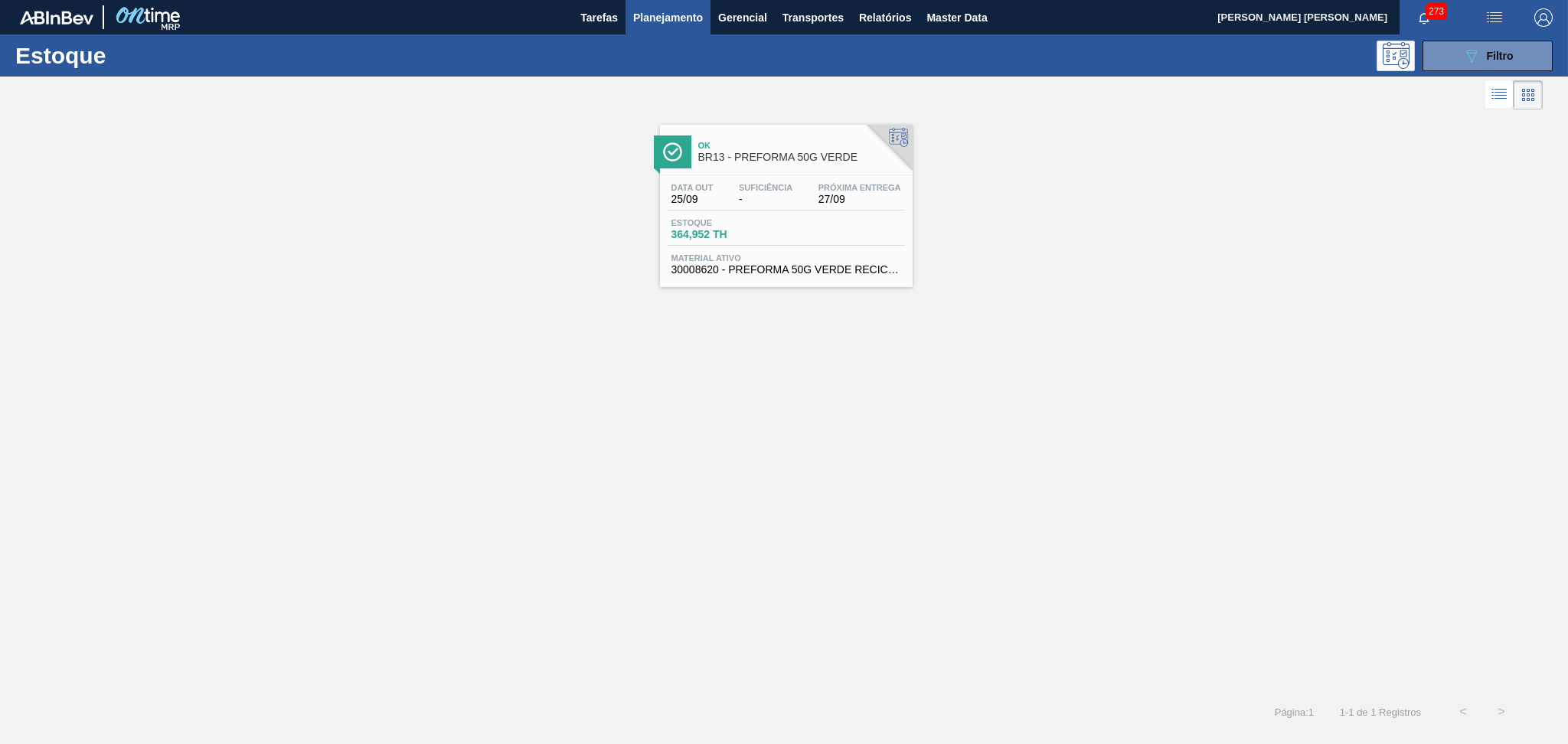
click at [750, 260] on span "Material ativo" at bounding box center [786, 258] width 230 height 9
click at [1502, 48] on div "089F7B8B-B2A5-4AFE-B5C0-19BA573D28AC Filtro" at bounding box center [1488, 56] width 51 height 19
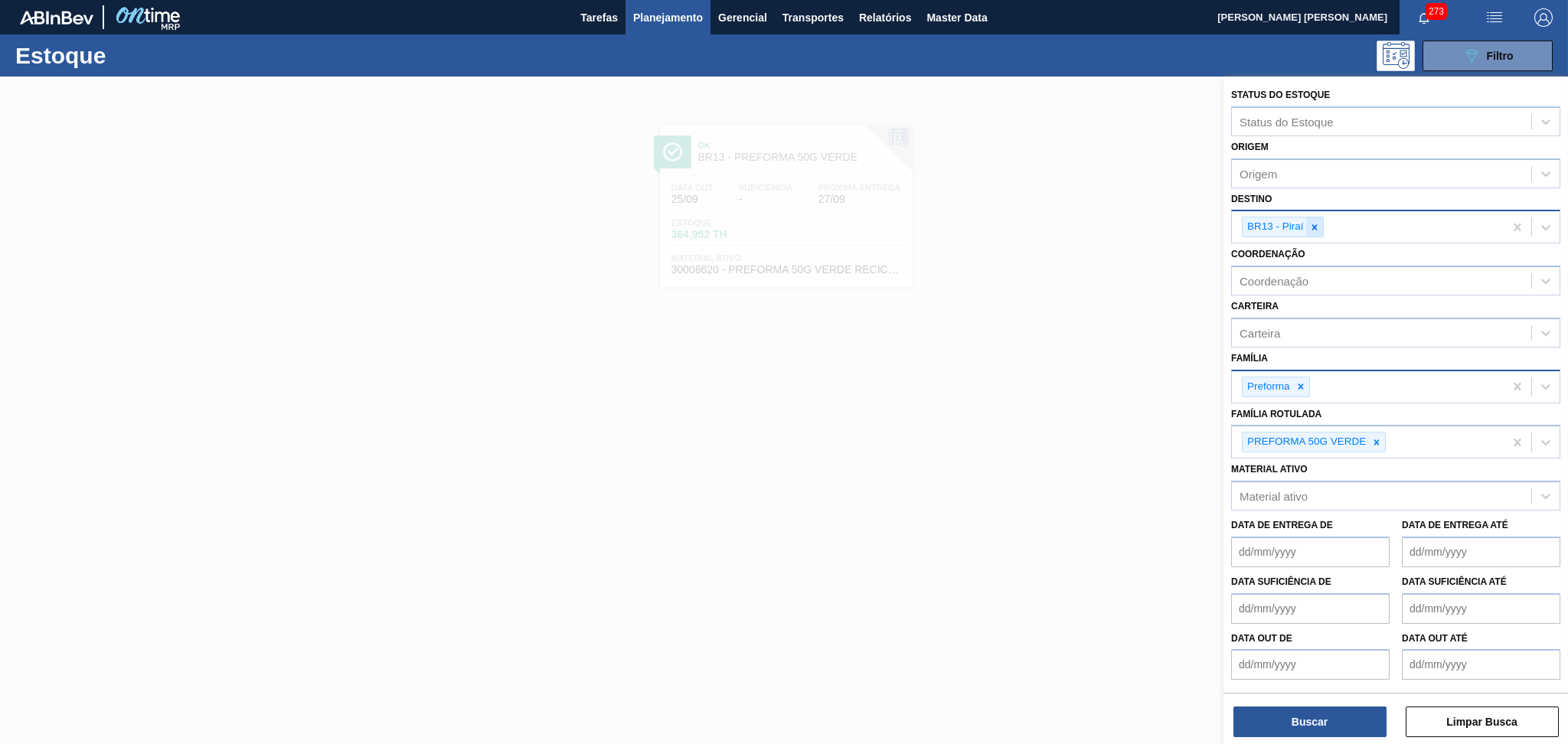
click at [1316, 222] on icon at bounding box center [1314, 227] width 11 height 11
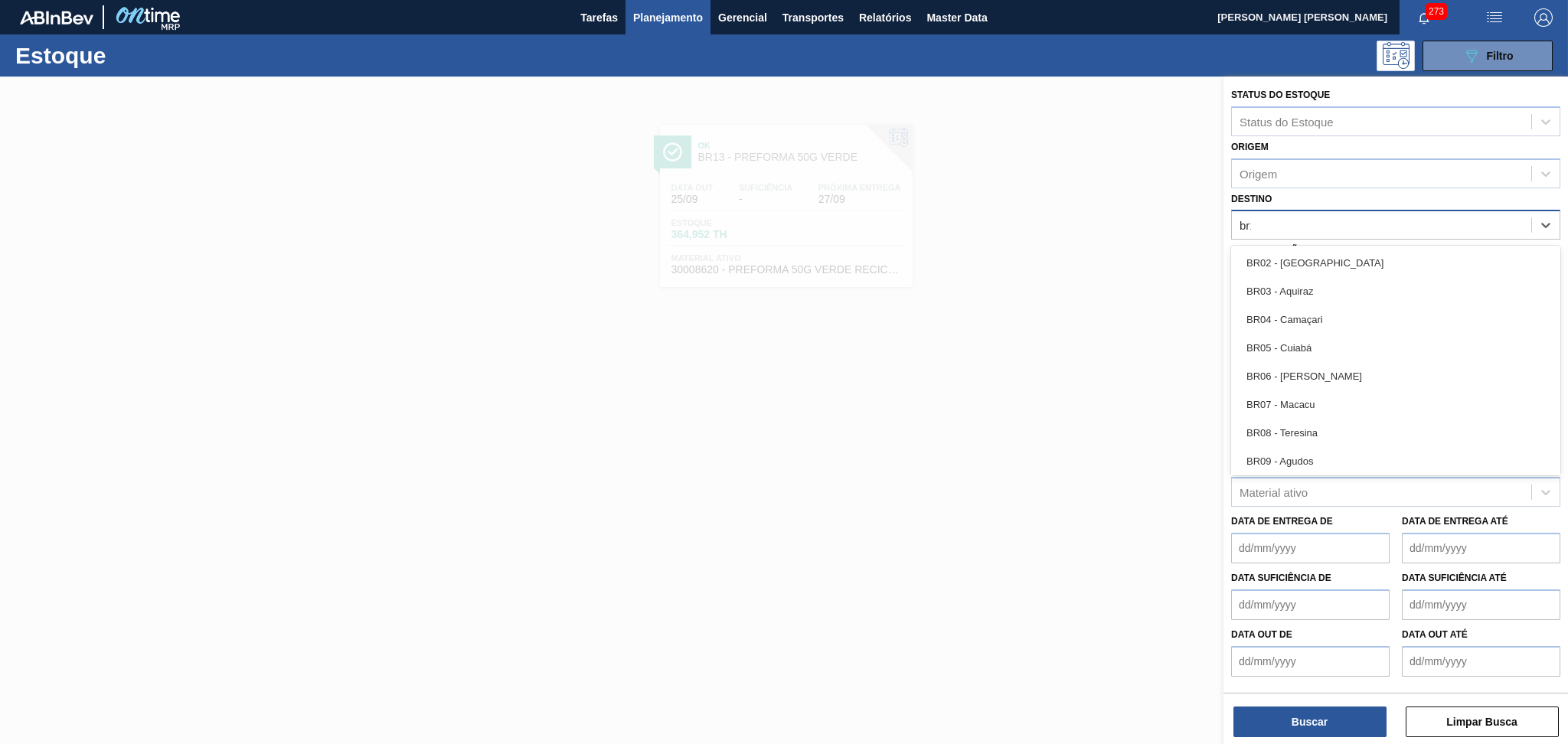
type input "br19"
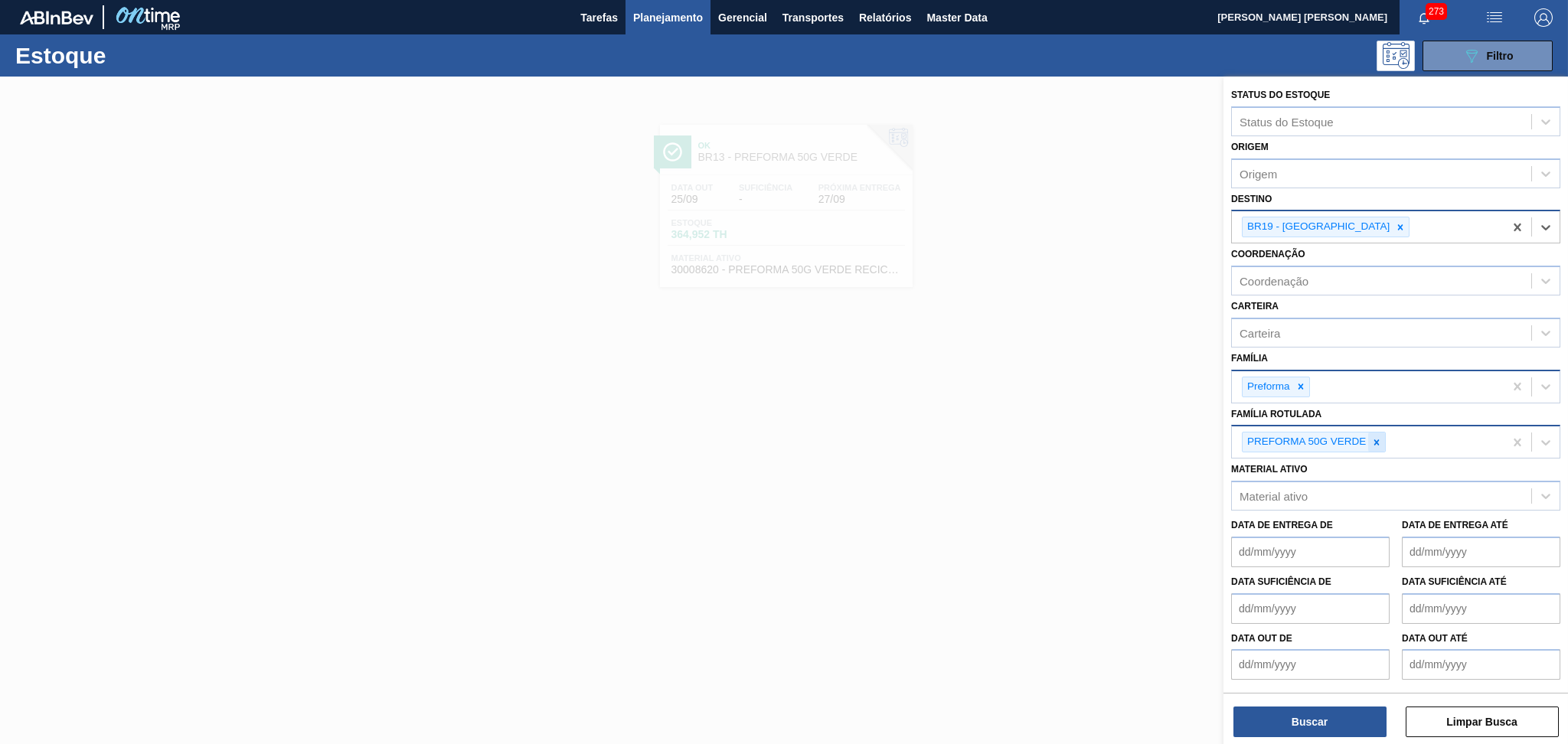
click at [1378, 442] on icon at bounding box center [1376, 442] width 11 height 11
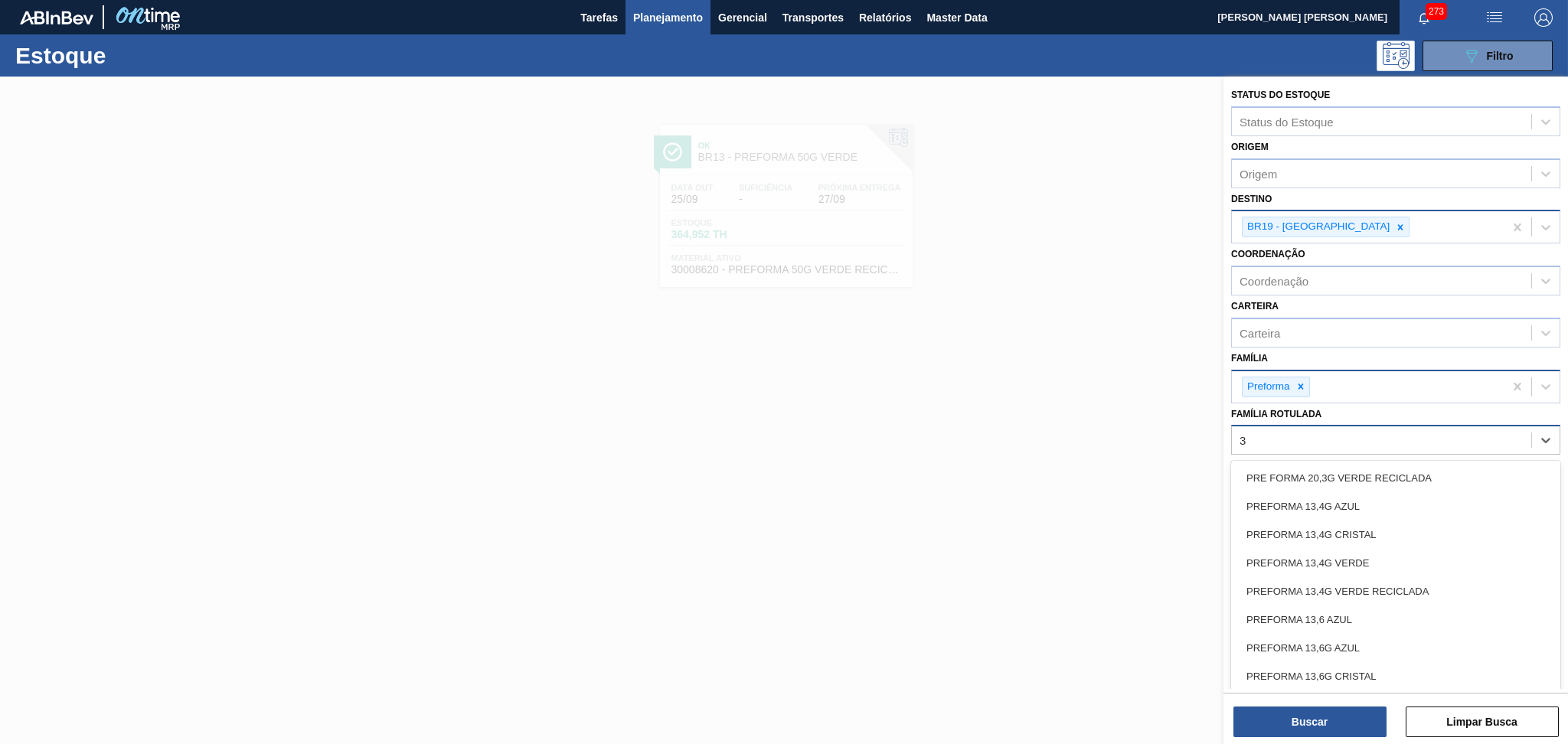
type Rotulada "38"
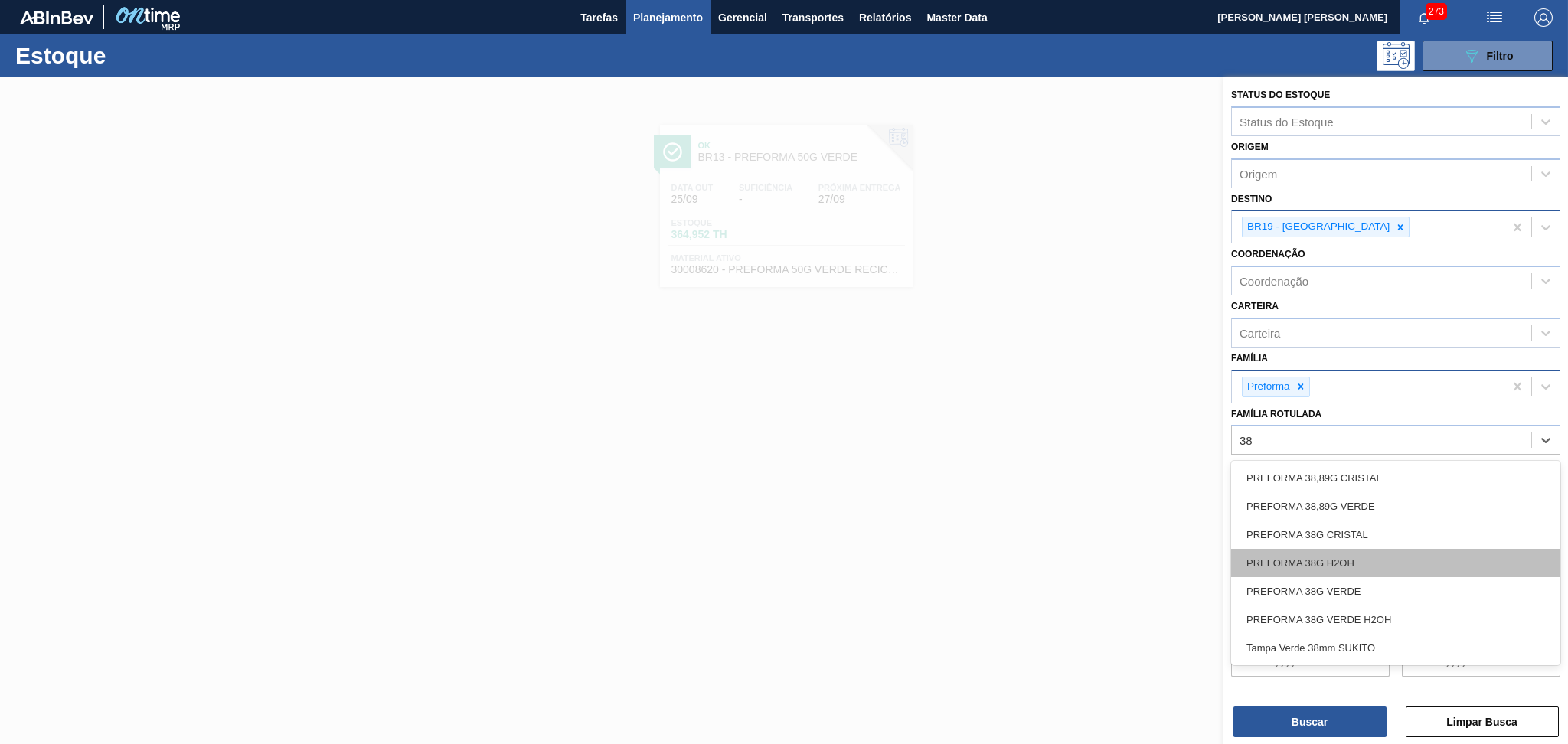
click at [1329, 551] on div "PREFORMA 38G H2OH" at bounding box center [1395, 563] width 329 height 28
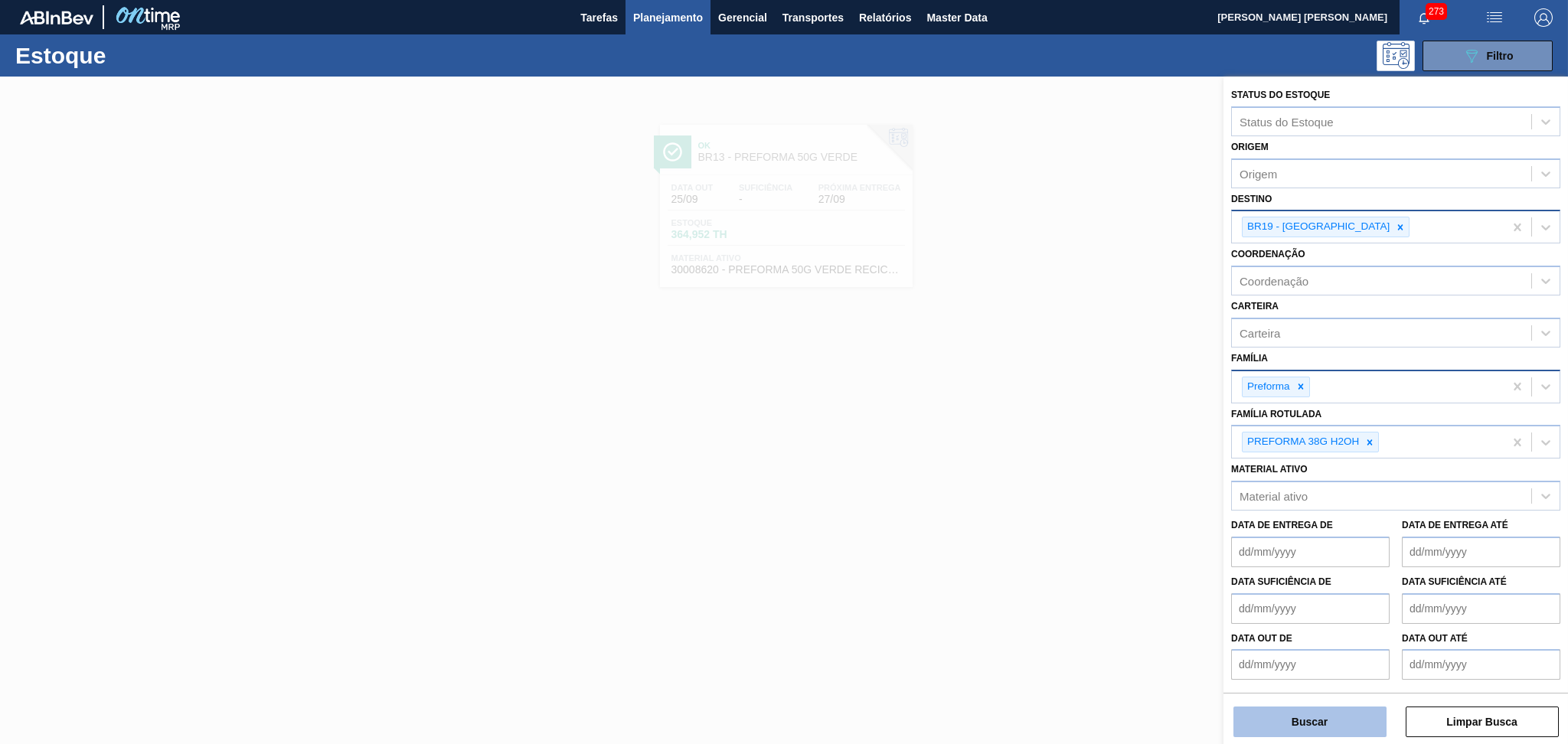
click at [1301, 718] on button "Buscar" at bounding box center [1310, 722] width 153 height 31
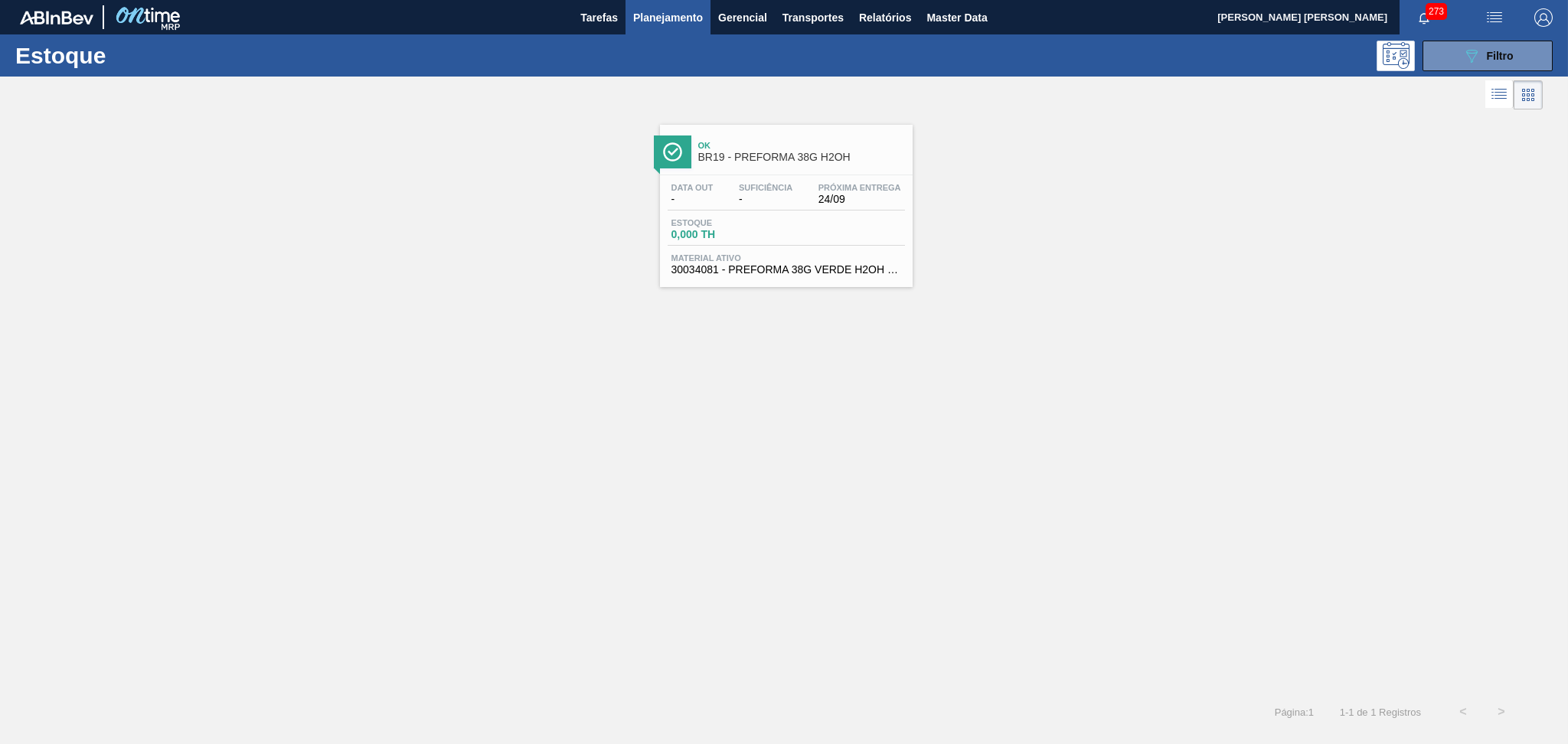
click at [788, 171] on div "Ok BR19 - PREFORMA 38G H2OH Data out - Suficiência - Próxima Entrega 24/09 Esto…" at bounding box center [786, 206] width 253 height 162
click at [1494, 59] on span "Filtro" at bounding box center [1500, 56] width 27 height 12
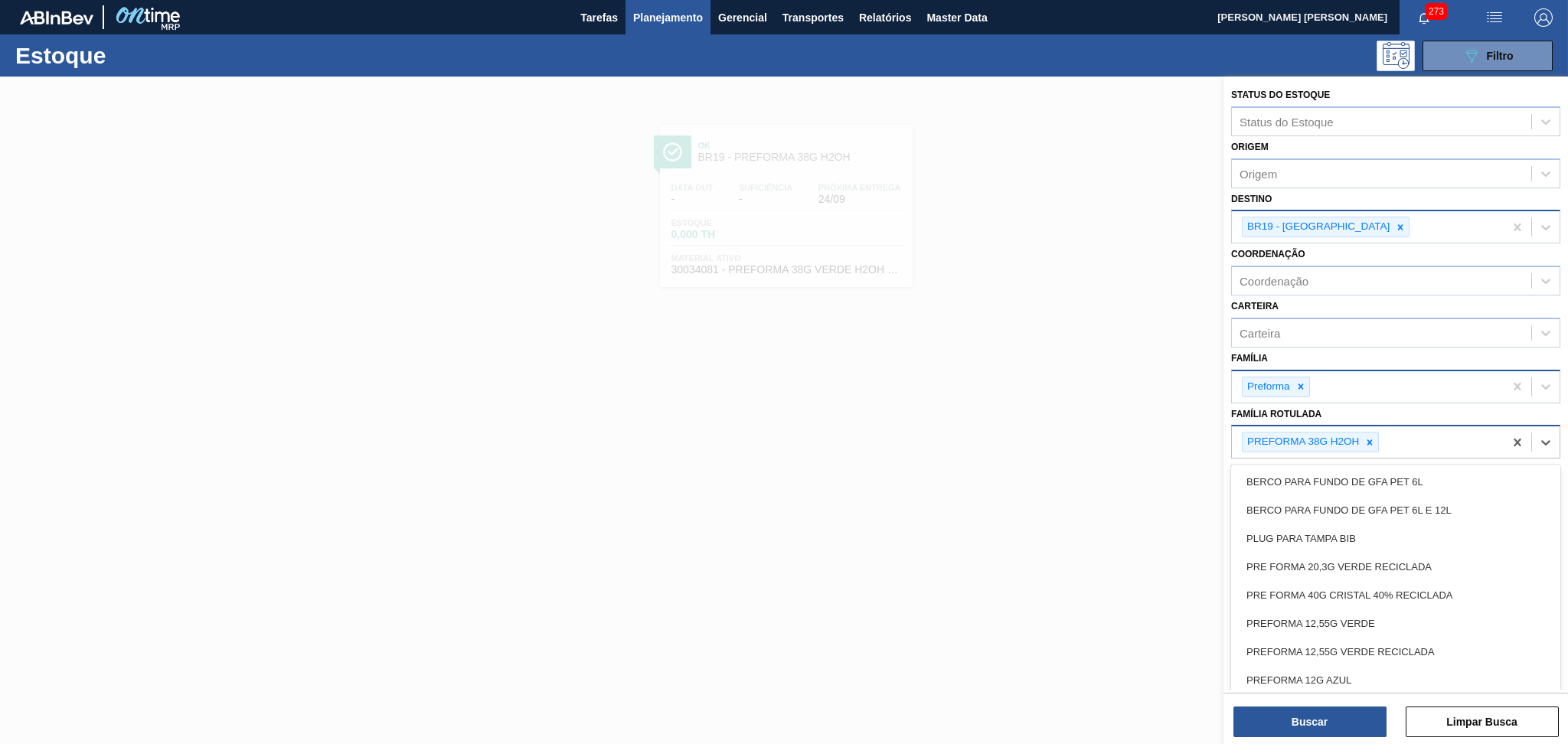
click at [1423, 442] on div "PREFORMA 38G H2OH" at bounding box center [1368, 442] width 271 height 31
type Rotulada "39,7"
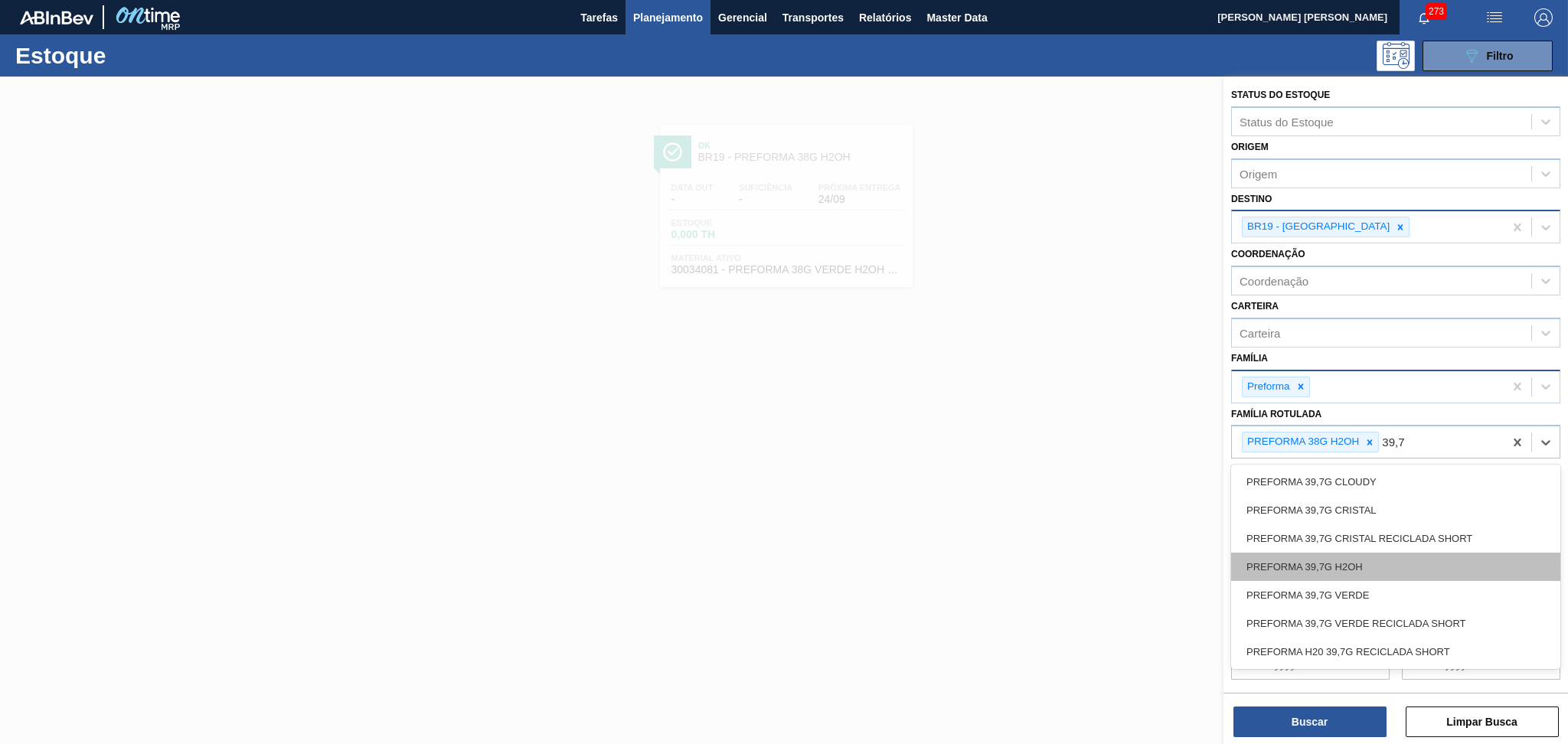
click at [1365, 556] on div "PREFORMA 39,7G H2OH" at bounding box center [1395, 567] width 329 height 28
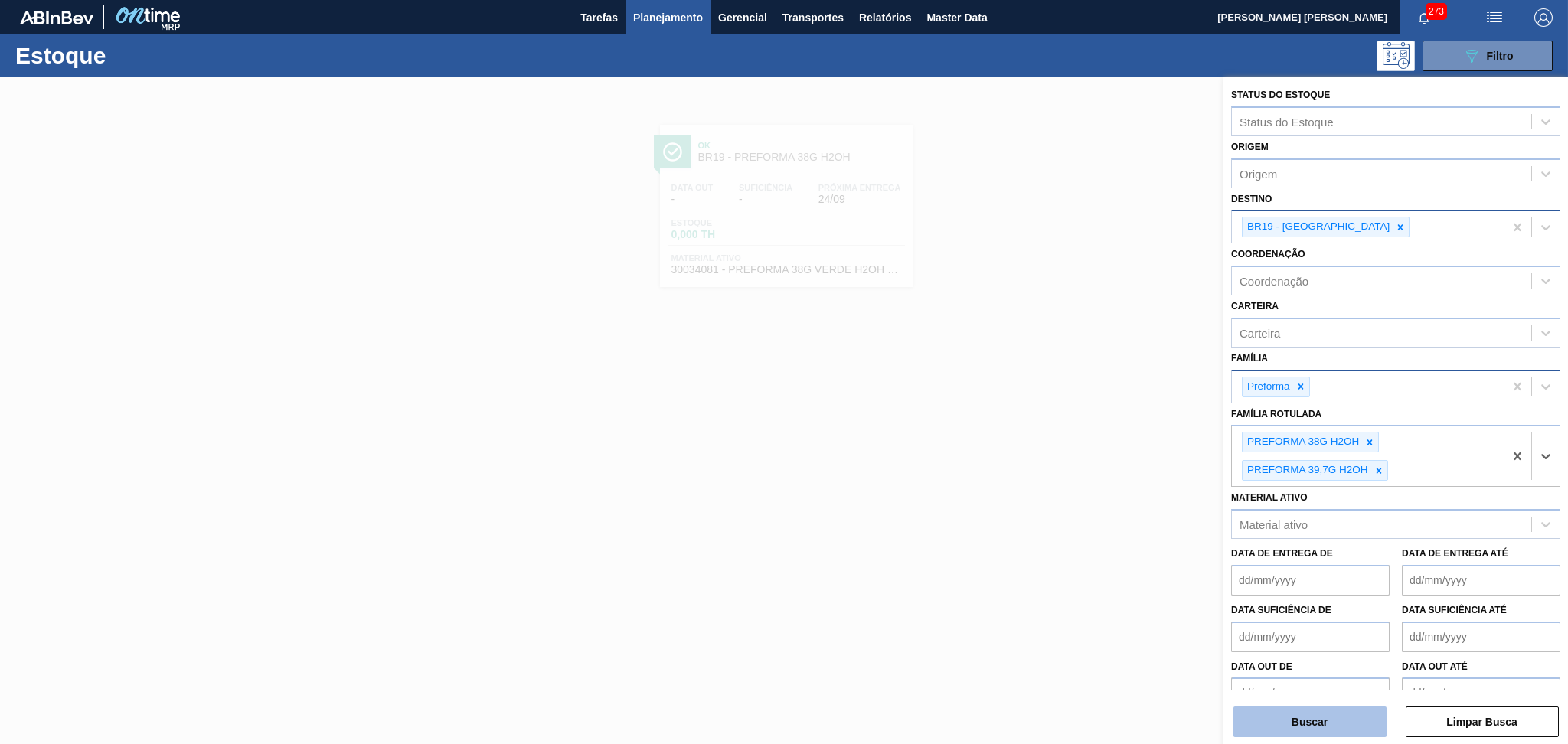
click at [1299, 722] on button "Buscar" at bounding box center [1310, 722] width 153 height 31
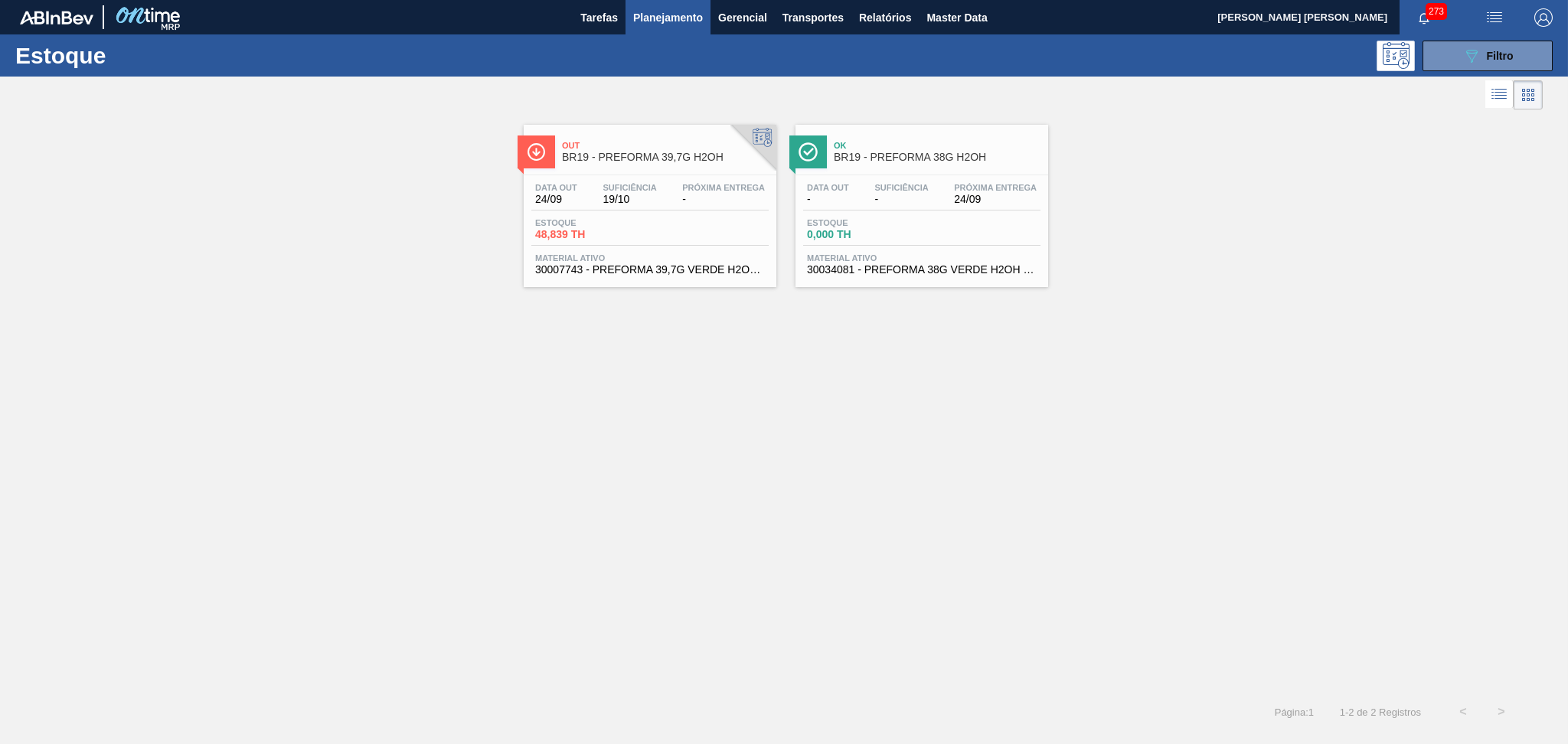
click at [583, 229] on span "48,839 TH" at bounding box center [588, 234] width 107 height 12
click at [1434, 63] on button "089F7B8B-B2A5-4AFE-B5C0-19BA573D28AC Filtro" at bounding box center [1487, 56] width 130 height 31
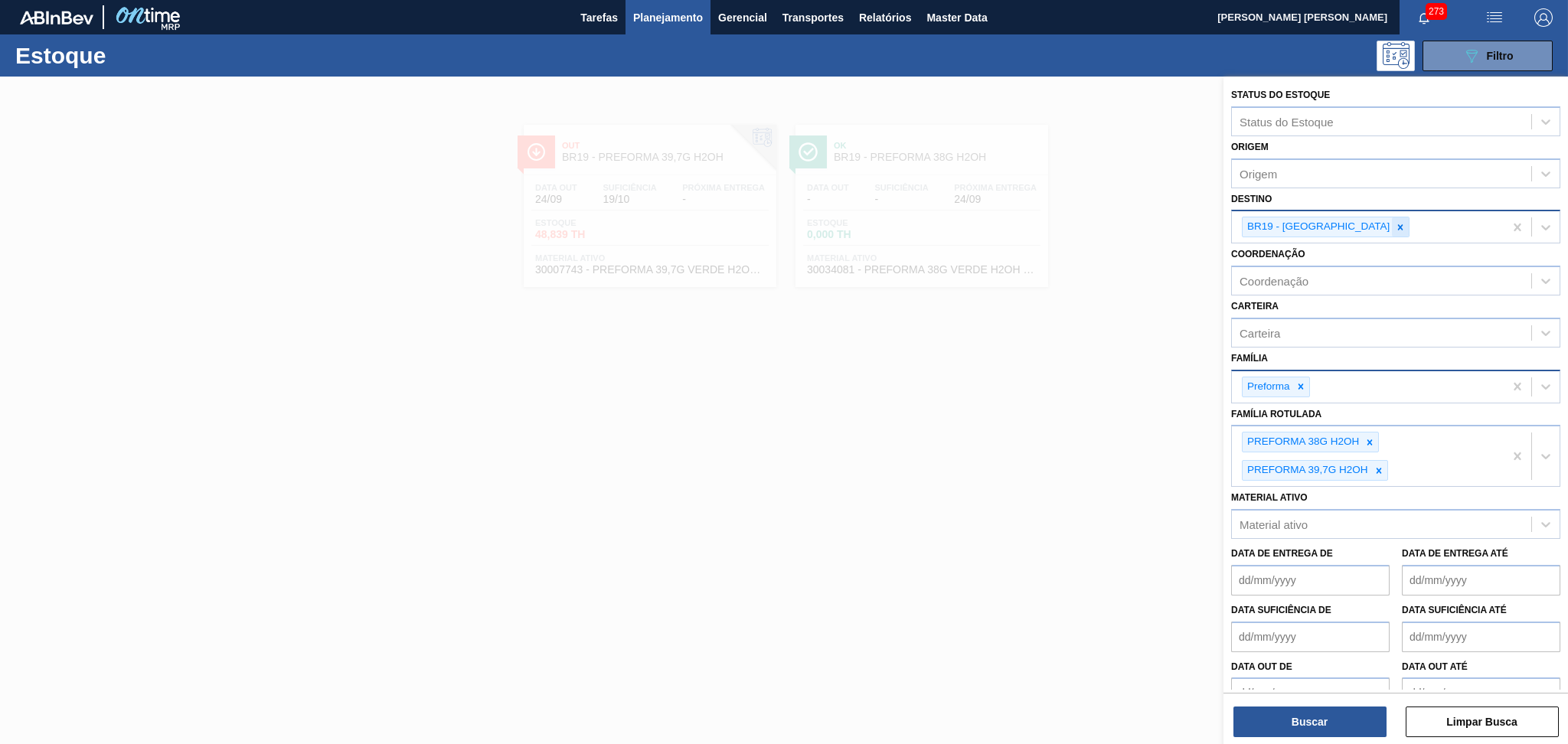
click at [1392, 224] on div at bounding box center [1399, 227] width 17 height 20
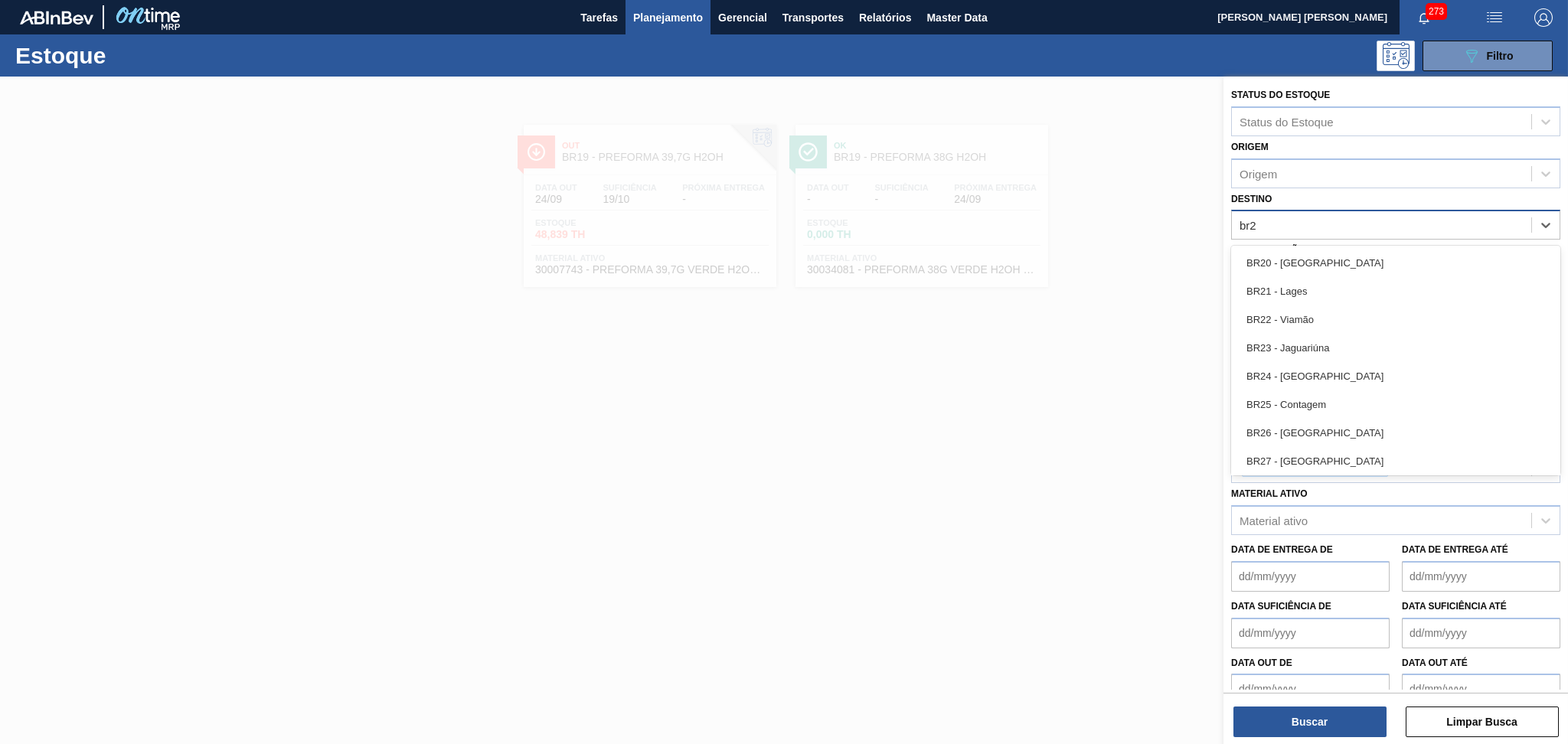
type input "br22"
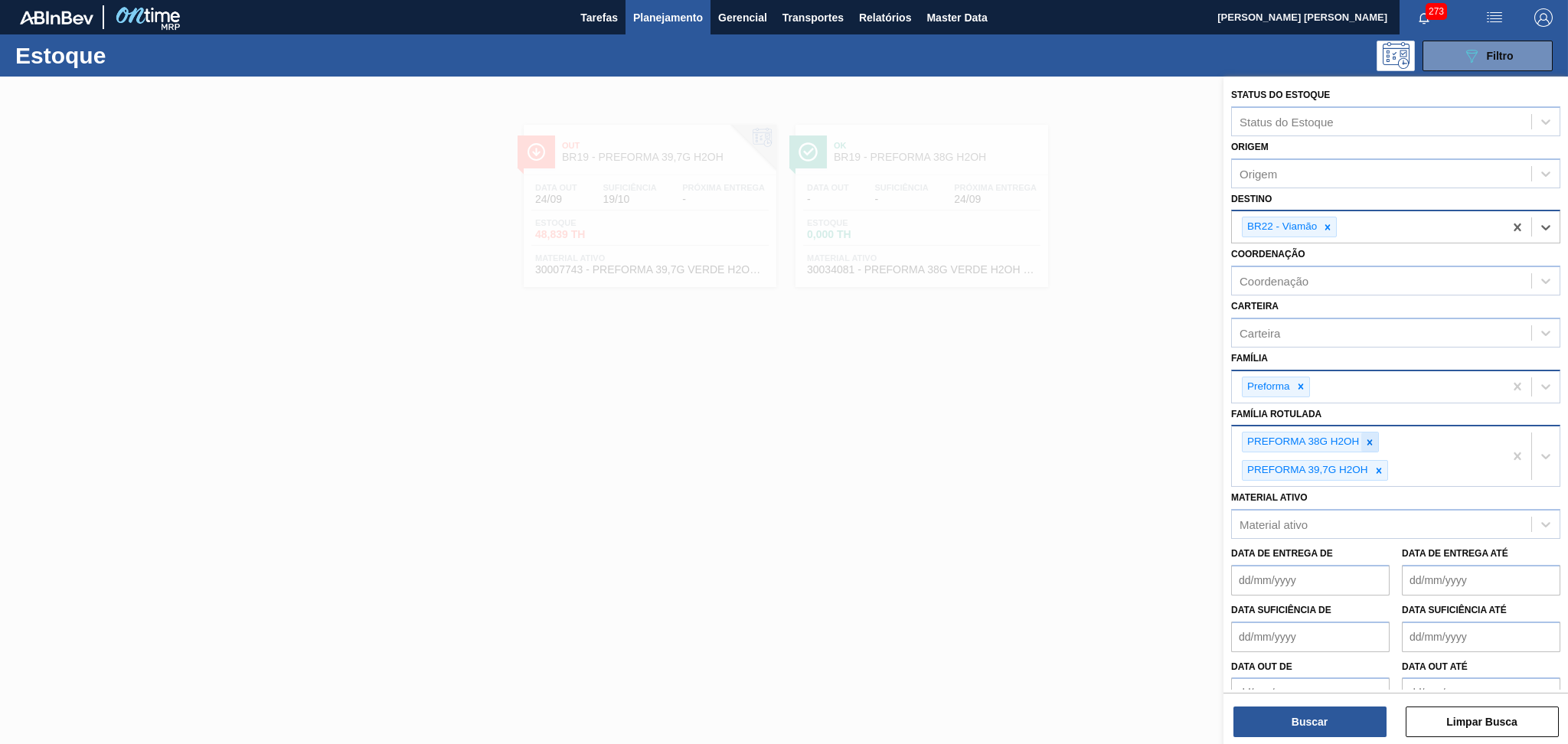
click at [1368, 441] on icon at bounding box center [1369, 442] width 11 height 11
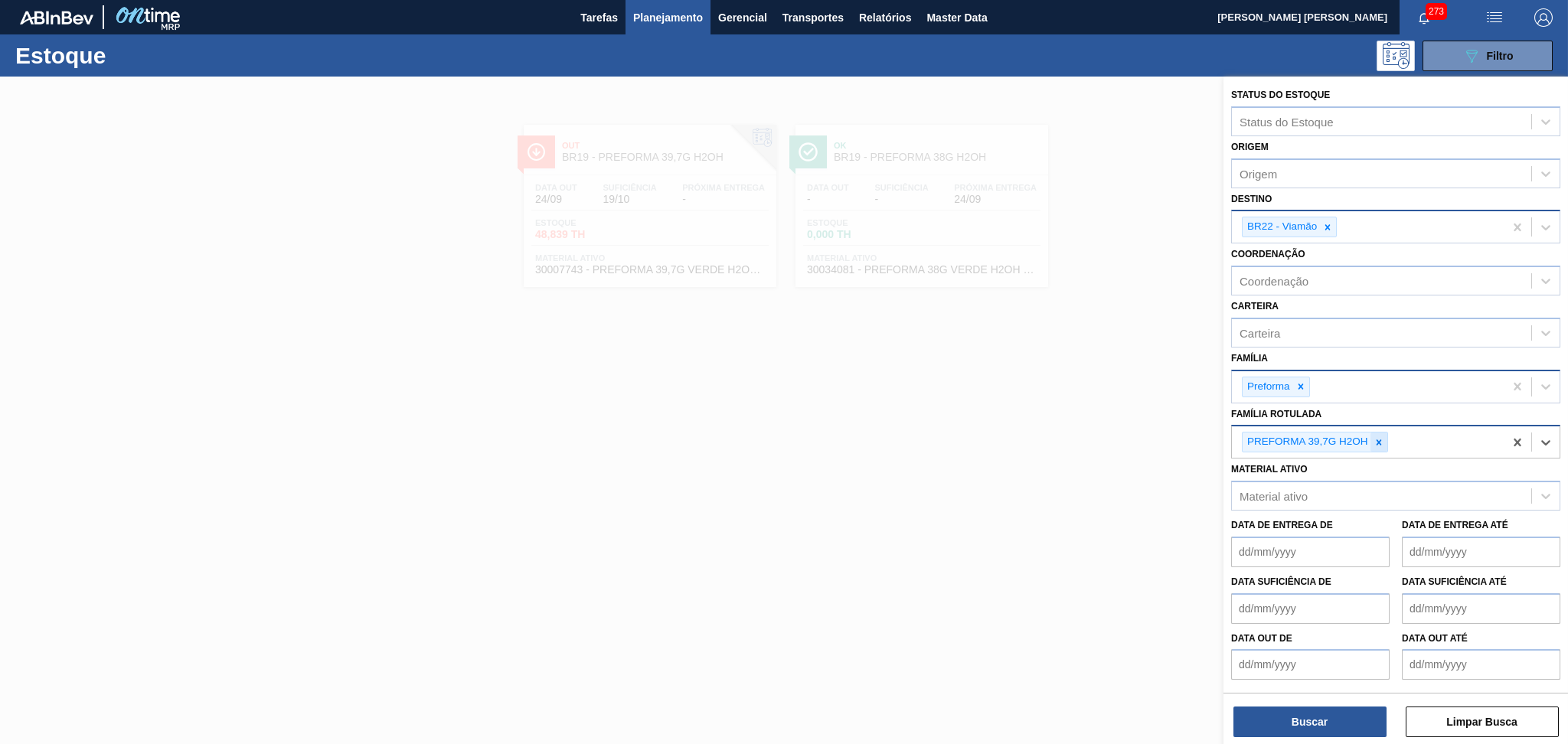
click at [1376, 437] on icon at bounding box center [1379, 442] width 11 height 11
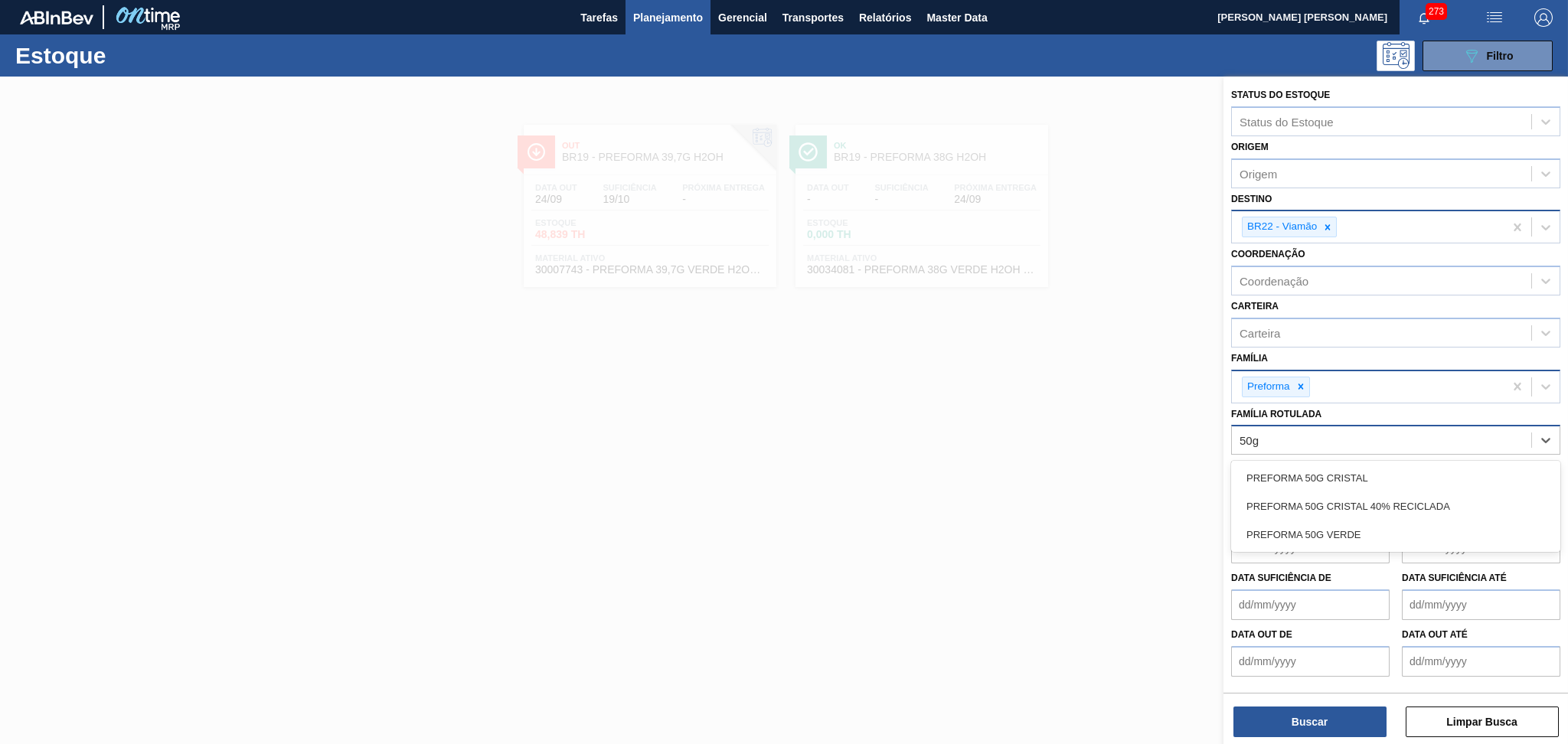
type Rotulada "50g c"
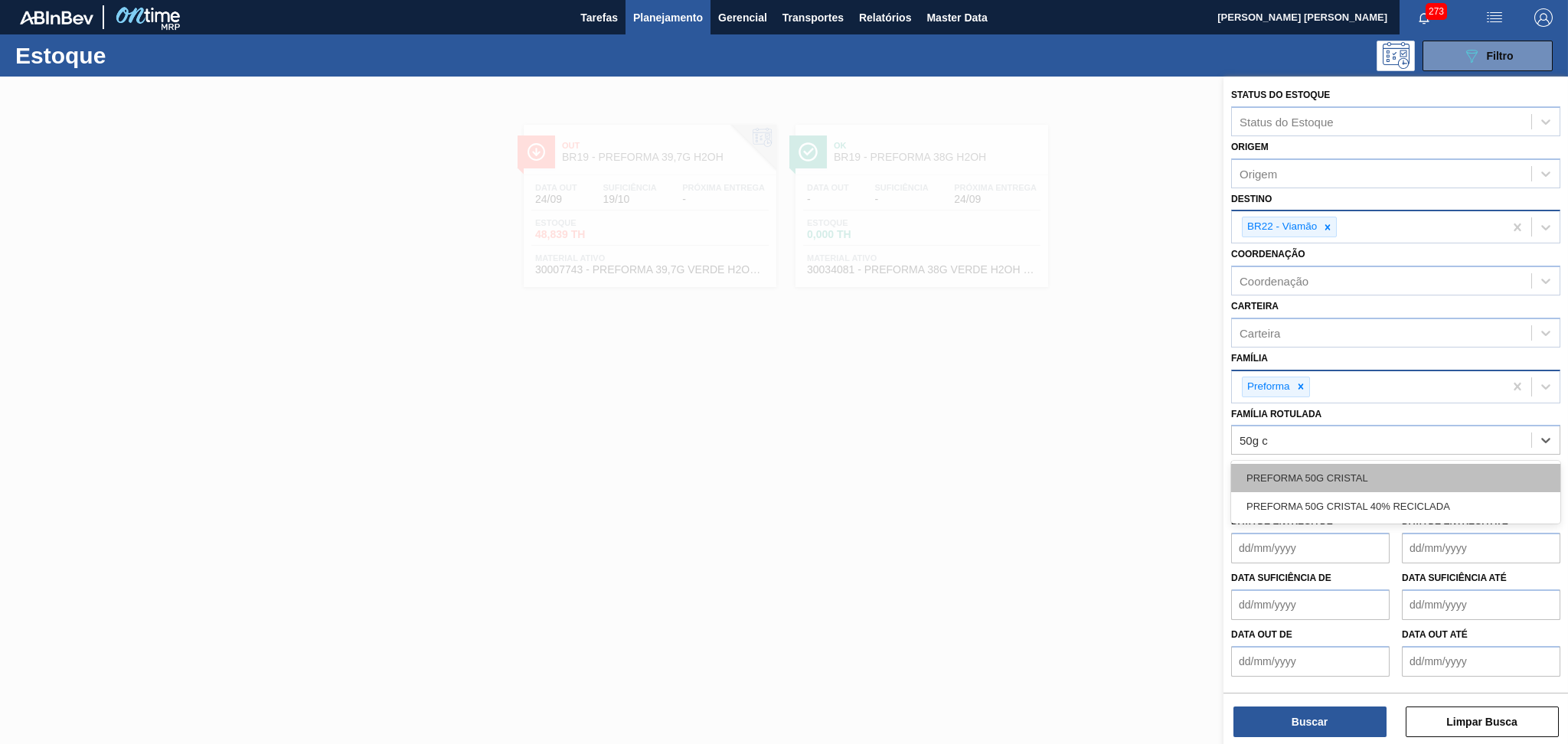
click at [1364, 467] on div "PREFORMA 50G CRISTAL" at bounding box center [1395, 478] width 329 height 28
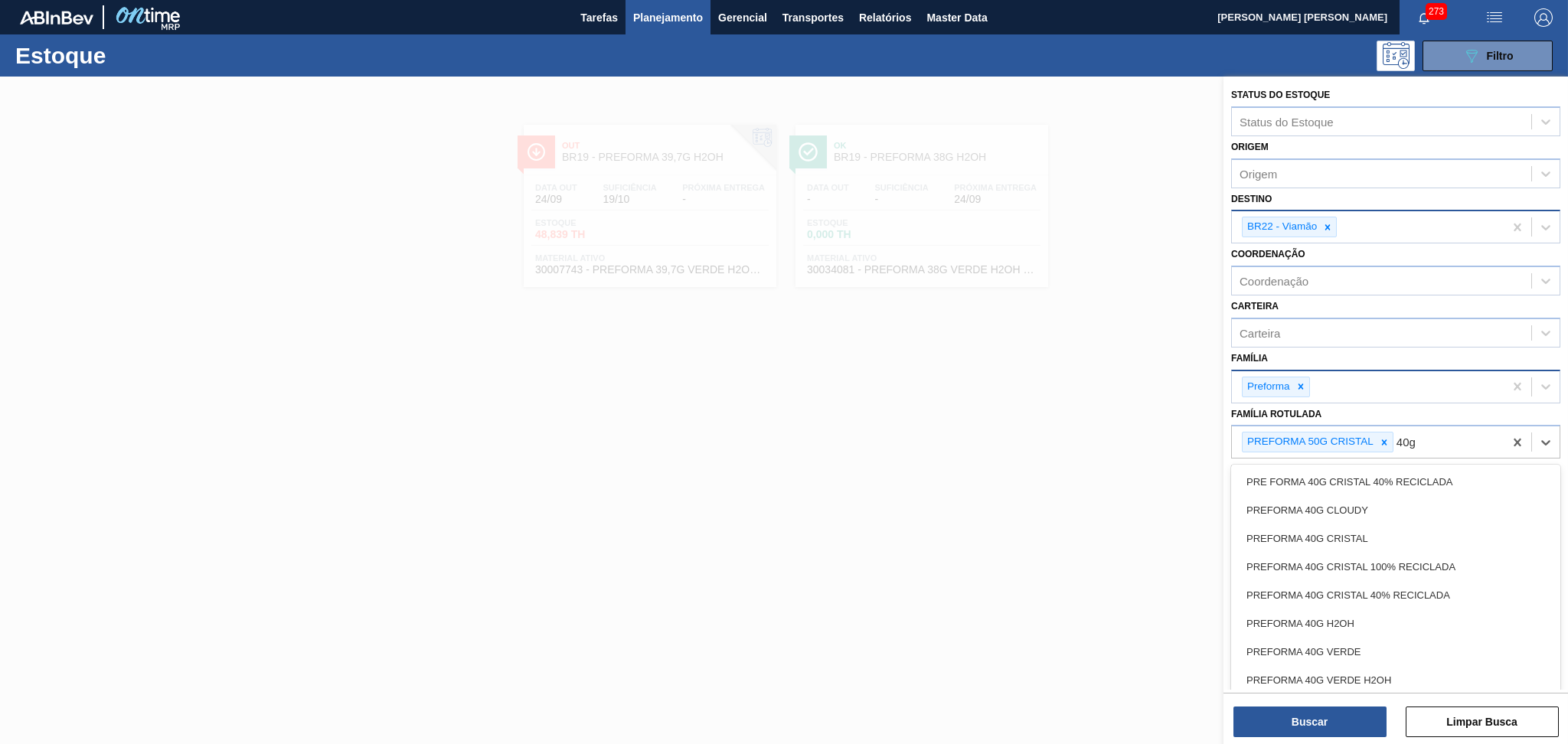
type Rotulada "40g c"
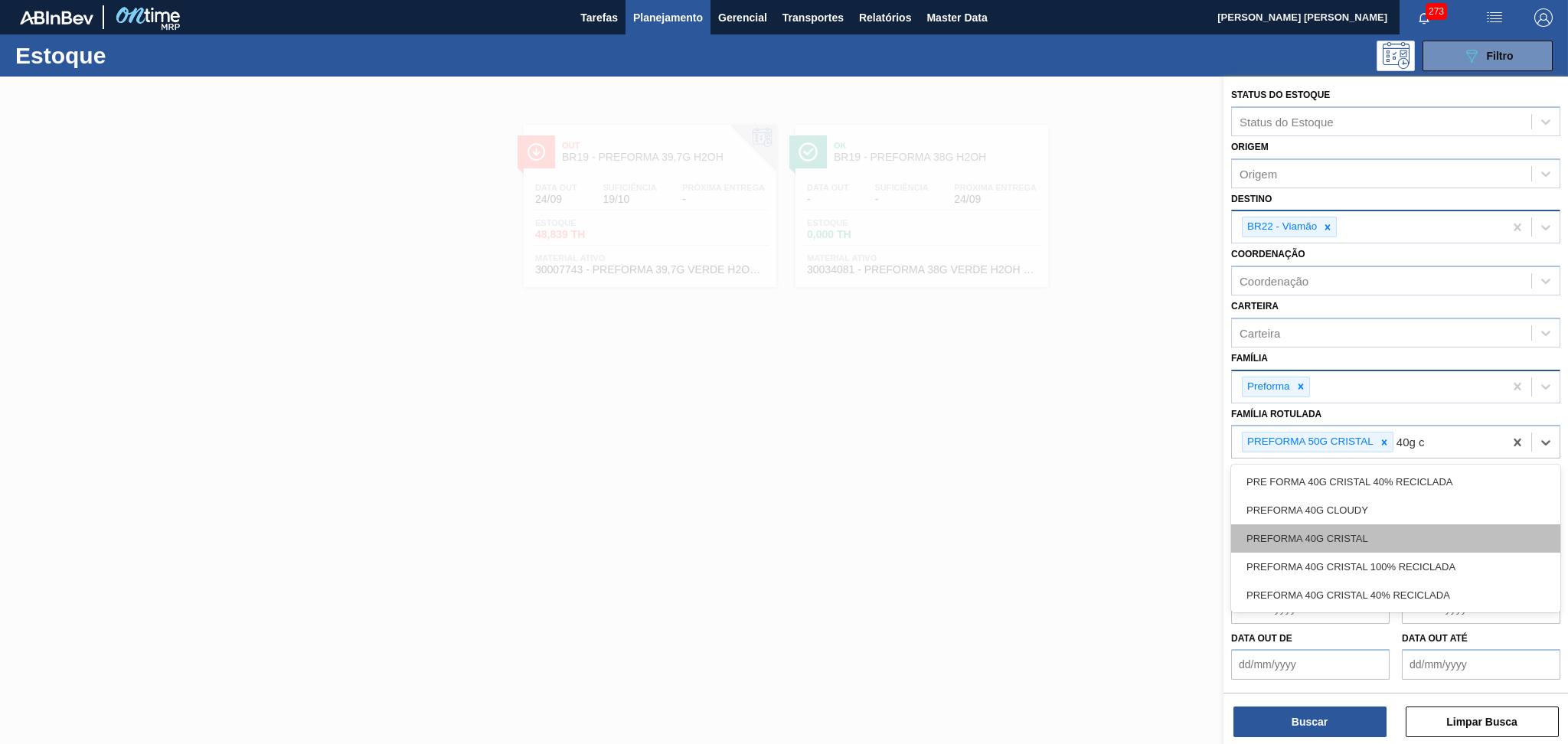
click at [1360, 529] on div "PREFORMA 40G CRISTAL" at bounding box center [1395, 538] width 329 height 28
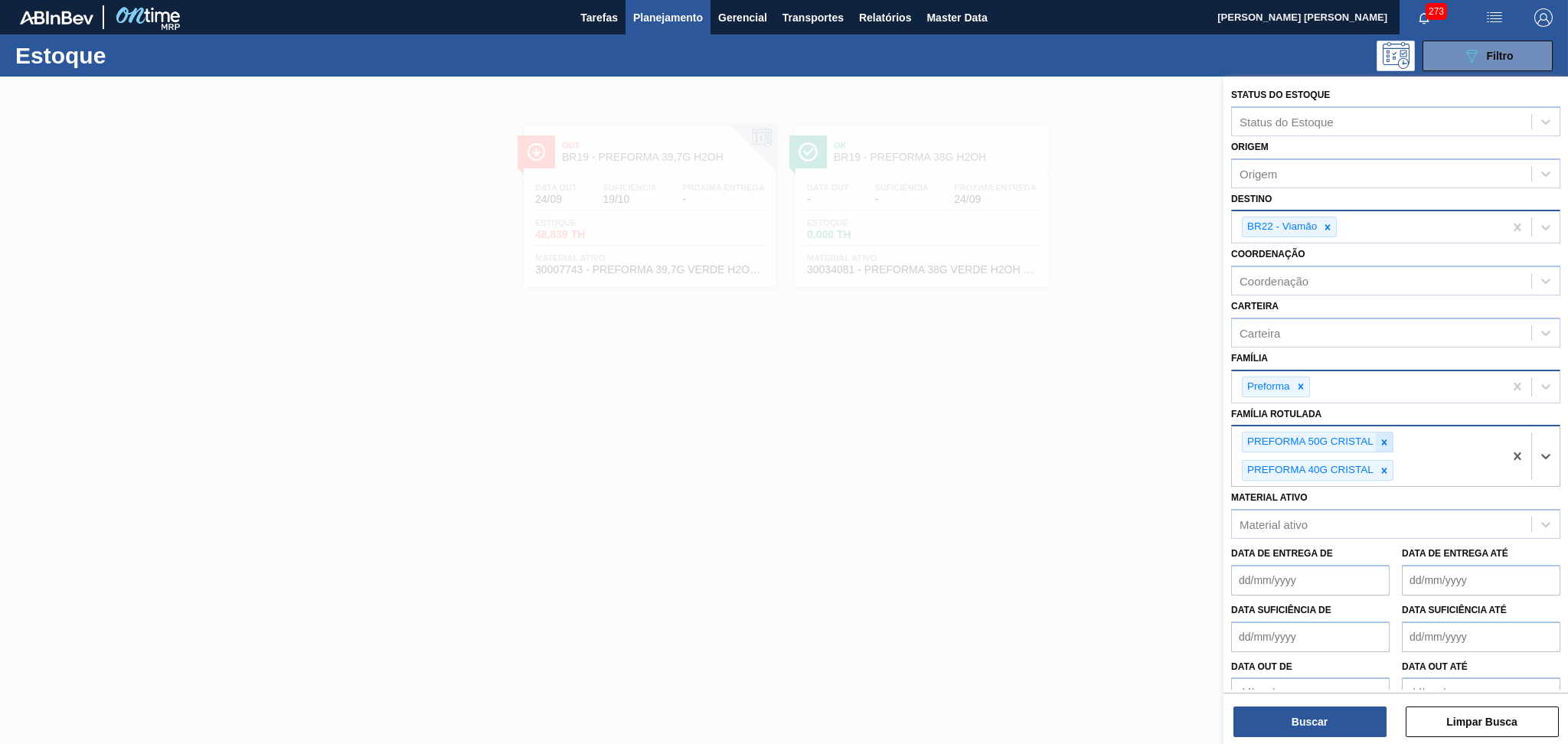
click at [1385, 437] on icon at bounding box center [1384, 442] width 11 height 11
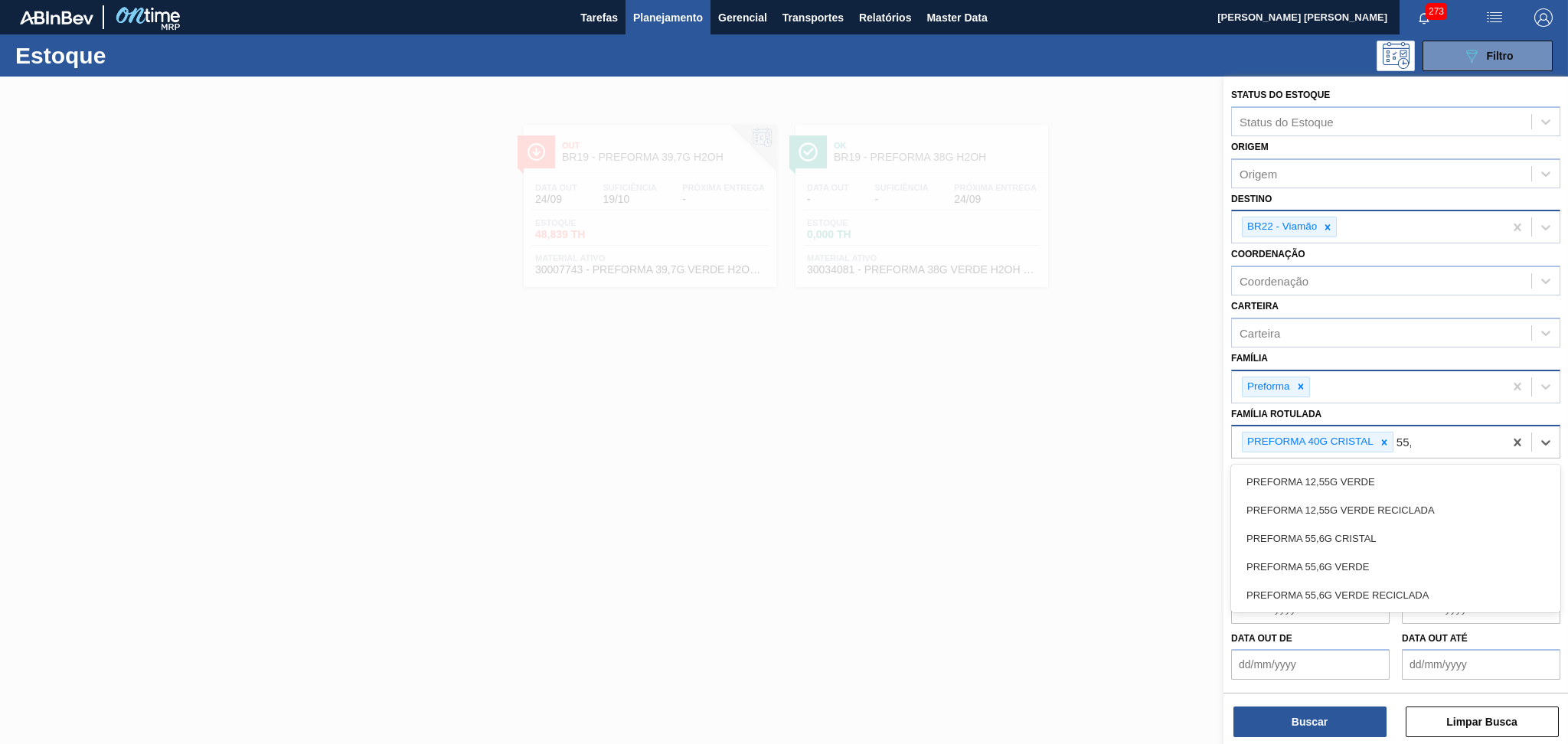
type Rotulada "55,6"
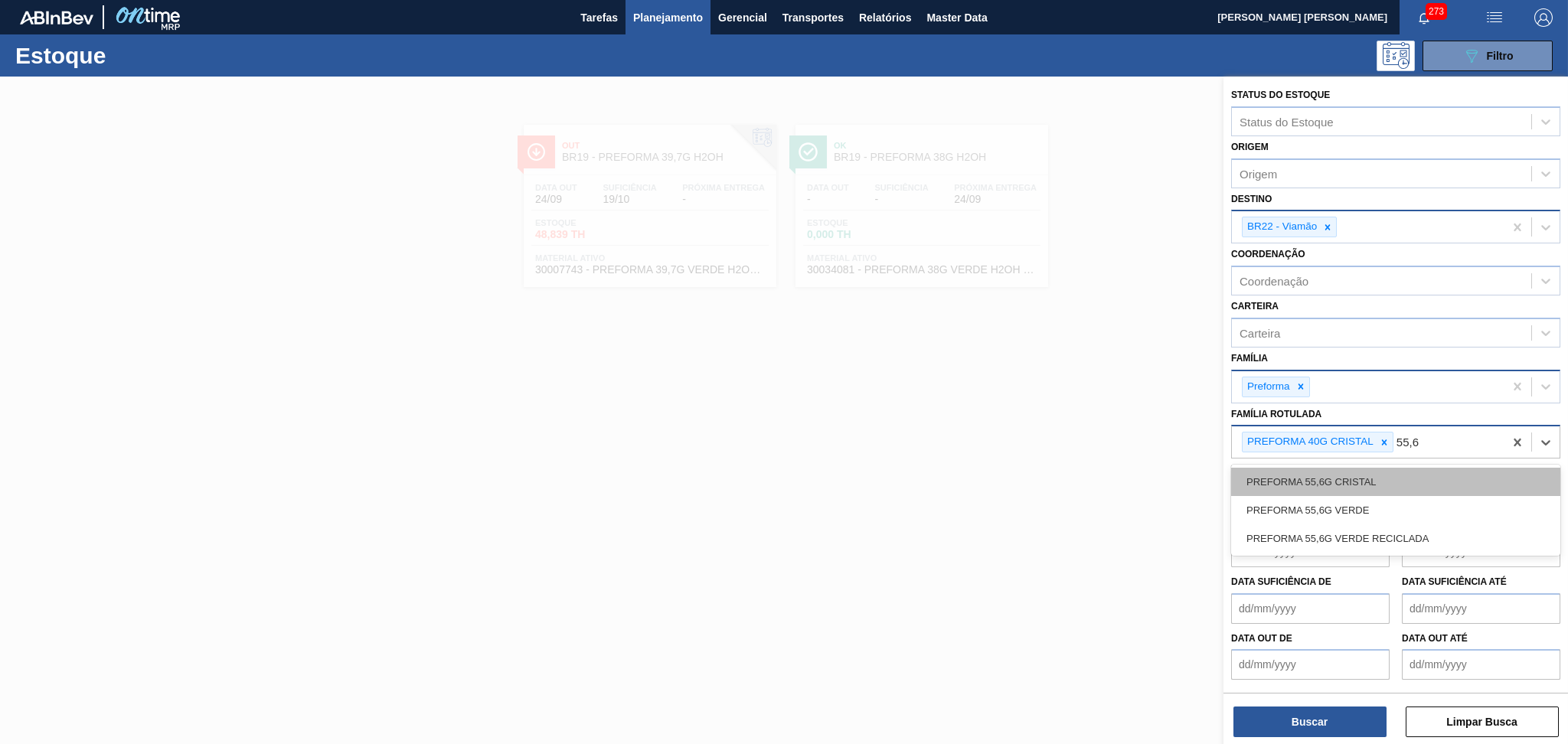
click at [1380, 467] on div "PREFORMA 55,6G CRISTAL" at bounding box center [1395, 482] width 329 height 28
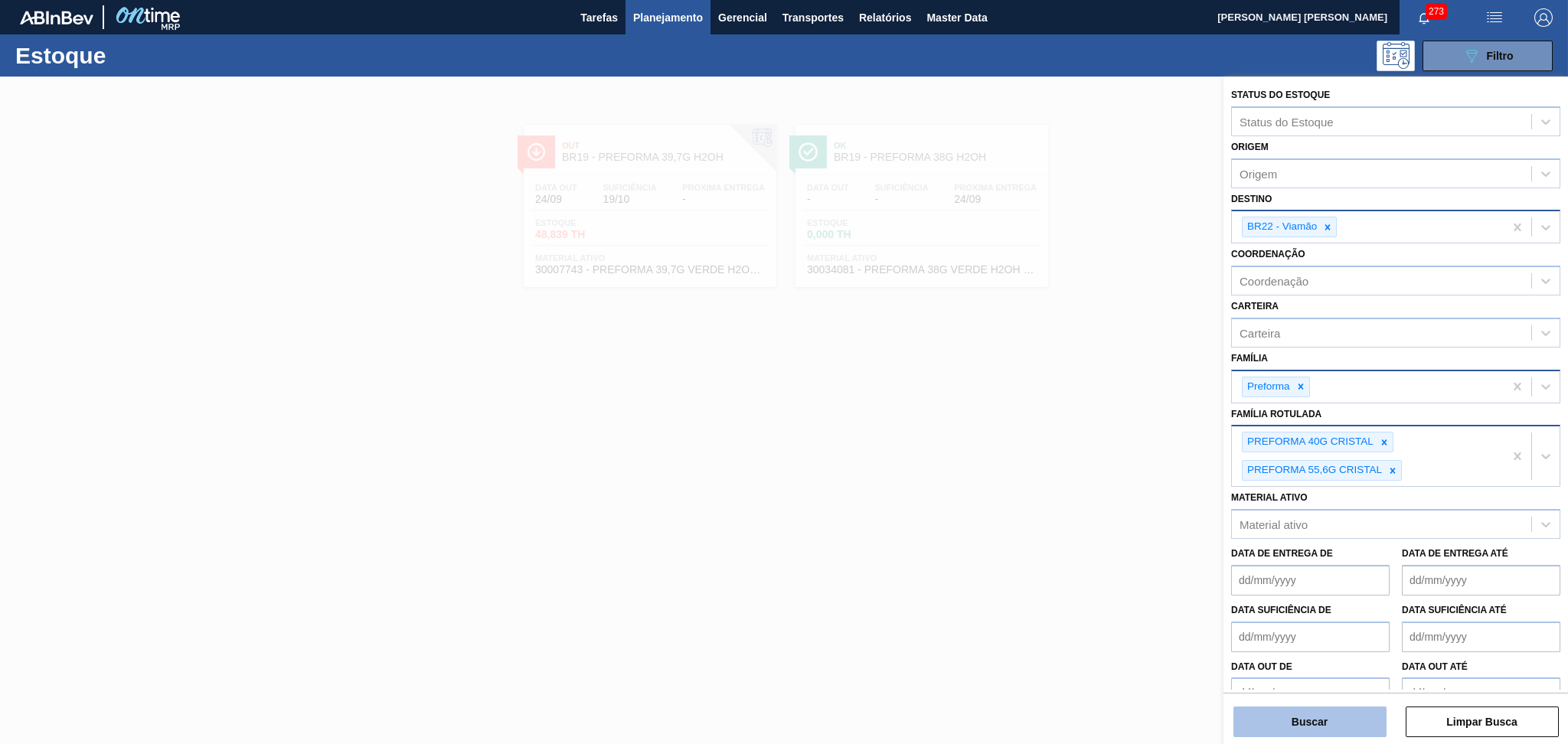
click at [1307, 723] on button "Buscar" at bounding box center [1310, 722] width 153 height 31
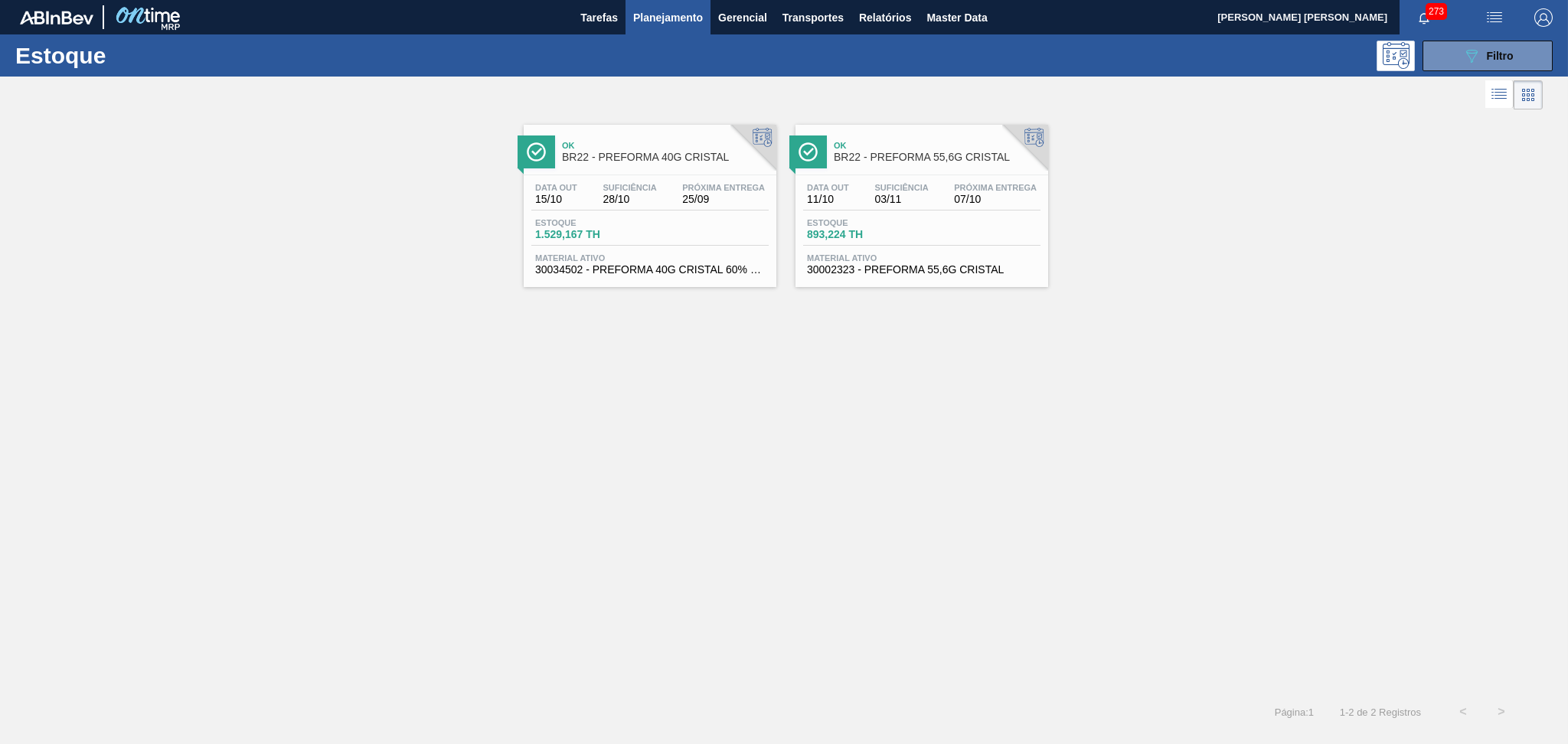
click at [874, 218] on span "Estoque" at bounding box center [860, 223] width 107 height 9
click at [949, 257] on span "Material ativo" at bounding box center [921, 258] width 230 height 9
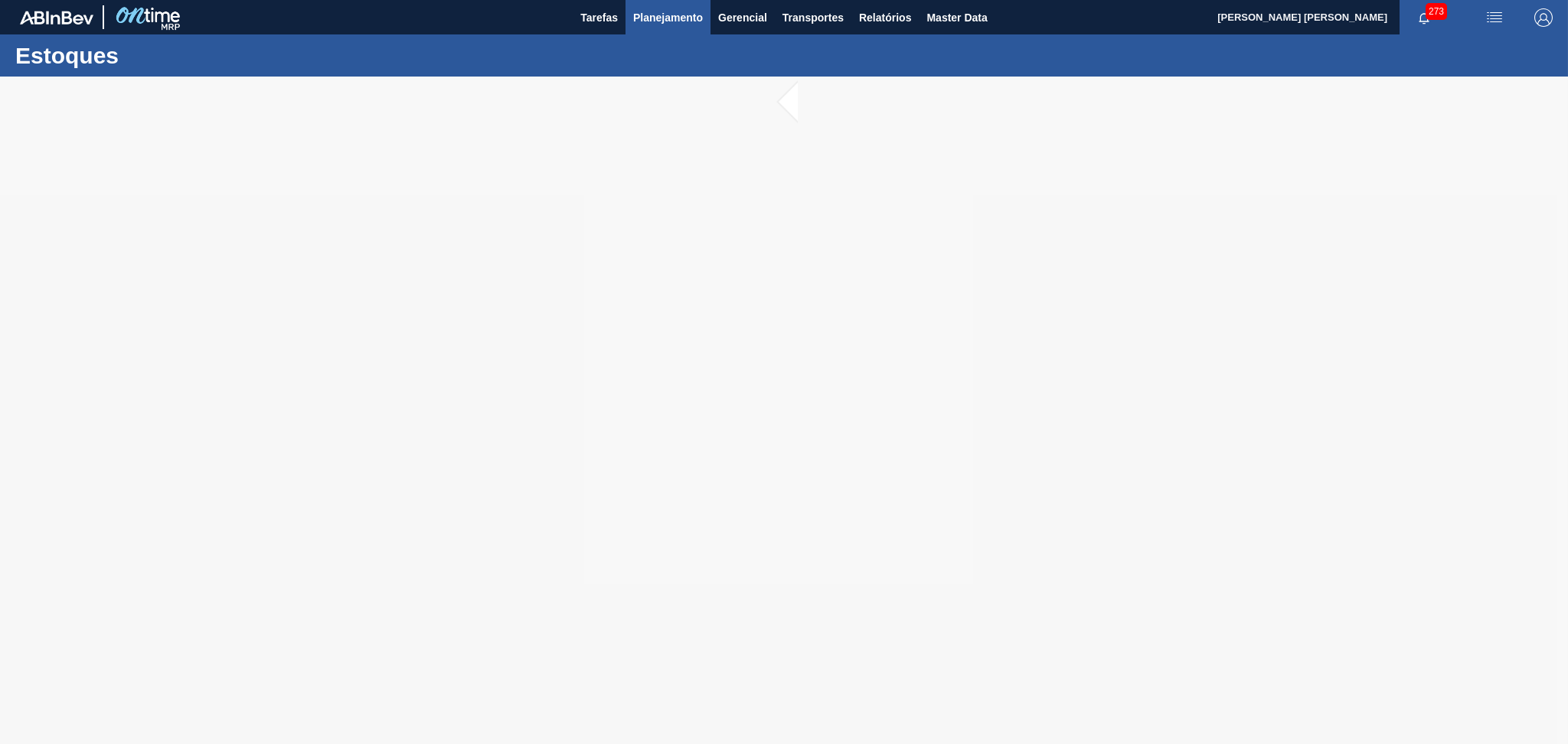
click at [664, 14] on span "Planejamento" at bounding box center [668, 17] width 70 height 19
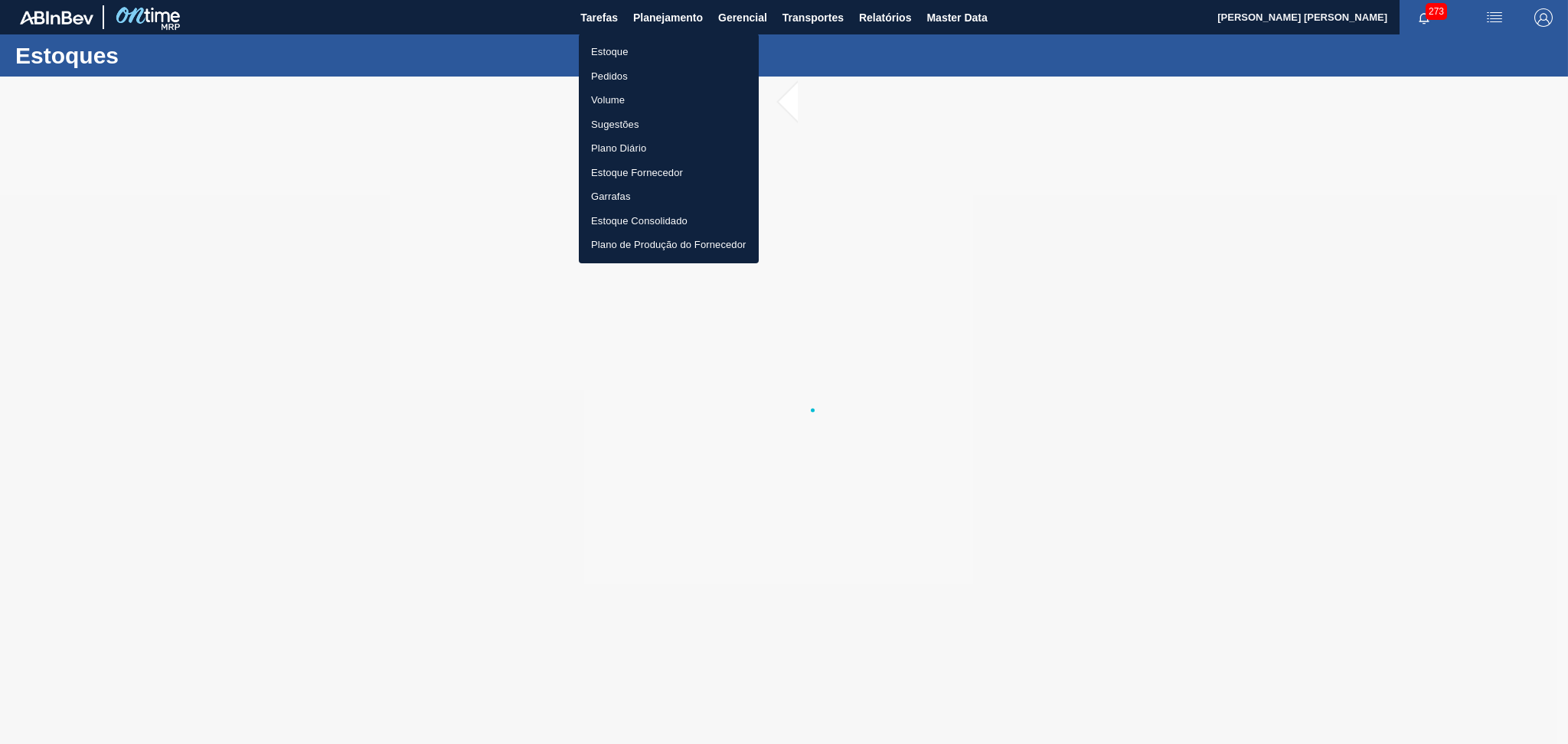
click at [627, 49] on li "Estoque" at bounding box center [669, 52] width 180 height 25
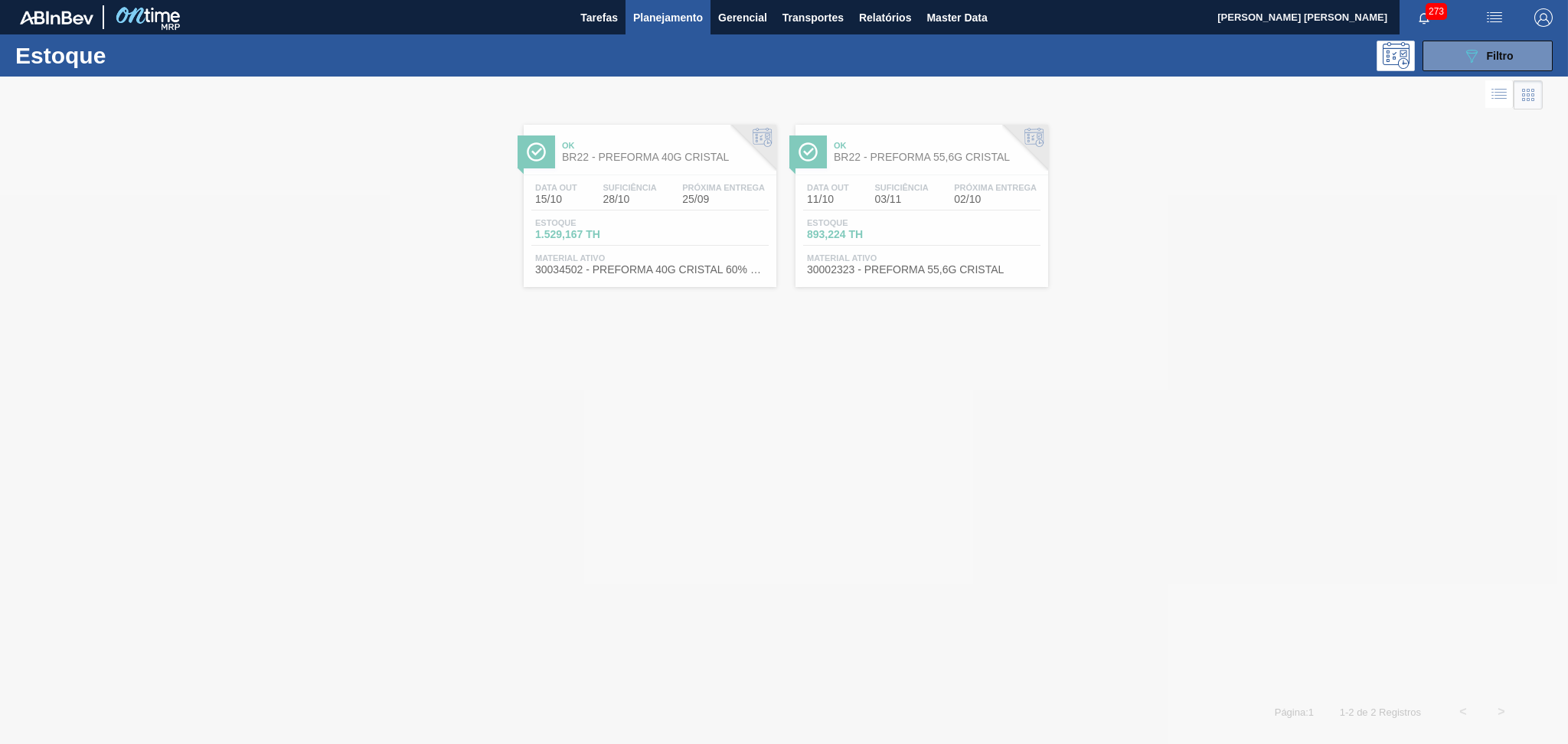
click at [608, 176] on div at bounding box center [784, 410] width 1568 height 668
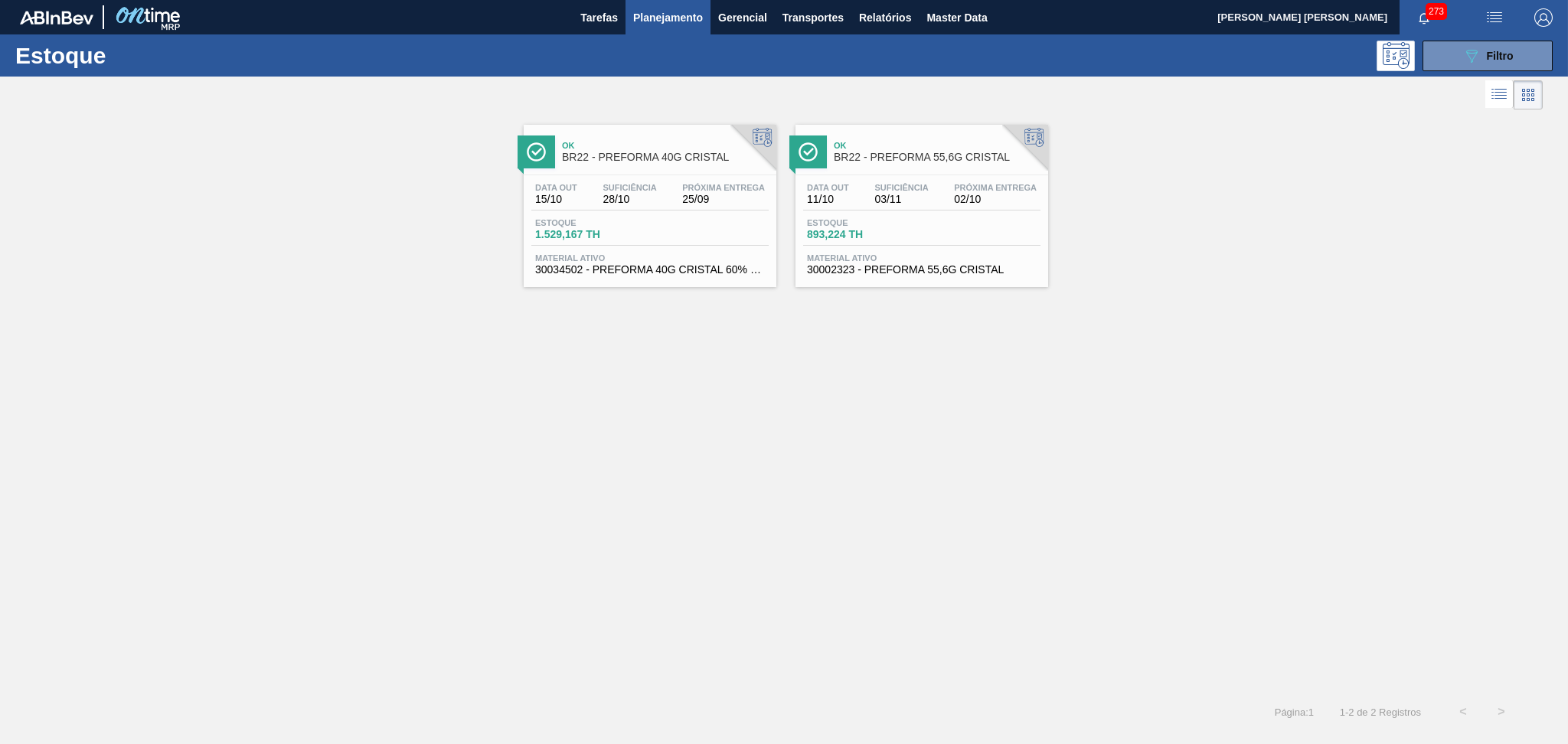
click at [655, 259] on span "Material ativo" at bounding box center [649, 258] width 230 height 9
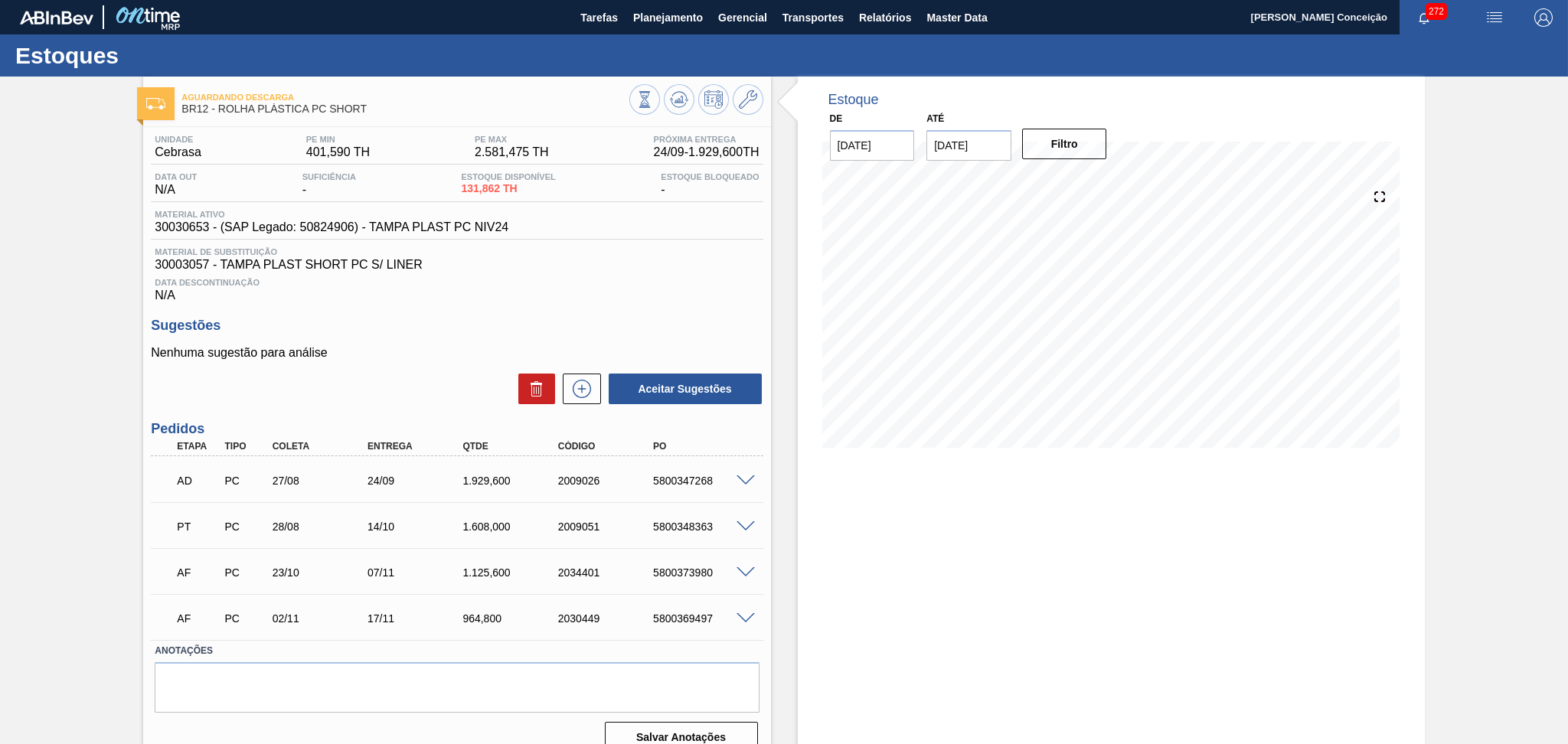
click at [529, 288] on div "Data Descontinuação N/A" at bounding box center [457, 286] width 612 height 31
drag, startPoint x: 463, startPoint y: 192, endPoint x: 480, endPoint y: 194, distance: 17.1
click at [476, 194] on div "Estoque Disponível 131,862 TH" at bounding box center [507, 184] width 102 height 25
drag, startPoint x: 496, startPoint y: 190, endPoint x: 428, endPoint y: 181, distance: 68.6
click at [428, 181] on div "Data out N/A Suficiência - Estoque Disponível 131,862 TH Estoque Bloqueado -" at bounding box center [457, 187] width 612 height 30
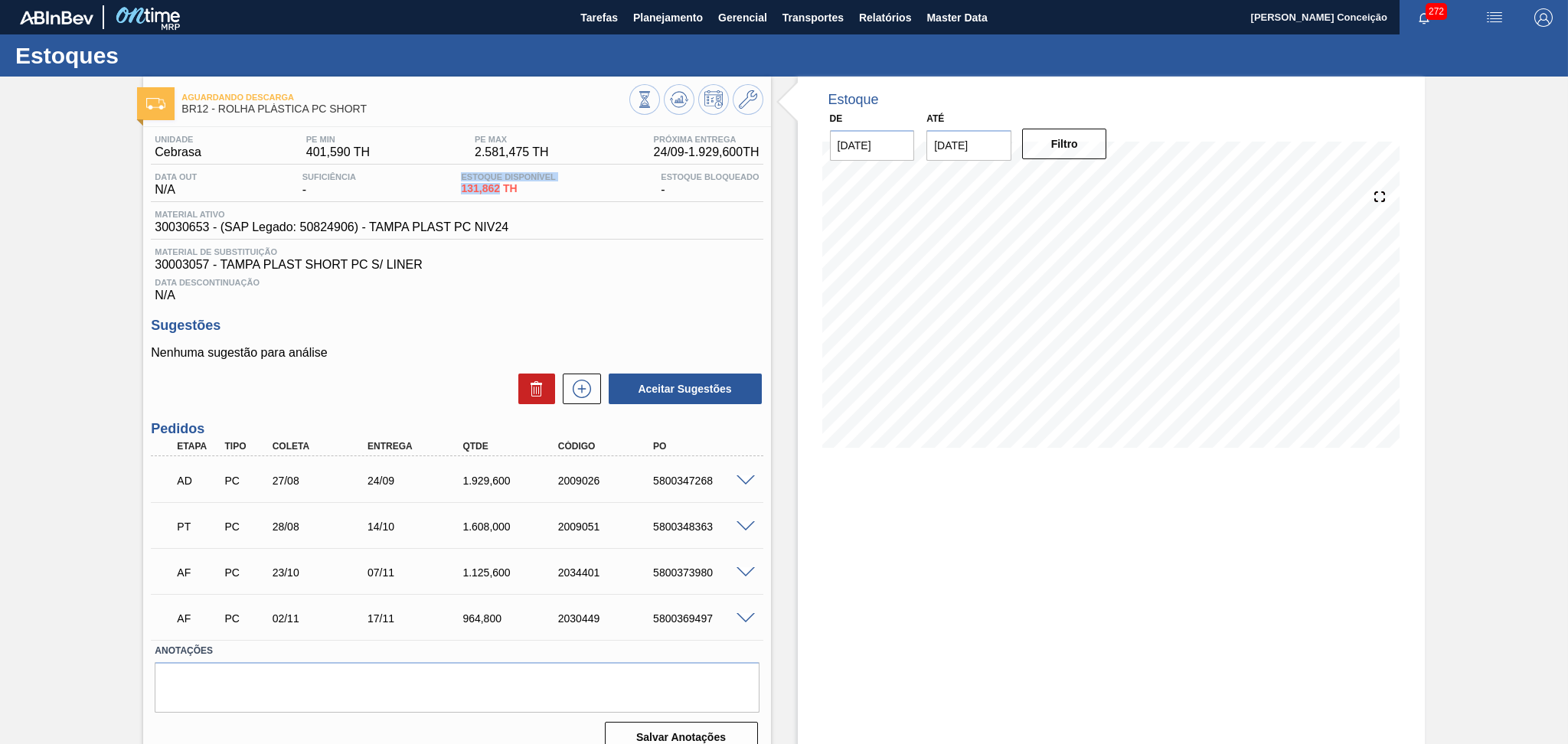
click at [466, 192] on span "131,862 TH" at bounding box center [508, 188] width 94 height 12
drag, startPoint x: 460, startPoint y: 189, endPoint x: 499, endPoint y: 199, distance: 40.3
click at [499, 199] on div "Data out N/A Suficiência - Estoque Disponível 131,862 TH Estoque Bloqueado -" at bounding box center [457, 187] width 612 height 30
copy span "131,862"
click at [694, 304] on div "Unidade Cebrasa PE MIN 401,590 TH PE MAX 2.581,475 TH Próxima Entrega 24/09 - 1…" at bounding box center [456, 442] width 627 height 630
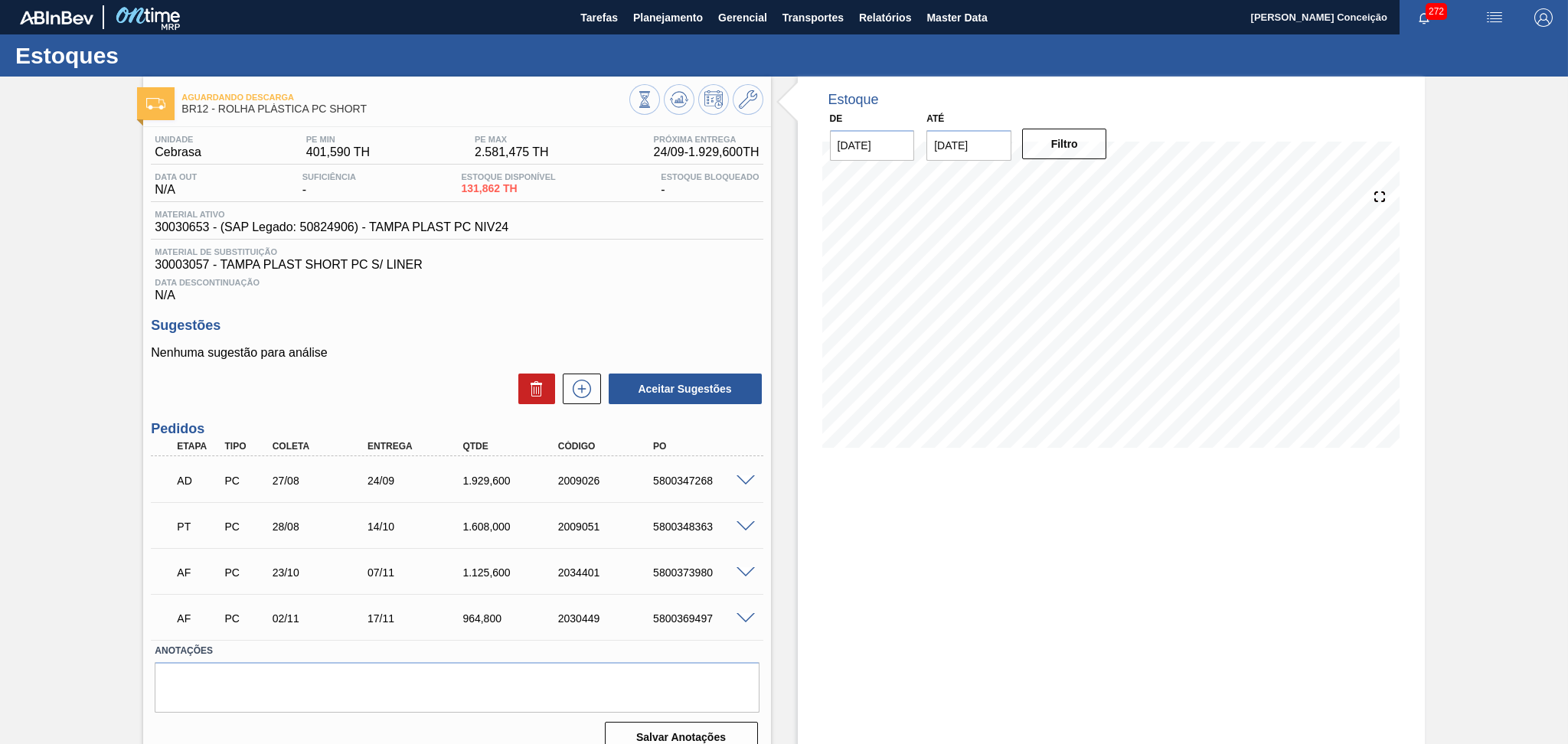
click at [934, 468] on div "29/09 Projeção de Estoque 1,677.175 Nec.SAP 40.002 Política Objetiva 1,709.521 …" at bounding box center [1111, 317] width 578 height 306
click at [449, 341] on div "Sugestões Nenhuma sugestão para análise Aceitar Sugestões" at bounding box center [457, 361] width 612 height 88
click at [604, 272] on div "Data Descontinuação N/A" at bounding box center [457, 286] width 612 height 31
drag, startPoint x: 461, startPoint y: 189, endPoint x: 501, endPoint y: 187, distance: 40.0
click at [501, 187] on span "57,600 TH" at bounding box center [508, 188] width 94 height 12
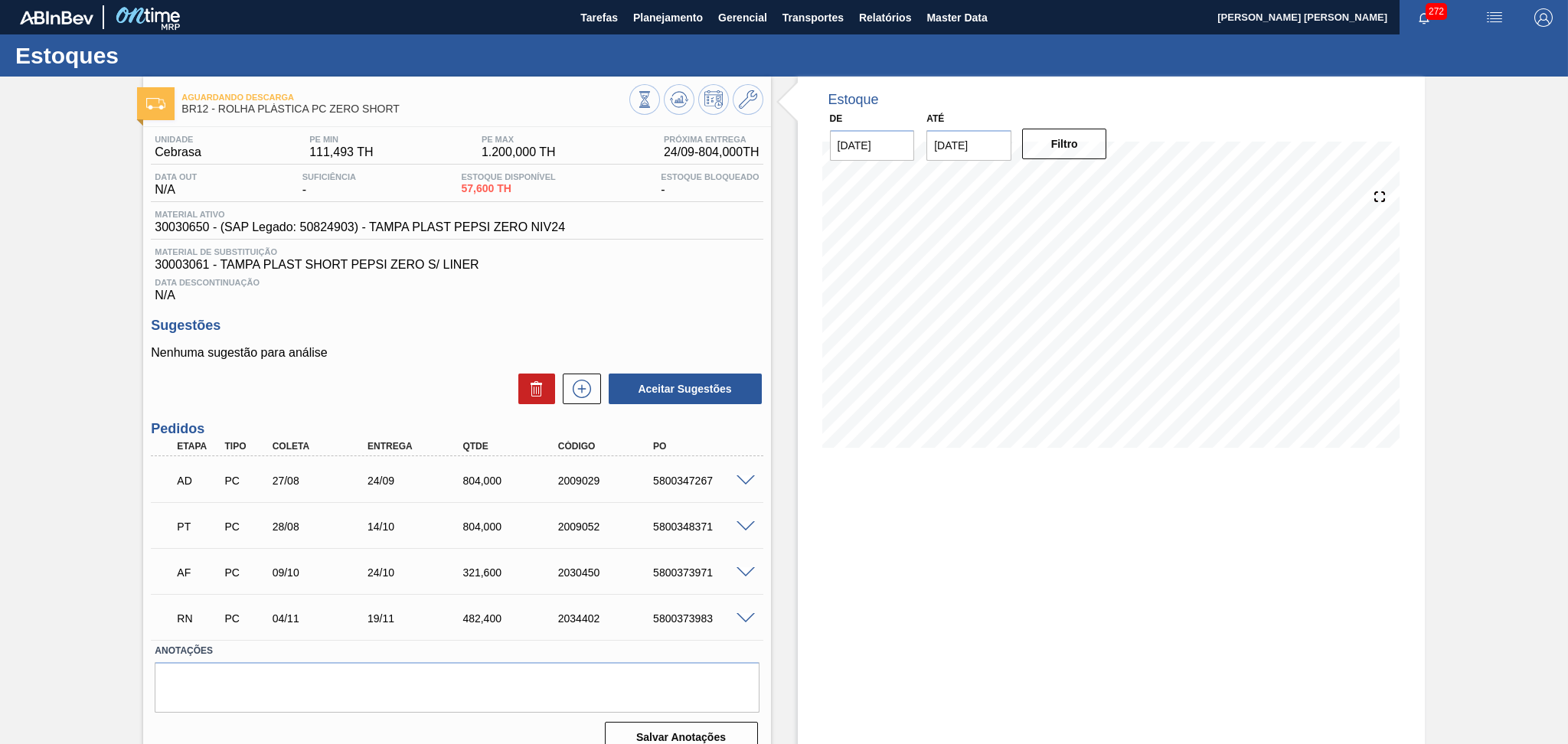
click at [643, 289] on div "Data Descontinuação N/A" at bounding box center [457, 286] width 612 height 31
click at [199, 224] on span "30030650 - (SAP Legado: 50824903) - TAMPA PLAST PEPSI ZERO NIV24" at bounding box center [359, 228] width 411 height 14
copy span "30030650"
click at [398, 320] on h3 "Sugestões" at bounding box center [457, 325] width 612 height 16
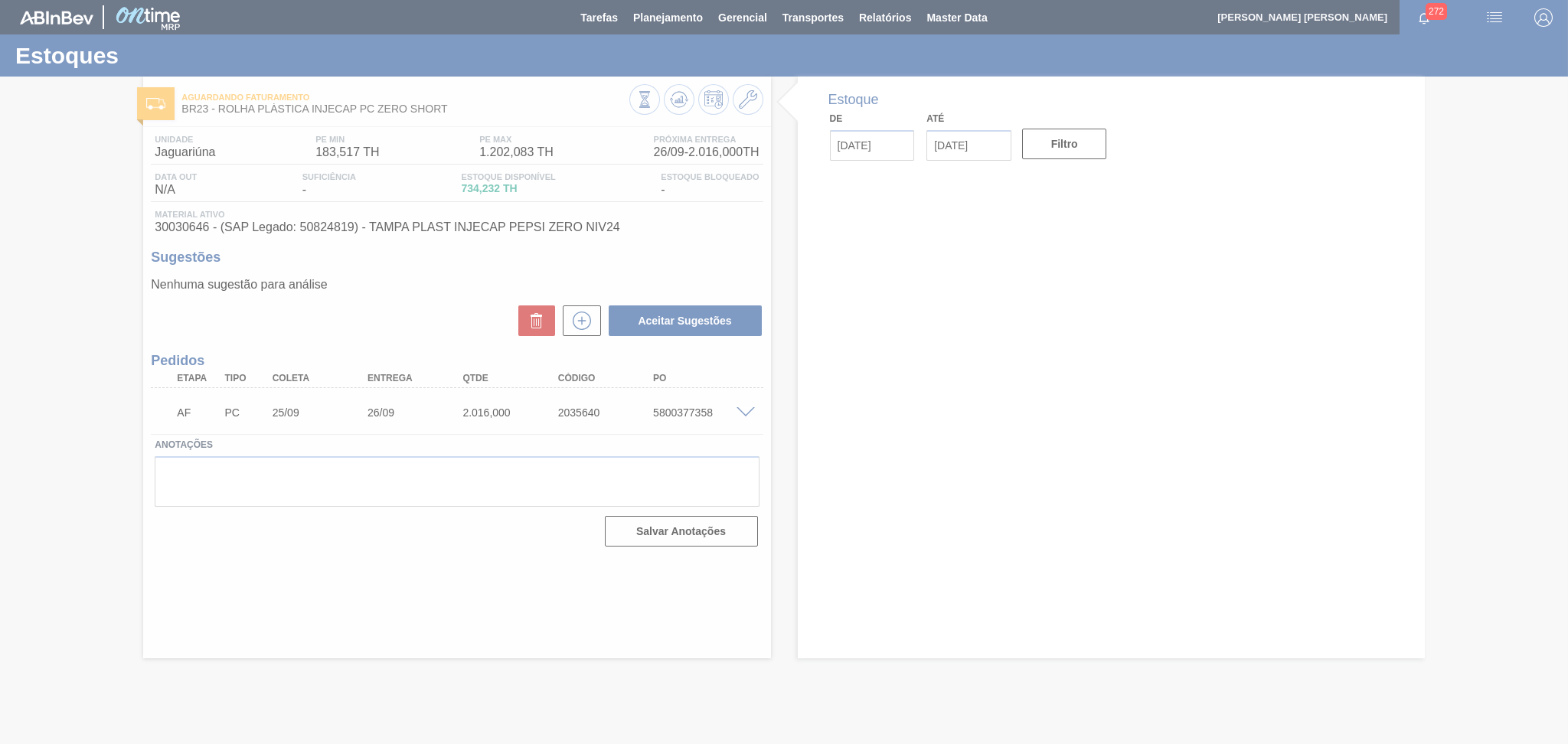
click at [386, 336] on div at bounding box center [784, 372] width 1568 height 744
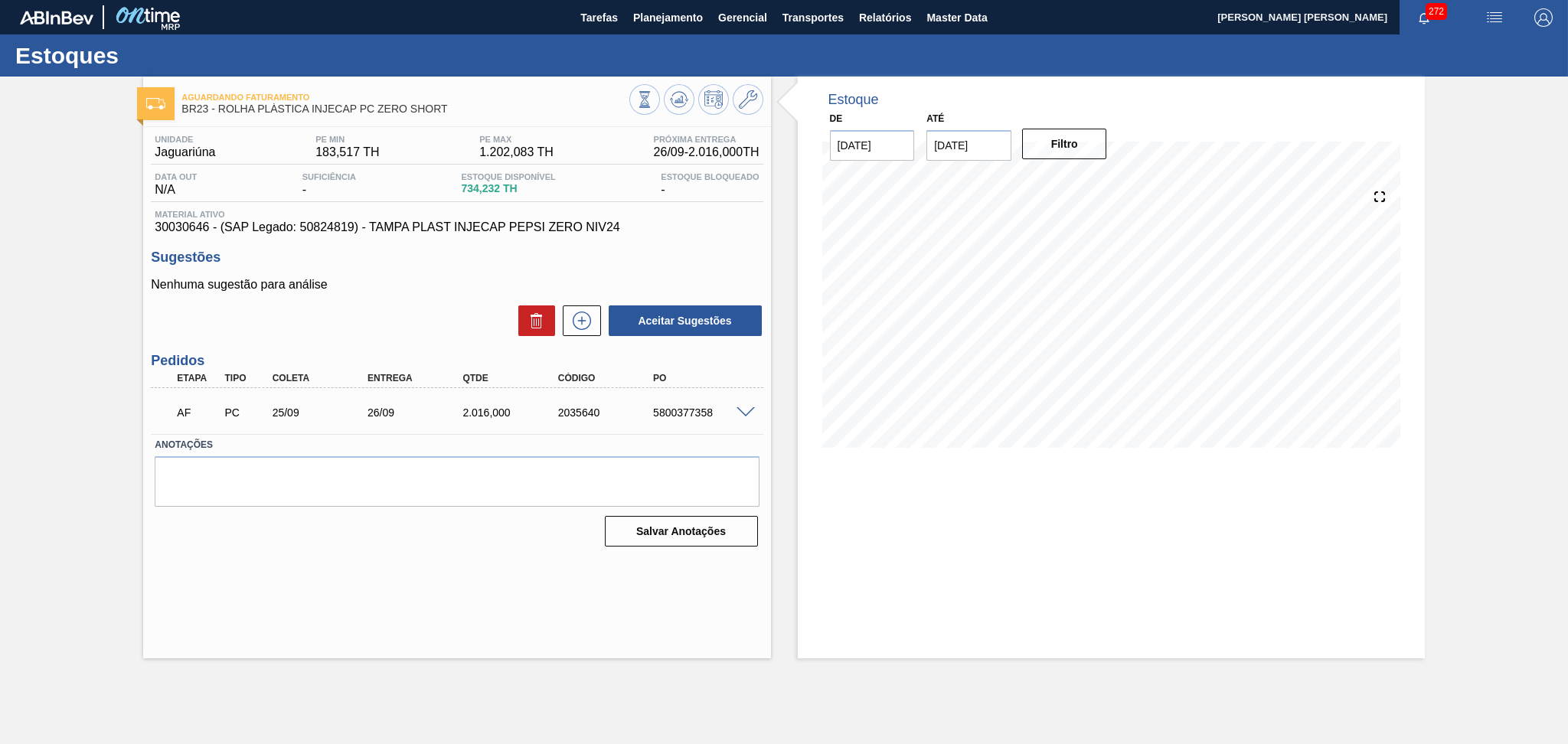
click at [470, 294] on div "Nenhuma sugestão para análise Aceitar Sugestões" at bounding box center [457, 307] width 612 height 59
drag, startPoint x: 496, startPoint y: 191, endPoint x: 460, endPoint y: 190, distance: 36.0
click at [489, 188] on span "734,232 TH" at bounding box center [508, 188] width 94 height 12
click at [470, 215] on span "Material ativo" at bounding box center [456, 215] width 604 height 9
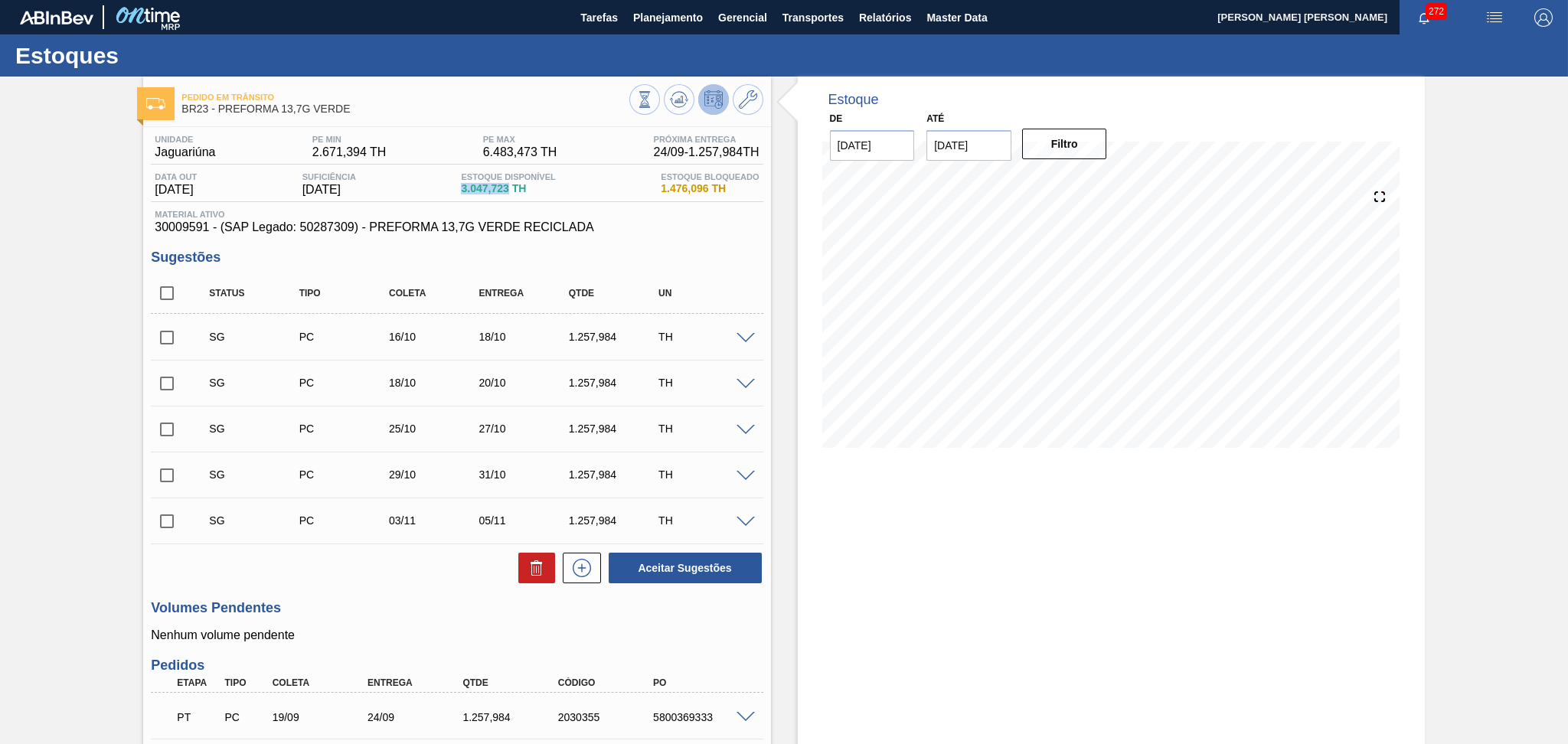
drag, startPoint x: 508, startPoint y: 185, endPoint x: 464, endPoint y: 184, distance: 44.0
click at [464, 184] on div "Data out [DATE] Suficiência [DATE] Estoque Disponível 3.047,723 TH Estoque Bloq…" at bounding box center [457, 187] width 612 height 30
copy span "3.047,723"
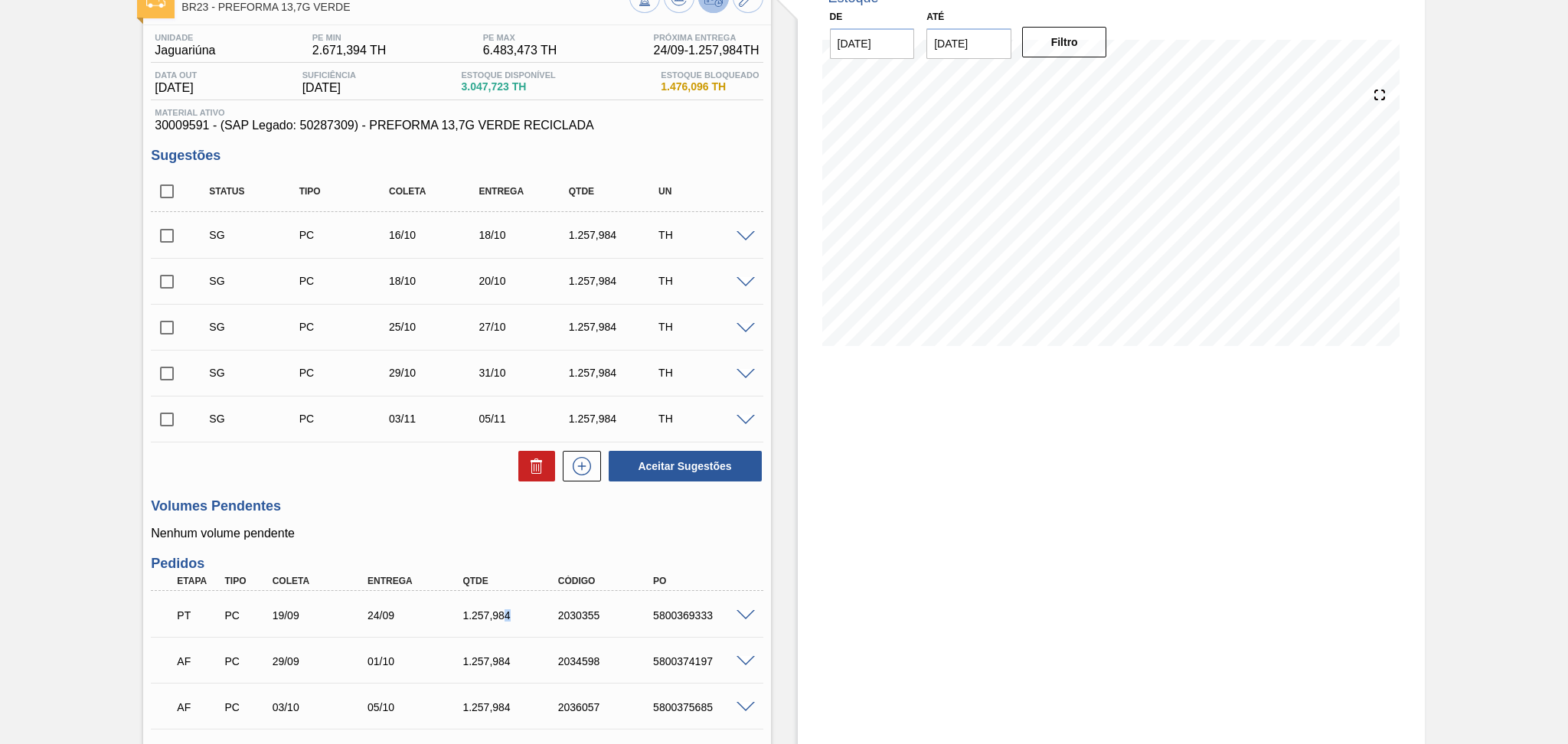
click at [505, 613] on div "1.257,984" at bounding box center [512, 615] width 107 height 12
click at [516, 615] on div "1.257,984" at bounding box center [512, 615] width 107 height 12
drag, startPoint x: 498, startPoint y: 613, endPoint x: 410, endPoint y: 613, distance: 88.0
click at [408, 613] on div "PT PC 19/09 24/09 1.257,[PHONE_NUMBER] 5800369333" at bounding box center [452, 614] width 571 height 31
copy div "1.257,984"
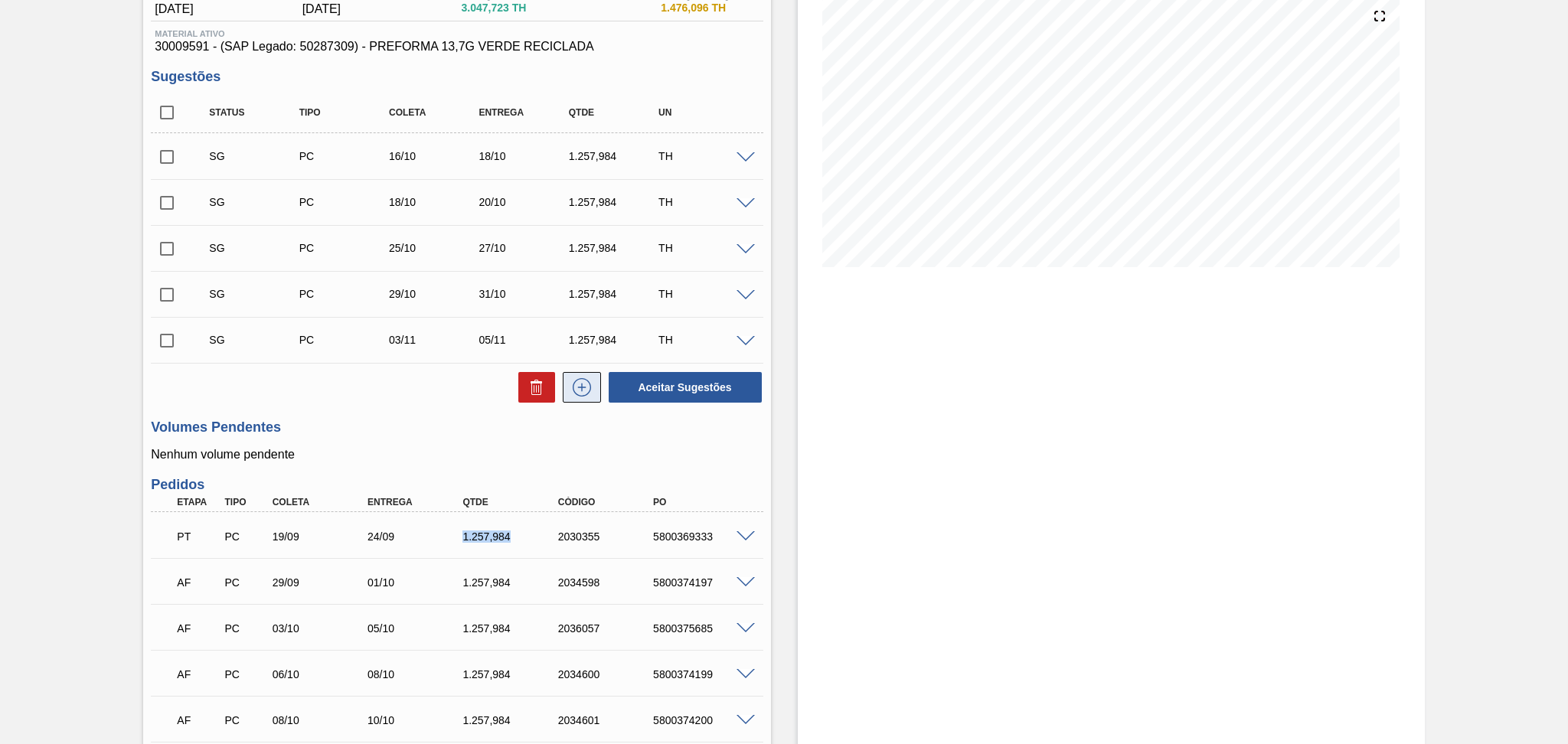
scroll to position [302, 0]
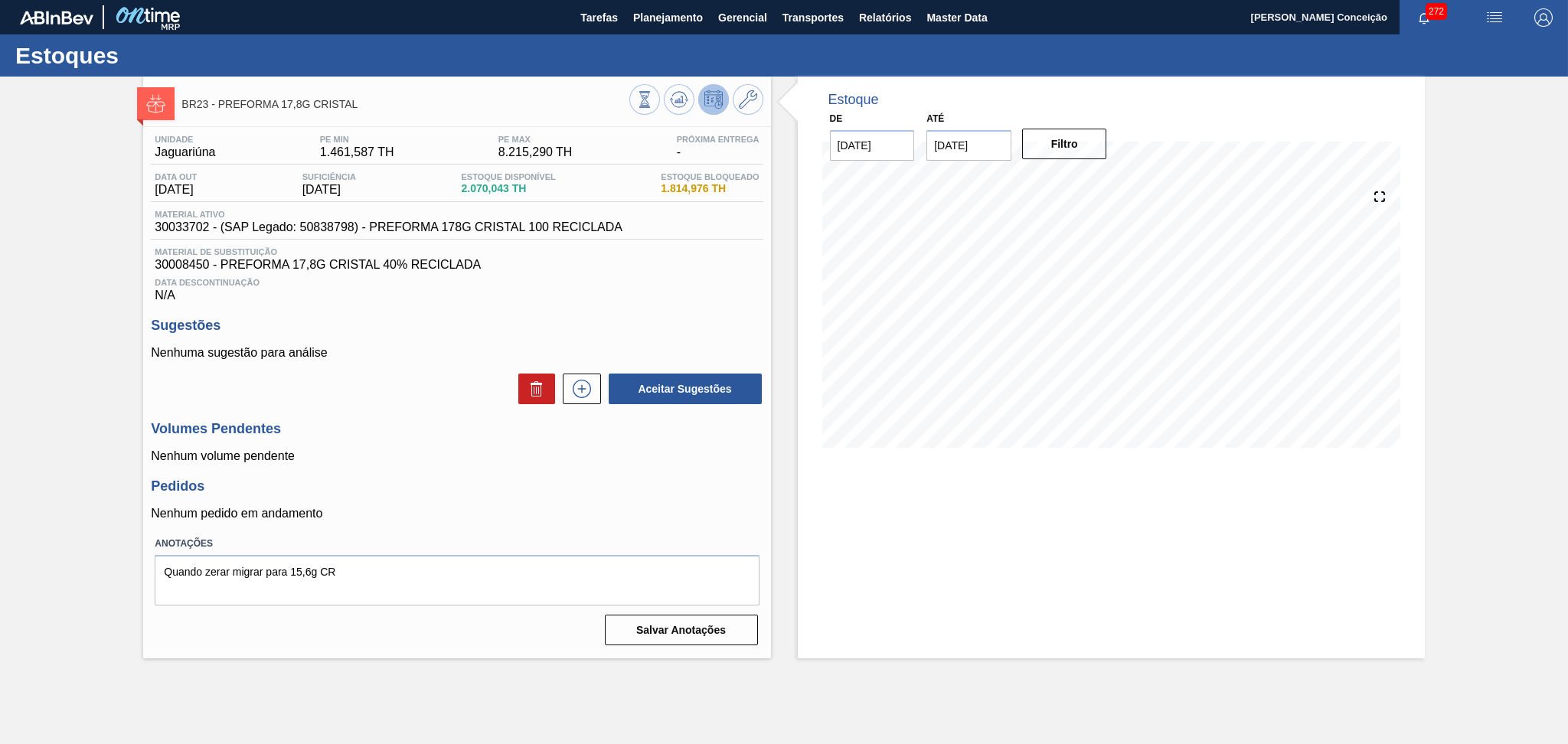
click at [503, 186] on span "2.070,043 TH" at bounding box center [508, 188] width 94 height 12
drag, startPoint x: 517, startPoint y: 189, endPoint x: 451, endPoint y: 185, distance: 66.1
click at [451, 185] on div "Data out [DATE] Suficiência [DATE] Estoque Disponível 2.070,043 TH Estoque Bloq…" at bounding box center [457, 187] width 612 height 30
copy span "2.070,043"
click at [680, 278] on span "Data Descontinuação" at bounding box center [456, 282] width 604 height 9
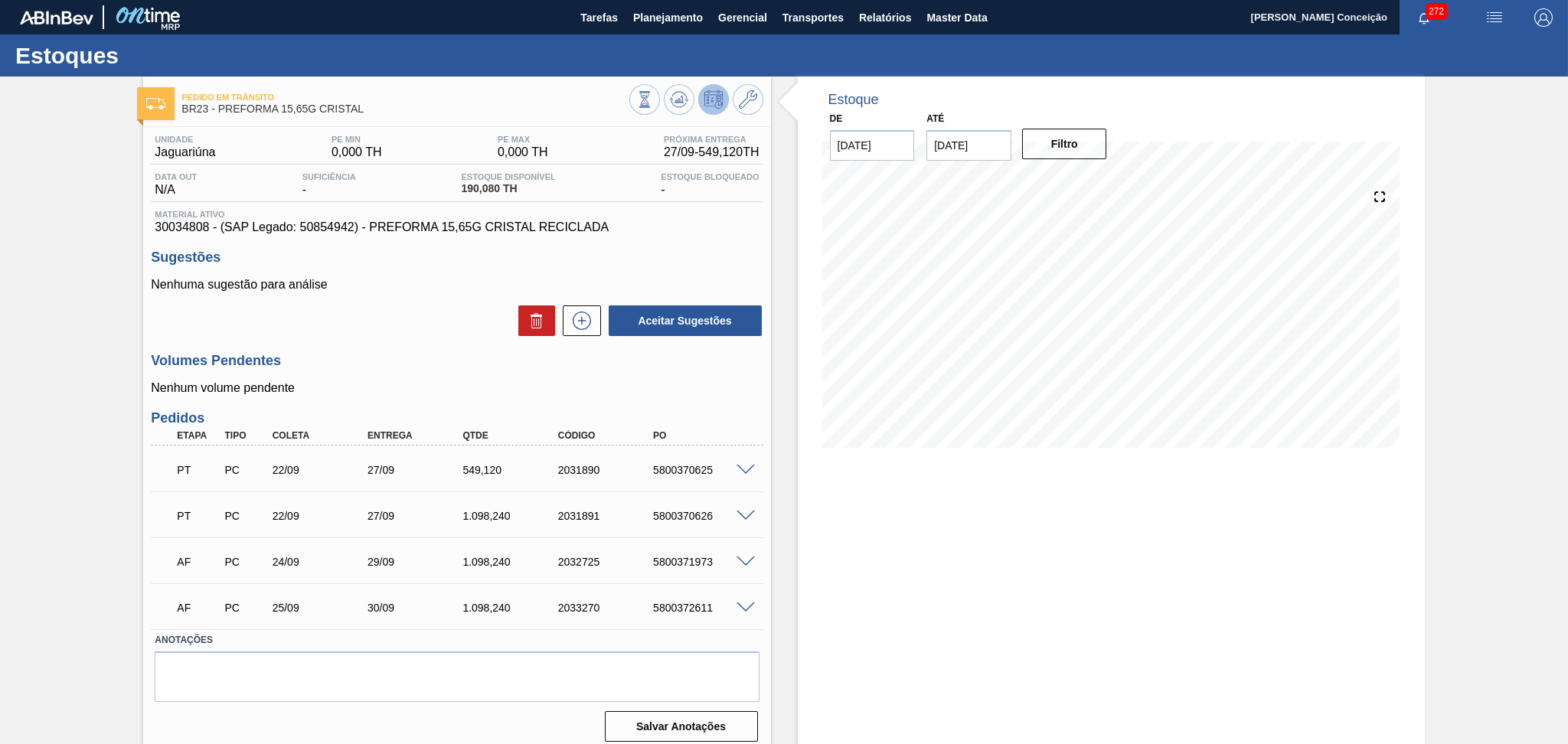
click at [365, 380] on div "Volumes Pendentes Nenhum volume pendente" at bounding box center [457, 373] width 612 height 42
click at [503, 517] on div "1.098,240" at bounding box center [512, 516] width 107 height 12
copy div "1.098,240"
click at [466, 473] on div "549,120" at bounding box center [512, 470] width 107 height 12
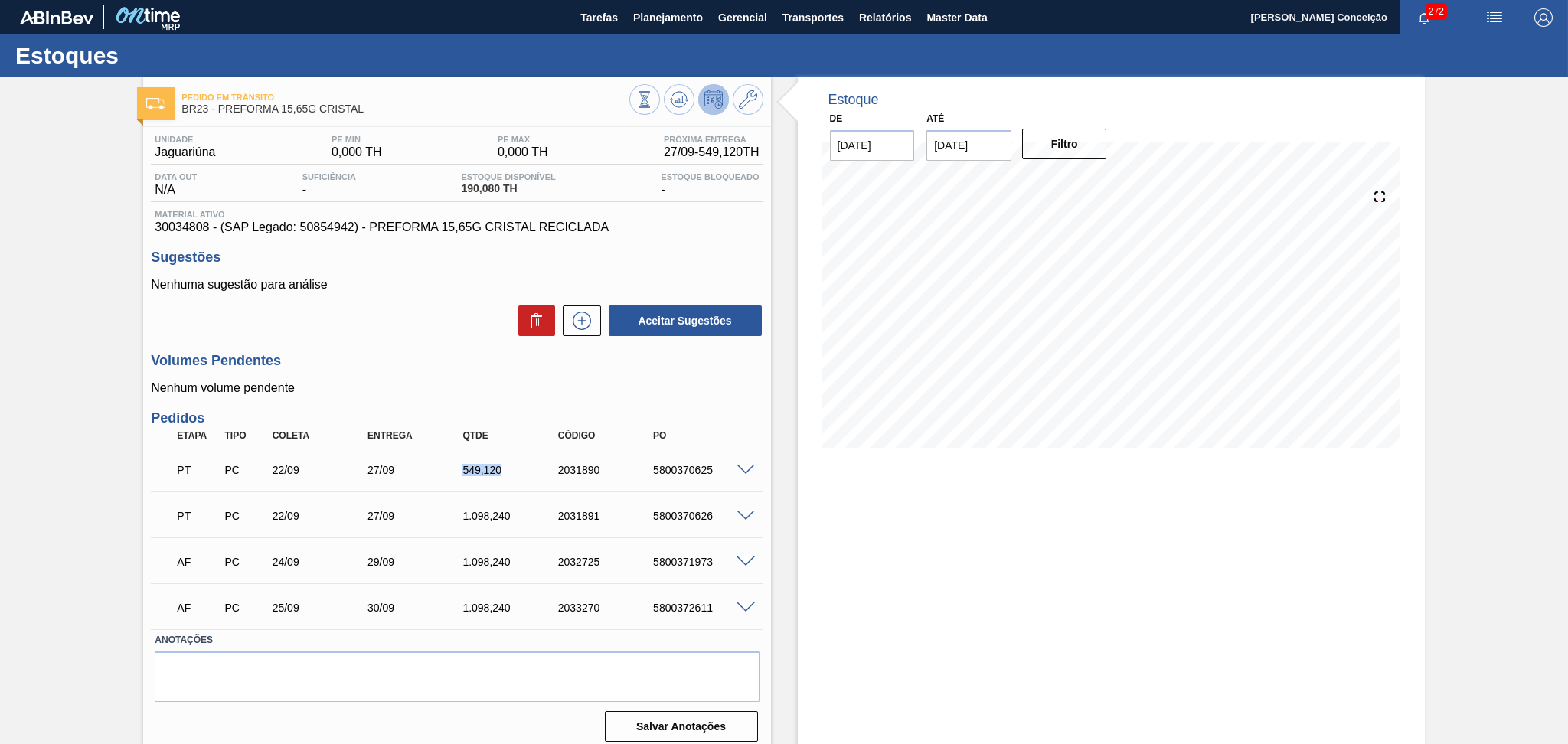
click at [466, 473] on div "549,120" at bounding box center [512, 470] width 107 height 12
copy div "549,120"
click at [385, 347] on div "Unidade Jaguariúna PE MIN 0,000 TH PE MAX 0,000 TH Próxima Entrega 27/09 - 549,…" at bounding box center [456, 436] width 627 height 620
click at [503, 607] on div "1.098,240" at bounding box center [512, 607] width 107 height 12
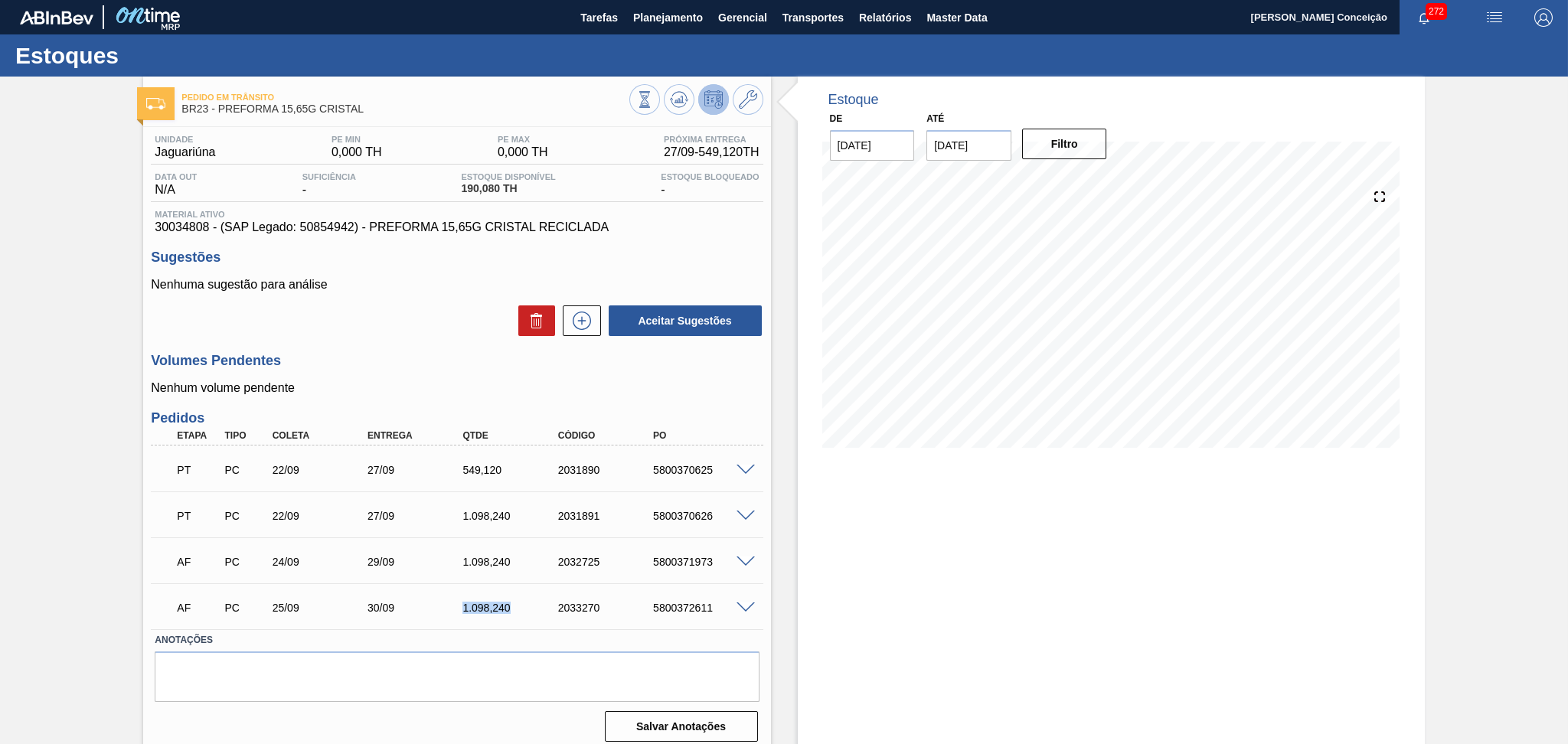
copy div "1.098,240"
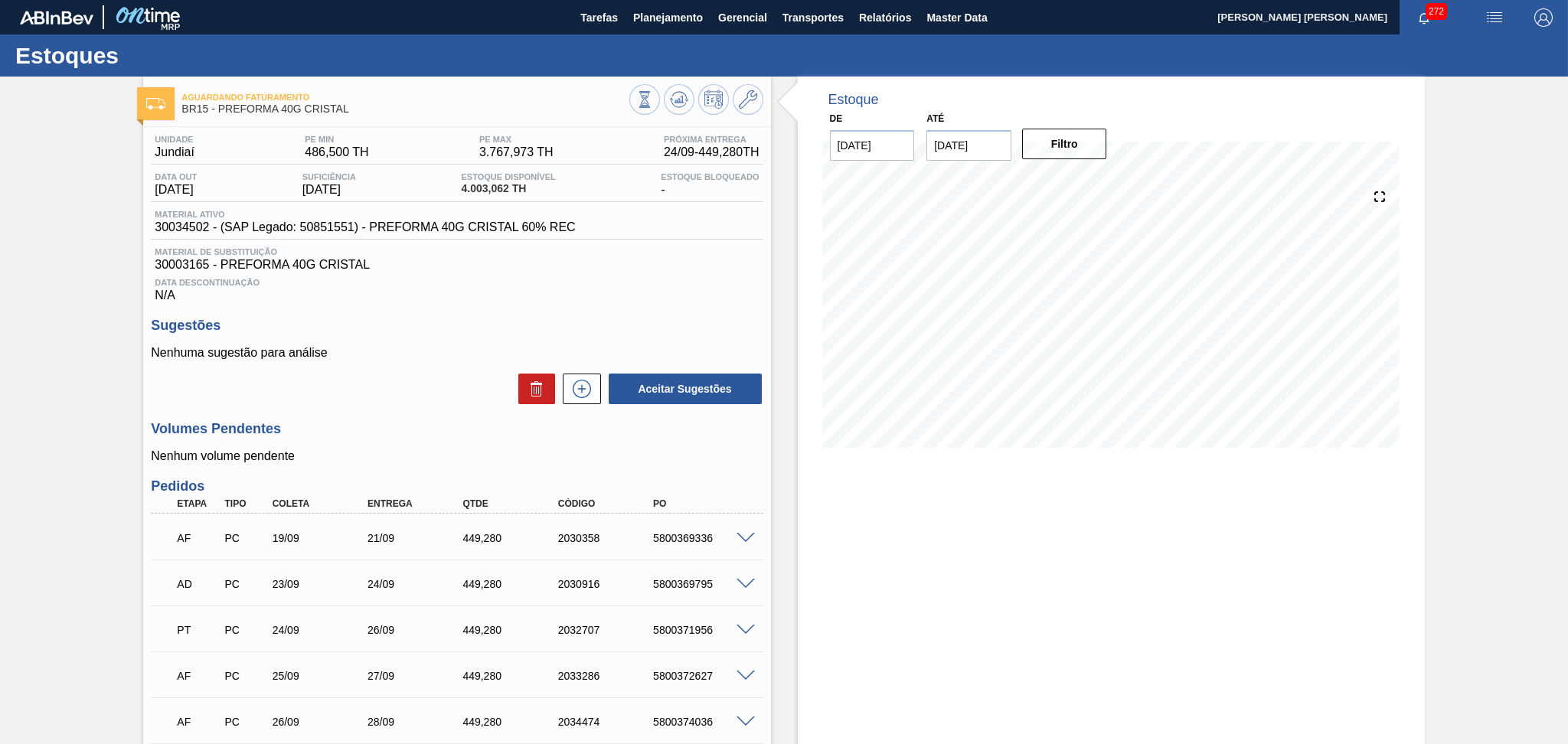
click at [398, 362] on div "Nenhuma sugestão para análise Aceitar Sugestões" at bounding box center [457, 375] width 612 height 59
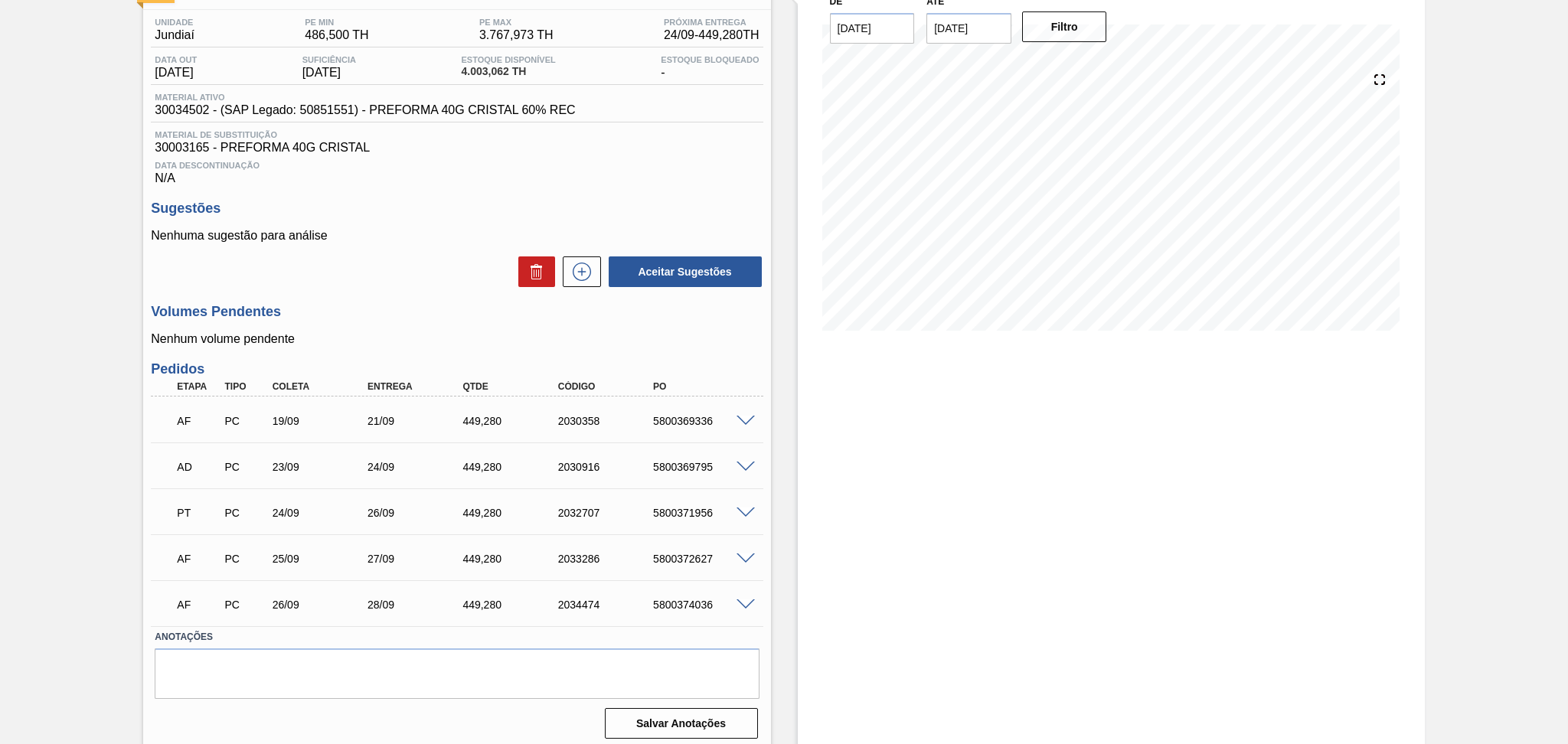
scroll to position [124, 0]
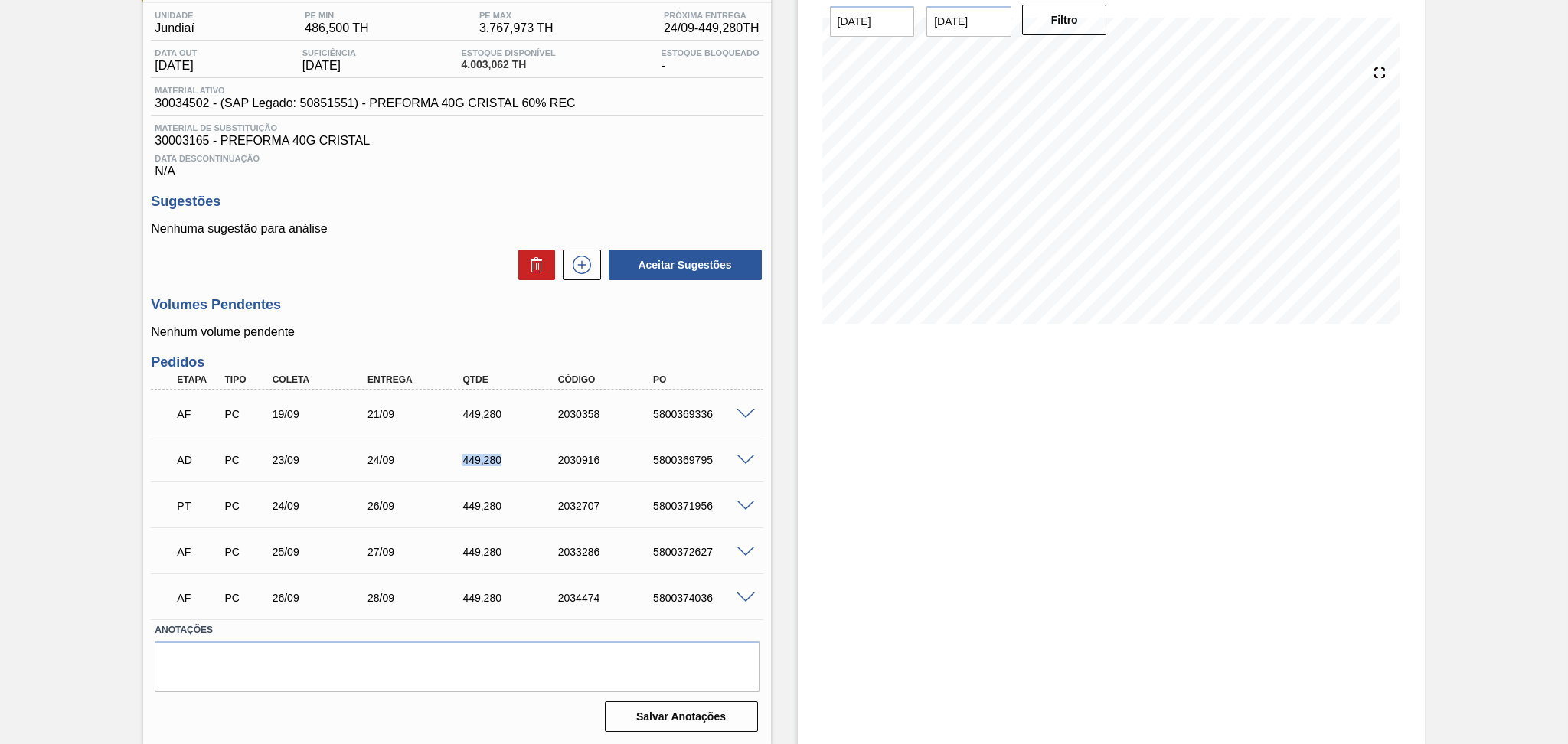
drag, startPoint x: 506, startPoint y: 463, endPoint x: 446, endPoint y: 450, distance: 61.4
click at [446, 450] on div "AD PC 23/09 24/09 449,[PHONE_NUMBER] 5800369795" at bounding box center [452, 458] width 571 height 31
copy div "449,280"
drag, startPoint x: 512, startPoint y: 63, endPoint x: 459, endPoint y: 66, distance: 53.1
click at [459, 66] on div "Data out [DATE] Suficiência [DATE] Estoque Disponível 4.003,062 TH Estoque Bloq…" at bounding box center [457, 63] width 612 height 30
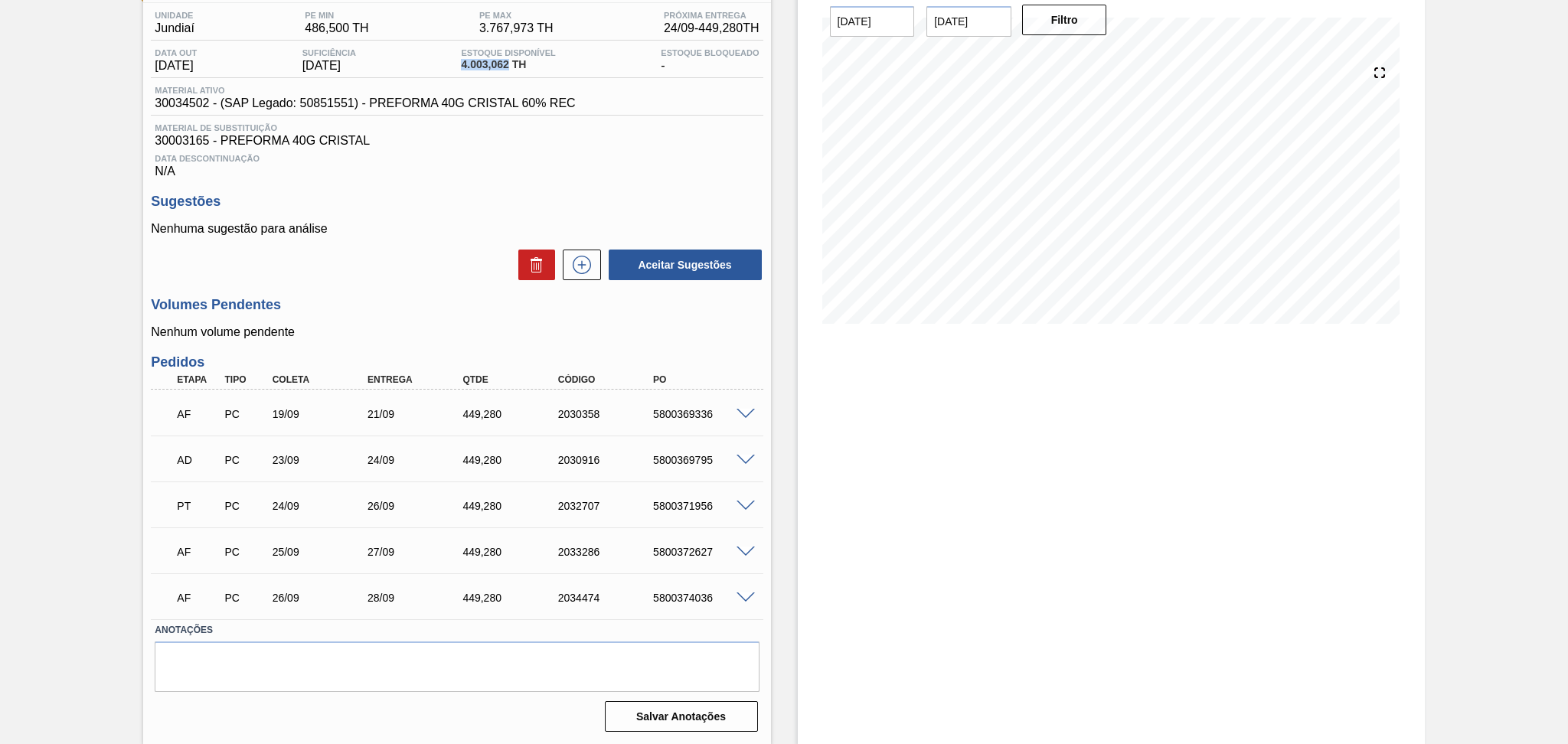
copy span "4.003,062"
click at [419, 301] on h3 "Volumes Pendentes" at bounding box center [457, 305] width 612 height 16
click at [485, 411] on div "449,280" at bounding box center [512, 414] width 107 height 12
click at [474, 450] on div "AD PC 23/09 24/09 449,[PHONE_NUMBER] 5800369795" at bounding box center [452, 458] width 571 height 31
click at [468, 505] on div "449,280" at bounding box center [512, 506] width 107 height 12
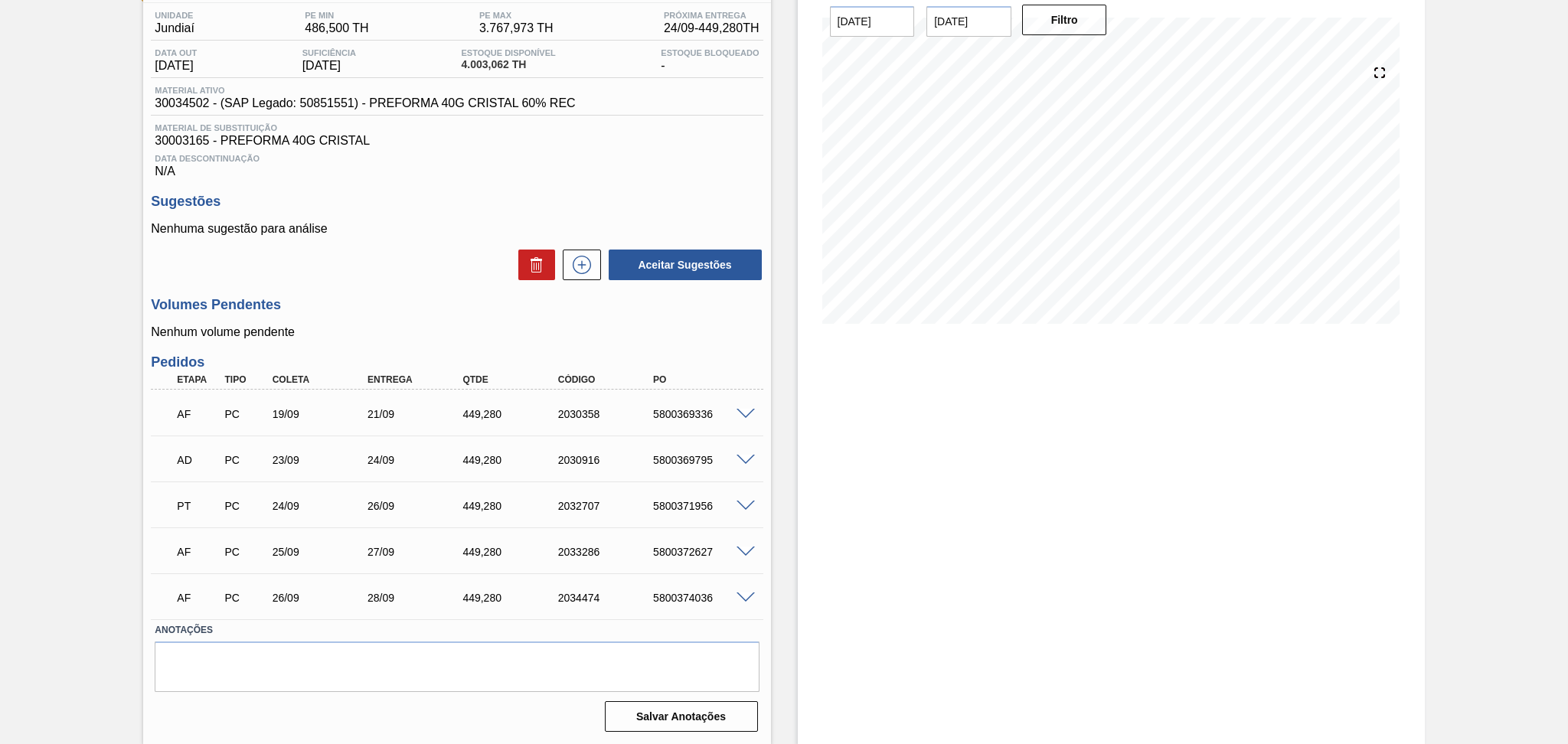
click at [468, 556] on div "449,280" at bounding box center [512, 552] width 107 height 12
click at [471, 605] on div "AF PC 26/09 28/09 449,[PHONE_NUMBER] 5800374036" at bounding box center [452, 596] width 571 height 31
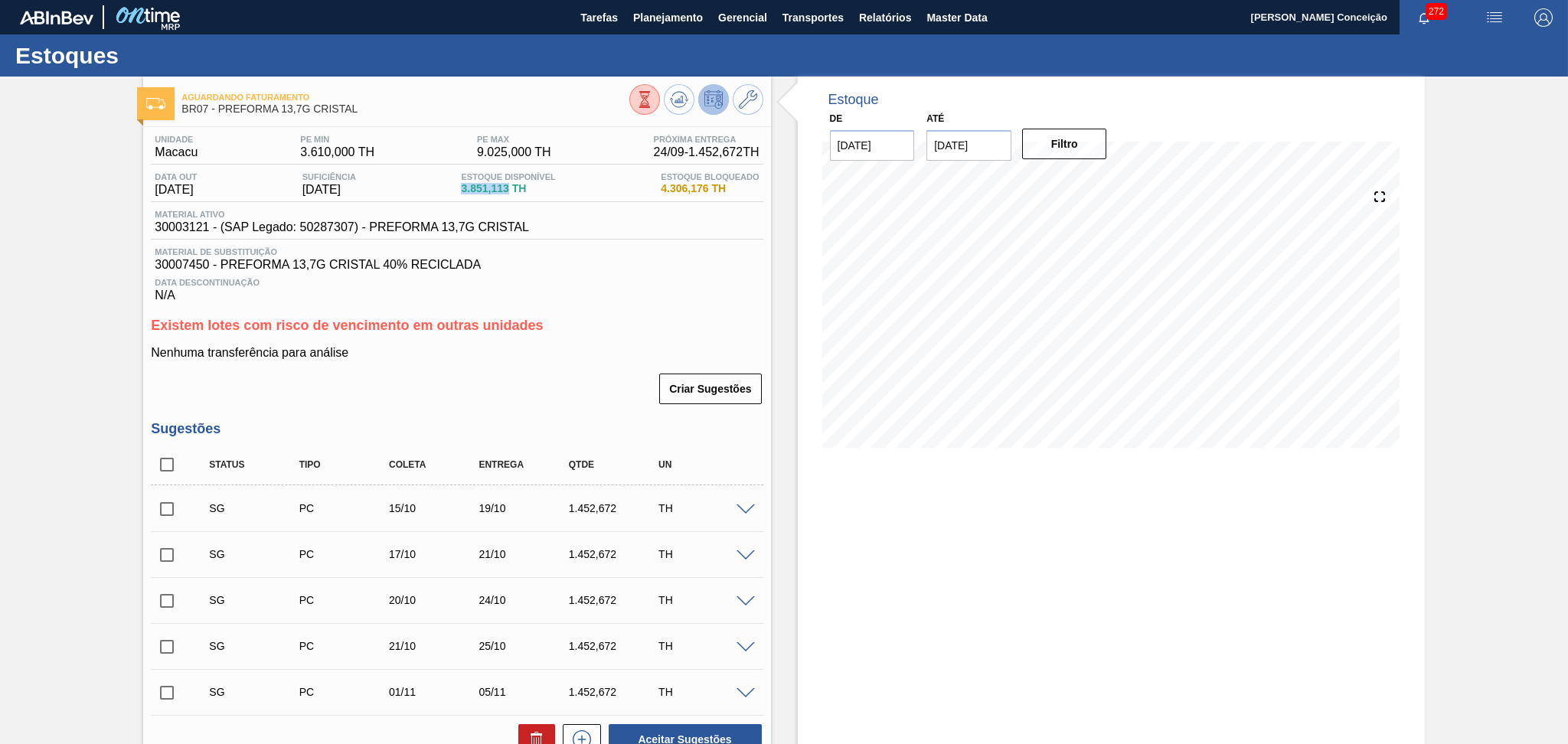
drag, startPoint x: 514, startPoint y: 187, endPoint x: 457, endPoint y: 187, distance: 57.0
click at [457, 187] on div "Data out 19/10/2025 Suficiência 25/10/2025 Estoque Disponível 3.851,113 TH Esto…" at bounding box center [457, 187] width 612 height 30
copy span "3.851,113"
click at [543, 303] on div "Unidade Macacu PE MIN 3.610,000 TH PE MAX 9.025,000 TH Próxima Entrega 24/09 - …" at bounding box center [456, 669] width 627 height 1085
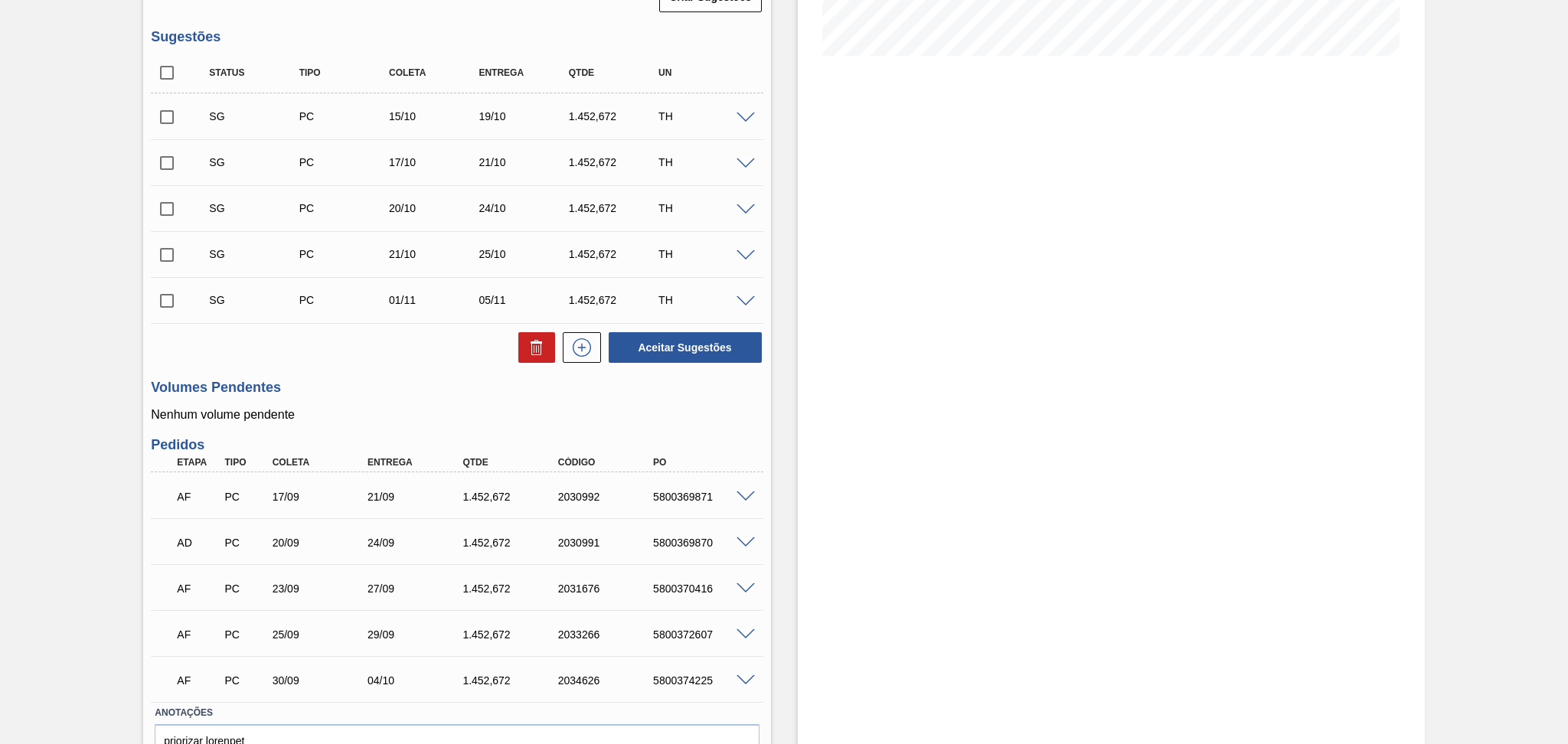
scroll to position [474, 0]
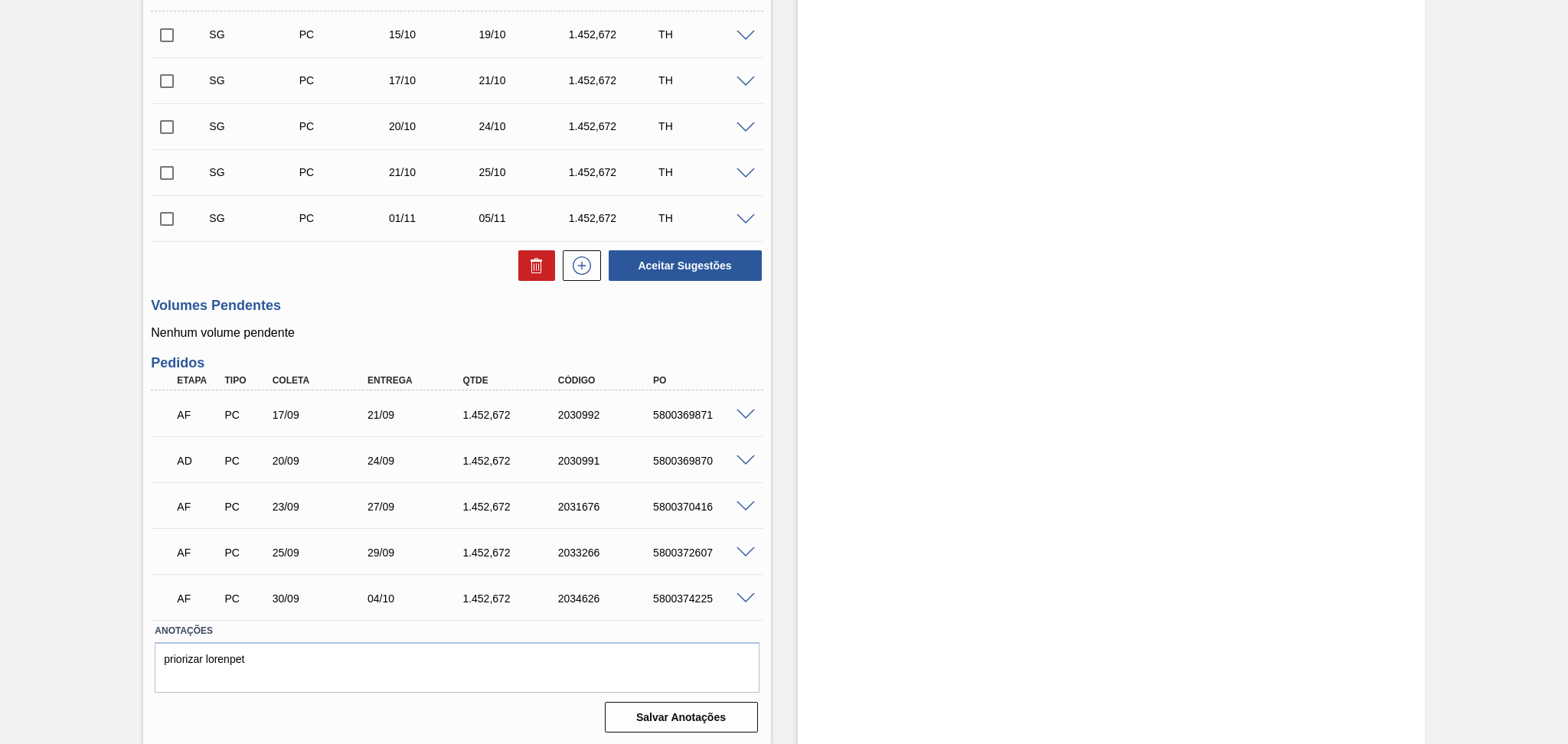
click at [388, 260] on div "Aceitar Sugestões" at bounding box center [457, 266] width 612 height 34
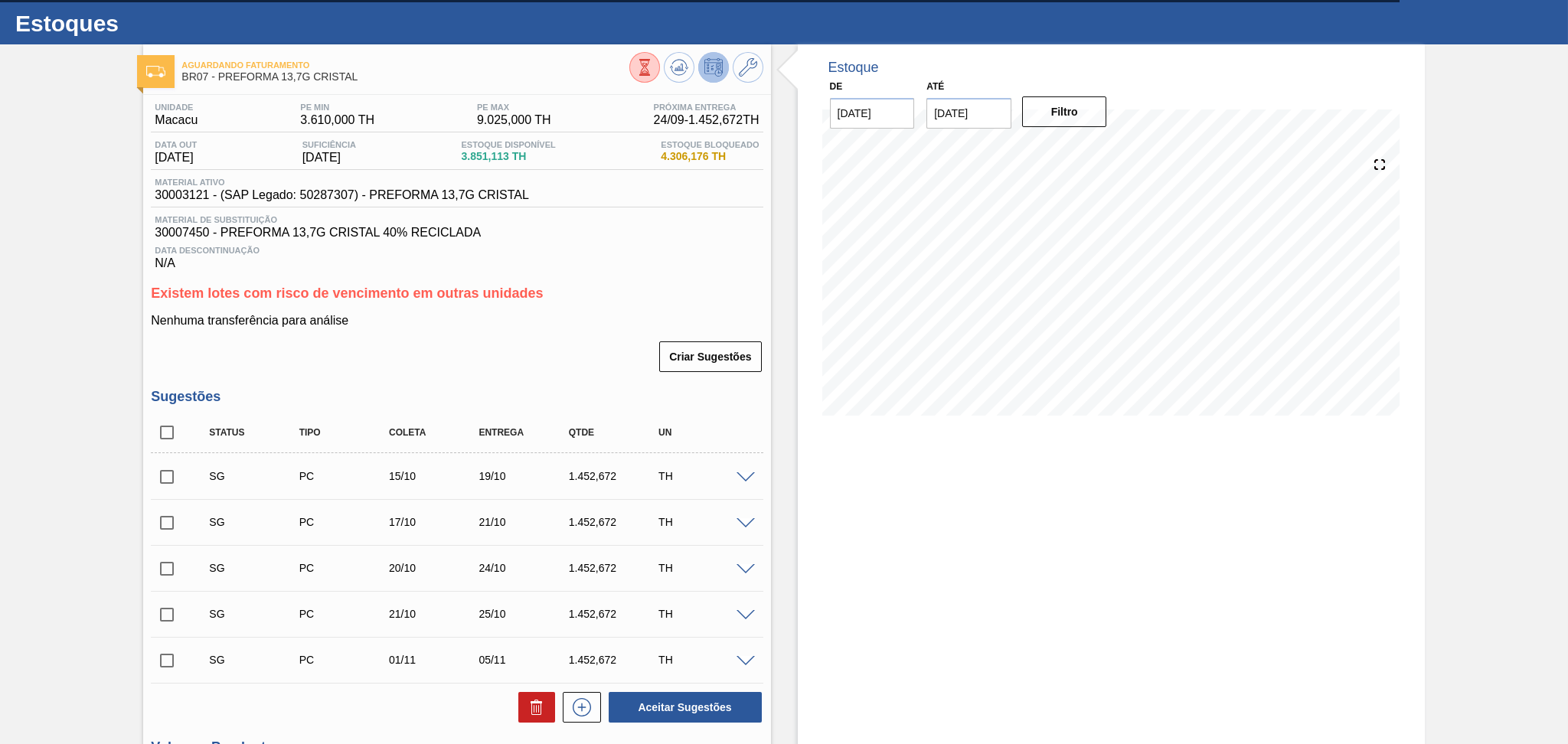
scroll to position [0, 0]
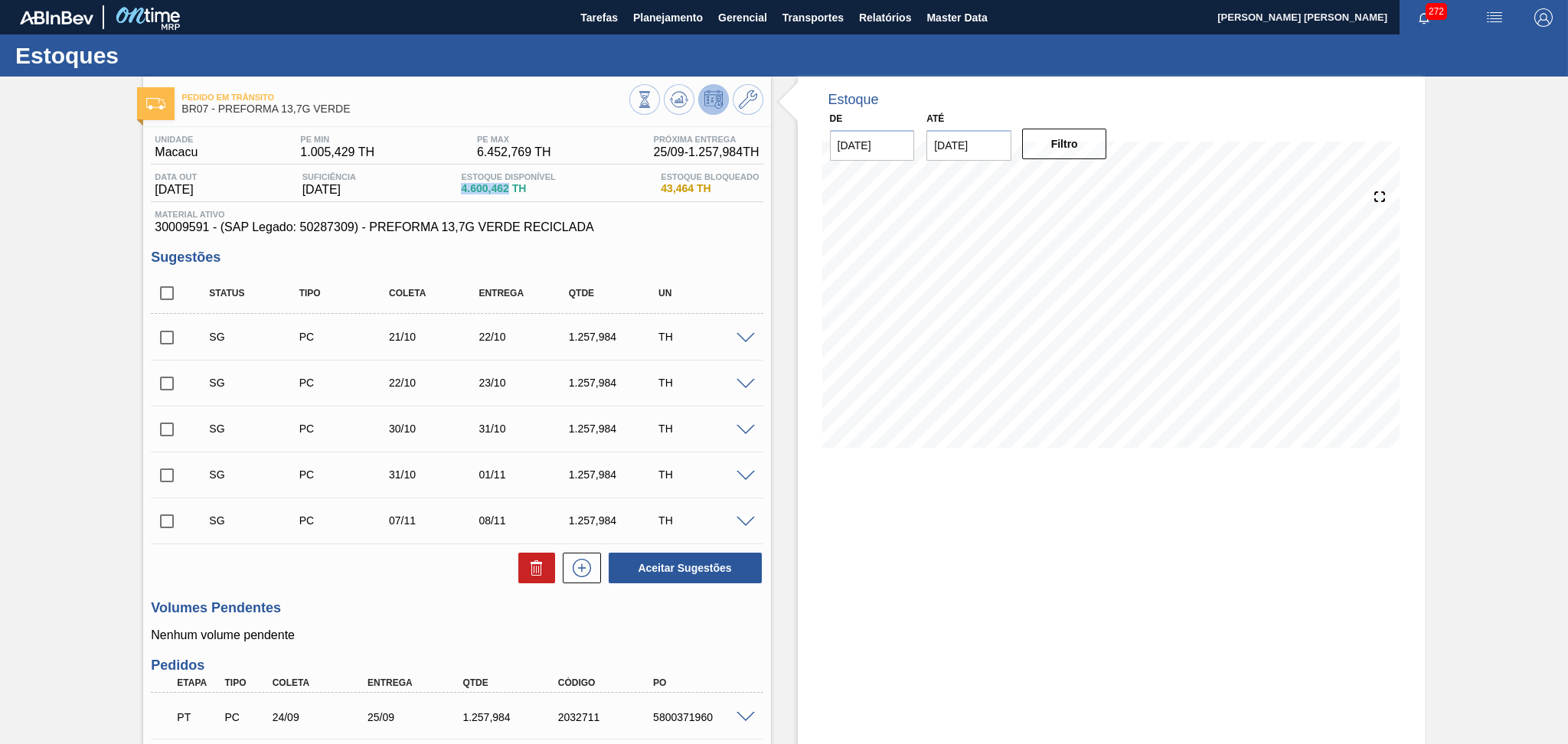
drag, startPoint x: 517, startPoint y: 184, endPoint x: 461, endPoint y: 183, distance: 56.0
click at [461, 183] on div "Data out [DATE] Suficiência [DATE] Estoque Disponível 4.600,462 TH Estoque Bloq…" at bounding box center [457, 187] width 612 height 30
copy span "4.600,462"
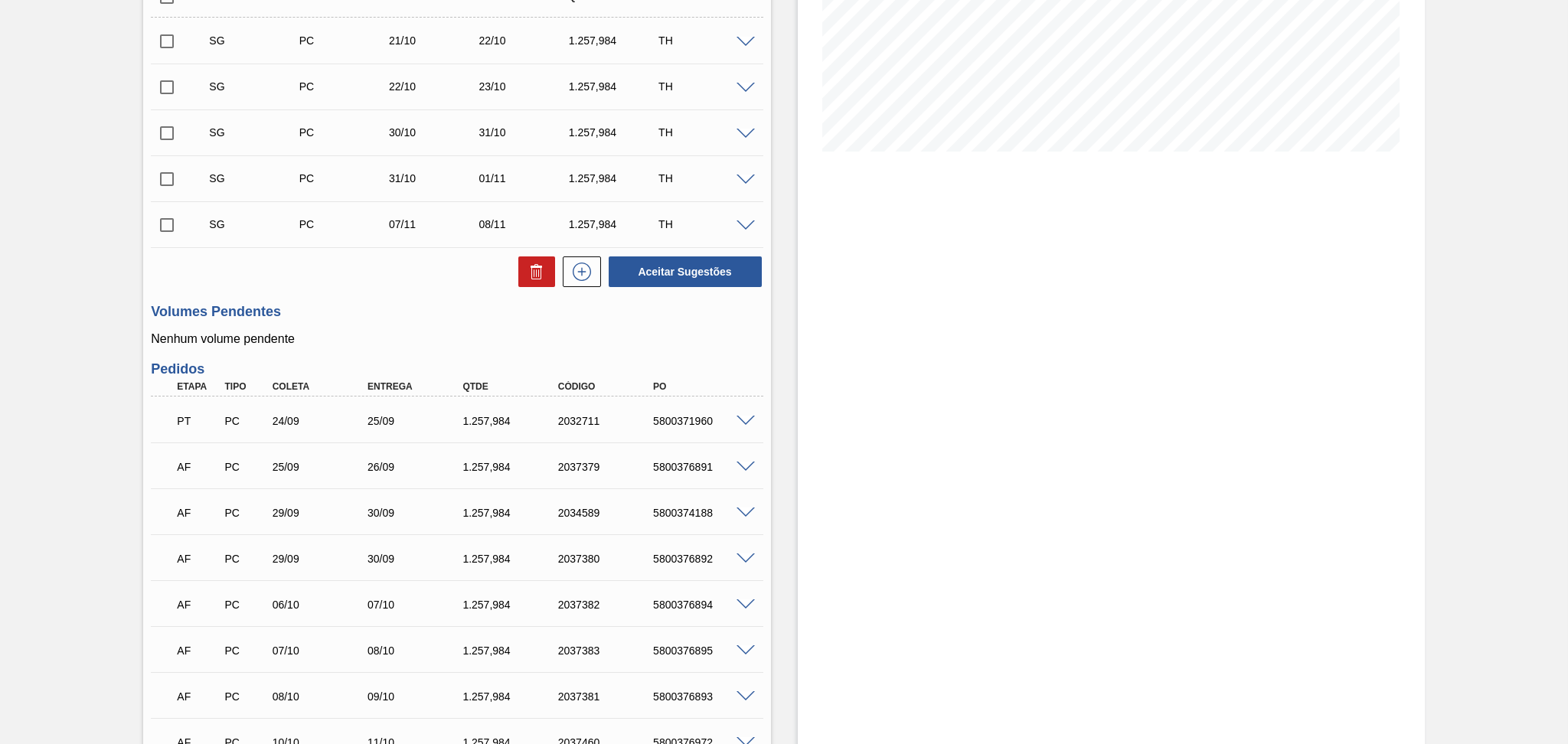
scroll to position [306, 0]
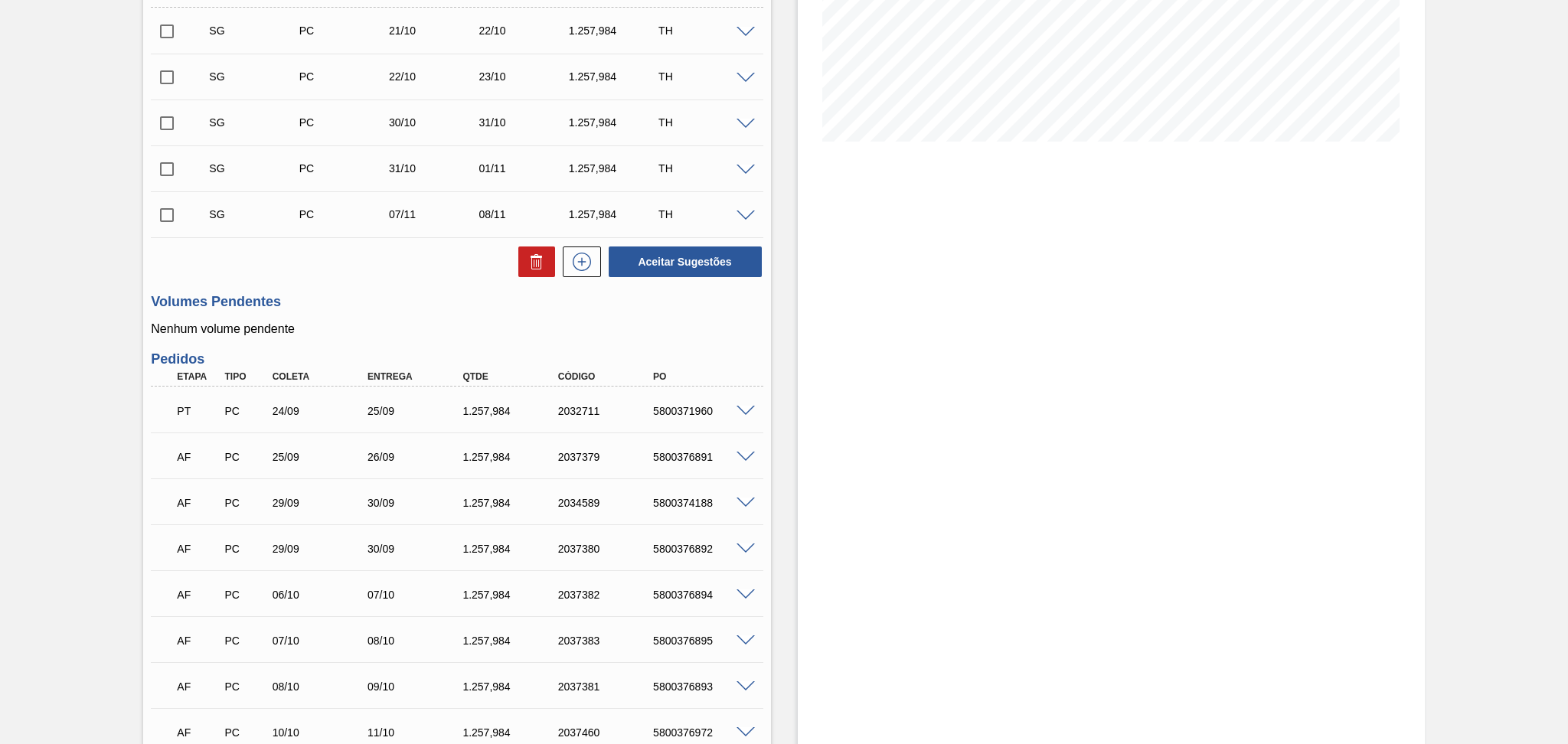
click at [449, 305] on h3 "Volumes Pendentes" at bounding box center [457, 302] width 612 height 16
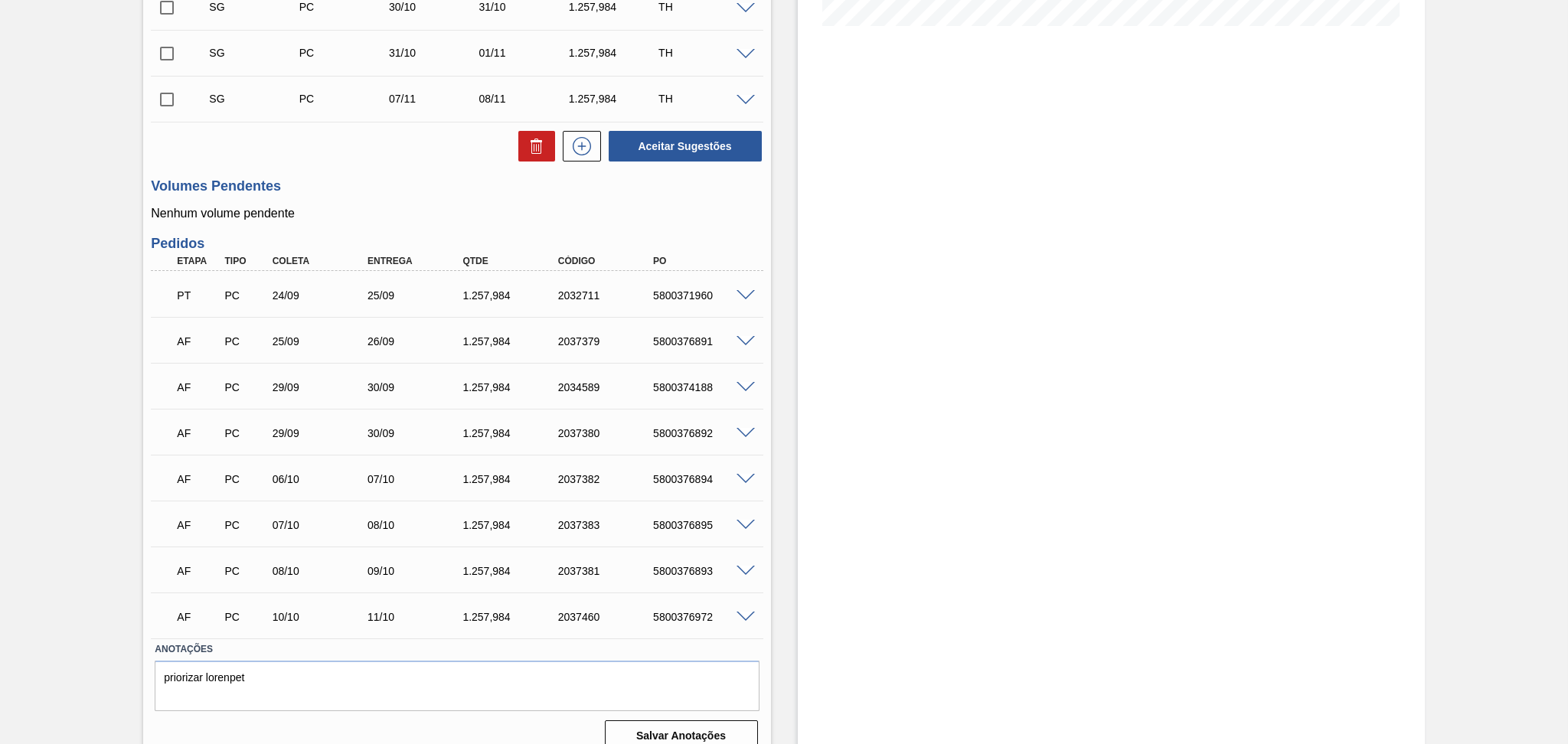
scroll to position [441, 0]
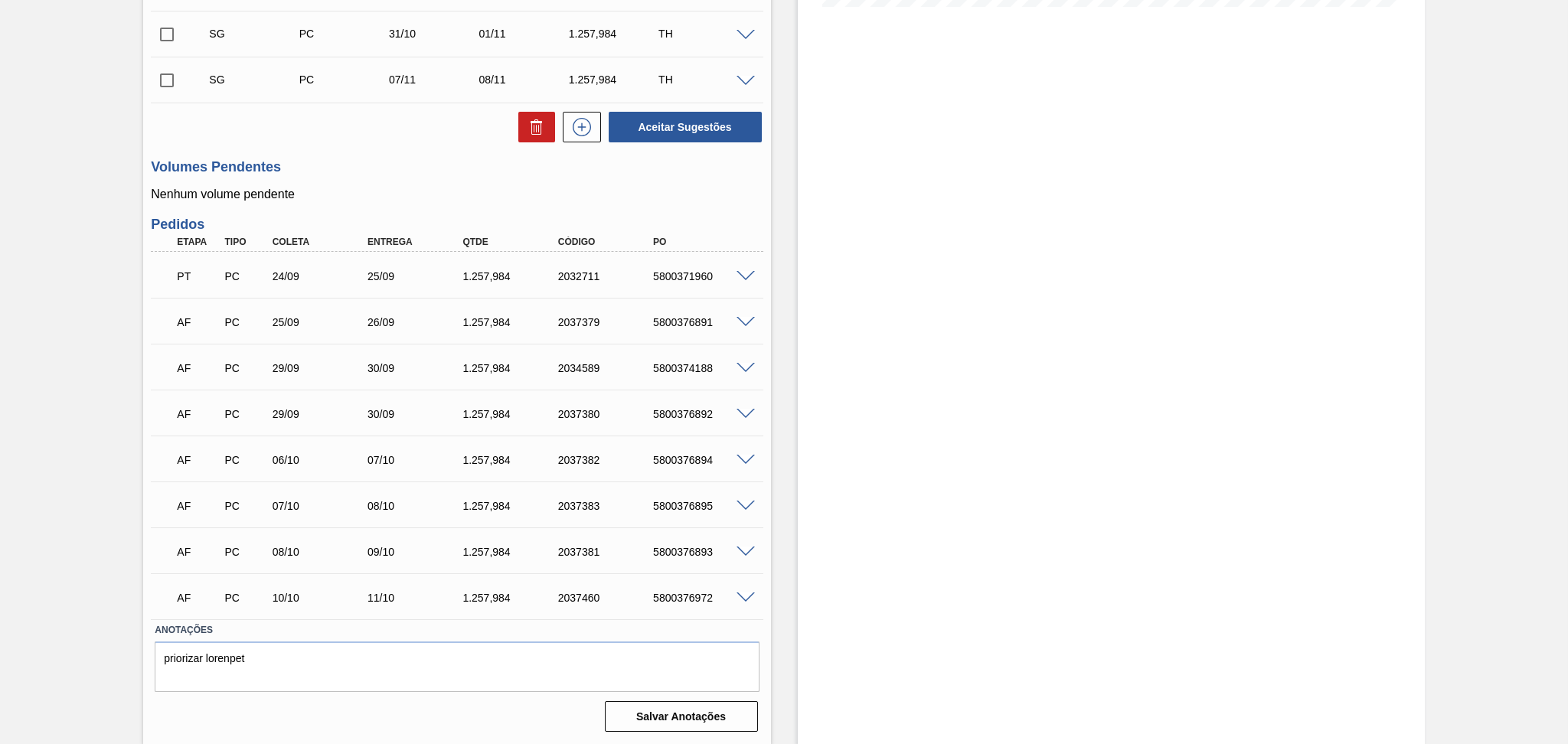
click at [741, 322] on span at bounding box center [745, 322] width 19 height 12
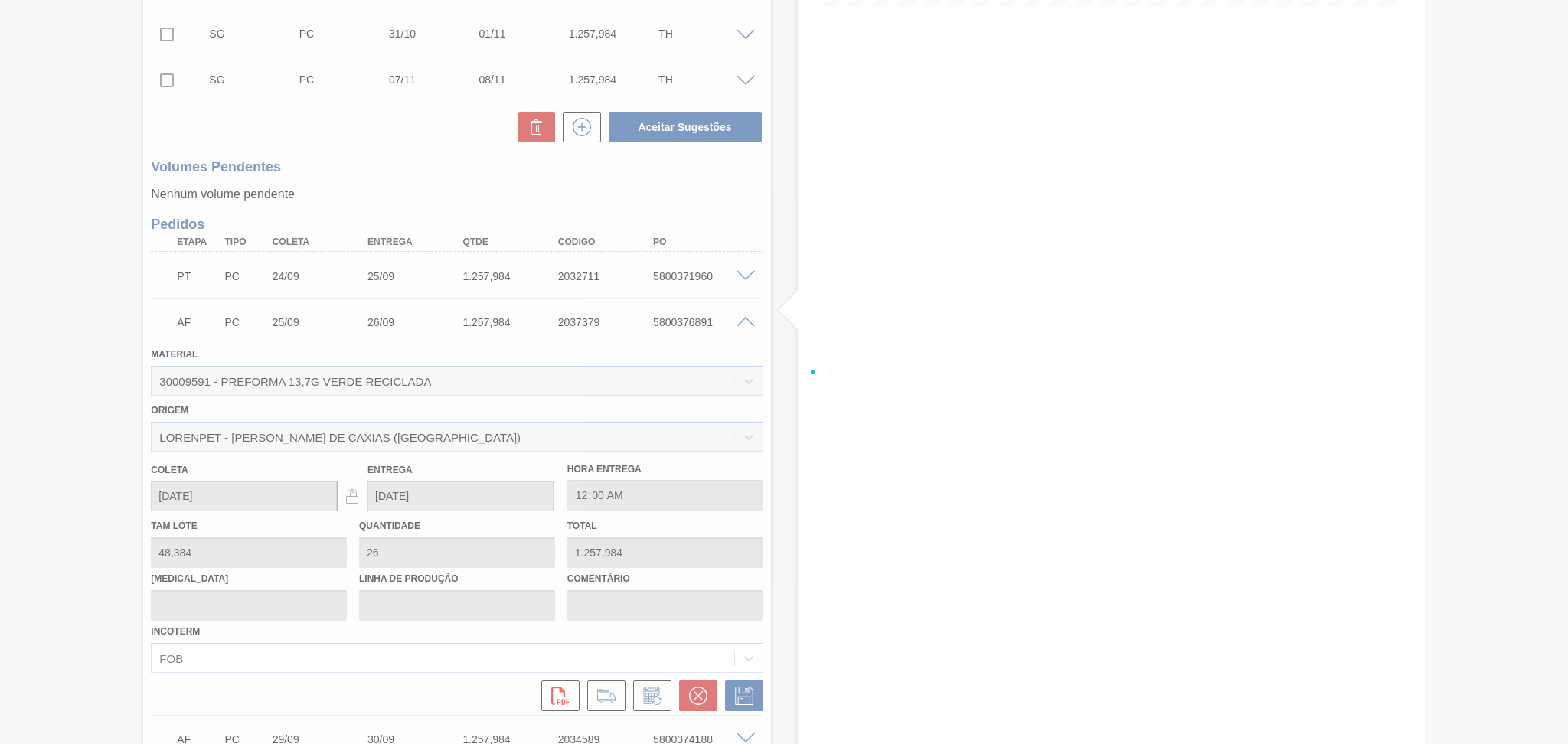
click at [741, 322] on div at bounding box center [784, 372] width 1568 height 744
click at [741, 321] on div at bounding box center [784, 372] width 1568 height 744
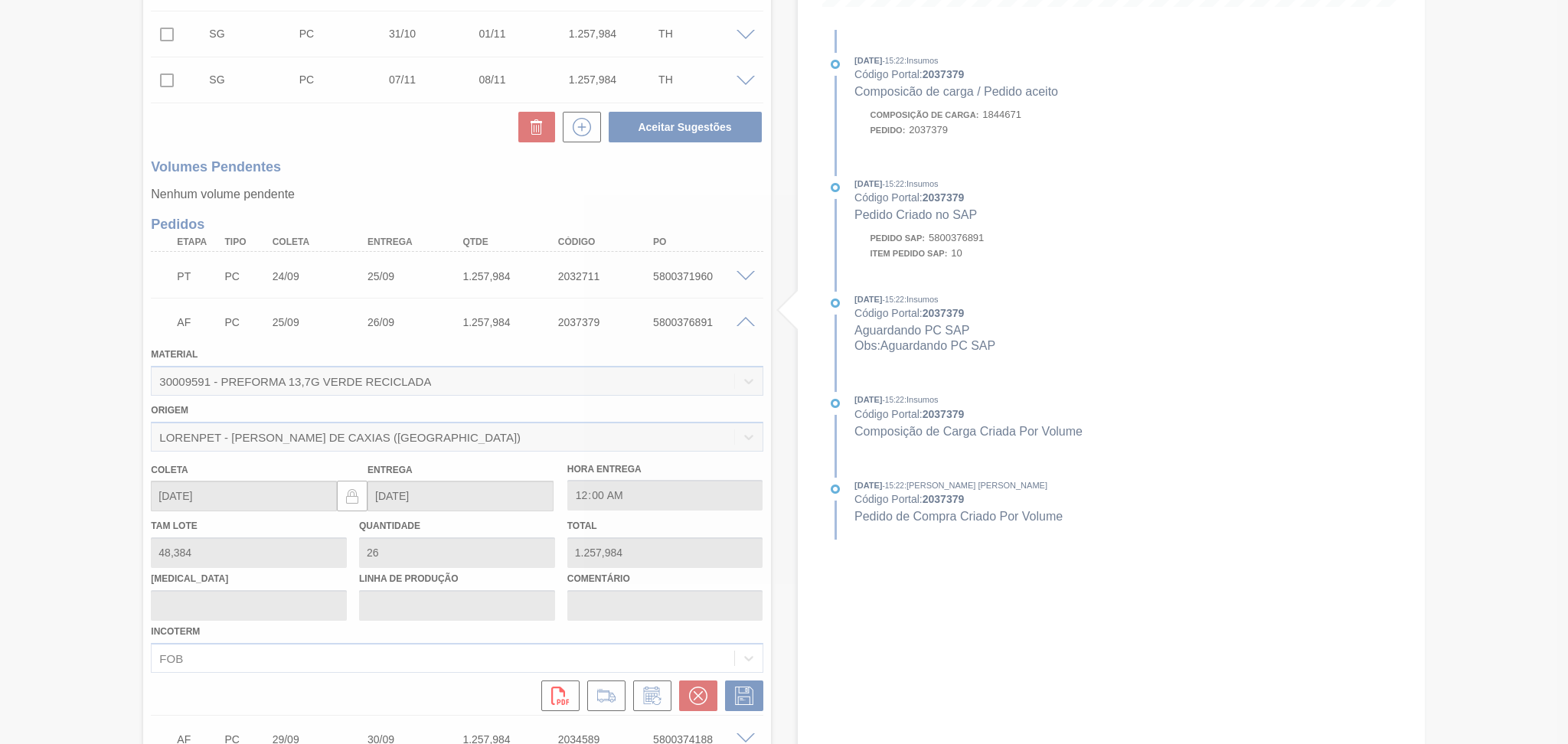
click at [741, 321] on div at bounding box center [784, 372] width 1568 height 744
click at [744, 322] on div at bounding box center [784, 372] width 1568 height 744
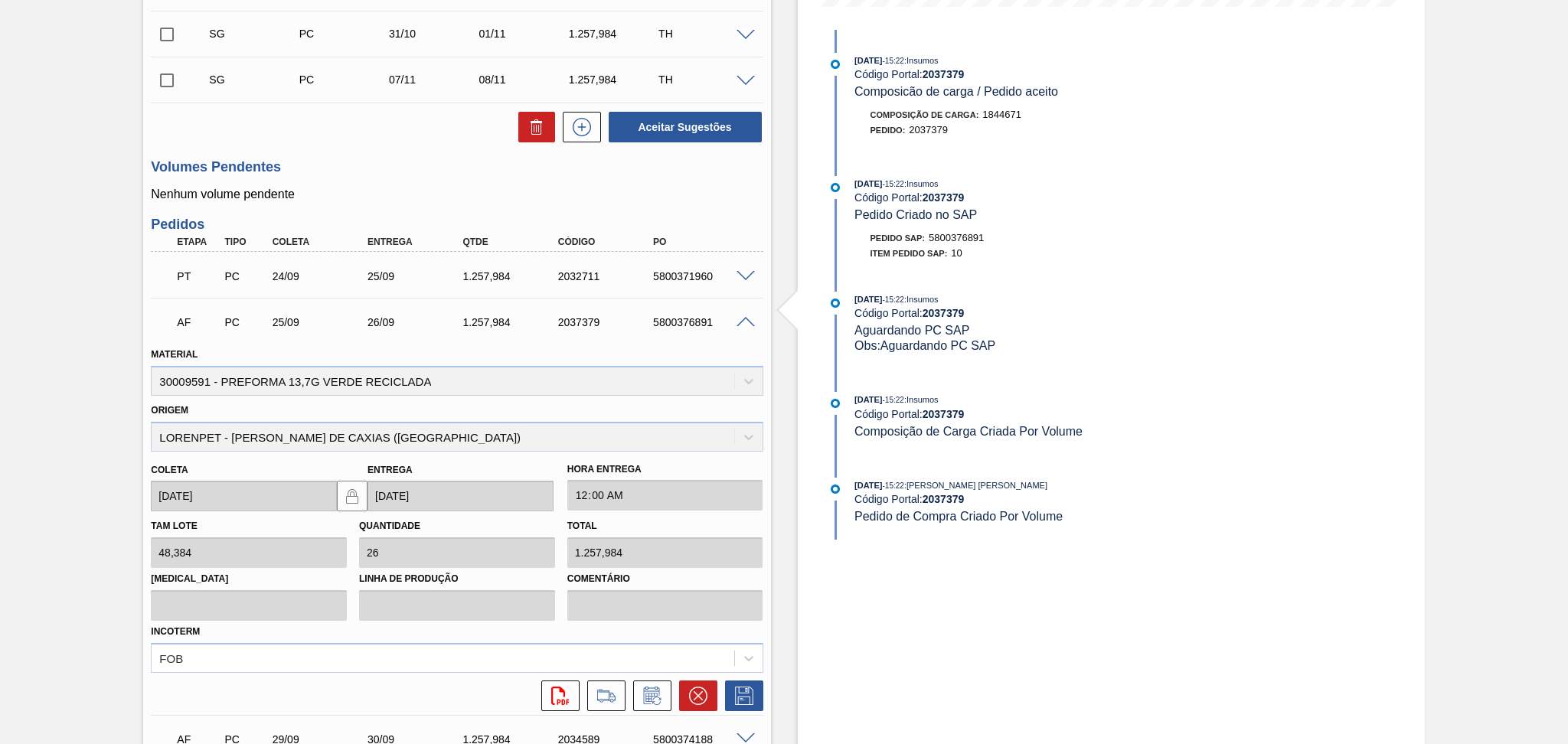
click at [748, 324] on span at bounding box center [745, 322] width 19 height 12
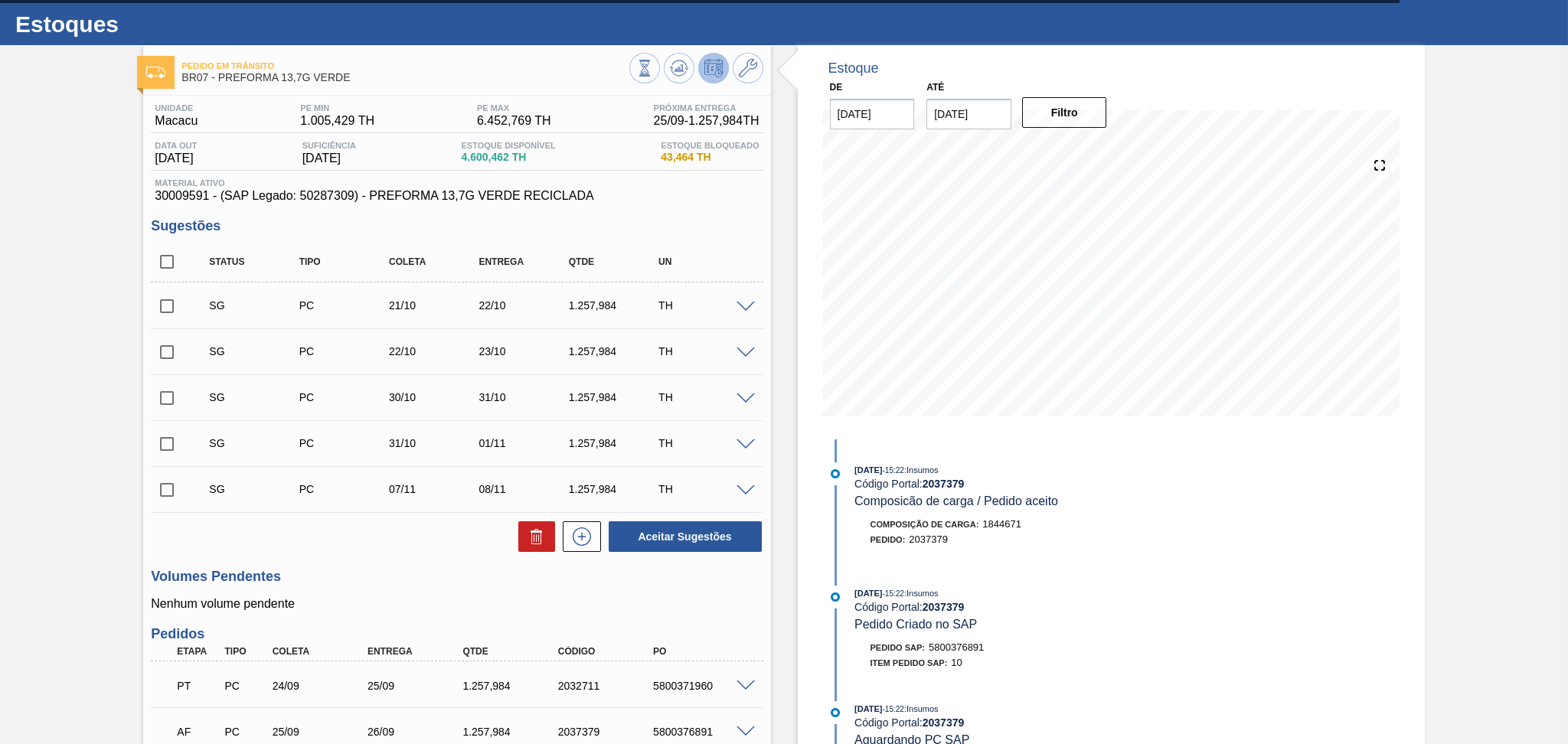
scroll to position [0, 0]
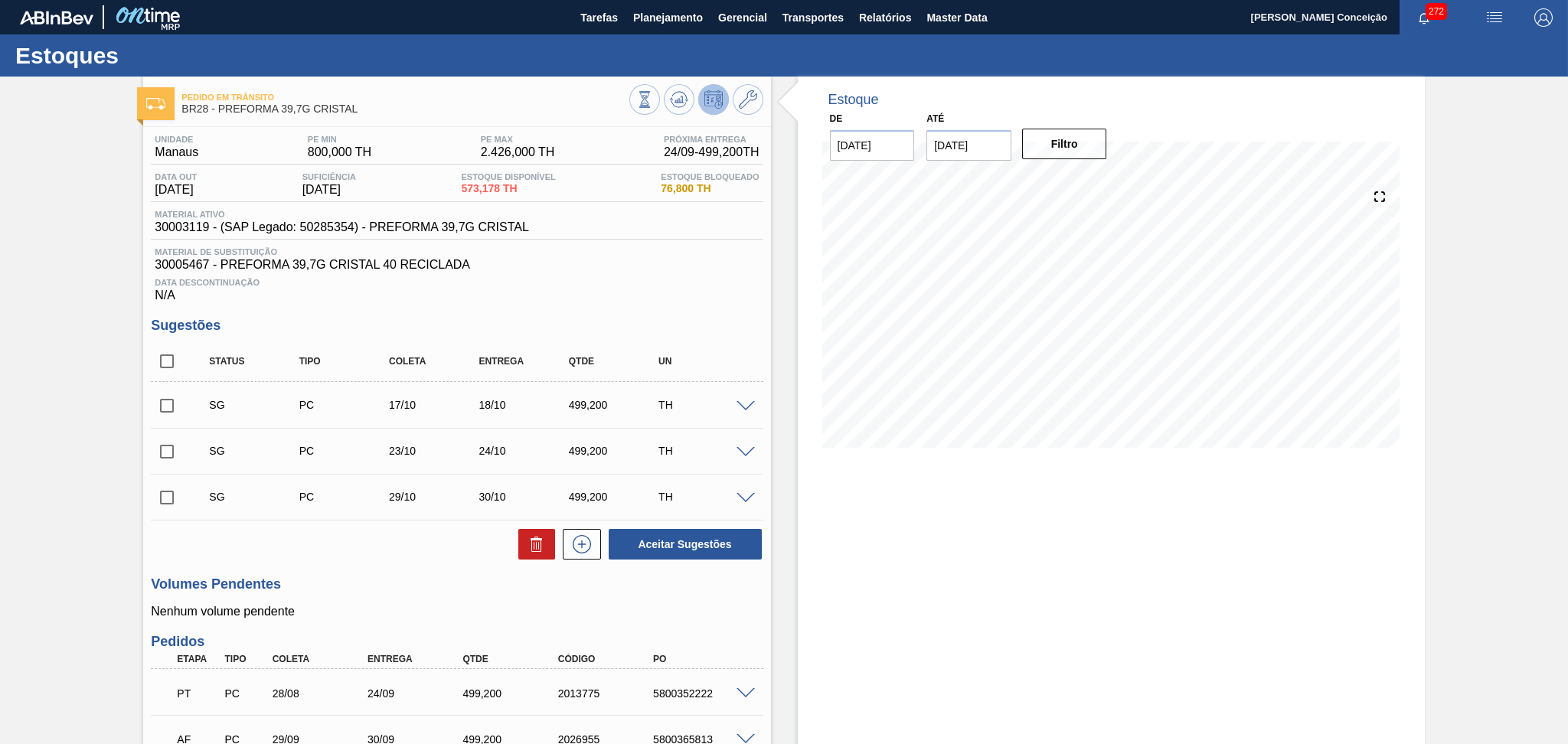
click at [0, 417] on div "Pedido em Trânsito BR28 - PREFORMA 39,7G CRISTAL Unidade Manaus PE MIN 800,000 …" at bounding box center [784, 504] width 1568 height 856
click at [589, 269] on span "30005467 - PREFORMA 39,7G CRISTAL 40 RECICLADA" at bounding box center [456, 265] width 604 height 14
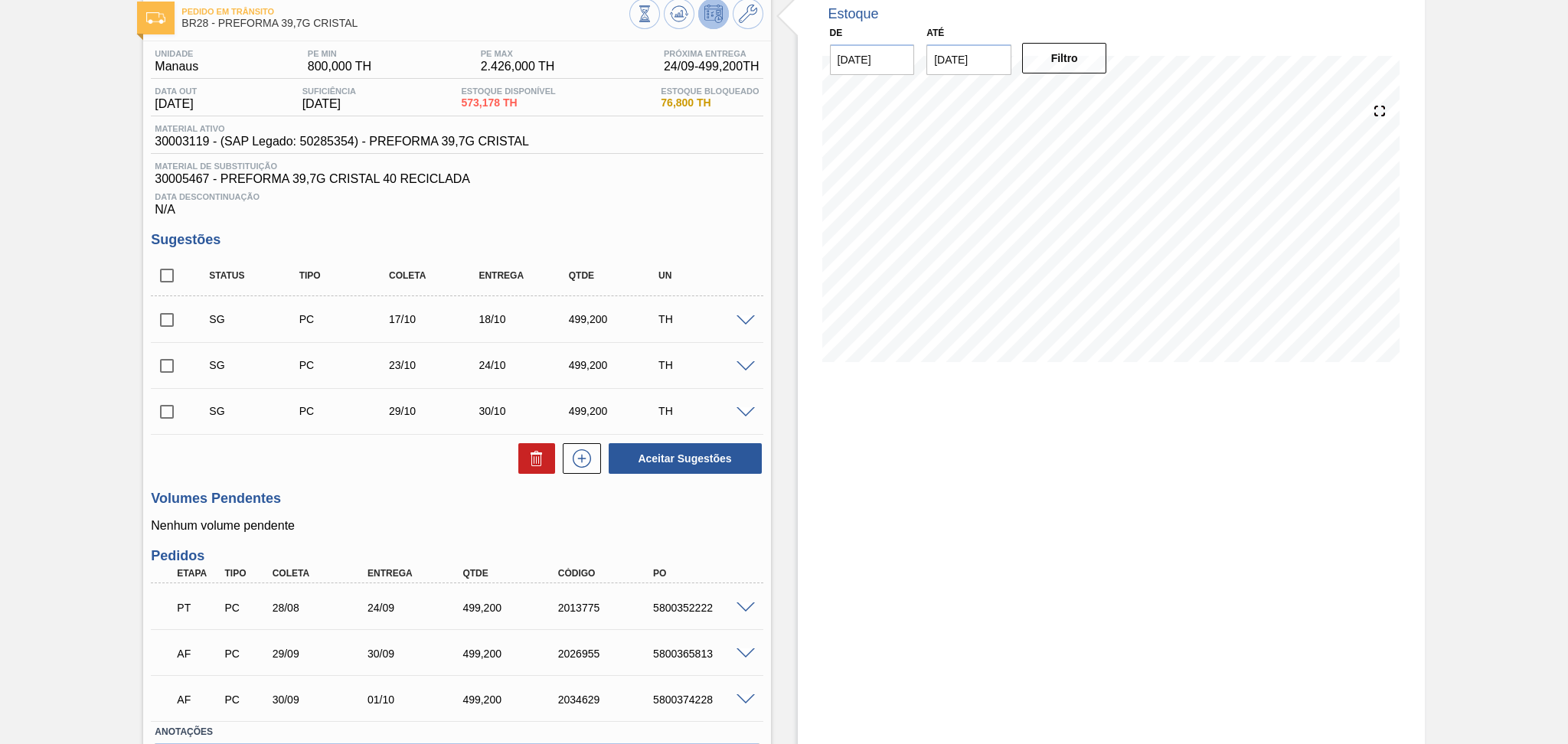
scroll to position [187, 0]
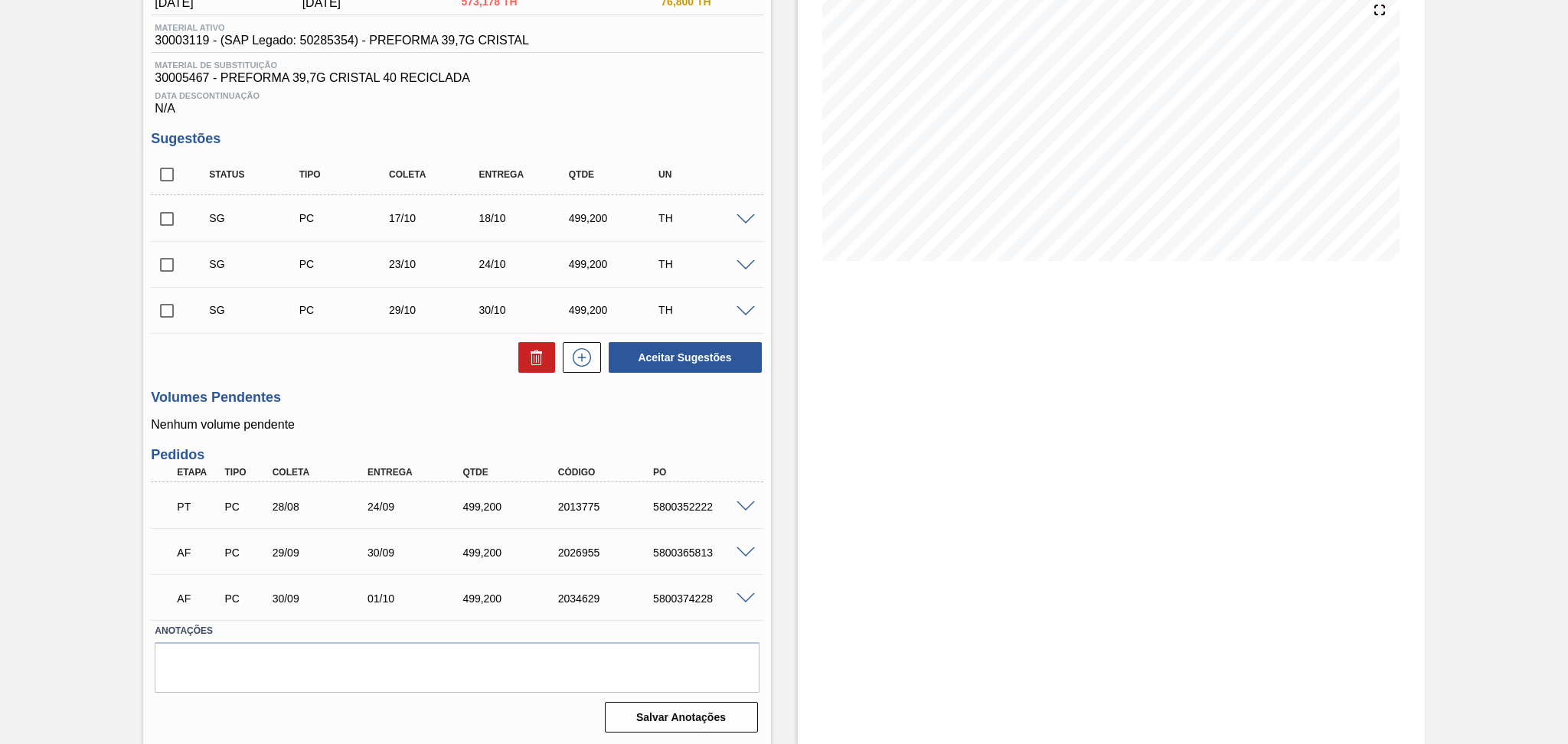
click at [347, 410] on div "Volumes Pendentes Nenhum volume pendente" at bounding box center [457, 410] width 612 height 42
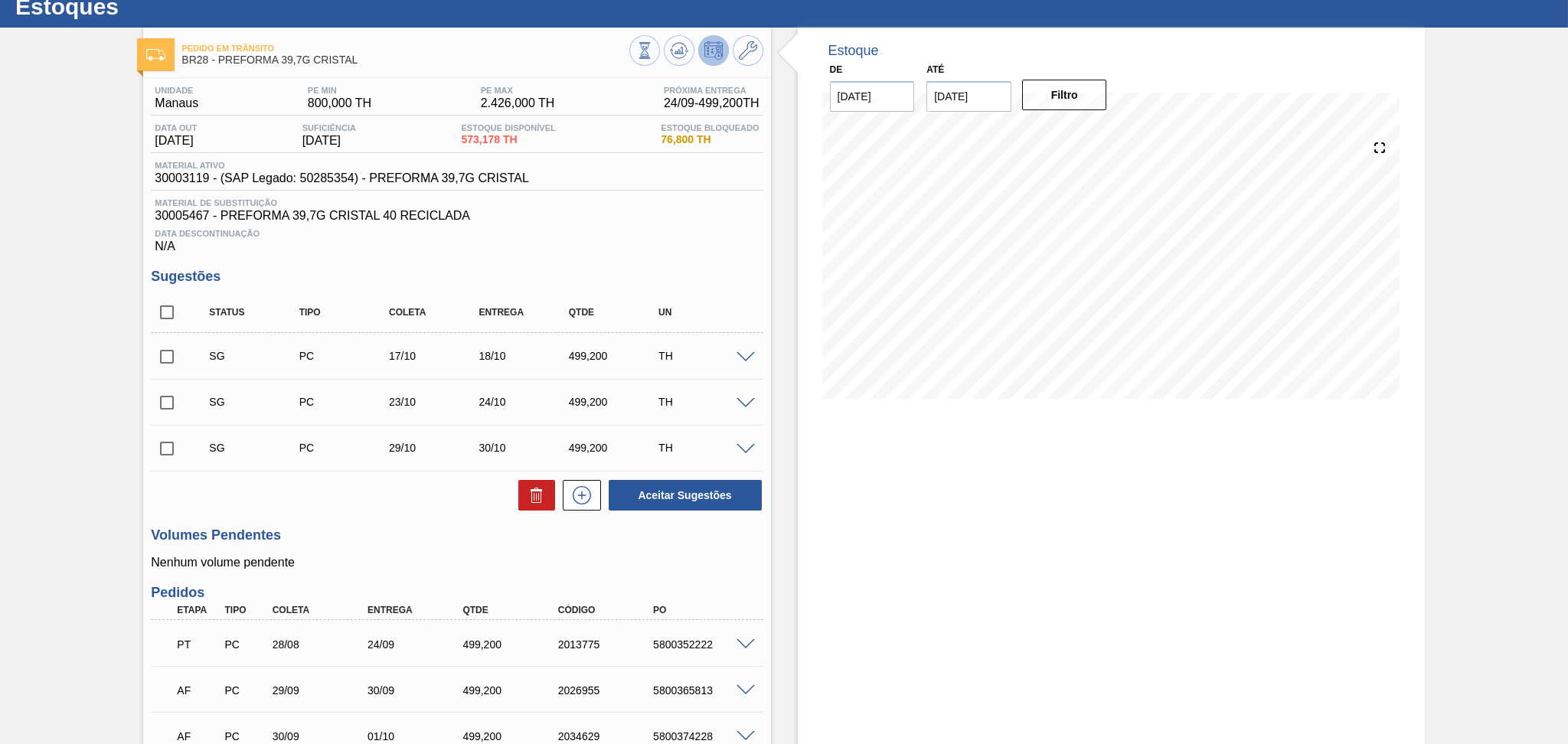
scroll to position [0, 0]
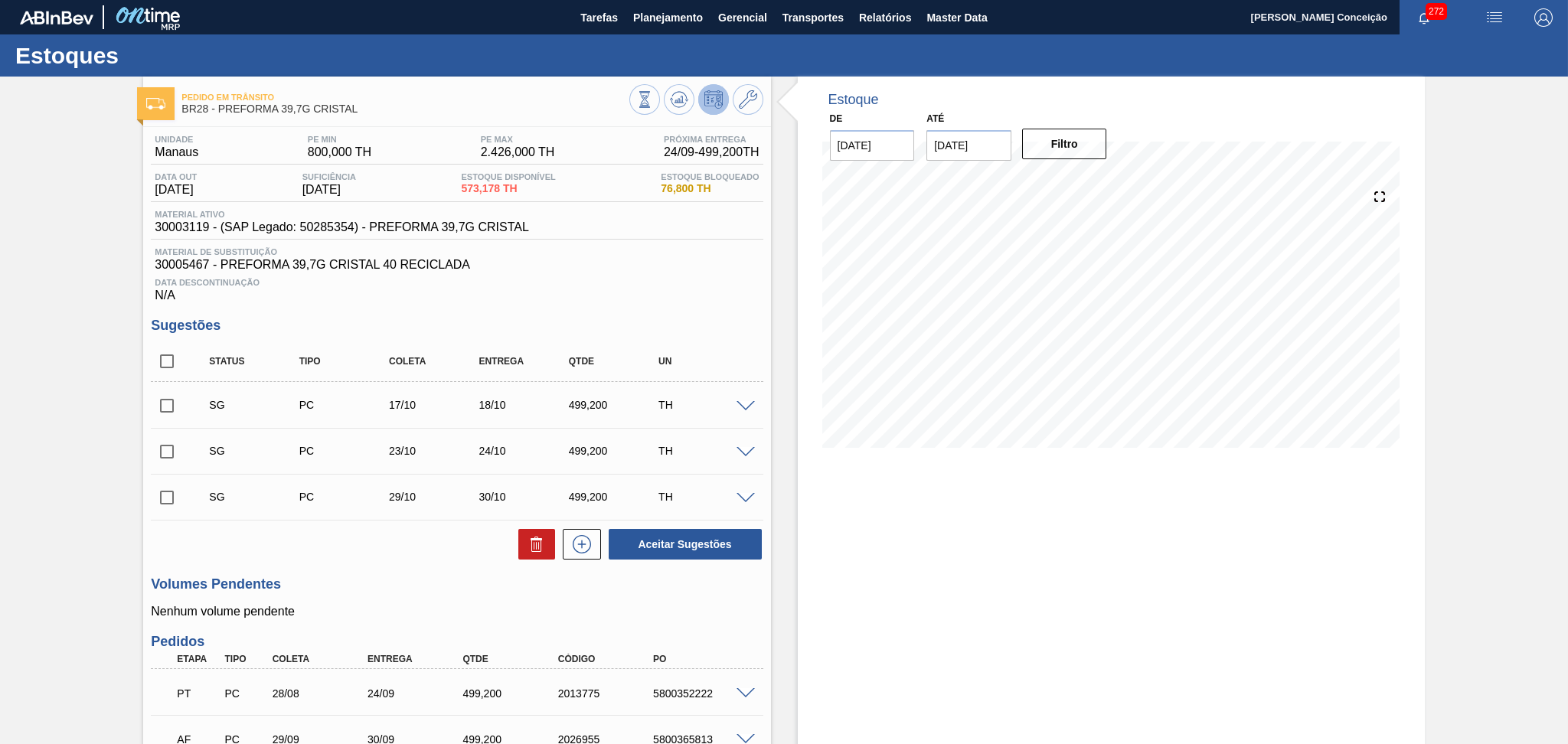
click at [732, 317] on h3 "Sugestões" at bounding box center [457, 325] width 612 height 16
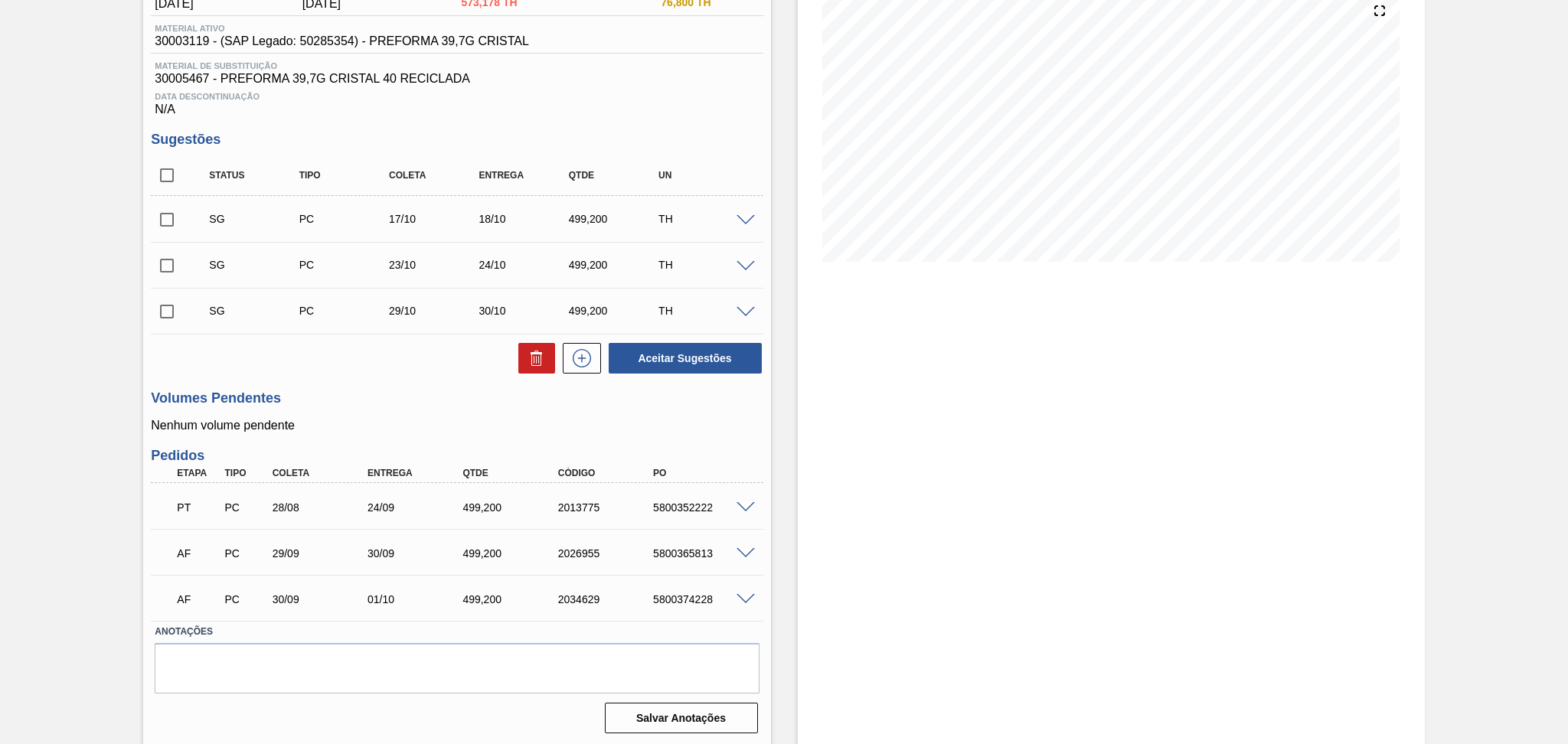
scroll to position [187, 0]
click at [878, 558] on div "Estoque De [DATE] Até [DATE] Filtro 25/09 Projeção de Estoque 1,072.378 [DOMAIN…" at bounding box center [1110, 317] width 627 height 856
click at [825, 397] on div "Estoque De 24/09/2025 Até 30/11/2025 Filtro 25/09 Projeção de Estoque 1,072.378…" at bounding box center [1110, 317] width 627 height 856
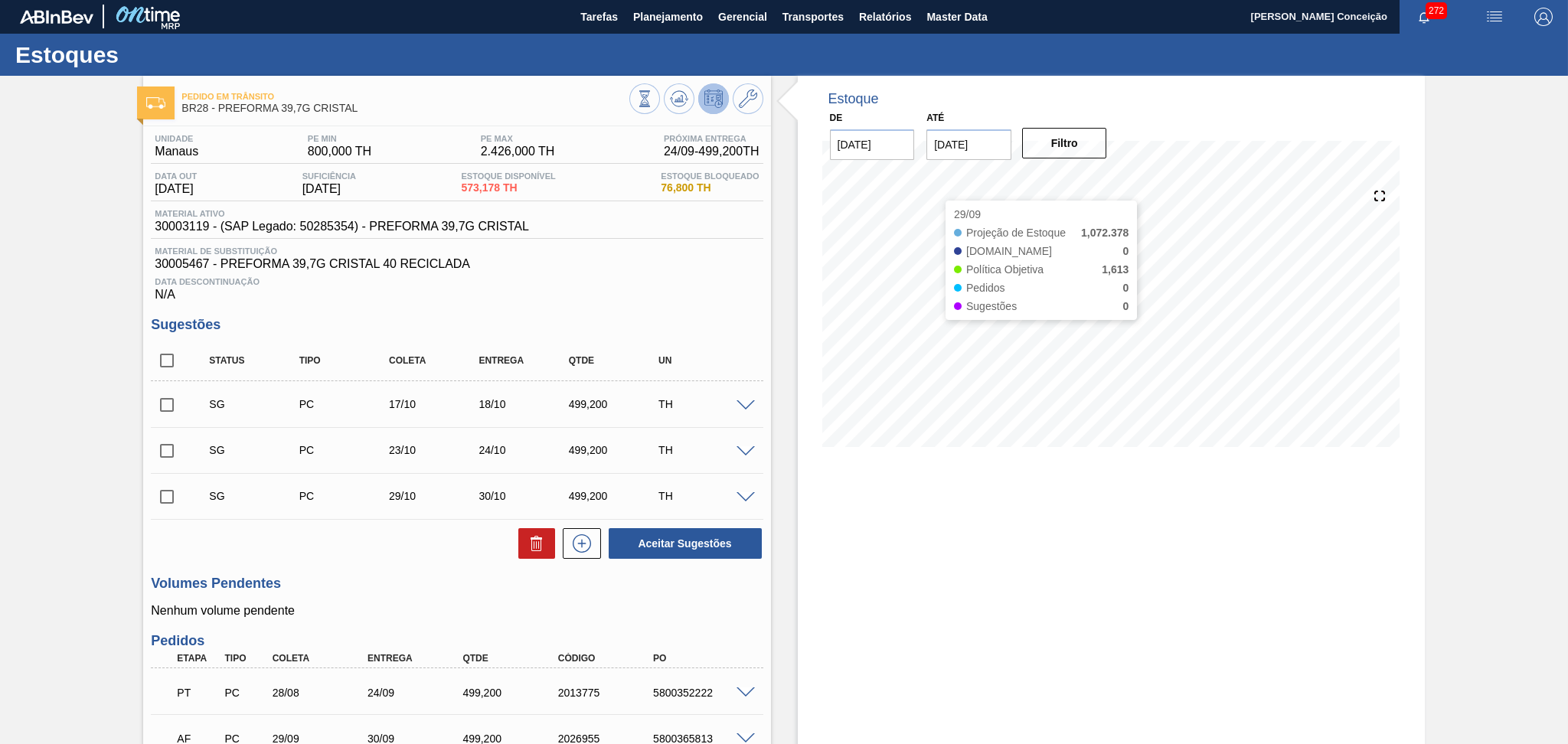
scroll to position [0, 0]
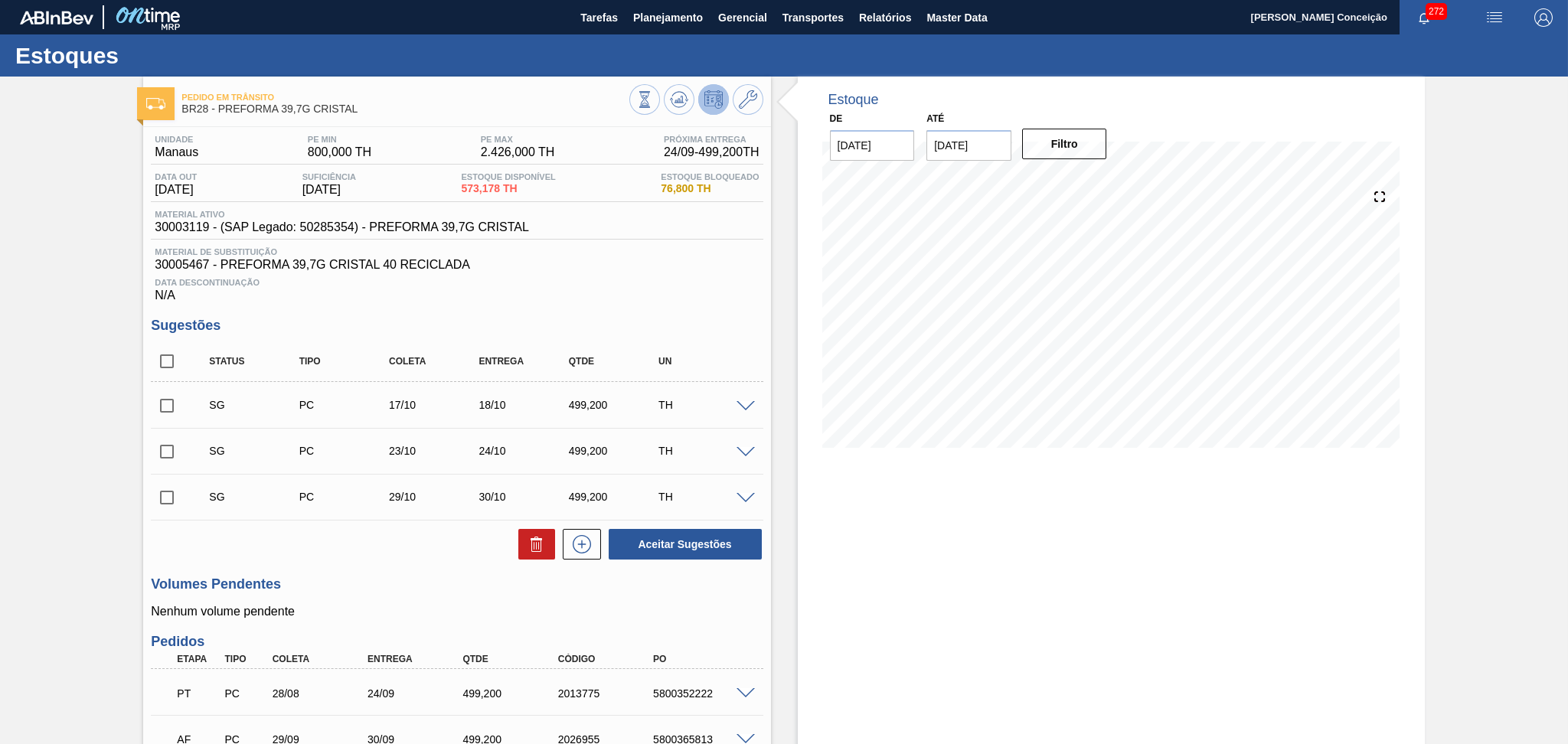
click at [497, 296] on div "Data Descontinuação N/A" at bounding box center [457, 286] width 612 height 31
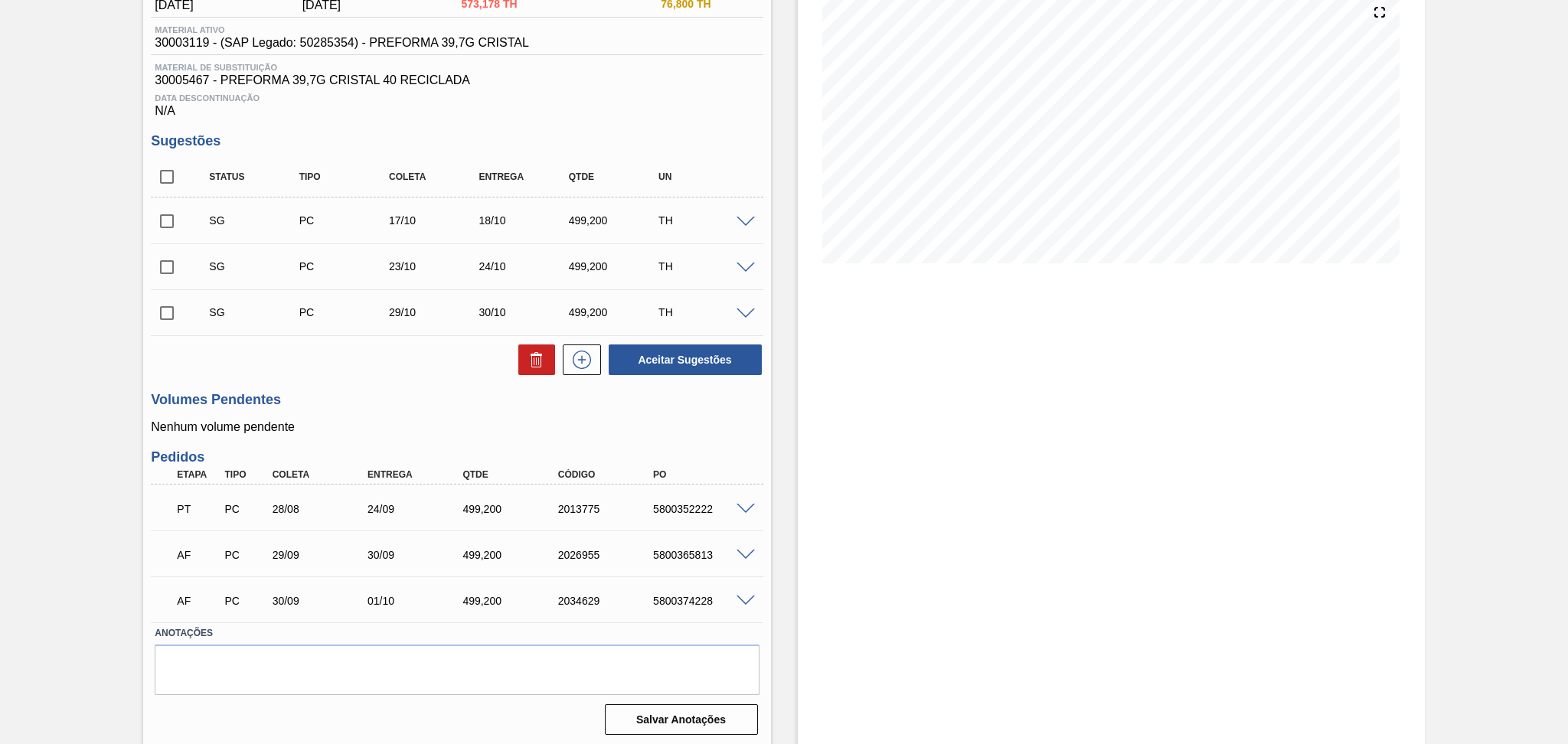
scroll to position [187, 0]
click at [329, 388] on div "Unidade Manaus PE MIN 800,000 TH PE MAX 2.426,000 TH Próxima Entrega 24/09 - 49…" at bounding box center [456, 339] width 627 height 797
click at [665, 505] on div "5800352222" at bounding box center [702, 507] width 107 height 12
copy div "5800352222"
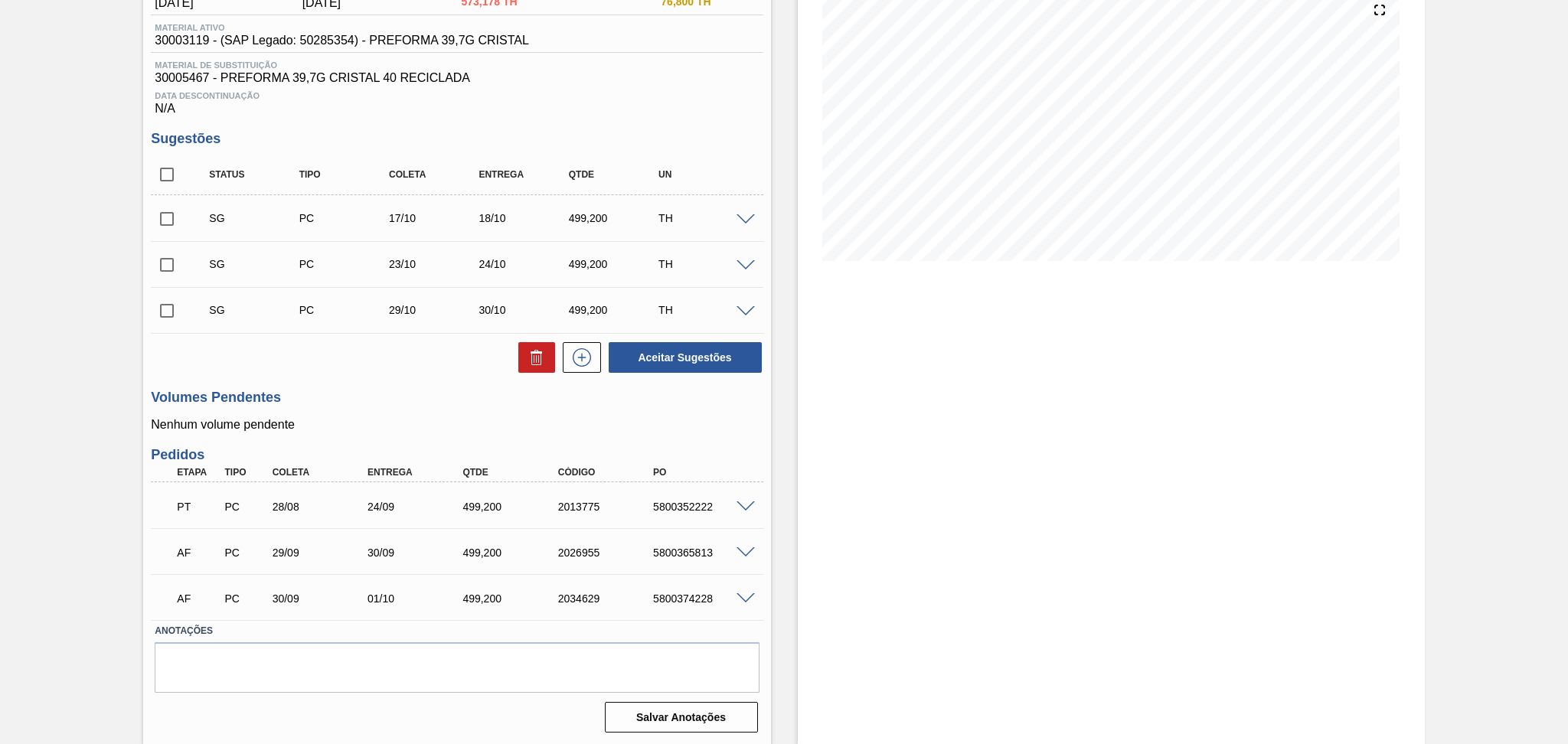
click at [341, 392] on h3 "Volumes Pendentes" at bounding box center [457, 397] width 612 height 16
click at [381, 395] on h3 "Volumes Pendentes" at bounding box center [457, 397] width 612 height 16
click at [386, 406] on div "Volumes Pendentes Nenhum volume pendente" at bounding box center [457, 410] width 612 height 42
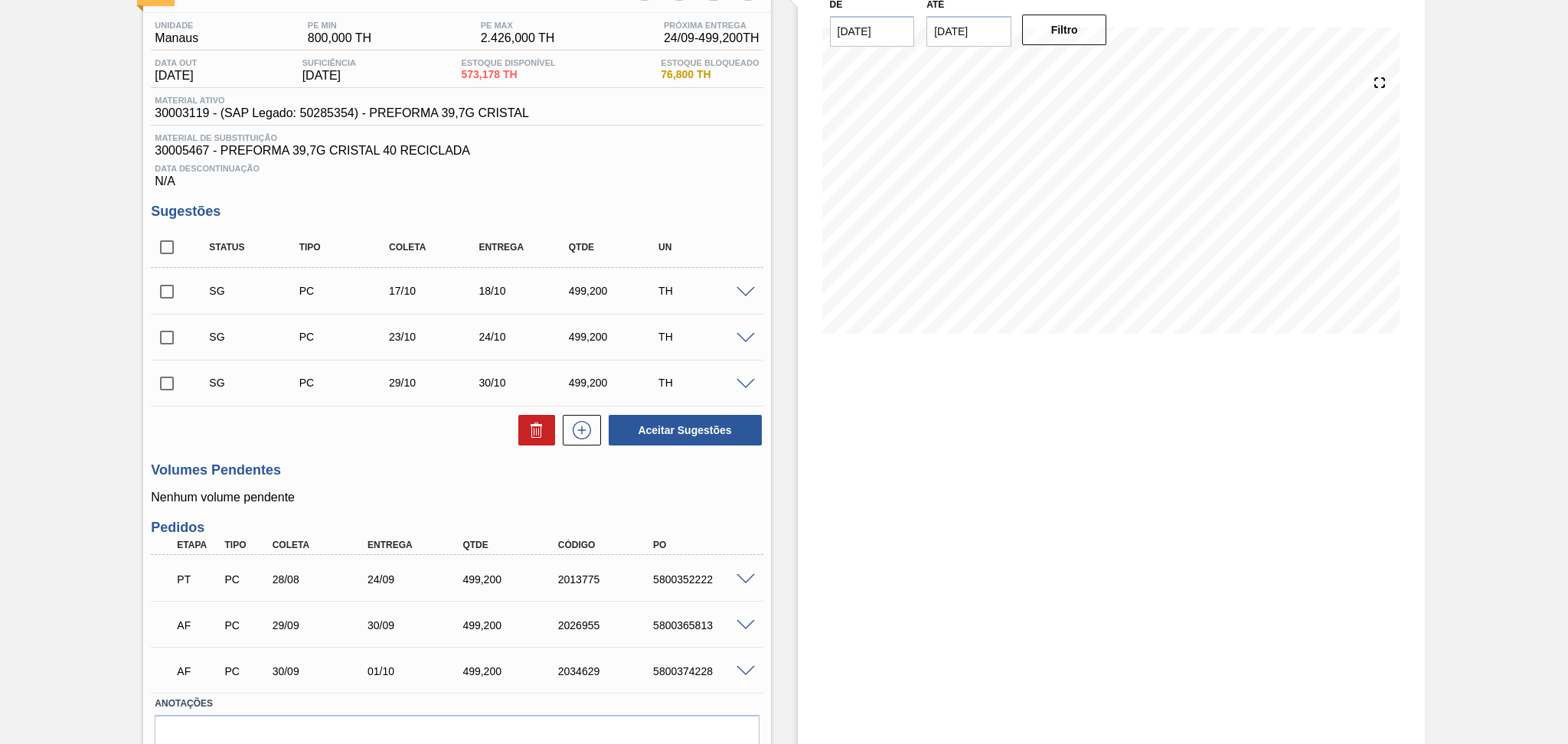
scroll to position [84, 0]
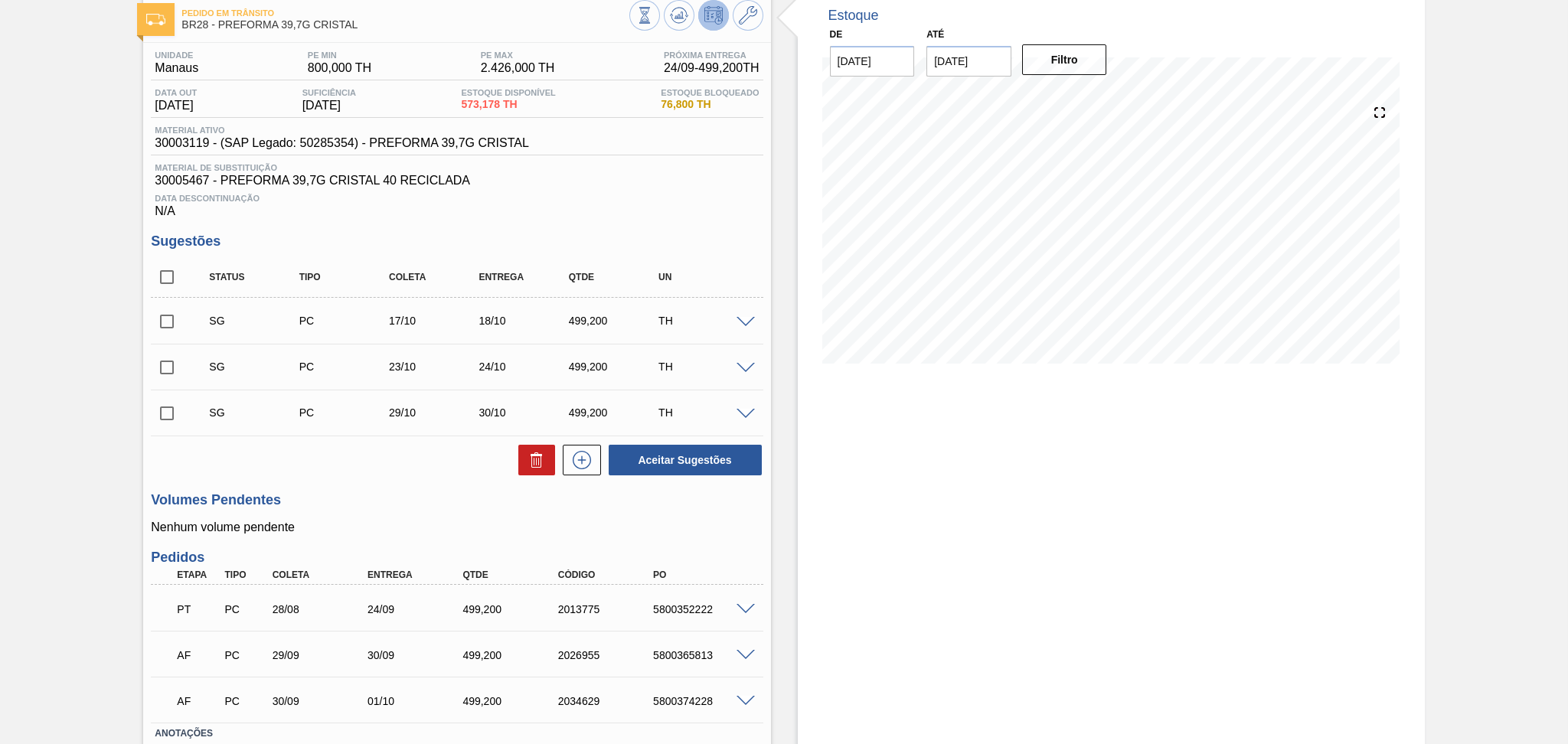
click at [687, 270] on div "Status Tipo Coleta Entrega Qtde UN" at bounding box center [468, 277] width 539 height 32
click at [174, 282] on input "checkbox" at bounding box center [167, 277] width 32 height 32
checkbox input "true"
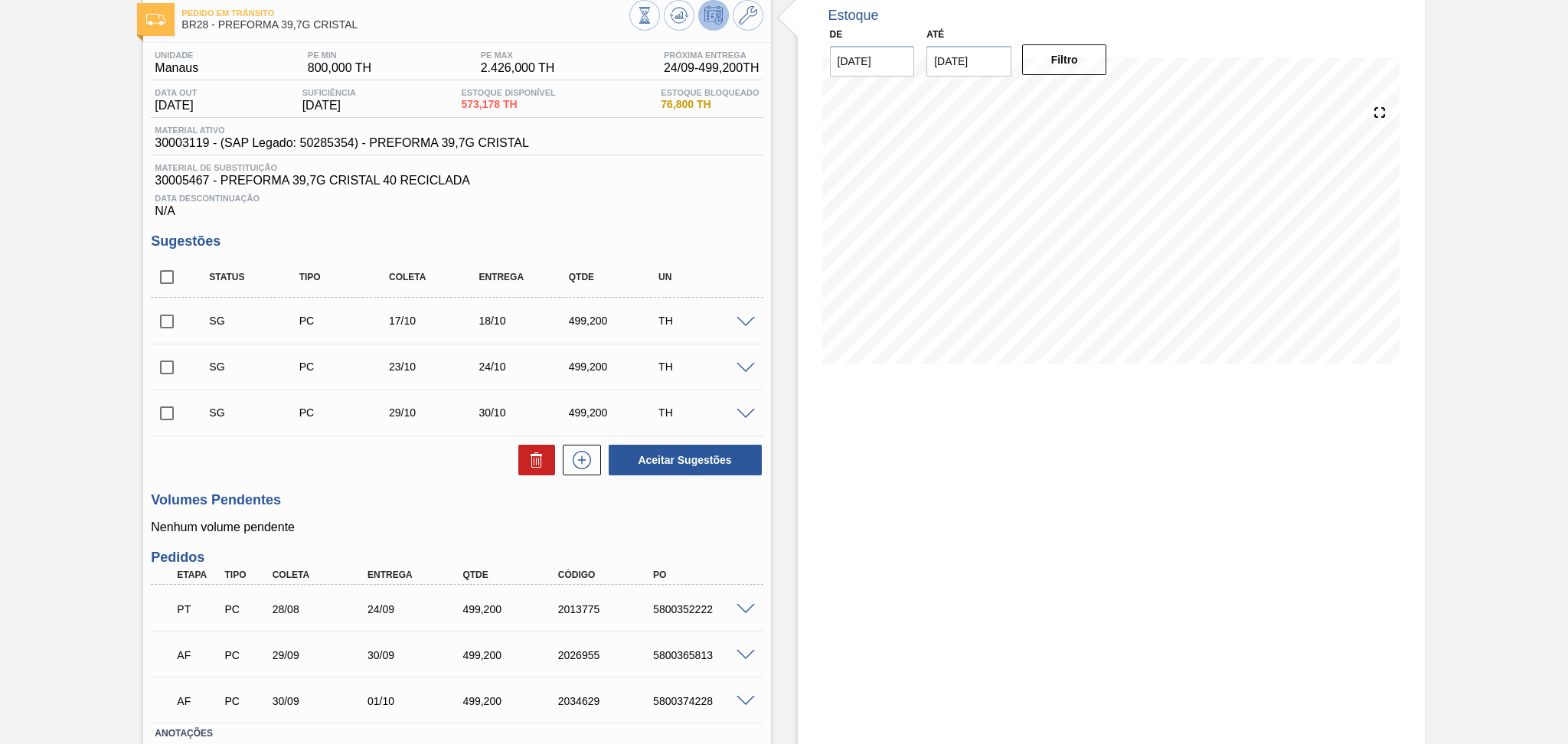
checkbox input "true"
click at [528, 460] on icon at bounding box center [537, 459] width 19 height 19
checkbox input "false"
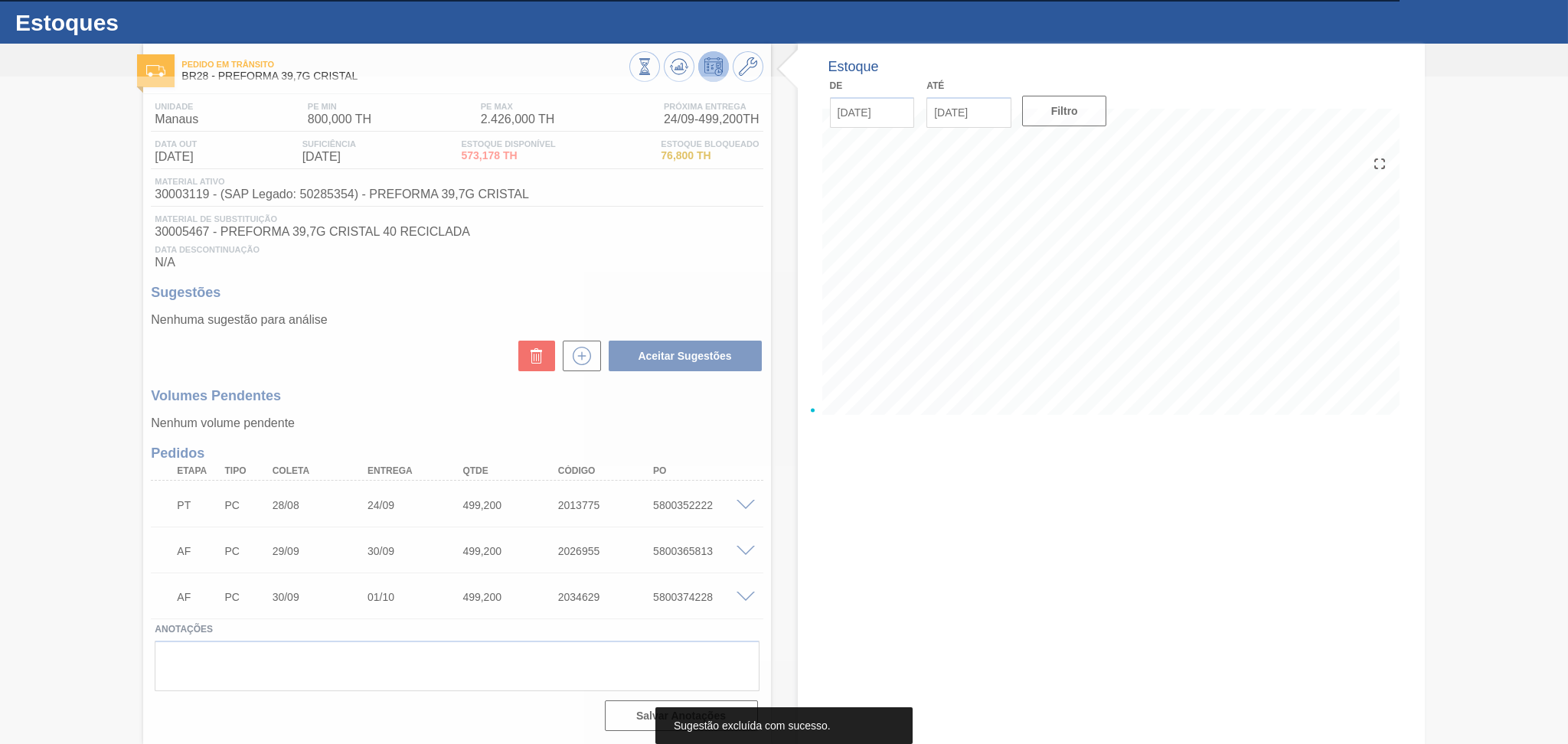
scroll to position [31, 0]
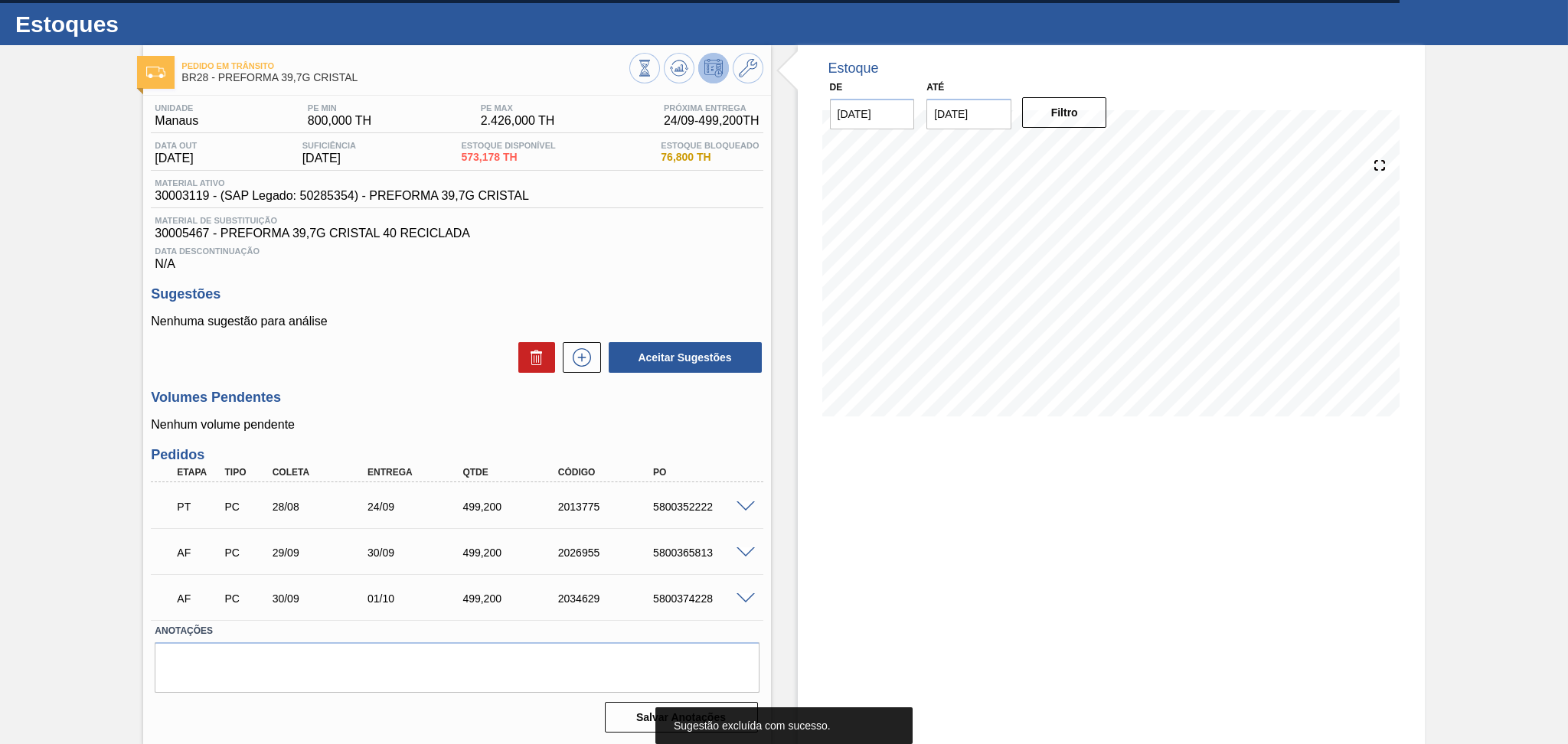
click at [436, 317] on p "Nenhuma sugestão para análise" at bounding box center [457, 322] width 612 height 14
click at [455, 324] on p "Nenhuma sugestão para análise" at bounding box center [457, 322] width 612 height 14
click at [366, 305] on div "Sugestões Nenhuma sugestão para análise Aceitar Sugestões" at bounding box center [457, 330] width 612 height 88
click at [430, 270] on div "Data Descontinuação N/A" at bounding box center [457, 255] width 612 height 31
drag, startPoint x: 508, startPoint y: 161, endPoint x: 418, endPoint y: 153, distance: 90.4
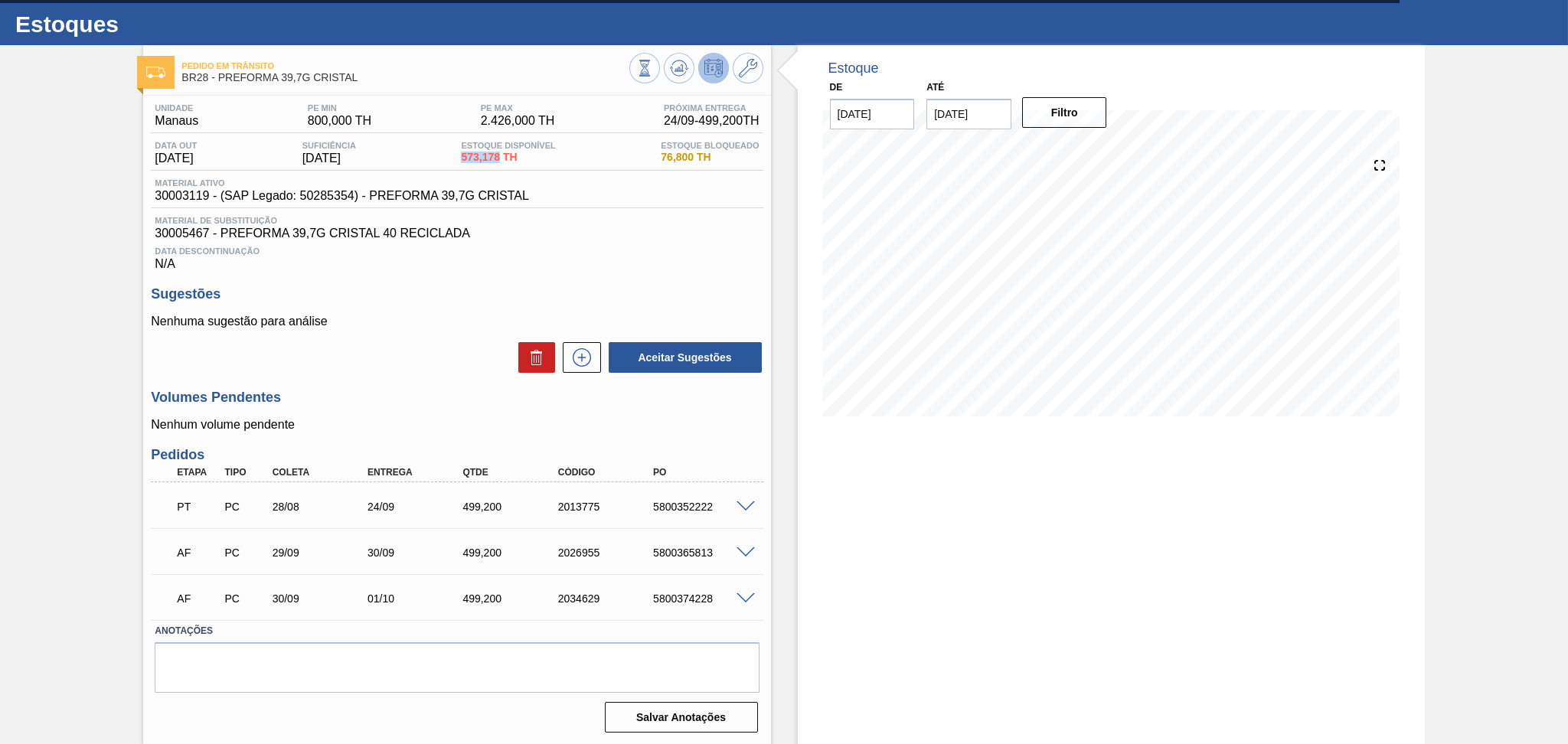
click at [418, 153] on div "Data out 18/10/2025 Suficiência 27/10/2025 Estoque Disponível 573,178 TH Estoqu…" at bounding box center [457, 156] width 612 height 30
copy div "Estoque Disponível 573,178"
click at [475, 158] on span "573,178 TH" at bounding box center [508, 157] width 94 height 12
drag, startPoint x: 466, startPoint y: 159, endPoint x: 509, endPoint y: 163, distance: 43.2
click at [509, 163] on div "Estoque Disponível 573,178 TH" at bounding box center [507, 153] width 102 height 25
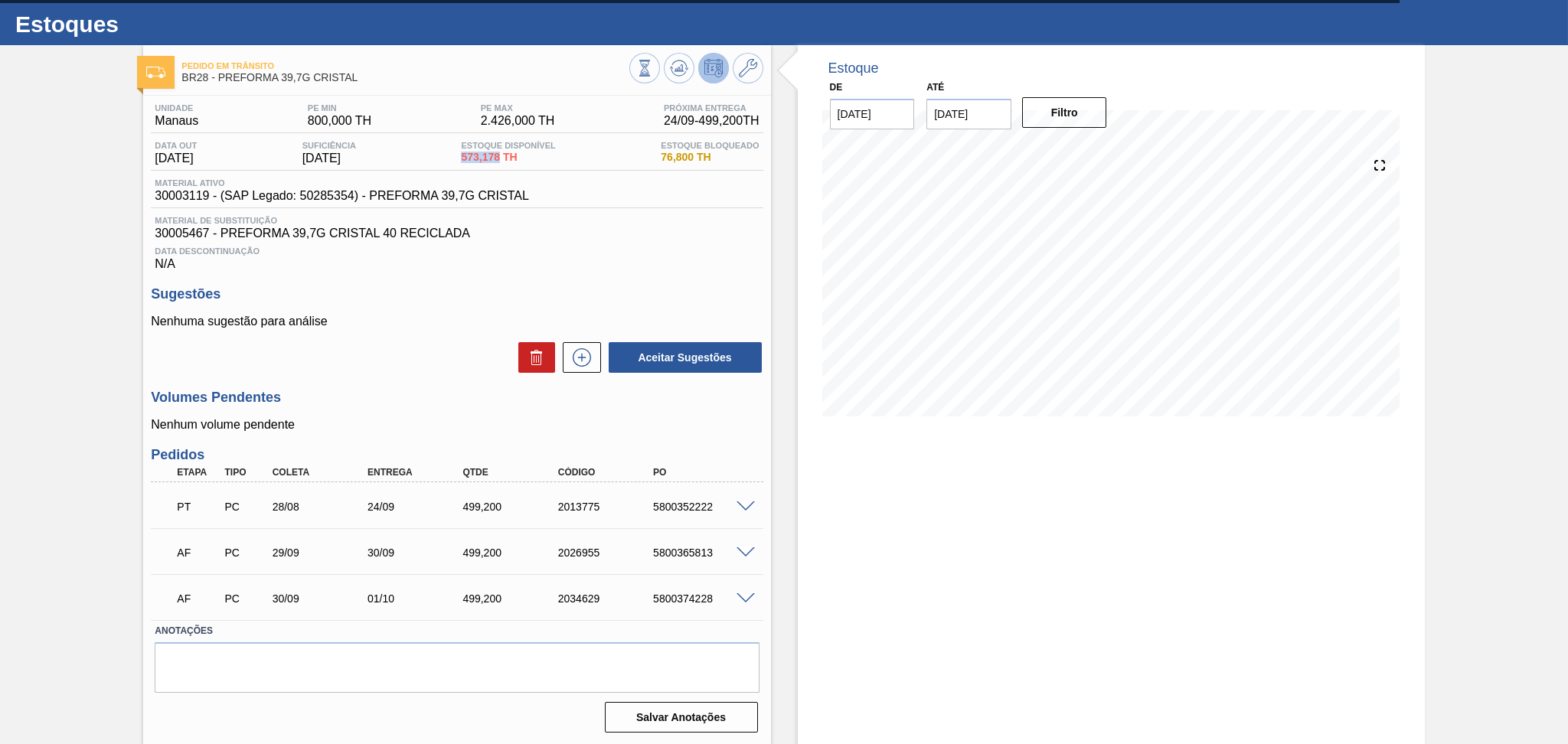
copy span "573,178"
click at [466, 421] on p "Nenhum volume pendente" at bounding box center [457, 425] width 612 height 14
click at [705, 497] on div "PT PC 28/08 24/09 499,200 2013775 5800352222" at bounding box center [452, 505] width 571 height 31
copy div "5800352222"
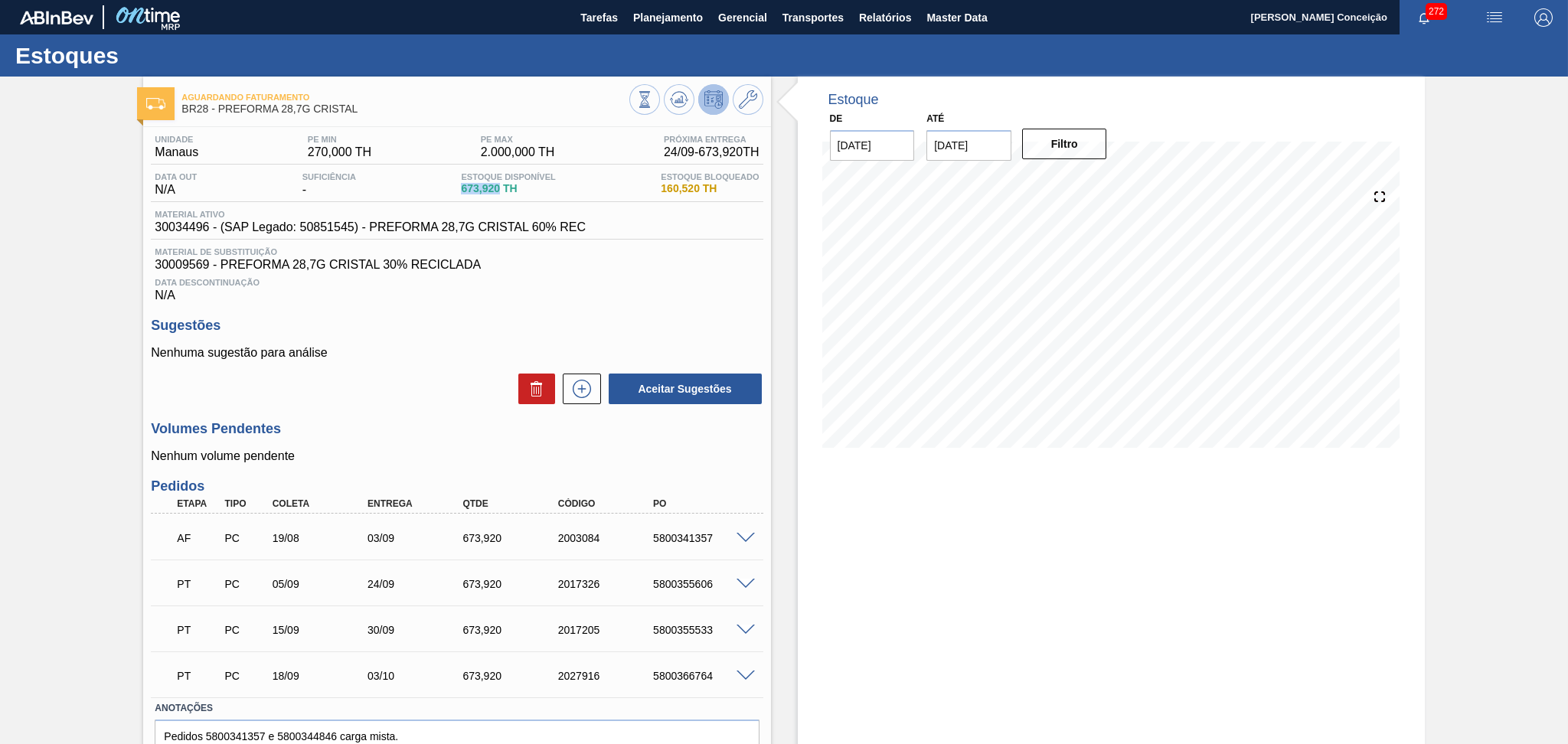
drag, startPoint x: 458, startPoint y: 192, endPoint x: 498, endPoint y: 193, distance: 40.0
click at [498, 193] on div "Estoque Disponível 673,920 TH" at bounding box center [507, 184] width 102 height 25
copy span "673,920"
click at [372, 396] on div "Aceitar Sugestões" at bounding box center [457, 389] width 612 height 34
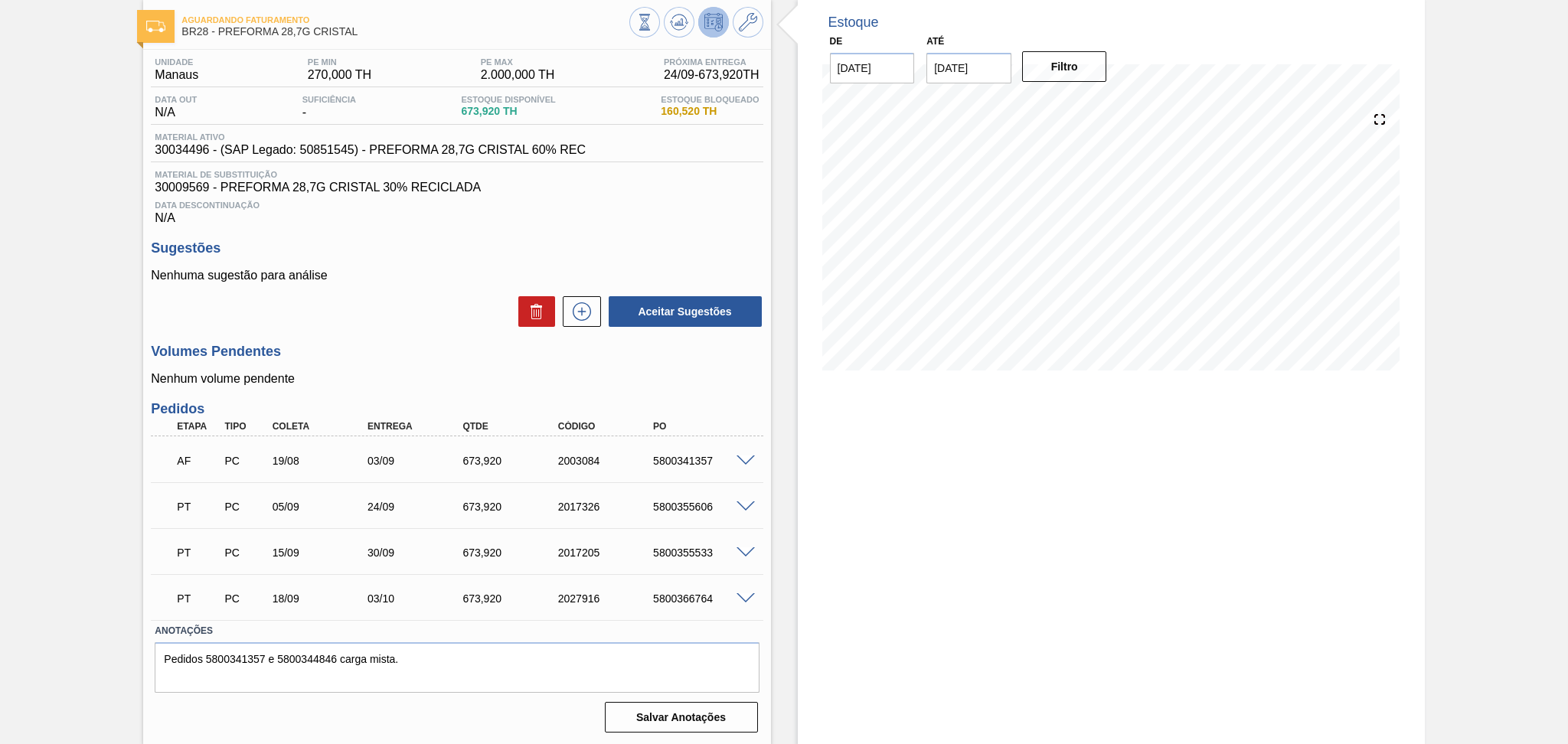
click at [458, 395] on div "Unidade Manaus PE MIN 270,000 TH PE MAX 2.000,000 TH Próxima Entrega 24/09 - 67…" at bounding box center [456, 394] width 627 height 688
click at [685, 502] on div "5800355606" at bounding box center [702, 507] width 107 height 12
copy div "5800355606"
click at [659, 557] on div "5800355533" at bounding box center [702, 552] width 107 height 12
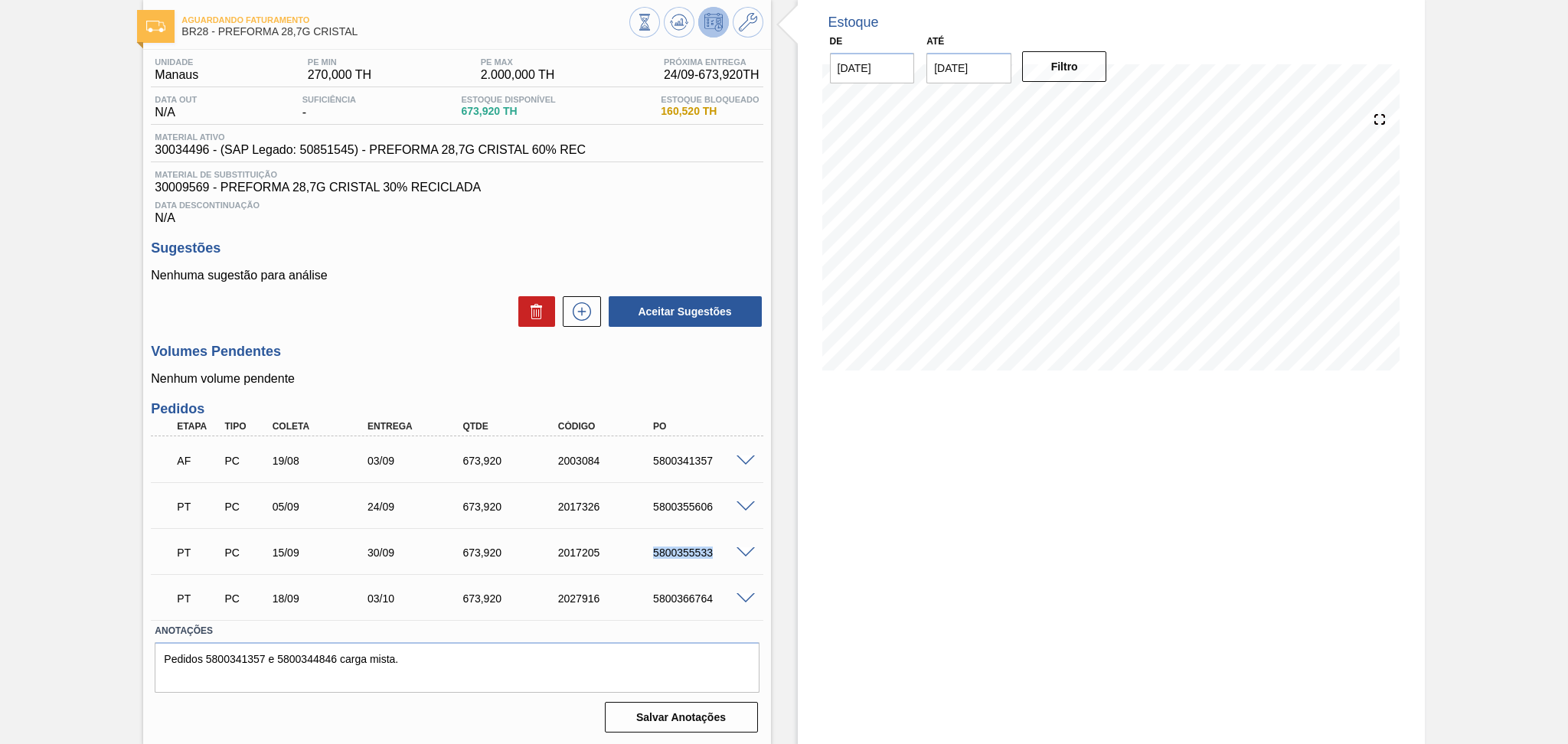
click at [659, 557] on div "5800355533" at bounding box center [702, 552] width 107 height 12
copy div "5800355533"
click at [417, 339] on div "Unidade Manaus PE MIN 270,000 TH PE MAX 2.000,000 TH Próxima Entrega 24/09 - 67…" at bounding box center [456, 394] width 627 height 688
click at [743, 459] on span at bounding box center [745, 461] width 19 height 12
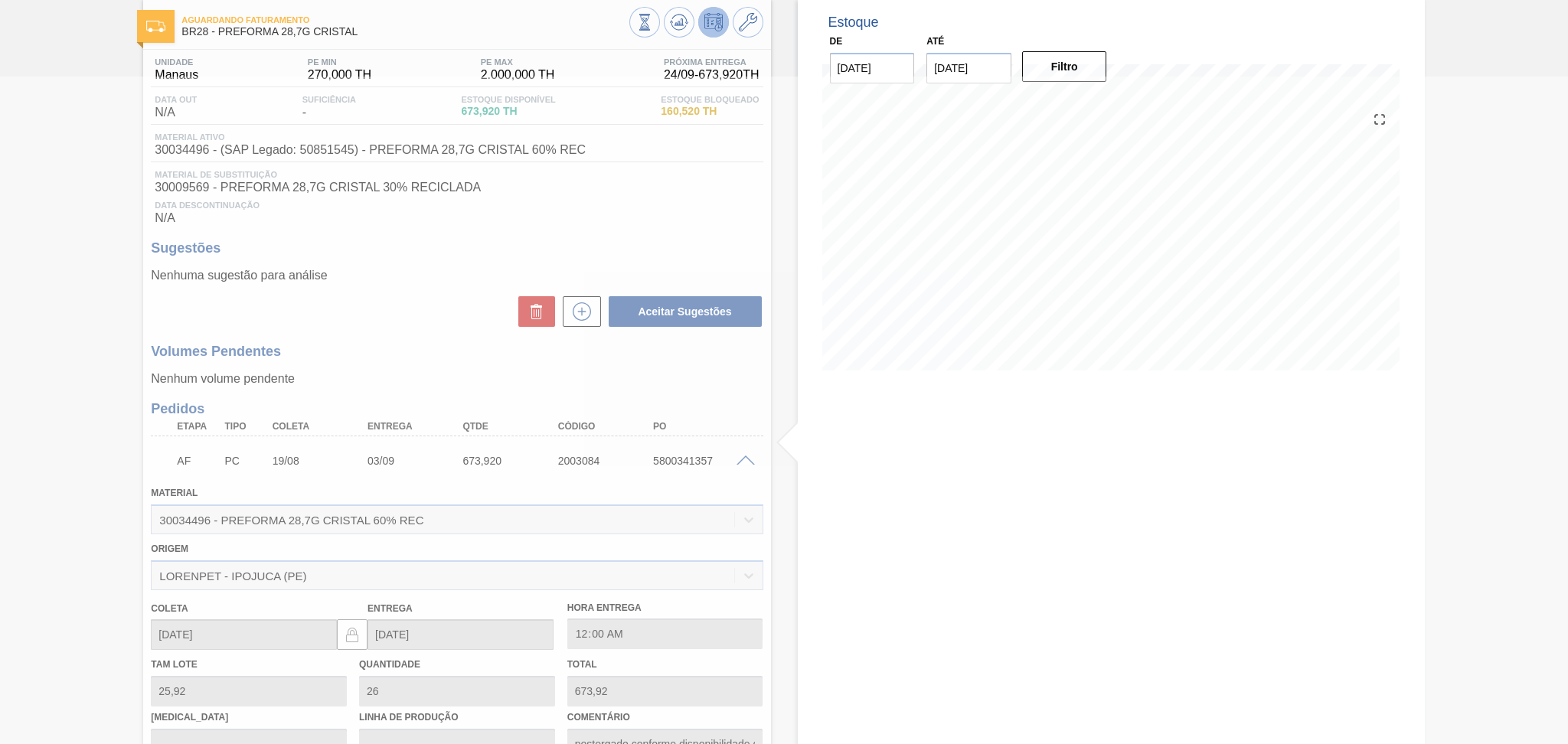
click at [447, 341] on div at bounding box center [784, 410] width 1568 height 668
click at [370, 378] on div at bounding box center [784, 410] width 1568 height 668
click at [509, 386] on div at bounding box center [784, 410] width 1568 height 668
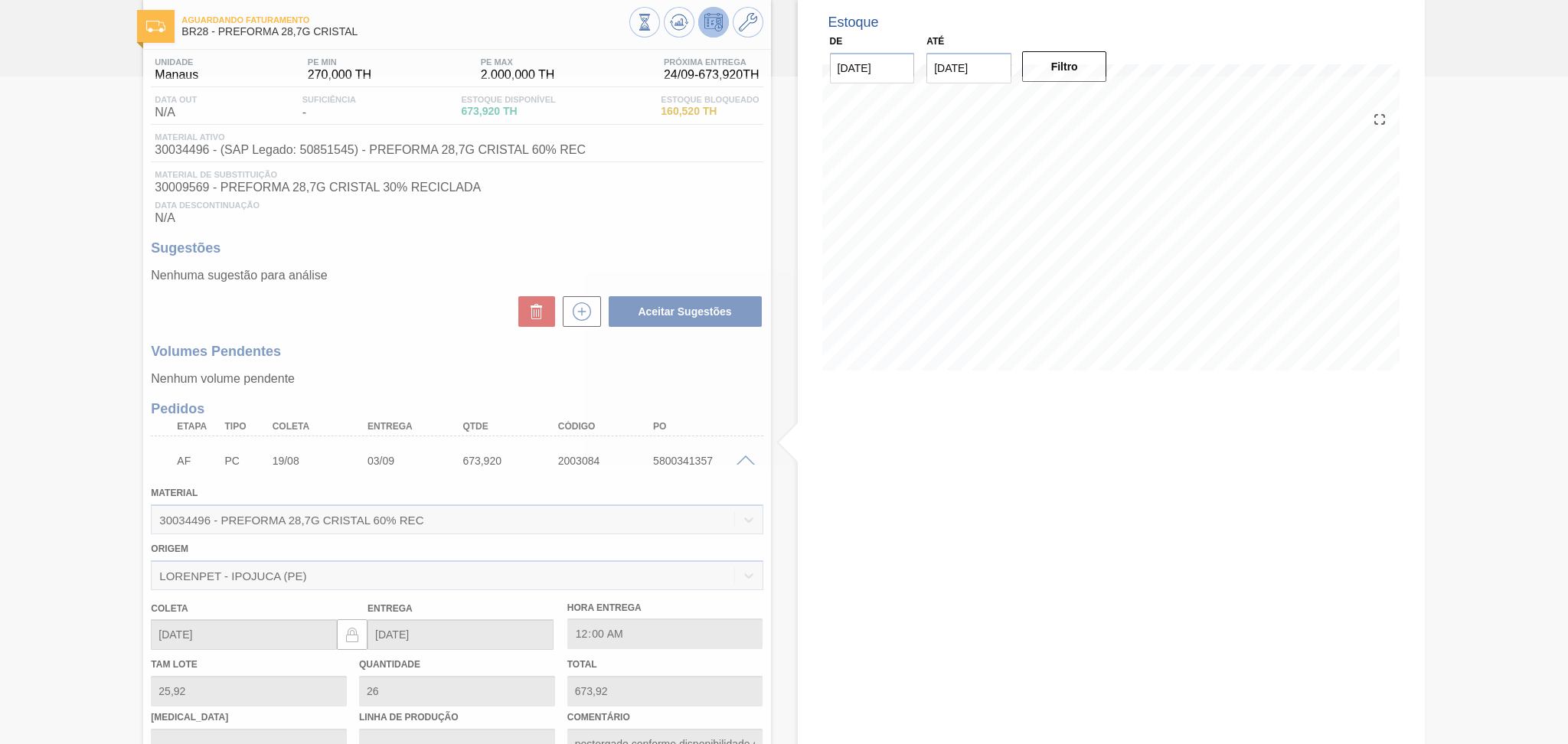
click at [811, 384] on div at bounding box center [783, 410] width 61 height 61
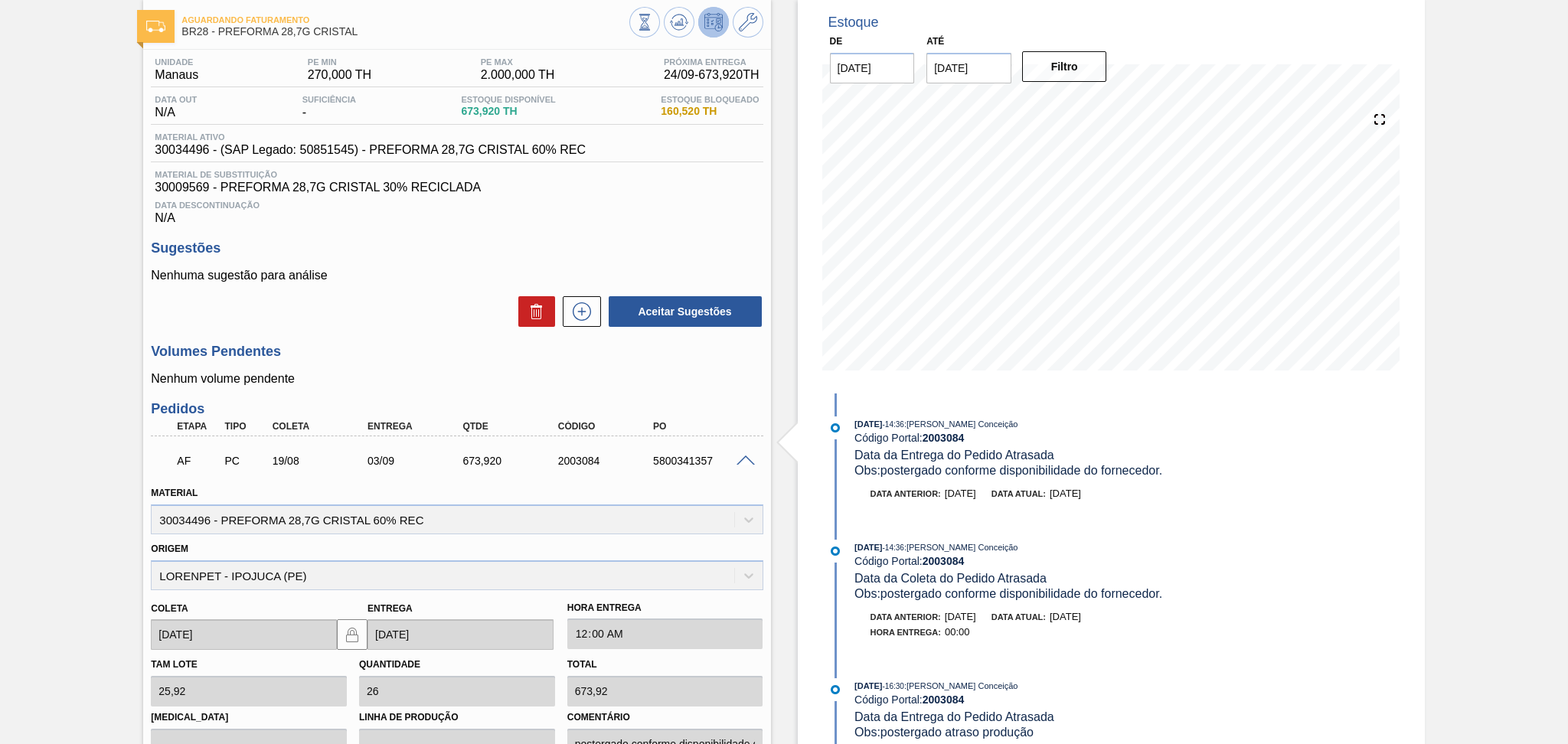
click at [365, 349] on h3 "Volumes Pendentes" at bounding box center [457, 352] width 612 height 16
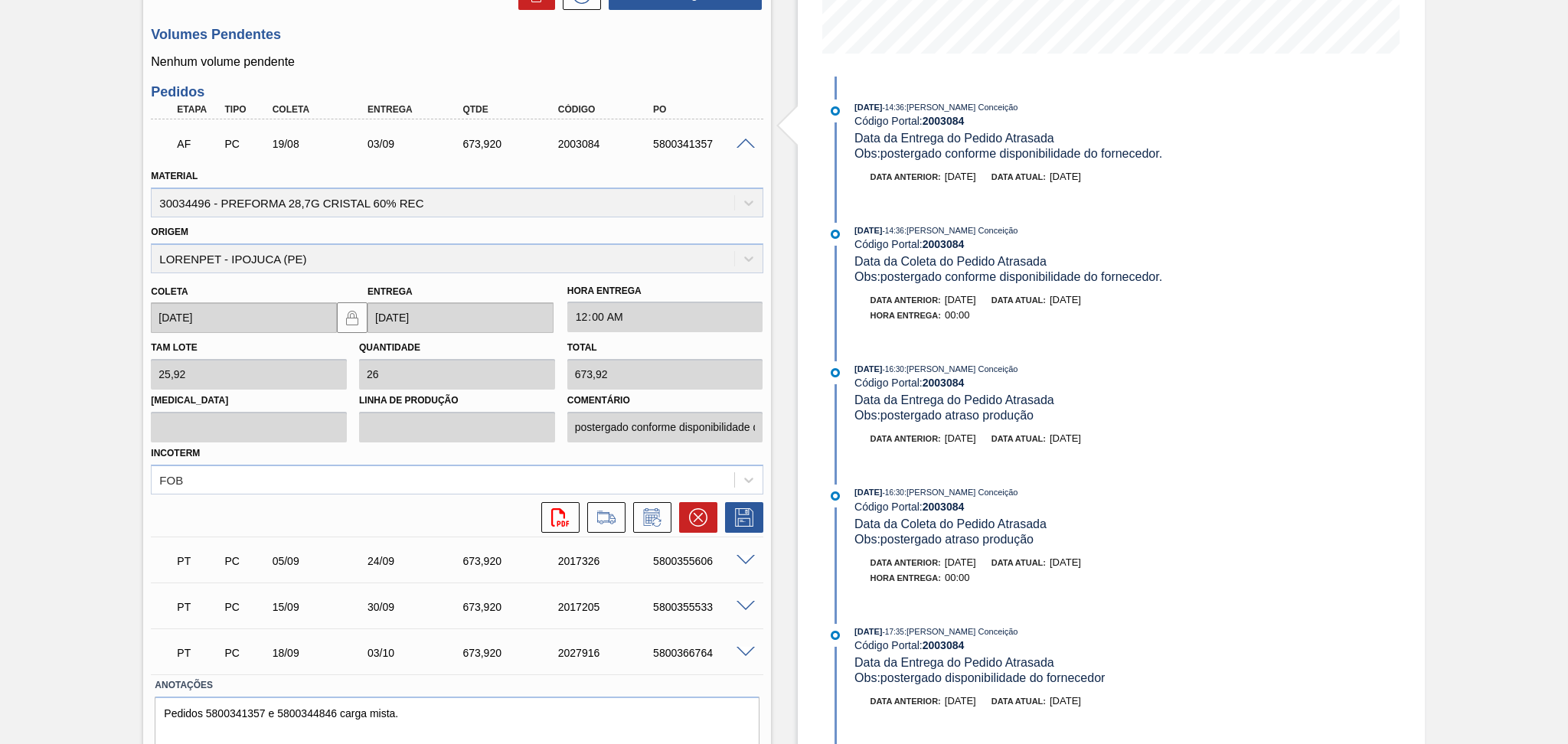
scroll to position [447, 0]
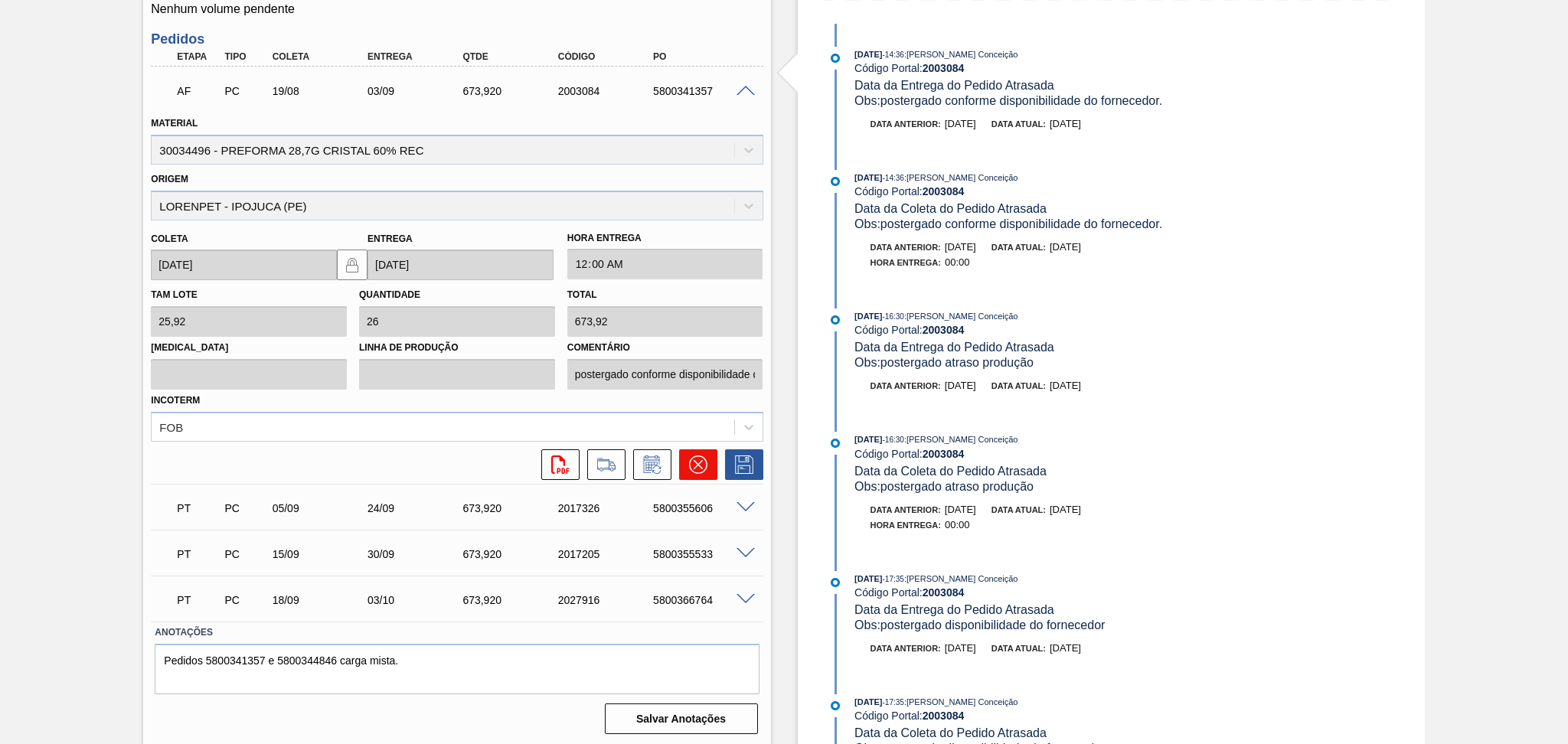
click at [707, 466] on button at bounding box center [698, 465] width 38 height 31
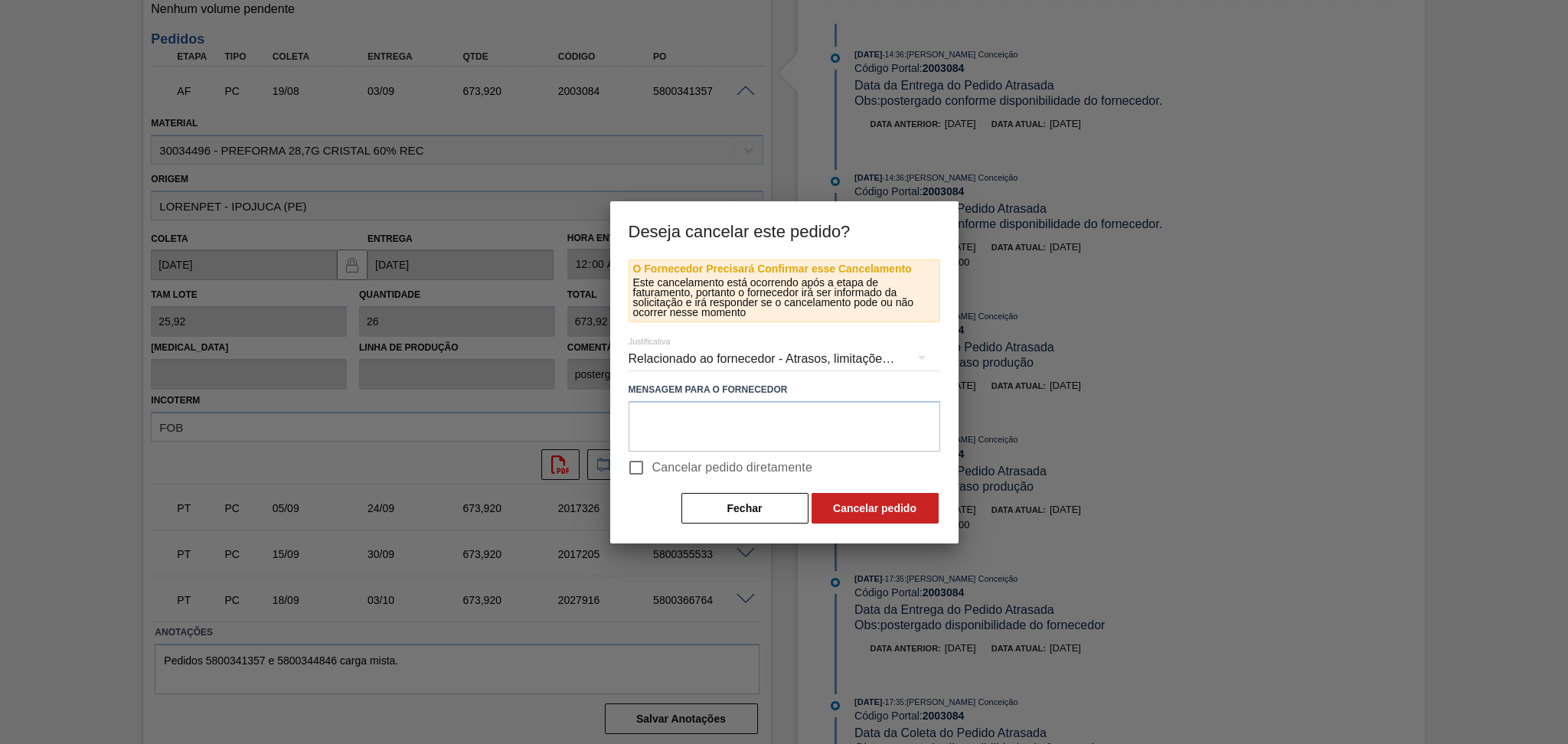
click at [705, 464] on span "Cancelar pedido diretamente" at bounding box center [732, 467] width 161 height 19
click at [652, 464] on input "Cancelar pedido diretamente" at bounding box center [636, 467] width 32 height 32
checkbox input "true"
click at [876, 512] on button "Cancelar pedido" at bounding box center [874, 508] width 127 height 31
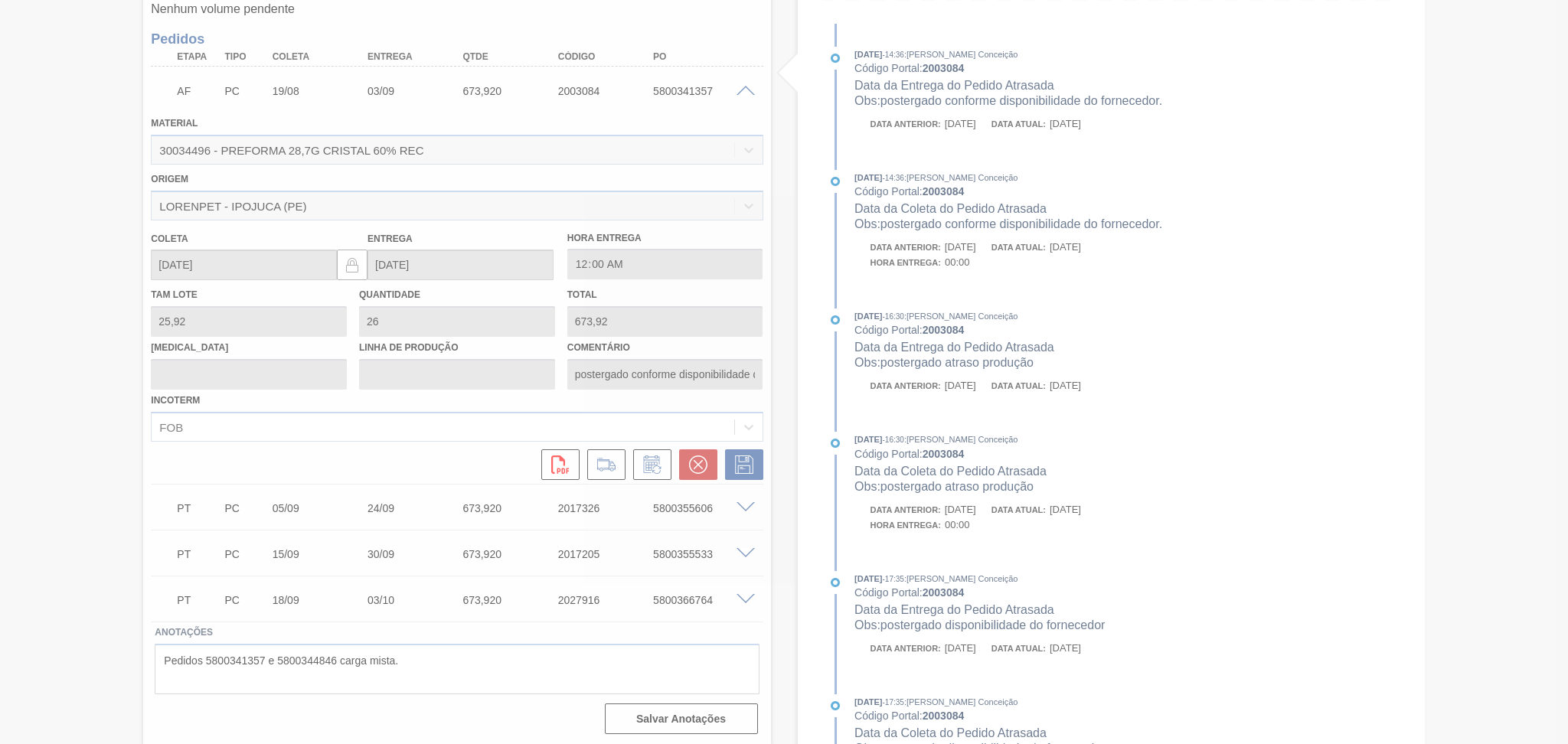
click at [389, 663] on div at bounding box center [784, 372] width 1568 height 744
click at [413, 662] on div at bounding box center [784, 372] width 1568 height 744
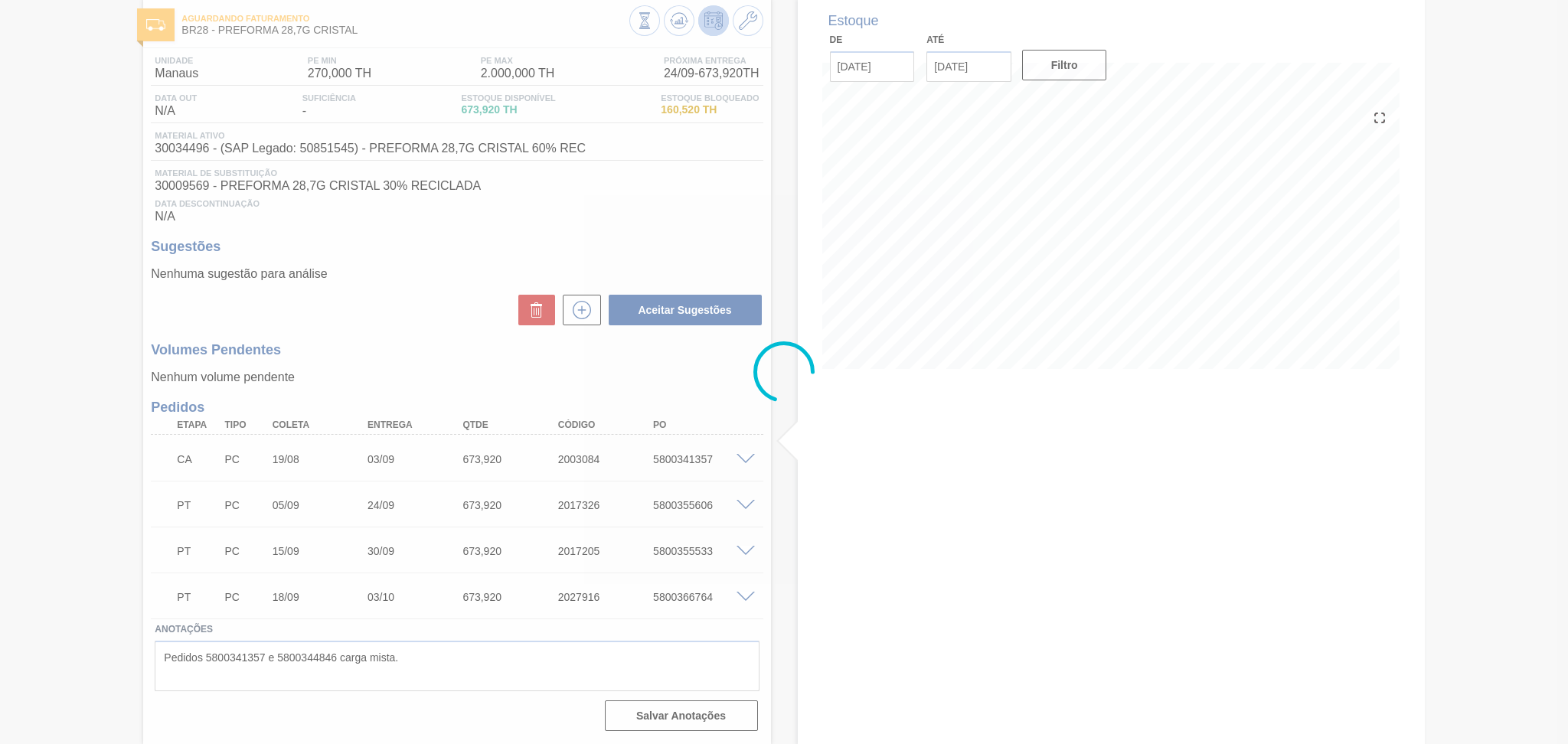
scroll to position [77, 0]
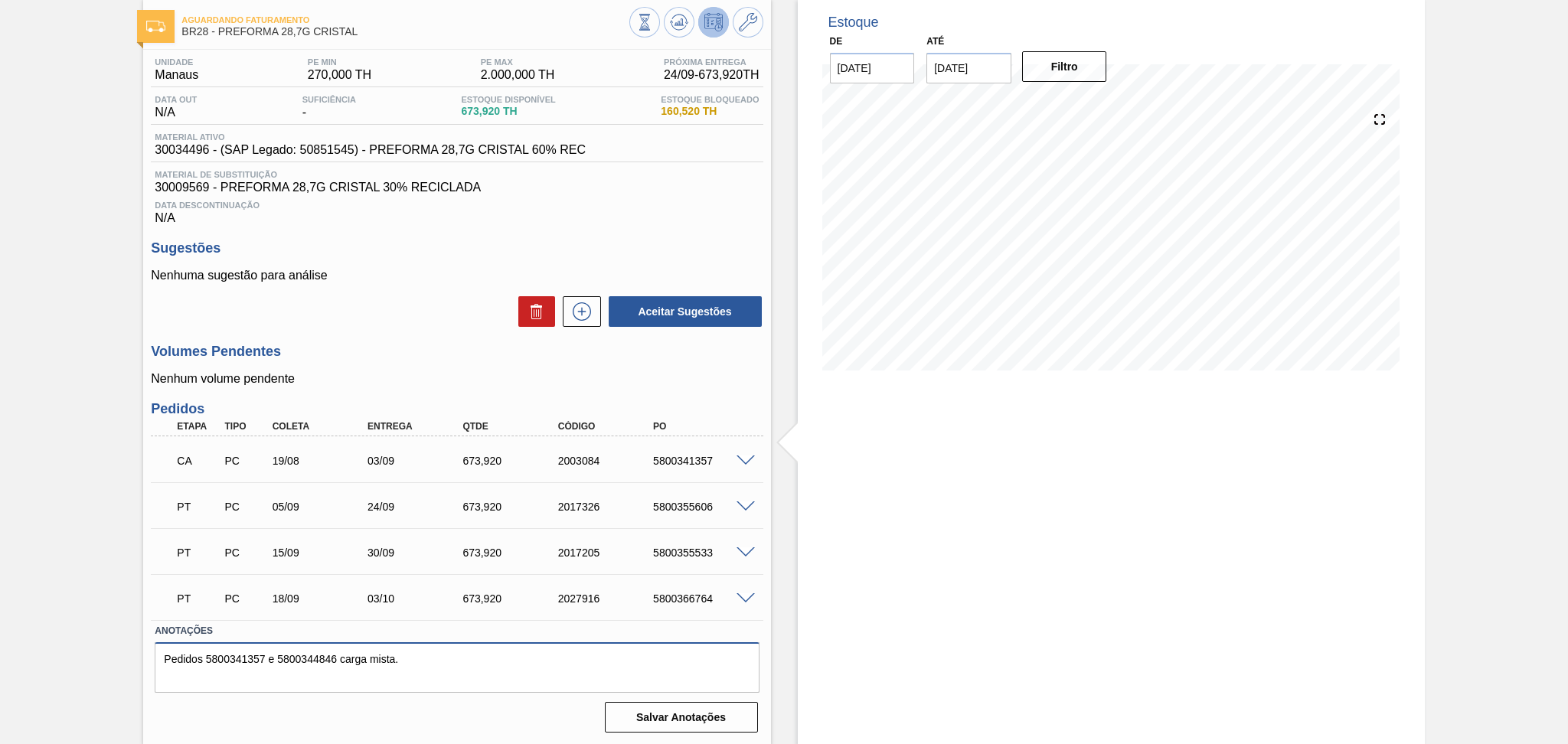
drag, startPoint x: 417, startPoint y: 661, endPoint x: 117, endPoint y: 667, distance: 300.1
click at [117, 667] on div "Aguardando Faturamento BR28 - PREFORMA 28,7G CRISTAL Unidade Manaus PE MIN 270,…" at bounding box center [784, 372] width 1568 height 747
type textarea "."
click at [585, 718] on div "Salvar Anotações" at bounding box center [456, 717] width 604 height 34
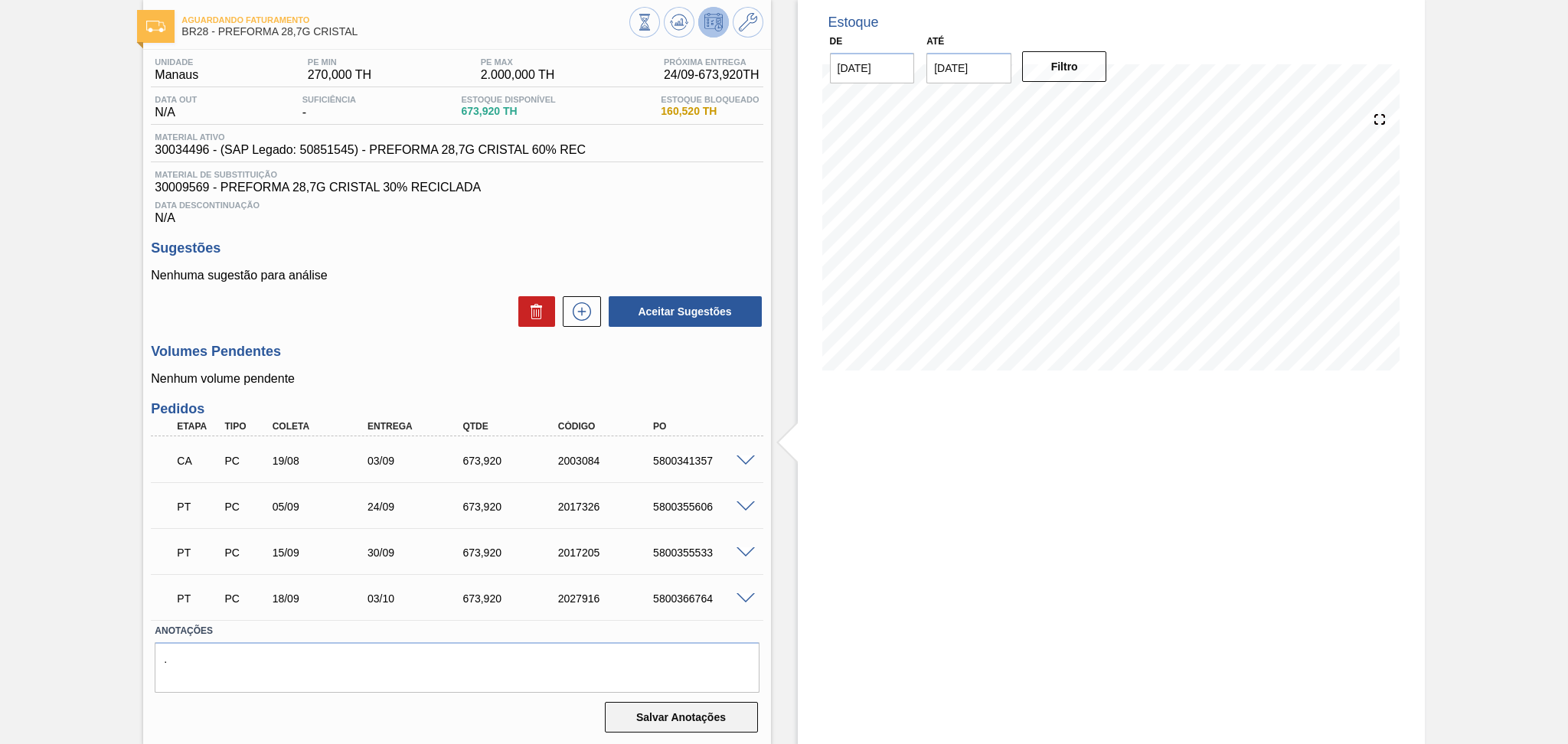
click at [645, 718] on button "Salvar Anotações" at bounding box center [681, 717] width 153 height 31
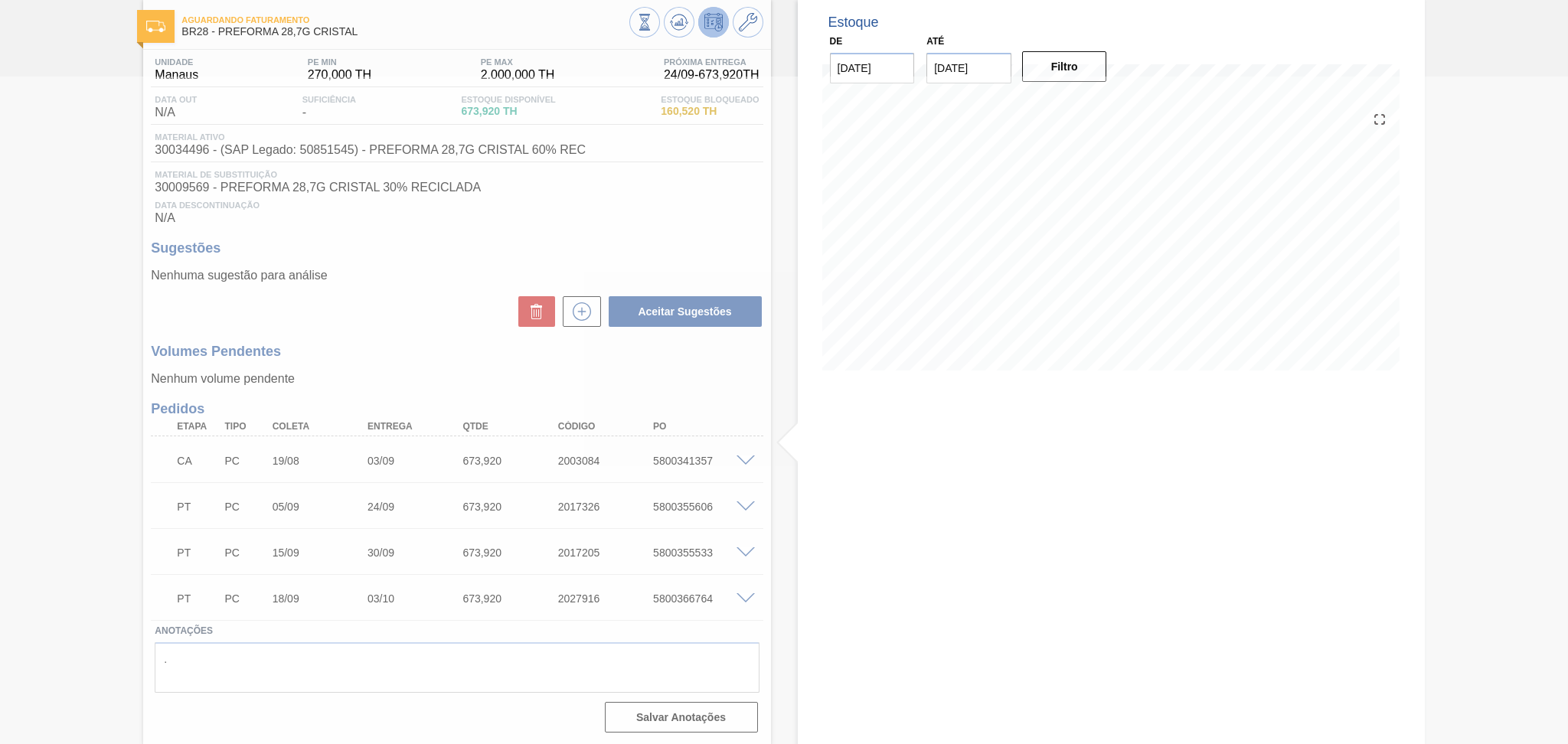
click at [433, 276] on div at bounding box center [784, 410] width 1568 height 668
click at [385, 295] on div at bounding box center [784, 410] width 1568 height 668
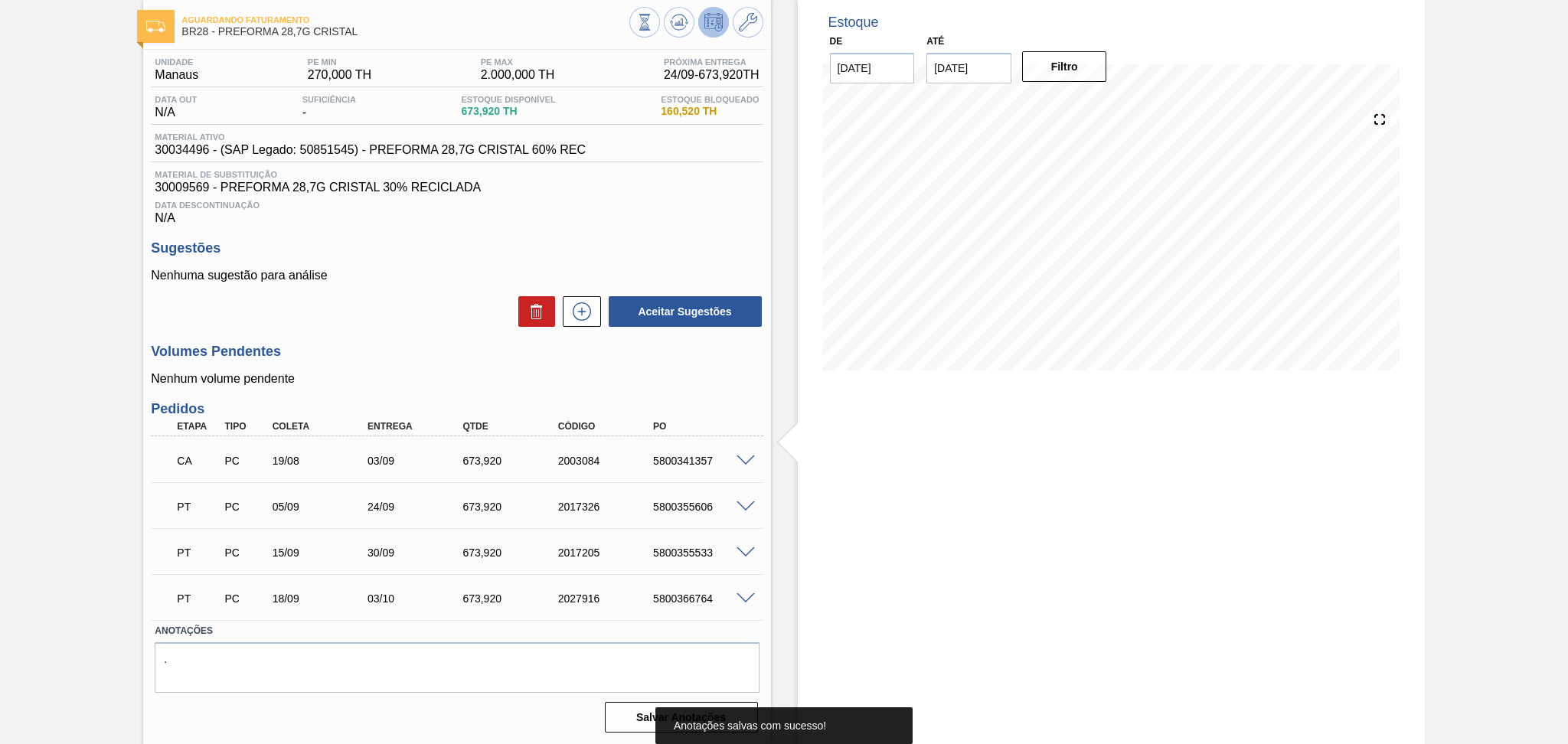
click at [385, 295] on div "Aceitar Sugestões" at bounding box center [457, 311] width 612 height 34
click at [420, 327] on div "Aceitar Sugestões" at bounding box center [457, 311] width 612 height 34
click at [690, 513] on div "PT PC 05/09 24/09 673,920 2017326 5800355606" at bounding box center [452, 505] width 571 height 31
click at [689, 513] on div "PT PC 05/09 24/09 673,920 2017326 5800355606" at bounding box center [452, 505] width 571 height 31
copy div "5800355606"
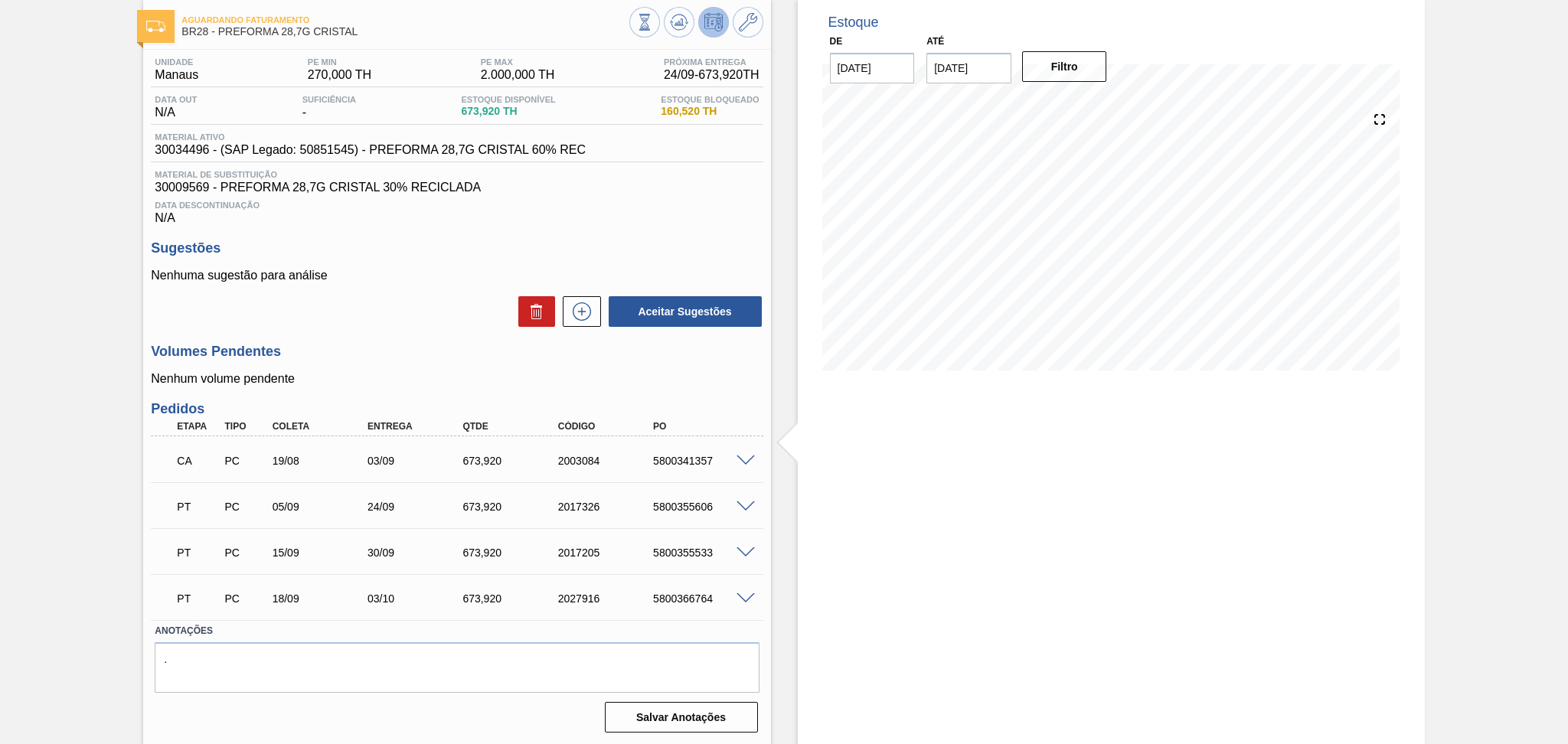
click at [402, 322] on div "Aceitar Sugestões" at bounding box center [457, 311] width 612 height 34
click at [692, 510] on div "5800355606" at bounding box center [702, 507] width 107 height 12
copy div "5800355606"
click at [692, 546] on div "5800355533" at bounding box center [702, 552] width 107 height 12
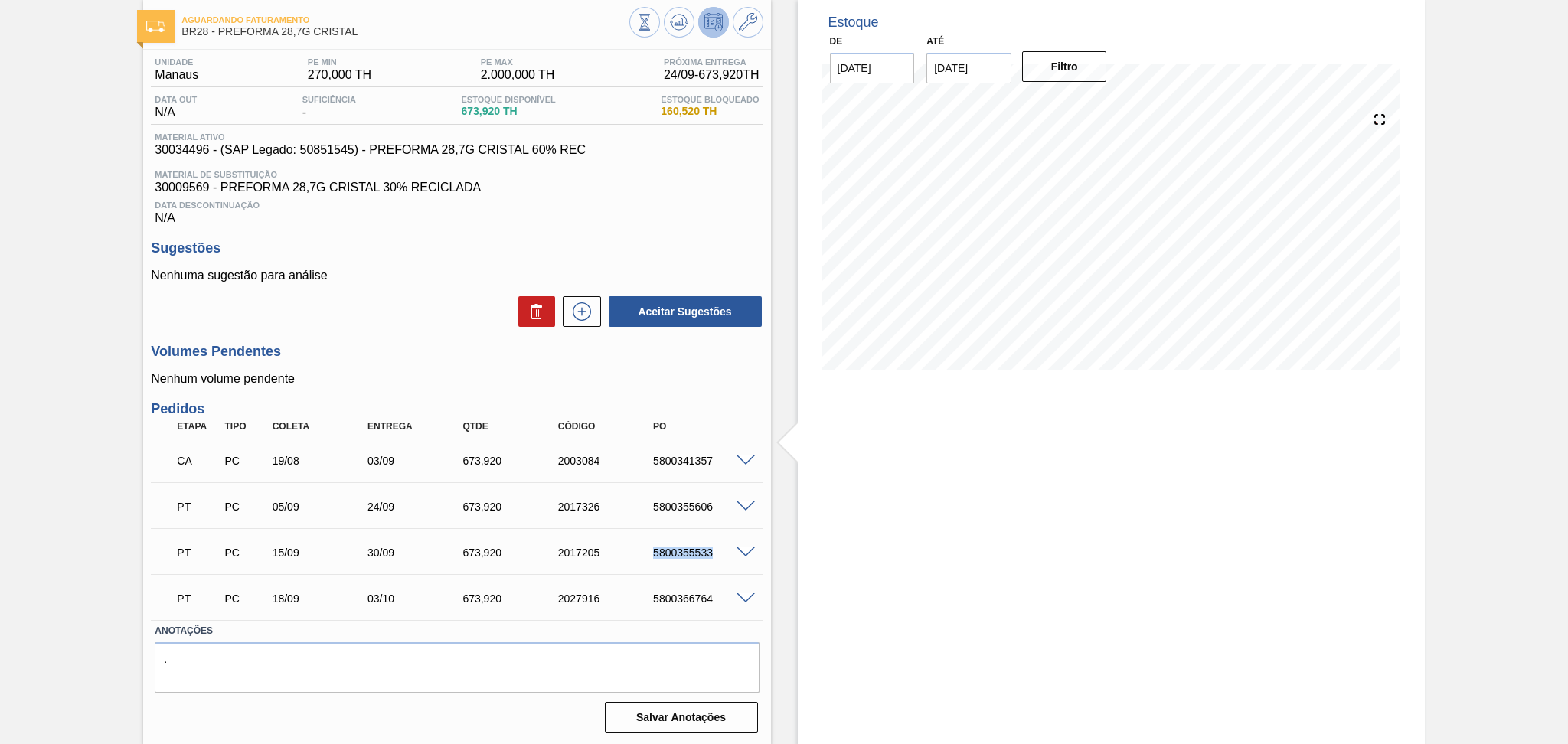
click at [692, 546] on div "5800355533" at bounding box center [702, 552] width 107 height 12
copy div "5800355533"
click at [694, 595] on div "5800366764" at bounding box center [702, 599] width 107 height 12
copy div "5800366764"
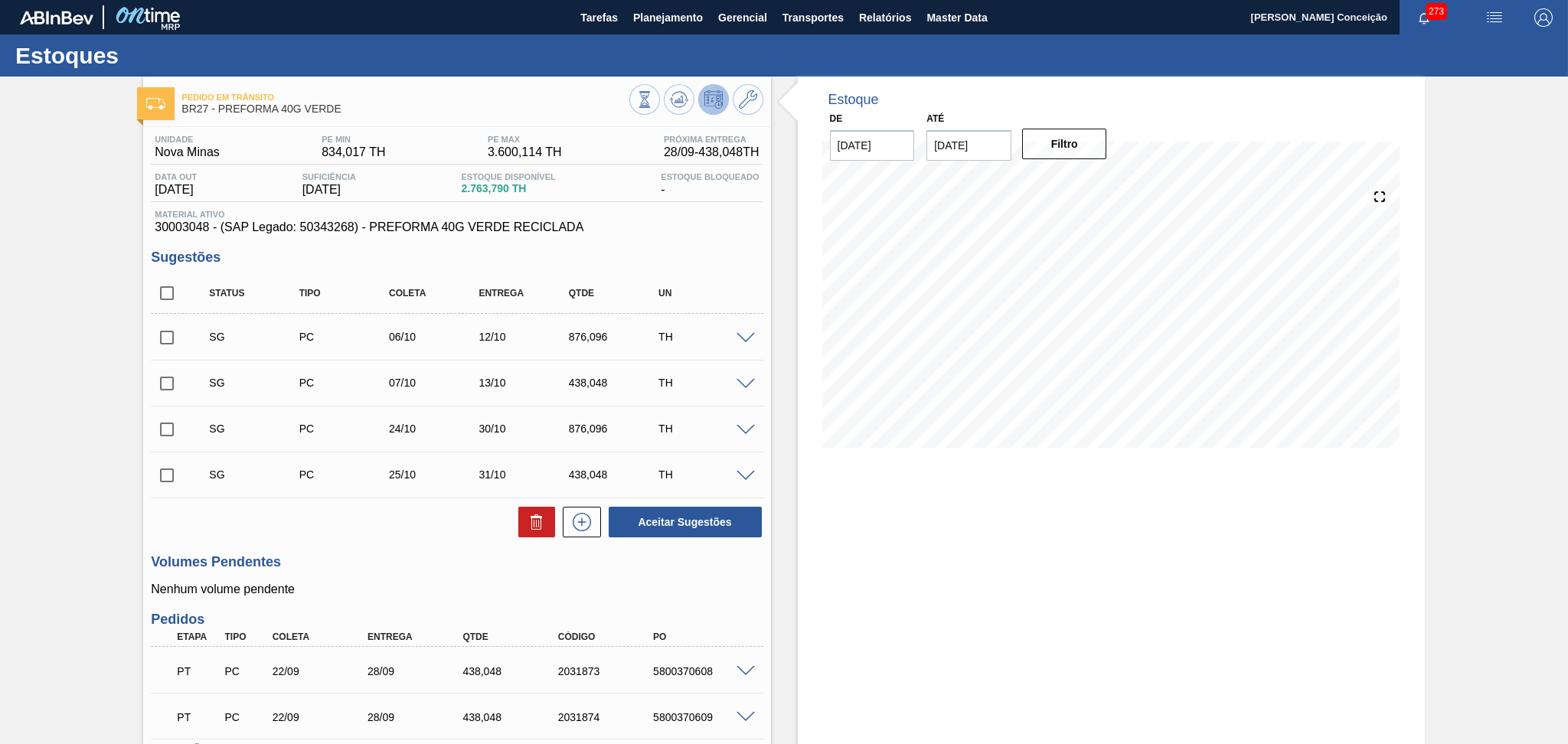
click at [432, 111] on span "BR27 - PREFORMA 40G VERDE" at bounding box center [405, 109] width 447 height 12
click at [168, 231] on span "30003048 - (SAP Legado: 50343268) - PREFORMA 40G VERDE RECICLADA" at bounding box center [456, 228] width 604 height 14
copy span "30003048"
click at [809, 532] on div "Estoque De [DATE] Até [DATE] Filtro 25/09 Projeção de Estoque 2,673.79 [DOMAIN_…" at bounding box center [1110, 470] width 627 height 787
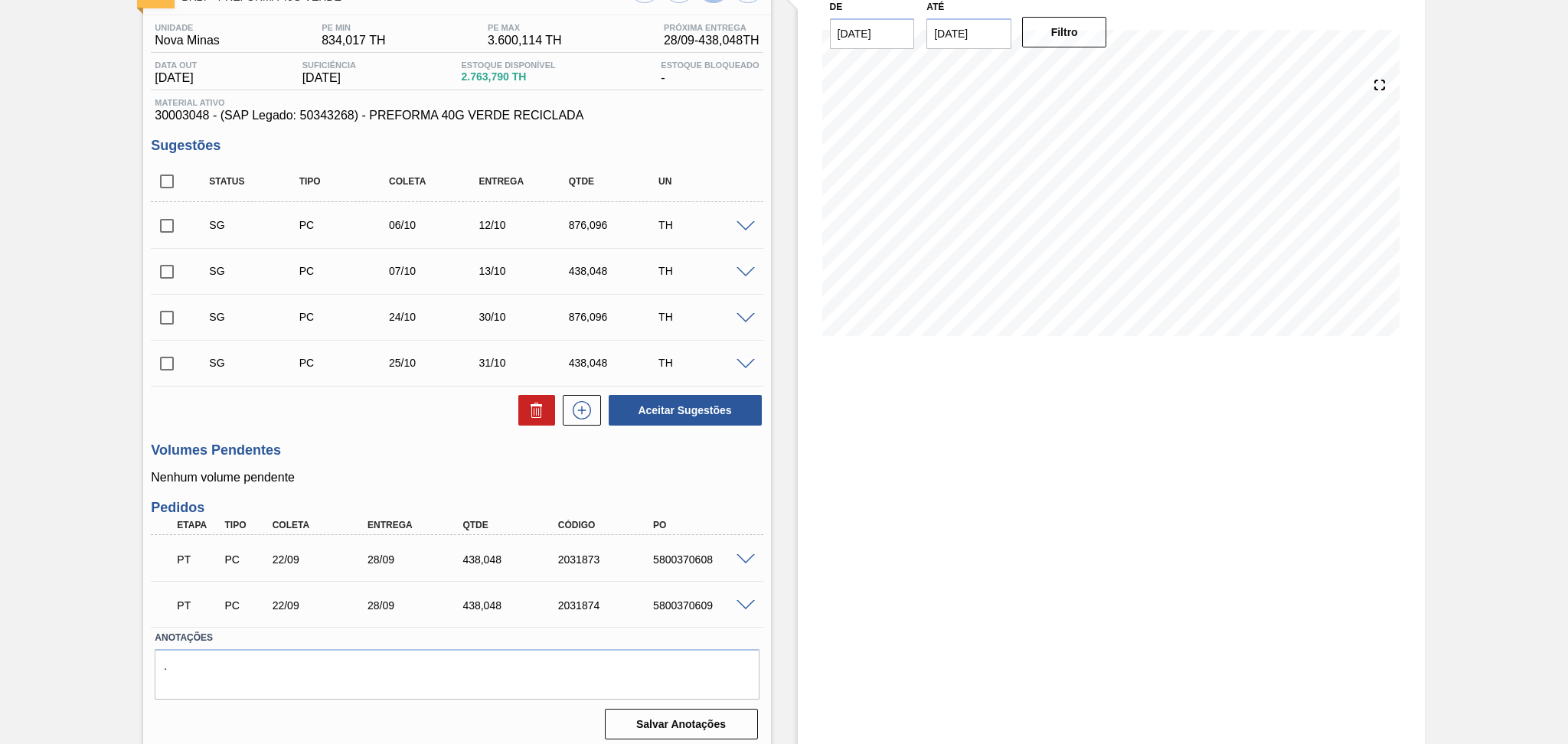
scroll to position [119, 0]
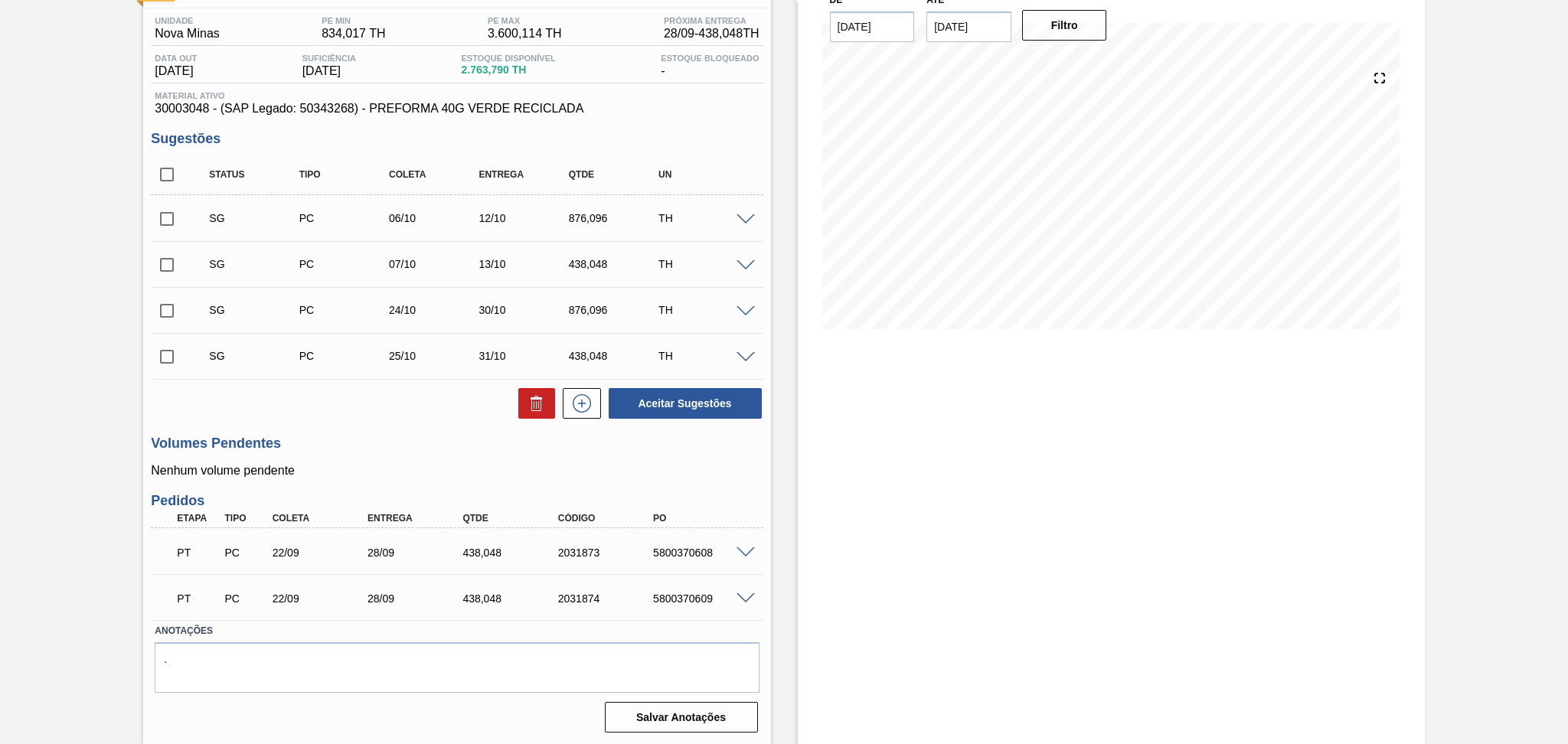
click at [456, 450] on h3 "Volumes Pendentes" at bounding box center [457, 443] width 612 height 16
click at [788, 475] on div "Estoque De [DATE] Até [DATE] Filtro 25/09 Projeção de Estoque 2,673.79 [DOMAIN_…" at bounding box center [1097, 352] width 654 height 787
click at [300, 431] on div "Unidade Nova Minas PE MIN 834,017 TH PE MAX 3.600,114 TH Próxima Entrega 28/09 …" at bounding box center [456, 372] width 627 height 730
drag, startPoint x: 176, startPoint y: 171, endPoint x: 216, endPoint y: 200, distance: 49.4
click at [175, 171] on input "checkbox" at bounding box center [167, 175] width 32 height 32
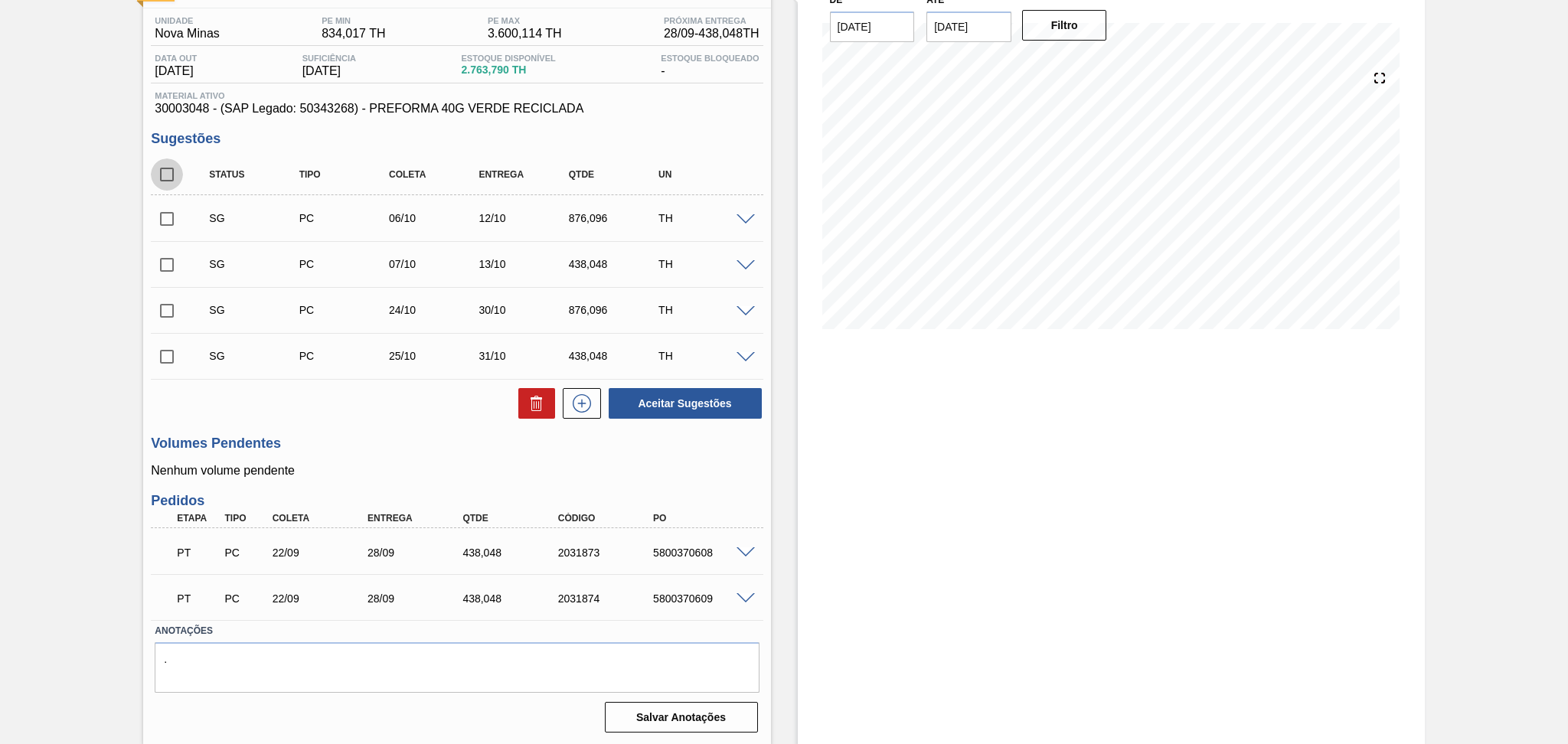
checkbox input "true"
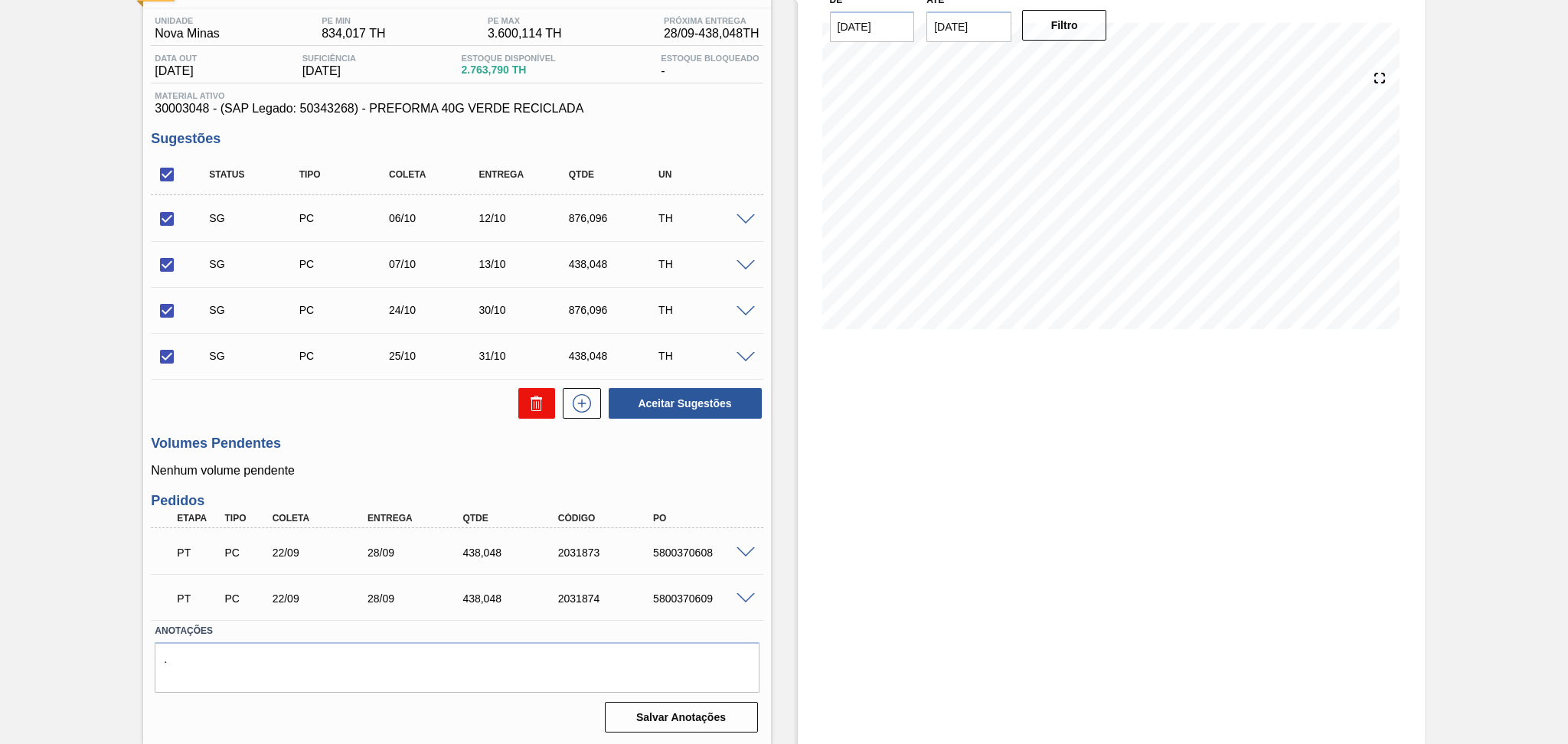
click at [524, 400] on button at bounding box center [536, 403] width 36 height 31
checkbox input "false"
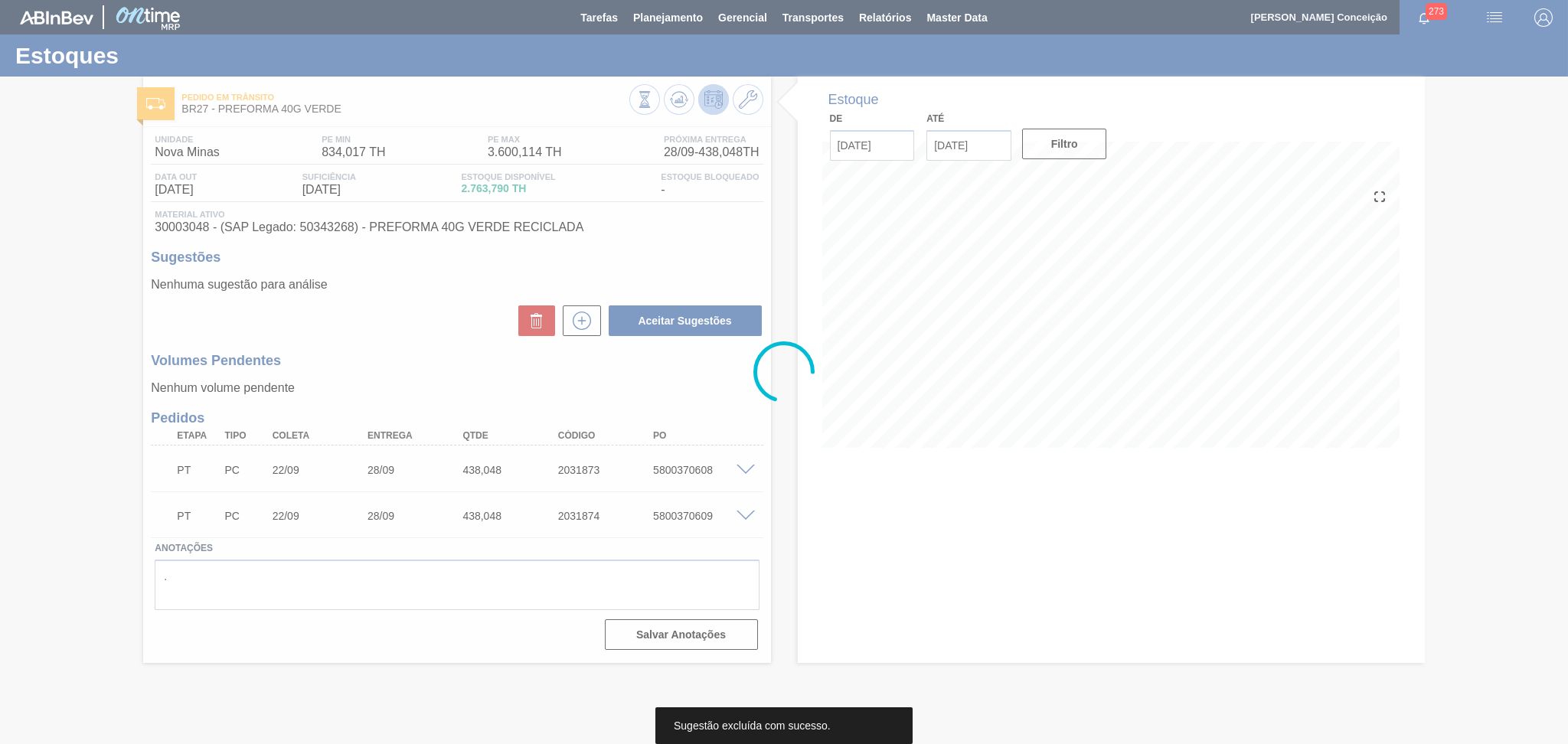
scroll to position [0, 0]
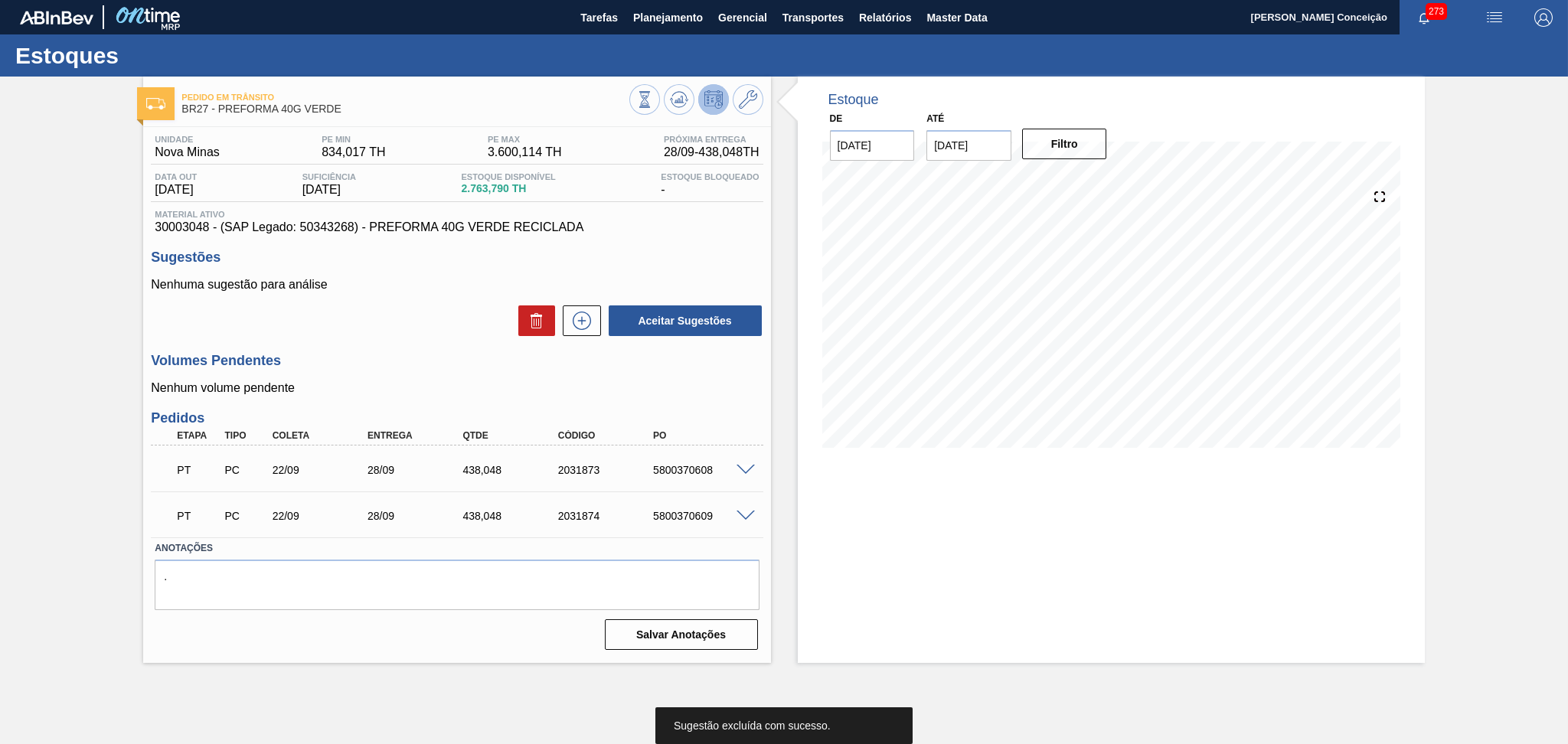
click at [1019, 504] on div "Estoque De 24/09/2025 Até 30/11/2025 Filtro" at bounding box center [1110, 369] width 627 height 586
click at [386, 380] on div "Volumes Pendentes Nenhum volume pendente" at bounding box center [457, 373] width 612 height 42
drag, startPoint x: 508, startPoint y: 518, endPoint x: 448, endPoint y: 505, distance: 61.4
click at [448, 505] on div "PT PC 22/09 28/09 438,048 2031874 5800370609" at bounding box center [452, 514] width 571 height 31
copy div "438,048"
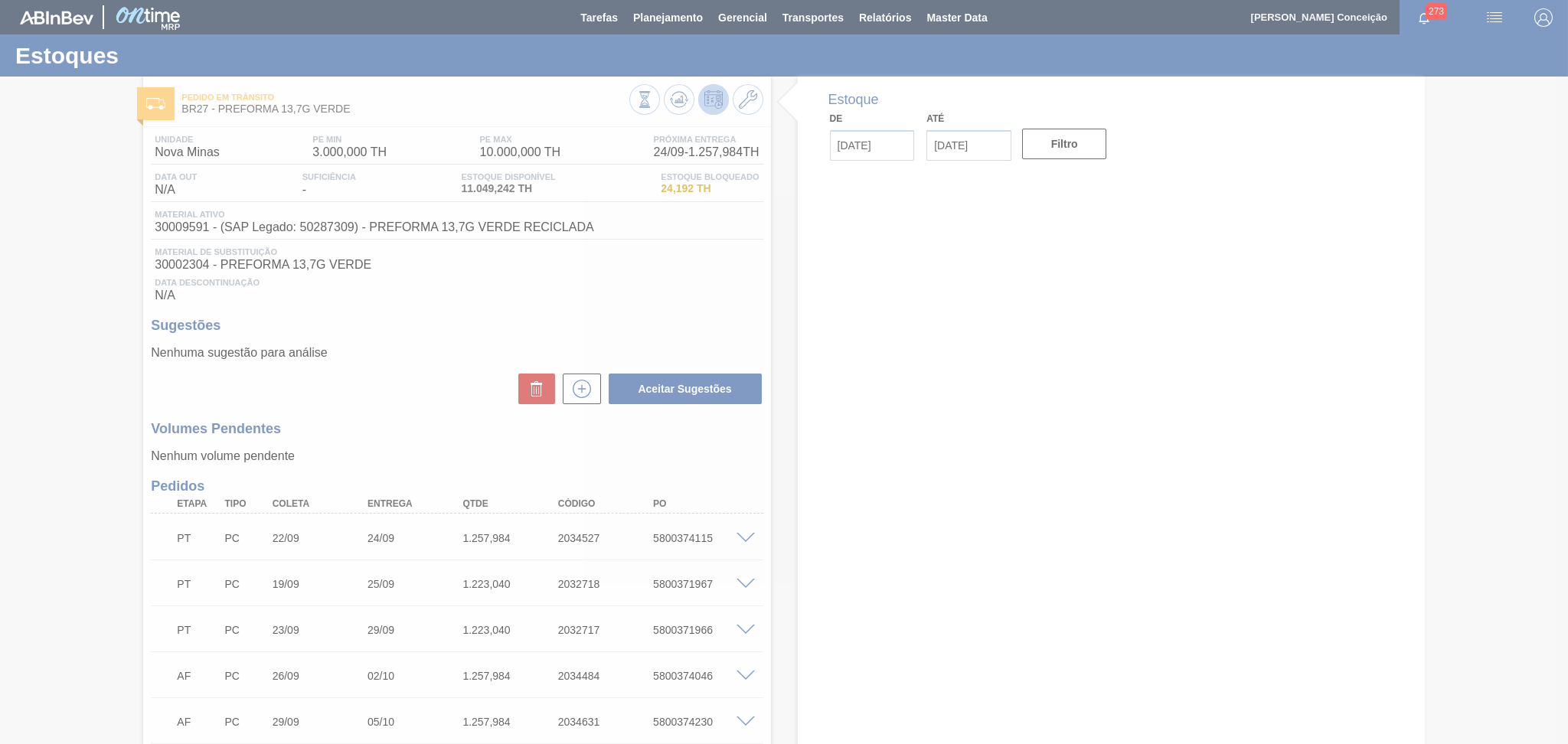
click at [537, 322] on div at bounding box center [784, 372] width 1568 height 744
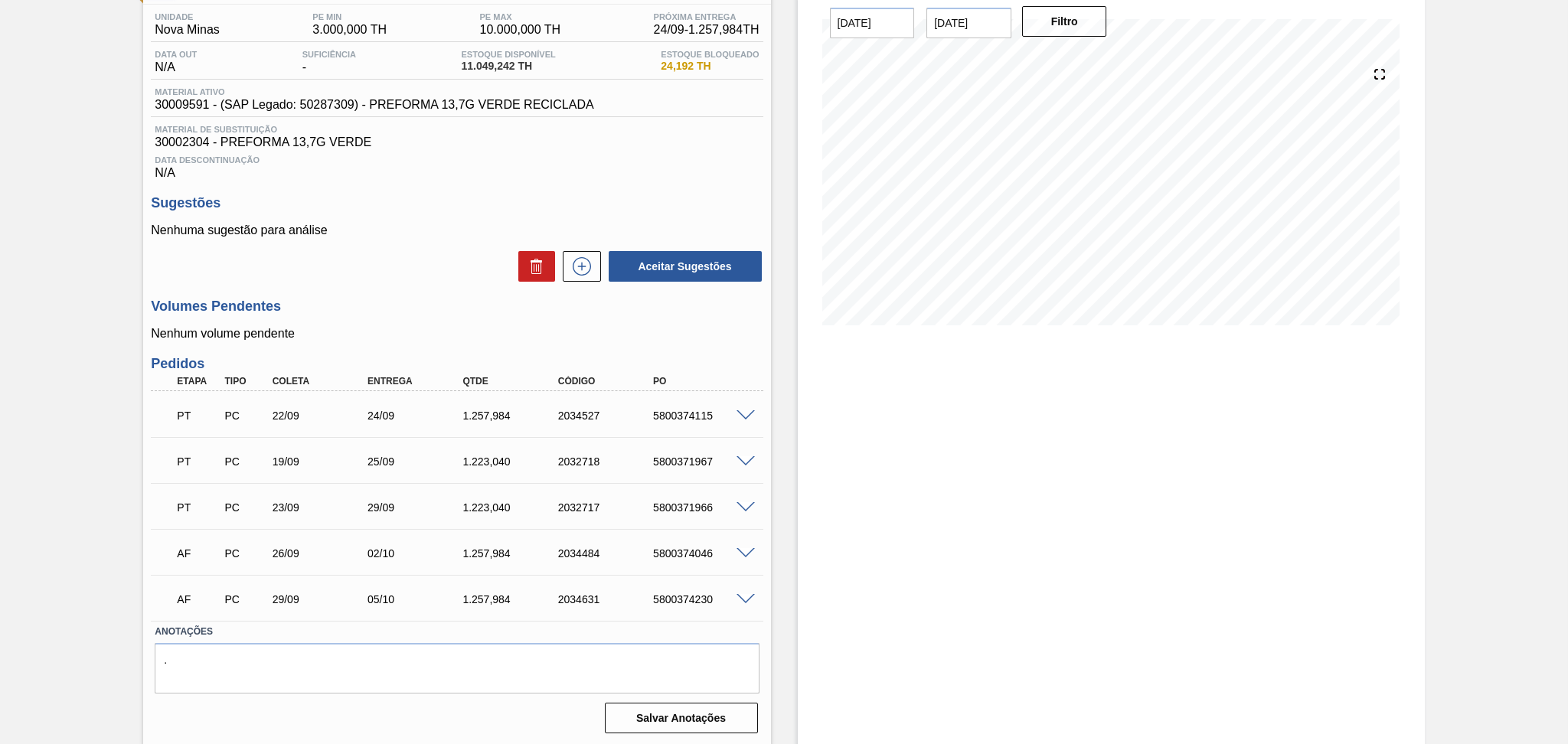
scroll to position [124, 0]
click at [414, 285] on div "Unidade Nova Minas PE MIN 3.000,000 TH PE MAX 10.000,000 TH Próxima Entrega 24/…" at bounding box center [456, 370] width 627 height 734
click at [451, 288] on div "Unidade Nova Minas PE MIN 3.000,000 TH PE MAX 10.000,000 TH Próxima Entrega 24/…" at bounding box center [456, 370] width 627 height 734
click at [894, 383] on div "Estoque De [DATE] Até [DATE] Filtro 17/10 Projeção de Estoque 8,071.022 [DOMAIN…" at bounding box center [1110, 348] width 627 height 792
click at [375, 333] on p "Nenhum volume pendente" at bounding box center [457, 333] width 612 height 14
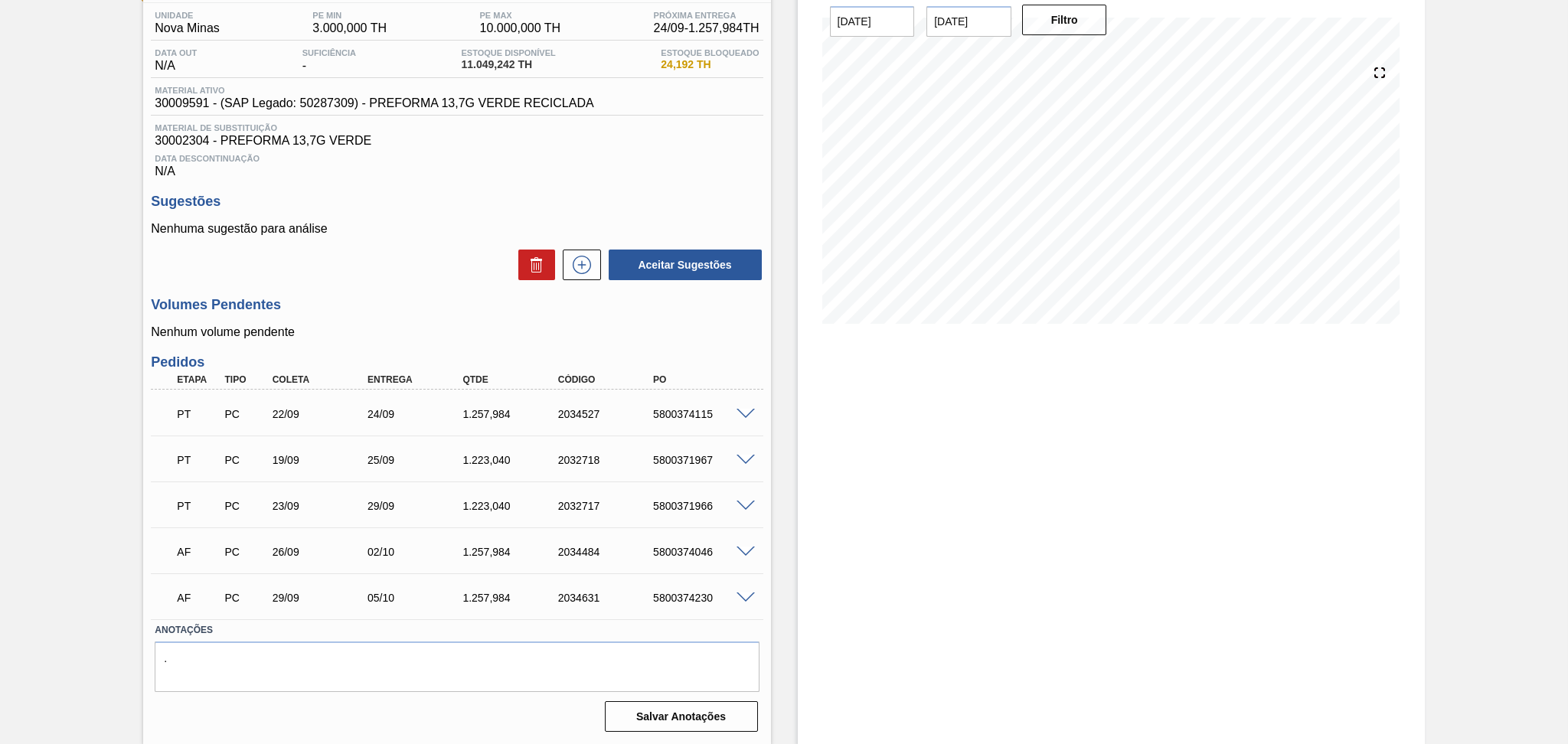
click at [638, 176] on div "Data Descontinuação N/A" at bounding box center [457, 163] width 612 height 31
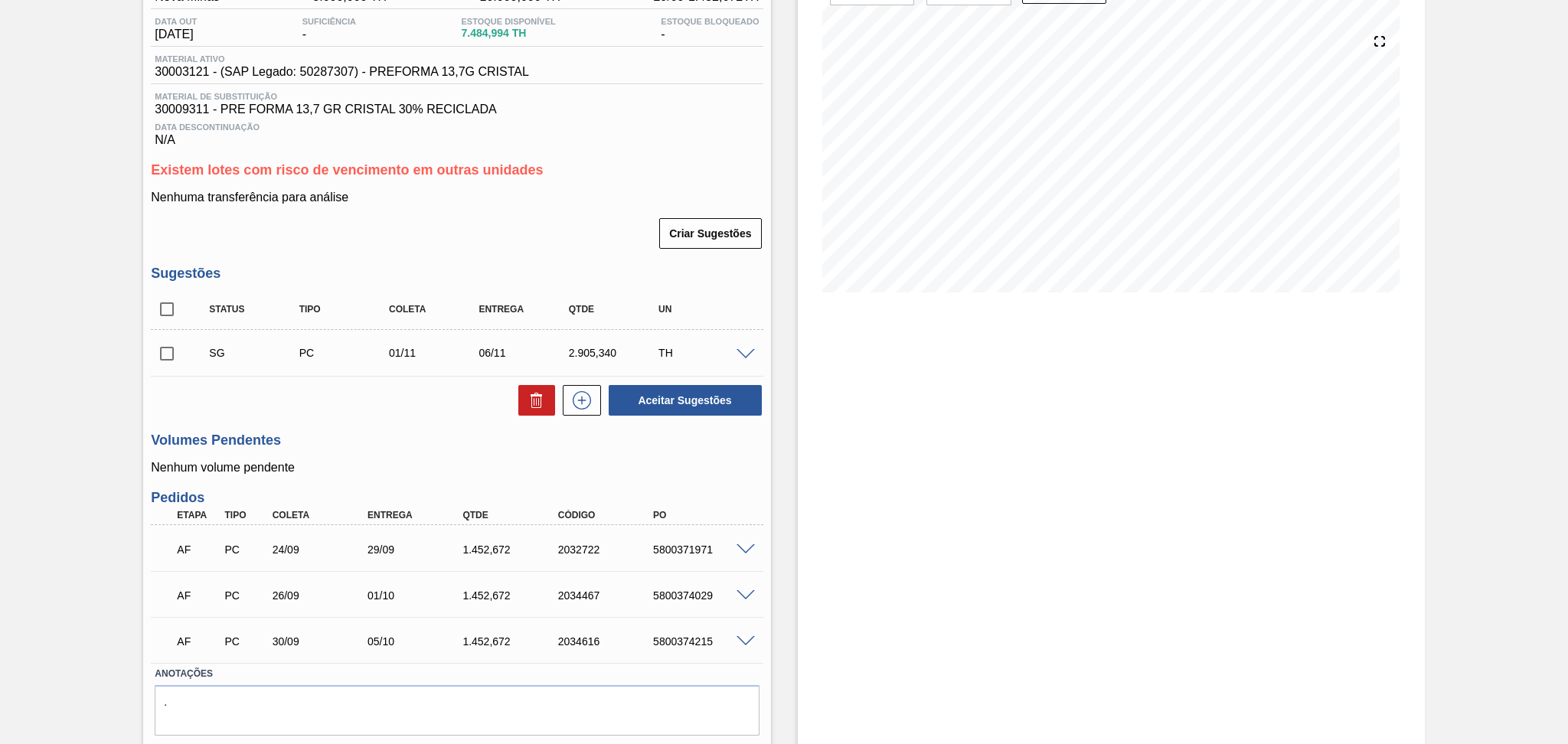
scroll to position [199, 0]
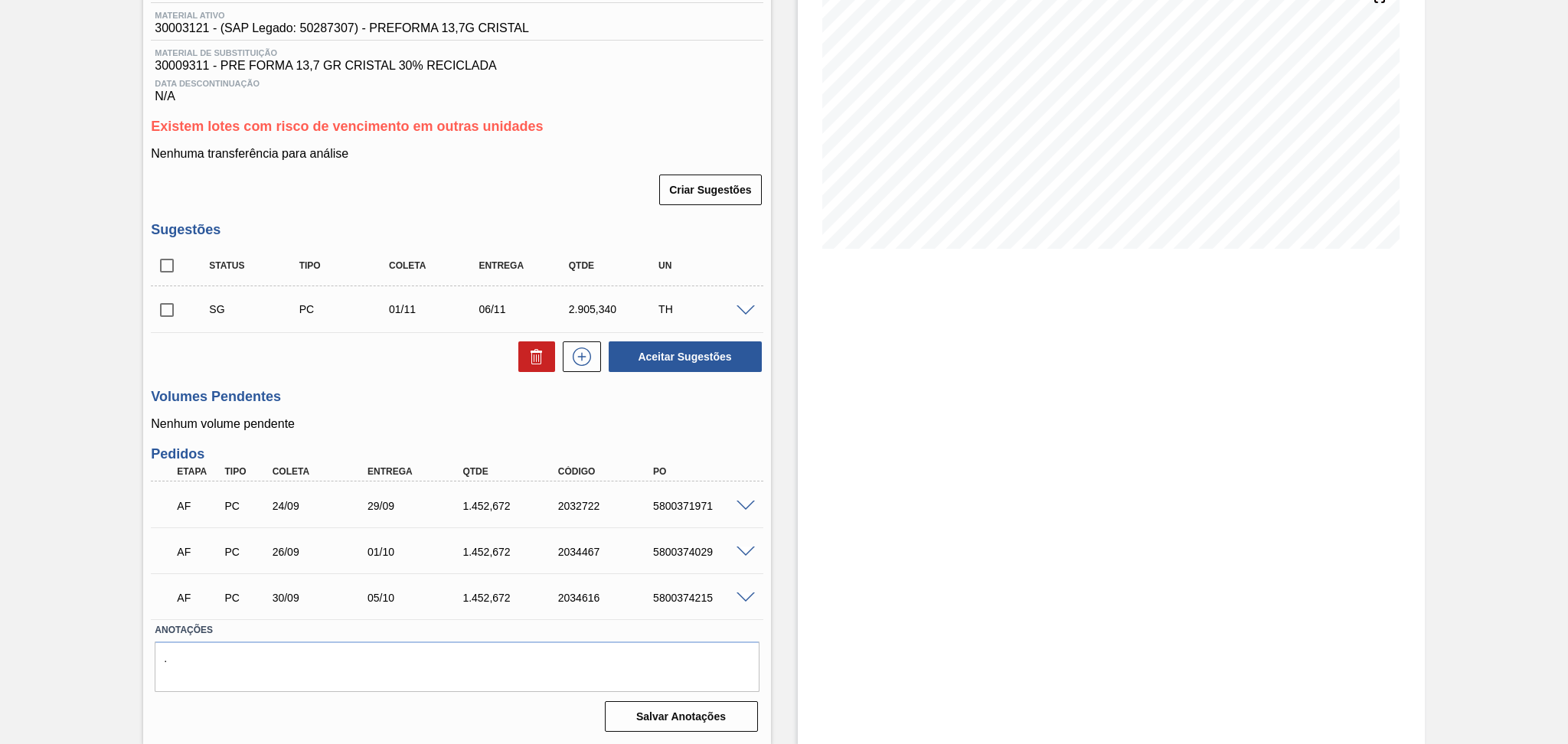
click at [349, 427] on p "Nenhum volume pendente" at bounding box center [457, 424] width 612 height 14
drag, startPoint x: 512, startPoint y: 506, endPoint x: 459, endPoint y: 508, distance: 53.0
click at [459, 508] on div "1.452,672" at bounding box center [512, 506] width 107 height 12
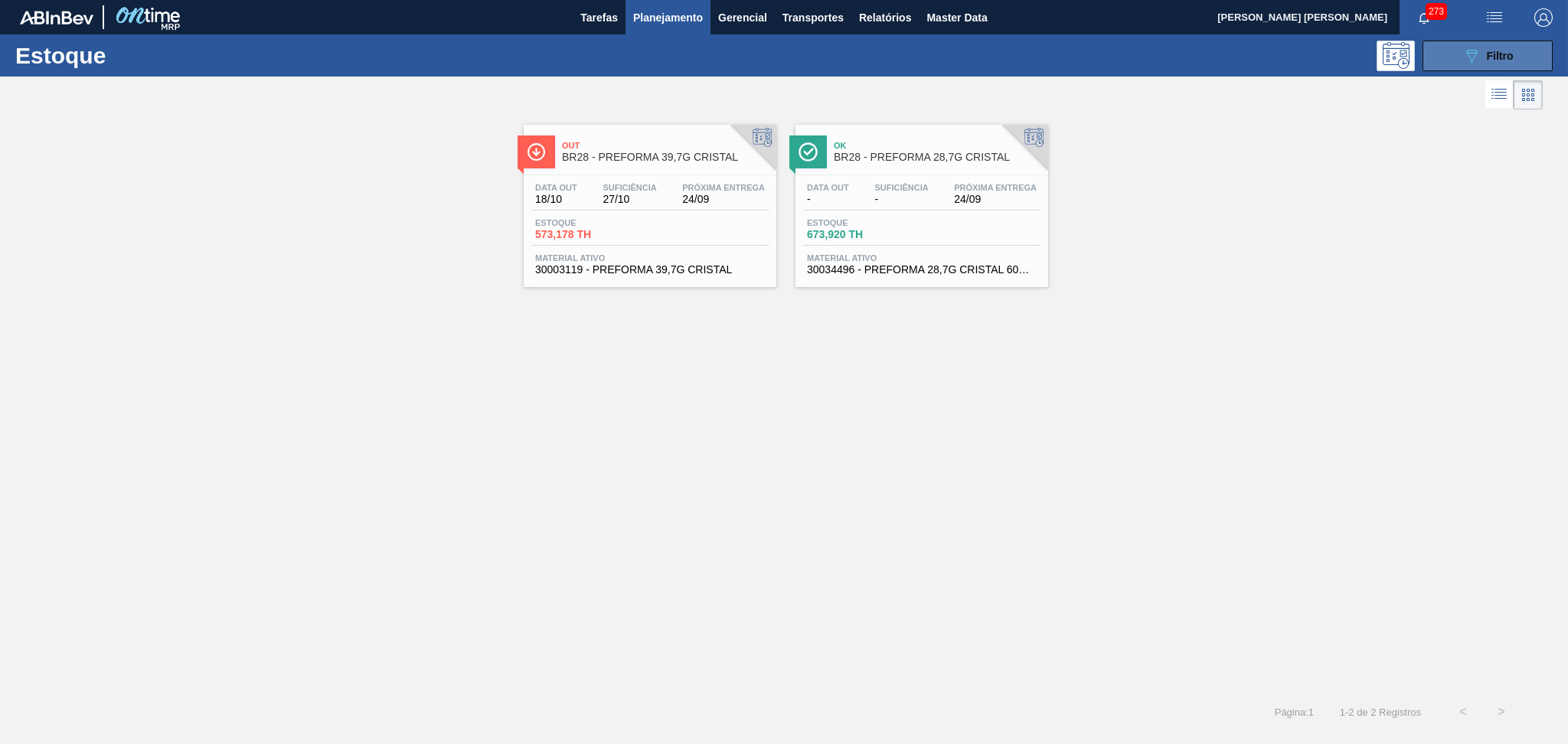
click at [1498, 50] on span "Filtro" at bounding box center [1500, 56] width 27 height 12
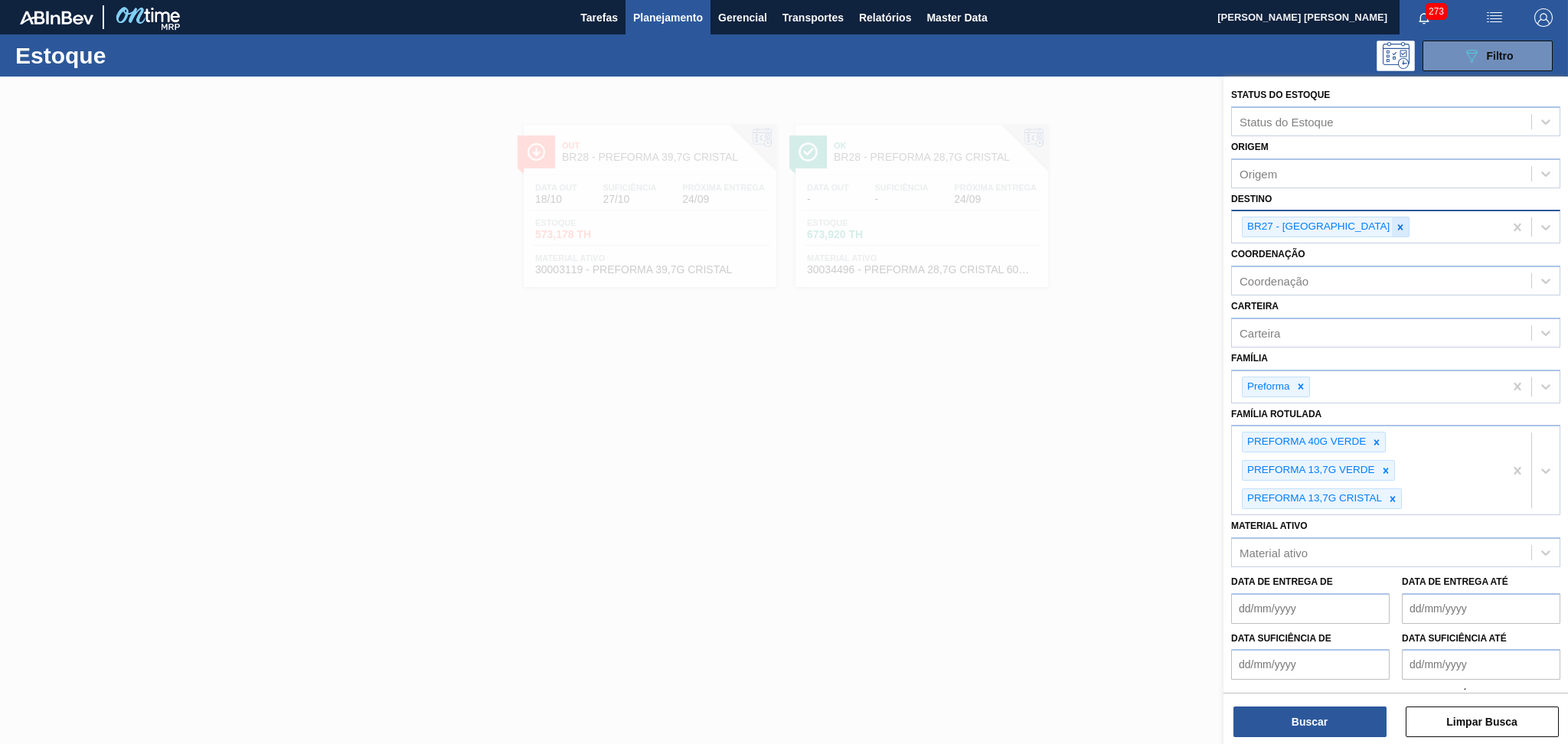
click at [1395, 222] on icon at bounding box center [1400, 227] width 11 height 11
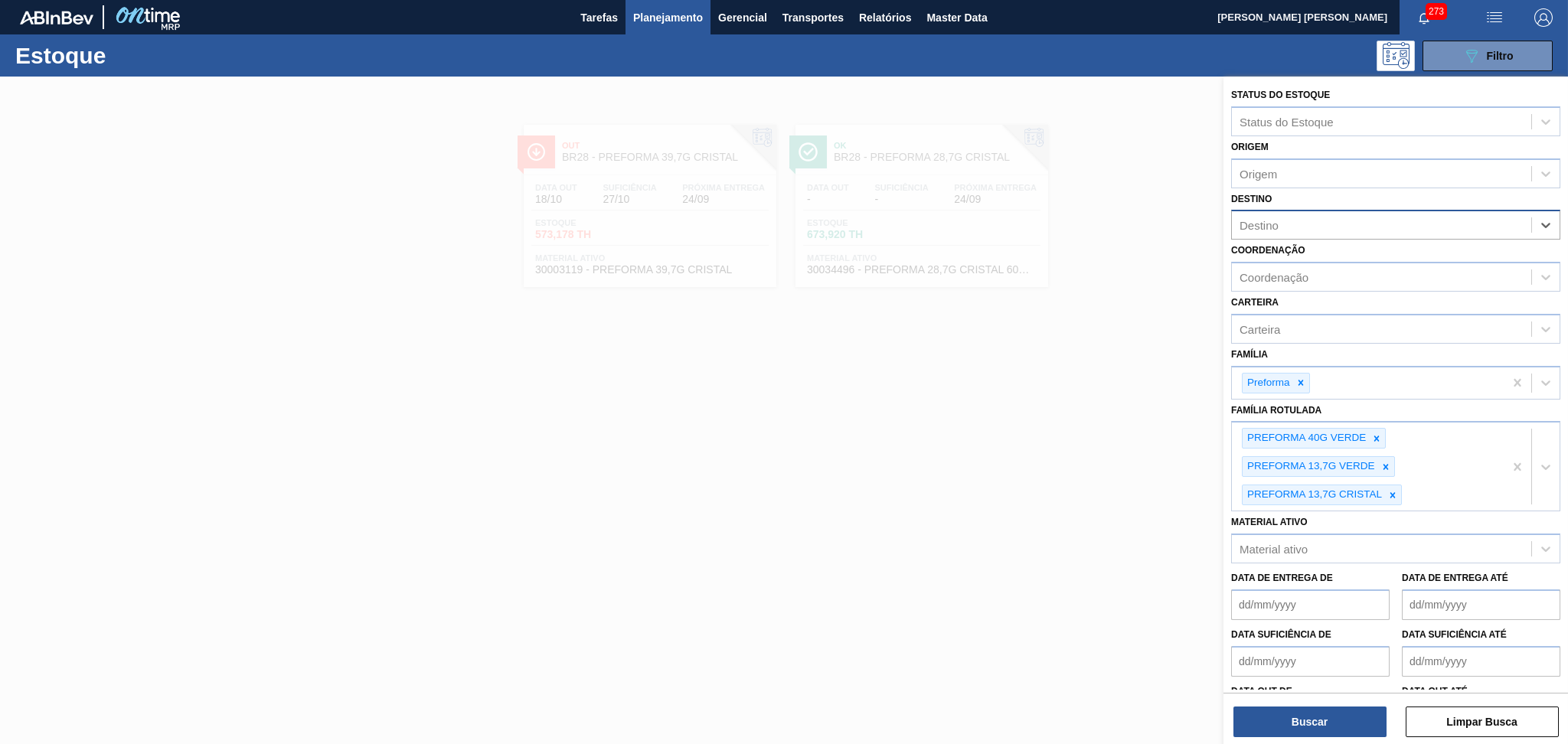
click at [1297, 223] on div "Destino" at bounding box center [1382, 225] width 300 height 22
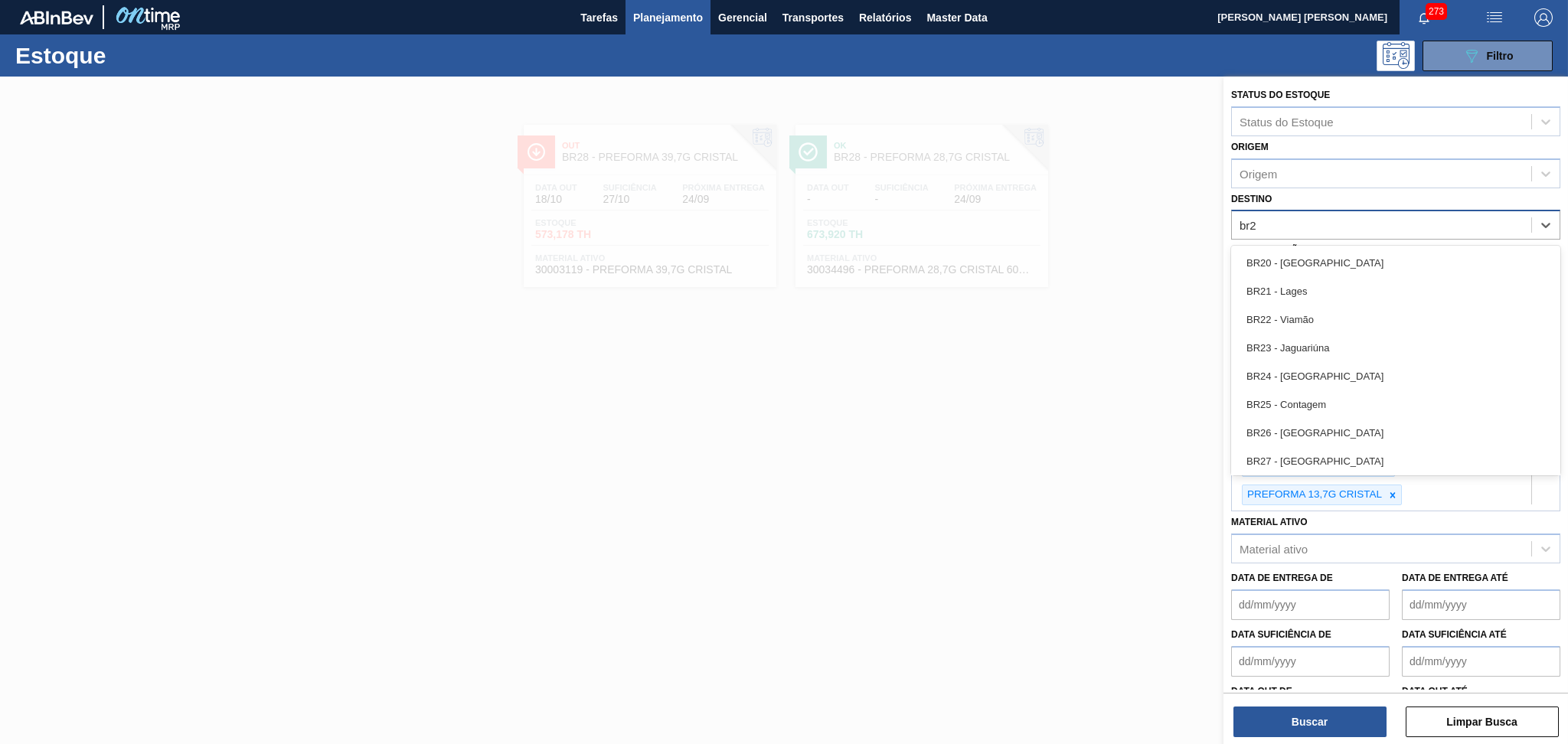
type input "br27"
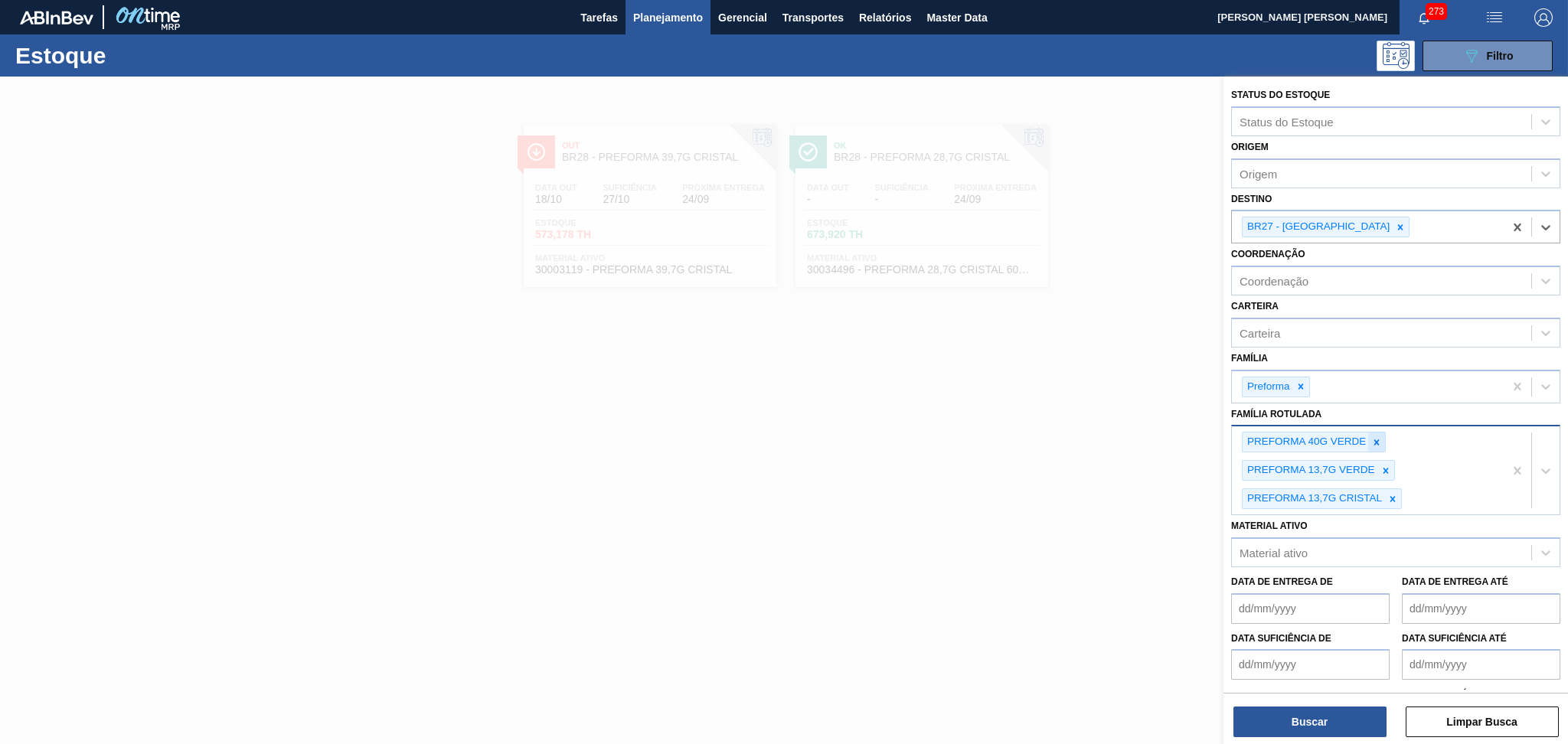
click at [1375, 439] on icon at bounding box center [1376, 442] width 11 height 11
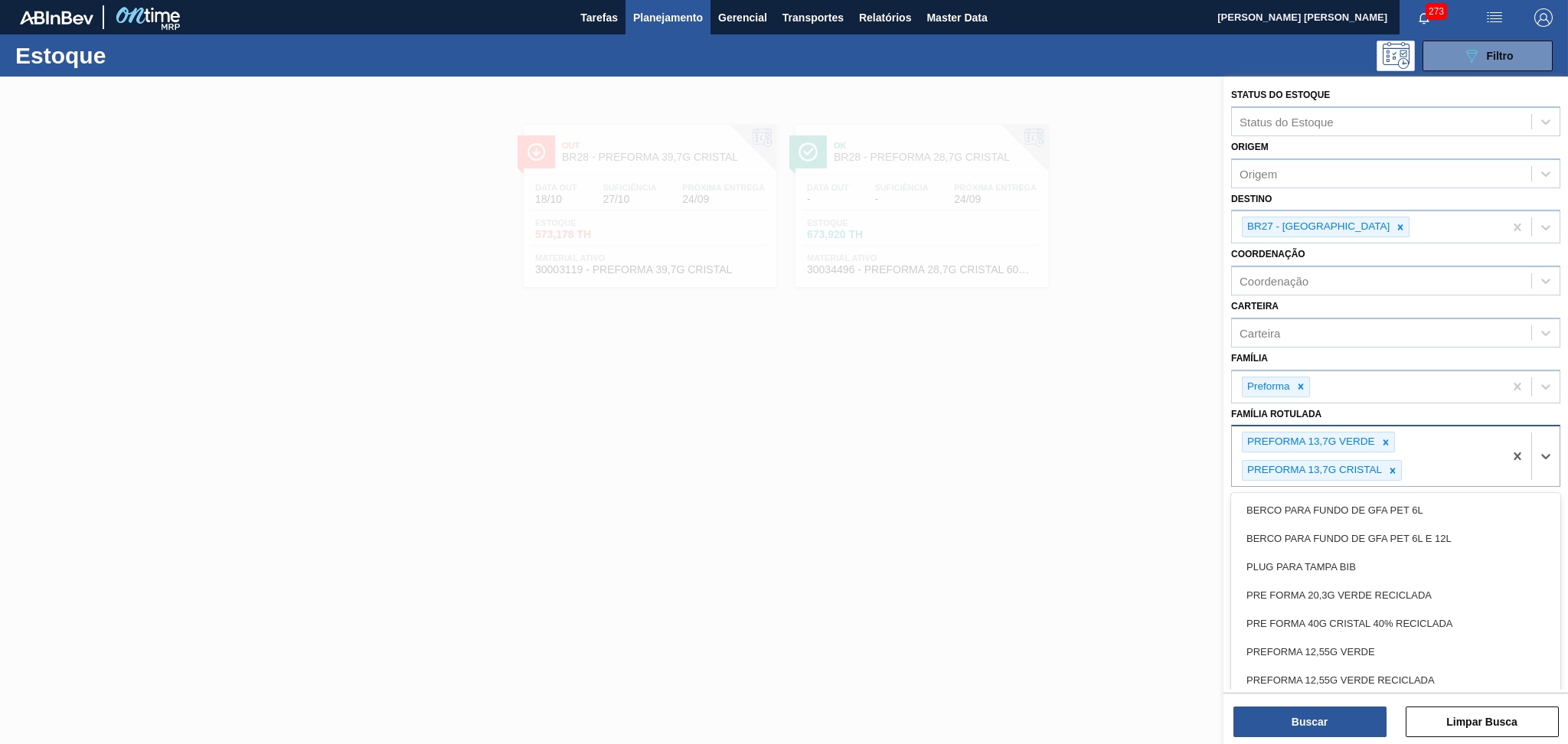
click at [1375, 439] on div "PREFORMA 13,7G VERDE" at bounding box center [1310, 442] width 135 height 20
click at [1381, 439] on icon at bounding box center [1385, 442] width 11 height 11
click at [1387, 440] on icon at bounding box center [1392, 442] width 11 height 11
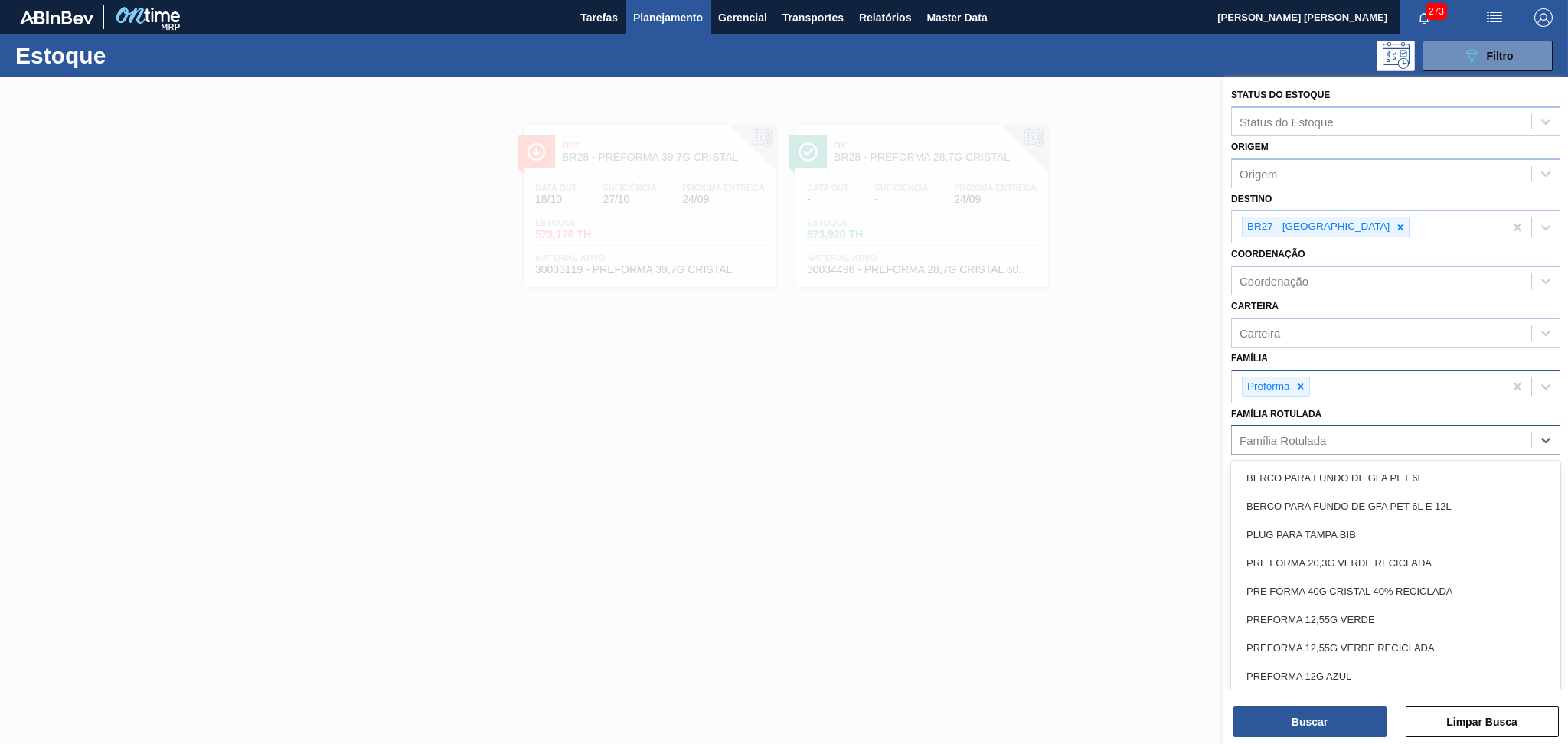
click at [1296, 381] on icon at bounding box center [1301, 387] width 11 height 11
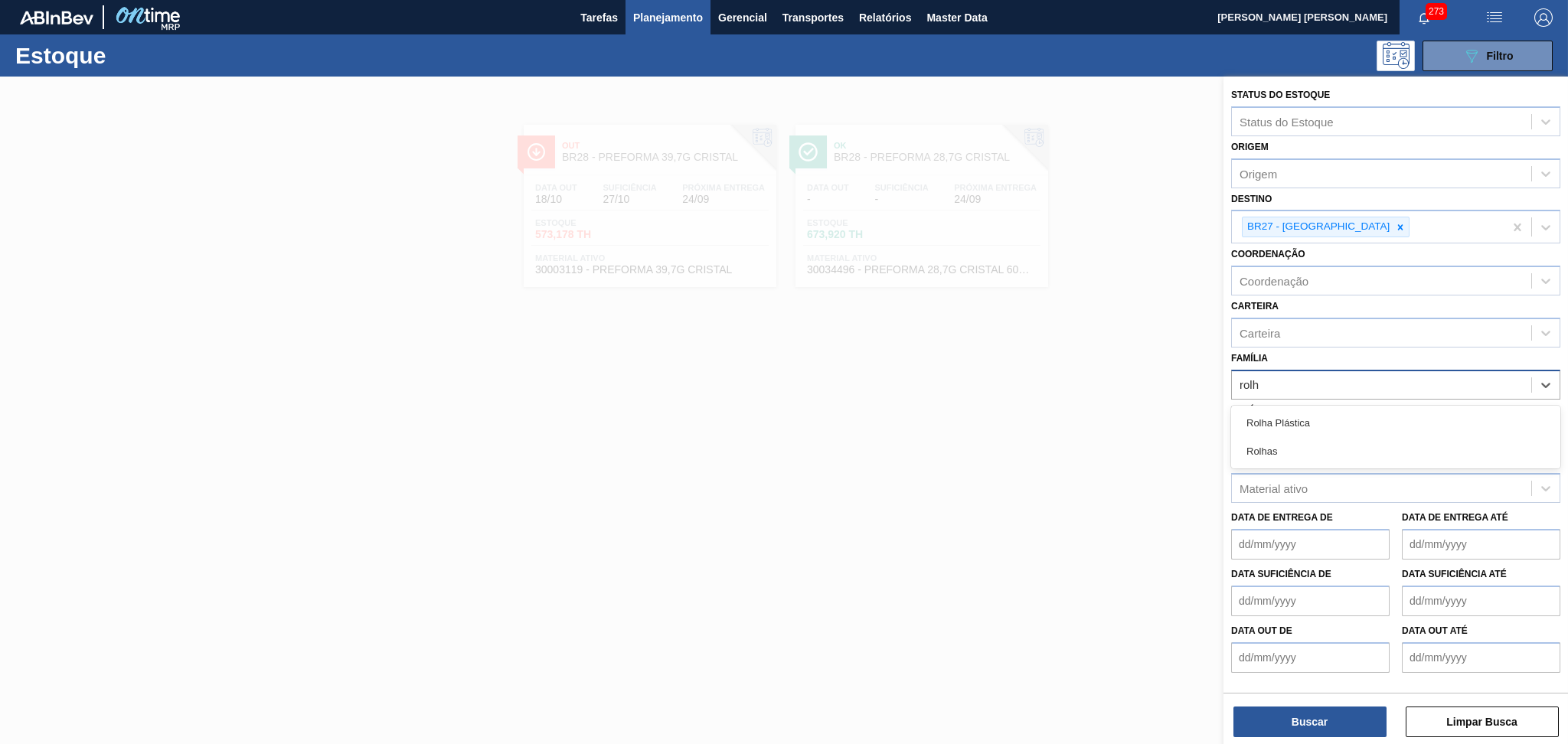
type input "rolha"
click at [1313, 417] on div "Rolha Plástica" at bounding box center [1395, 423] width 329 height 28
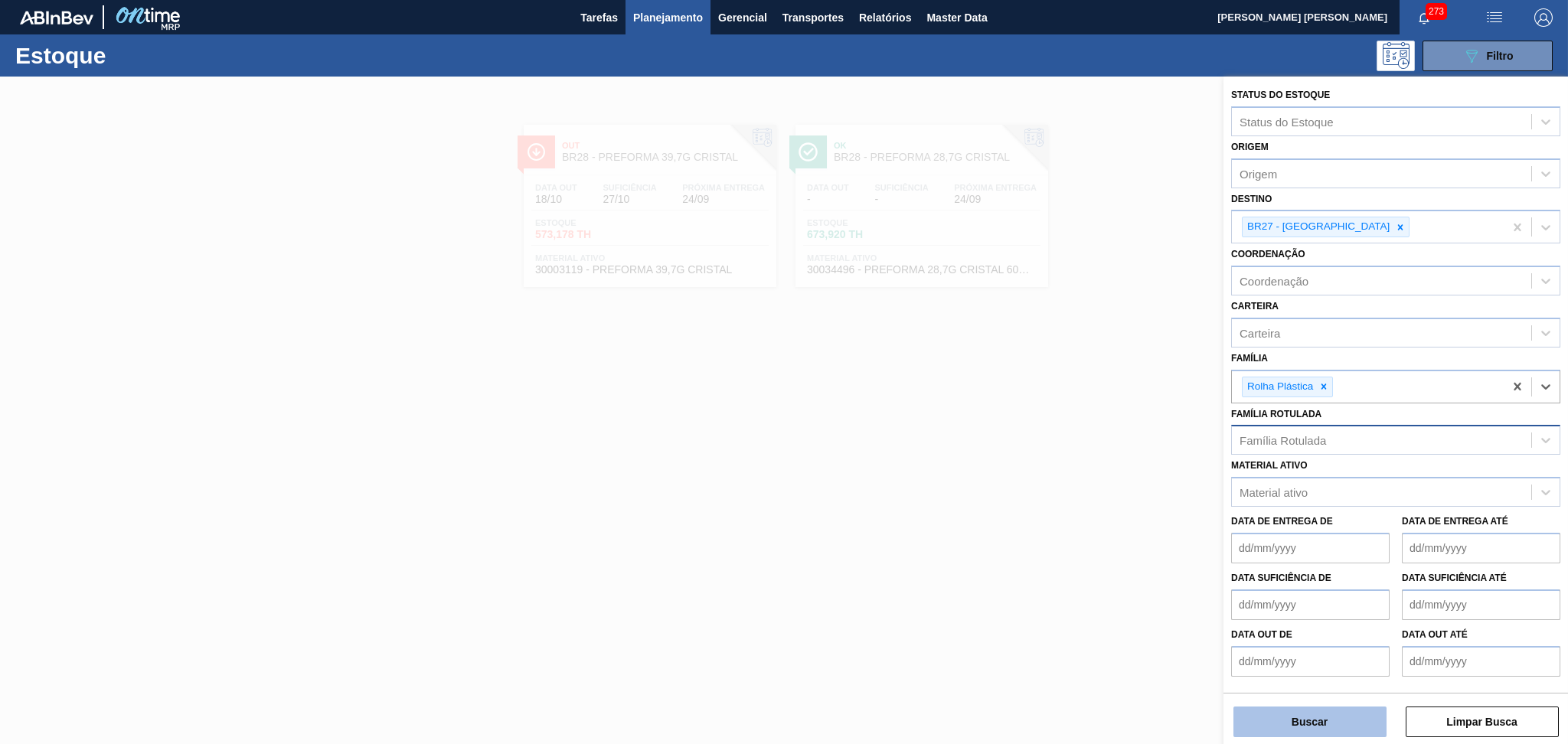
click at [1320, 727] on button "Buscar" at bounding box center [1310, 722] width 153 height 31
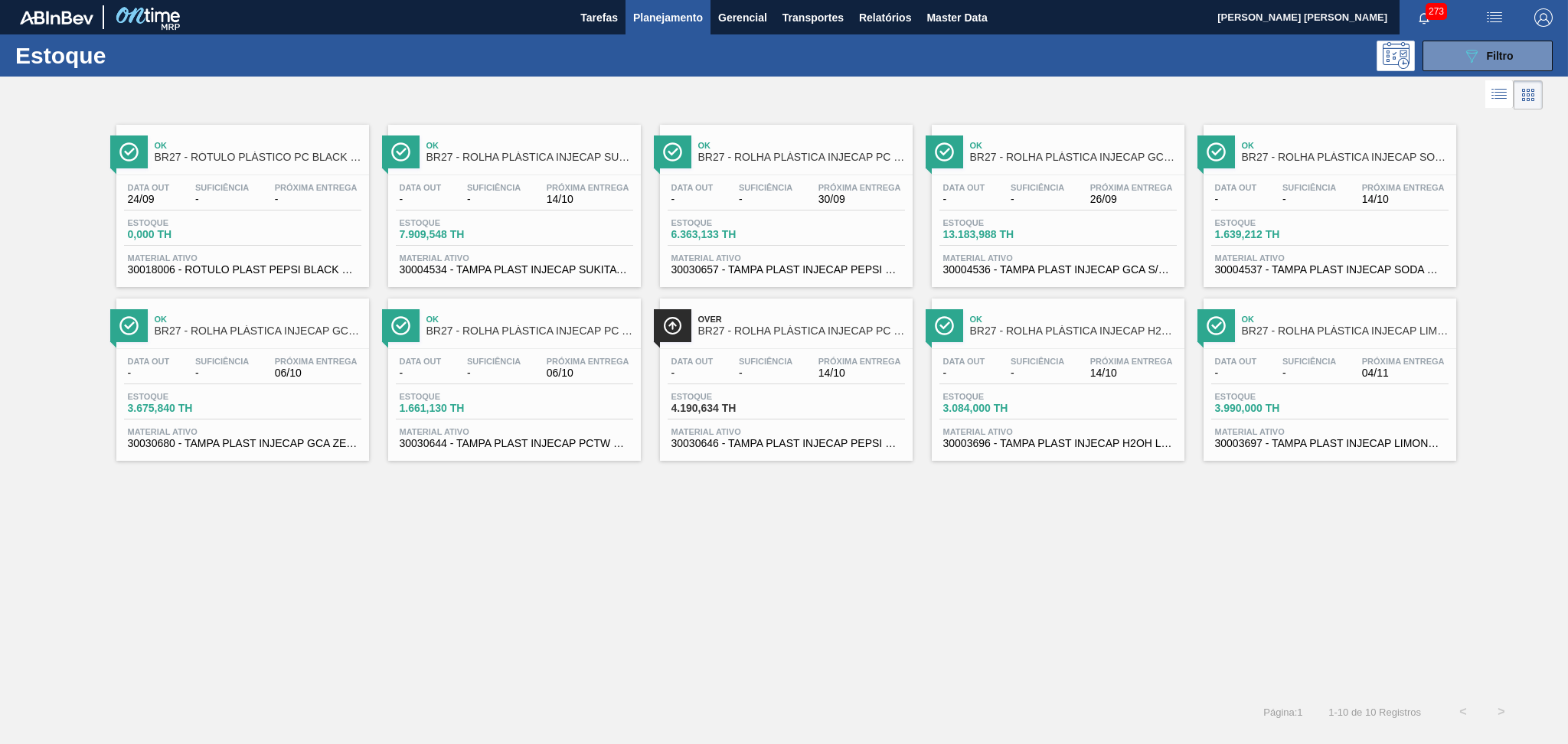
click at [709, 554] on div "Ok BR27 - RÓTULO PLÁSTICO PC BLACK 2PACK1L H Data out 24/09 Suficiência - Próxi…" at bounding box center [784, 403] width 1568 height 579
click at [529, 438] on span "30030644 - TAMPA PLAST INJECAP PCTW NIV24" at bounding box center [514, 443] width 230 height 12
click at [866, 154] on span "BR27 - ROLHA PLÁSTICA INJECAP PC SHORT" at bounding box center [801, 157] width 207 height 12
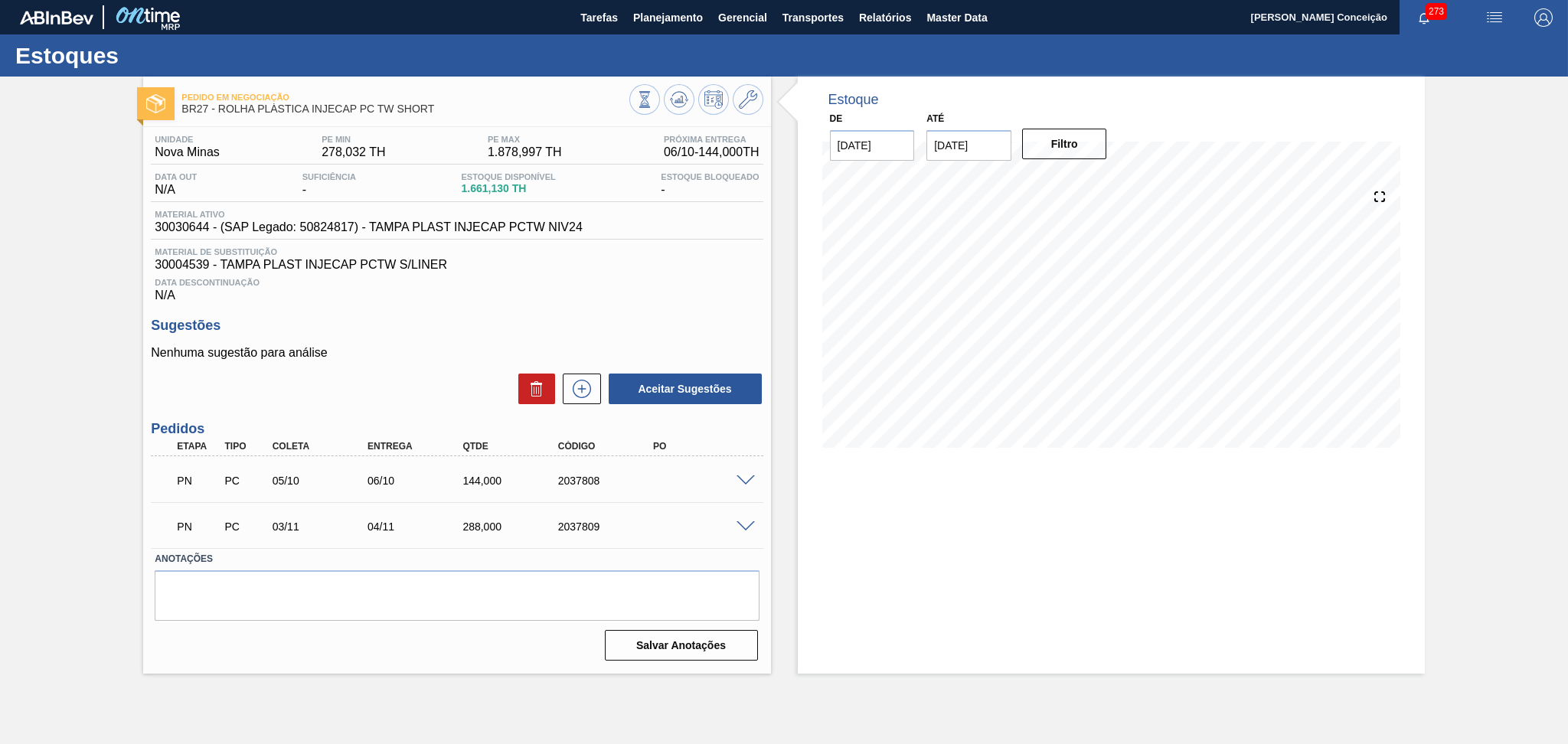
click at [535, 303] on div "Unidade Nova Minas PE MIN 278,032 TH PE MAX 1.878,997 TH Próxima Entrega 06/10 …" at bounding box center [456, 396] width 627 height 539
click at [638, 294] on div "Data Descontinuação N/A" at bounding box center [457, 286] width 612 height 31
click at [198, 224] on span "30030644 - (SAP Legado: 50824817) - TAMPA PLAST INJECAP PCTW NIV24" at bounding box center [368, 228] width 428 height 14
copy span "30030644"
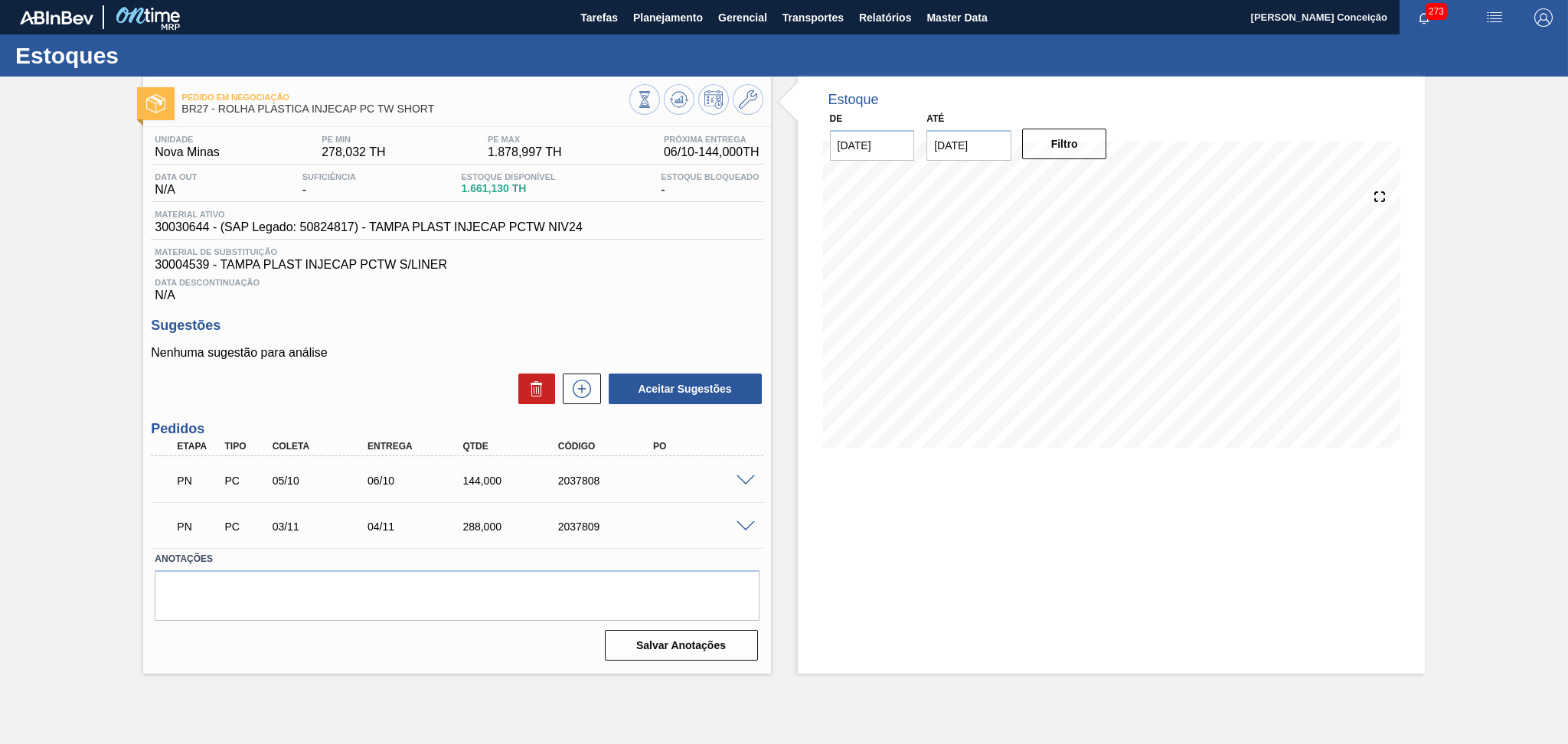
click at [417, 348] on p "Nenhuma sugestão para análise" at bounding box center [457, 353] width 612 height 14
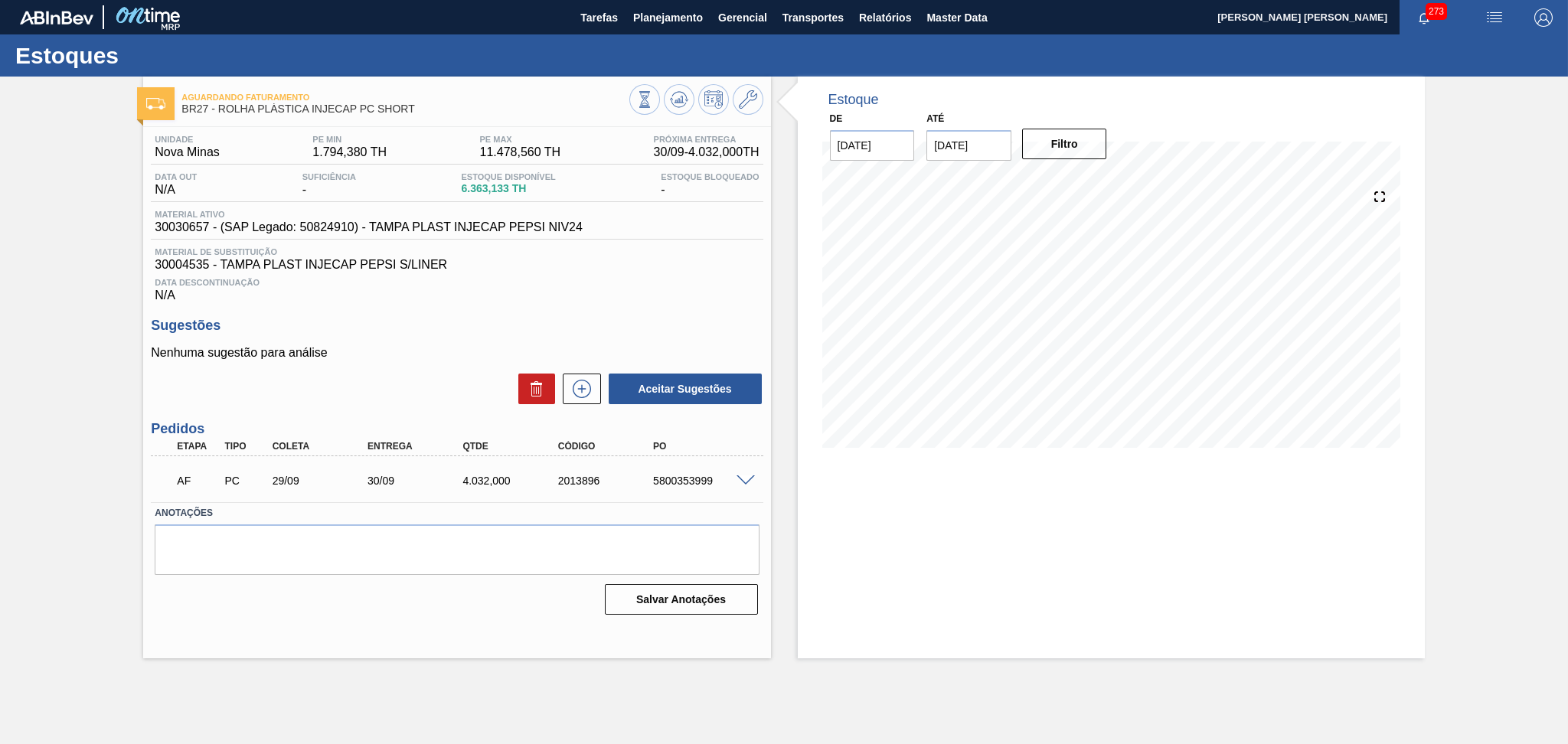
click at [410, 368] on div "Nenhuma sugestão para análise Aceitar Sugestões" at bounding box center [457, 375] width 612 height 59
click at [184, 221] on span "30030657 - (SAP Legado: 50824910) - TAMPA PLAST INJECAP PEPSI NIV24" at bounding box center [368, 228] width 428 height 14
copy span "30030657"
click at [459, 360] on div "Nenhuma sugestão para análise Aceitar Sugestões" at bounding box center [457, 375] width 612 height 59
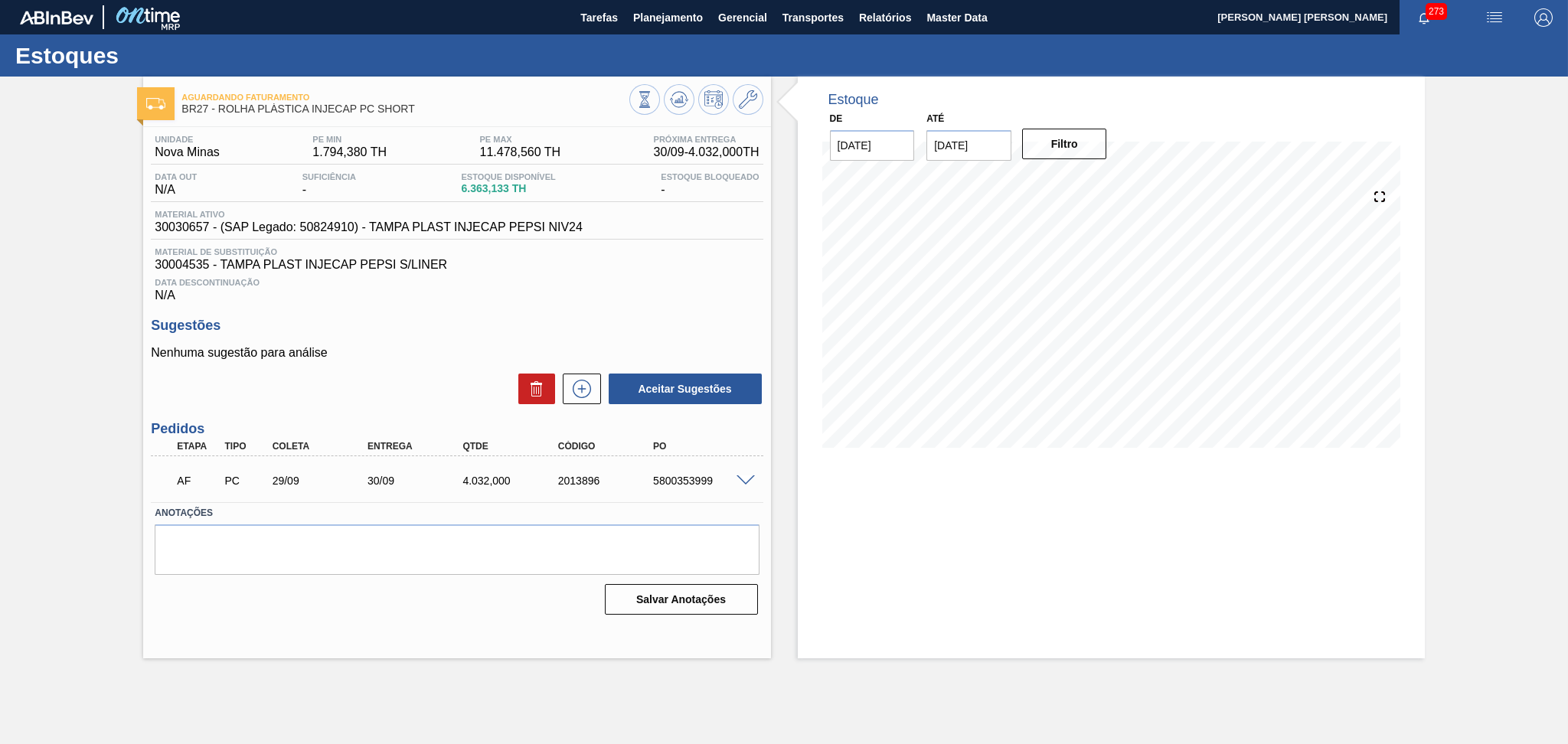
click at [420, 372] on div "Aceitar Sugestões" at bounding box center [457, 389] width 612 height 34
click at [504, 333] on h3 "Sugestões" at bounding box center [457, 325] width 612 height 16
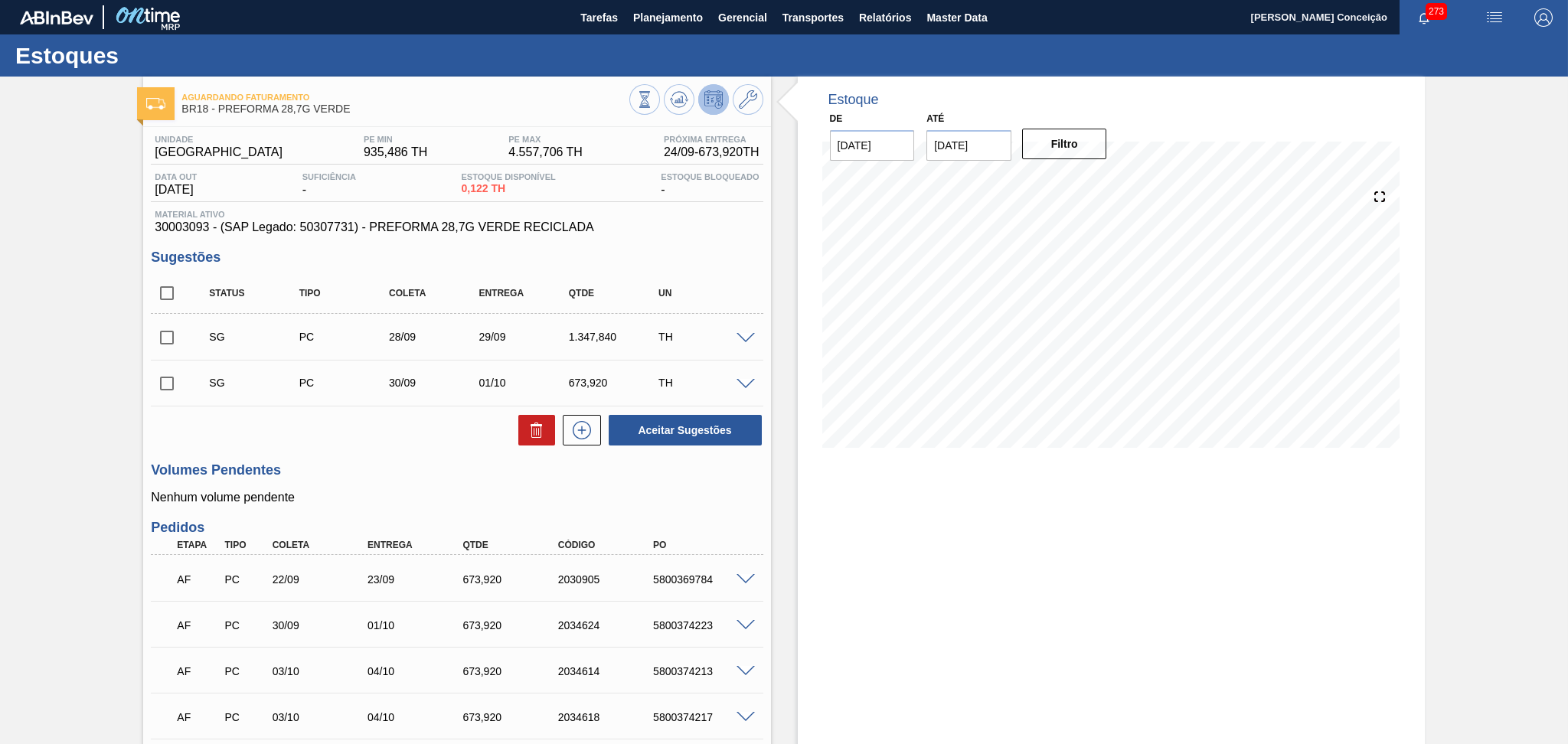
click at [49, 356] on div "Aguardando Faturamento BR18 - PREFORMA 28,7G VERDE Unidade Pernambuco PE MIN 93…" at bounding box center [784, 493] width 1568 height 834
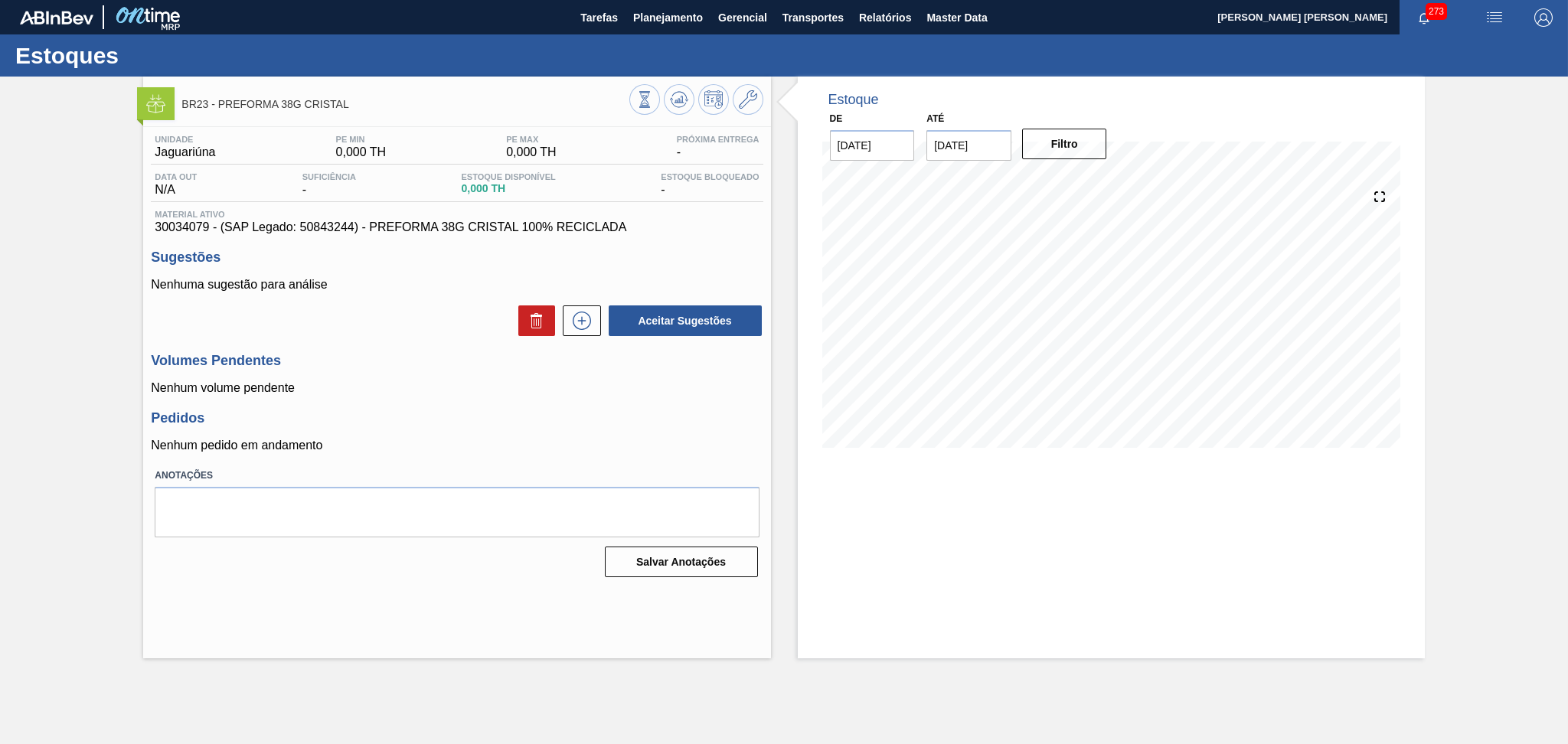
click at [356, 304] on div "Aceitar Sugestões" at bounding box center [457, 321] width 612 height 34
click at [668, 93] on button at bounding box center [678, 99] width 31 height 31
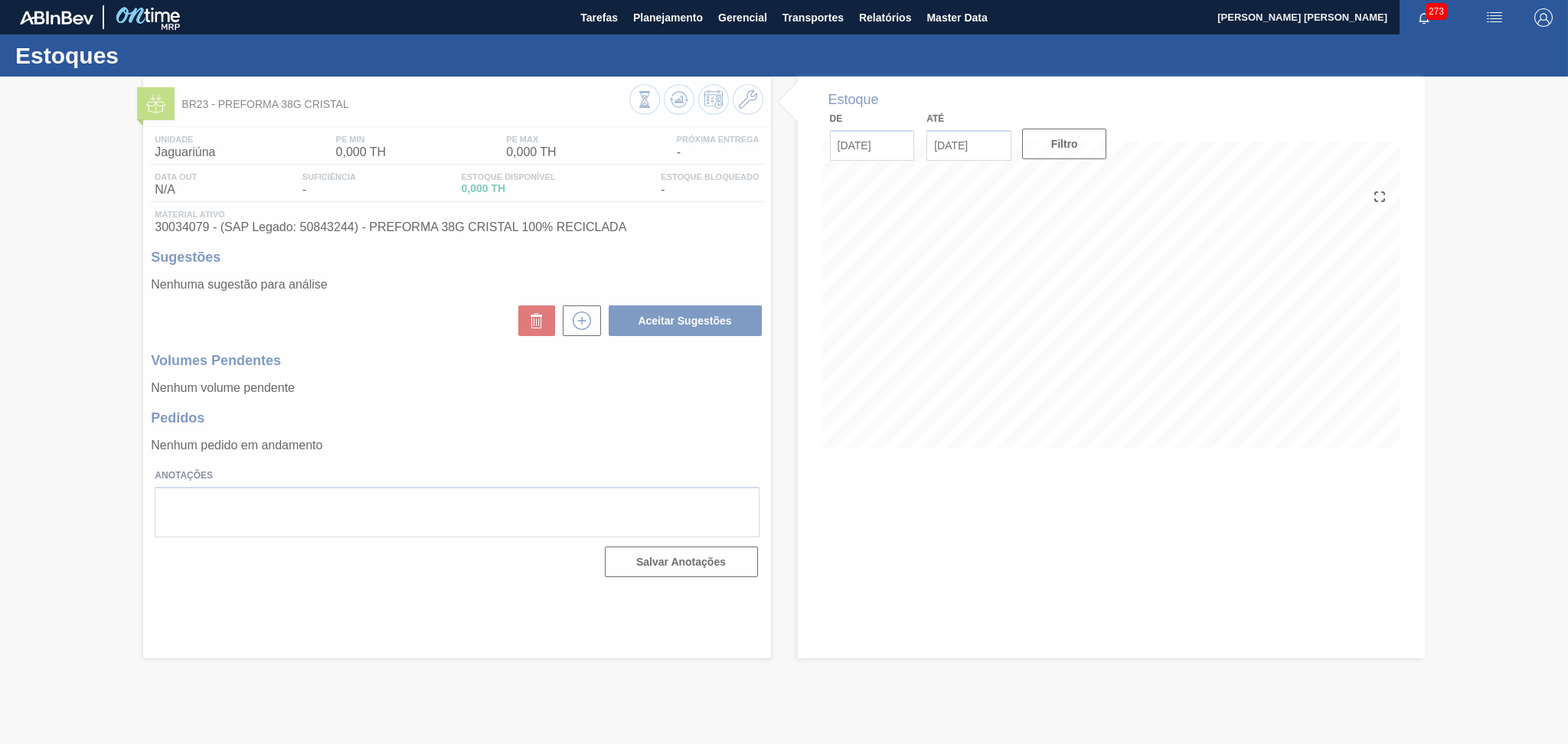
click at [324, 372] on div at bounding box center [784, 410] width 1568 height 668
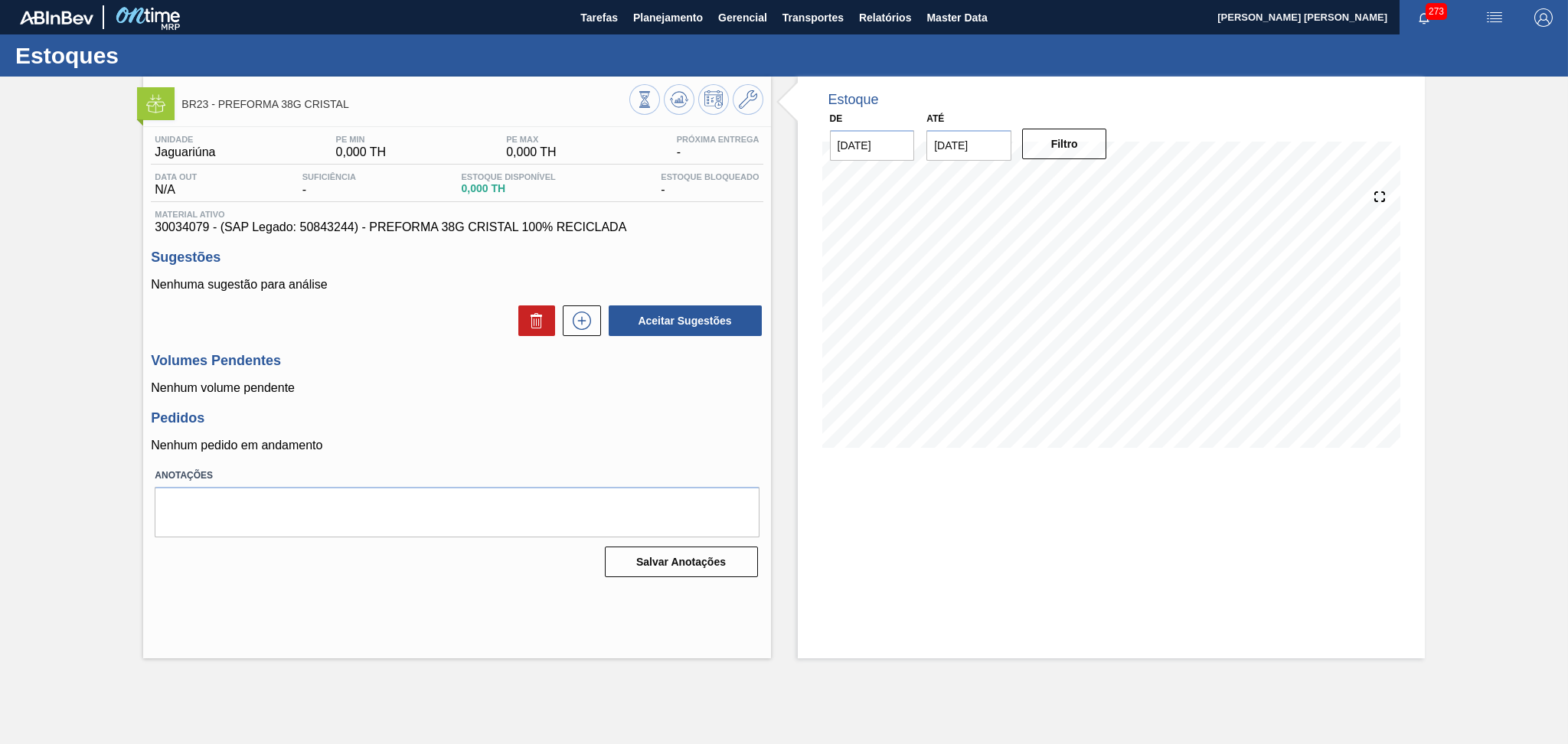
click at [474, 378] on div "Volumes Pendentes Nenhum volume pendente" at bounding box center [457, 373] width 612 height 42
click at [471, 349] on div "Unidade Jaguariúna PE MIN 0,000 TH PE MAX 0,000 TH Próxima Entrega - Data out N…" at bounding box center [456, 355] width 627 height 456
click at [675, 99] on icon at bounding box center [678, 99] width 19 height 19
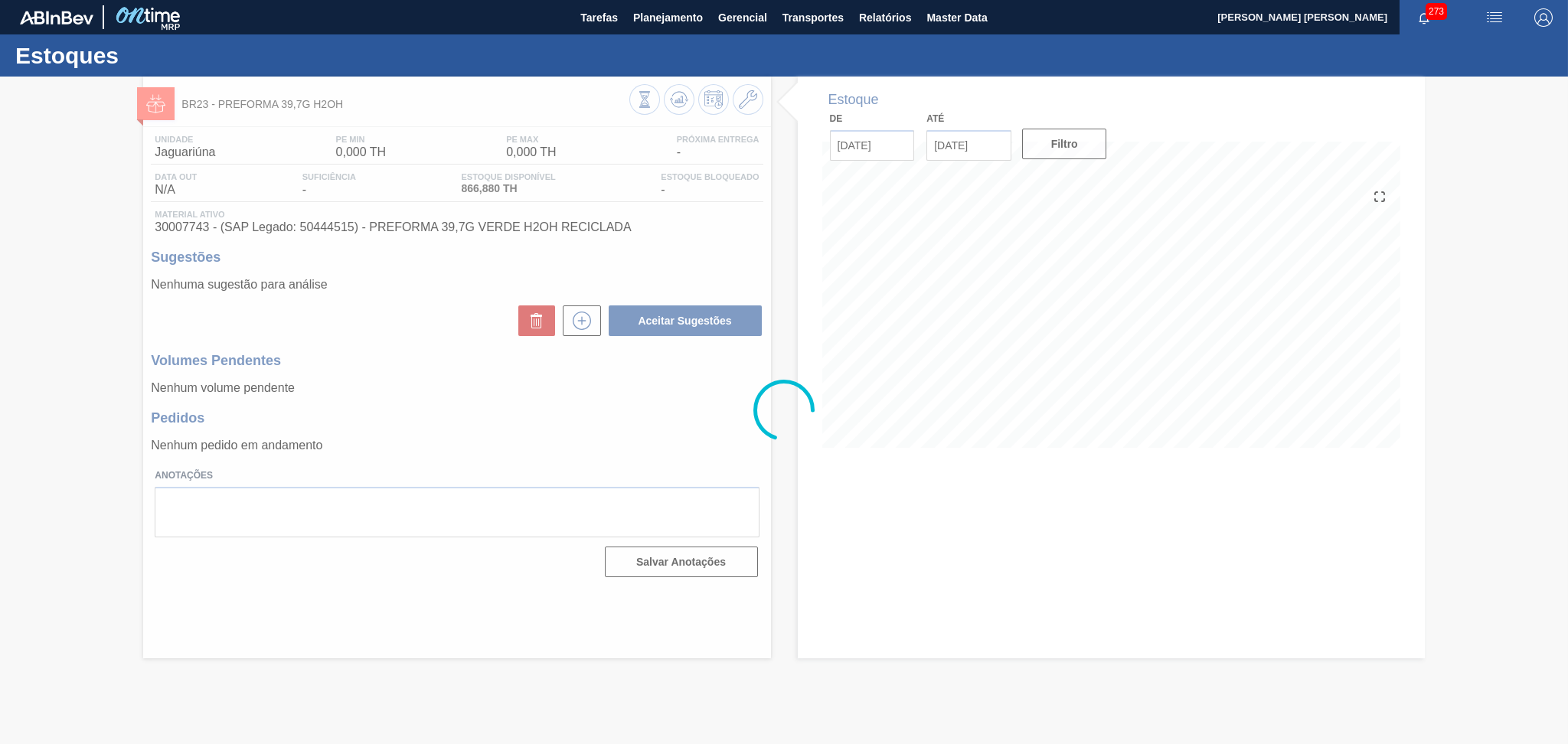
click at [488, 387] on div at bounding box center [784, 410] width 1568 height 668
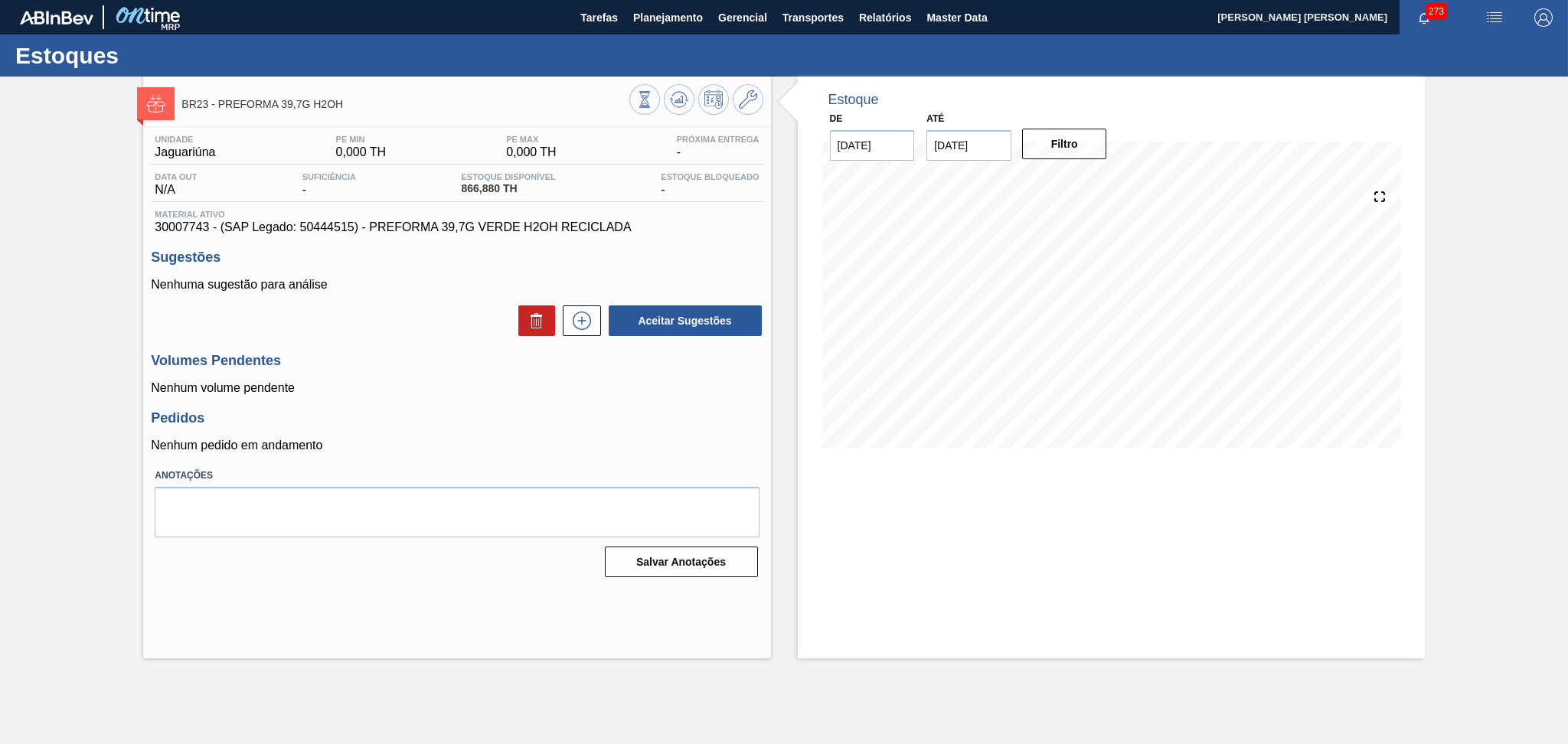
click at [392, 367] on h3 "Volumes Pendentes" at bounding box center [457, 361] width 612 height 16
click at [674, 107] on icon at bounding box center [678, 99] width 19 height 19
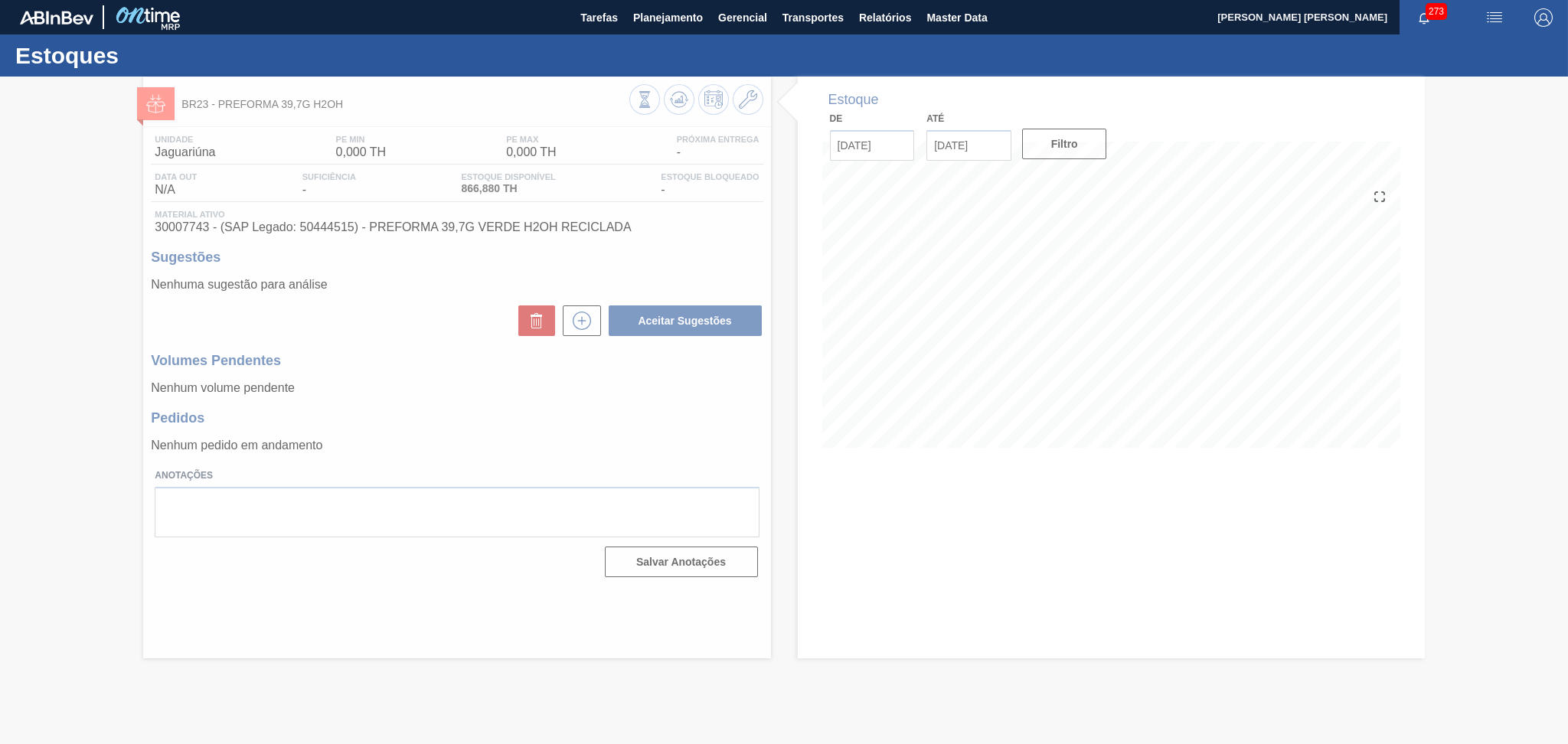
click at [1182, 339] on div at bounding box center [784, 410] width 1568 height 668
click at [937, 478] on div at bounding box center [784, 410] width 1568 height 668
click at [1002, 463] on div at bounding box center [784, 410] width 1568 height 668
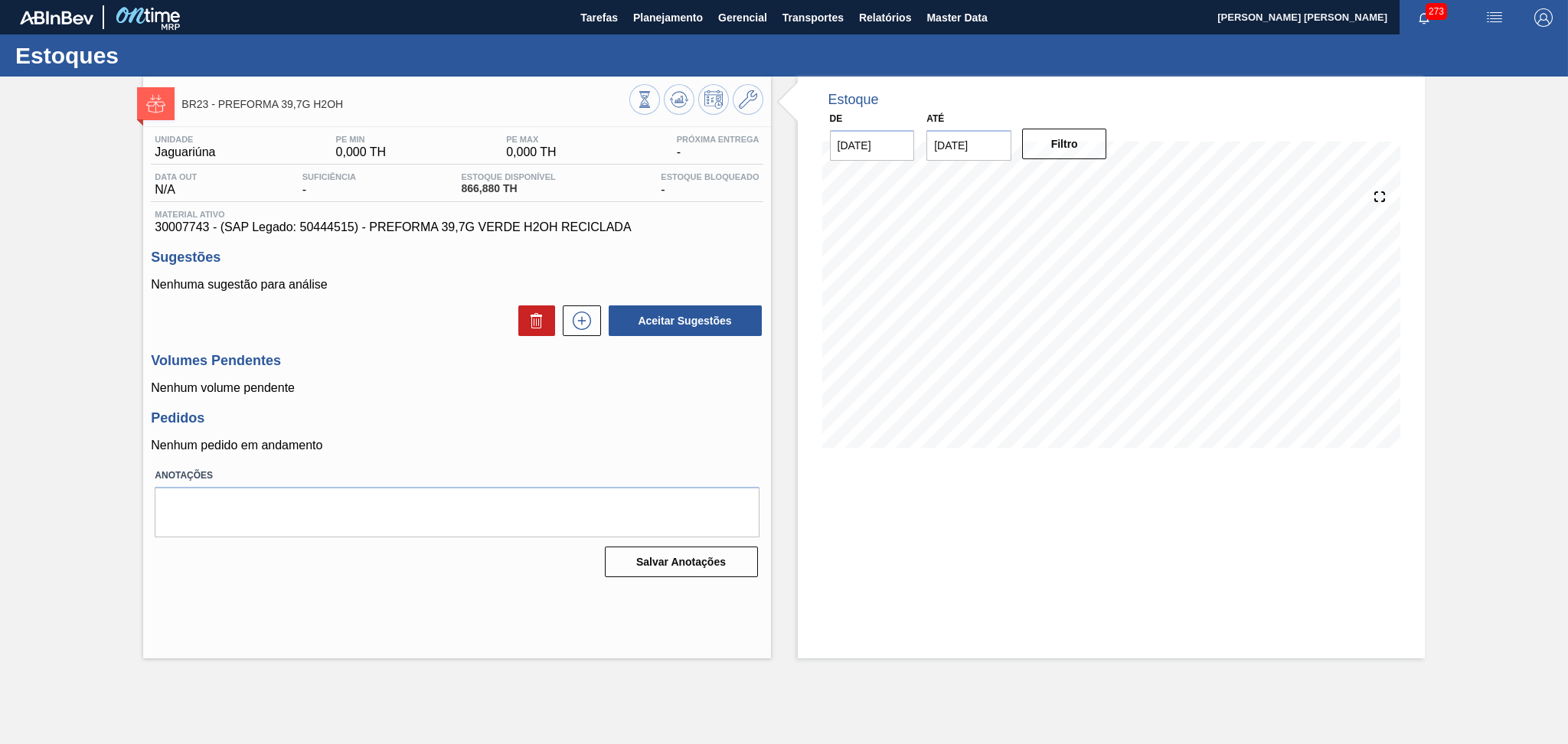
click at [435, 317] on div "Aceitar Sugestões" at bounding box center [457, 321] width 612 height 34
click at [484, 263] on h3 "Sugestões" at bounding box center [457, 257] width 612 height 16
click at [434, 334] on div "Aceitar Sugestões" at bounding box center [457, 321] width 612 height 34
click at [412, 367] on h3 "Volumes Pendentes" at bounding box center [457, 361] width 612 height 16
click at [409, 287] on p "Nenhuma sugestão para análise" at bounding box center [457, 285] width 612 height 14
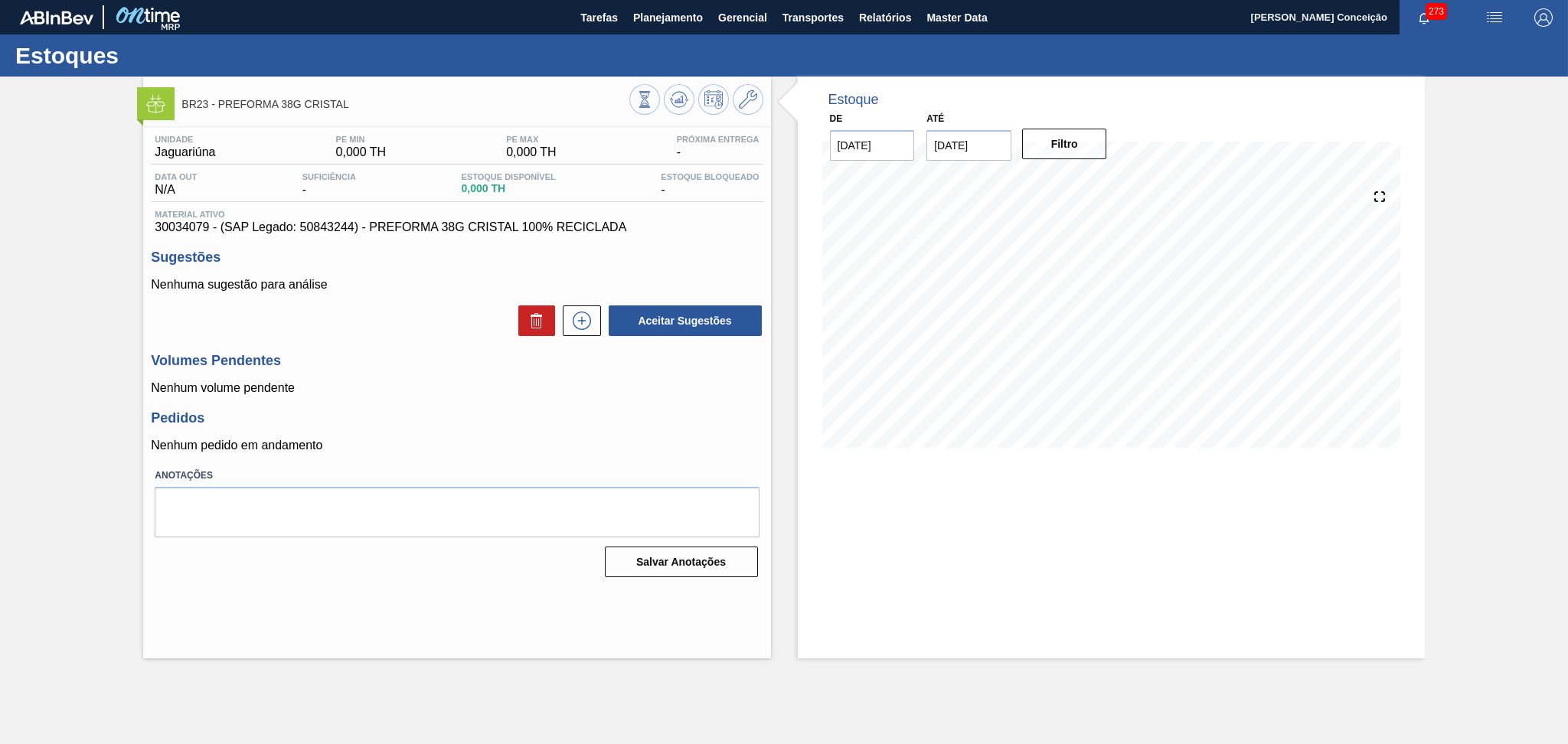
click at [413, 442] on p "Nenhum pedido em andamento" at bounding box center [457, 446] width 612 height 14
click at [670, 103] on icon at bounding box center [678, 99] width 19 height 19
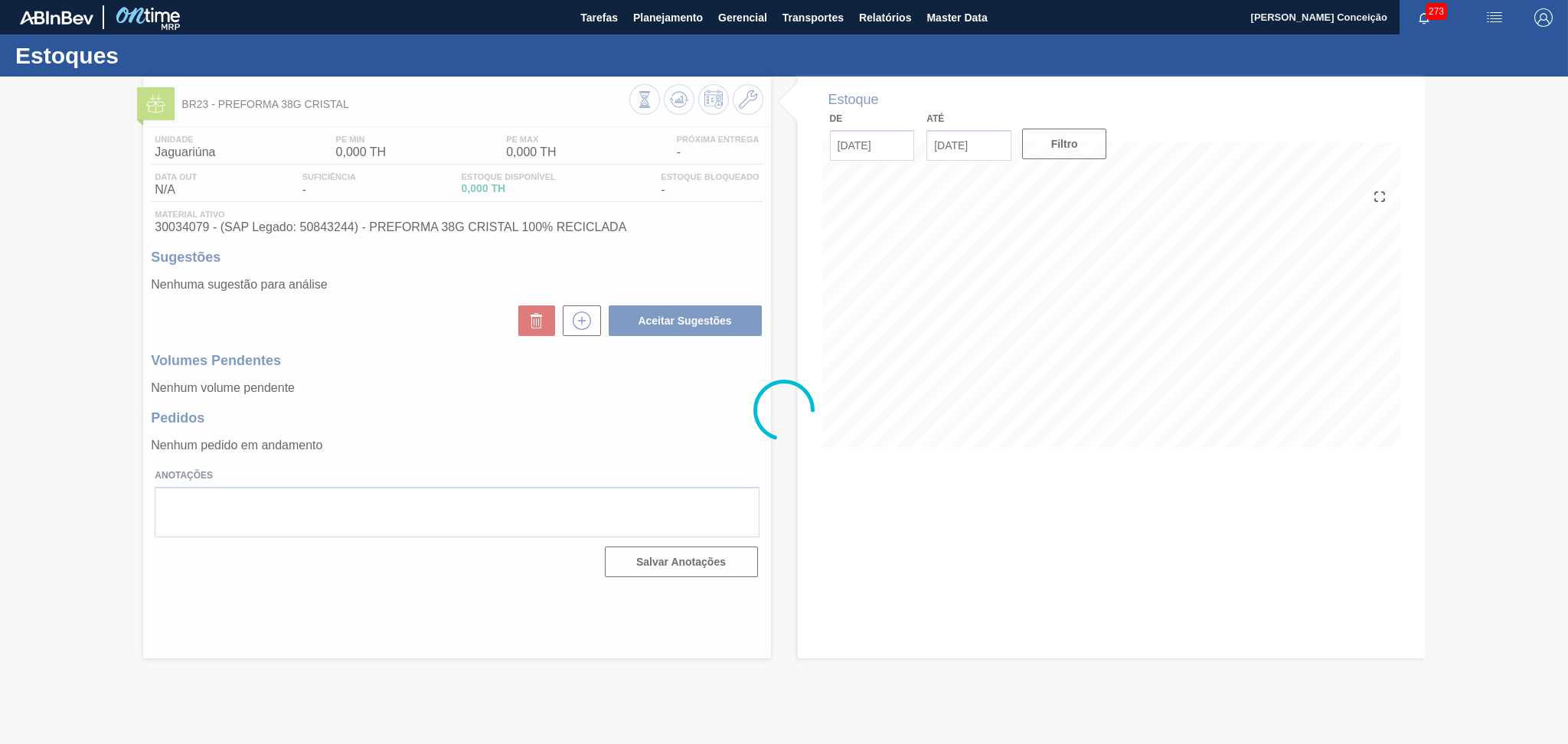
click at [472, 428] on div at bounding box center [784, 410] width 1568 height 668
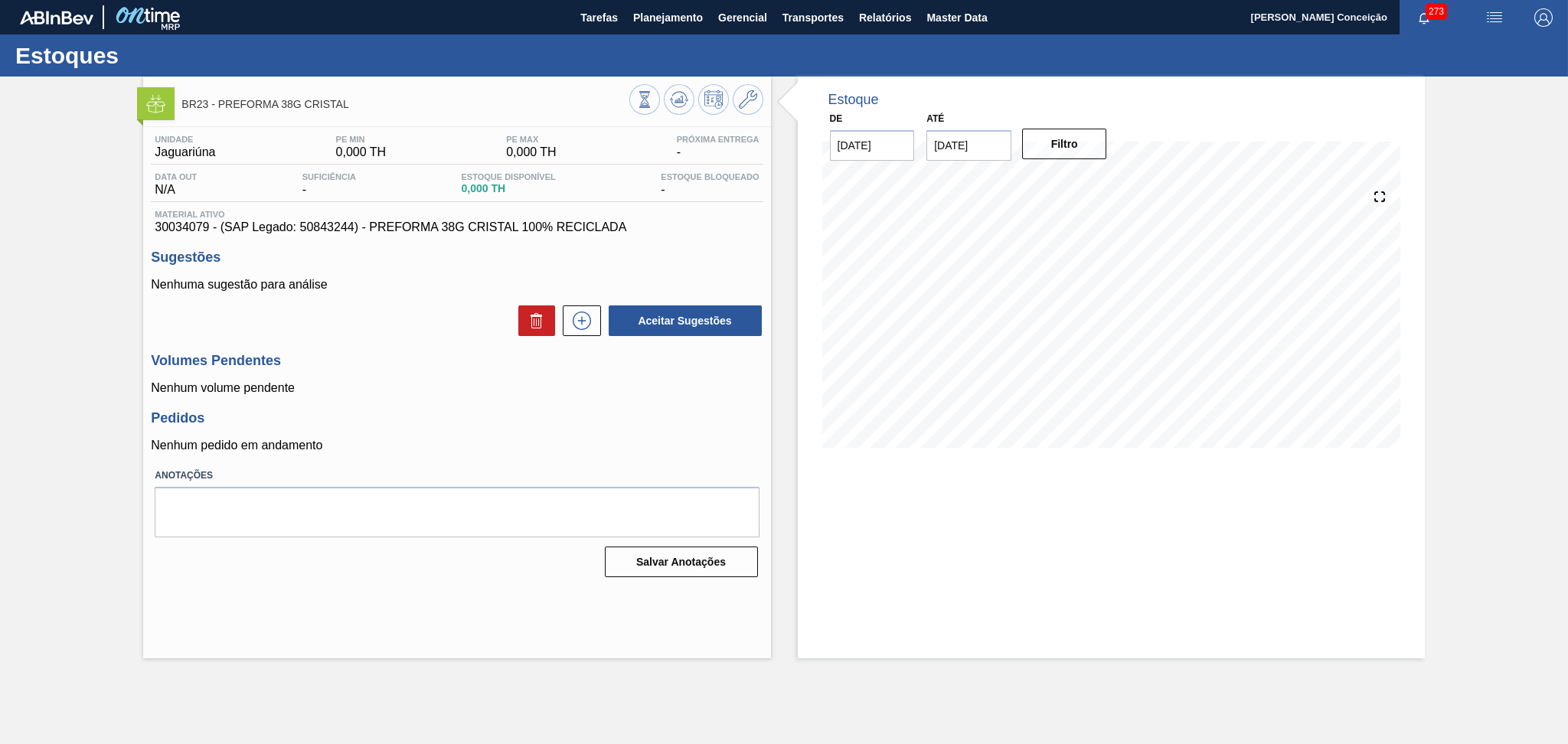
click at [400, 349] on div "Unidade Jaguariúna PE MIN 0,000 TH PE MAX 0,000 TH Próxima Entrega - Data out N…" at bounding box center [456, 355] width 627 height 456
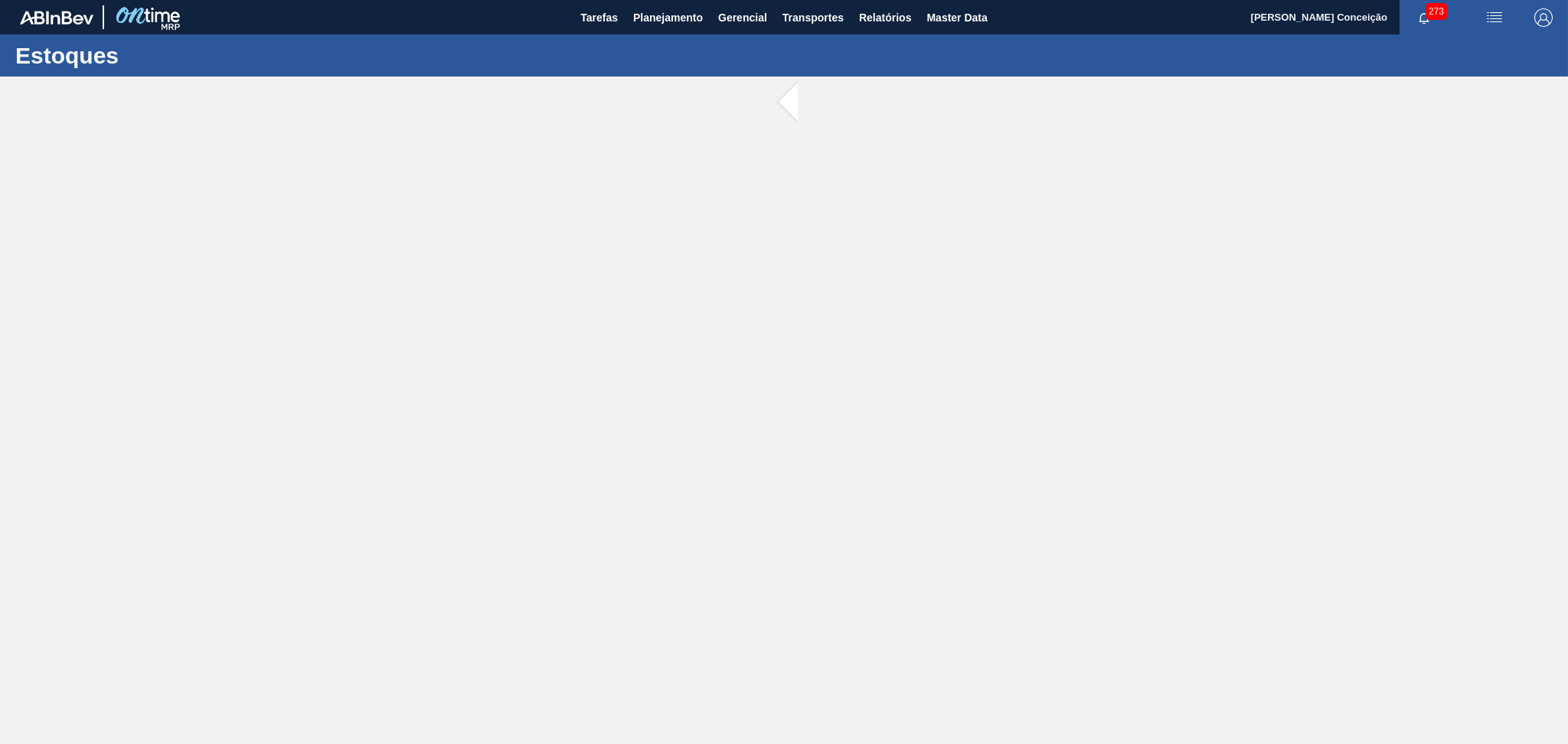
click at [388, 417] on main "Tarefas Planejamento Gerencial Transportes Relatórios Master Data Aline Apareci…" at bounding box center [784, 372] width 1568 height 744
click at [144, 364] on div at bounding box center [784, 410] width 1568 height 668
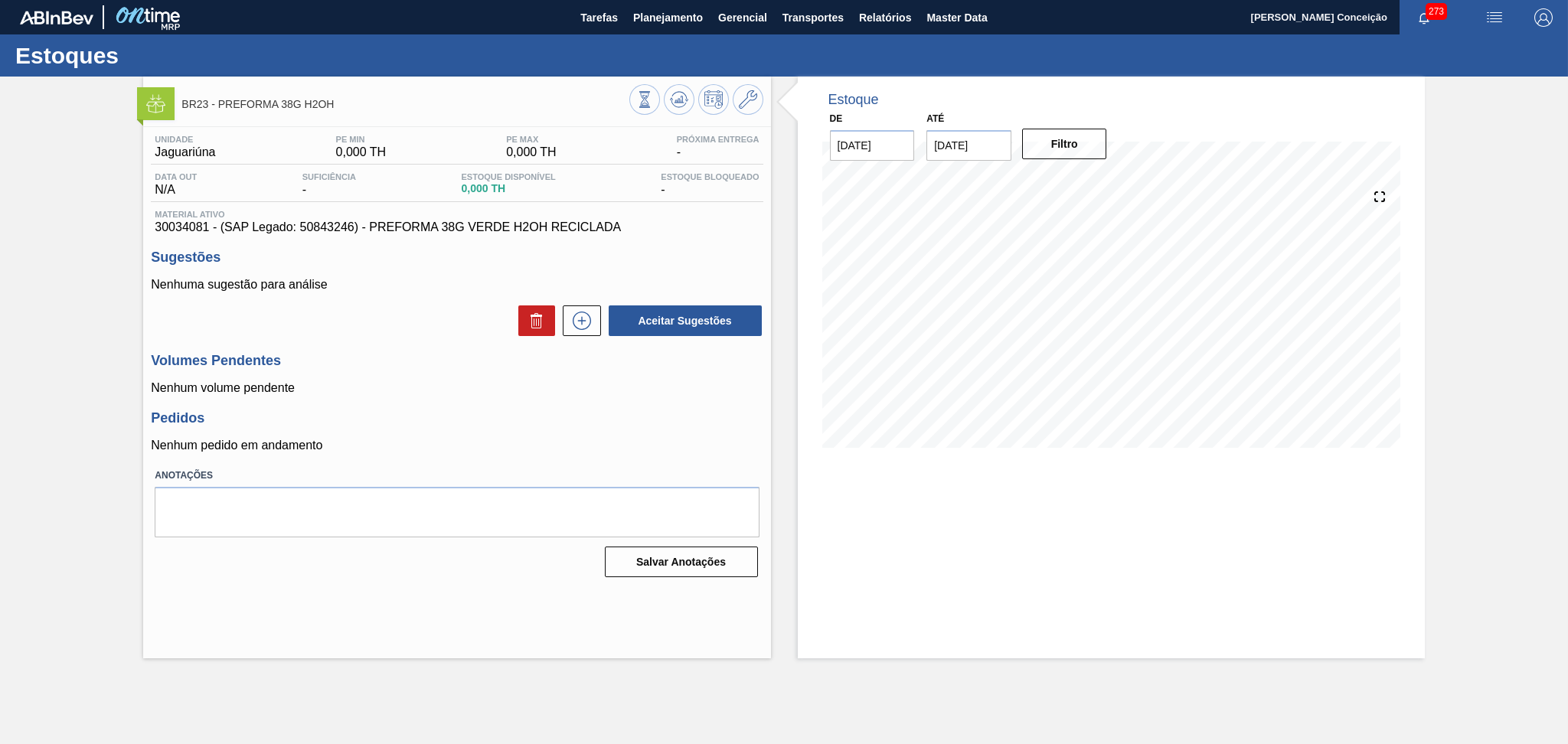
click at [470, 384] on p "Nenhum volume pendente" at bounding box center [457, 388] width 612 height 14
click at [412, 324] on div "Aceitar Sugestões" at bounding box center [457, 321] width 612 height 34
click at [445, 333] on div "Aceitar Sugestões" at bounding box center [457, 321] width 612 height 34
click at [671, 97] on icon at bounding box center [678, 99] width 19 height 19
click at [678, 93] on icon at bounding box center [678, 99] width 19 height 19
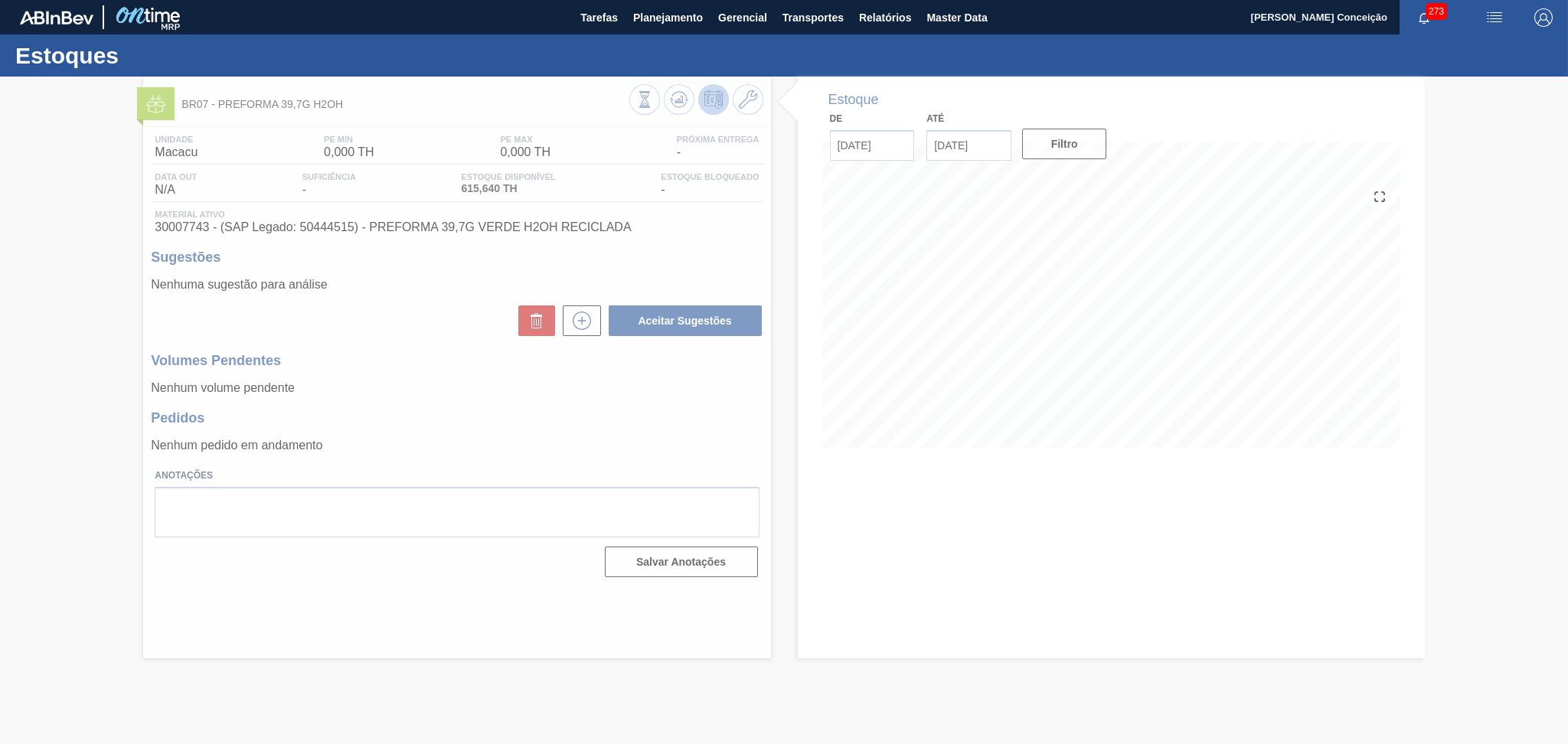
click at [426, 336] on div at bounding box center [784, 410] width 1568 height 668
click at [539, 417] on div at bounding box center [784, 410] width 1568 height 668
click at [428, 370] on div at bounding box center [784, 410] width 1568 height 668
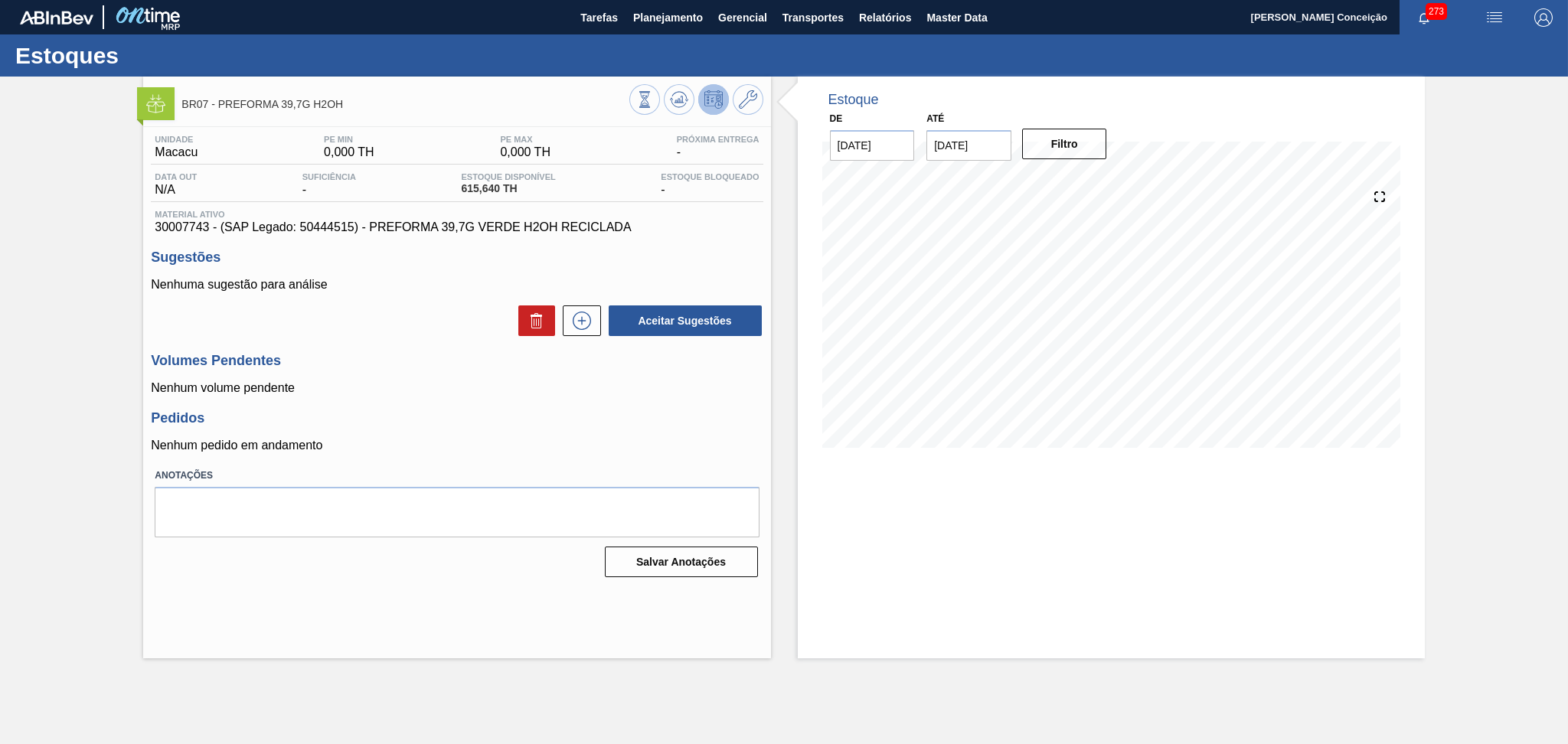
click at [671, 415] on h3 "Pedidos" at bounding box center [457, 419] width 612 height 16
click at [678, 97] on icon at bounding box center [678, 99] width 19 height 19
click at [733, 433] on div "Pedidos Nenhum pedido em andamento" at bounding box center [457, 431] width 612 height 42
click at [600, 413] on h3 "Pedidos" at bounding box center [457, 419] width 612 height 16
click at [435, 358] on h3 "Volumes Pendentes" at bounding box center [457, 361] width 612 height 16
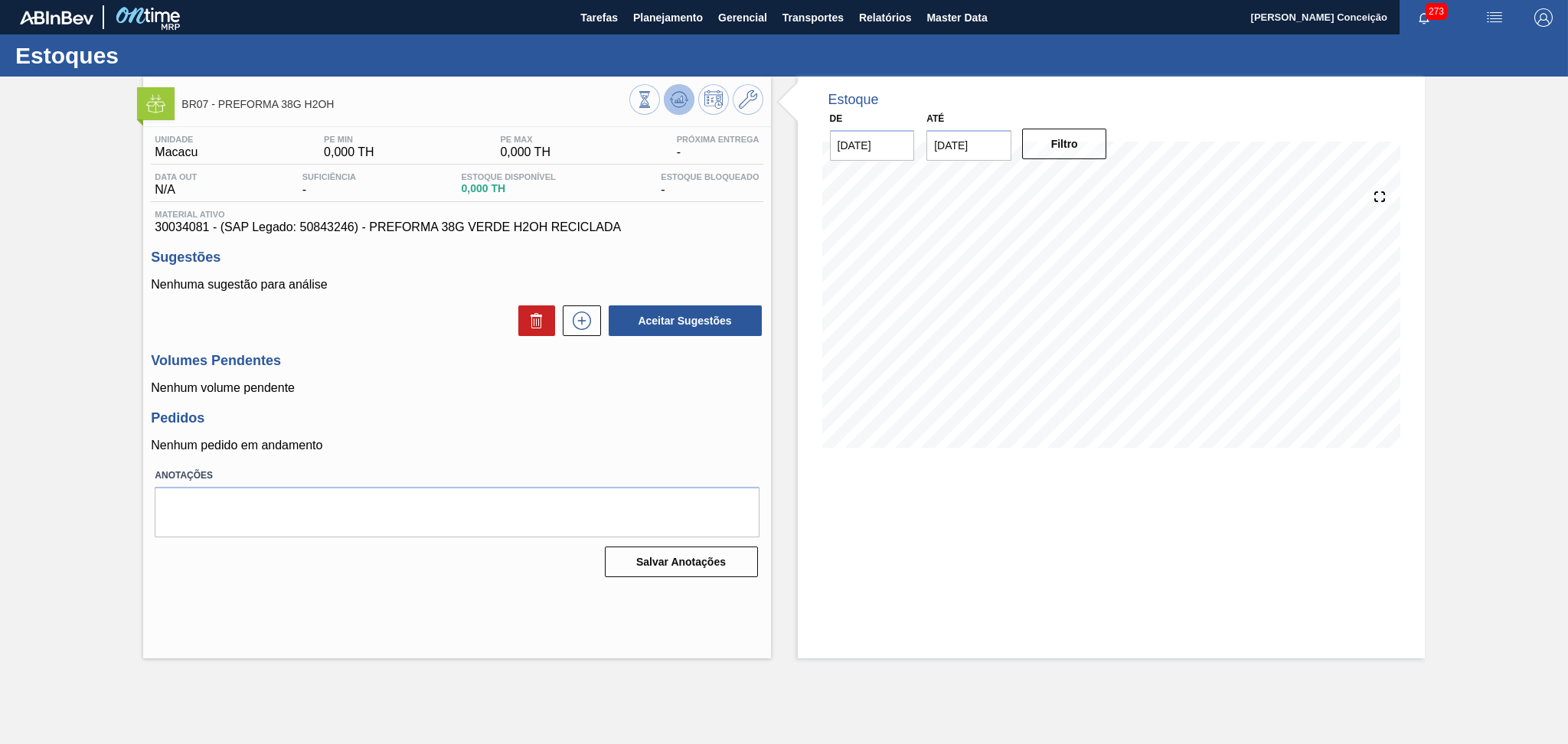
click at [676, 105] on icon at bounding box center [678, 99] width 19 height 19
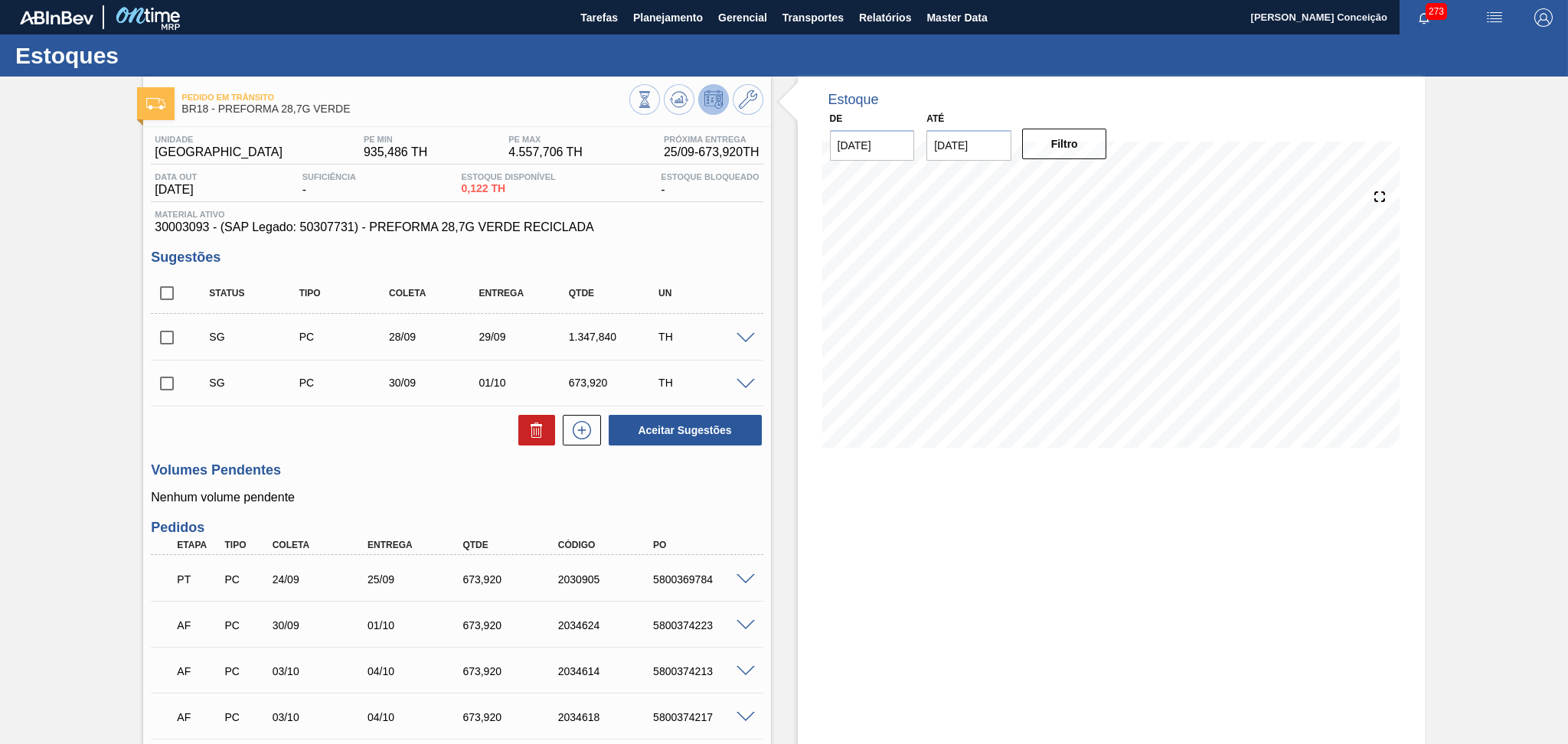
click at [418, 482] on div "Volumes Pendentes Nenhum volume pendente" at bounding box center [457, 482] width 612 height 42
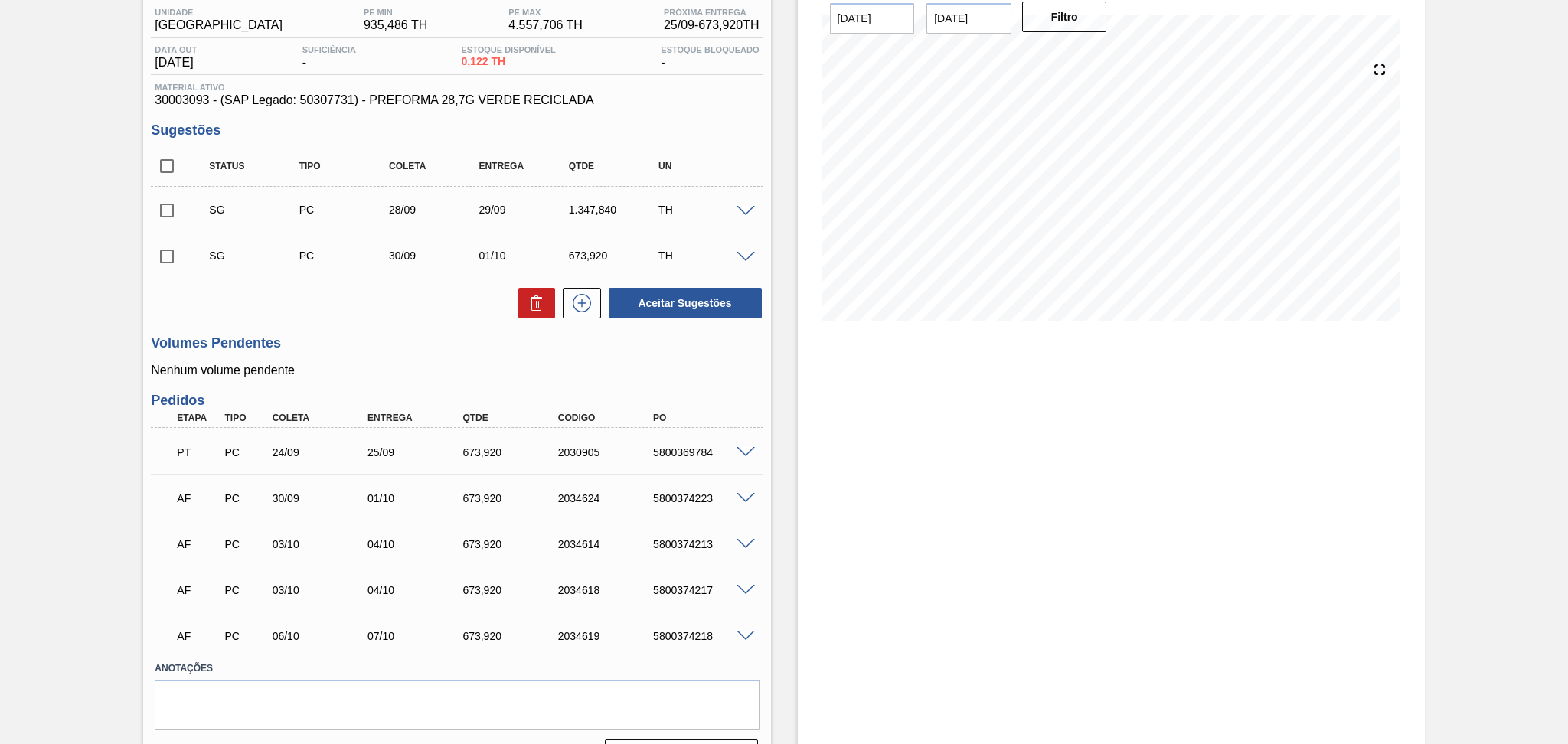
scroll to position [165, 0]
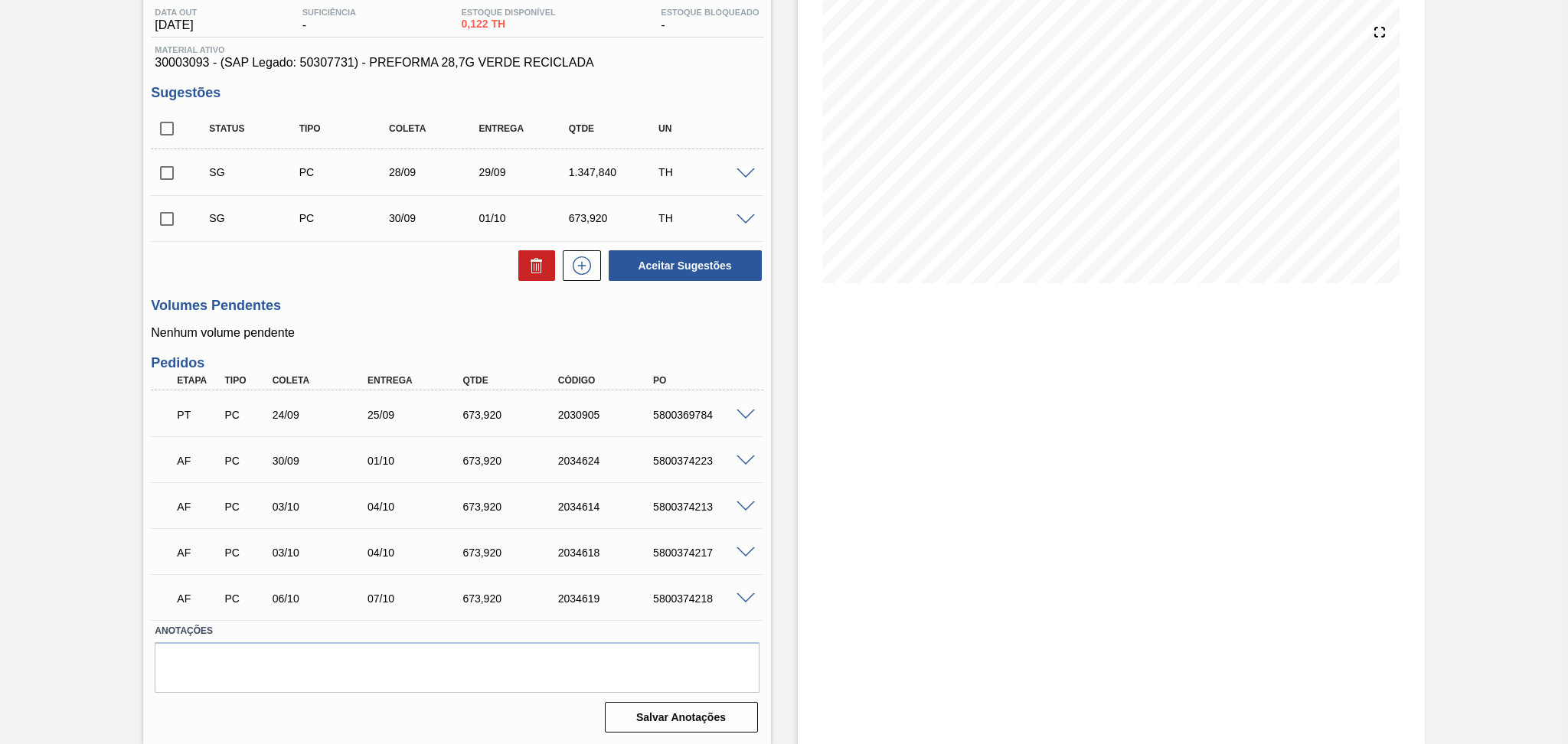
click at [390, 327] on p "Nenhum volume pendente" at bounding box center [457, 333] width 612 height 14
click at [418, 306] on h3 "Volumes Pendentes" at bounding box center [457, 306] width 612 height 16
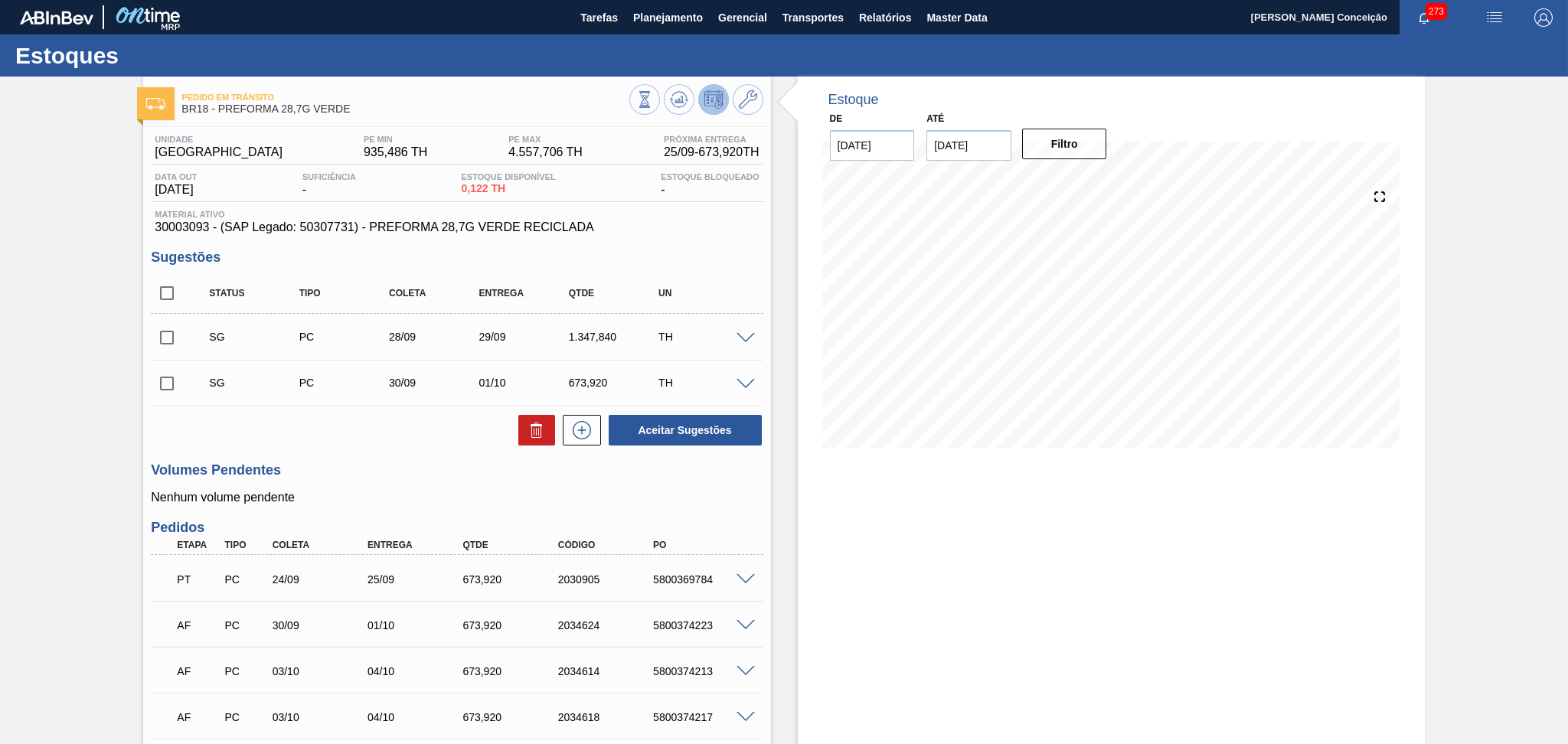
click at [413, 473] on h3 "Volumes Pendentes" at bounding box center [457, 470] width 612 height 16
click at [412, 470] on h3 "Volumes Pendentes" at bounding box center [457, 470] width 612 height 16
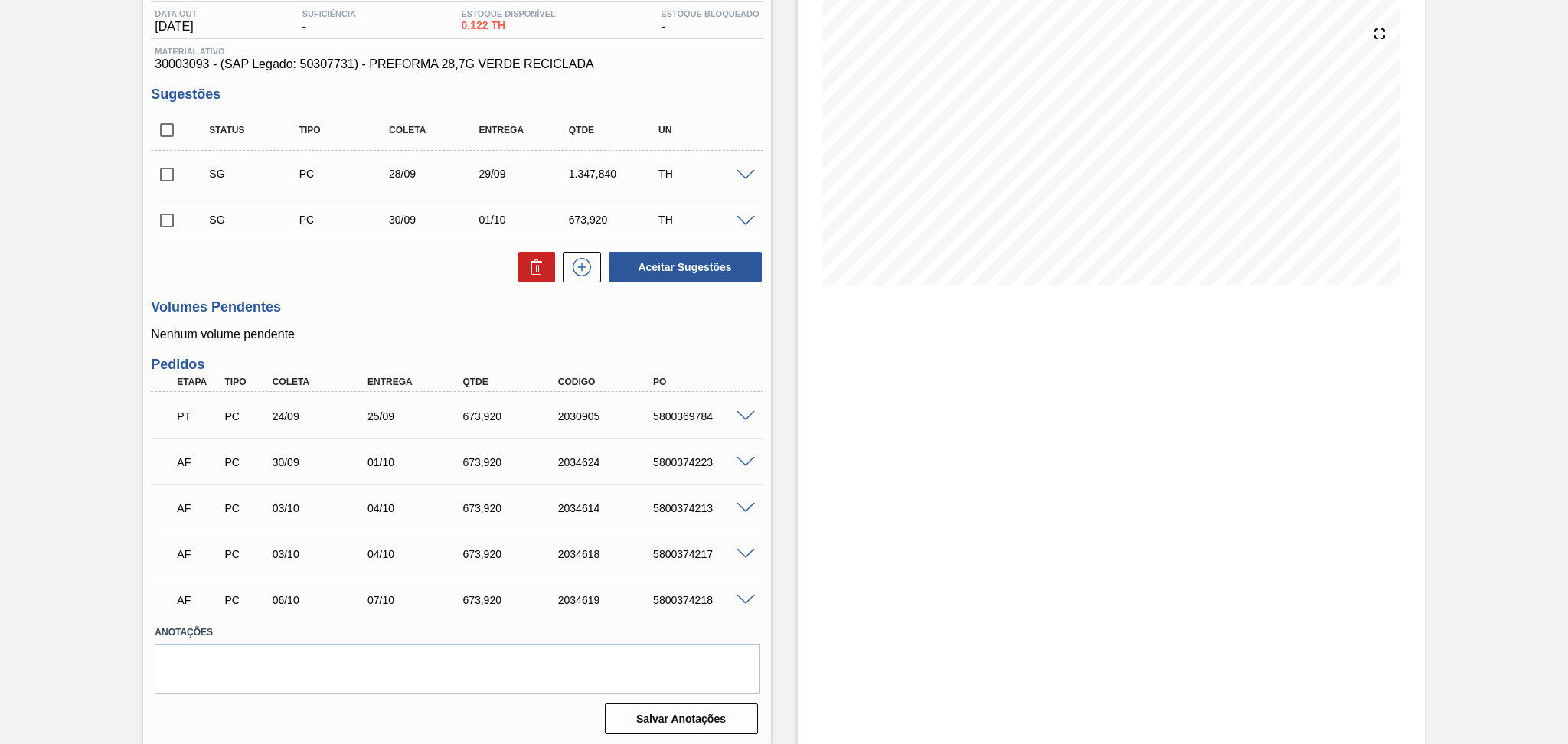
scroll to position [165, 0]
click at [433, 337] on p "Nenhum volume pendente" at bounding box center [457, 333] width 612 height 14
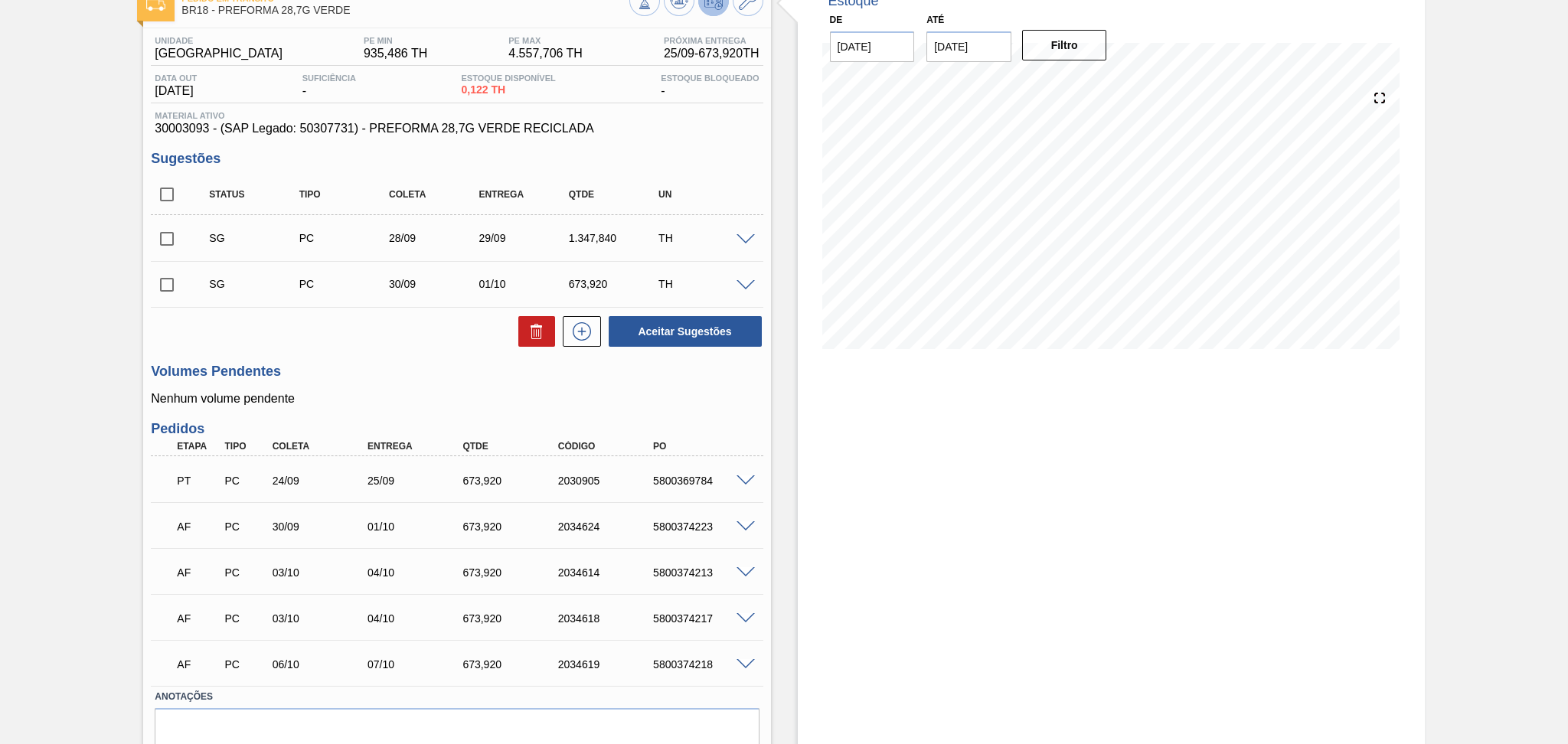
scroll to position [63, 0]
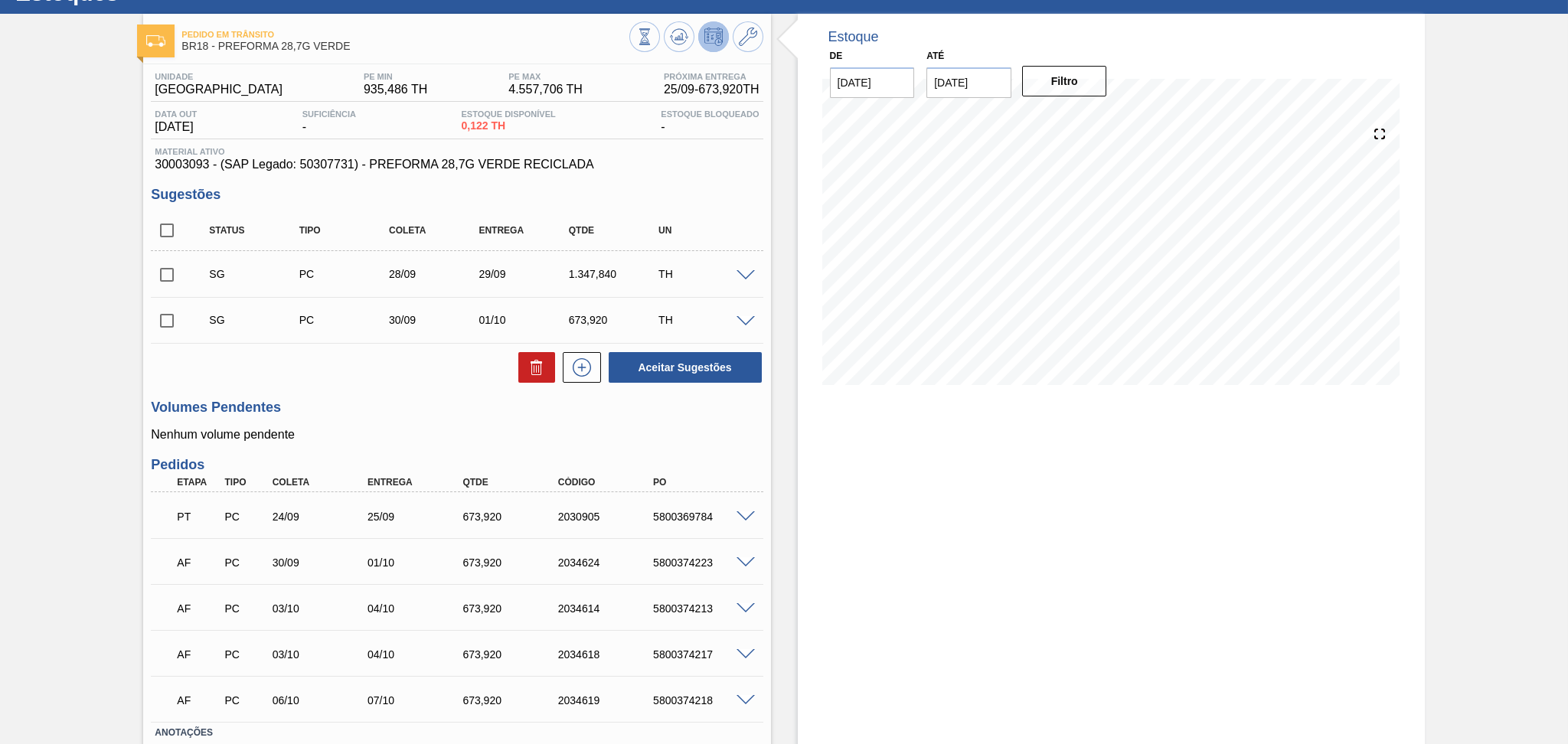
click at [951, 513] on div "Estoque De 24/09/2025 Até 30/11/2025 Filtro 02/10 Projeção de Estoque 3,369.722…" at bounding box center [1110, 431] width 627 height 834
click at [170, 225] on input "checkbox" at bounding box center [167, 231] width 32 height 32
checkbox input "true"
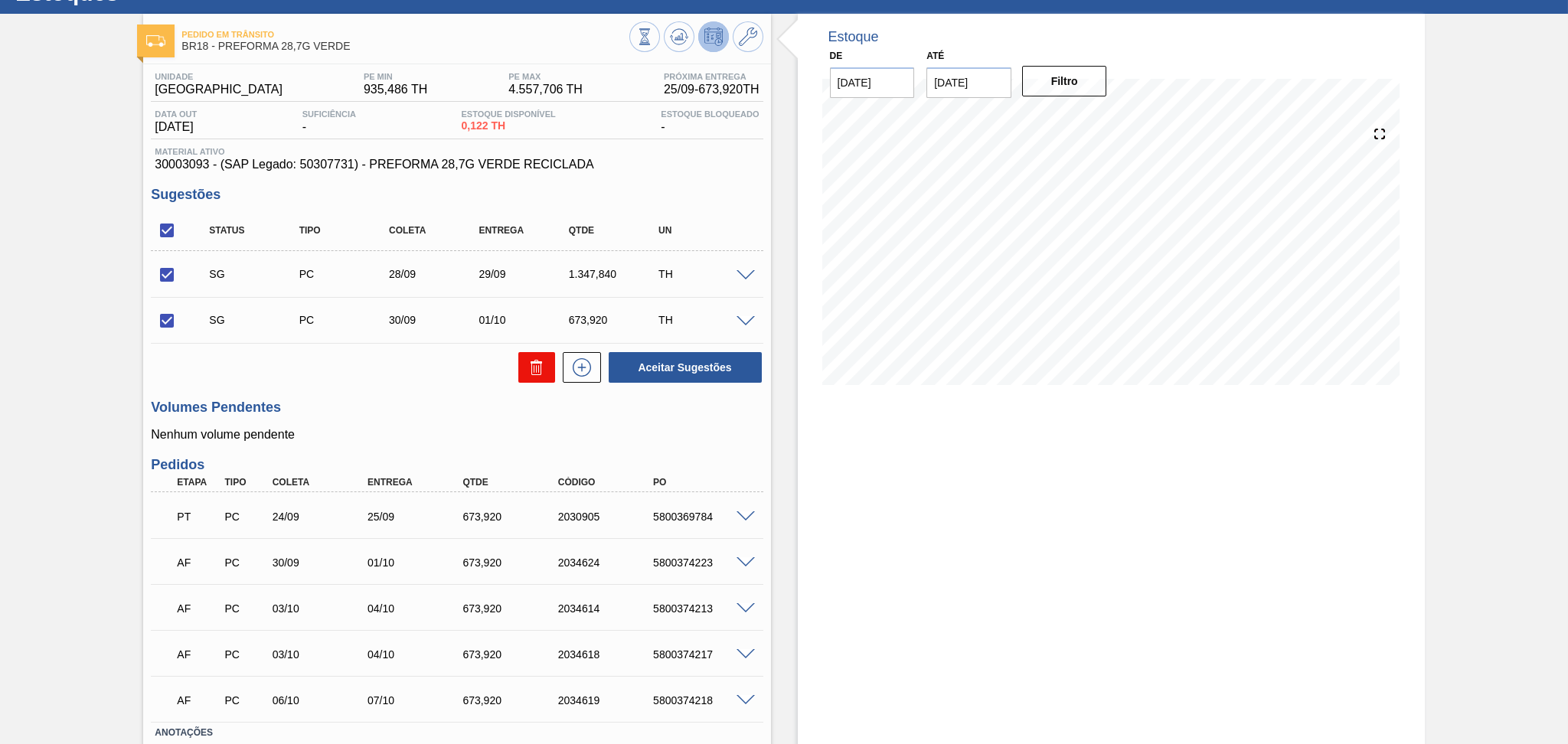
click at [538, 366] on icon at bounding box center [538, 369] width 1 height 8
checkbox input "false"
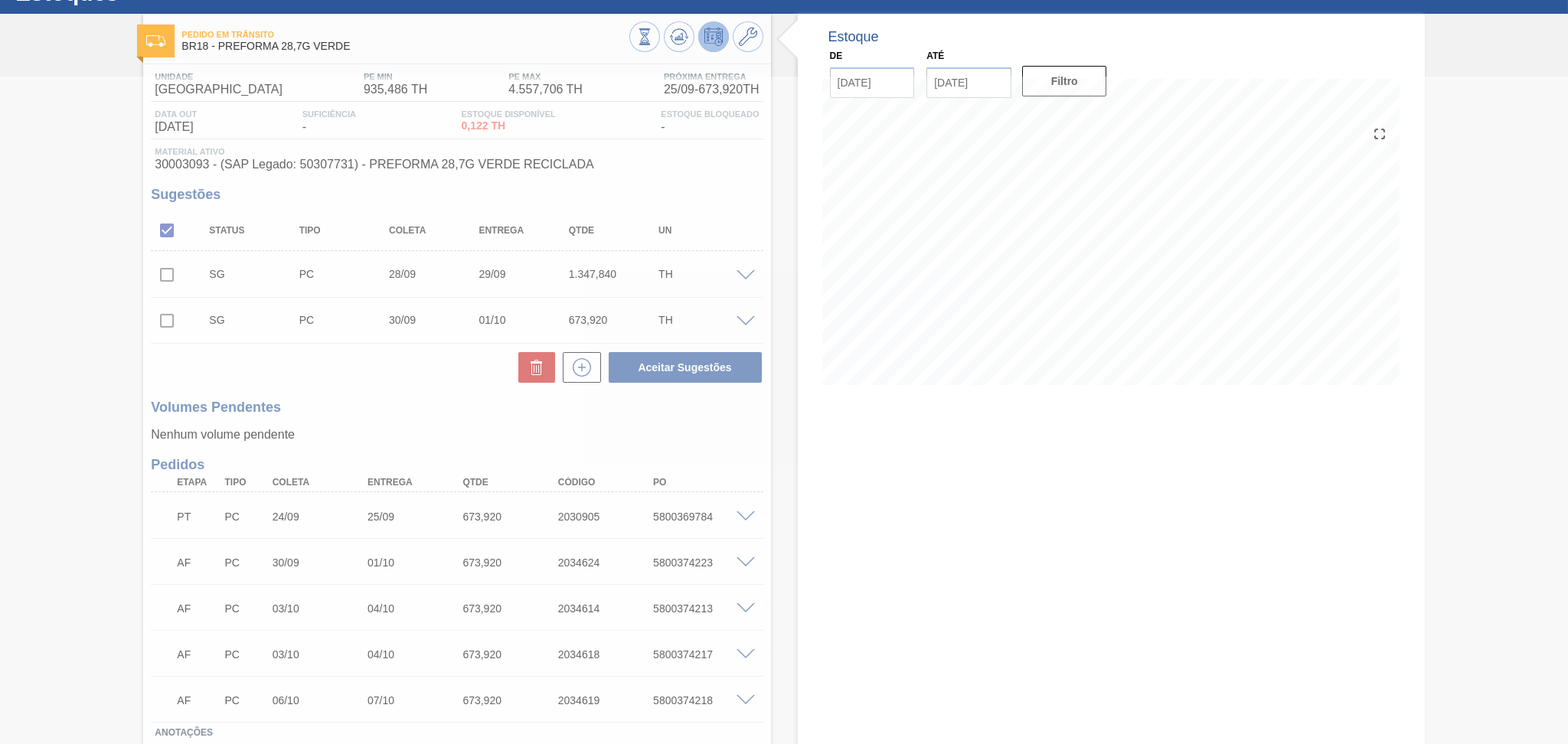
click at [826, 469] on div at bounding box center [784, 410] width 1568 height 668
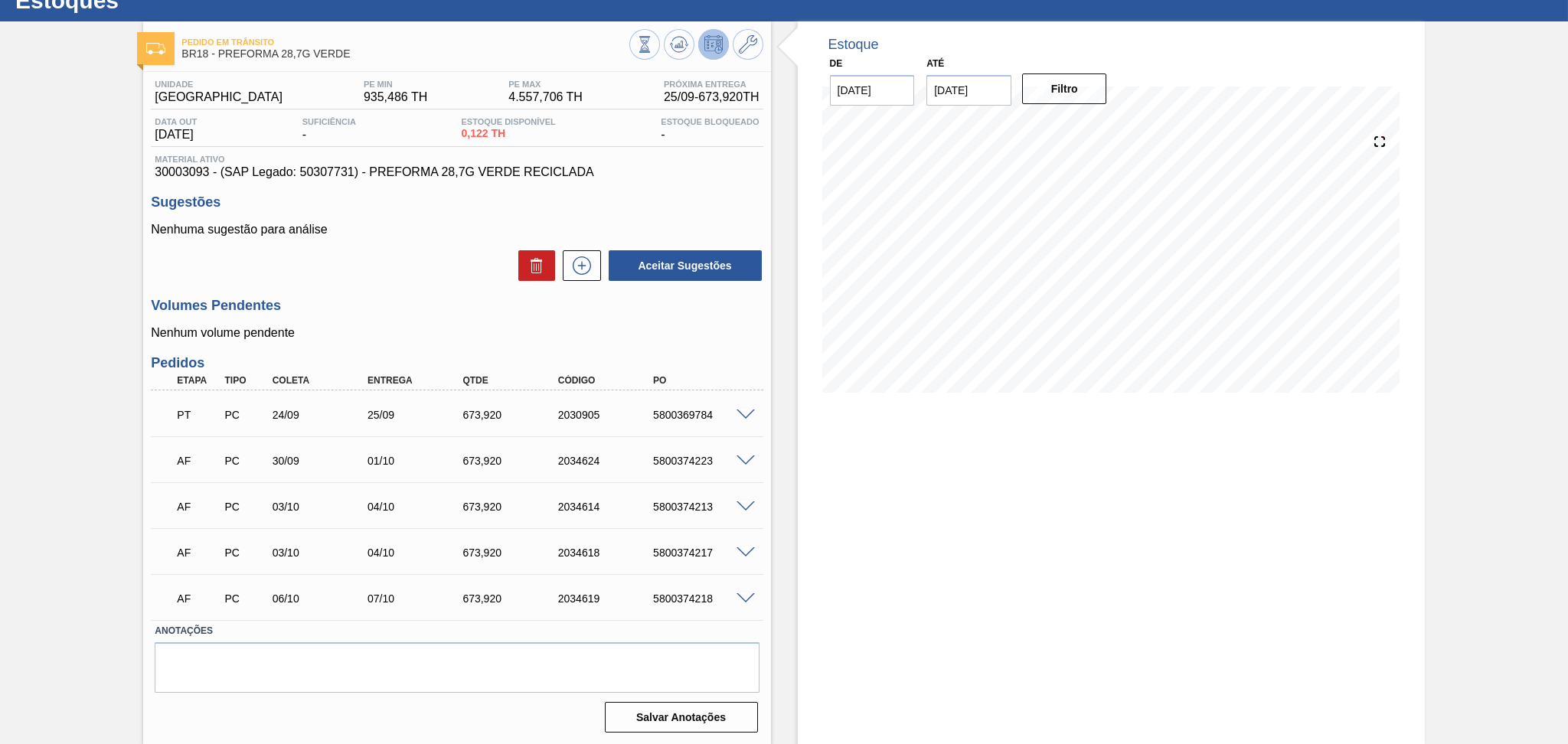
click at [332, 313] on div "Volumes Pendentes Nenhum volume pendente" at bounding box center [457, 318] width 612 height 42
drag, startPoint x: 422, startPoint y: 334, endPoint x: 422, endPoint y: 348, distance: 14.0
click at [422, 334] on p "Nenhum volume pendente" at bounding box center [457, 333] width 612 height 14
click at [969, 489] on div "Estoque De 24/09/2025 Até 30/11/2025 Filtro 10/10 Projeção de Estoque 1,569.734…" at bounding box center [1110, 383] width 627 height 724
click at [181, 165] on span "30003093 - (SAP Legado: 50307731) - PREFORMA 28,7G VERDE RECICLADA" at bounding box center [456, 172] width 604 height 14
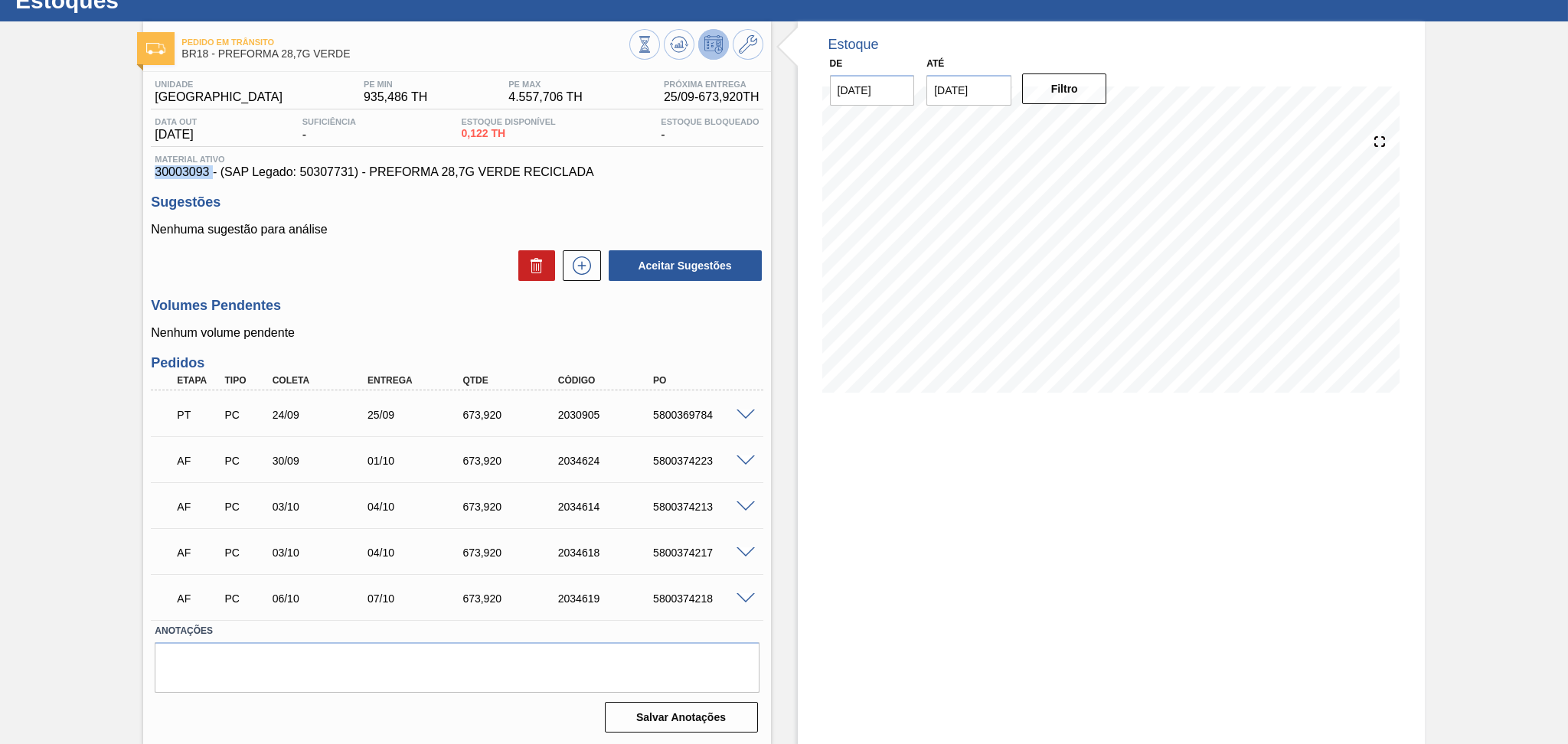
click at [181, 165] on span "30003093 - (SAP Legado: 50307731) - PREFORMA 28,7G VERDE RECICLADA" at bounding box center [456, 172] width 604 height 14
copy span "30003093"
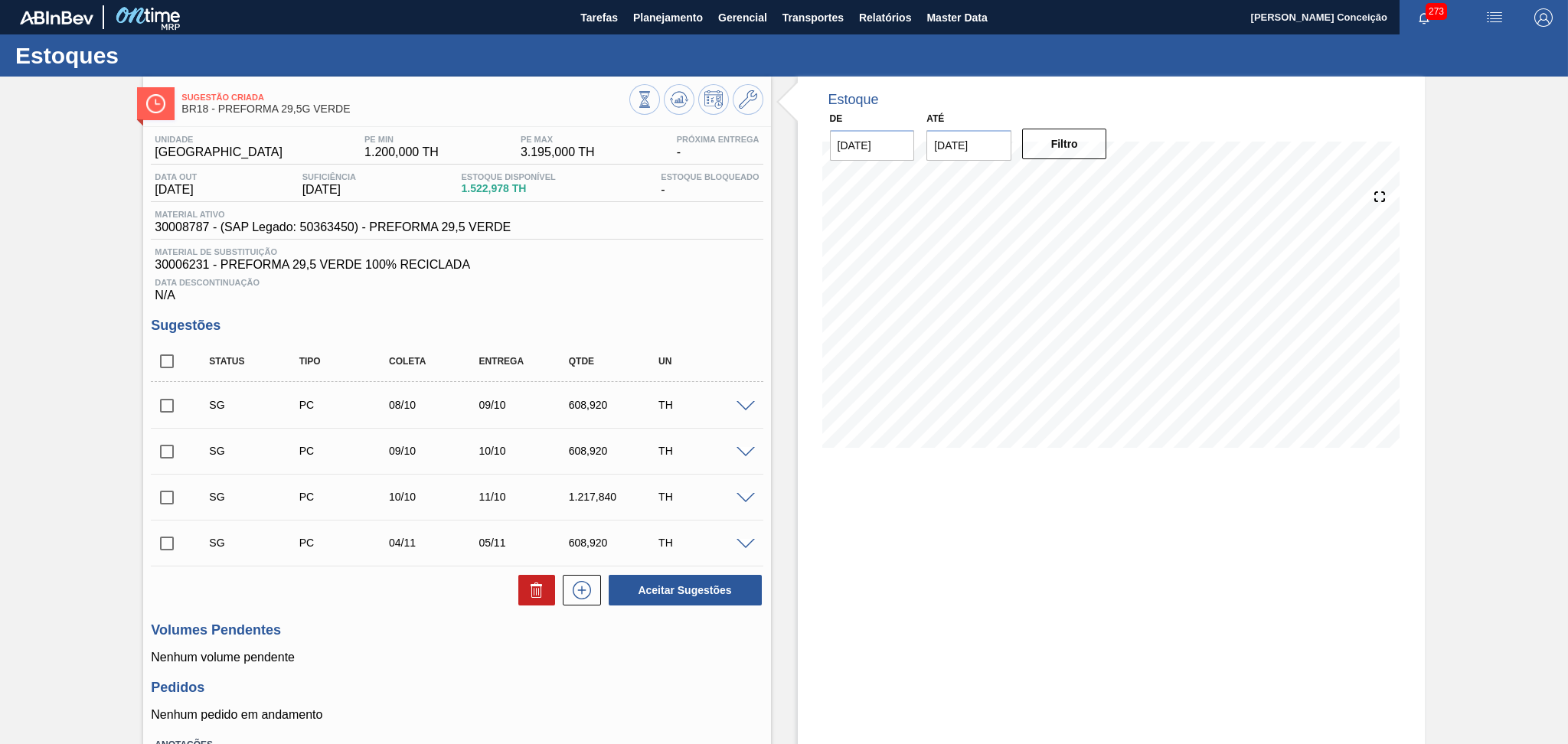
click at [652, 287] on div "Data Descontinuação N/A" at bounding box center [457, 286] width 612 height 31
click at [191, 230] on span "30008787 - (SAP Legado: 50363450) - PREFORMA 29,5 VERDE" at bounding box center [332, 228] width 356 height 14
click at [192, 230] on span "30008787 - (SAP Legado: 50363450) - PREFORMA 29,5 VERDE" at bounding box center [332, 228] width 356 height 14
copy span "30008787"
click at [193, 269] on span "30006231 - PREFORMA 29,5 VERDE 100% RECICLADA" at bounding box center [456, 265] width 604 height 14
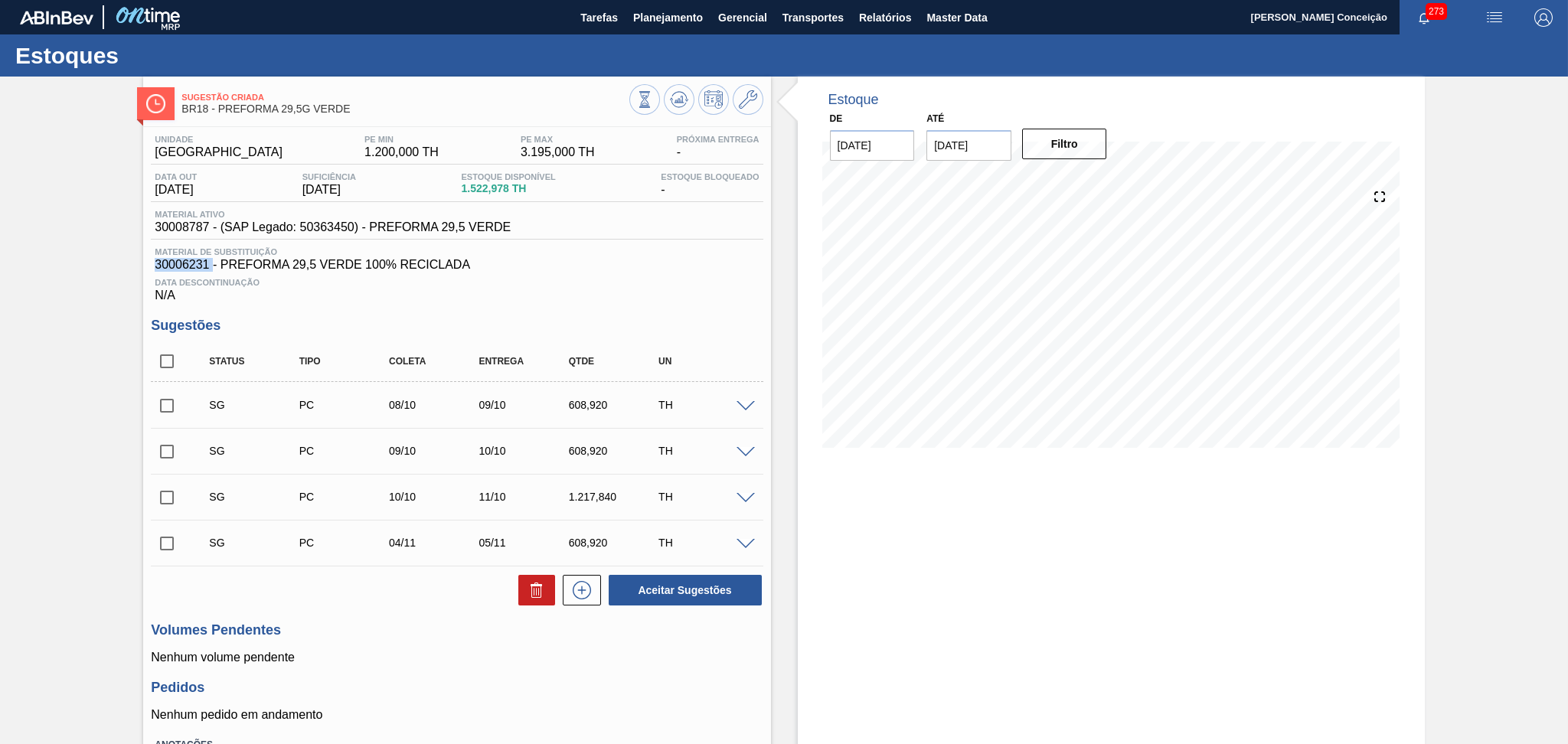
click at [193, 269] on span "30006231 - PREFORMA 29,5 VERDE 100% RECICLADA" at bounding box center [456, 265] width 604 height 14
copy span "30006231"
click at [620, 271] on div "Data Descontinuação N/A" at bounding box center [457, 286] width 612 height 31
click at [166, 360] on input "checkbox" at bounding box center [167, 361] width 32 height 32
checkbox input "true"
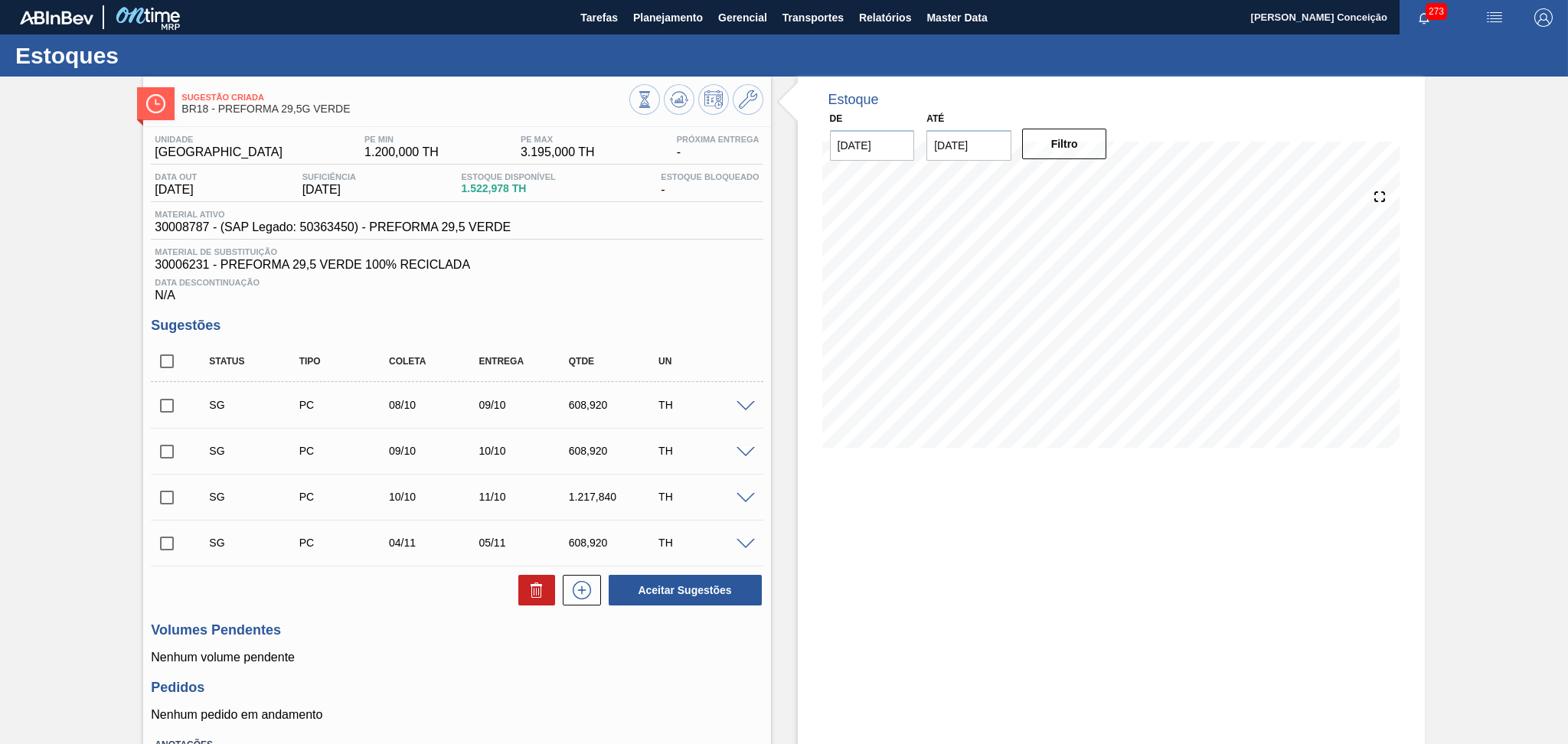
checkbox input "true"
click at [523, 595] on button at bounding box center [536, 590] width 36 height 31
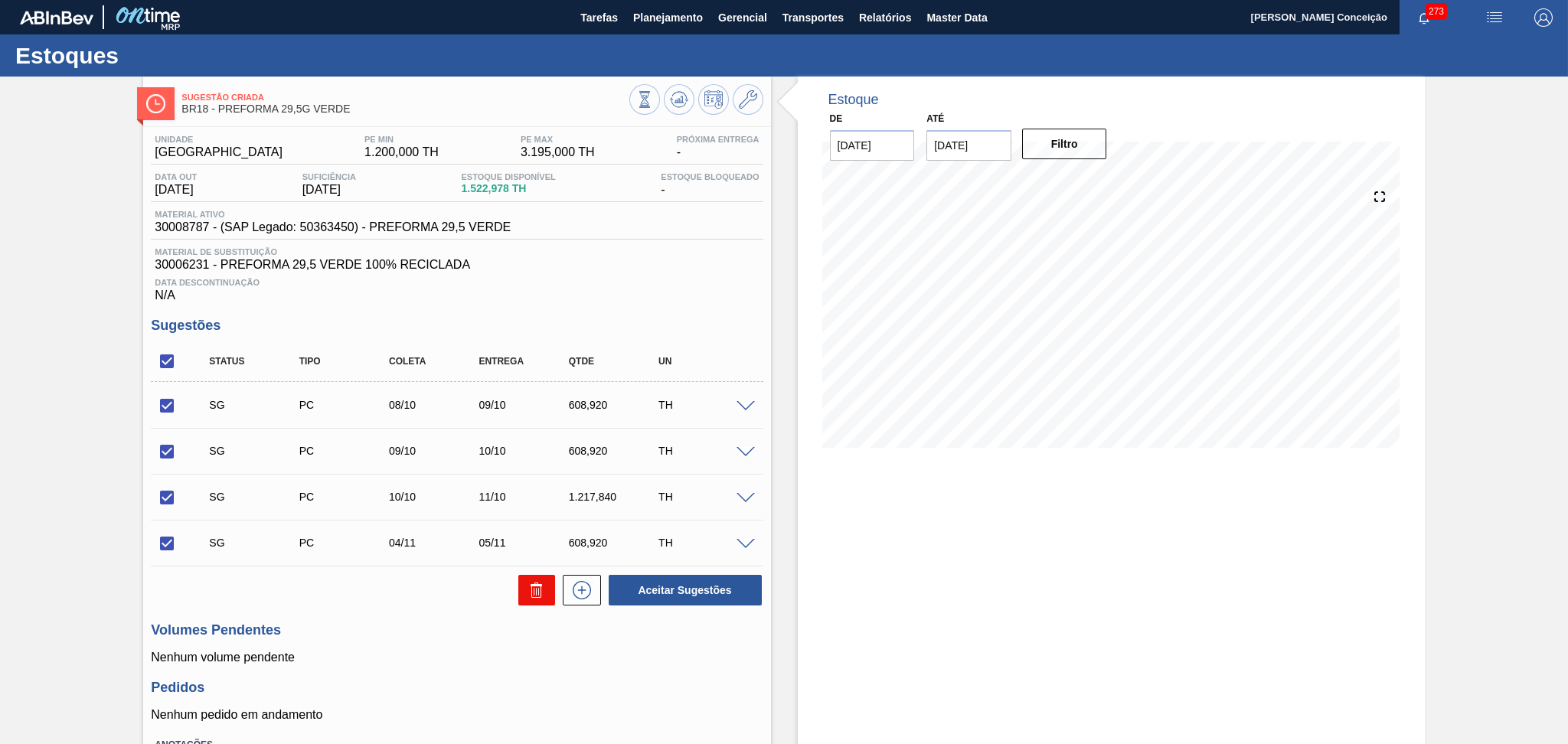
checkbox input "false"
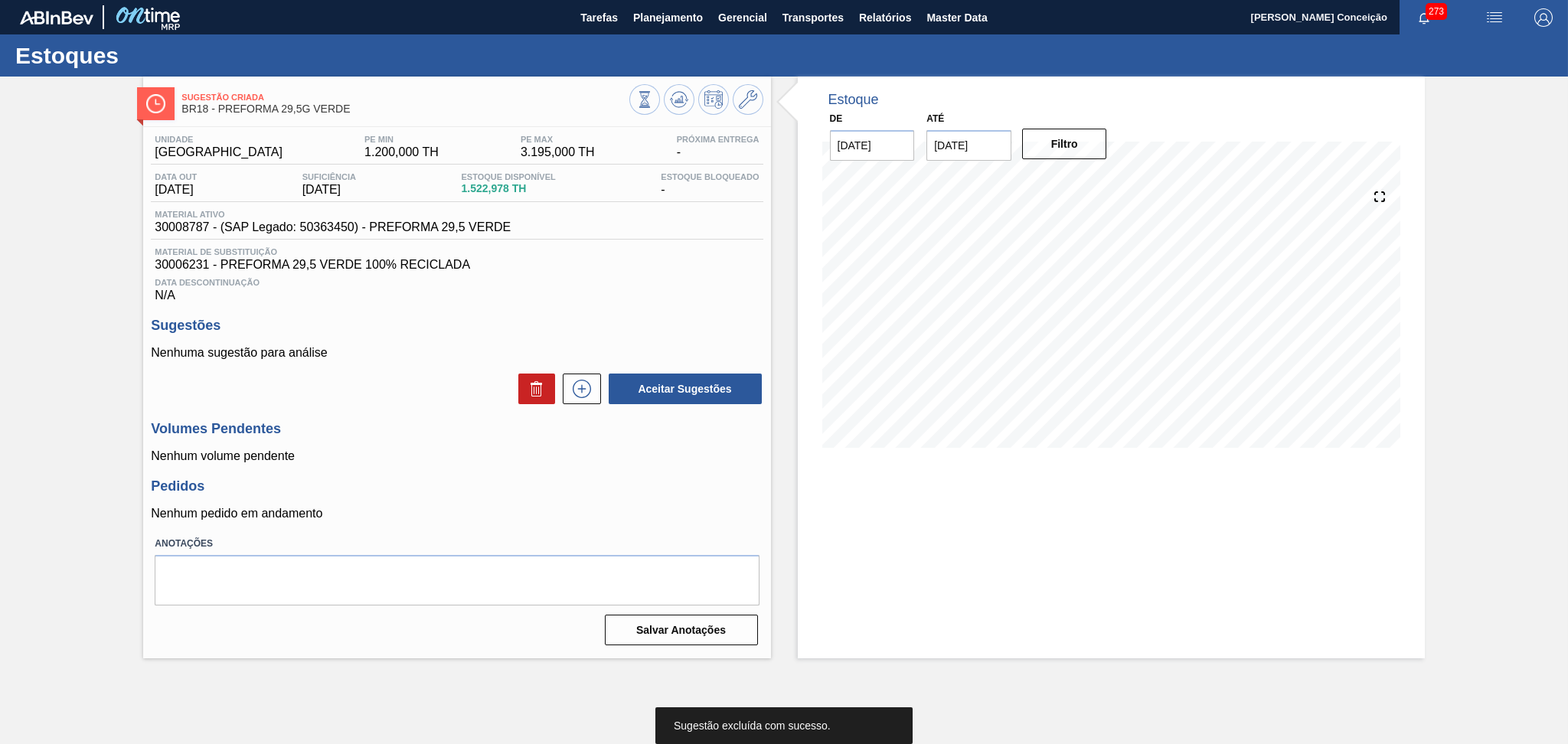
click at [828, 545] on div "Estoque De 24/09/2025 Até 30/11/2025 Filtro" at bounding box center [1110, 367] width 627 height 582
click at [444, 357] on p "Nenhuma sugestão para análise" at bounding box center [457, 353] width 612 height 14
click at [841, 474] on div "Estoque De 24/09/2025 Até 30/11/2025 Filtro 11/10 Projeção de Estoque 22.966 Ne…" at bounding box center [1110, 367] width 627 height 582
click at [623, 255] on span "Material de Substituição" at bounding box center [456, 252] width 604 height 9
click at [438, 311] on div "Unidade Pernambuco PE MIN 1.200,000 TH PE MAX 3.195,000 TH Próxima Entrega - Da…" at bounding box center [456, 388] width 627 height 523
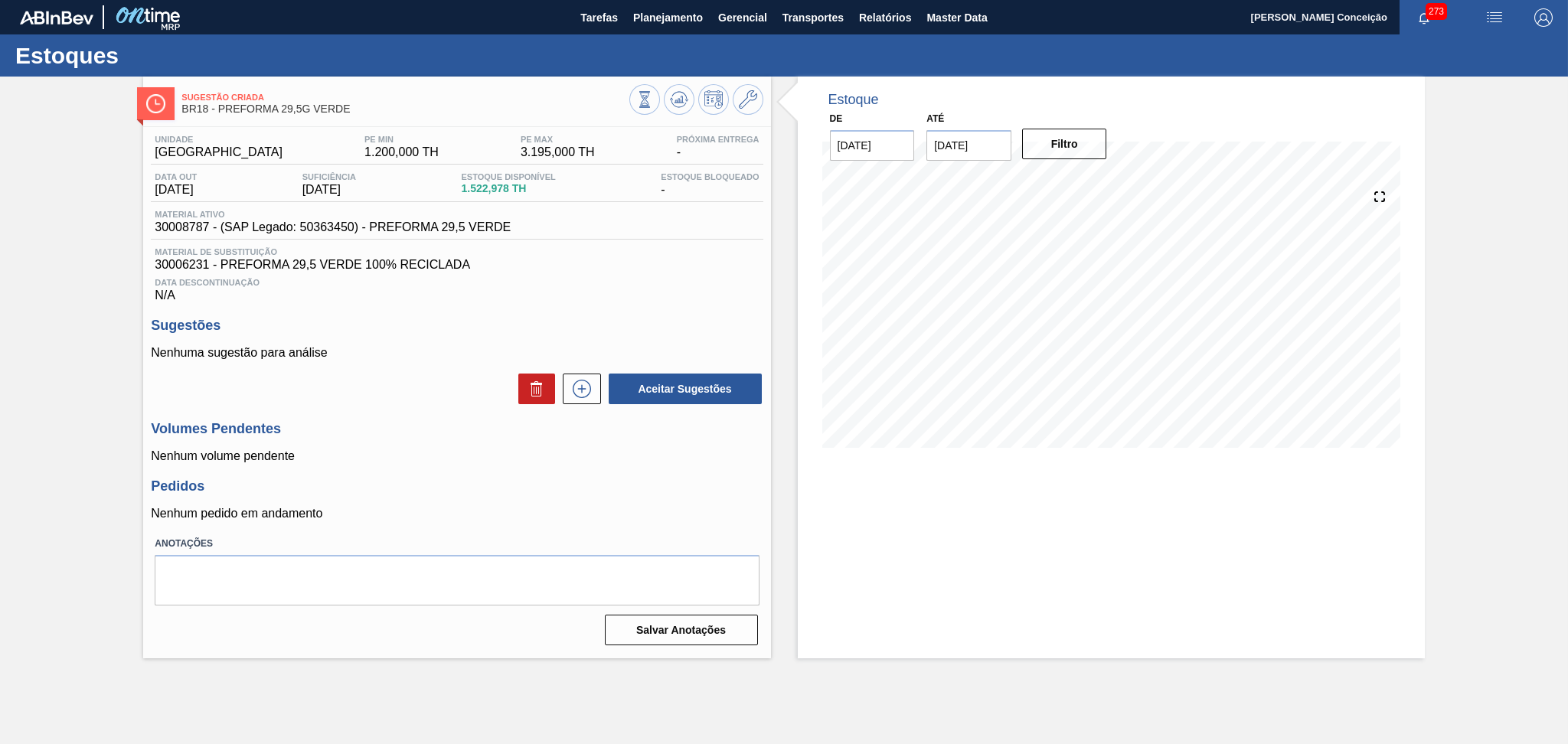
click at [638, 275] on div "Data Descontinuação N/A" at bounding box center [457, 286] width 612 height 31
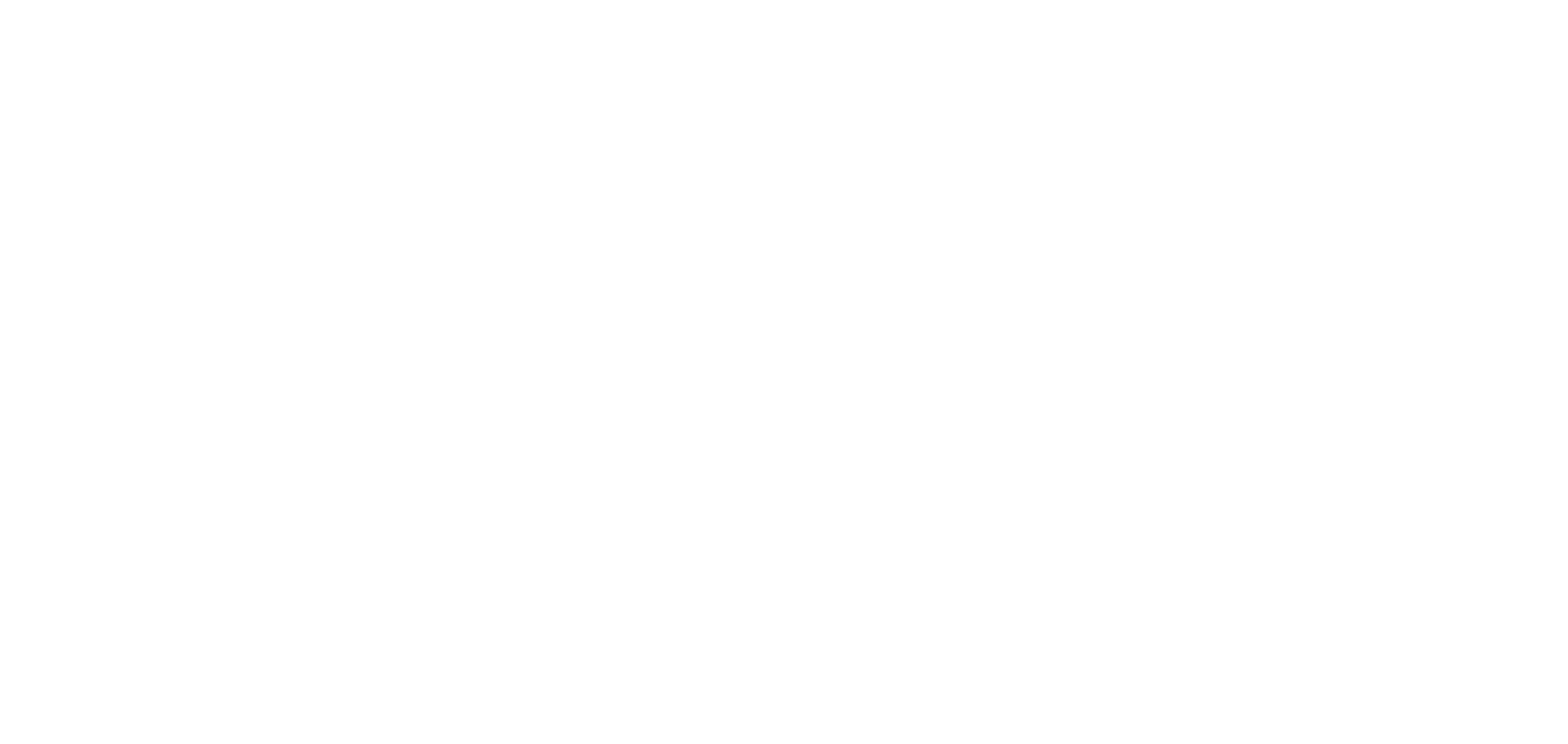
click at [239, 0] on html at bounding box center [784, 0] width 1568 height 0
click at [644, 0] on html at bounding box center [784, 0] width 1568 height 0
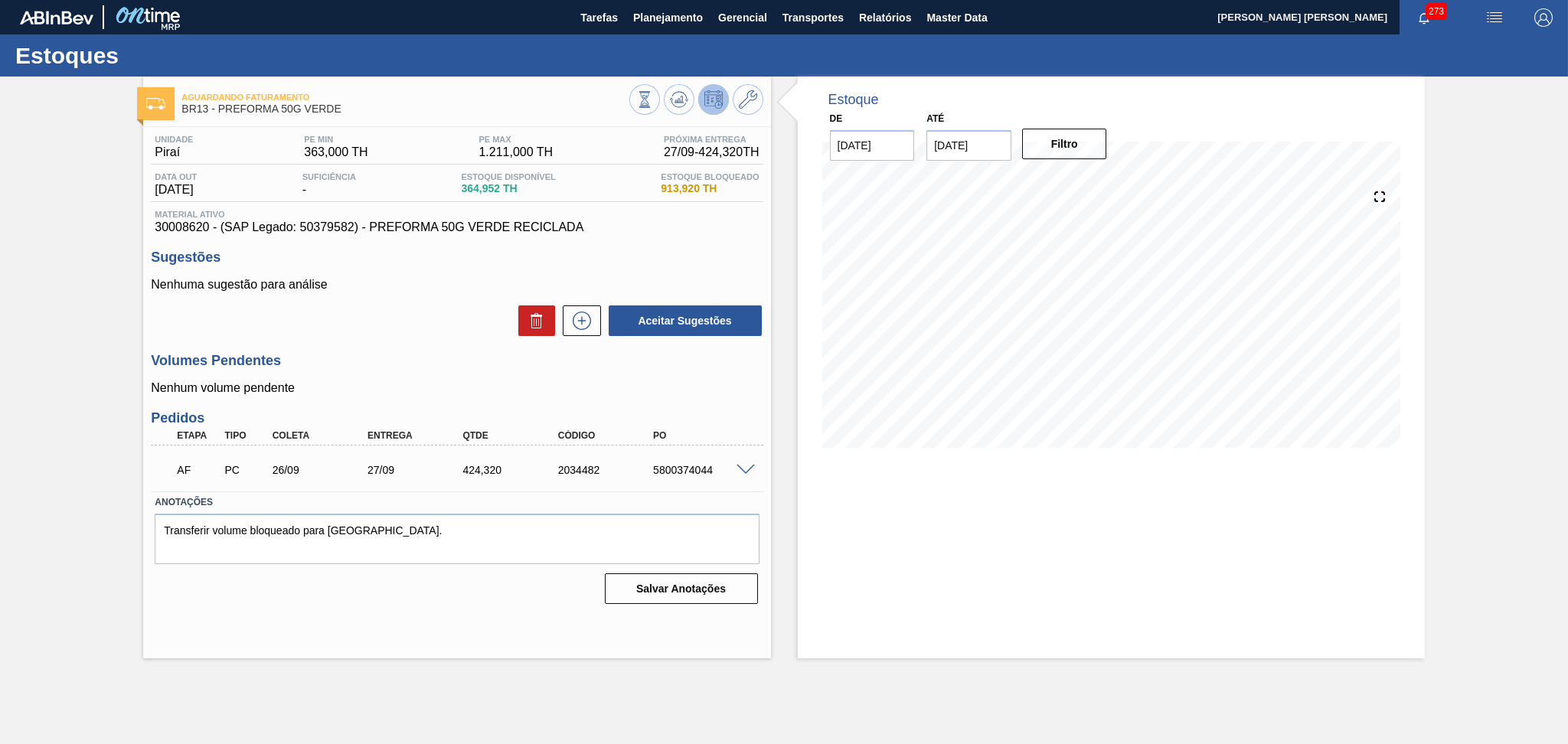
click at [429, 311] on div "Aceitar Sugestões" at bounding box center [457, 321] width 612 height 34
click at [468, 310] on div "Aceitar Sugestões" at bounding box center [457, 321] width 612 height 34
click at [409, 310] on div "Aceitar Sugestões" at bounding box center [457, 321] width 612 height 34
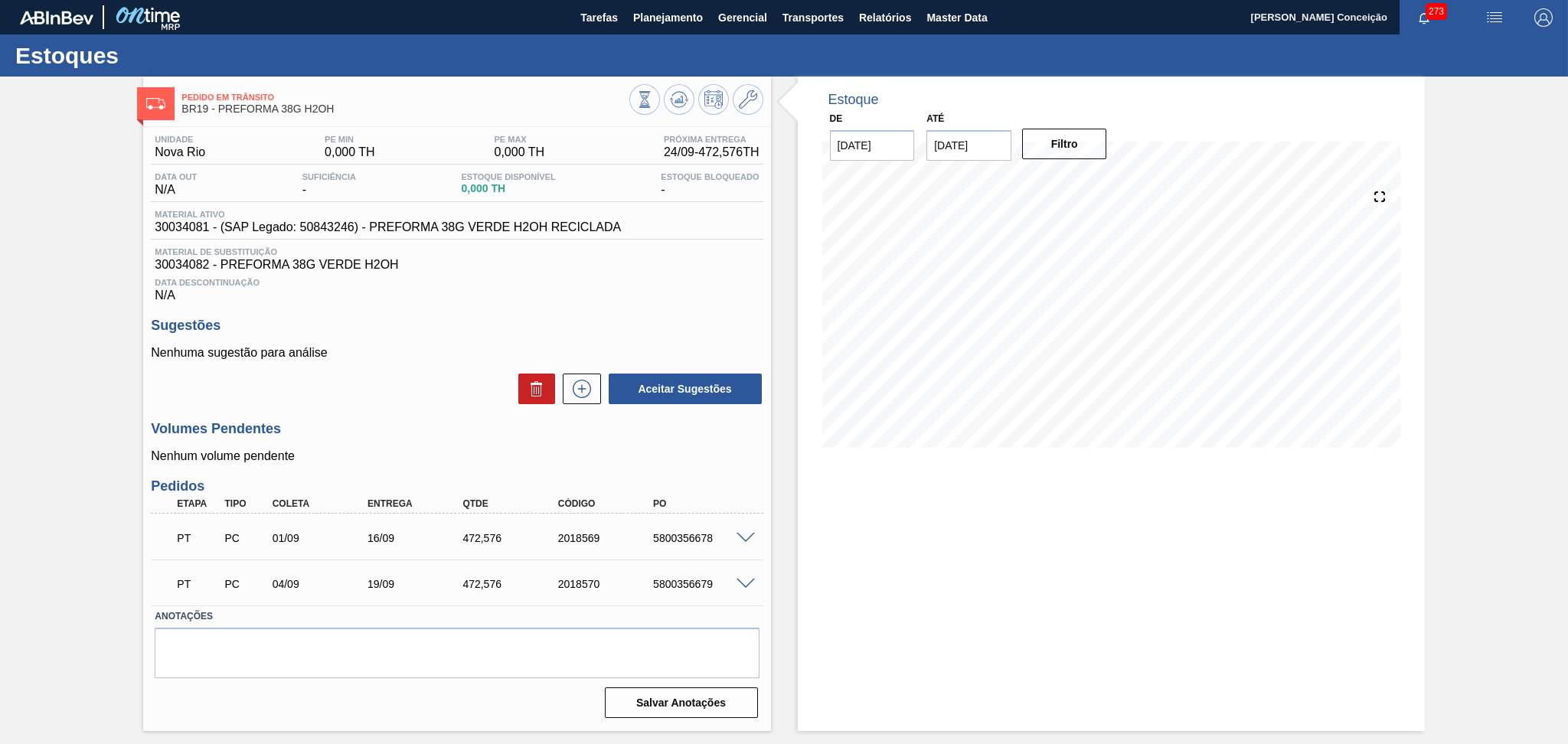
click at [199, 227] on span "30034081 - (SAP Legado: 50843246) - PREFORMA 38G VERDE H2OH RECICLADA" at bounding box center [388, 228] width 466 height 14
drag, startPoint x: 205, startPoint y: 228, endPoint x: 132, endPoint y: 233, distance: 73.2
click at [132, 233] on div "Pedido em Trânsito BR19 - PREFORMA 38G H2OH Unidade Nova Rio PE MIN 0,000 TH PE…" at bounding box center [784, 403] width 1568 height 654
drag, startPoint x: 208, startPoint y: 230, endPoint x: 138, endPoint y: 227, distance: 70.1
click at [138, 227] on div "Pedido em Trânsito BR19 - PREFORMA 38G H2OH Unidade Nova Rio PE MIN 0,000 TH PE…" at bounding box center [784, 403] width 1568 height 654
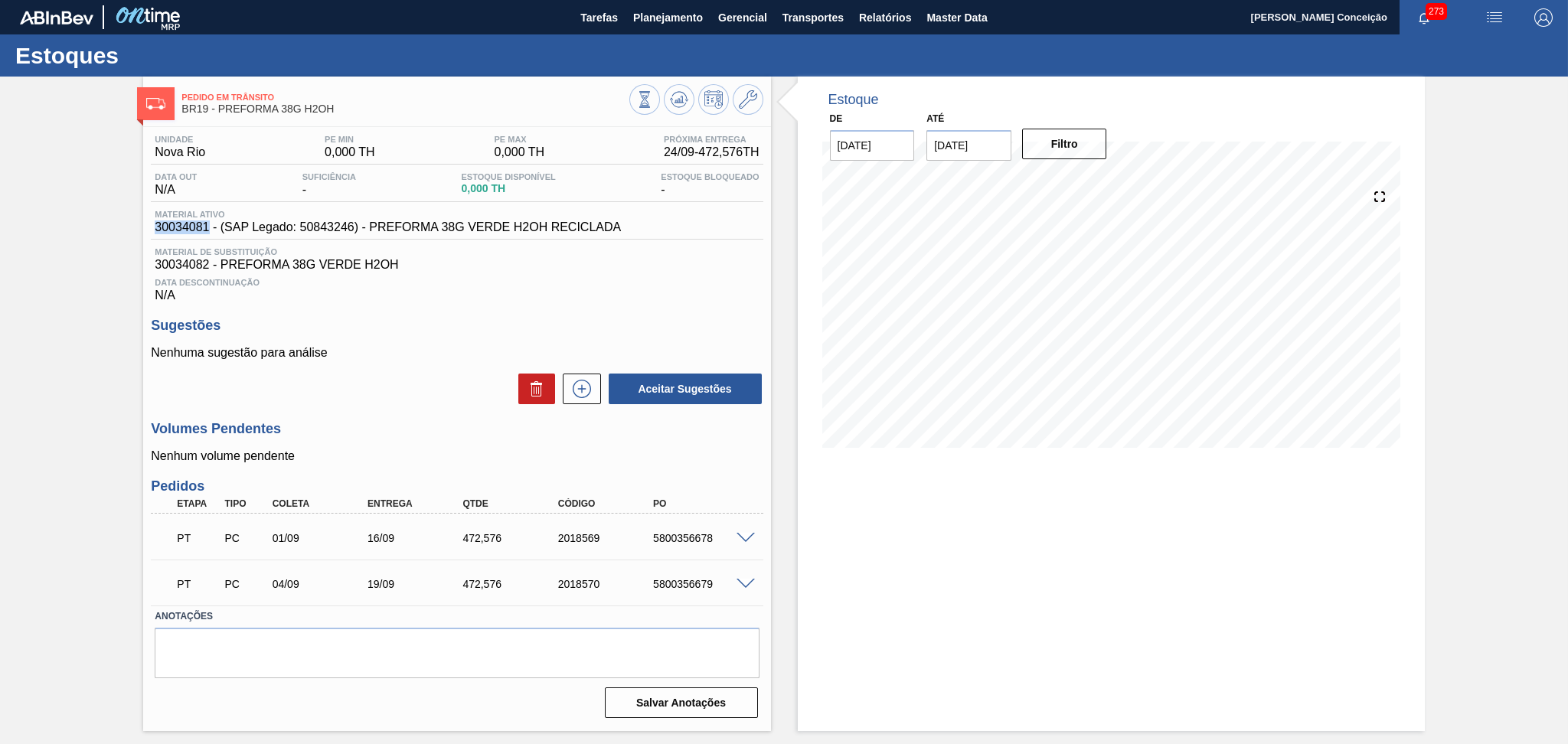
copy span "30034081"
drag, startPoint x: 618, startPoint y: 227, endPoint x: 370, endPoint y: 236, distance: 248.2
click at [370, 236] on div "Material ativo 30034081 - (SAP Legado: 50843246) - PREFORMA 38G VERDE H2OH RECI…" at bounding box center [457, 225] width 612 height 30
copy span "PREFORMA 38G VERDE H2OH RECICLADA"
click at [367, 408] on div "Unidade Nova Rio PE MIN 0,000 TH PE MAX 0,000 TH Próxima Entrega 24/09 - 472,57…" at bounding box center [456, 425] width 627 height 596
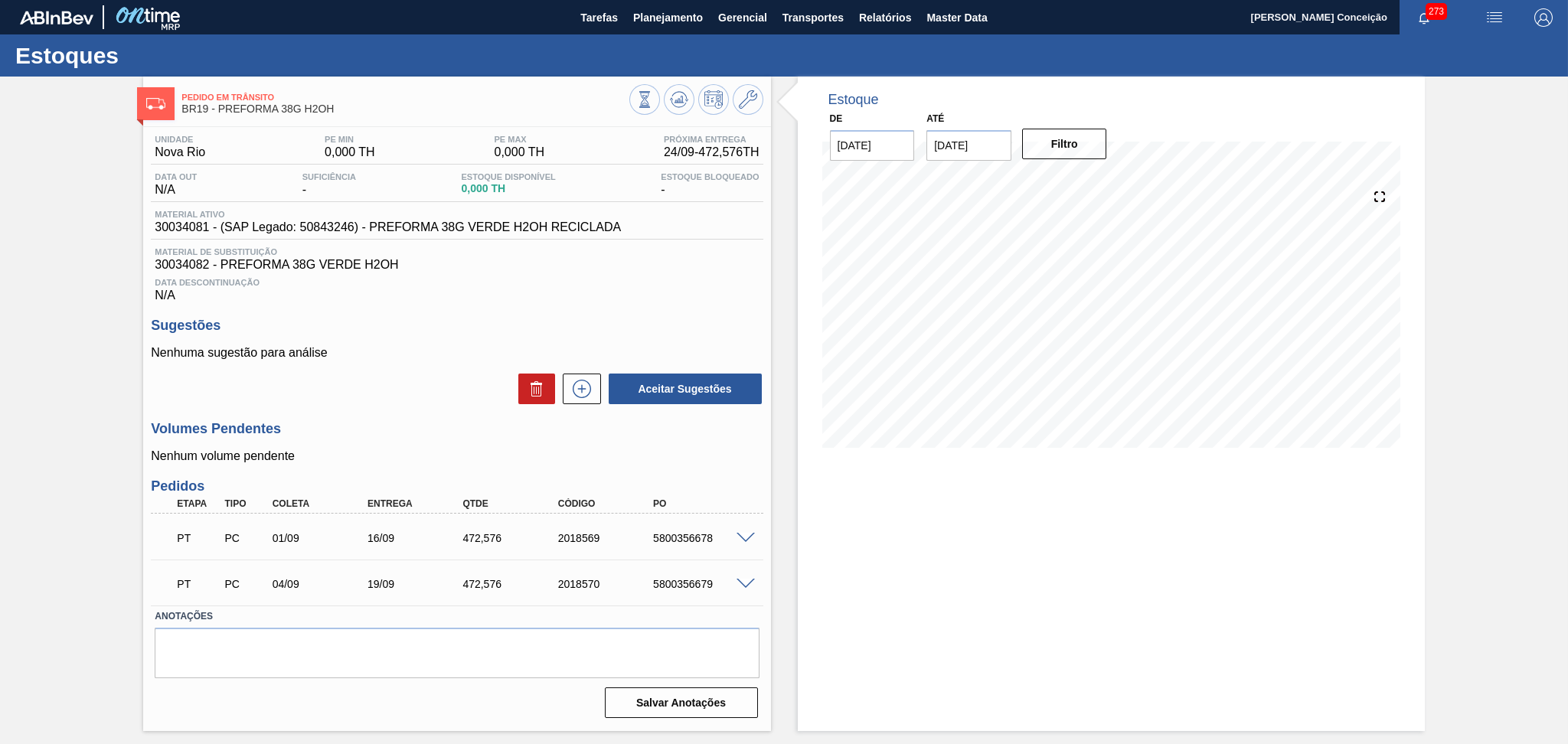
click at [647, 301] on div "Data Descontinuação N/A" at bounding box center [457, 286] width 612 height 31
click at [396, 417] on div "Unidade Nova Rio PE MIN 0,000 TH PE MAX 0,000 TH Próxima Entrega 24/09 - 472,57…" at bounding box center [456, 425] width 627 height 596
click at [657, 583] on div "5800356679" at bounding box center [702, 584] width 107 height 12
copy div "5800356679"
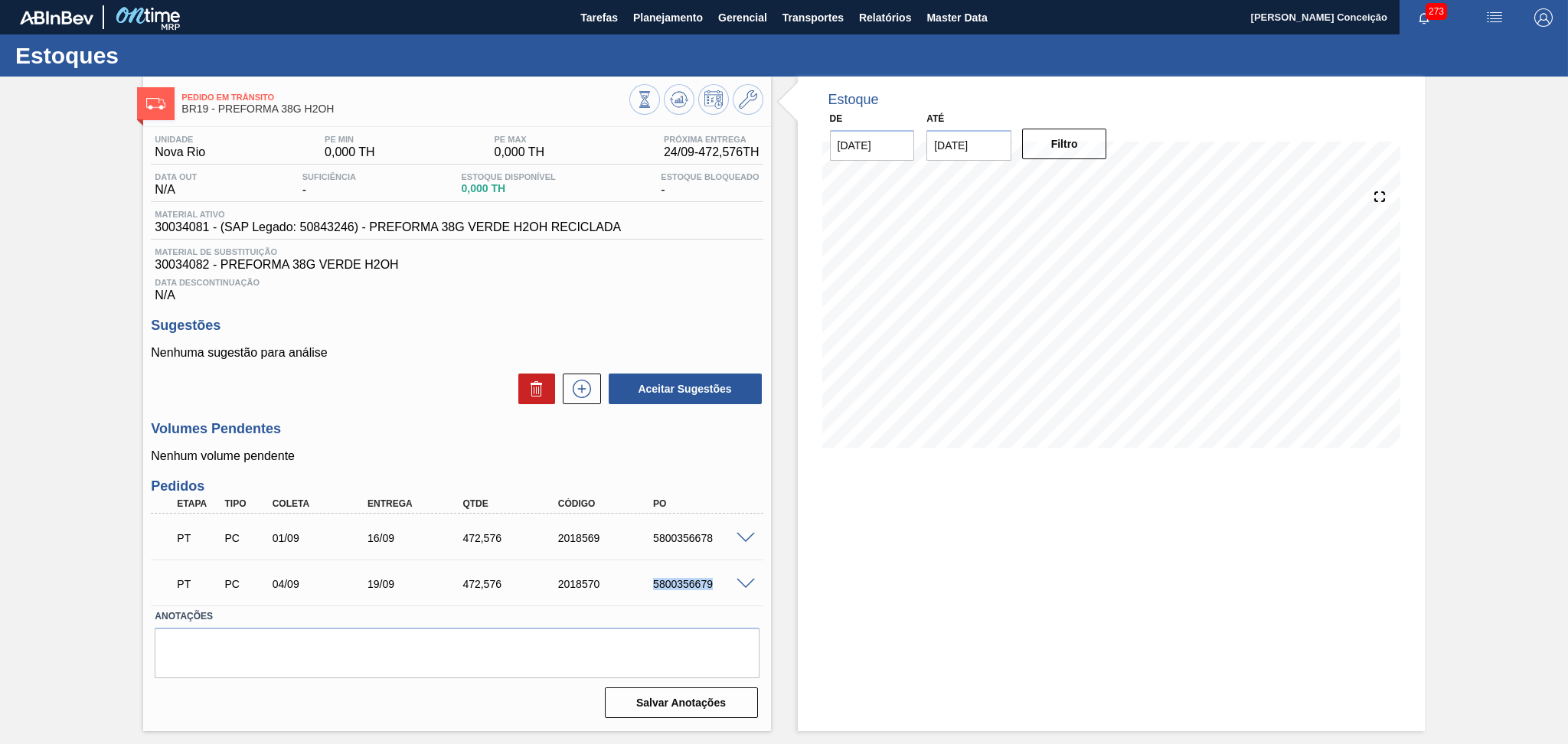
copy div "5800356679"
click at [706, 463] on p "Nenhum volume pendente" at bounding box center [457, 457] width 612 height 14
click at [693, 578] on div "5800356679" at bounding box center [702, 584] width 107 height 12
click at [695, 579] on div "5800356679" at bounding box center [702, 584] width 107 height 12
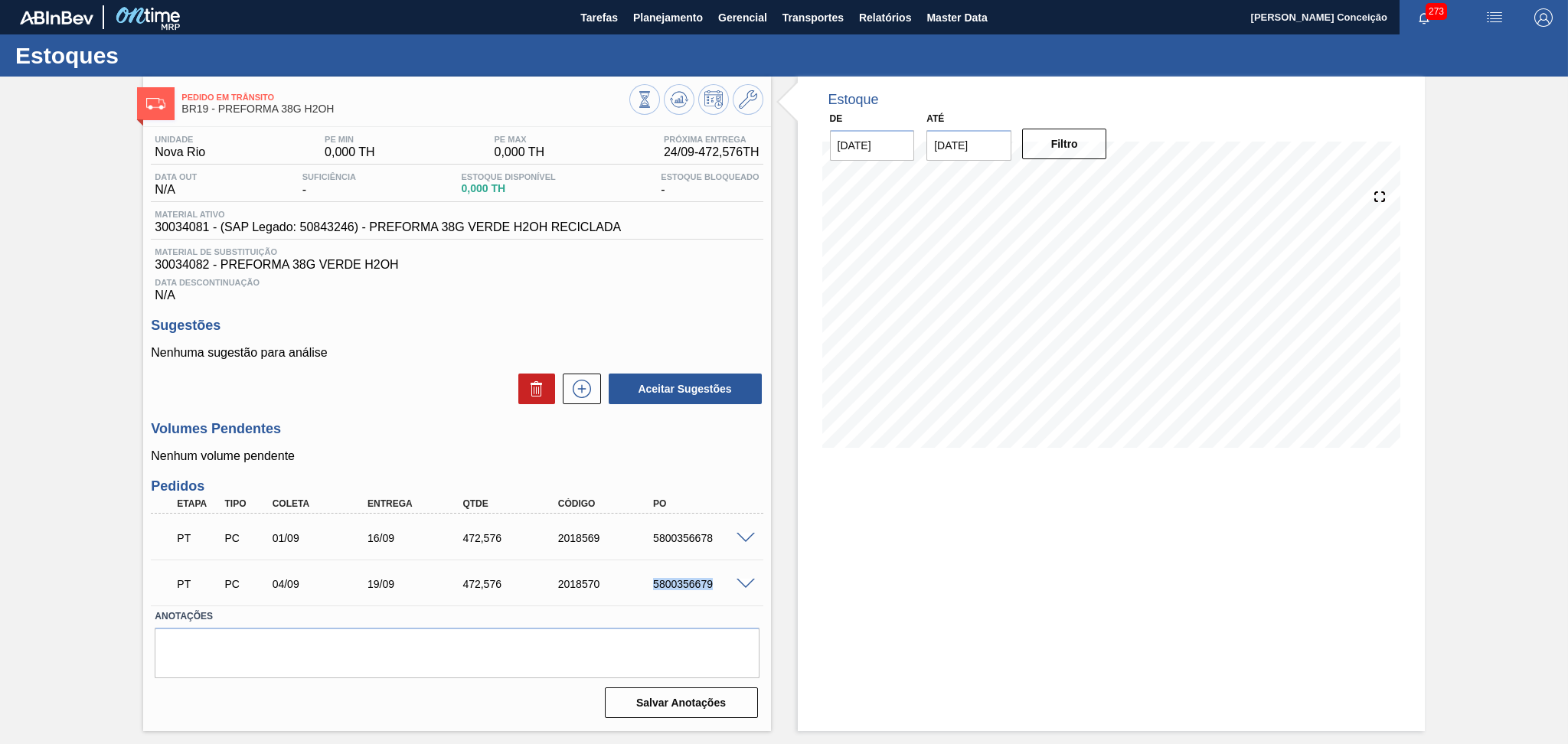
copy div "5800356679"
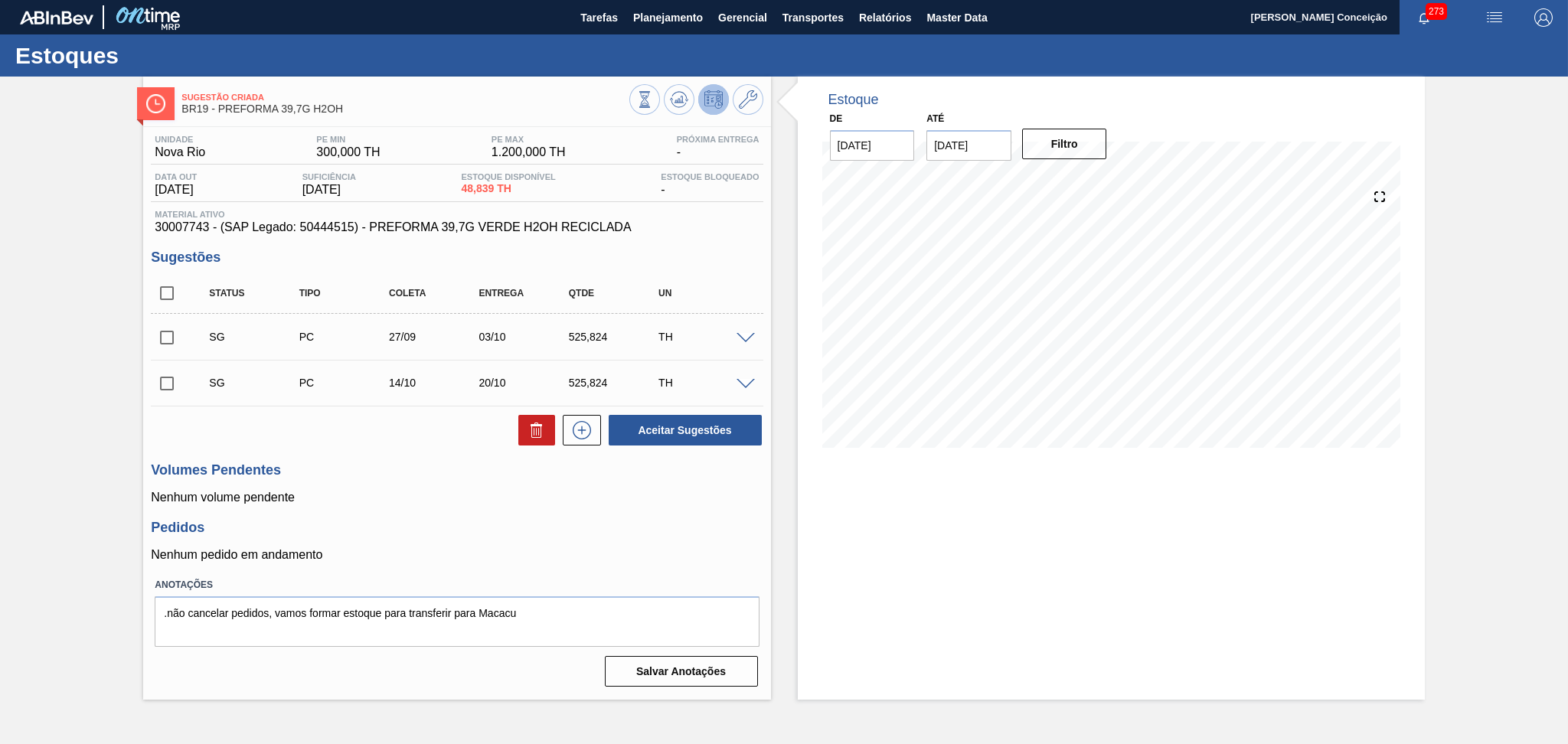
click at [940, 497] on div "Estoque De 24/09/2025 Até 30/11/2025 Filtro 29/09 Projeção de Estoque 48.839 Ne…" at bounding box center [1110, 388] width 627 height 623
click at [171, 294] on input "checkbox" at bounding box center [167, 293] width 32 height 32
checkbox input "true"
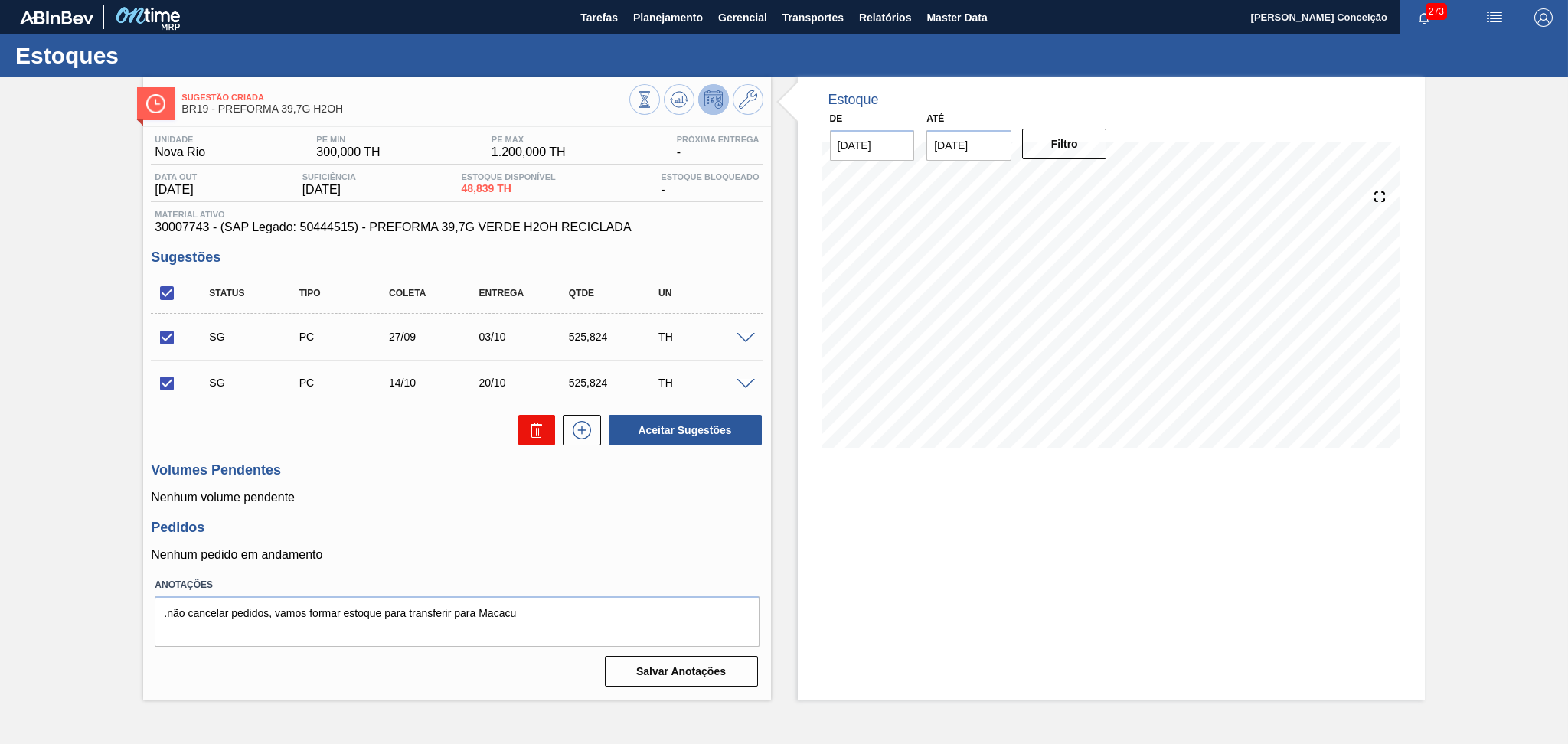
click at [524, 436] on button at bounding box center [536, 430] width 36 height 31
checkbox input "false"
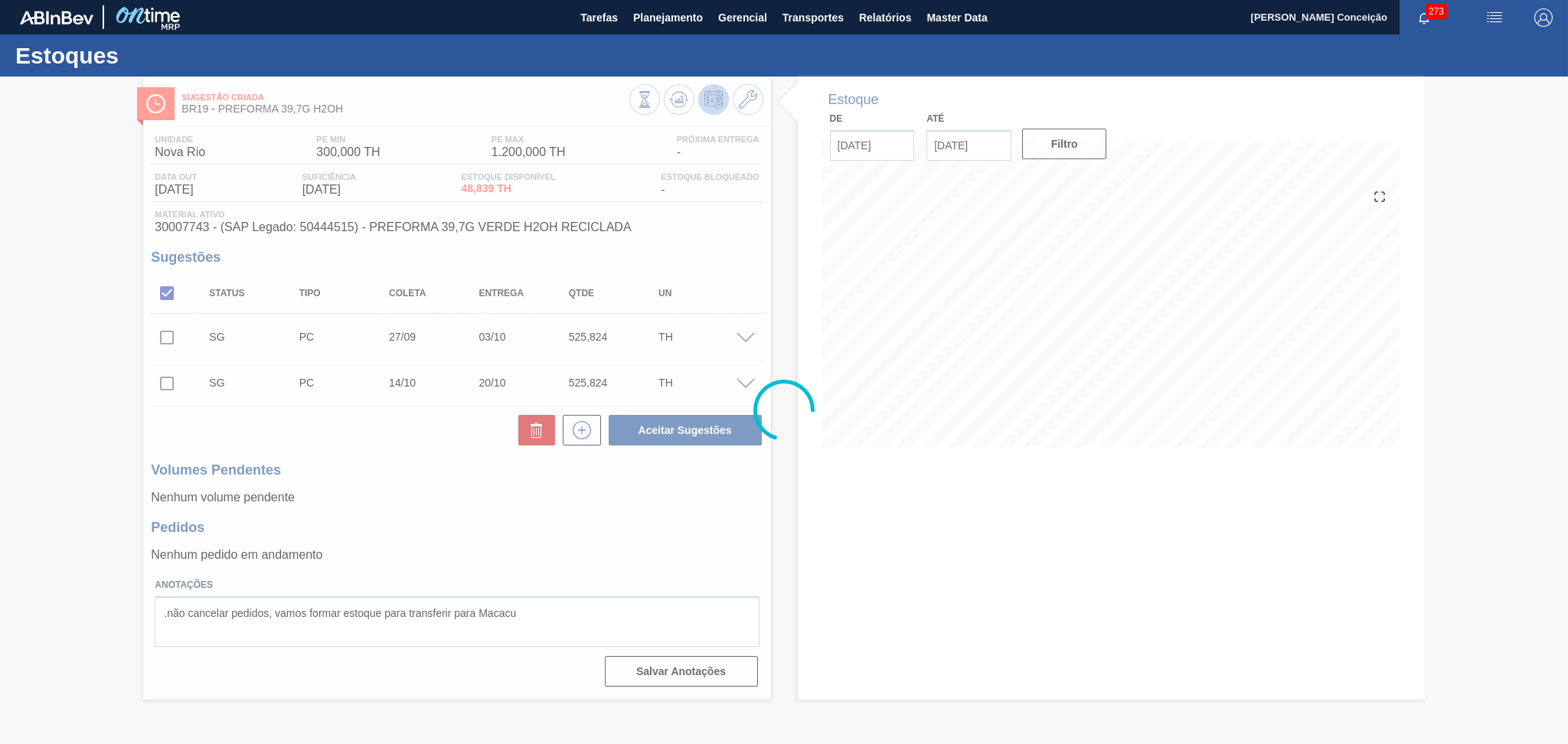
click at [1064, 533] on div at bounding box center [784, 410] width 1568 height 668
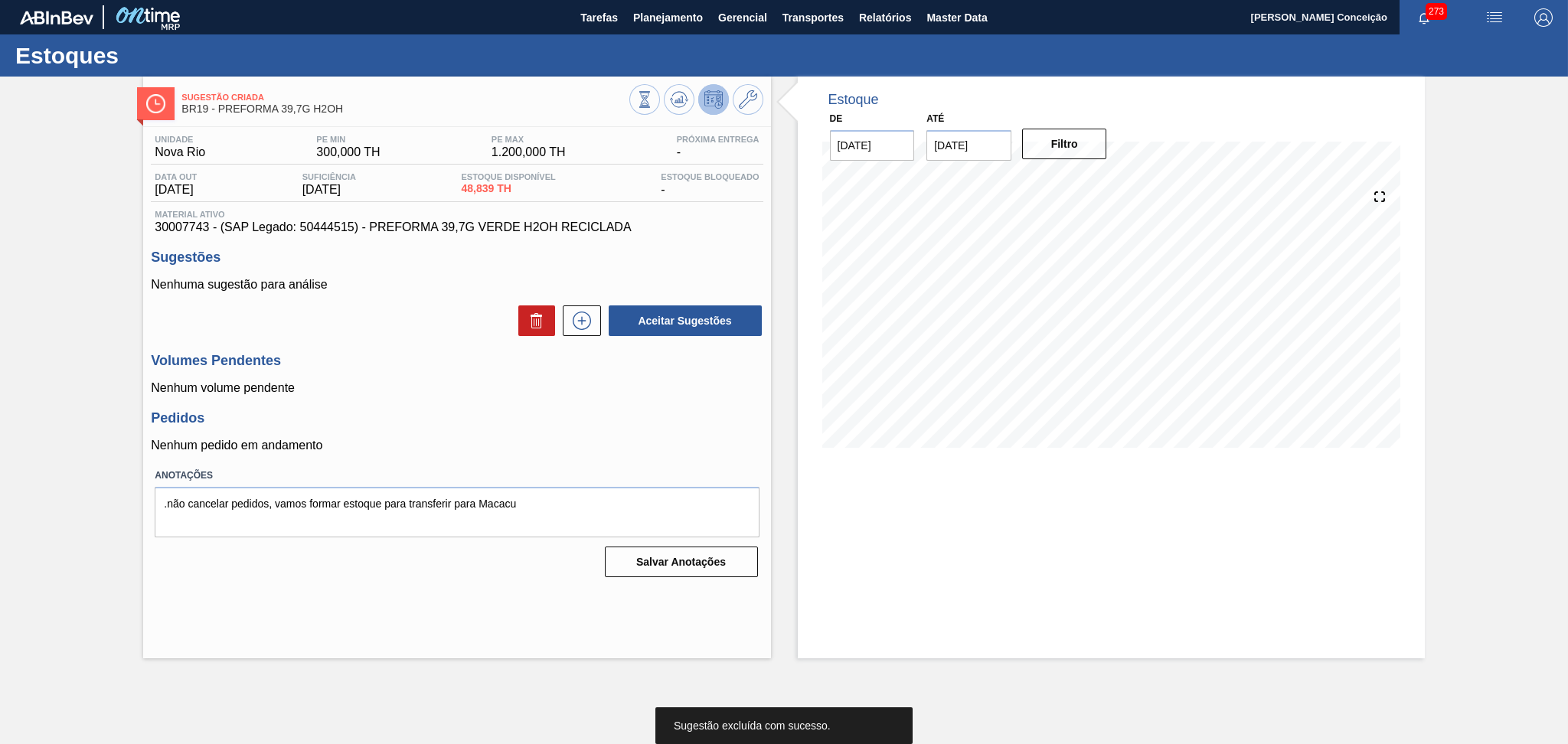
click at [876, 545] on div "Estoque De 24/09/2025 Até 30/11/2025 Filtro" at bounding box center [1110, 367] width 627 height 582
drag, startPoint x: 585, startPoint y: 462, endPoint x: 593, endPoint y: 466, distance: 8.9
click at [591, 464] on div "Unidade Nova Rio PE MIN 300,000 TH PE MAX 1.200,000 TH Próxima Entrega - Data o…" at bounding box center [456, 355] width 627 height 456
drag, startPoint x: 505, startPoint y: 186, endPoint x: 470, endPoint y: 182, distance: 35.2
click at [470, 183] on span "48,839 TH" at bounding box center [508, 188] width 94 height 12
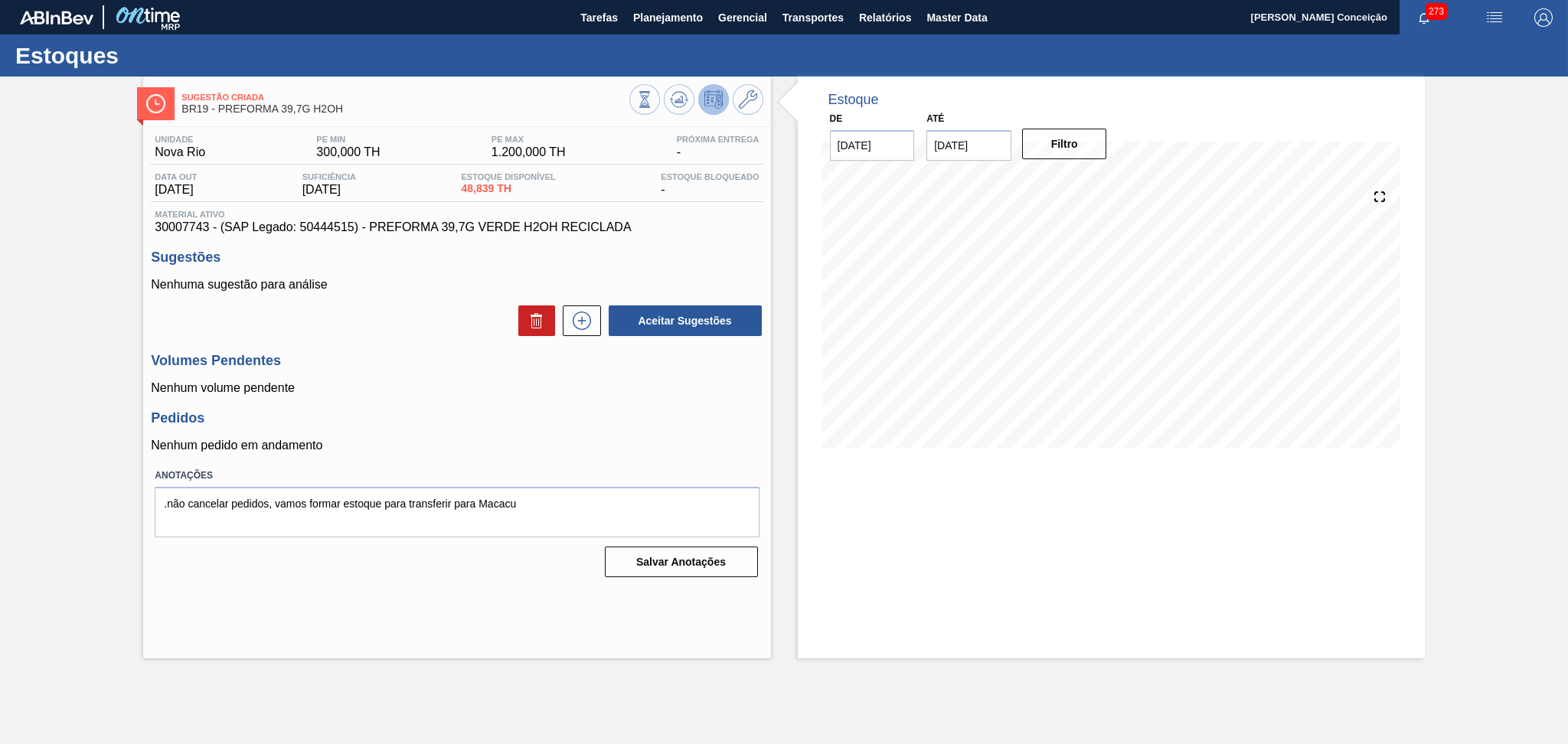
click at [639, 360] on h3 "Volumes Pendentes" at bounding box center [457, 361] width 612 height 16
click at [446, 337] on div "Aceitar Sugestões" at bounding box center [457, 321] width 612 height 34
click at [414, 391] on p "Nenhum volume pendente" at bounding box center [457, 388] width 612 height 14
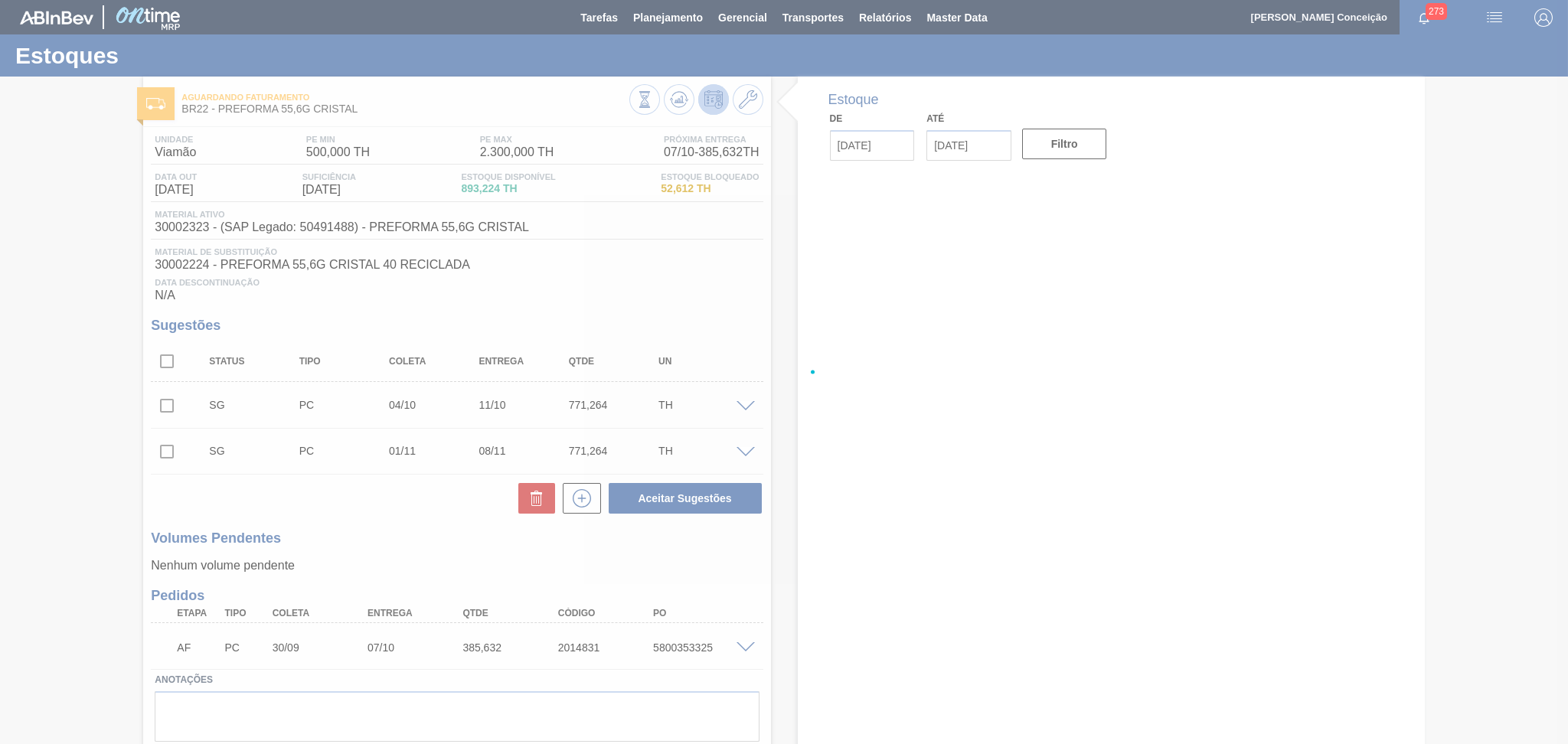
drag, startPoint x: 311, startPoint y: 497, endPoint x: 311, endPoint y: 506, distance: 9.0
click at [311, 496] on div at bounding box center [784, 372] width 1568 height 744
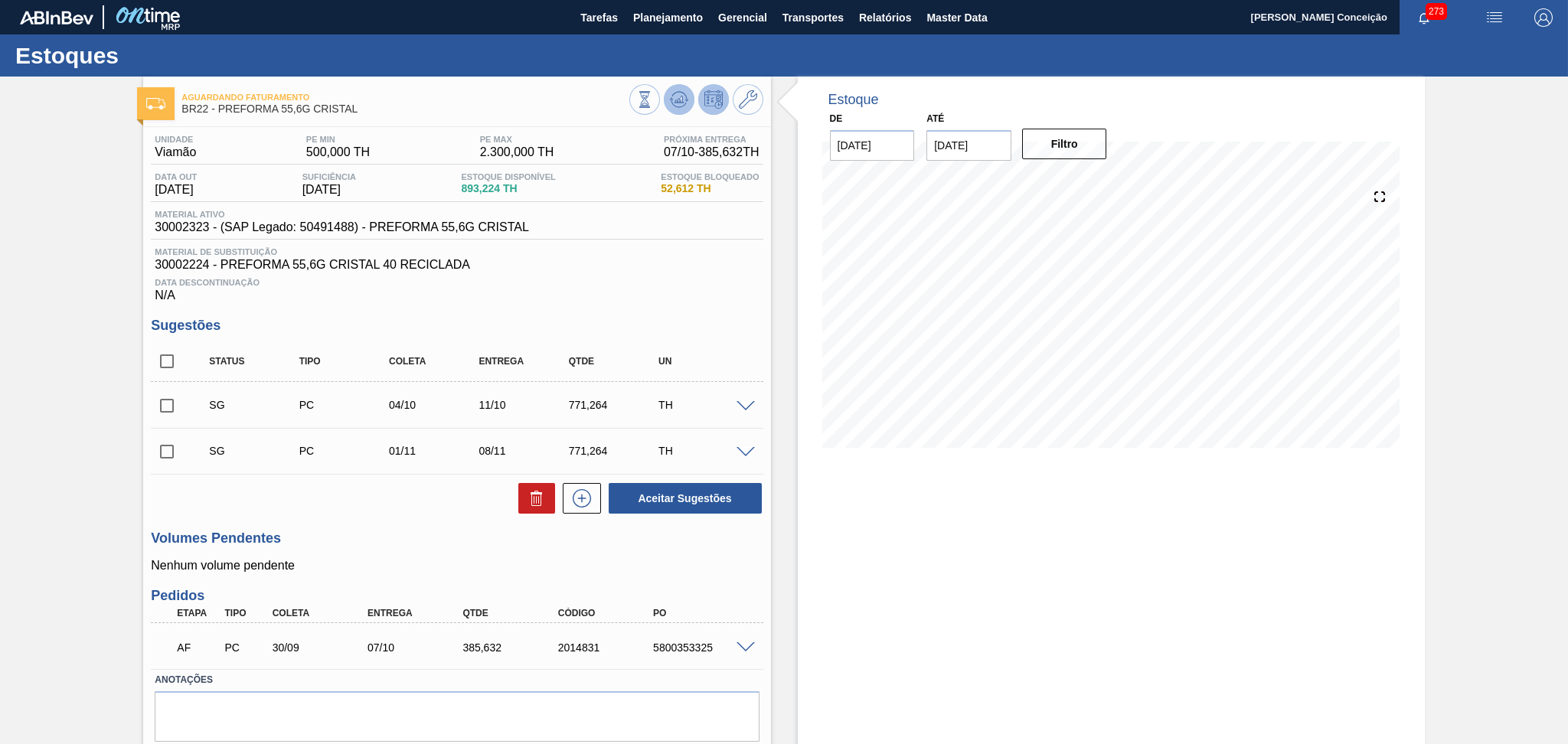
click at [677, 101] on icon at bounding box center [678, 99] width 10 height 7
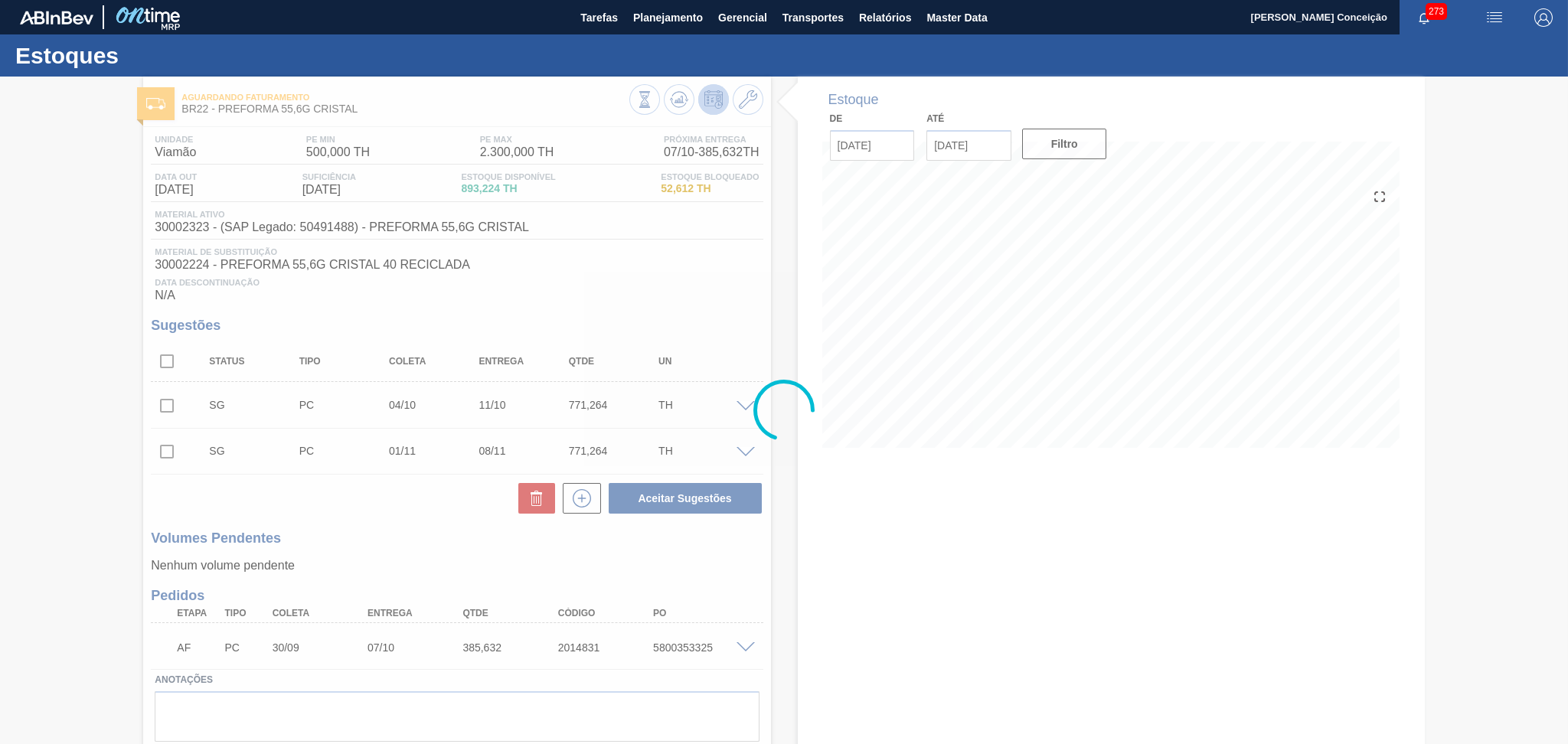
click at [658, 262] on div at bounding box center [784, 410] width 1568 height 668
click at [725, 579] on div at bounding box center [784, 410] width 1568 height 668
click at [727, 576] on div at bounding box center [784, 410] width 1568 height 668
click at [678, 288] on div at bounding box center [784, 410] width 1568 height 668
click at [669, 300] on div at bounding box center [784, 410] width 1568 height 668
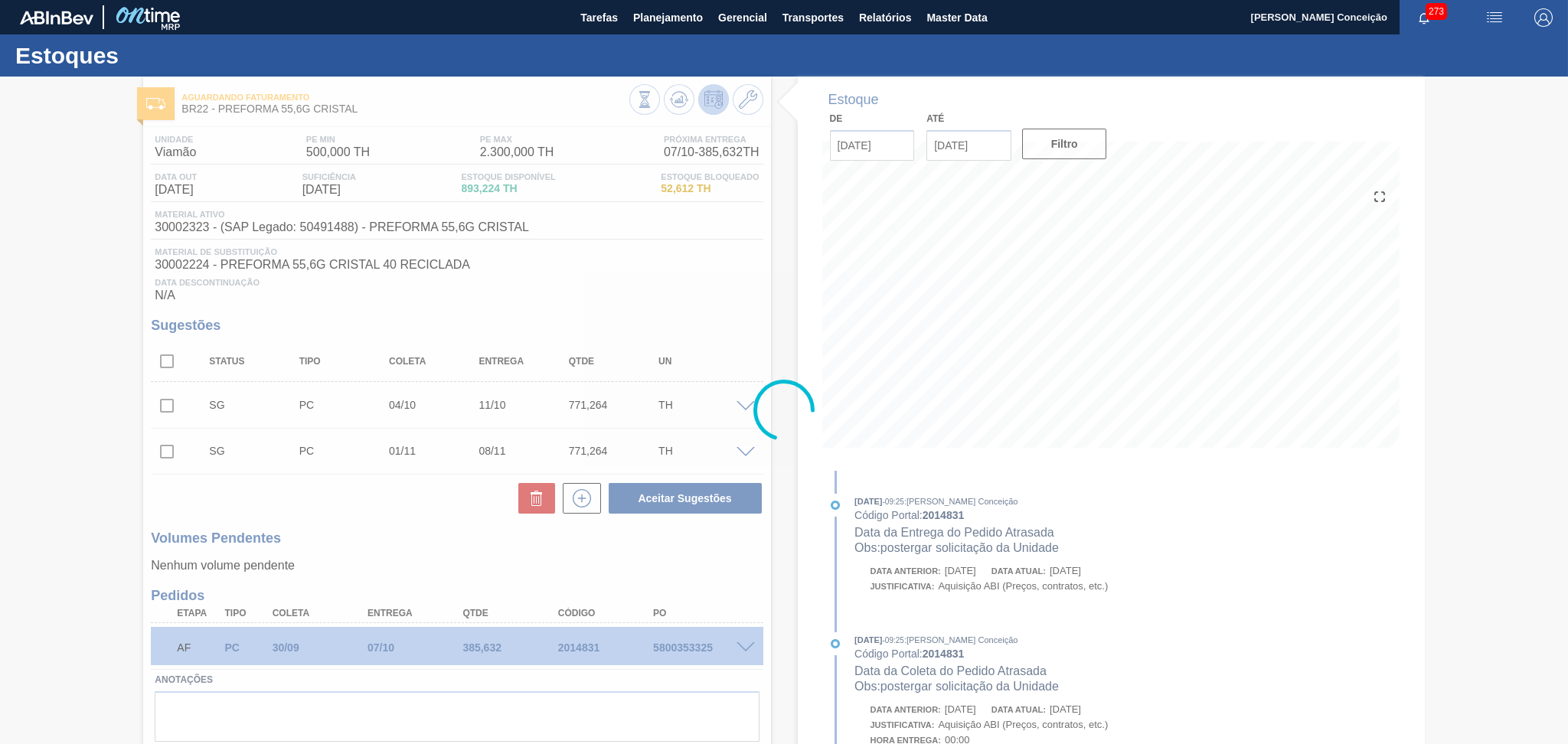
click at [716, 285] on div at bounding box center [784, 410] width 1568 height 668
click at [184, 224] on div at bounding box center [784, 410] width 1568 height 668
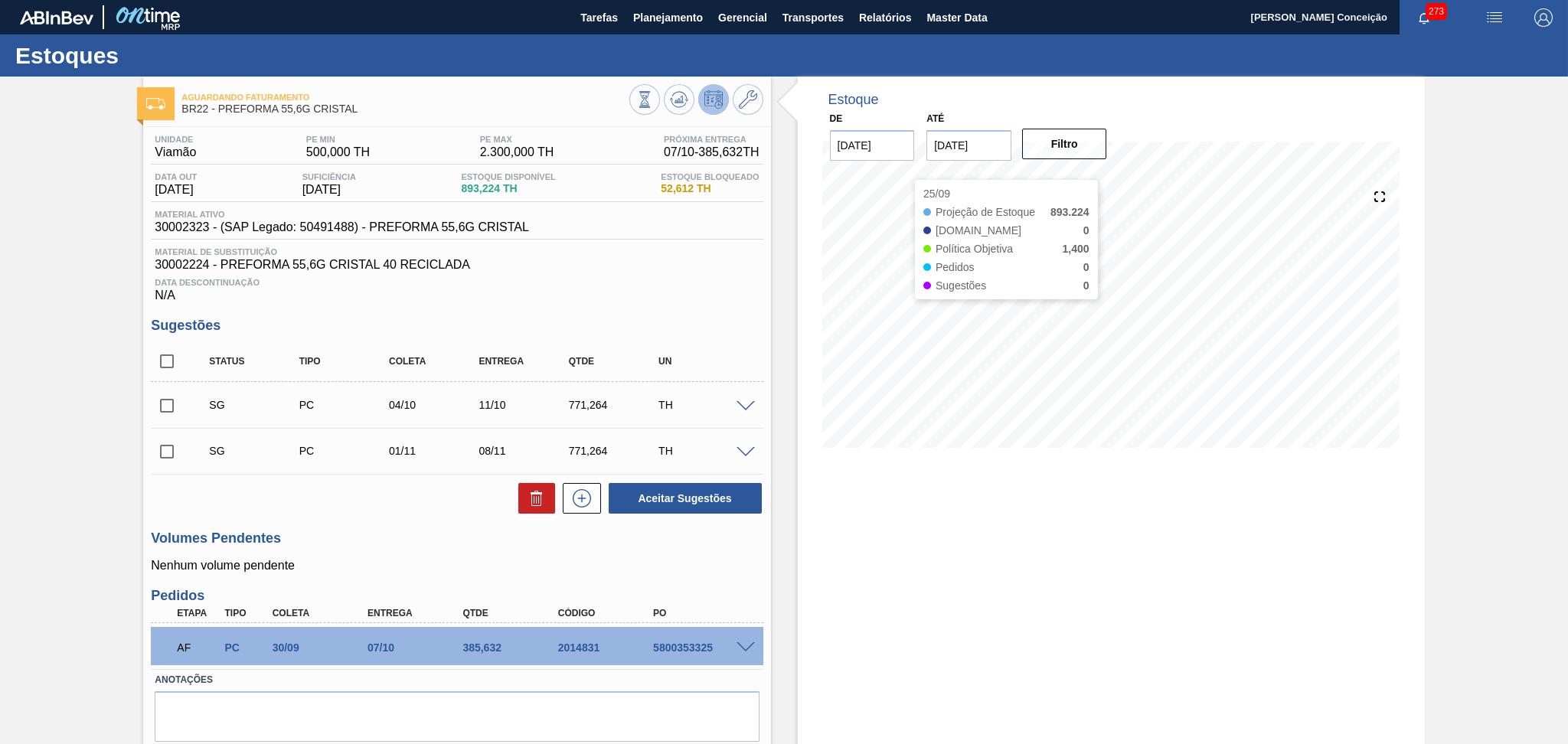
click at [933, 589] on div "Estoque De 24/09/2025 Até 30/11/2025 Filtro 25/09 Projeção de Estoque 893.224 N…" at bounding box center [1110, 435] width 627 height 718
click at [179, 352] on input "checkbox" at bounding box center [167, 361] width 32 height 32
checkbox input "true"
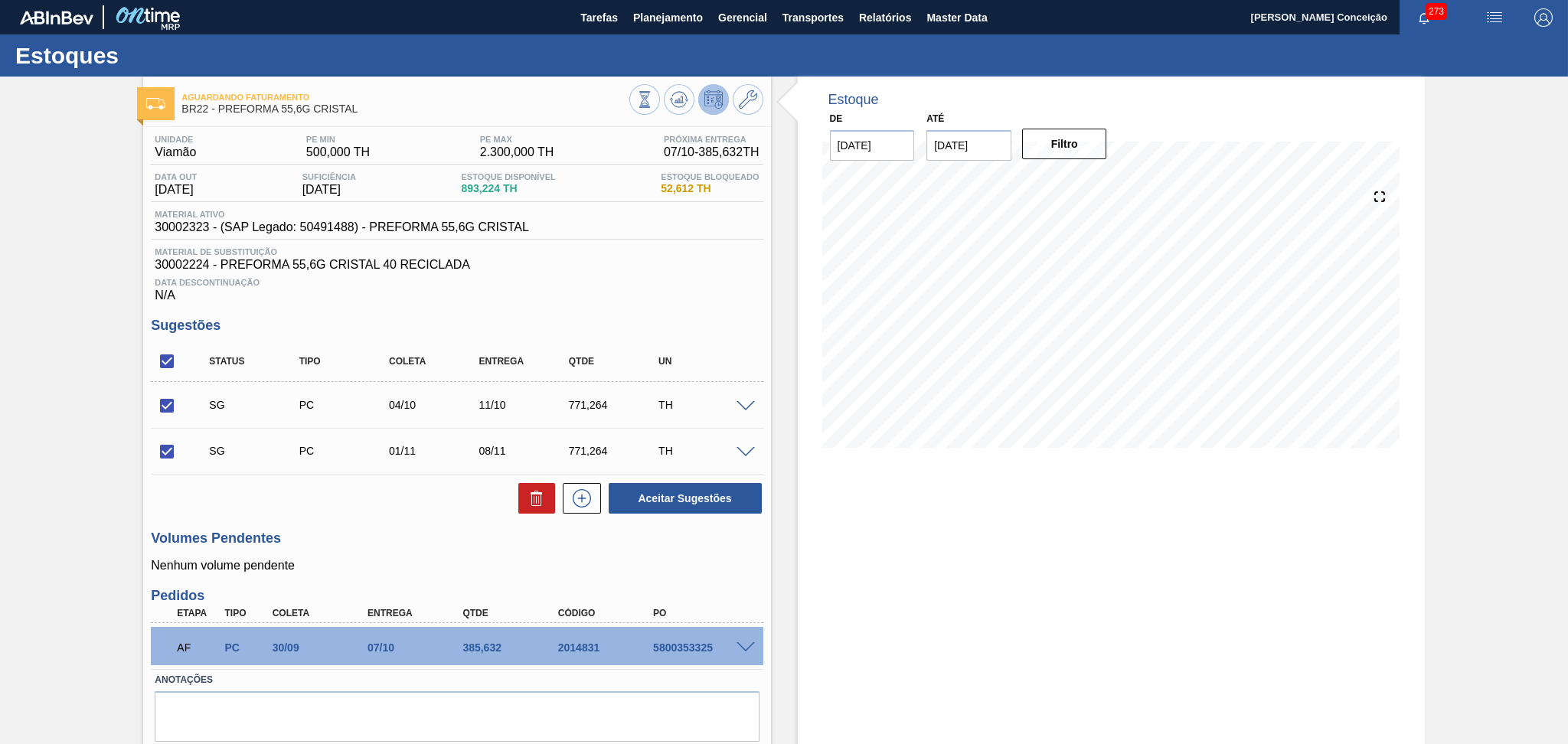
click at [749, 405] on span at bounding box center [745, 406] width 19 height 12
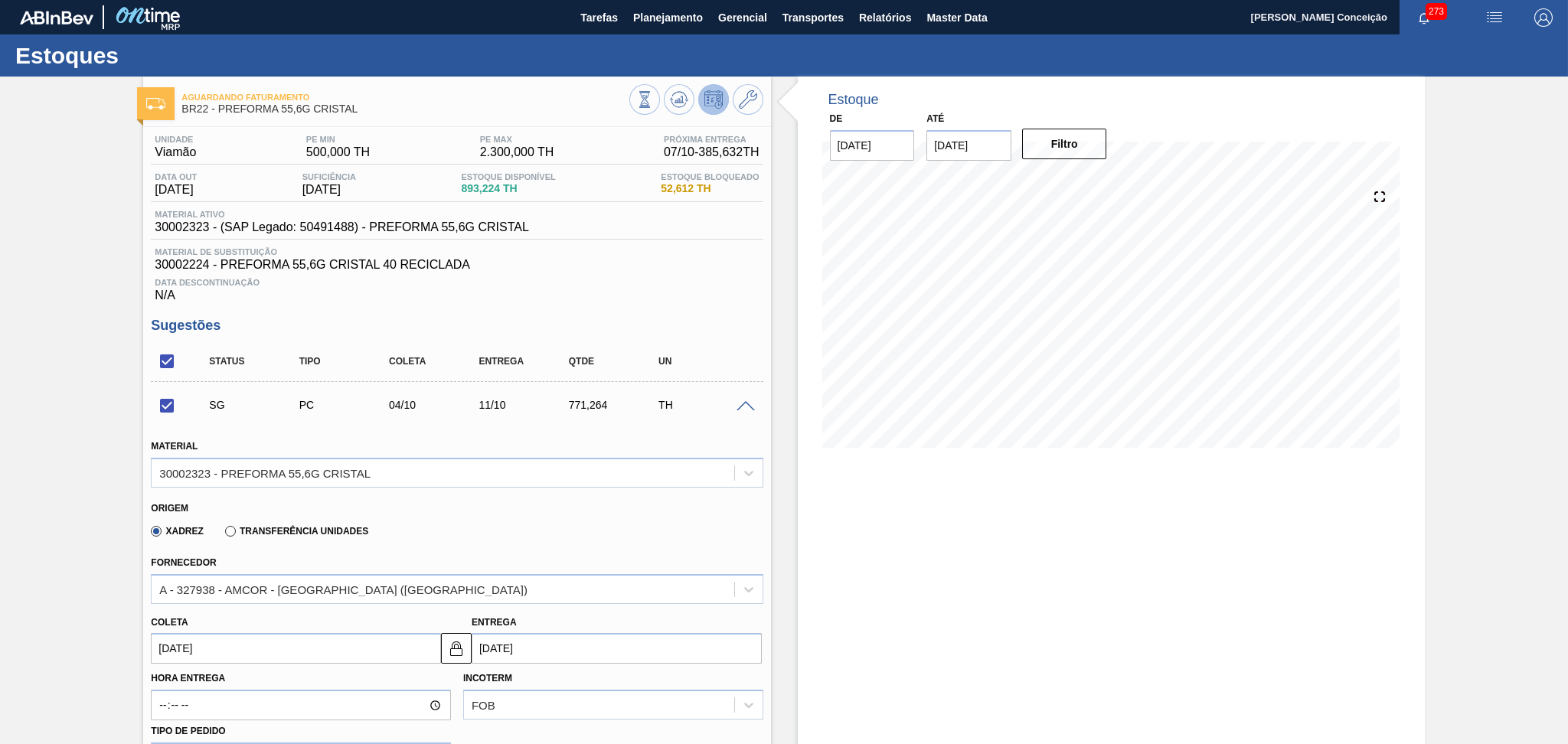
click at [746, 406] on span at bounding box center [745, 406] width 19 height 12
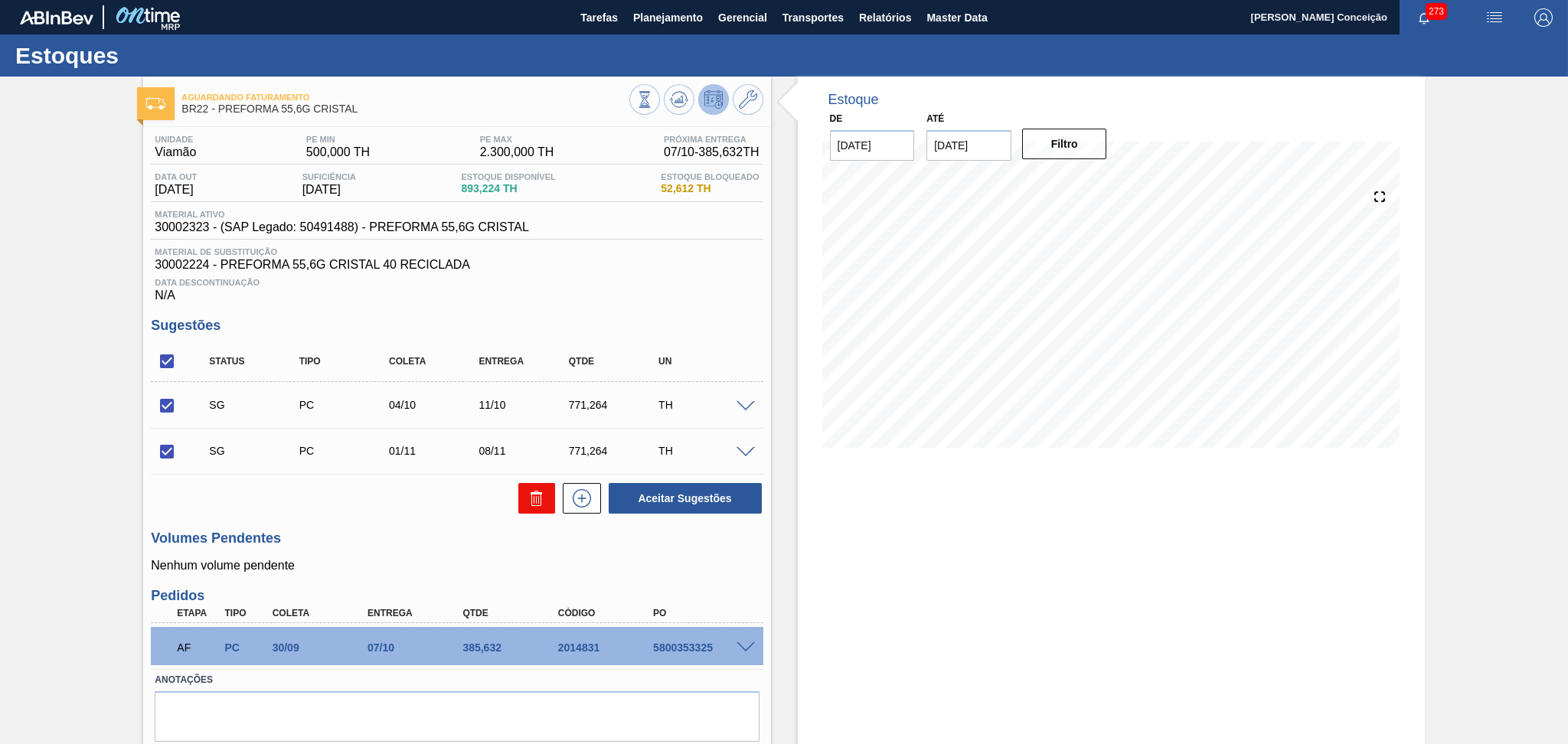
click at [538, 503] on icon at bounding box center [538, 499] width 1 height 8
checkbox input "false"
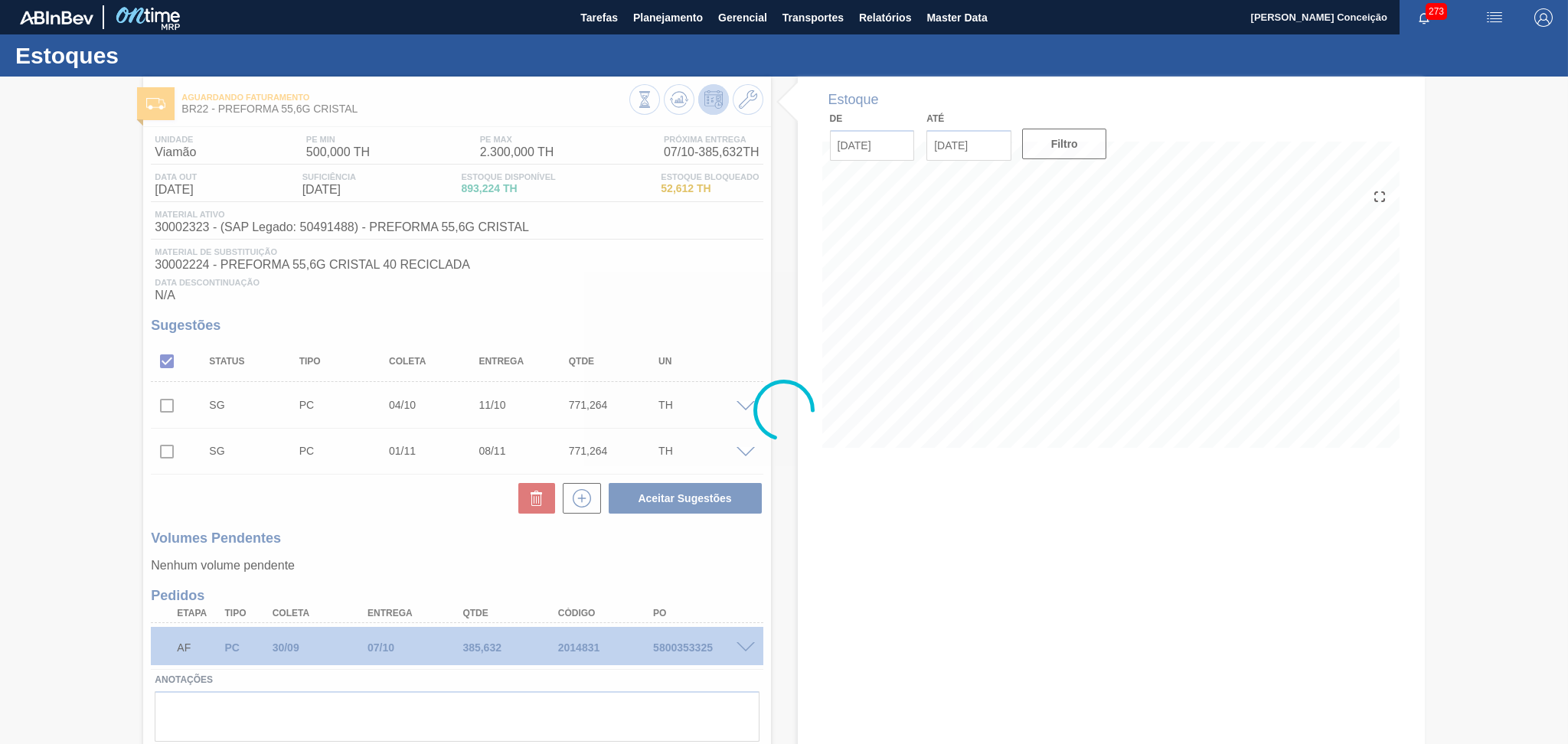
click at [390, 537] on div at bounding box center [784, 410] width 1568 height 668
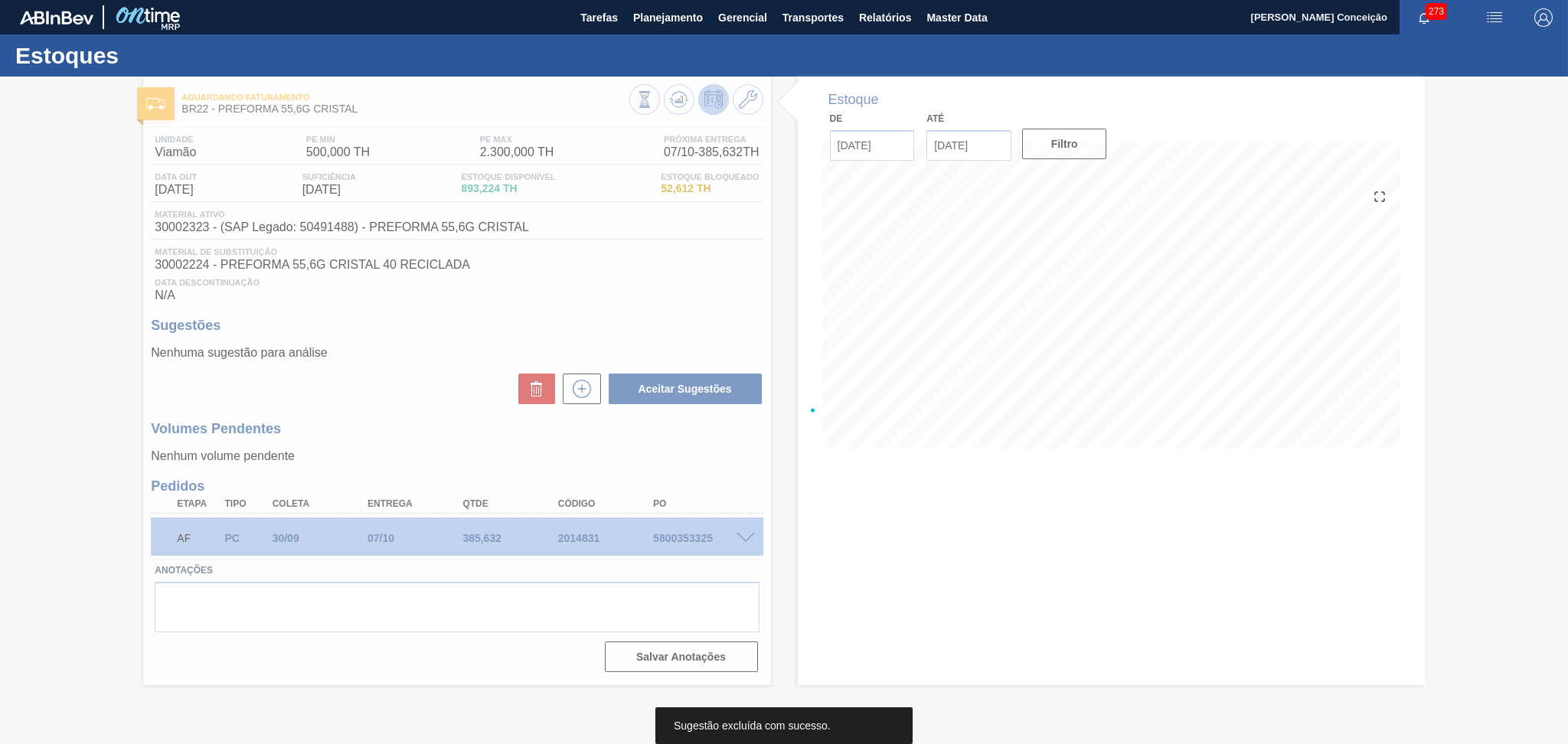
click at [397, 458] on div at bounding box center [784, 410] width 1568 height 668
click at [1042, 348] on div at bounding box center [784, 410] width 1568 height 668
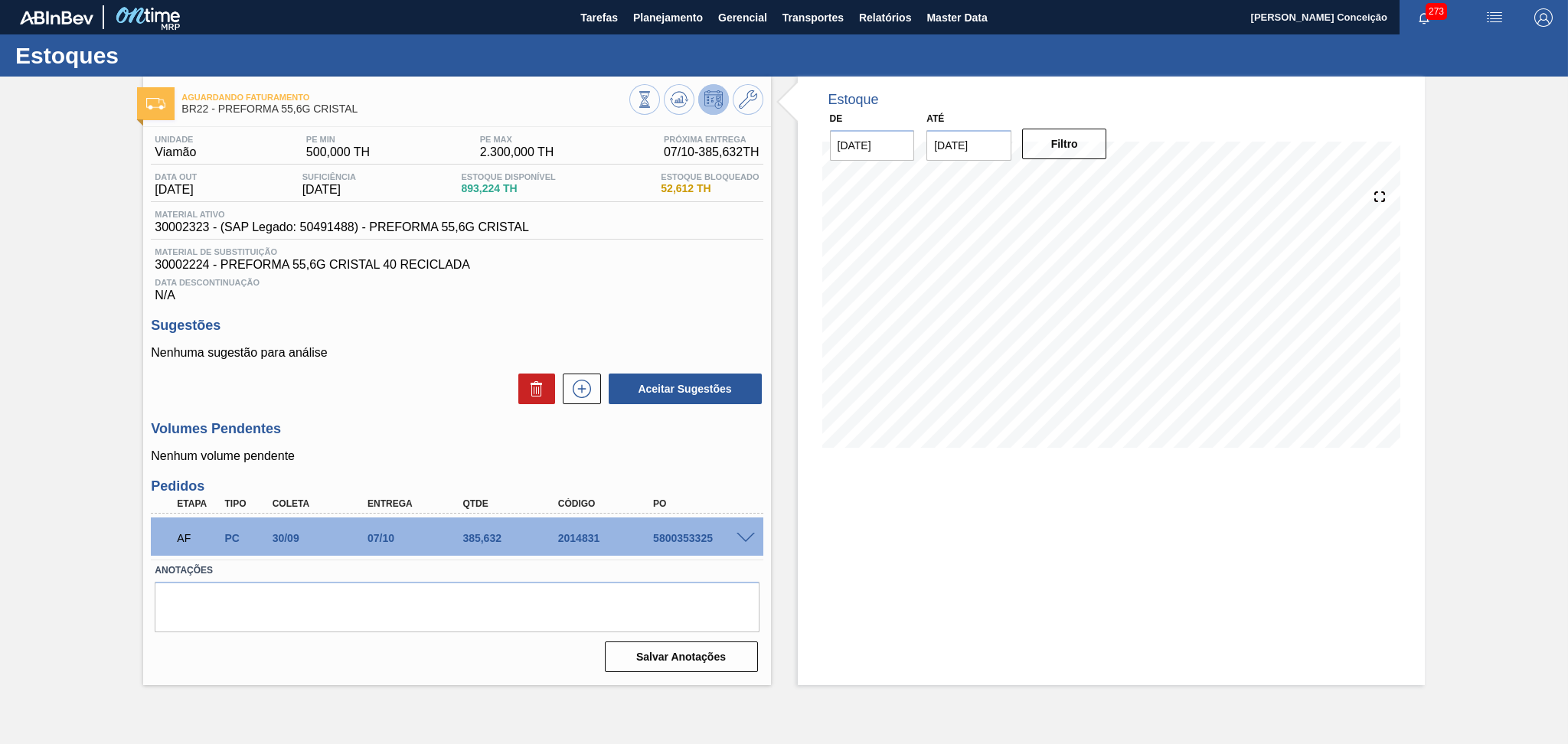
click at [698, 298] on div "Data Descontinuação N/A" at bounding box center [457, 286] width 612 height 31
click at [937, 454] on div "27/09 Projeção de Estoque 893.224 Nec.SAP 0 Política Objetiva 1,400 Pedidos 0" at bounding box center [1111, 317] width 578 height 306
click at [614, 305] on div "Unidade Viamão PE MIN 500,000 TH PE MAX 2.300,000 TH Próxima Entrega 07/10 - 38…" at bounding box center [456, 402] width 627 height 551
click at [885, 577] on div "Estoque De 24/09/2025 Até 30/11/2025 Filtro 13/10 Projeção de Estoque 378.856 N…" at bounding box center [1110, 380] width 627 height 608
click at [340, 392] on div "Aceitar Sugestões" at bounding box center [457, 389] width 612 height 34
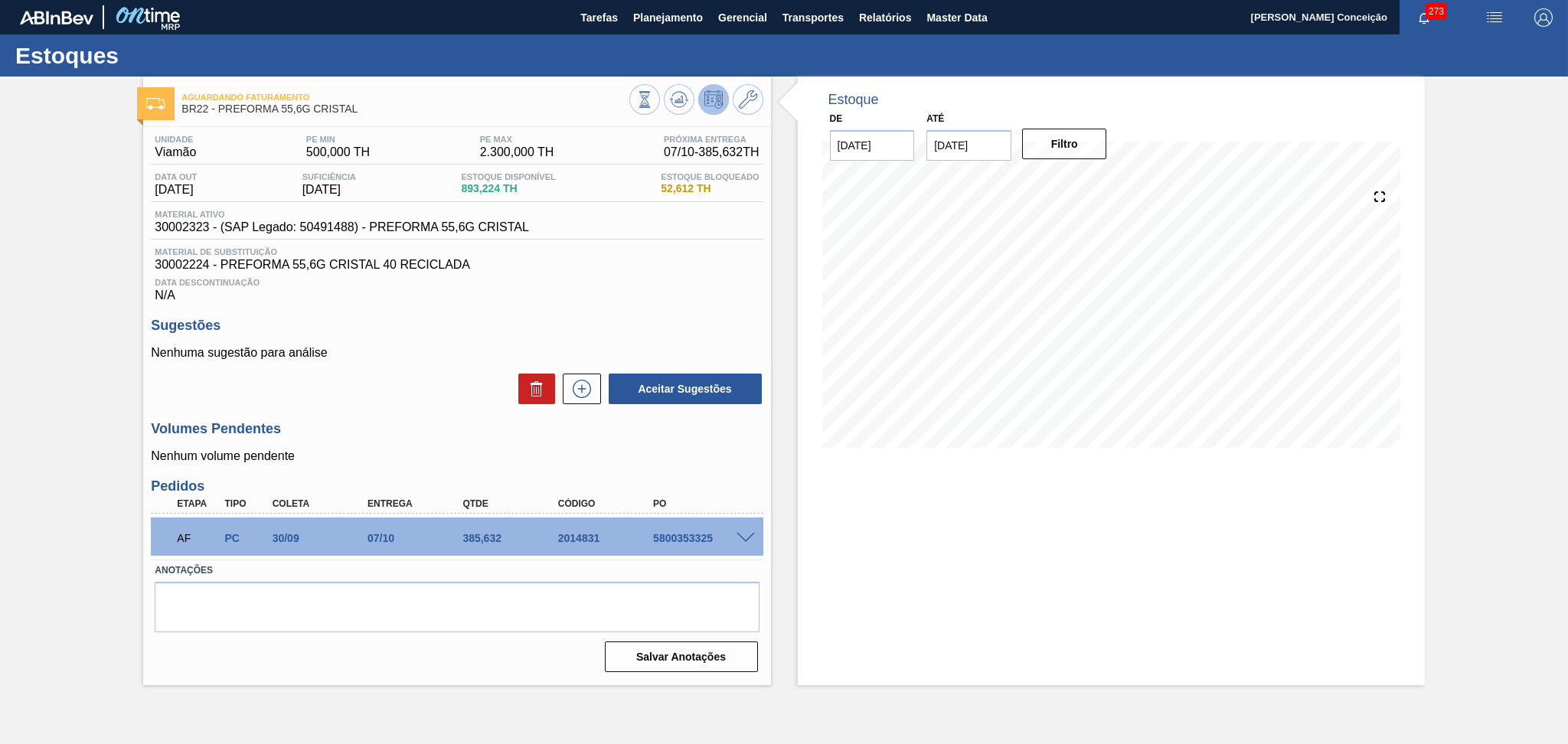
click at [399, 409] on div "Unidade Viamão PE MIN 500,000 TH PE MAX 2.300,000 TH Próxima Entrega 07/10 - 38…" at bounding box center [456, 402] width 627 height 551
click at [875, 522] on div "Estoque De 24/09/2025 Até 30/11/2025 Filtro 07/10 Projeção de Estoque 978.856 N…" at bounding box center [1110, 380] width 627 height 608
click at [371, 389] on div "Aceitar Sugestões" at bounding box center [457, 389] width 612 height 34
click at [412, 434] on h3 "Volumes Pendentes" at bounding box center [457, 429] width 612 height 16
click at [408, 450] on p "Nenhum volume pendente" at bounding box center [457, 457] width 612 height 14
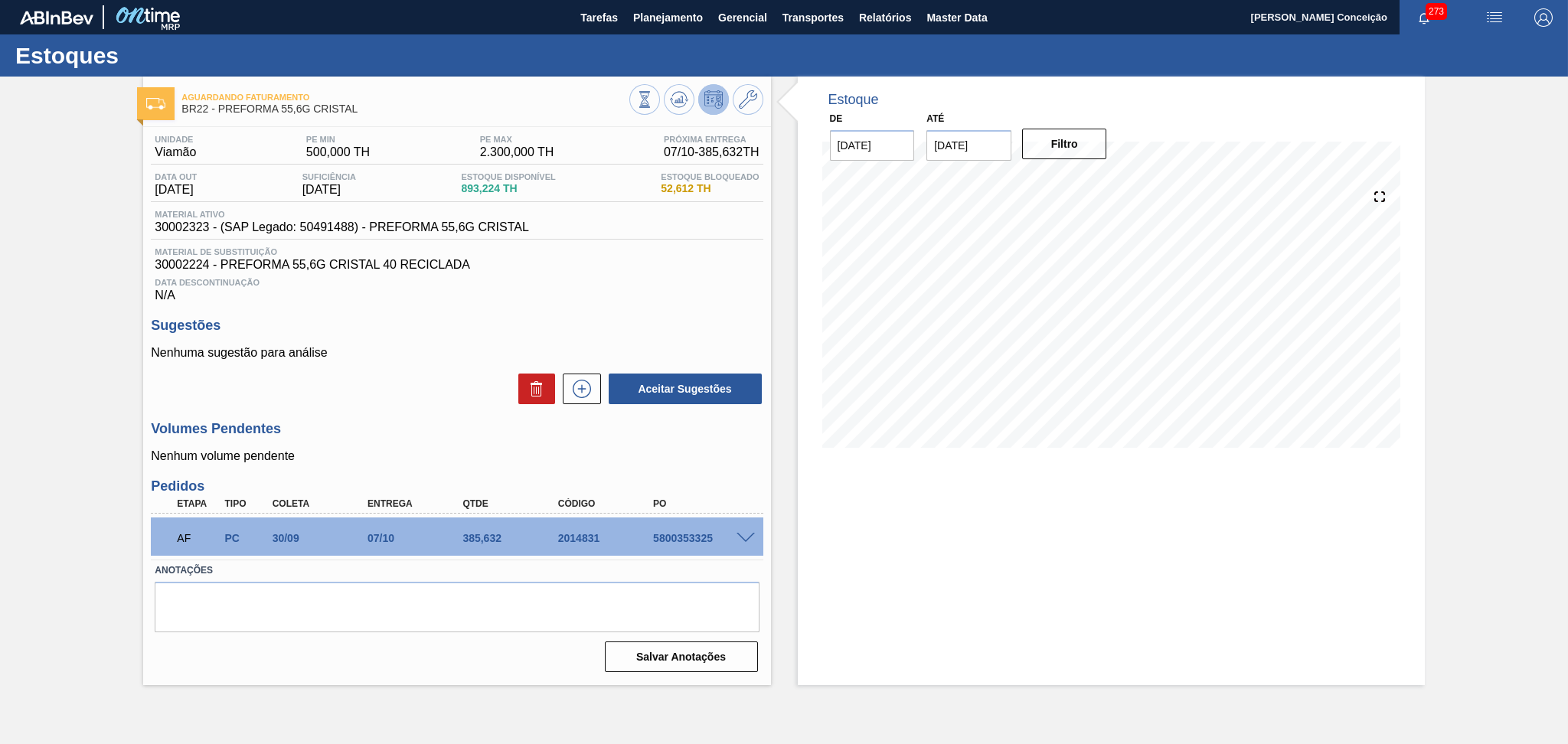
click at [356, 459] on p "Nenhum volume pendente" at bounding box center [457, 457] width 612 height 14
click at [668, 539] on div "5800353325" at bounding box center [702, 538] width 107 height 12
copy div "5800353325"
click at [394, 426] on h3 "Volumes Pendentes" at bounding box center [457, 429] width 612 height 16
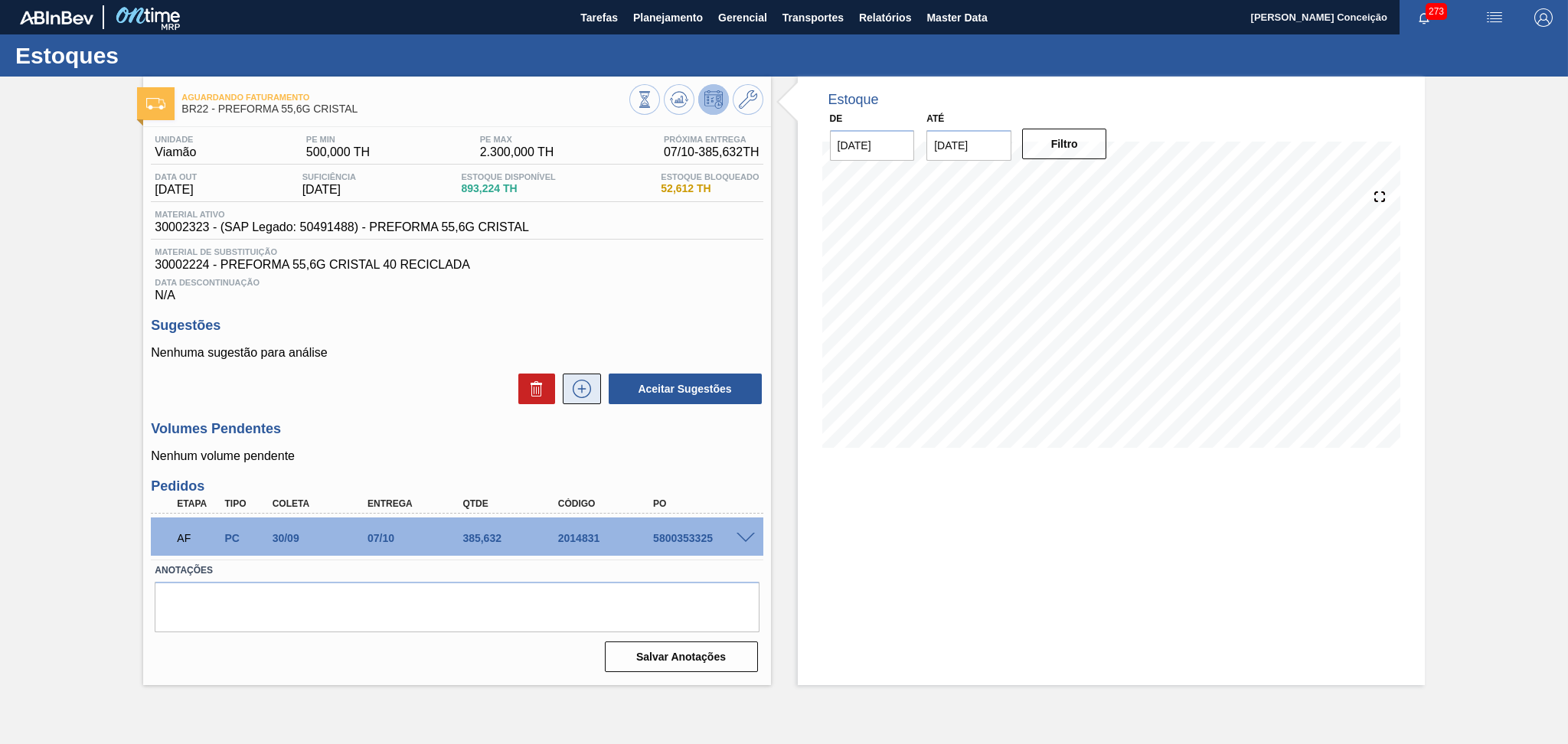
click at [581, 395] on icon at bounding box center [582, 388] width 25 height 19
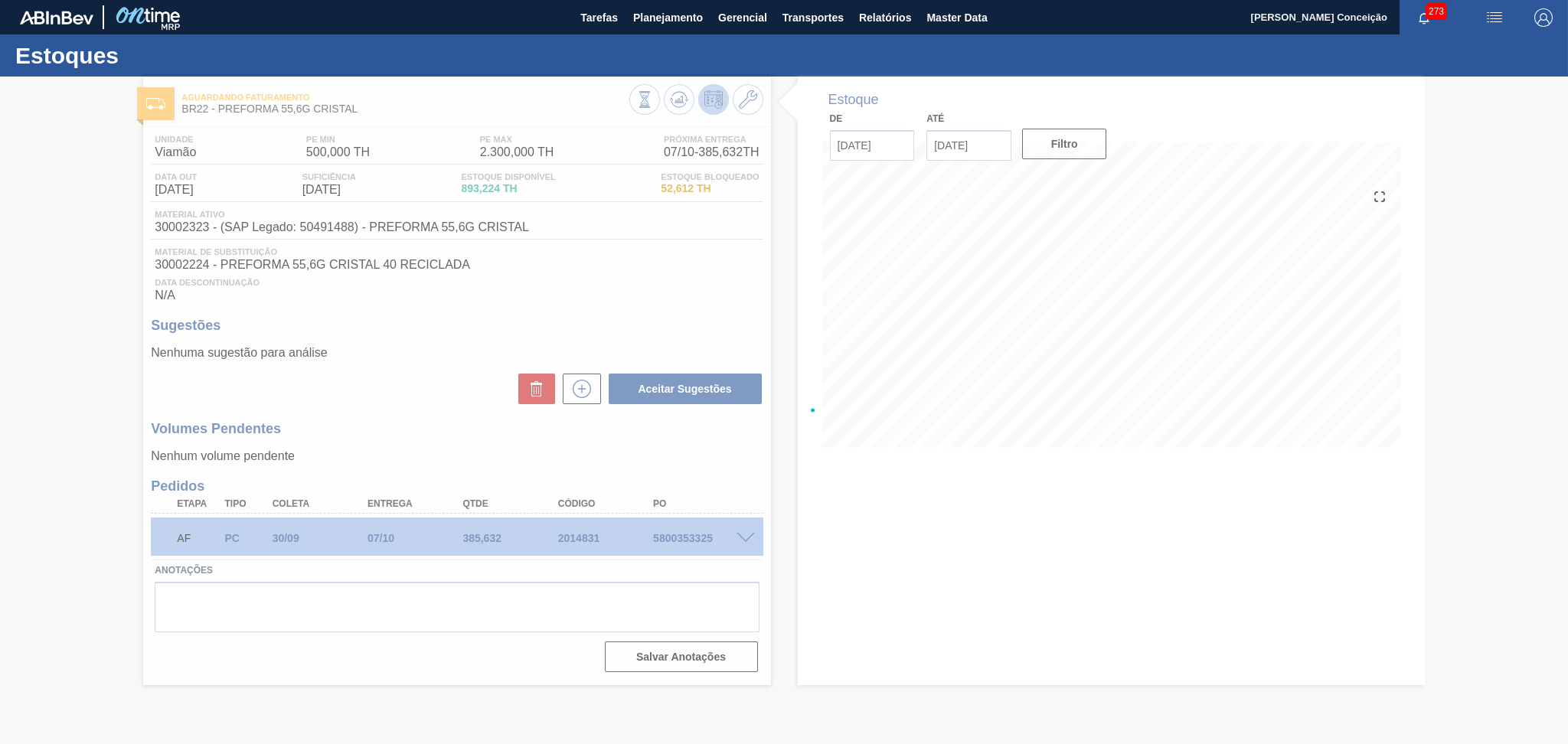
click at [608, 427] on div at bounding box center [784, 410] width 1568 height 668
click at [397, 435] on div at bounding box center [784, 410] width 1568 height 668
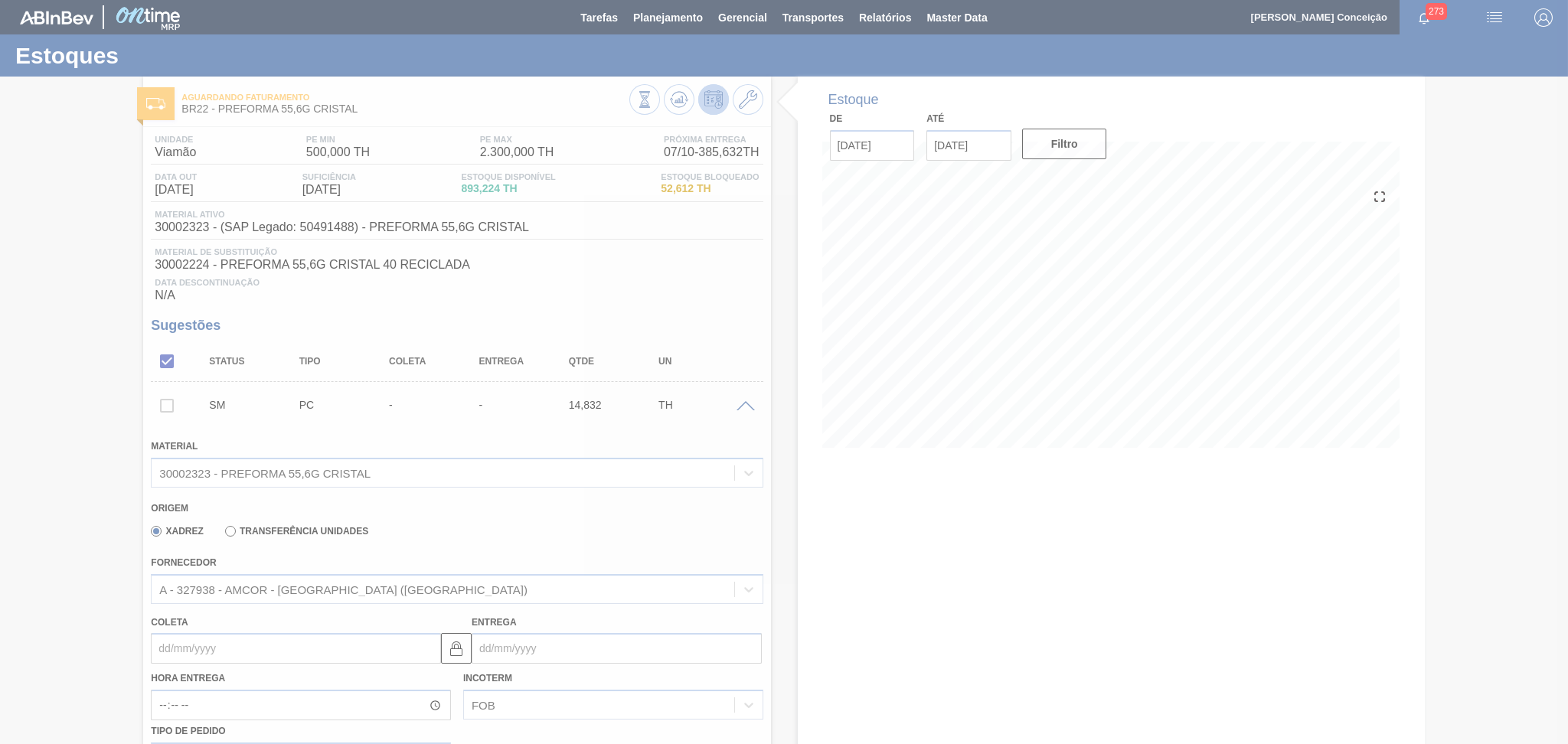
click at [552, 518] on div at bounding box center [784, 372] width 1568 height 744
click at [794, 549] on div at bounding box center [784, 372] width 1568 height 744
click at [411, 538] on div at bounding box center [784, 372] width 1568 height 744
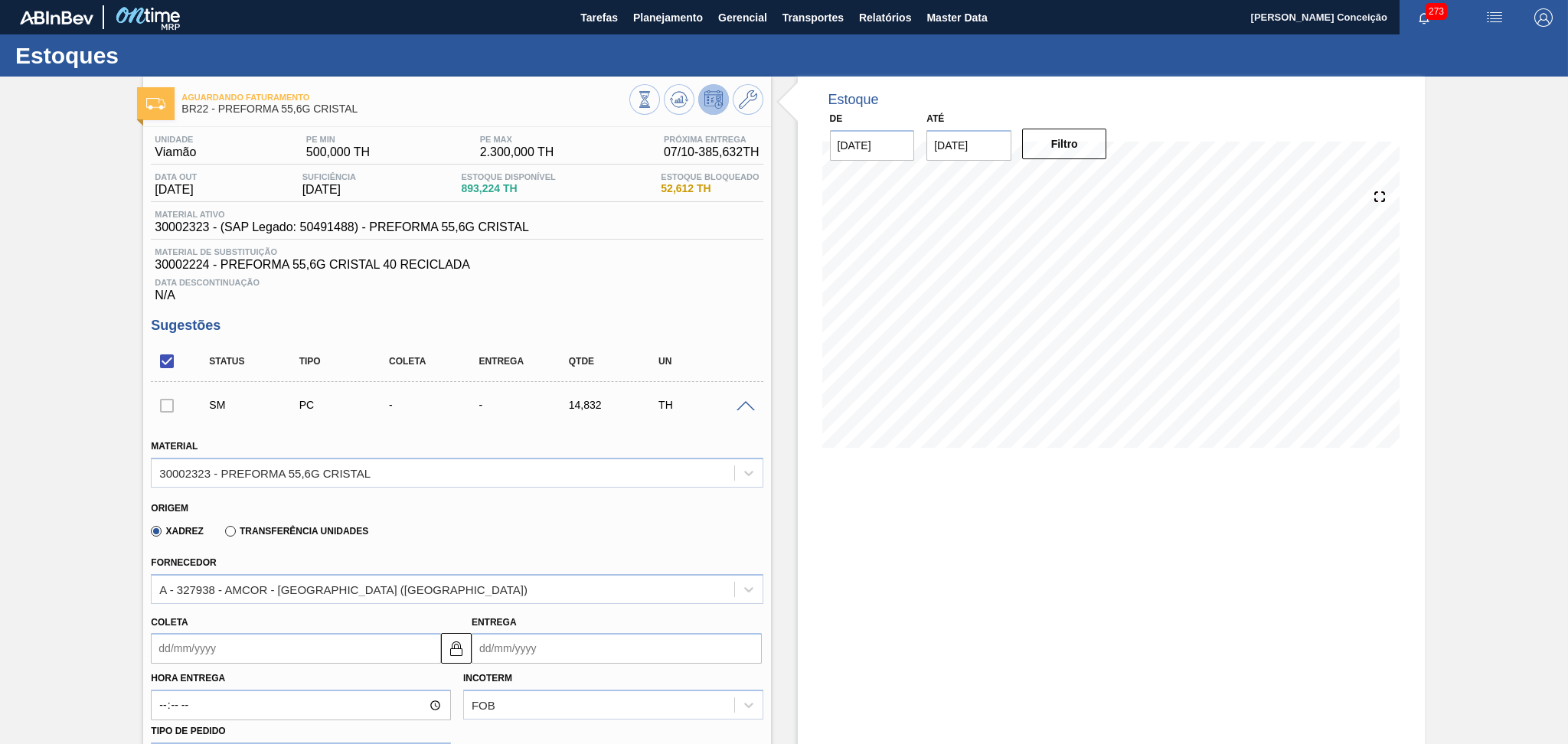
click at [920, 525] on div "Estoque De 24/09/2025 Até 30/11/2025 Filtro 06/10 Projeção de Estoque 793.224 N…" at bounding box center [1110, 726] width 627 height 1300
click at [743, 408] on span at bounding box center [745, 406] width 19 height 12
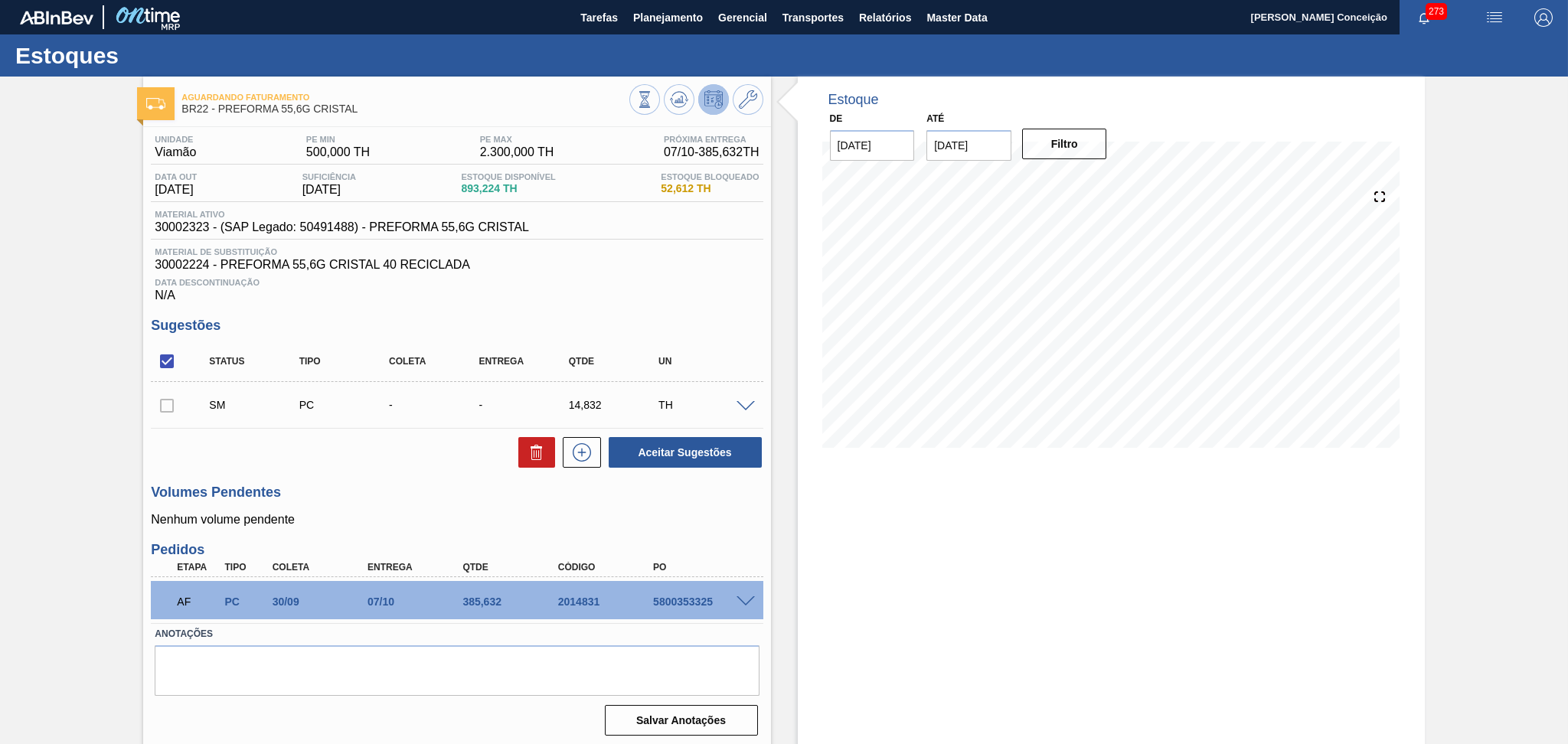
click at [679, 326] on h3 "Sugestões" at bounding box center [457, 325] width 612 height 16
click at [745, 403] on span at bounding box center [745, 406] width 19 height 12
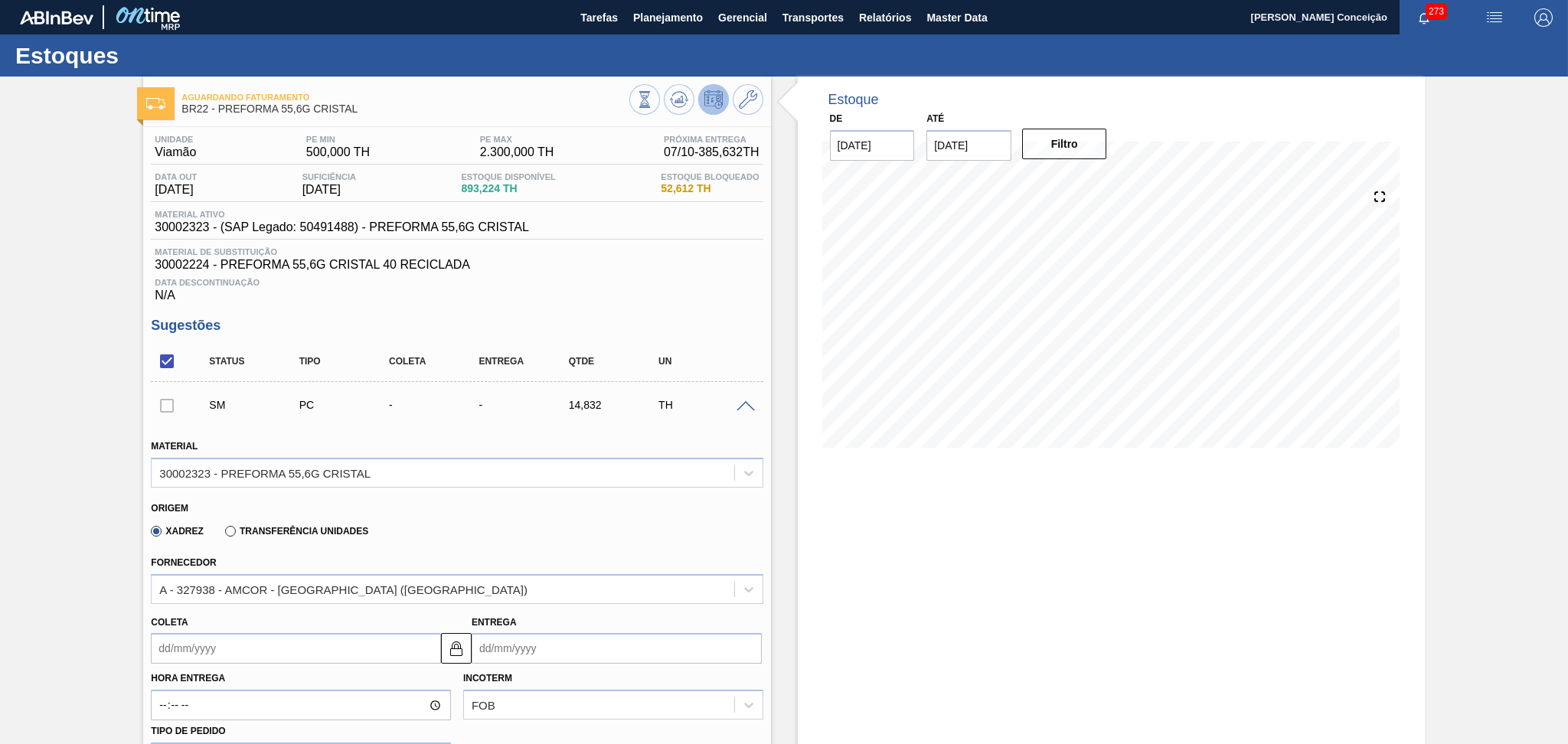
click at [223, 637] on input "Coleta" at bounding box center [295, 648] width 290 height 31
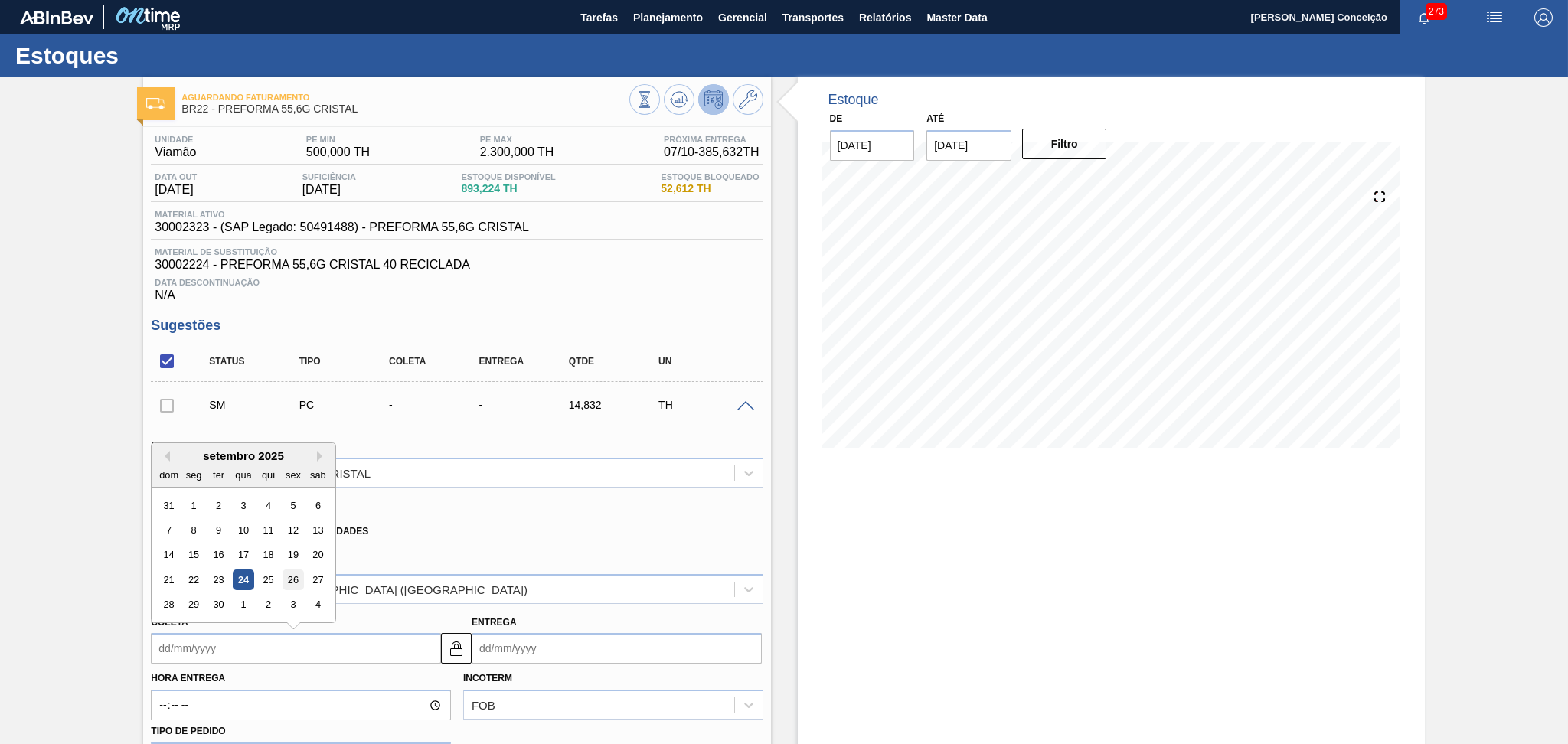
click at [286, 574] on div "26" at bounding box center [293, 579] width 20 height 20
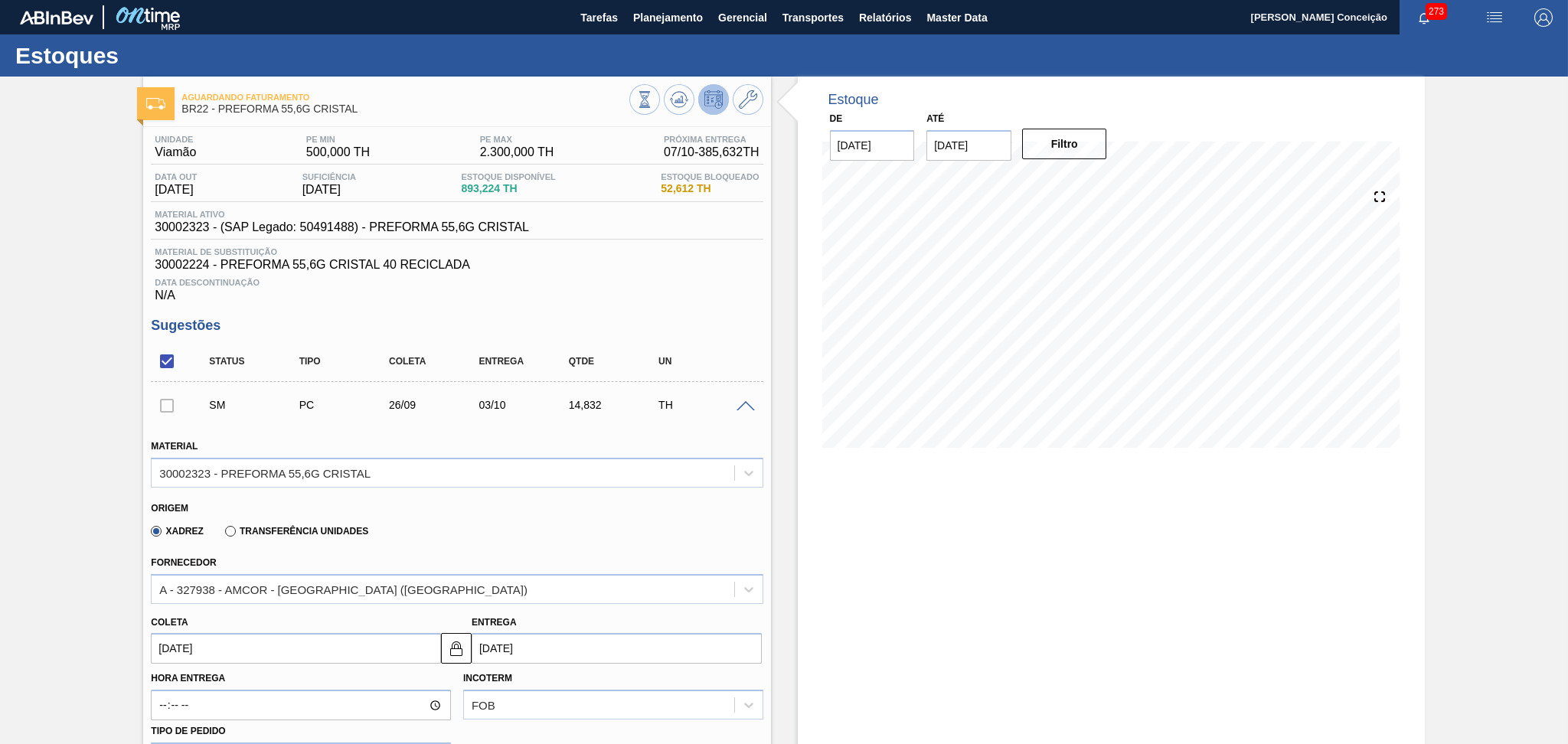
type input "26/09/2025"
type input "03/10/2025"
click at [554, 548] on div "Fornecedor A - 327938 - AMCOR - CABO DE SANTO AGOSTINHO (PE)" at bounding box center [457, 576] width 624 height 56
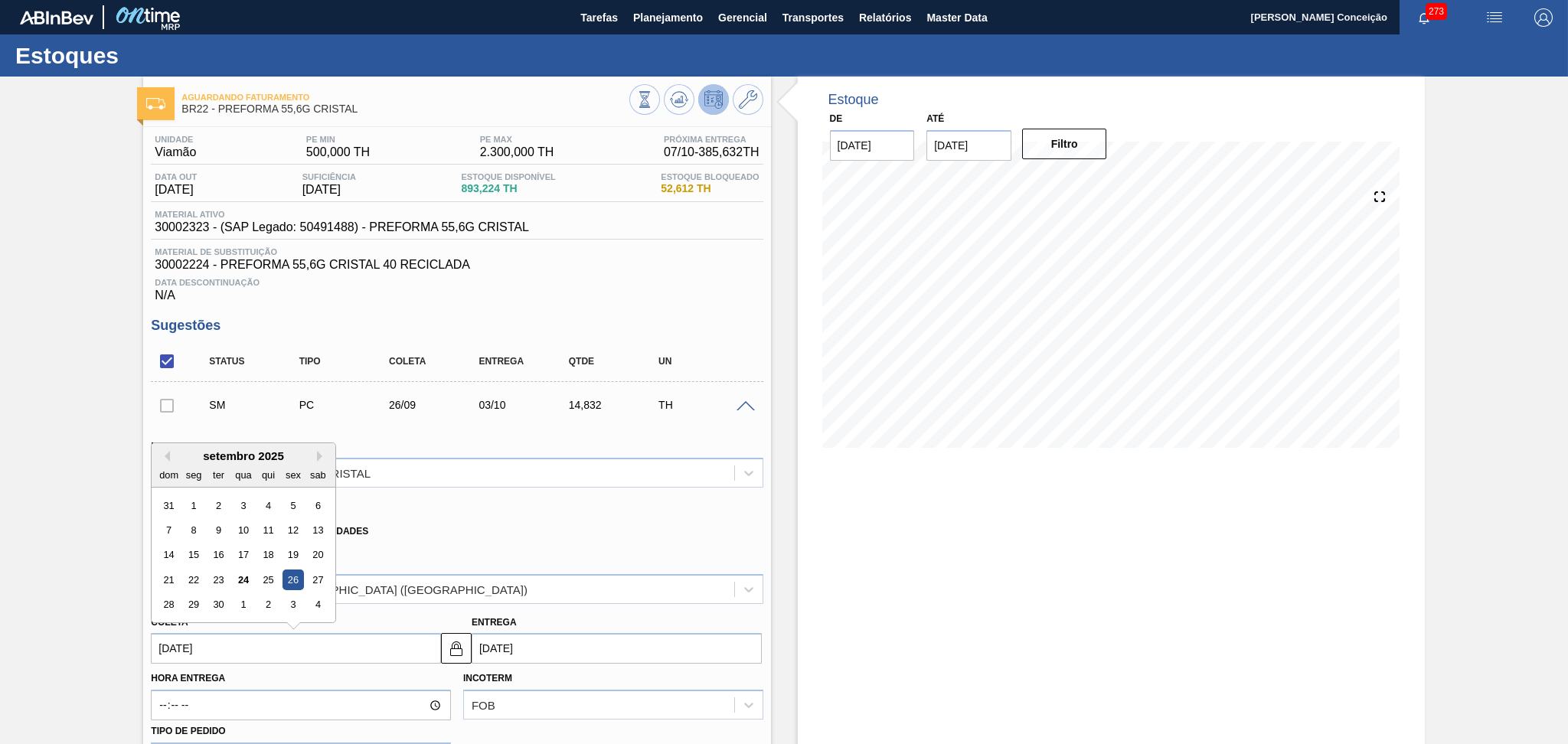
click at [321, 636] on input "26/09/2025" at bounding box center [295, 648] width 290 height 31
click at [271, 574] on div "25" at bounding box center [268, 579] width 20 height 20
type input "25/09/2025"
type input "[DATE]"
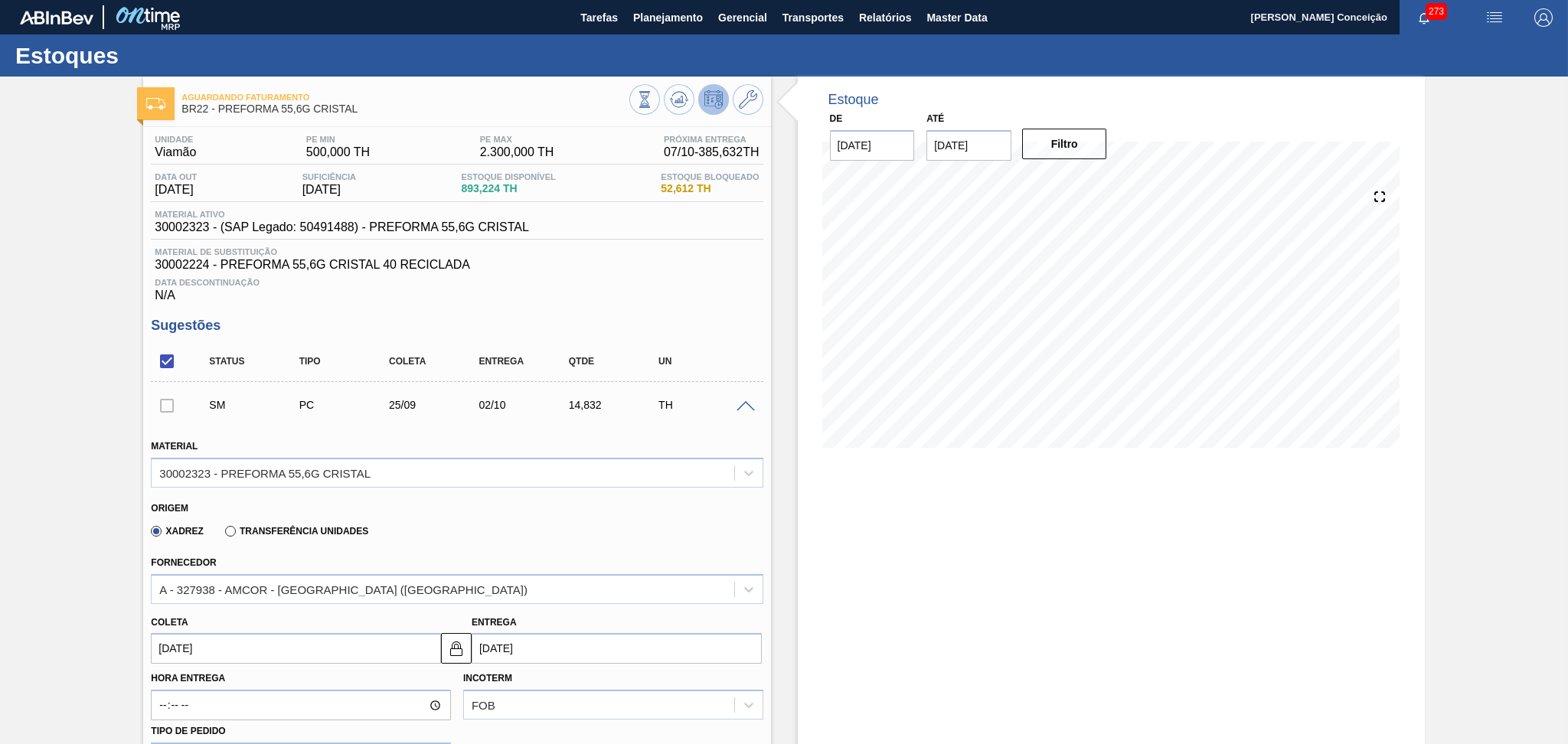
click at [619, 529] on div "Xadrez Transferência Unidades" at bounding box center [450, 529] width 599 height 30
click at [626, 522] on div "Xadrez Transferência Unidades" at bounding box center [450, 529] width 599 height 30
click at [567, 529] on div "Xadrez Transferência Unidades" at bounding box center [450, 529] width 599 height 30
click at [521, 518] on div "Xadrez Transferência Unidades" at bounding box center [450, 529] width 599 height 30
click at [595, 508] on div "Origem" at bounding box center [450, 506] width 599 height 14
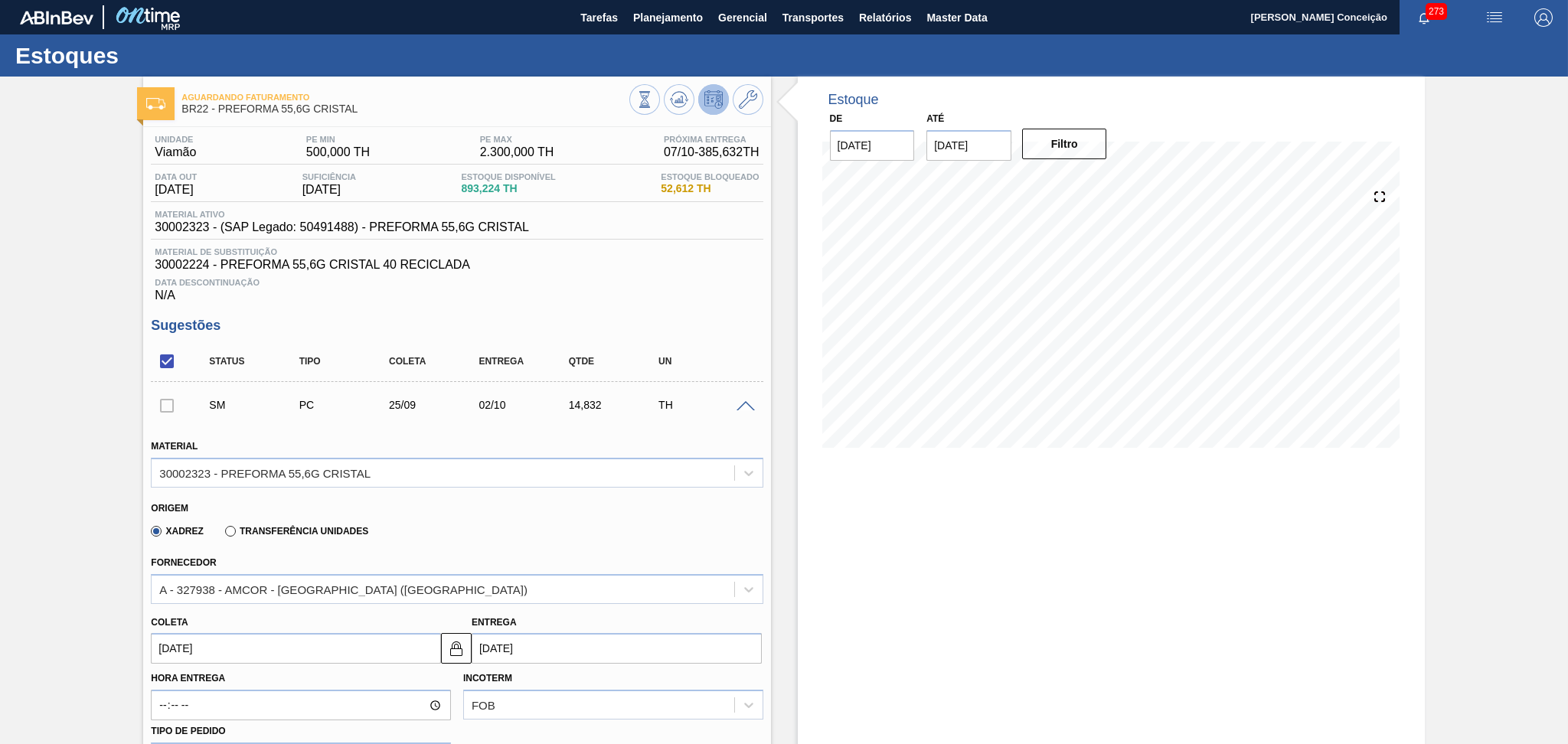
click at [743, 407] on span at bounding box center [745, 406] width 19 height 12
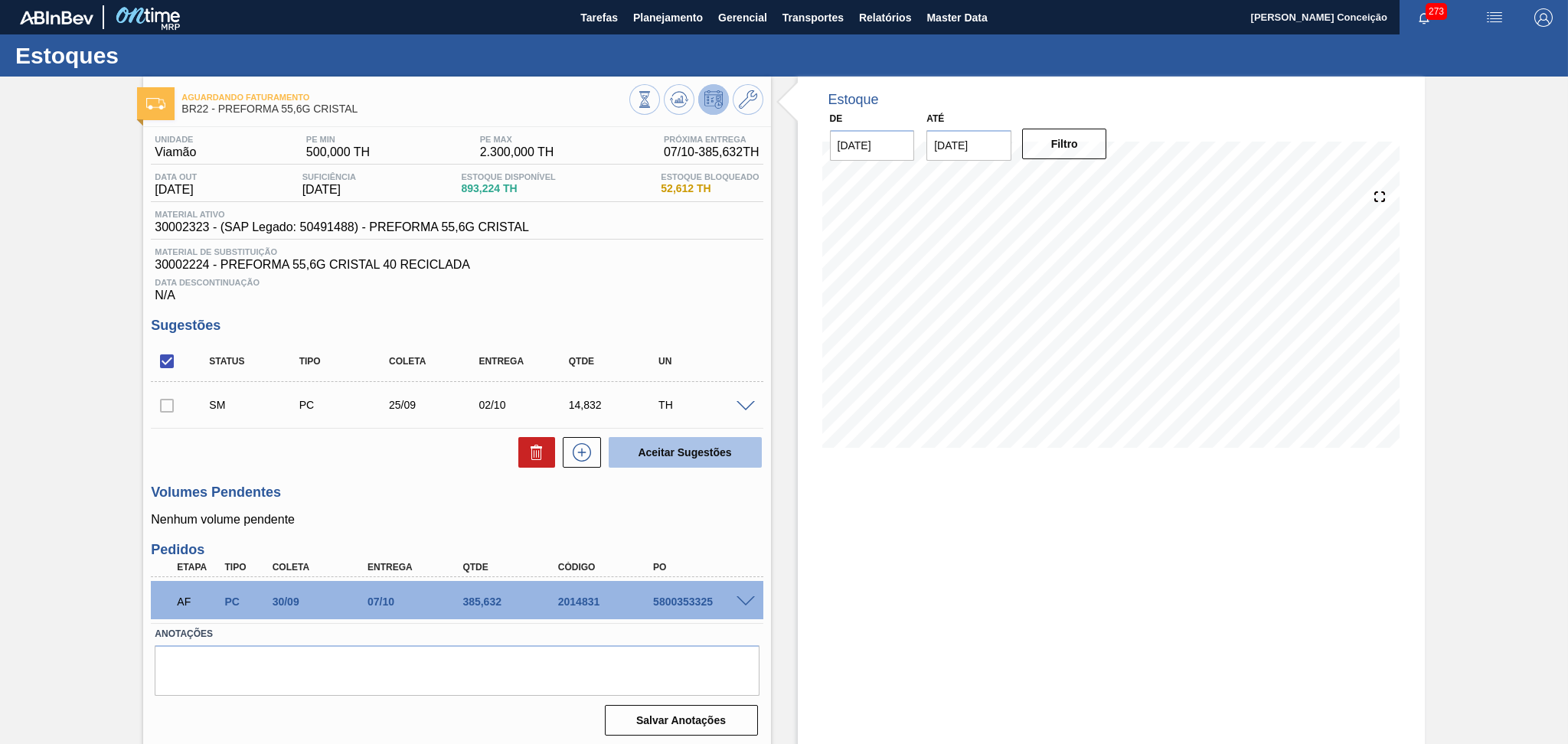
scroll to position [3, 0]
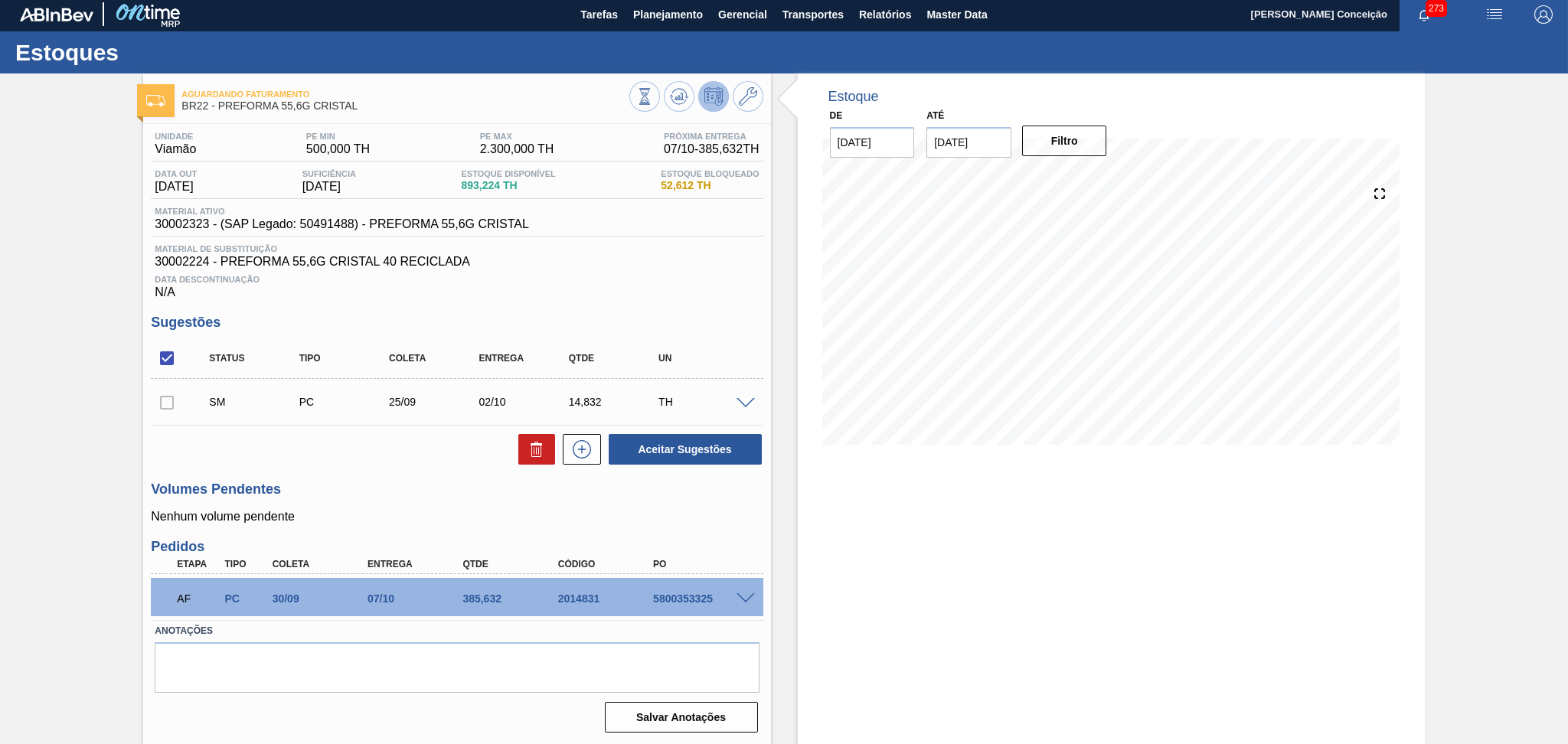
click at [749, 595] on span at bounding box center [745, 599] width 19 height 12
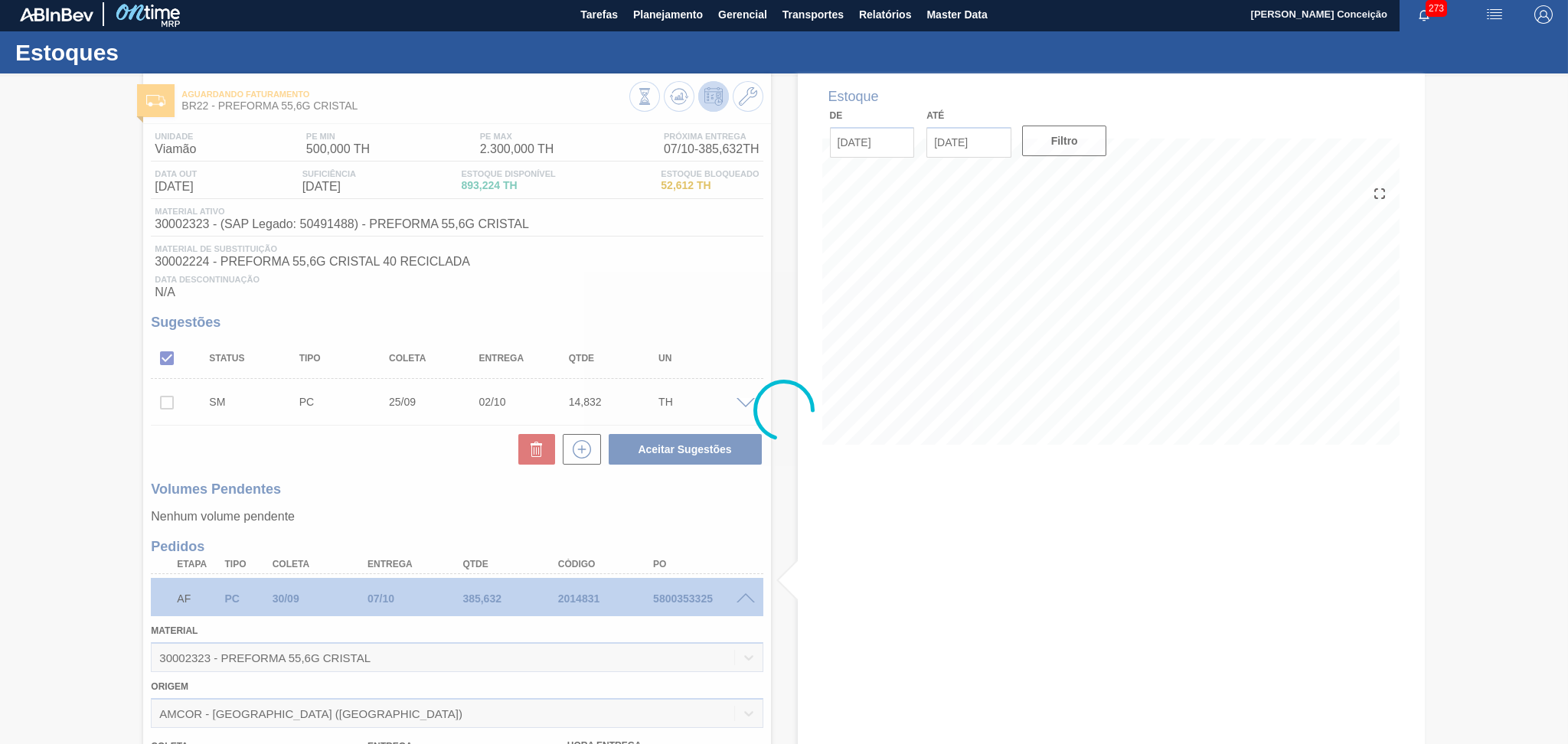
click at [400, 512] on div at bounding box center [784, 410] width 1568 height 668
click at [397, 512] on div at bounding box center [784, 410] width 1568 height 668
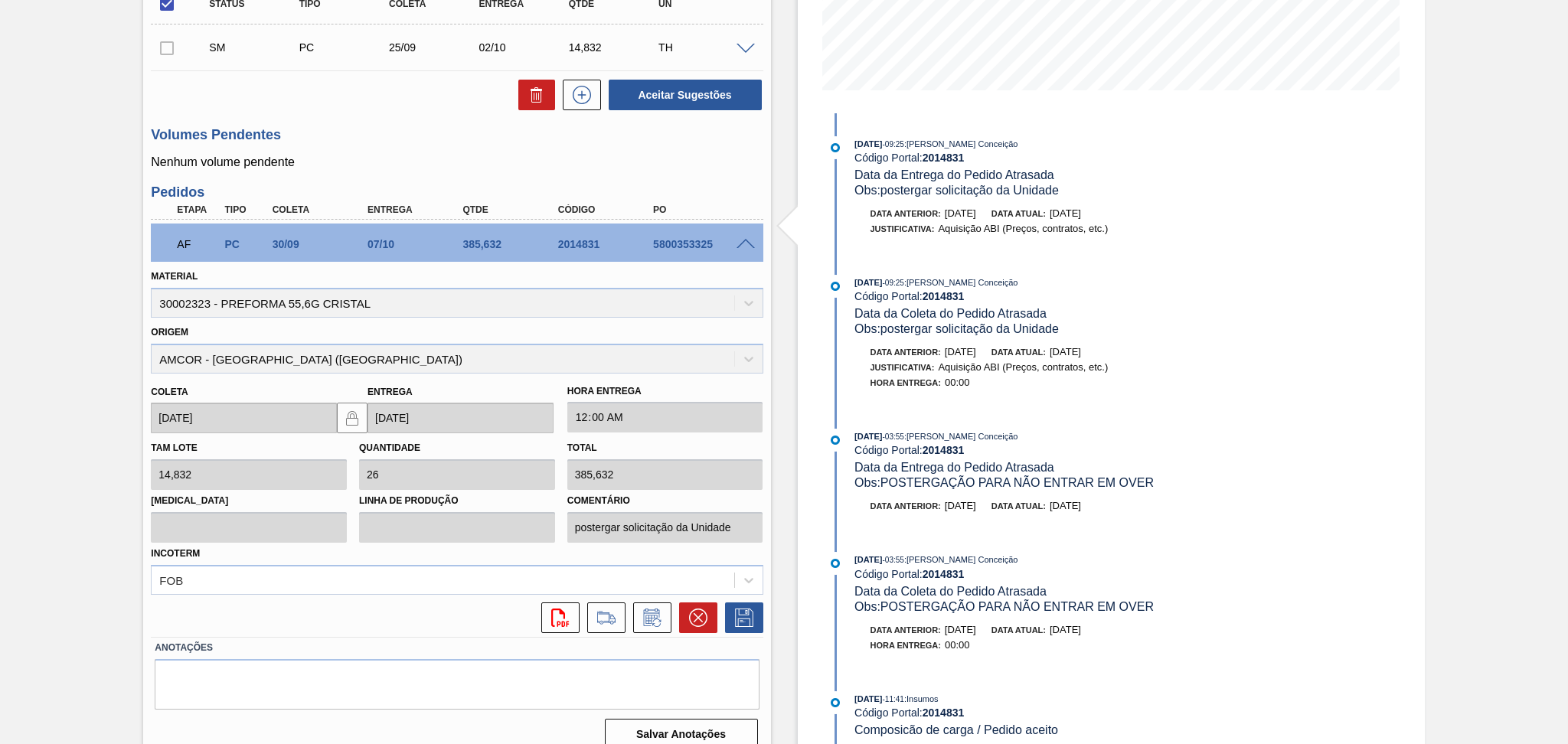
scroll to position [372, 0]
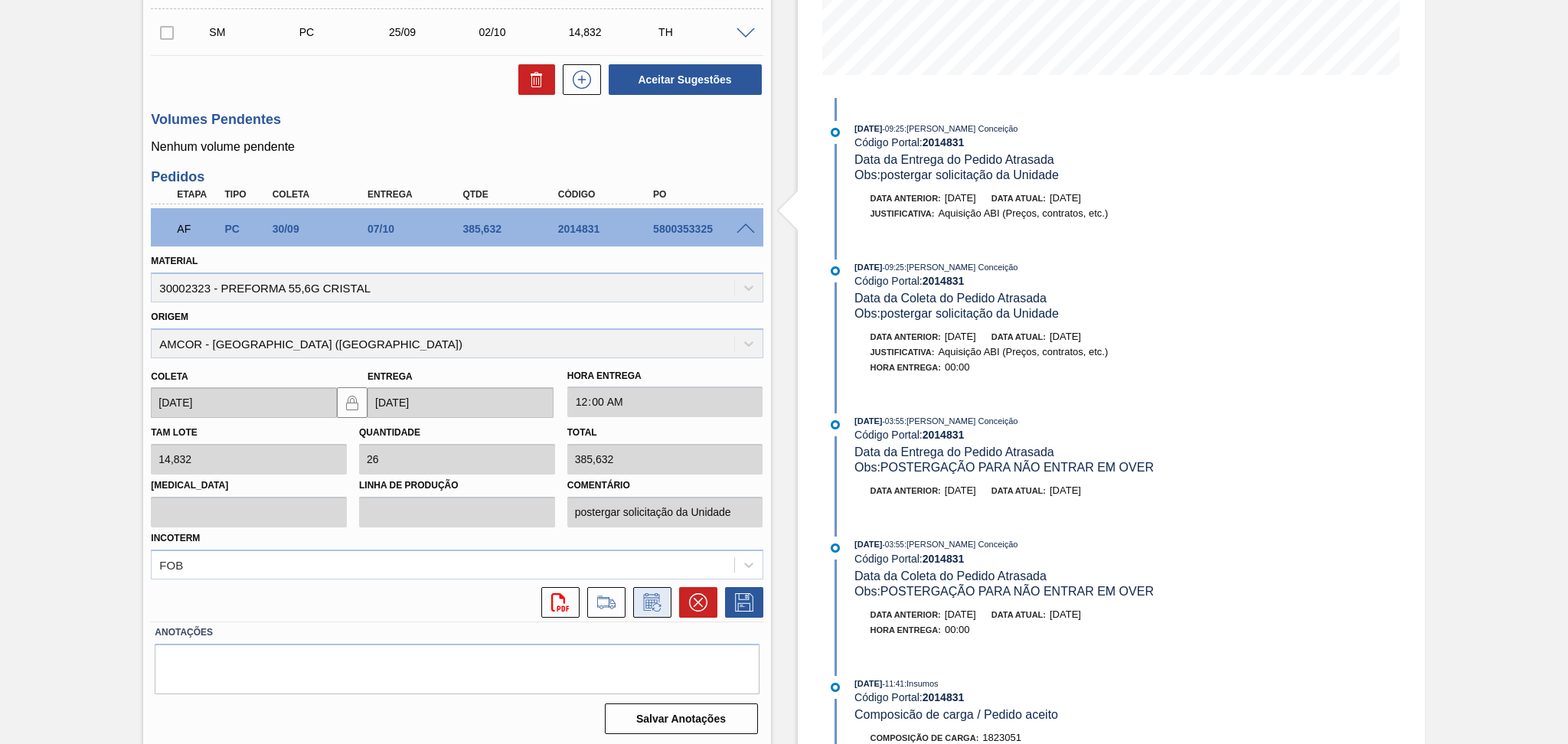
click at [657, 601] on icon at bounding box center [653, 602] width 25 height 19
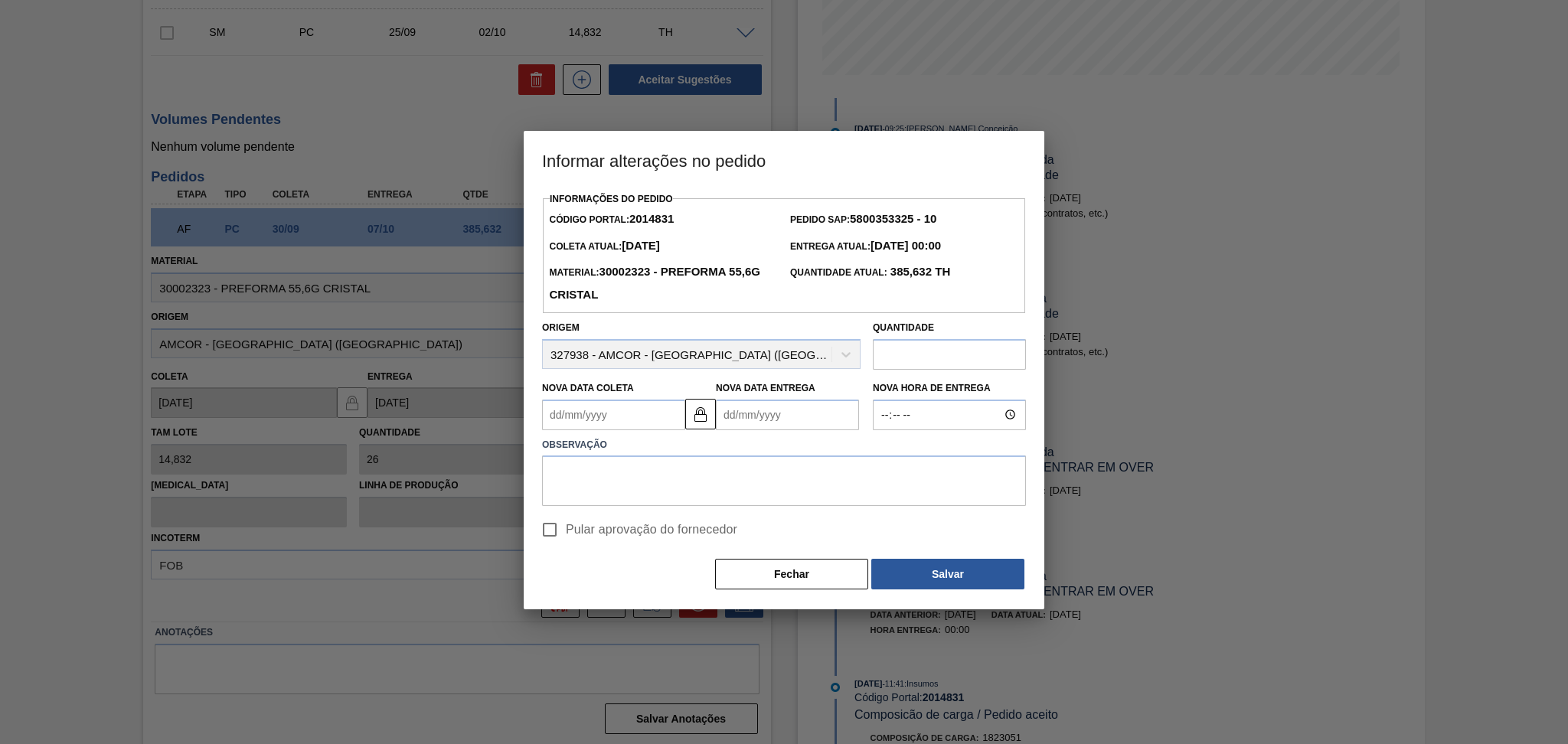
click at [608, 427] on Coleta2014831 "Nova Data Coleta" at bounding box center [613, 415] width 143 height 31
type Coleta2014831 "2"
type Entrega2014831 "09/09/2025"
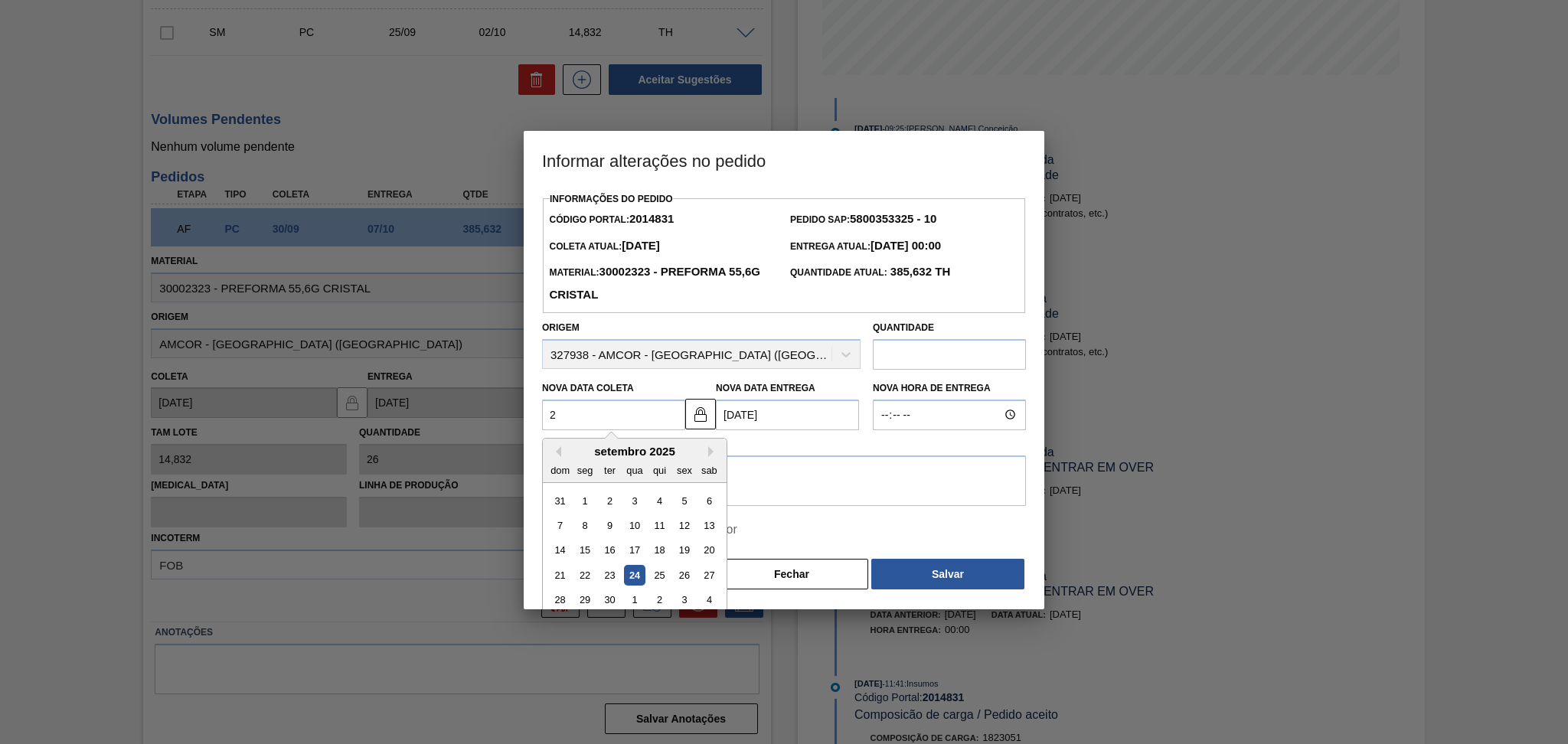
type Coleta2014831 "25"
type Entrega2014831 "[DATE]"
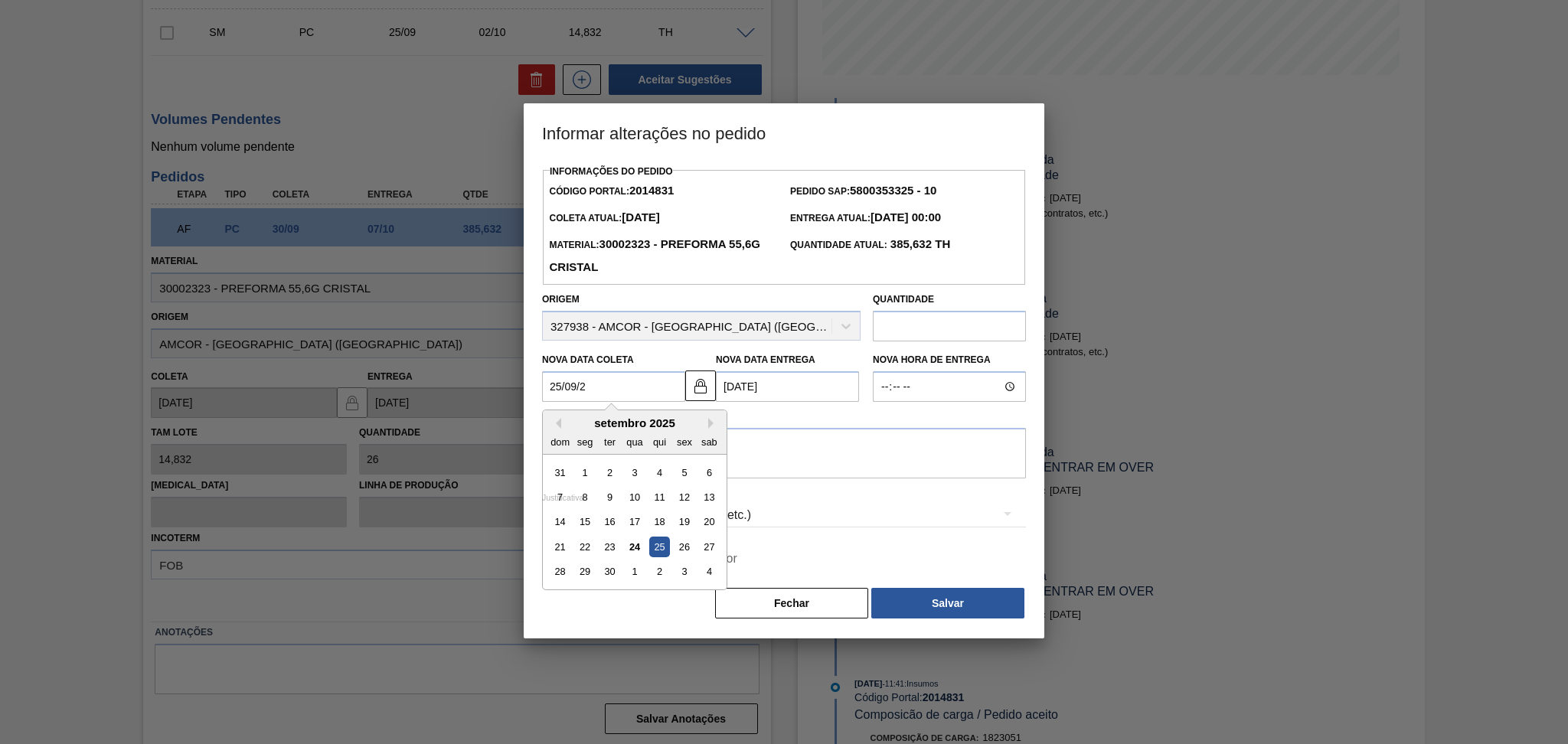
type Coleta2014831 "25/09/20"
type Entrega2014831 "02/10/2020"
type Coleta2014831 "25/09/2025"
type Entrega2014831 "[DATE]"
type Coleta2014831 "25/09/2025"
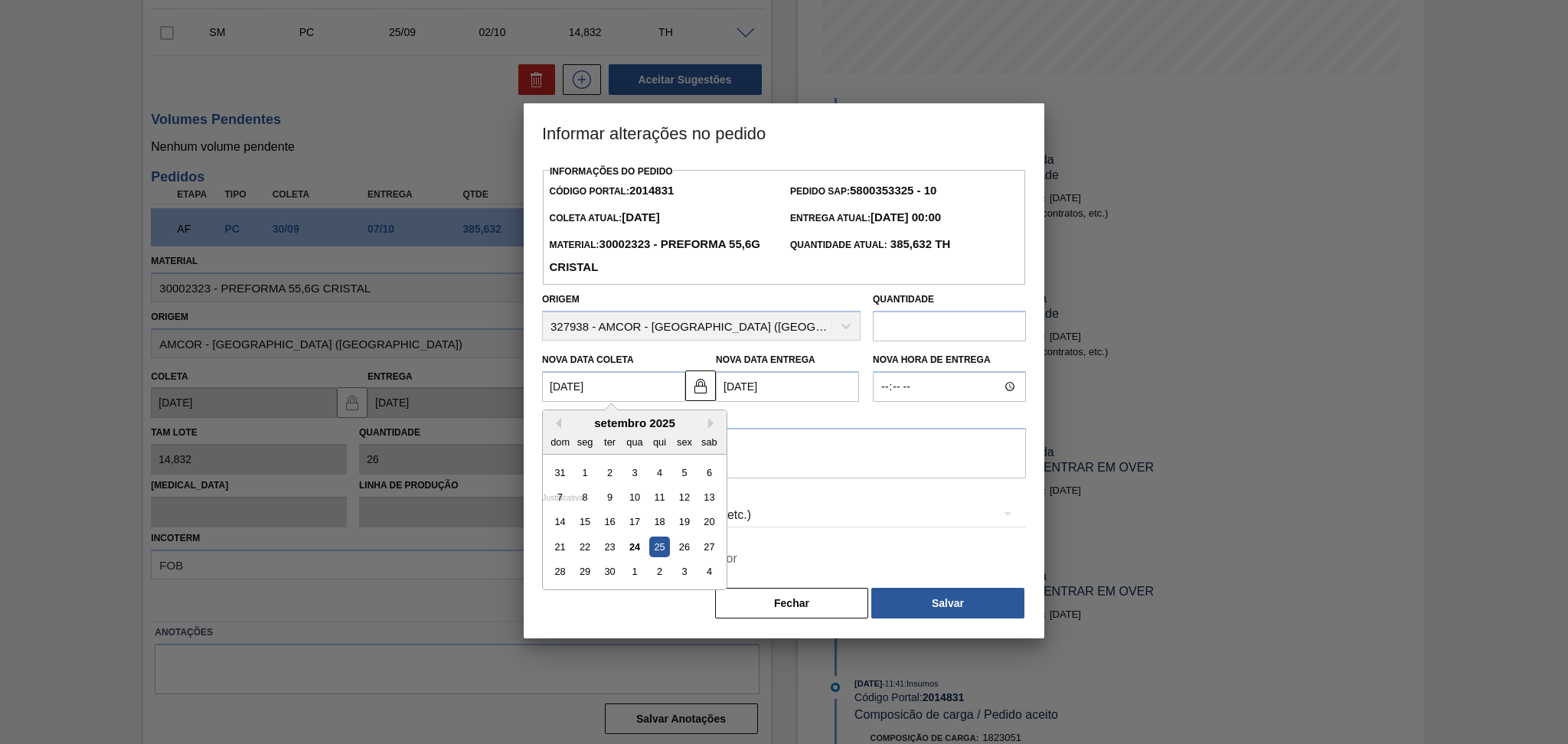
click at [655, 549] on div "25" at bounding box center [659, 546] width 20 height 20
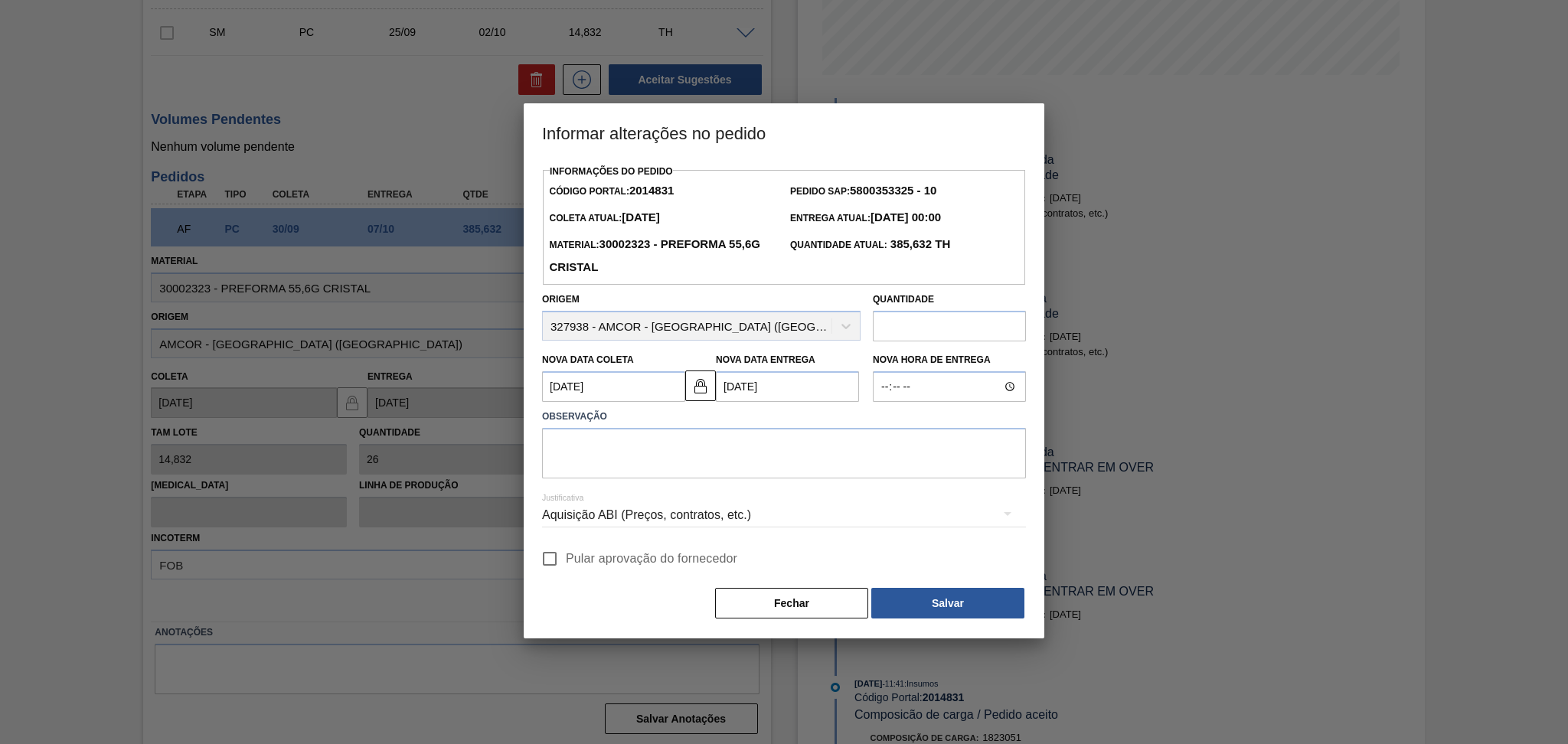
click at [567, 570] on label "Pular aprovação do fornecedor" at bounding box center [636, 559] width 204 height 32
click at [566, 570] on input "Pular aprovação do fornecedor" at bounding box center [550, 559] width 32 height 32
checkbox input "true"
click at [625, 489] on div "Justificativa Aquisição ABI (Preços, contratos, etc.)" at bounding box center [784, 506] width 484 height 55
click at [630, 470] on textarea at bounding box center [784, 453] width 484 height 51
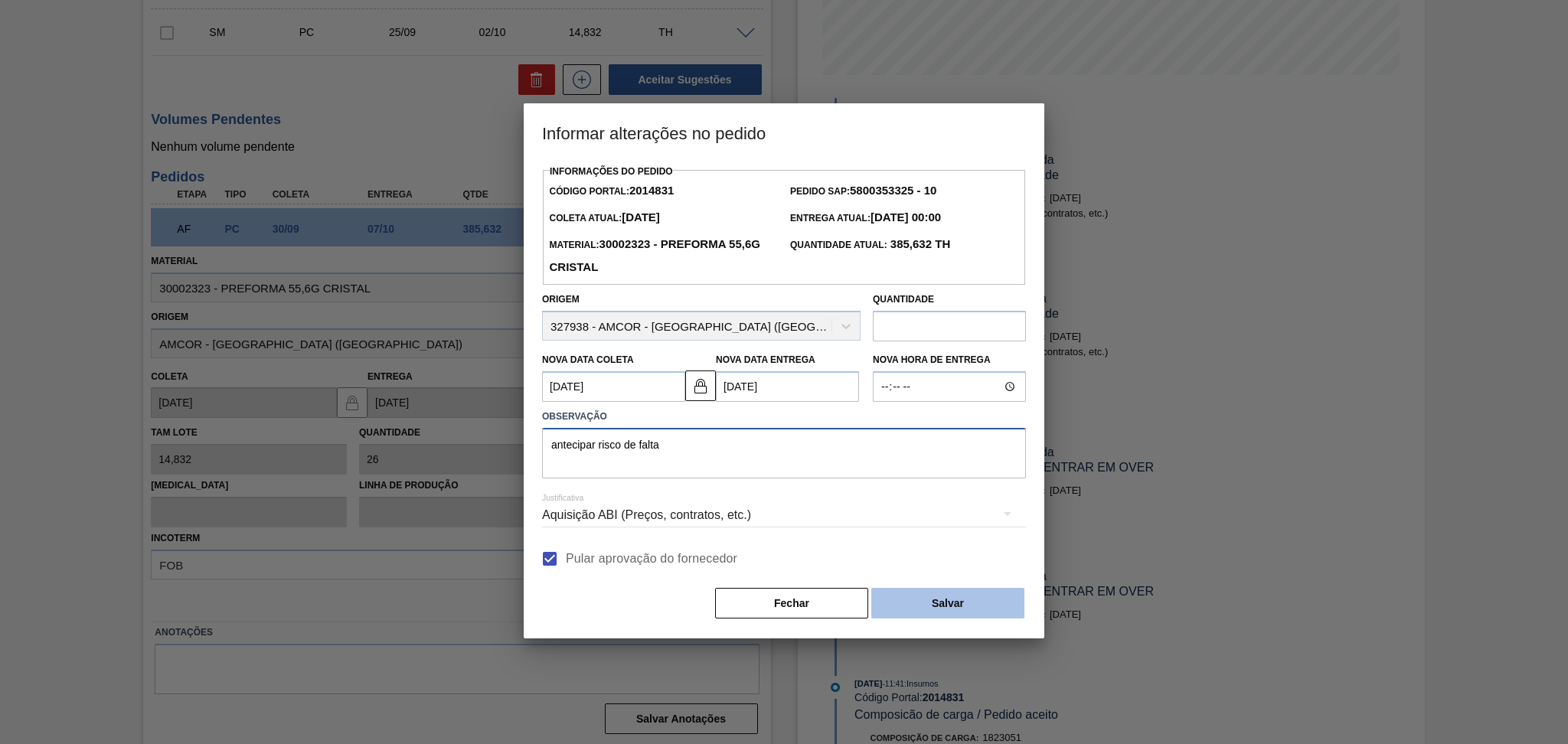
type textarea "antecipar risco de falta"
click at [928, 614] on button "Salvar" at bounding box center [947, 603] width 153 height 31
click at [927, 612] on button "Salvar" at bounding box center [947, 603] width 153 height 31
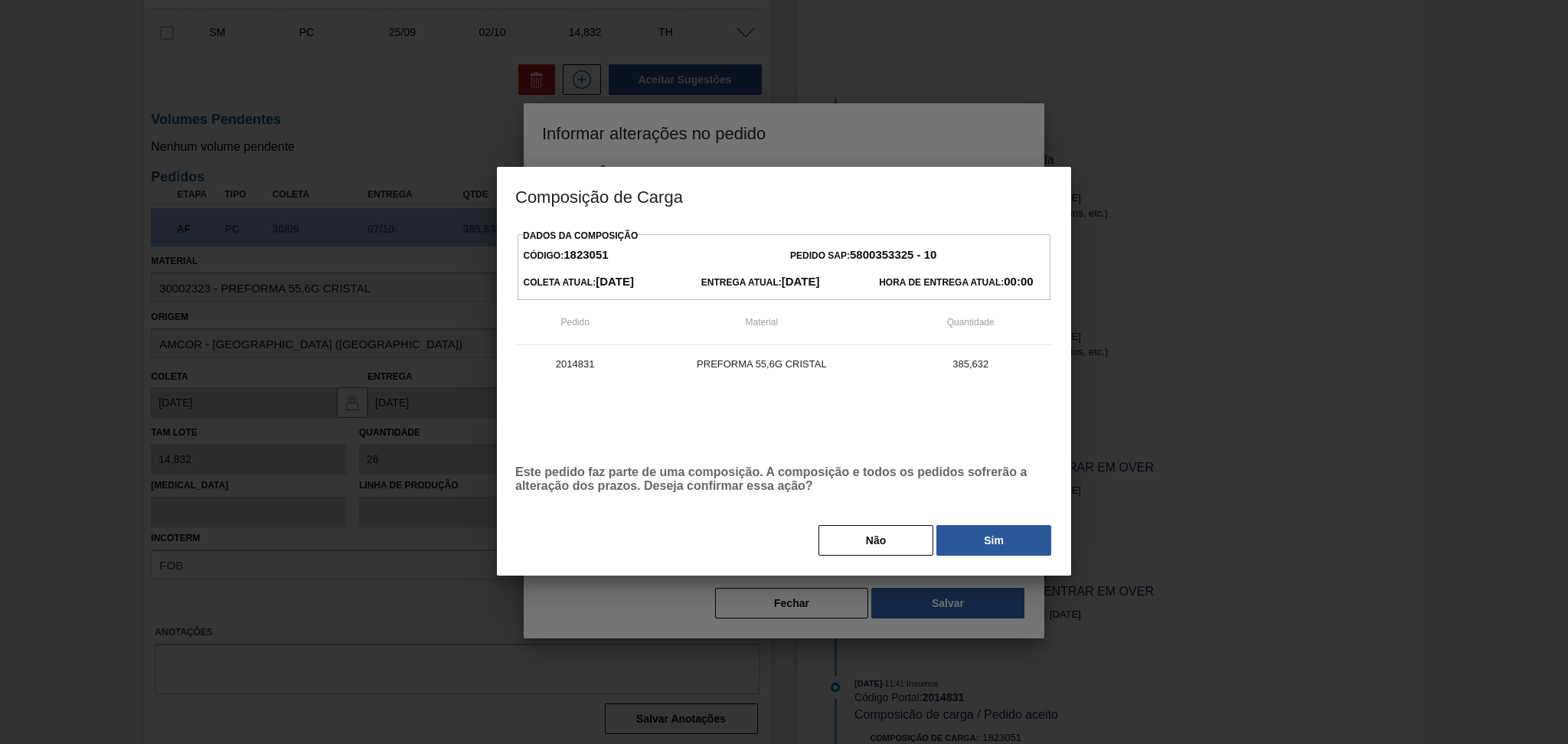
click at [958, 603] on div at bounding box center [784, 372] width 1568 height 744
click at [987, 552] on button "Sim" at bounding box center [993, 540] width 114 height 31
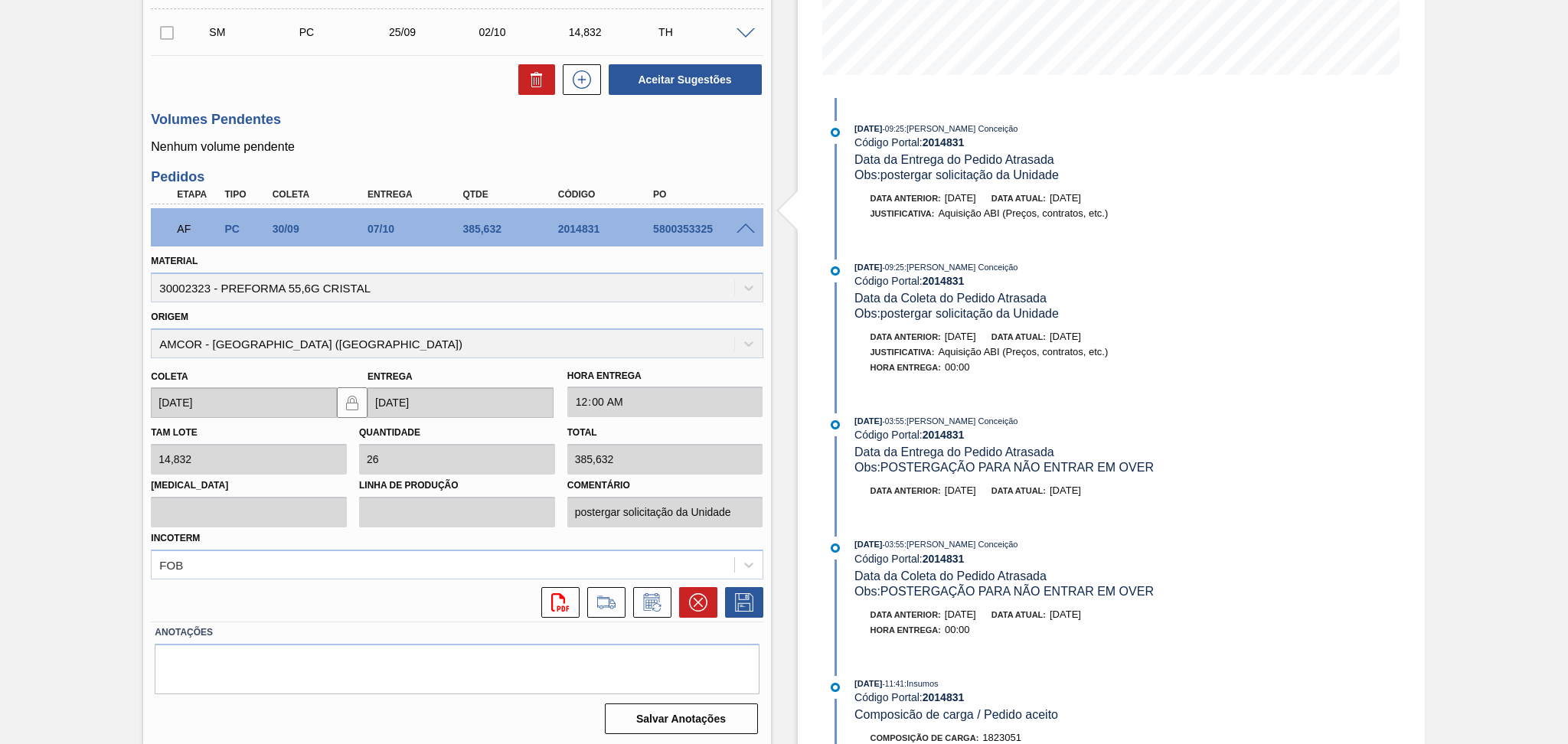
click at [104, 249] on div "Aguardando Faturamento BR22 - PREFORMA 55,6G CRISTAL Unidade Viamão PE MIN 500,…" at bounding box center [784, 225] width 1568 height 1044
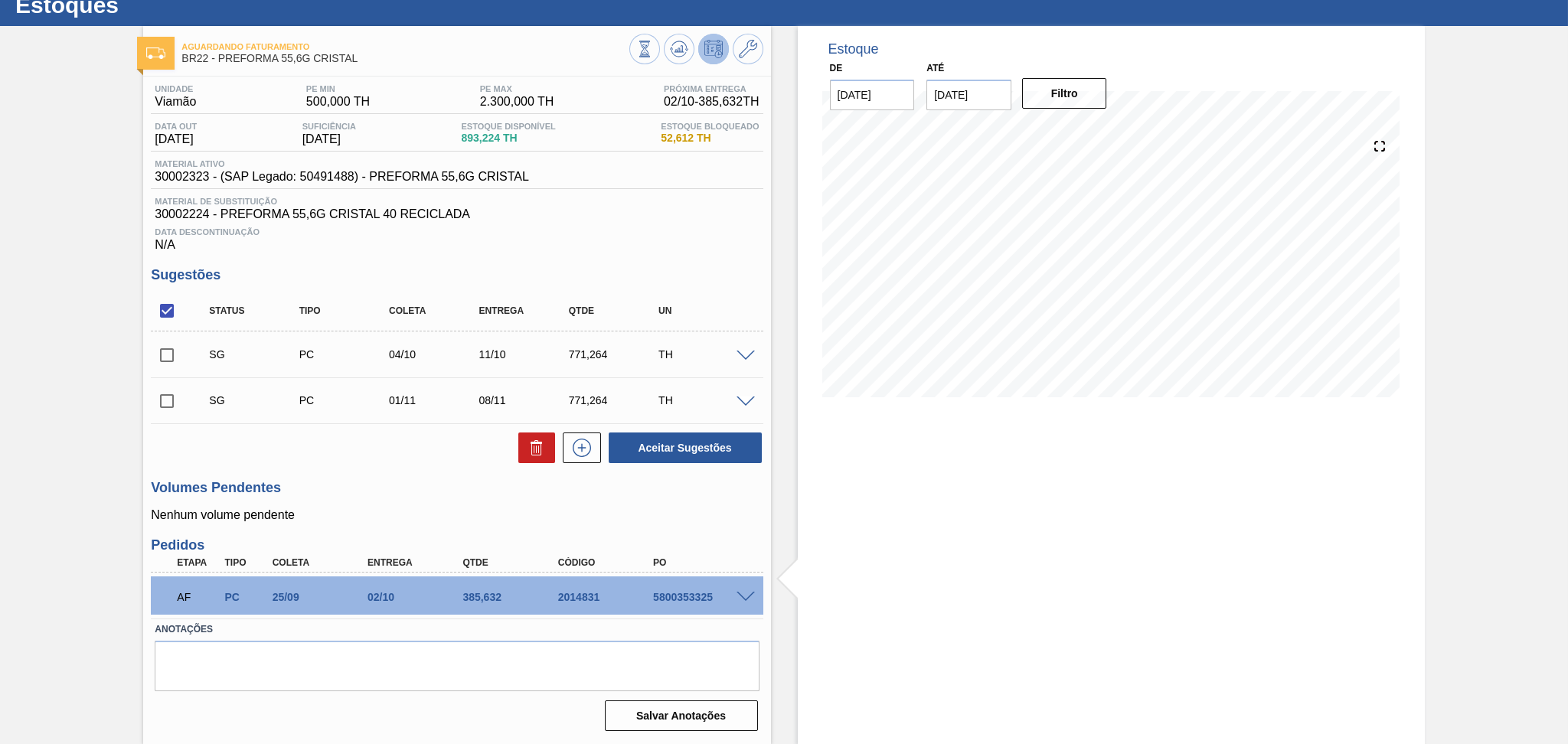
scroll to position [50, 0]
click at [430, 473] on div "Unidade Viamão PE MIN 500,000 TH PE MAX 2.300,000 TH Próxima Entrega 02/10 - 38…" at bounding box center [456, 407] width 627 height 660
click at [678, 51] on icon at bounding box center [678, 50] width 10 height 7
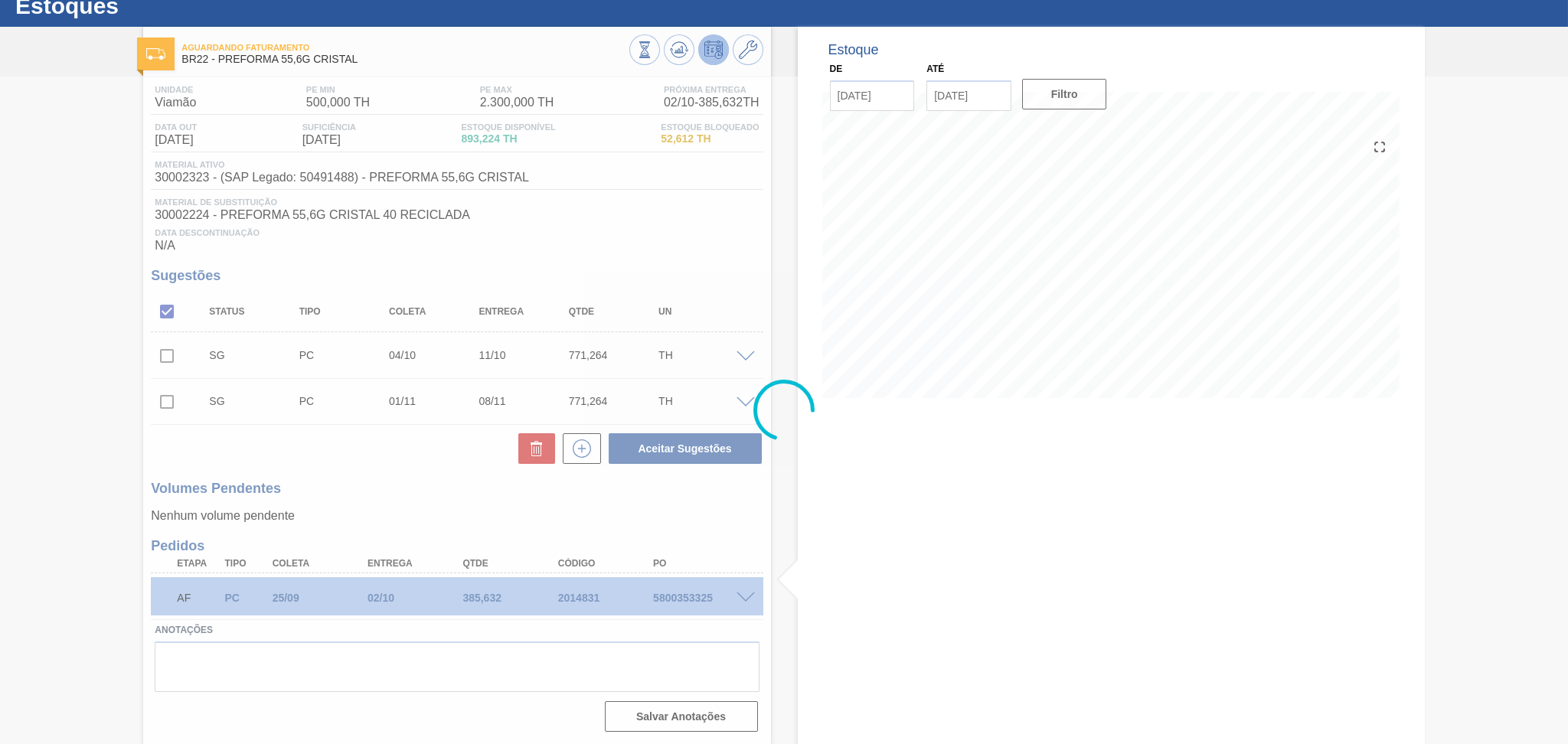
click at [1021, 552] on div at bounding box center [784, 410] width 1568 height 668
click at [336, 458] on div at bounding box center [784, 410] width 1568 height 668
click at [635, 521] on div at bounding box center [784, 410] width 1568 height 668
click at [833, 491] on div at bounding box center [784, 410] width 1568 height 668
click at [630, 247] on div at bounding box center [784, 410] width 1568 height 668
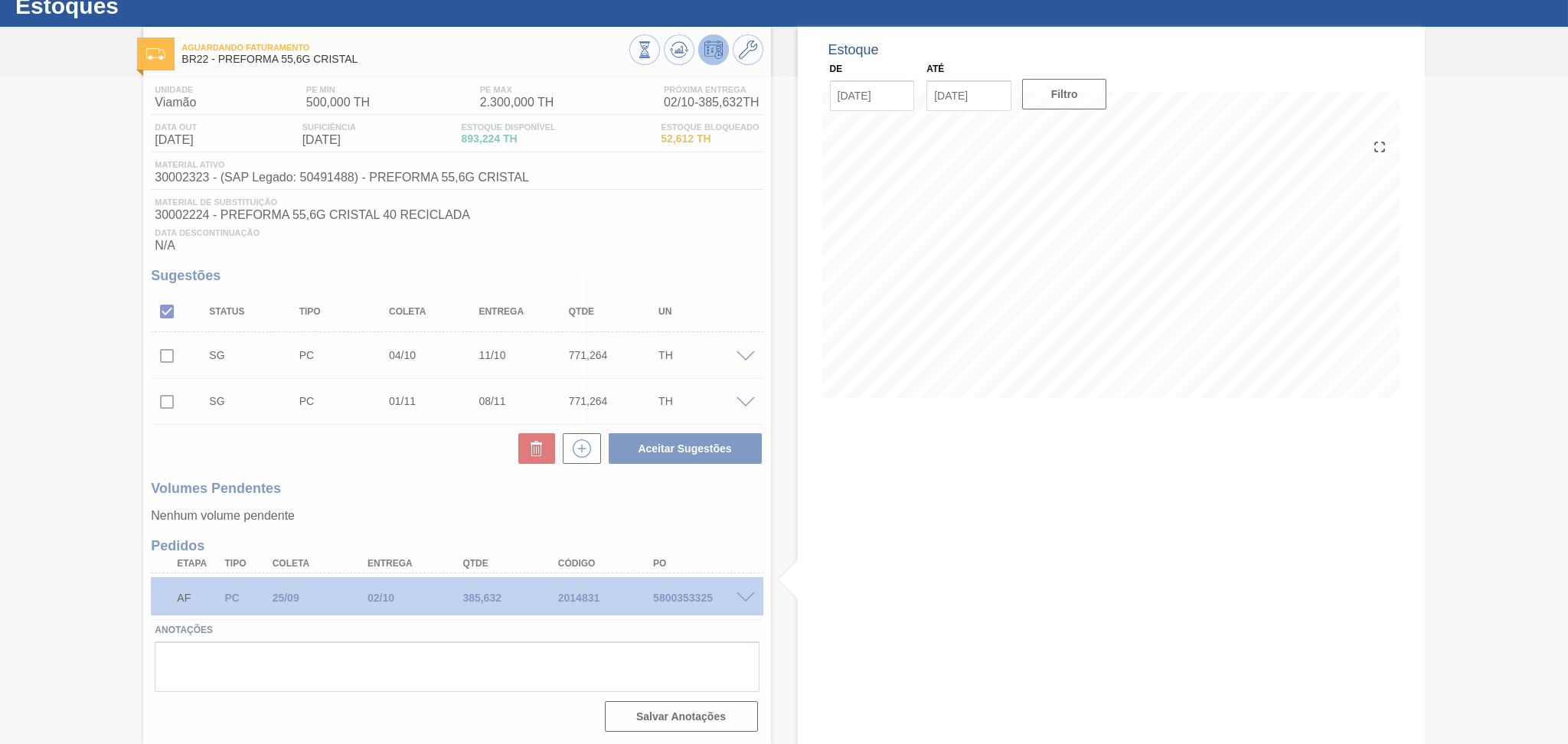
click at [716, 262] on div at bounding box center [784, 410] width 1568 height 668
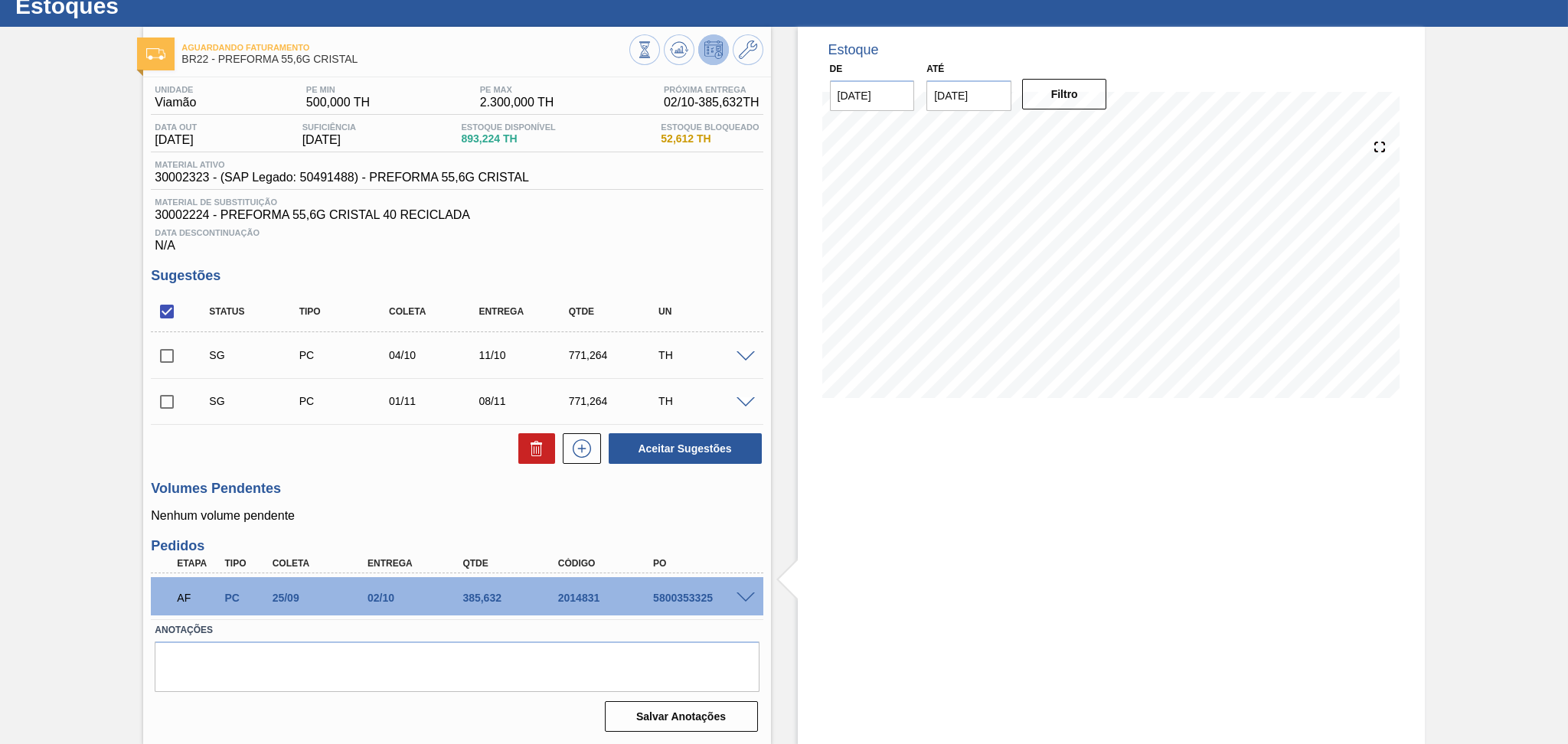
click at [174, 311] on input "checkbox" at bounding box center [167, 311] width 32 height 32
click at [167, 312] on input "checkbox" at bounding box center [167, 311] width 32 height 32
checkbox input "true"
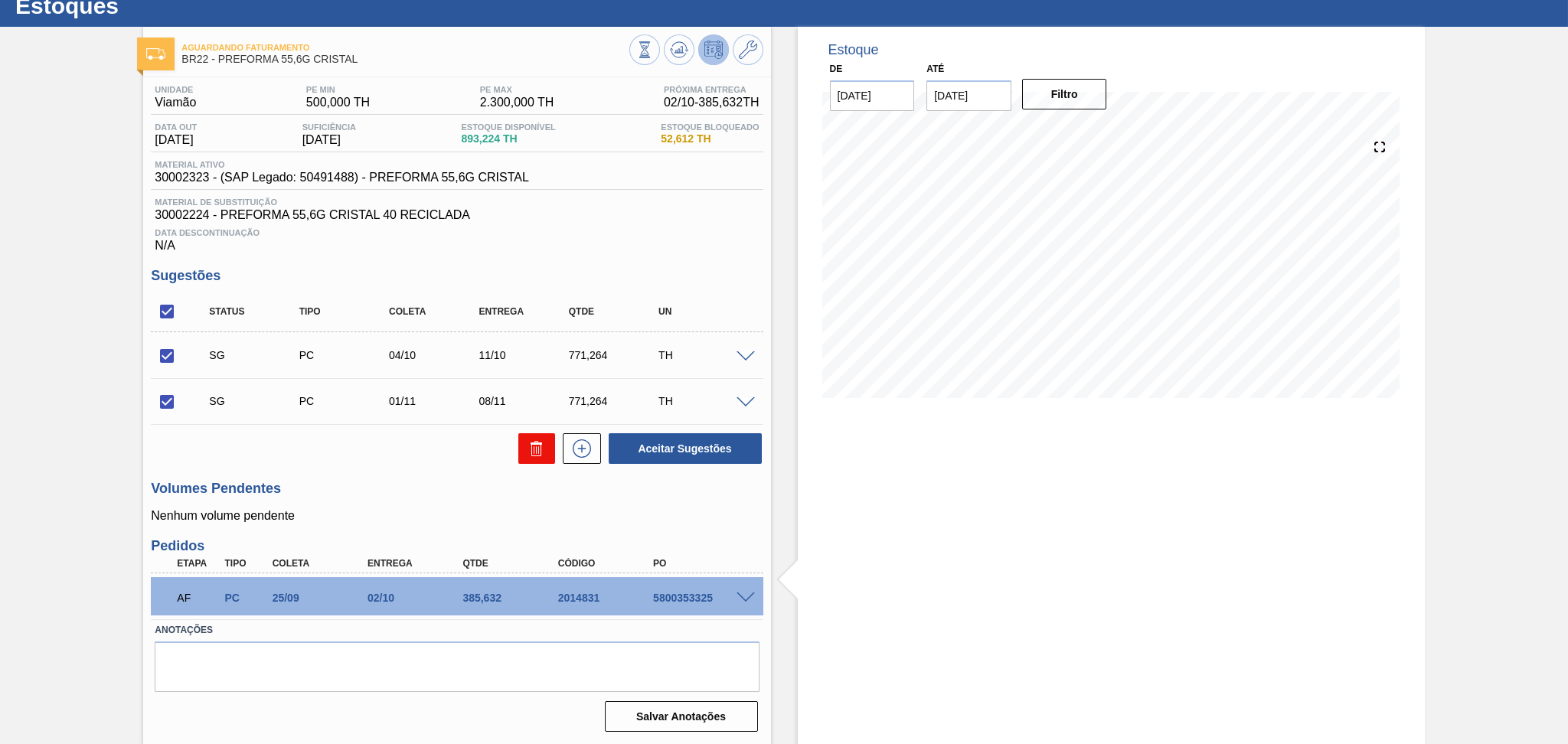
click at [528, 456] on icon at bounding box center [537, 448] width 19 height 19
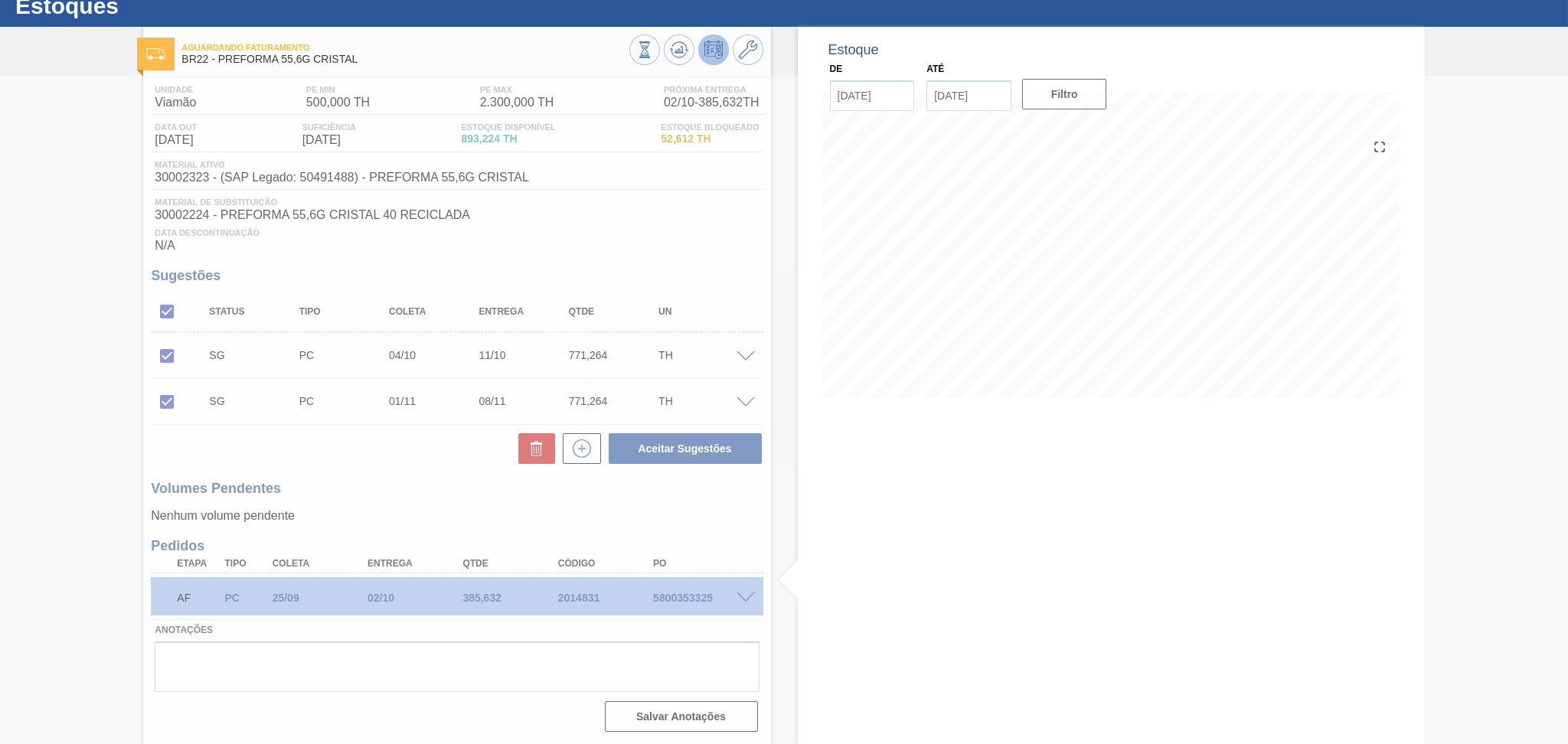
click at [921, 489] on div at bounding box center [784, 410] width 1568 height 668
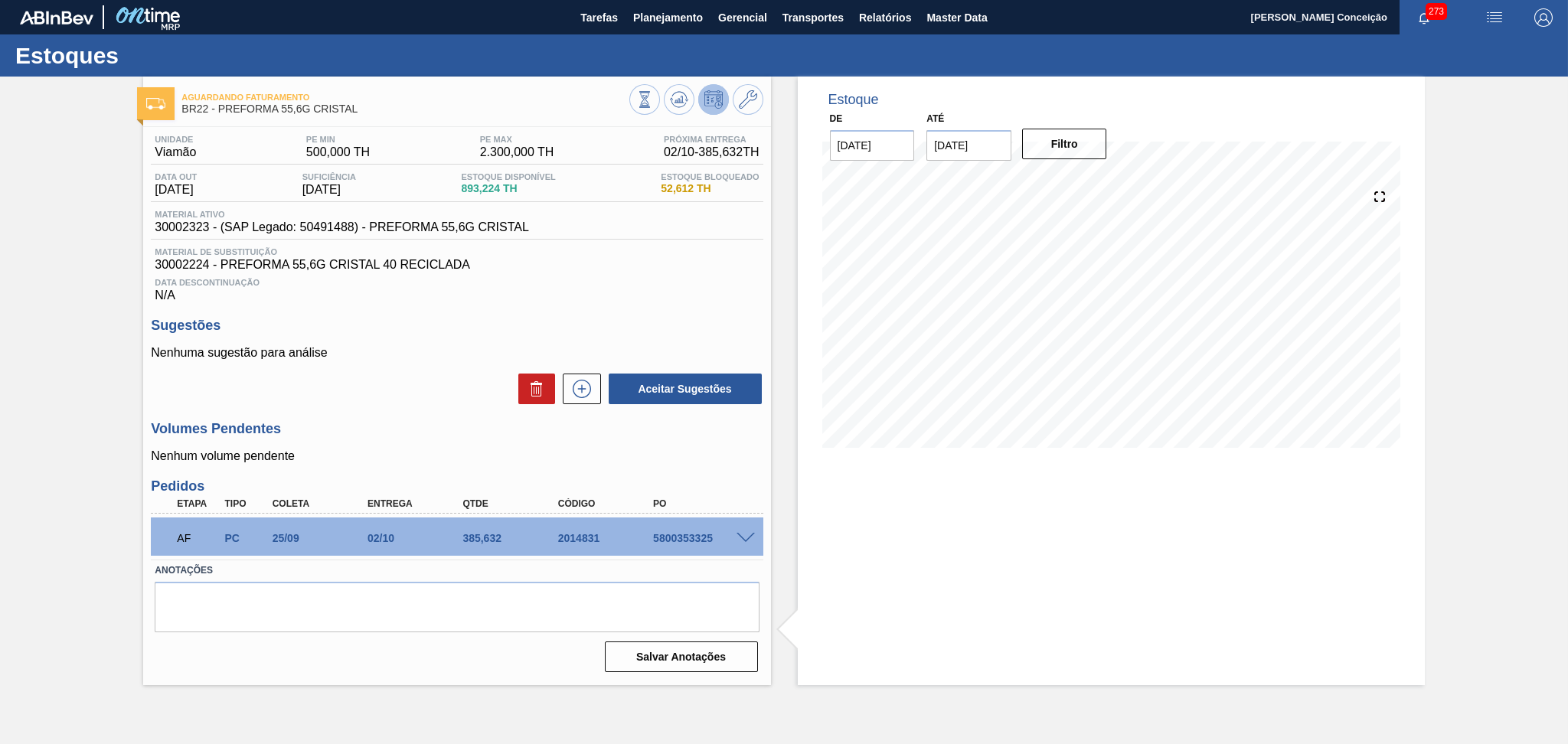
click at [418, 454] on p "Nenhum volume pendente" at bounding box center [457, 457] width 612 height 14
click at [670, 537] on div "5800353325" at bounding box center [702, 538] width 107 height 12
copy div "5800353325"
click at [434, 417] on div "Unidade Viamão PE MIN 500,000 TH PE MAX 2.300,000 TH Próxima Entrega 02/10 - 38…" at bounding box center [456, 402] width 627 height 551
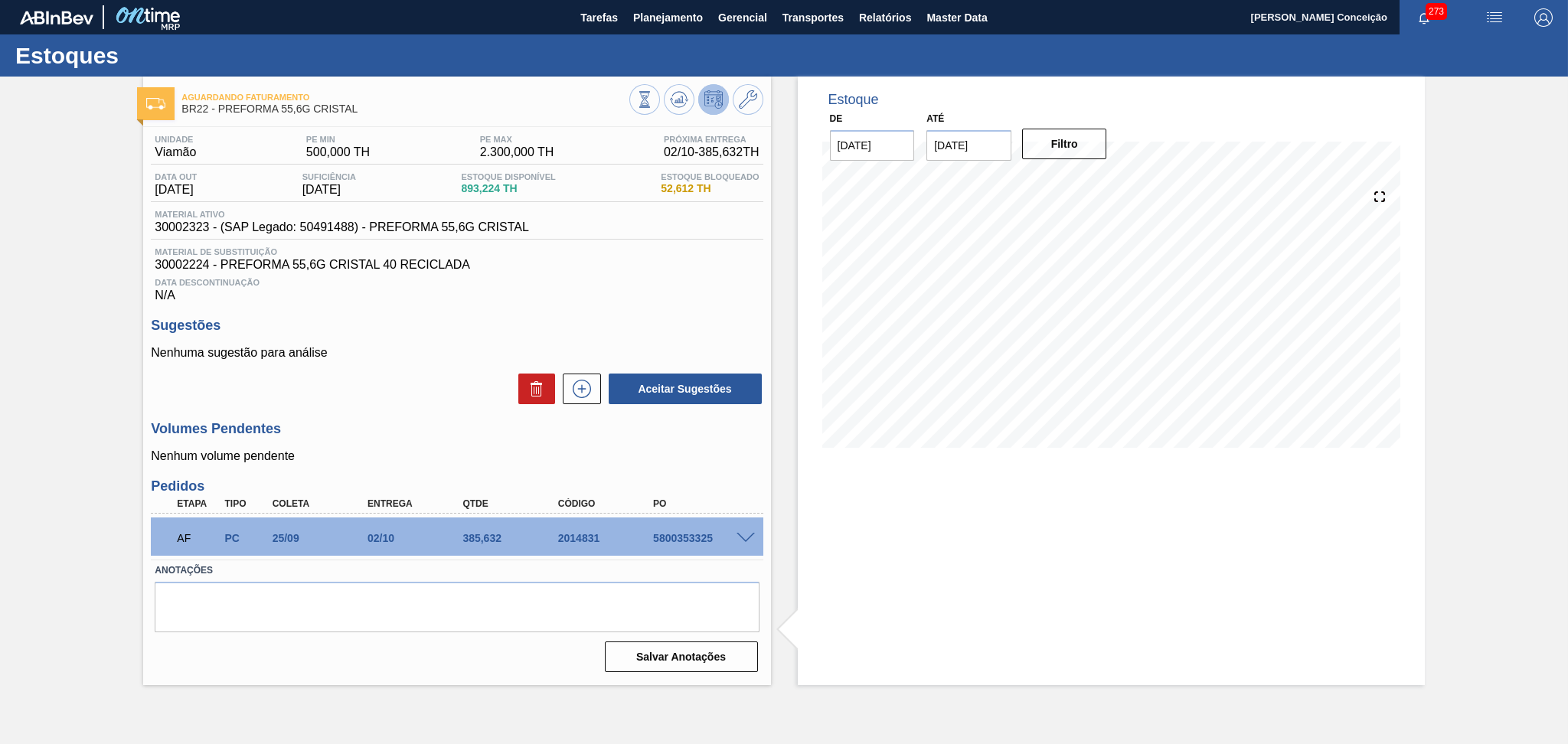
click at [681, 535] on div "5800353325" at bounding box center [702, 538] width 107 height 12
copy div "5800353325"
click at [356, 365] on div "Nenhuma sugestão para análise Aceitar Sugestões" at bounding box center [457, 375] width 612 height 59
click at [678, 104] on icon at bounding box center [678, 99] width 19 height 19
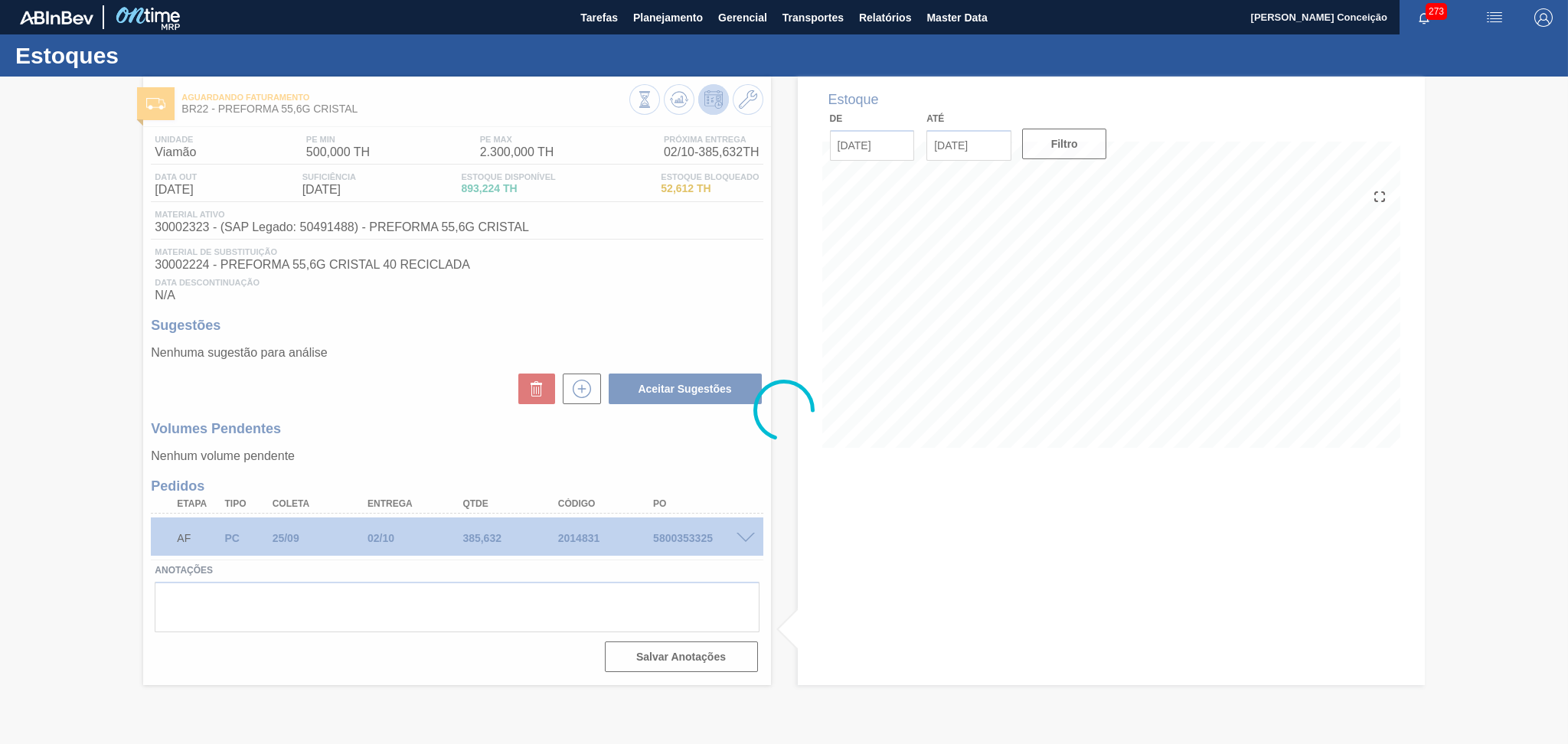
click at [861, 451] on div at bounding box center [784, 410] width 1568 height 668
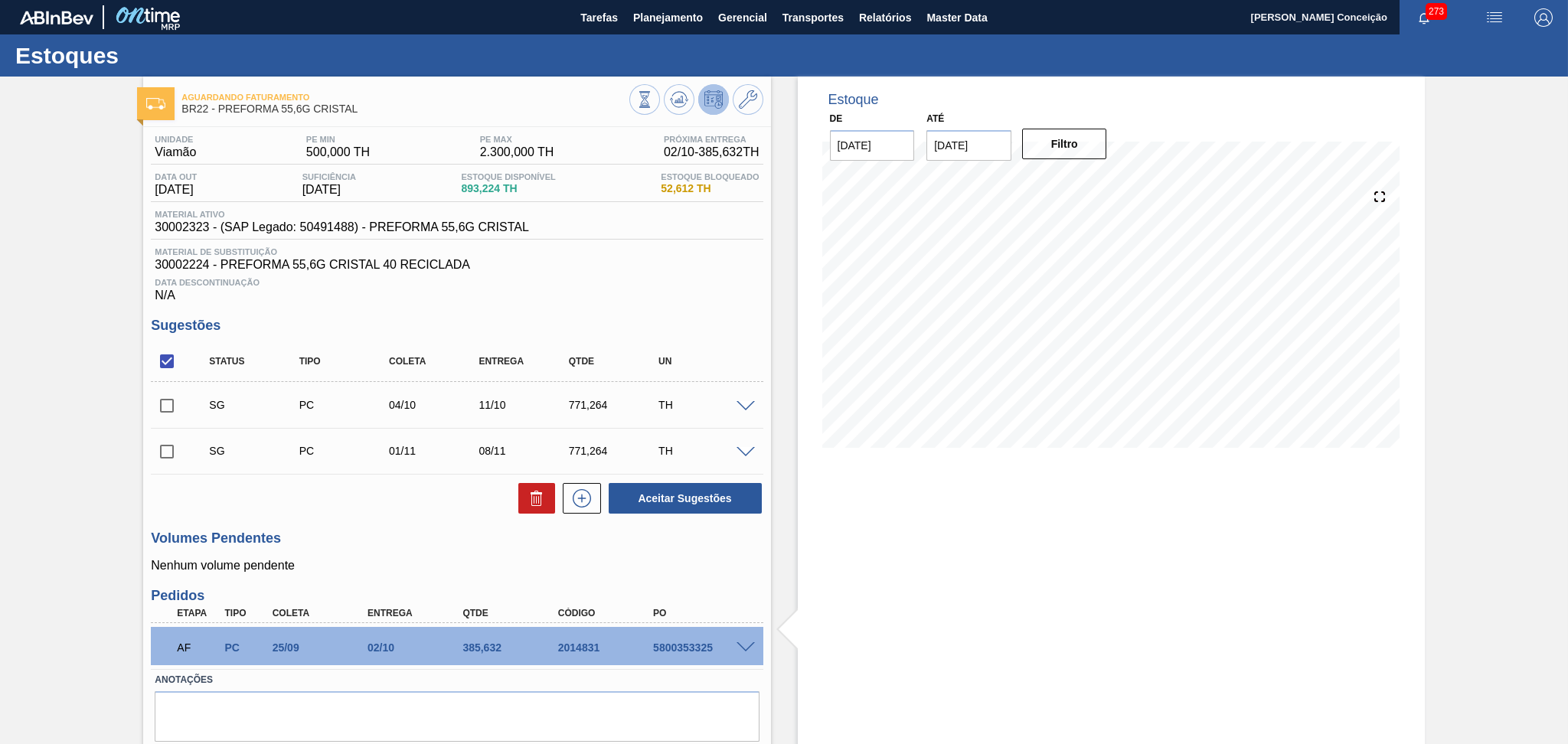
click at [586, 284] on span "Data Descontinuação" at bounding box center [456, 282] width 604 height 9
click at [419, 559] on p "Nenhum volume pendente" at bounding box center [457, 566] width 612 height 14
click at [583, 327] on h3 "Sugestões" at bounding box center [457, 325] width 612 height 16
click at [172, 363] on input "checkbox" at bounding box center [167, 361] width 32 height 32
click at [171, 363] on input "checkbox" at bounding box center [167, 361] width 32 height 32
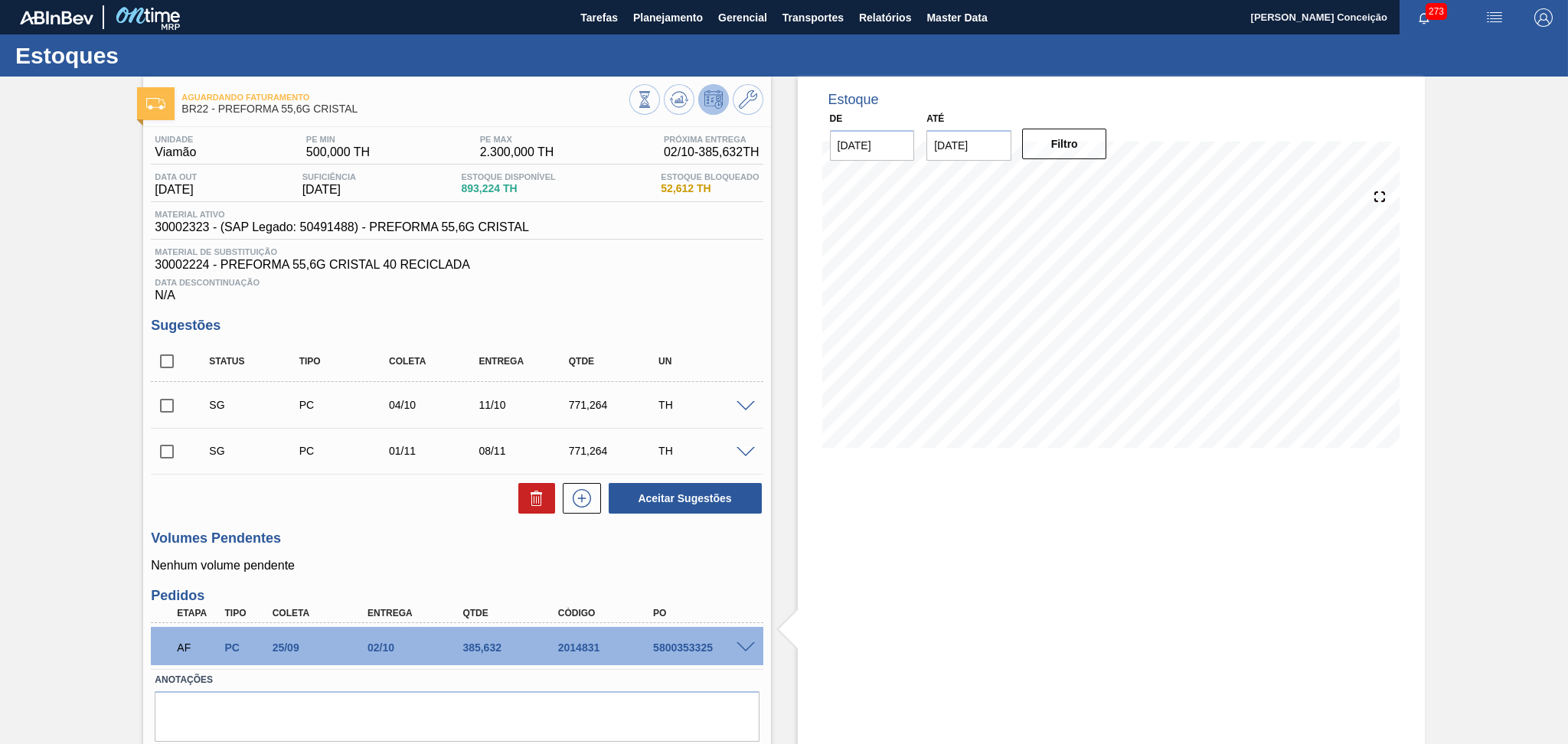
checkbox input "true"
click at [529, 510] on button at bounding box center [536, 498] width 36 height 31
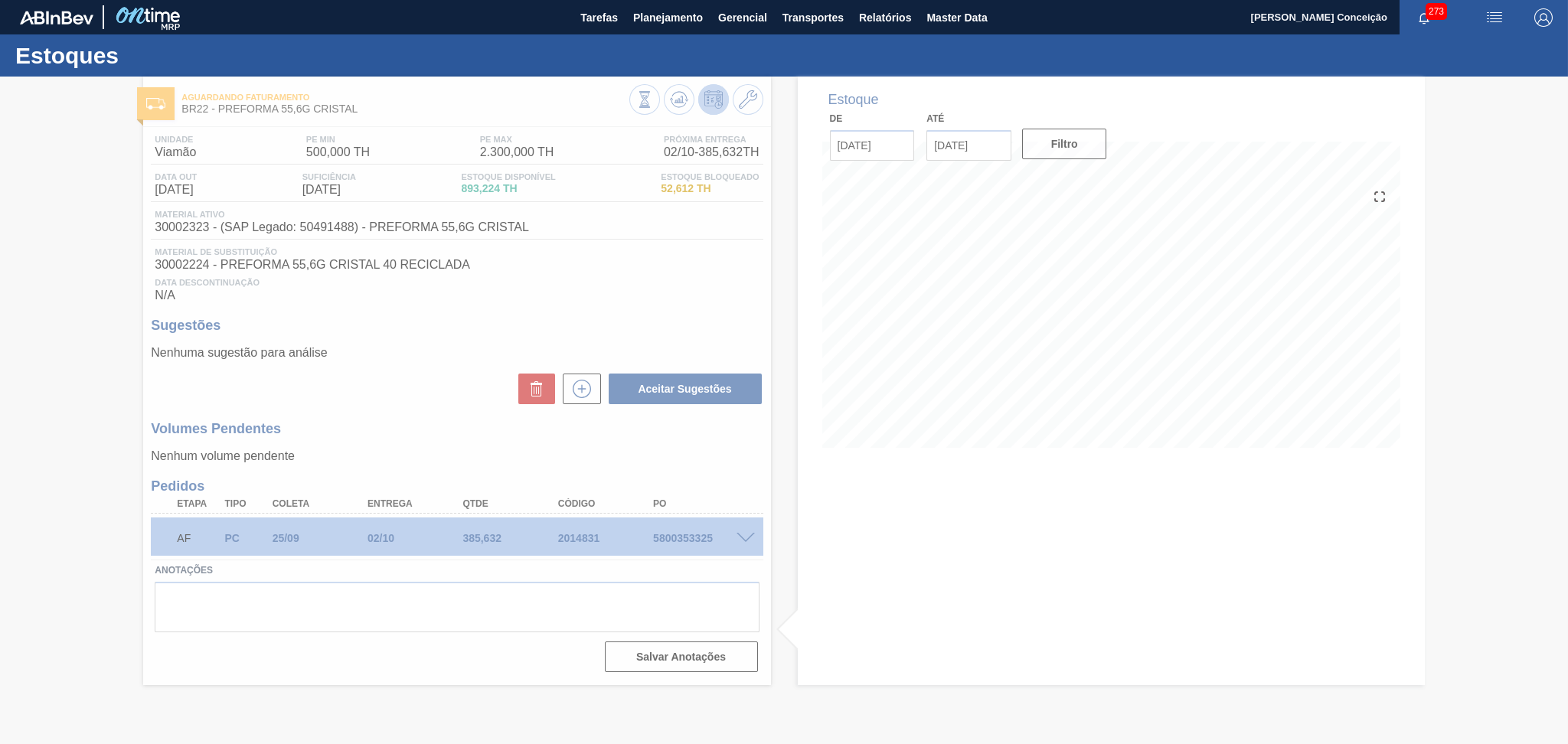
click at [565, 279] on span "Data Descontinuação" at bounding box center [456, 282] width 604 height 9
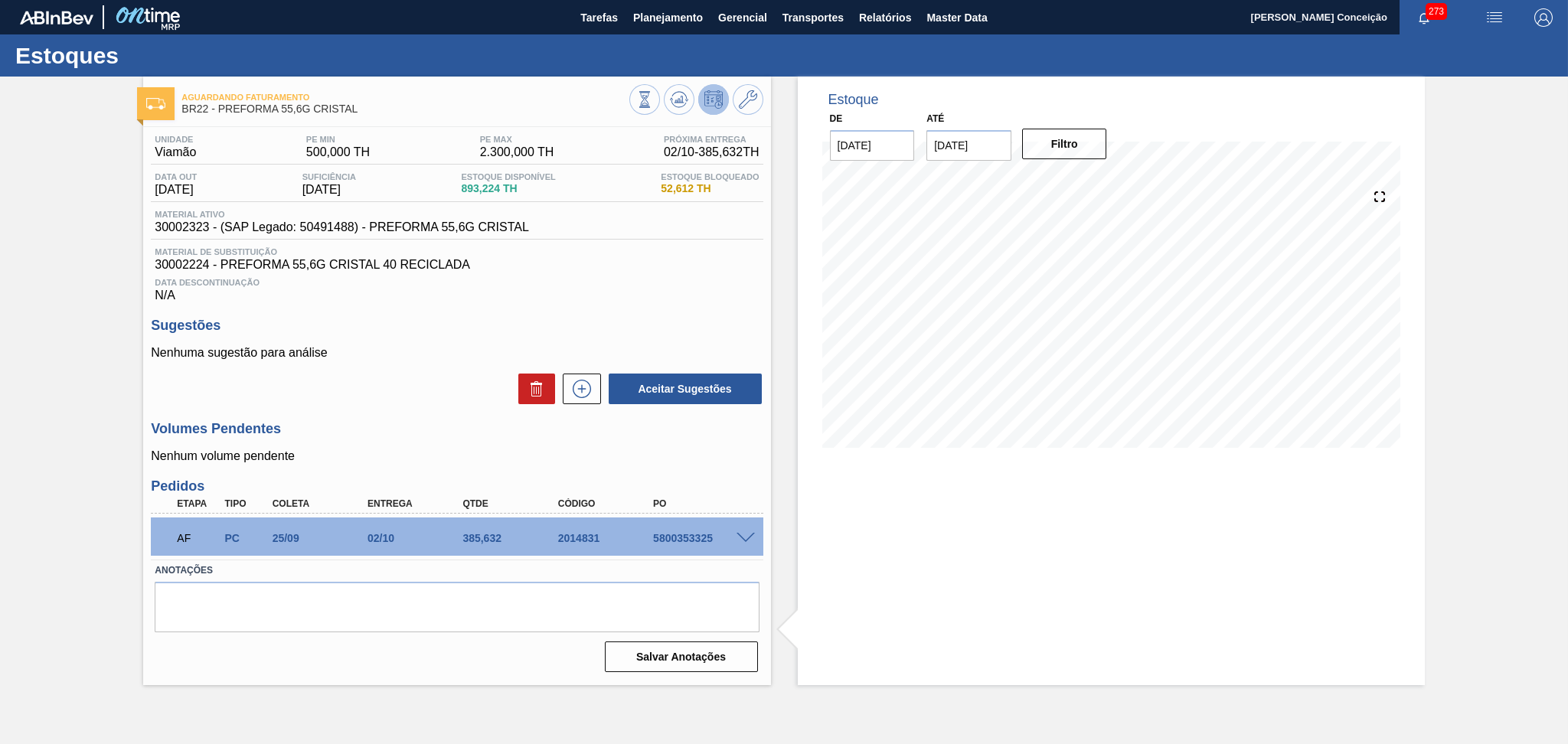
click at [602, 270] on span "30002224 - PREFORMA 55,6G CRISTAL 40 RECICLADA" at bounding box center [456, 265] width 604 height 14
click at [200, 223] on span "30002323 - (SAP Legado: 50491488) - PREFORMA 55,6G CRISTAL" at bounding box center [341, 228] width 374 height 14
copy span "30002323"
click at [525, 322] on h3 "Sugestões" at bounding box center [457, 325] width 612 height 16
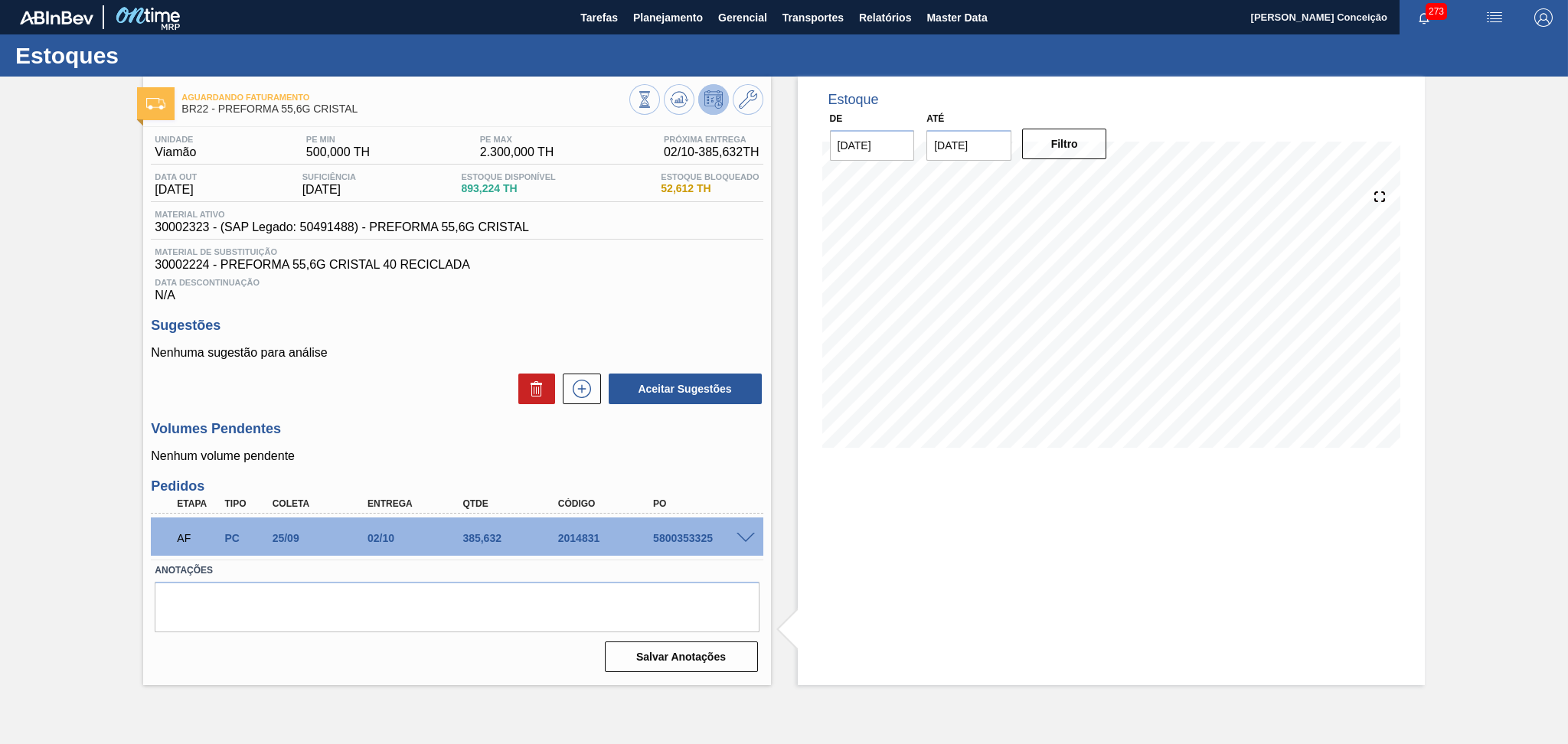
click at [565, 278] on span "Data Descontinuação" at bounding box center [456, 282] width 604 height 9
click at [417, 405] on div "Aceitar Sugestões" at bounding box center [457, 389] width 612 height 34
click at [715, 278] on span "Data Descontinuação" at bounding box center [456, 282] width 604 height 9
click at [675, 92] on icon at bounding box center [678, 96] width 15 height 8
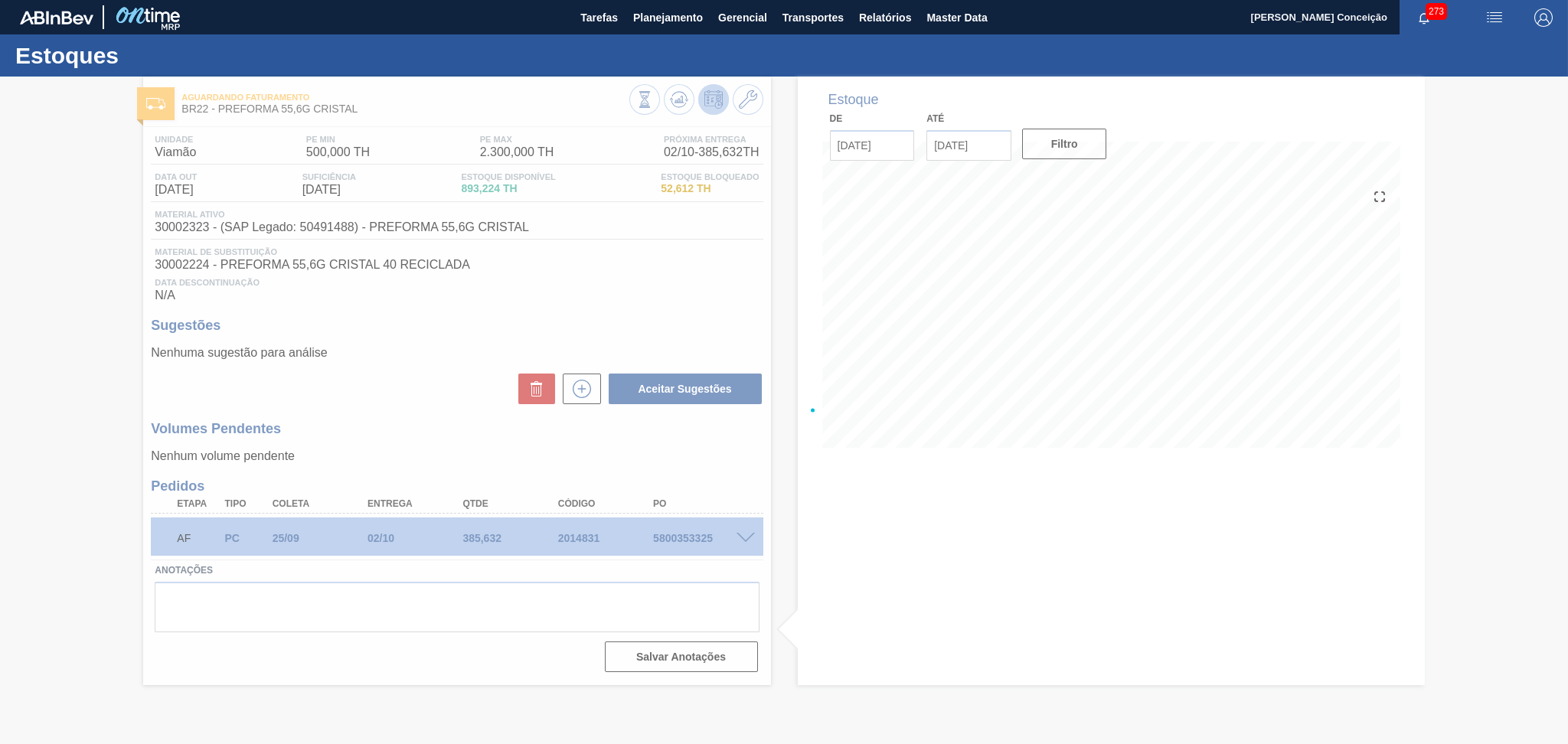
click at [686, 311] on div at bounding box center [784, 410] width 1568 height 668
click at [602, 287] on div at bounding box center [784, 410] width 1568 height 668
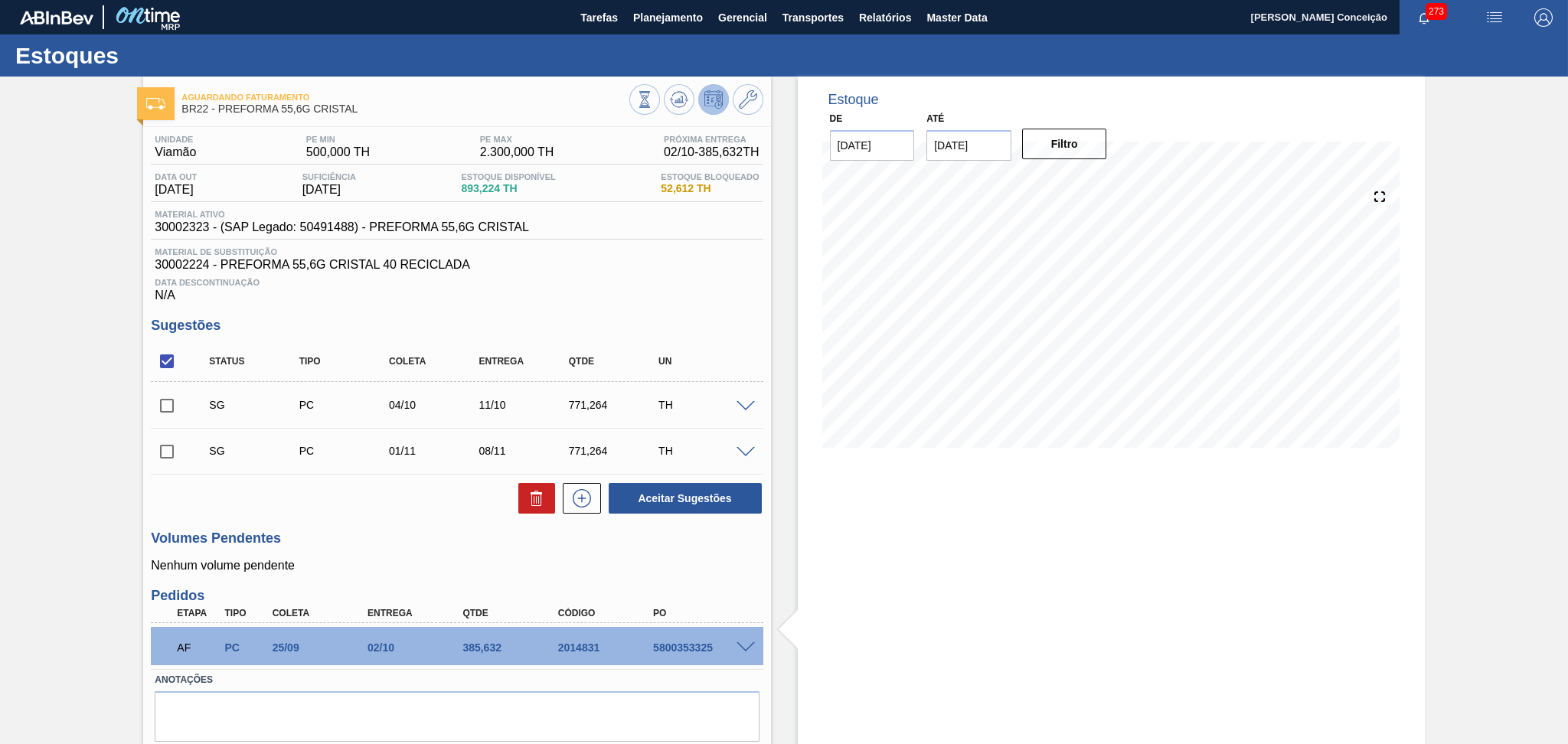
click at [634, 292] on div "Data Descontinuação N/A" at bounding box center [457, 286] width 612 height 31
click at [649, 5] on button "Planejamento" at bounding box center [668, 17] width 85 height 35
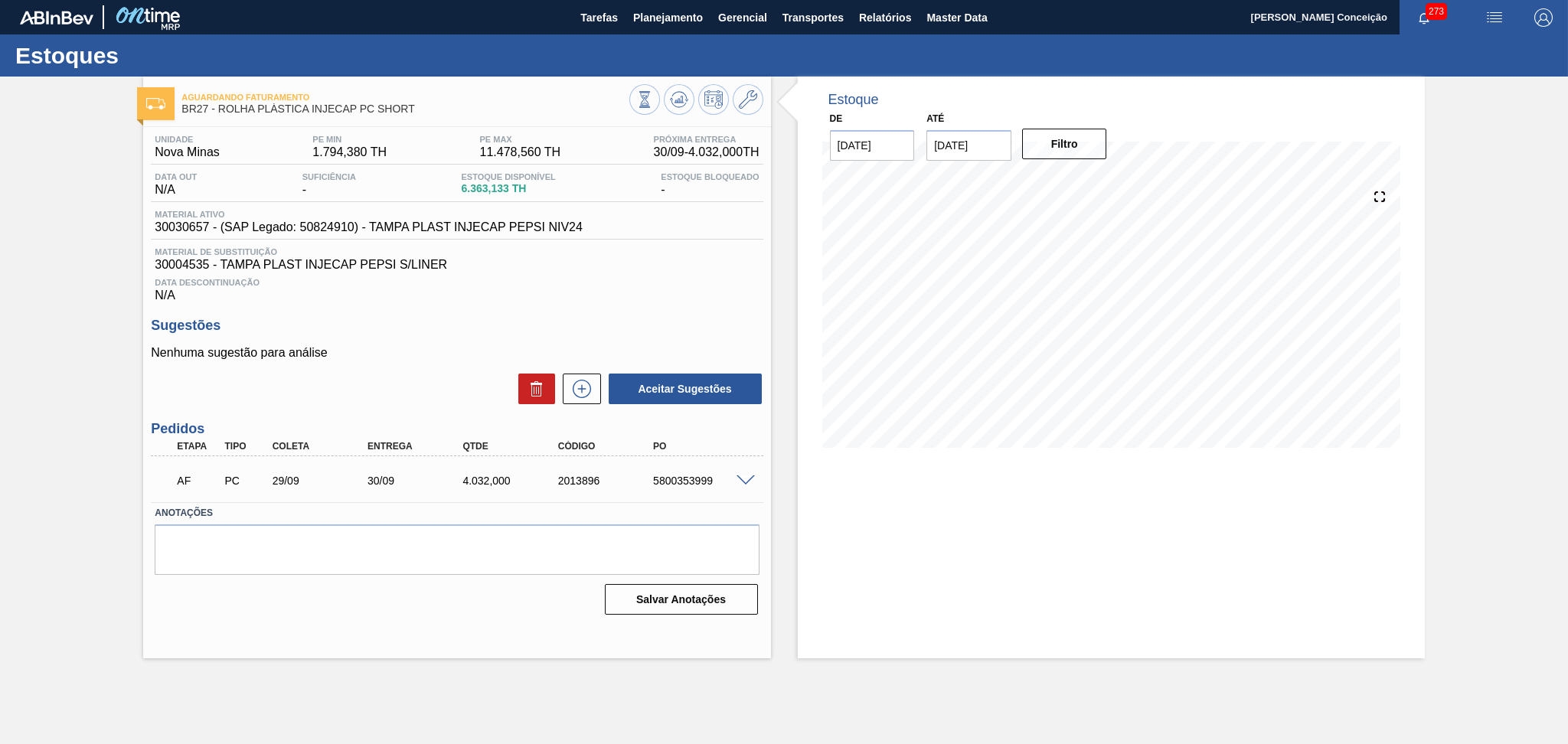
click at [836, 583] on div "Estoque De [DATE] Até [DATE] Filtro 08/10 Projeção de Estoque 7,355.137 [DOMAIN…" at bounding box center [1110, 367] width 627 height 582
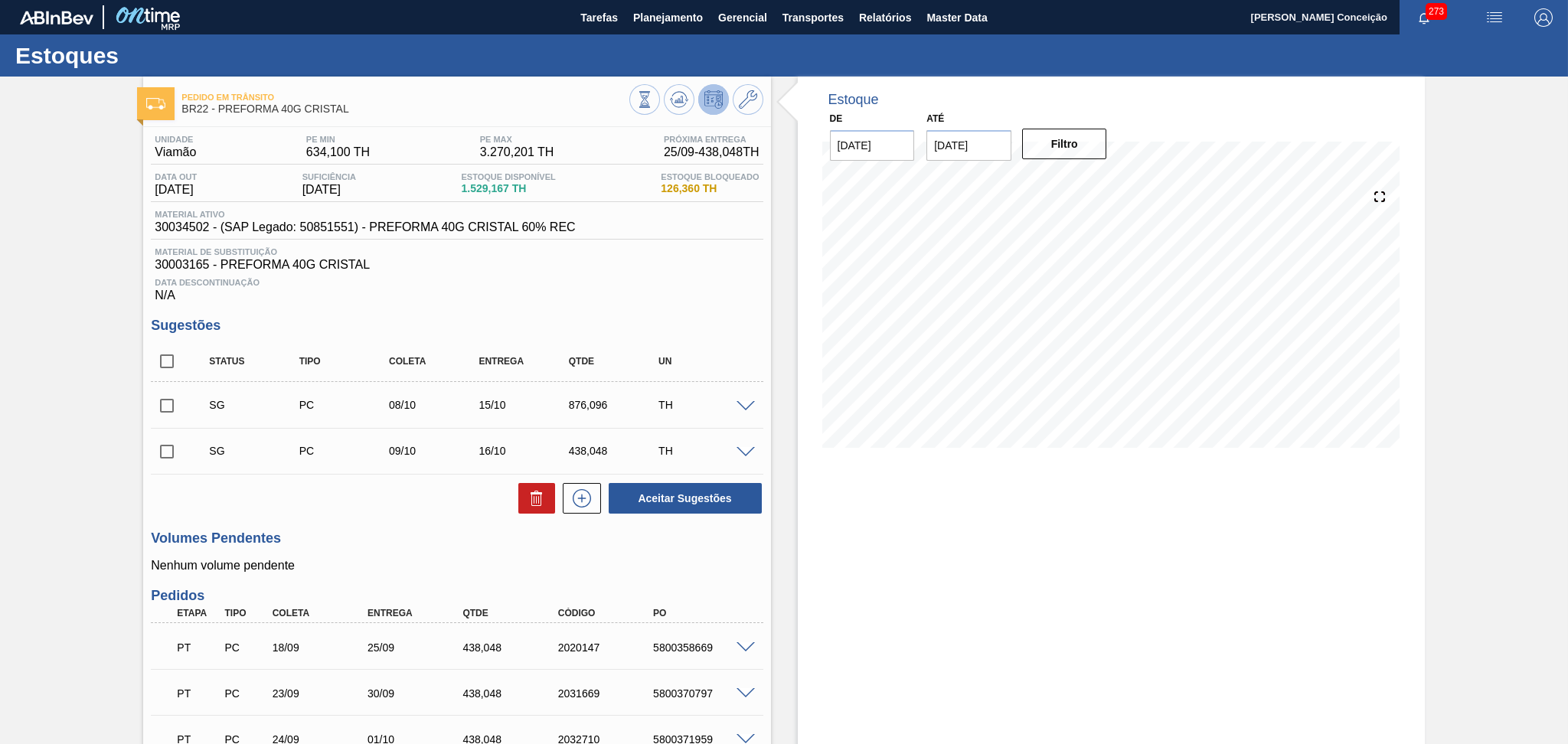
click at [814, 562] on div "Estoque De [DATE] Até [DATE] Filtro" at bounding box center [1110, 481] width 627 height 810
click at [695, 344] on div "Status Tipo Coleta Entrega Qtde UN" at bounding box center [457, 362] width 612 height 41
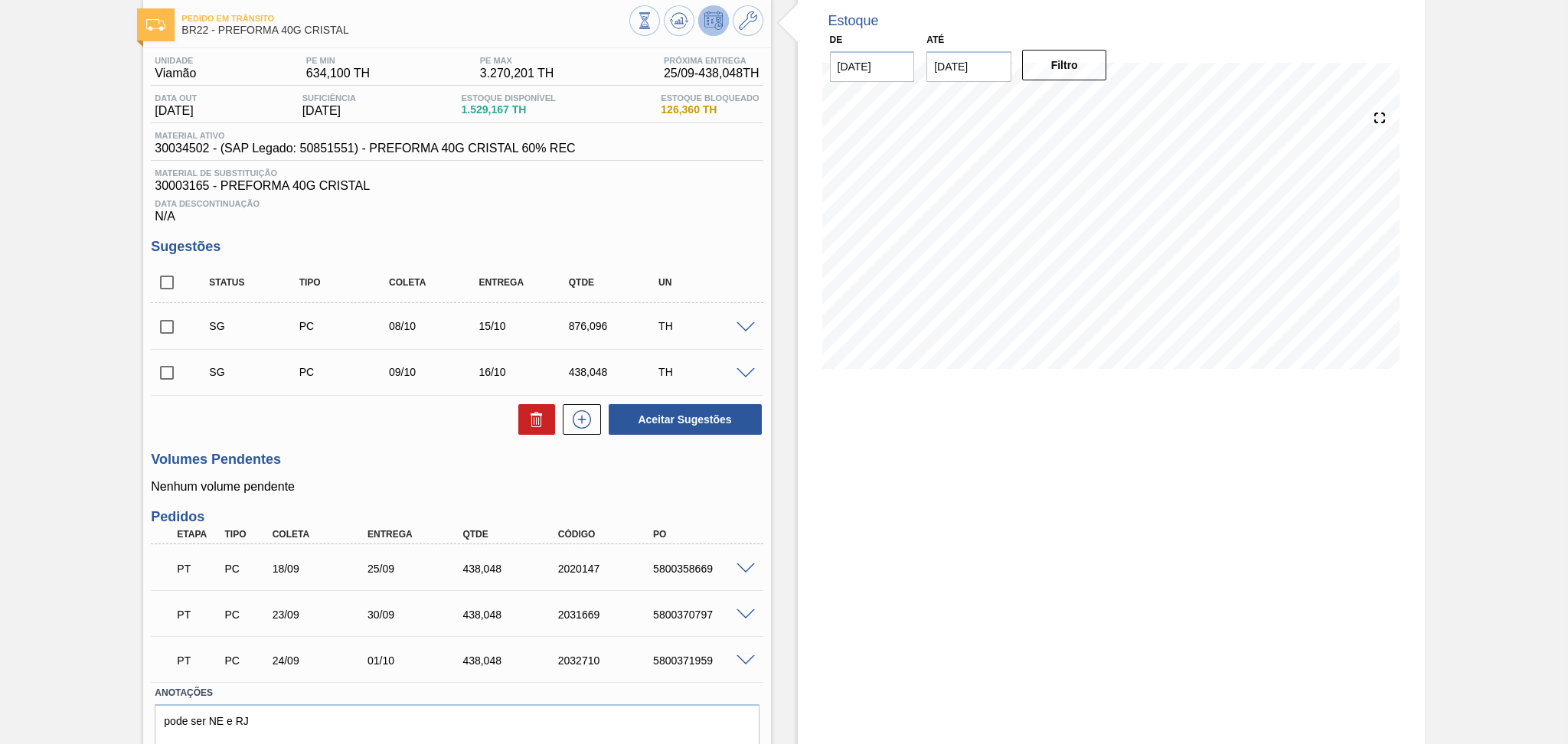
scroll to position [141, 0]
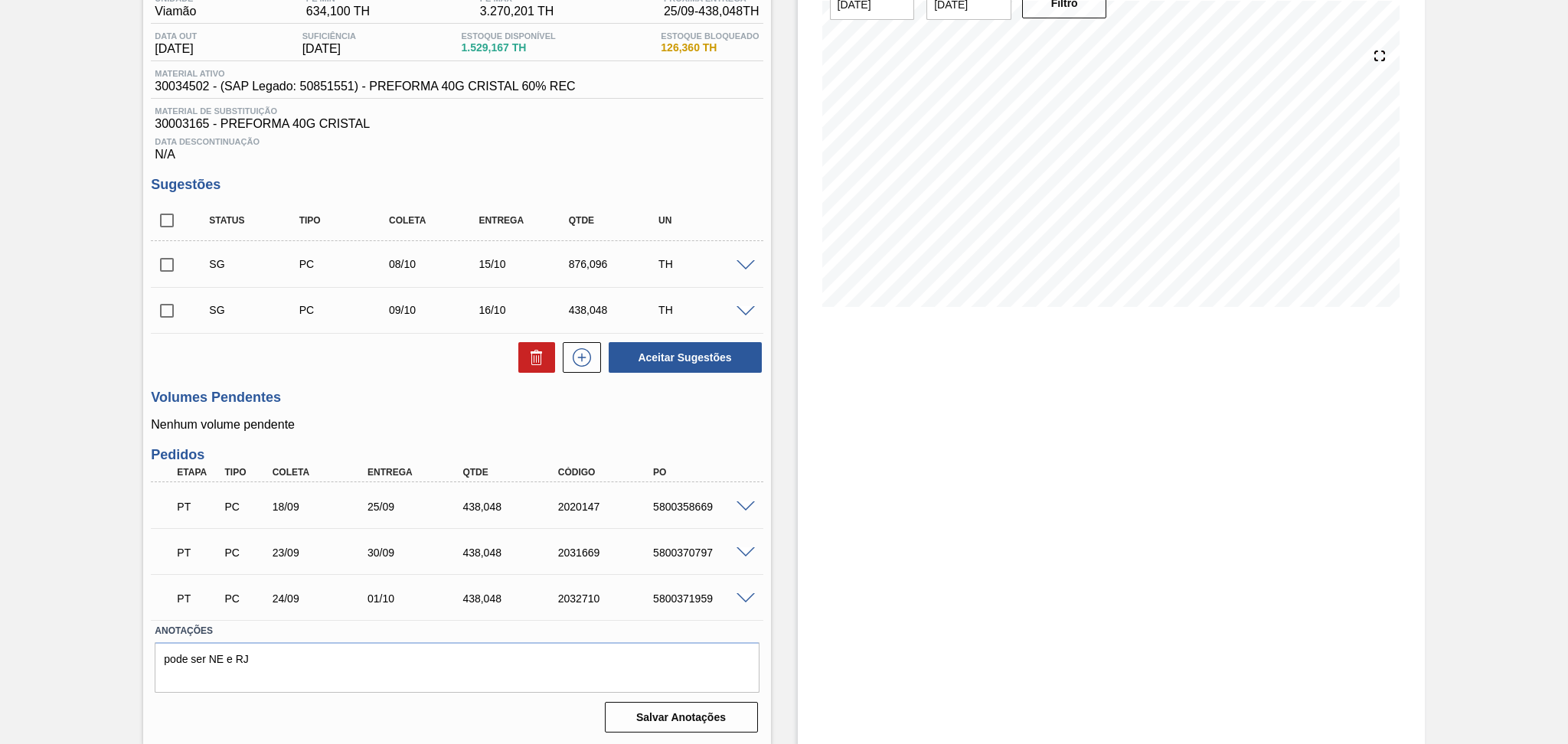
click at [432, 402] on h3 "Volumes Pendentes" at bounding box center [457, 397] width 612 height 16
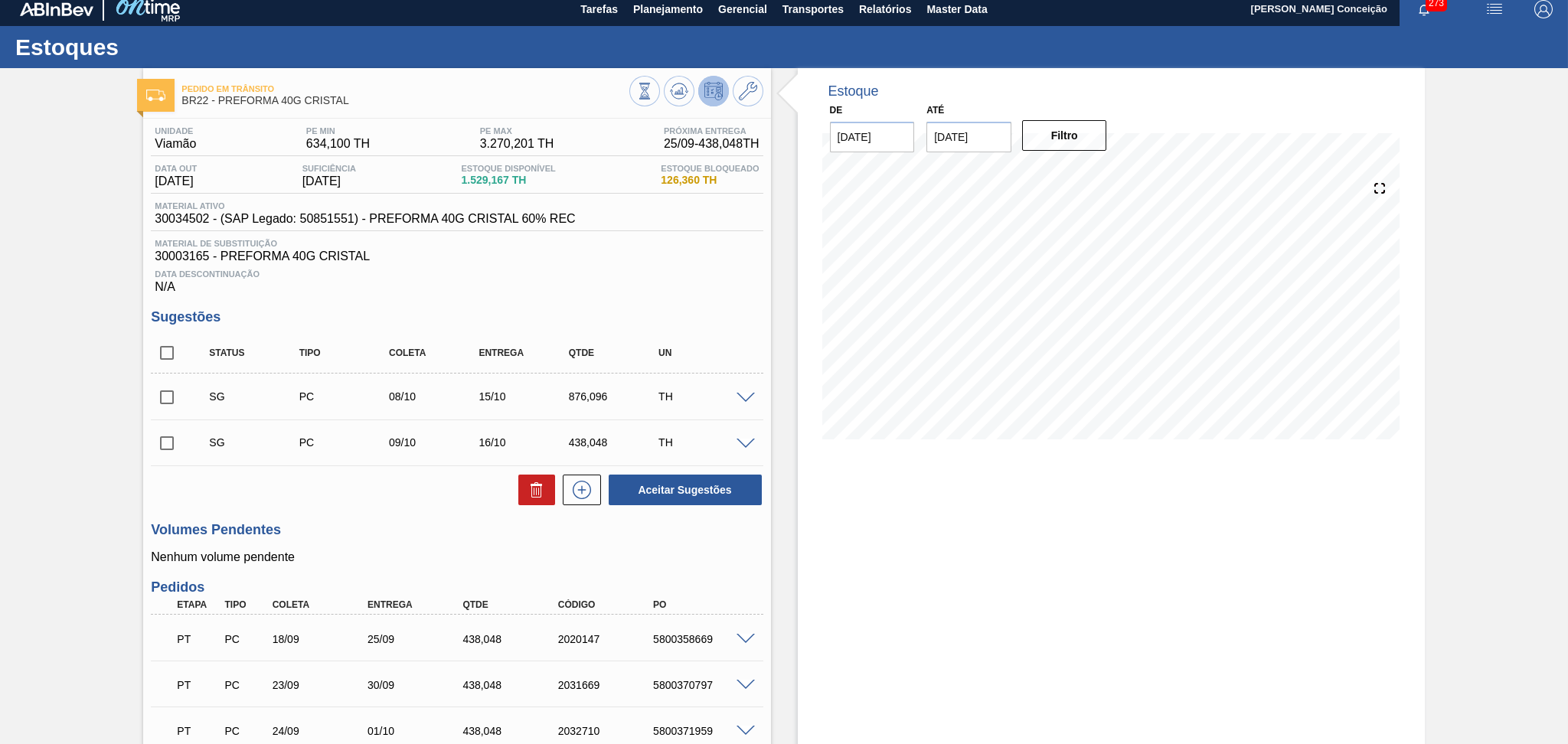
scroll to position [0, 0]
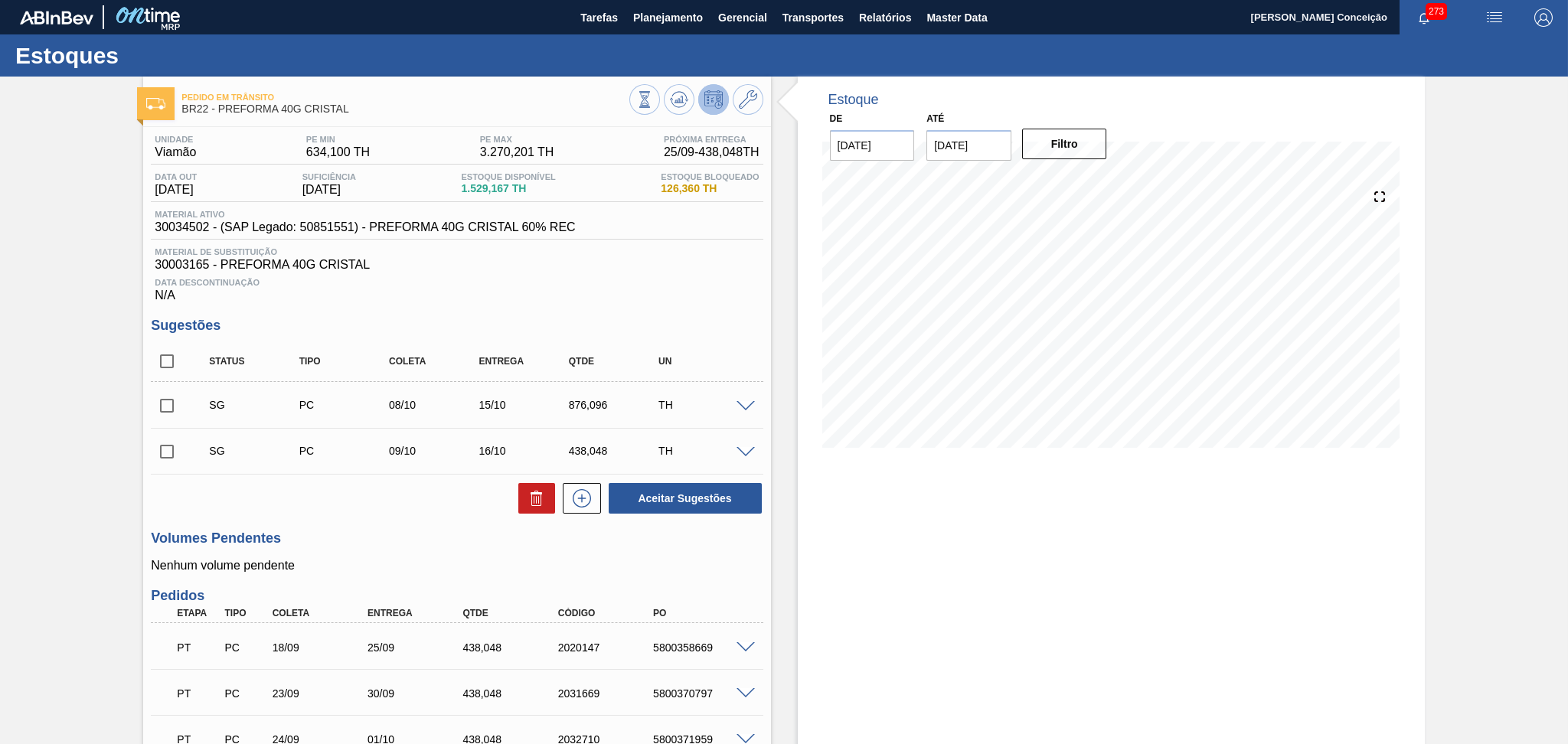
click at [720, 296] on div "Data Descontinuação N/A" at bounding box center [457, 286] width 612 height 31
click at [683, 102] on icon at bounding box center [678, 99] width 19 height 19
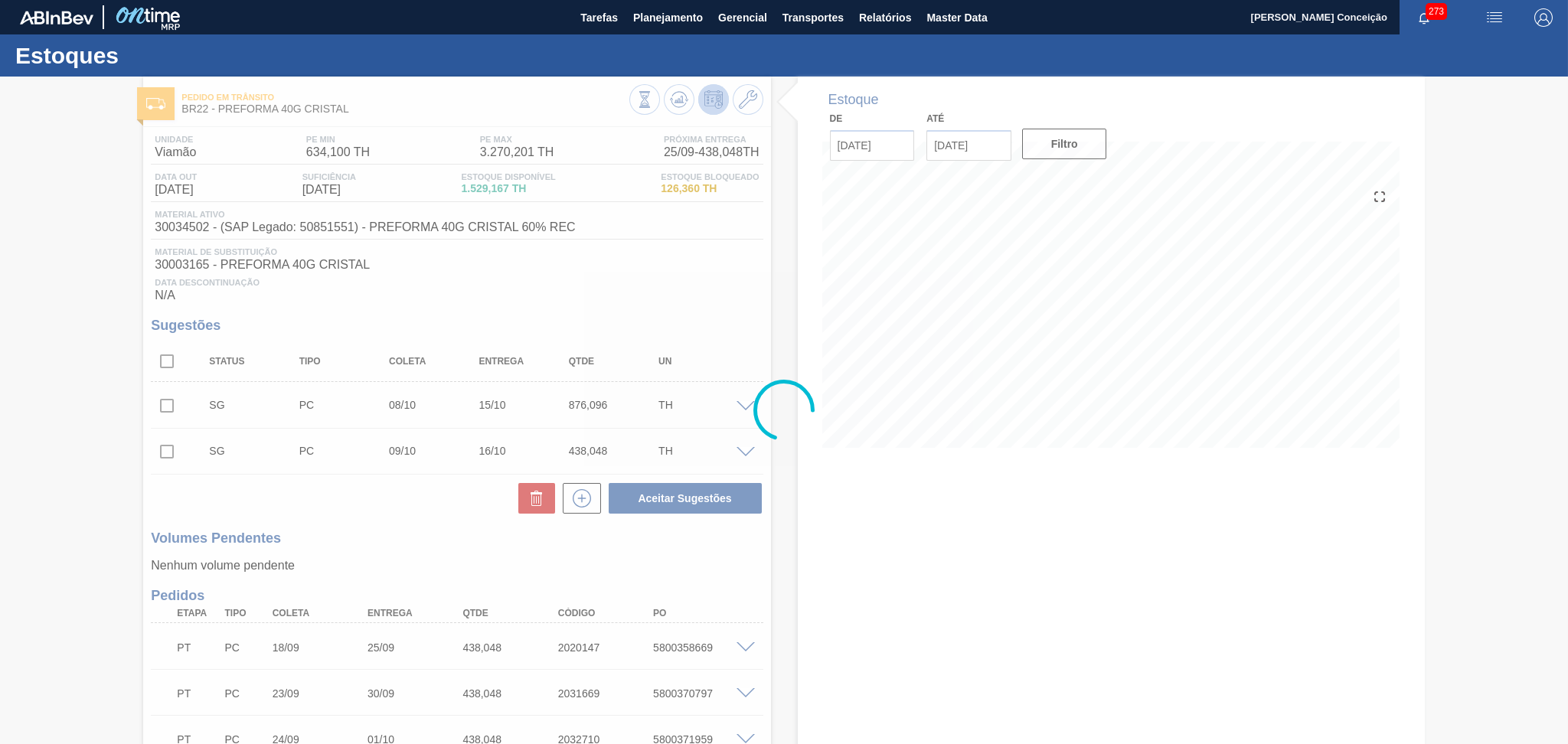
click at [831, 531] on div at bounding box center [784, 410] width 1568 height 668
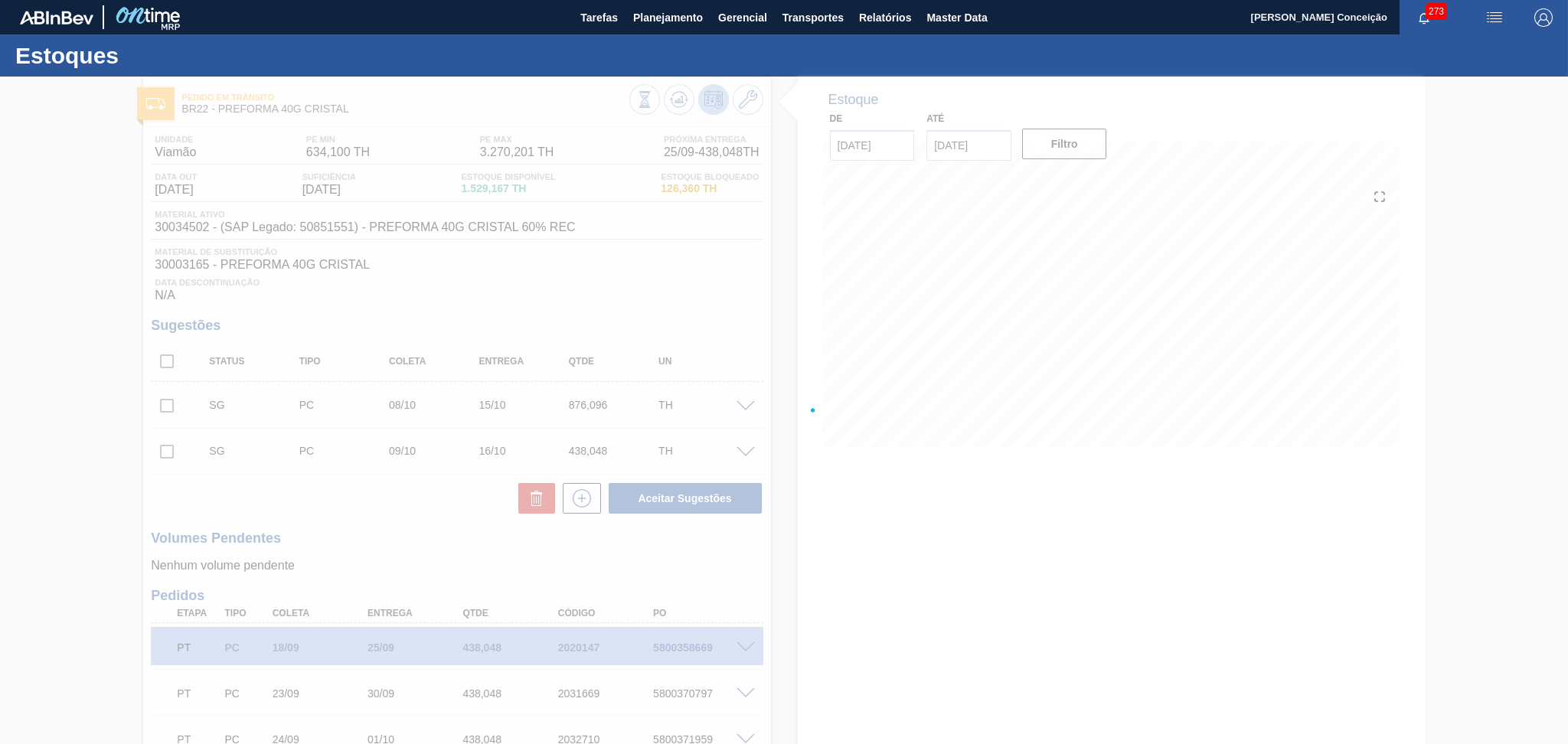
click at [381, 529] on div "Estoques Pedido em Trânsito BR22 - PREFORMA 40G CRISTAL Unidade Viamão PE MIN 6…" at bounding box center [784, 460] width 1568 height 852
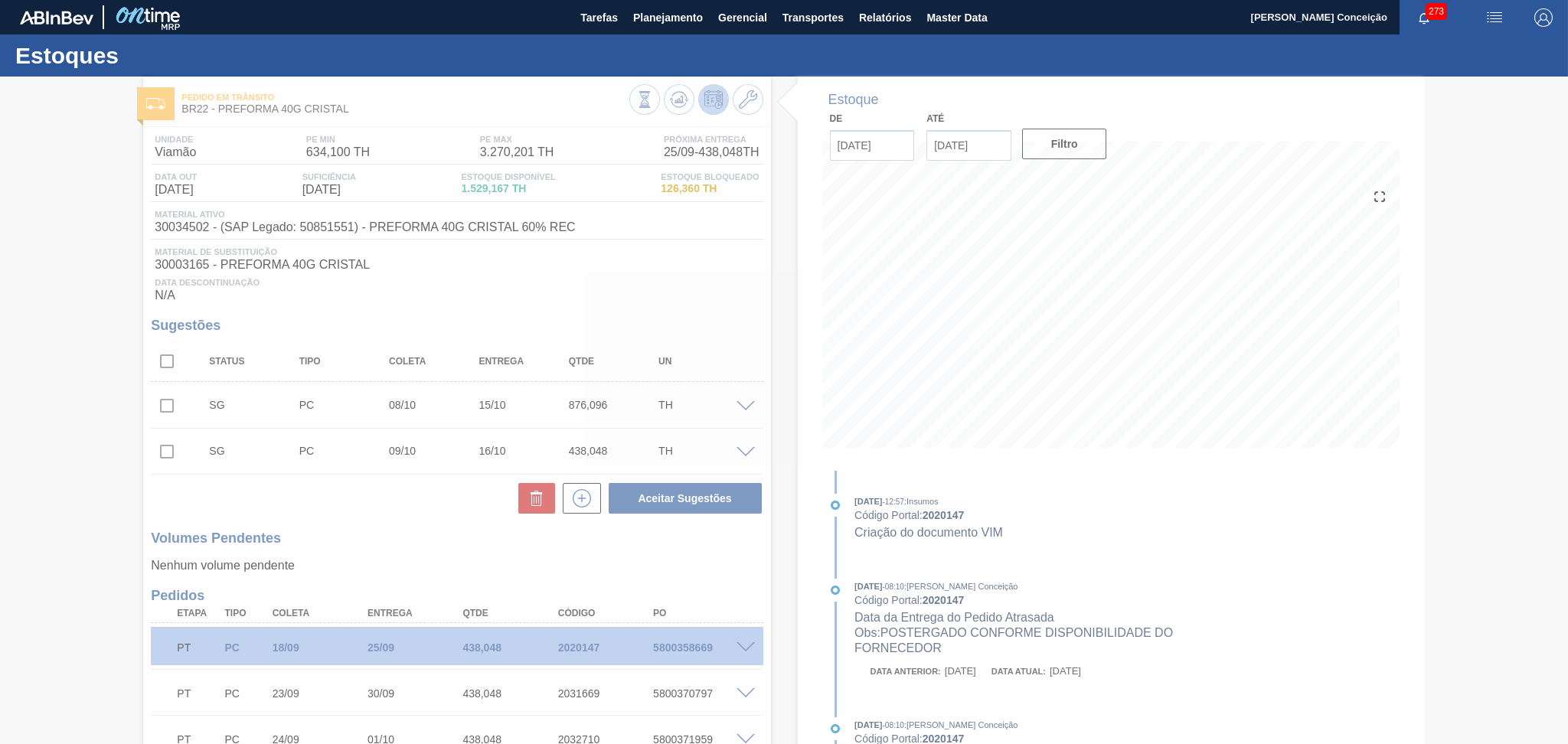
click at [187, 269] on div at bounding box center [784, 410] width 1568 height 668
click at [464, 294] on div at bounding box center [784, 410] width 1568 height 668
click at [665, 262] on div at bounding box center [784, 410] width 1568 height 668
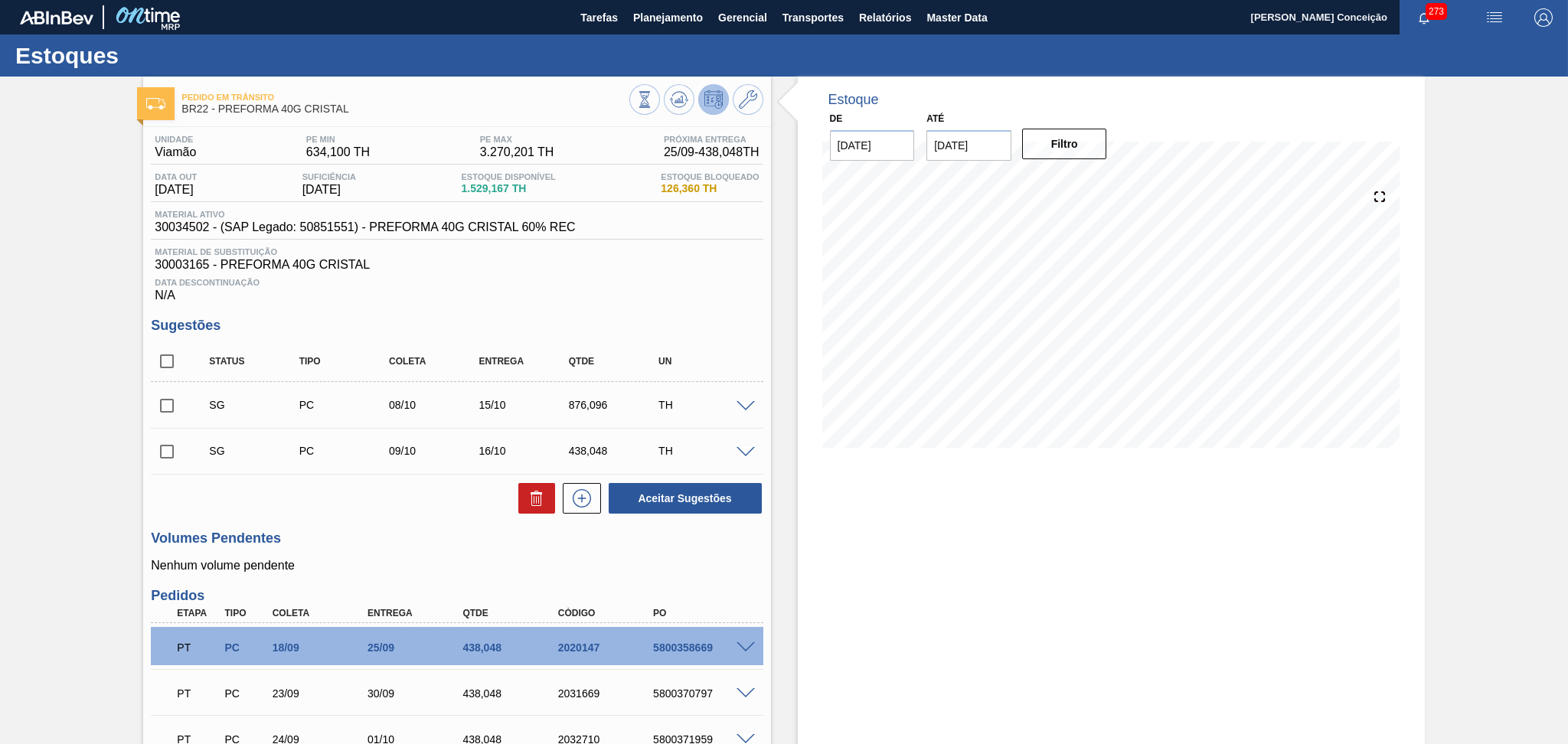
click at [630, 294] on div "Data Descontinuação N/A" at bounding box center [457, 286] width 612 height 31
click at [176, 360] on input "checkbox" at bounding box center [167, 361] width 32 height 32
checkbox input "true"
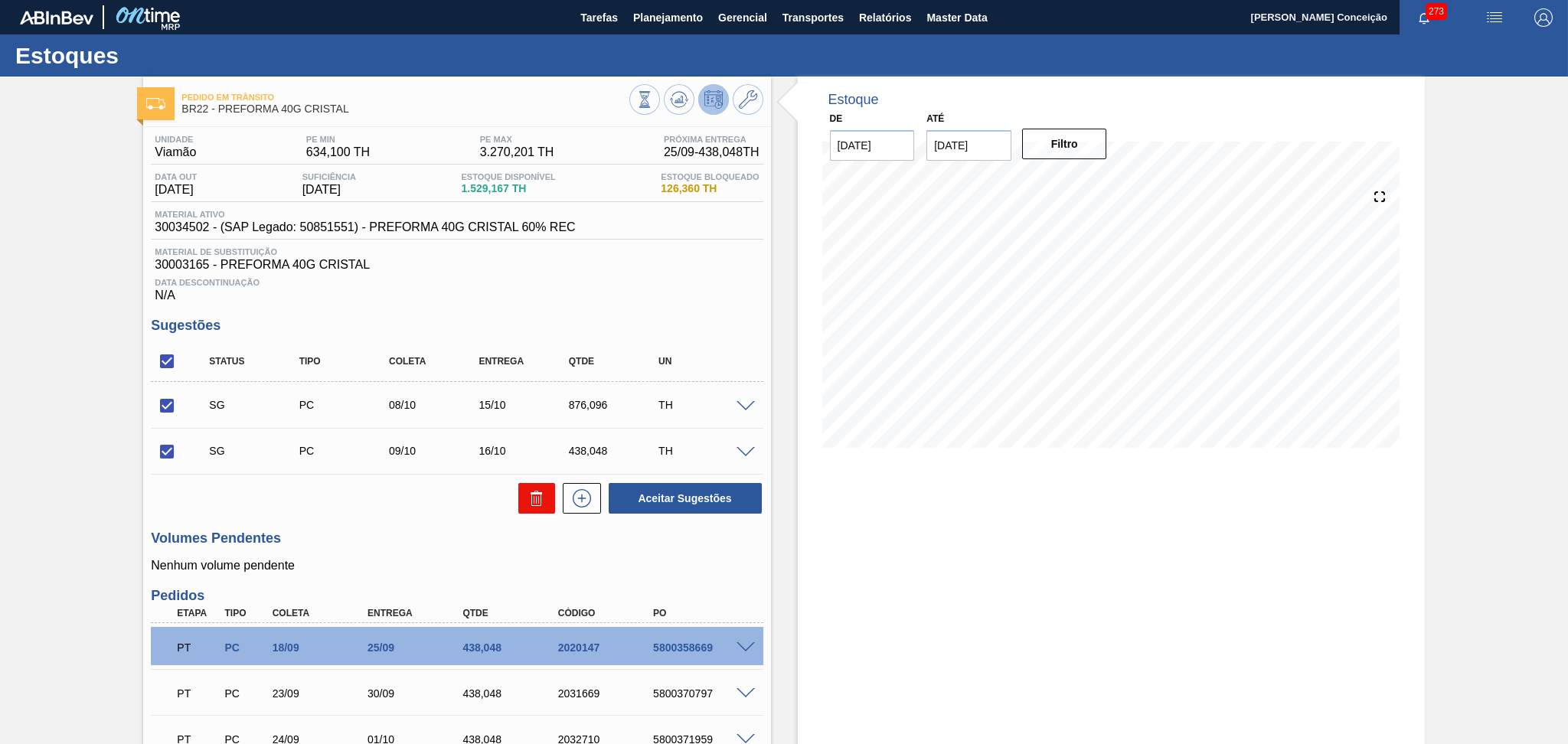
click at [521, 504] on button at bounding box center [536, 498] width 36 height 31
checkbox input "false"
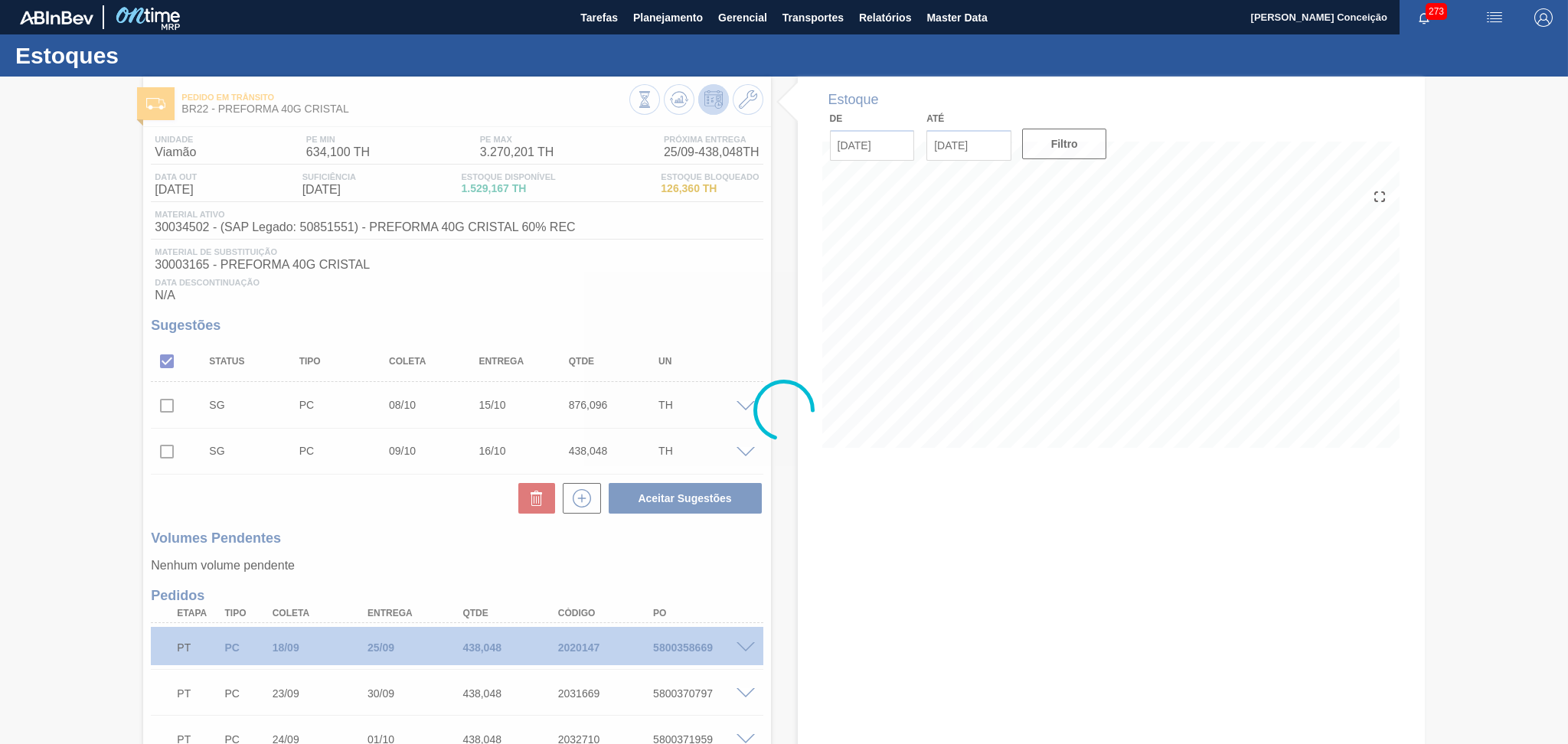
click at [429, 530] on div at bounding box center [784, 410] width 1568 height 668
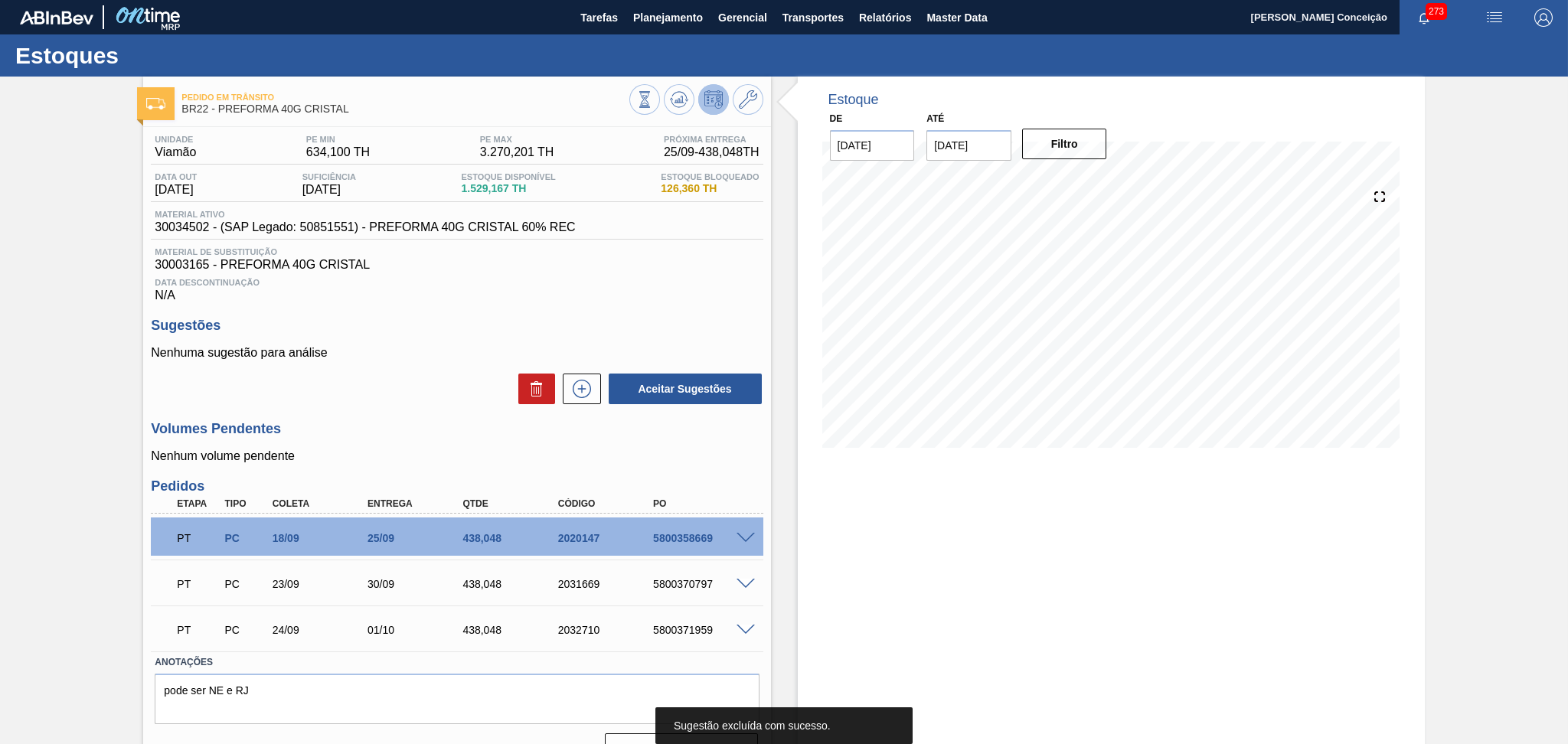
click at [368, 438] on div "Volumes Pendentes Nenhum volume pendente" at bounding box center [457, 442] width 612 height 42
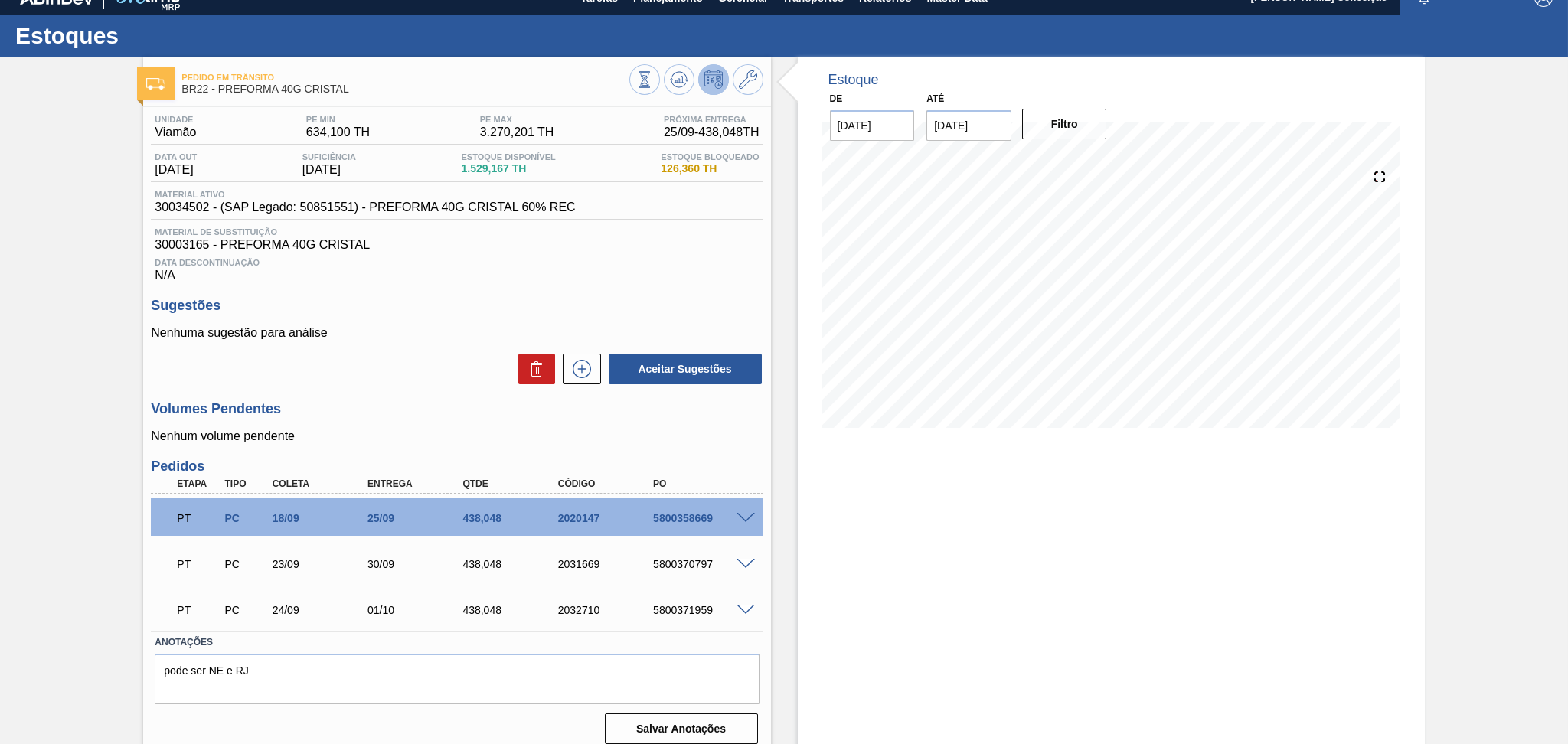
scroll to position [31, 0]
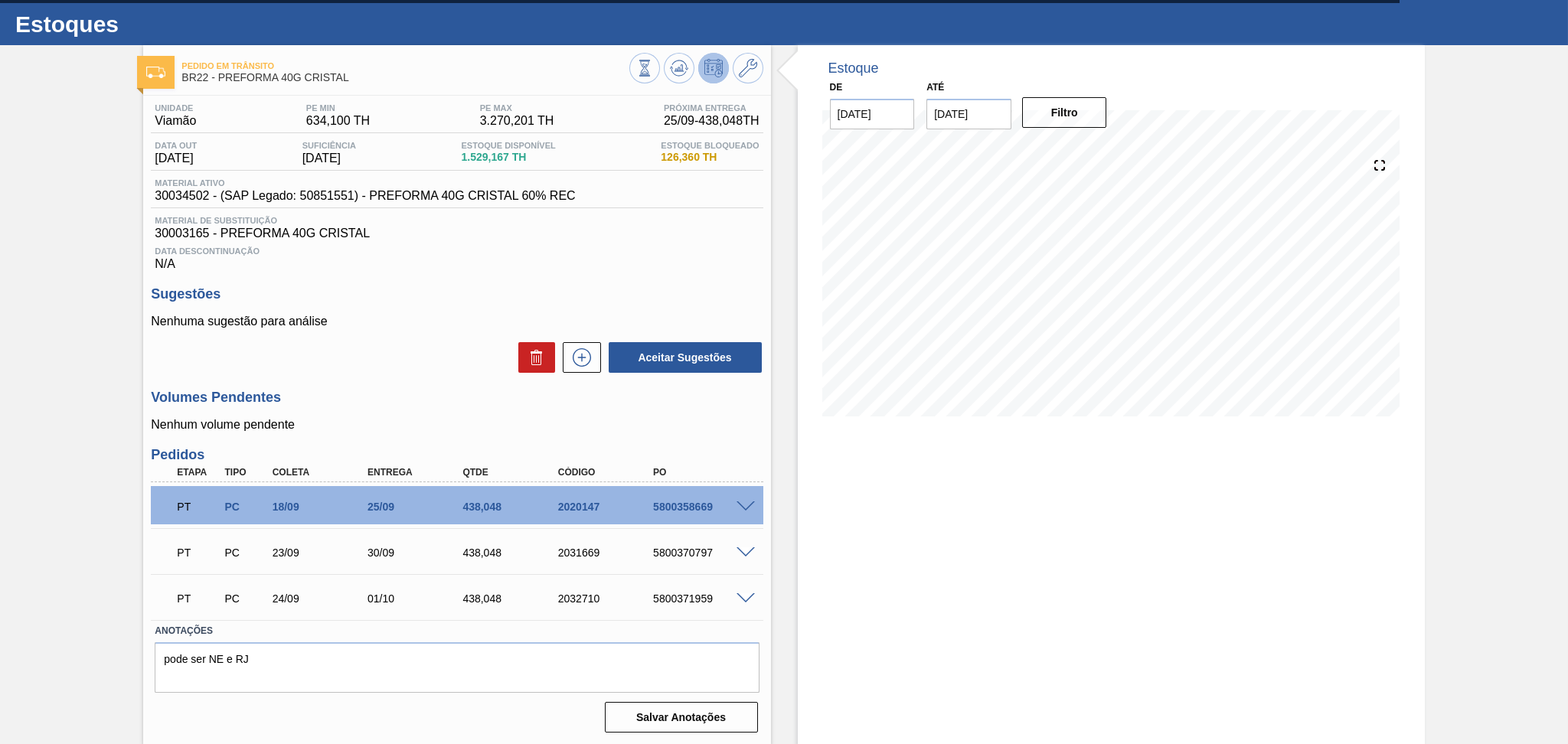
click at [387, 408] on div "Volumes Pendentes Nenhum volume pendente" at bounding box center [457, 410] width 612 height 42
click at [683, 71] on icon at bounding box center [678, 67] width 19 height 19
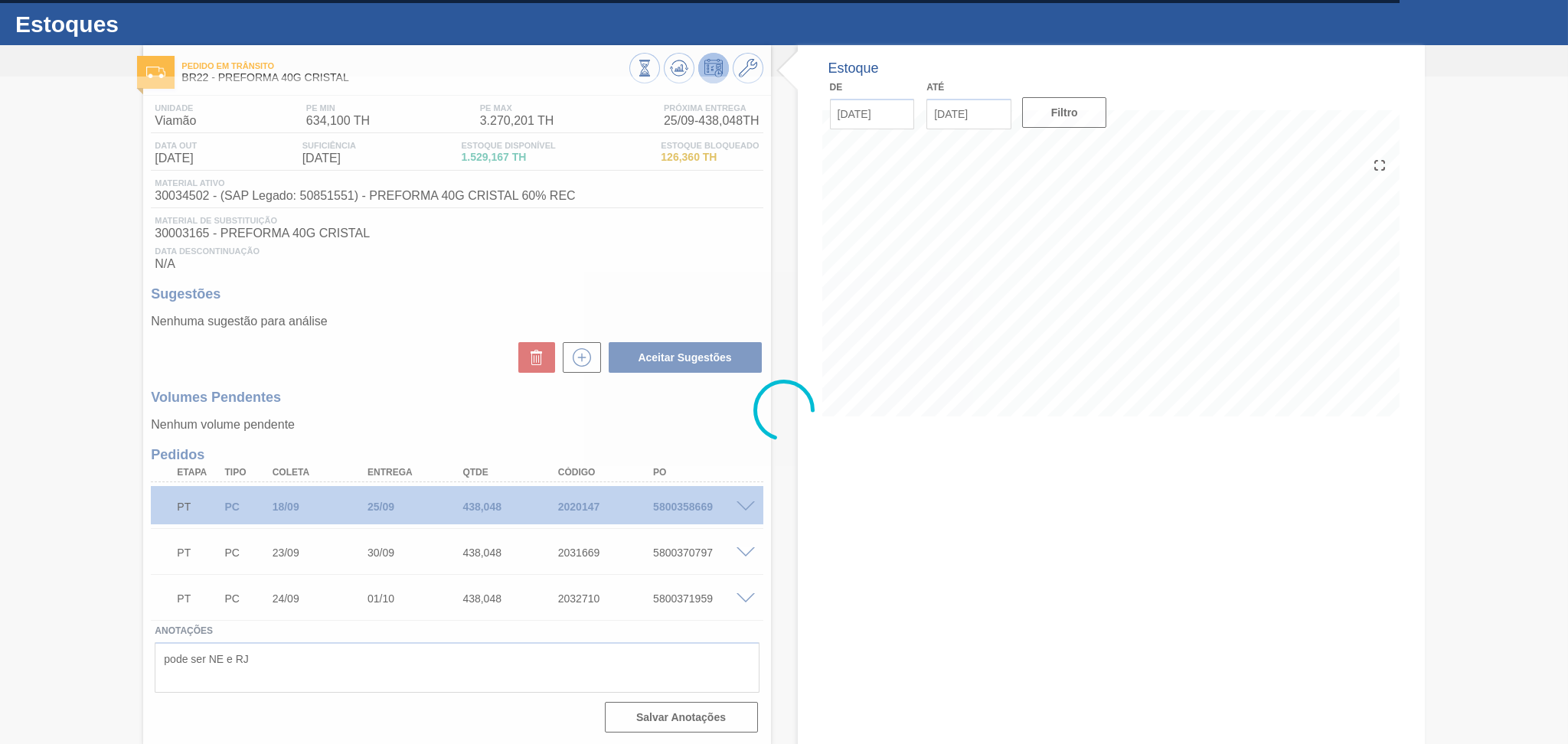
click at [879, 554] on div at bounding box center [784, 410] width 1568 height 668
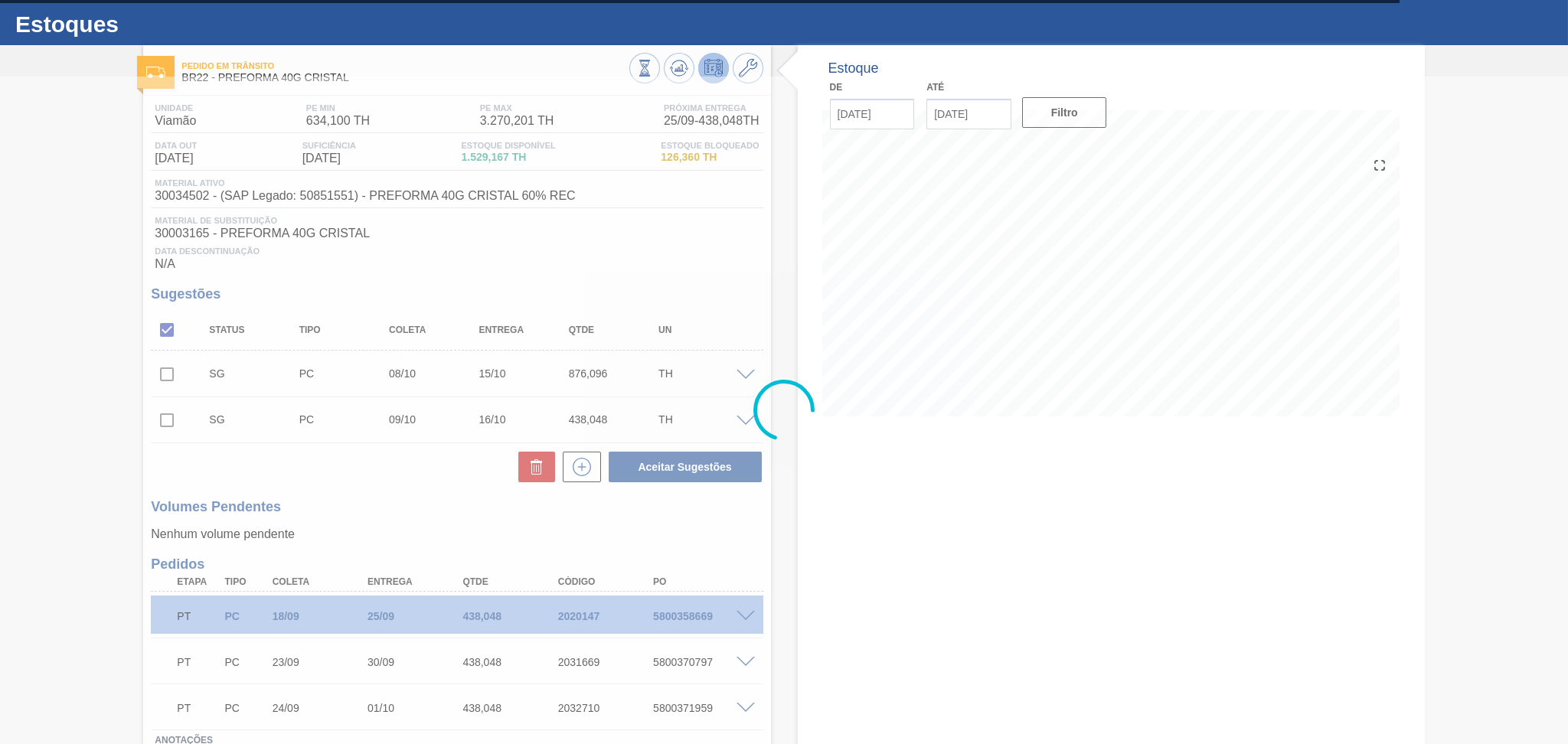
click at [879, 554] on div at bounding box center [784, 410] width 1568 height 668
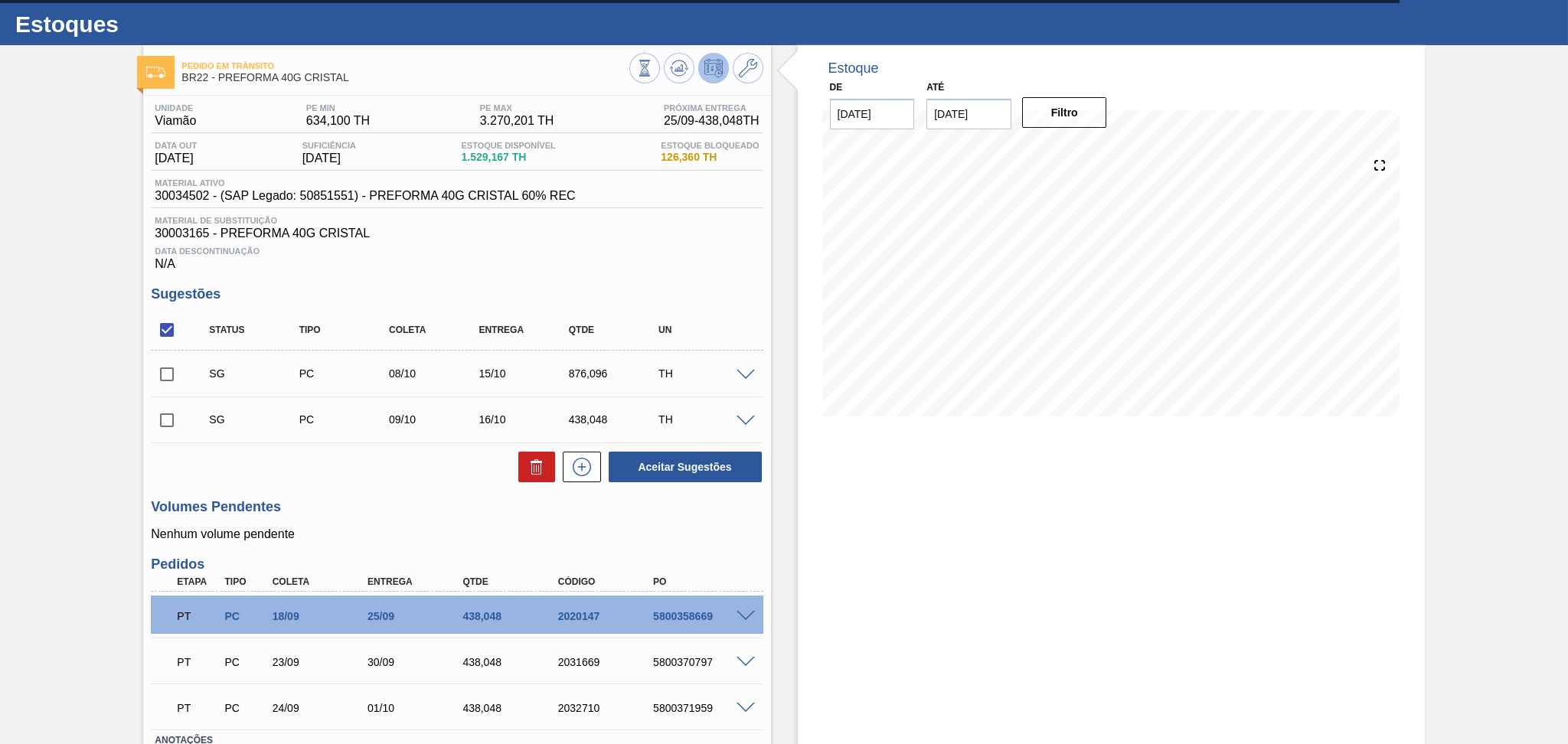
click at [893, 516] on div "Estoque De 24/09/2025 Até 30/11/2025 Filtro 18/10 Projeção de Estoque 1,407.455…" at bounding box center [1110, 450] width 627 height 810
click at [839, 583] on div "Estoque De 24/09/2025 Até 30/11/2025 Filtro 18/10 Projeção de Estoque 1,407.455…" at bounding box center [1110, 450] width 627 height 810
click at [802, 576] on div "Estoque De 24/09/2025 Até 30/11/2025 Filtro 17/10 Projeção de Estoque 1,407.455…" at bounding box center [1110, 450] width 627 height 810
click at [478, 272] on div "Unidade Viamão PE MIN 634,100 TH PE MAX 3.270,201 TH Próxima Entrega 25/09 - 43…" at bounding box center [456, 472] width 627 height 752
click at [372, 491] on div "Unidade Viamão PE MIN 634,100 TH PE MAX 3.270,201 TH Próxima Entrega 25/09 - 43…" at bounding box center [456, 472] width 627 height 752
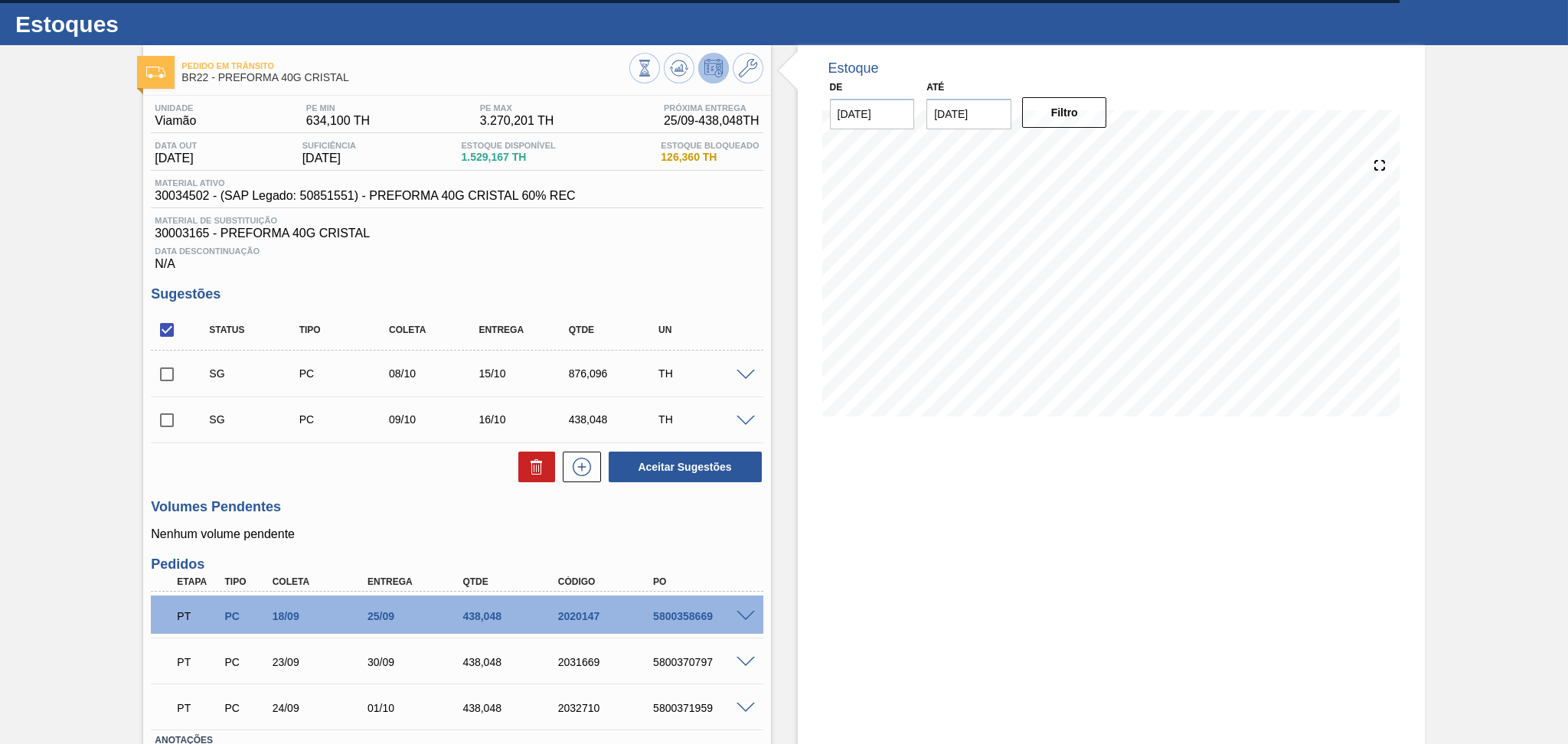
click at [178, 197] on span "30034502 - (SAP Legado: 50851551) - PREFORMA 40G CRISTAL 60% REC" at bounding box center [365, 196] width 420 height 14
click at [179, 197] on span "30034502 - (SAP Legado: 50851551) - PREFORMA 40G CRISTAL 60% REC" at bounding box center [365, 196] width 420 height 14
copy span "30034502"
click at [189, 236] on span "30003165 - PREFORMA 40G CRISTAL" at bounding box center [456, 234] width 604 height 14
click at [190, 236] on span "30003165 - PREFORMA 40G CRISTAL" at bounding box center [456, 234] width 604 height 14
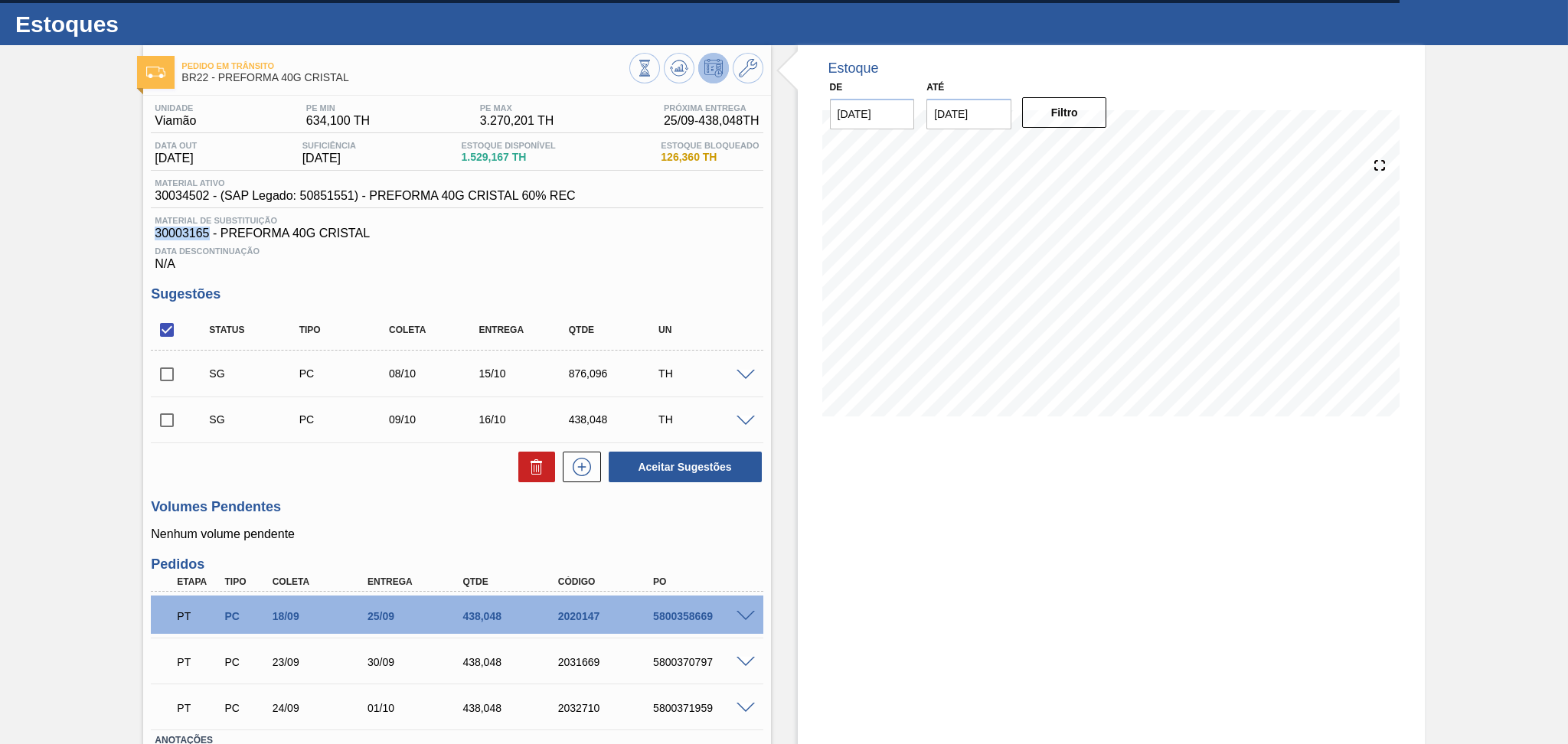
copy span "30003165"
click at [441, 506] on h3 "Volumes Pendentes" at bounding box center [457, 507] width 612 height 16
click at [502, 521] on div "Volumes Pendentes Nenhum volume pendente" at bounding box center [457, 520] width 612 height 42
click at [488, 159] on span "1.529,167 TH" at bounding box center [508, 157] width 94 height 12
click at [489, 159] on span "1.529,167 TH" at bounding box center [508, 157] width 94 height 12
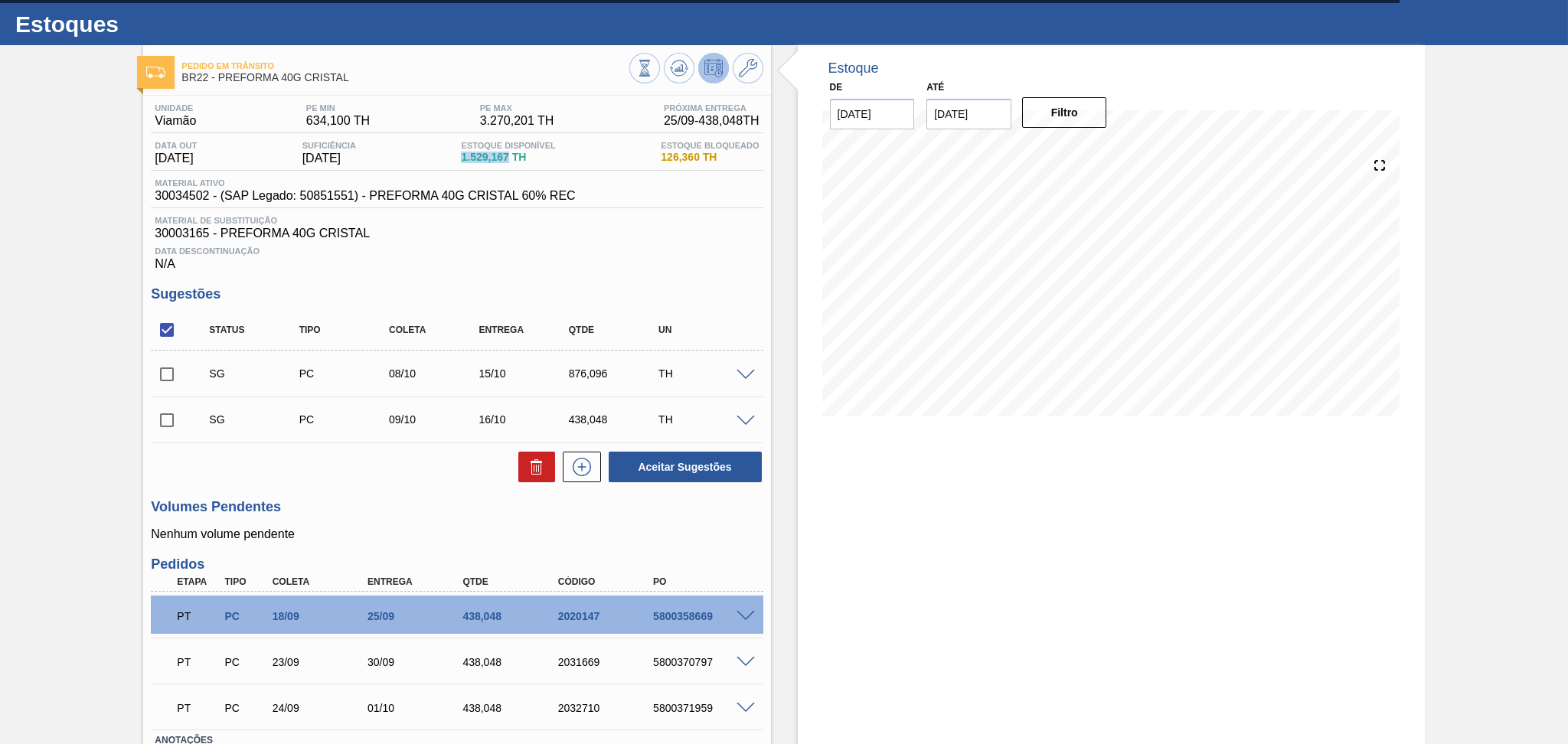
copy span "1.529,167"
click at [467, 611] on div "438,048" at bounding box center [512, 616] width 107 height 12
copy div "438,048"
click at [915, 632] on div "Estoque De 24/09/2025 Até 30/11/2025 Filtro 03/11 Projeção de Estoque 968.831 N…" at bounding box center [1110, 450] width 627 height 810
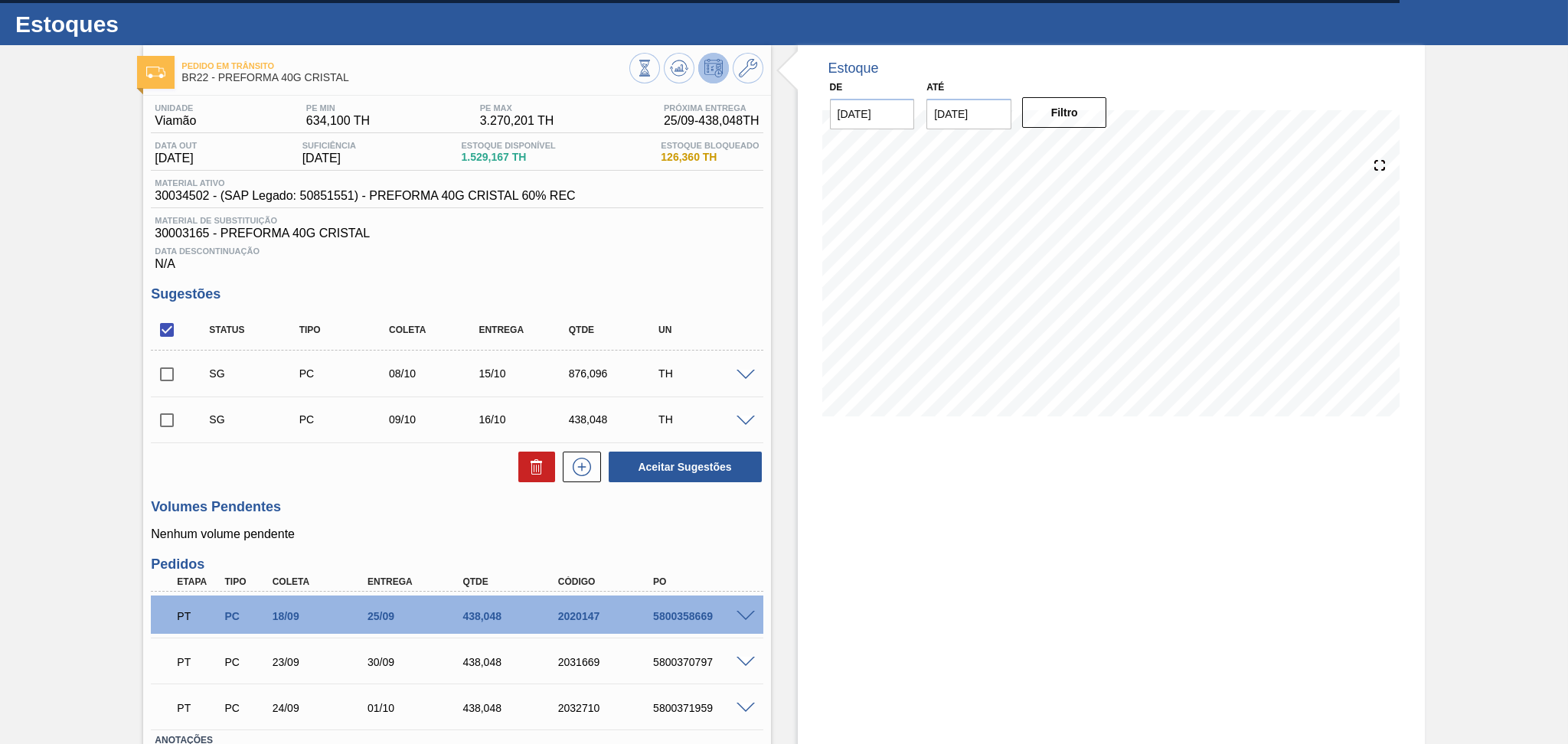
click at [371, 522] on div "Volumes Pendentes Nenhum volume pendente" at bounding box center [457, 520] width 612 height 42
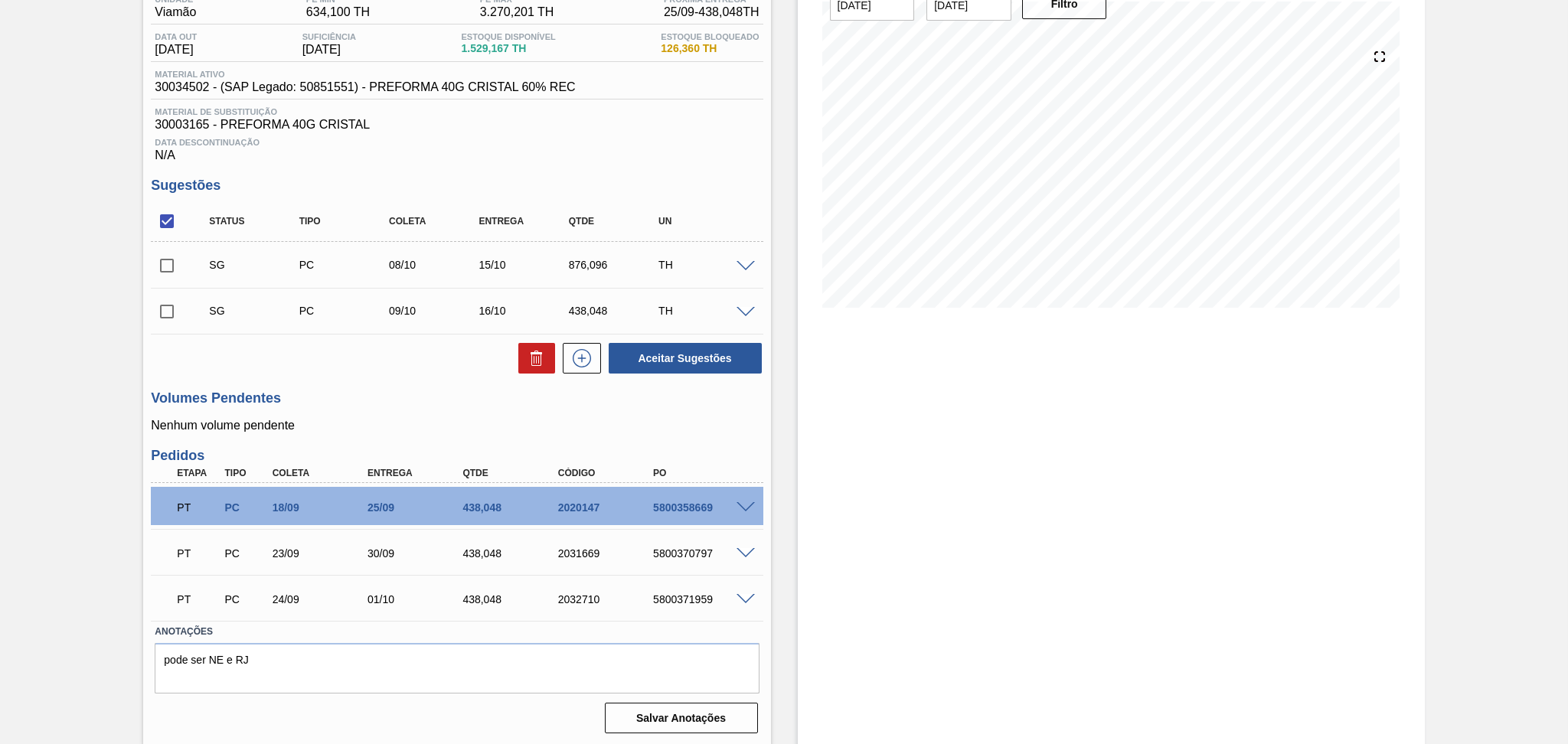
scroll to position [141, 0]
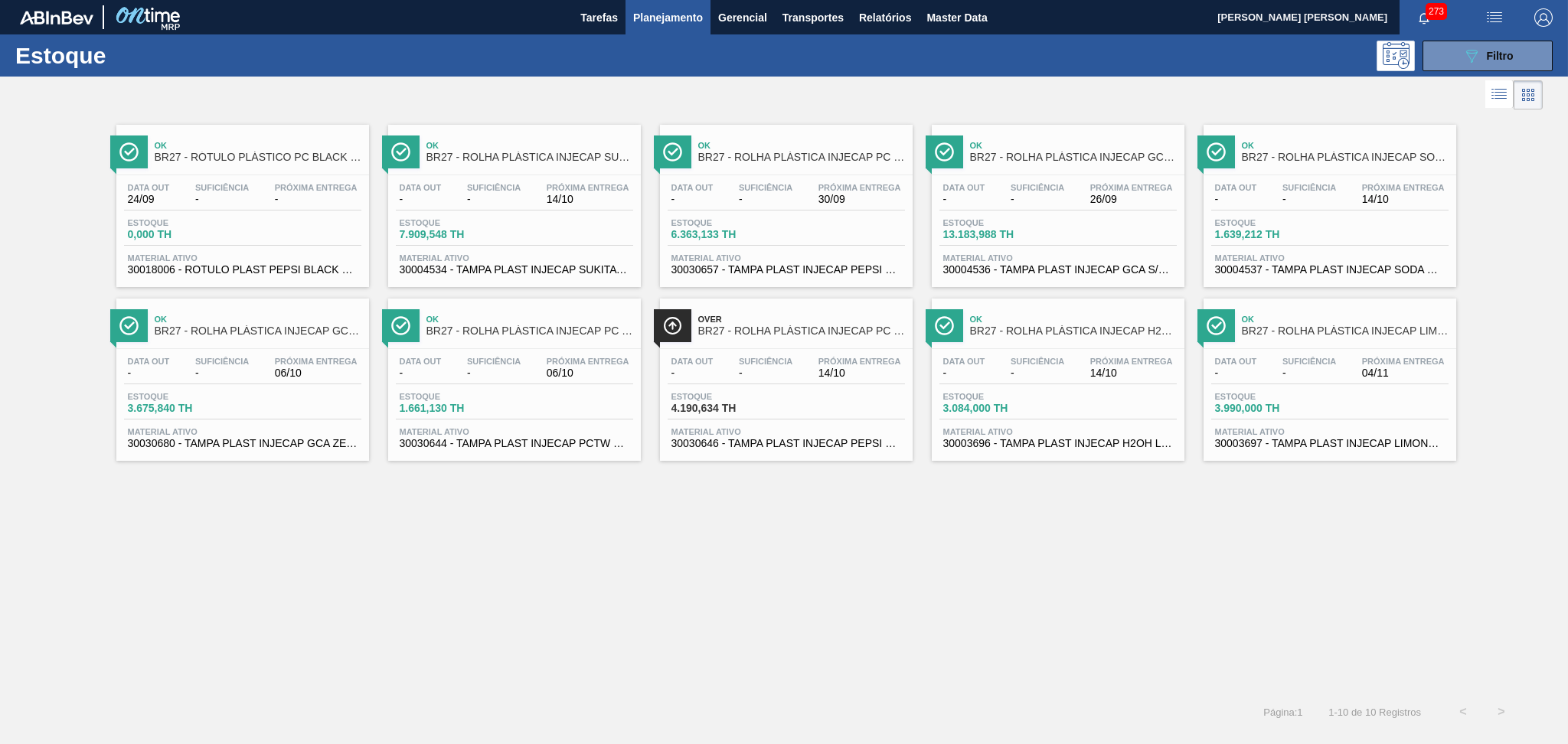
drag, startPoint x: 0, startPoint y: 0, endPoint x: 1061, endPoint y: 667, distance: 1253.2
click at [1058, 667] on div "Ok BR27 - RÓTULO PLÁSTICO PC BLACK 2PACK1L H Data out 24/09 Suficiência - Próxi…" at bounding box center [784, 403] width 1568 height 579
click at [598, 550] on div "Ok BR27 - RÓTULO PLÁSTICO PC BLACK 2PACK1L H Data out 24/09 Suficiência - Próxi…" at bounding box center [784, 403] width 1568 height 579
click at [1472, 55] on icon "089F7B8B-B2A5-4AFE-B5C0-19BA573D28AC" at bounding box center [1471, 56] width 19 height 19
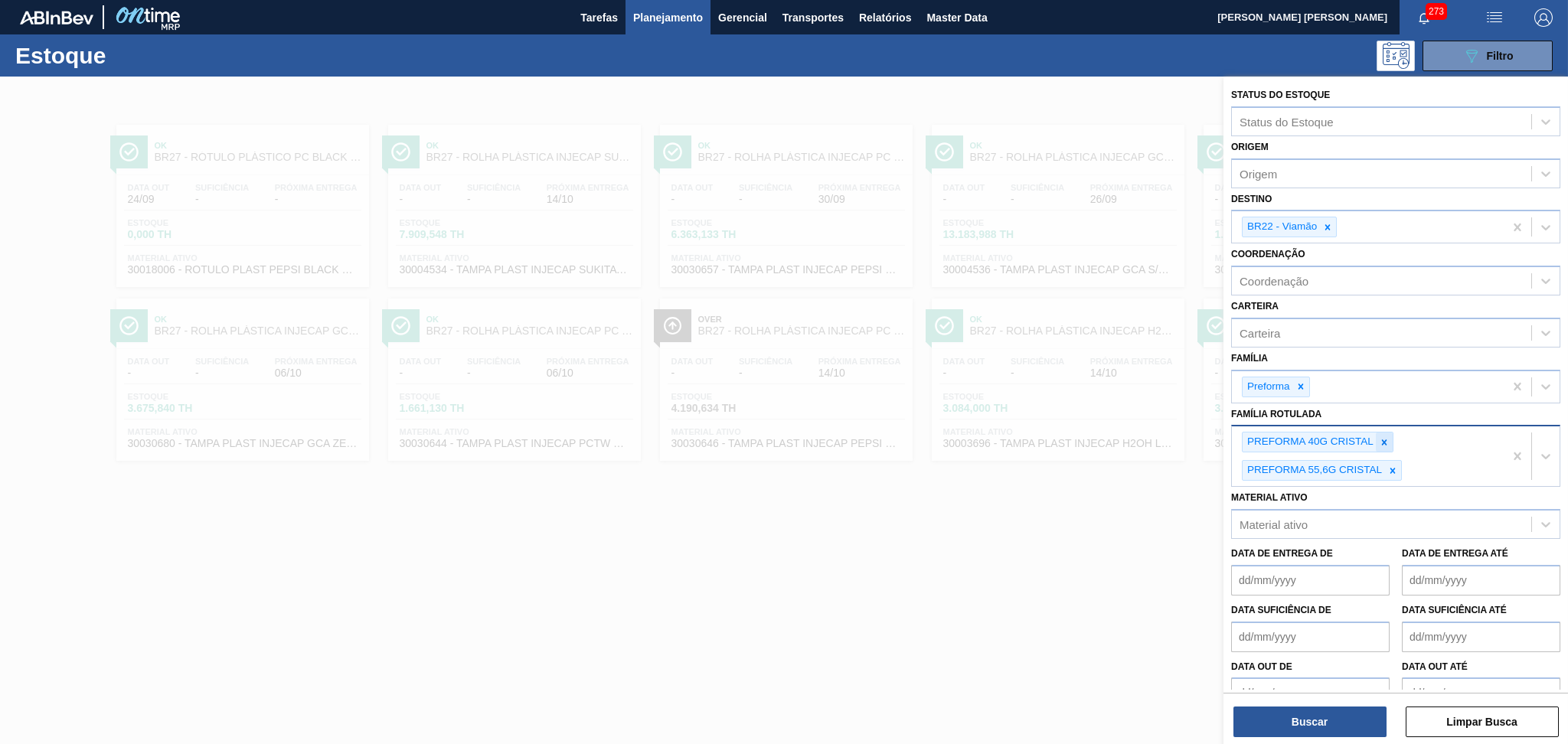
click at [1385, 437] on icon at bounding box center [1384, 442] width 11 height 11
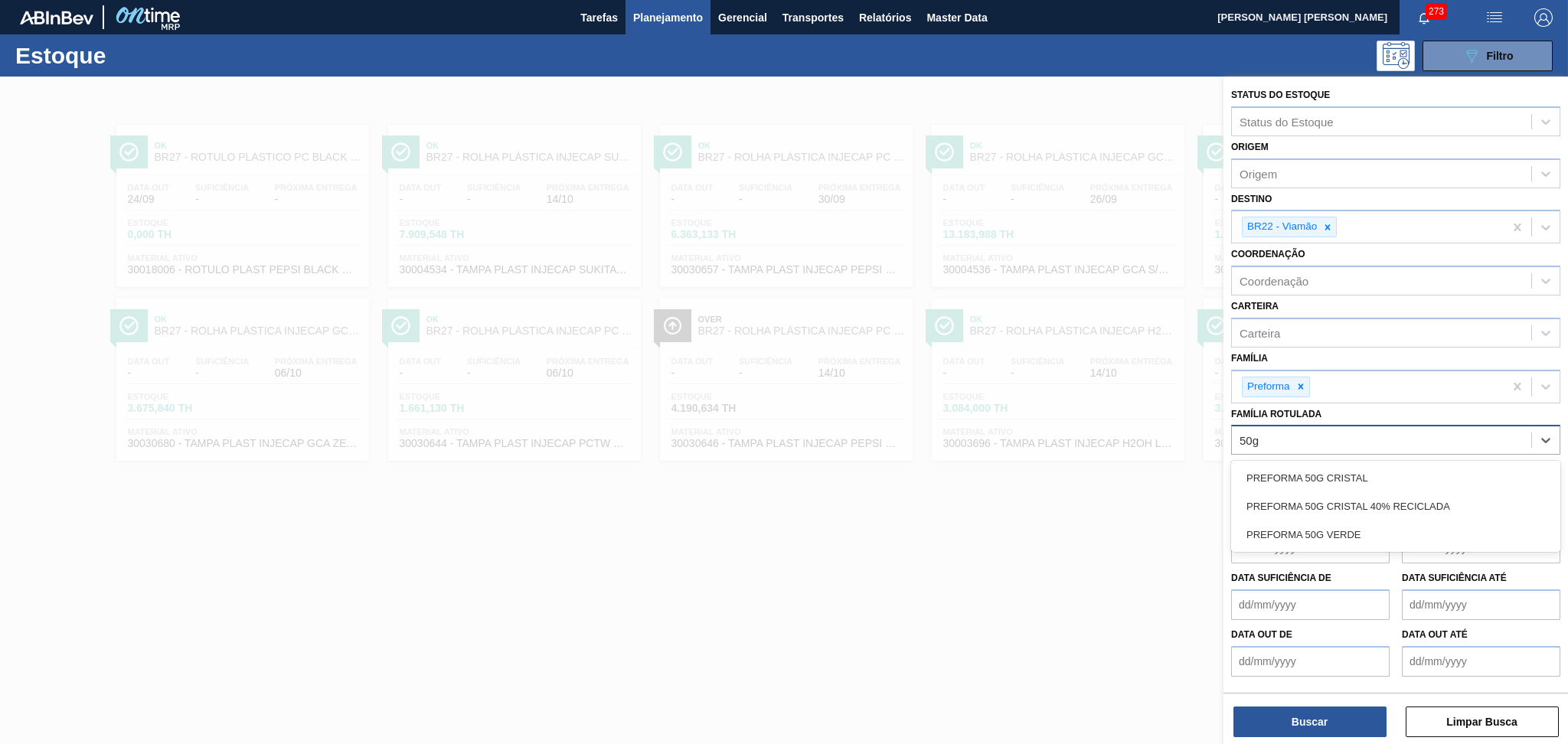
type Rotulada "50g"
click at [1342, 529] on div "PREFORMA 50G VERDE" at bounding box center [1395, 535] width 329 height 28
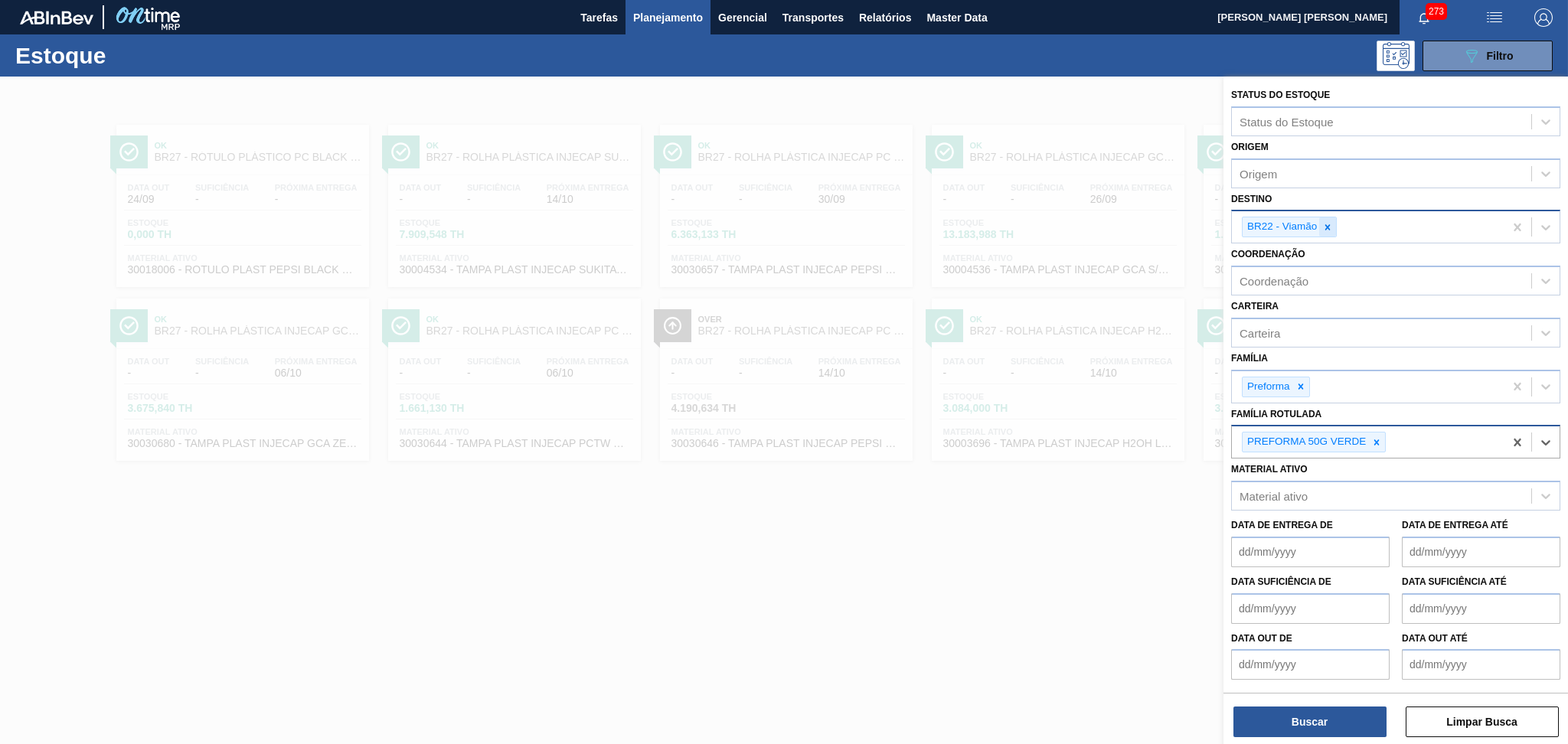
click at [1330, 224] on icon at bounding box center [1328, 227] width 11 height 11
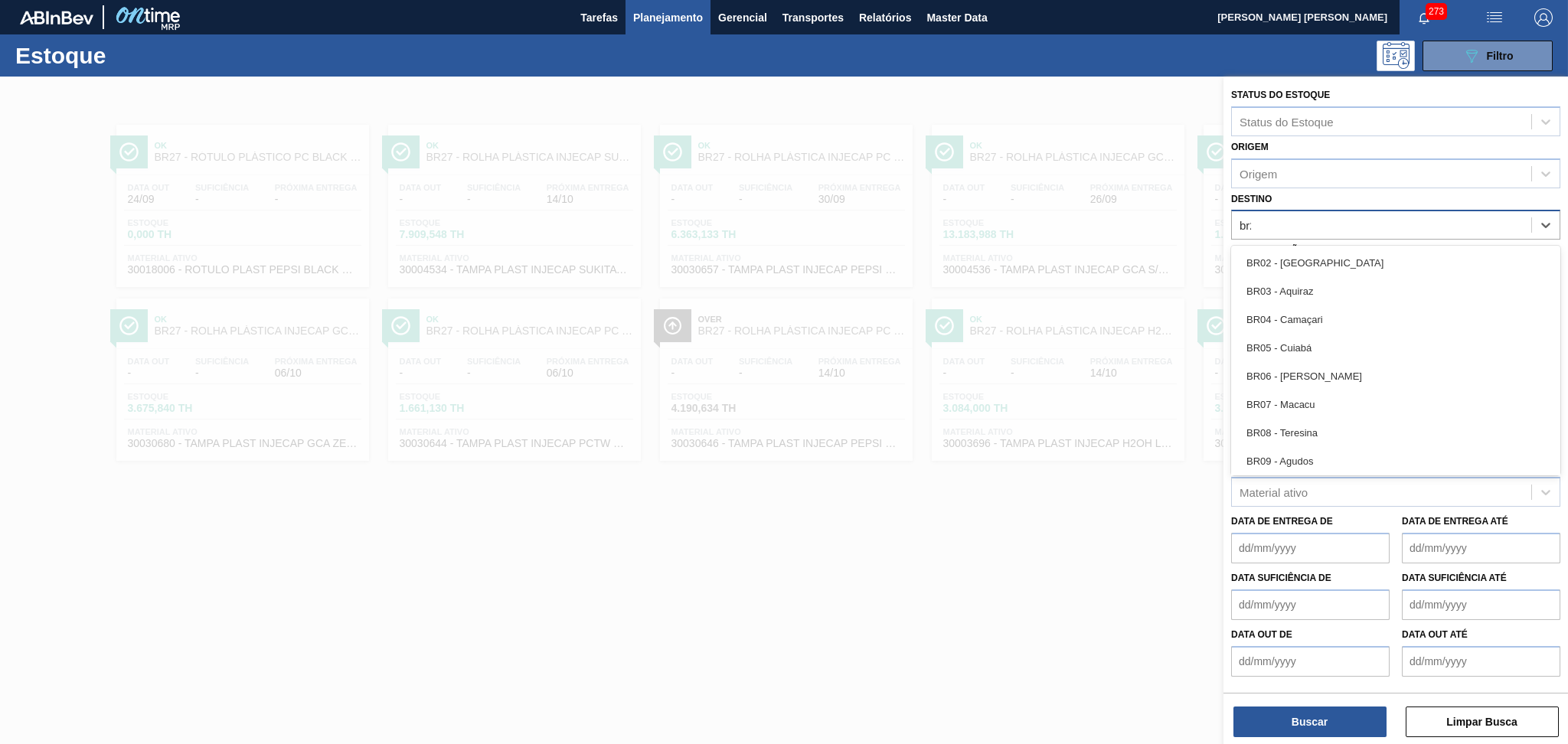
type input "br20"
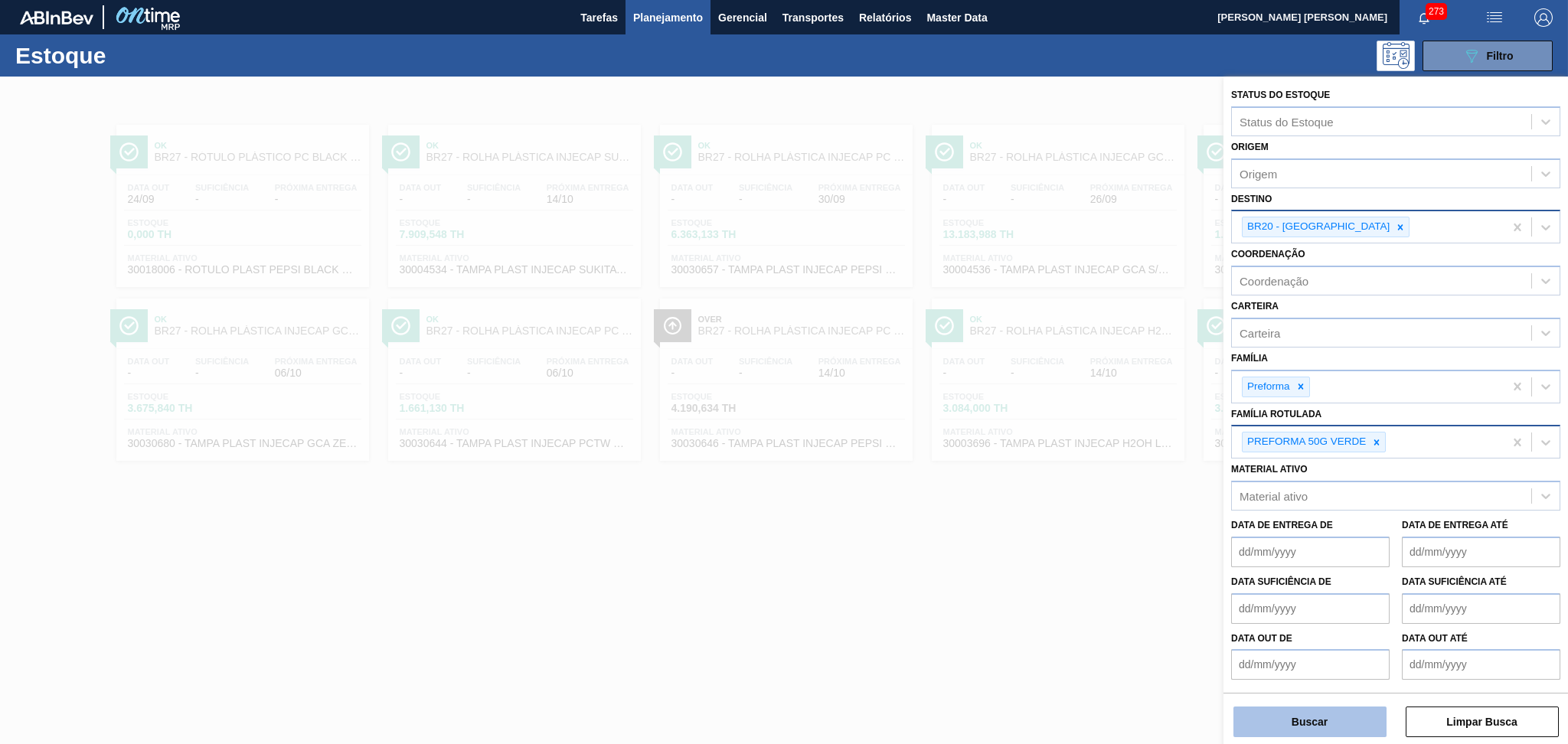
click at [1325, 727] on button "Buscar" at bounding box center [1310, 722] width 153 height 31
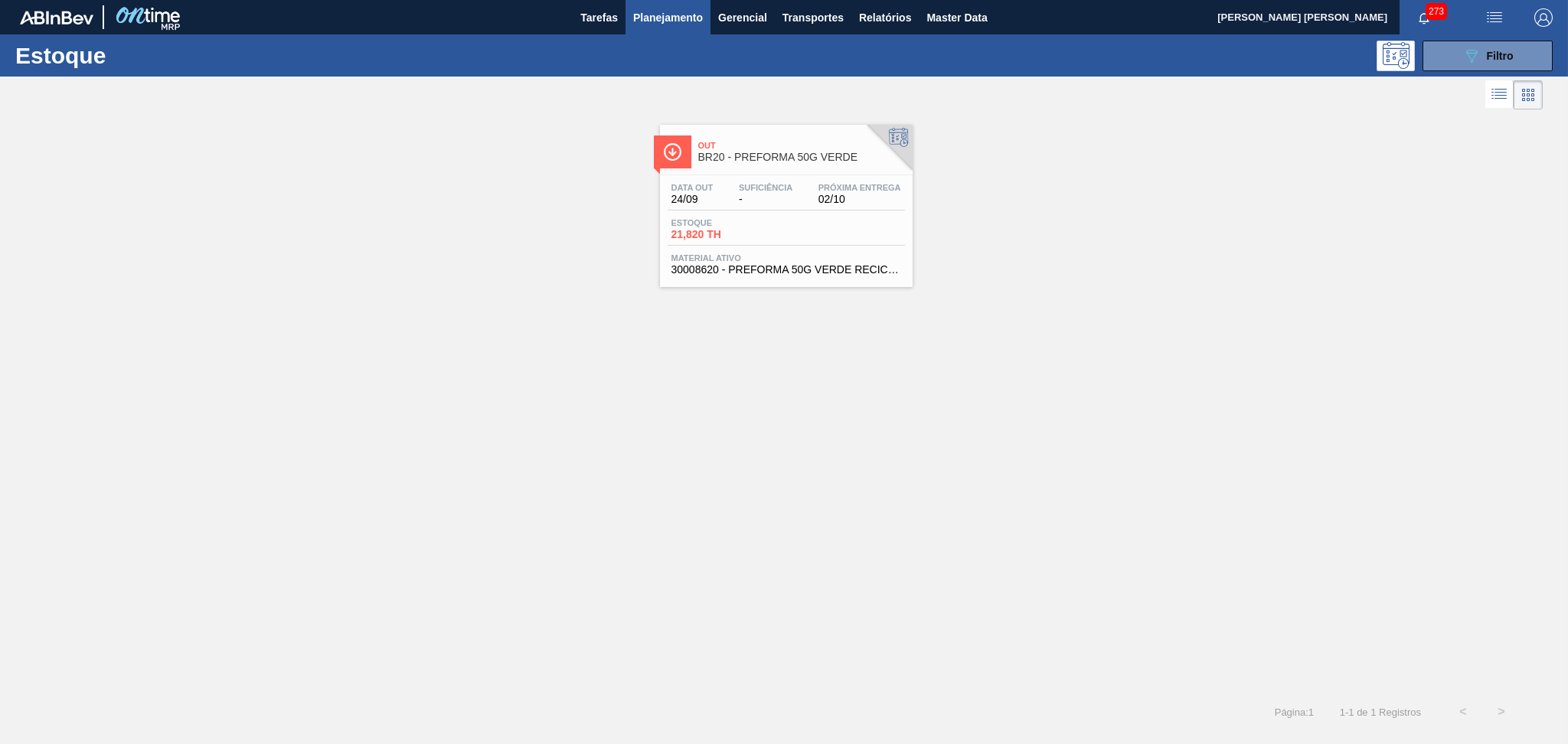
click at [773, 186] on span "Suficiência" at bounding box center [765, 187] width 53 height 9
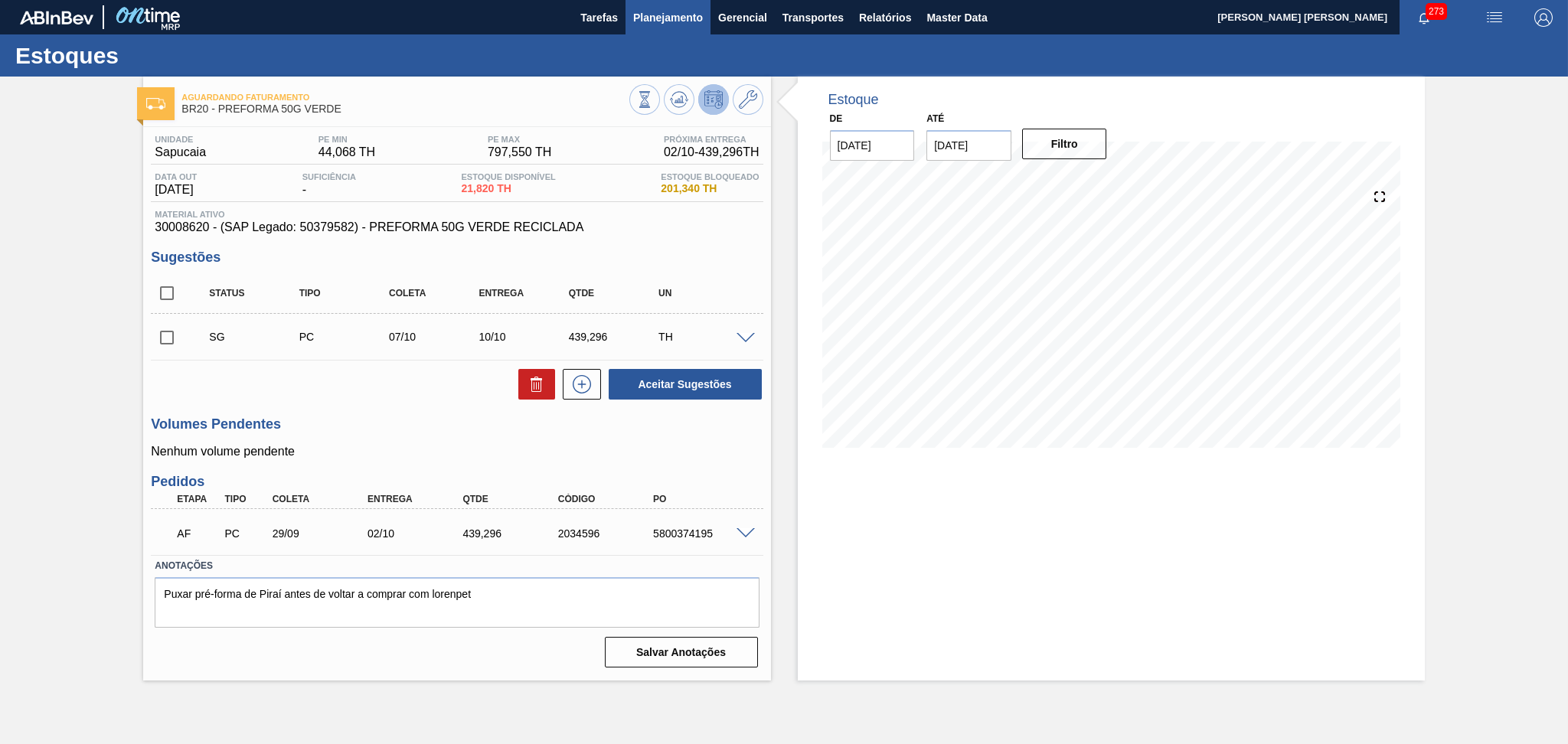
click at [668, 20] on span "Planejamento" at bounding box center [668, 17] width 70 height 19
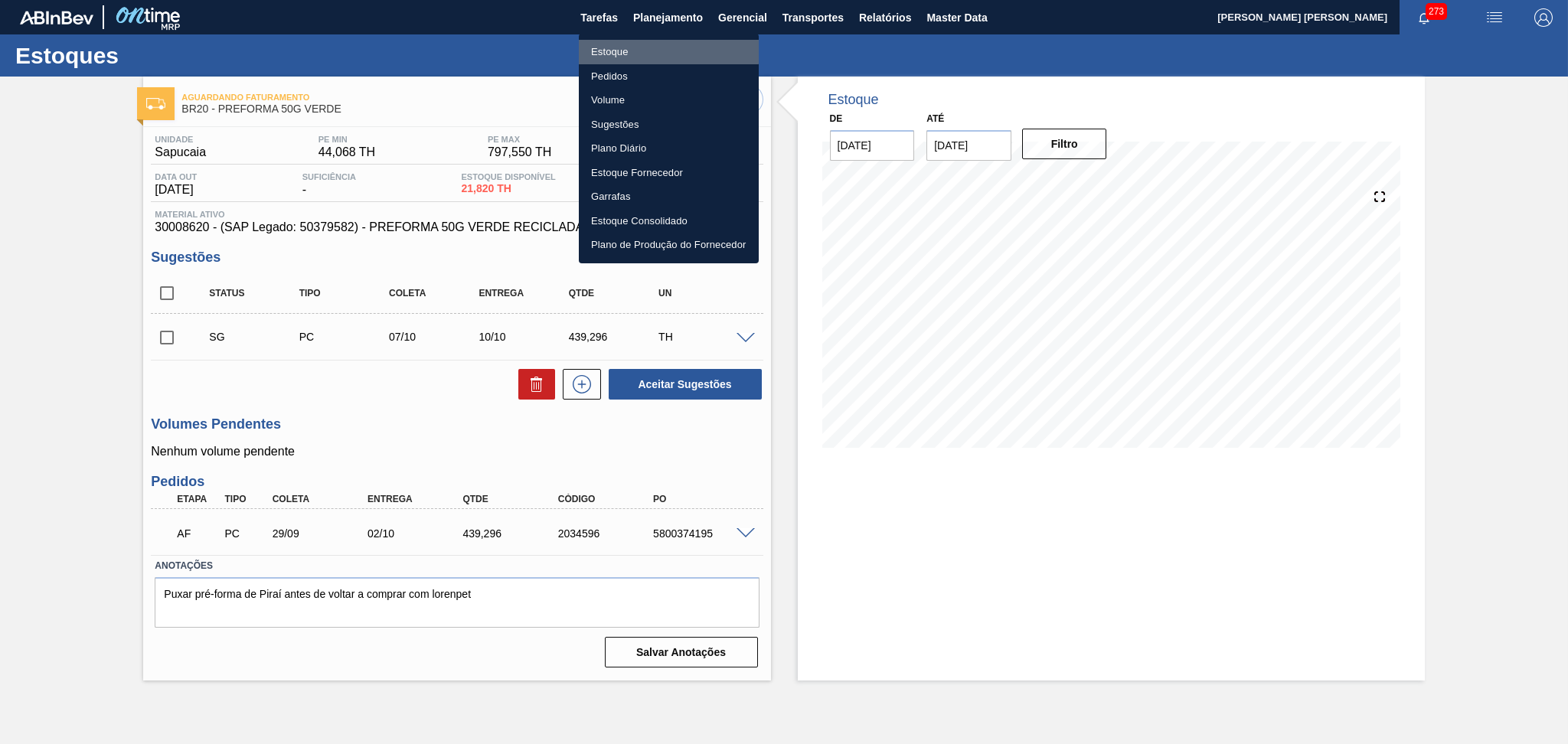
click at [618, 48] on li "Estoque" at bounding box center [669, 52] width 180 height 25
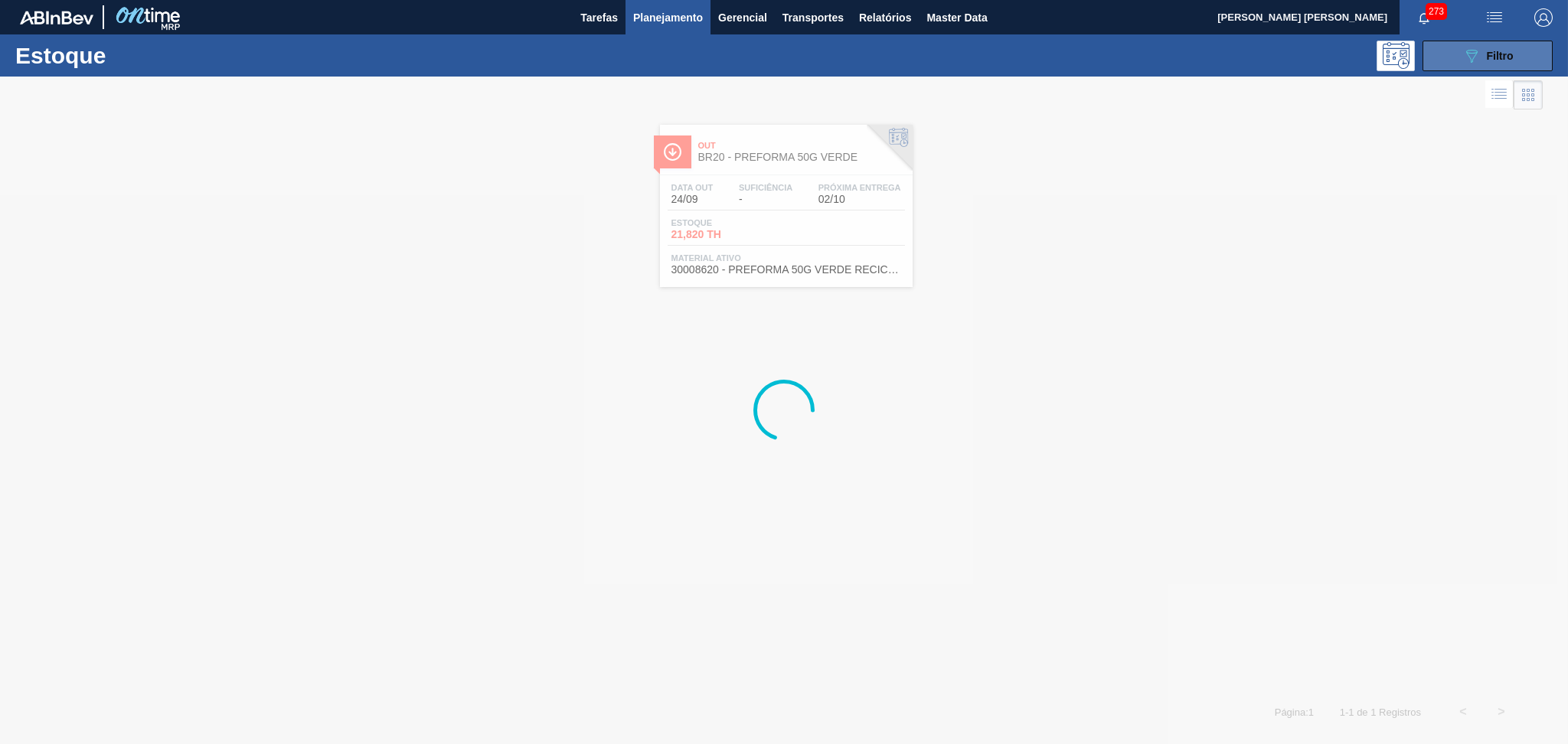
click at [1460, 65] on button "089F7B8B-B2A5-4AFE-B5C0-19BA573D28AC Filtro" at bounding box center [1487, 56] width 130 height 31
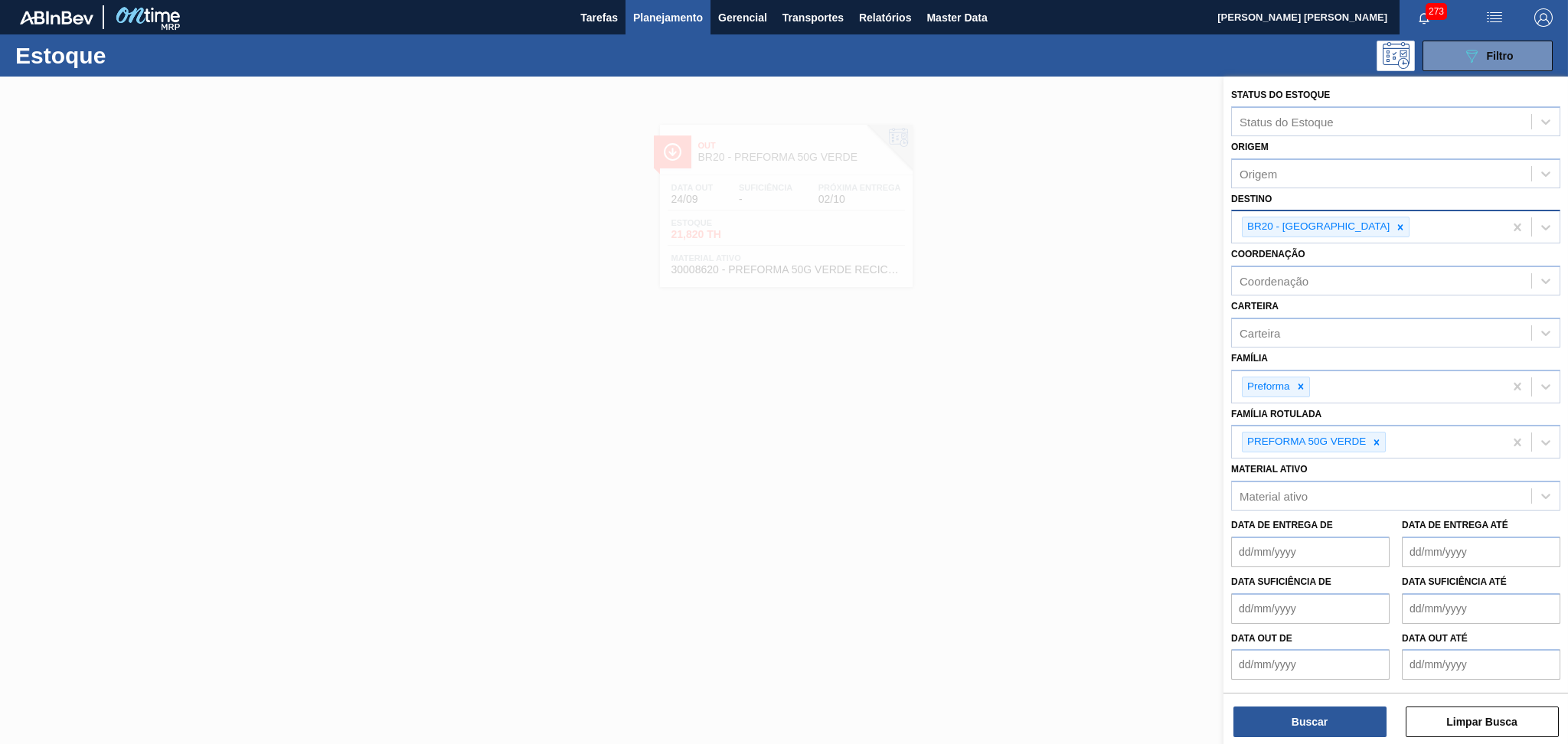
click at [1395, 227] on icon at bounding box center [1400, 227] width 11 height 11
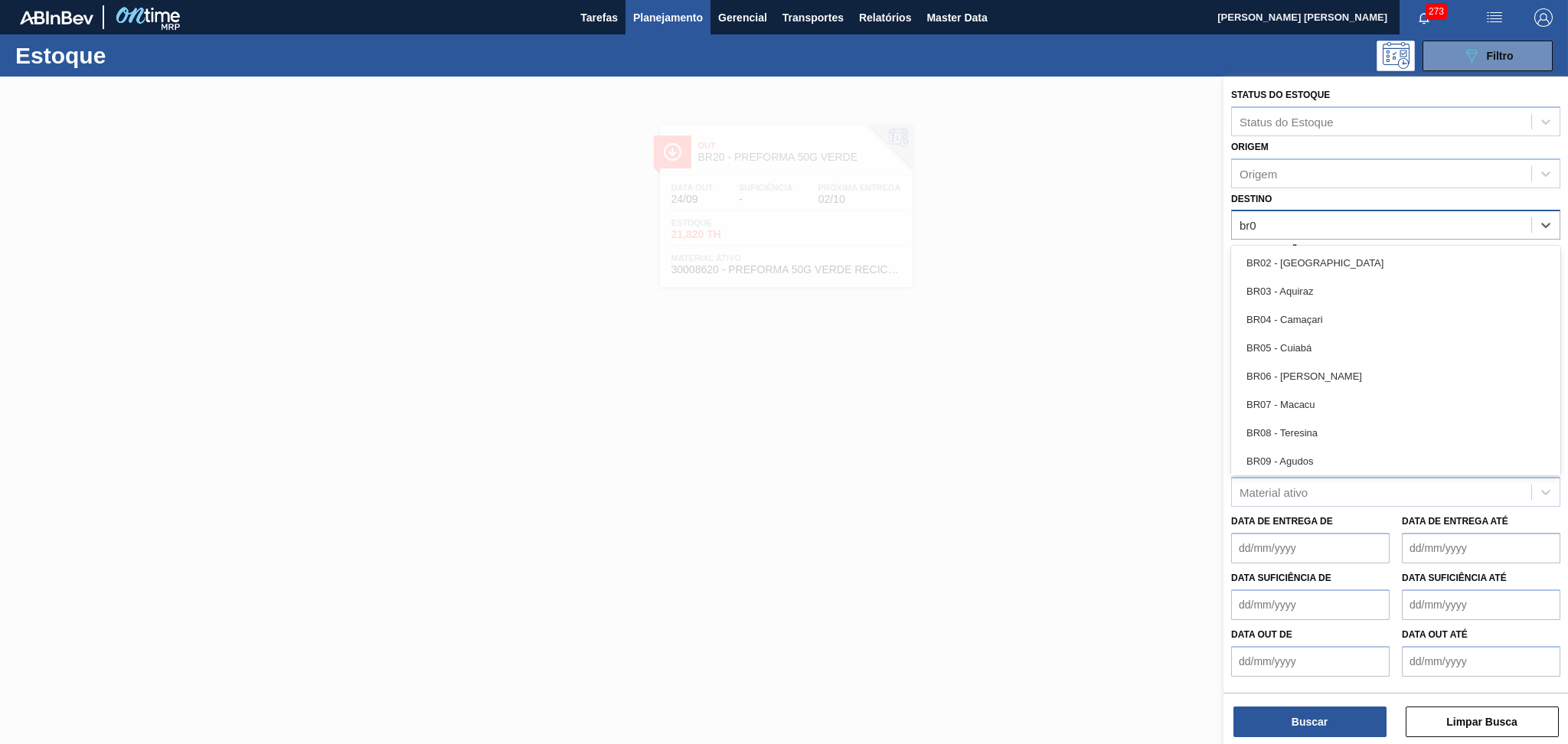
type input "br03"
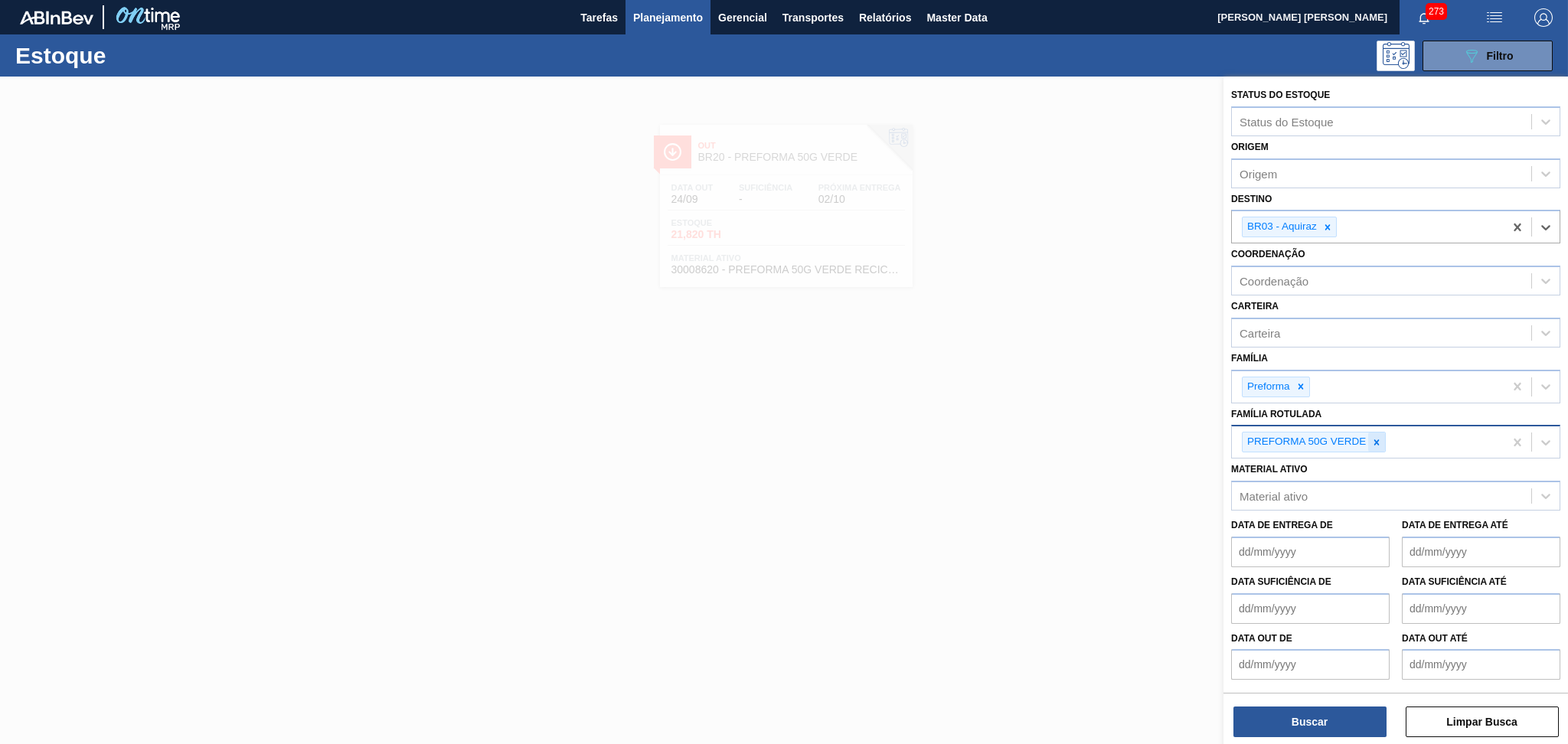
click at [1372, 437] on icon at bounding box center [1376, 442] width 11 height 11
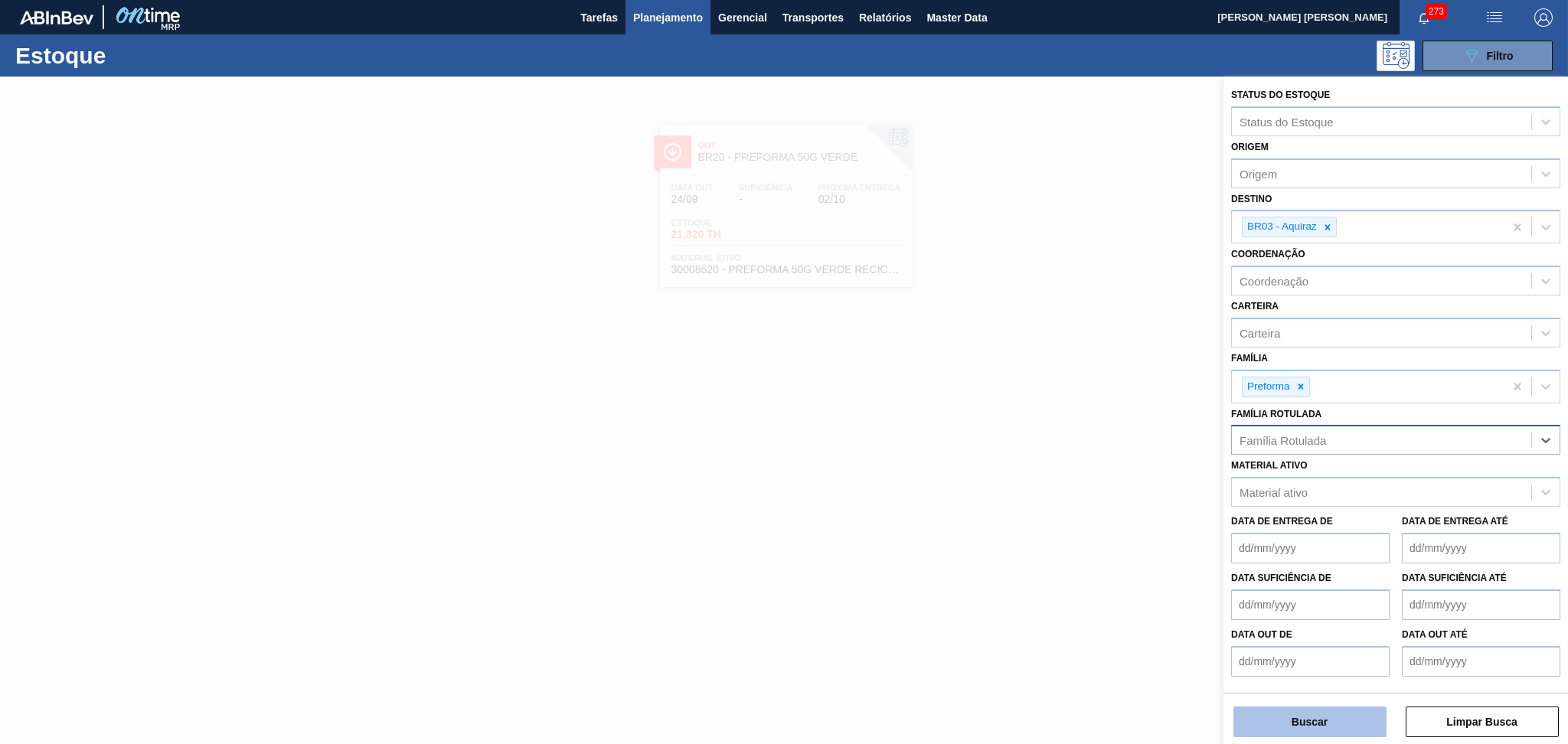
click at [1288, 710] on button "Buscar" at bounding box center [1310, 722] width 153 height 31
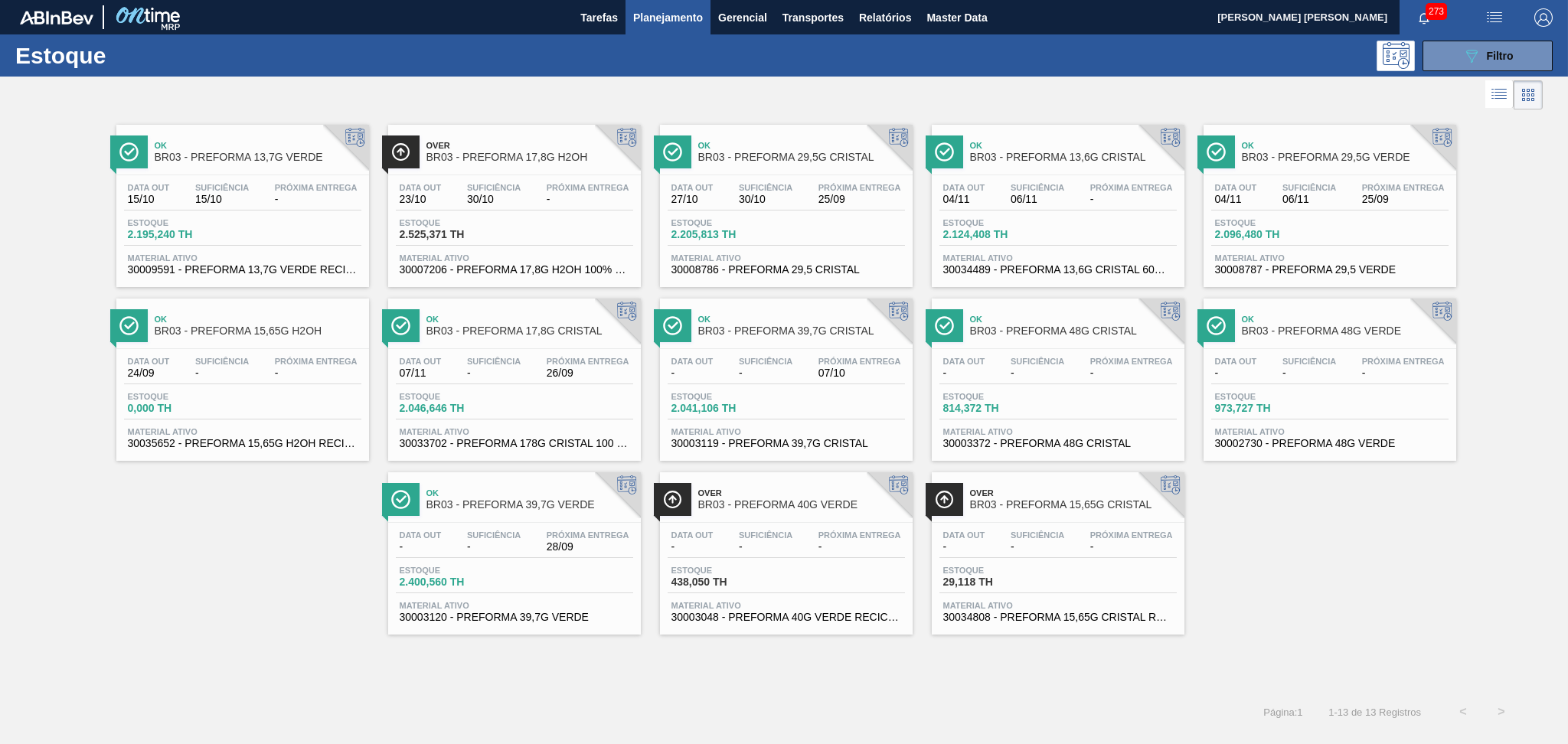
click at [181, 630] on div "Ok BR03 - PREFORMA 13,7G VERDE Data out 15/10 Suficiência 15/10 Próxima Entrega…" at bounding box center [784, 374] width 1568 height 521
click at [1231, 411] on span "973,727 TH" at bounding box center [1268, 408] width 107 height 12
click at [1015, 416] on div "Estoque 814,372 TH" at bounding box center [1058, 405] width 238 height 27
click at [848, 417] on div "Estoque 2.041,106 TH" at bounding box center [787, 405] width 238 height 27
click at [1079, 193] on div "Data out 04/11 Suficiência 06/11 Próxima Entrega -" at bounding box center [1058, 196] width 238 height 27
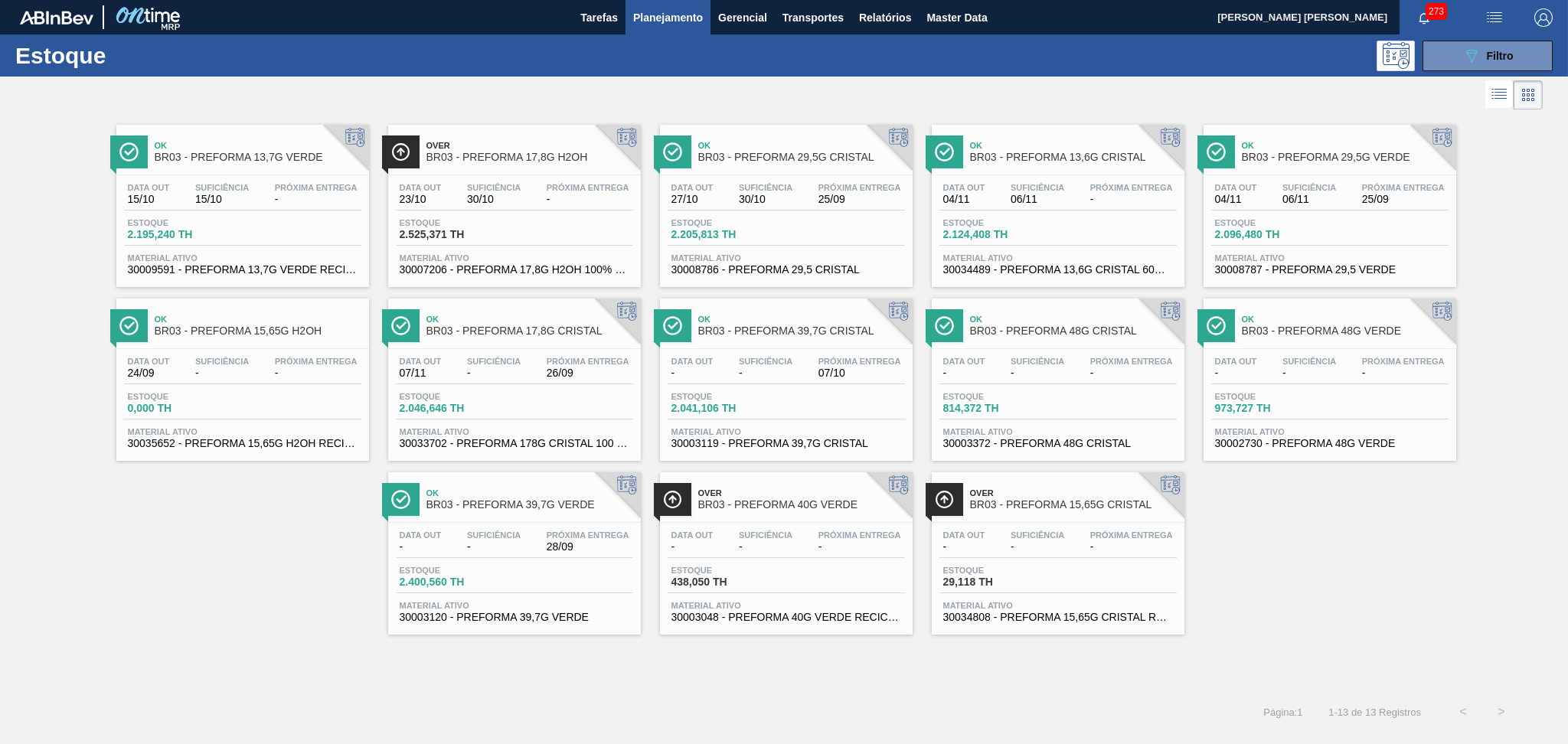
click at [240, 526] on div "Ok BR03 - PREFORMA 13,7G VERDE Data out 15/10 Suficiência 15/10 Próxima Entrega…" at bounding box center [784, 374] width 1568 height 521
click at [804, 372] on div "Data out - Suficiência - Próxima Entrega 07/10" at bounding box center [787, 370] width 238 height 27
click at [524, 566] on div "Estoque 2.400,560 TH" at bounding box center [514, 579] width 238 height 27
click at [1330, 362] on span "Suficiência" at bounding box center [1309, 361] width 53 height 9
click at [1284, 204] on span "06/11" at bounding box center [1309, 199] width 53 height 12
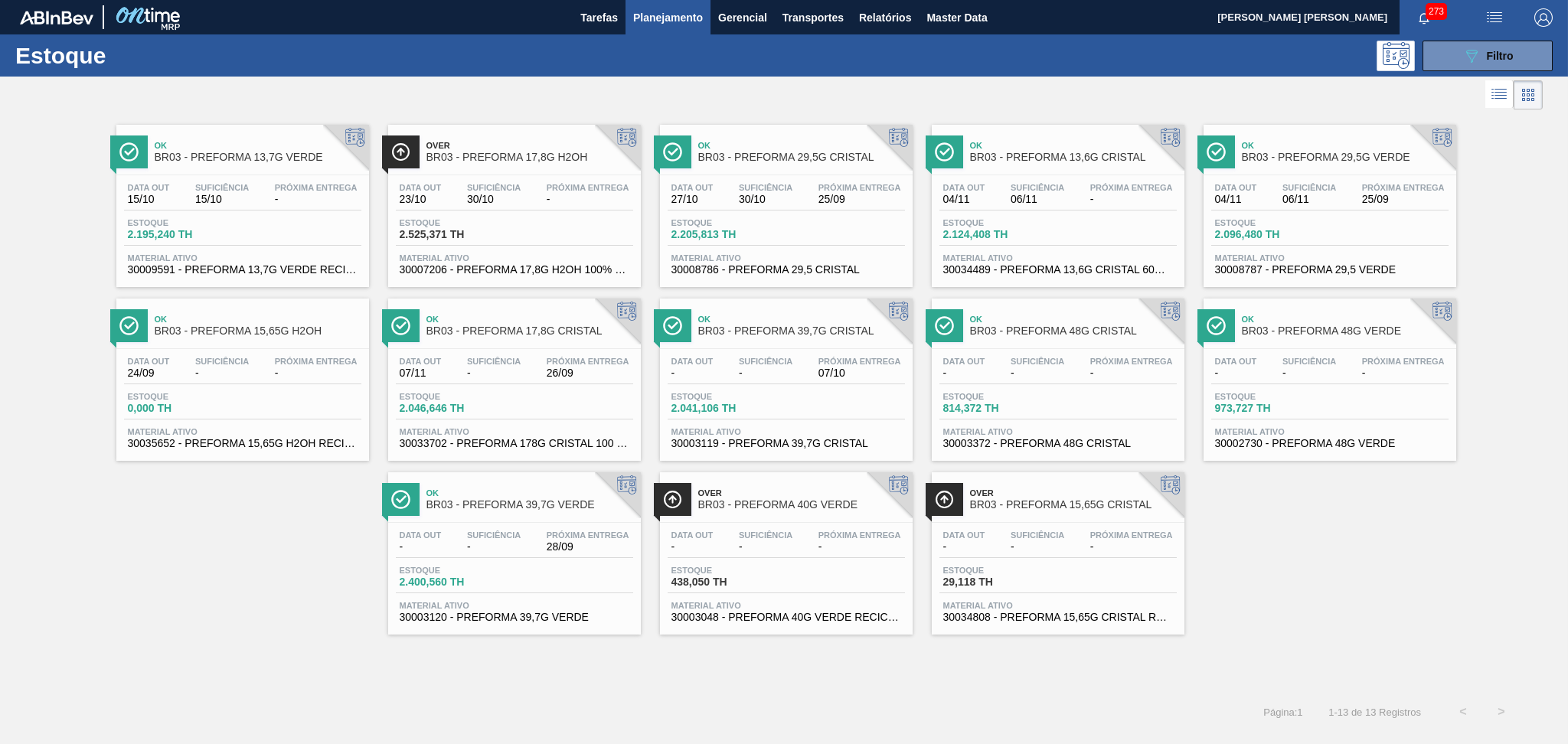
click at [1284, 200] on span "06/11" at bounding box center [1309, 199] width 53 height 12
click at [1318, 383] on div "Data out - Suficiência - Próxima Entrega -" at bounding box center [1330, 370] width 238 height 27
click at [1083, 406] on div "Estoque 814,372 TH" at bounding box center [1058, 405] width 238 height 27
click at [1461, 59] on button "089F7B8B-B2A5-4AFE-B5C0-19BA573D28AC Filtro" at bounding box center [1487, 56] width 130 height 31
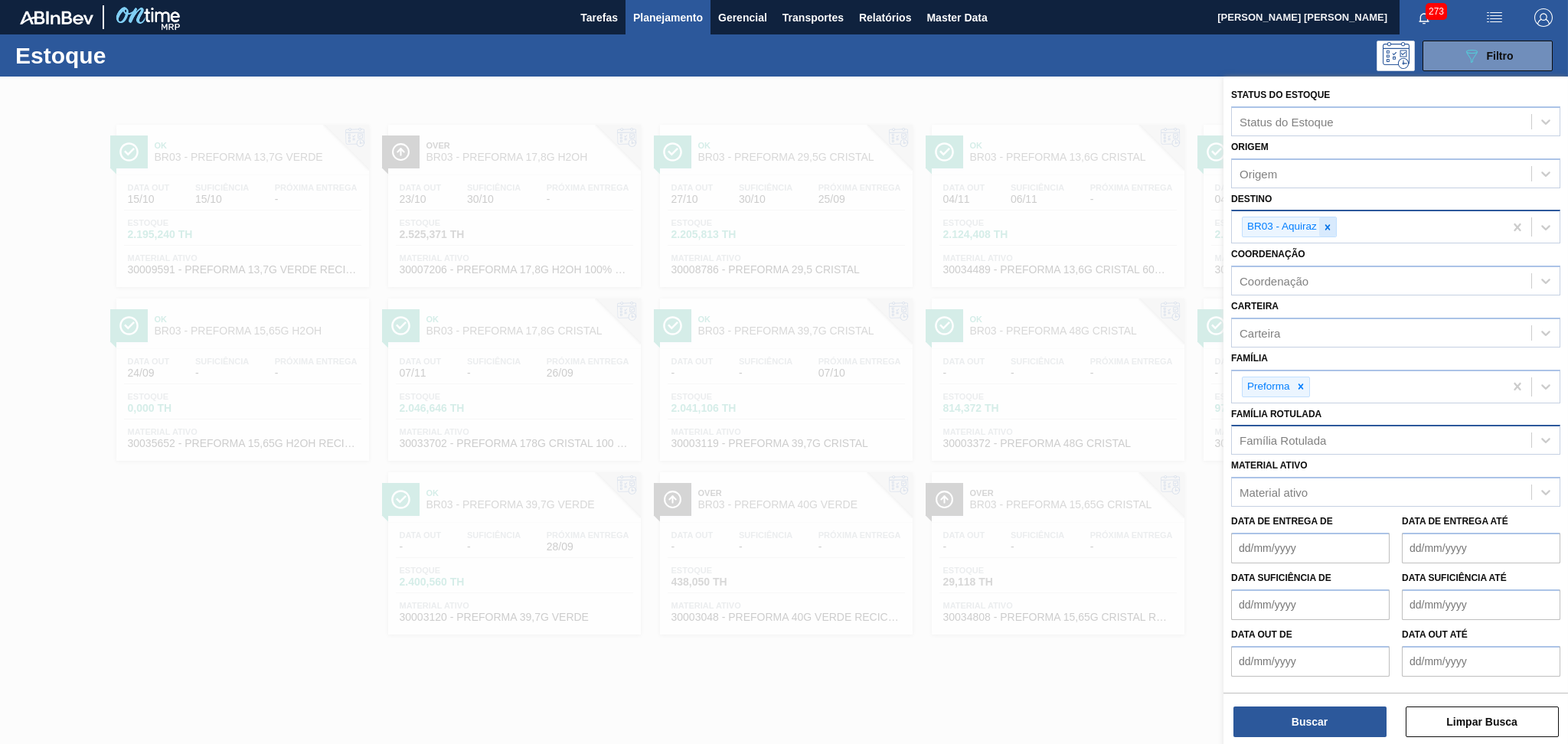
click at [1328, 223] on icon at bounding box center [1328, 227] width 11 height 11
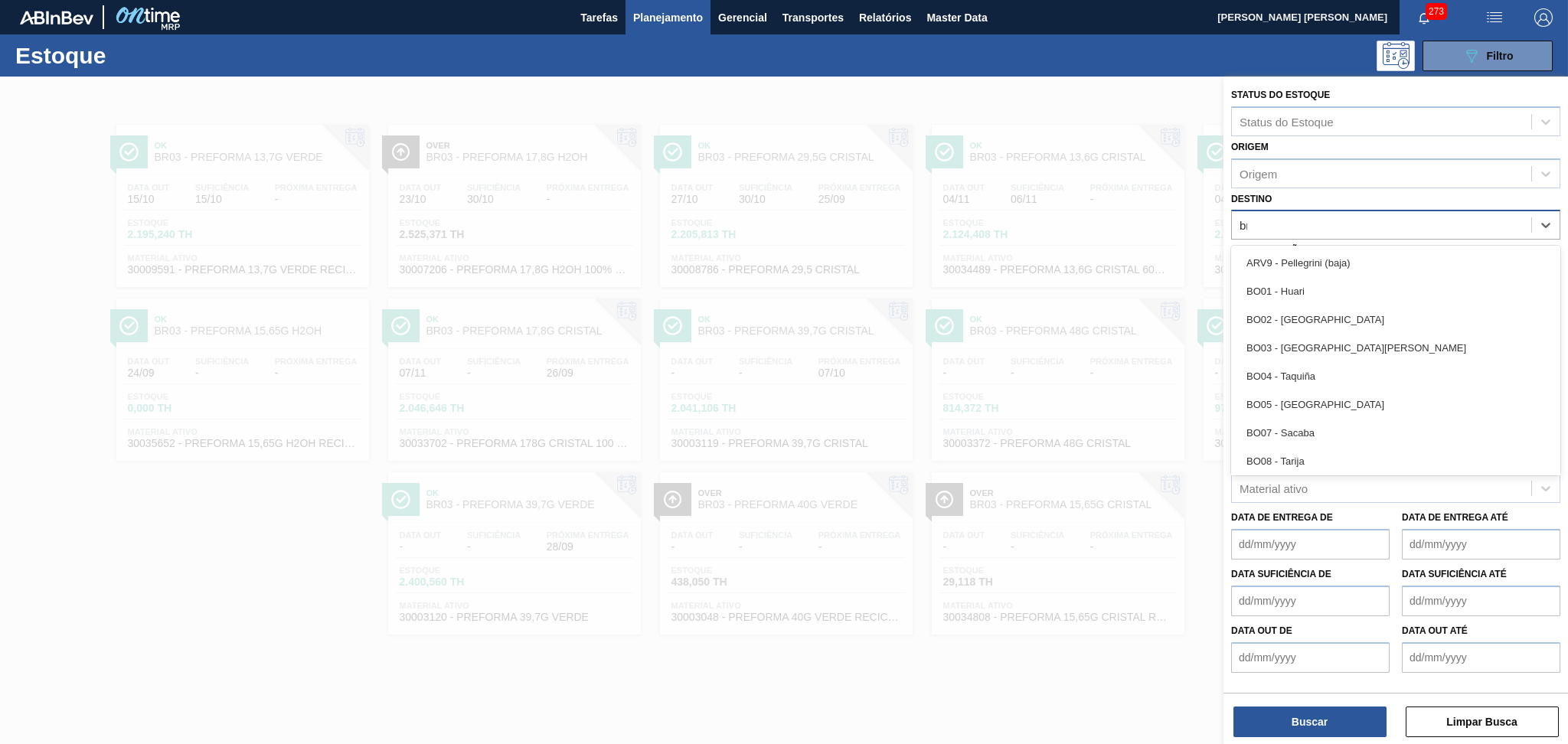
type input "br04"
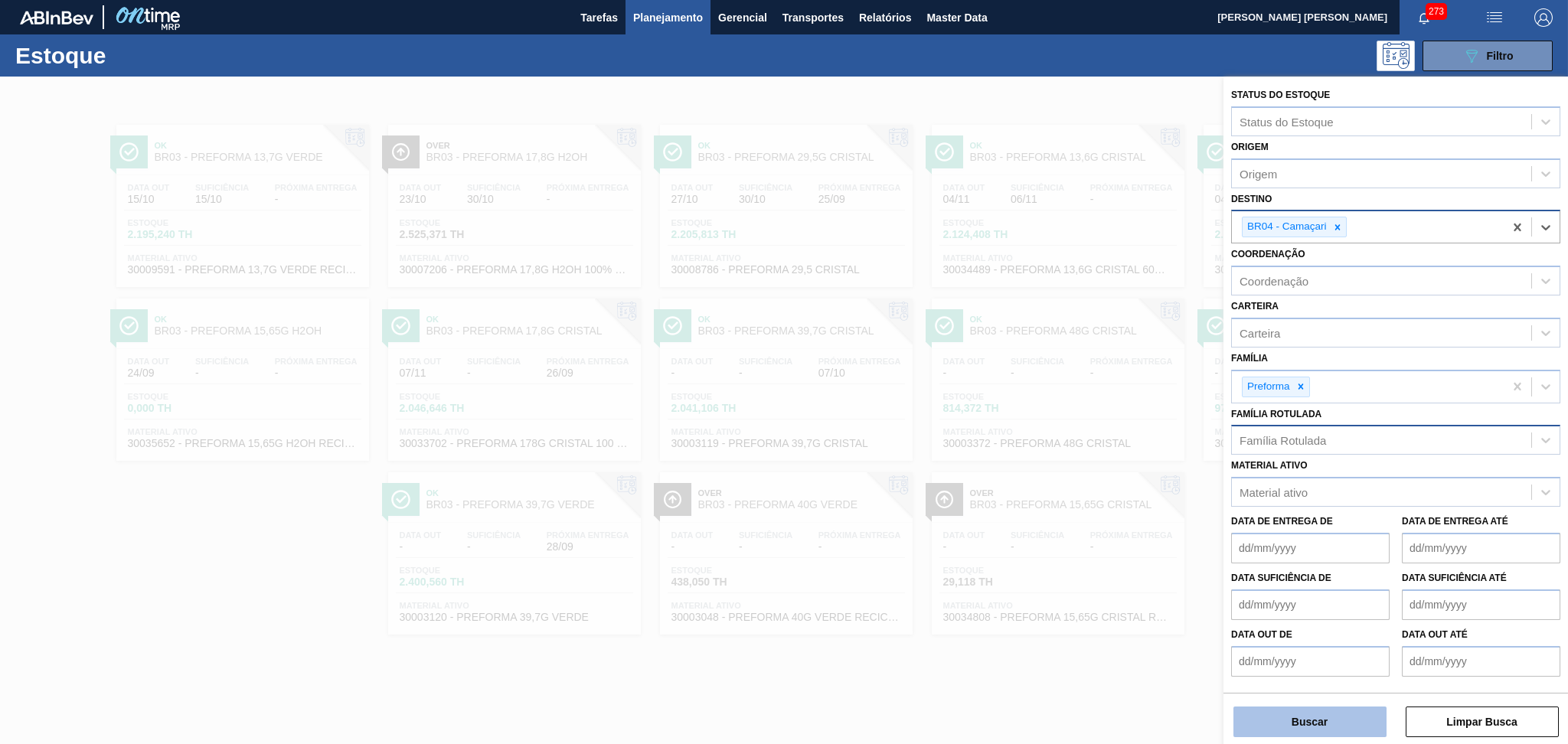
click at [1318, 717] on button "Buscar" at bounding box center [1310, 722] width 153 height 31
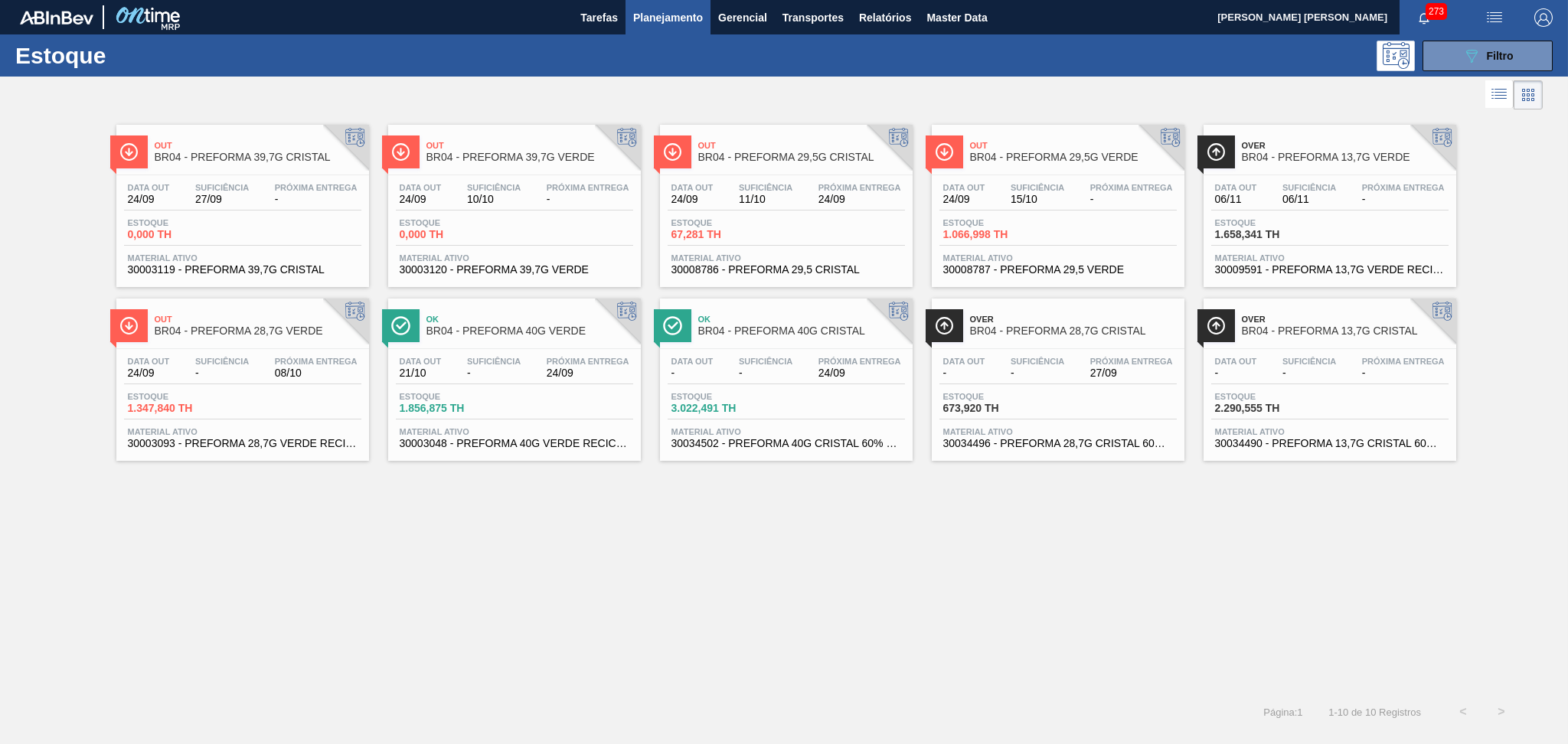
click at [404, 583] on div "Out BR04 - PREFORMA 39,7G CRISTAL Data out 24/09 Suficiência 27/09 Próxima Entr…" at bounding box center [784, 403] width 1568 height 579
click at [533, 417] on div "Estoque 1.856,875 TH" at bounding box center [514, 405] width 238 height 27
click at [777, 433] on span "Material ativo" at bounding box center [786, 432] width 230 height 9
click at [625, 509] on div "Out BR04 - PREFORMA 39,7G CRISTAL Data out 24/09 Suficiência 27/09 Próxima Entr…" at bounding box center [784, 403] width 1568 height 579
click at [227, 439] on span "30003093 - PREFORMA 28,7G VERDE RECICLADA" at bounding box center [242, 443] width 230 height 12
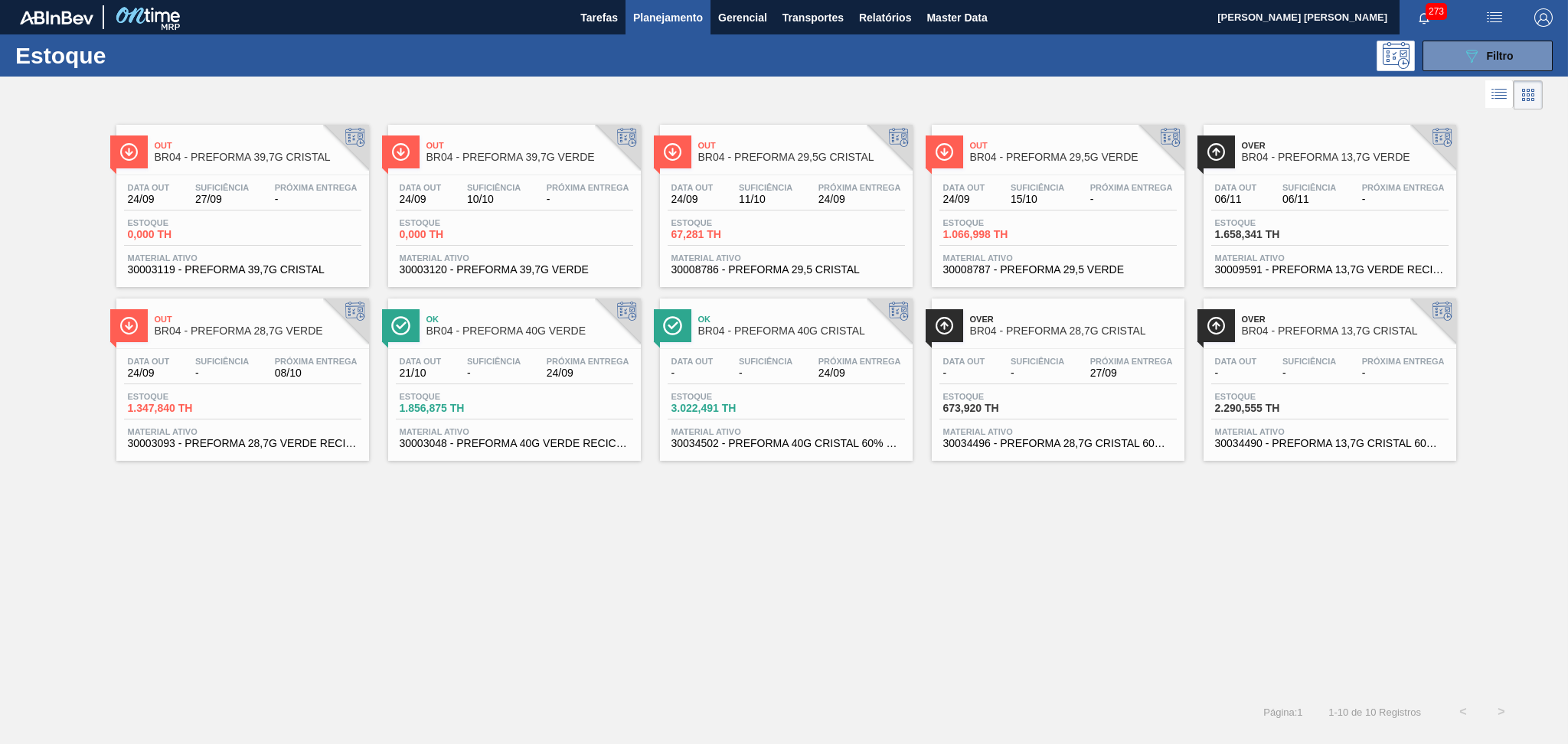
click at [950, 256] on span "Material ativo" at bounding box center [1057, 258] width 230 height 9
click at [1364, 215] on div "Data out 06/11 Suficiência 06/11 Próxima Entrega - [GEOGRAPHIC_DATA] 1.658,341 …" at bounding box center [1329, 227] width 253 height 104
click at [1324, 389] on div "Data out - Suficiência - Próxima Entrega - Estoque 2.290,555 TH Material ativo …" at bounding box center [1329, 401] width 253 height 104
click at [929, 545] on div "Out BR04 - PREFORMA 39,7G CRISTAL Data out 24/09 Suficiência 27/09 Próxima Entr…" at bounding box center [784, 403] width 1568 height 579
click at [669, 652] on div "Out BR04 - PREFORMA 39,7G CRISTAL Data out 24/09 Suficiência 27/09 Próxima Entr…" at bounding box center [784, 403] width 1568 height 579
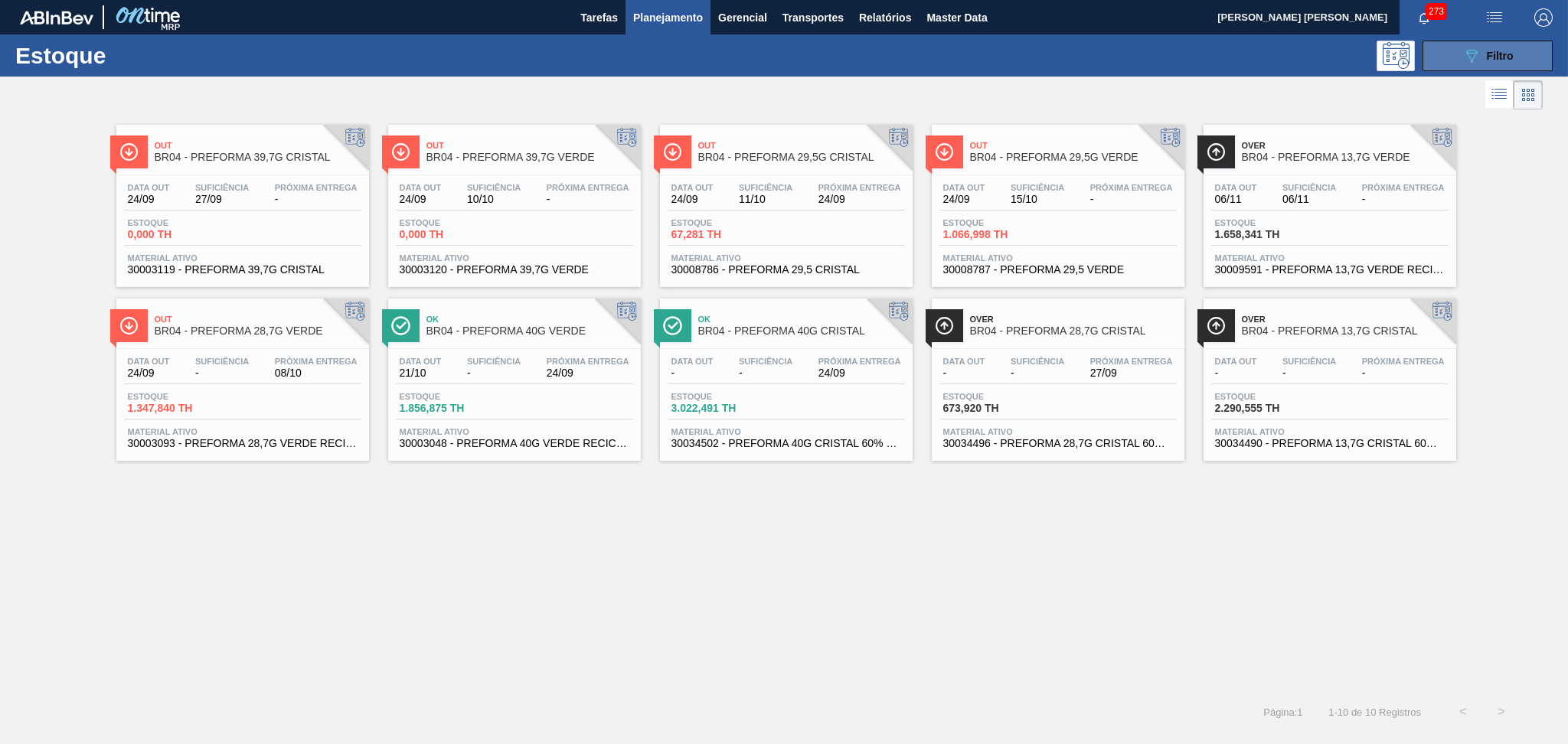
click at [1521, 44] on button "089F7B8B-B2A5-4AFE-B5C0-19BA573D28AC Filtro" at bounding box center [1487, 56] width 130 height 31
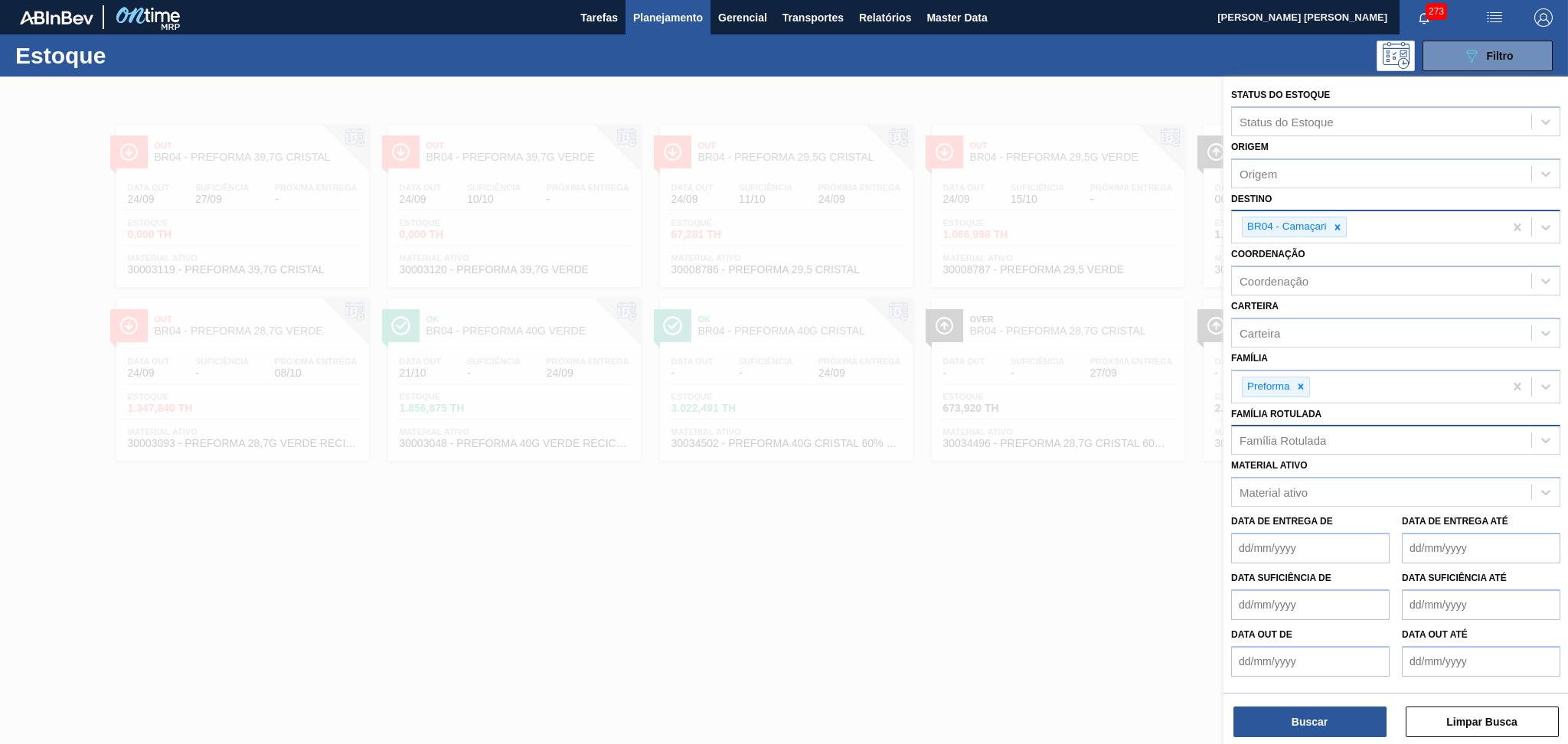
click at [1339, 228] on icon at bounding box center [1337, 227] width 11 height 11
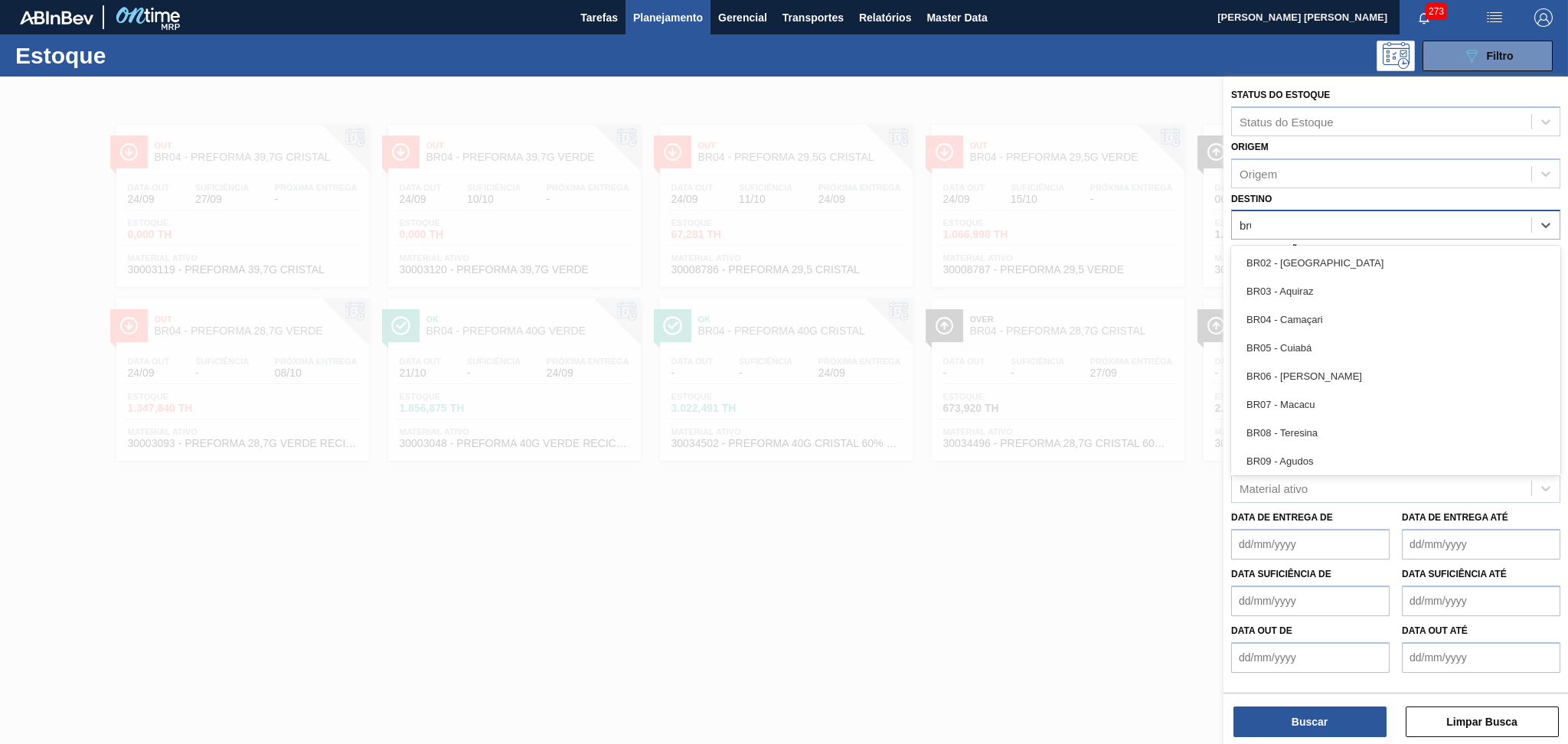
type input "br05"
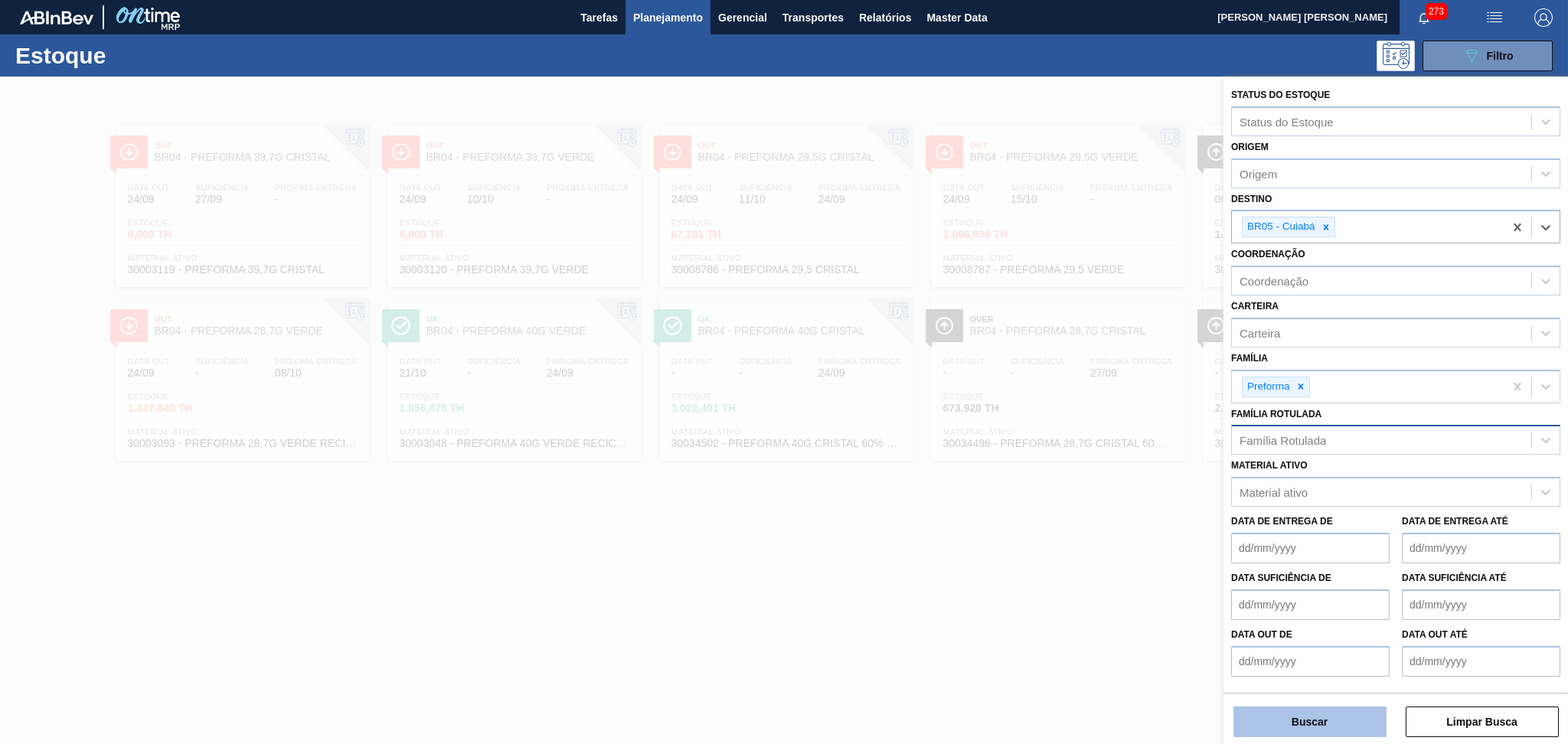
click at [1290, 714] on button "Buscar" at bounding box center [1310, 722] width 153 height 31
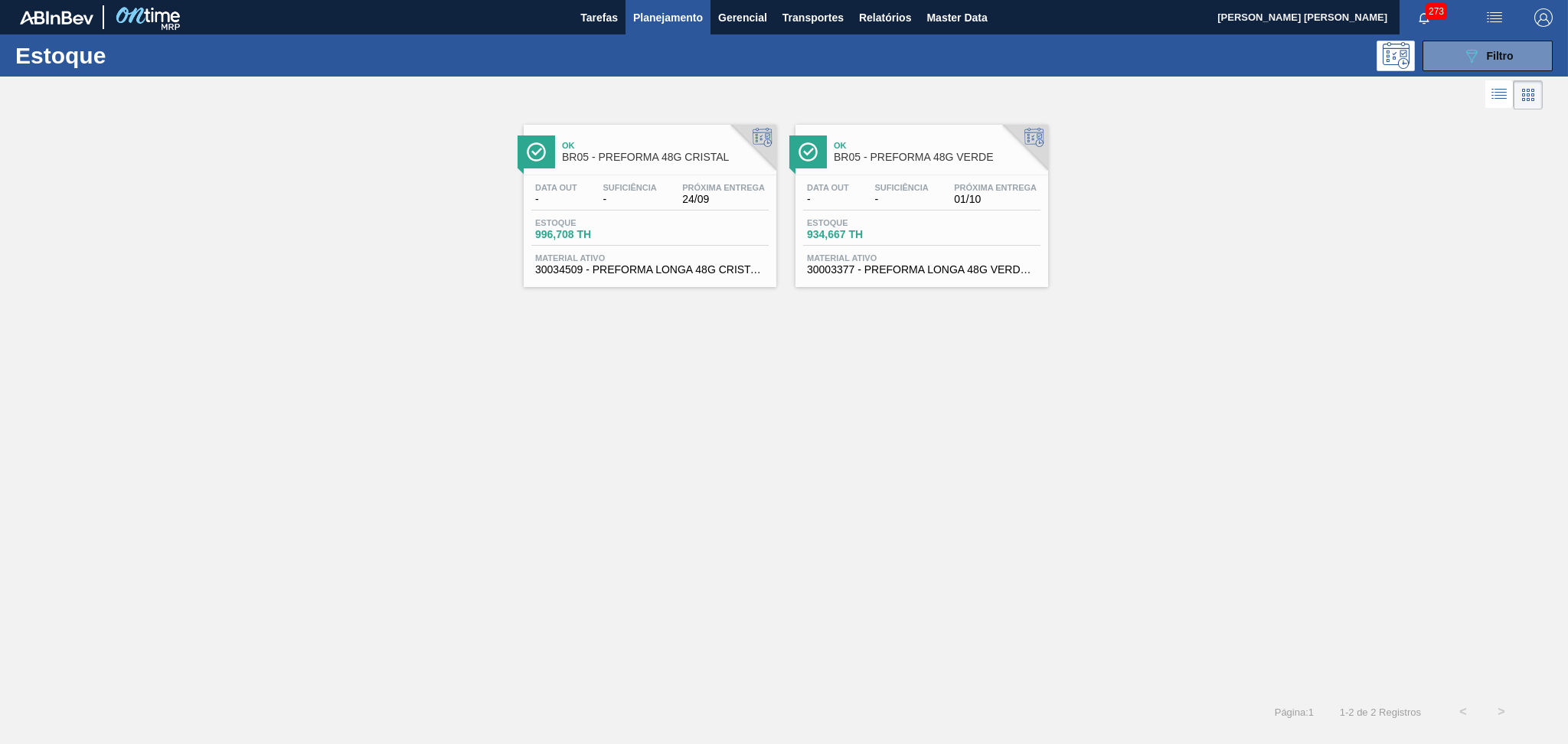
click at [833, 443] on div "Ok BR05 - PREFORMA 48G CRISTAL Data out - Suficiência - Próxima Entrega 24/09 E…" at bounding box center [784, 403] width 1568 height 579
click at [615, 206] on div "Data out - Suficiência - Próxima Entrega 24/09" at bounding box center [650, 196] width 238 height 27
click at [879, 195] on span "-" at bounding box center [901, 199] width 53 height 12
click at [650, 283] on div "Ok BR05 - PREFORMA 48G CRISTAL Data out - Suficiência - Próxima Entrega 24/09 E…" at bounding box center [649, 206] width 253 height 162
click at [1459, 53] on button "089F7B8B-B2A5-4AFE-B5C0-19BA573D28AC Filtro" at bounding box center [1487, 56] width 130 height 31
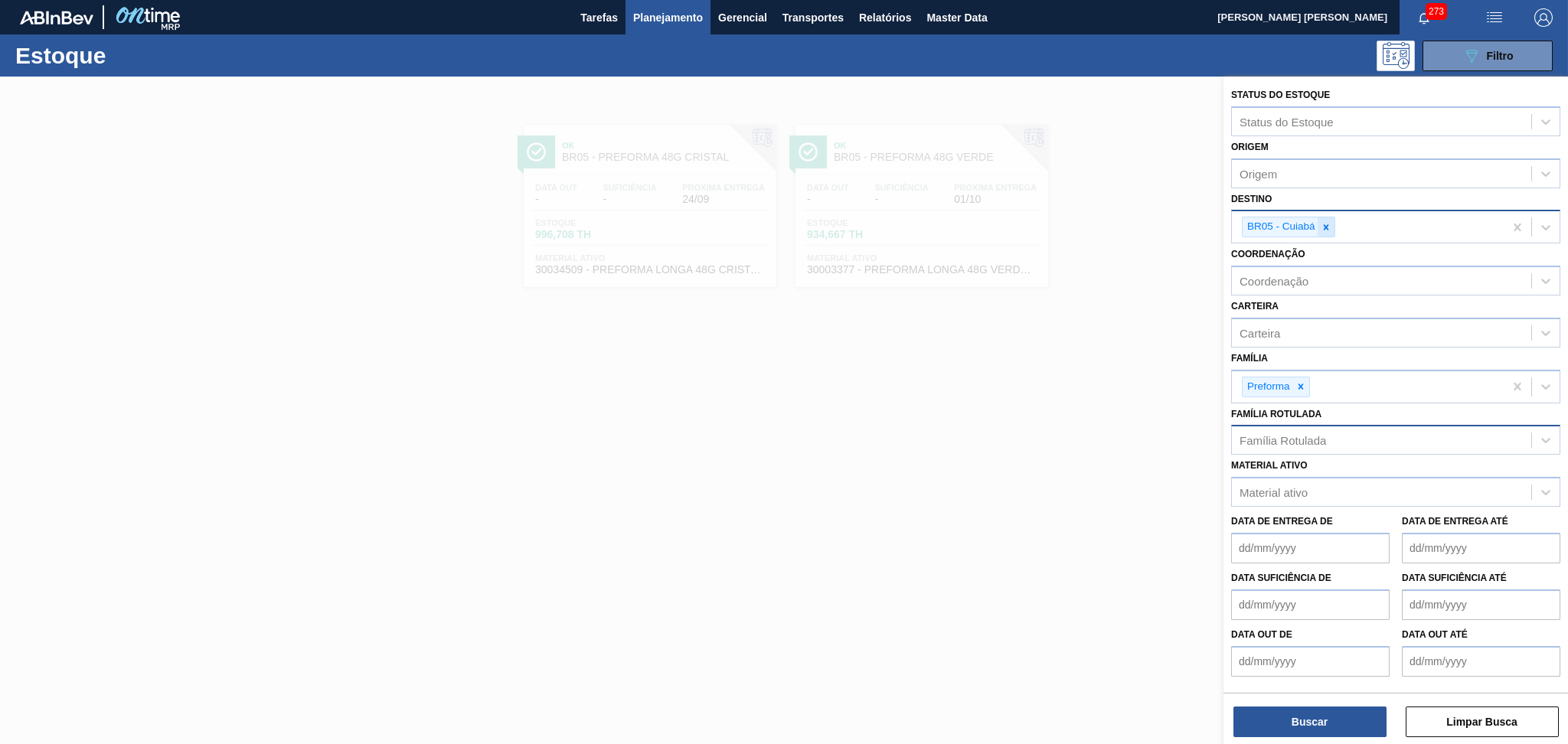
click at [1326, 222] on icon at bounding box center [1326, 227] width 11 height 11
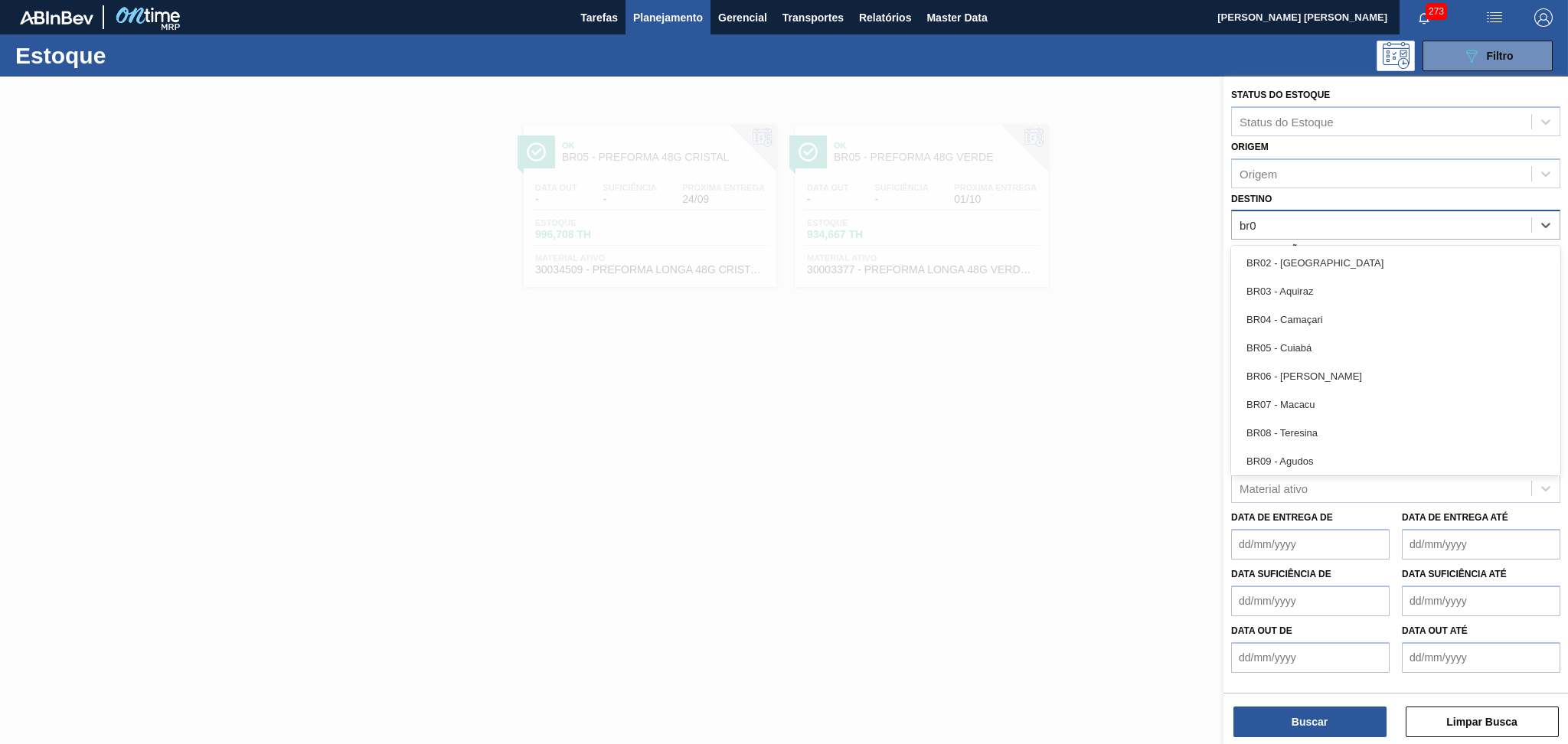
type input "br07"
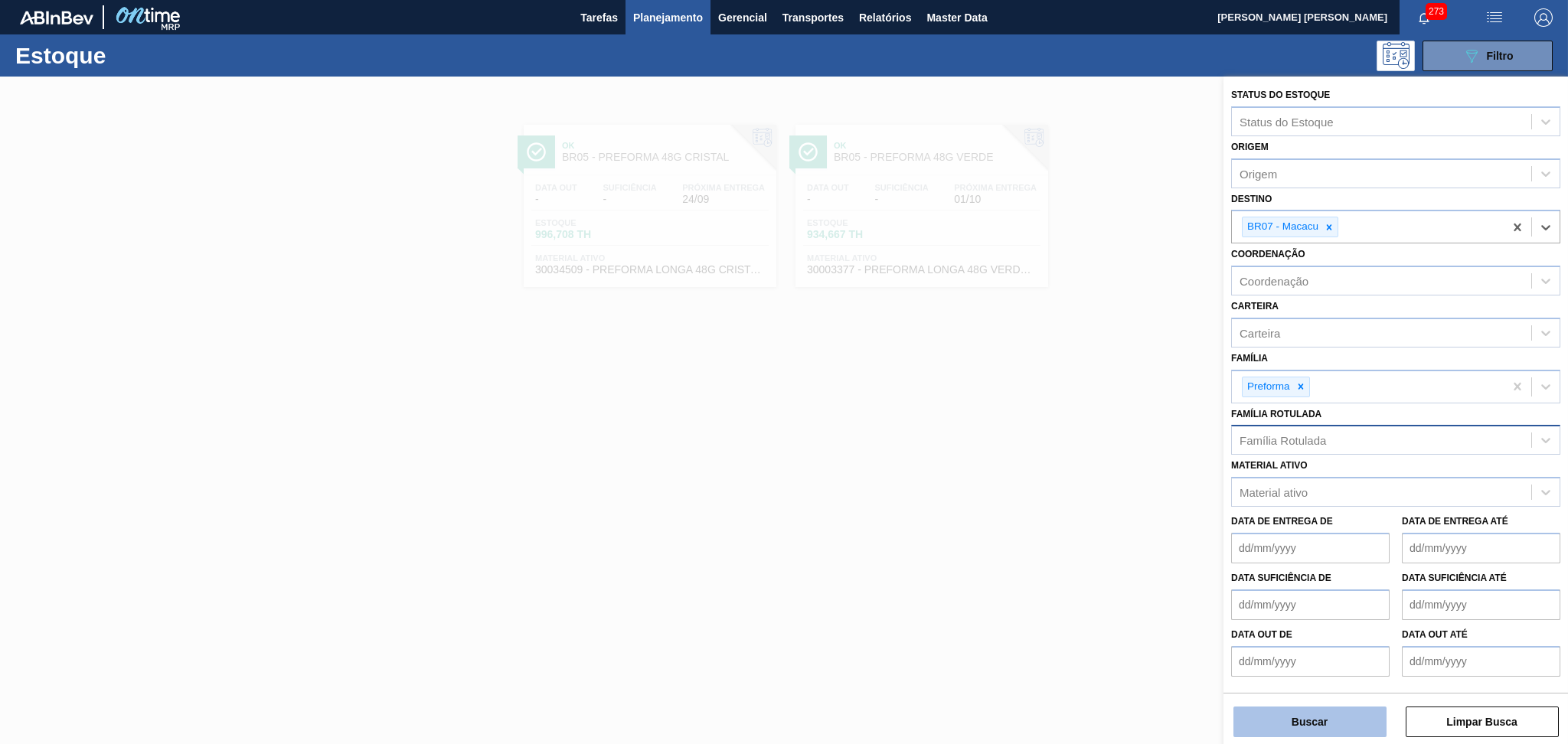
click at [1319, 722] on button "Buscar" at bounding box center [1310, 722] width 153 height 31
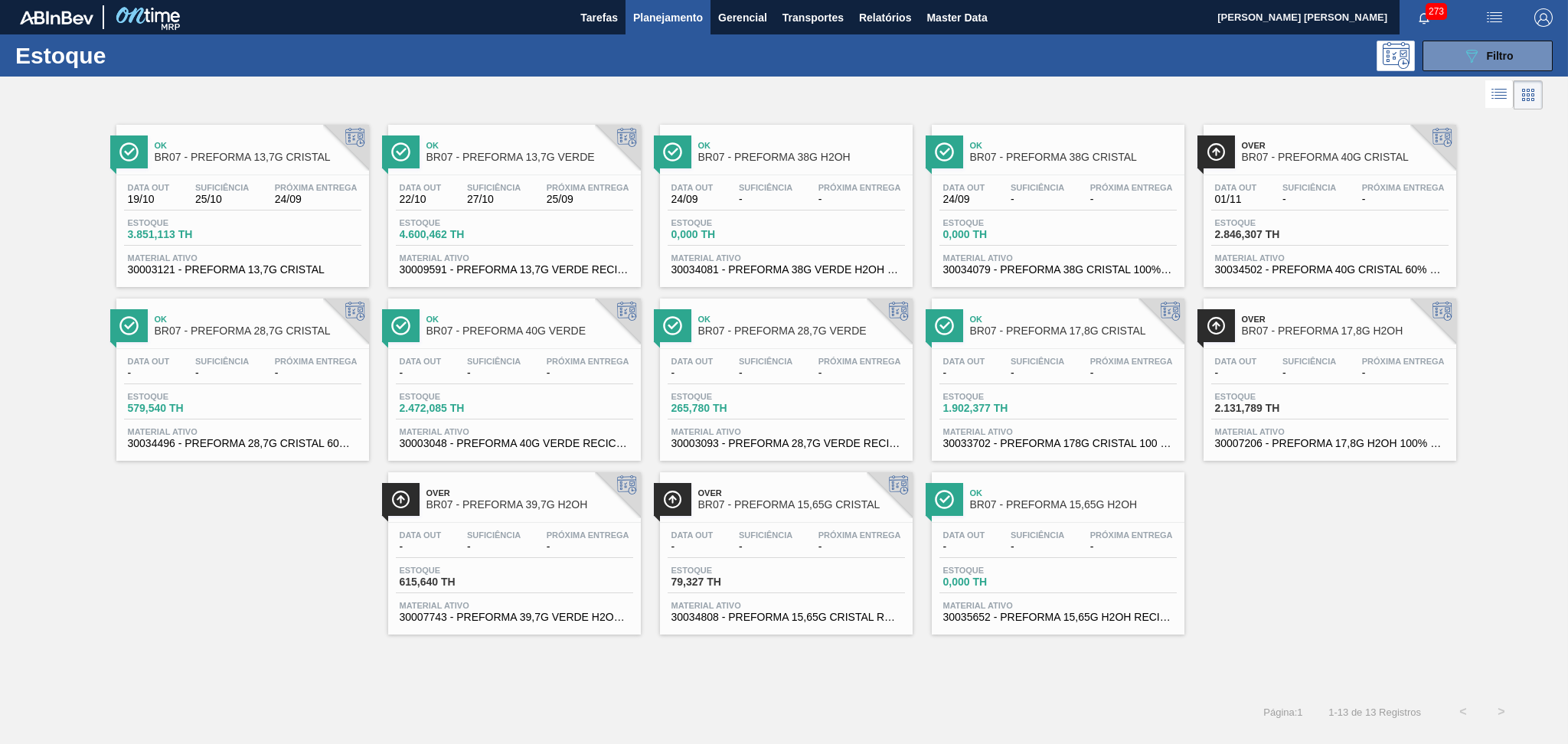
drag, startPoint x: 231, startPoint y: 199, endPoint x: 286, endPoint y: 200, distance: 55.0
click at [231, 199] on span "25/10" at bounding box center [222, 199] width 53 height 12
click at [492, 176] on div "Data out 22/10 Suficiência 27/10 Próxima Entrega 25/09 Estoque 4.600,462 TH Mat…" at bounding box center [514, 227] width 253 height 104
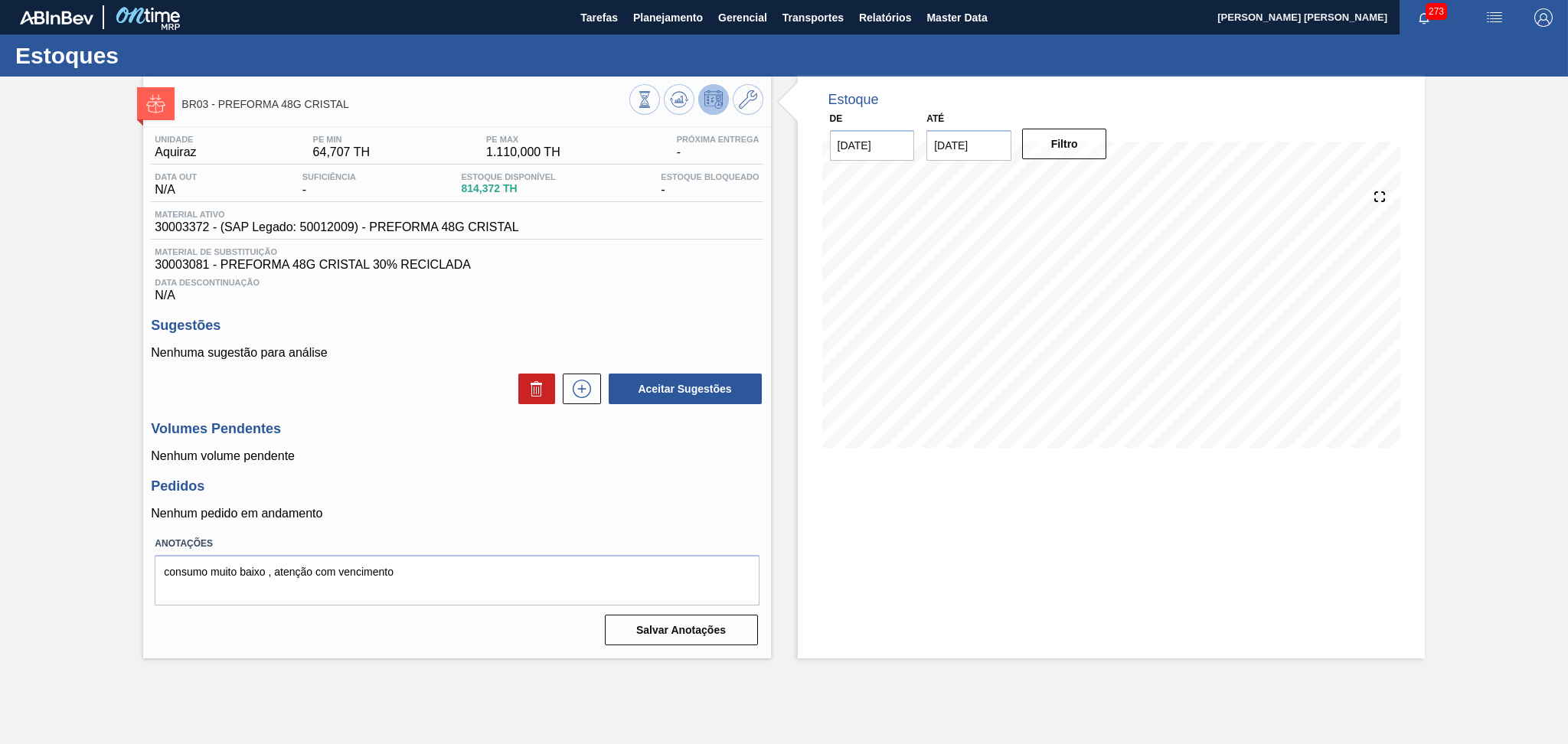
click at [503, 301] on div "Data Descontinuação N/A" at bounding box center [457, 286] width 612 height 31
click at [680, 104] on icon at bounding box center [678, 99] width 19 height 19
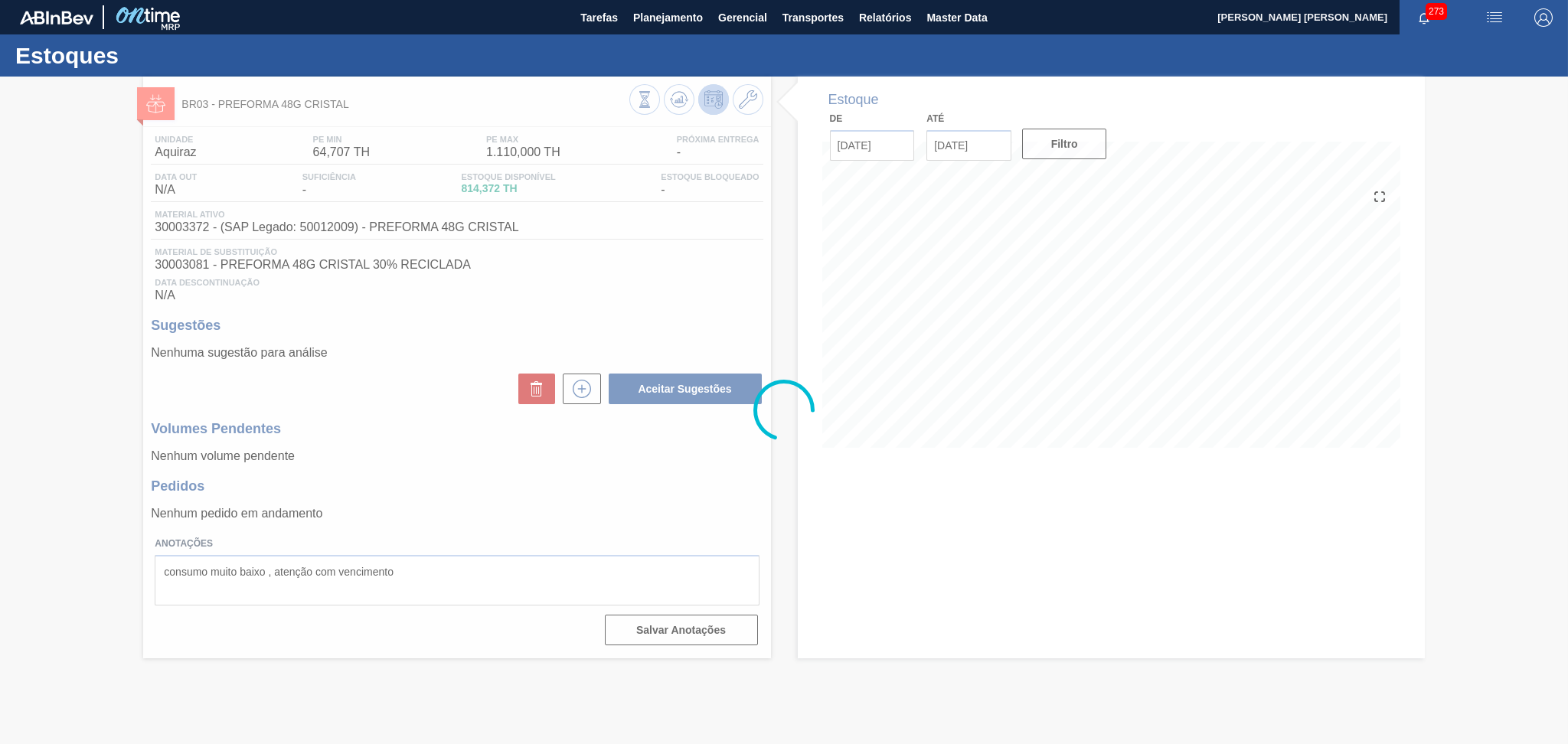
click at [501, 325] on div at bounding box center [784, 410] width 1568 height 668
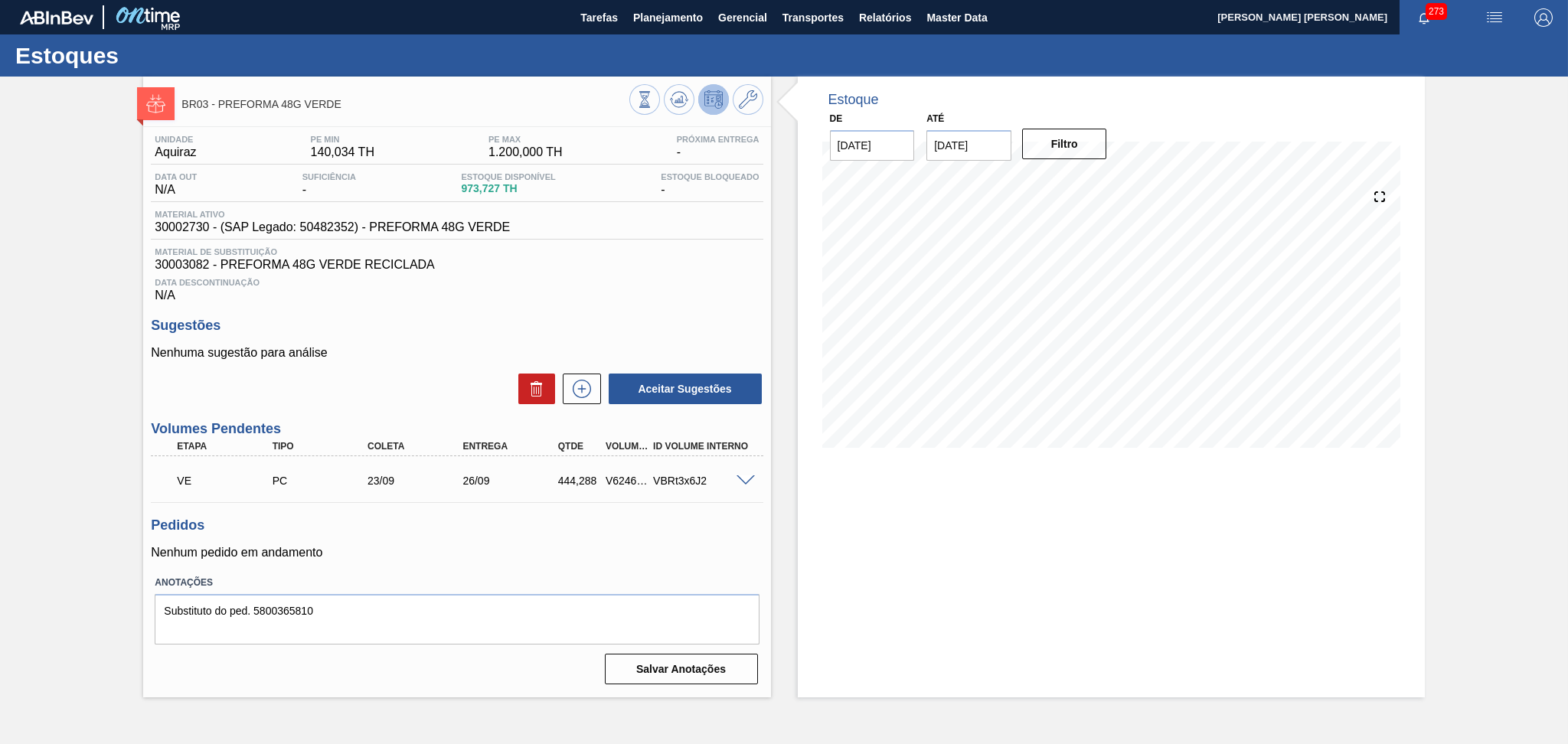
click at [647, 266] on span "30003082 - PREFORMA 48G VERDE RECICLADA" at bounding box center [456, 265] width 604 height 14
click at [532, 323] on h3 "Sugestões" at bounding box center [457, 325] width 612 height 16
click at [681, 100] on icon at bounding box center [678, 99] width 10 height 7
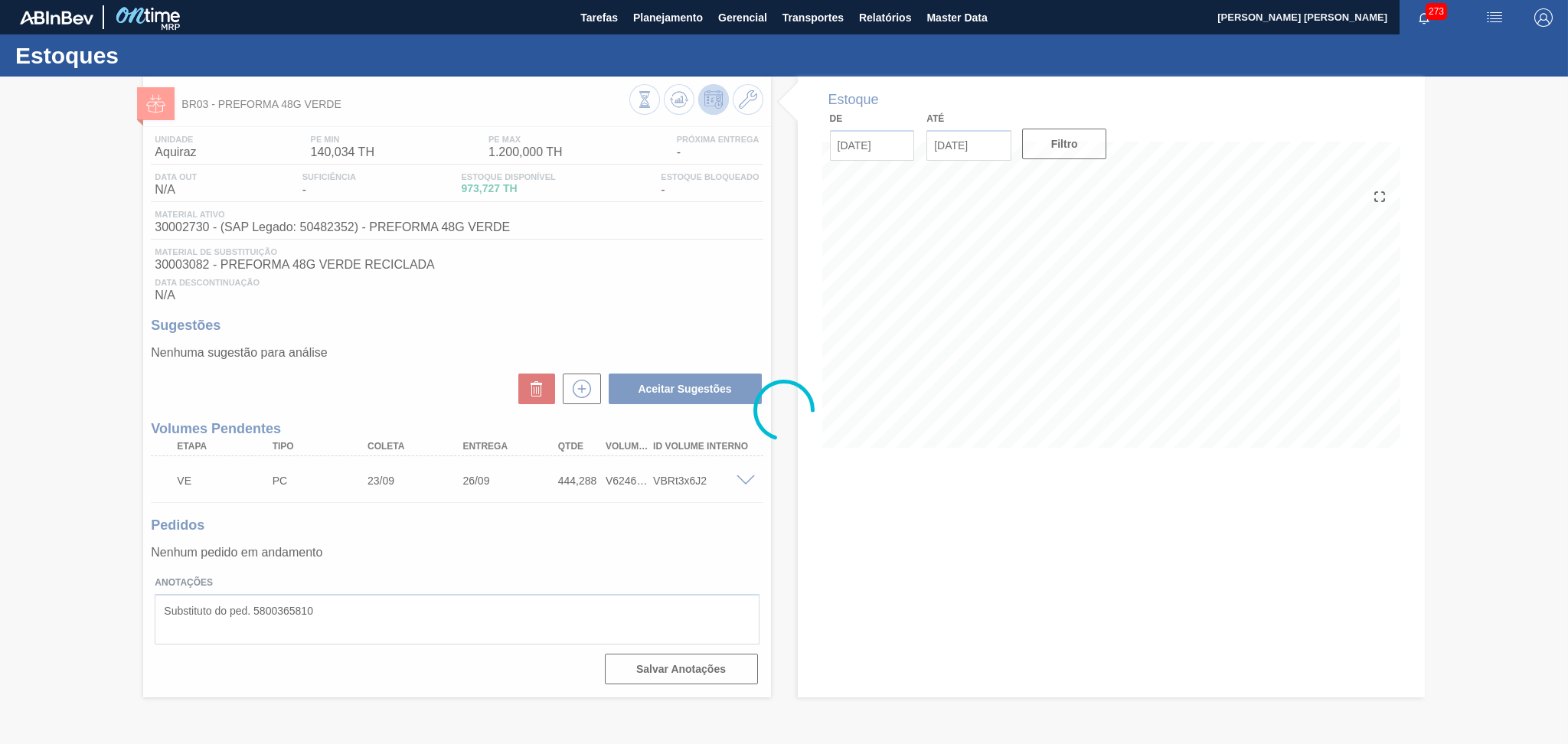
click at [1094, 319] on div at bounding box center [784, 410] width 1568 height 668
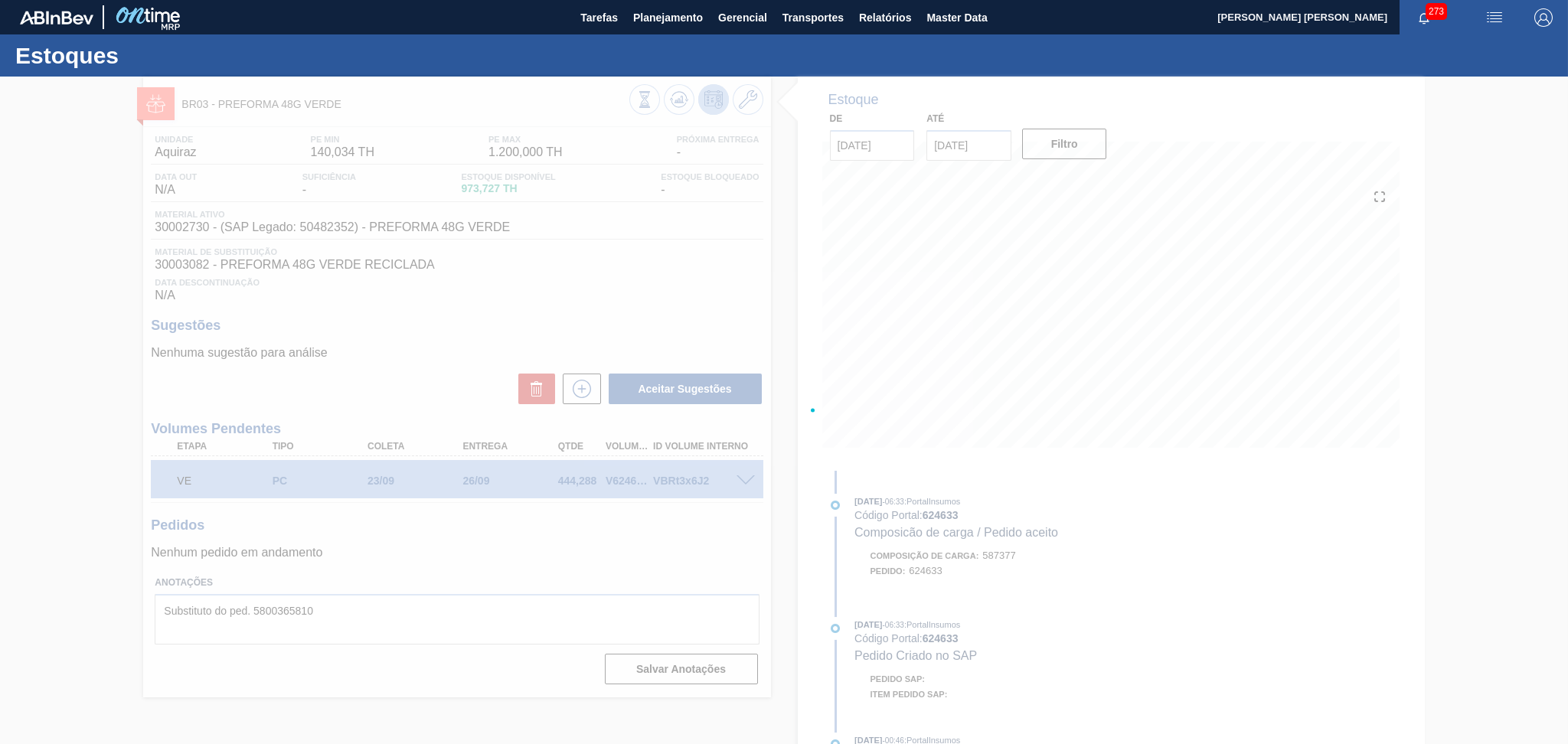
click at [608, 283] on div at bounding box center [784, 410] width 1568 height 668
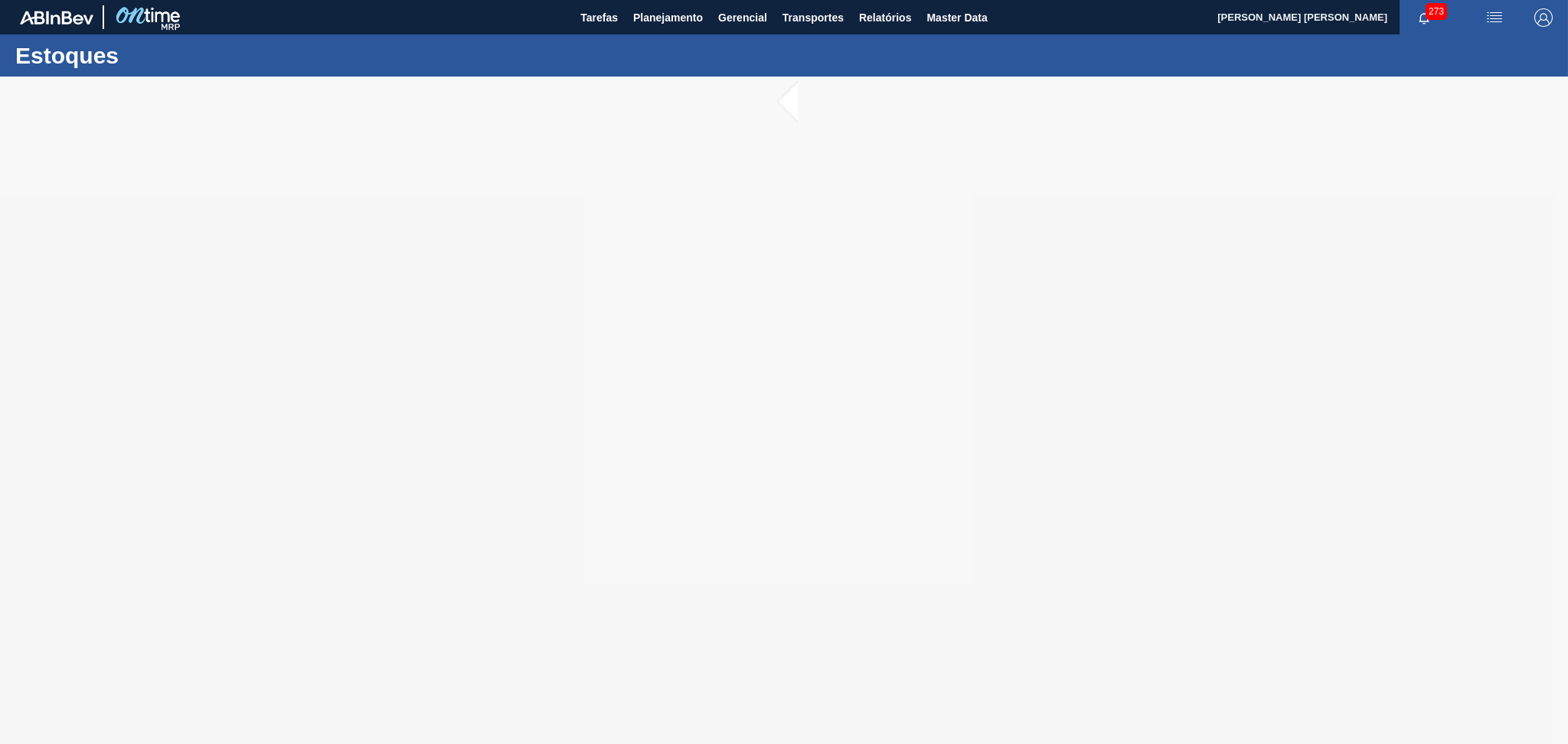
click at [481, 341] on div at bounding box center [784, 410] width 1568 height 668
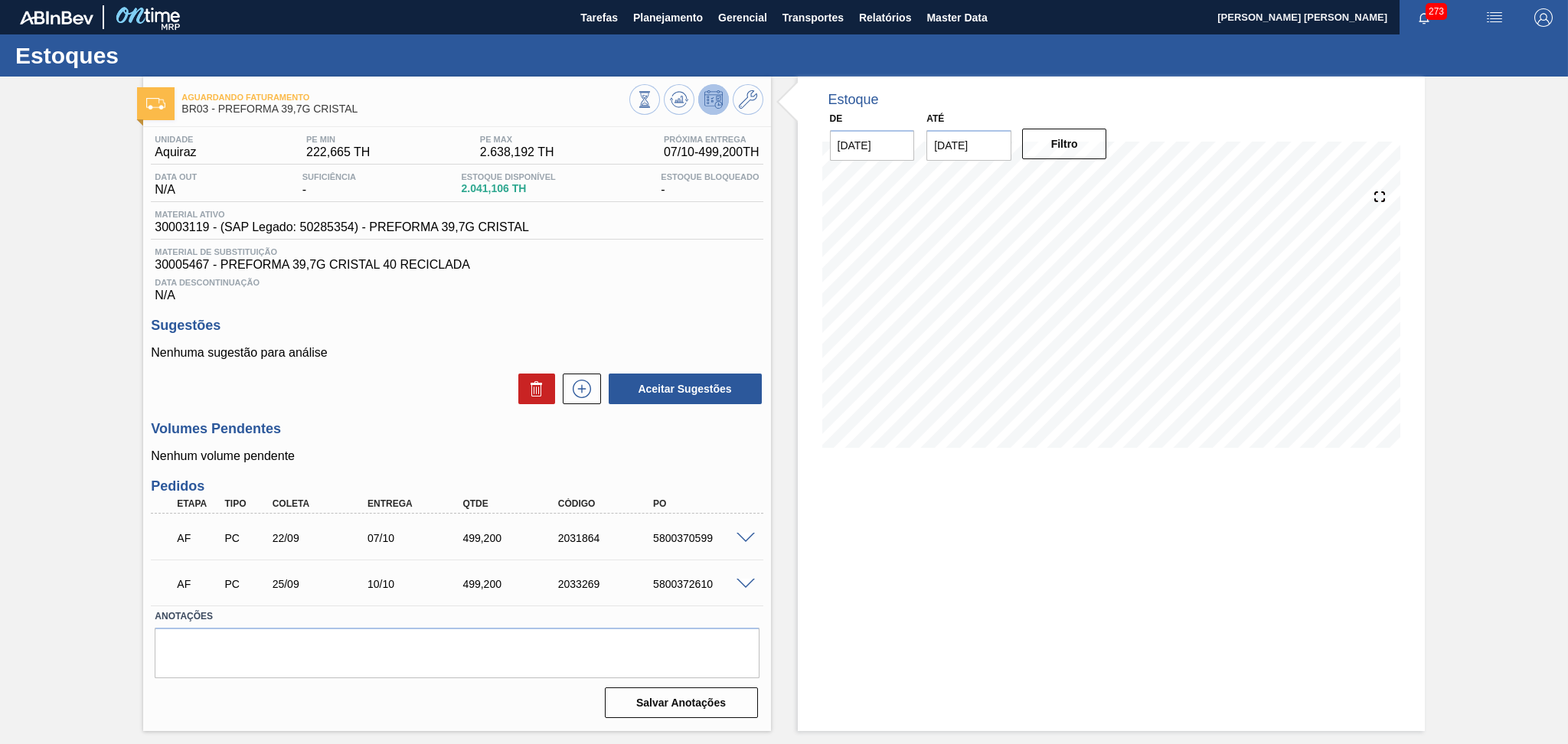
click at [953, 491] on div "Estoque De [DATE] Até [DATE] Filtro" at bounding box center [1110, 403] width 627 height 654
click at [372, 349] on p "Nenhuma sugestão para análise" at bounding box center [457, 353] width 612 height 14
click at [387, 426] on h3 "Volumes Pendentes" at bounding box center [457, 429] width 612 height 16
click at [630, 268] on span "30005467 - PREFORMA 39,7G CRISTAL 40 RECICLADA" at bounding box center [456, 265] width 604 height 14
click at [618, 296] on div "Data Descontinuação N/A" at bounding box center [457, 286] width 612 height 31
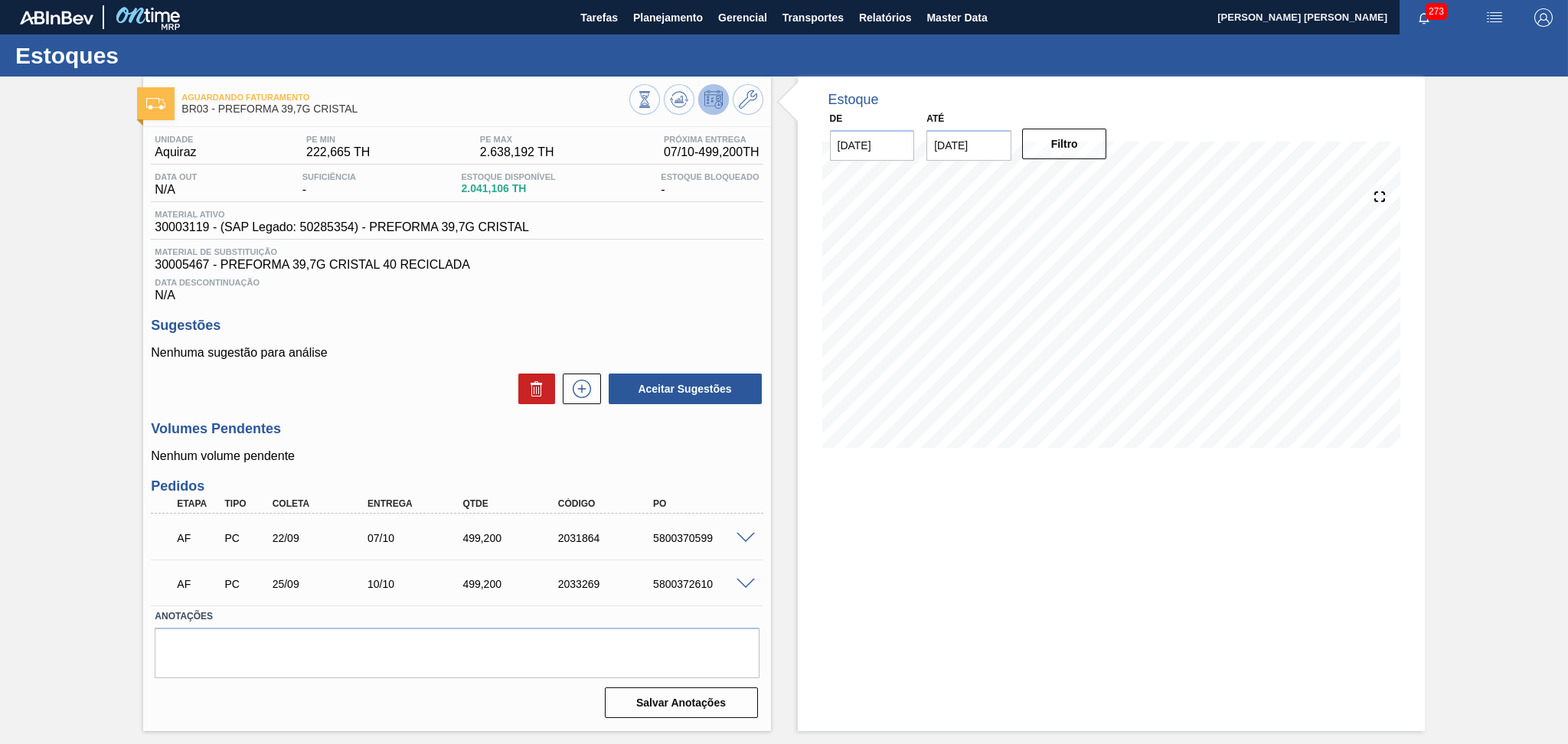
click at [423, 456] on p "Nenhum volume pendente" at bounding box center [457, 457] width 612 height 14
click at [755, 531] on div at bounding box center [748, 536] width 31 height 12
click at [750, 533] on span at bounding box center [745, 538] width 19 height 12
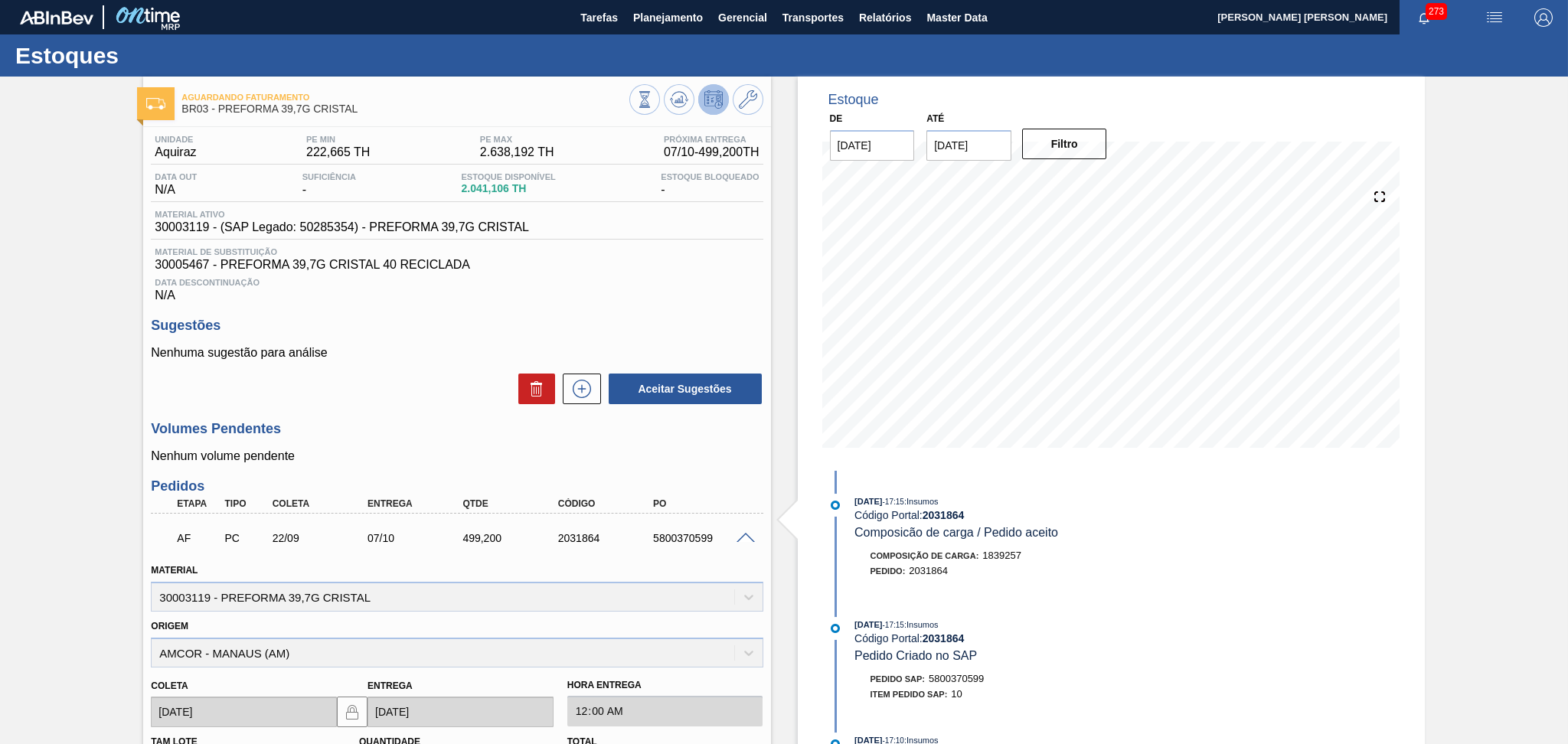
click at [361, 438] on div "Volumes Pendentes Nenhum volume pendente" at bounding box center [457, 442] width 612 height 42
click at [383, 380] on div "Aceitar Sugestões" at bounding box center [457, 389] width 612 height 34
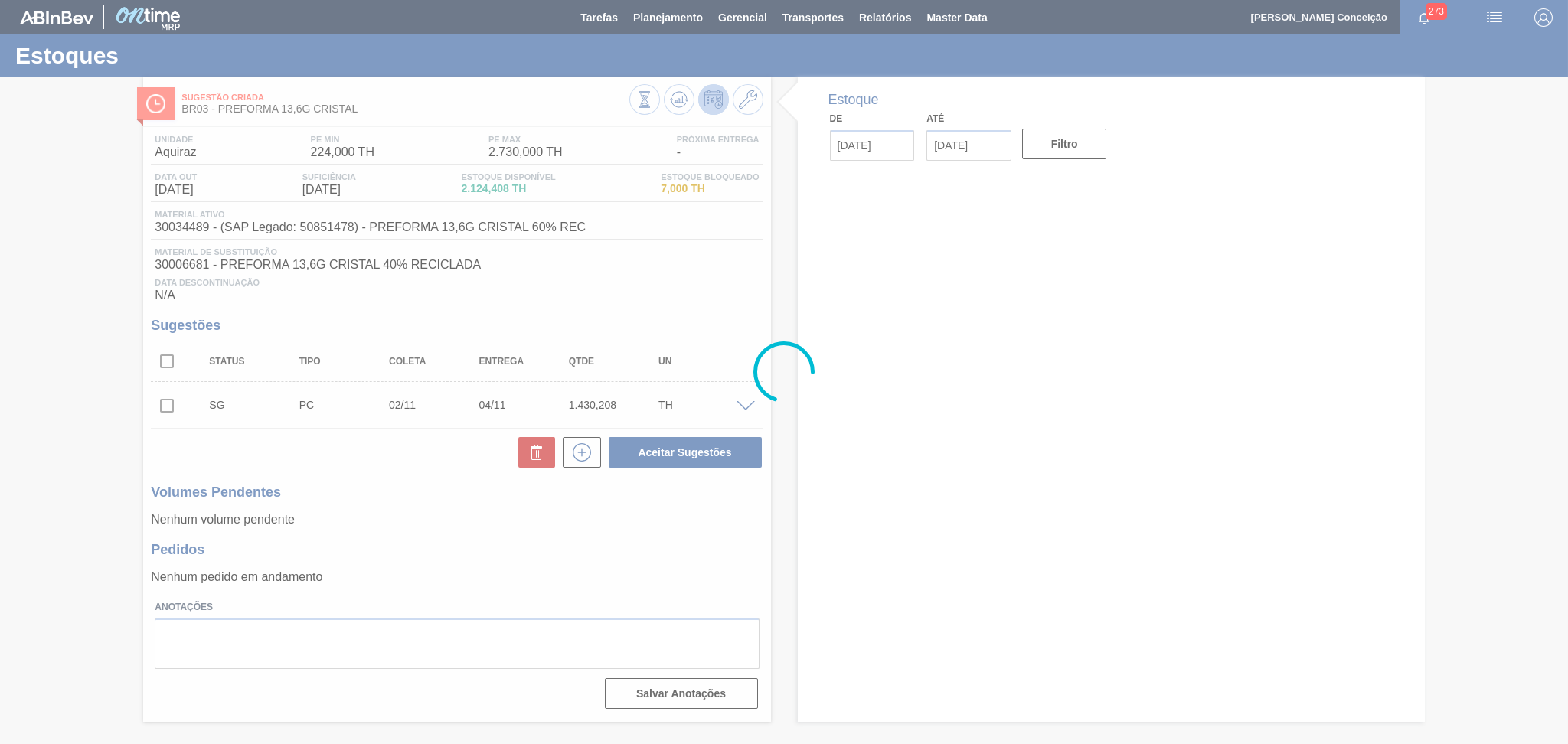
click at [497, 533] on div at bounding box center [784, 372] width 1568 height 744
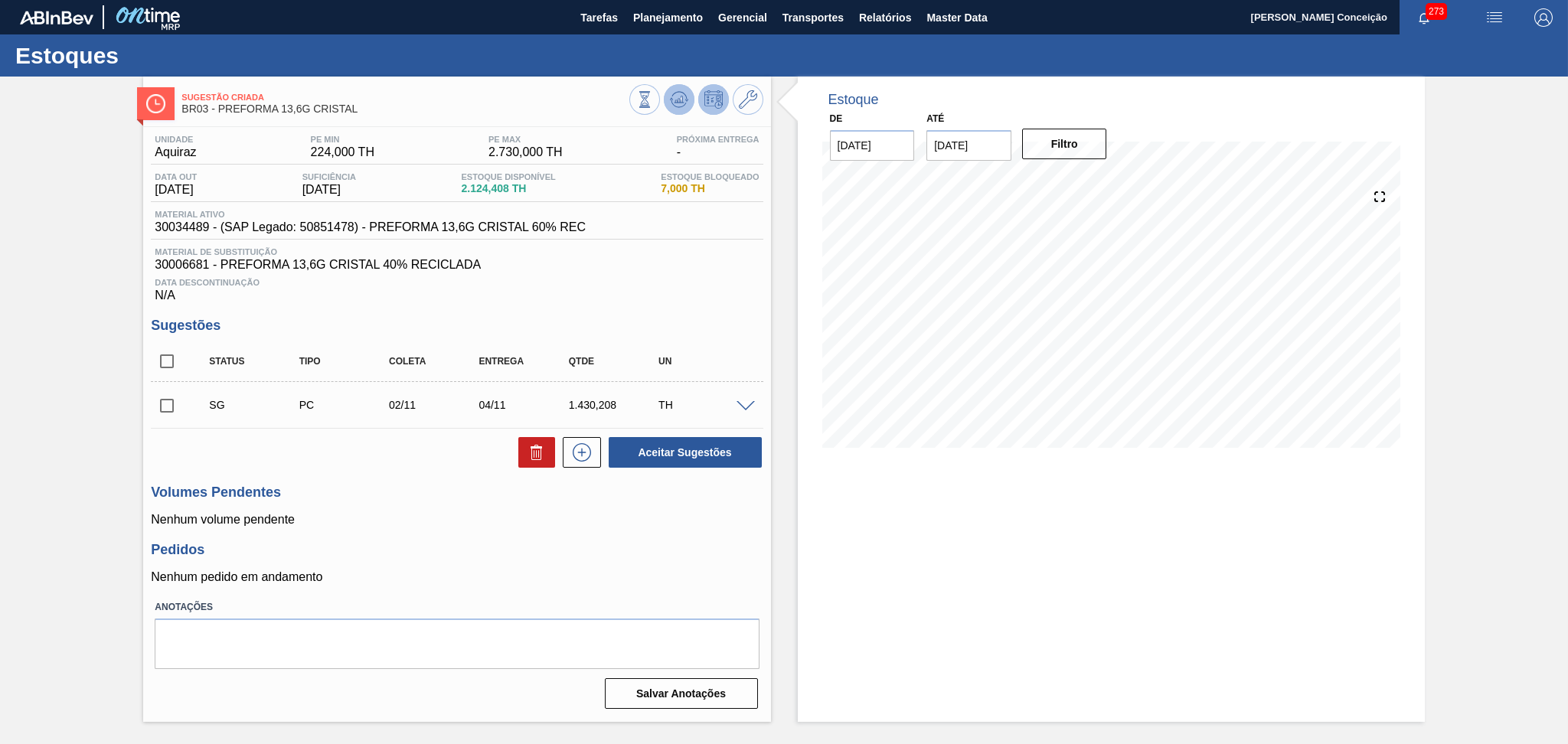
click at [677, 107] on icon at bounding box center [678, 103] width 15 height 8
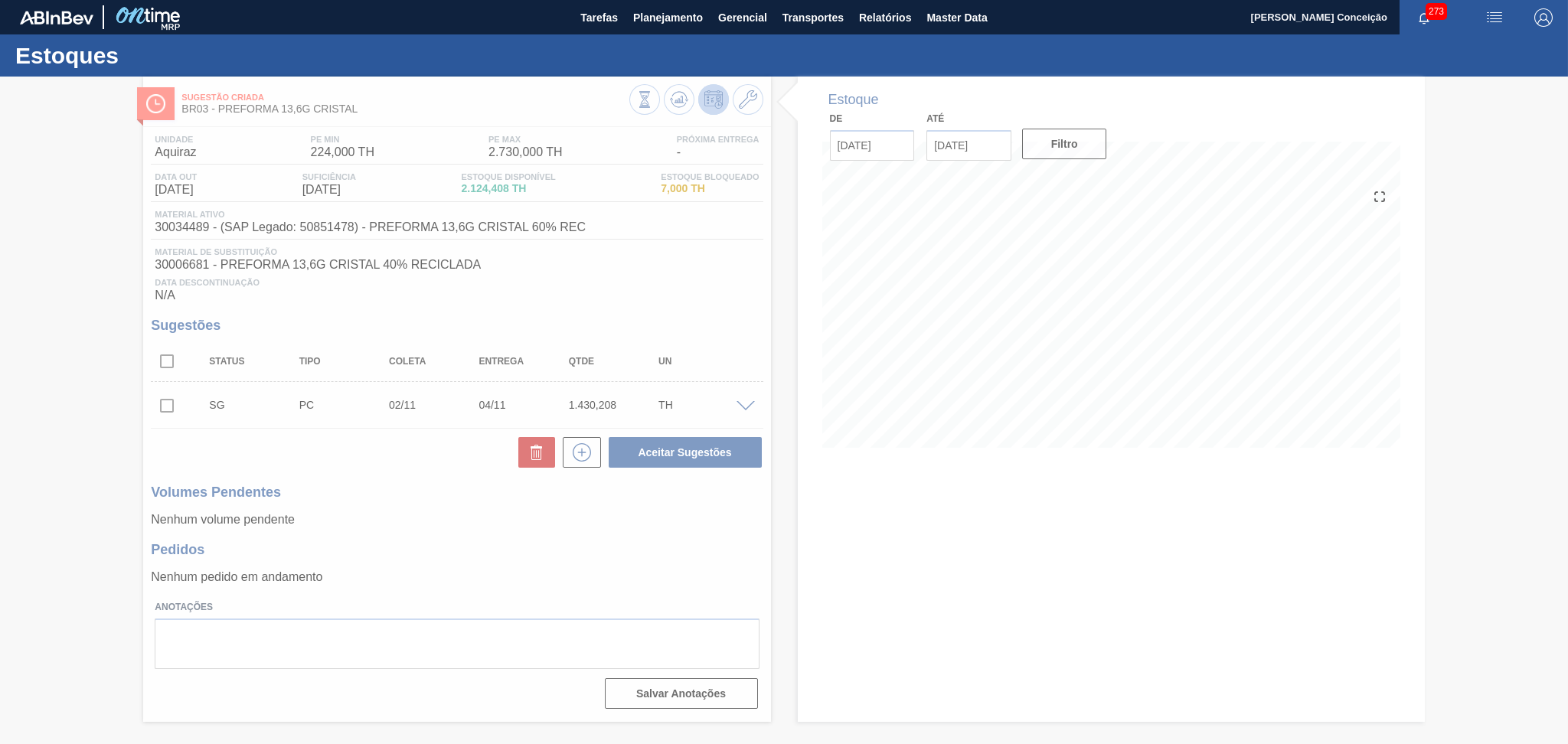
click at [564, 280] on div at bounding box center [784, 410] width 1568 height 668
click at [459, 453] on div at bounding box center [784, 410] width 1568 height 668
click at [529, 515] on div at bounding box center [784, 410] width 1568 height 668
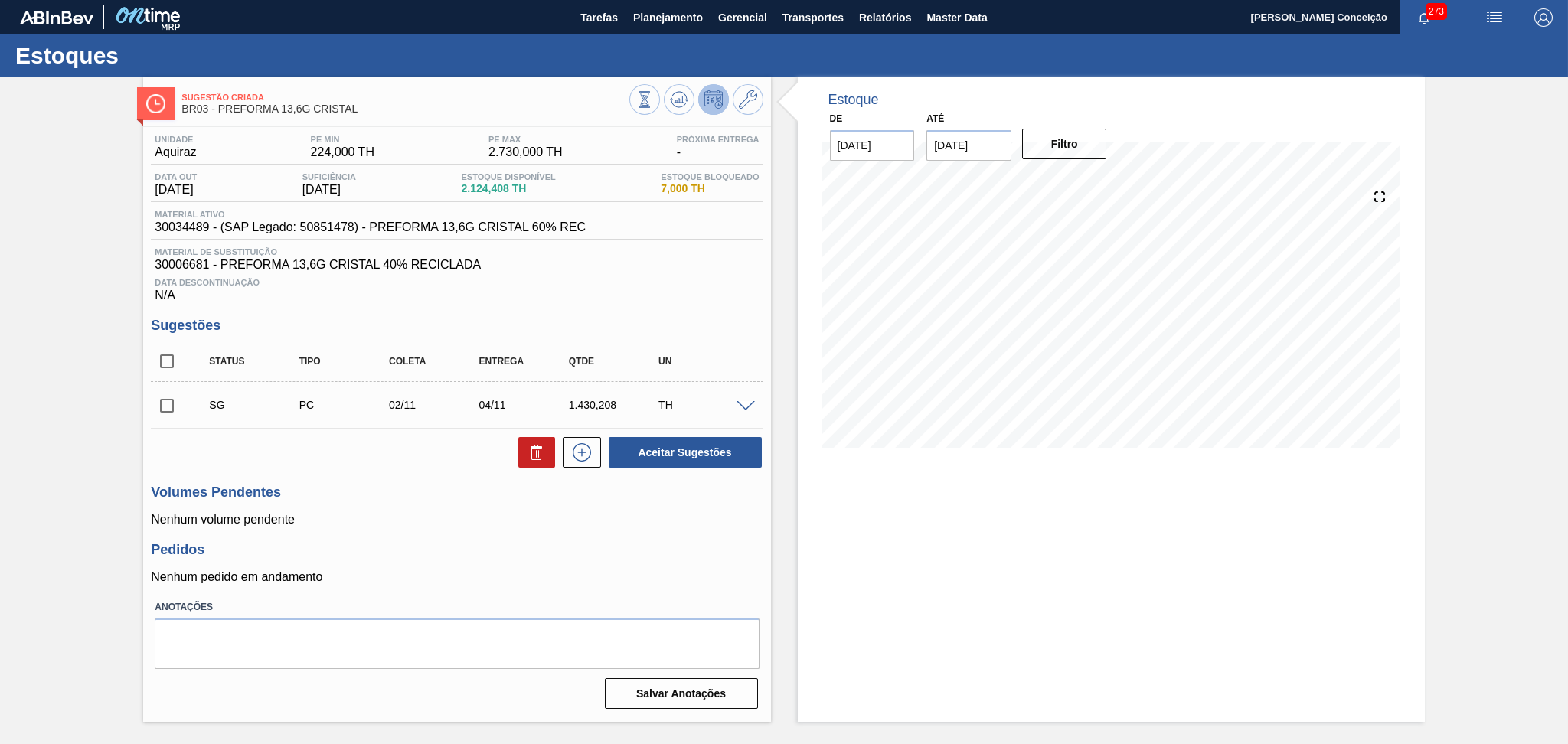
click at [733, 404] on div at bounding box center [748, 405] width 31 height 12
click at [746, 404] on span at bounding box center [745, 406] width 19 height 12
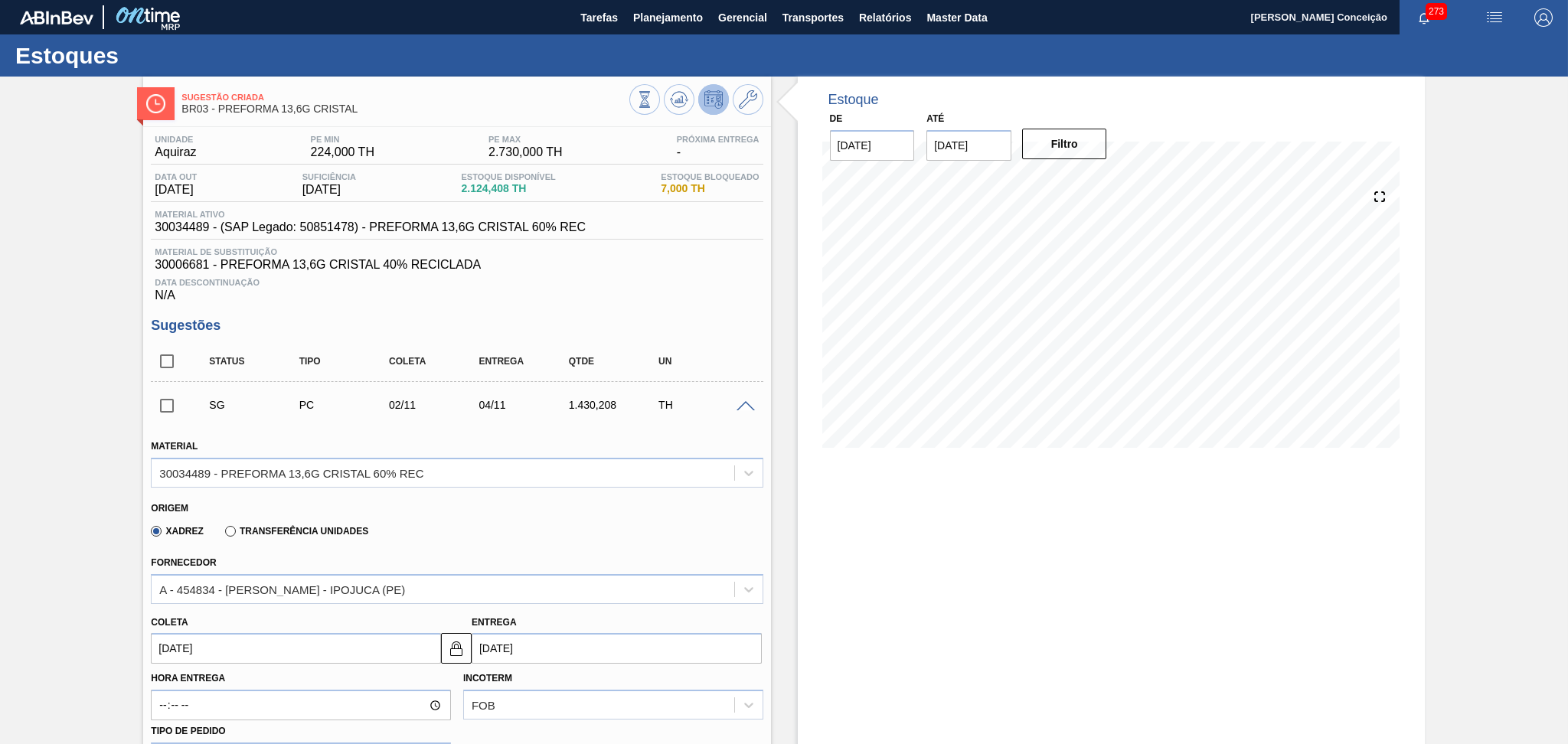
click at [484, 520] on div "Xadrez Transferência Unidades" at bounding box center [450, 529] width 599 height 30
click at [749, 403] on span at bounding box center [745, 406] width 19 height 12
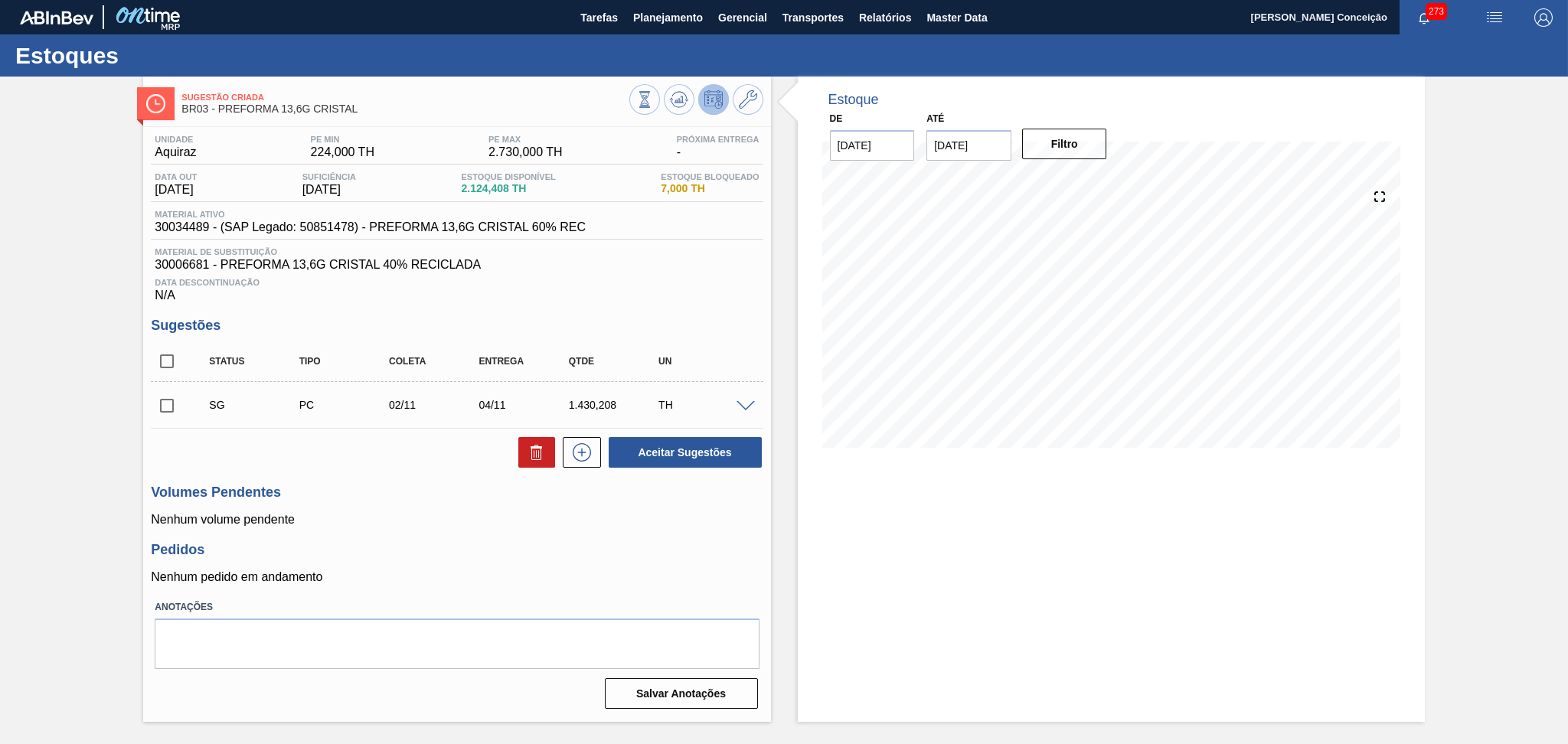
click at [508, 576] on p "Nenhum pedido em andamento" at bounding box center [457, 577] width 612 height 14
click at [749, 405] on span at bounding box center [745, 406] width 19 height 12
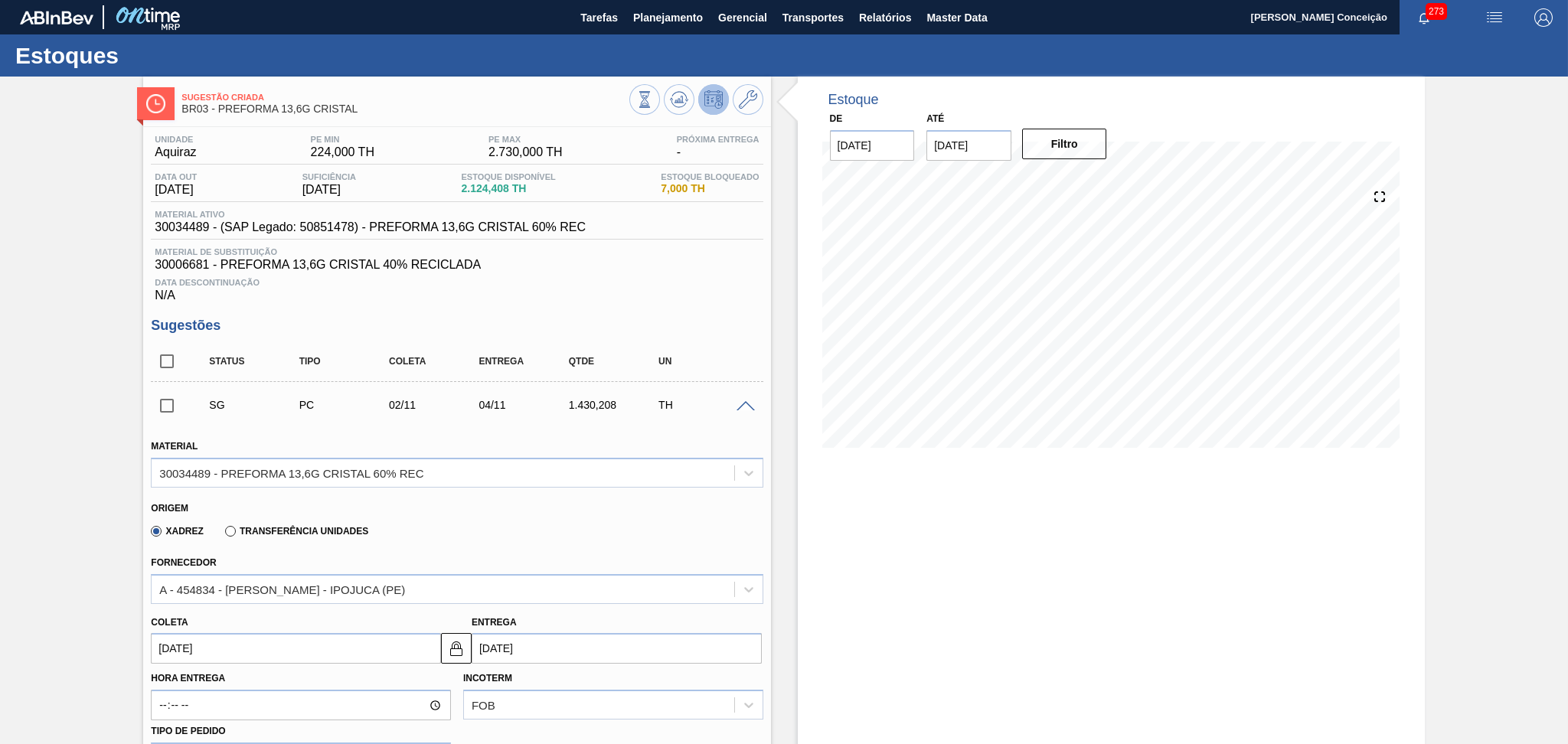
click at [749, 405] on span at bounding box center [745, 406] width 19 height 12
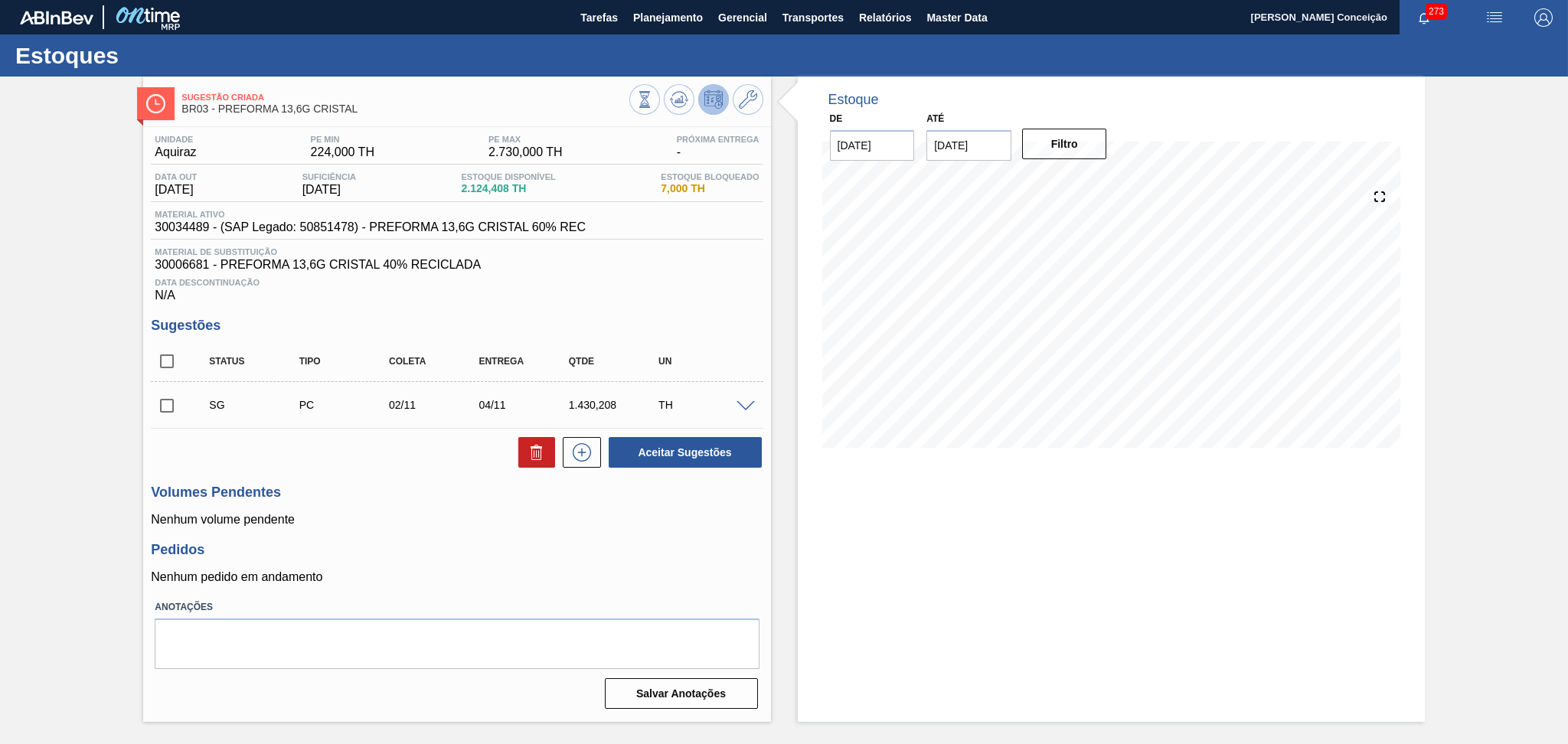
click at [579, 530] on div "Unidade Aquiraz PE MIN 224,000 TH PE MAX 2.730,000 TH Próxima Entrega - Data ou…" at bounding box center [456, 420] width 627 height 587
click at [715, 551] on h3 "Pedidos" at bounding box center [457, 550] width 612 height 16
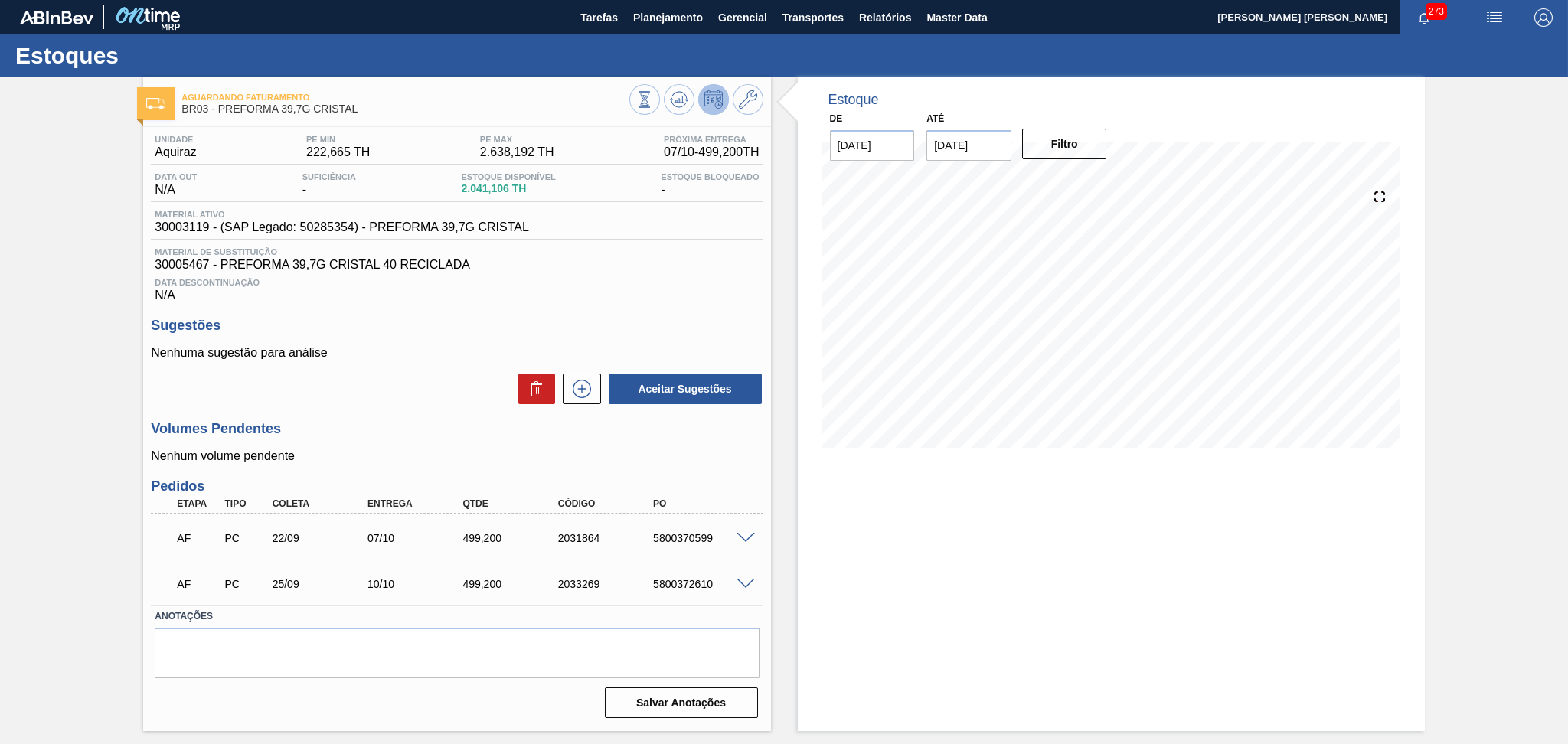
click at [429, 402] on div "Aceitar Sugestões" at bounding box center [457, 389] width 612 height 34
click at [745, 583] on span at bounding box center [745, 584] width 19 height 12
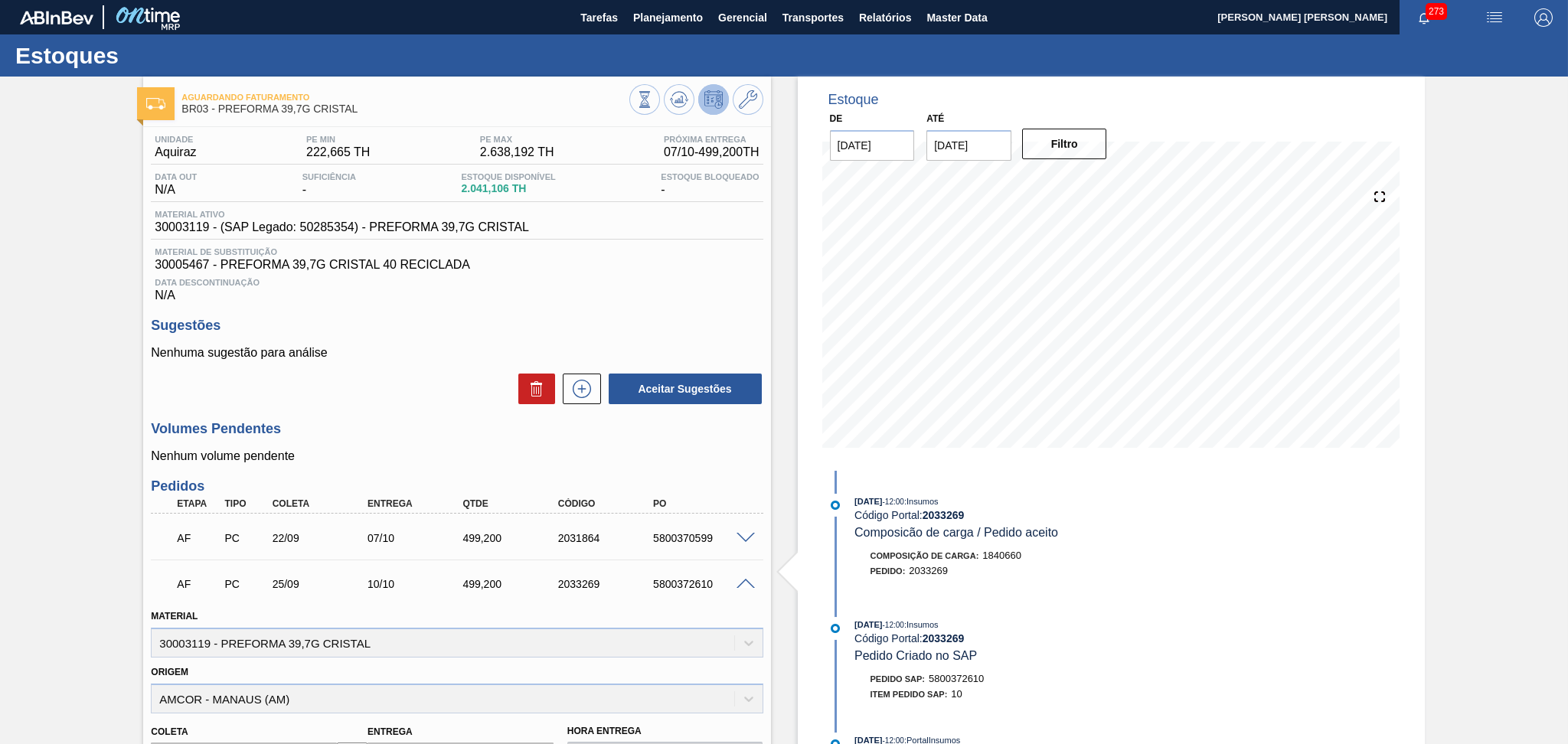
click at [745, 583] on span at bounding box center [745, 584] width 19 height 12
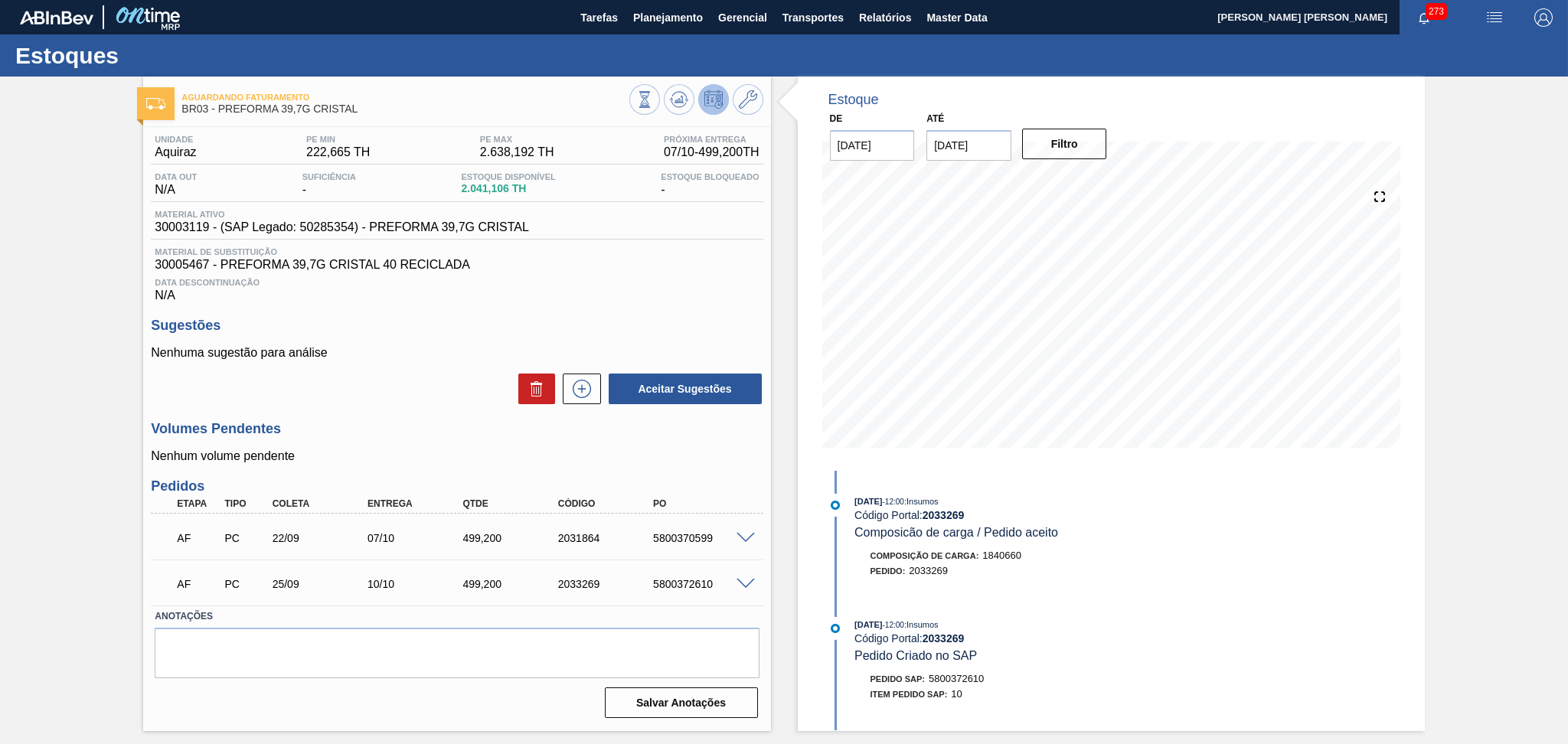
click at [748, 536] on span at bounding box center [745, 538] width 19 height 12
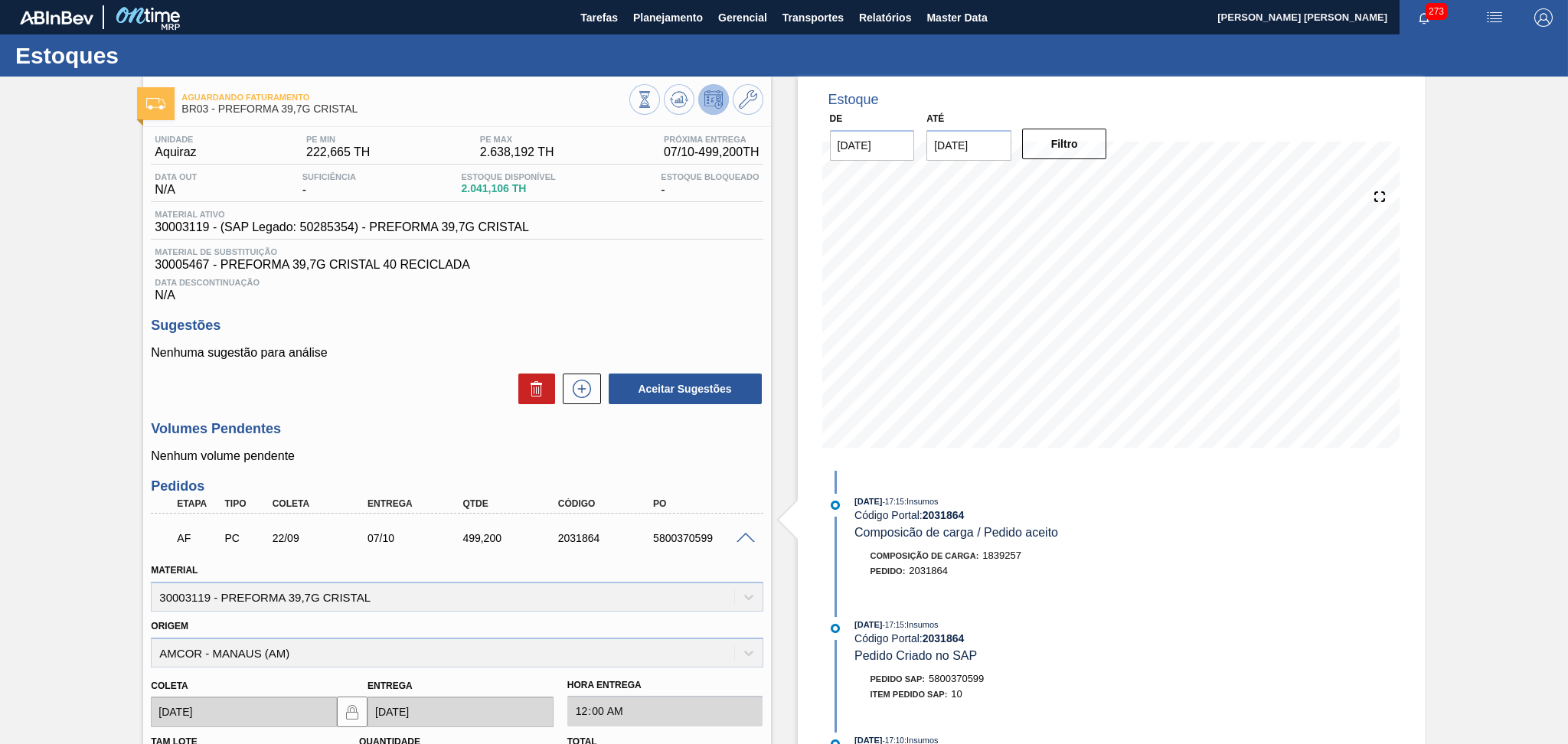
click at [748, 536] on span at bounding box center [745, 538] width 19 height 12
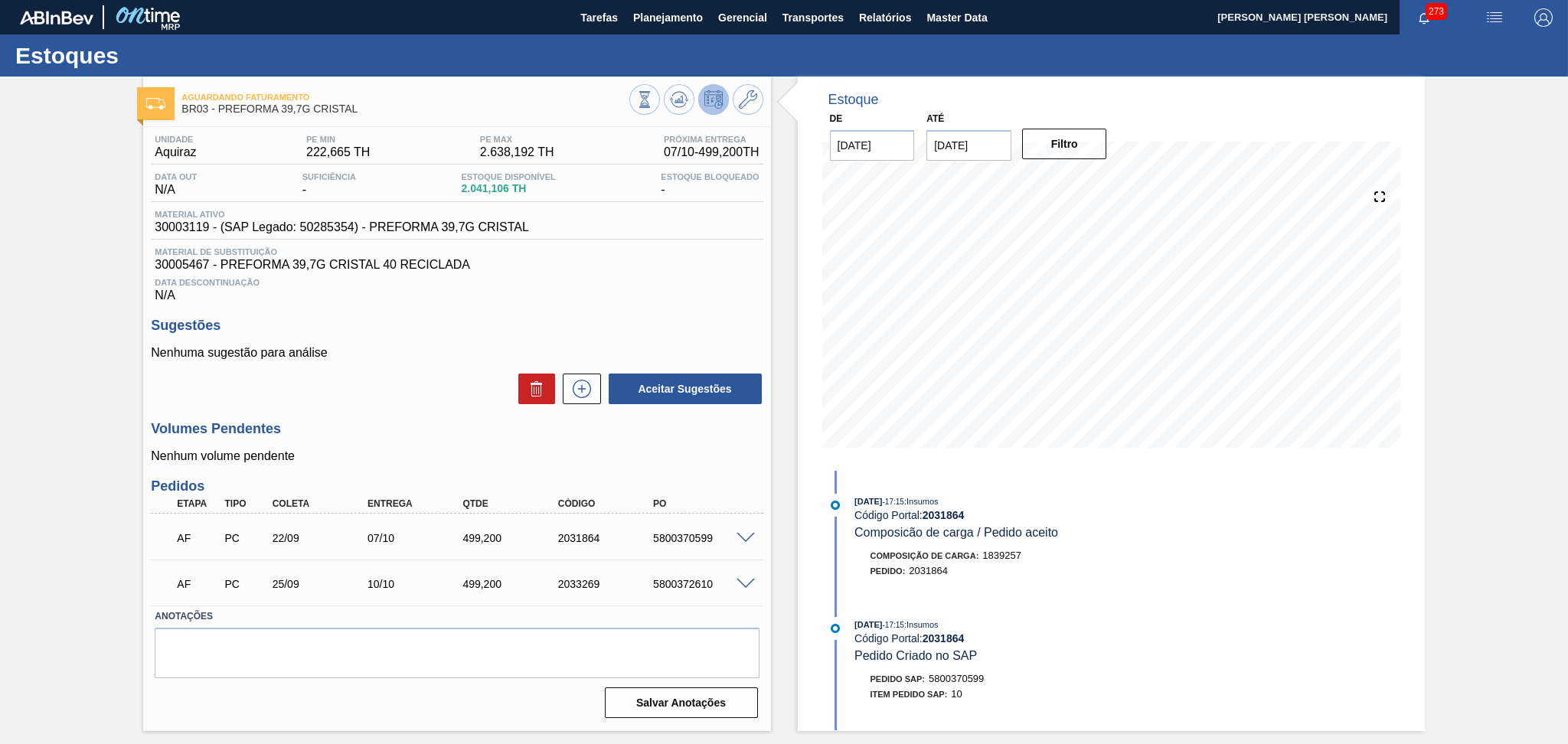
click at [398, 445] on div "Volumes Pendentes Nenhum volume pendente" at bounding box center [457, 442] width 612 height 42
click at [691, 278] on span "Data Descontinuação" at bounding box center [456, 282] width 604 height 9
click at [406, 334] on div "Sugestões Nenhuma sugestão para análise Aceitar Sugestões" at bounding box center [457, 361] width 612 height 88
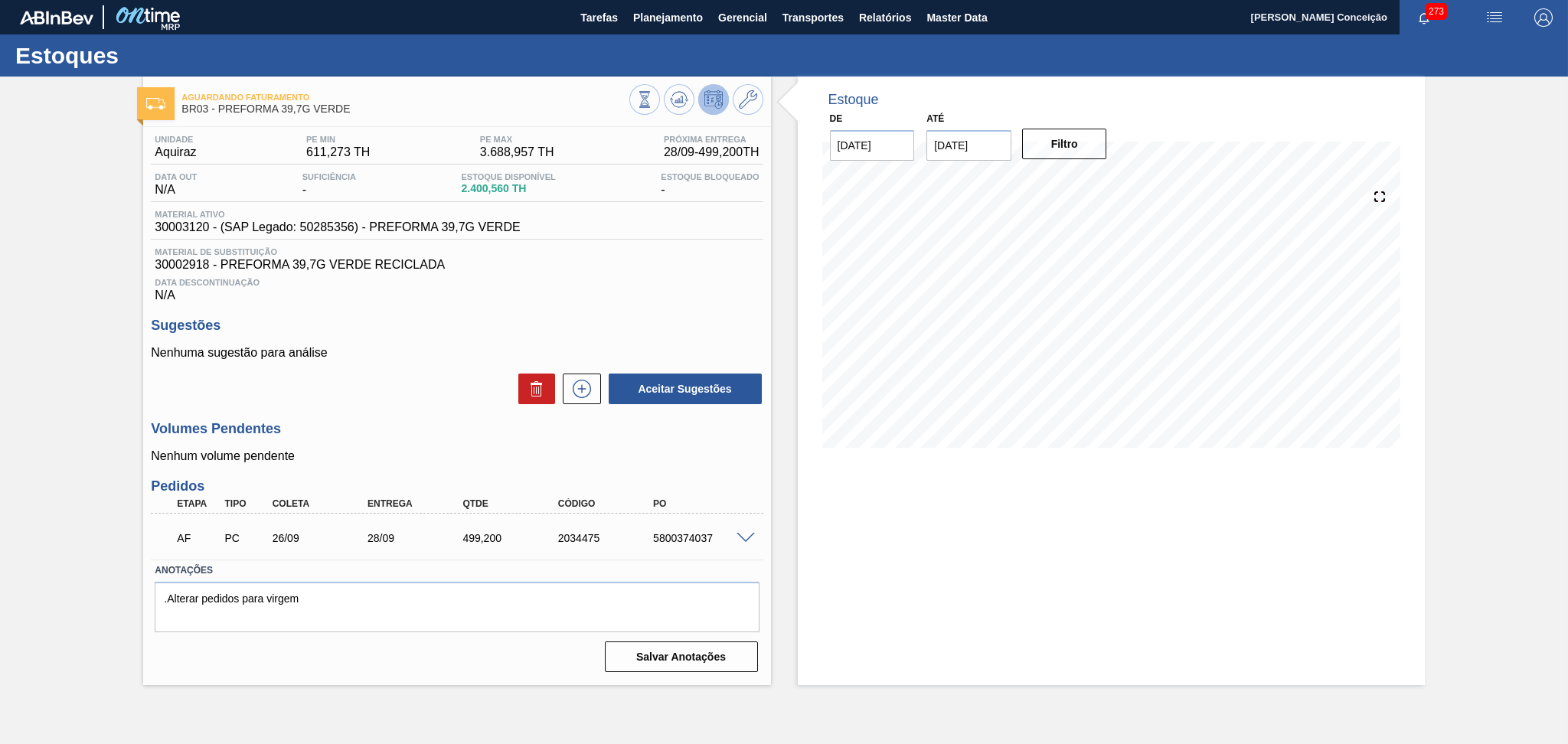
click at [451, 349] on p "Nenhuma sugestão para análise" at bounding box center [457, 353] width 612 height 14
click at [743, 539] on span at bounding box center [745, 538] width 19 height 12
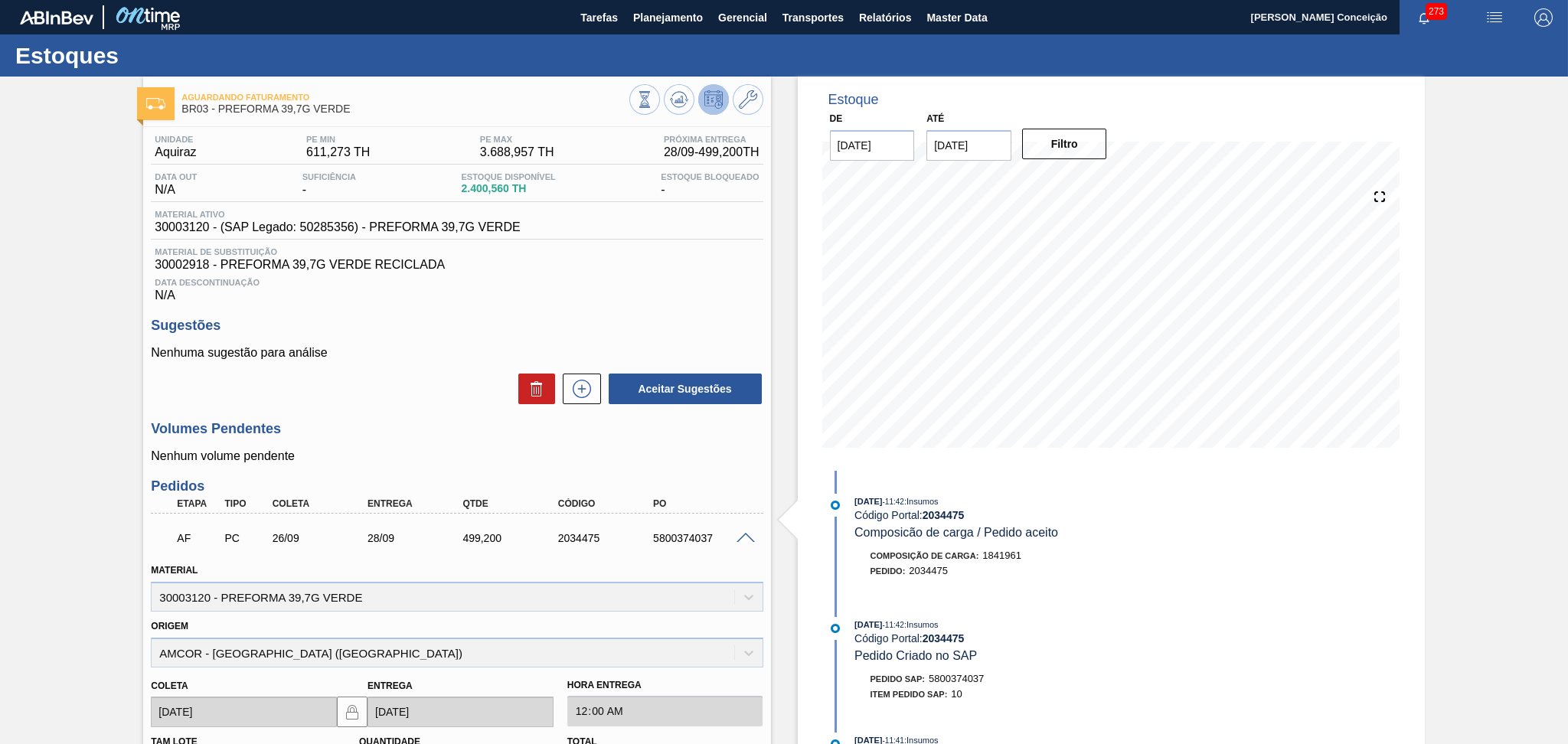
click at [463, 436] on h3 "Volumes Pendentes" at bounding box center [457, 429] width 612 height 16
click at [438, 434] on h3 "Volumes Pendentes" at bounding box center [457, 429] width 612 height 16
click at [412, 390] on div "Aceitar Sugestões" at bounding box center [457, 389] width 612 height 34
click at [432, 444] on div "Volumes Pendentes Nenhum volume pendente" at bounding box center [457, 442] width 612 height 42
click at [434, 402] on div "Aceitar Sugestões" at bounding box center [457, 389] width 612 height 34
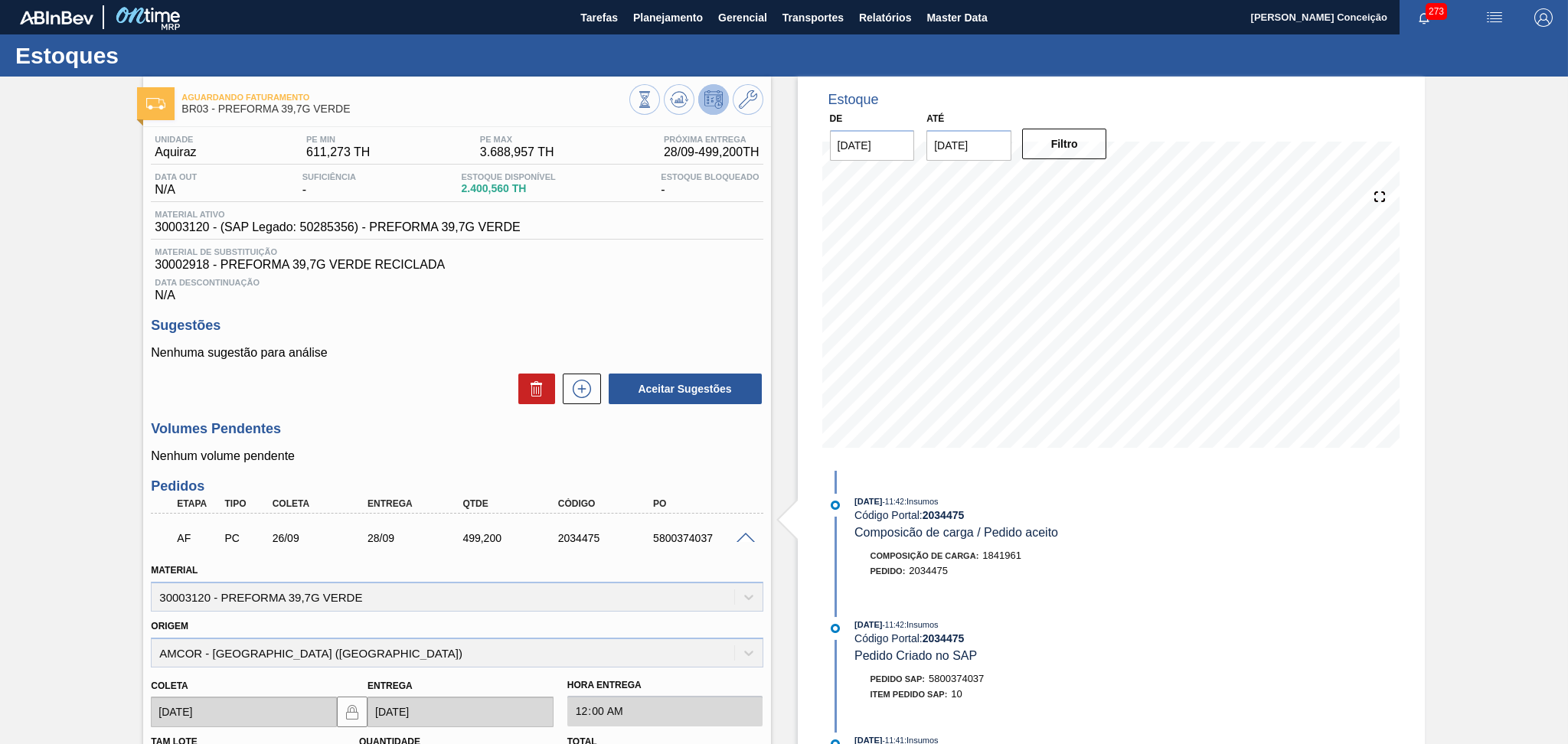
click at [434, 402] on div "Aceitar Sugestões" at bounding box center [457, 389] width 612 height 34
click at [456, 446] on div "Volumes Pendentes Nenhum volume pendente" at bounding box center [457, 442] width 612 height 42
click at [429, 450] on p "Nenhum volume pendente" at bounding box center [457, 457] width 612 height 14
click at [389, 426] on h3 "Volumes Pendentes" at bounding box center [457, 429] width 612 height 16
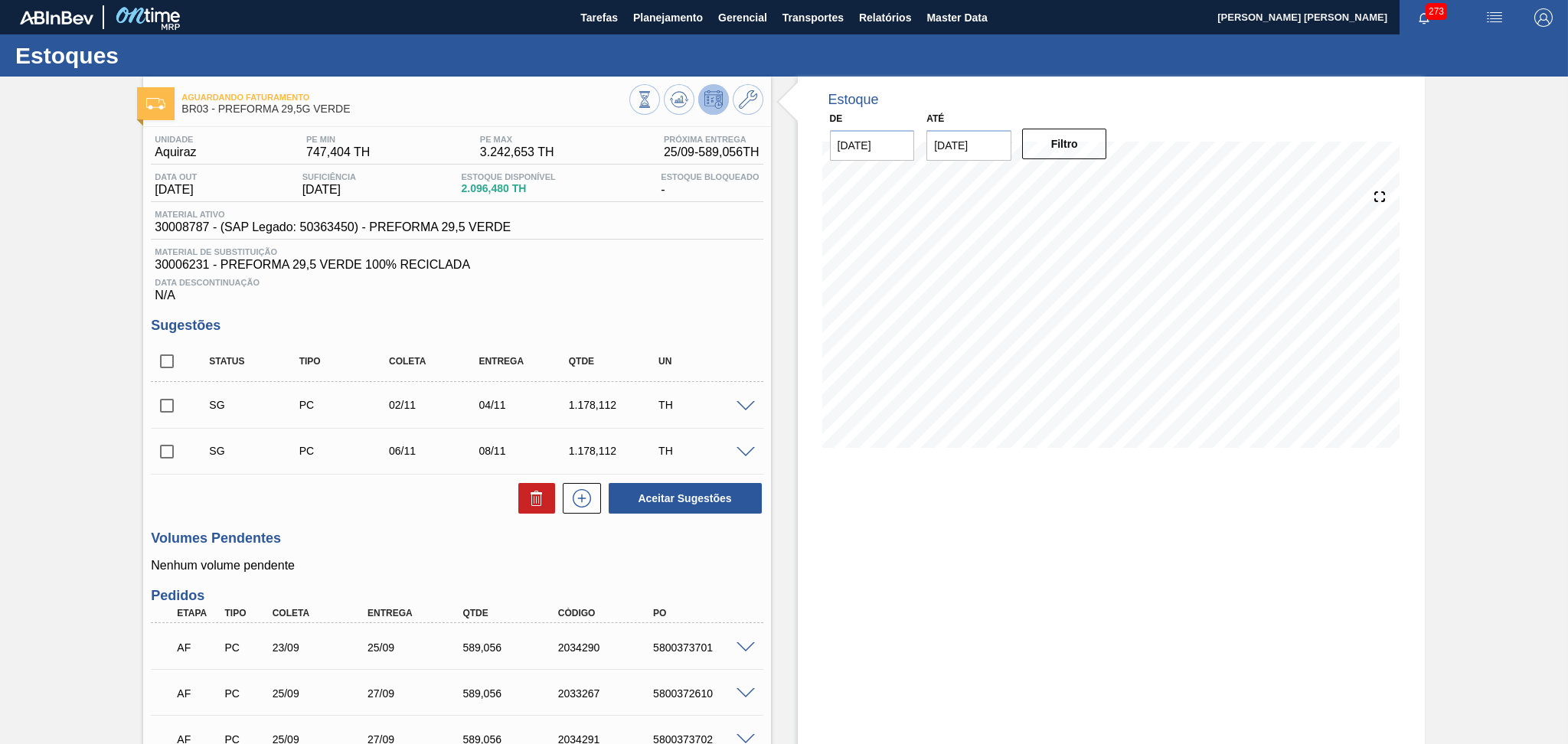
click at [623, 300] on div "Data Descontinuação N/A" at bounding box center [457, 286] width 612 height 31
click at [613, 305] on div "Unidade Aquiraz PE MIN 747,404 TH PE MAX 3.242,653 TH Próxima Entrega 25/09 - 5…" at bounding box center [456, 525] width 627 height 797
click at [170, 355] on input "checkbox" at bounding box center [167, 361] width 32 height 32
checkbox input "true"
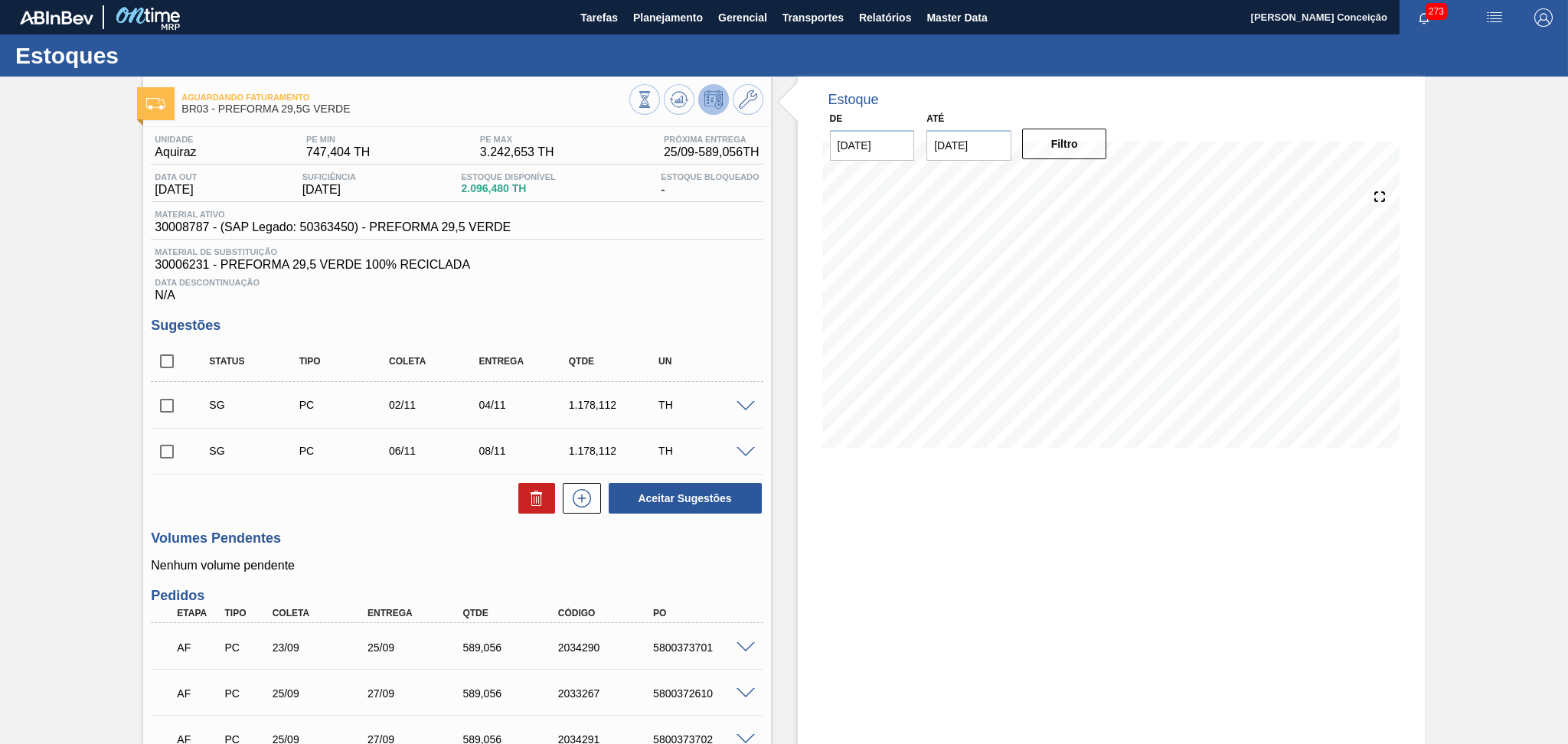
checkbox input "true"
click at [523, 494] on button at bounding box center [536, 498] width 36 height 31
checkbox input "false"
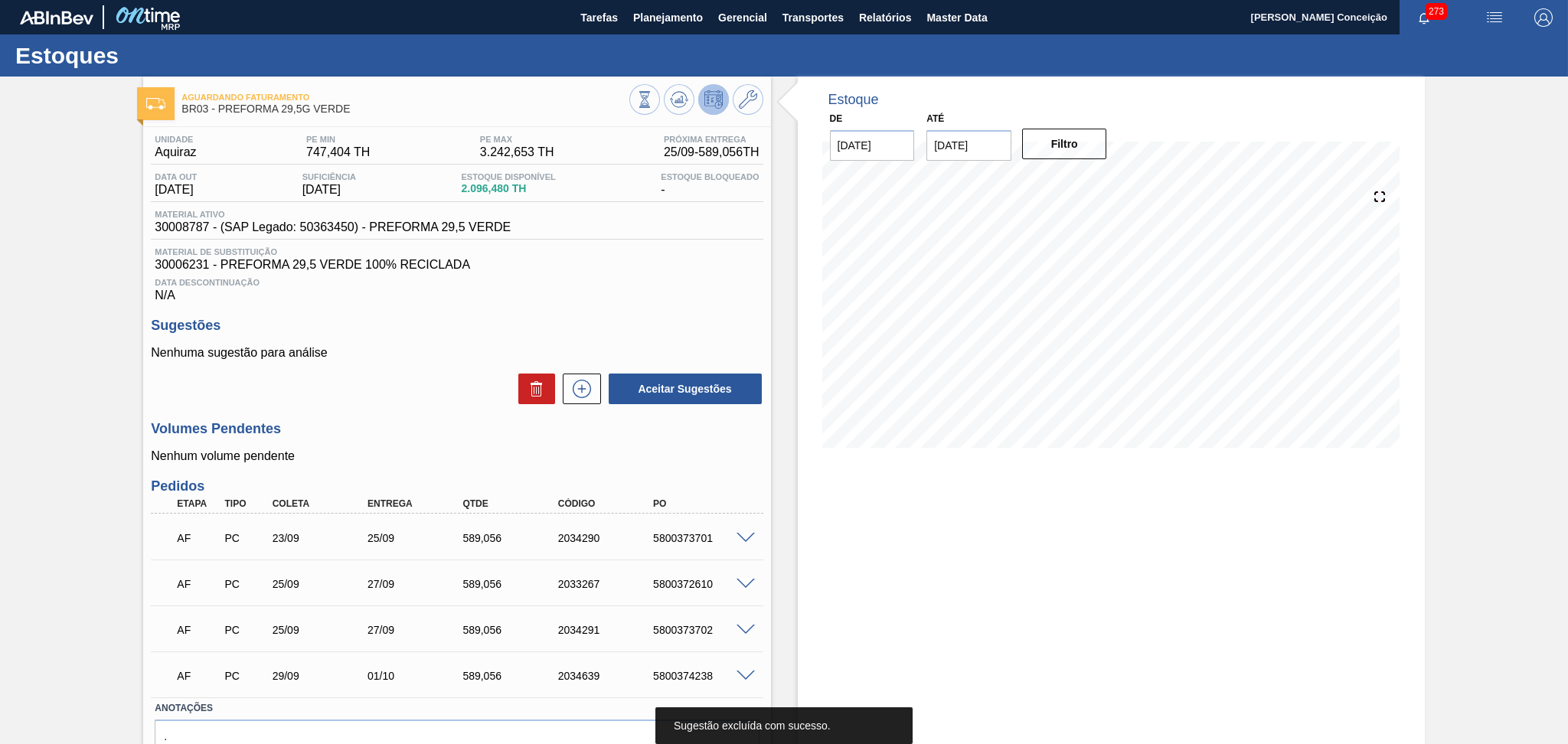
click at [830, 490] on div "Estoque De [DATE] Até [DATE] Filtro" at bounding box center [1110, 450] width 627 height 747
click at [496, 441] on div "Volumes Pendentes Nenhum volume pendente" at bounding box center [457, 442] width 612 height 42
click at [733, 536] on div at bounding box center [748, 536] width 31 height 12
click at [743, 539] on span at bounding box center [745, 538] width 19 height 12
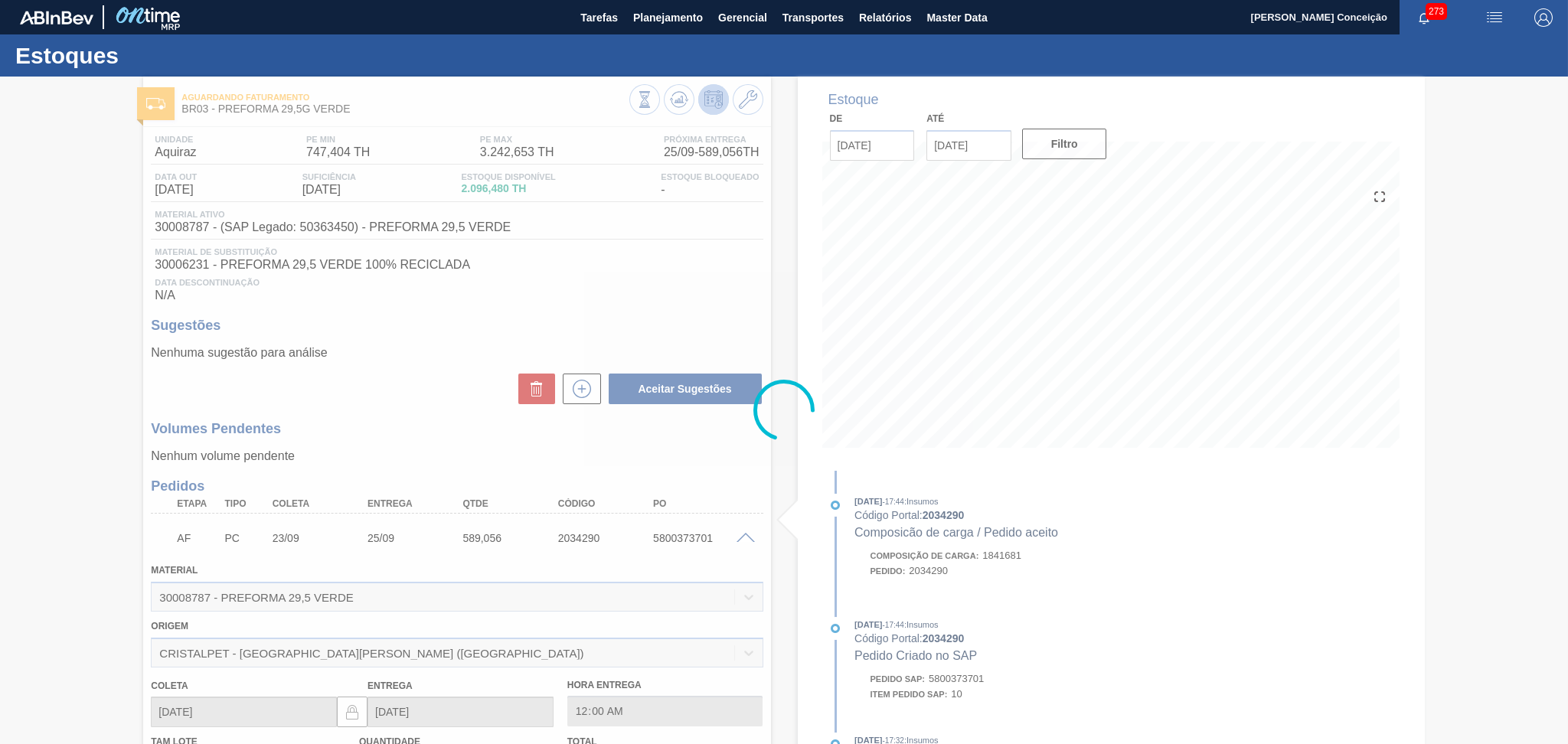
click at [743, 539] on div at bounding box center [784, 410] width 1568 height 668
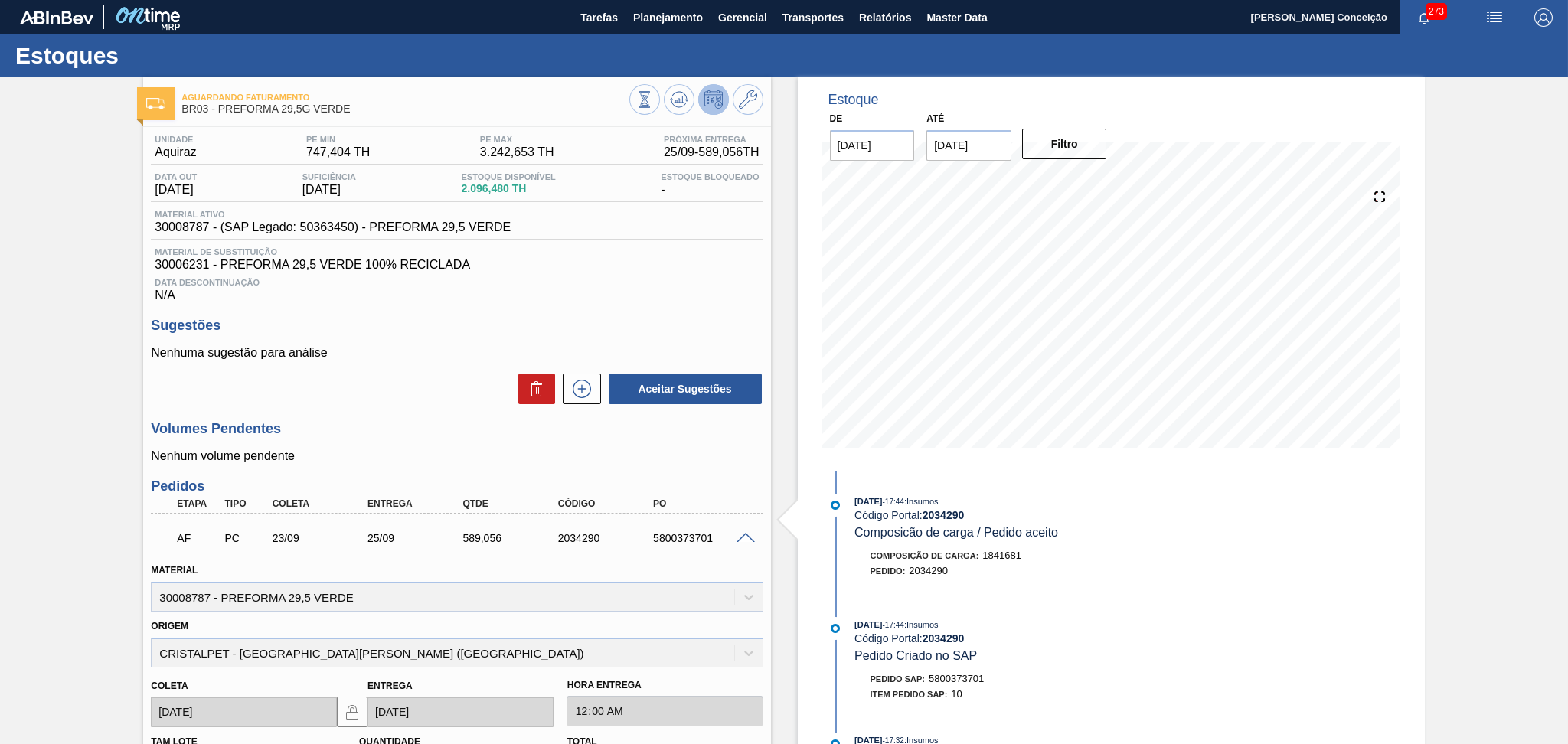
click at [744, 541] on span at bounding box center [745, 538] width 19 height 12
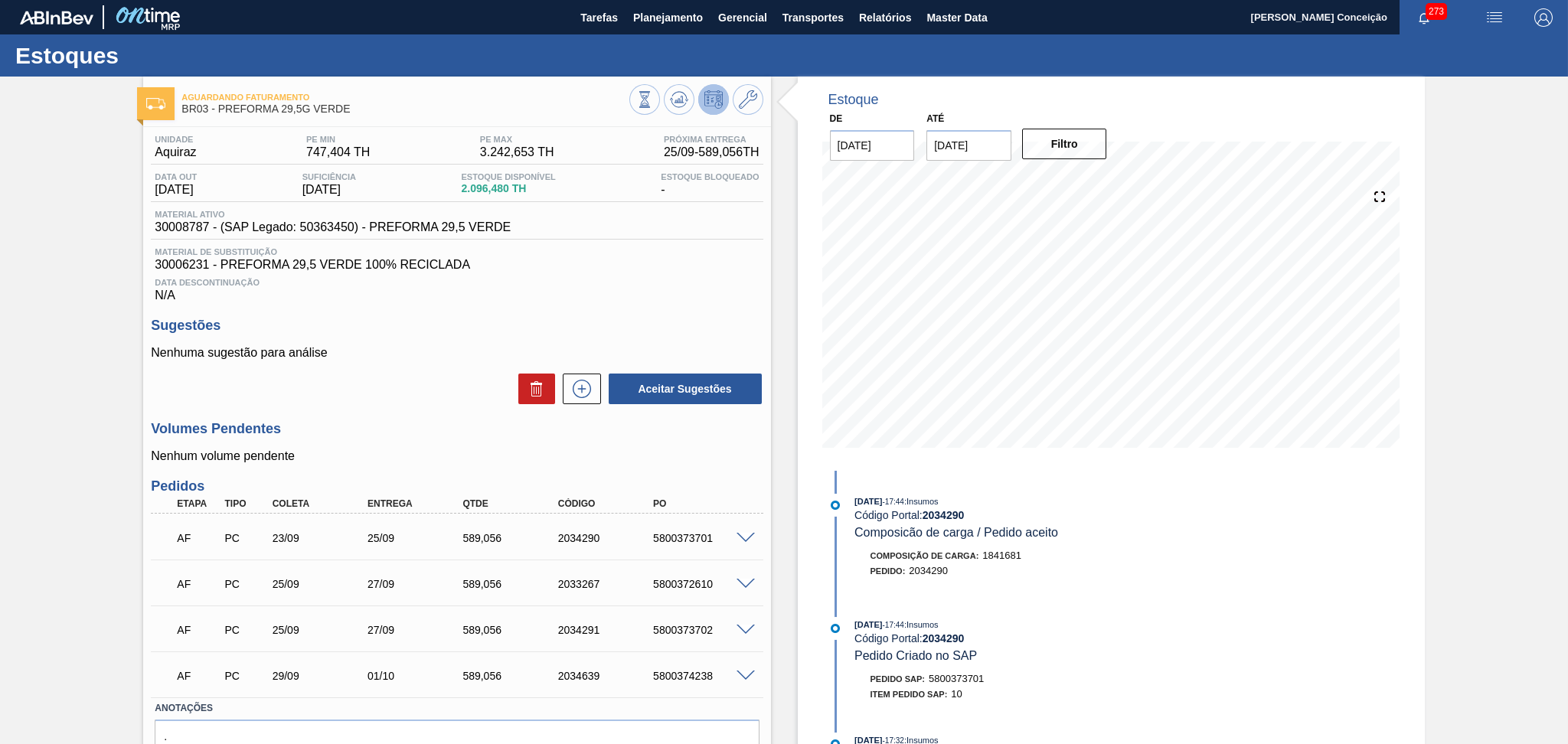
click at [678, 285] on span "Data Descontinuação" at bounding box center [456, 282] width 604 height 9
click at [364, 442] on div "Volumes Pendentes Nenhum volume pendente" at bounding box center [457, 442] width 612 height 42
click at [412, 408] on div "Unidade Aquiraz PE MIN 747,404 TH PE MAX 3.242,653 TH Próxima Entrega 25/09 - 5…" at bounding box center [456, 471] width 627 height 688
click at [668, 330] on h3 "Sugestões" at bounding box center [457, 325] width 612 height 16
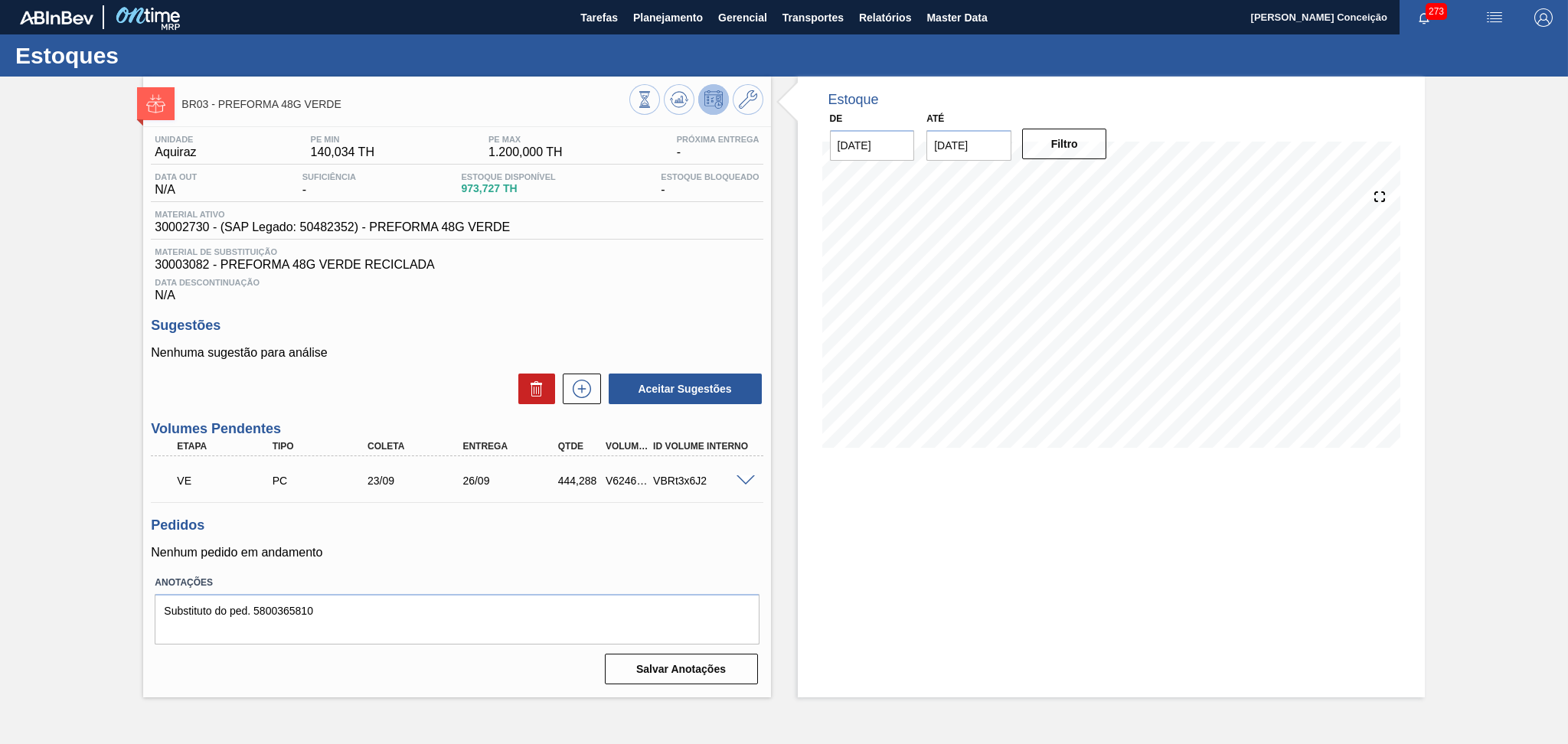
click at [597, 288] on div "Data Descontinuação N/A" at bounding box center [457, 286] width 612 height 31
click at [581, 532] on h3 "Pedidos" at bounding box center [457, 526] width 612 height 16
click at [480, 533] on div "Pedidos Nenhum pedido em andamento" at bounding box center [457, 538] width 612 height 42
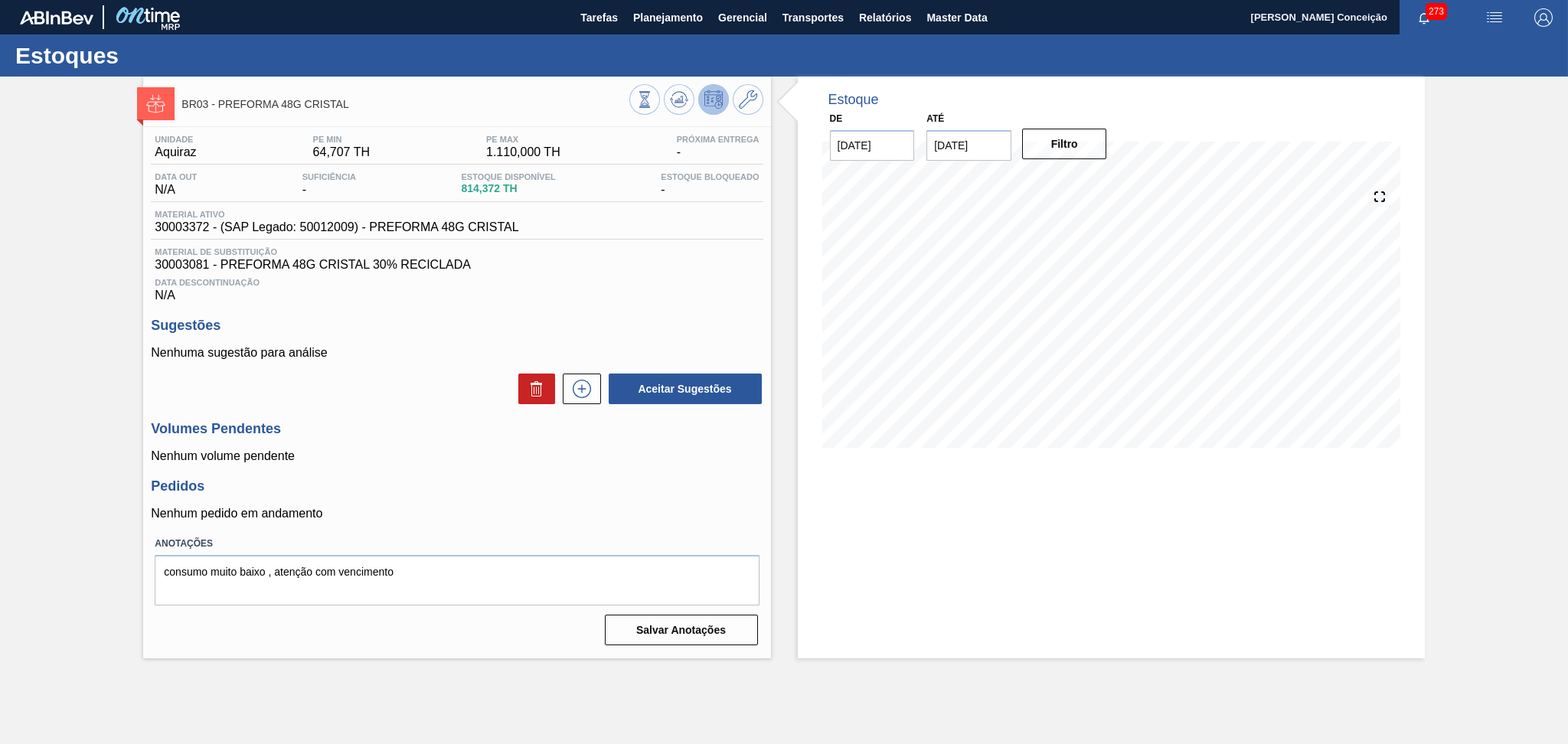
click at [561, 383] on div at bounding box center [578, 388] width 46 height 31
click at [574, 395] on icon at bounding box center [582, 388] width 25 height 19
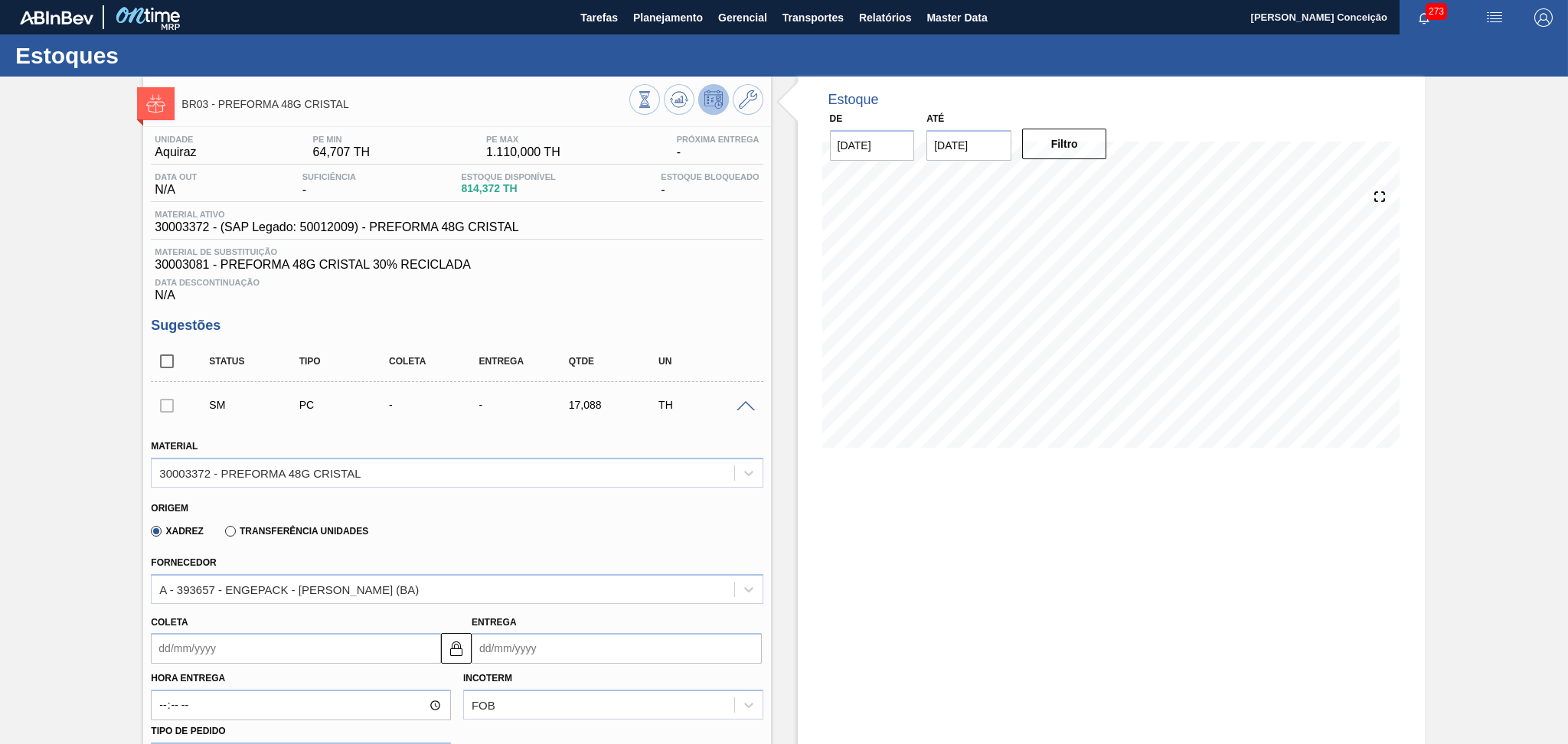
click at [476, 508] on div "Origem" at bounding box center [450, 506] width 599 height 14
click at [203, 646] on input "Coleta" at bounding box center [295, 648] width 290 height 31
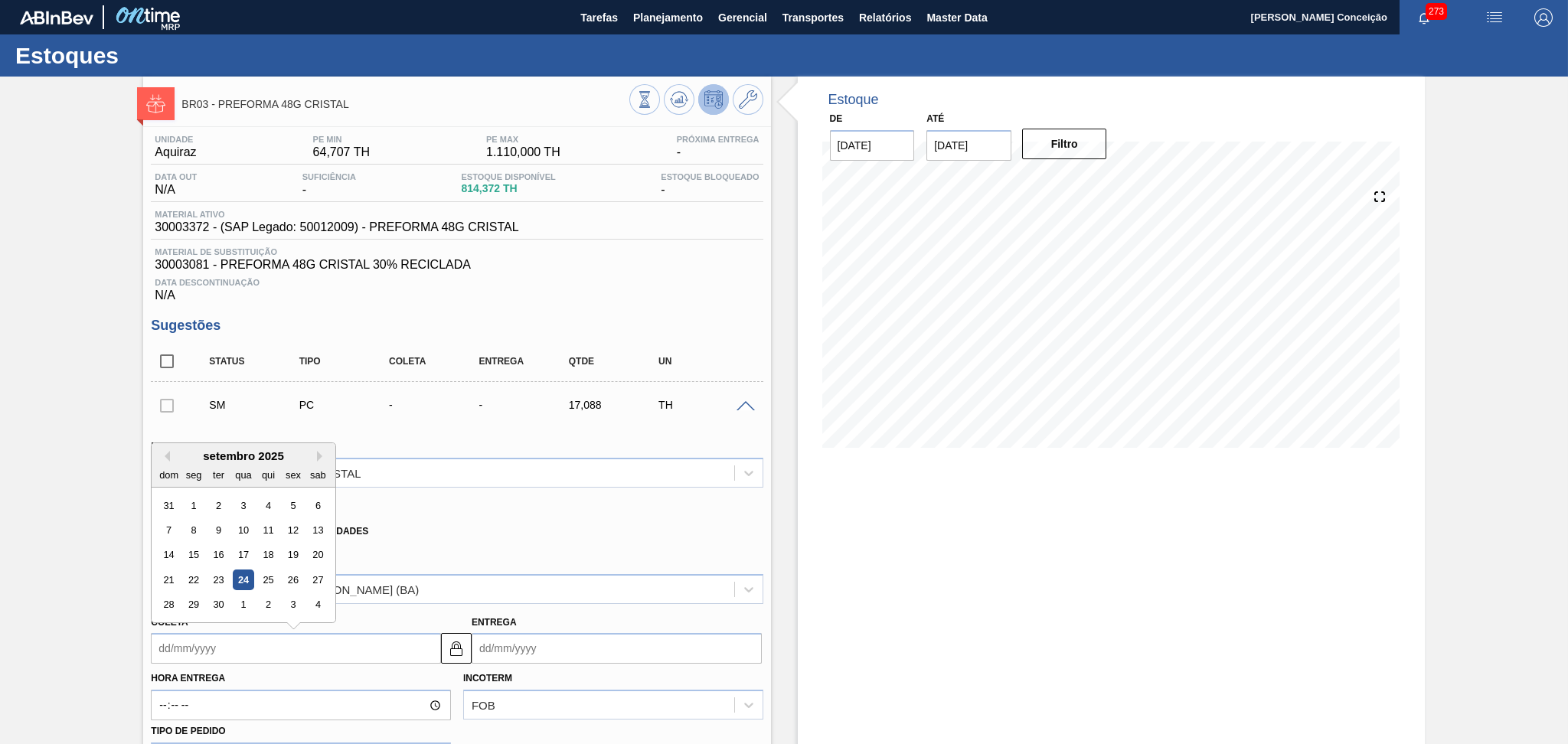
click at [541, 300] on div "Data Descontinuação N/A" at bounding box center [457, 286] width 612 height 31
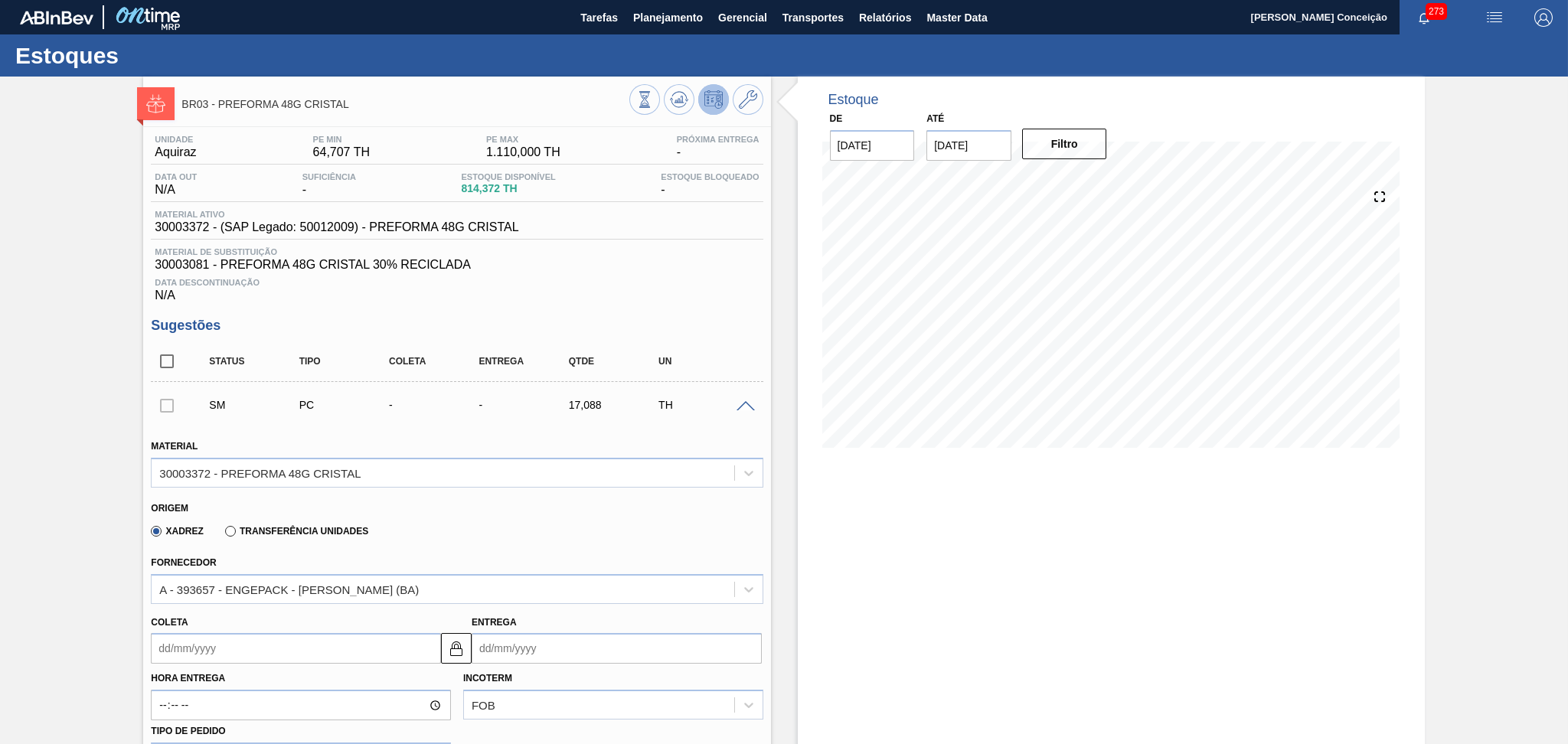
click at [743, 403] on span at bounding box center [745, 406] width 19 height 12
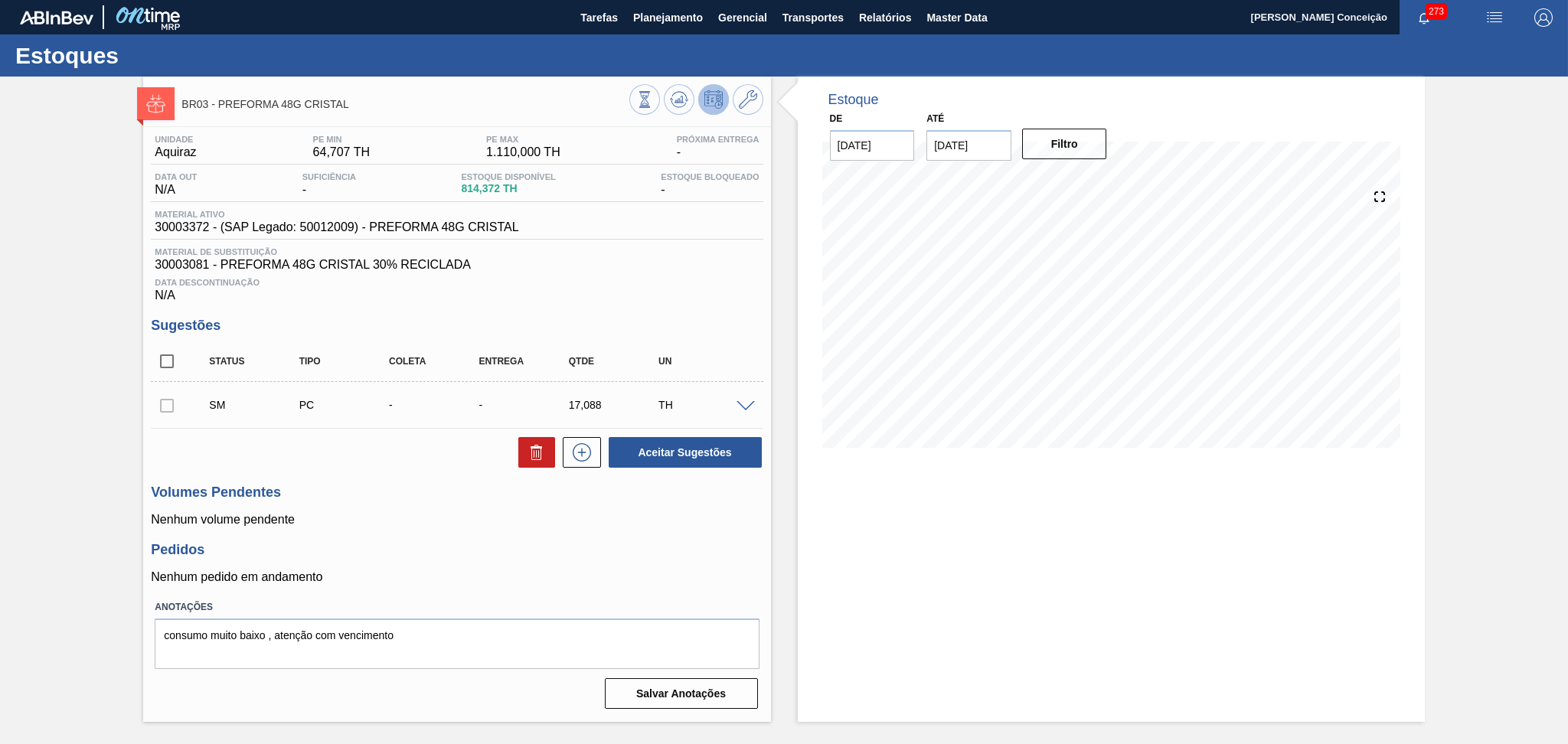
click at [1044, 502] on div "Estoque De [DATE] Até [DATE] Filtro 02/10 Projeção de Estoque 814.372 [DOMAIN_N…" at bounding box center [1110, 399] width 627 height 646
click at [1352, 599] on div "Estoque De [DATE] Até [DATE] Filtro 03/11 Projeção de Estoque 374.356 [DOMAIN_N…" at bounding box center [1110, 399] width 627 height 646
click at [1039, 497] on div "Estoque De [DATE] Até [DATE] Filtro 03/11 Projeção de Estoque 374.356 [DOMAIN_N…" at bounding box center [1110, 399] width 627 height 646
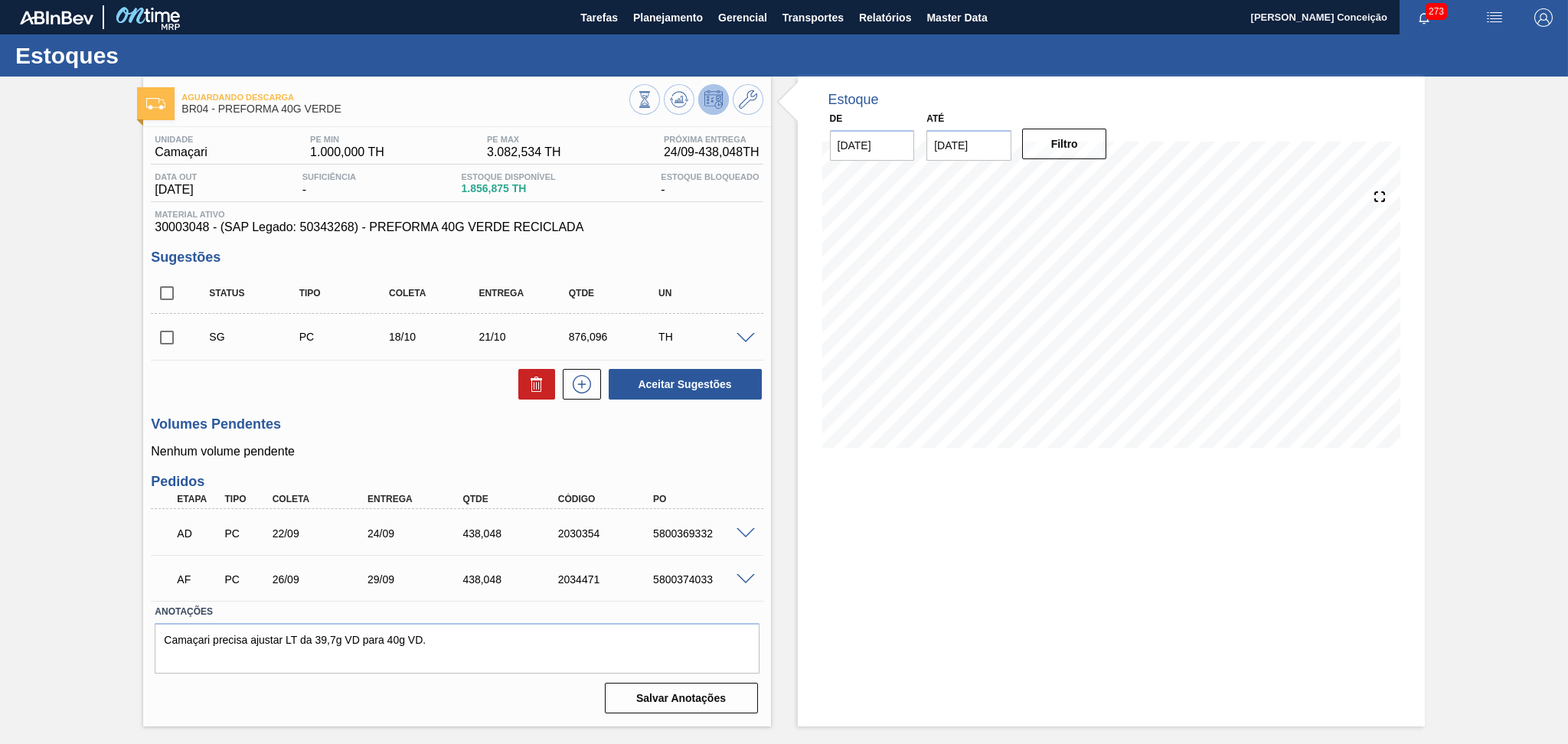
click at [845, 534] on div "Estoque De 24/09/2025 Até 30/11/2025 Filtro" at bounding box center [1110, 401] width 627 height 650
click at [672, 98] on icon at bounding box center [678, 99] width 19 height 19
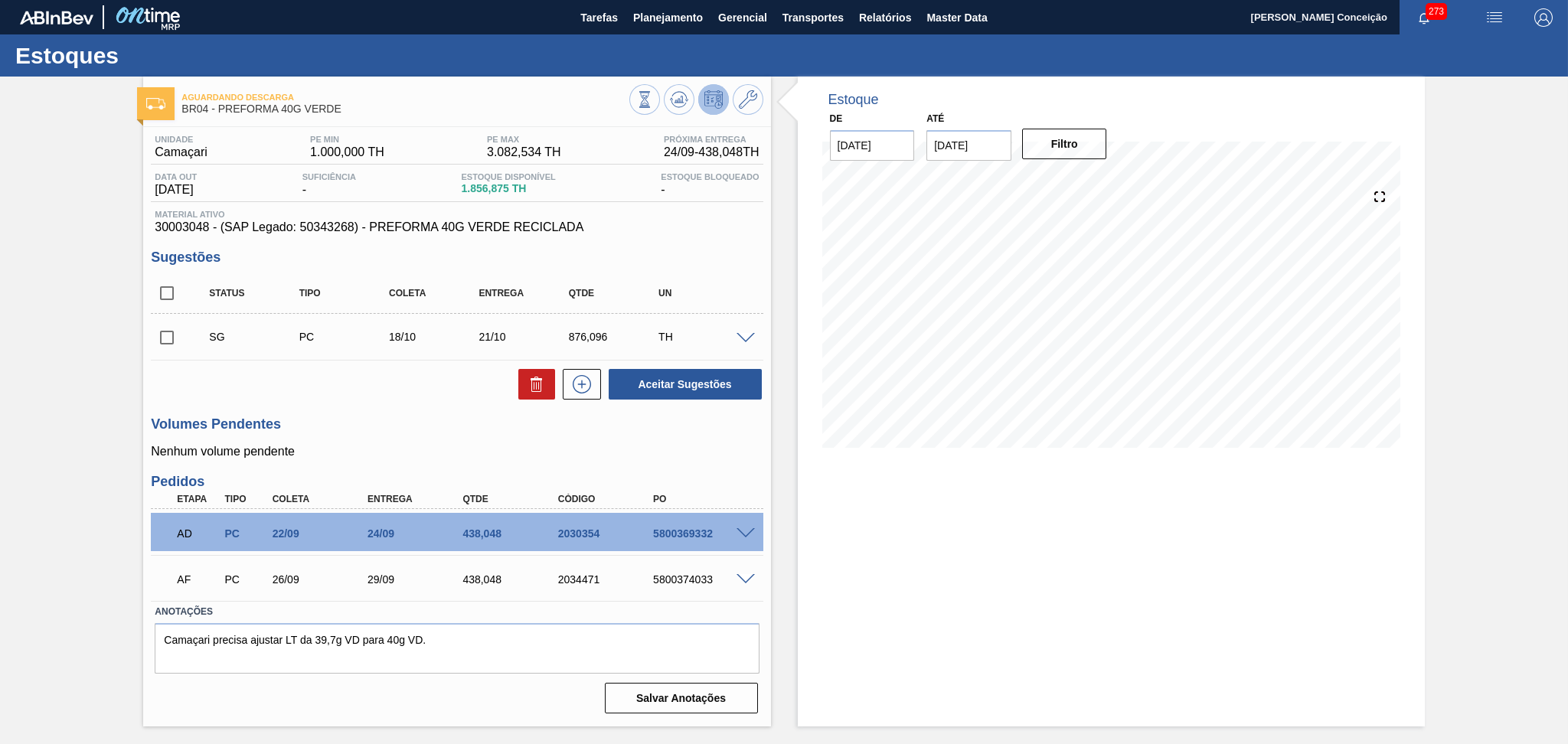
click at [539, 466] on div "Unidade Camaçari PE MIN 1.000,000 TH PE MAX 3.082,534 TH Próxima Entrega 24/09 …" at bounding box center [456, 422] width 627 height 591
click at [678, 109] on button at bounding box center [678, 99] width 31 height 31
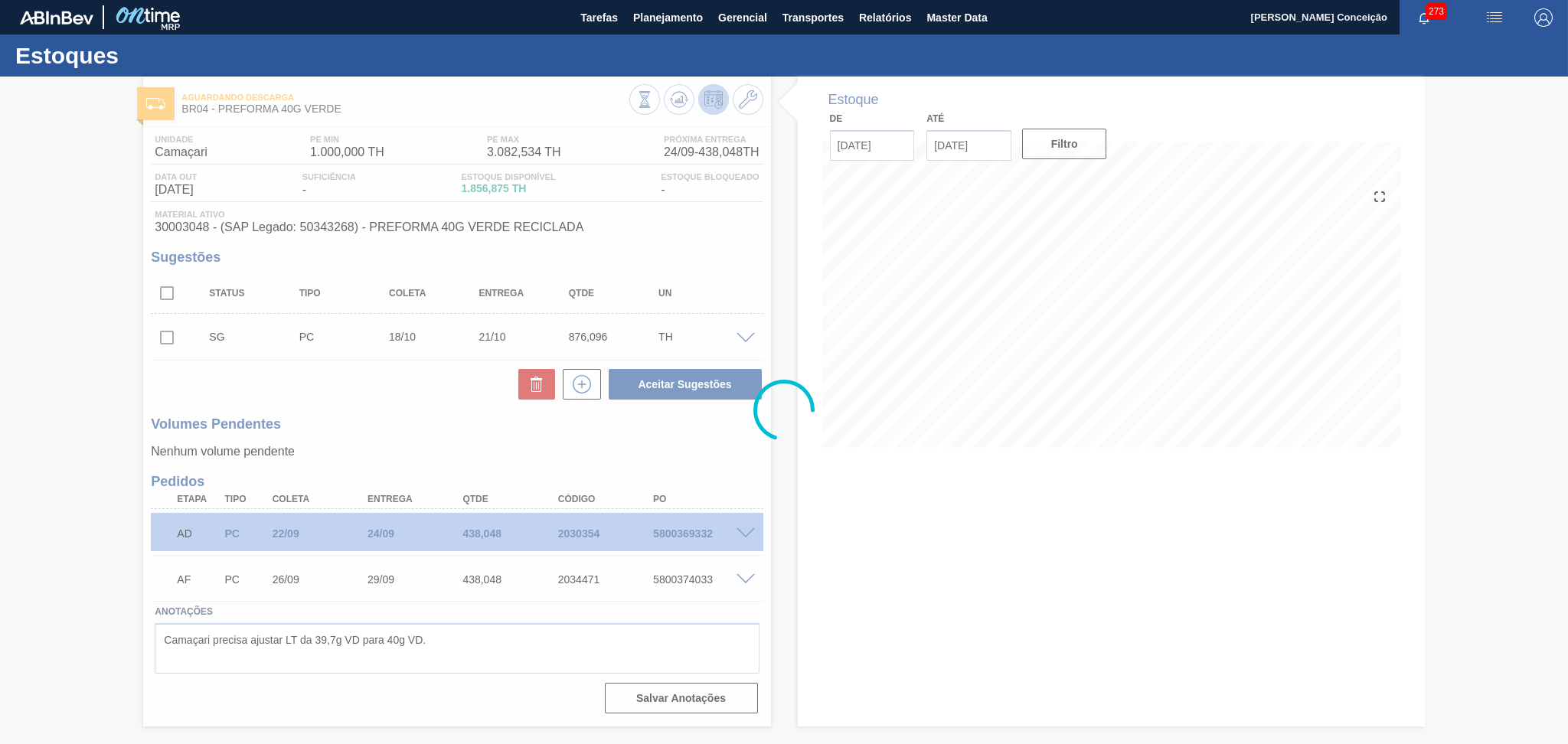
click at [875, 625] on div at bounding box center [784, 410] width 1568 height 668
click at [987, 349] on div at bounding box center [784, 410] width 1568 height 668
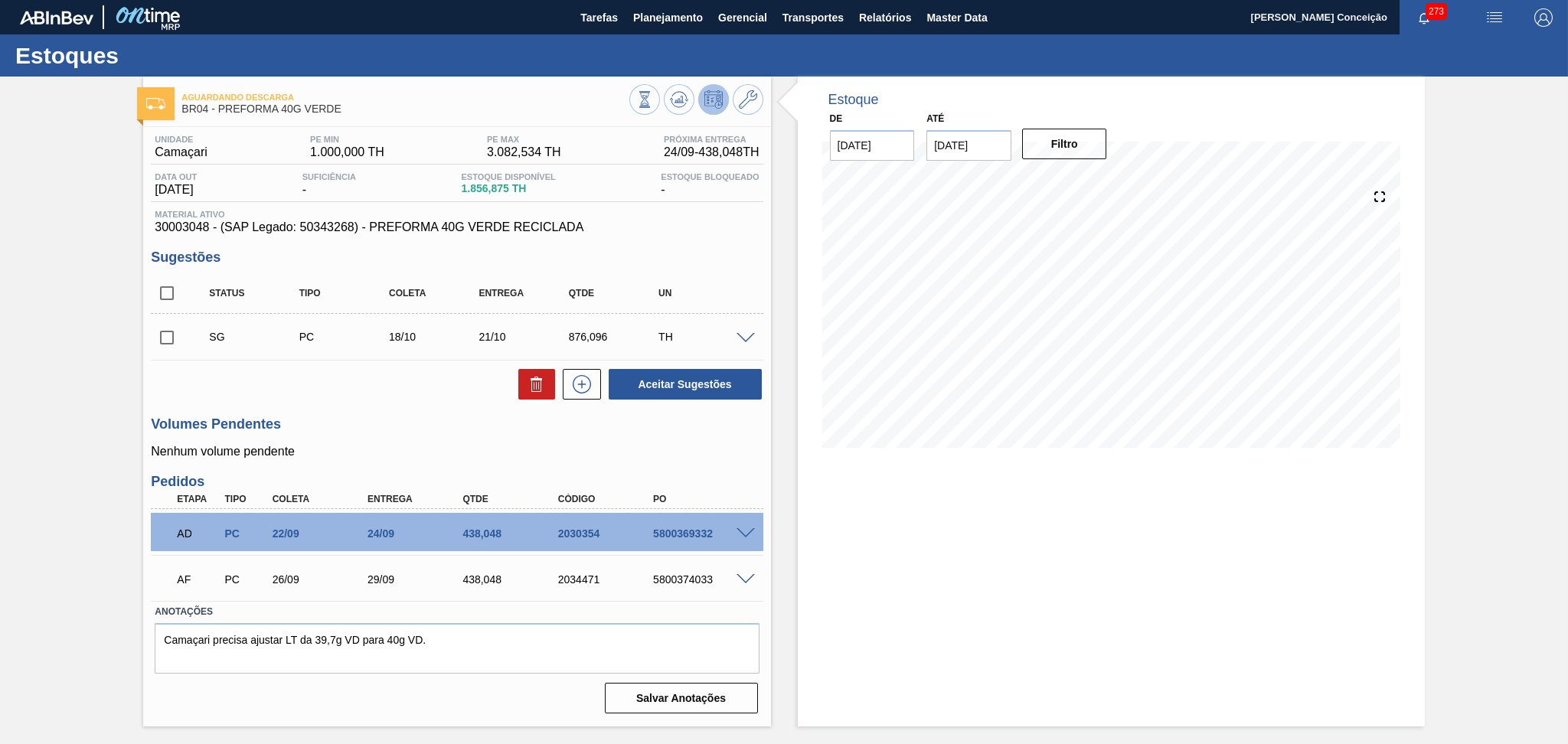
drag, startPoint x: 161, startPoint y: 334, endPoint x: 175, endPoint y: 344, distance: 17.2
click at [161, 334] on input "checkbox" at bounding box center [167, 338] width 32 height 32
click at [525, 383] on button at bounding box center [536, 384] width 36 height 31
checkbox input "false"
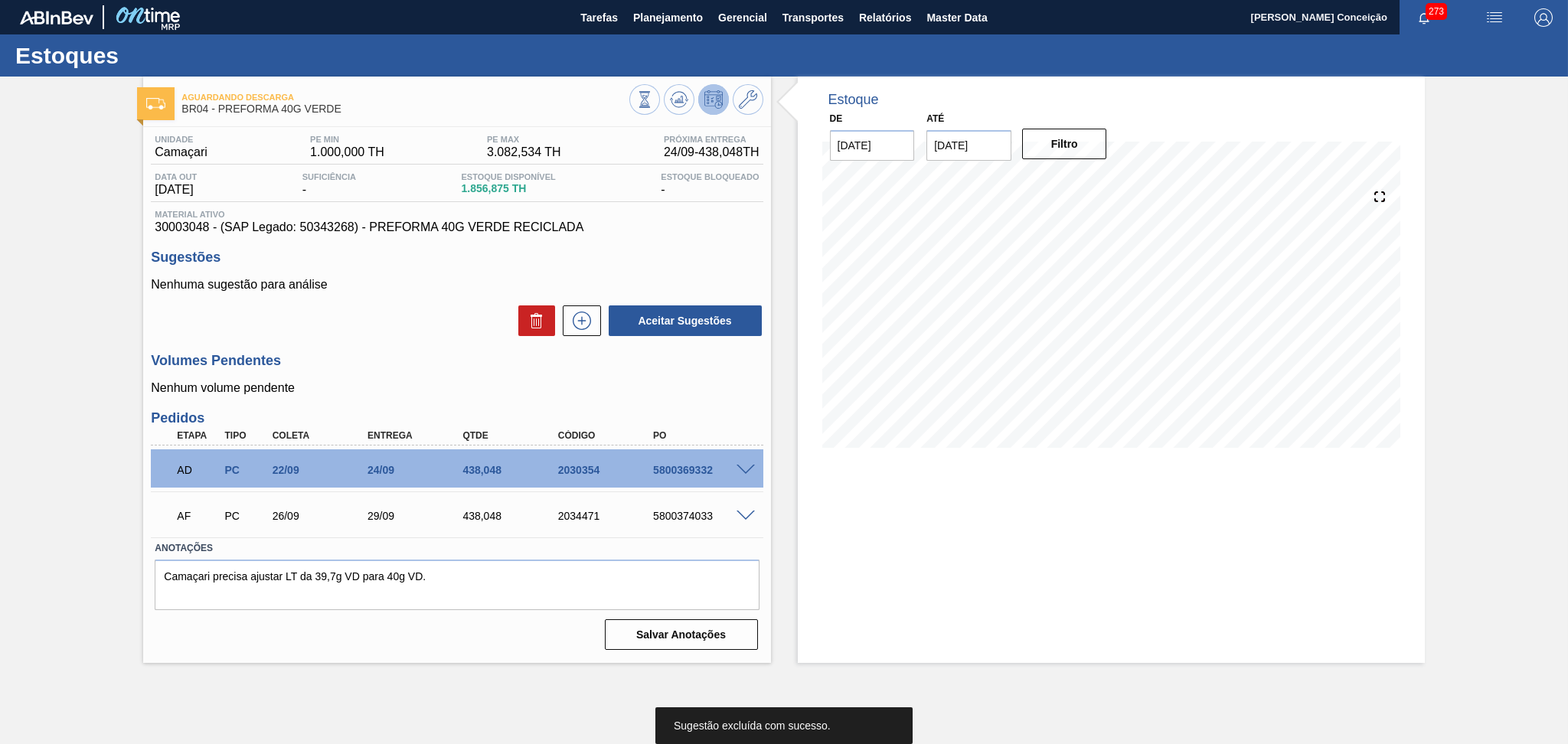
click at [920, 497] on div "Estoque De 24/09/2025 Até 30/11/2025 Filtro" at bounding box center [1110, 369] width 627 height 586
click at [349, 658] on div "Aguardando Descarga BR04 - PREFORMA 40G VERDE Unidade Camaçari PE MIN 1.000,000…" at bounding box center [456, 369] width 627 height 586
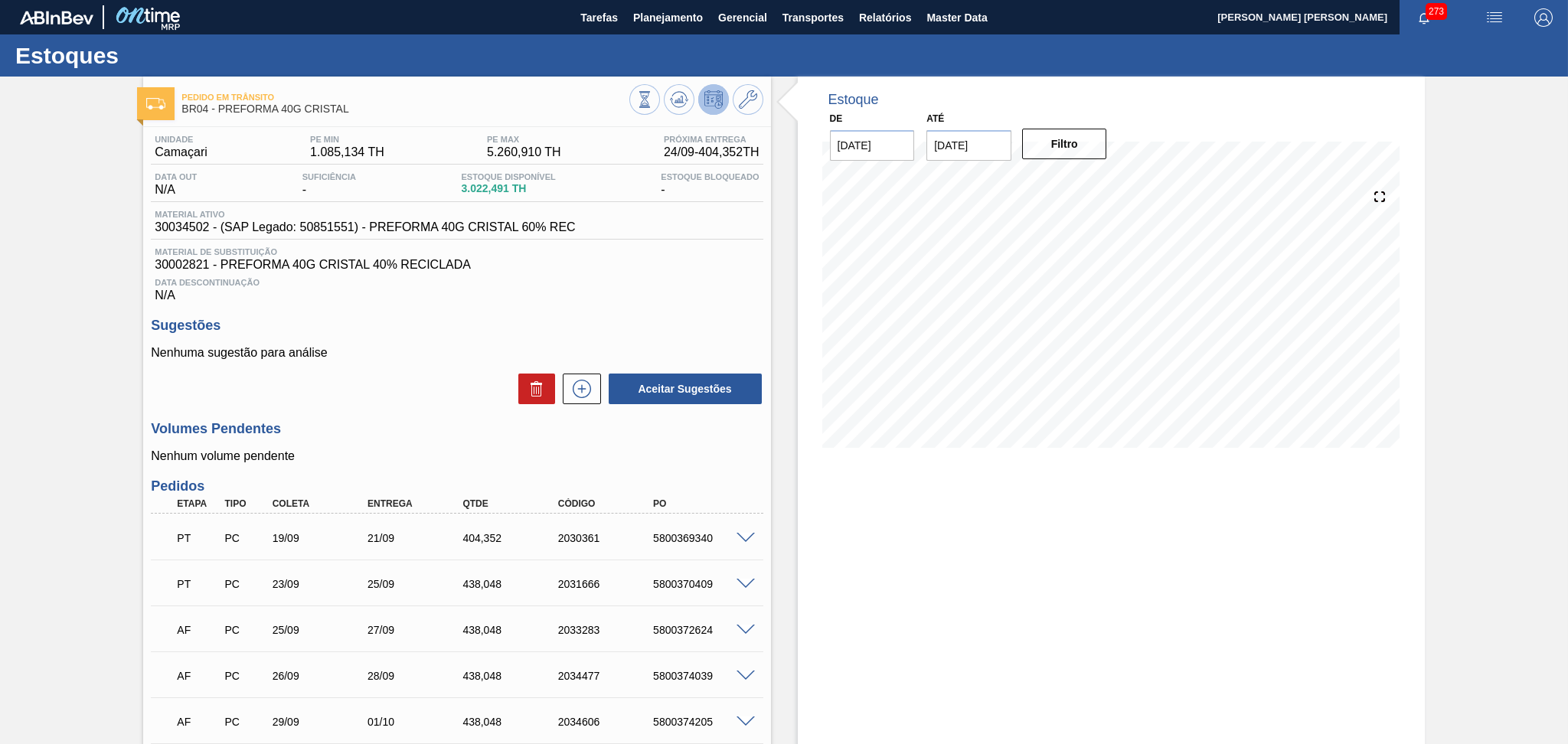
click at [444, 356] on p "Nenhuma sugestão para análise" at bounding box center [457, 353] width 612 height 14
click at [651, 268] on span "30002821 - PREFORMA 40G CRISTAL 40% RECICLADA" at bounding box center [456, 265] width 604 height 14
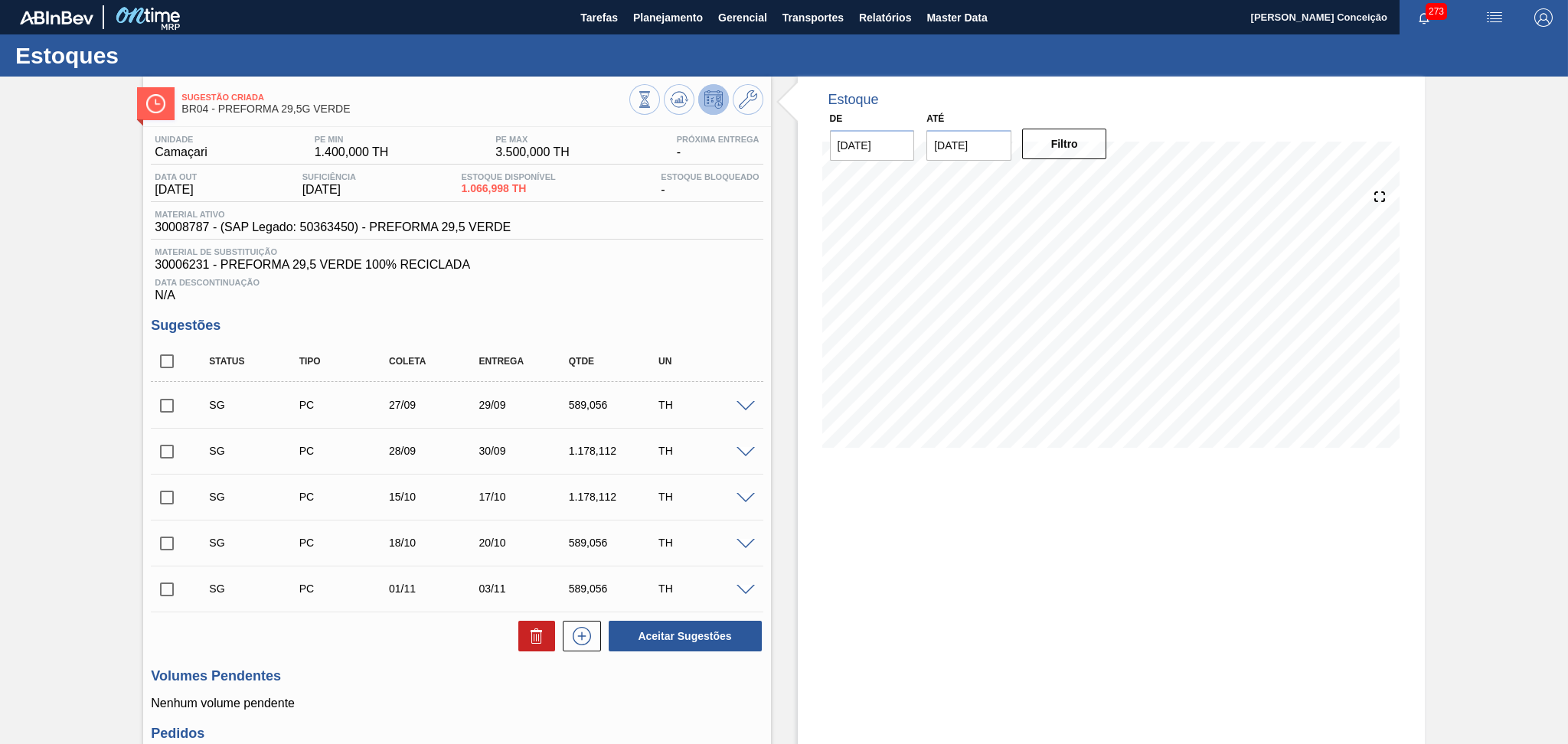
click at [695, 323] on h3 "Sugestões" at bounding box center [457, 325] width 612 height 16
drag, startPoint x: 174, startPoint y: 356, endPoint x: 251, endPoint y: 400, distance: 88.7
click at [173, 356] on input "checkbox" at bounding box center [167, 361] width 32 height 32
checkbox input "true"
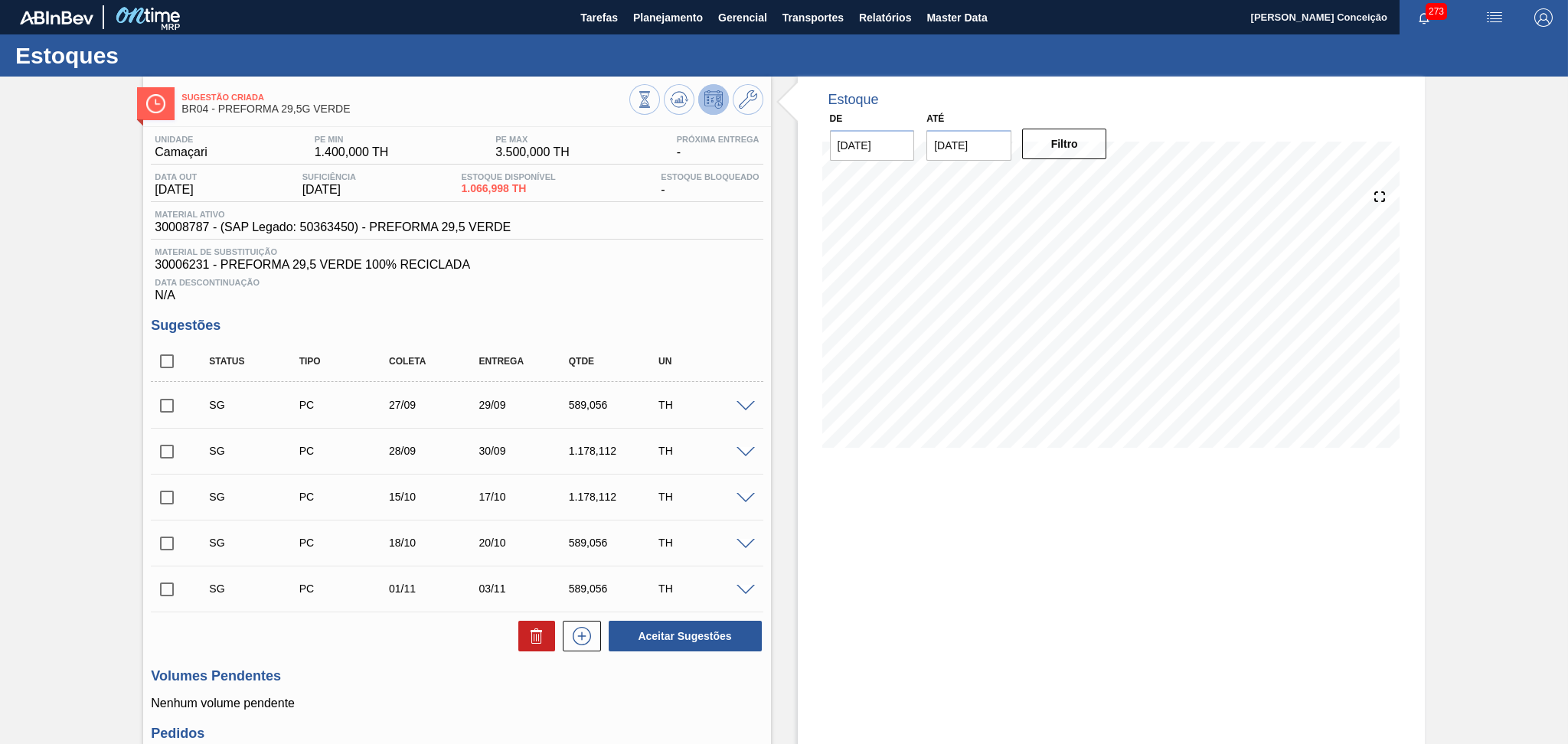
checkbox input "true"
click at [538, 635] on icon at bounding box center [538, 638] width 1 height 8
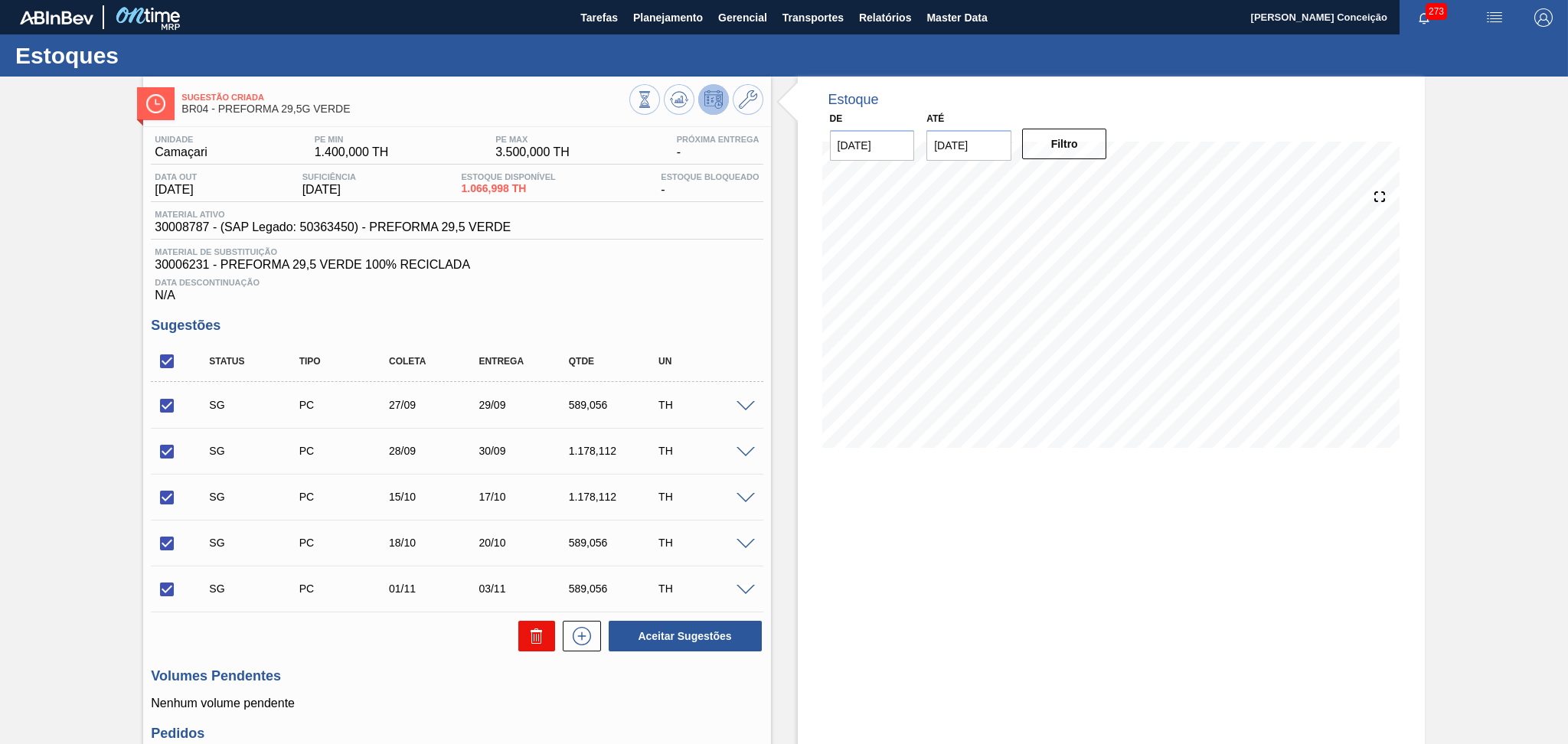
checkbox input "false"
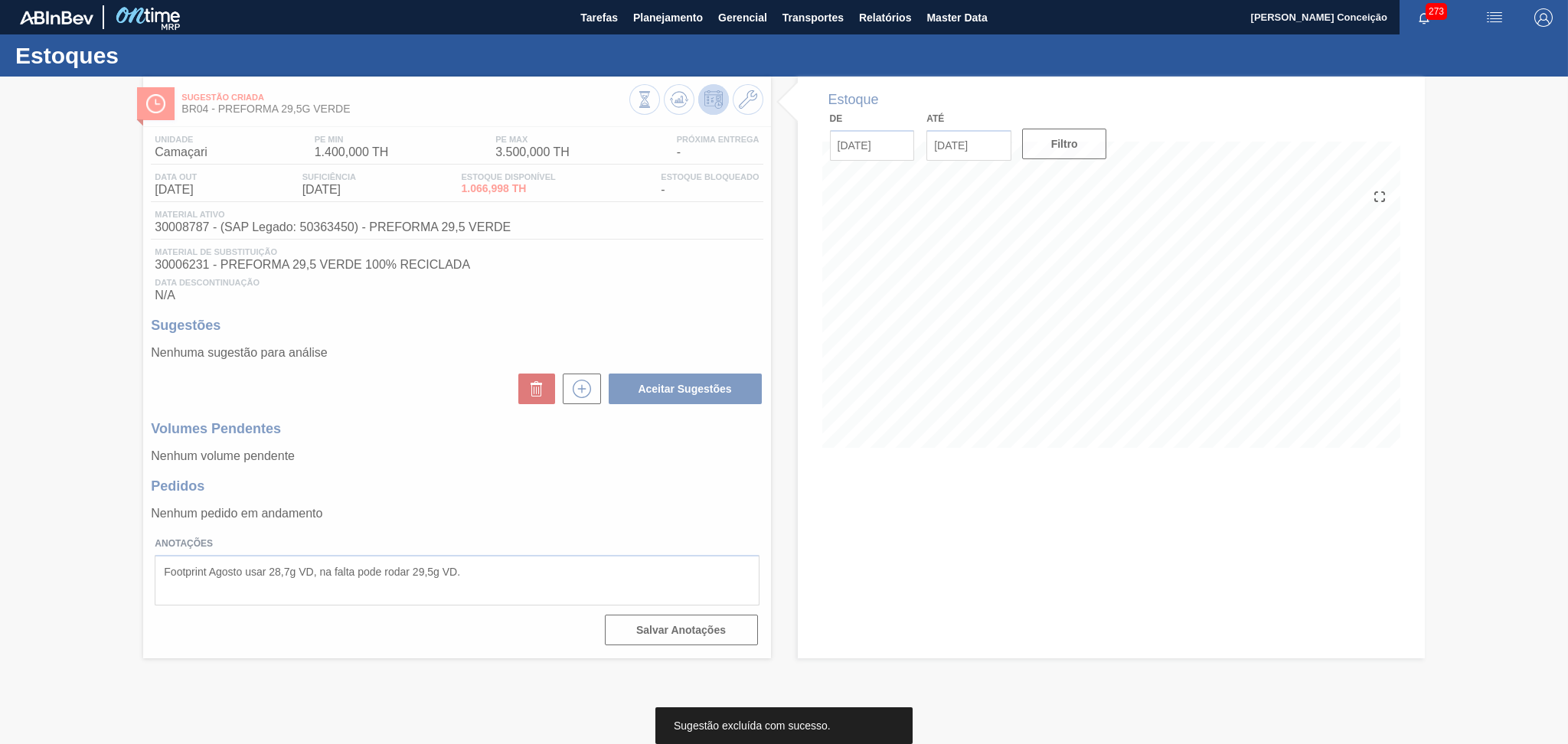
click at [519, 470] on div at bounding box center [784, 410] width 1568 height 668
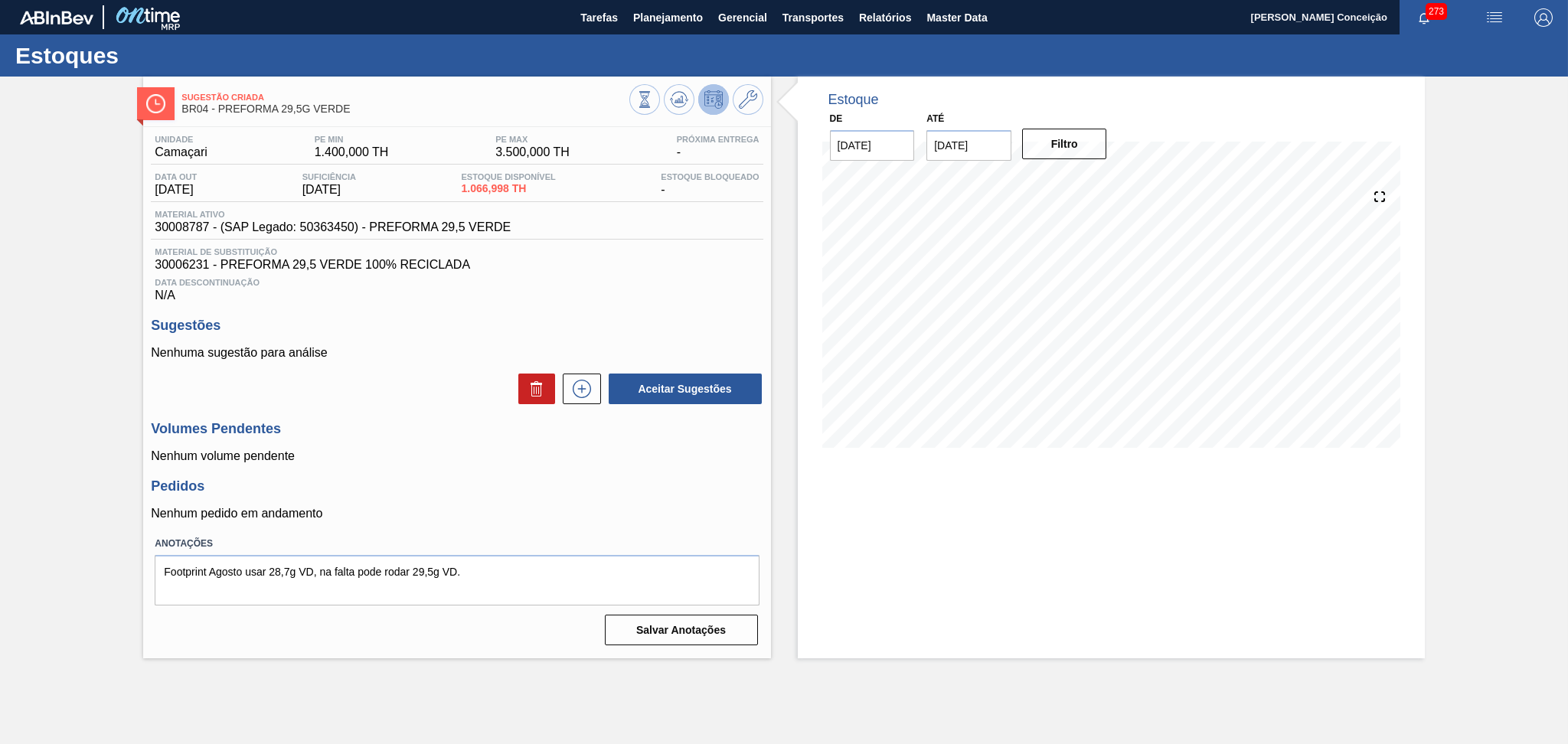
click at [593, 270] on span "30006231 - PREFORMA 29,5 VERDE 100% RECICLADA" at bounding box center [456, 265] width 604 height 14
click at [361, 381] on div "Aceitar Sugestões" at bounding box center [457, 389] width 612 height 34
click at [521, 464] on div "Unidade Camaçari PE MIN 1.400,000 TH PE MAX 3.500,000 TH Próxima Entrega - Data…" at bounding box center [456, 388] width 627 height 523
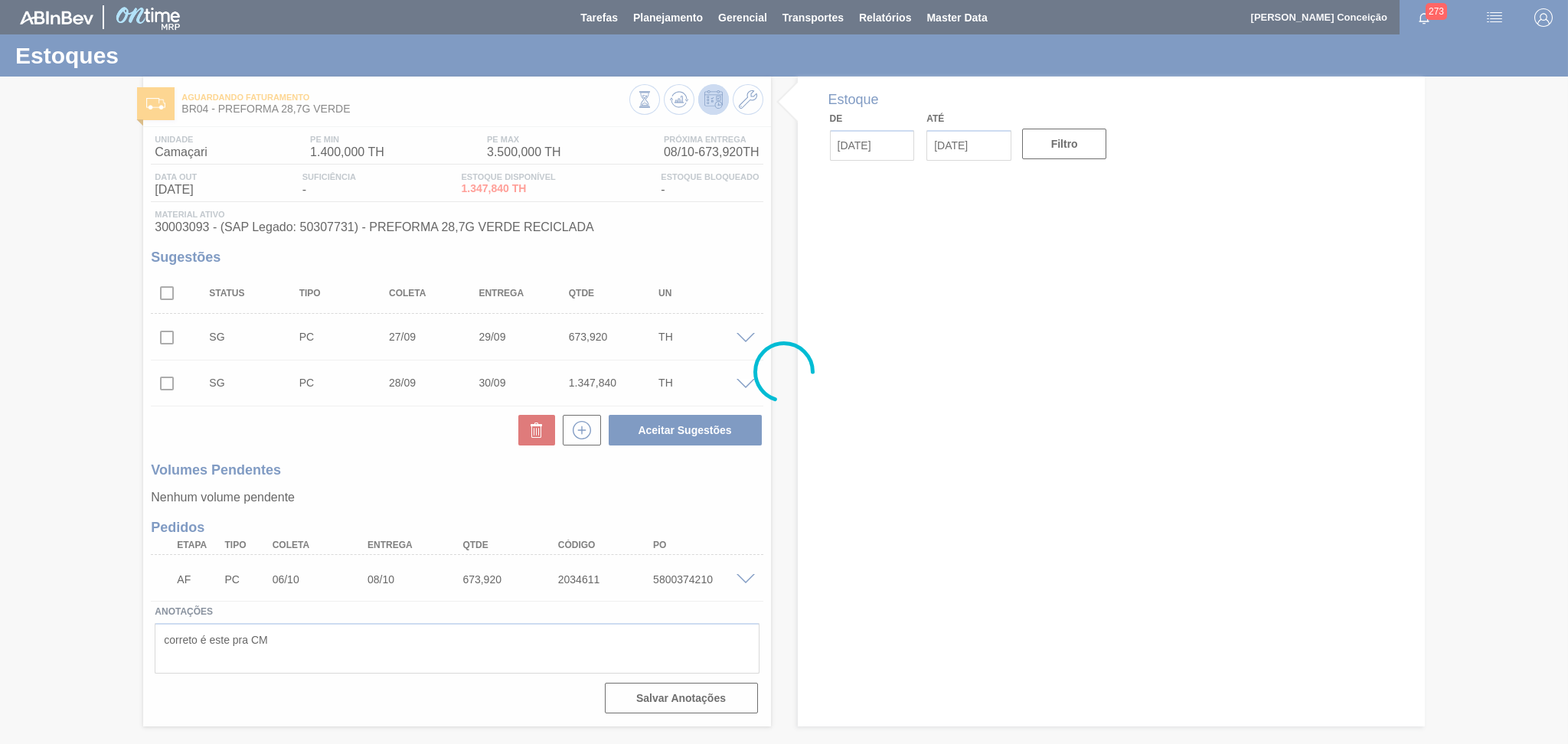
click at [451, 458] on div at bounding box center [784, 372] width 1568 height 744
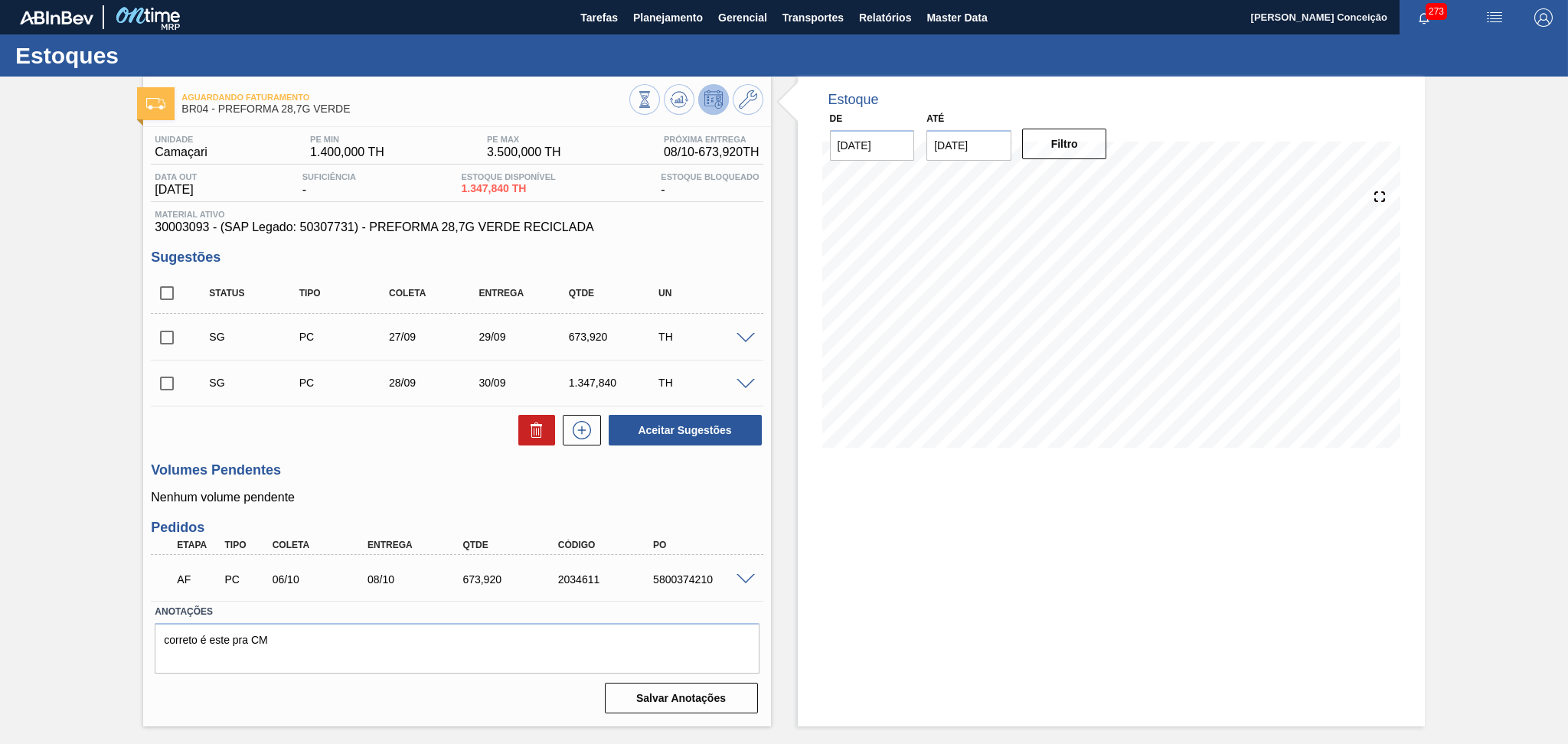
click at [158, 289] on input "checkbox" at bounding box center [167, 293] width 32 height 32
checkbox input "true"
click at [529, 435] on icon at bounding box center [537, 430] width 19 height 19
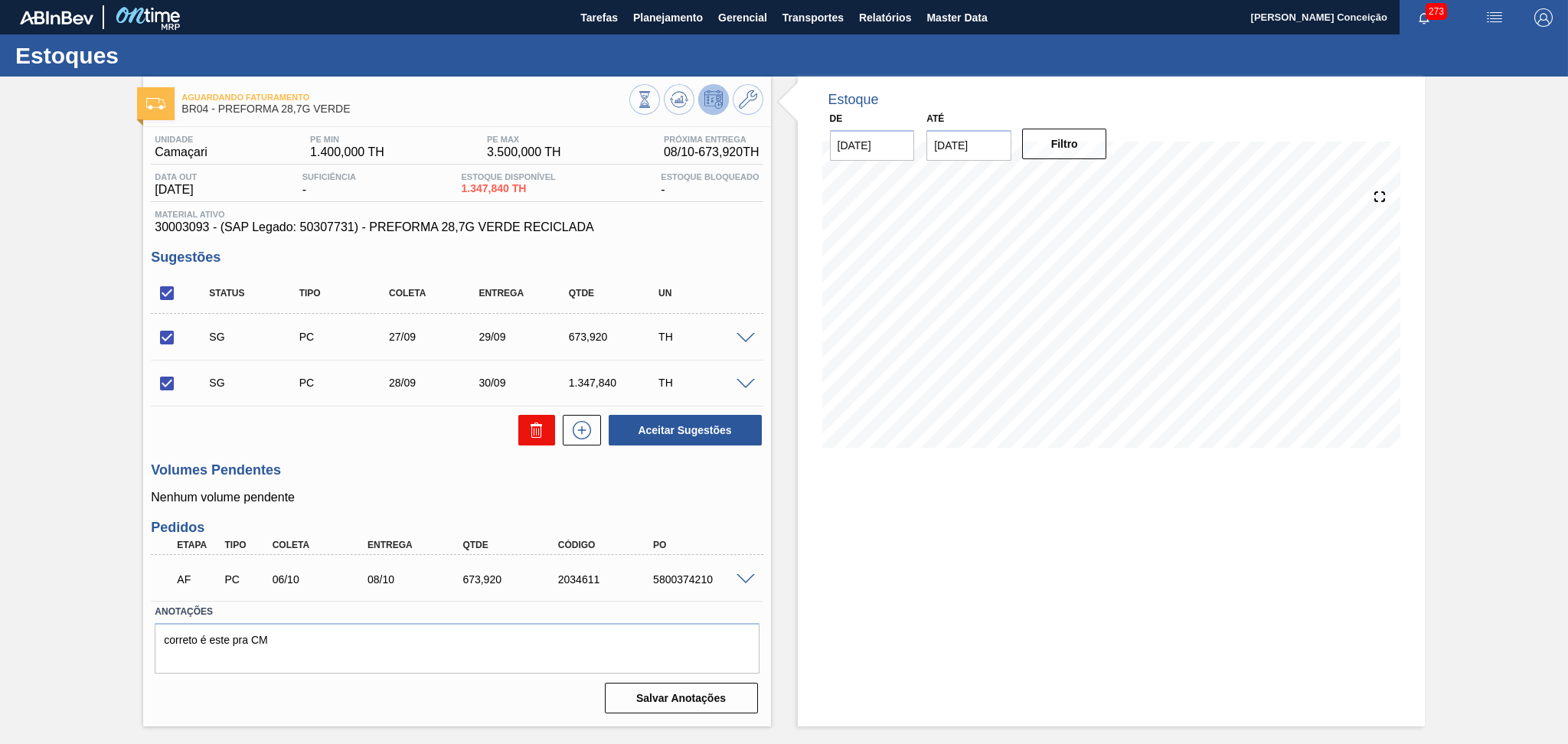
checkbox input "false"
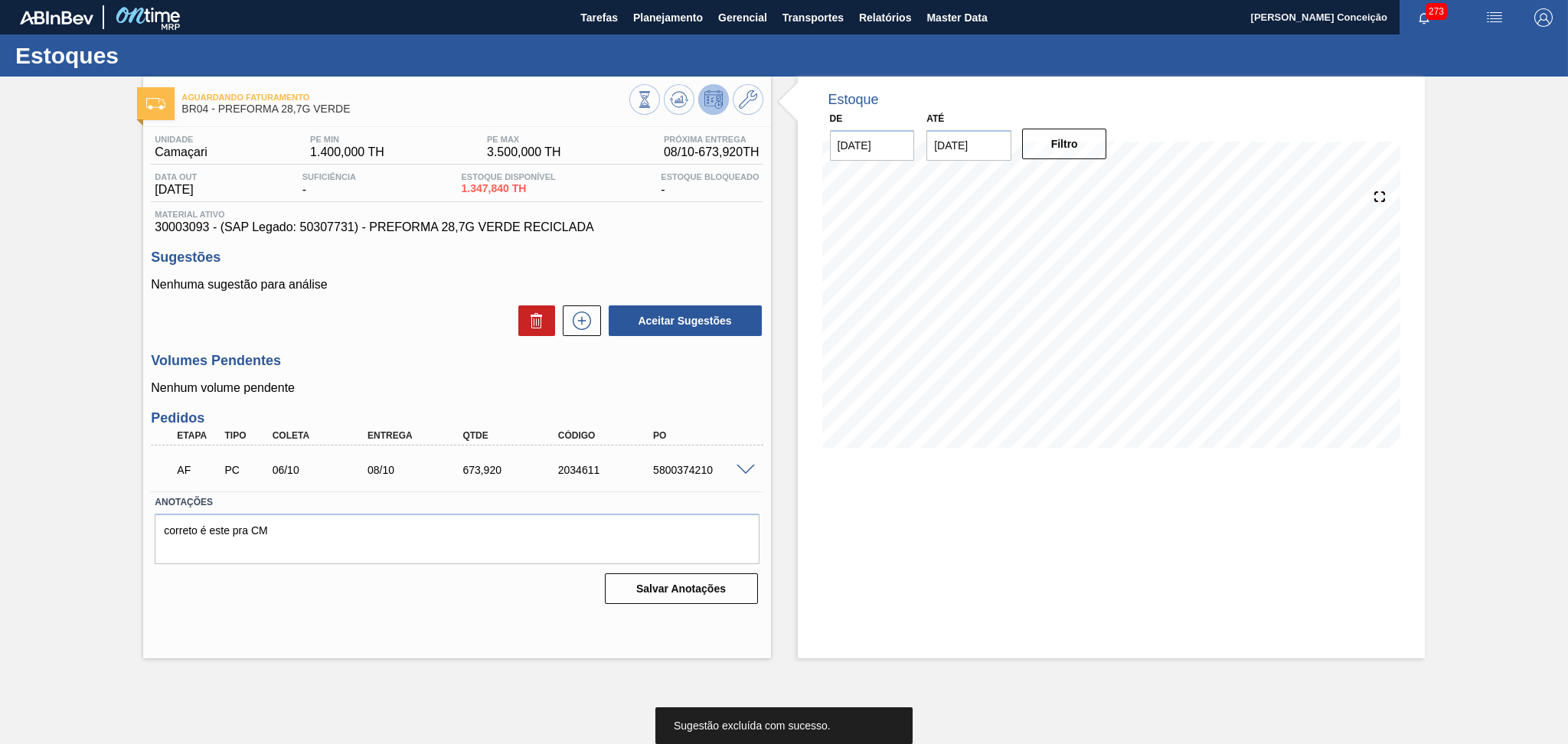
click at [443, 356] on h3 "Volumes Pendentes" at bounding box center [457, 361] width 612 height 16
click at [439, 328] on div "Aceitar Sugestões" at bounding box center [457, 321] width 612 height 34
click at [412, 369] on h3 "Volumes Pendentes" at bounding box center [457, 361] width 612 height 16
click at [527, 261] on h3 "Sugestões" at bounding box center [457, 257] width 612 height 16
click at [445, 300] on div "Nenhuma sugestão para análise Aceitar Sugestões" at bounding box center [457, 307] width 612 height 59
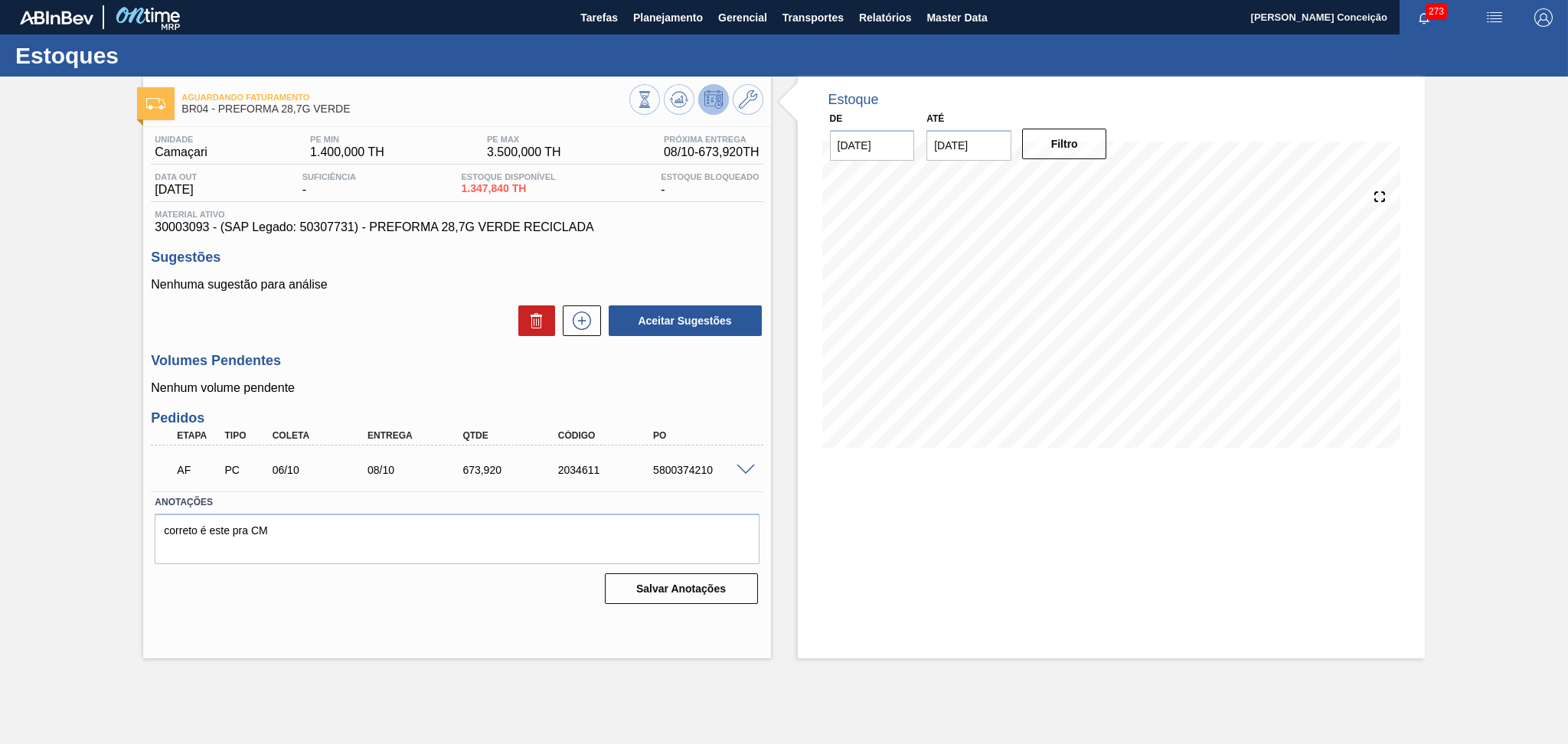
click at [396, 317] on div "Aceitar Sugestões" at bounding box center [457, 321] width 612 height 34
click at [433, 355] on h3 "Volumes Pendentes" at bounding box center [457, 361] width 612 height 16
click at [434, 356] on h3 "Volumes Pendentes" at bounding box center [457, 361] width 612 height 16
click at [435, 316] on div "Aceitar Sugestões" at bounding box center [457, 321] width 612 height 34
click at [439, 349] on div "Unidade Camaçari PE MIN 1.400,000 TH PE MAX 3.500,000 TH Próxima Entrega 08/10 …" at bounding box center [456, 368] width 627 height 482
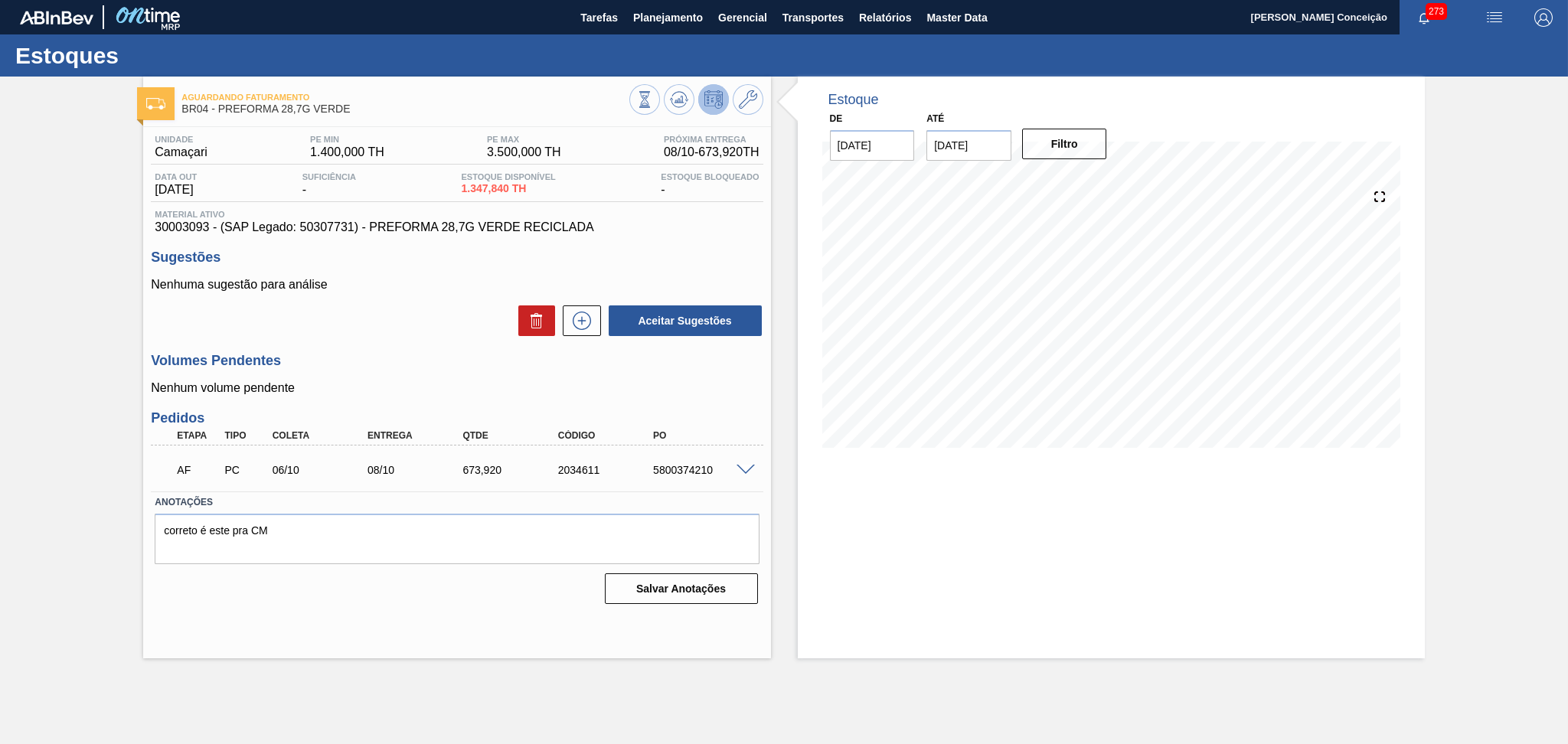
drag, startPoint x: 0, startPoint y: 604, endPoint x: 484, endPoint y: 417, distance: 518.9
click at [484, 417] on h3 "Pedidos" at bounding box center [457, 419] width 612 height 16
click at [487, 357] on h3 "Volumes Pendentes" at bounding box center [457, 361] width 612 height 16
click at [456, 312] on div "Aceitar Sugestões" at bounding box center [457, 321] width 612 height 34
click at [409, 379] on div "Volumes Pendentes Nenhum volume pendente" at bounding box center [457, 373] width 612 height 42
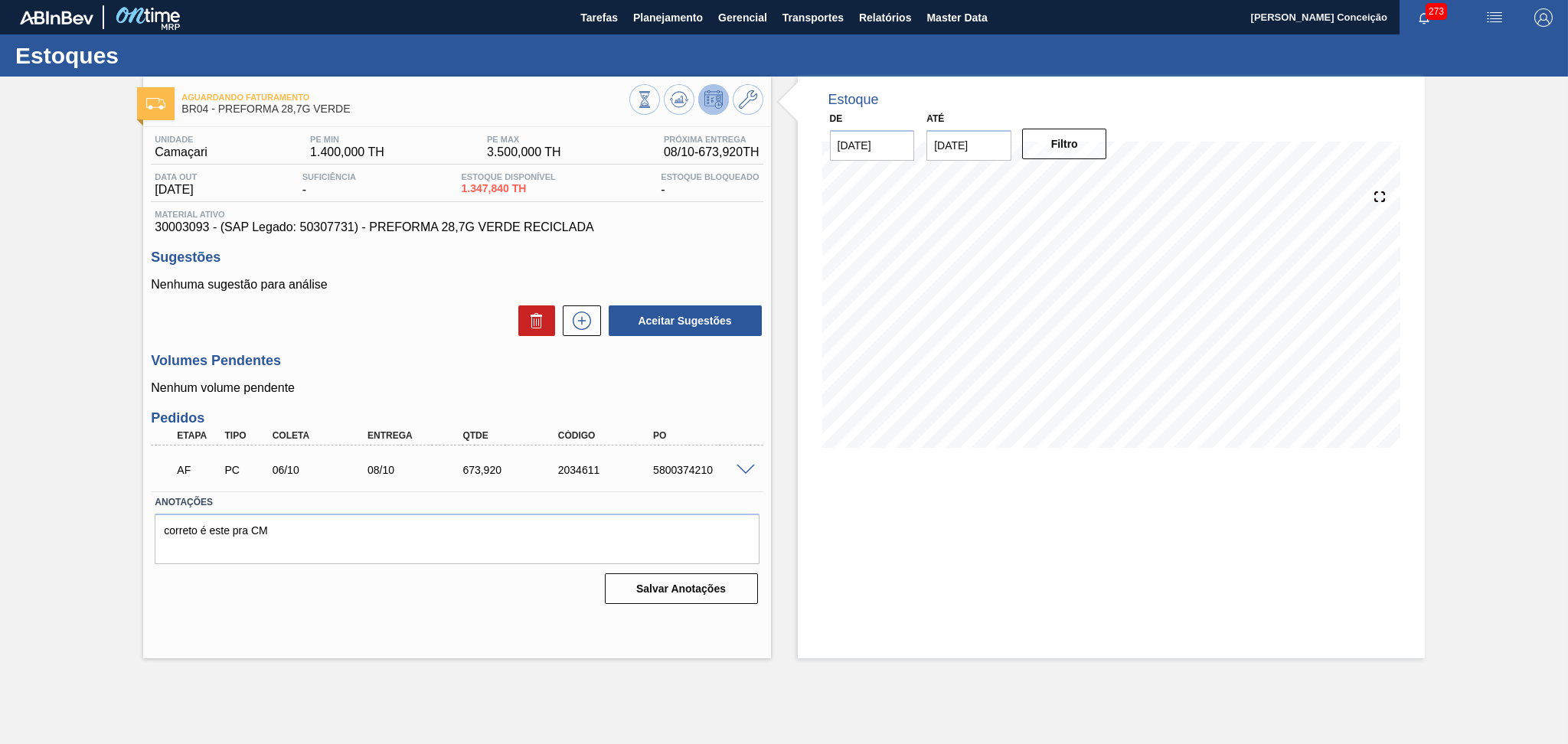
click at [388, 361] on h3 "Volumes Pendentes" at bounding box center [457, 361] width 612 height 16
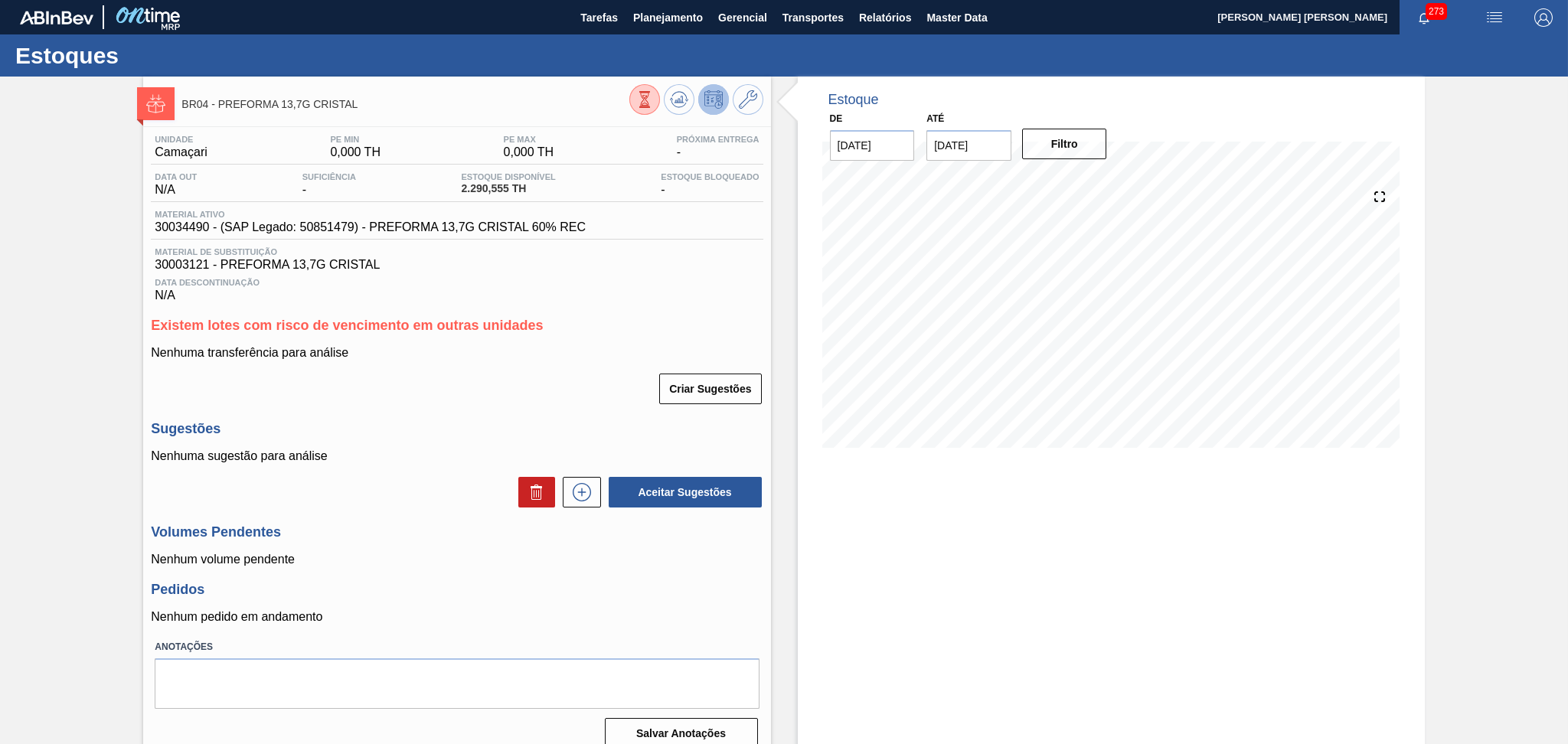
drag, startPoint x: 677, startPoint y: 309, endPoint x: 686, endPoint y: 297, distance: 15.0
click at [677, 309] on div "Unidade Camaçari PE MIN 0,000 TH PE MAX 0,000 TH Próxima Entrega - Data out N/A…" at bounding box center [456, 440] width 627 height 627
click at [691, 109] on div at bounding box center [696, 101] width 134 height 35
click at [684, 104] on icon at bounding box center [678, 99] width 19 height 19
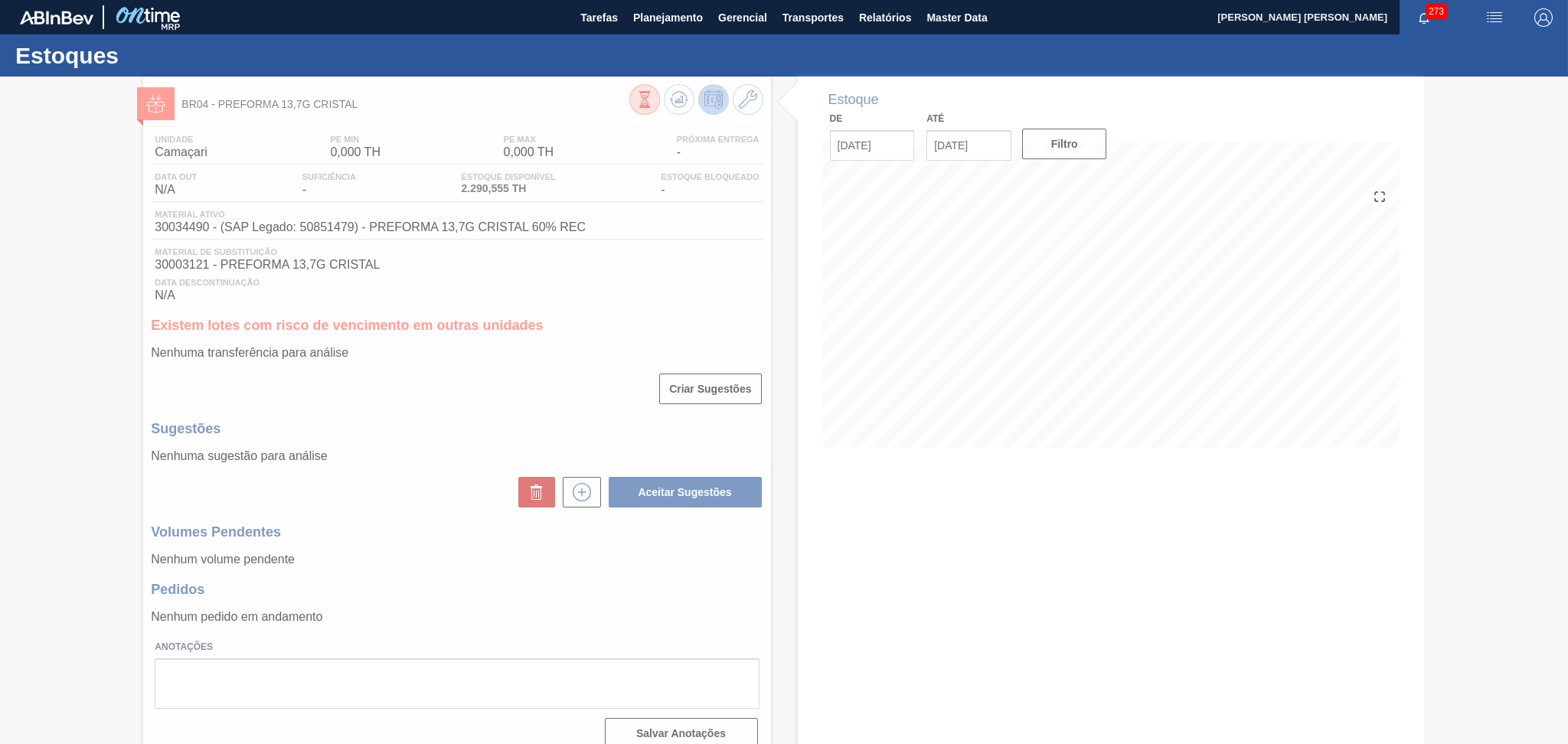
click at [1258, 357] on div at bounding box center [784, 410] width 1568 height 668
click at [1245, 362] on div at bounding box center [784, 410] width 1568 height 668
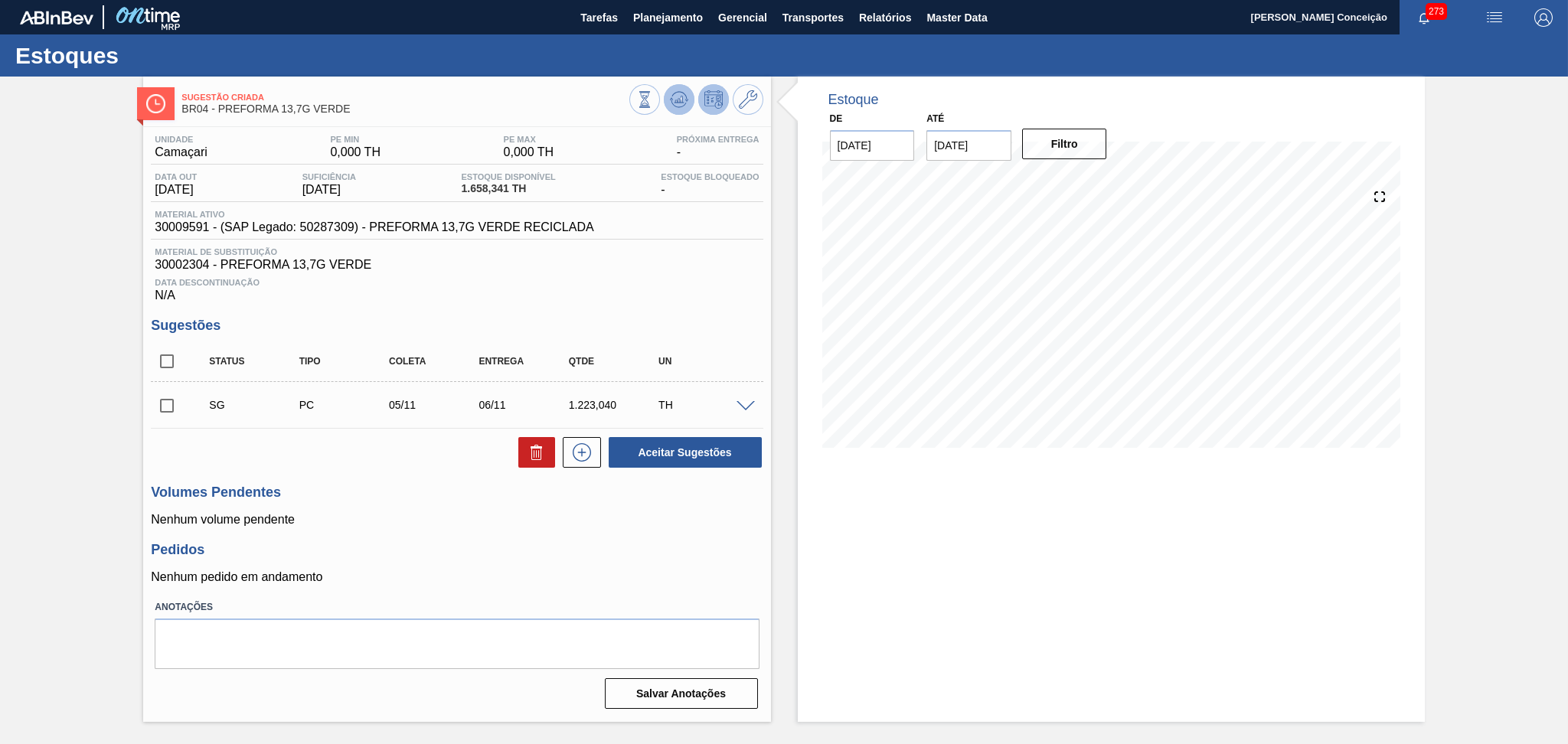
click at [680, 113] on button at bounding box center [678, 99] width 31 height 31
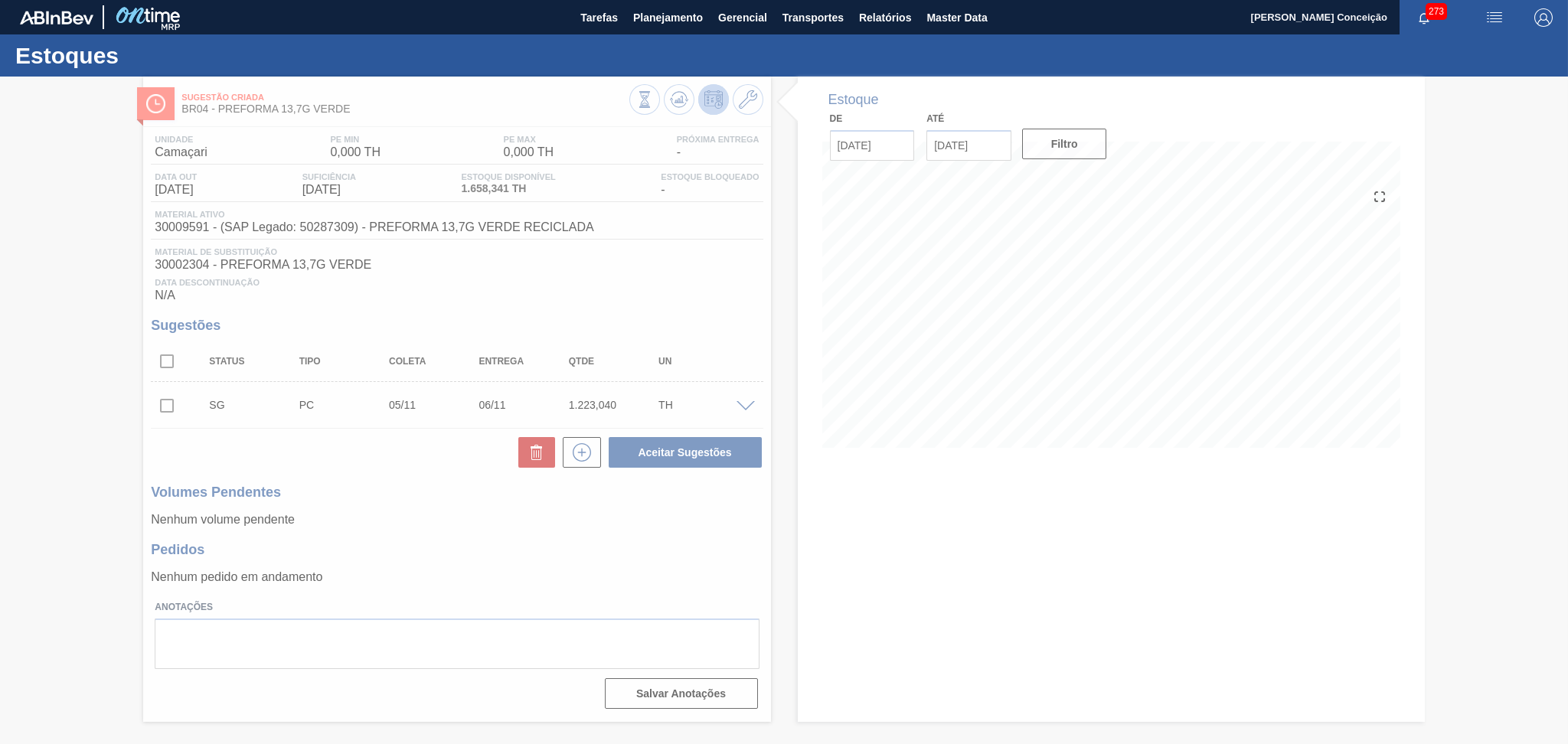
click at [518, 521] on div at bounding box center [784, 410] width 1568 height 668
click at [1009, 362] on div at bounding box center [784, 410] width 1568 height 668
click at [1017, 353] on div at bounding box center [784, 410] width 1568 height 668
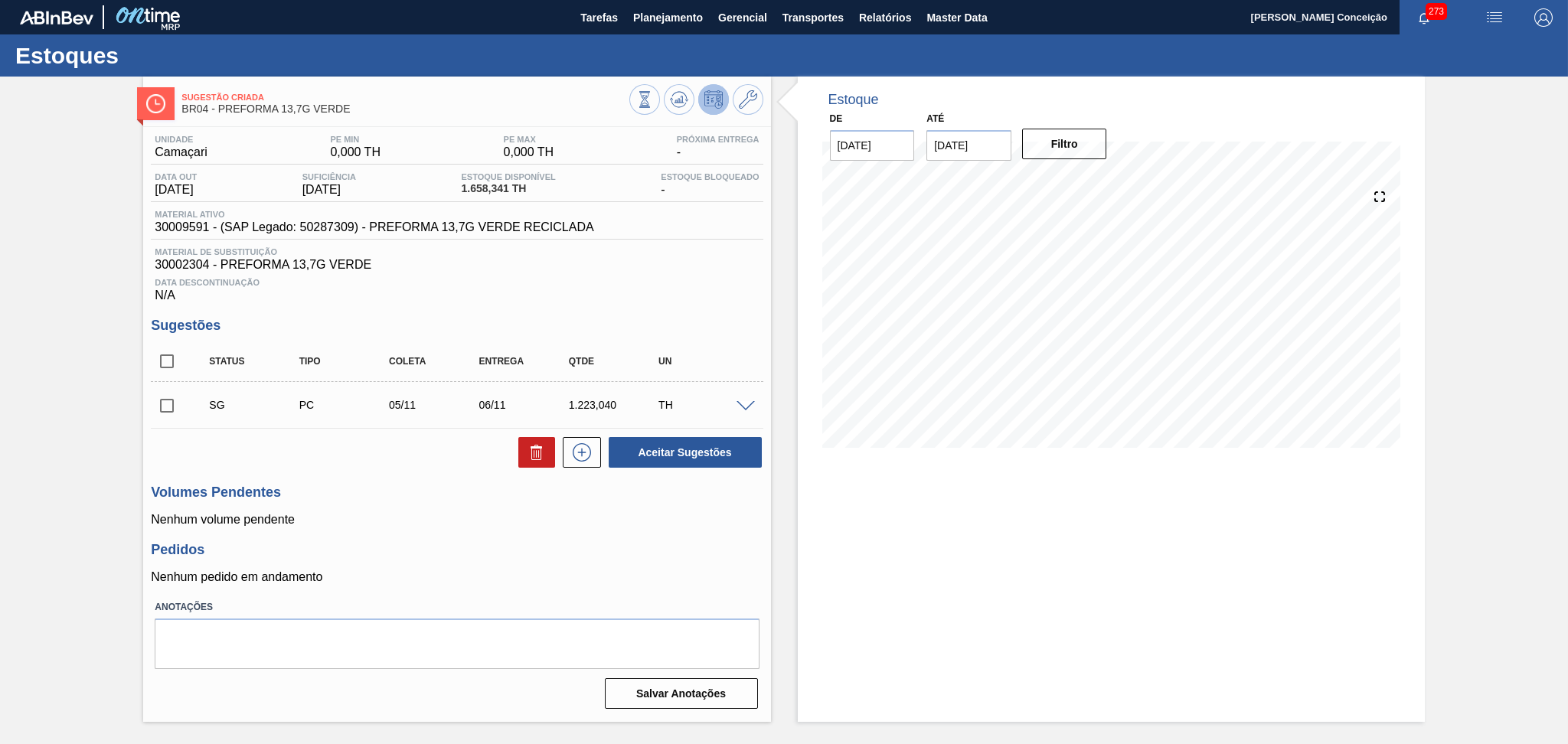
click at [451, 537] on div "Unidade Camaçari PE MIN 0,000 TH PE MAX 0,000 TH Próxima Entrega - Data out [DA…" at bounding box center [456, 420] width 627 height 587
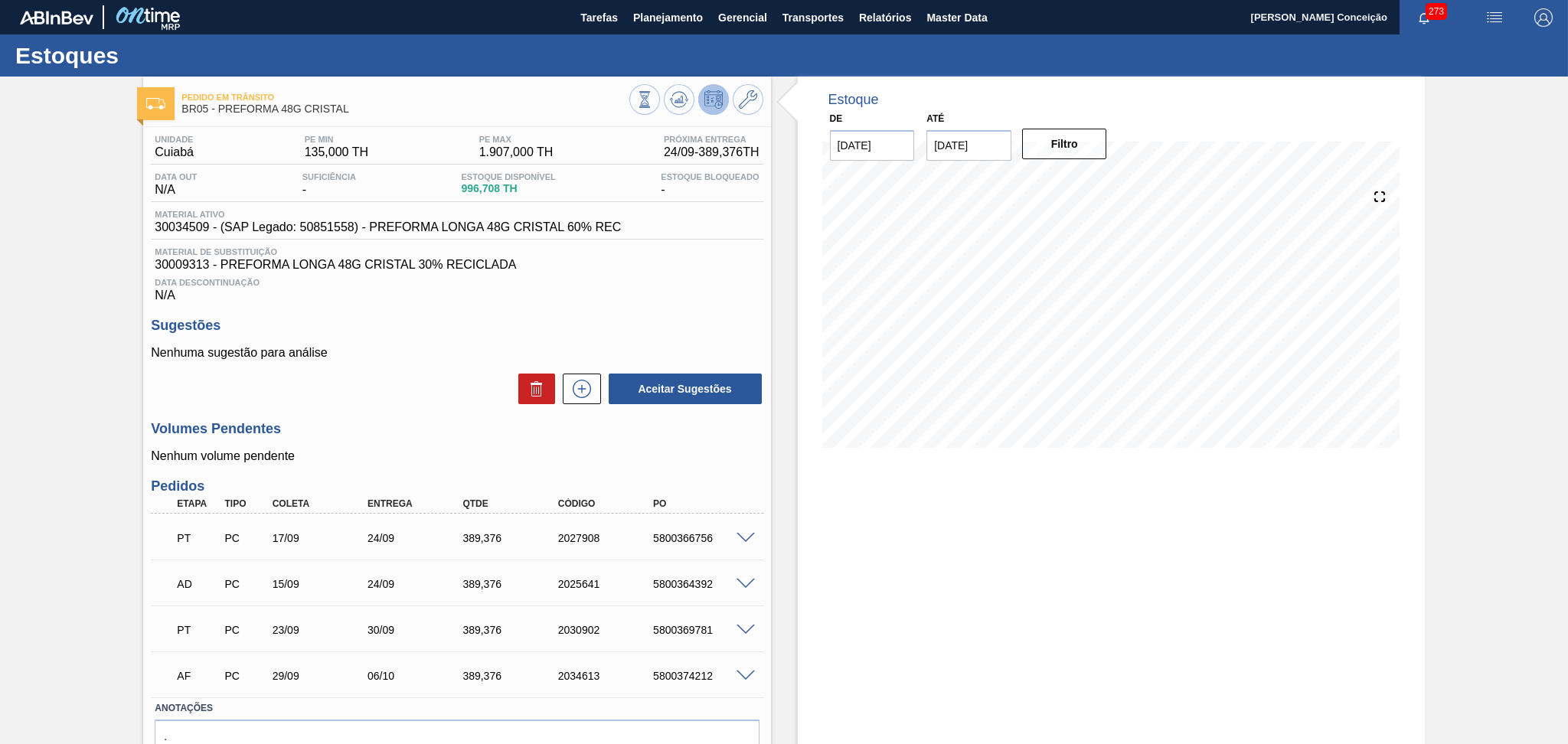
scroll to position [77, 0]
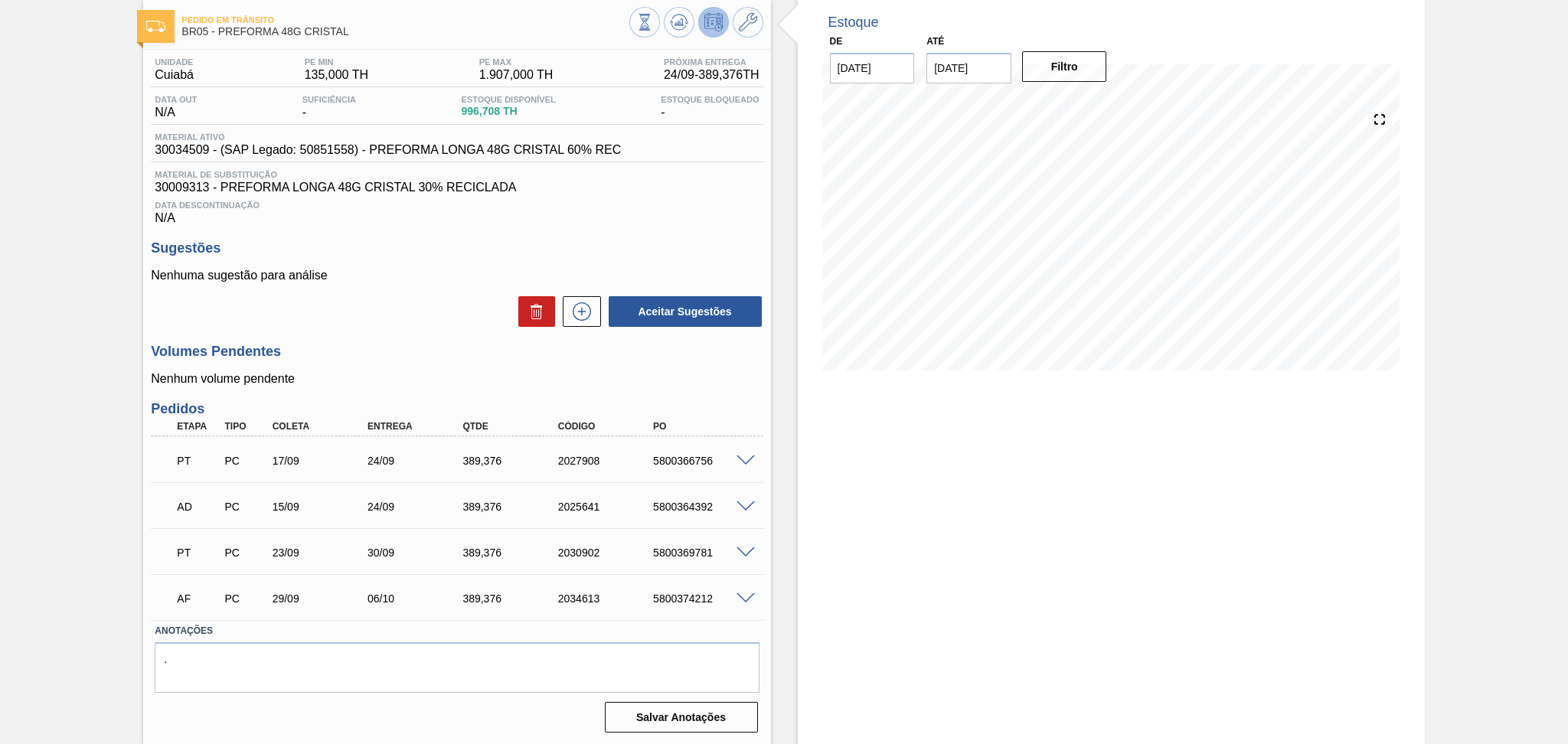
click at [419, 325] on div "Aceitar Sugestões" at bounding box center [457, 311] width 612 height 34
click at [392, 359] on h3 "Volumes Pendentes" at bounding box center [457, 352] width 612 height 16
click at [400, 367] on div "Volumes Pendentes Nenhum volume pendente" at bounding box center [457, 364] width 612 height 42
click at [445, 327] on div "Aceitar Sugestões" at bounding box center [457, 311] width 612 height 34
click at [356, 358] on h3 "Volumes Pendentes" at bounding box center [457, 352] width 612 height 16
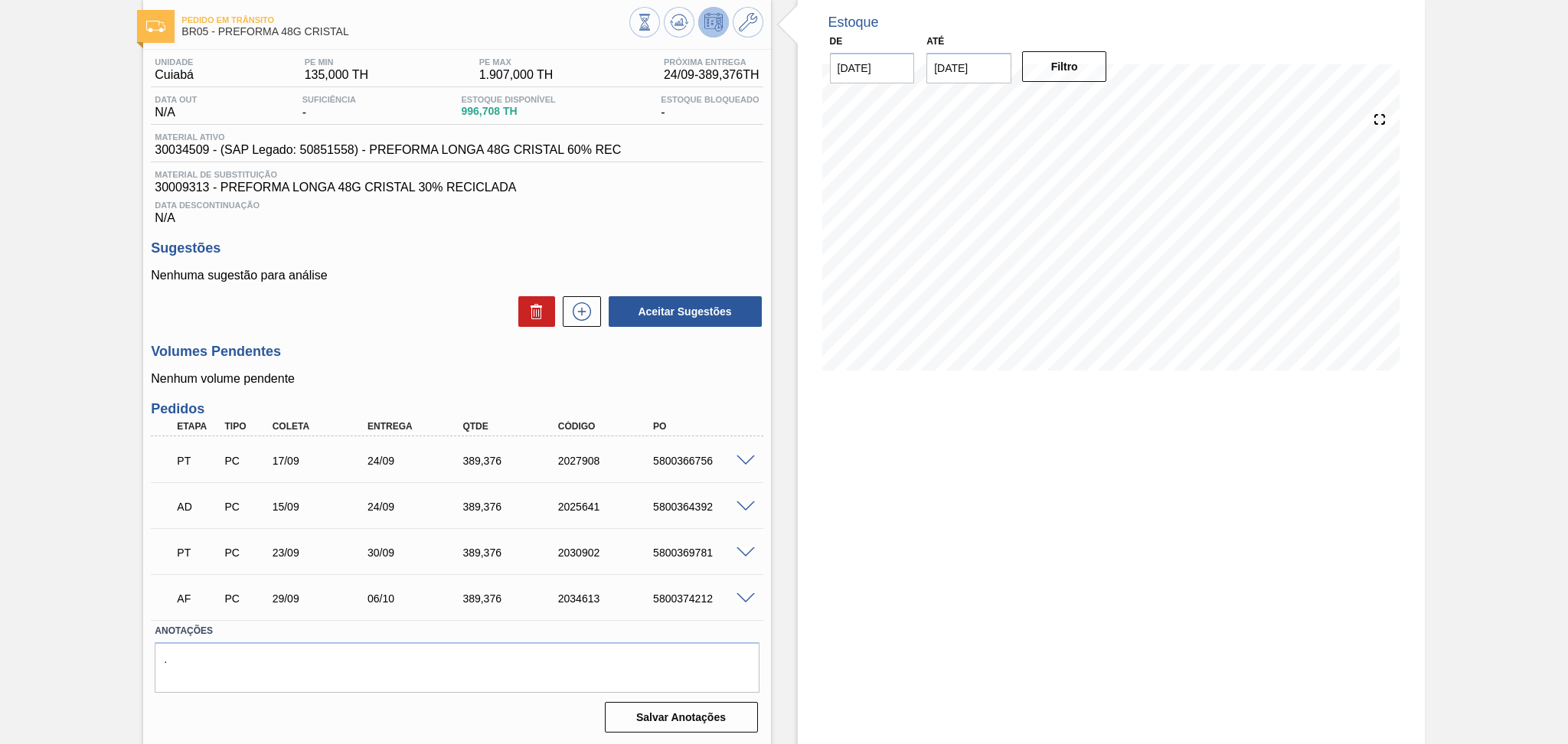
click at [434, 337] on div "Unidade Cuiabá PE MIN 135,000 TH PE MAX 1.907,000 TH Próxima Entrega 24/09 - 38…" at bounding box center [456, 394] width 627 height 688
click at [378, 335] on div "Unidade Cuiabá PE MIN 135,000 TH PE MAX 1.907,000 TH Próxima Entrega 24/09 - 38…" at bounding box center [456, 394] width 627 height 688
click at [446, 300] on div "Aceitar Sugestões" at bounding box center [457, 311] width 612 height 34
click at [555, 223] on div "Data Descontinuação N/A" at bounding box center [457, 209] width 612 height 31
click at [456, 273] on p "Nenhuma sugestão para análise" at bounding box center [457, 276] width 612 height 14
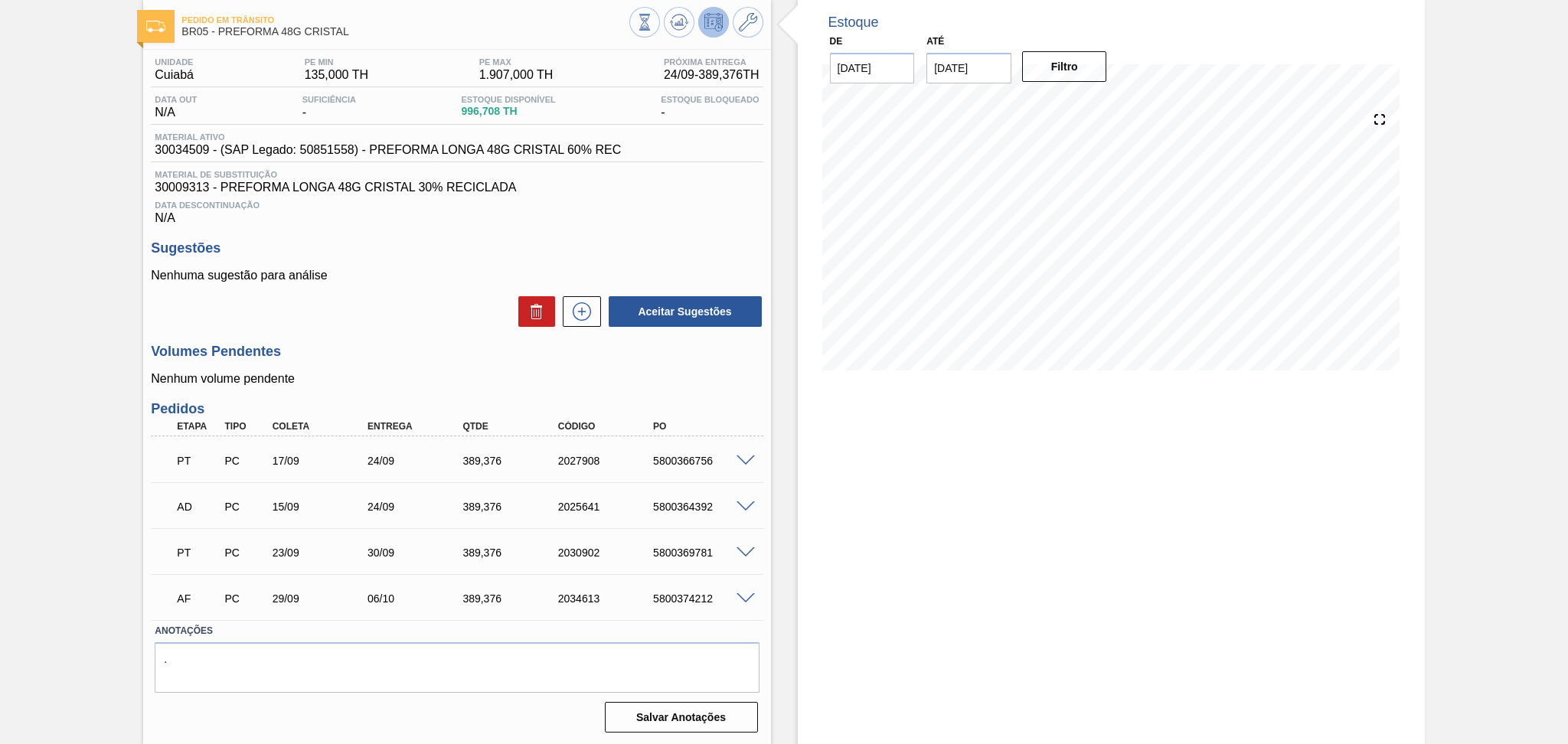
click at [474, 593] on div "389,376" at bounding box center [512, 599] width 107 height 12
copy div "389,376"
click at [445, 349] on h3 "Volumes Pendentes" at bounding box center [457, 352] width 612 height 16
click at [445, 344] on h3 "Volumes Pendentes" at bounding box center [457, 352] width 612 height 16
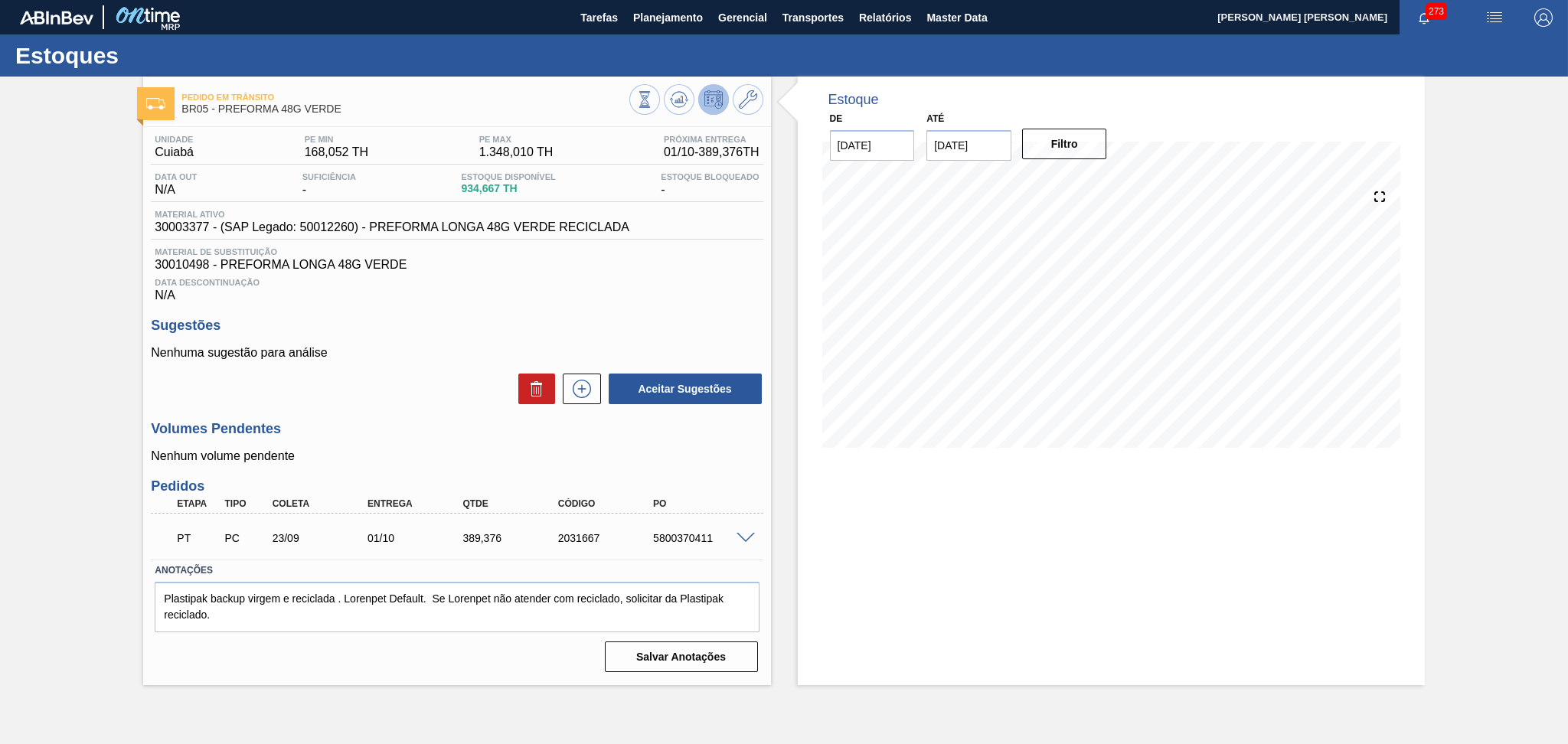
click at [401, 404] on div "Aceitar Sugestões" at bounding box center [457, 389] width 612 height 34
click at [393, 402] on div "Aceitar Sugestões" at bounding box center [457, 389] width 612 height 34
click at [390, 402] on div "Aceitar Sugestões" at bounding box center [457, 389] width 612 height 34
click at [417, 350] on p "Nenhuma sugestão para análise" at bounding box center [457, 353] width 612 height 14
click at [425, 378] on div "Aceitar Sugestões" at bounding box center [457, 389] width 612 height 34
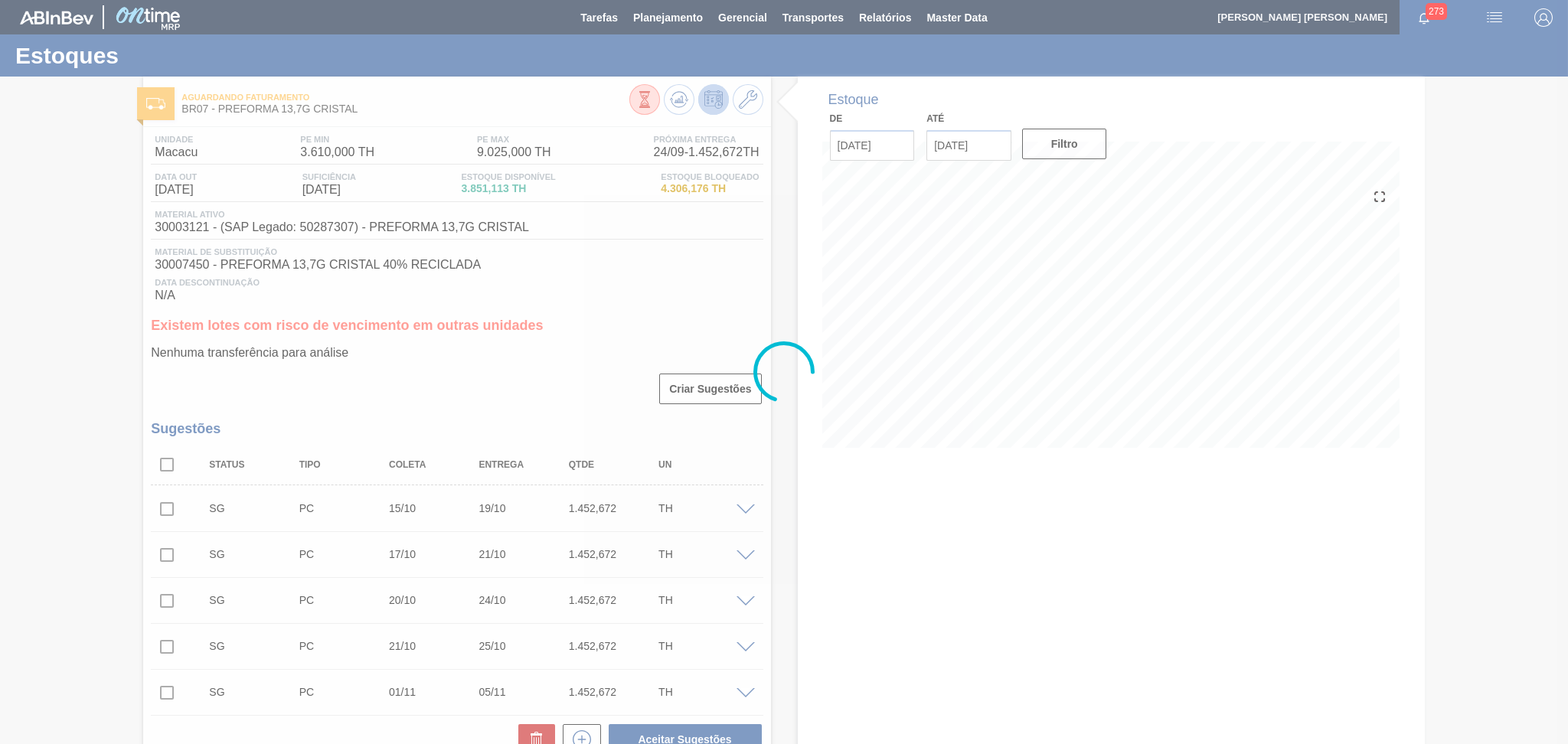
click at [297, 411] on div at bounding box center [784, 372] width 1568 height 744
click at [322, 411] on div at bounding box center [784, 372] width 1568 height 744
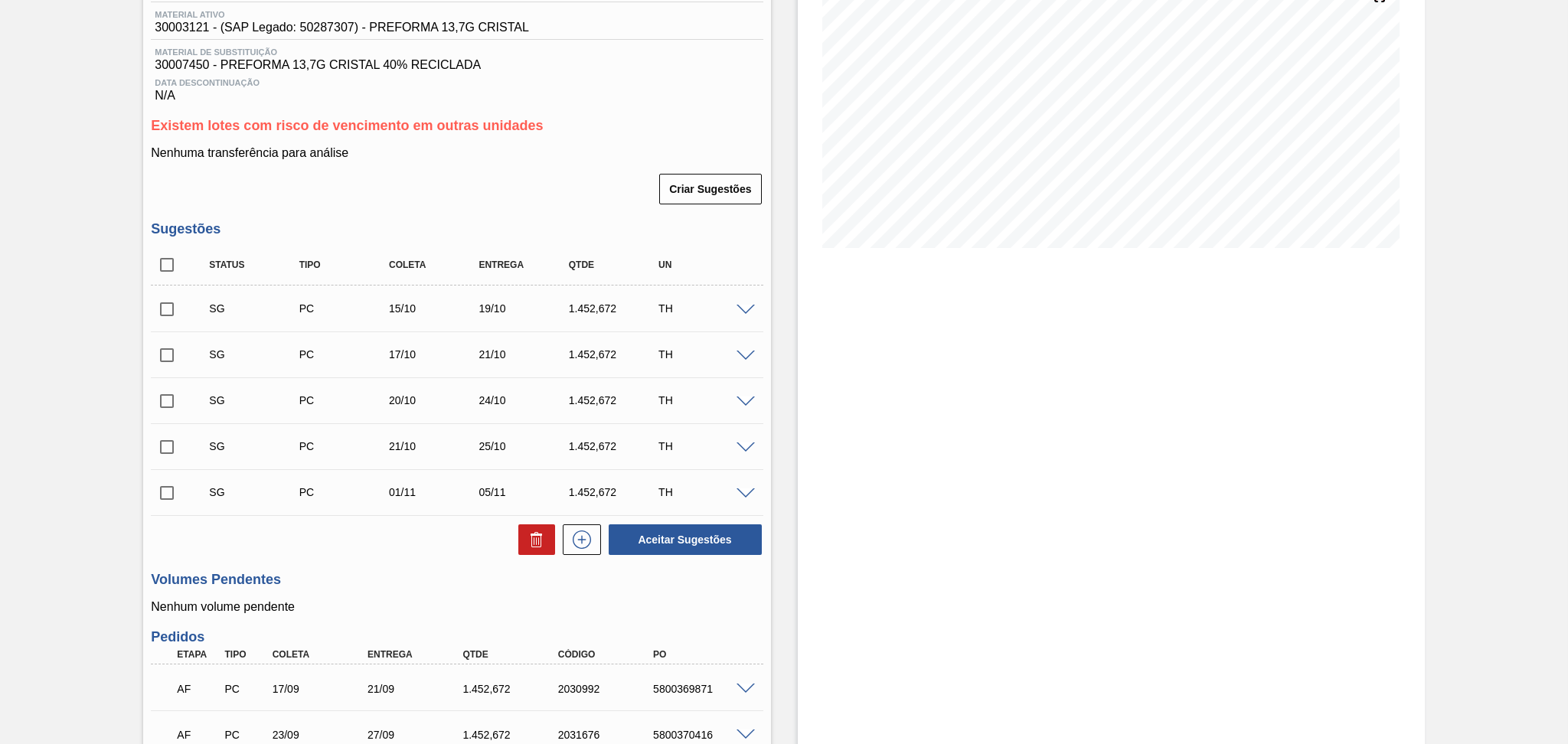
scroll to position [204, 0]
click at [1219, 304] on div "Estoque De 24/09/2025 Até 30/11/2025 Filtro 26/09 Projeção de Estoque 6,756.457…" at bounding box center [1110, 421] width 627 height 1097
click at [523, 190] on div "Criar Sugestões" at bounding box center [457, 185] width 612 height 34
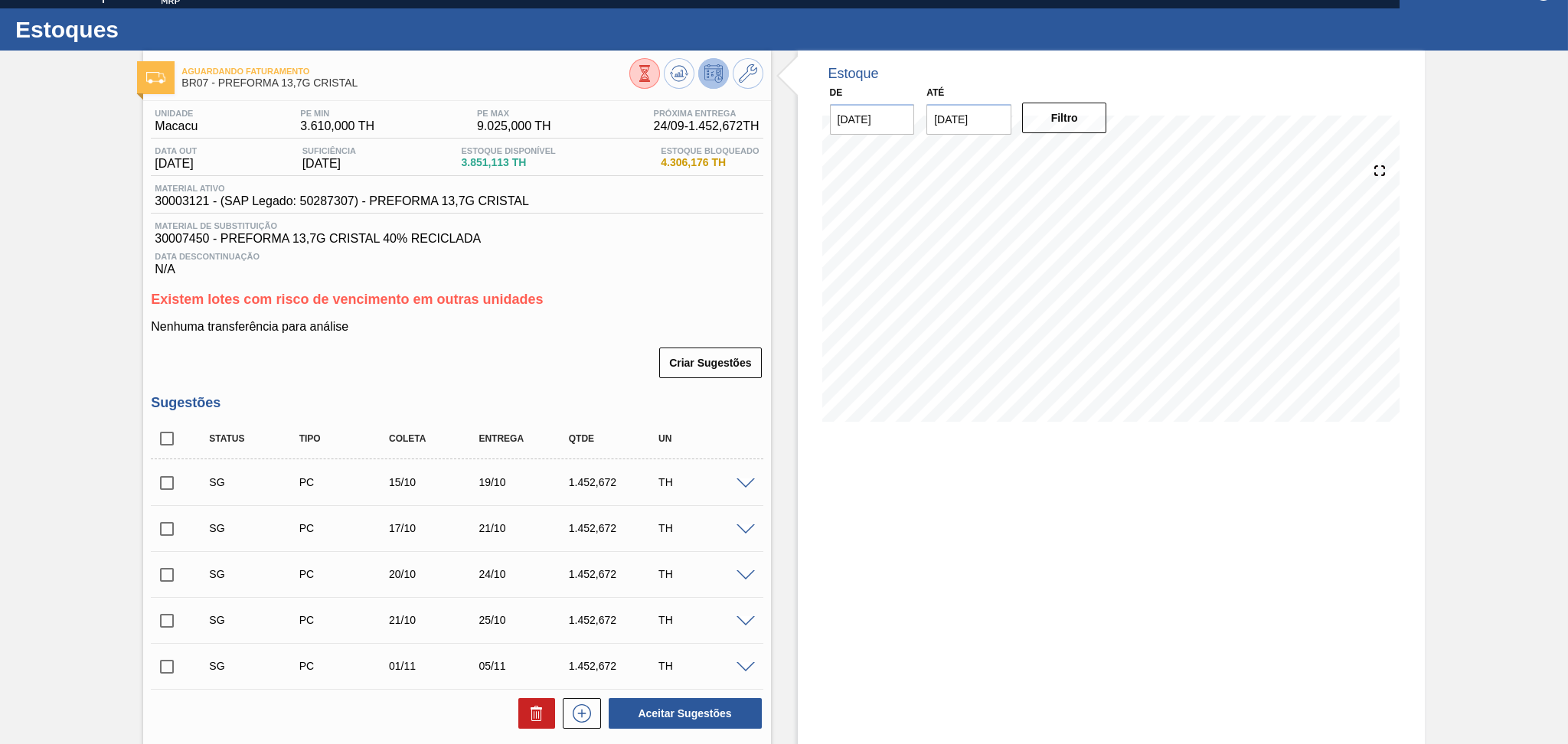
scroll to position [0, 0]
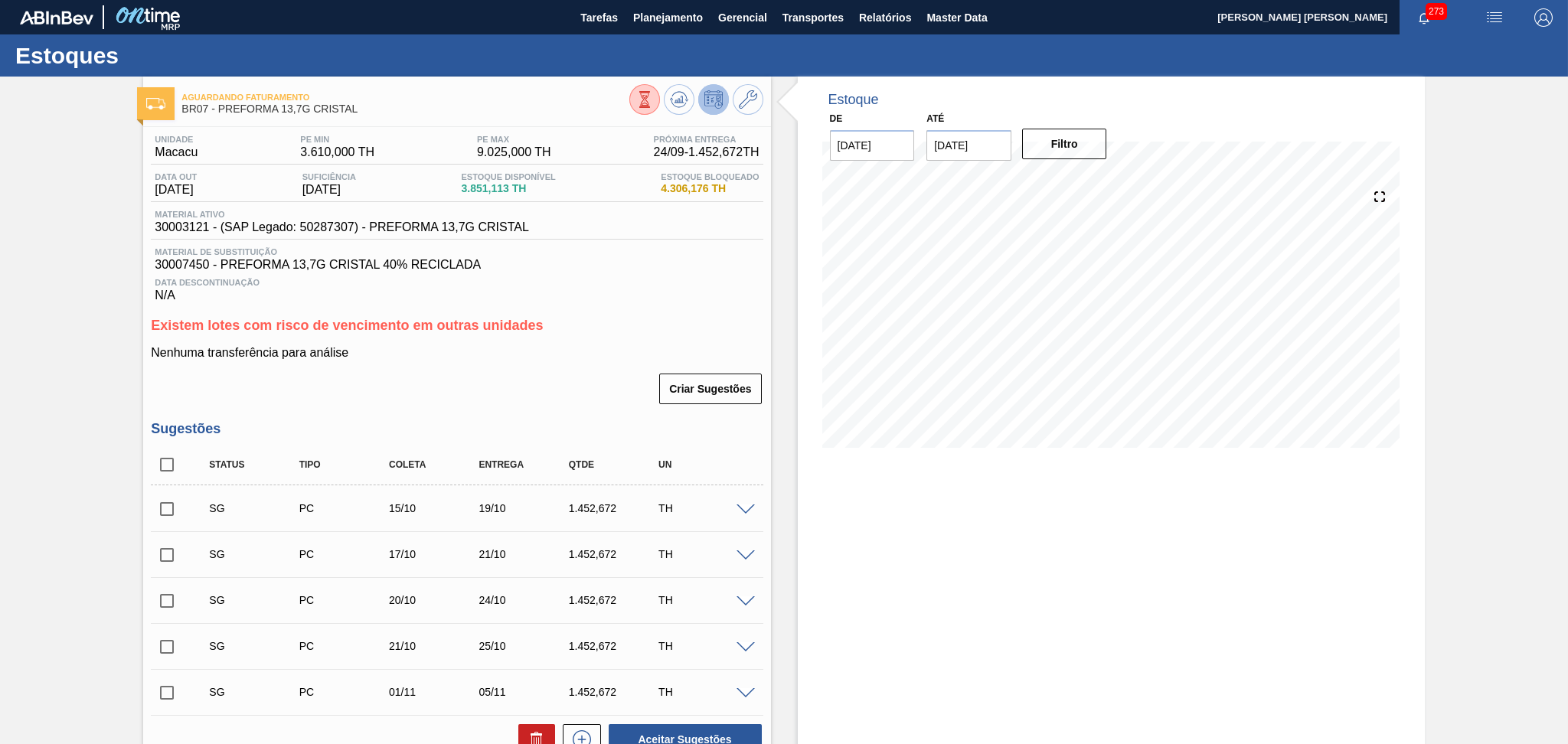
click at [720, 255] on span "Material de Substituição" at bounding box center [456, 252] width 604 height 9
click at [607, 337] on div "Existem lotes com risco de vencimento em outras unidades Nenhuma transferência …" at bounding box center [457, 361] width 612 height 88
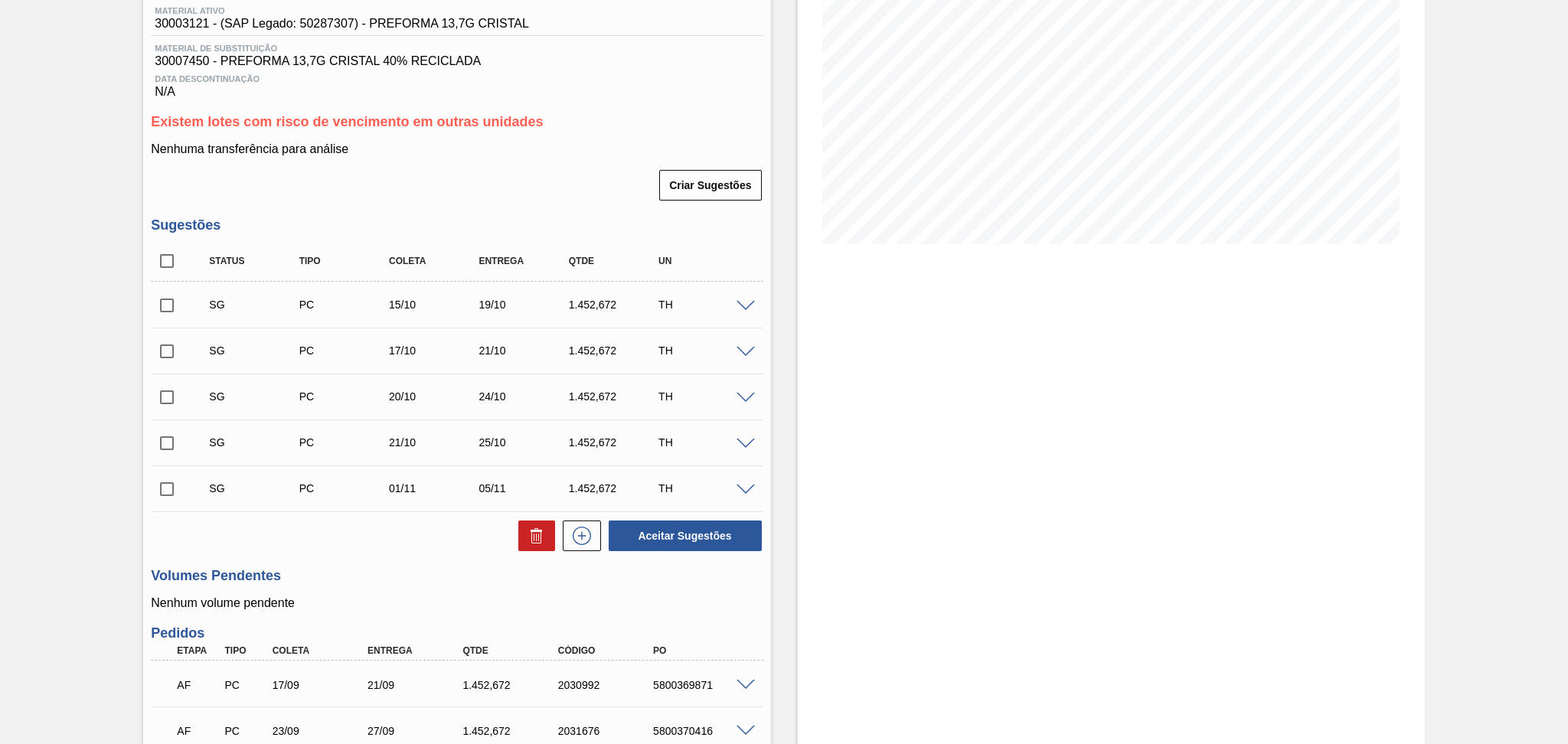
click at [401, 540] on div "Aceitar Sugestões" at bounding box center [457, 536] width 612 height 34
click at [585, 187] on div "Criar Sugestões" at bounding box center [457, 185] width 612 height 34
click at [491, 190] on div "Criar Sugestões" at bounding box center [457, 185] width 612 height 34
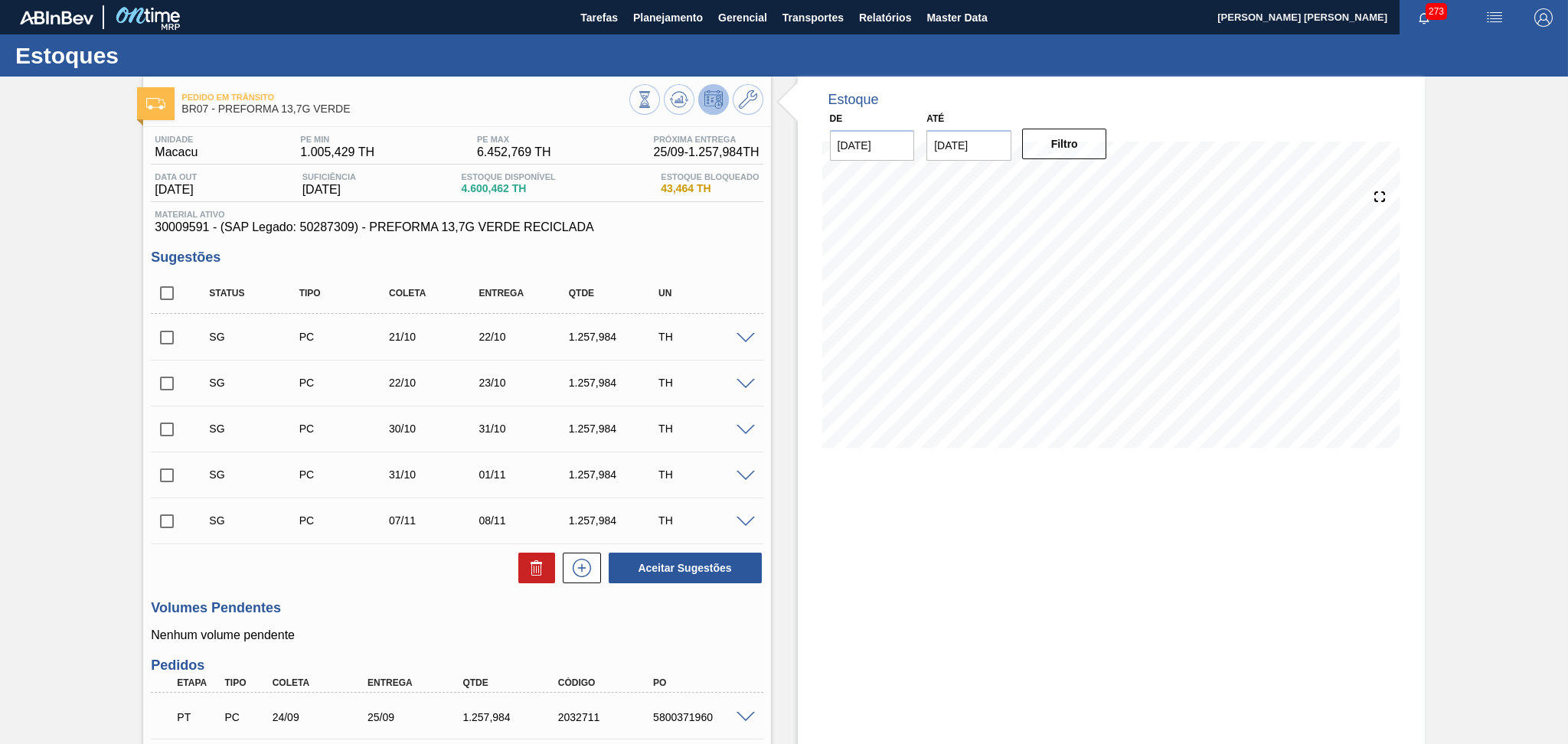
click at [641, 247] on div "Unidade Macacu PE MIN 1.005,429 TH PE MAX 6.452,769 TH Próxima Entrega 25/09 - …" at bounding box center [456, 652] width 627 height 1051
click at [764, 227] on div "Unidade Macacu PE MIN 1.005,429 TH PE MAX 6.452,769 TH Próxima Entrega 25/09 - …" at bounding box center [456, 652] width 627 height 1051
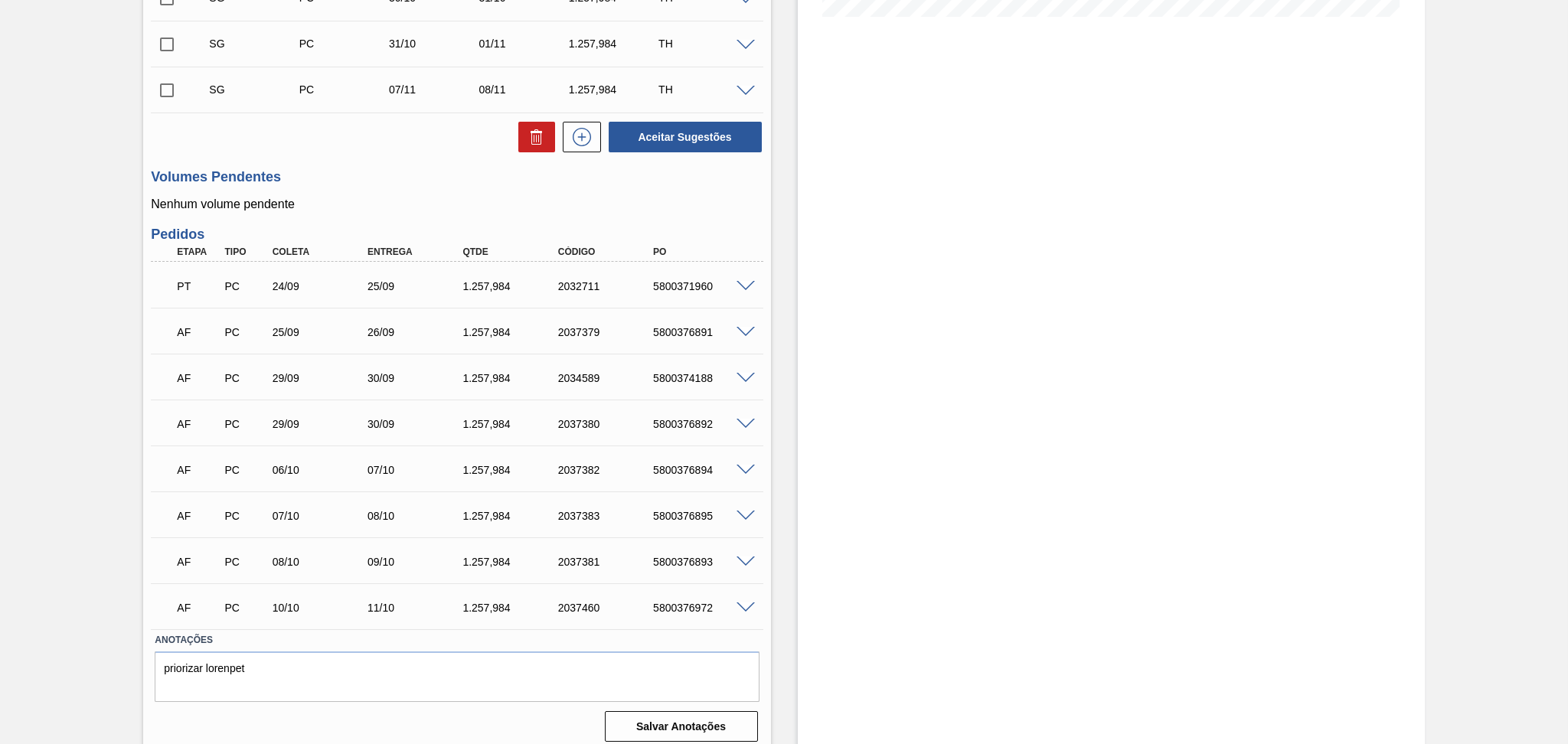
scroll to position [441, 0]
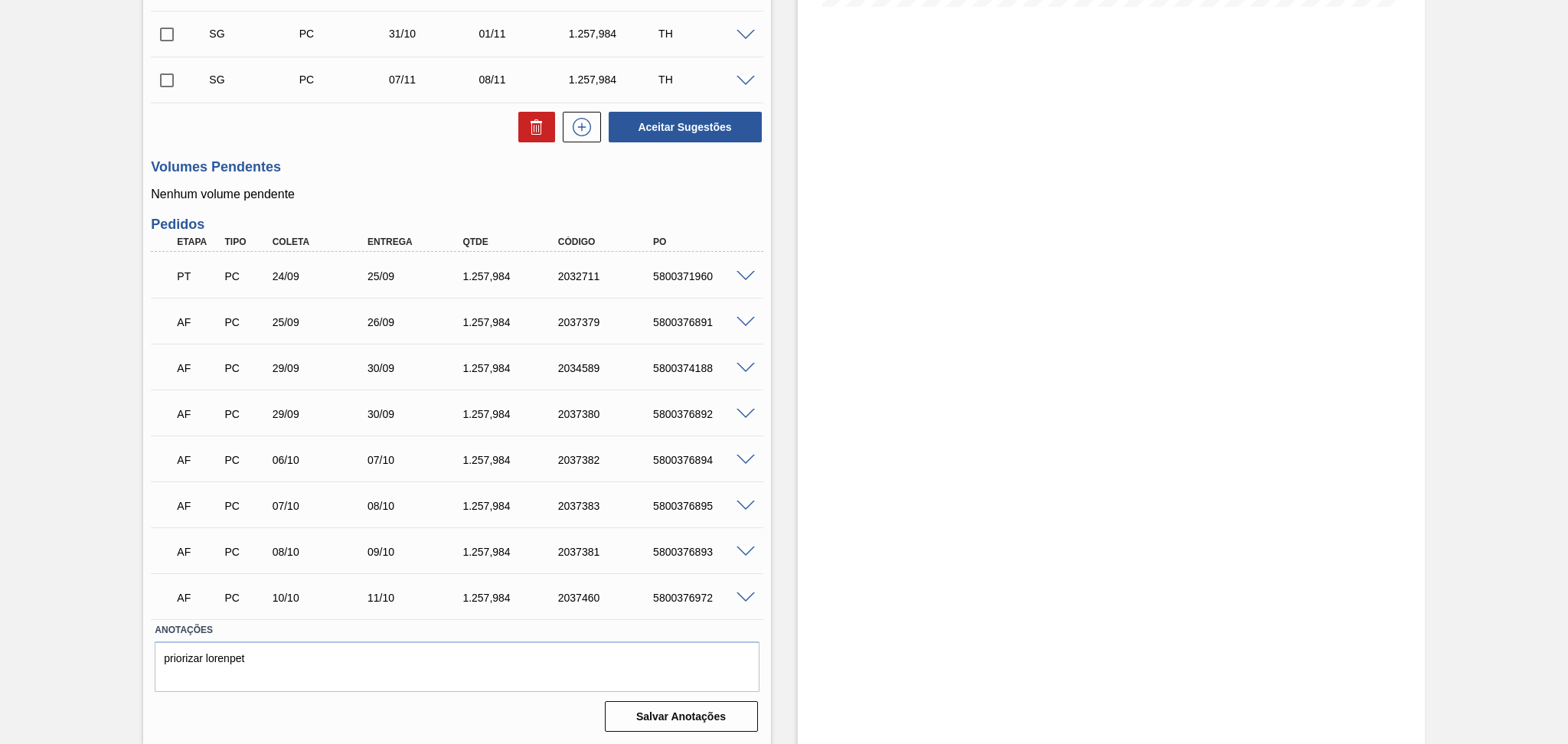
click at [771, 631] on div "Estoque De [DATE] Até [DATE] Filtro 04/11 Projeção de Estoque 2,129.518 [DOMAIN…" at bounding box center [1097, 190] width 654 height 1109
